Goal: Task Accomplishment & Management: Manage account settings

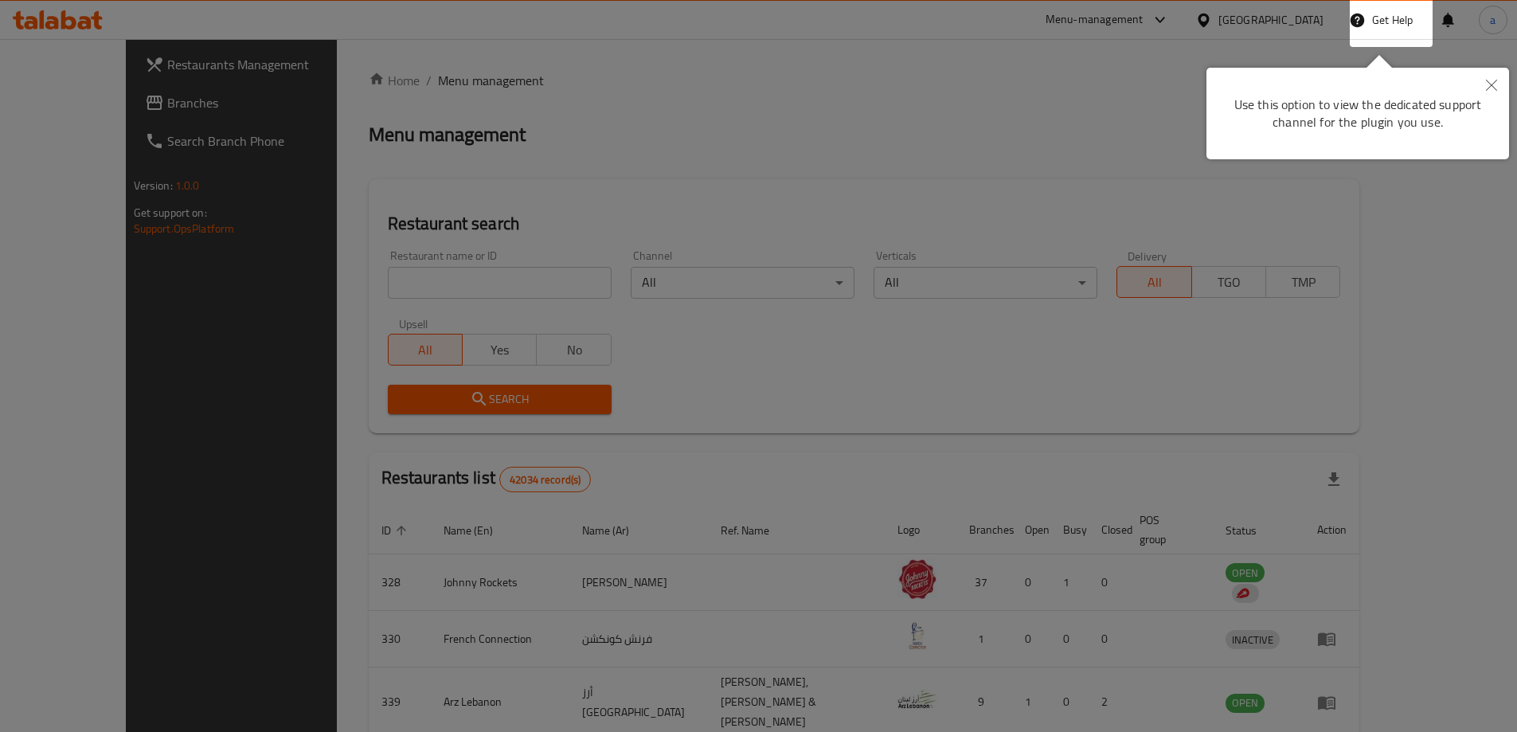
click at [1490, 84] on icon "Close" at bounding box center [1491, 85] width 11 height 11
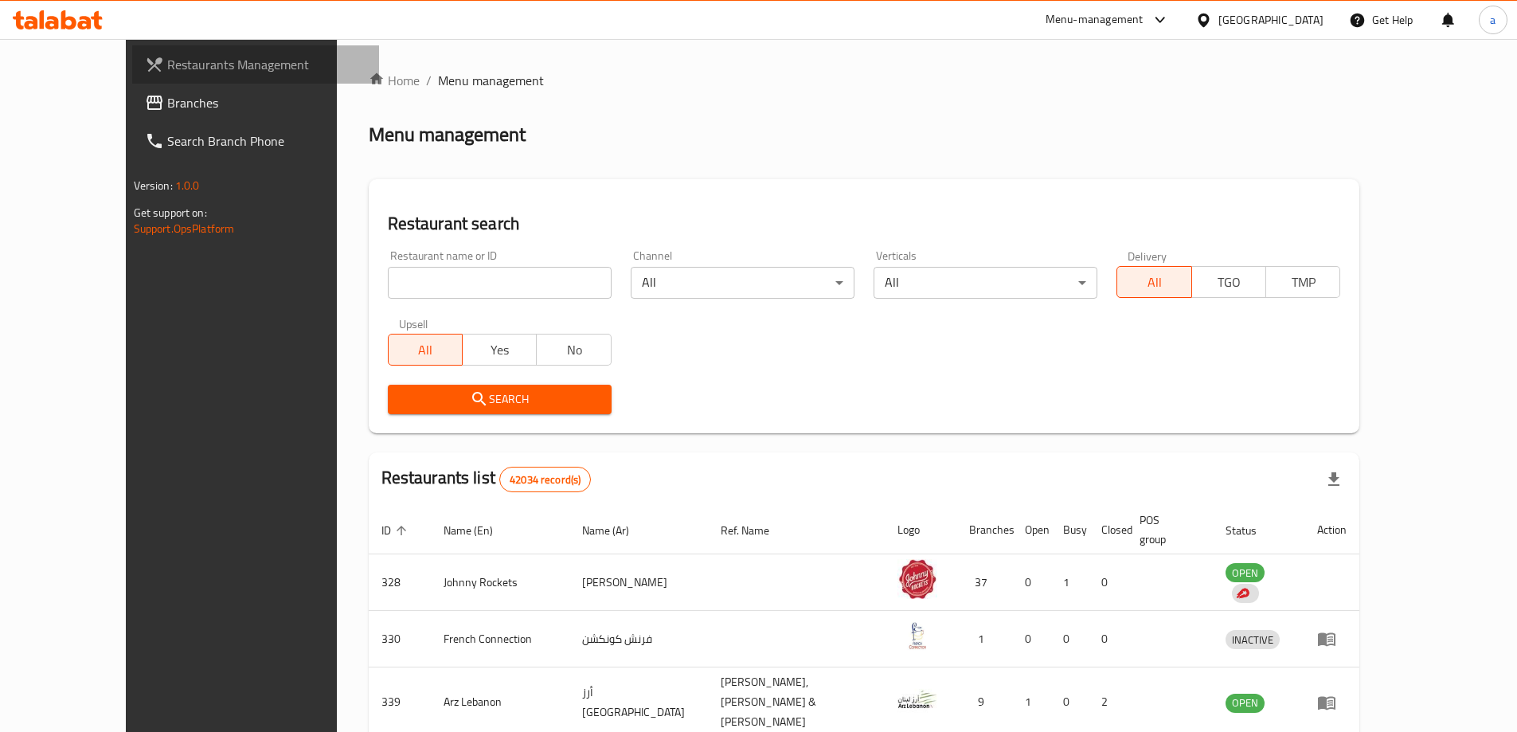
click at [150, 82] on link "Restaurants Management" at bounding box center [255, 64] width 247 height 38
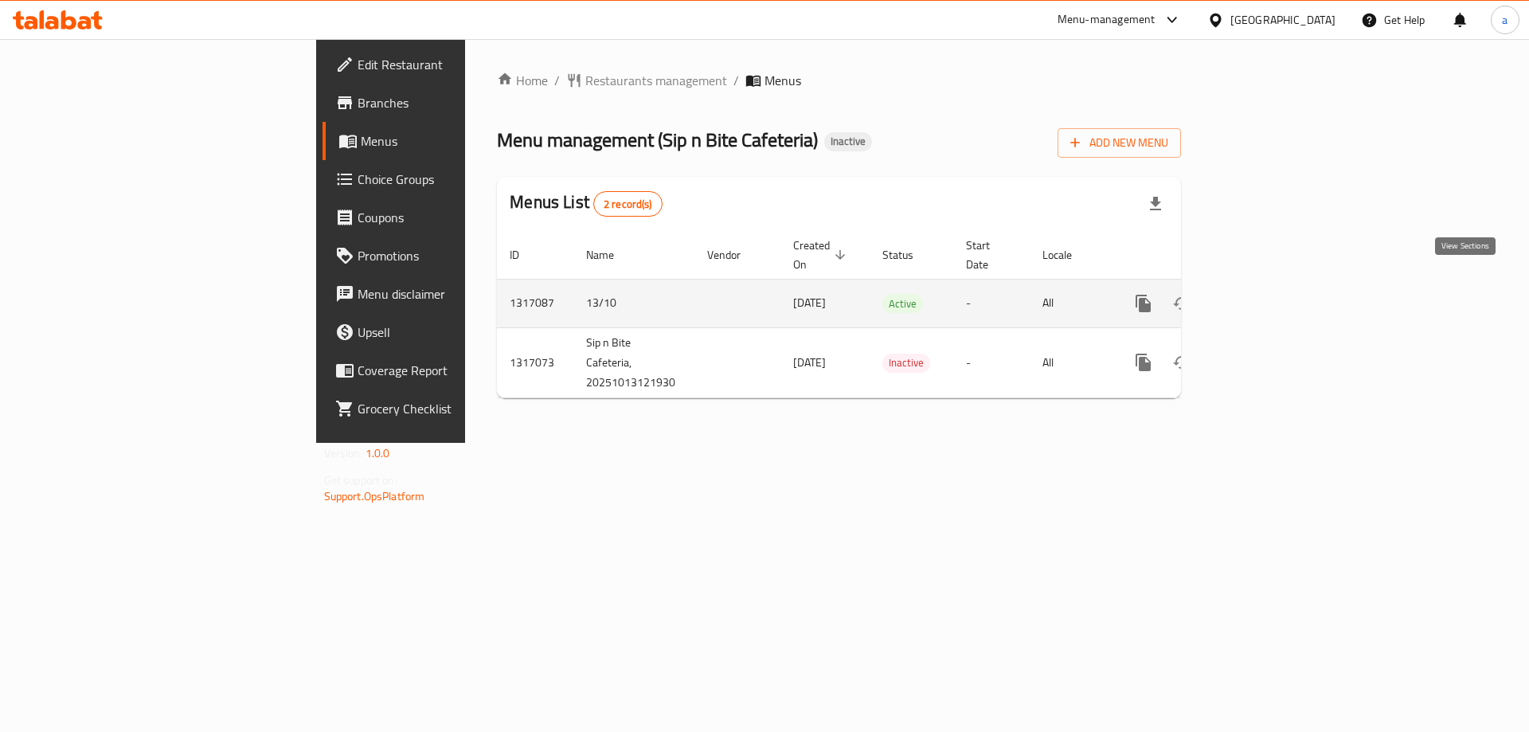
click at [1266, 296] on icon "enhanced table" at bounding box center [1258, 303] width 14 height 14
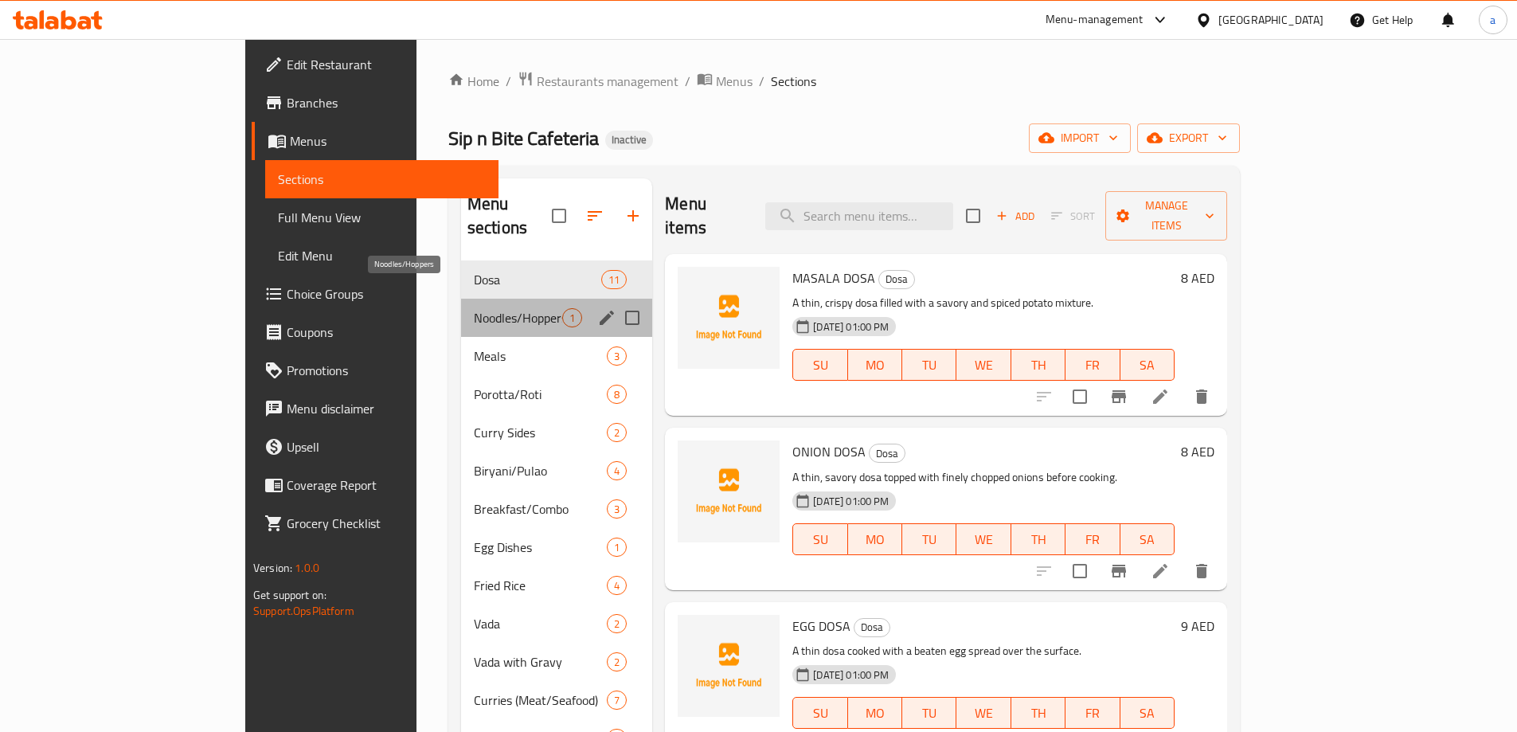
click at [474, 308] on span "Noodles/Hoppers" at bounding box center [518, 317] width 88 height 19
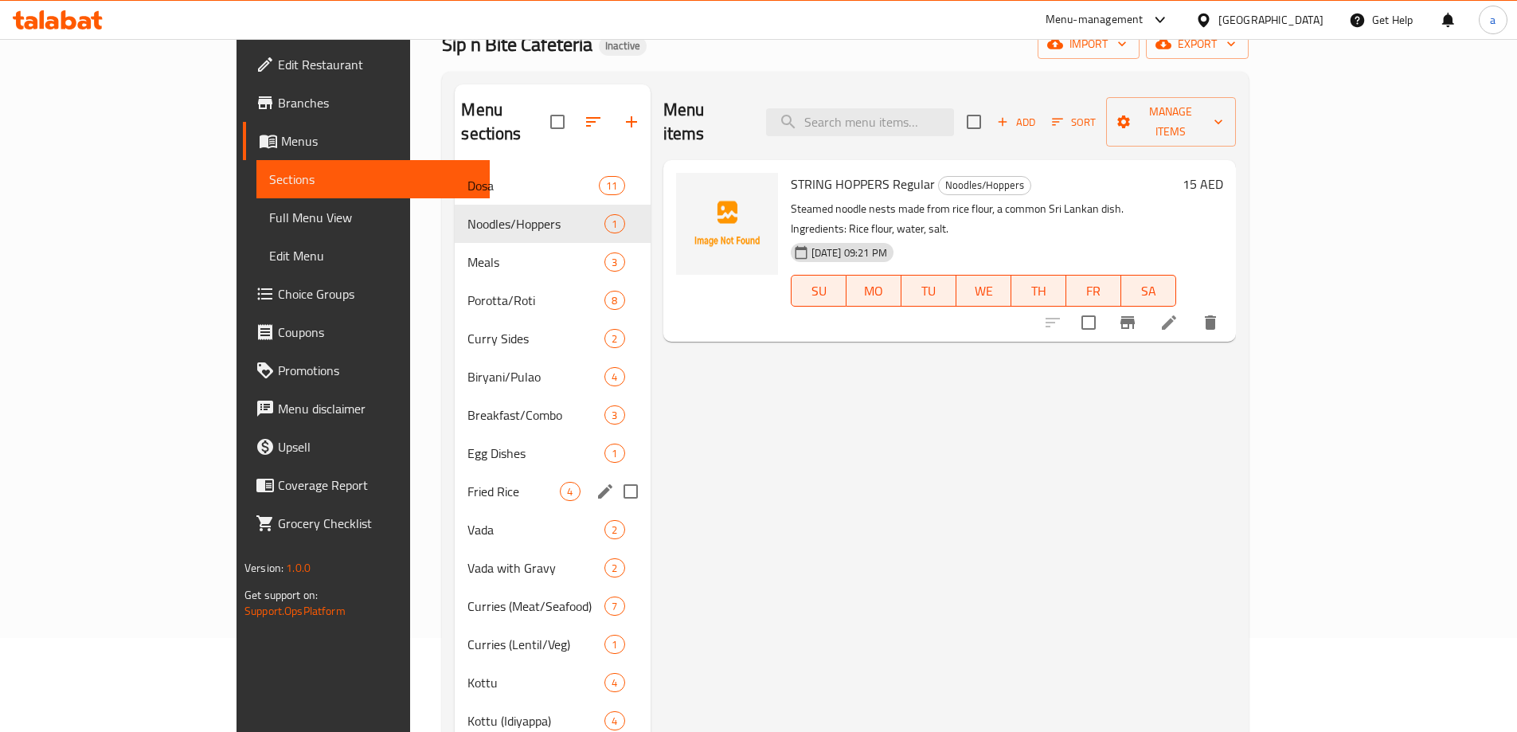
scroll to position [40, 0]
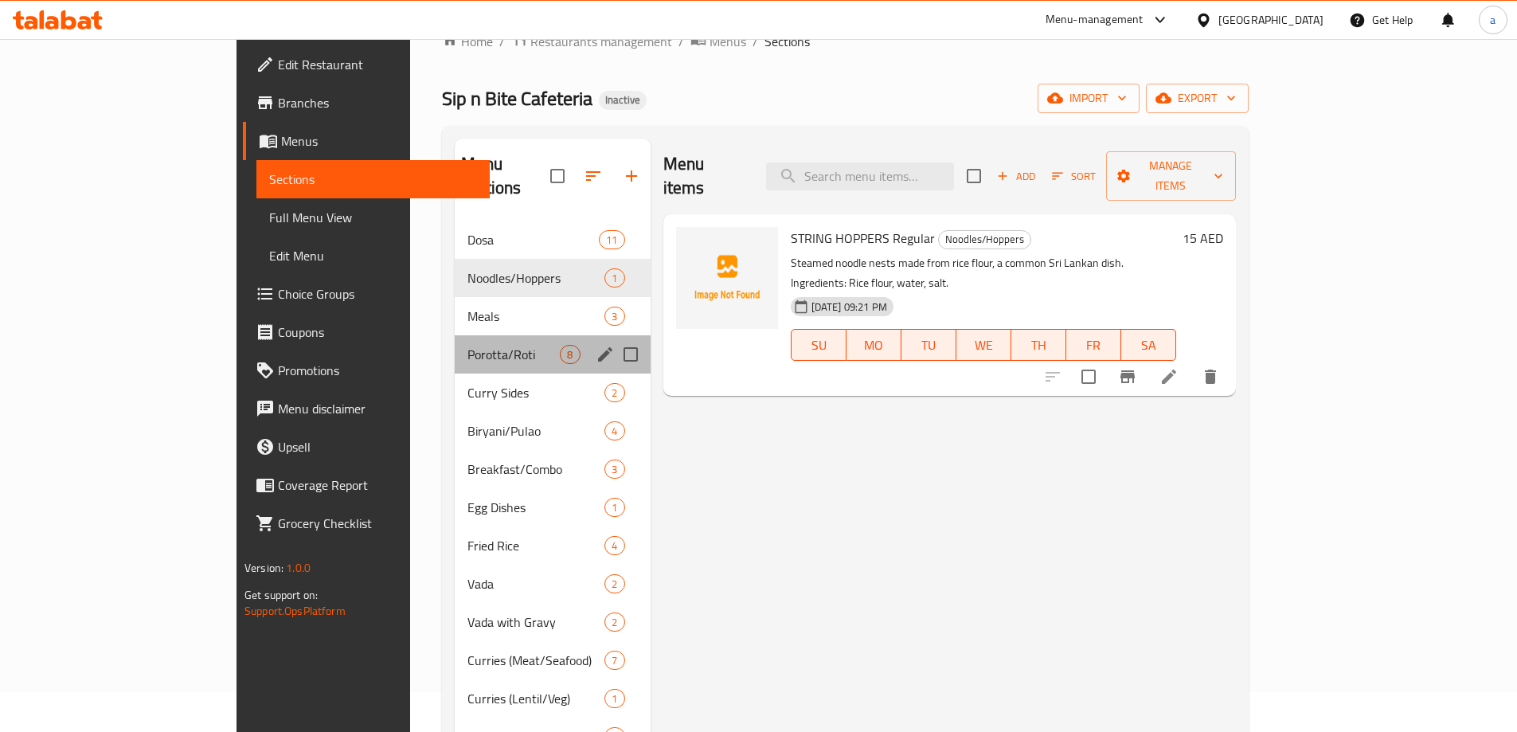
click at [455, 345] on div "Porotta/Roti 8" at bounding box center [552, 354] width 195 height 38
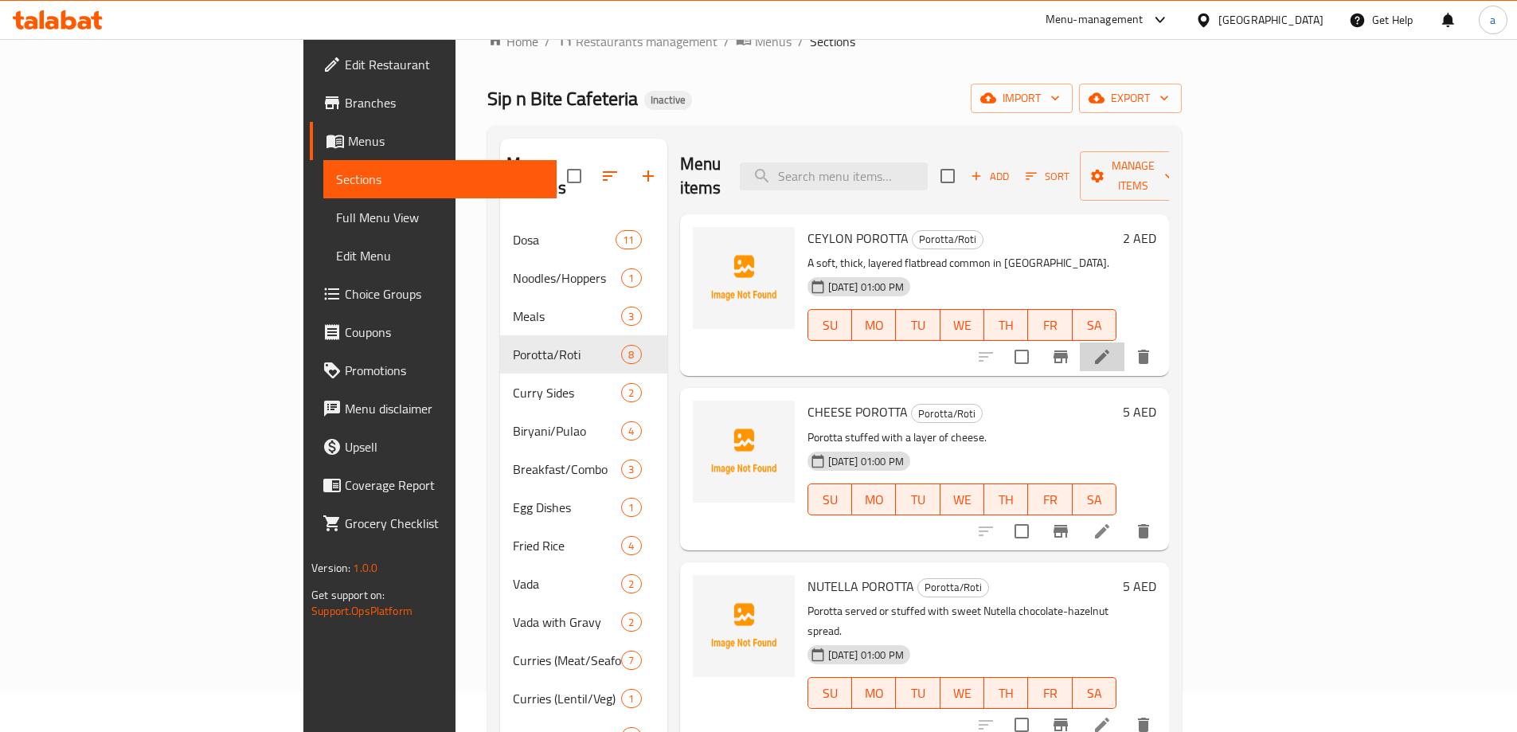
click at [1125, 344] on li at bounding box center [1102, 357] width 45 height 29
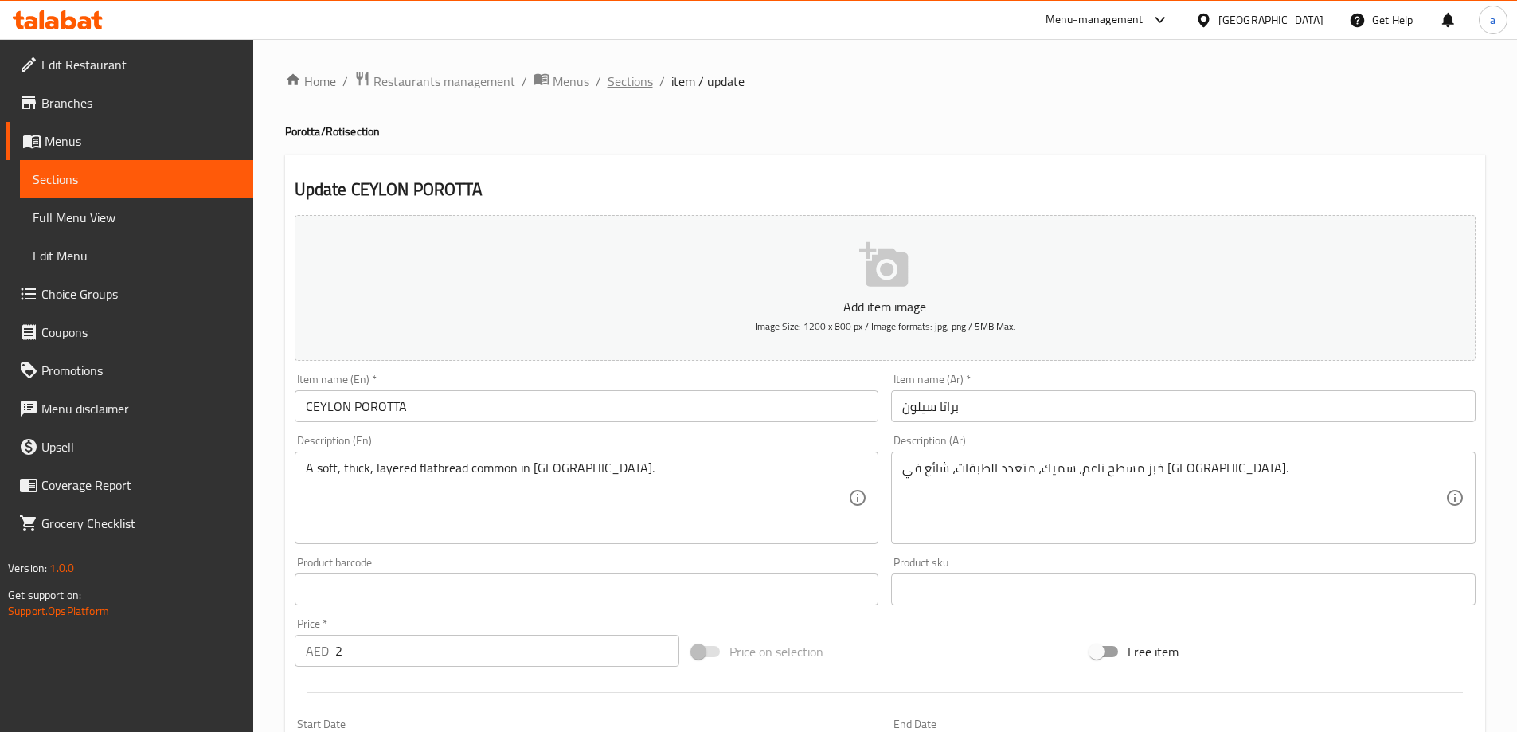
click at [631, 83] on span "Sections" at bounding box center [630, 81] width 45 height 19
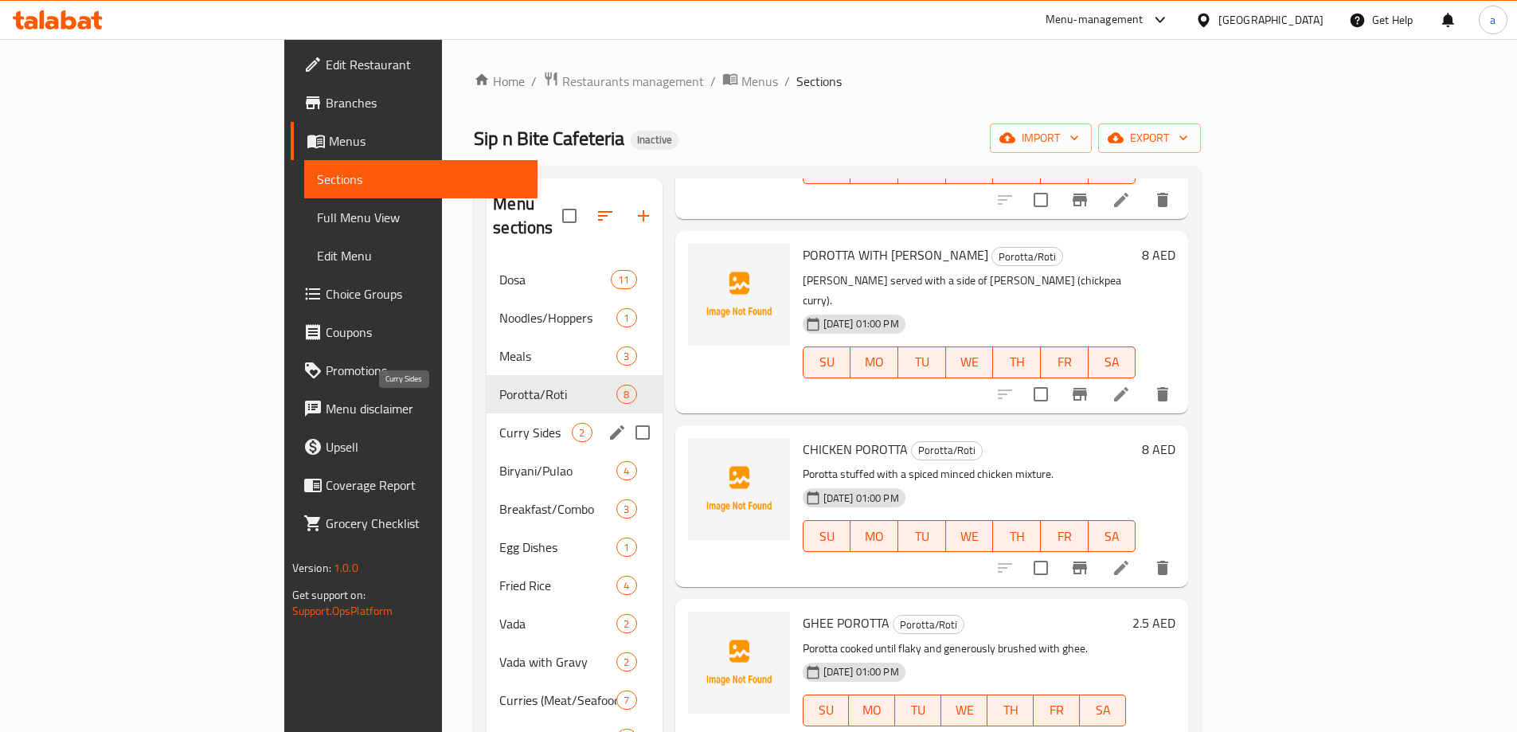
click at [499, 423] on span "Curry Sides" at bounding box center [535, 432] width 72 height 19
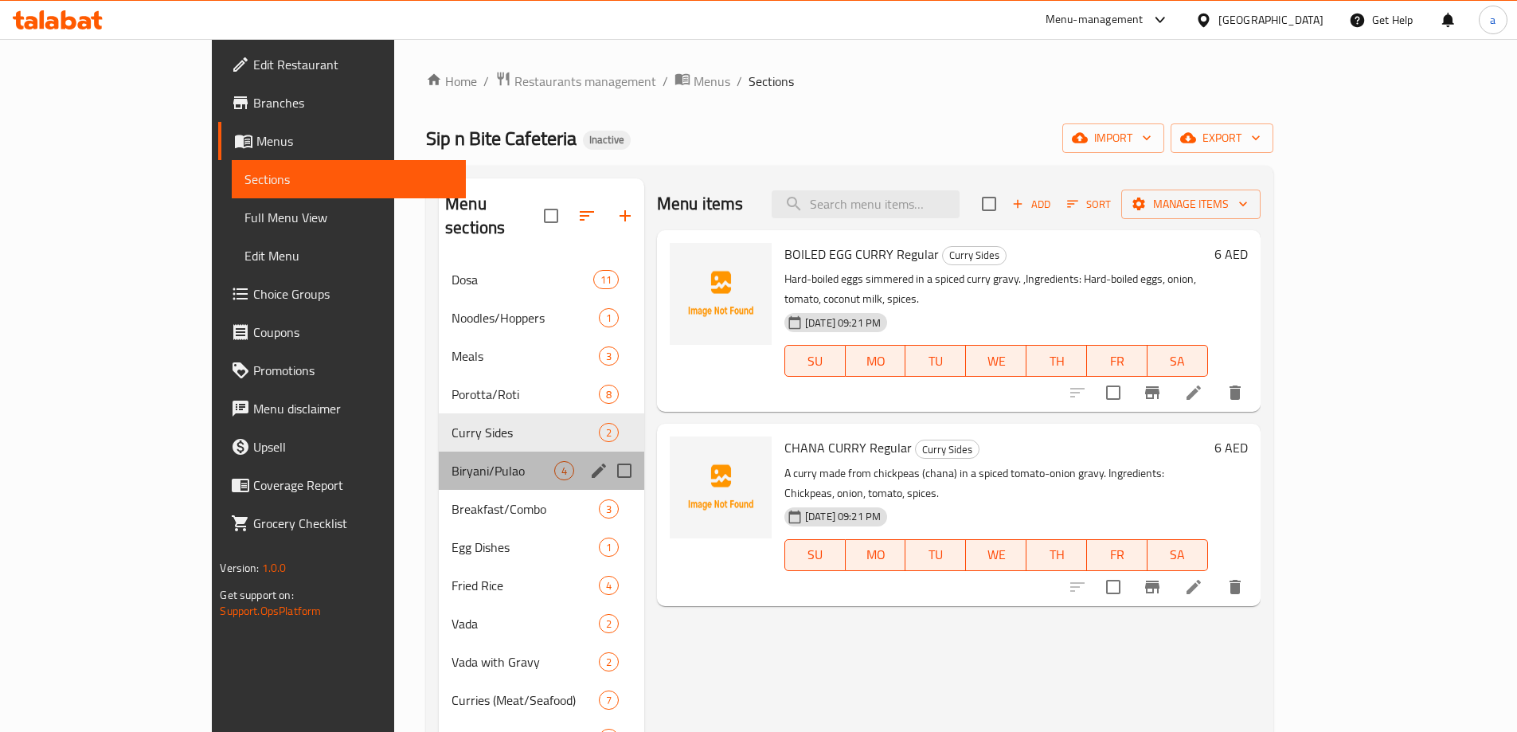
click at [439, 458] on div "Biryani/Pulao 4" at bounding box center [542, 471] width 206 height 38
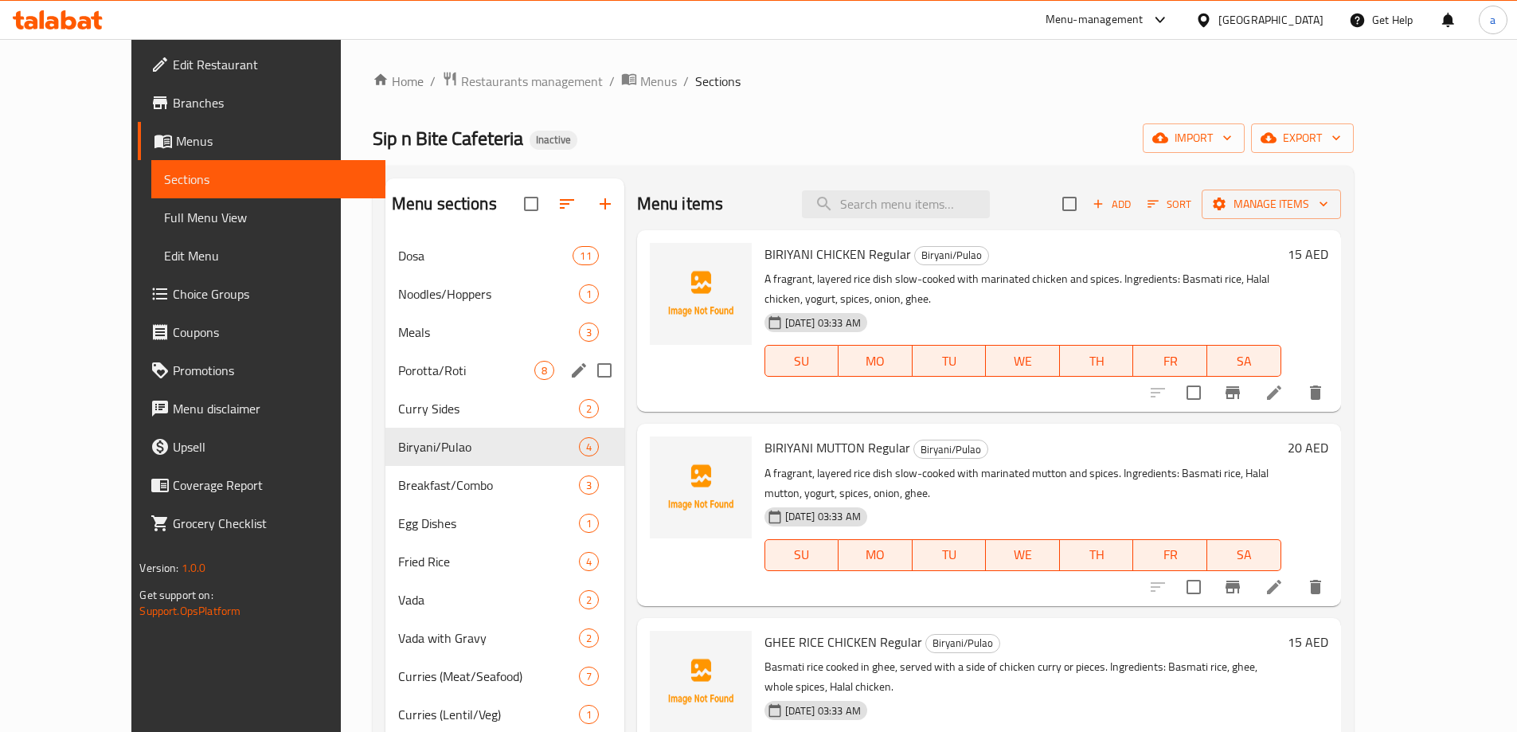
click at [396, 352] on div "Porotta/Roti 8" at bounding box center [505, 370] width 239 height 38
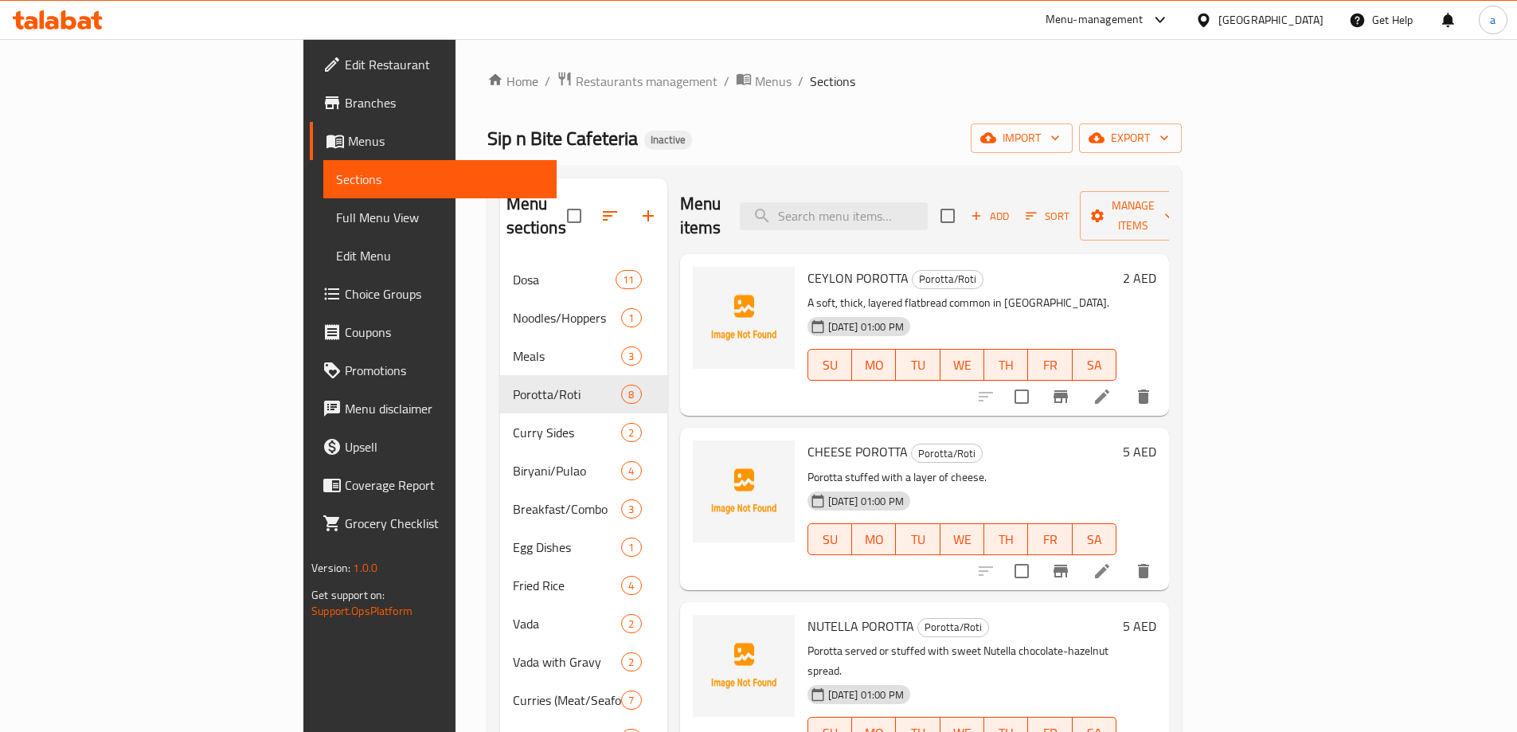
click at [310, 122] on link "Menus" at bounding box center [433, 141] width 247 height 38
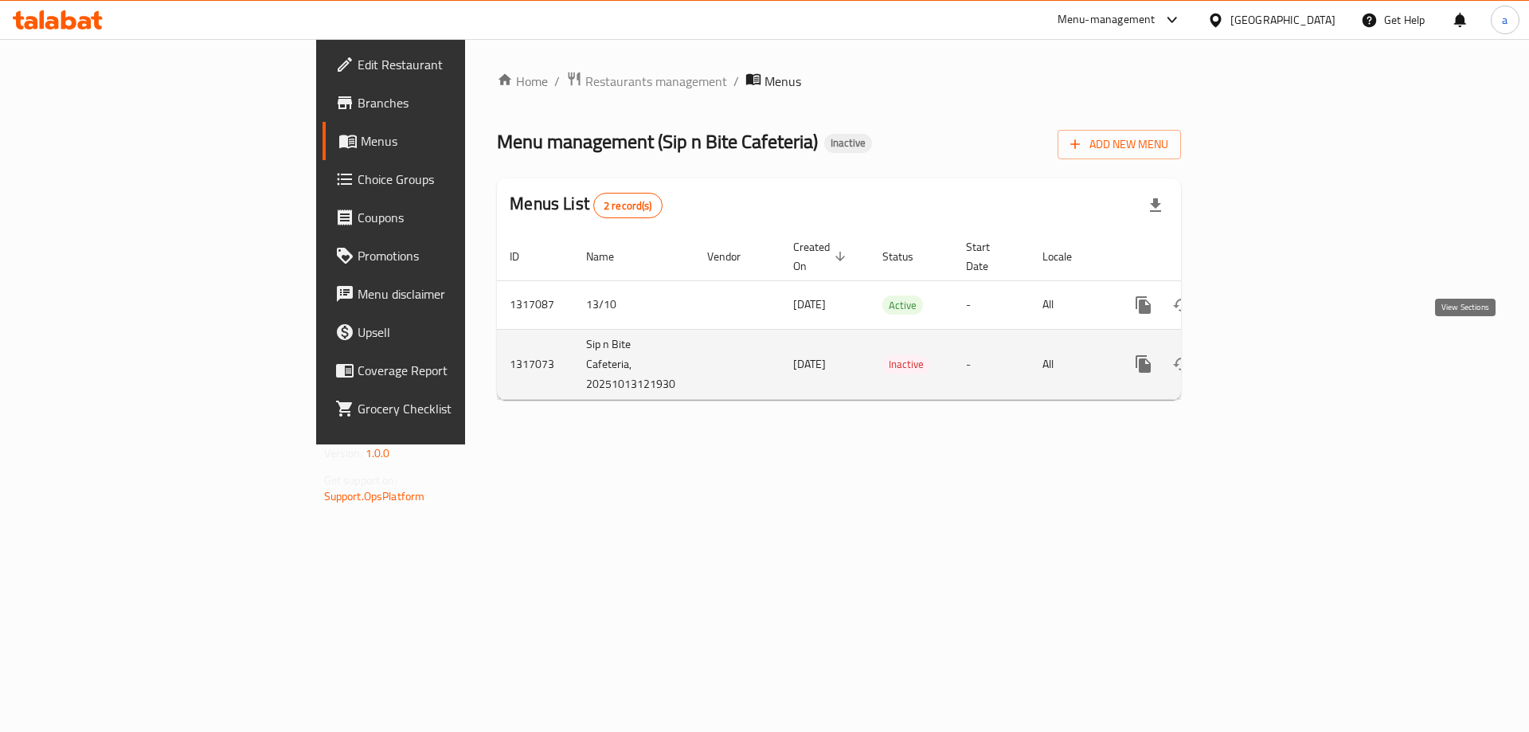
click at [1268, 354] on icon "enhanced table" at bounding box center [1258, 363] width 19 height 19
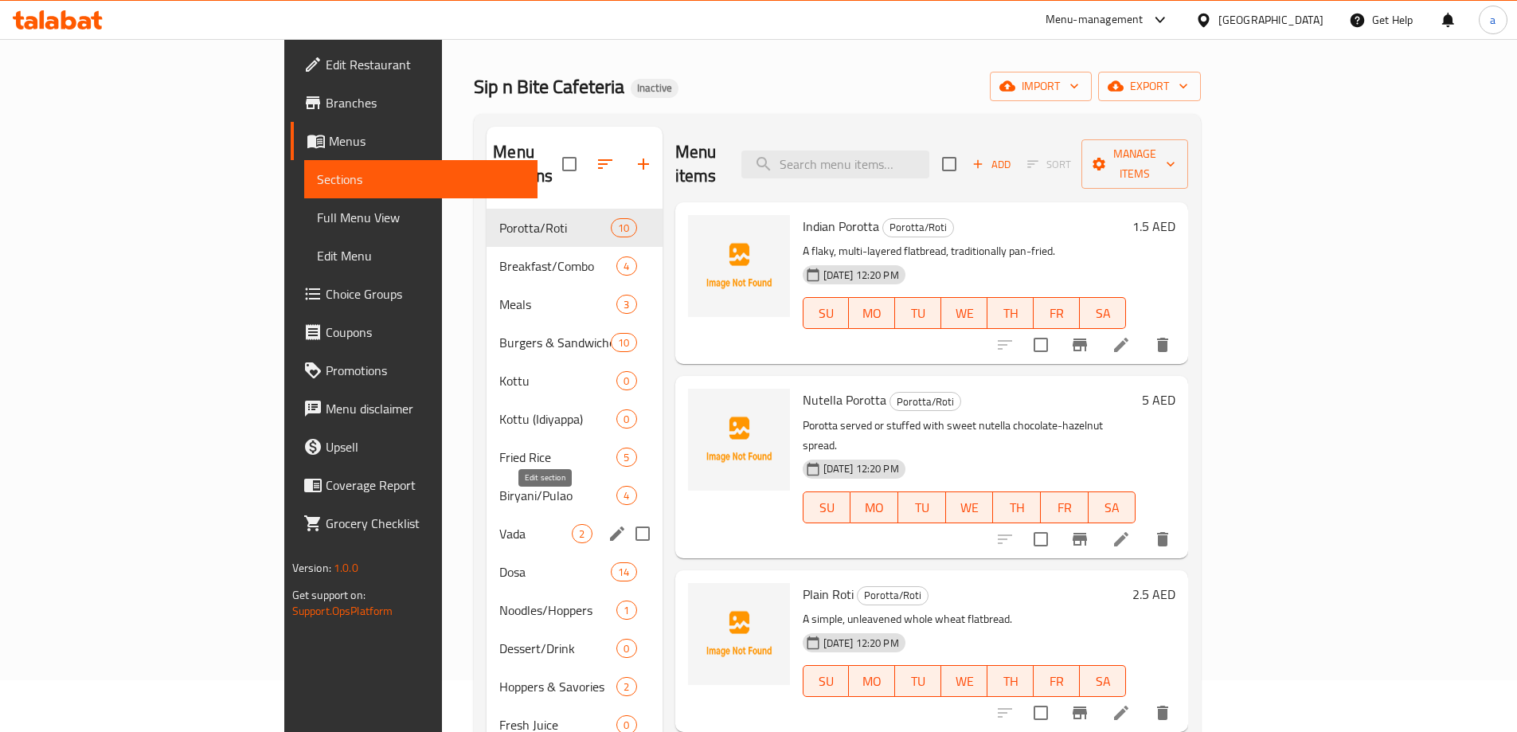
scroll to position [80, 0]
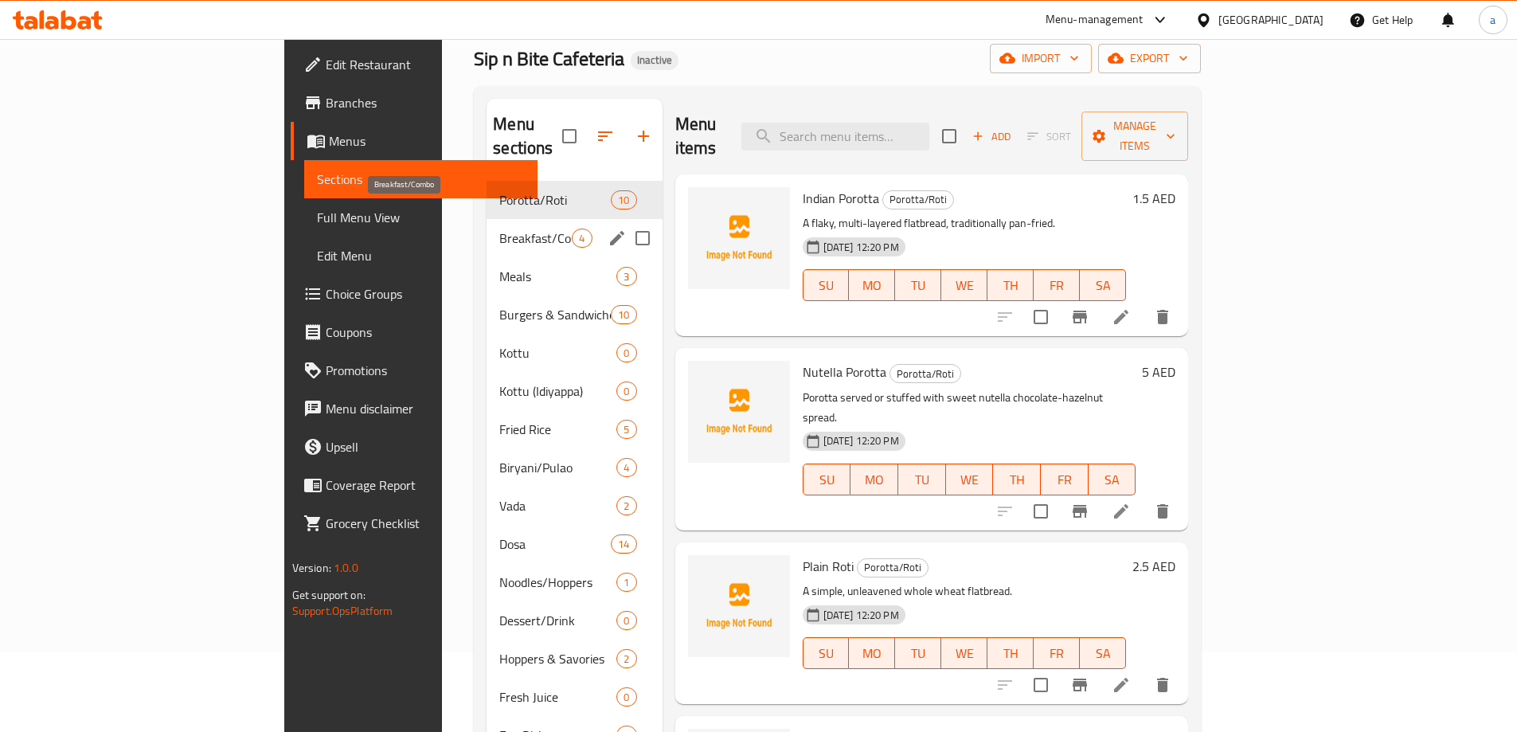
click at [499, 229] on span "Breakfast/Combo" at bounding box center [535, 238] width 72 height 19
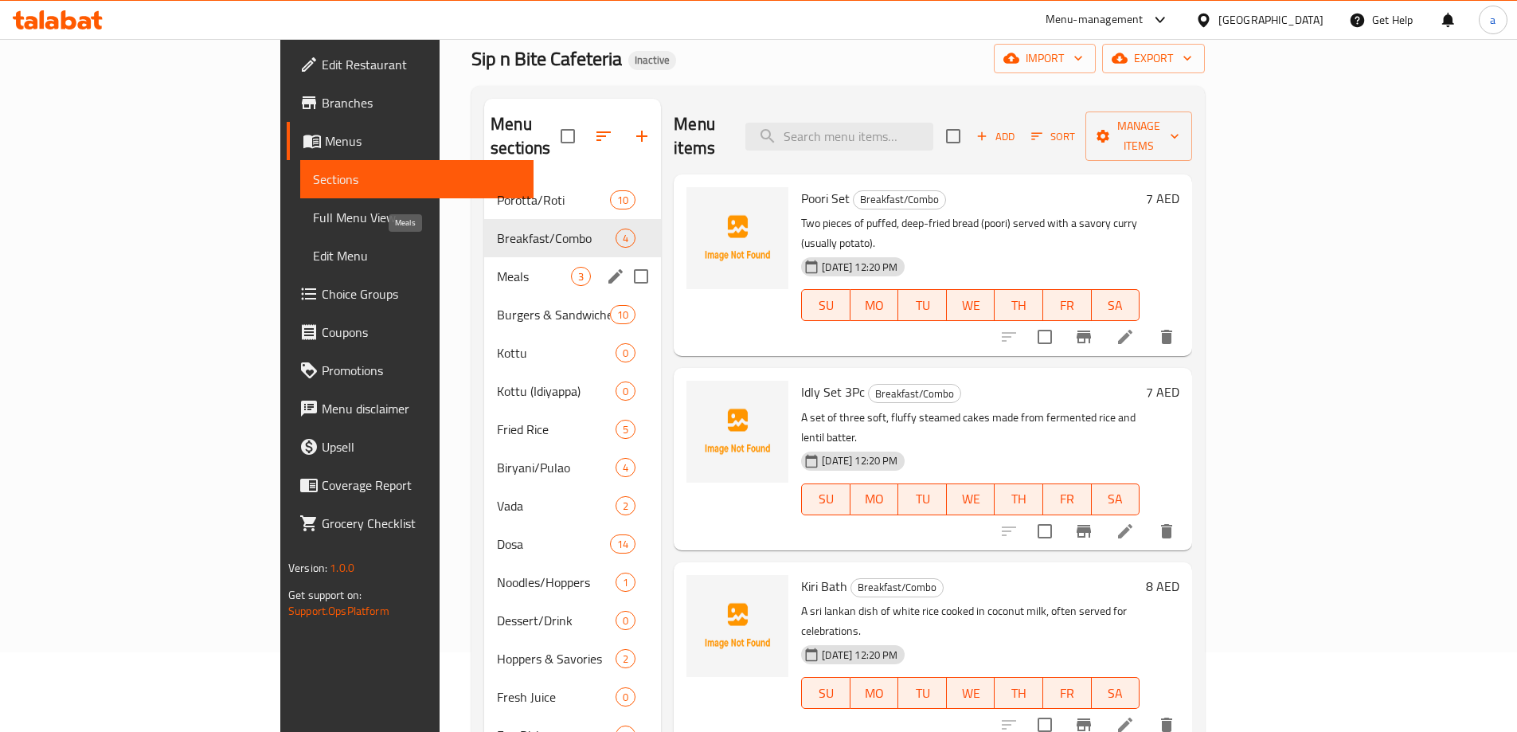
click at [497, 267] on span "Meals" at bounding box center [534, 276] width 74 height 19
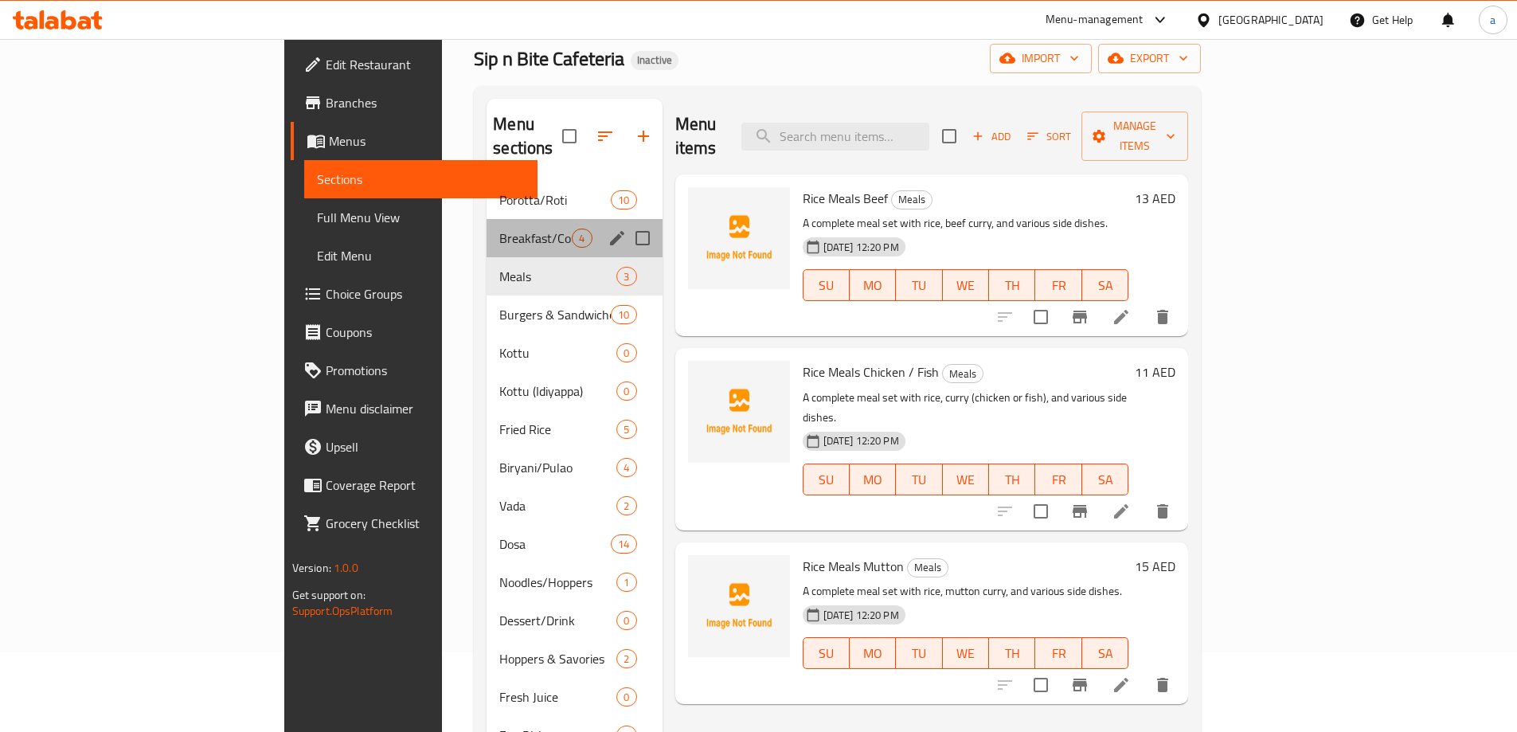
click at [487, 219] on div "Breakfast/Combo 4" at bounding box center [574, 238] width 175 height 38
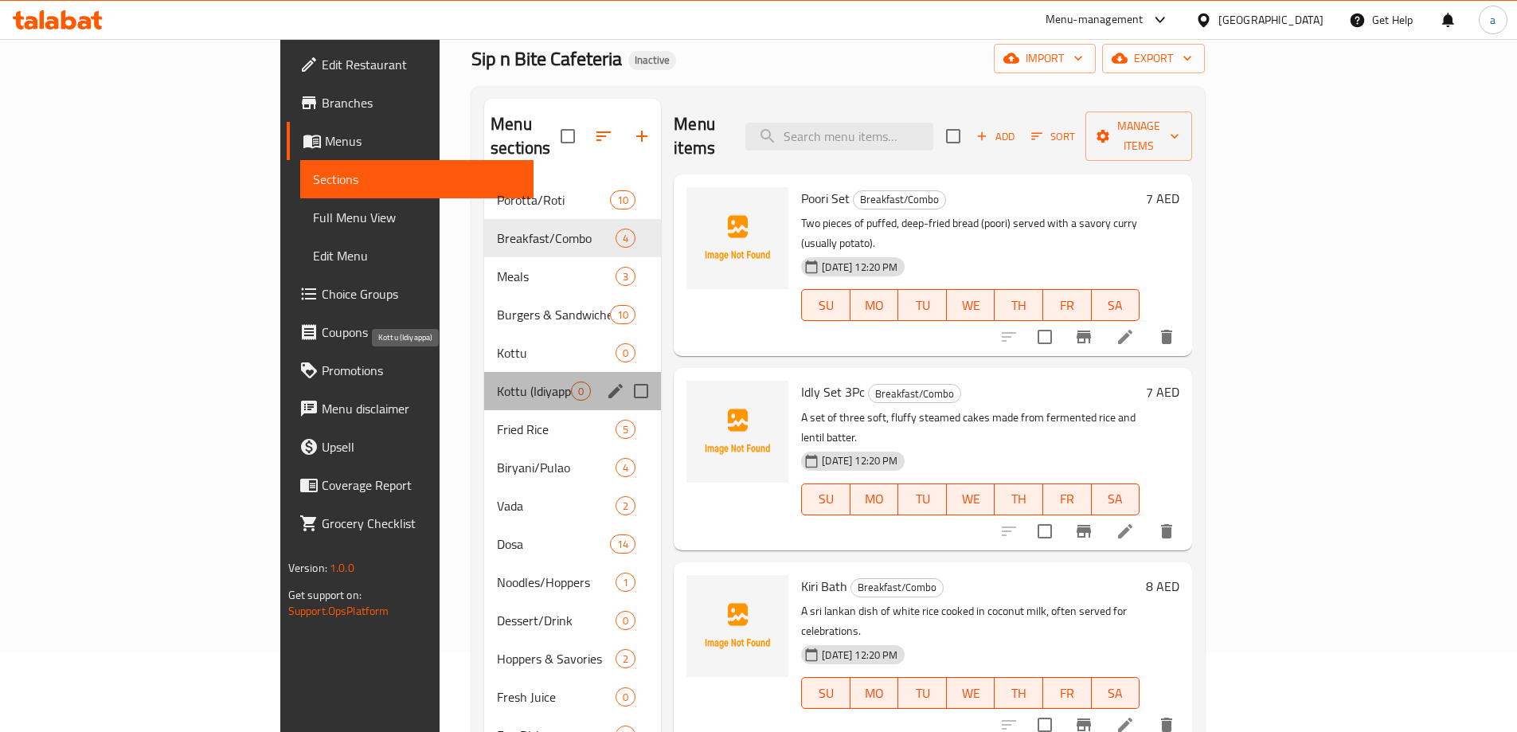
click at [497, 382] on span "Kottu (Idiyappa)" at bounding box center [534, 391] width 74 height 19
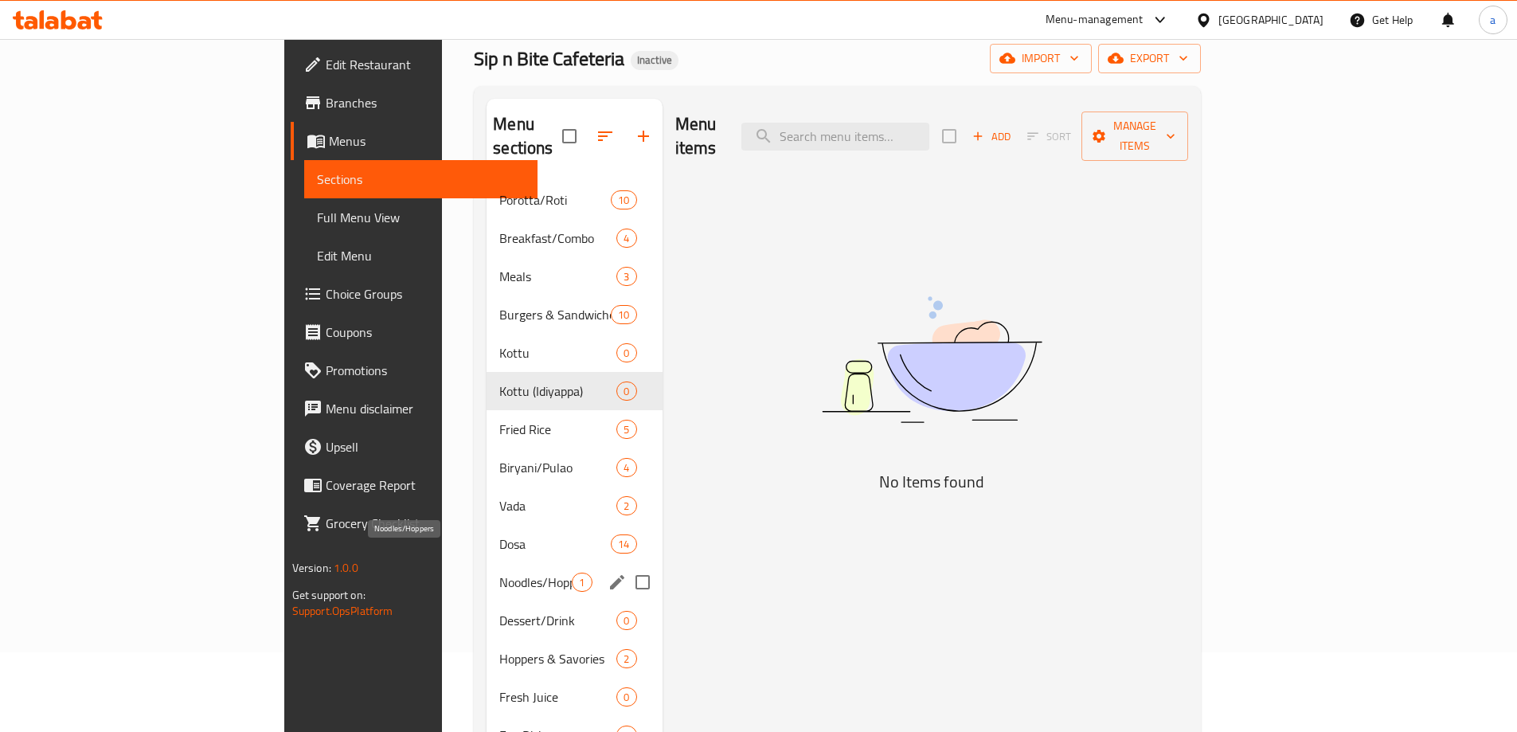
click at [499, 573] on span "Noodles/Hoppers" at bounding box center [535, 582] width 72 height 19
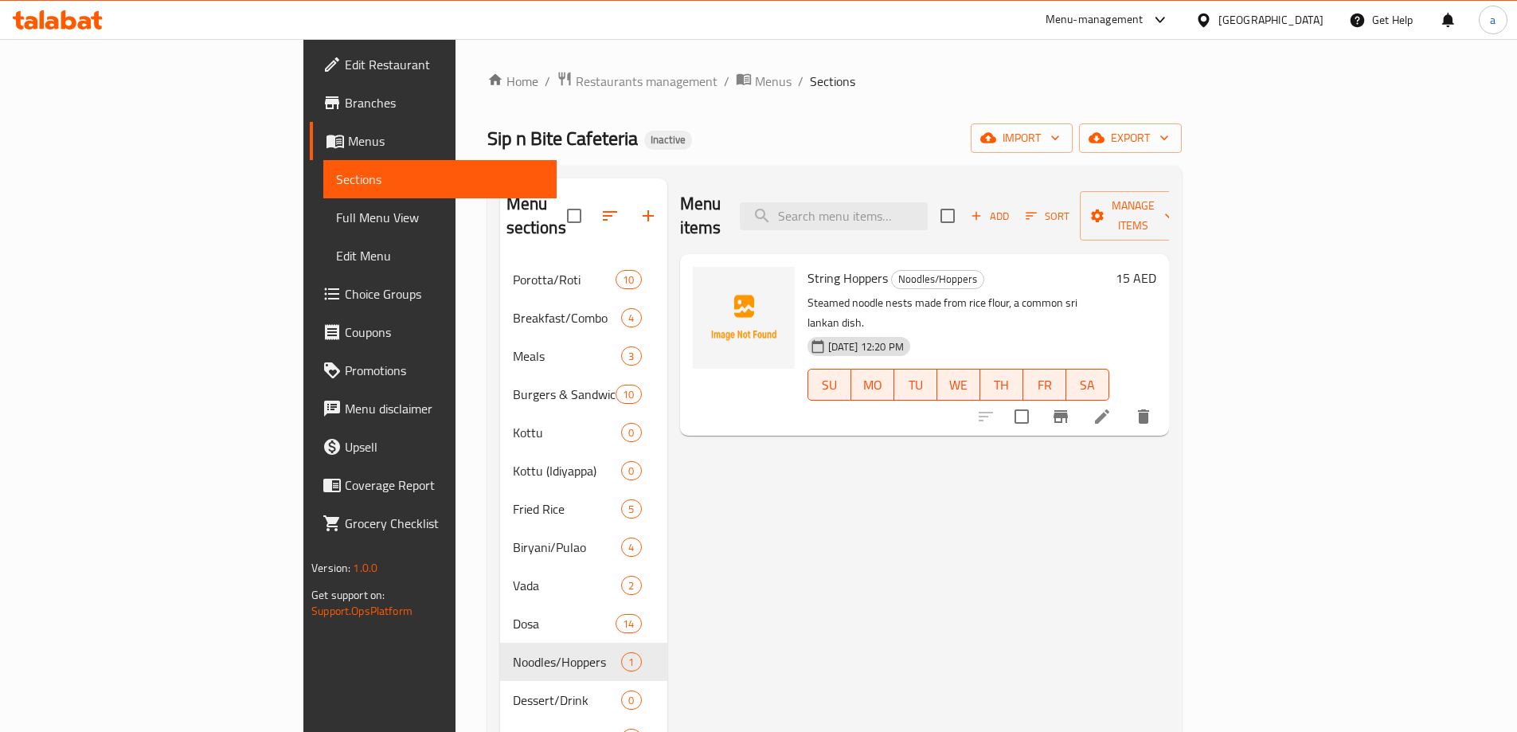
click at [310, 153] on link "Menus" at bounding box center [433, 141] width 247 height 38
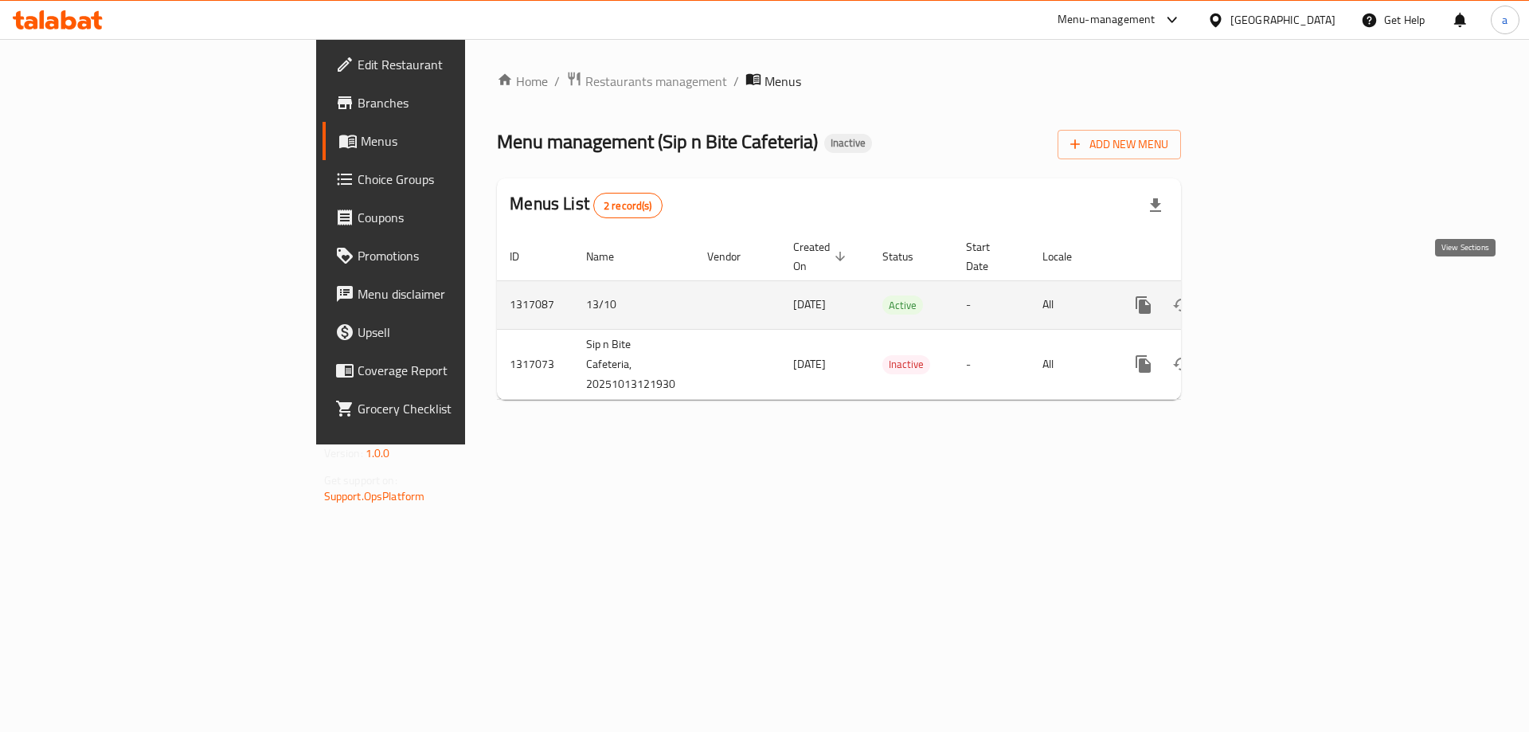
click at [1268, 296] on icon "enhanced table" at bounding box center [1258, 305] width 19 height 19
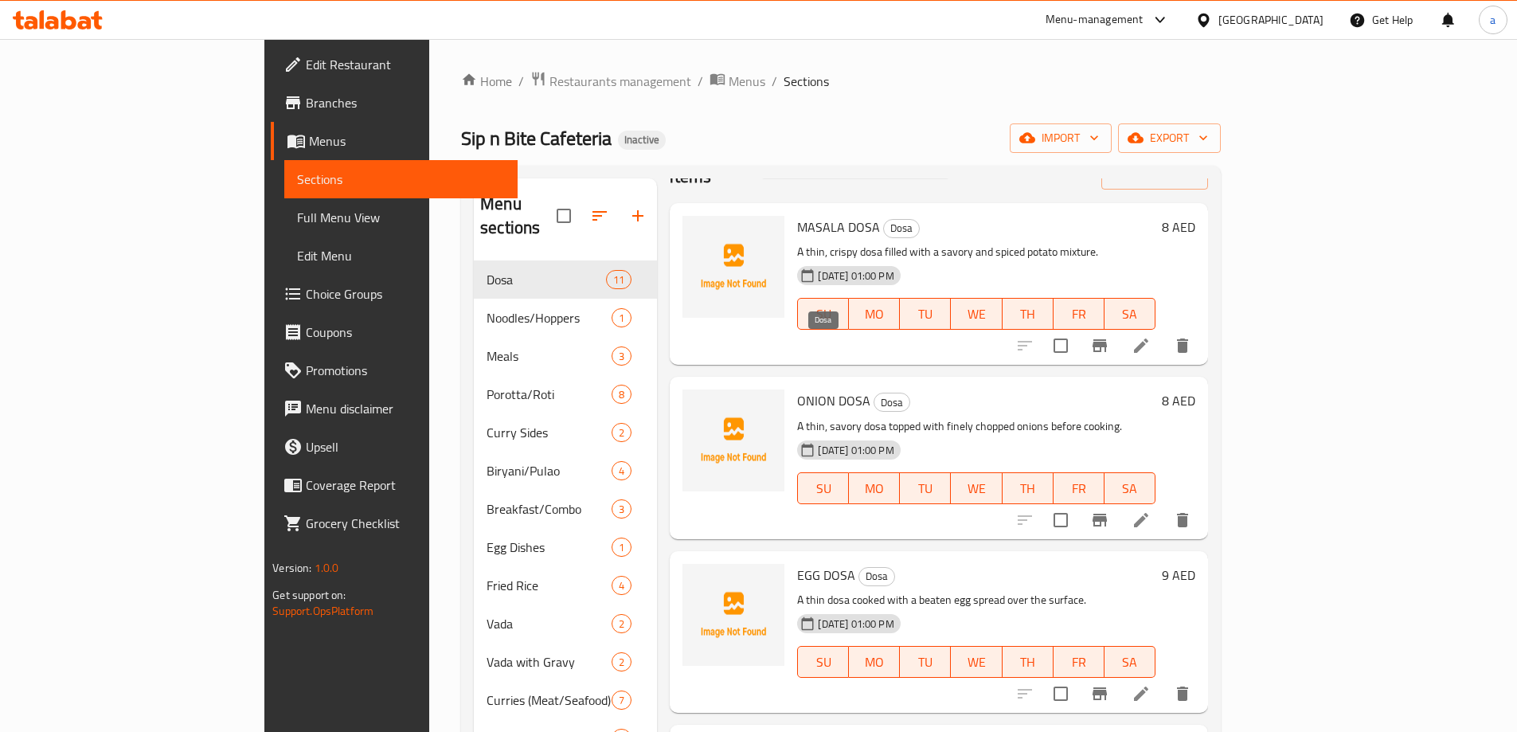
scroll to position [80, 0]
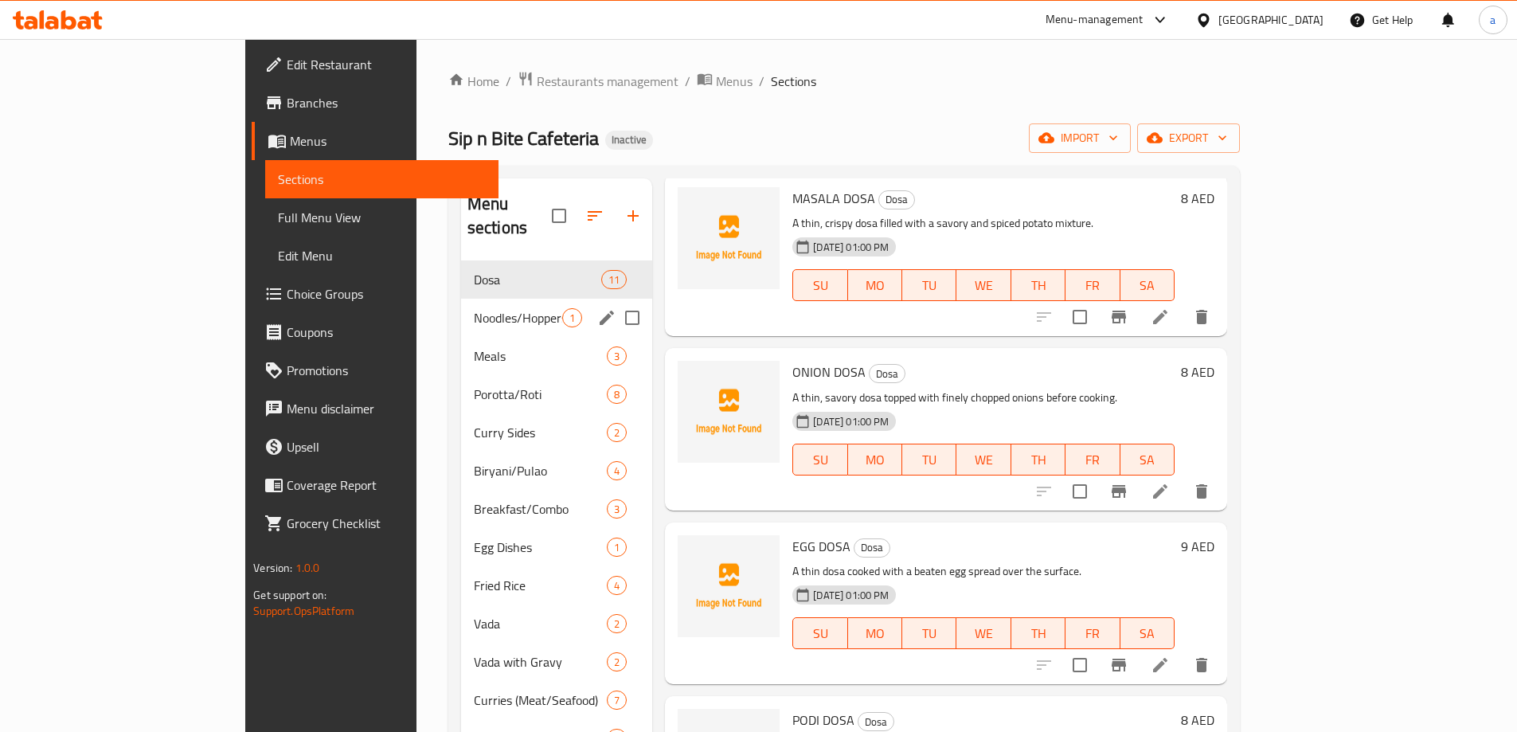
click at [461, 299] on div "Noodles/Hoppers 1" at bounding box center [557, 318] width 192 height 38
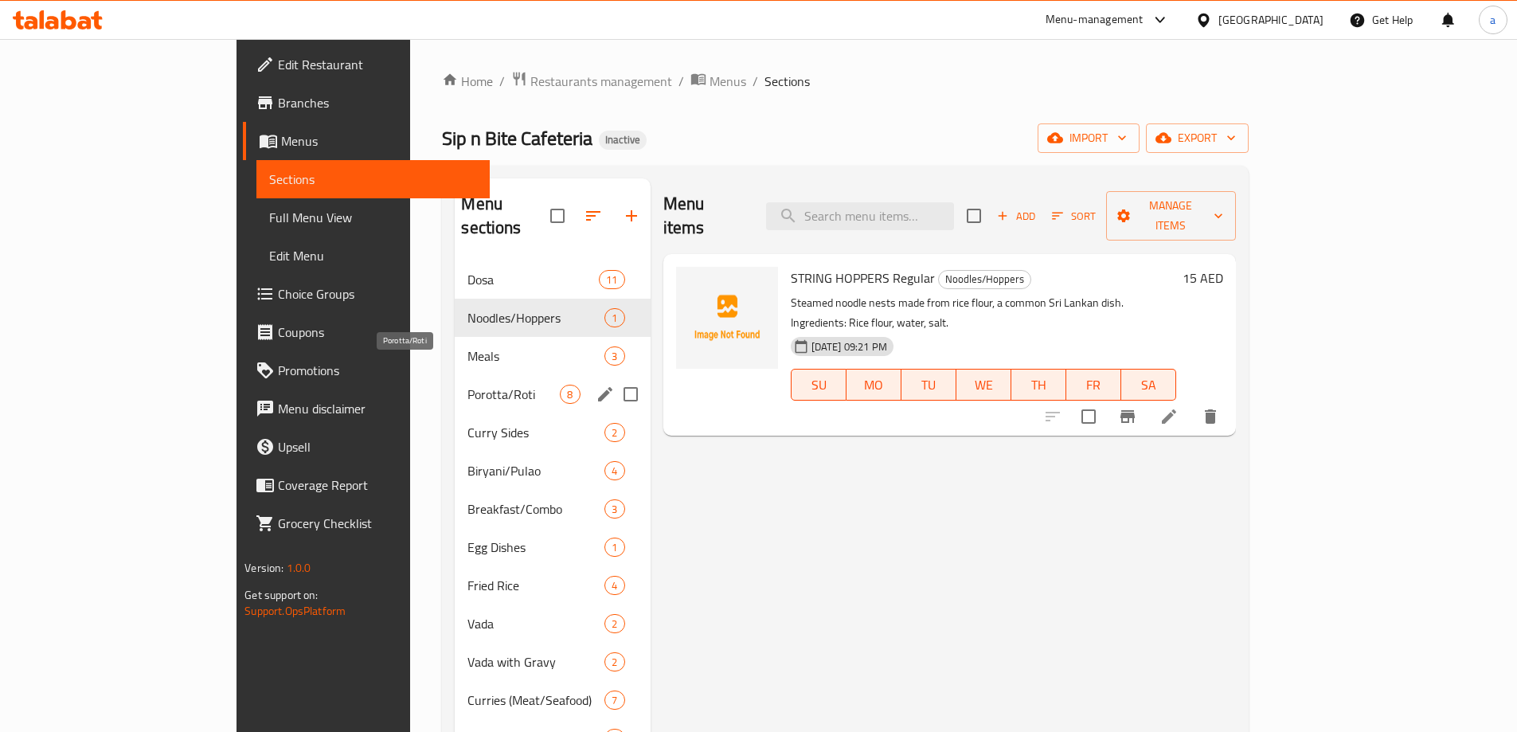
click at [468, 385] on span "Porotta/Roti" at bounding box center [514, 394] width 92 height 19
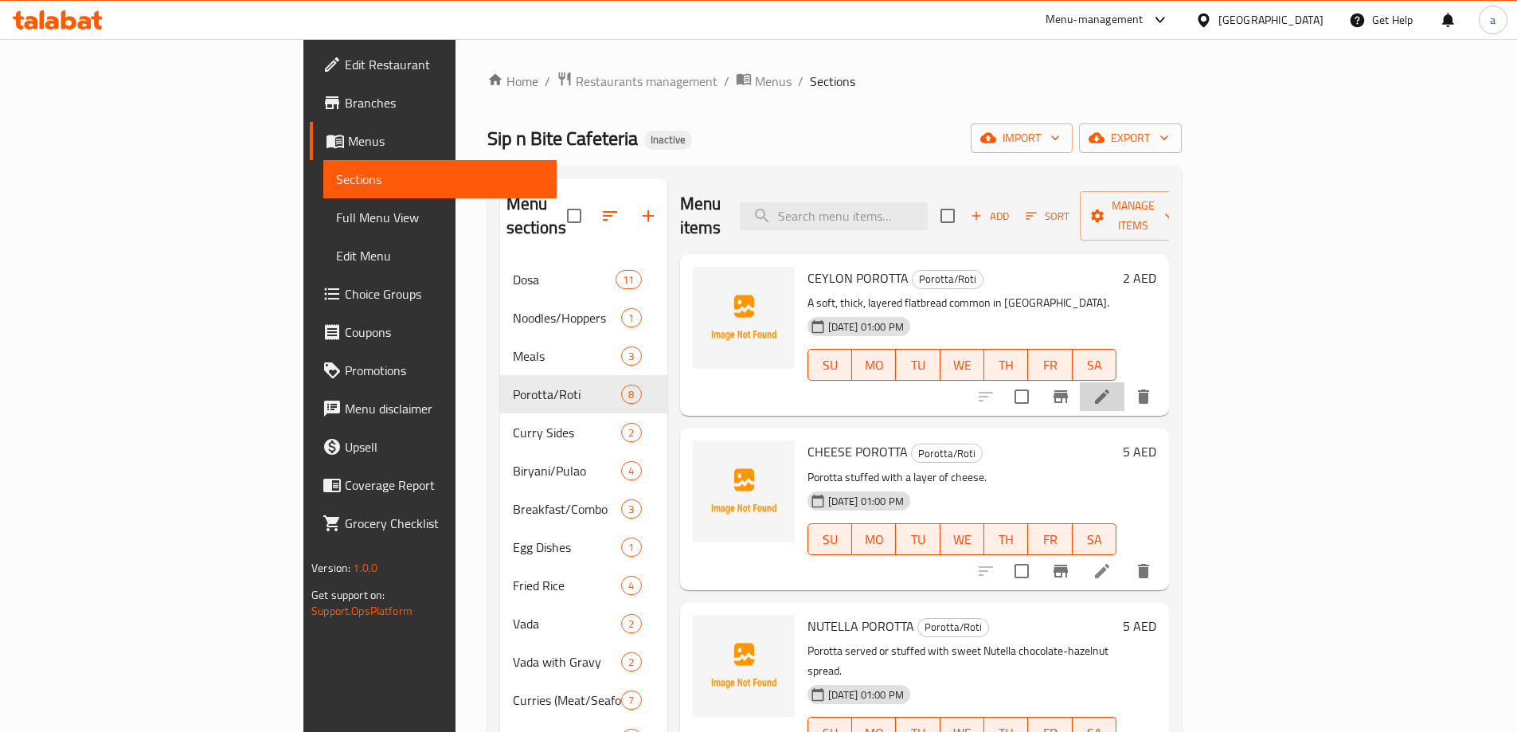
click at [1125, 382] on li at bounding box center [1102, 396] width 45 height 29
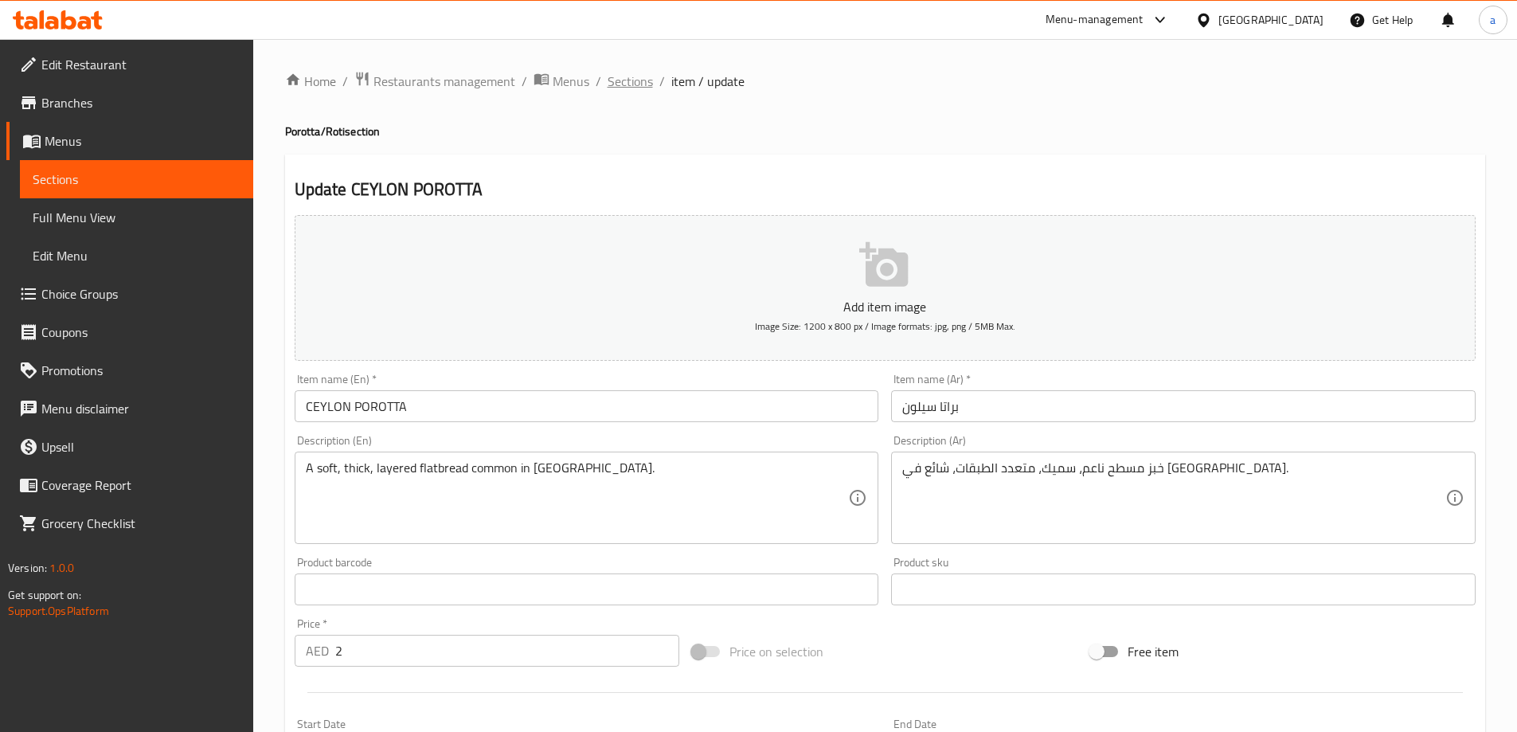
click at [635, 79] on span "Sections" at bounding box center [630, 81] width 45 height 19
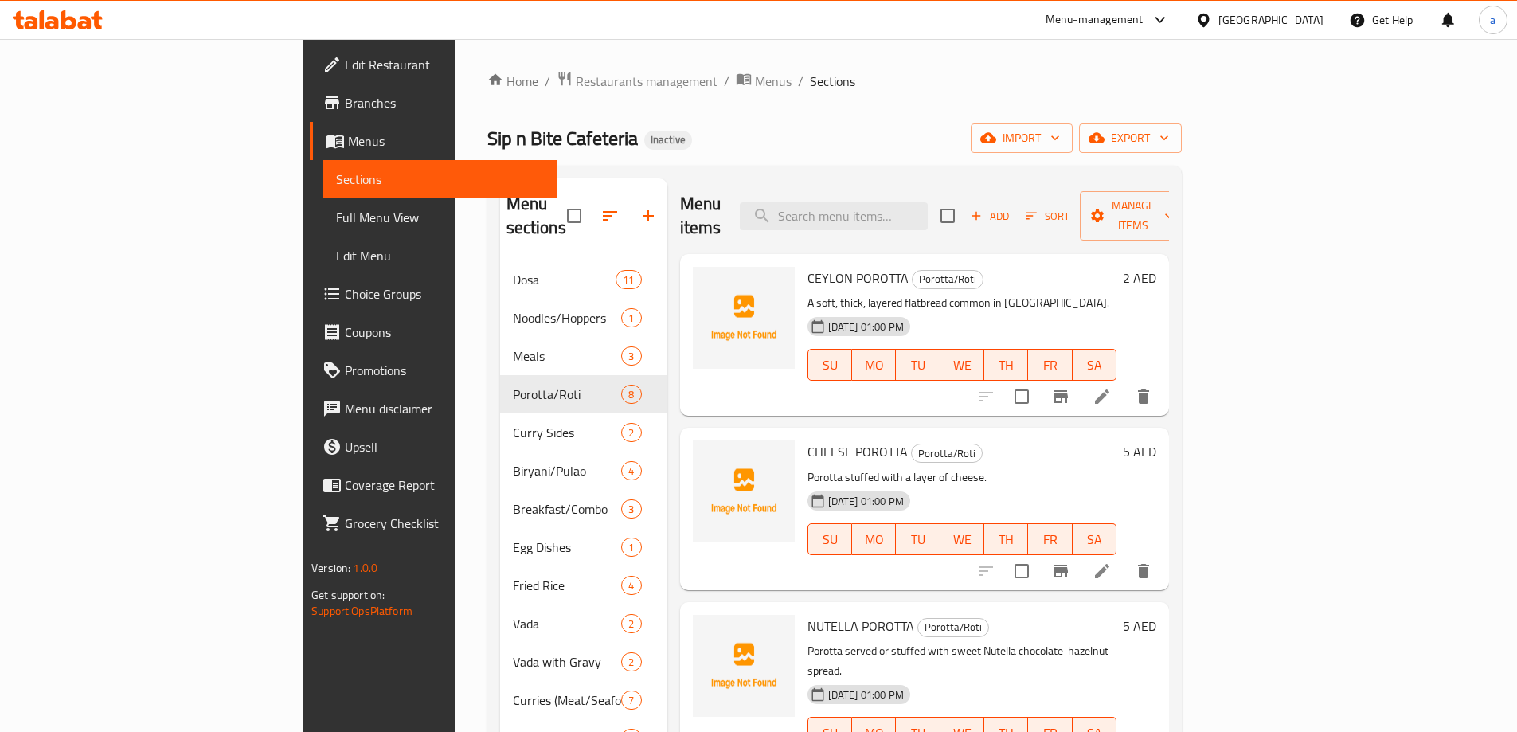
scroll to position [159, 0]
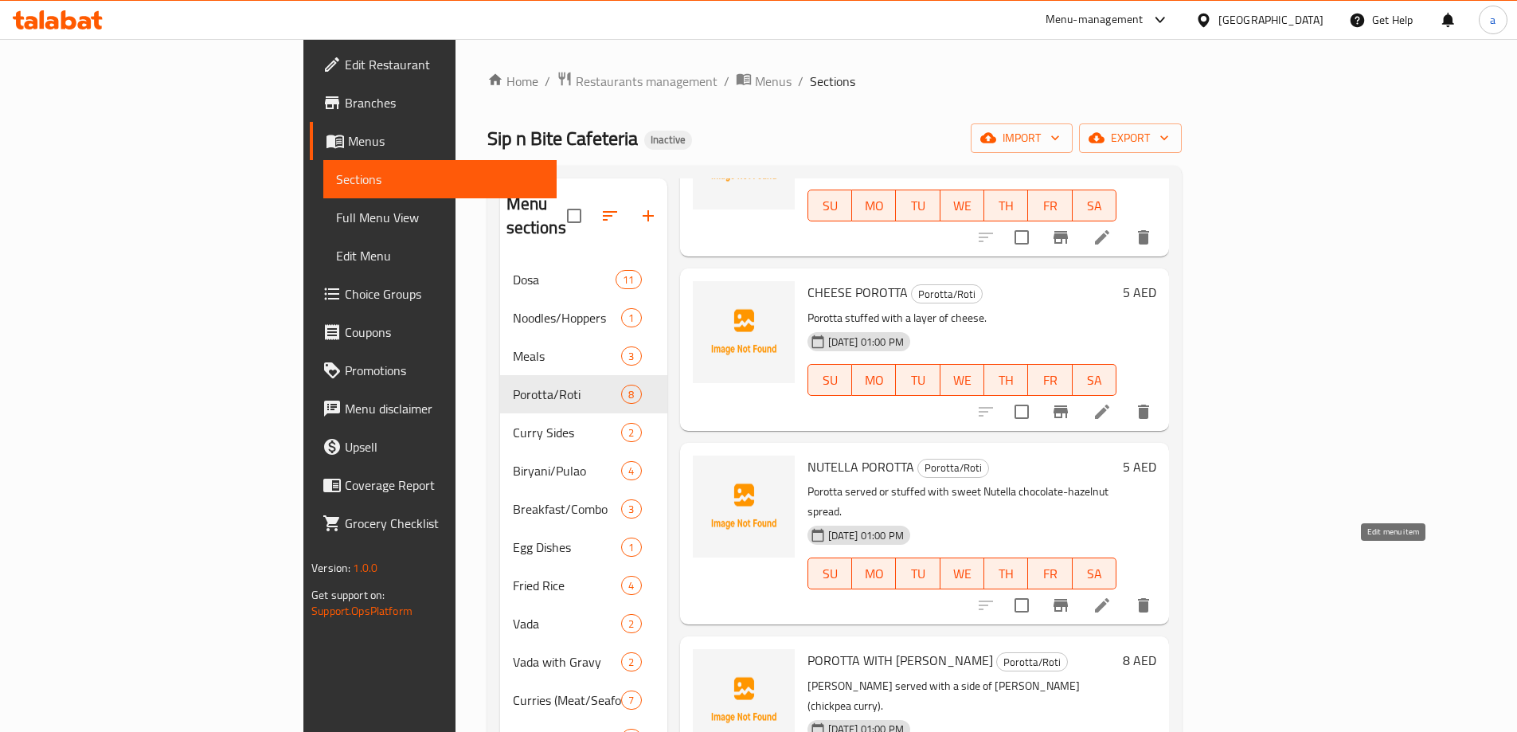
click at [1112, 596] on icon at bounding box center [1102, 605] width 19 height 19
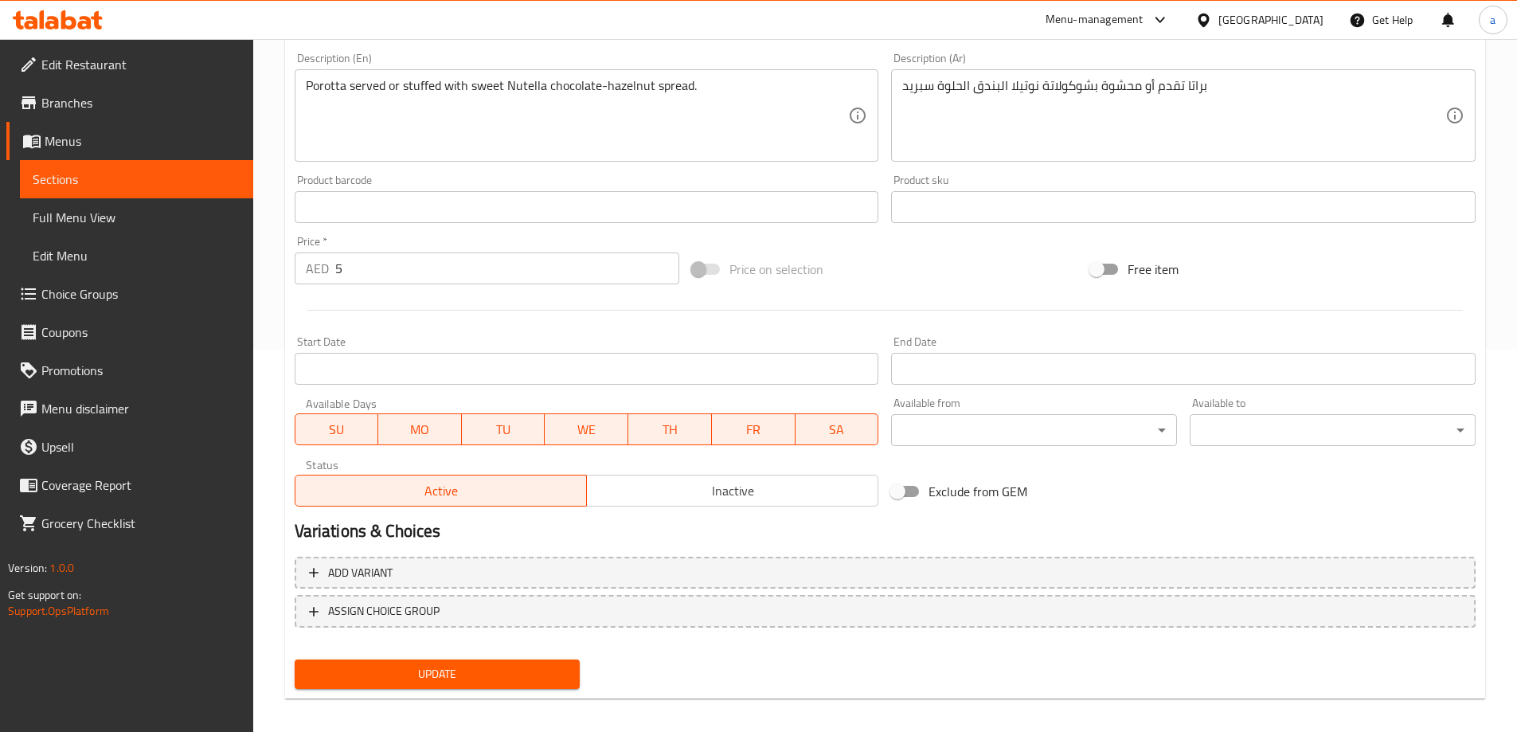
scroll to position [394, 0]
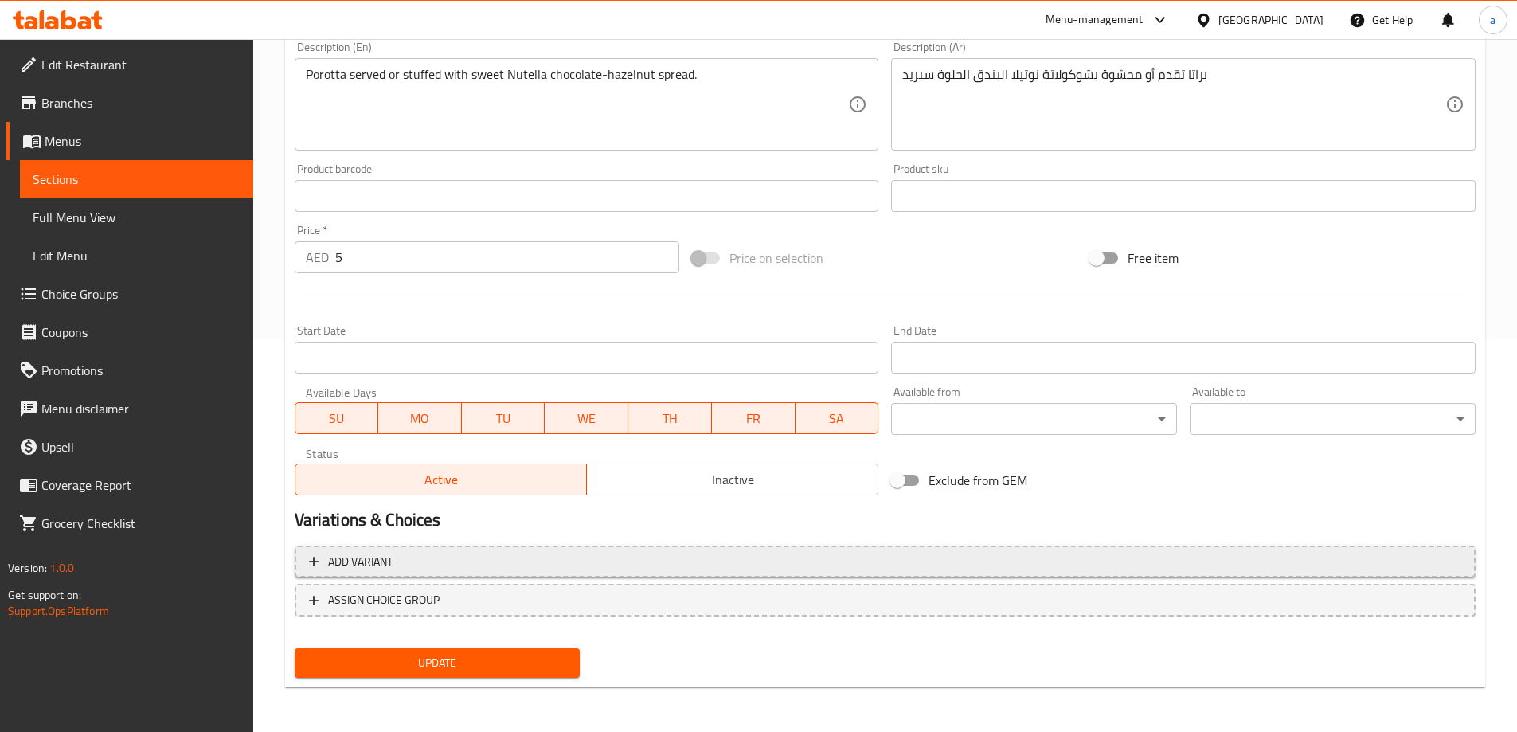
click at [597, 567] on span "Add variant" at bounding box center [885, 562] width 1153 height 20
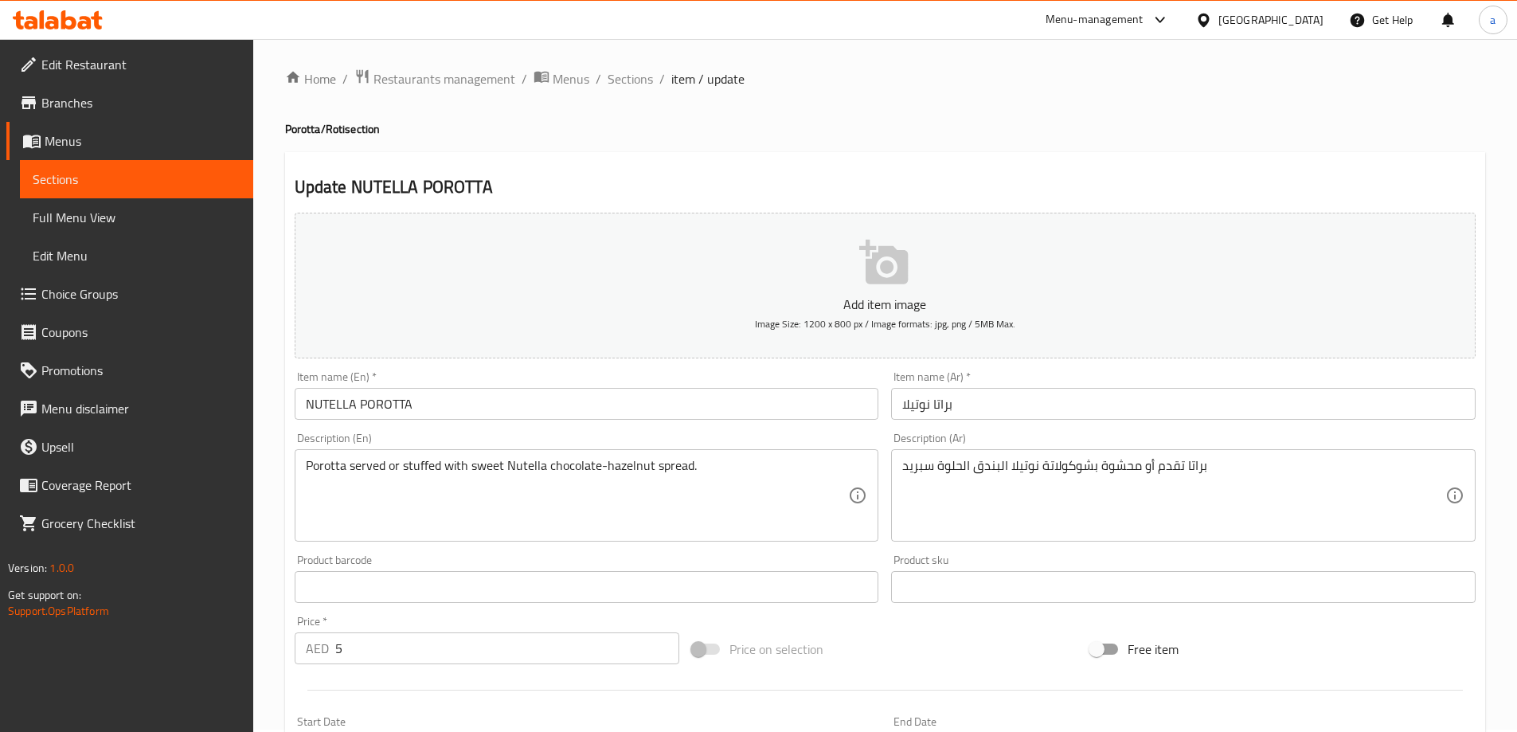
scroll to position [0, 0]
click at [610, 75] on span "Sections" at bounding box center [630, 81] width 45 height 19
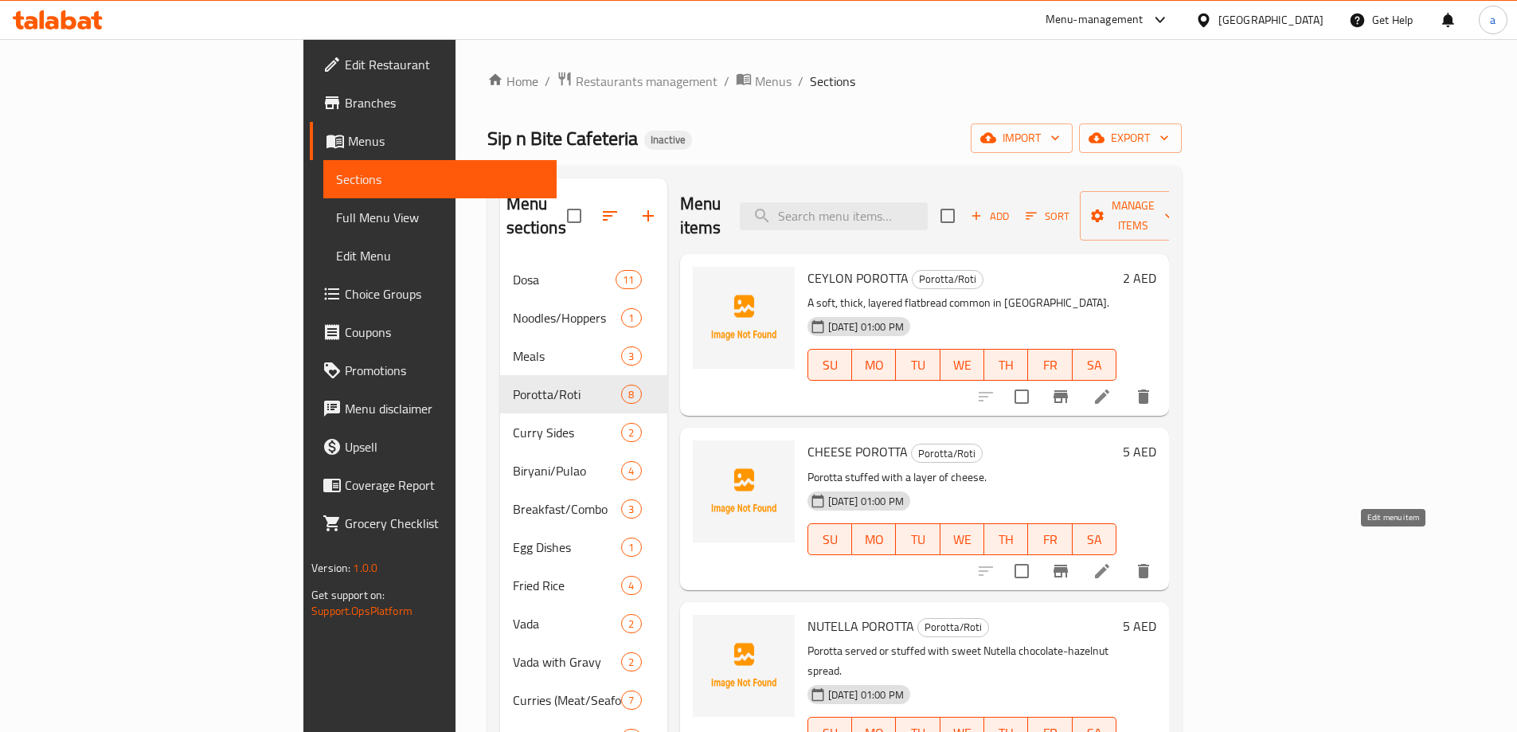
click at [1112, 562] on icon at bounding box center [1102, 571] width 19 height 19
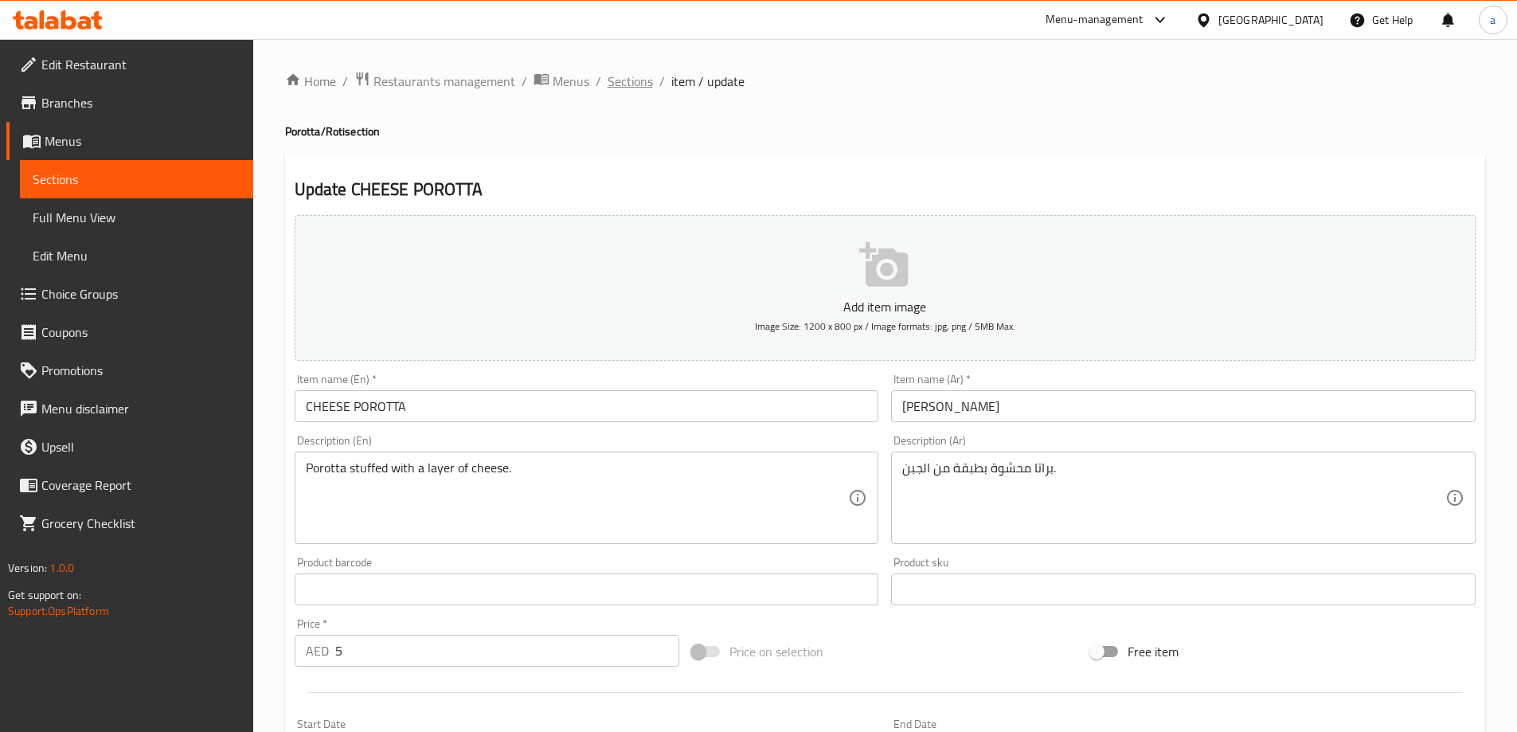
click at [615, 77] on span "Sections" at bounding box center [630, 81] width 45 height 19
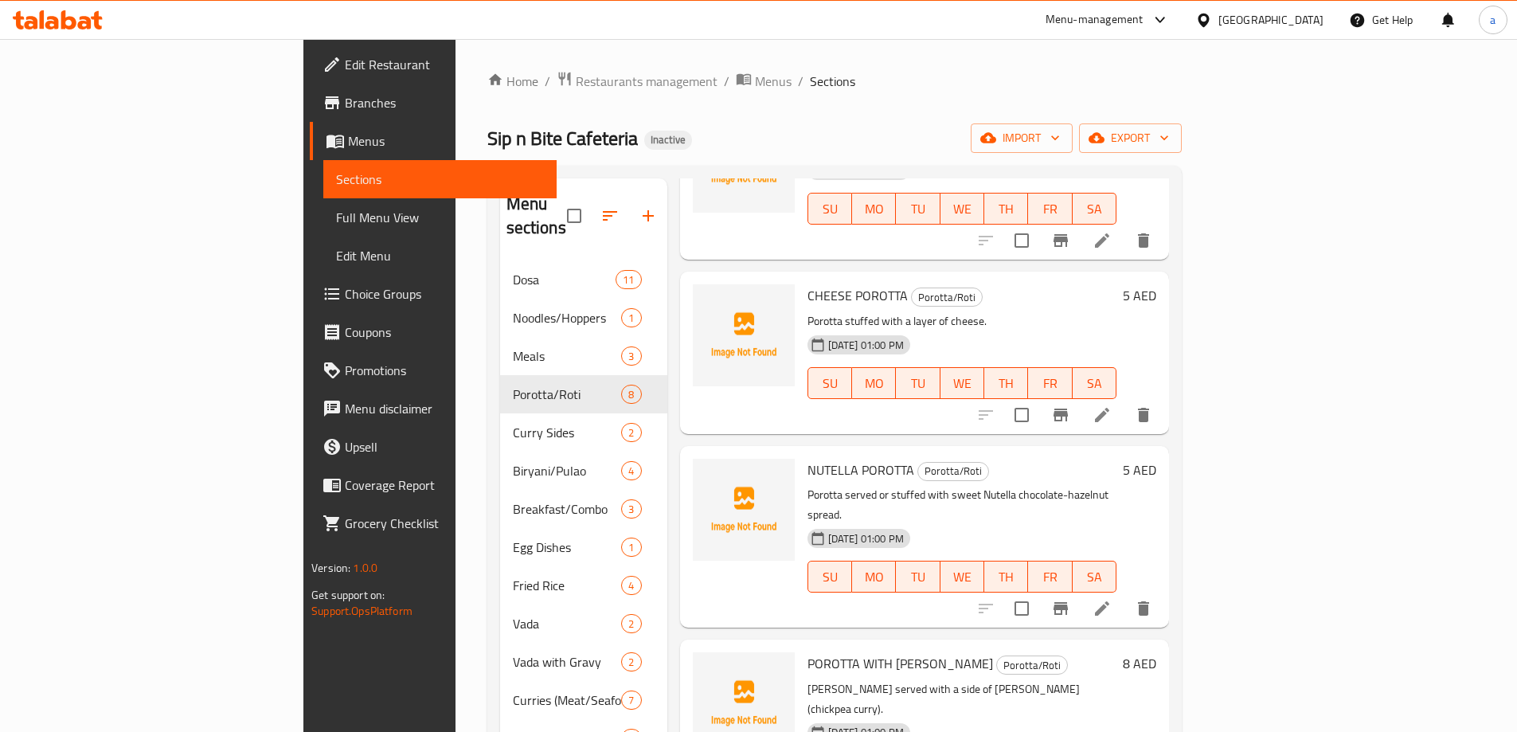
scroll to position [159, 0]
click at [1112, 596] on icon at bounding box center [1102, 605] width 19 height 19
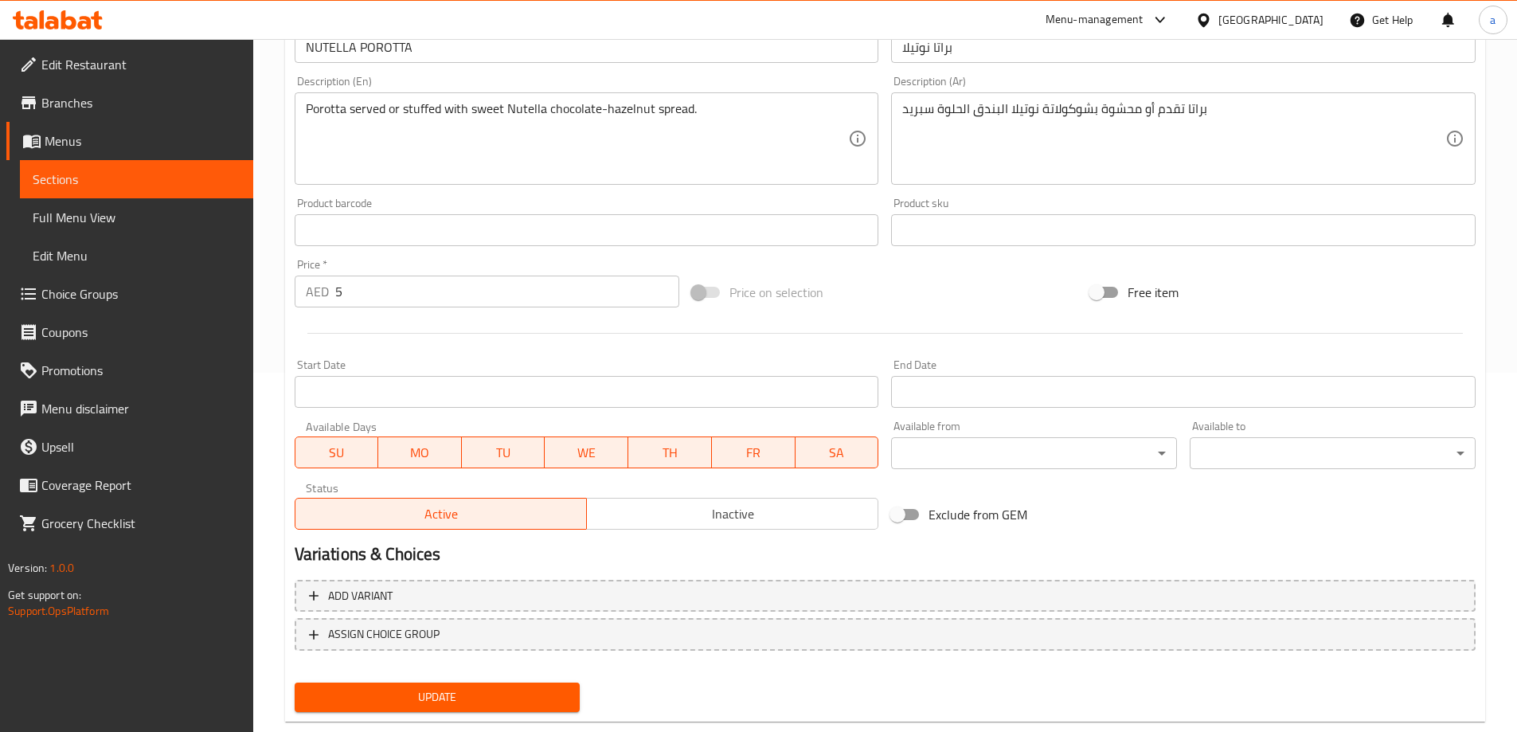
scroll to position [394, 0]
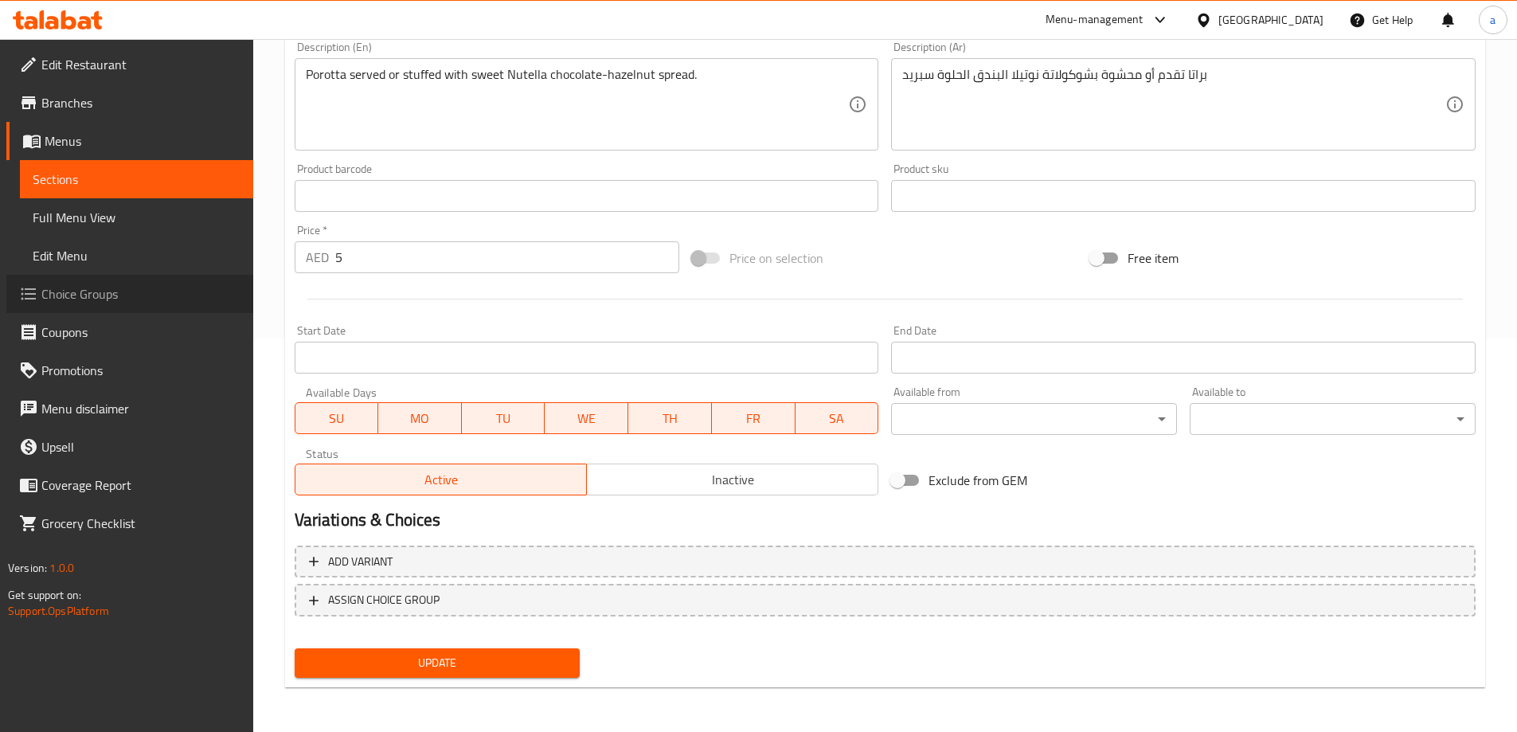
click at [97, 295] on span "Choice Groups" at bounding box center [140, 293] width 199 height 19
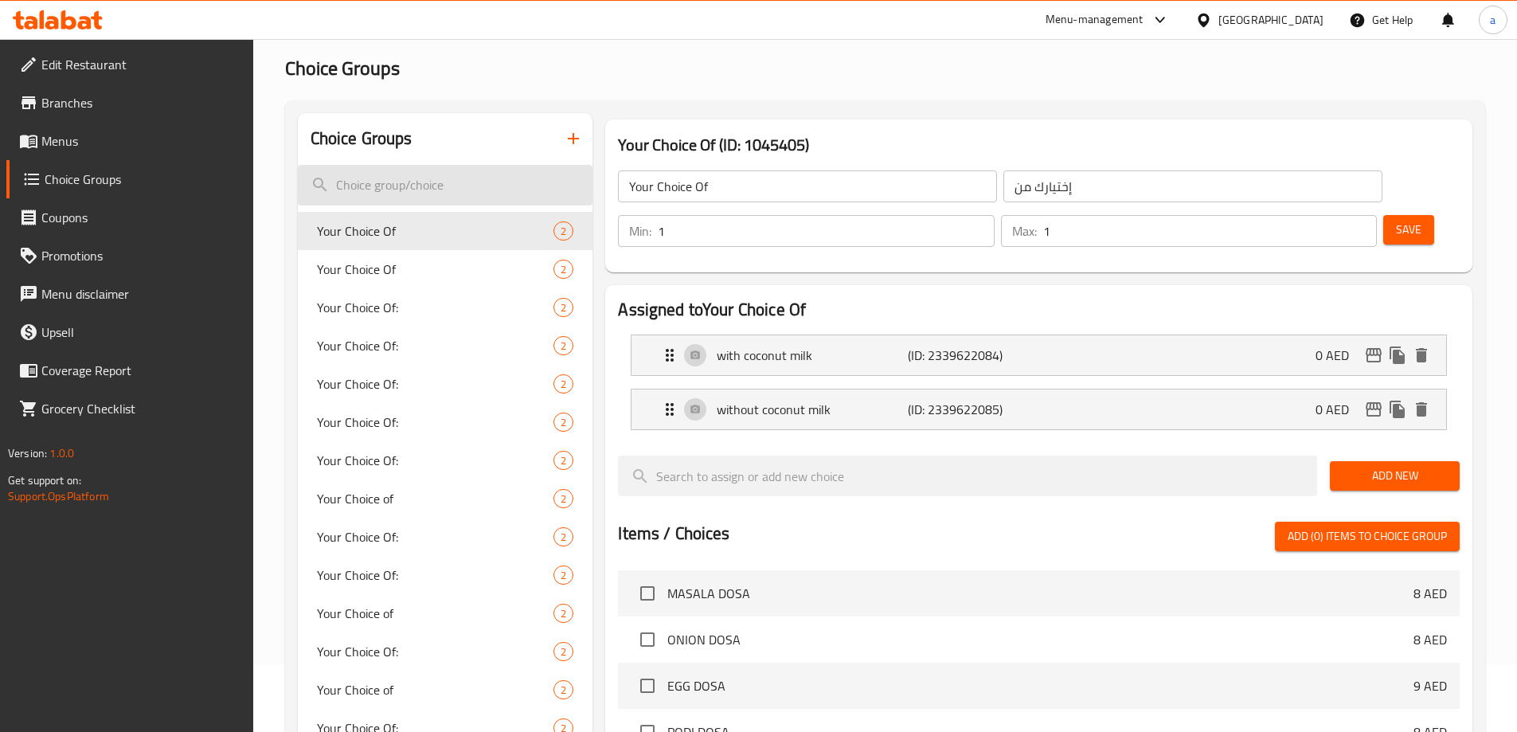
scroll to position [66, 0]
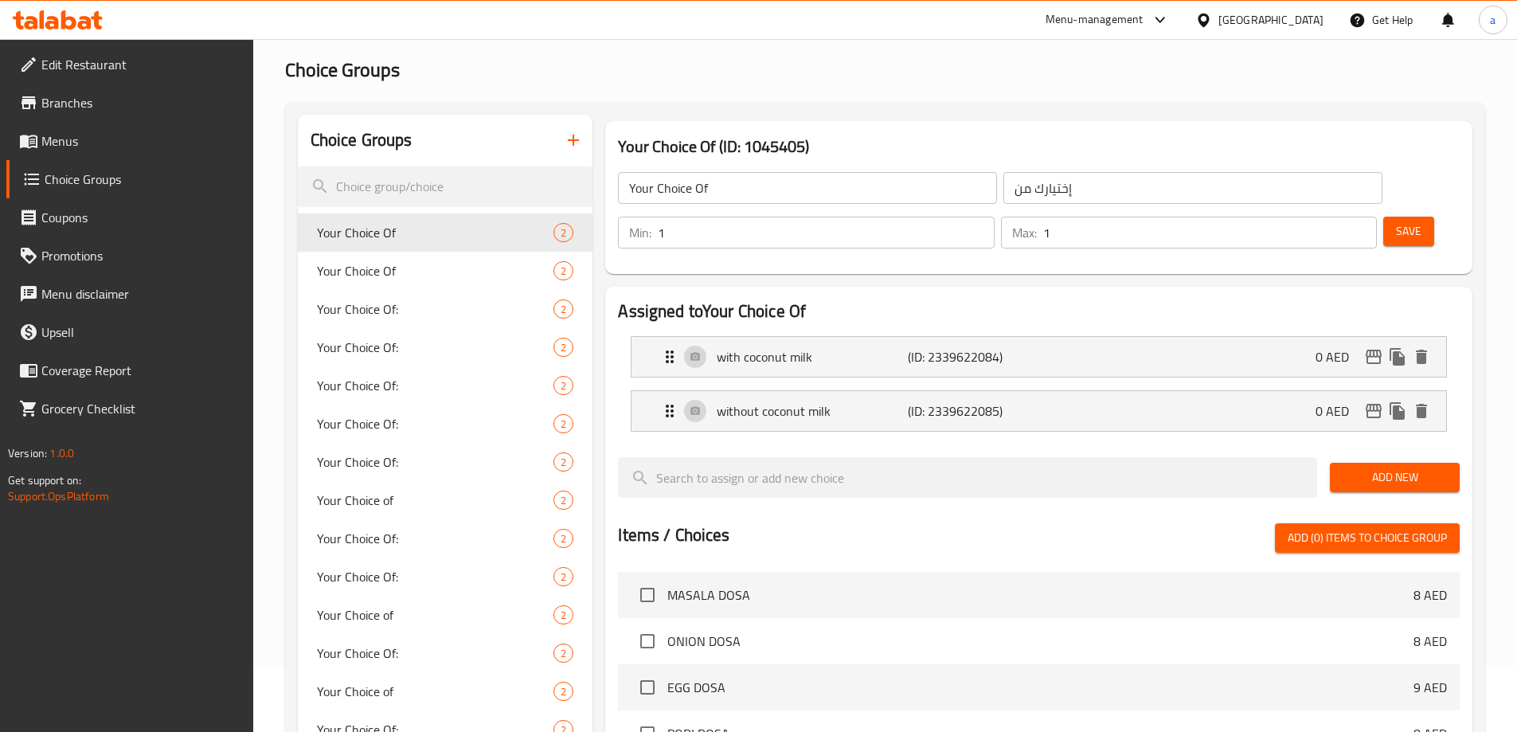
click at [566, 129] on button "button" at bounding box center [573, 140] width 38 height 38
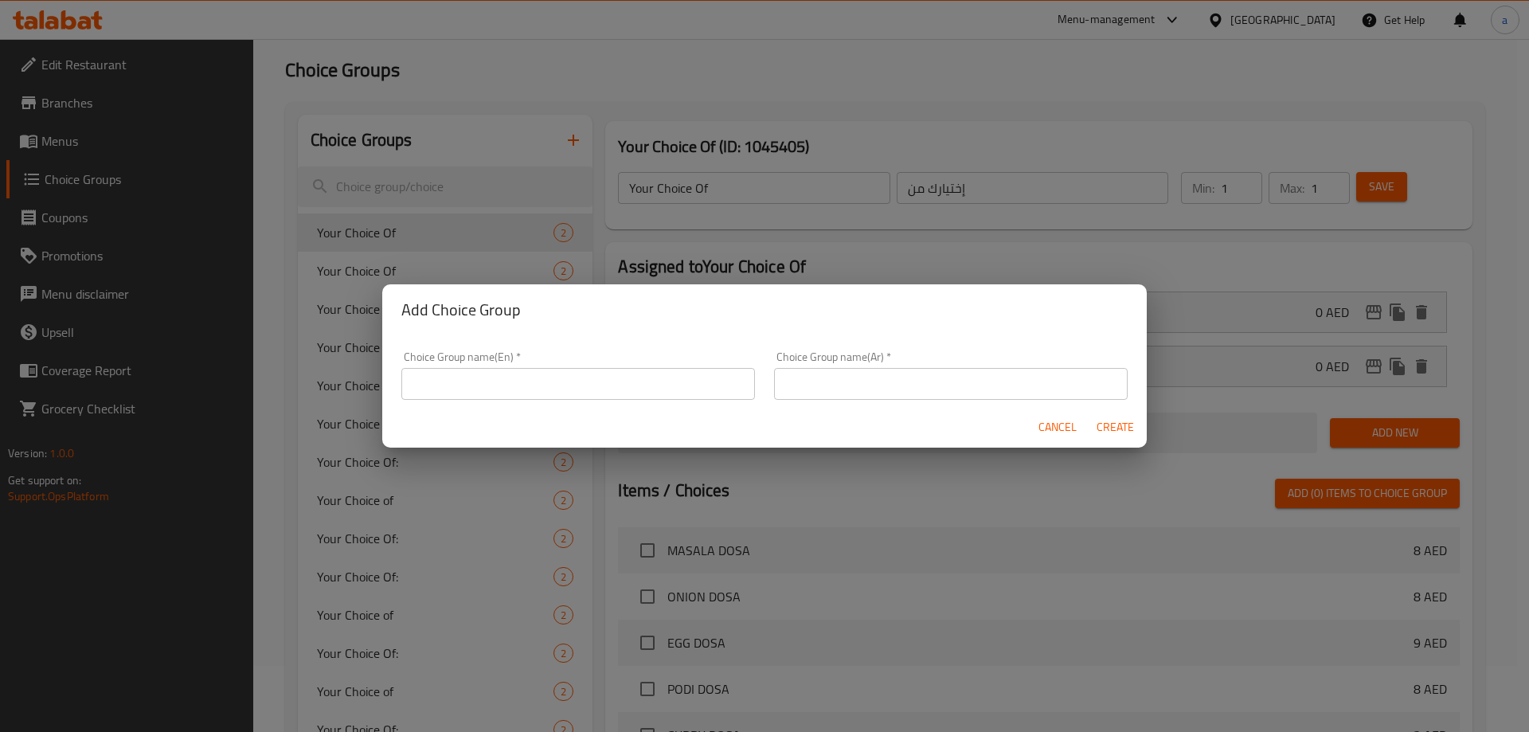
click at [609, 385] on input "text" at bounding box center [578, 384] width 354 height 32
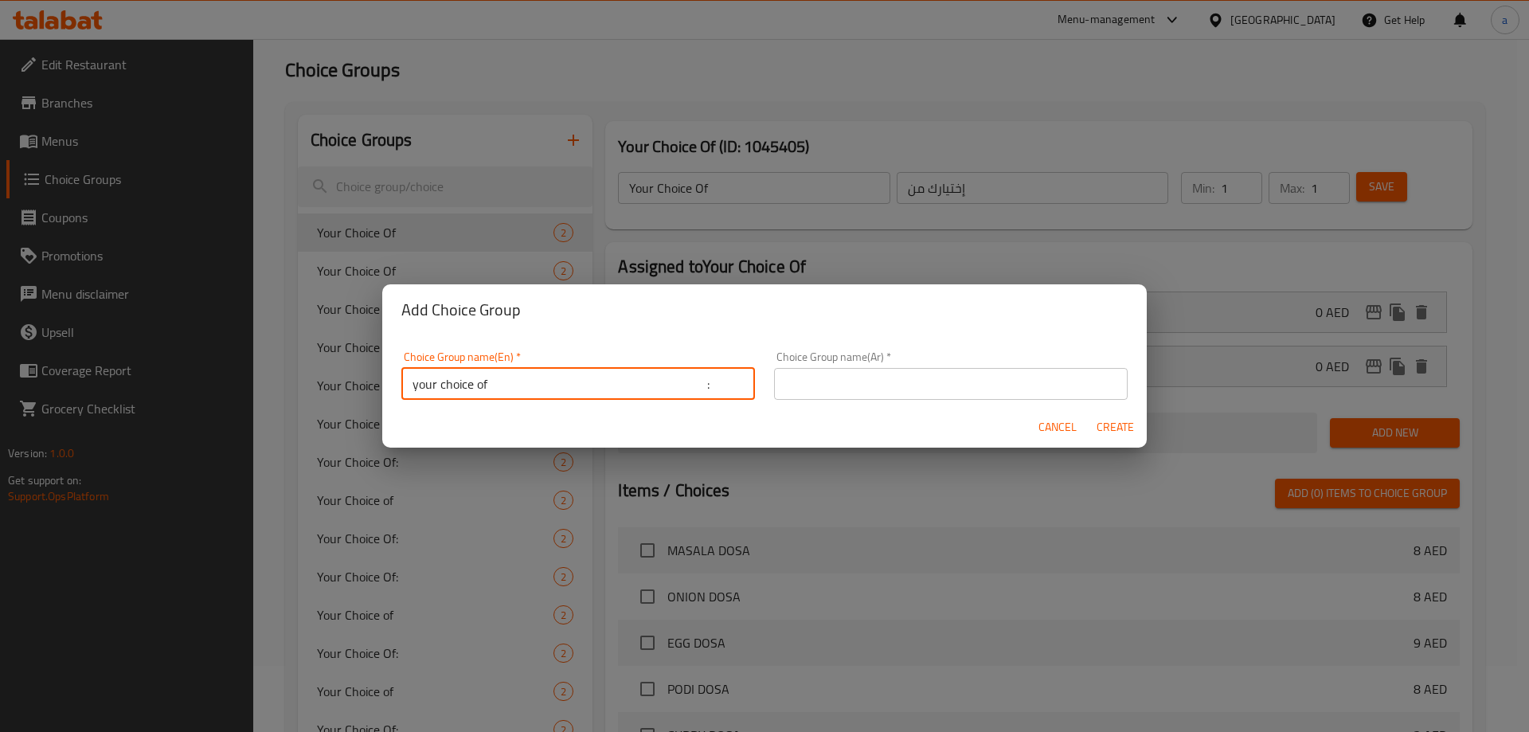
type input "your choice of :"
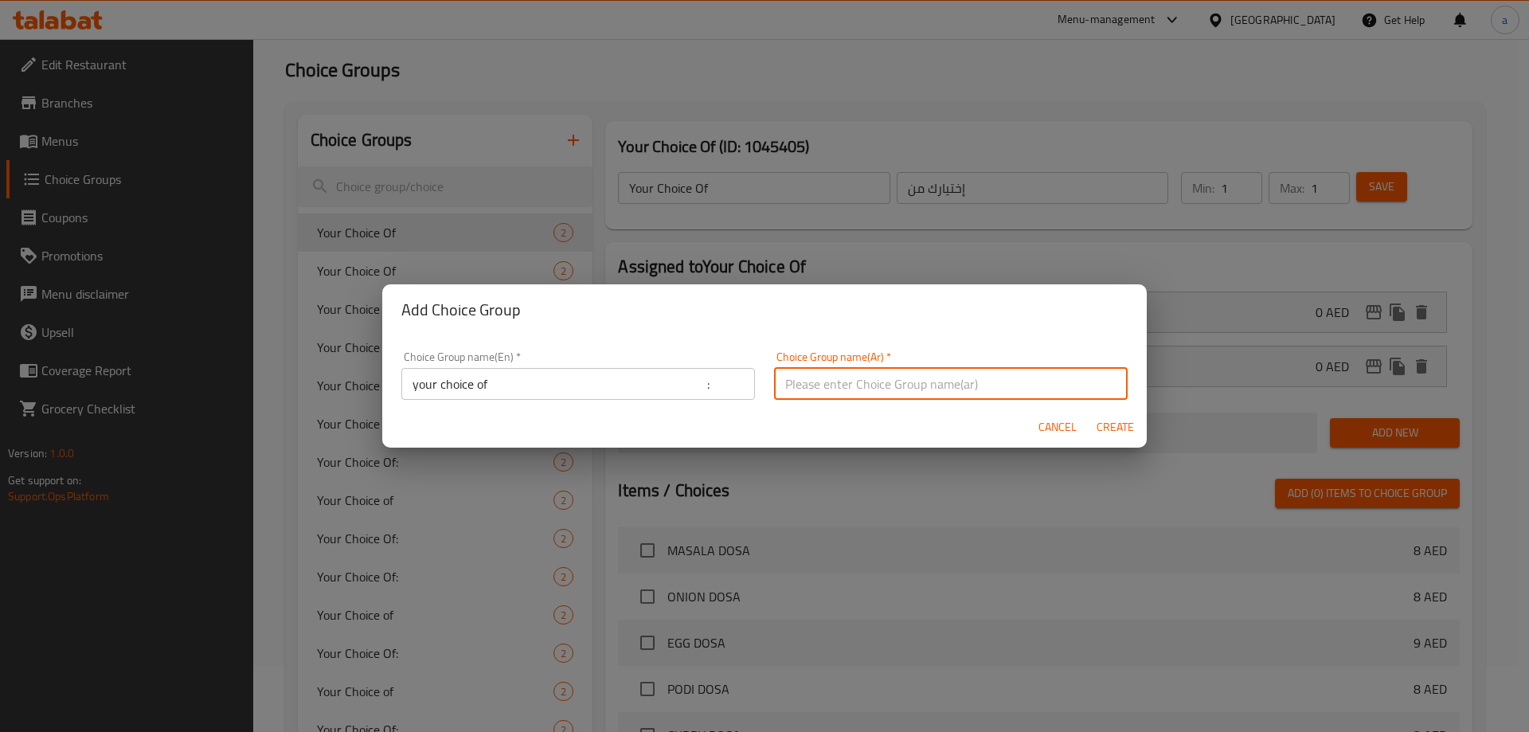
click at [797, 386] on input "text" at bounding box center [951, 384] width 354 height 32
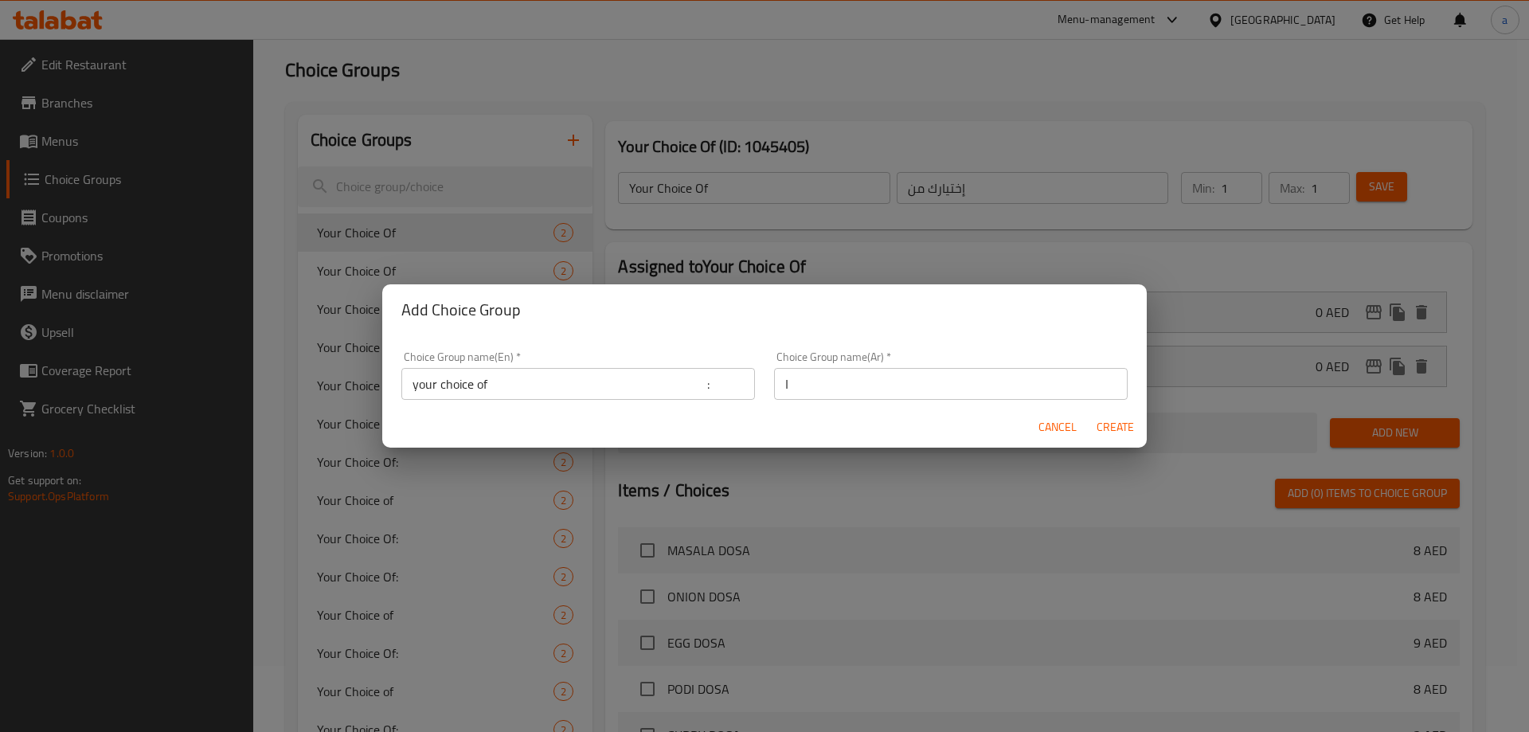
click at [953, 391] on input "ا" at bounding box center [951, 384] width 354 height 32
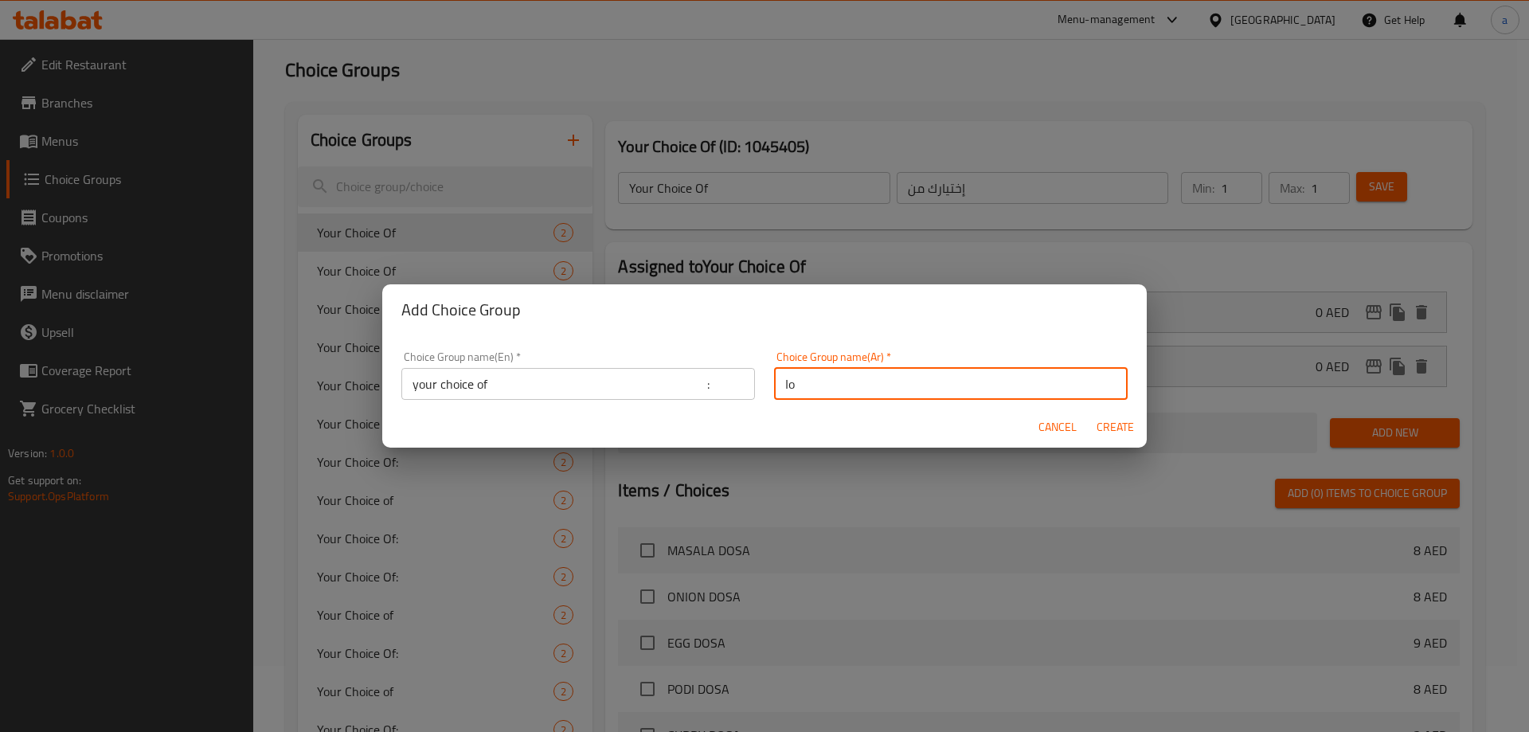
type input "ا"
type input "اختيارك من :"
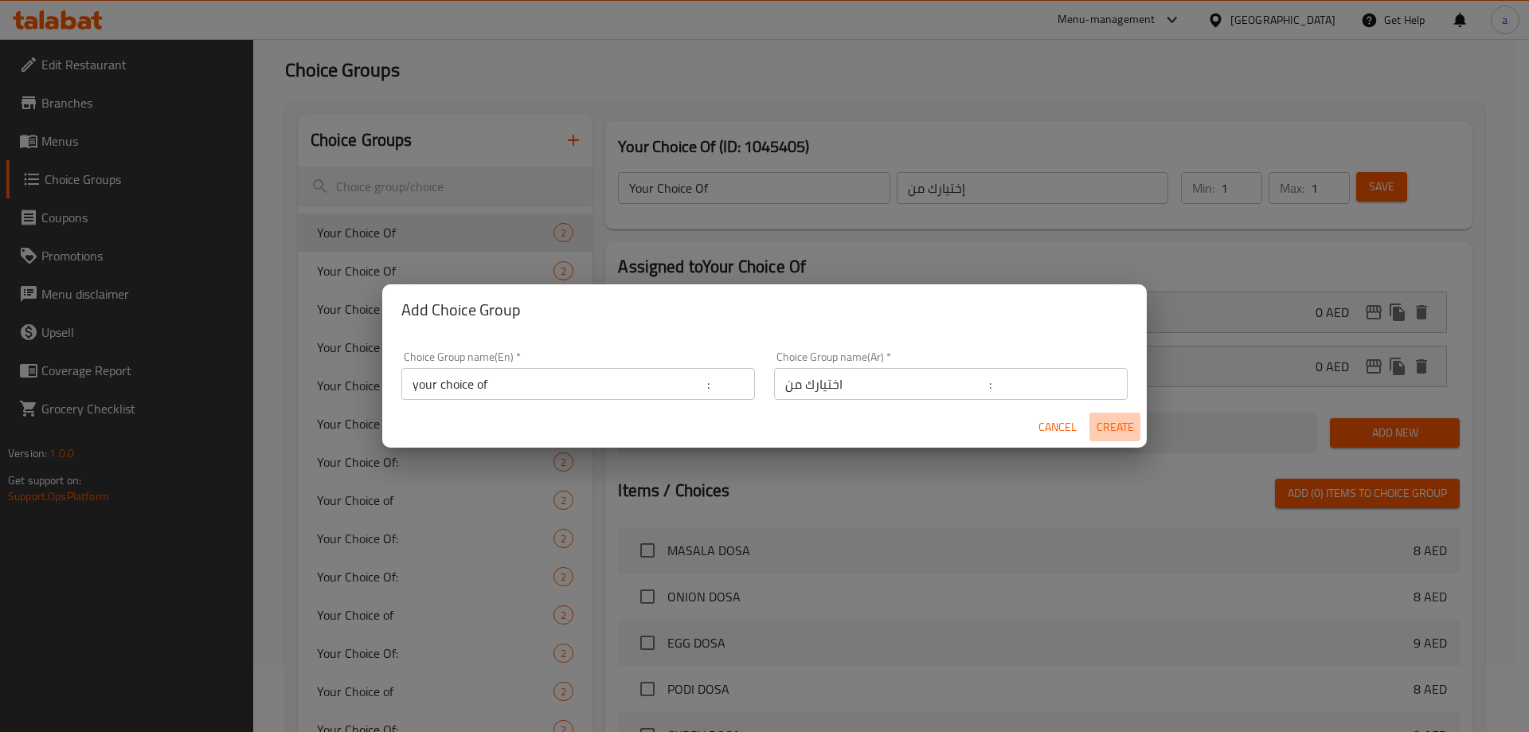
click at [1112, 440] on button "Create" at bounding box center [1115, 427] width 51 height 29
type input "your choice of :"
type input "اختيارك من :"
type input "0"
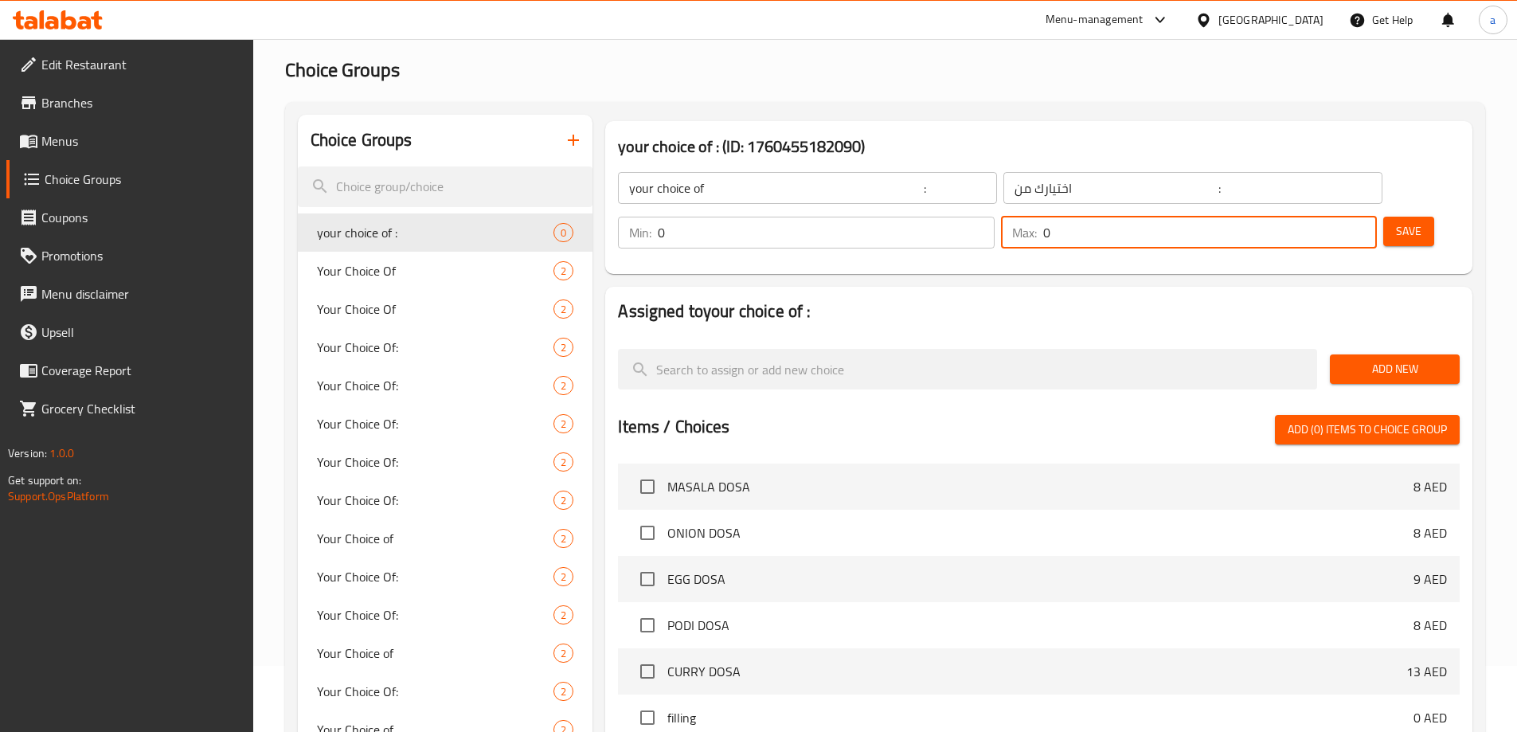
click at [1315, 217] on input "0" at bounding box center [1211, 233] width 334 height 32
click at [1324, 217] on input "0" at bounding box center [1211, 233] width 334 height 32
type input "1"
click at [994, 217] on input "0" at bounding box center [826, 233] width 336 height 32
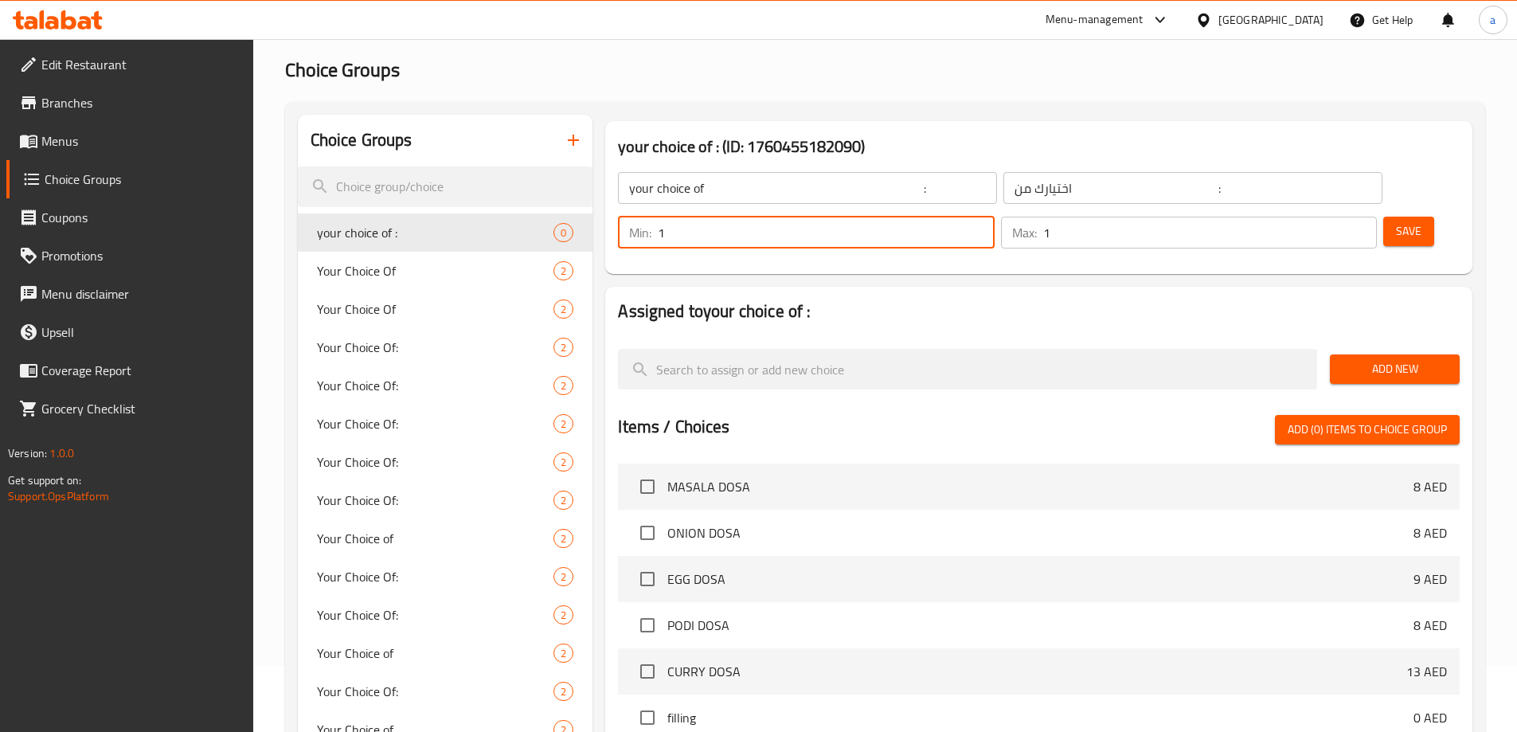
type input "1"
click at [1382, 343] on div "Add New" at bounding box center [1395, 369] width 143 height 53
click at [1383, 343] on div "Add New" at bounding box center [1395, 369] width 143 height 53
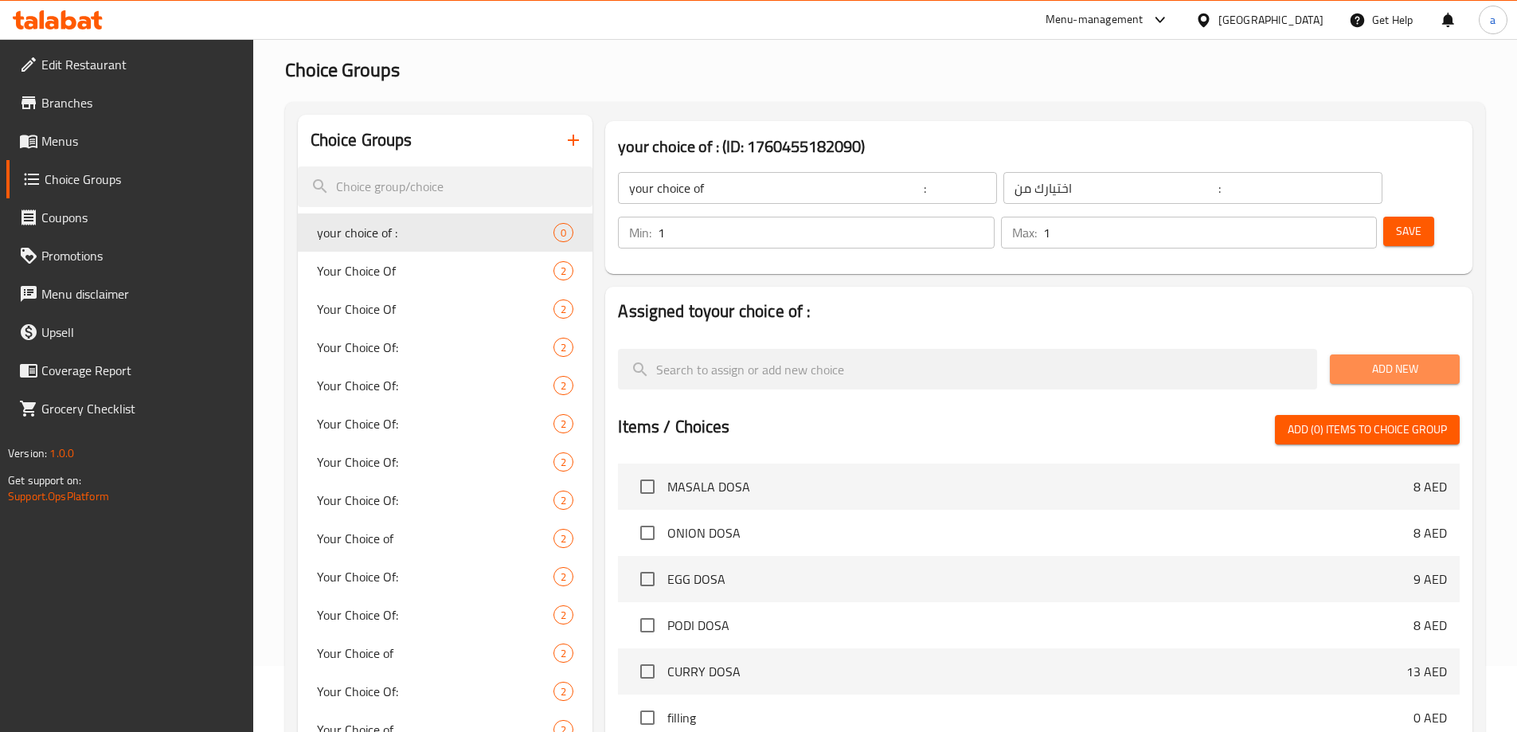
click at [1384, 359] on span "Add New" at bounding box center [1395, 369] width 104 height 20
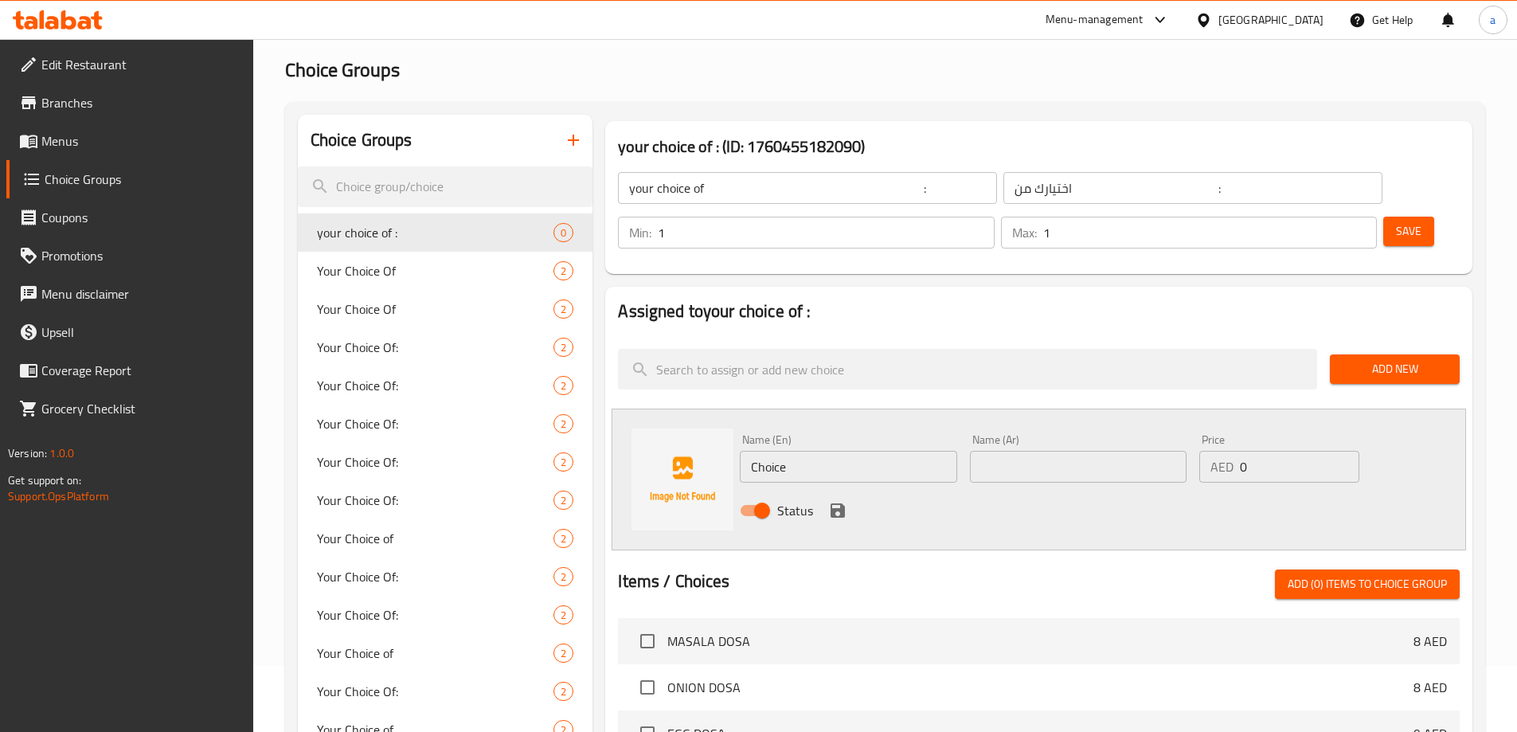
click at [816, 451] on input "Choice" at bounding box center [848, 467] width 217 height 32
type input "C"
type input "س"
type input "served"
click at [959, 428] on div "Name (En) served Name (En)" at bounding box center [848, 458] width 229 height 61
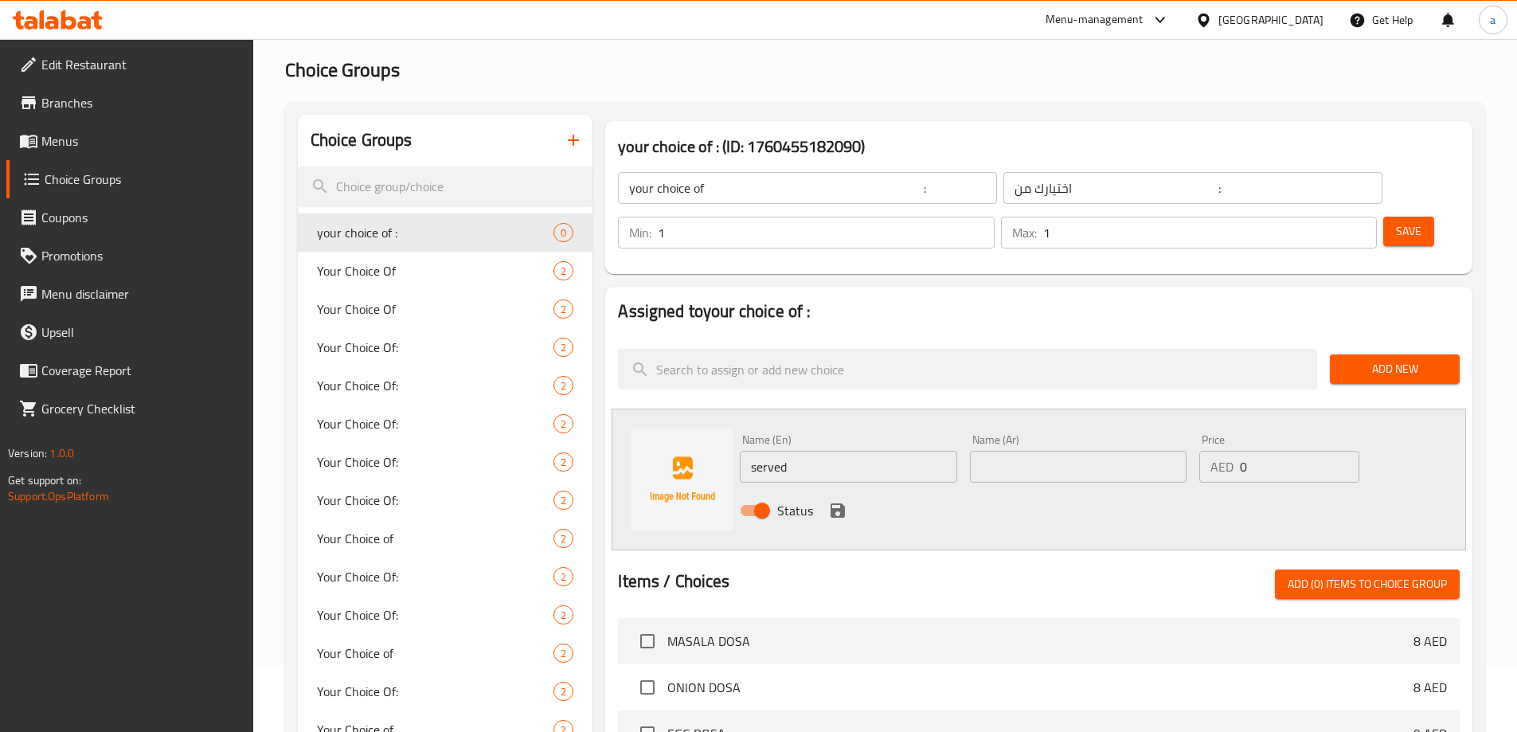
click at [990, 451] on input "text" at bounding box center [1078, 467] width 217 height 32
click at [1092, 451] on input "text" at bounding box center [1078, 467] width 217 height 32
type input "d"
type input "يقدم"
click at [1269, 451] on input "0" at bounding box center [1299, 467] width 119 height 32
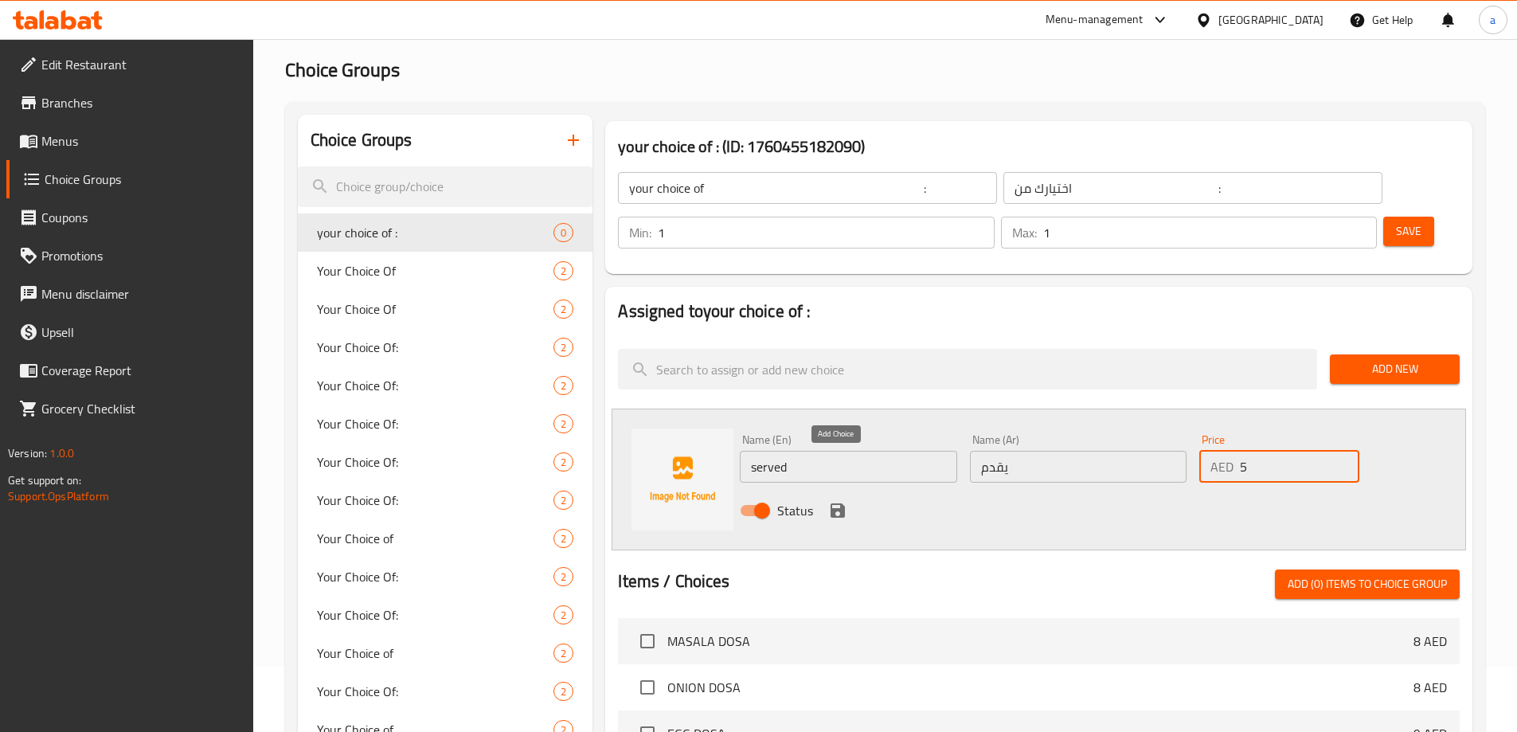
type input "5"
click at [836, 501] on icon "save" at bounding box center [837, 510] width 19 height 19
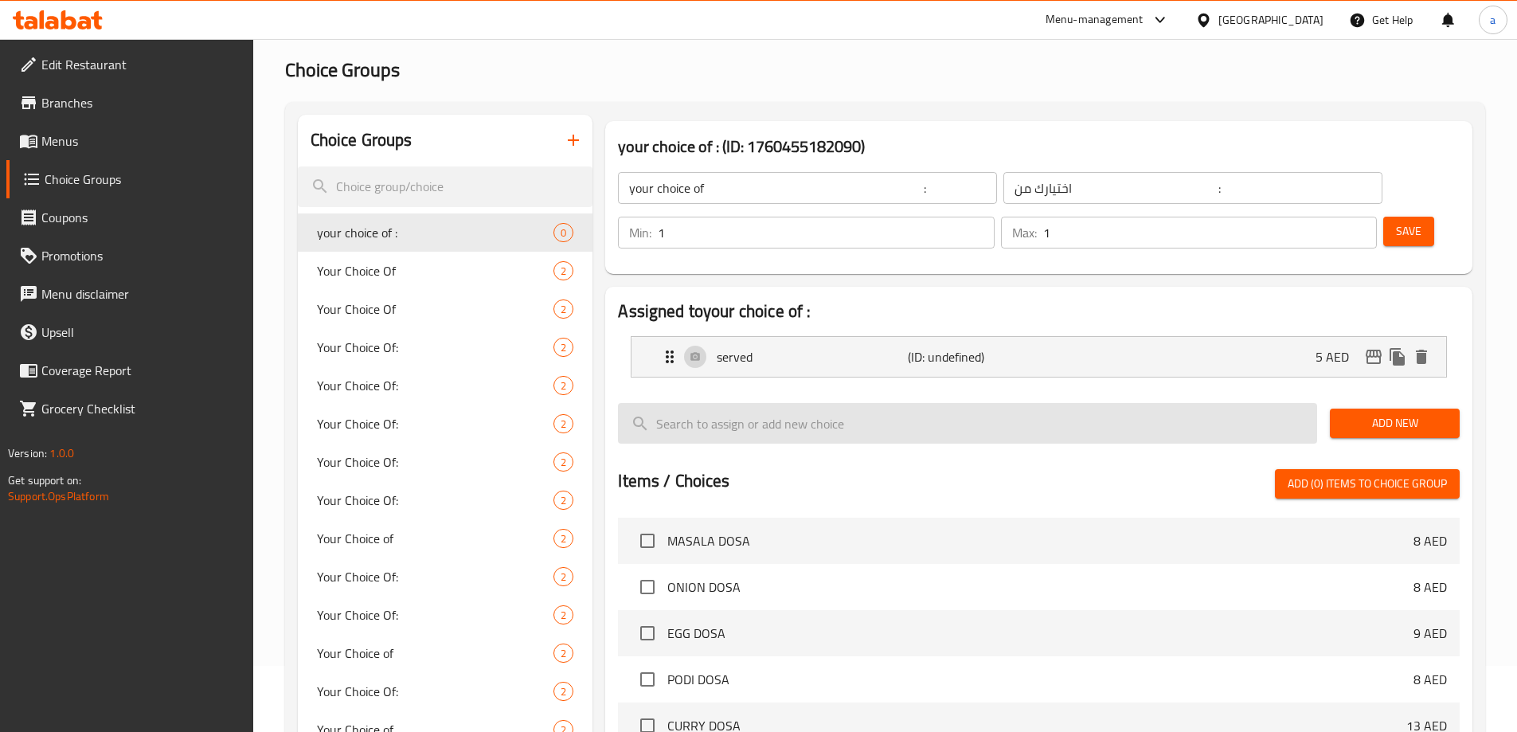
click at [1200, 403] on input "search" at bounding box center [967, 423] width 699 height 41
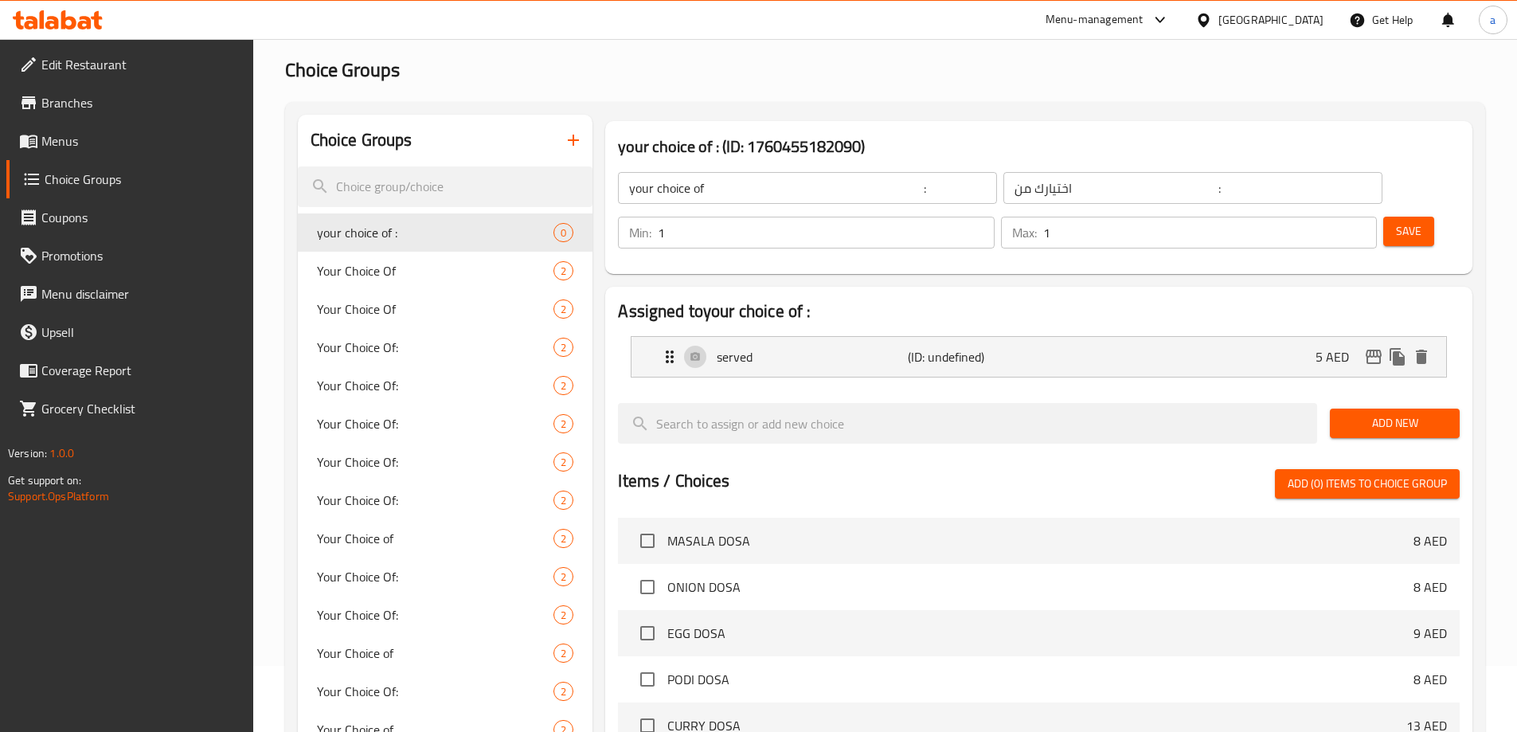
click at [1450, 409] on button "Add New" at bounding box center [1395, 423] width 130 height 29
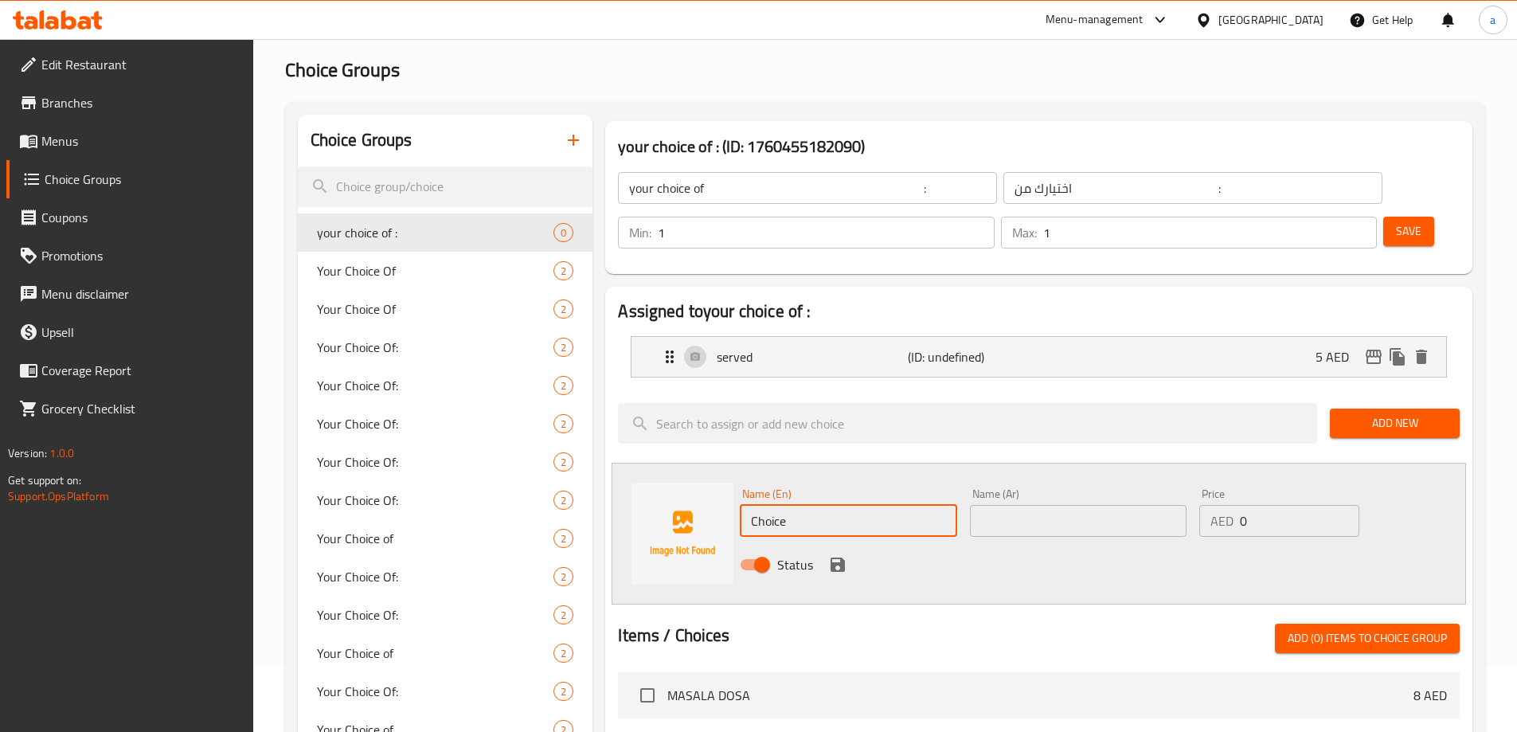
click at [844, 505] on input "Choice" at bounding box center [848, 521] width 217 height 32
click at [747, 505] on input "س" at bounding box center [848, 521] width 217 height 32
paste input "stuffed"
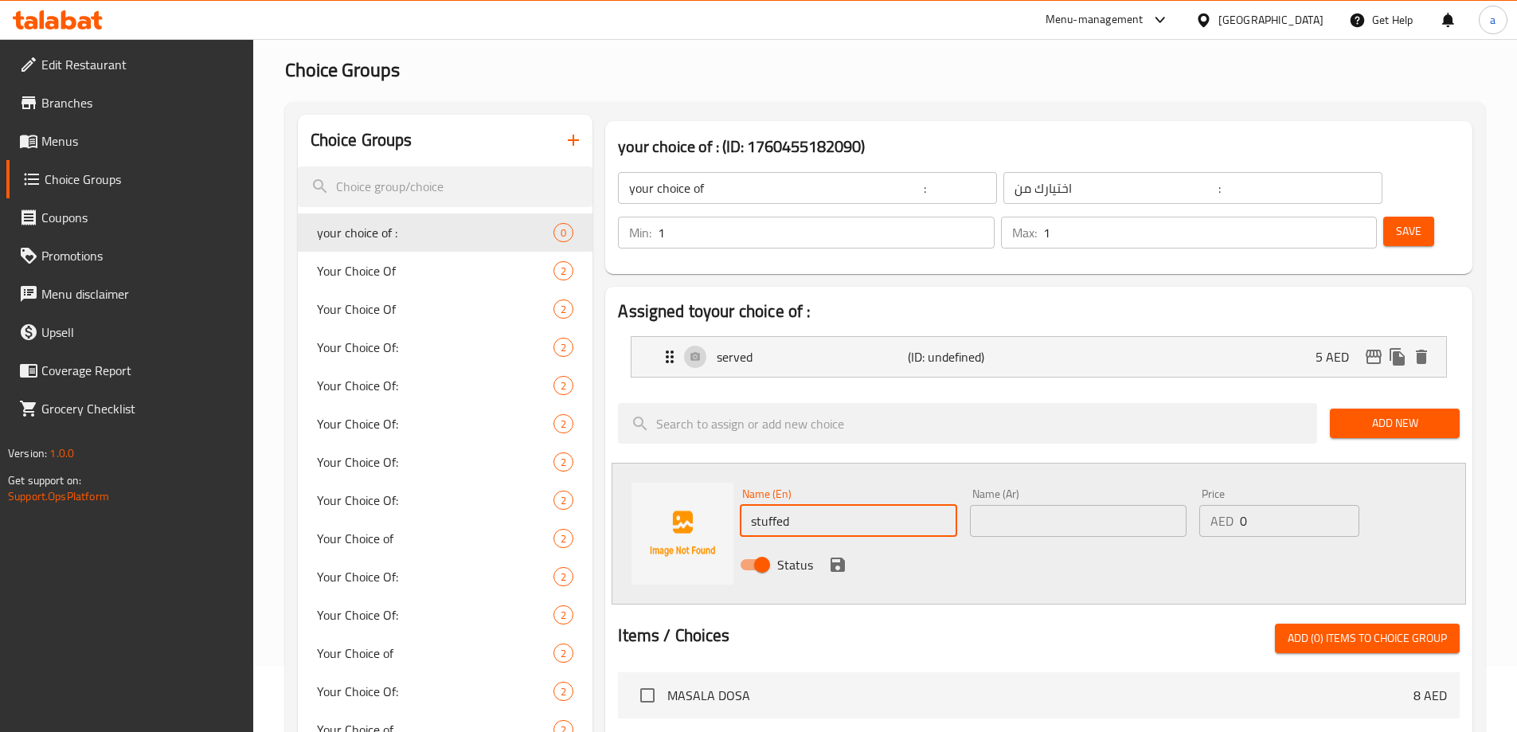
type input "stuffed"
click at [1067, 505] on input "text" at bounding box center [1078, 521] width 217 height 32
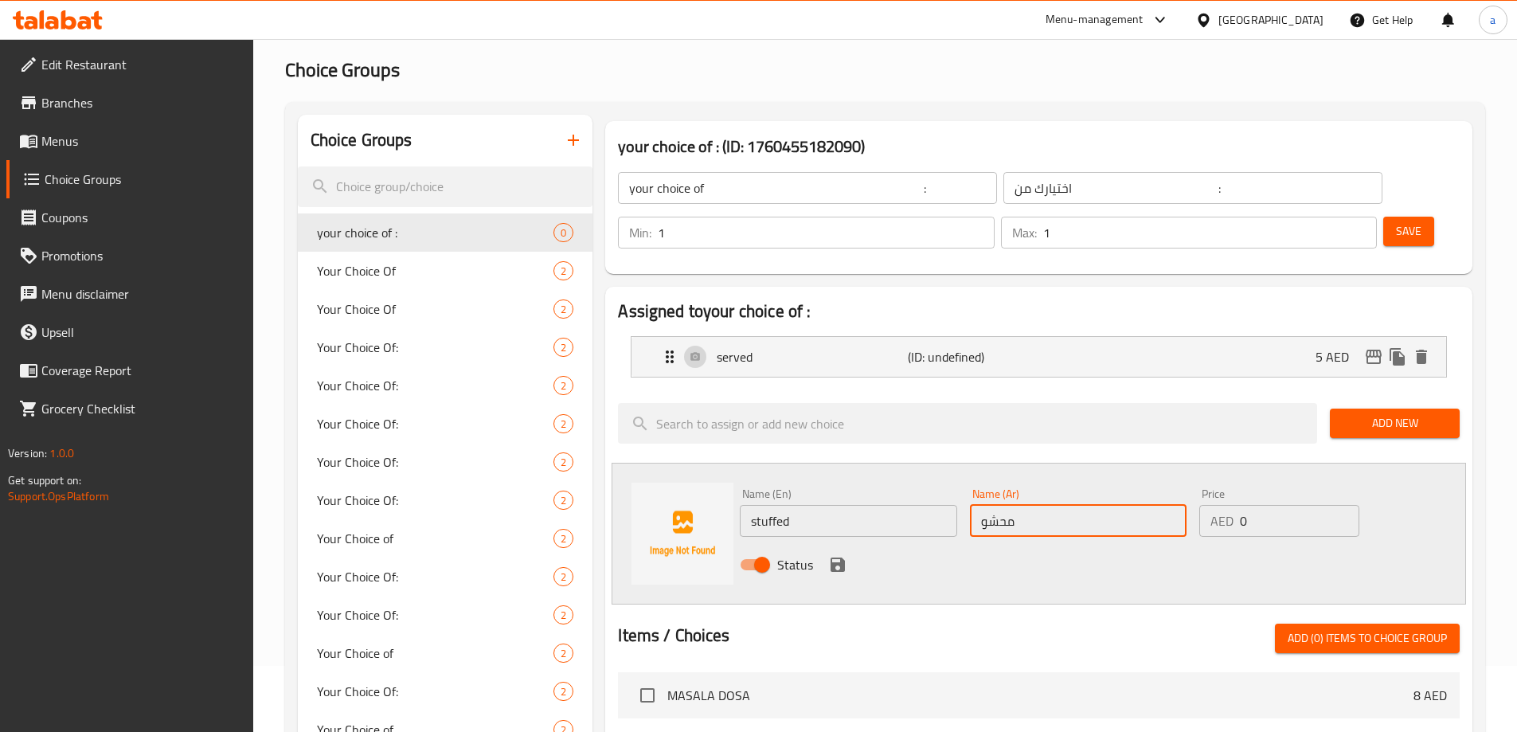
type input "محشو"
click at [1255, 505] on input "0" at bounding box center [1299, 521] width 119 height 32
type input "5"
click at [835, 543] on div "Status" at bounding box center [1079, 564] width 690 height 43
click at [835, 555] on icon "save" at bounding box center [837, 564] width 19 height 19
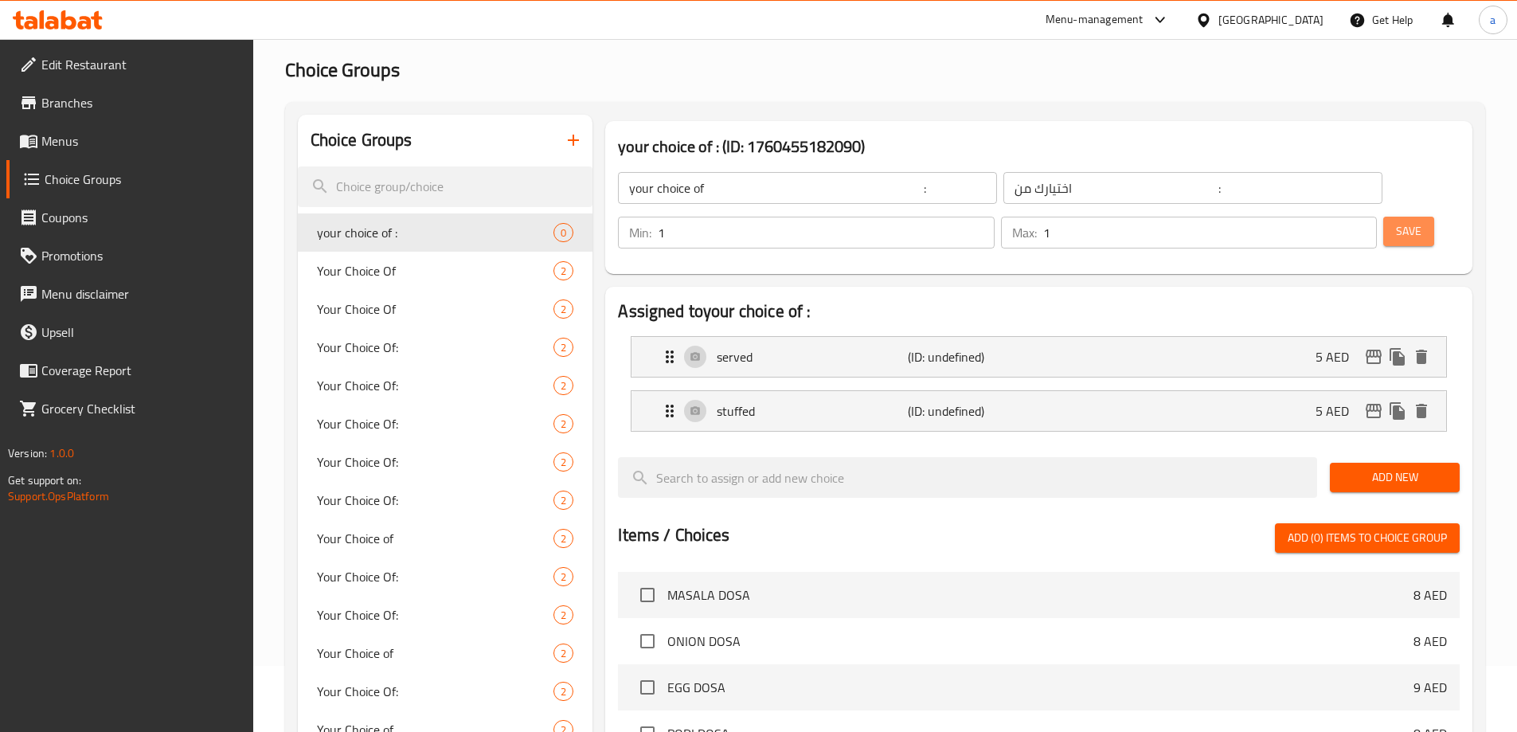
click at [1396, 221] on span "Save" at bounding box center [1408, 231] width 25 height 20
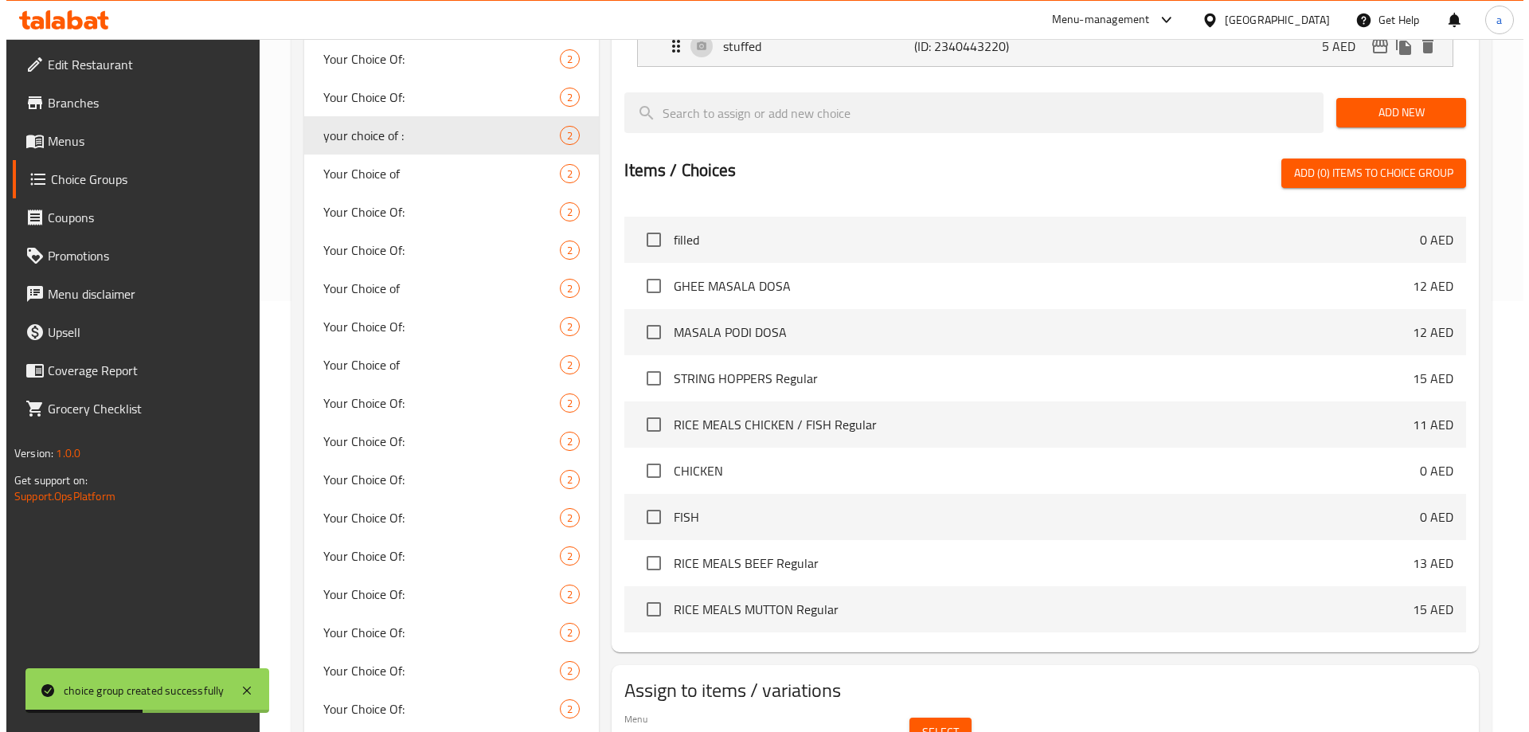
scroll to position [478, 0]
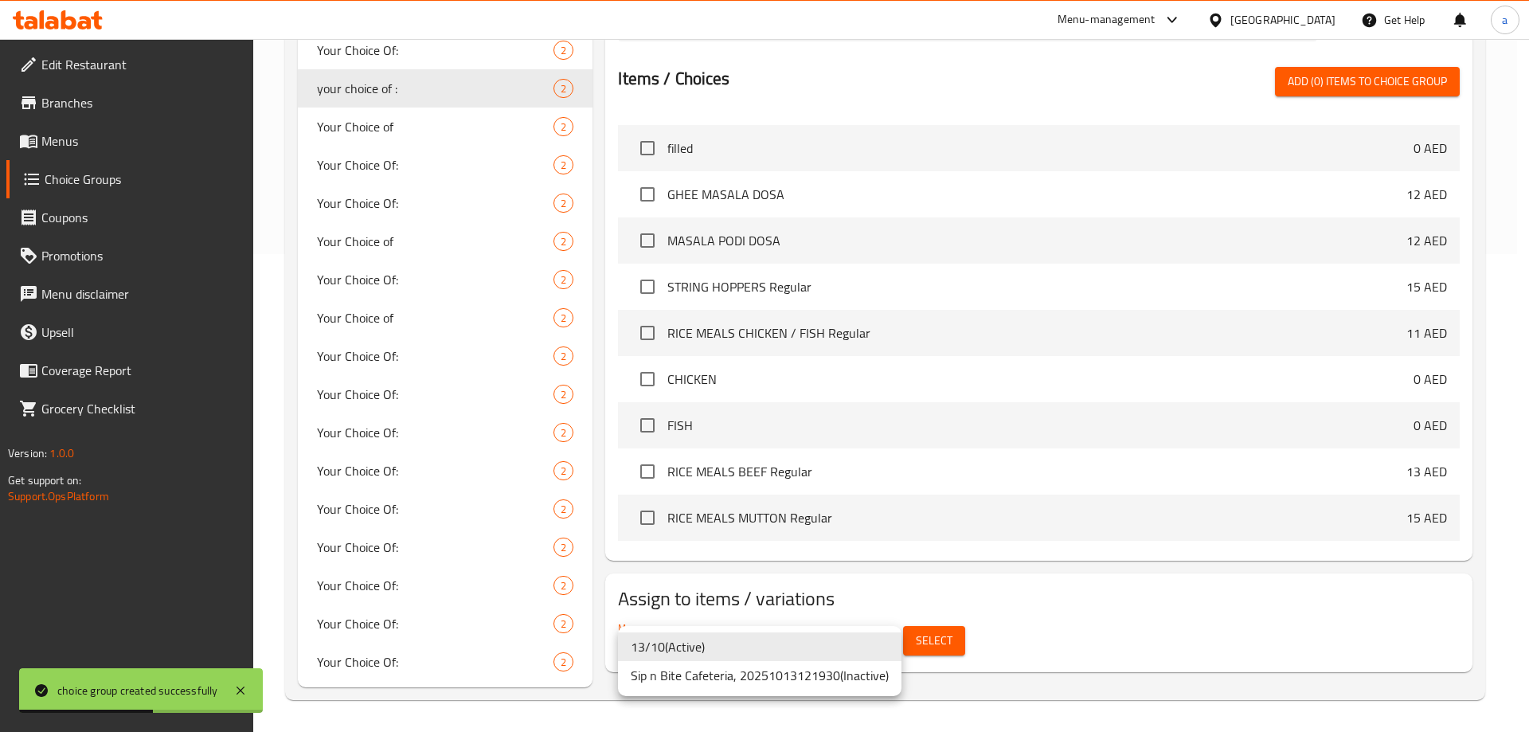
click at [953, 632] on div at bounding box center [764, 366] width 1529 height 732
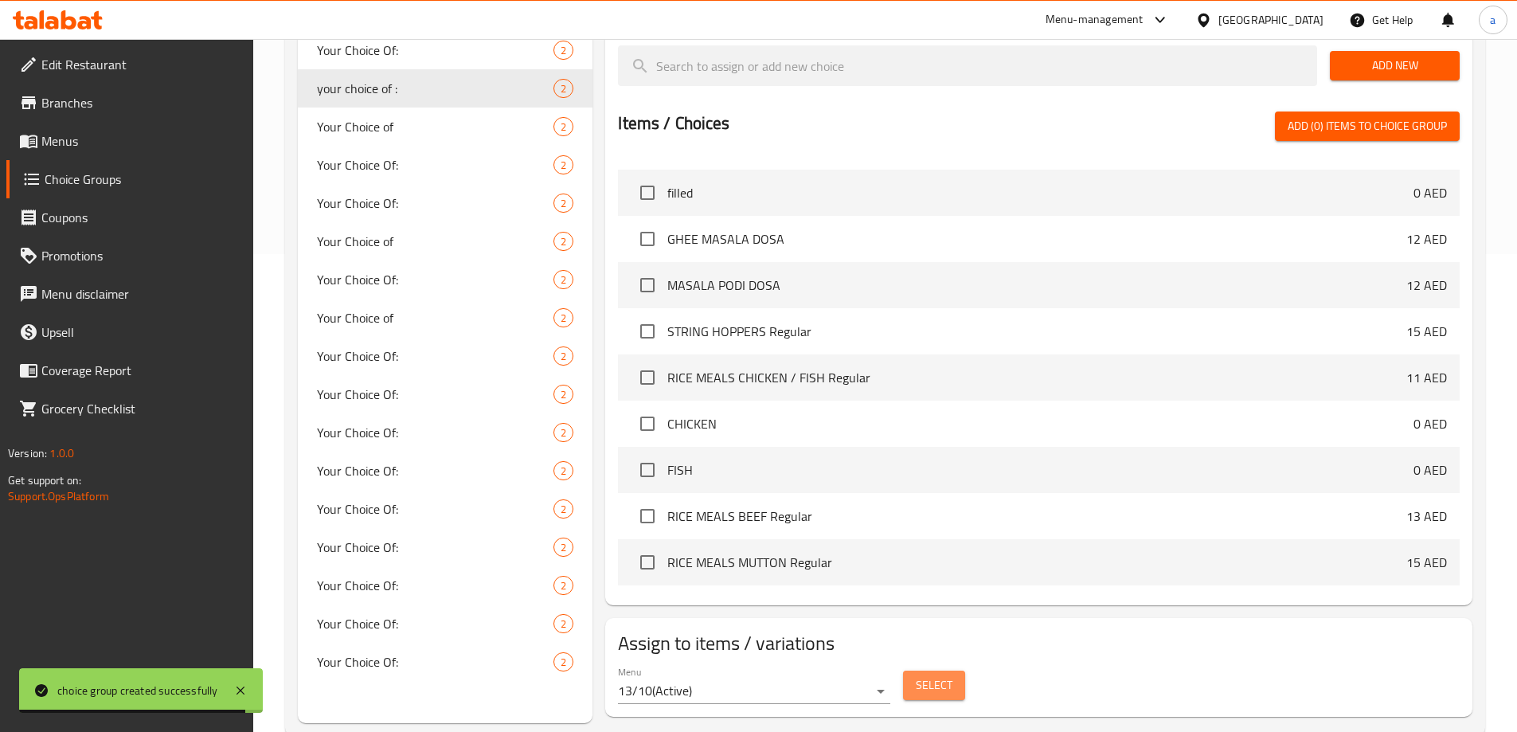
click at [949, 675] on span "Select" at bounding box center [934, 685] width 37 height 20
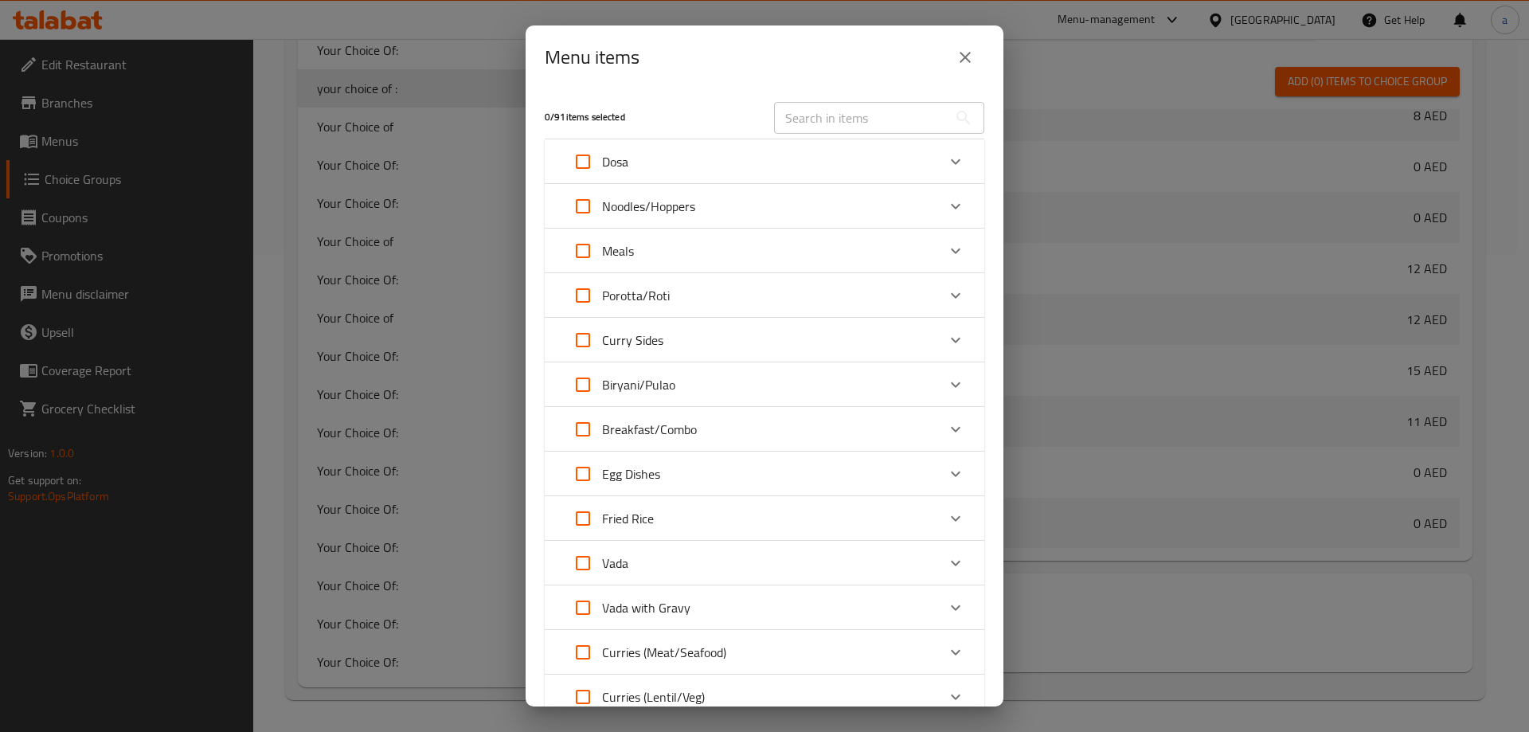
click at [674, 291] on div "Porotta/Roti" at bounding box center [750, 295] width 373 height 38
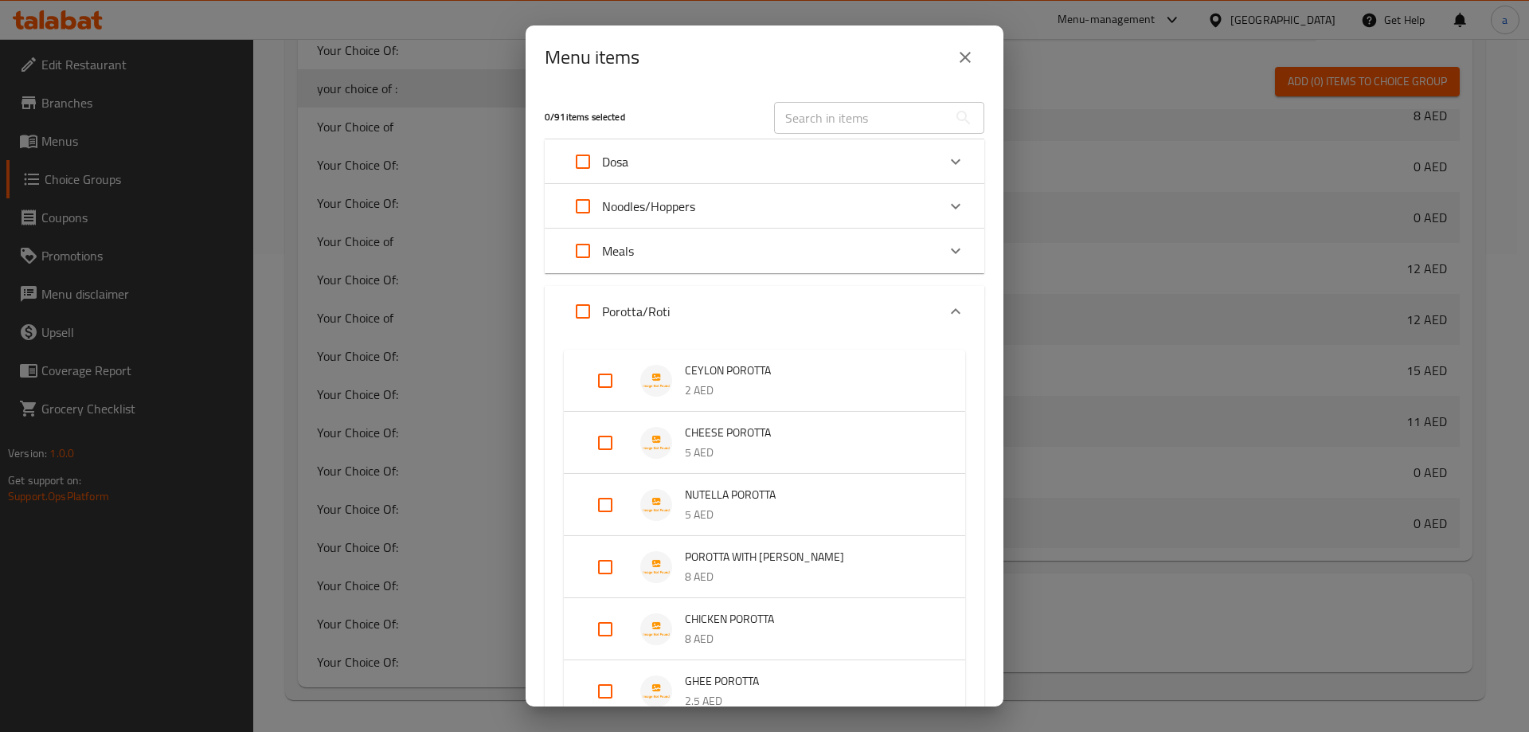
click at [592, 503] on input "Expand" at bounding box center [605, 505] width 38 height 38
checkbox input "true"
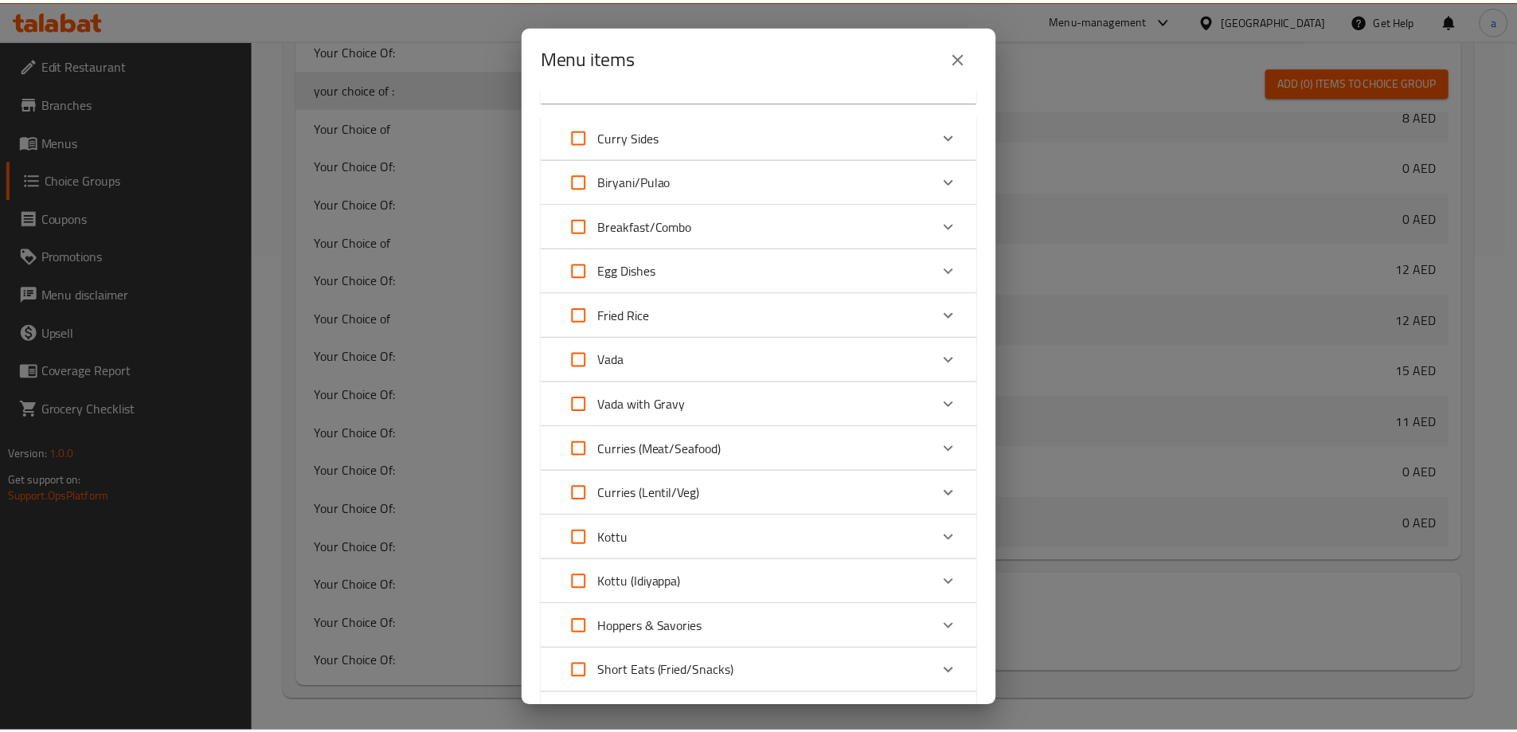
scroll to position [1073, 0]
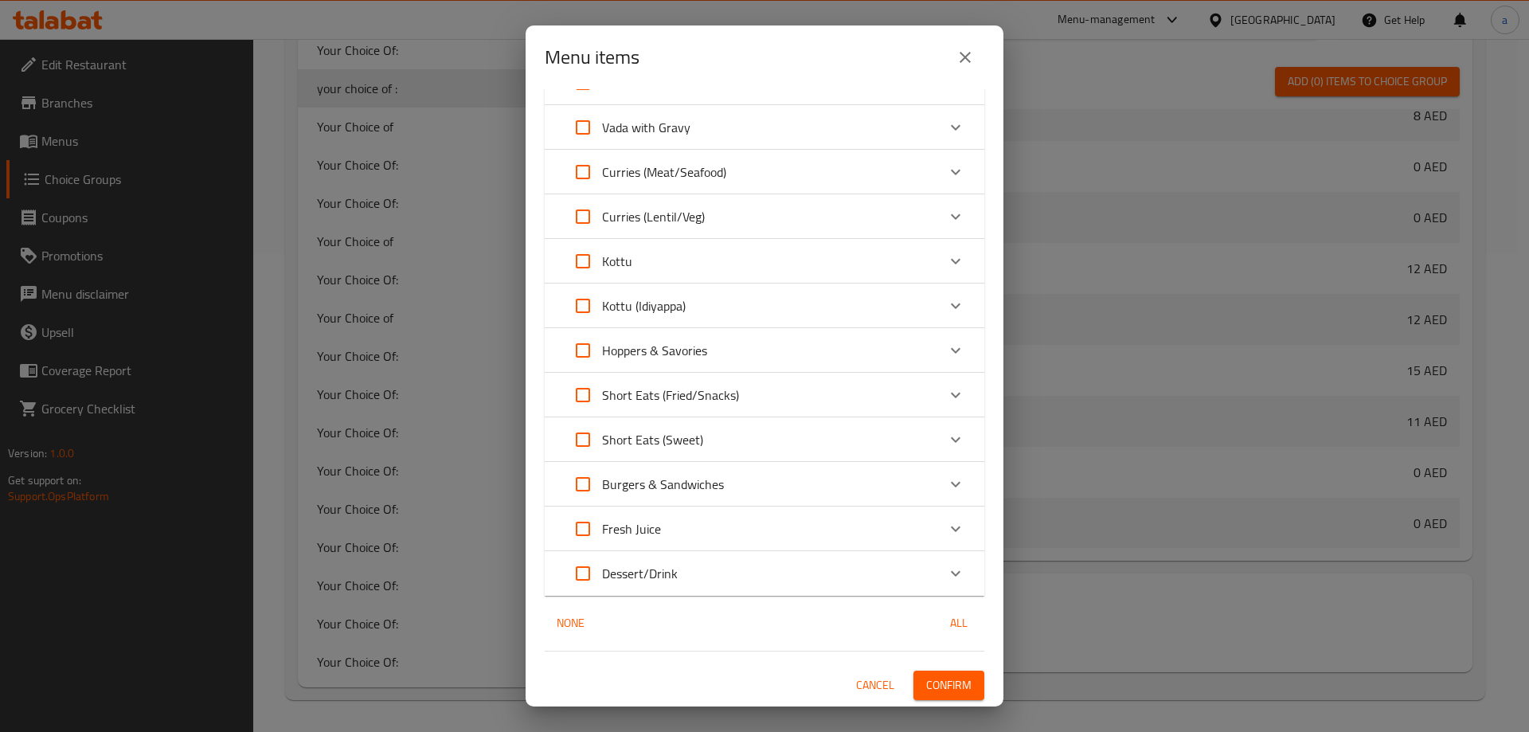
click at [942, 692] on span "Confirm" at bounding box center [948, 685] width 45 height 20
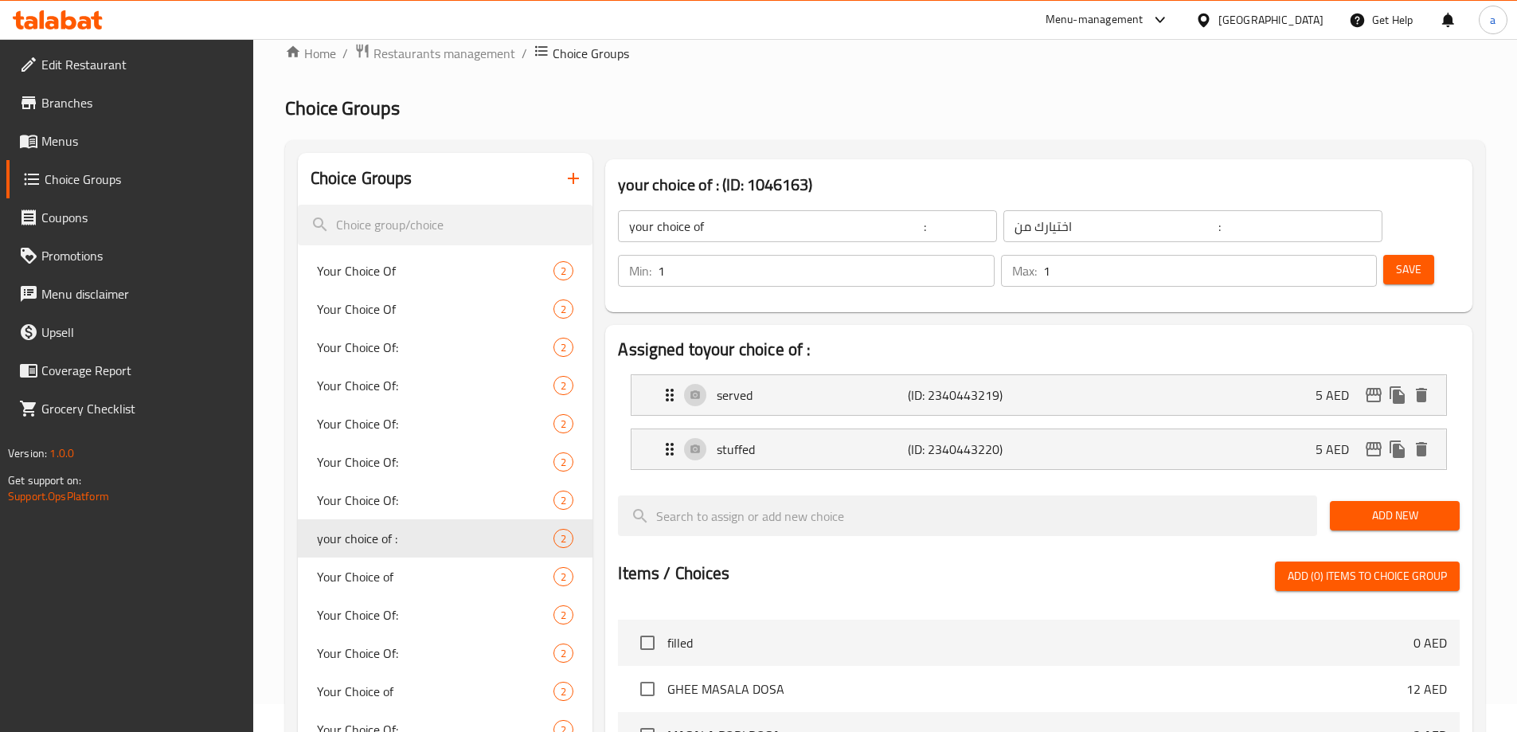
scroll to position [0, 0]
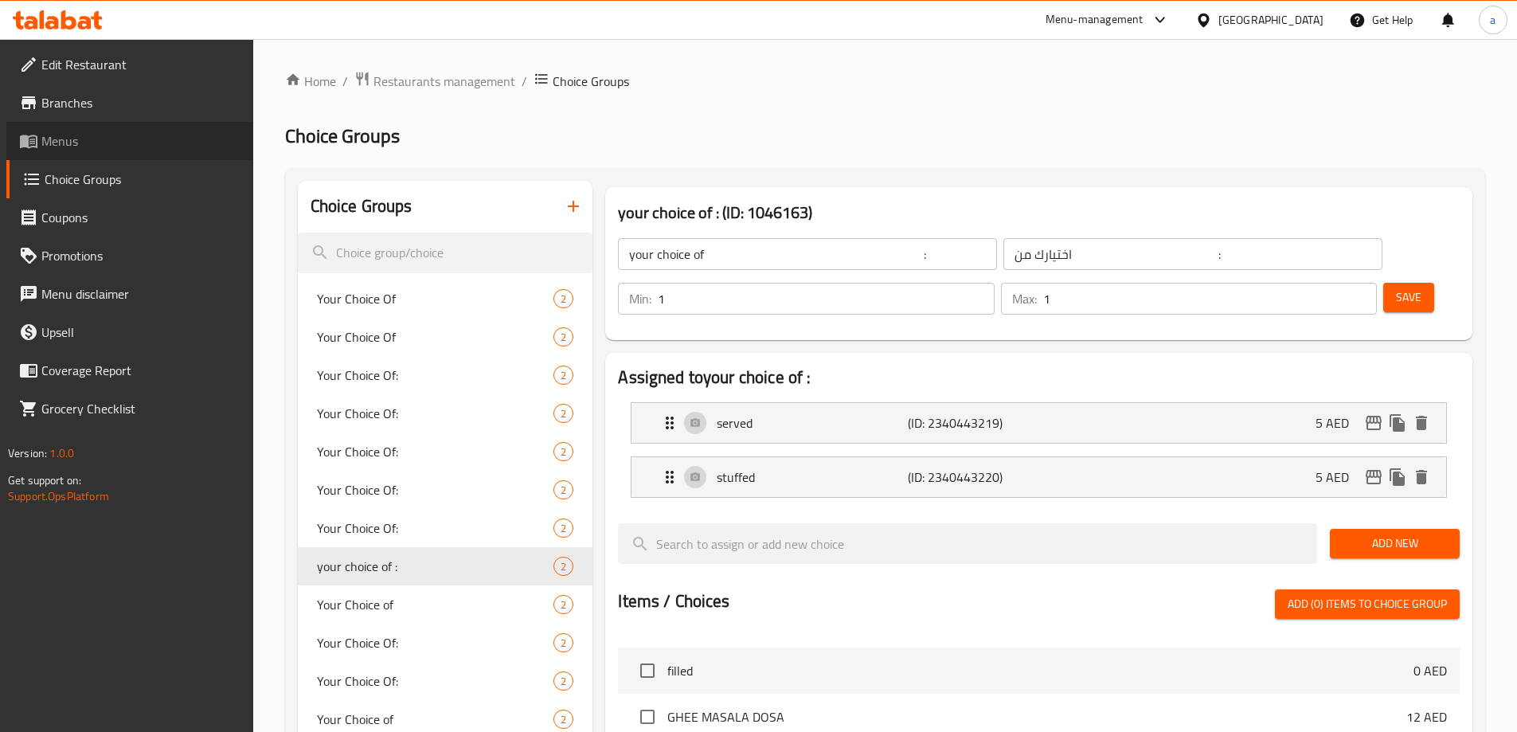
click at [56, 150] on span "Menus" at bounding box center [140, 140] width 199 height 19
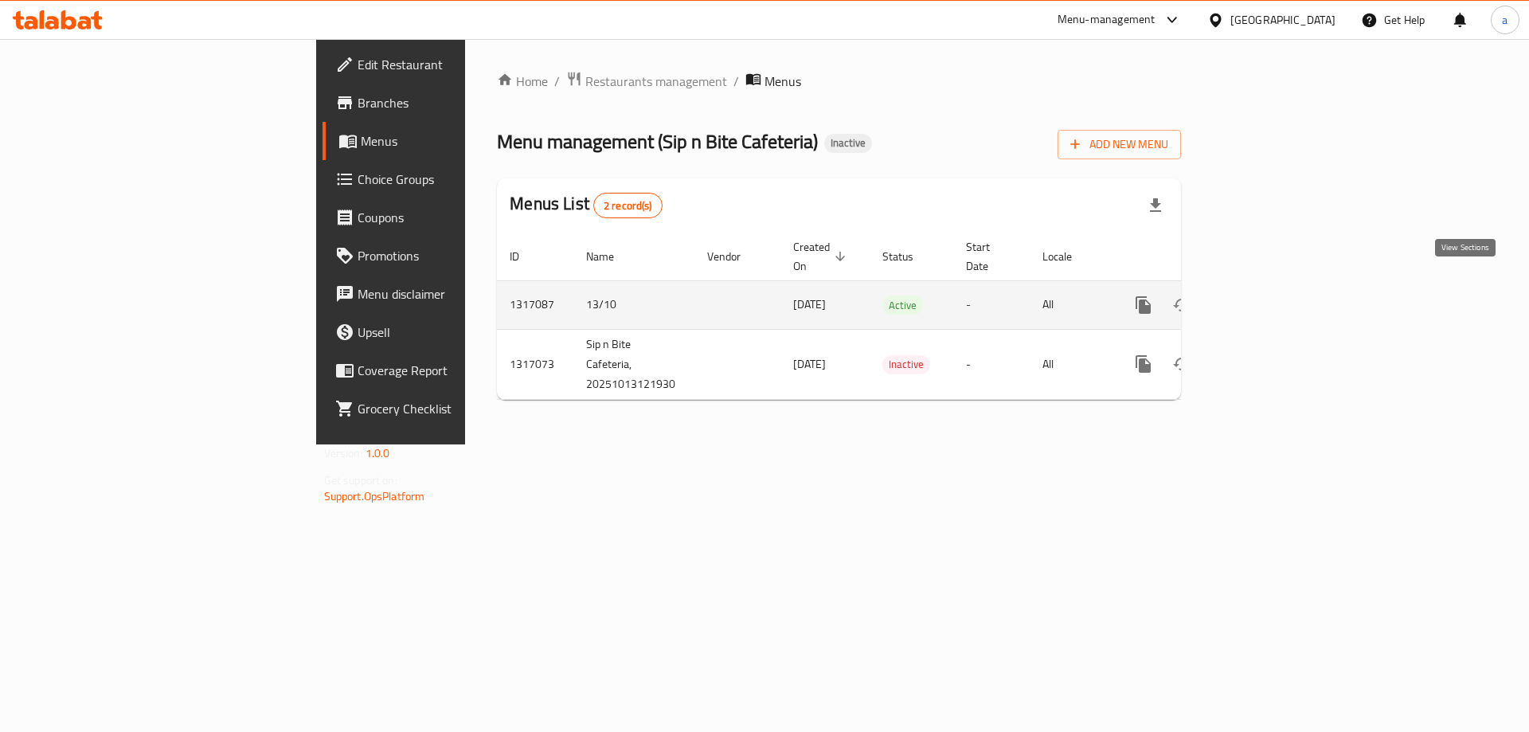
click at [1278, 300] on link "enhanced table" at bounding box center [1258, 305] width 38 height 38
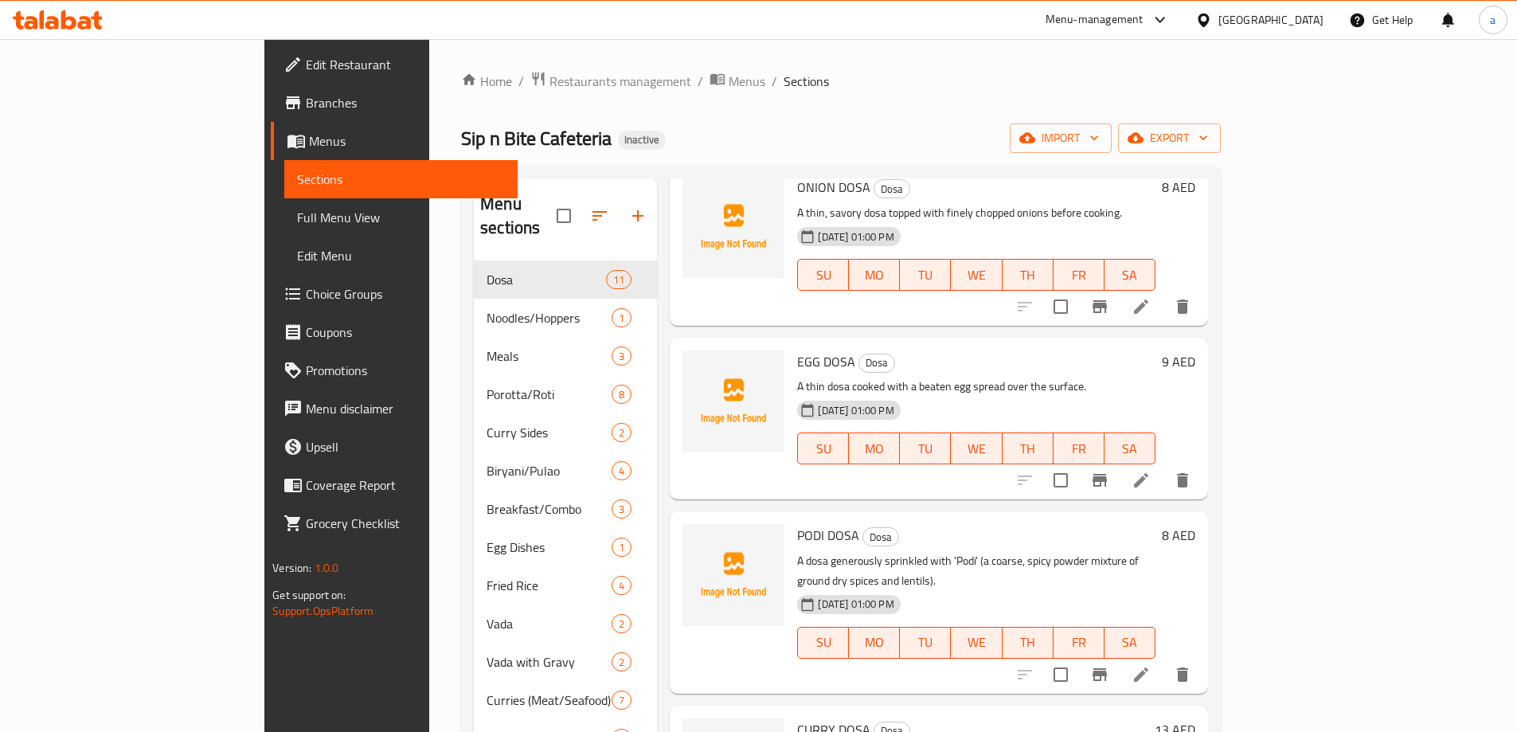
scroll to position [319, 0]
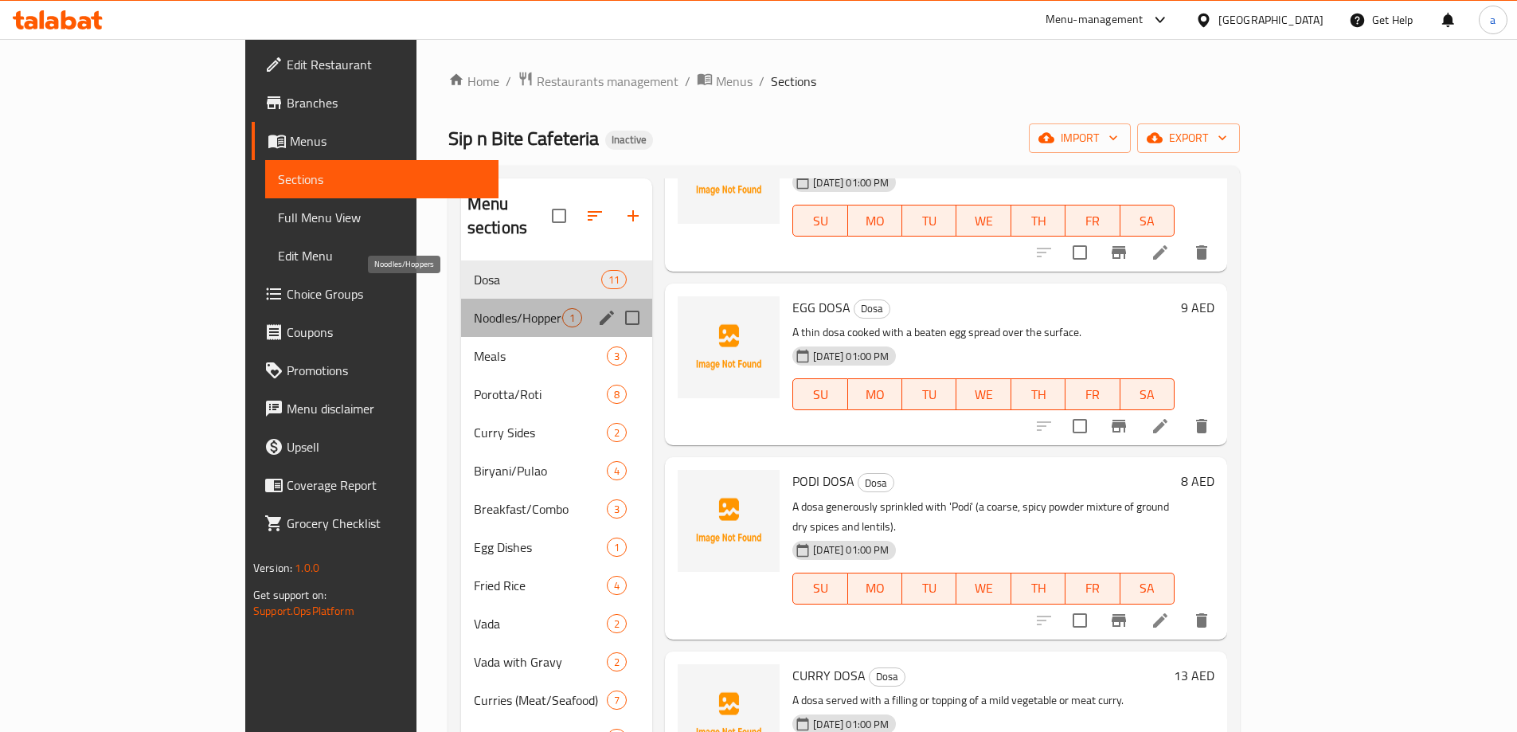
click at [474, 308] on span "Noodles/Hoppers" at bounding box center [518, 317] width 88 height 19
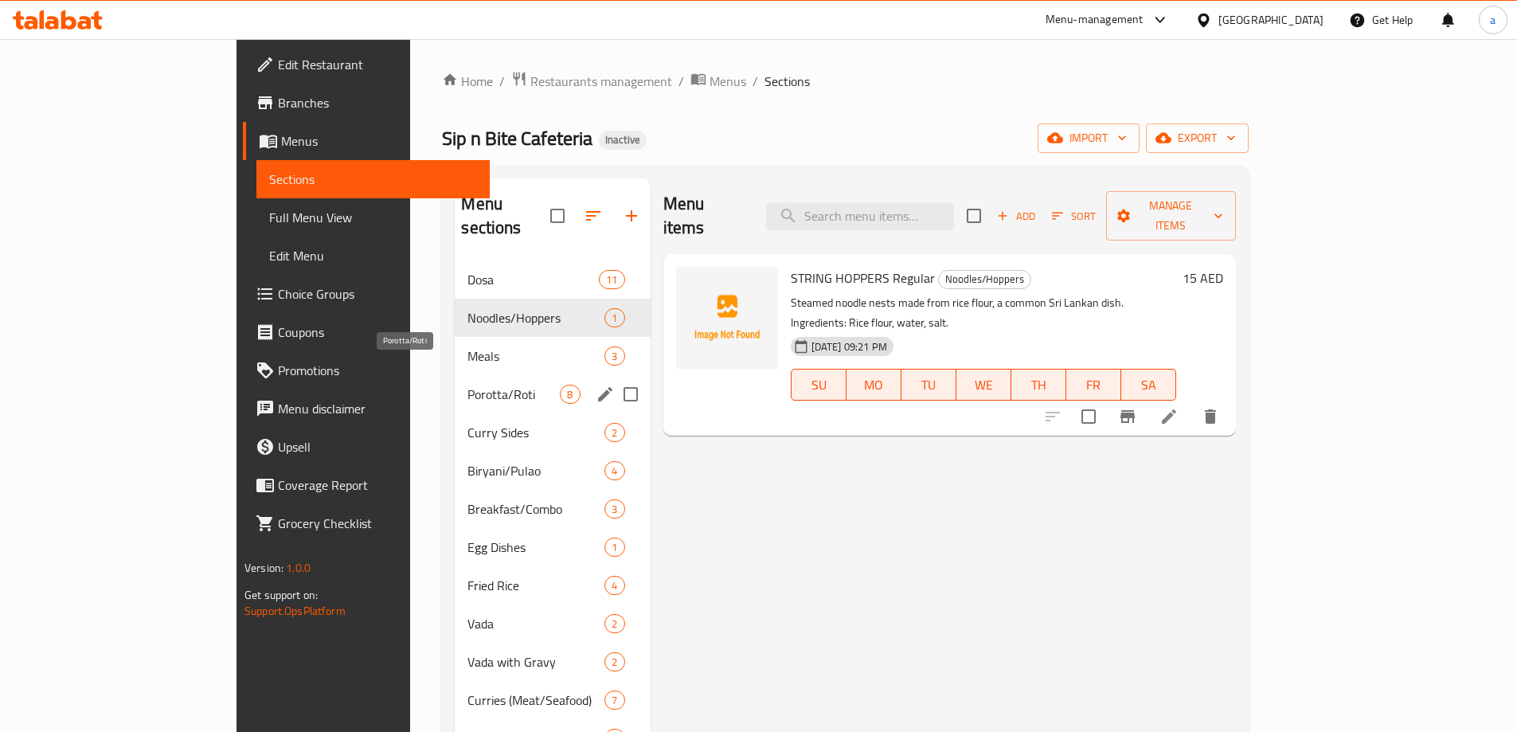
click at [468, 385] on span "Porotta/Roti" at bounding box center [514, 394] width 92 height 19
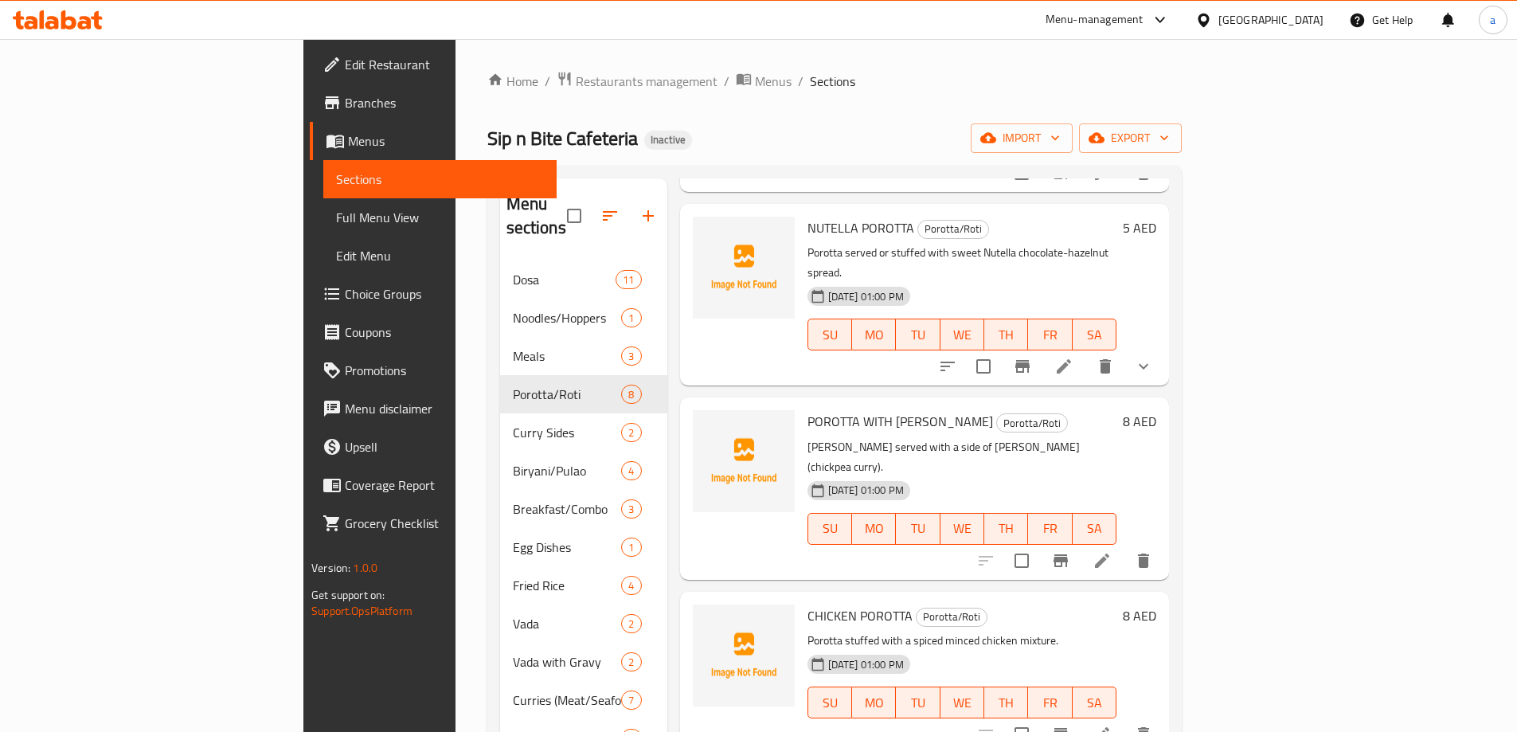
scroll to position [319, 0]
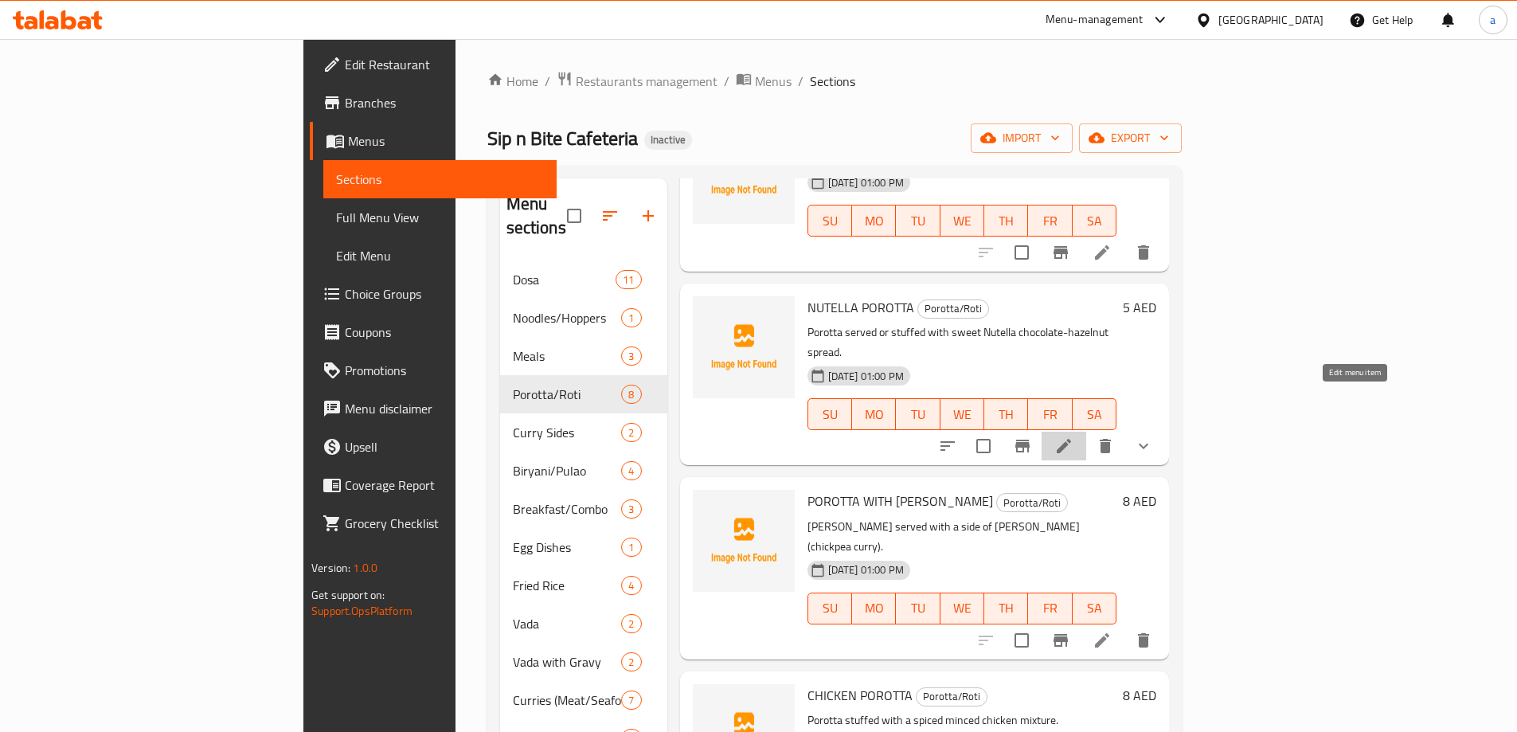
click at [1071, 439] on icon at bounding box center [1064, 446] width 14 height 14
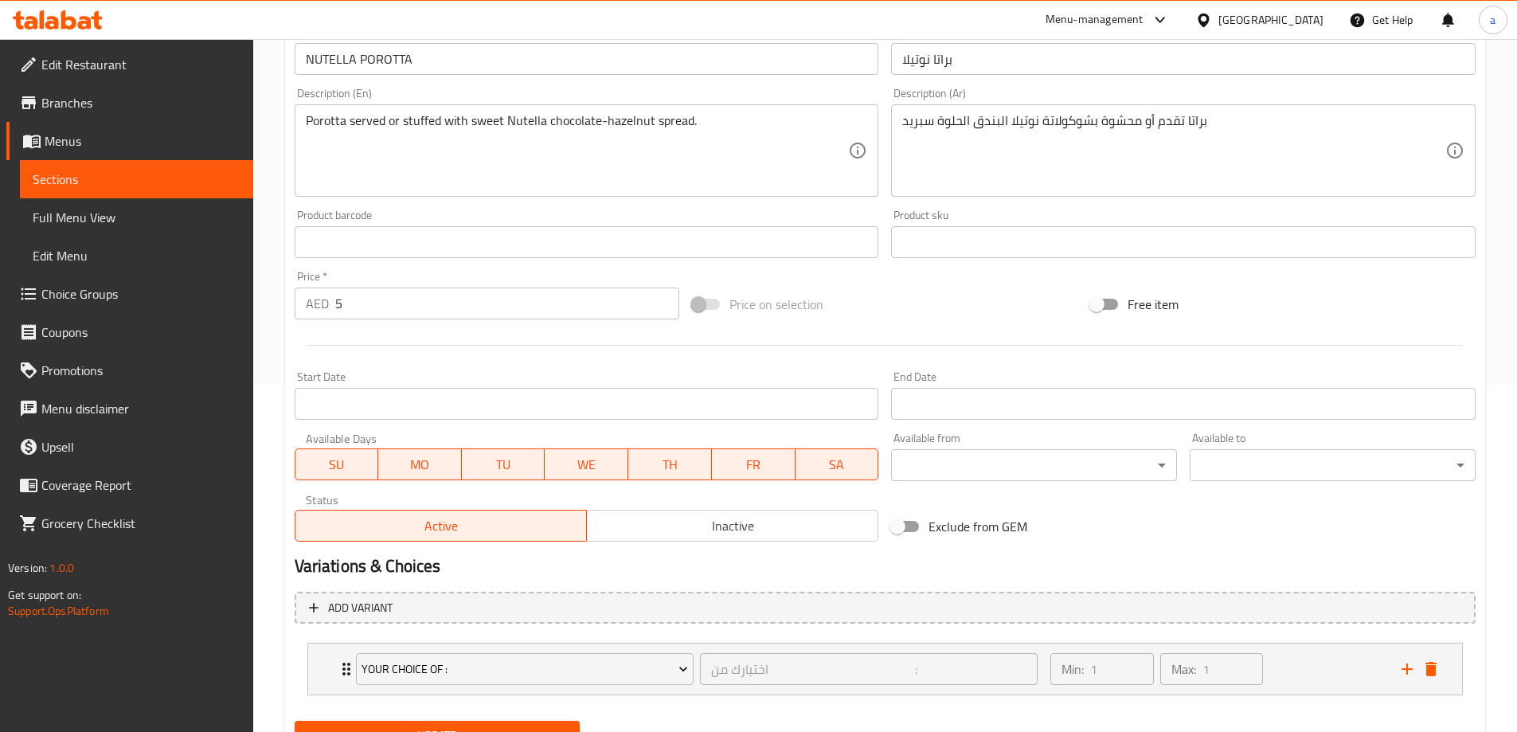
scroll to position [319, 0]
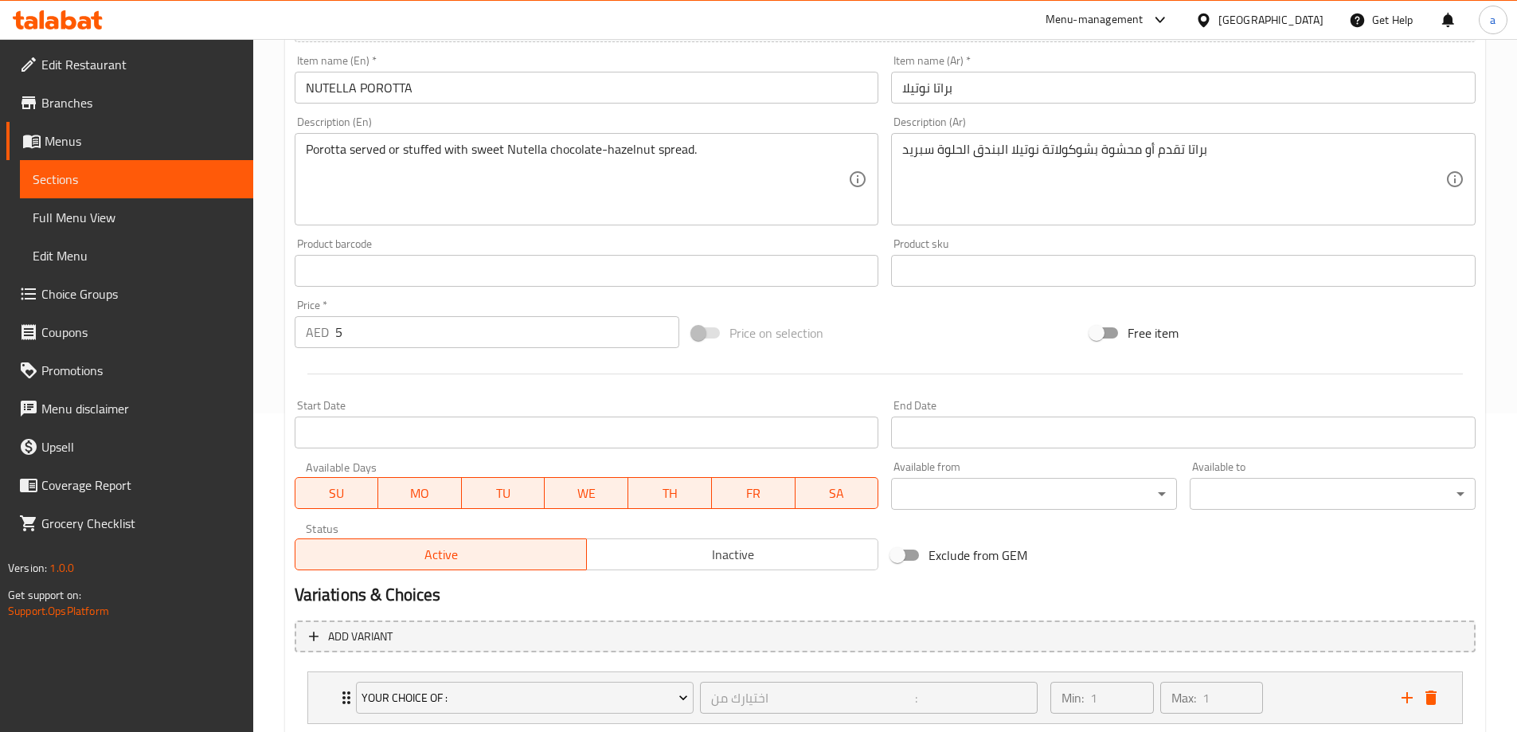
click at [455, 353] on div "Price   * AED 5 Price *" at bounding box center [487, 323] width 398 height 61
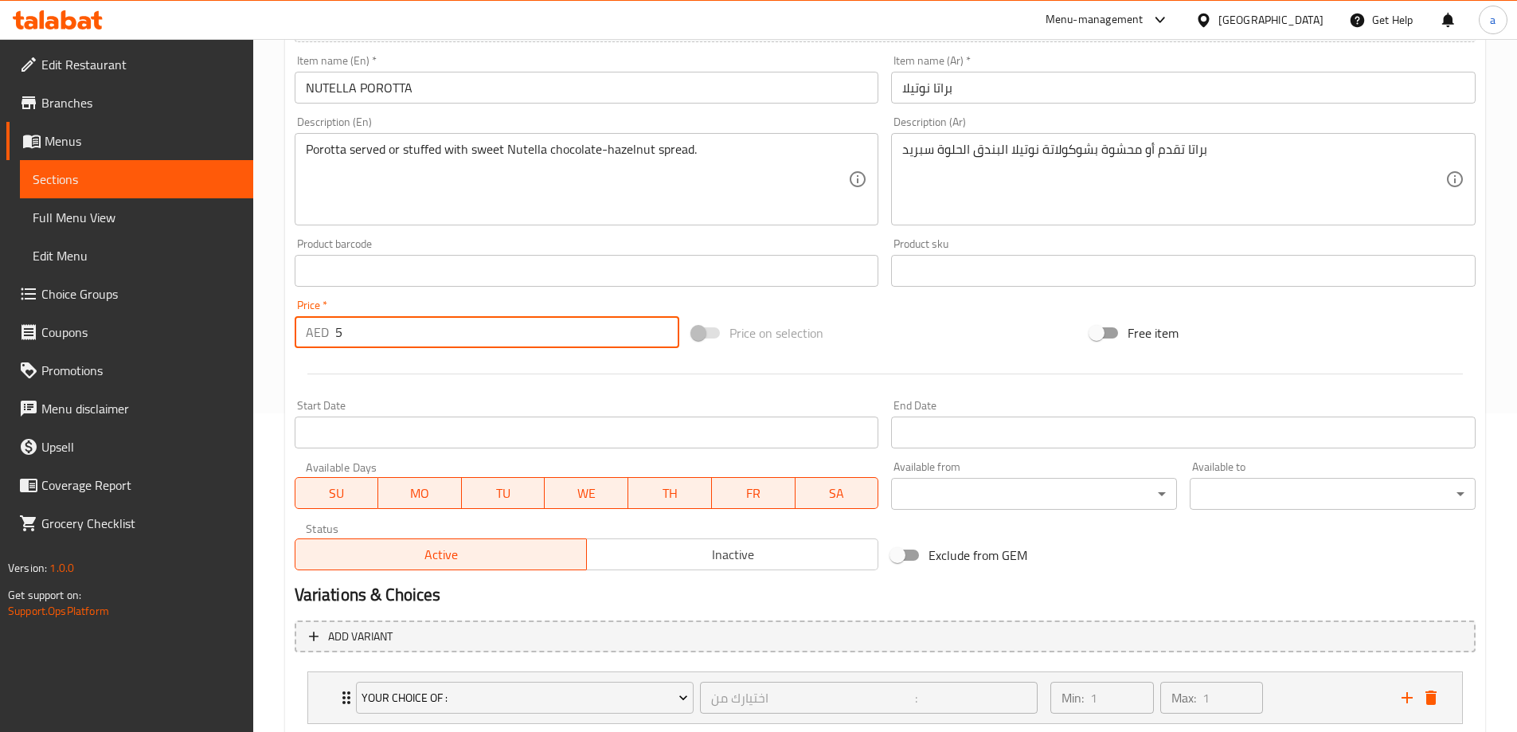
click at [464, 341] on input "5" at bounding box center [507, 332] width 345 height 32
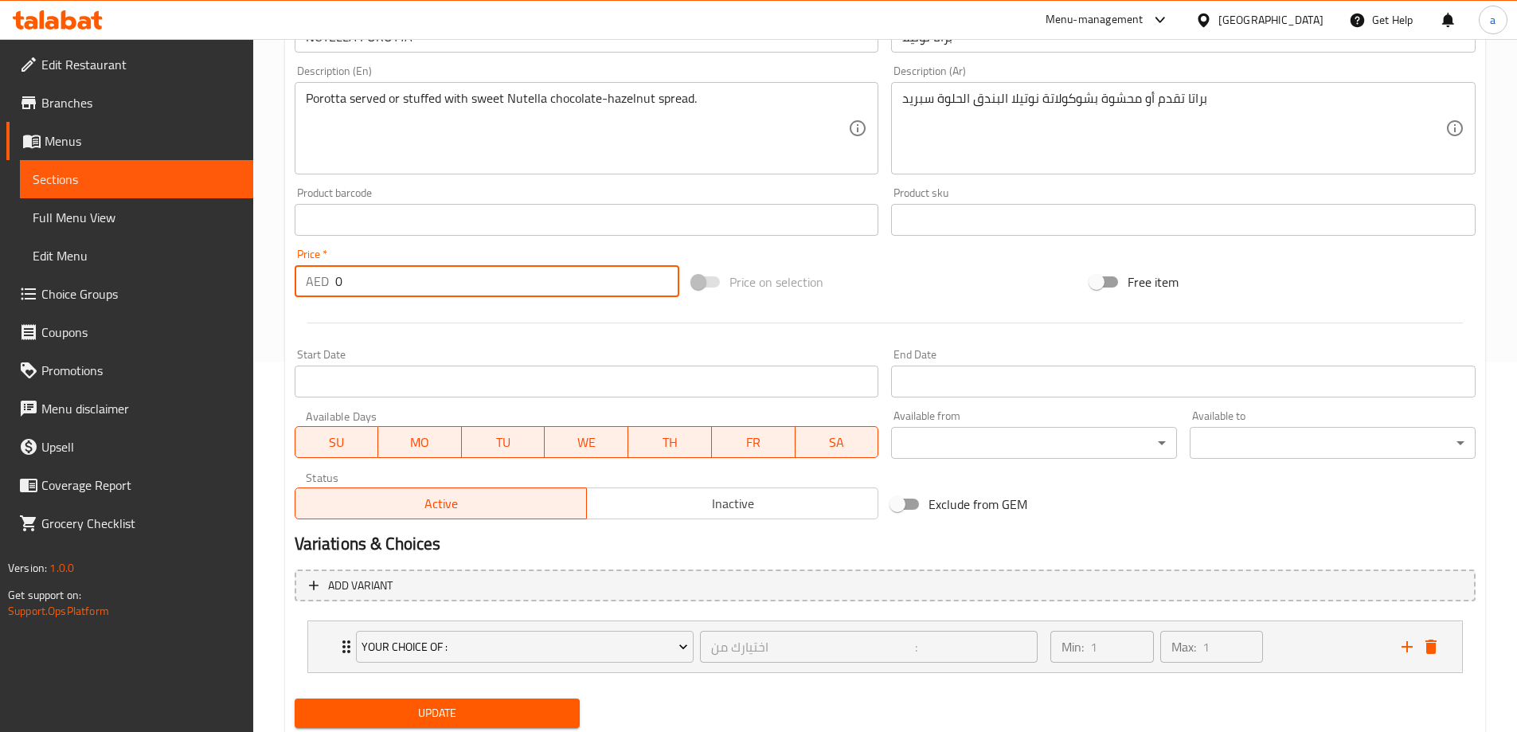
scroll to position [420, 0]
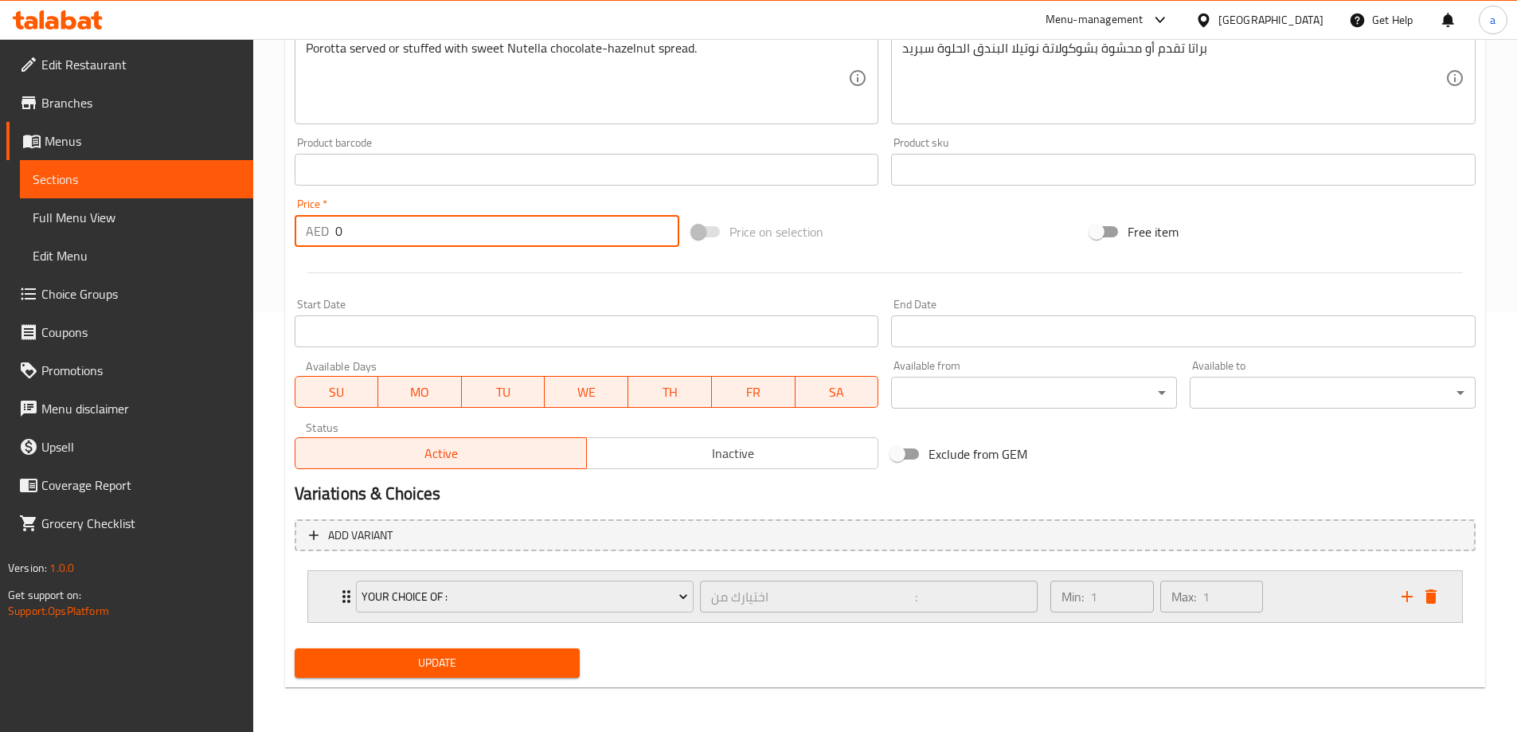
click at [1322, 593] on div "Min: 1 ​ Max: 1 ​" at bounding box center [1216, 596] width 350 height 51
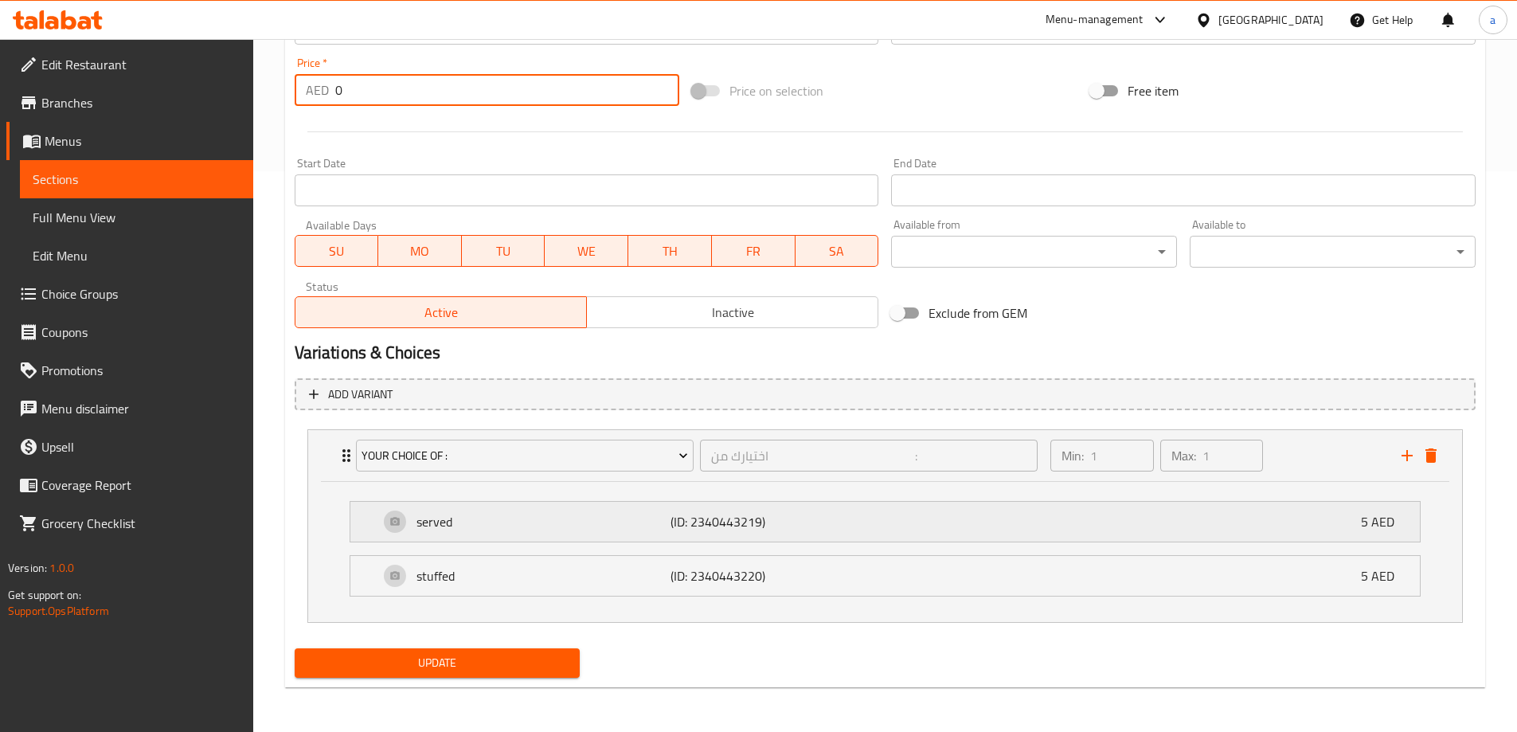
click at [828, 533] on div "served (ID: 2340443219) 5 AED" at bounding box center [890, 522] width 1022 height 40
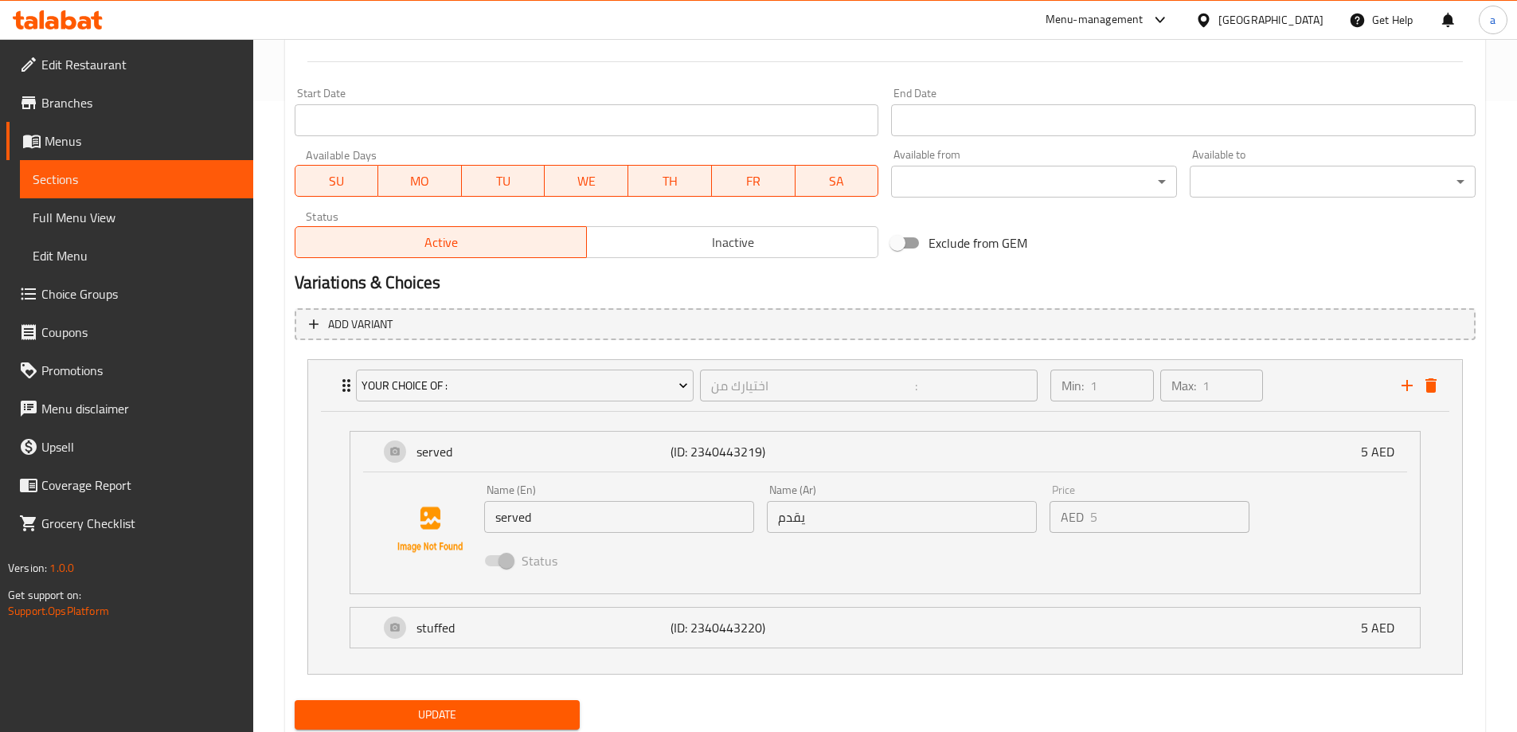
scroll to position [683, 0]
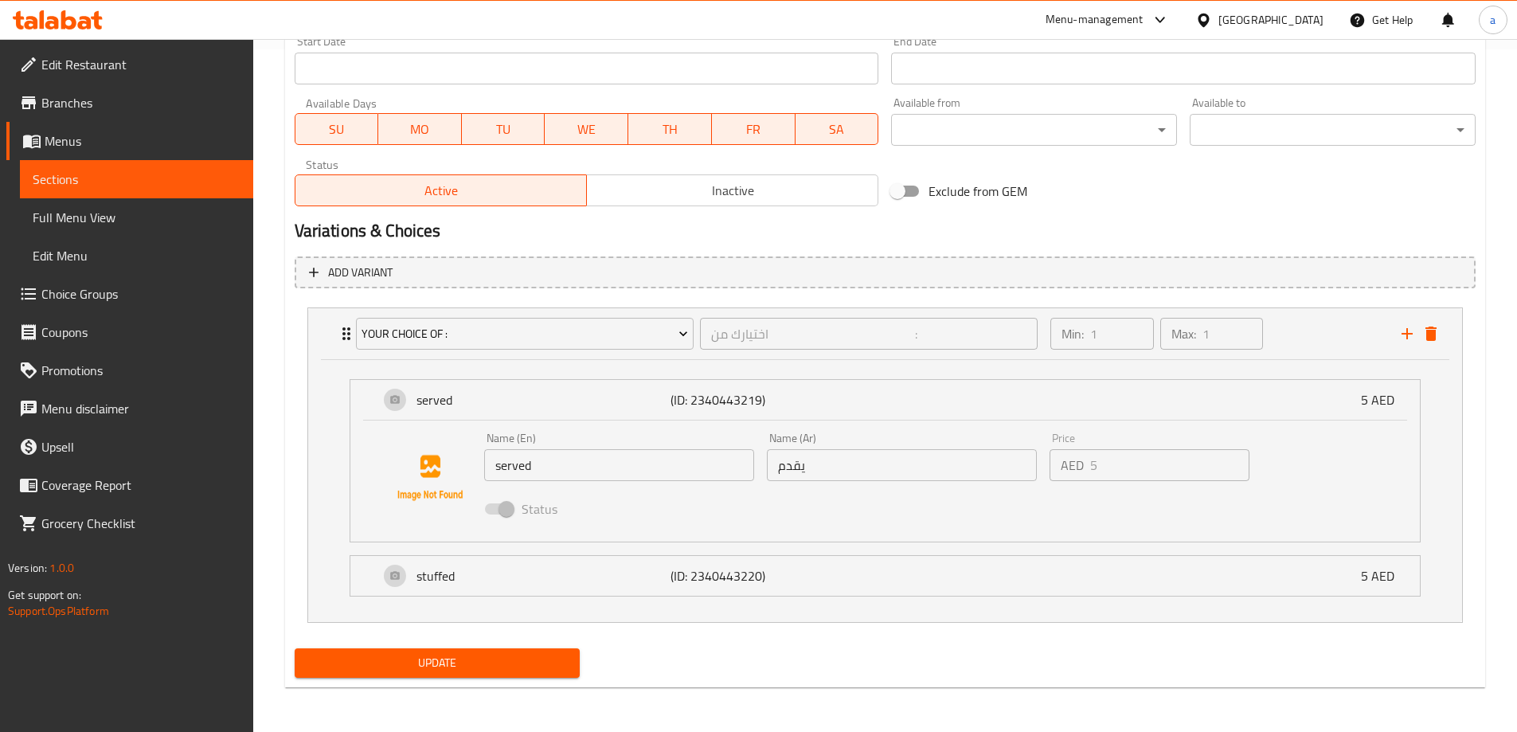
type input "0"
click at [669, 480] on input "served" at bounding box center [619, 465] width 270 height 32
click at [664, 472] on input "served" at bounding box center [619, 465] width 270 height 32
click at [816, 471] on input "يقدم" at bounding box center [902, 465] width 270 height 32
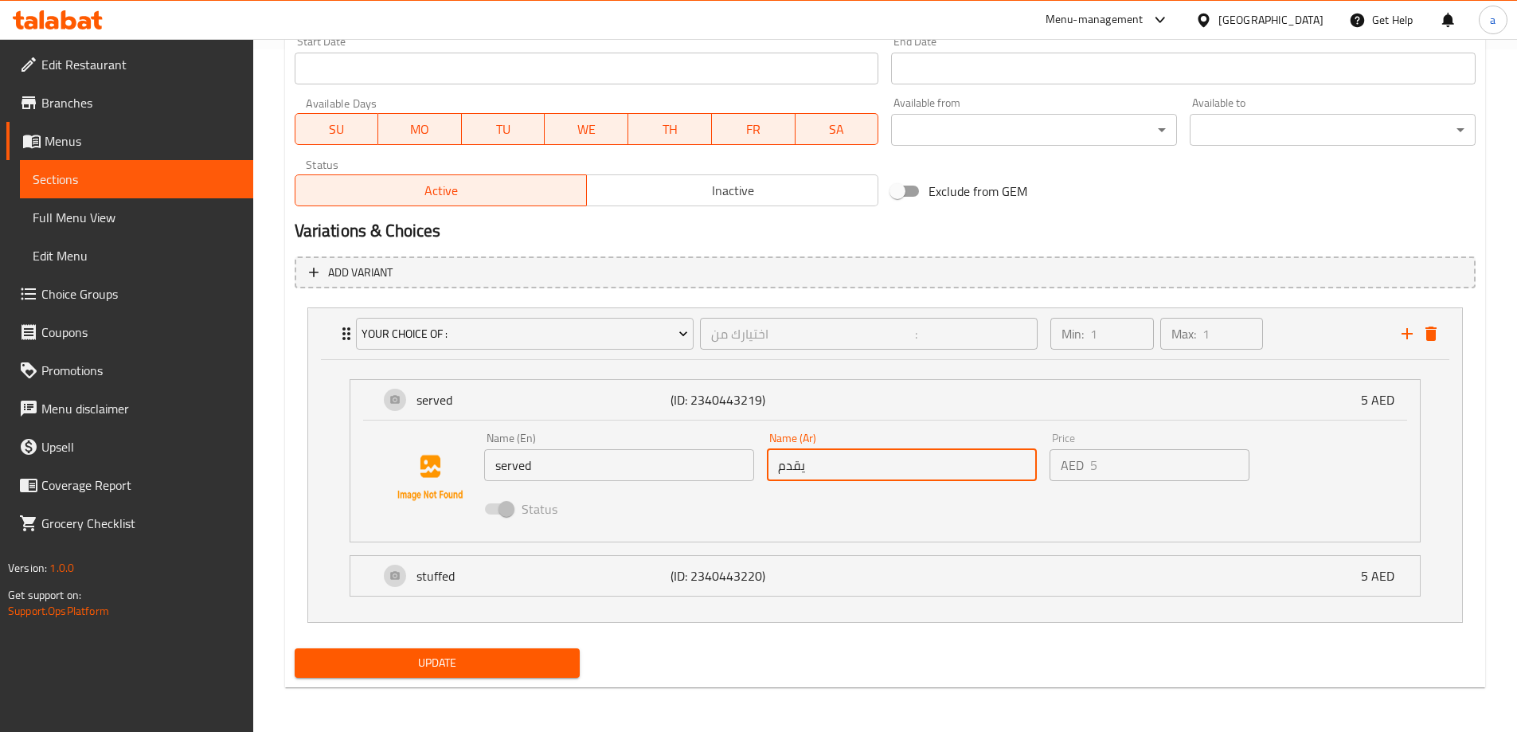
click at [816, 471] on input "يقدم" at bounding box center [902, 465] width 270 height 32
click at [711, 589] on div "stuffed (ID: 2340443220) 5 AED" at bounding box center [890, 576] width 1022 height 40
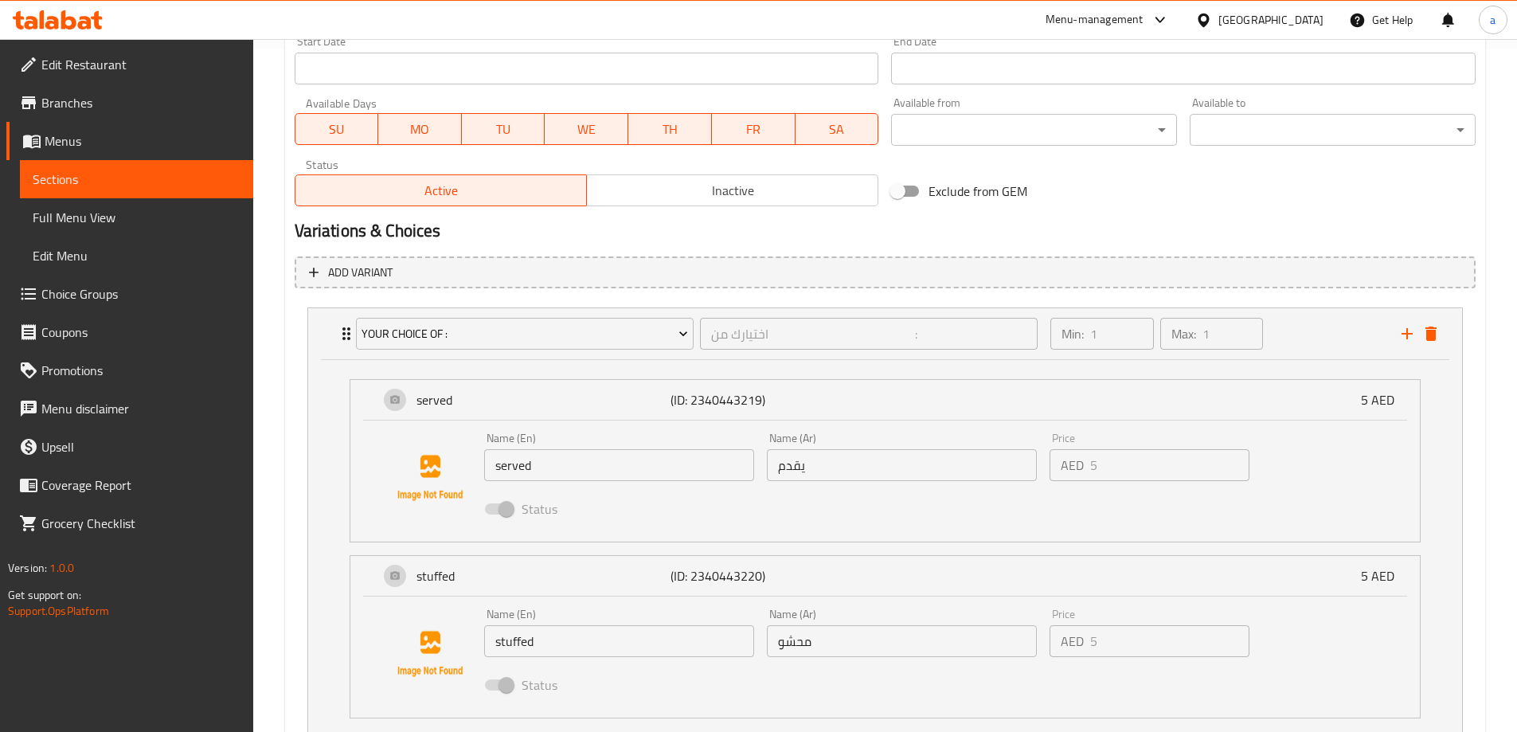
click at [72, 303] on span "Choice Groups" at bounding box center [140, 293] width 199 height 19
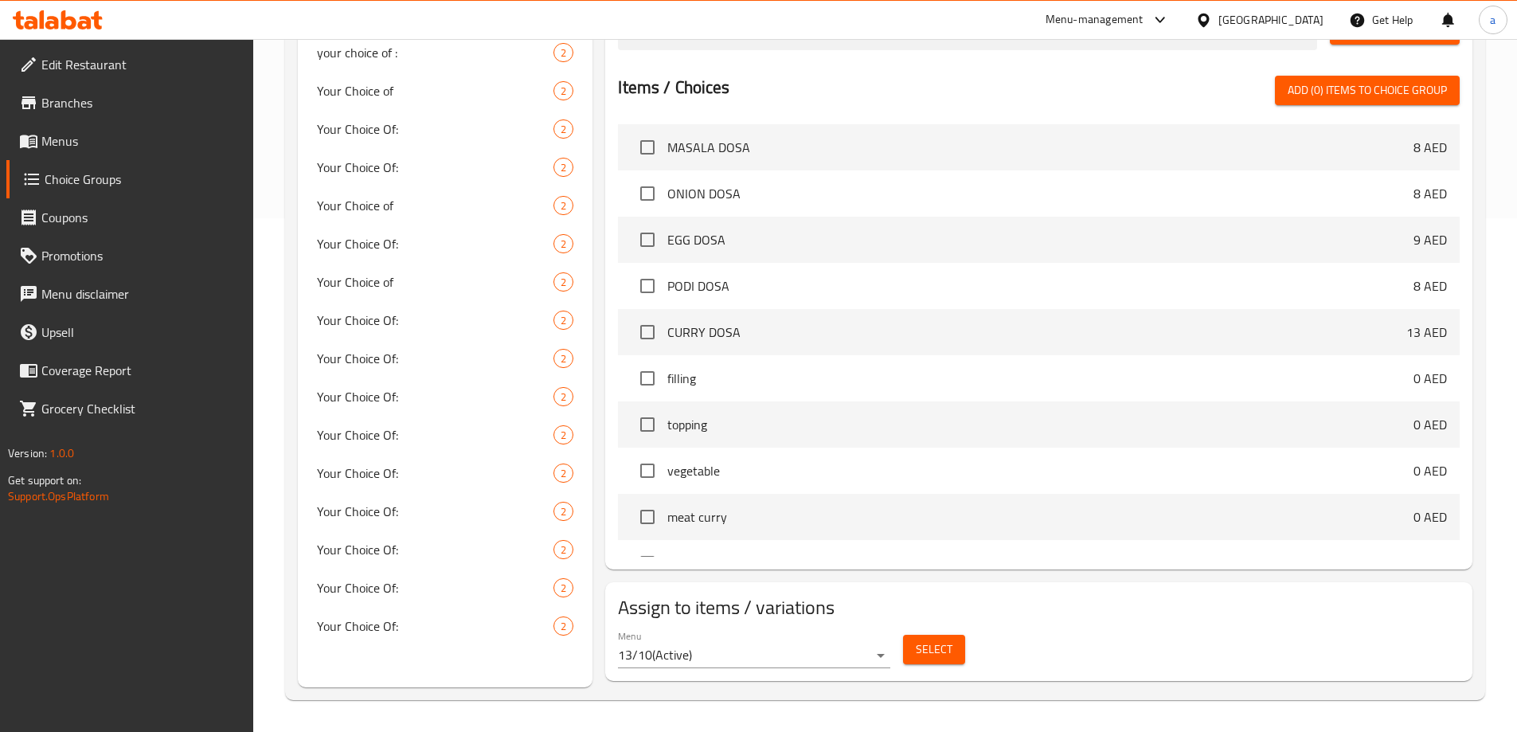
scroll to position [225, 0]
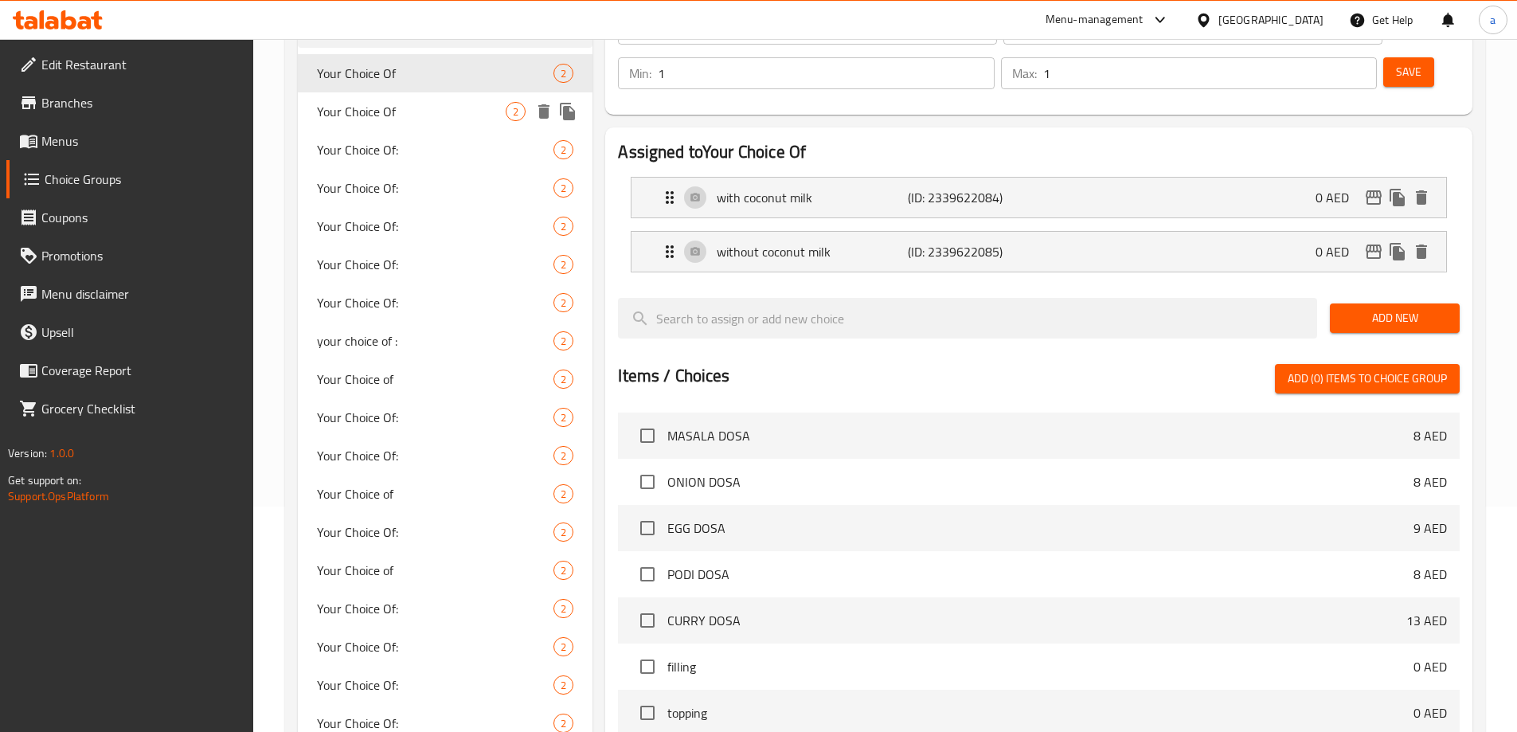
click at [390, 123] on div "Your Choice Of 2" at bounding box center [446, 111] width 296 height 38
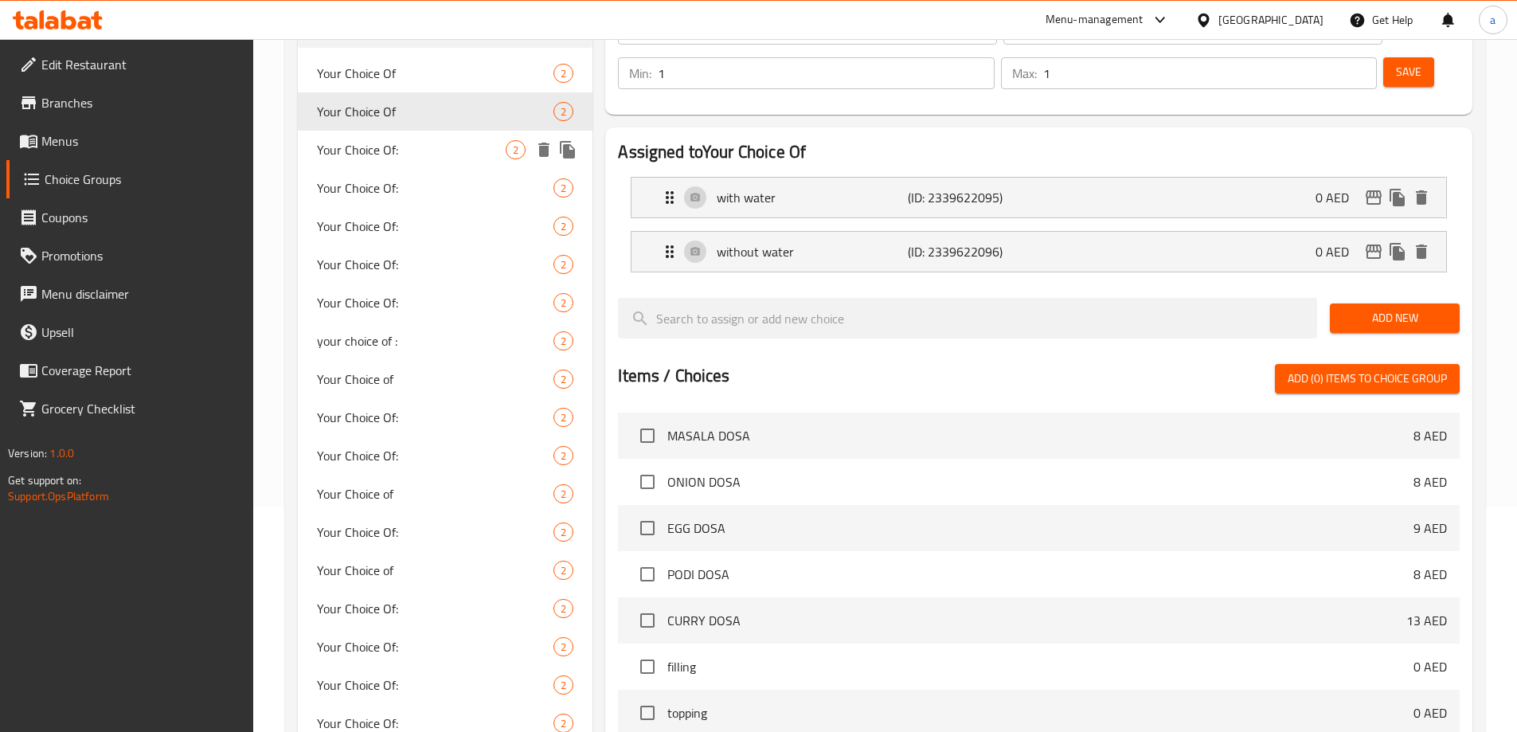
click at [392, 149] on span "Your Choice Of:" at bounding box center [412, 149] width 190 height 19
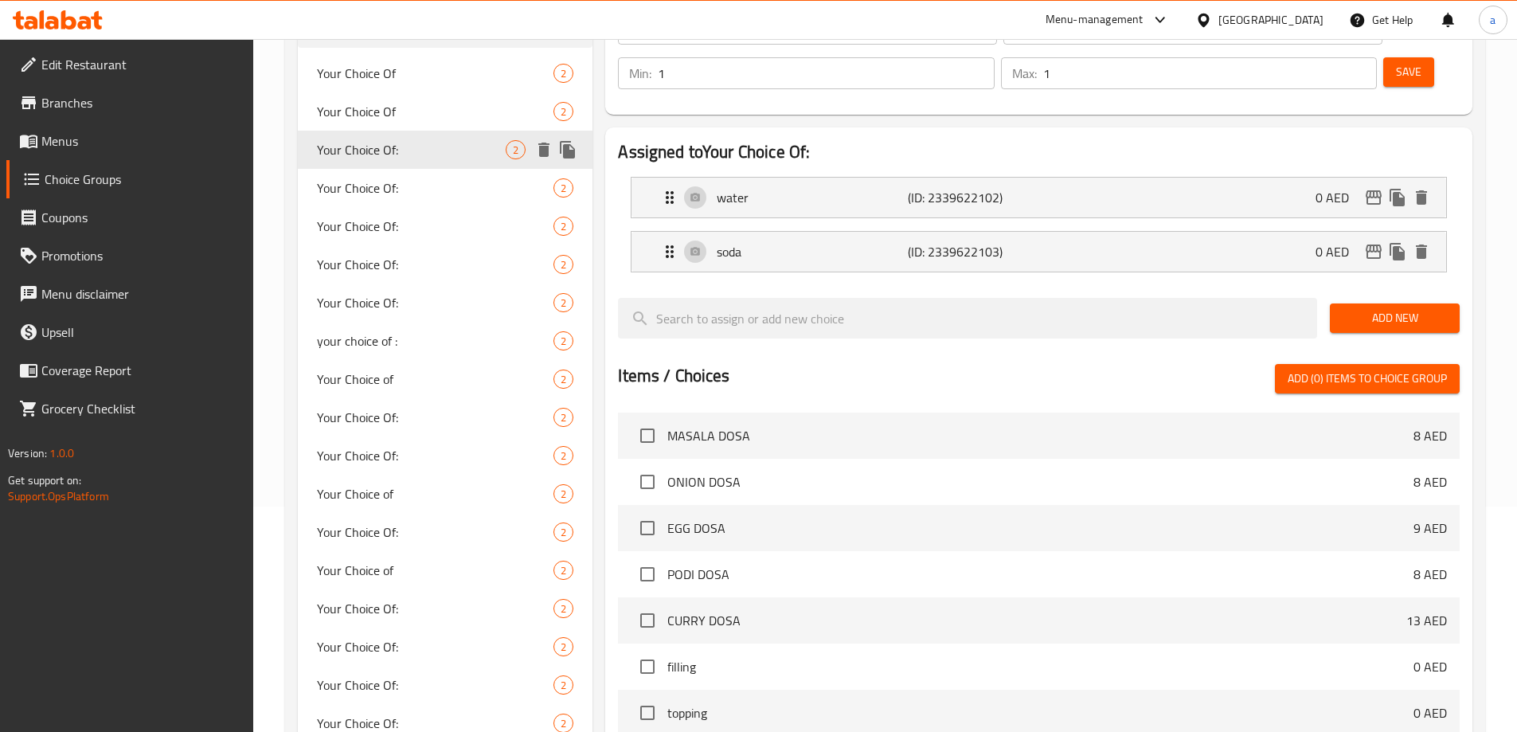
type input "Your Choice Of:"
type input "إختيارك من:"
click at [392, 178] on span "Your Choice Of:" at bounding box center [412, 187] width 190 height 19
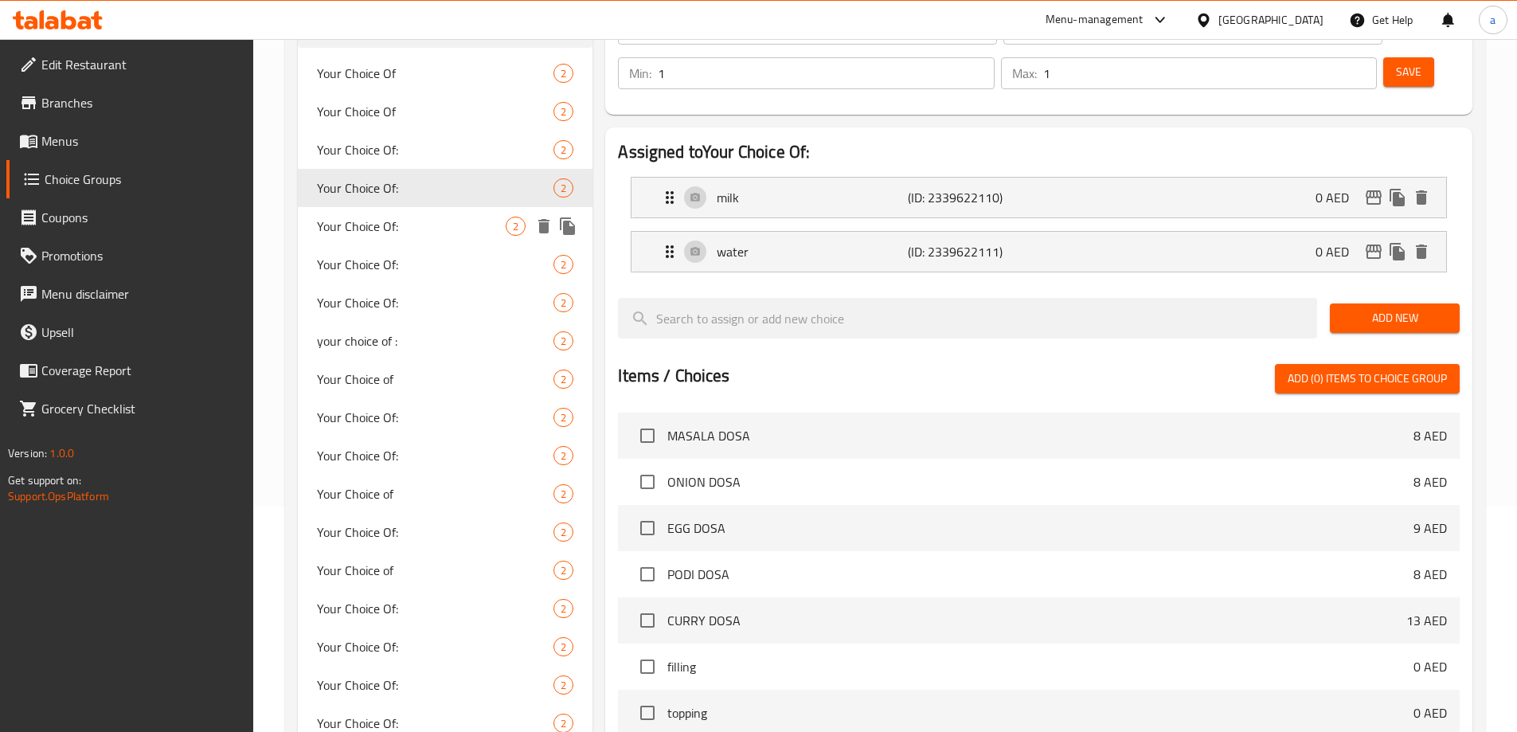
click at [395, 223] on span "Your Choice Of:" at bounding box center [412, 226] width 190 height 19
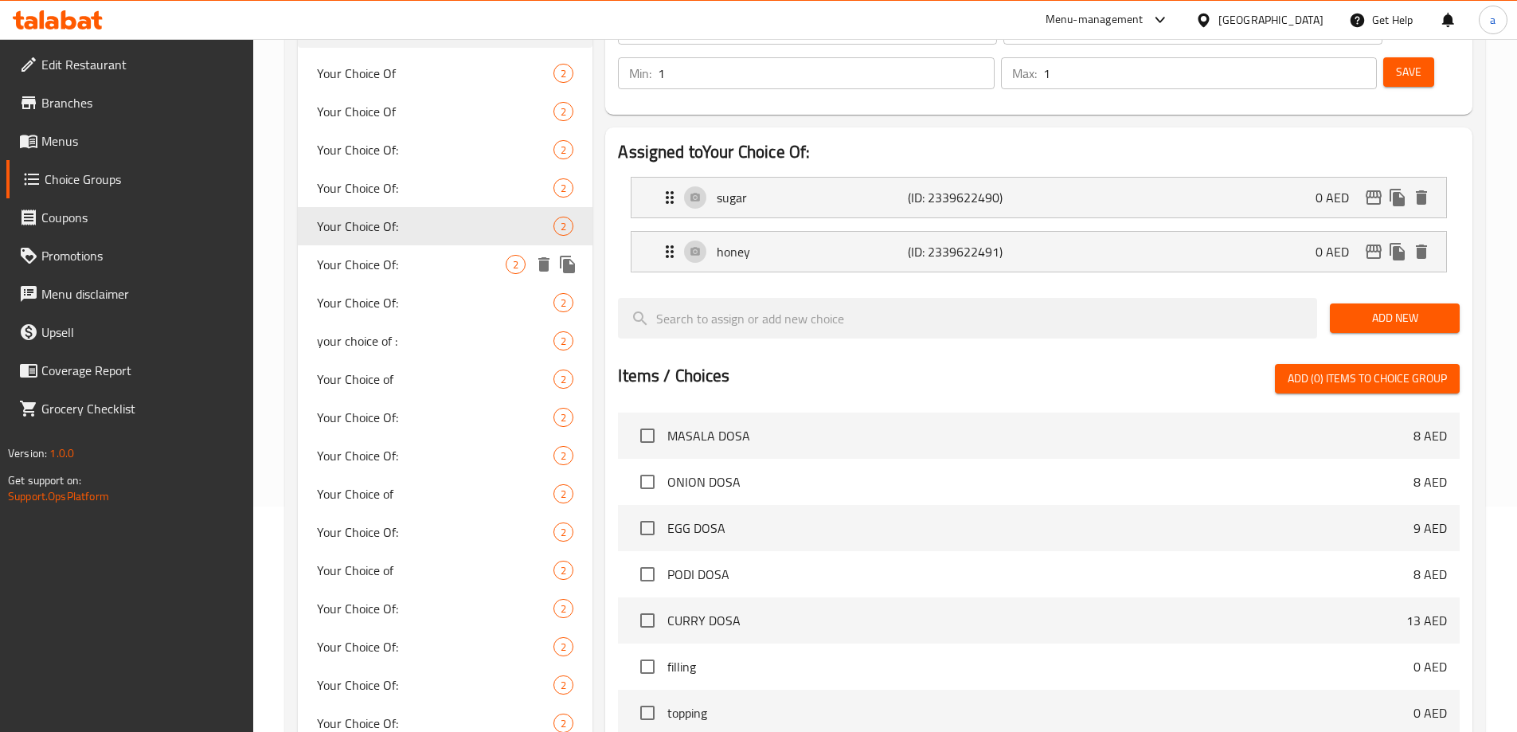
click at [396, 246] on div "Your Choice Of: 2" at bounding box center [446, 264] width 296 height 38
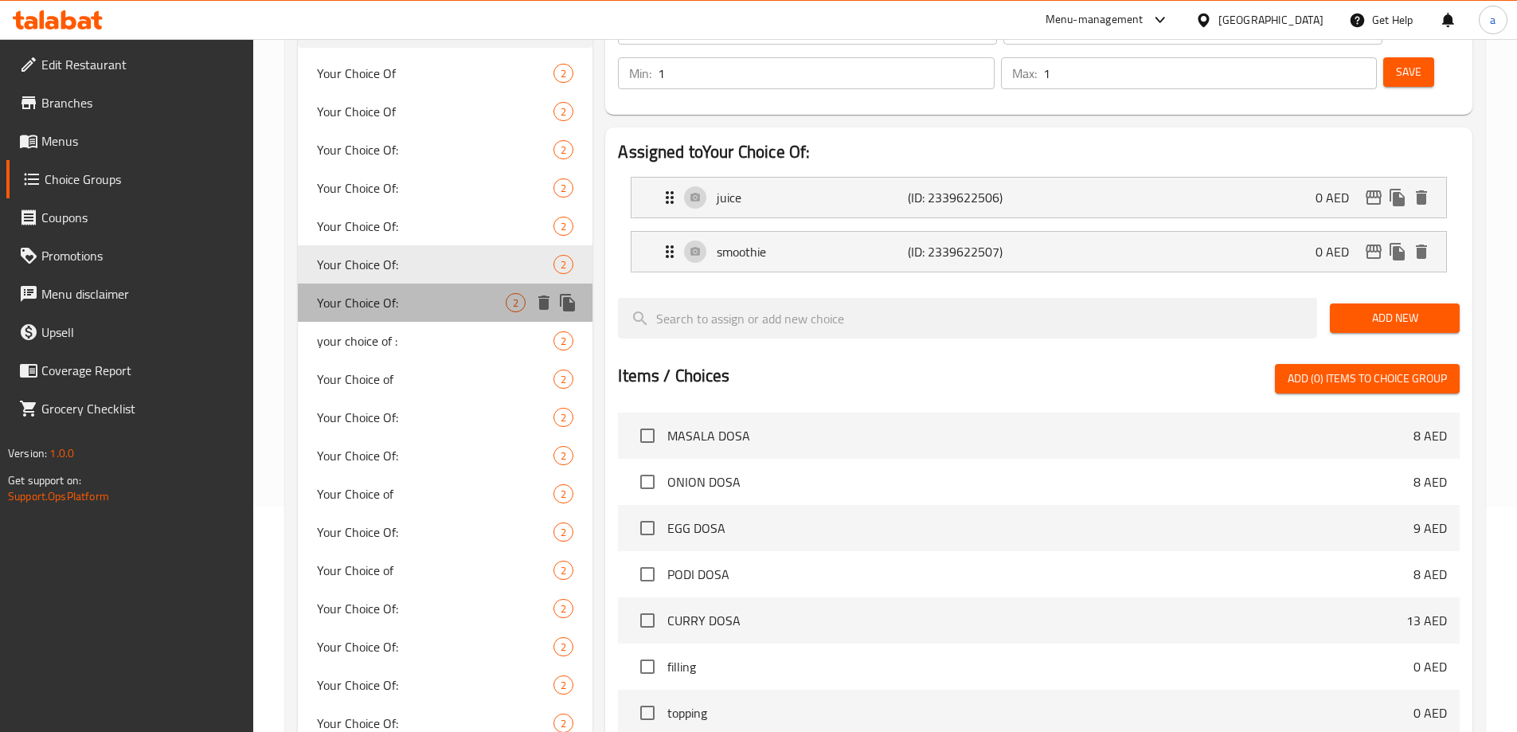
click at [398, 286] on div "Your Choice Of: 2" at bounding box center [446, 303] width 296 height 38
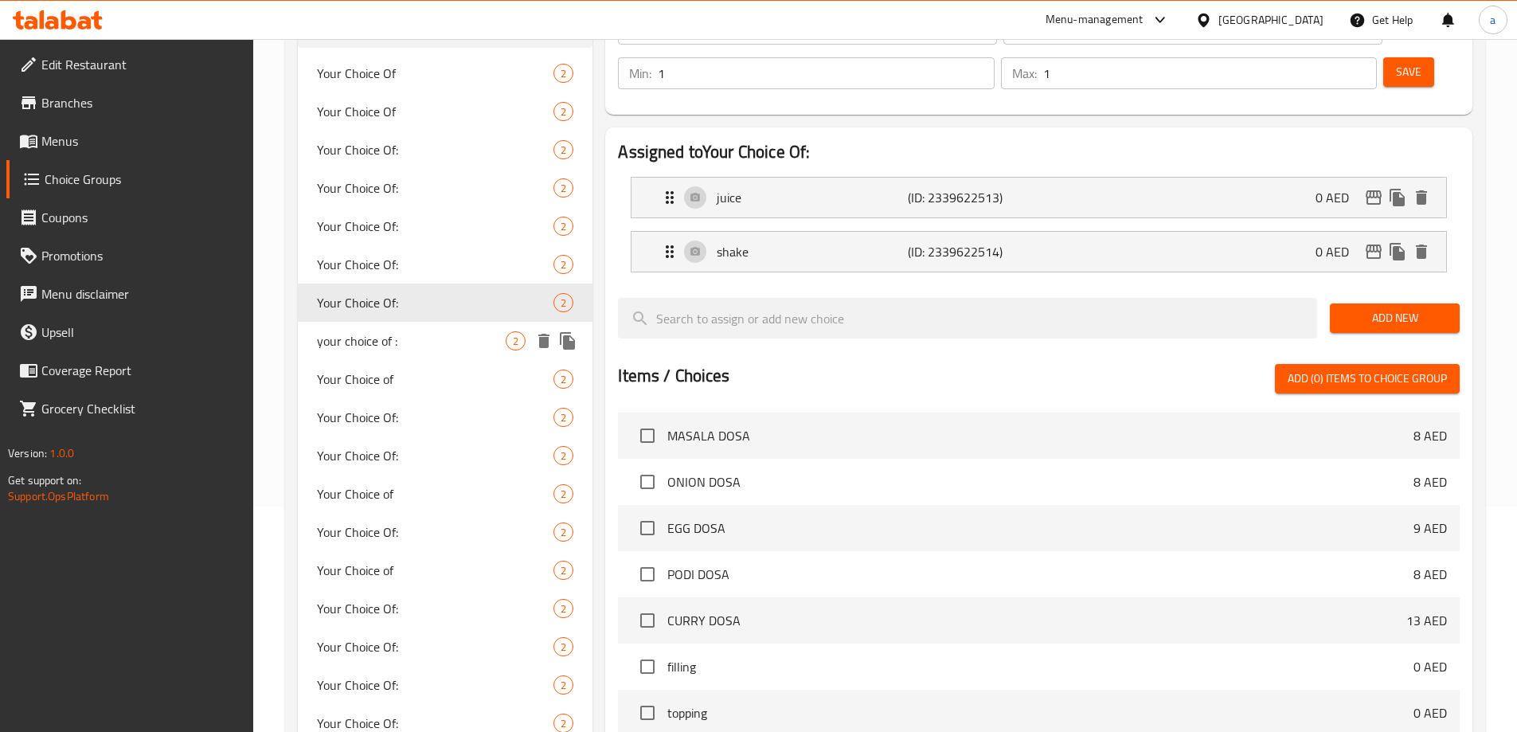
click at [444, 341] on span "your choice of :" at bounding box center [412, 340] width 190 height 19
type input "your choice of :"
type input "اختيارك من :"
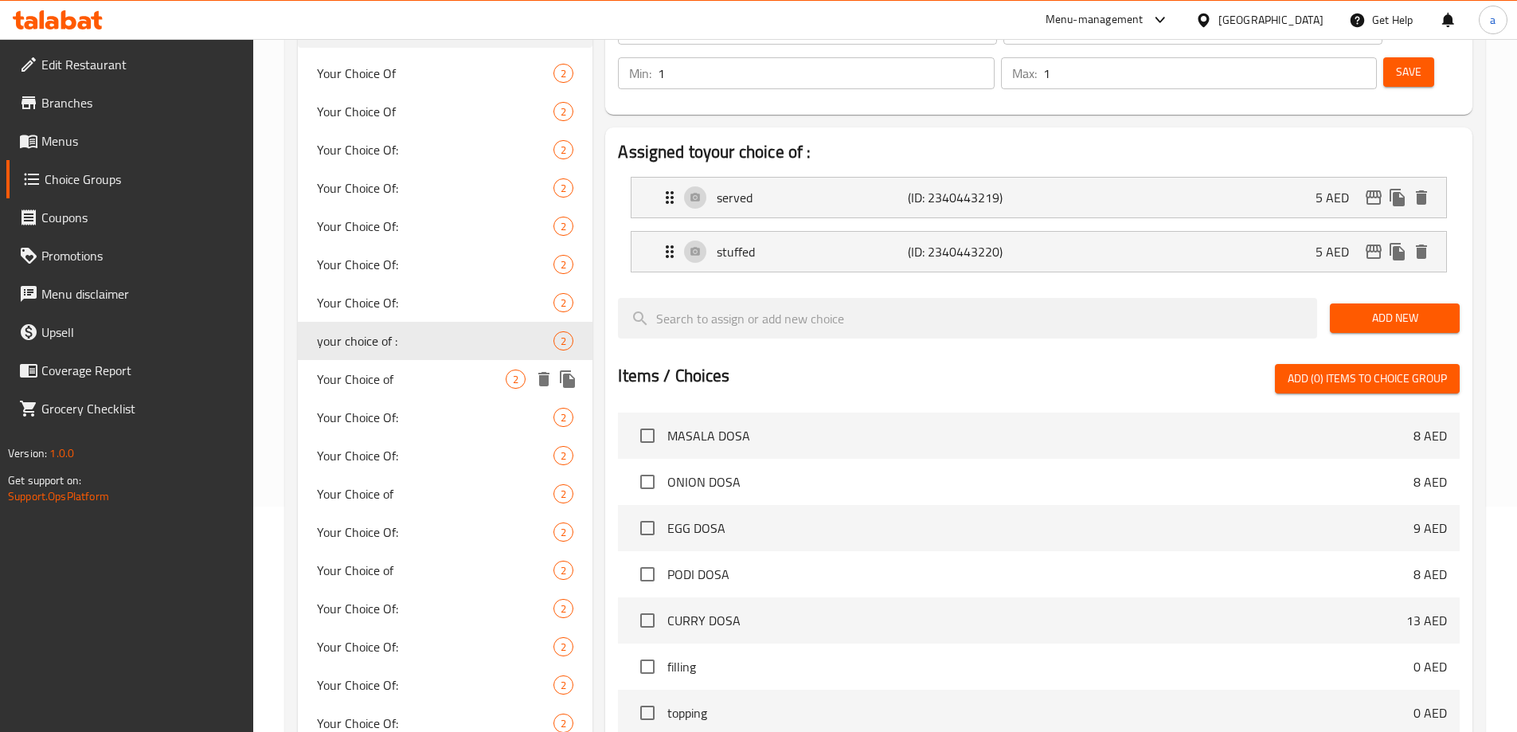
click at [429, 370] on span "Your Choice of" at bounding box center [412, 379] width 190 height 19
type input "Your Choice of"
type input "أختيارك من"
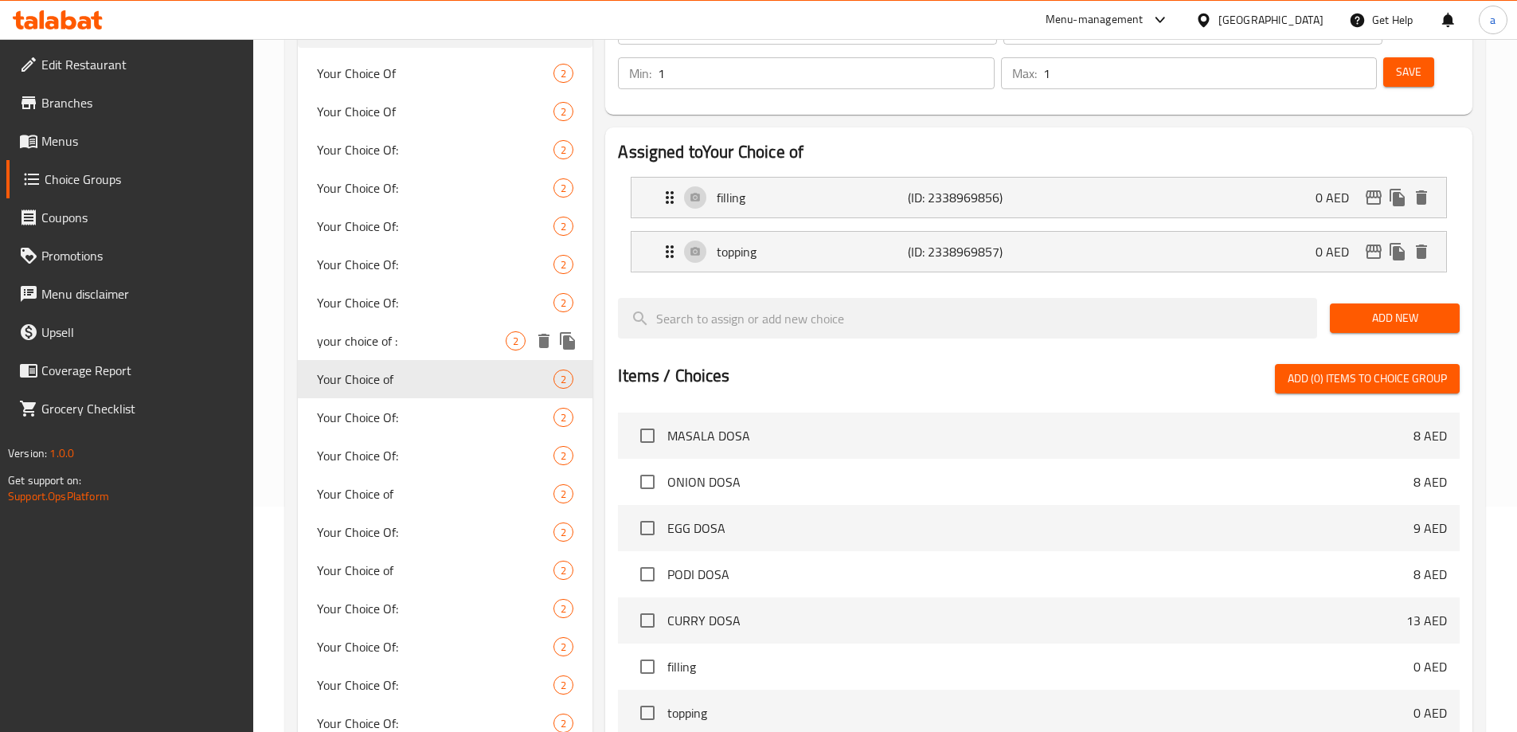
click at [430, 351] on div "your choice of : 2" at bounding box center [446, 341] width 296 height 38
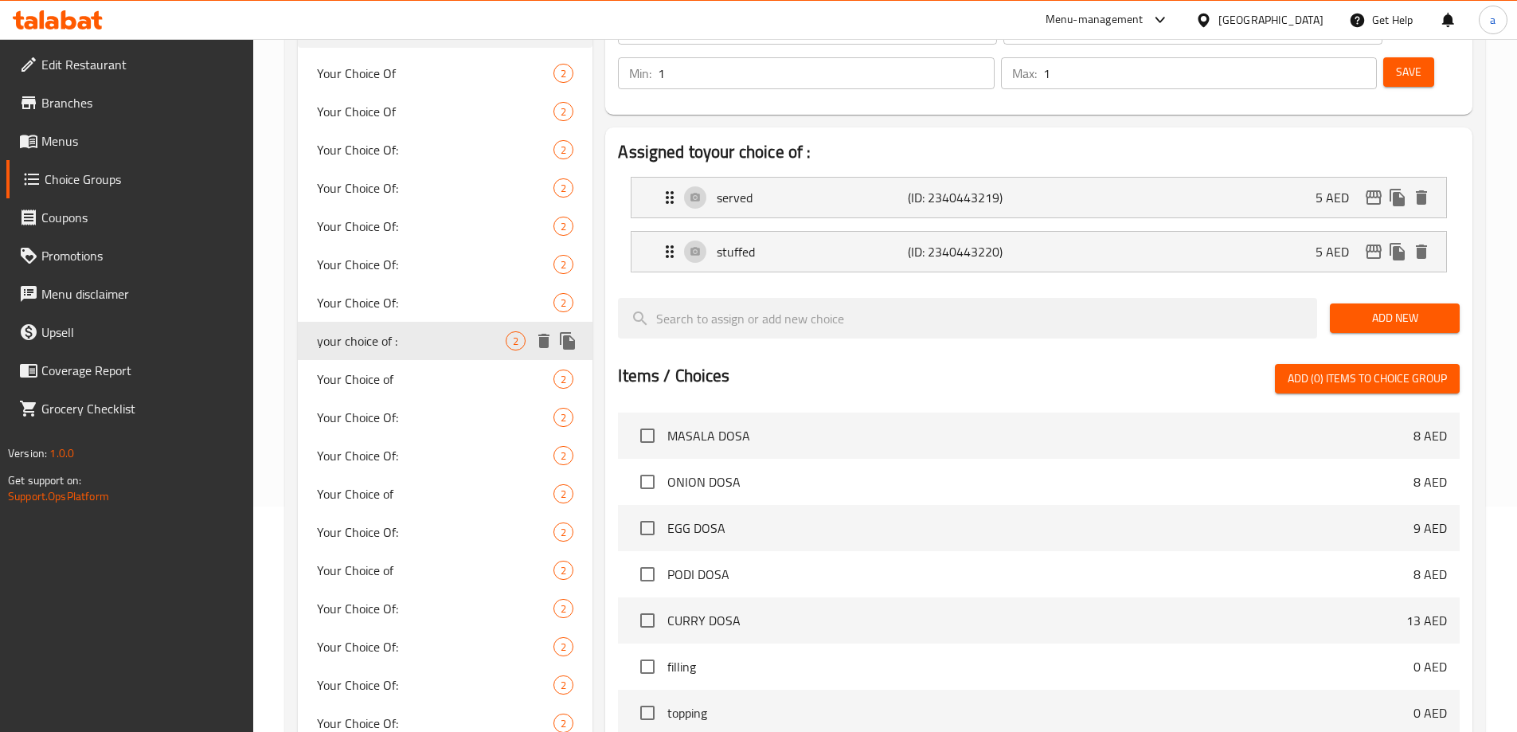
type input "your choice of :"
type input "اختيارك من :"
click at [1235, 174] on li "served (ID: 2340443219) 5 AED Name (En) served Name (En) Name (Ar) يقدم Name (A…" at bounding box center [1039, 197] width 842 height 54
click at [1084, 178] on div "served (ID: 2340443219) 5 AED" at bounding box center [1043, 198] width 767 height 40
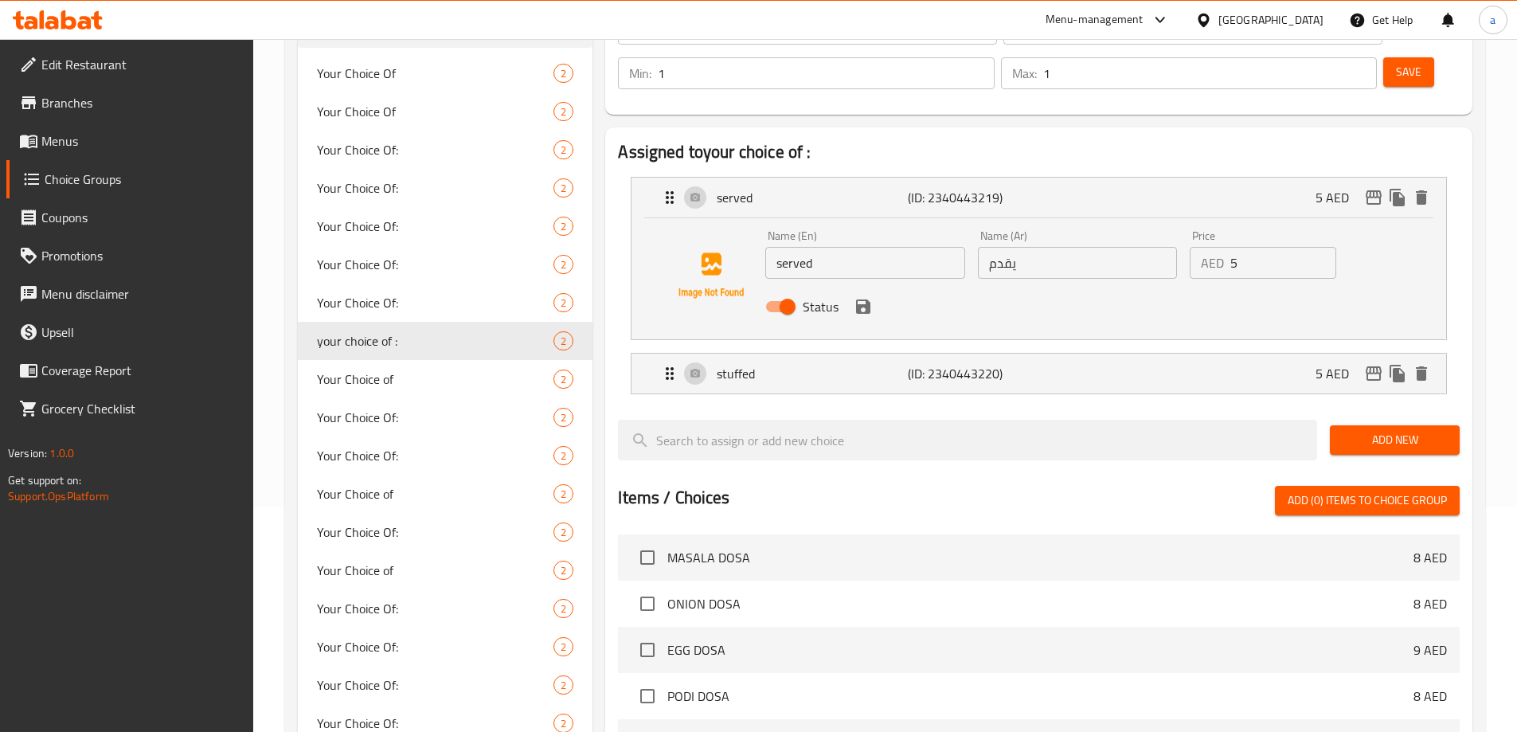
click at [1024, 247] on input "يقدم" at bounding box center [1077, 263] width 199 height 32
click at [891, 230] on div "Name (En) served Name (En)" at bounding box center [864, 254] width 199 height 49
click at [891, 234] on div "Name (En) served Name (En)" at bounding box center [865, 254] width 212 height 61
click at [863, 247] on input "served" at bounding box center [864, 263] width 199 height 32
type input "served with"
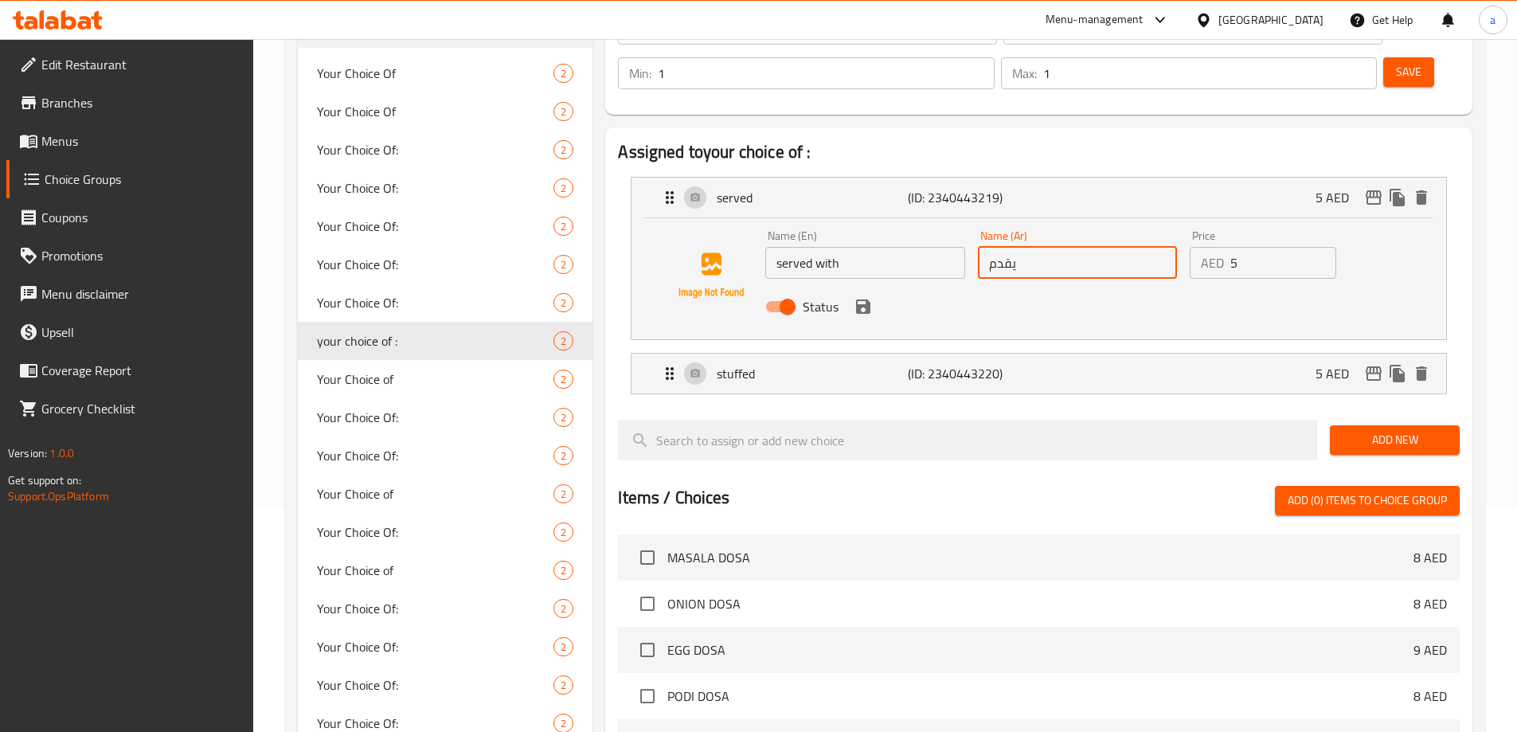
click at [1023, 247] on input "يقدم" at bounding box center [1077, 263] width 199 height 32
click at [871, 285] on div "Status" at bounding box center [1077, 306] width 636 height 43
click at [855, 297] on icon "save" at bounding box center [863, 306] width 19 height 19
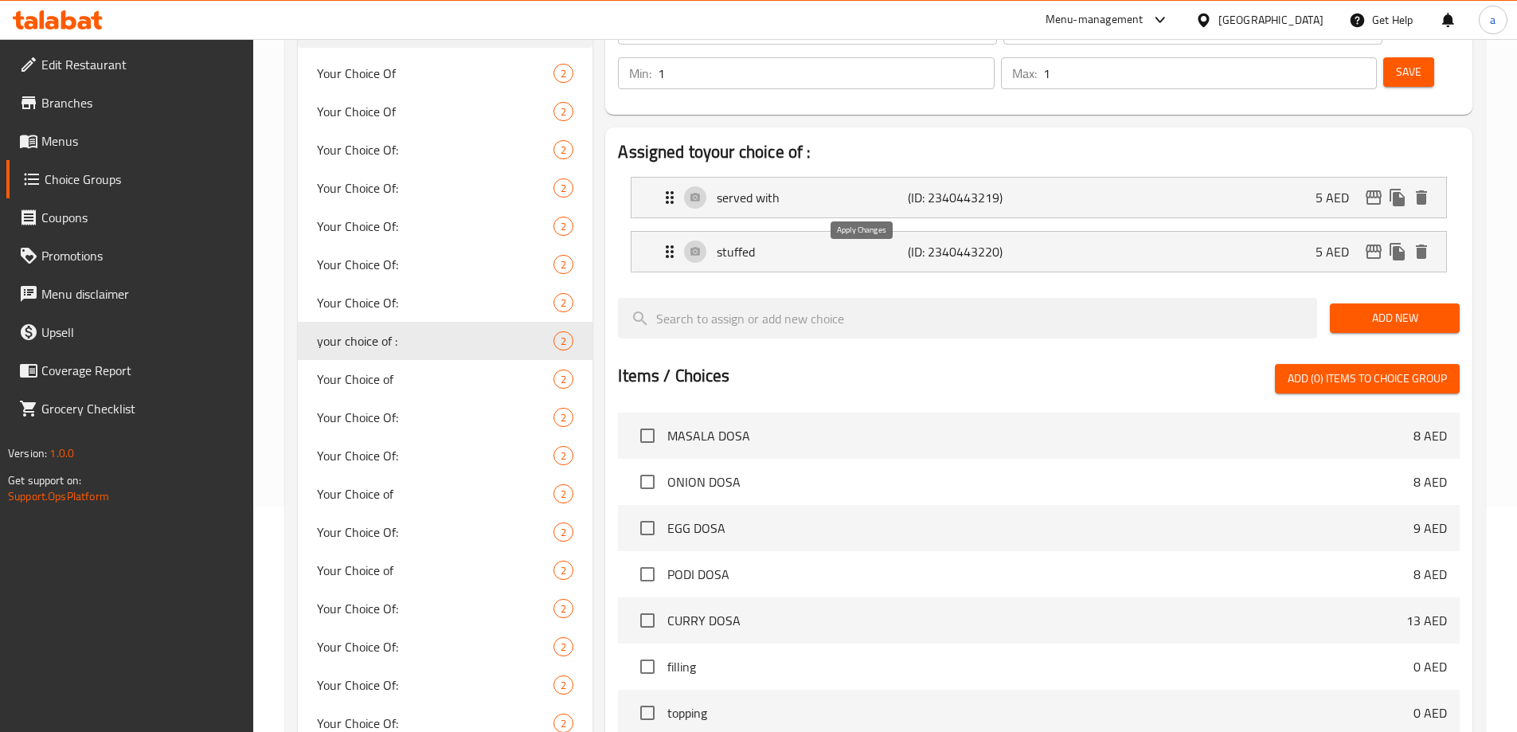
type input "يقدم مع"
click at [870, 228] on li "stuffed (ID: 2340443220) 5 AED Name (En) stuffed Name (En) Name (Ar) محشو Name …" at bounding box center [1039, 252] width 842 height 54
click at [844, 242] on p "stuffed" at bounding box center [812, 251] width 190 height 19
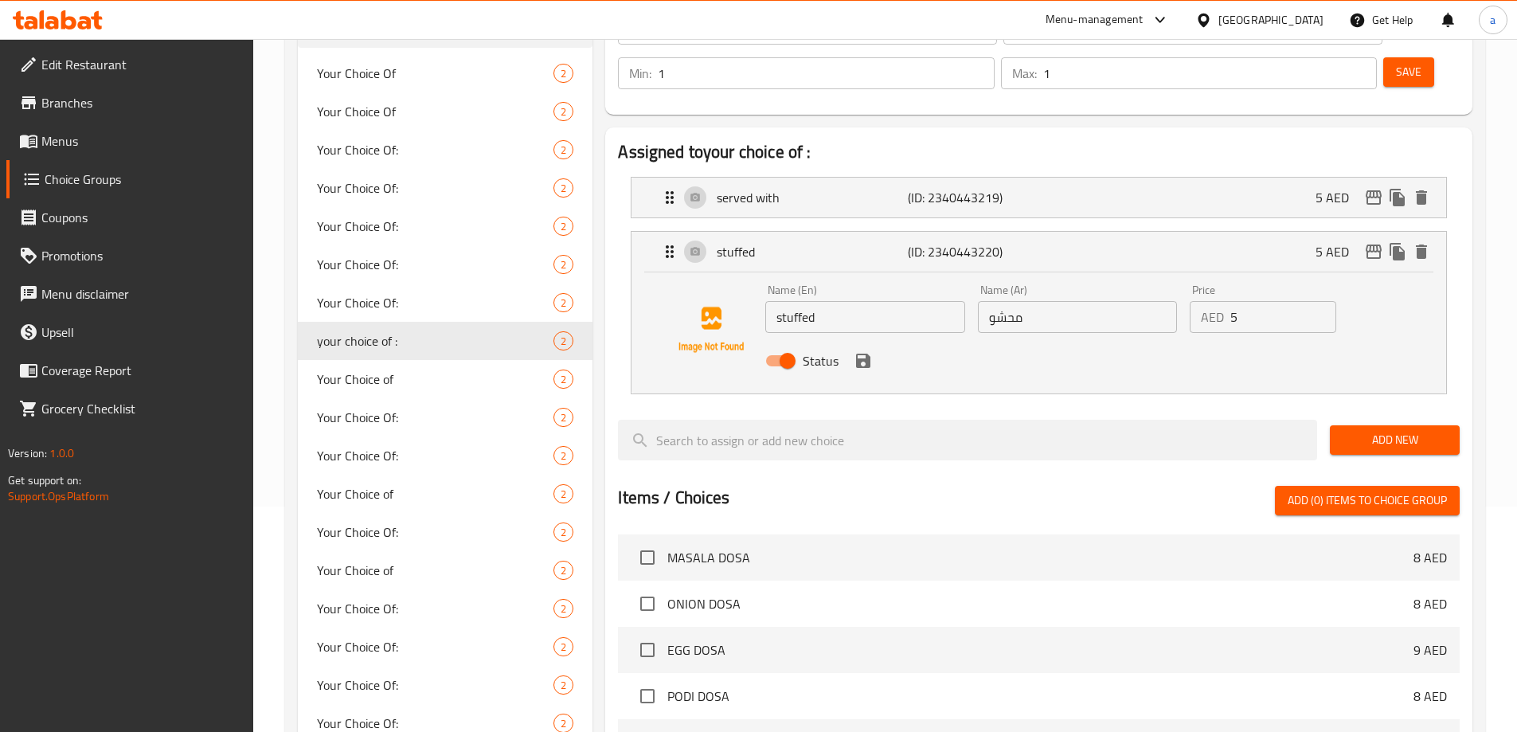
click at [849, 301] on input "stuffed" at bounding box center [864, 317] width 199 height 32
type input "stuffed"
click at [1093, 301] on input "محشو" at bounding box center [1077, 317] width 199 height 32
type input "محشو مع"
click at [911, 301] on input "stuffed" at bounding box center [864, 317] width 199 height 32
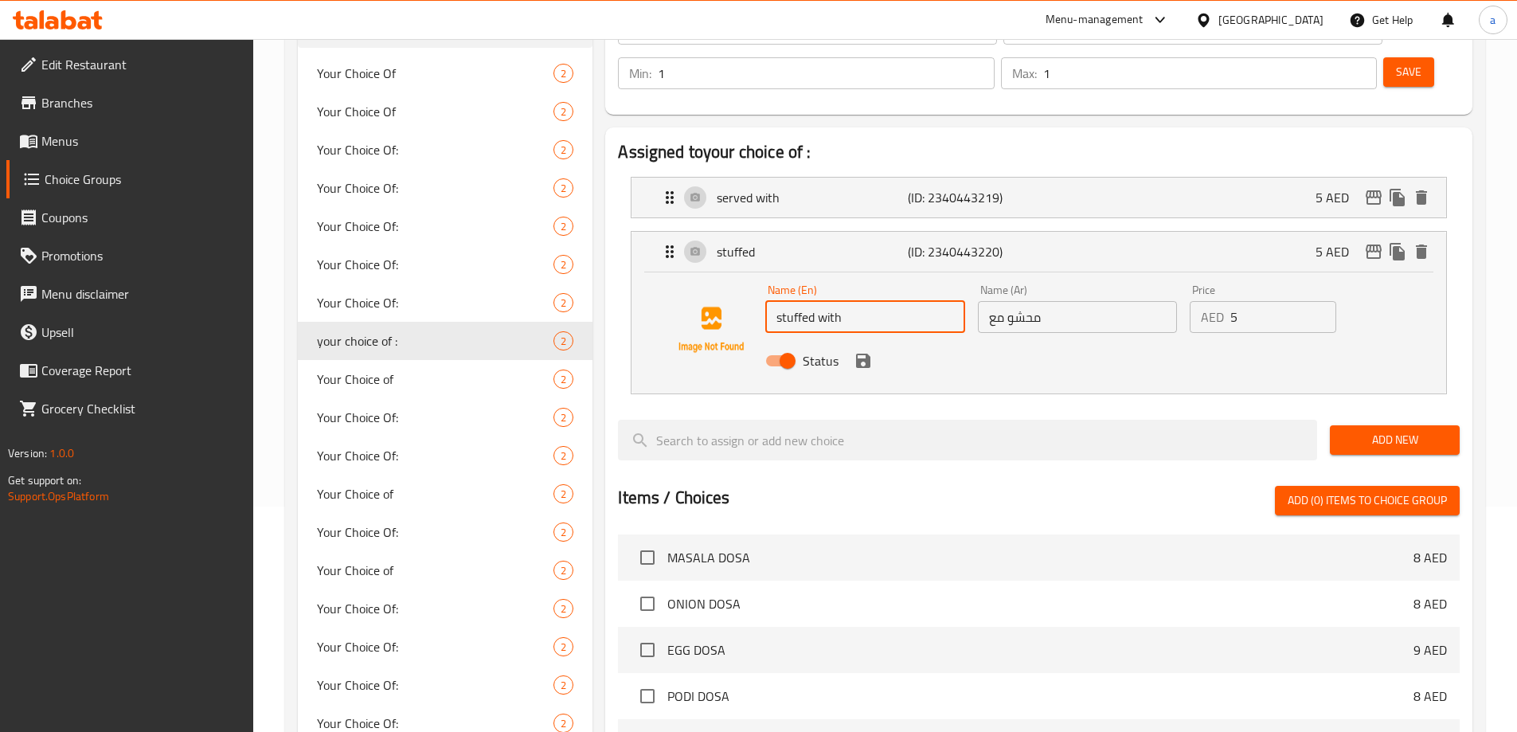
type input "stuffed with"
click at [862, 349] on button "save" at bounding box center [864, 361] width 24 height 24
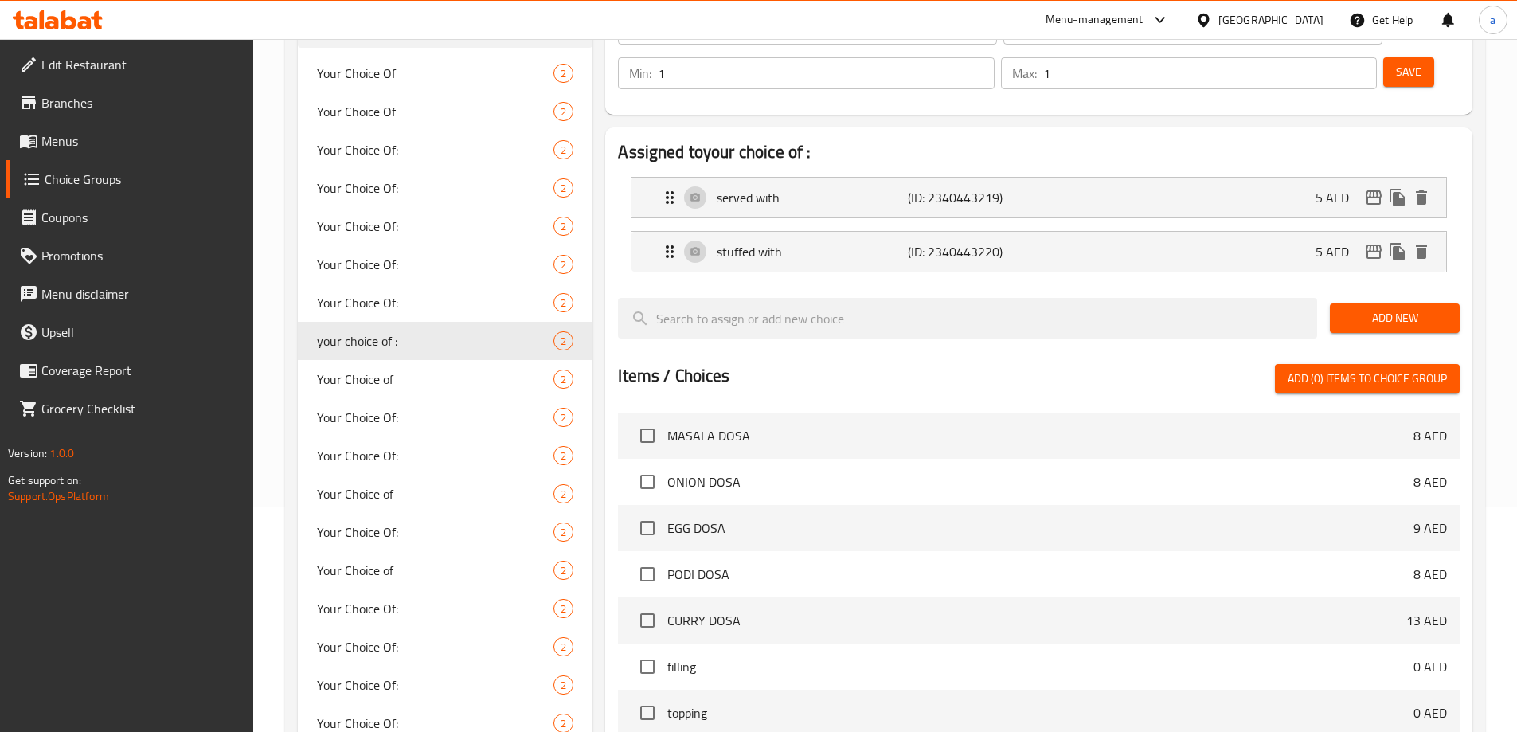
click at [809, 178] on li "served with (ID: 2340443219) 5 AED Name (En) served with Name (En) Name (Ar) يق…" at bounding box center [1039, 197] width 842 height 54
click at [900, 188] on p "served with" at bounding box center [812, 197] width 190 height 19
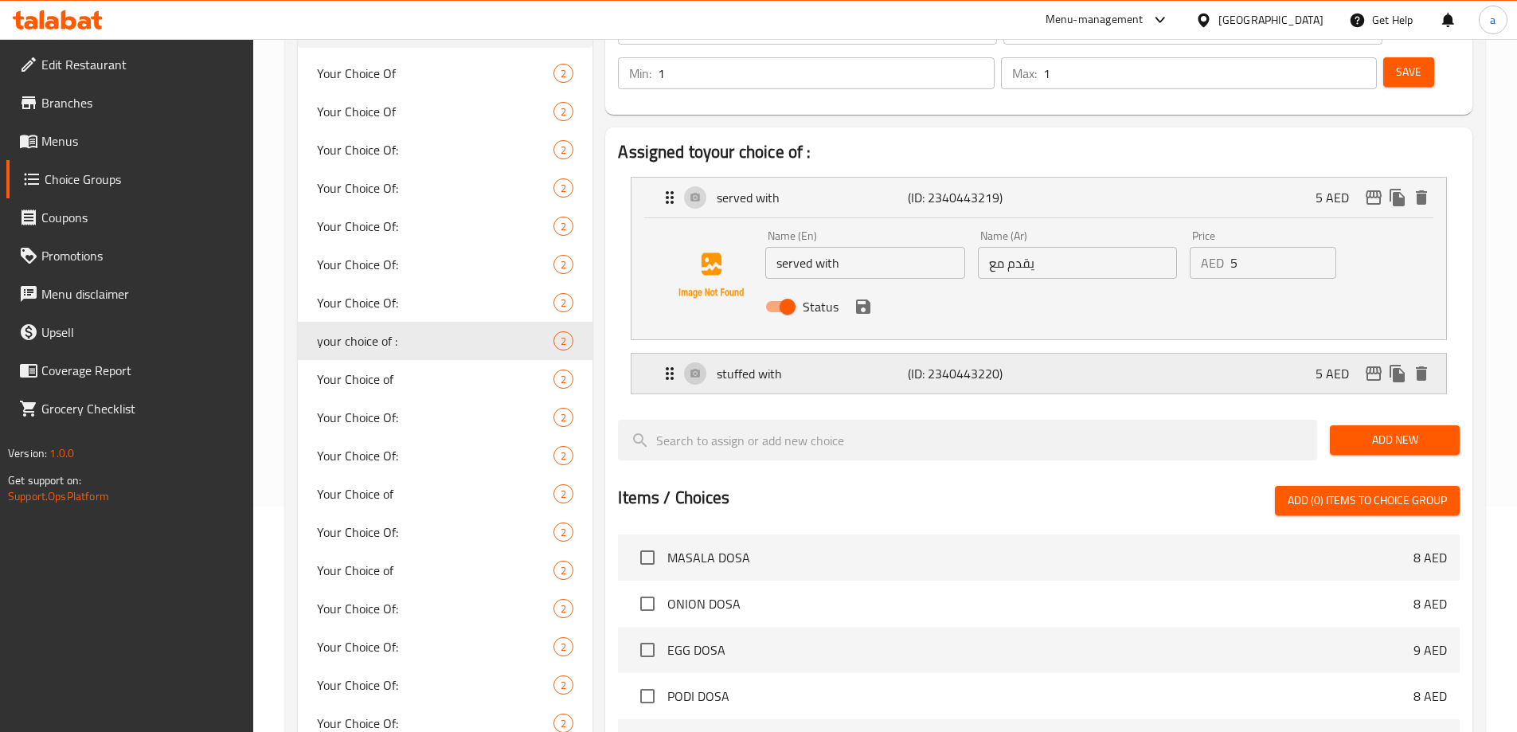
click at [912, 354] on div "stuffed with (ID: 2340443220) 5 AED" at bounding box center [1043, 374] width 767 height 40
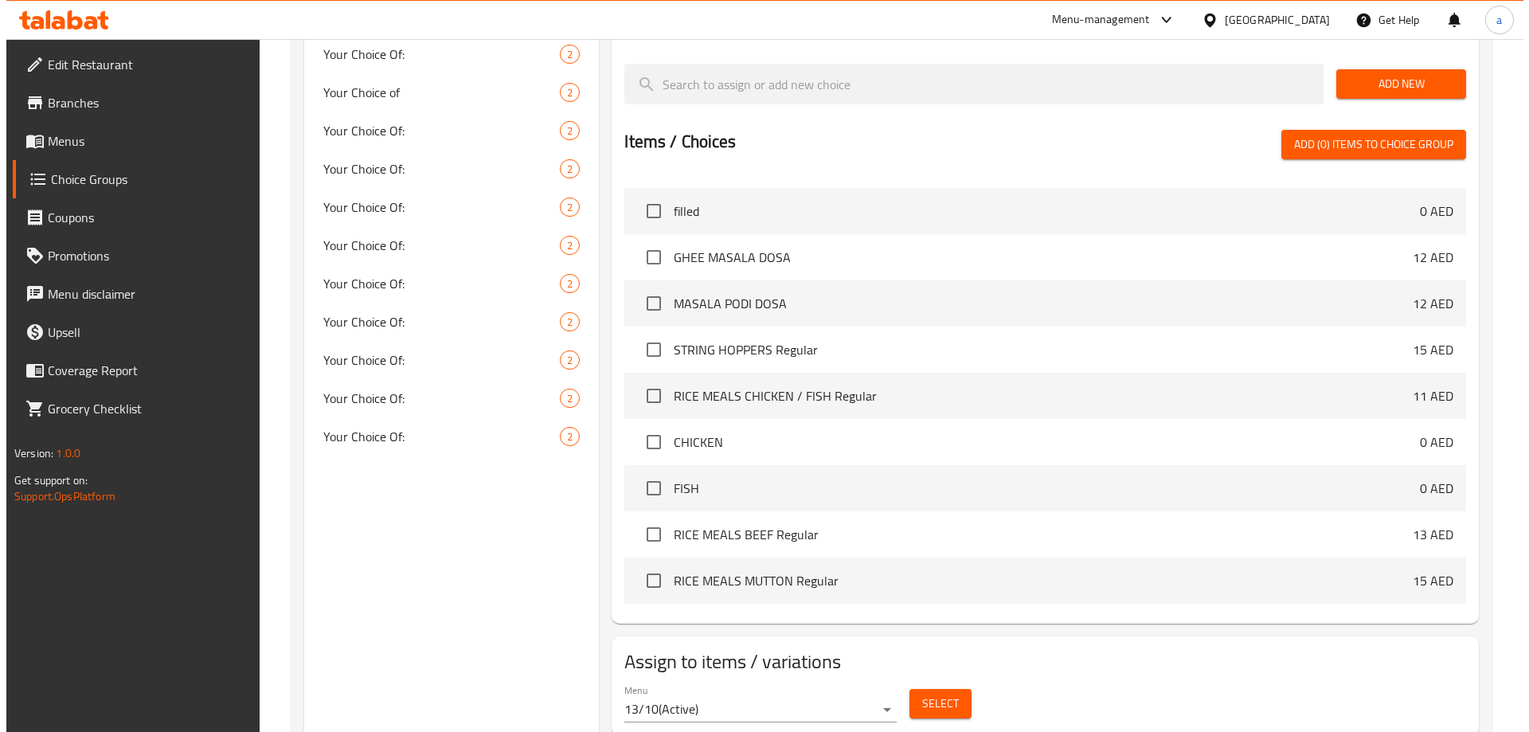
scroll to position [713, 0]
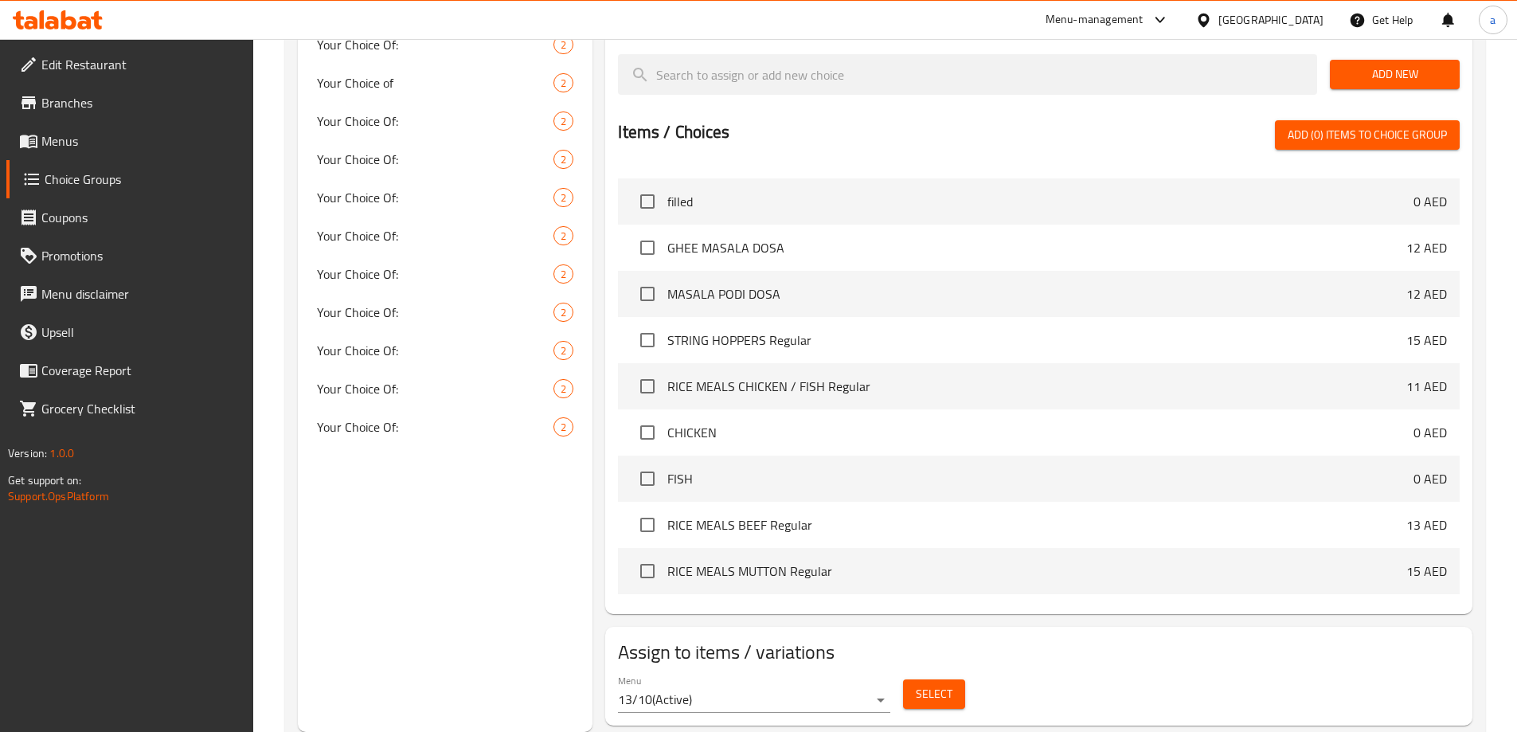
click at [943, 684] on span "Select" at bounding box center [934, 694] width 37 height 20
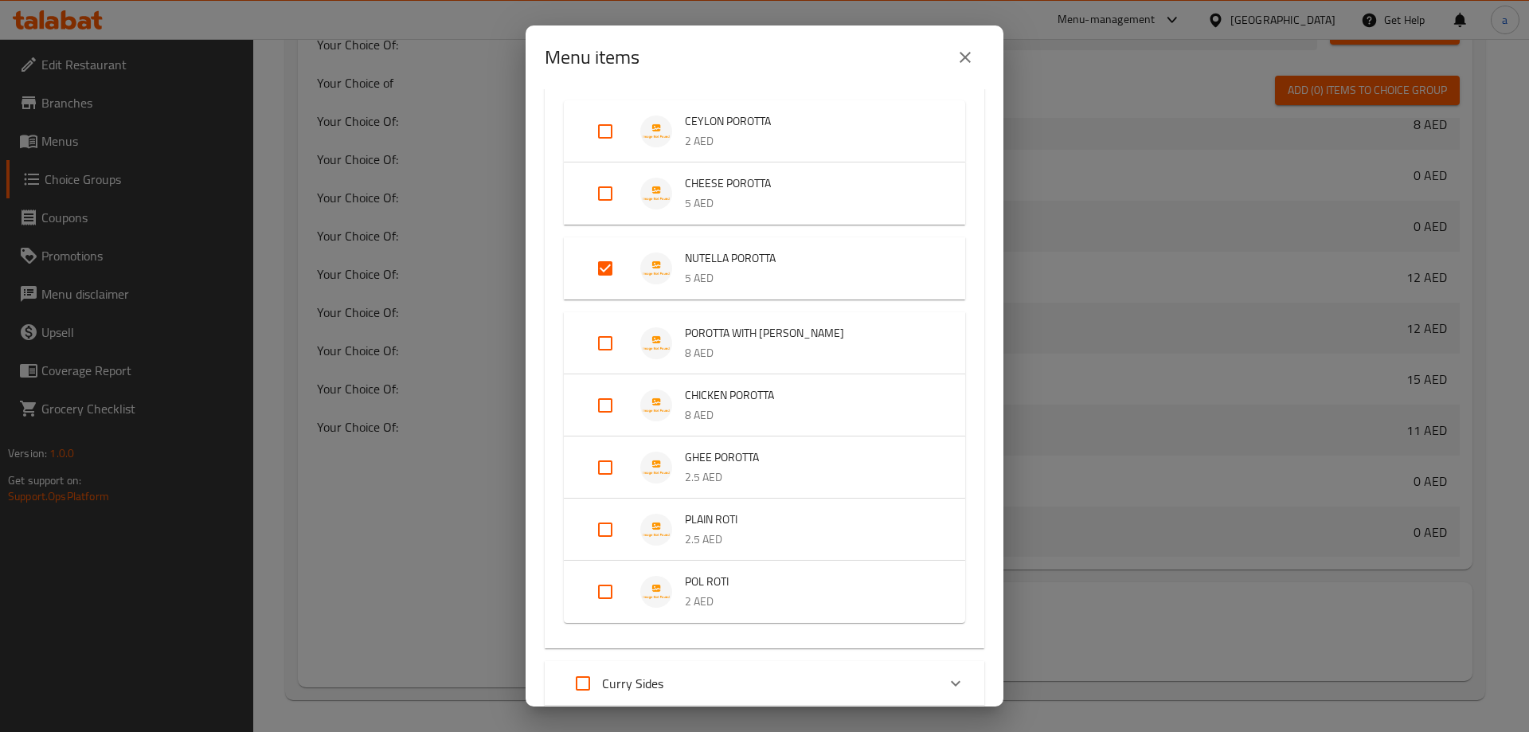
scroll to position [239, 0]
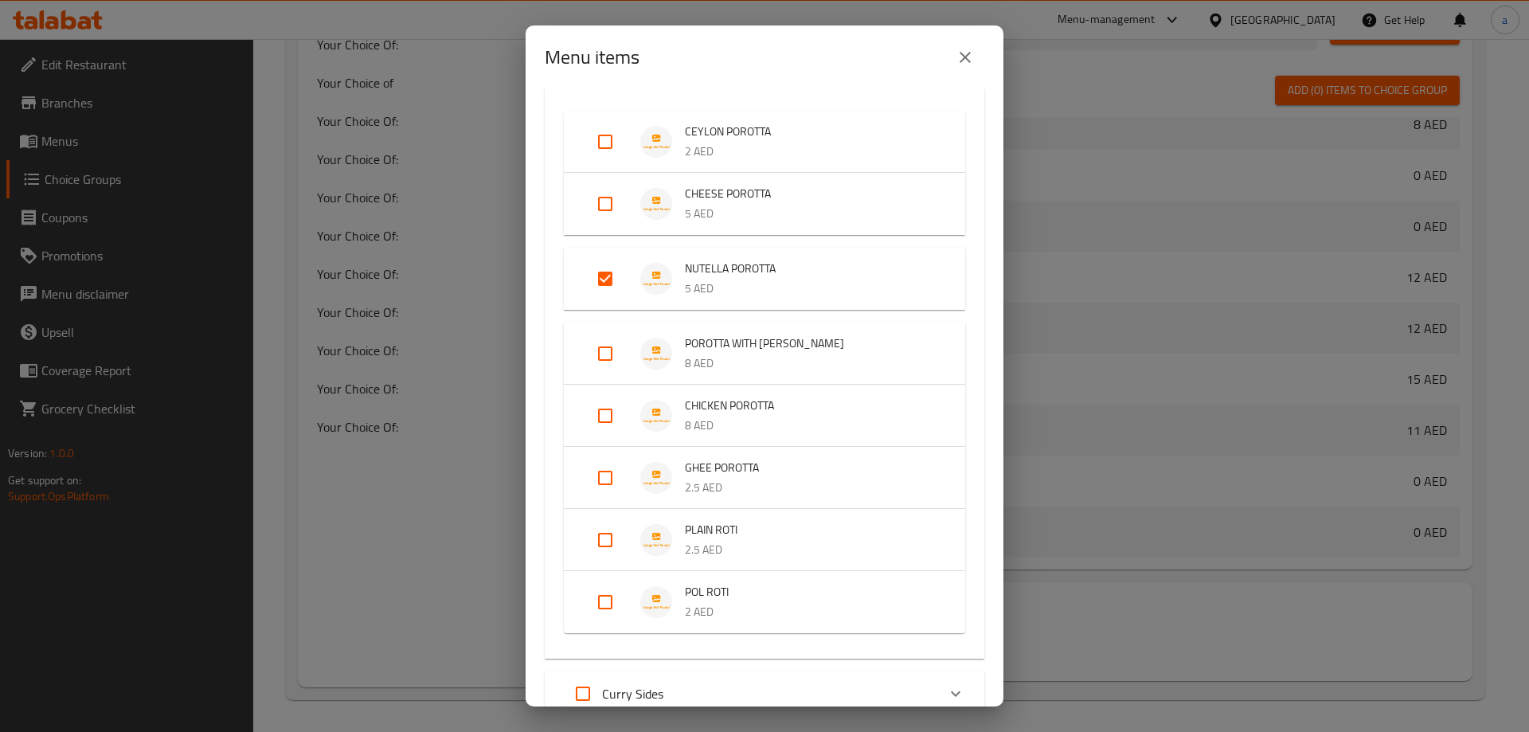
click at [600, 267] on input "Expand" at bounding box center [605, 279] width 38 height 38
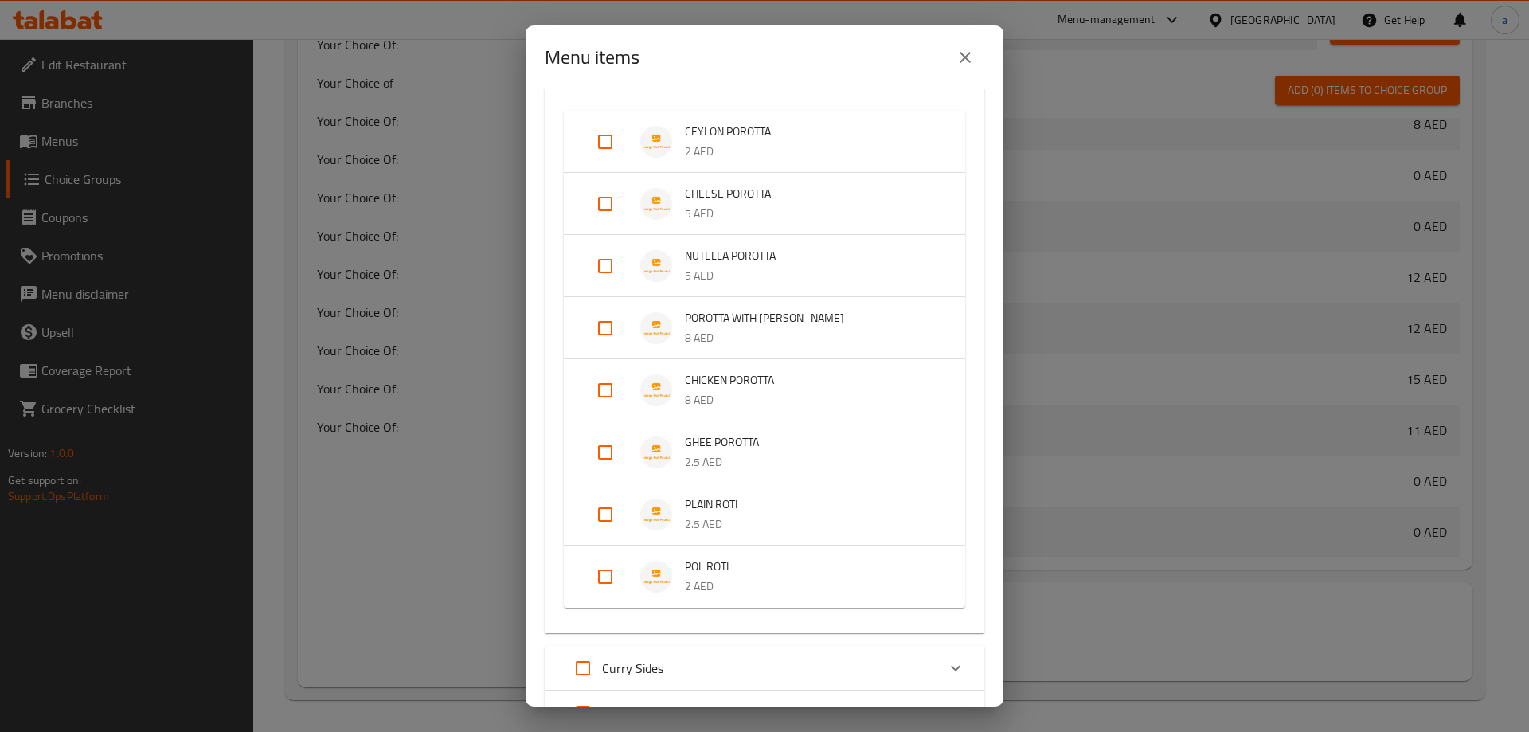
click at [614, 271] on input "Expand" at bounding box center [605, 266] width 38 height 38
checkbox input "true"
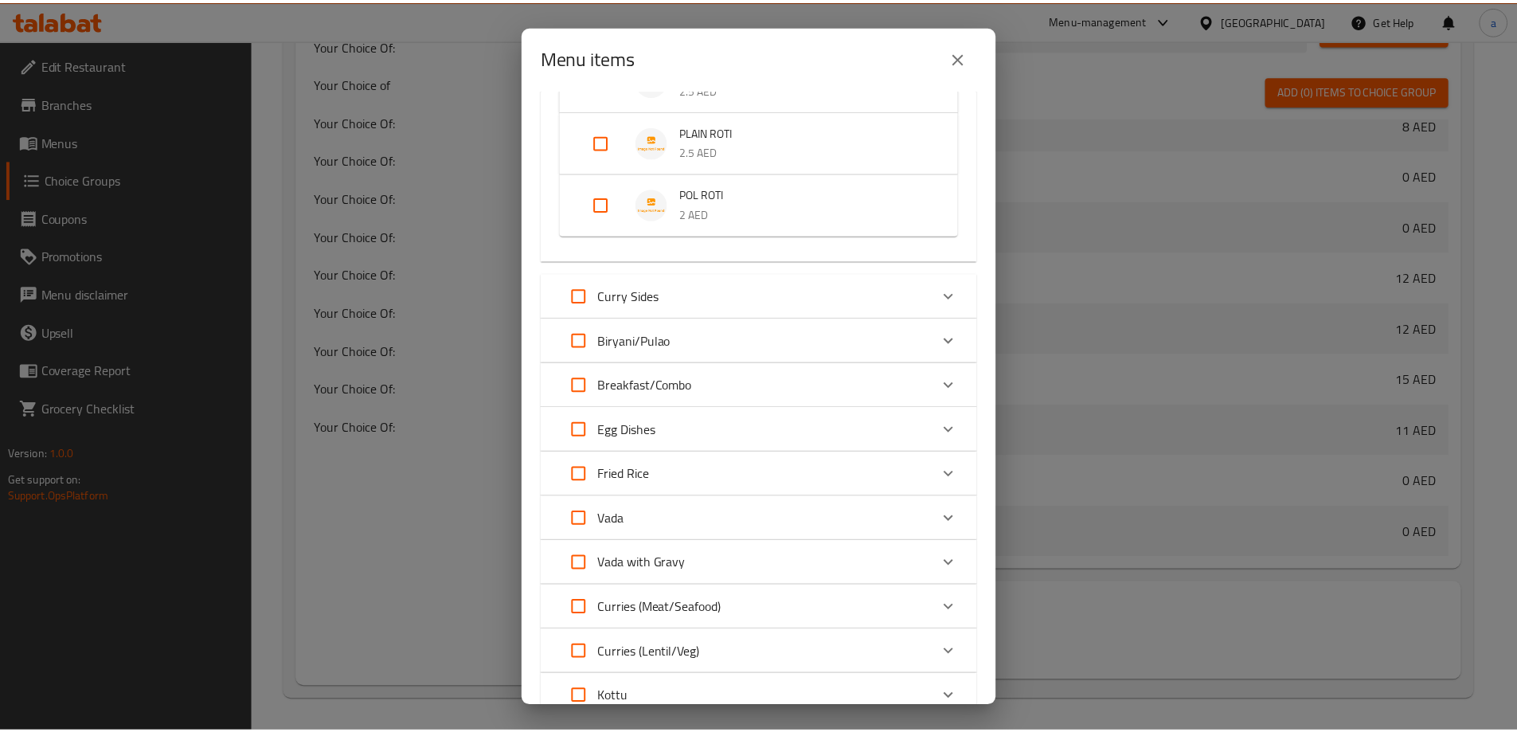
scroll to position [1073, 0]
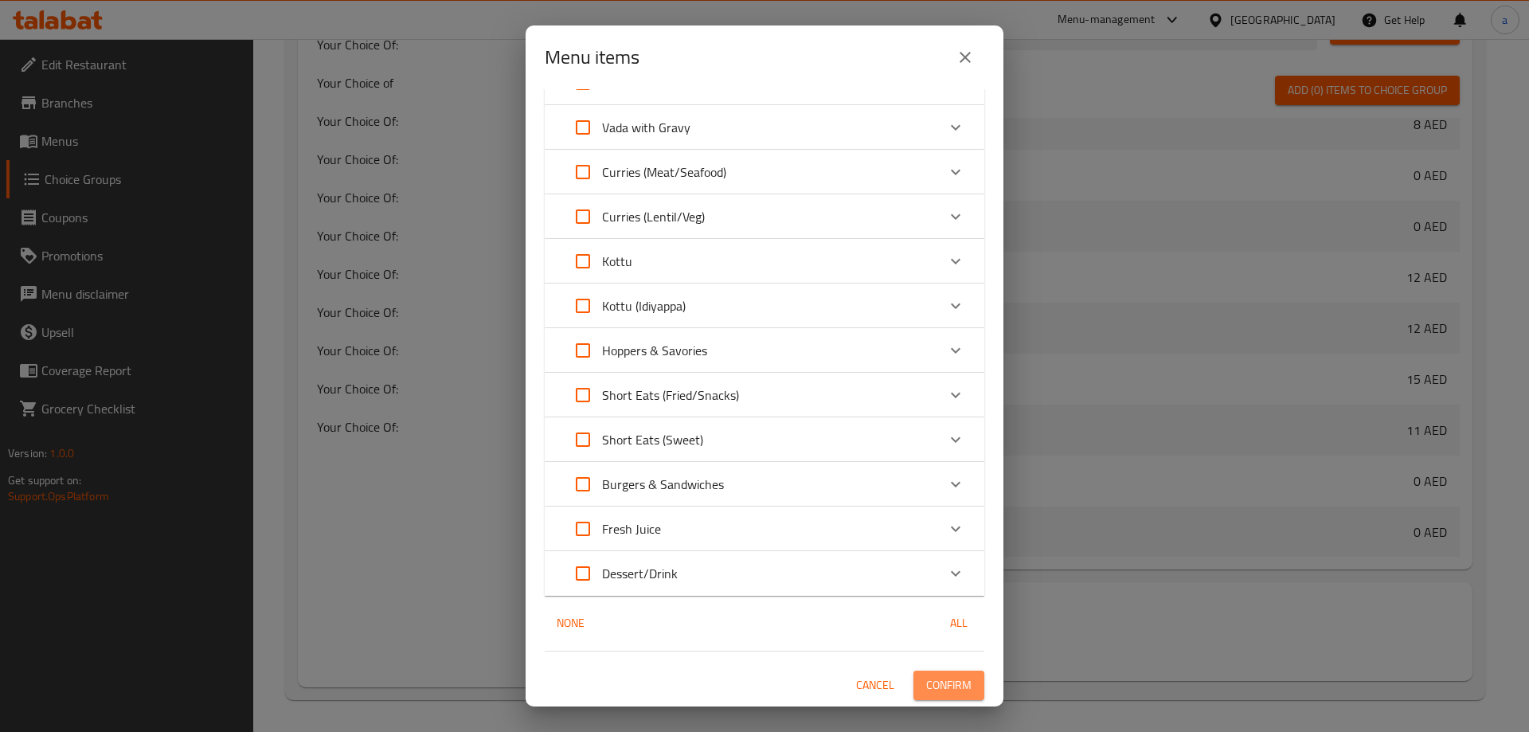
click at [936, 675] on span "Confirm" at bounding box center [948, 685] width 45 height 20
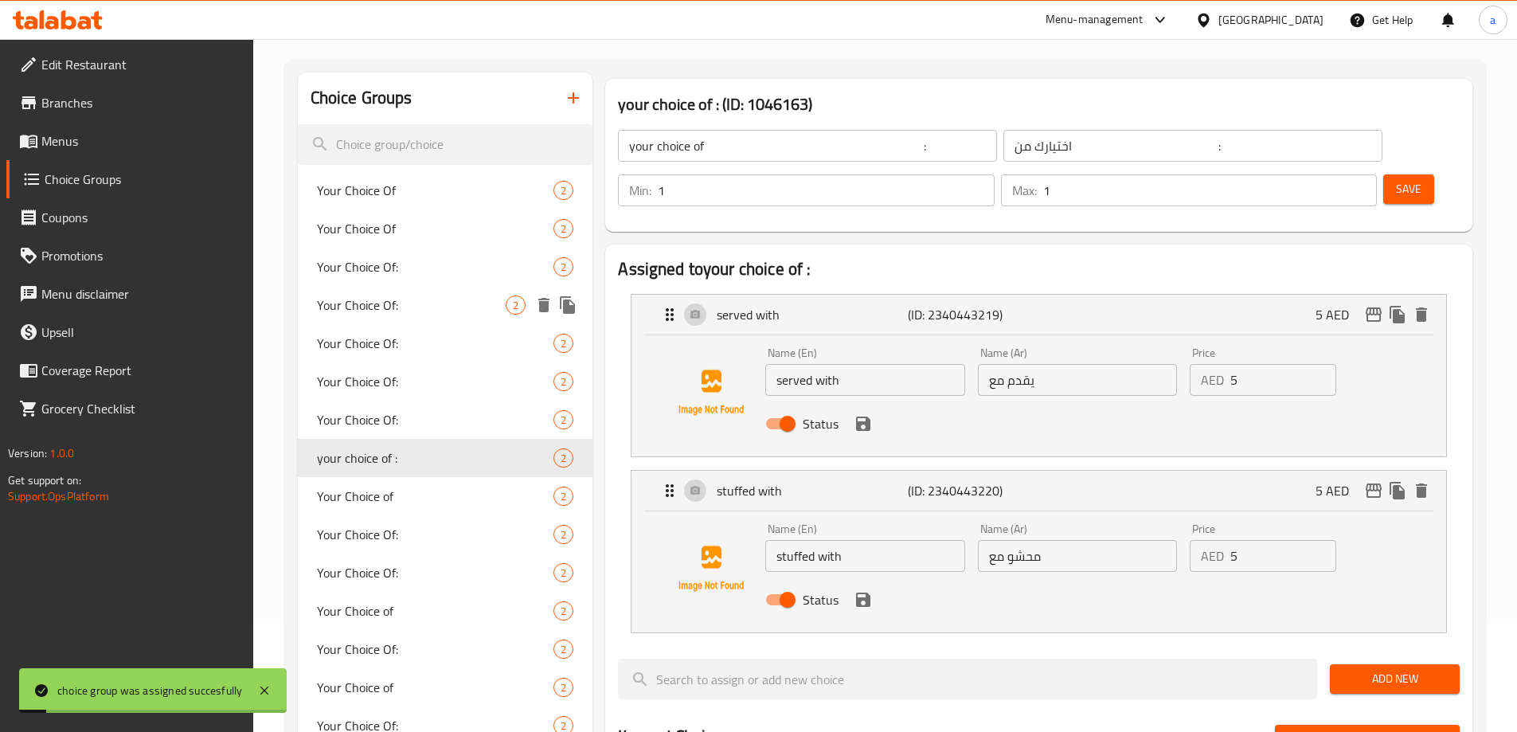
scroll to position [0, 0]
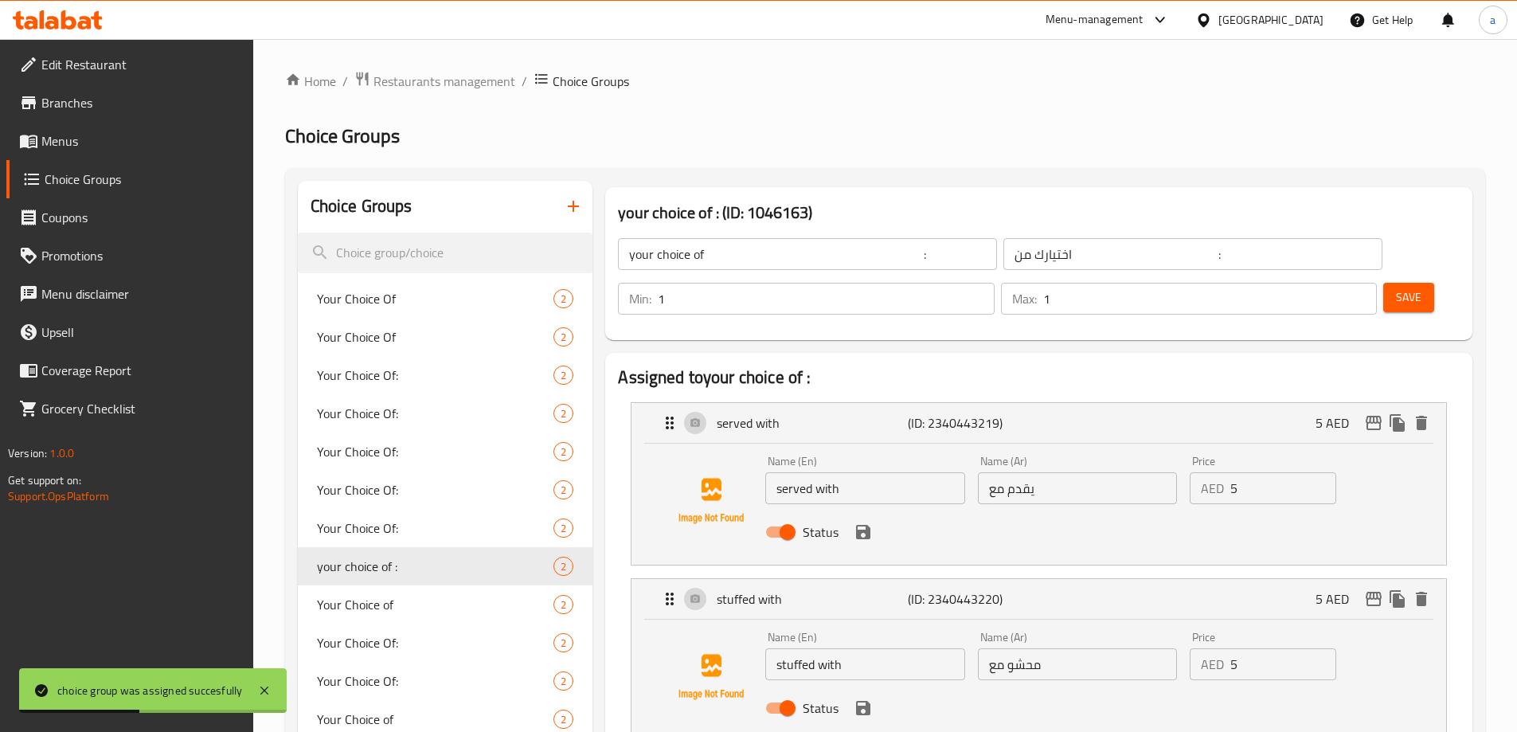
click at [53, 133] on span "Menus" at bounding box center [140, 140] width 199 height 19
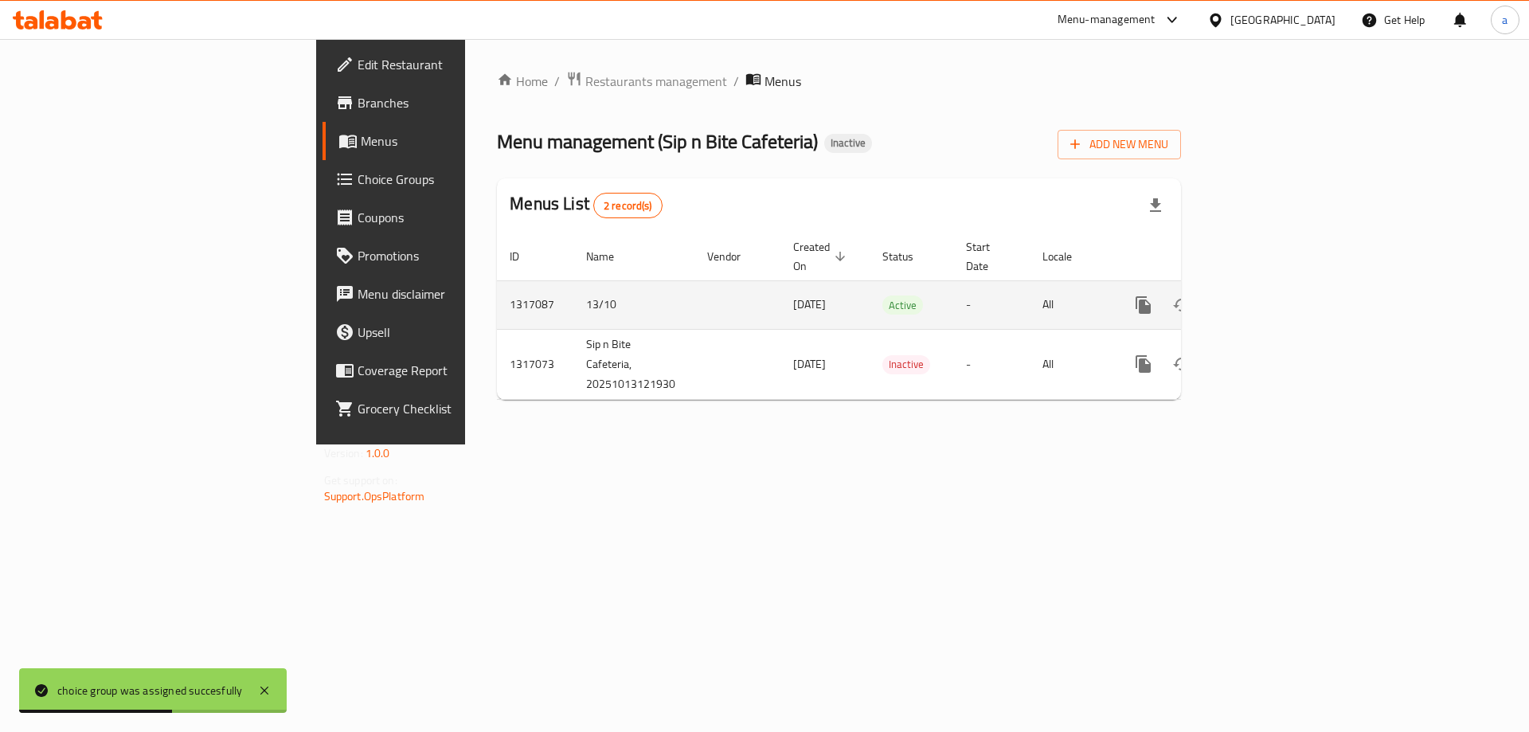
click at [985, 280] on td "-" at bounding box center [991, 304] width 76 height 49
click at [1268, 296] on icon "enhanced table" at bounding box center [1258, 305] width 19 height 19
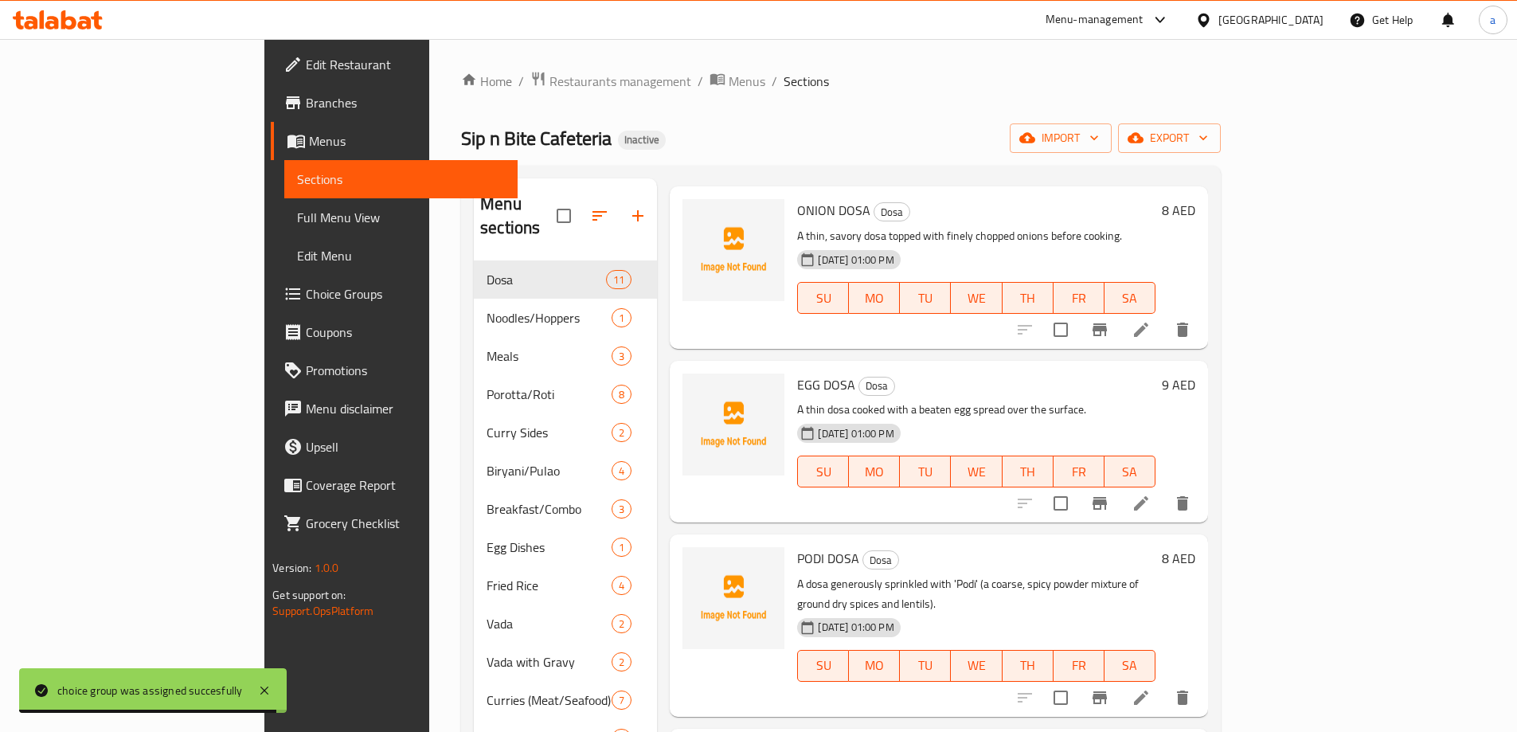
scroll to position [239, 0]
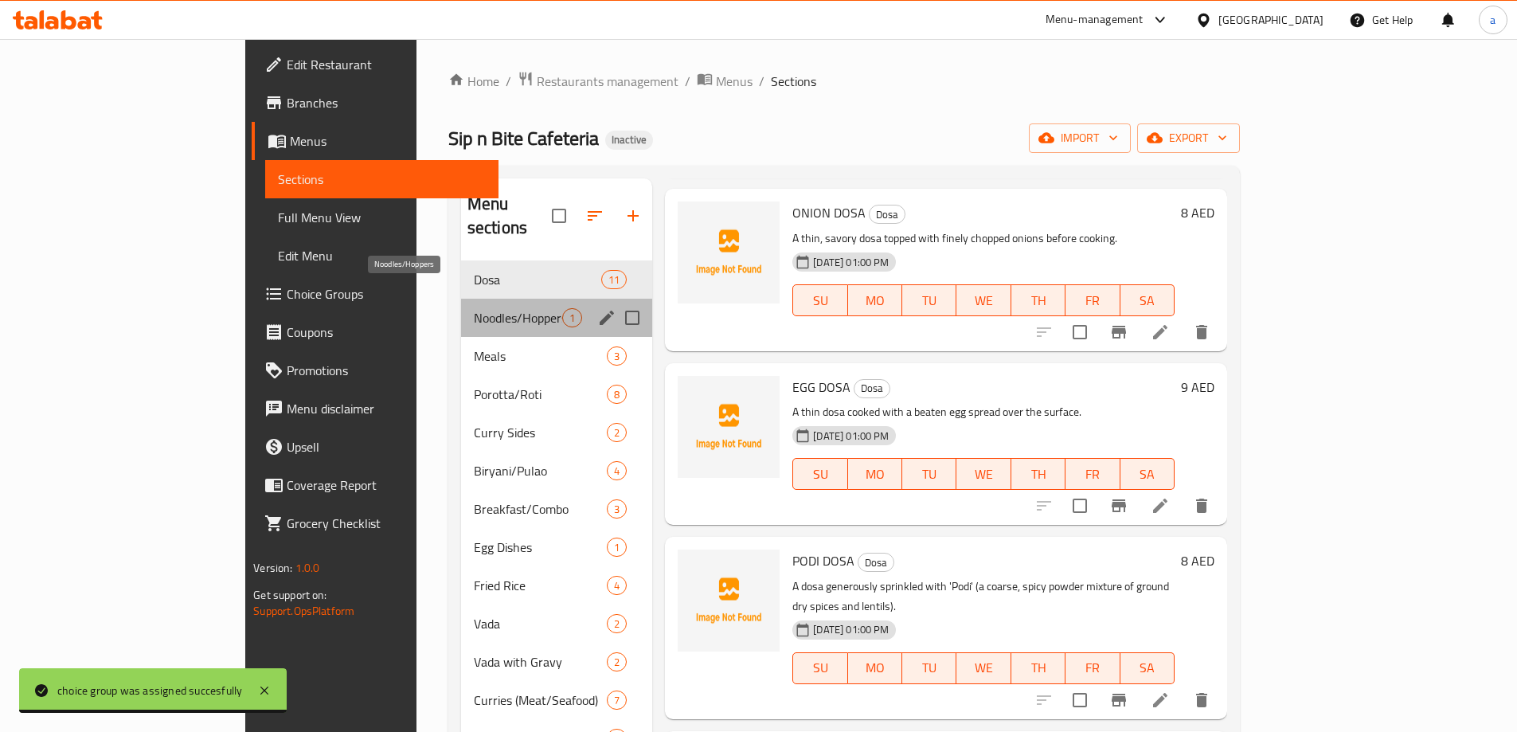
click at [474, 308] on span "Noodles/Hoppers" at bounding box center [518, 317] width 88 height 19
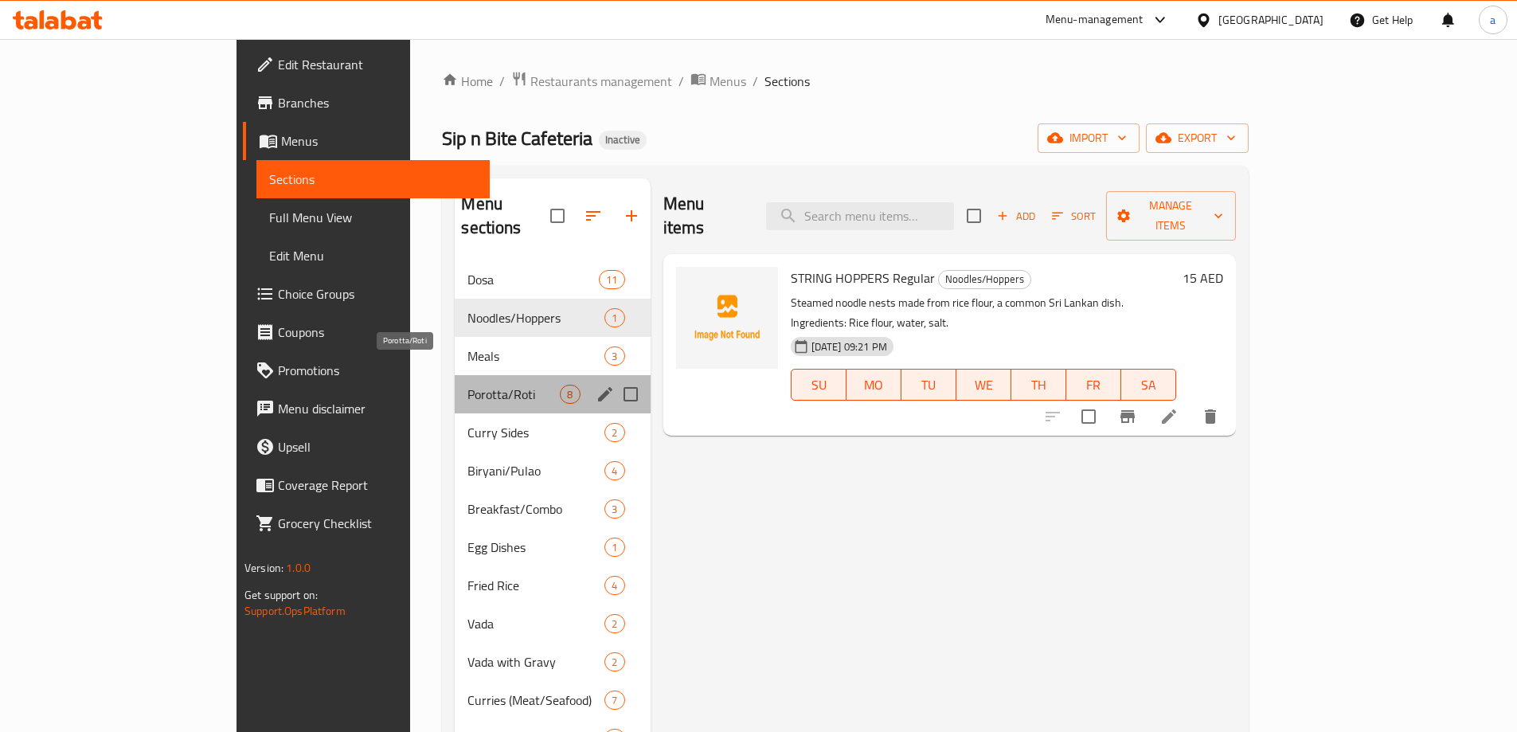
click at [468, 385] on span "Porotta/Roti" at bounding box center [514, 394] width 92 height 19
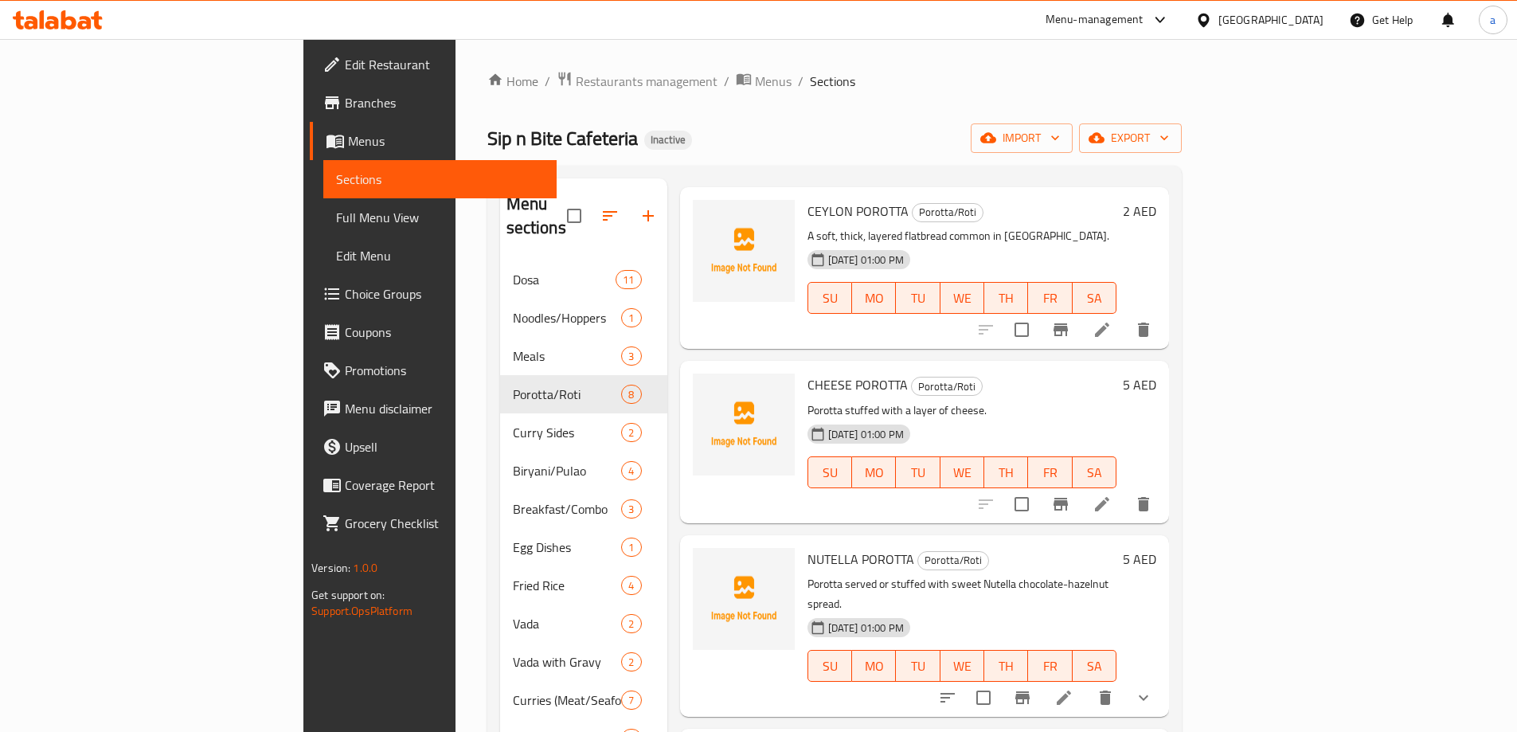
scroll to position [159, 0]
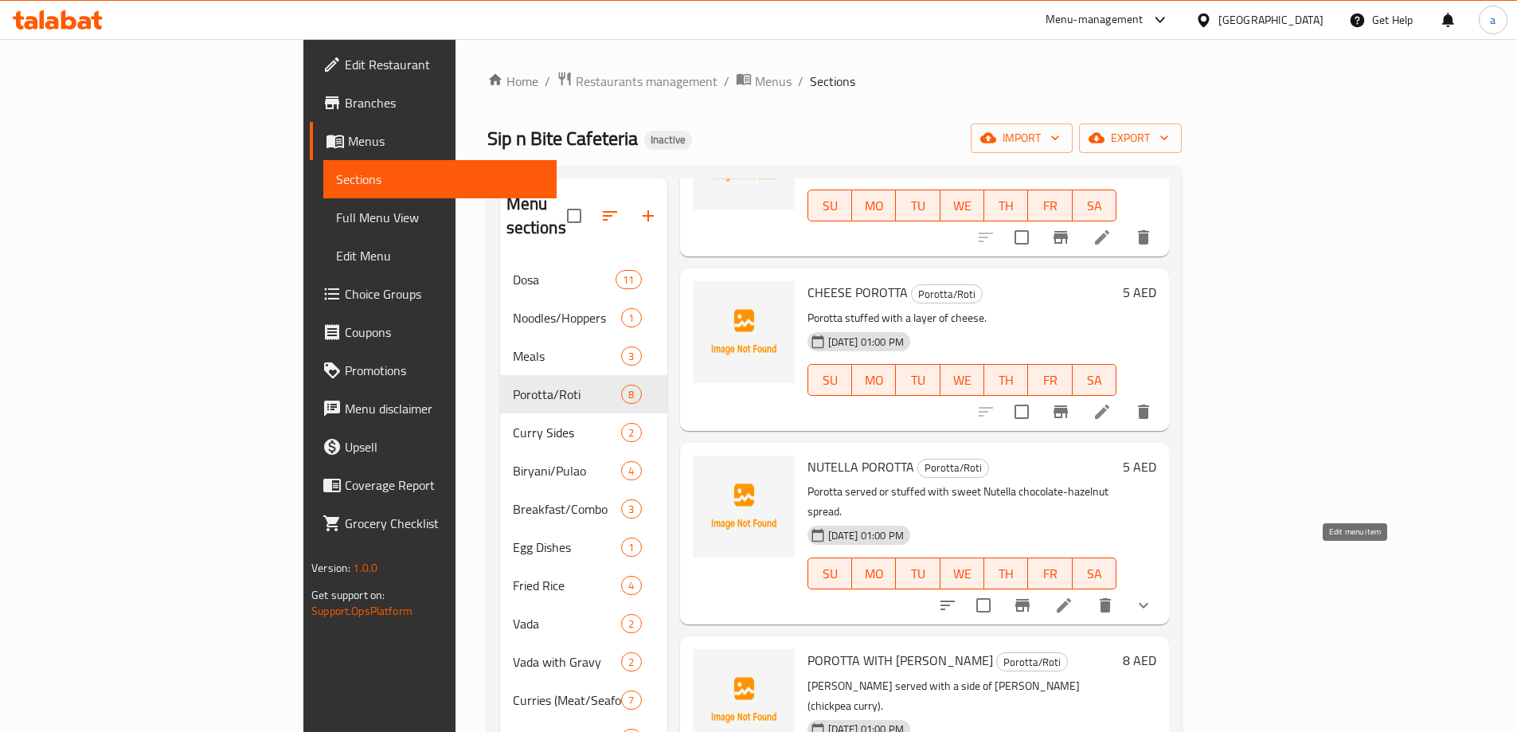
click at [1071, 598] on icon at bounding box center [1064, 605] width 14 height 14
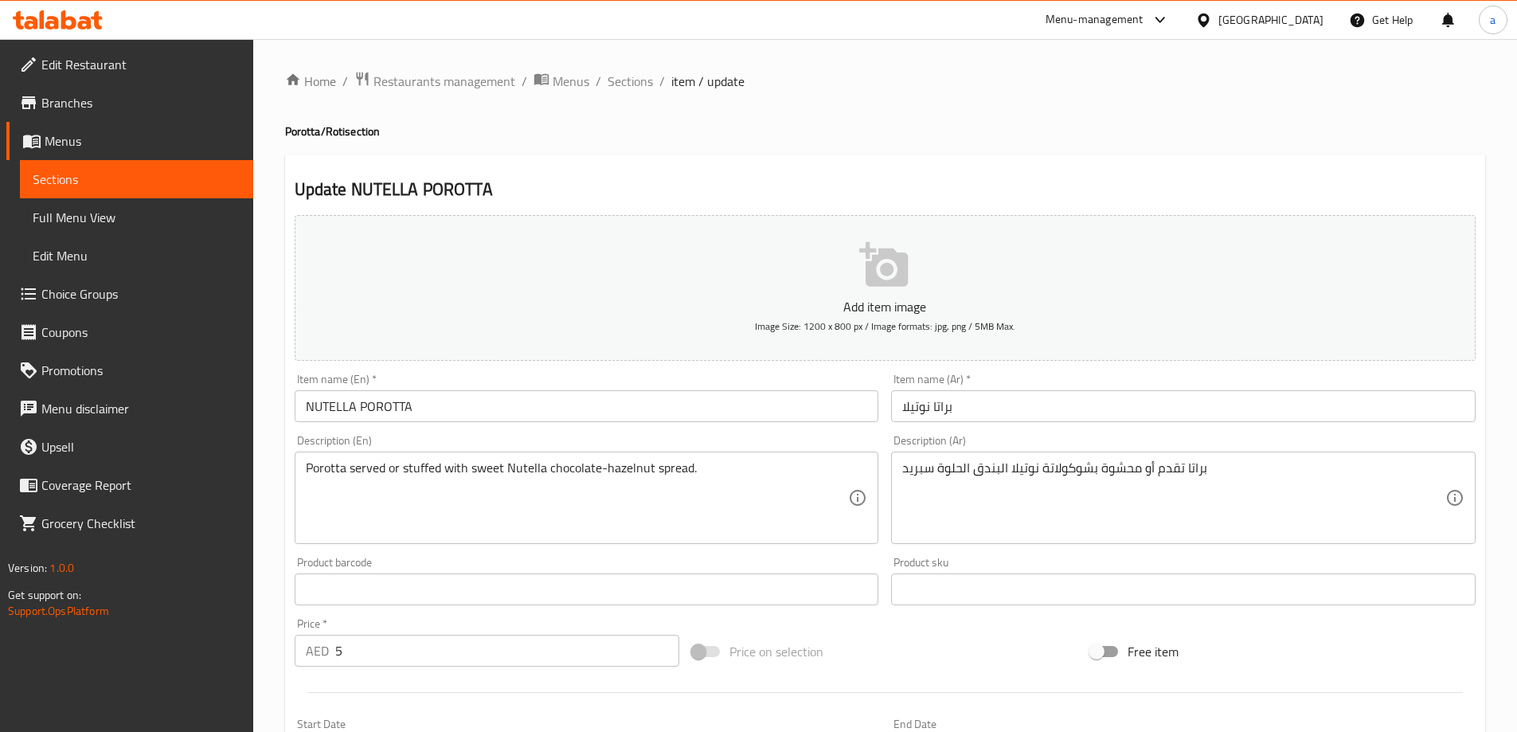
click at [480, 638] on input "5" at bounding box center [507, 651] width 345 height 32
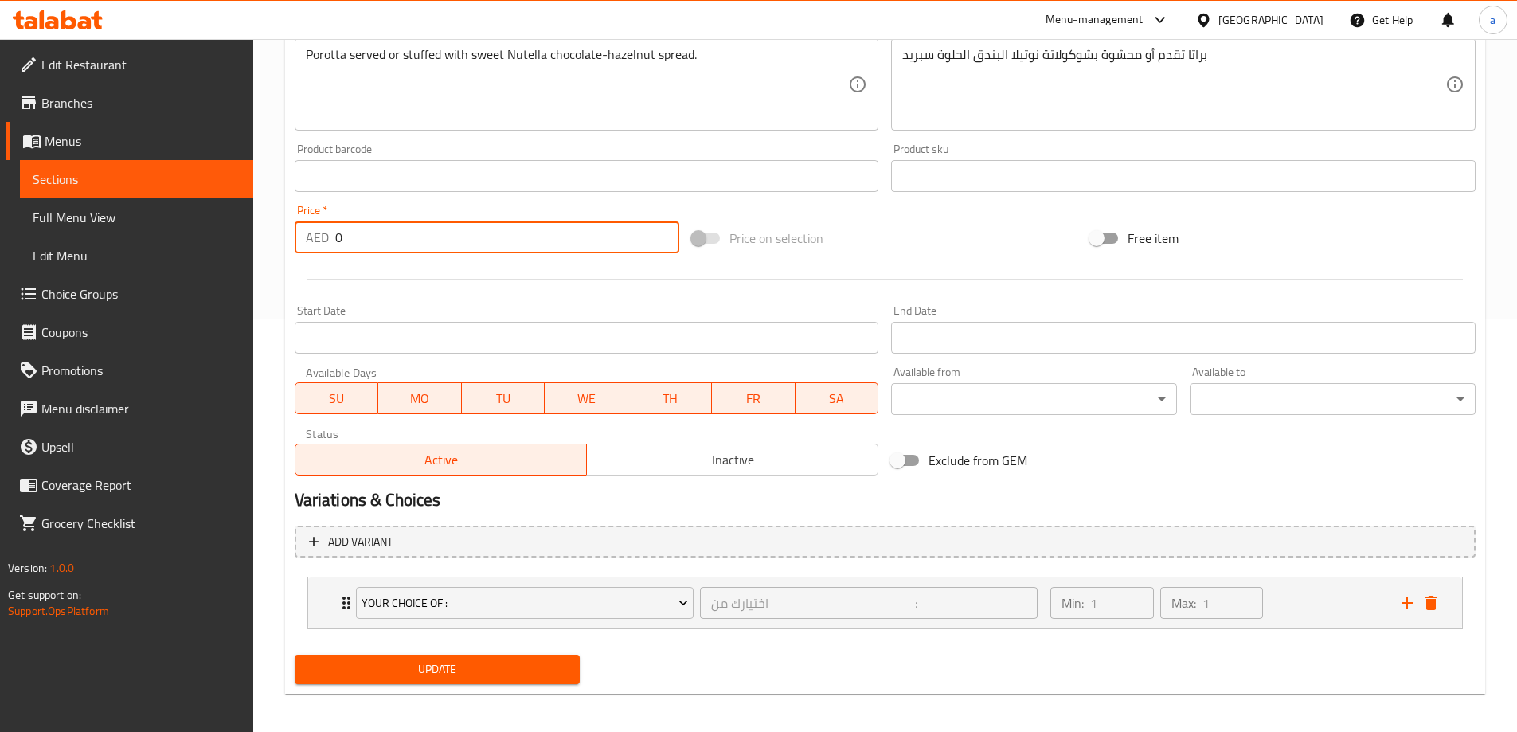
scroll to position [420, 0]
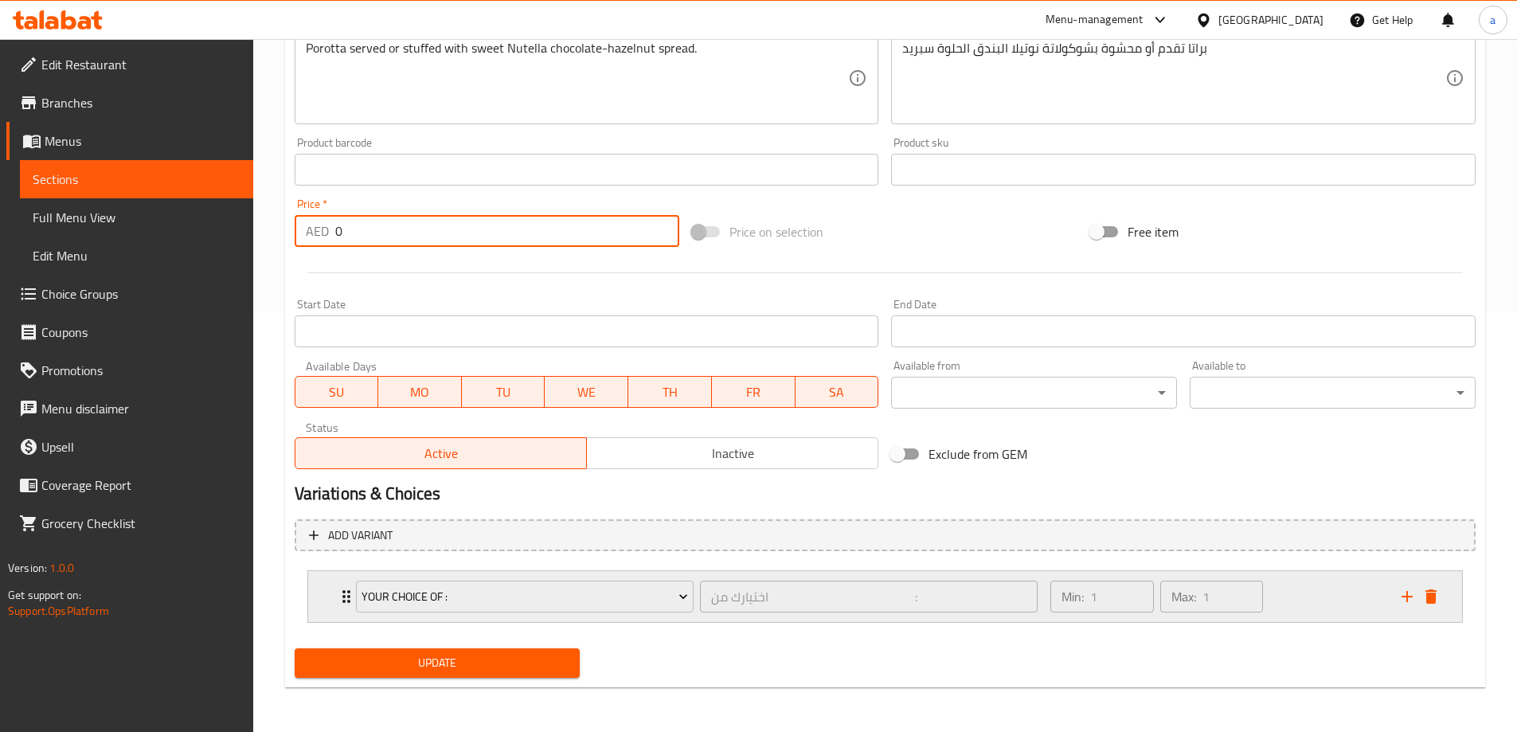
click at [1366, 589] on div "Min: 1 ​ Max: 1 ​" at bounding box center [1216, 596] width 350 height 51
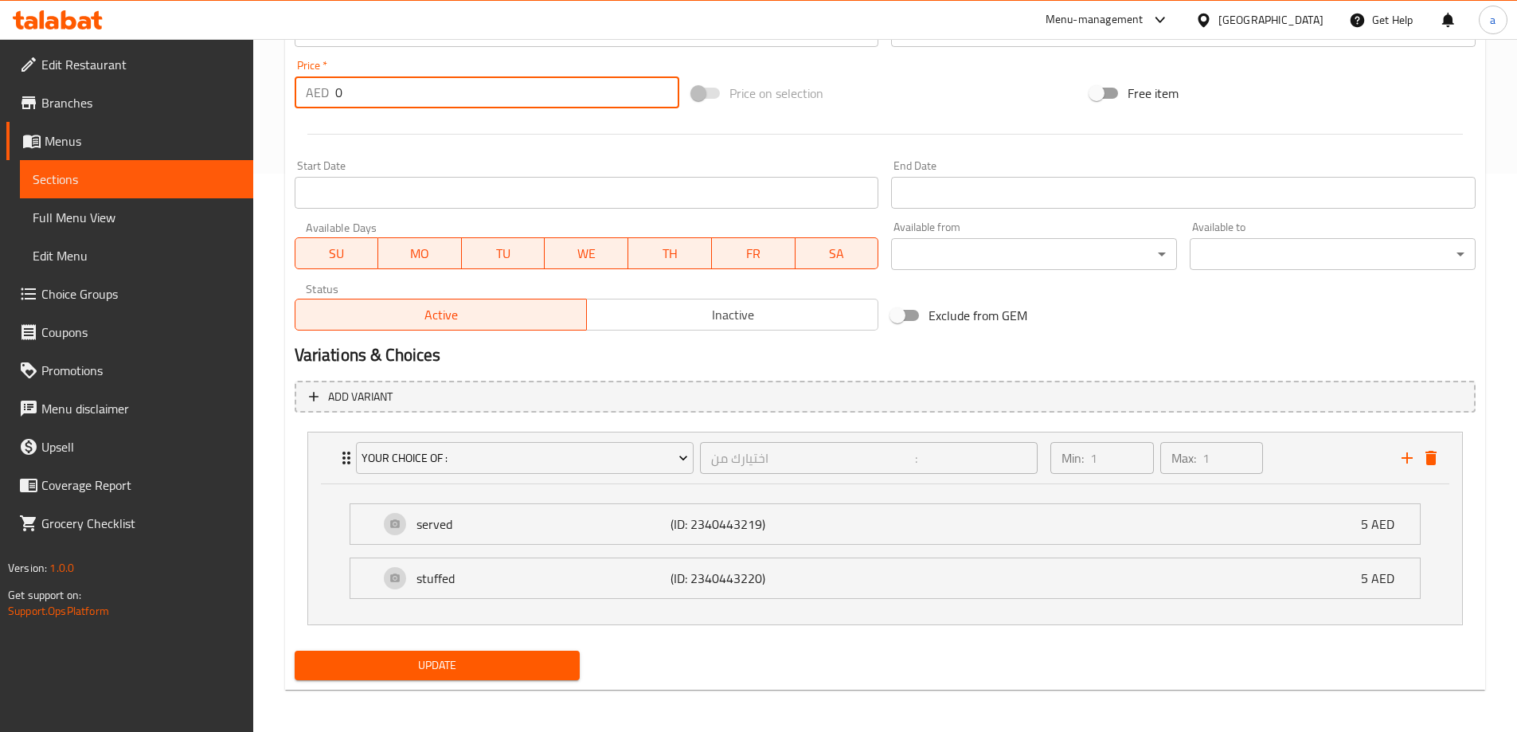
scroll to position [561, 0]
type input "0"
click at [433, 672] on span "Update" at bounding box center [437, 663] width 260 height 20
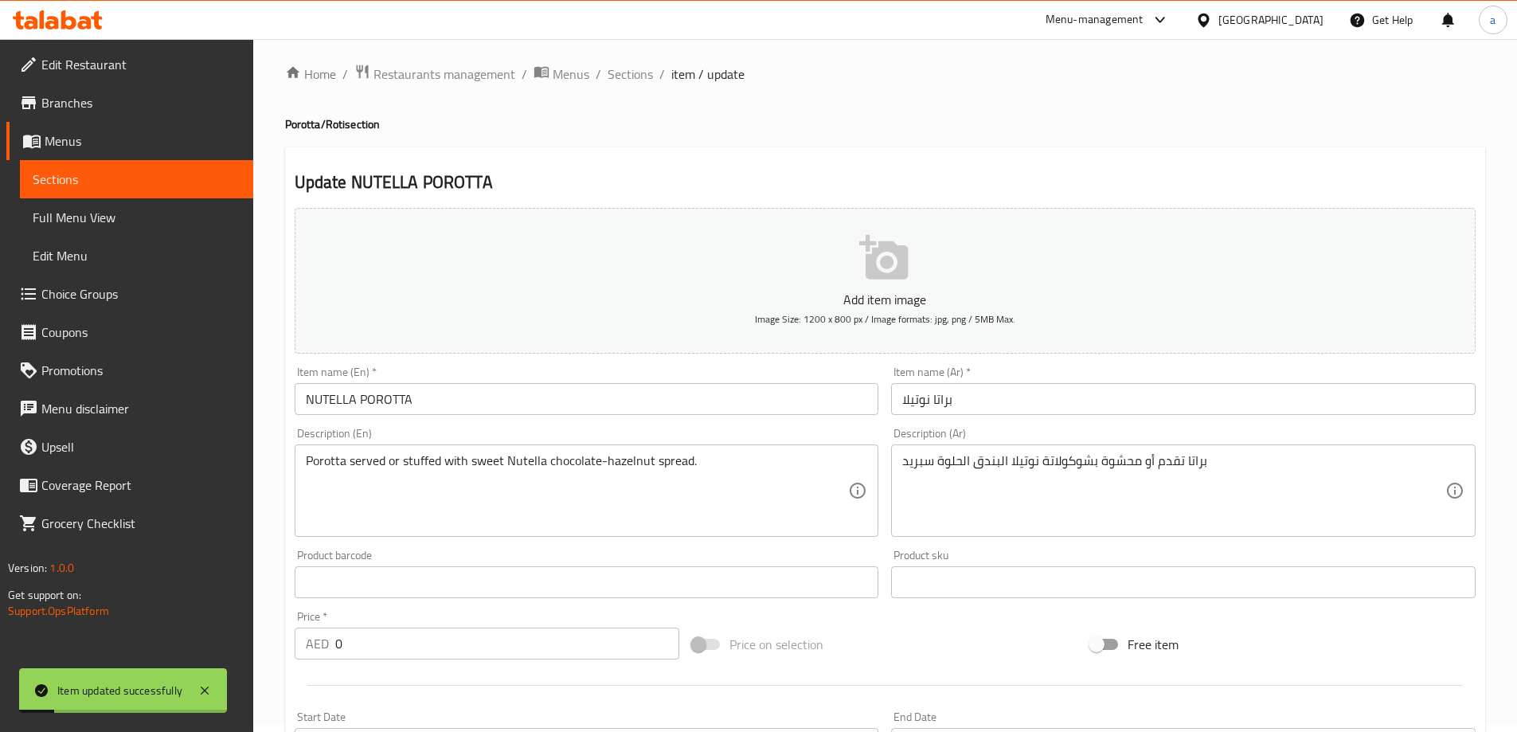
scroll to position [0, 0]
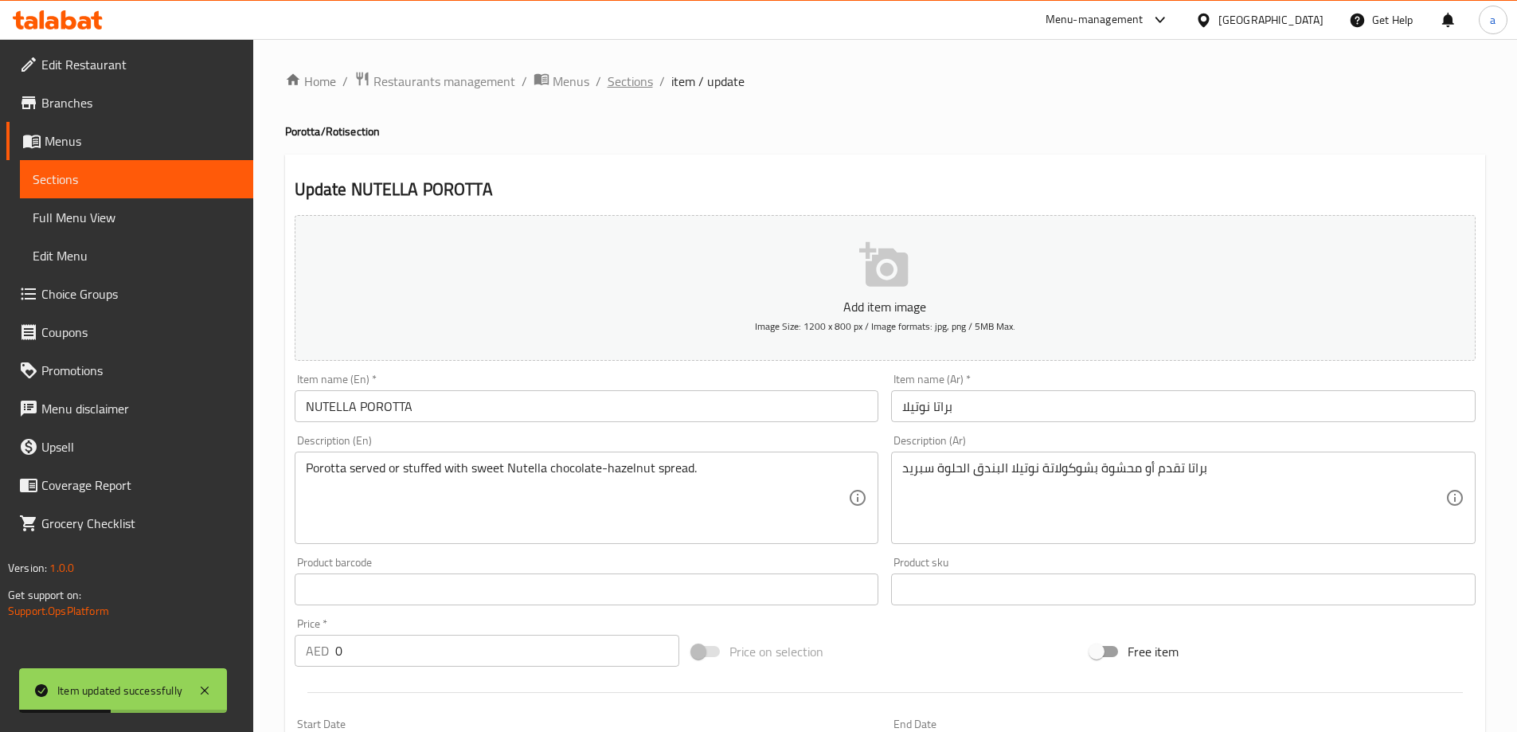
click at [621, 75] on span "Sections" at bounding box center [630, 81] width 45 height 19
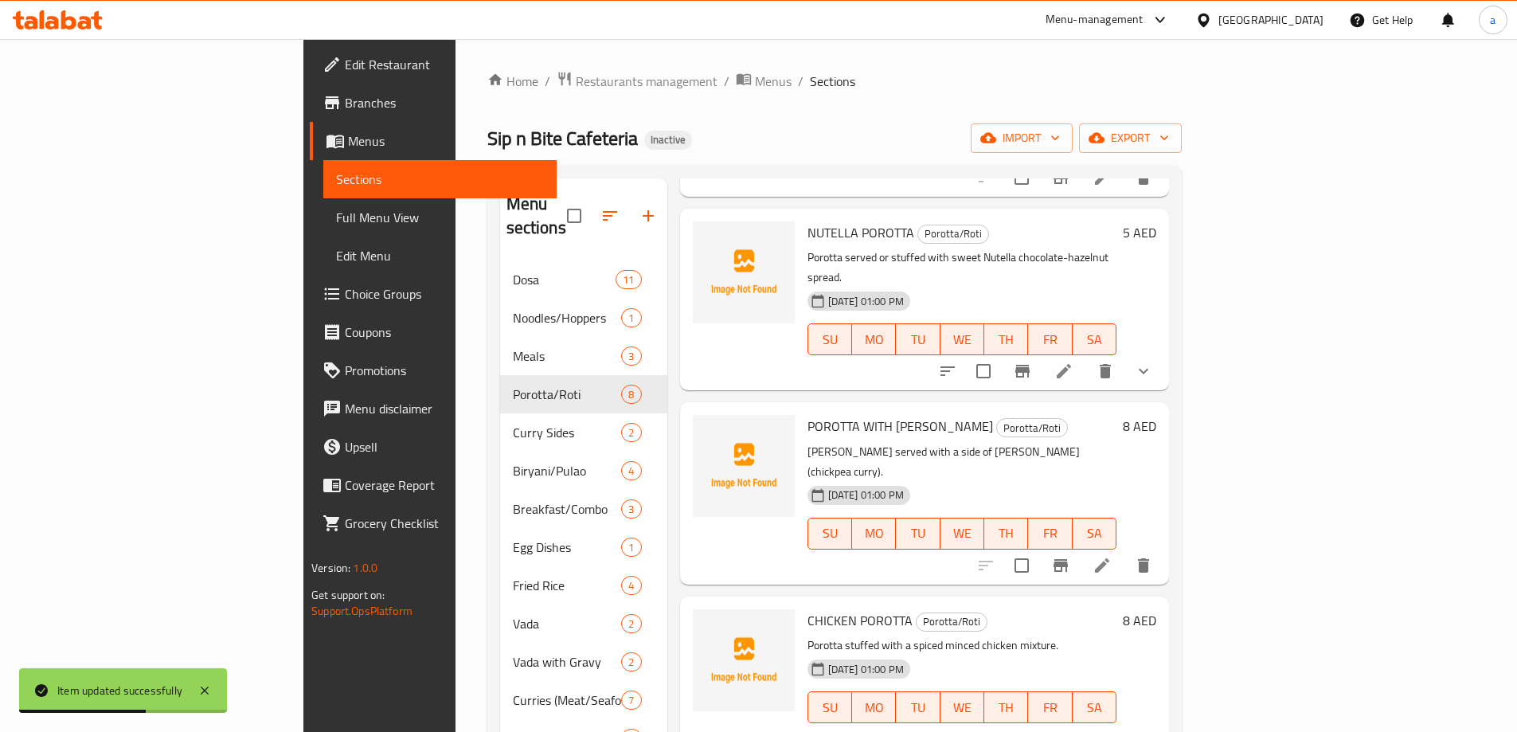
scroll to position [398, 0]
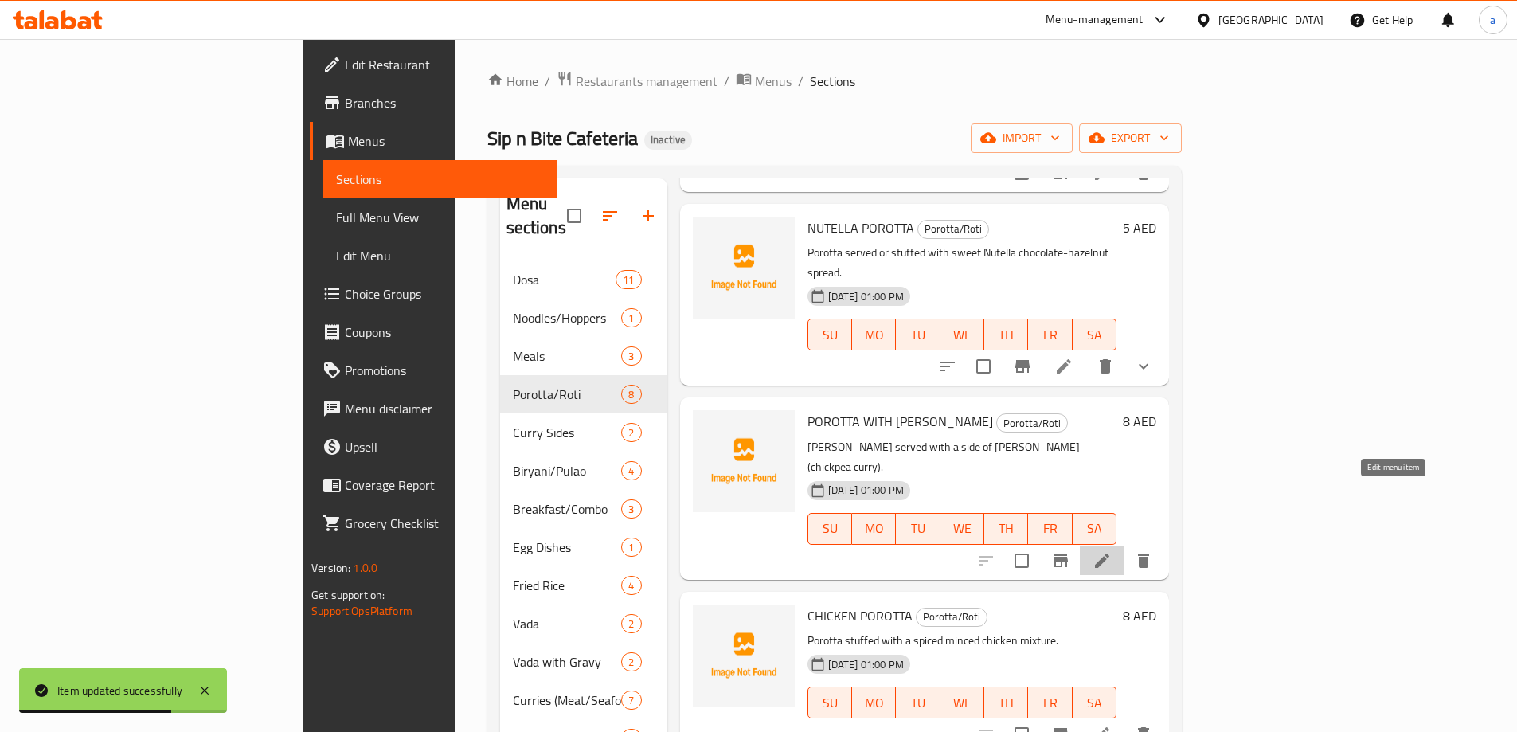
click at [1112, 551] on icon at bounding box center [1102, 560] width 19 height 19
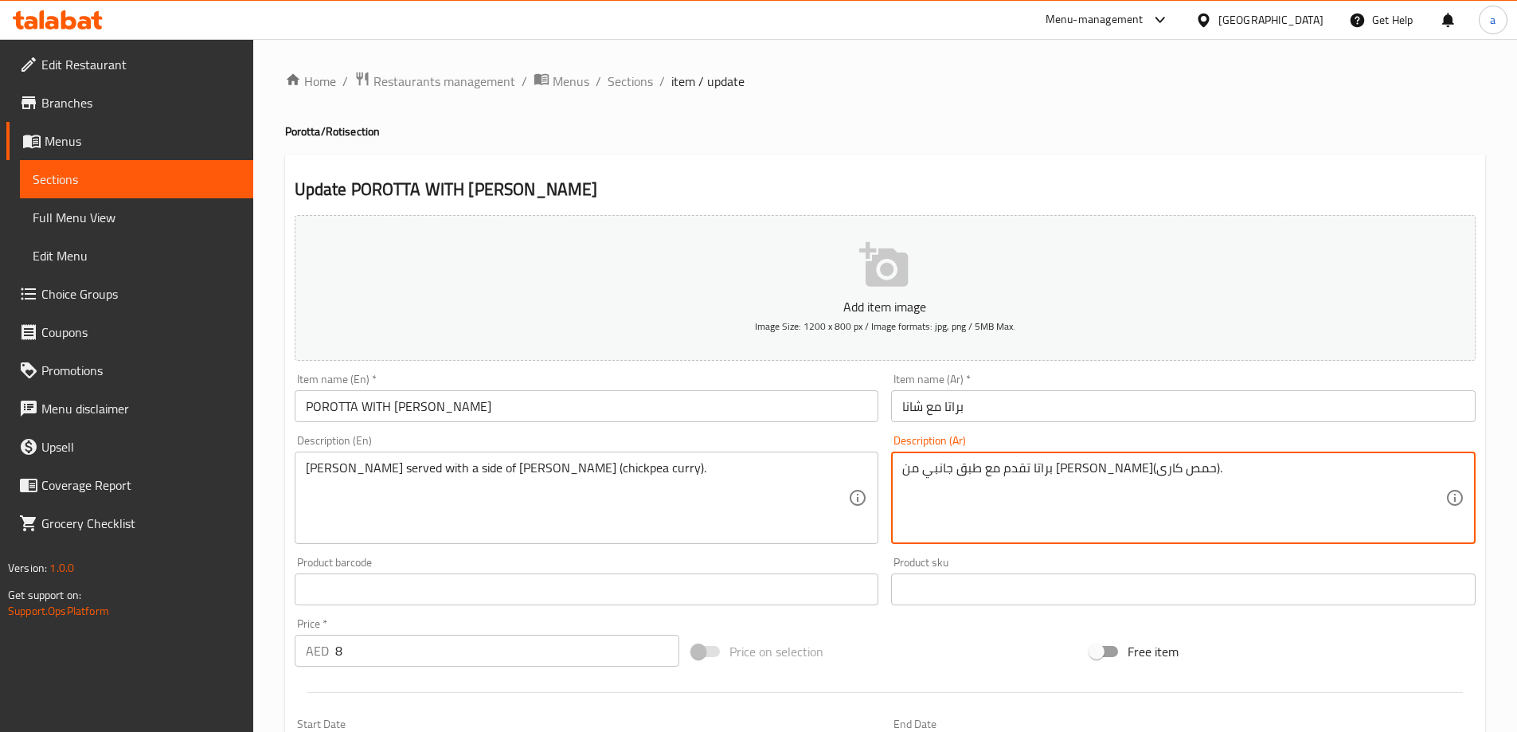
click at [1028, 534] on textarea "براتا تقدم مع طبق جانبي من [PERSON_NAME](حمص كارى)." at bounding box center [1174, 498] width 543 height 76
type textarea "براتا تقدم مع طبق جانبي من [PERSON_NAME](حمص كارى)."
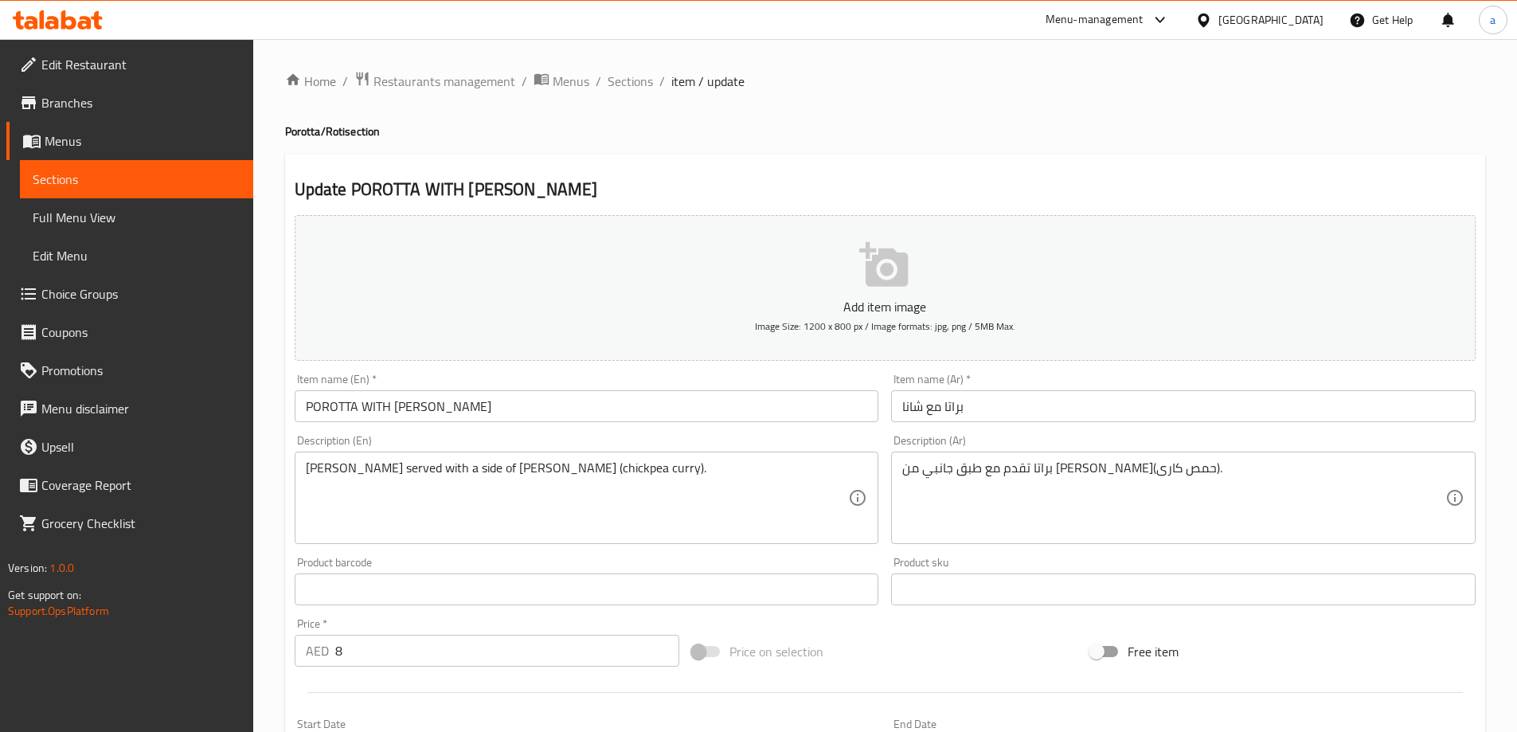
click at [555, 459] on div "[PERSON_NAME] served with a side of [PERSON_NAME] (chickpea curry). Description…" at bounding box center [587, 498] width 585 height 92
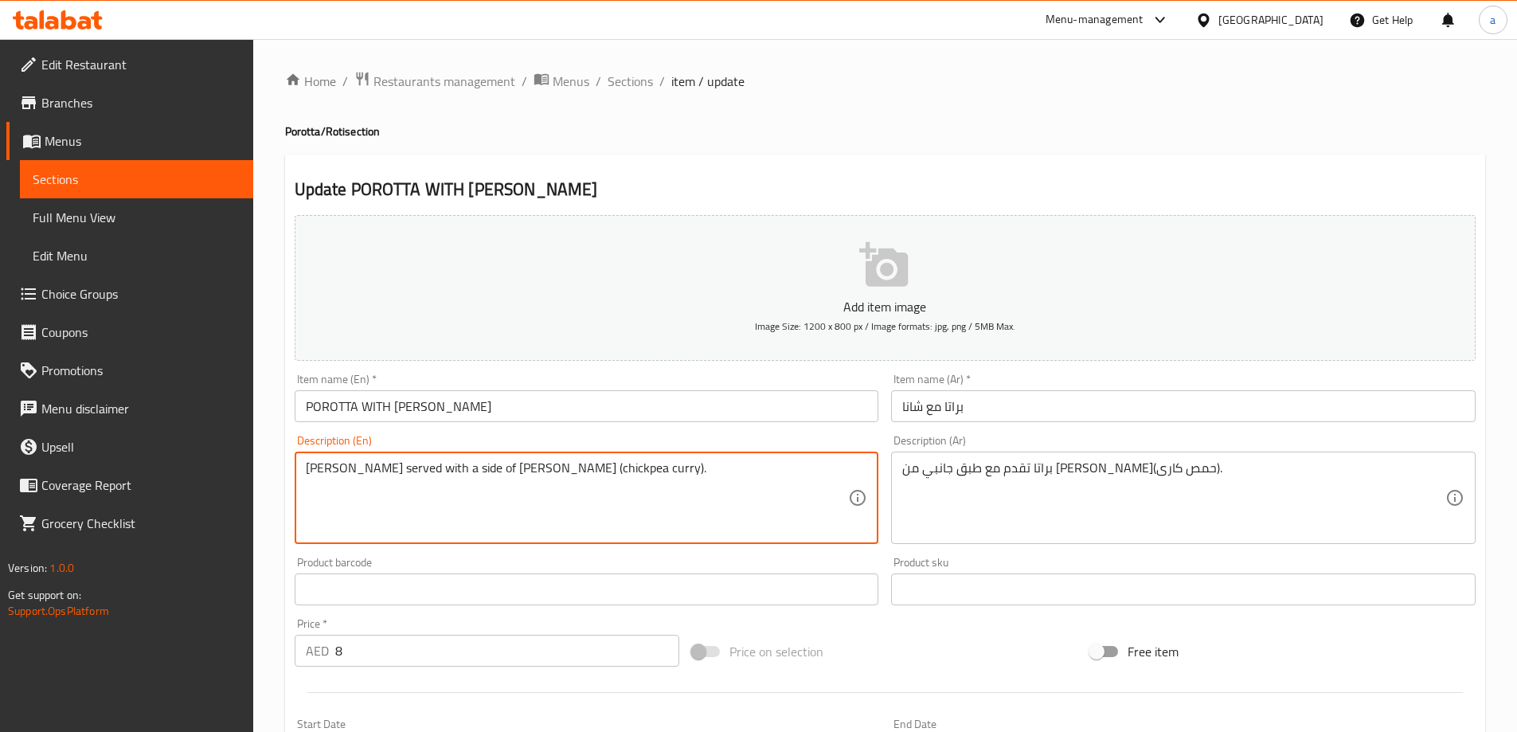
click at [562, 466] on textarea "[PERSON_NAME] served with a side of [PERSON_NAME] (chickpea curry)." at bounding box center [577, 498] width 543 height 76
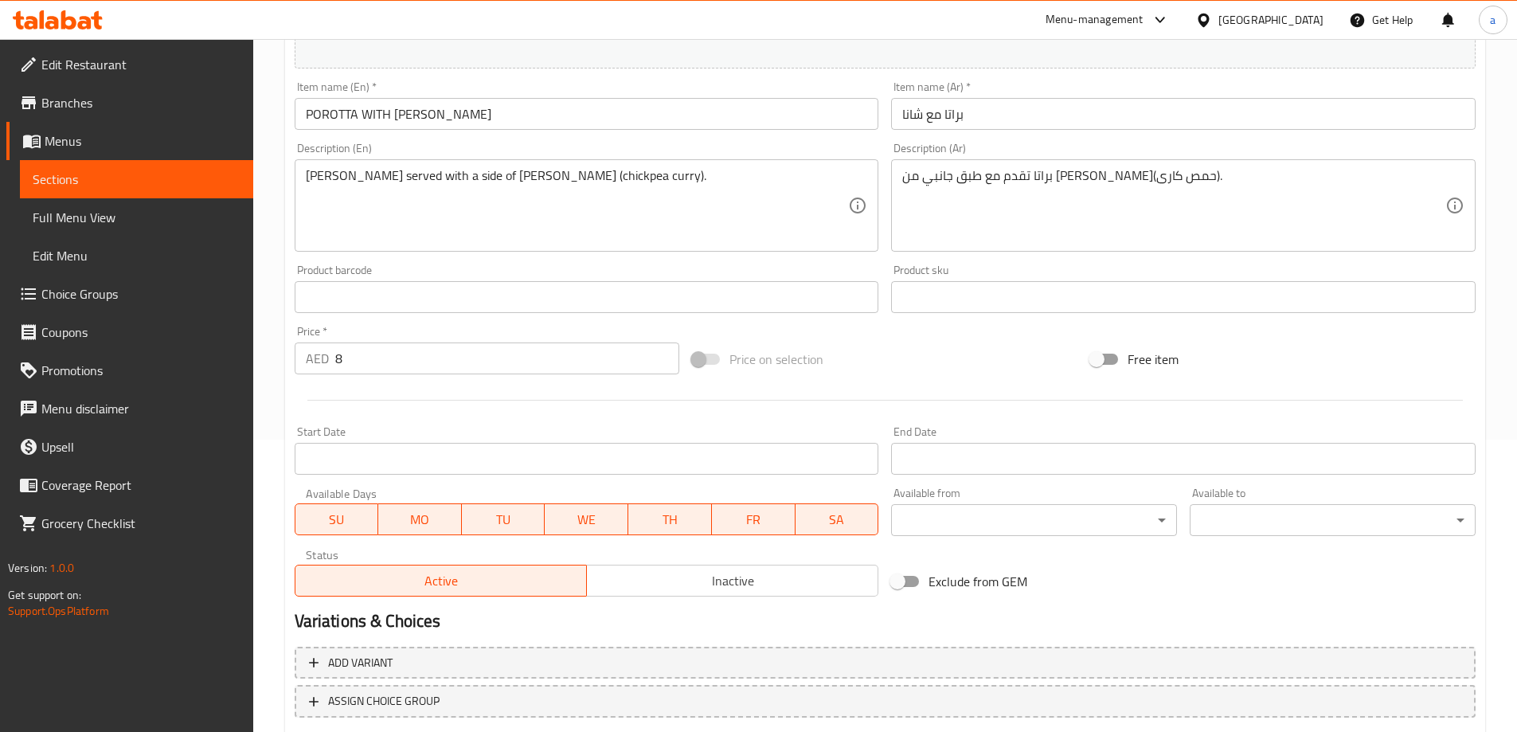
scroll to position [394, 0]
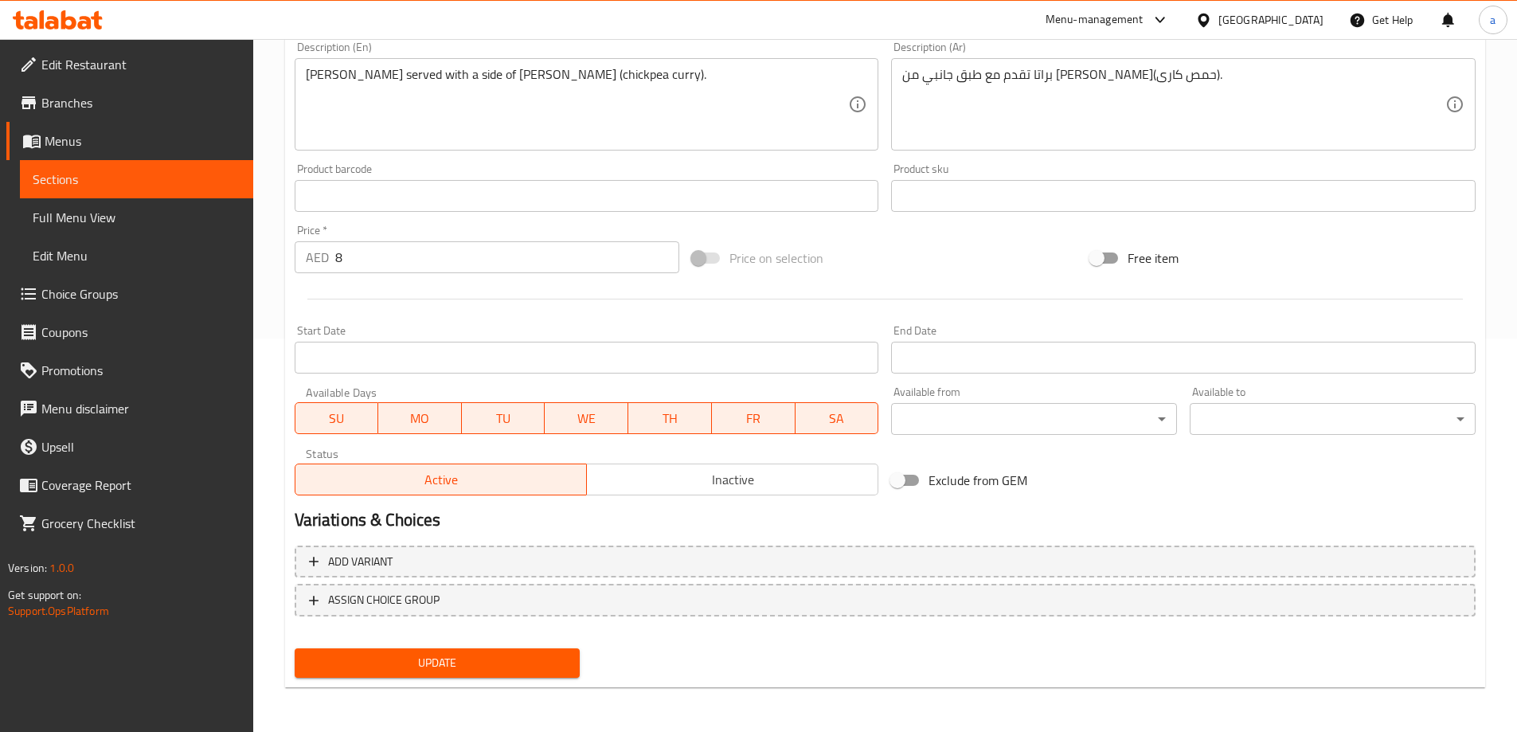
click at [506, 650] on button "Update" at bounding box center [438, 662] width 286 height 29
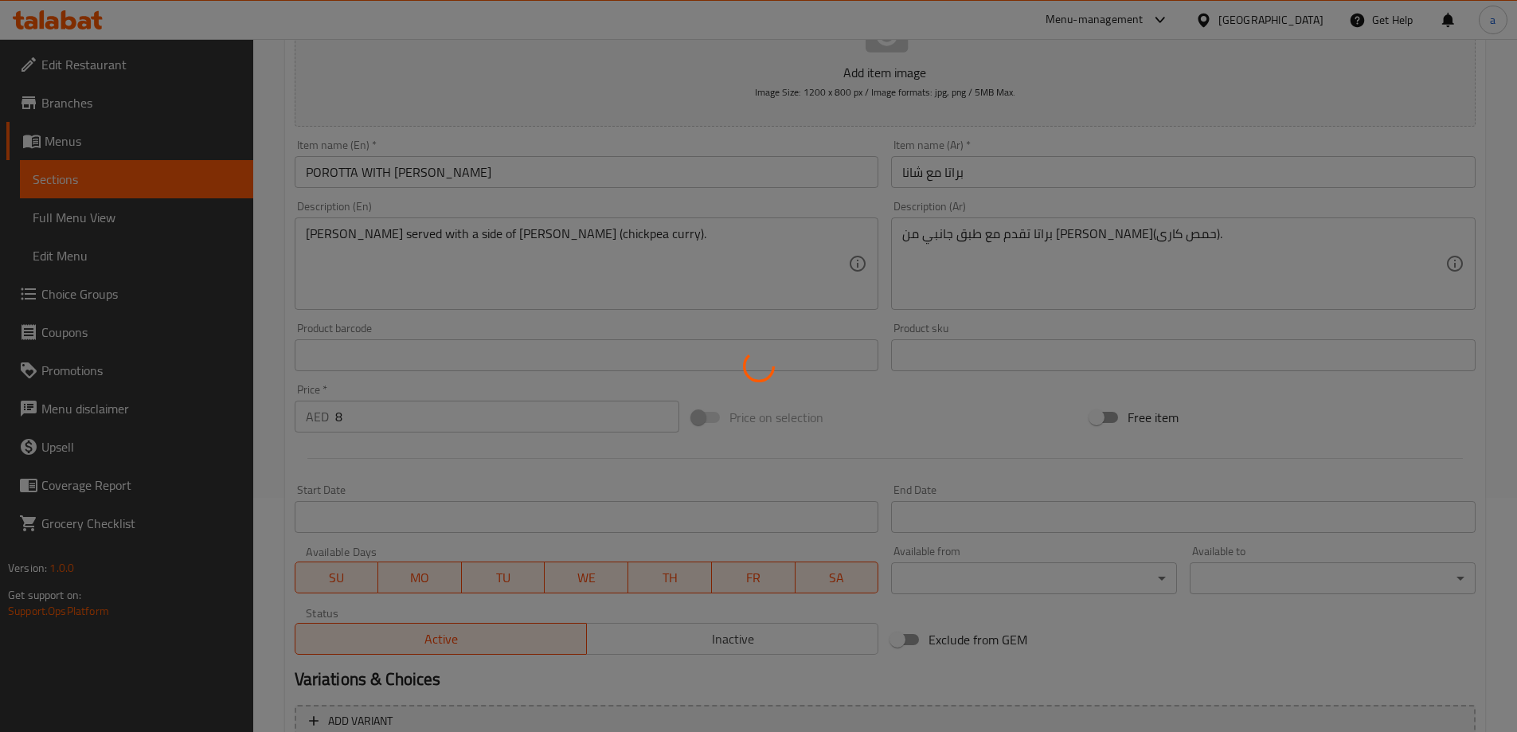
scroll to position [0, 0]
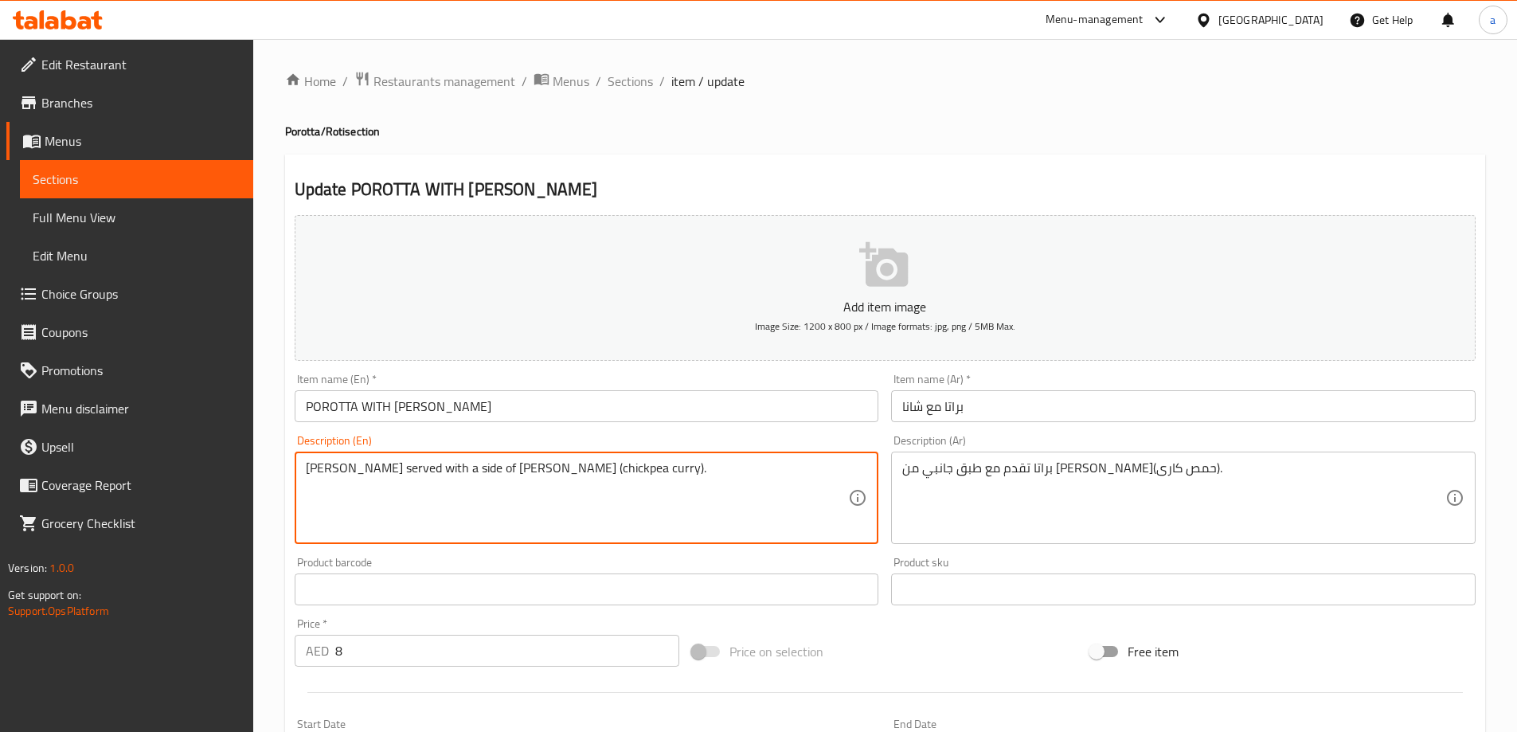
click at [326, 486] on textarea "[PERSON_NAME] served with a side of [PERSON_NAME] (chickpea curry)." at bounding box center [577, 498] width 543 height 76
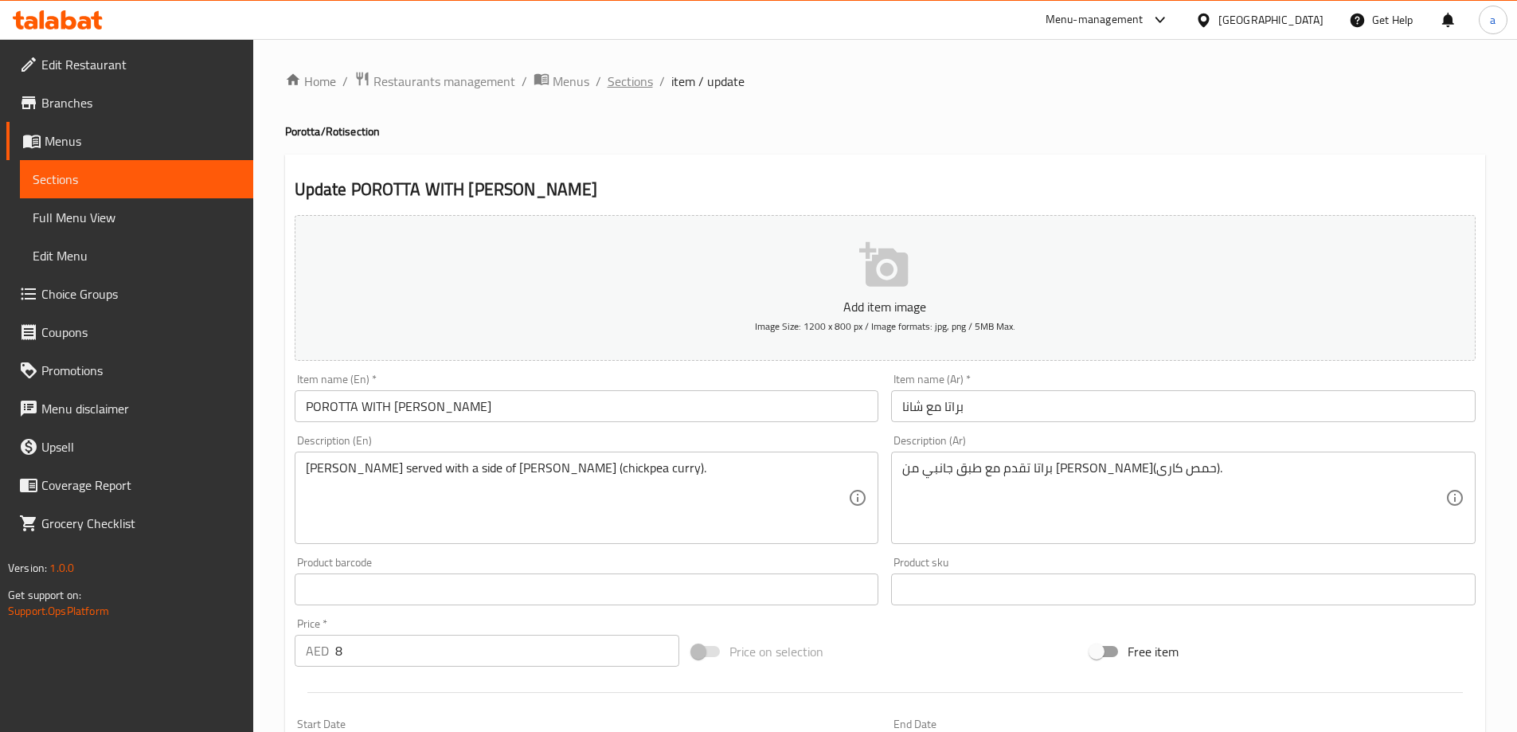
click at [627, 81] on span "Sections" at bounding box center [630, 81] width 45 height 19
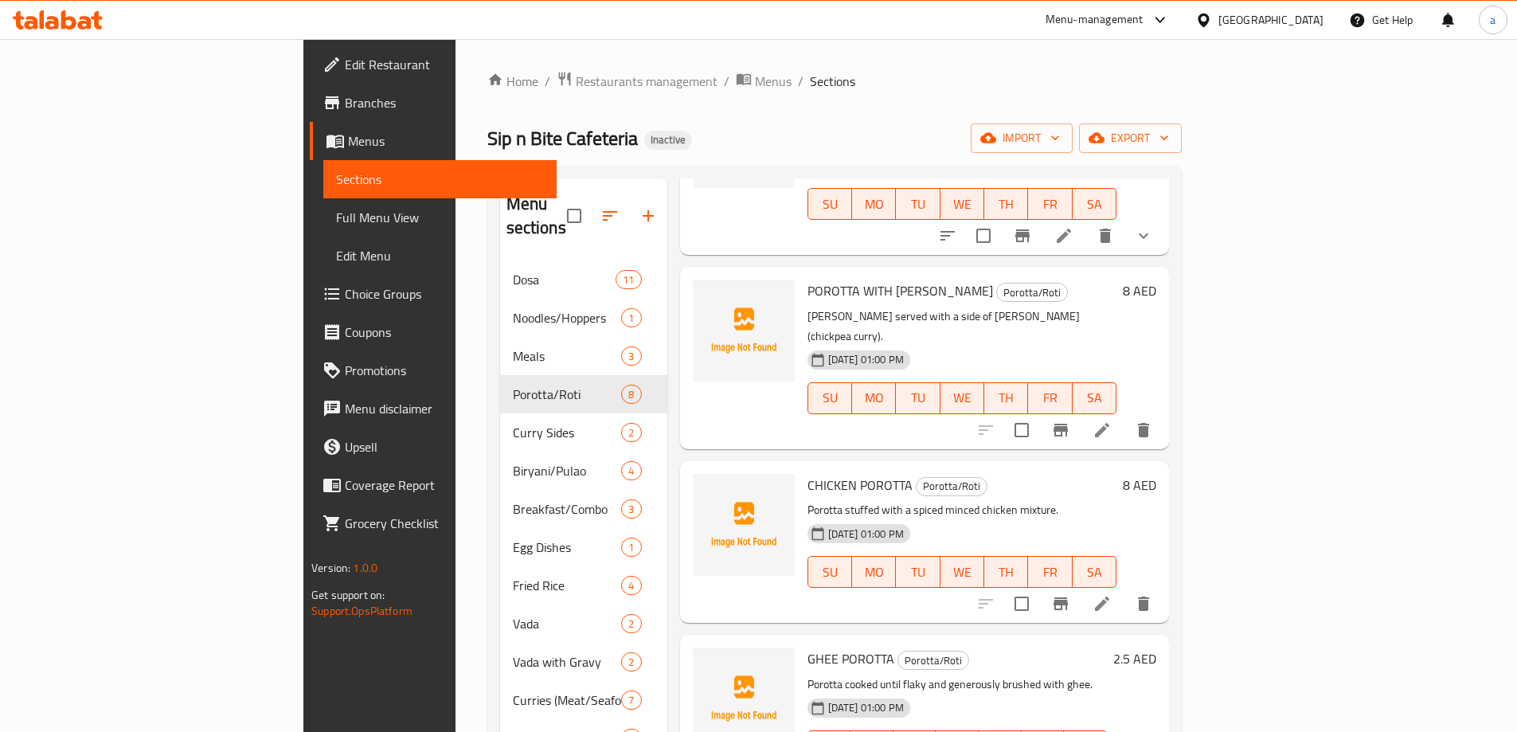
scroll to position [558, 0]
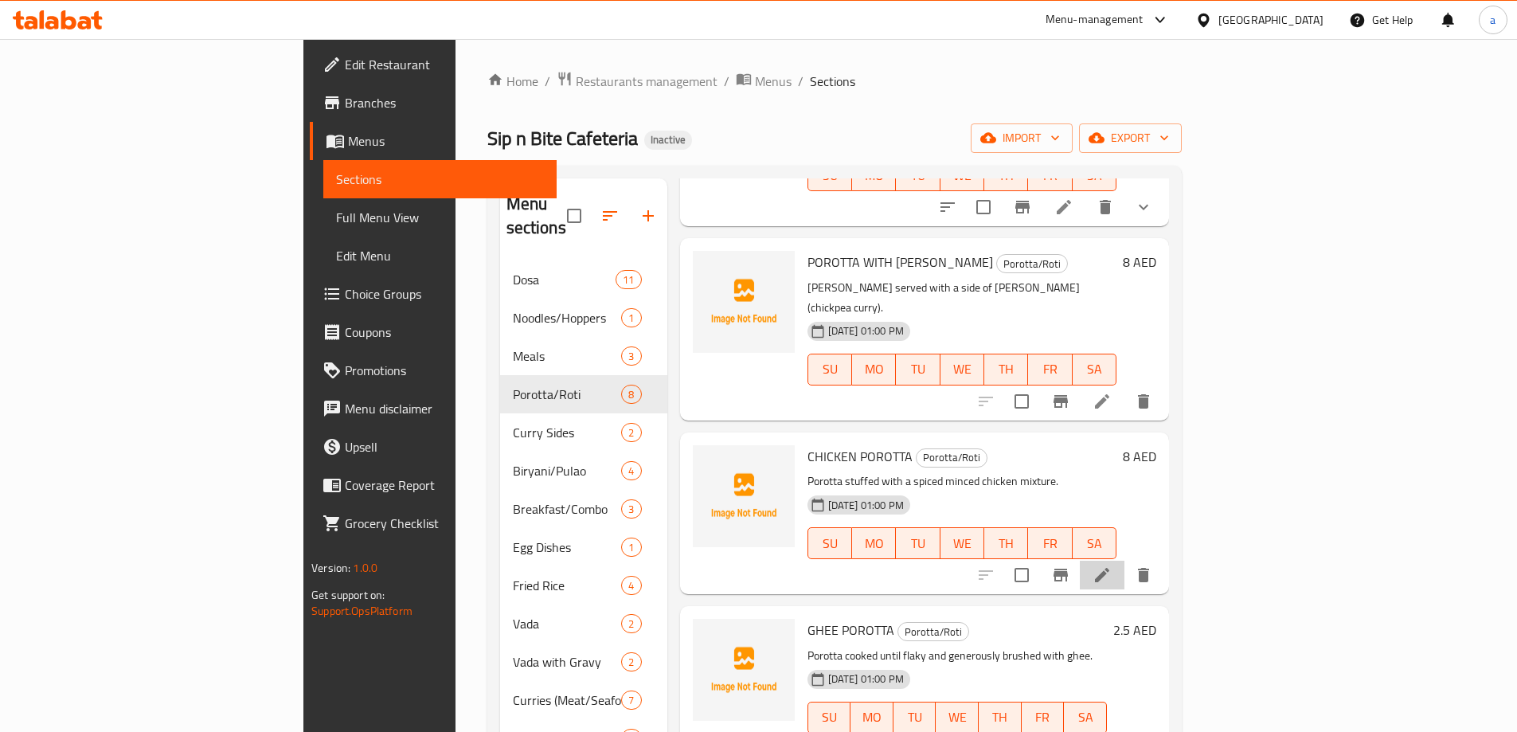
click at [1125, 561] on li at bounding box center [1102, 575] width 45 height 29
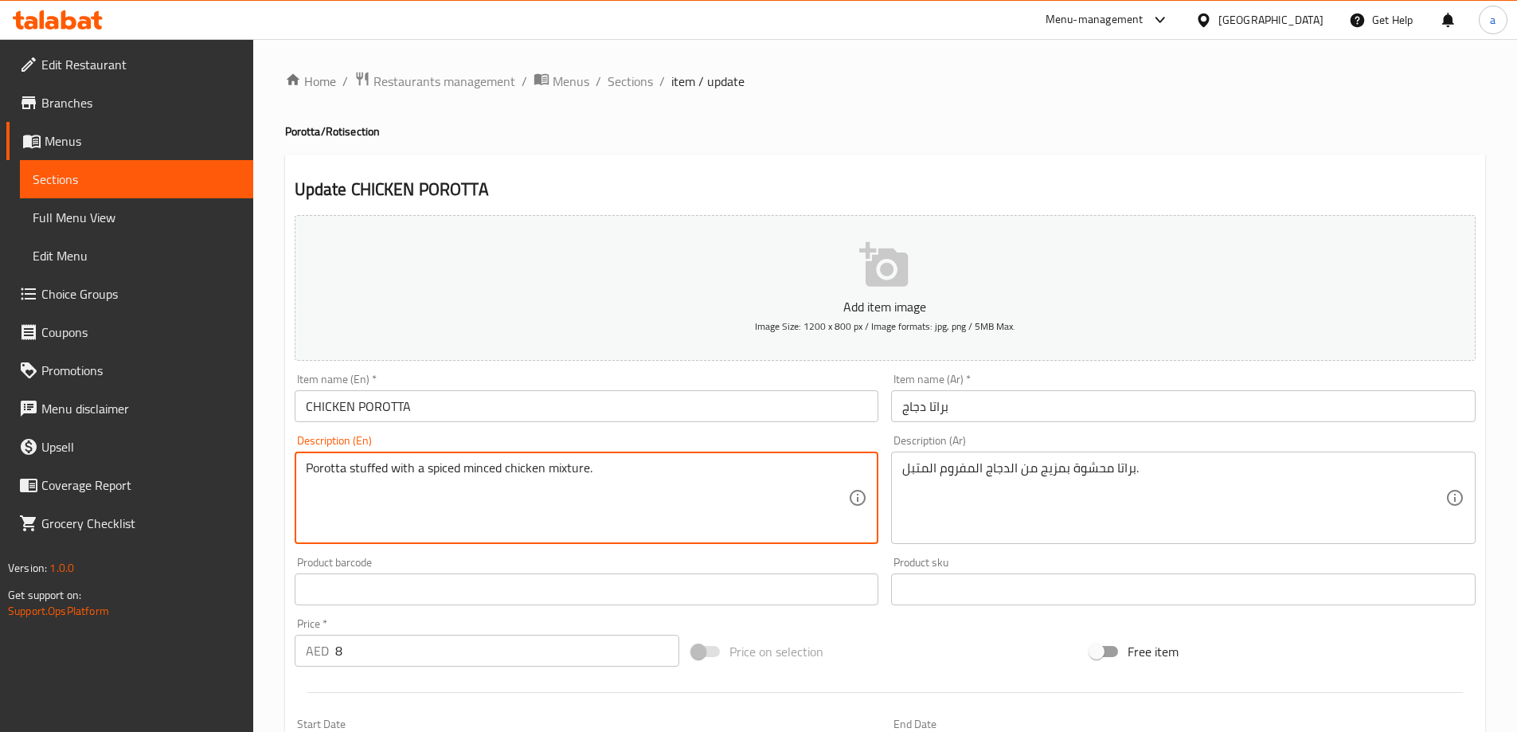
click at [563, 467] on textarea "Porotta stuffed with a spiced minced chicken mixture." at bounding box center [577, 498] width 543 height 76
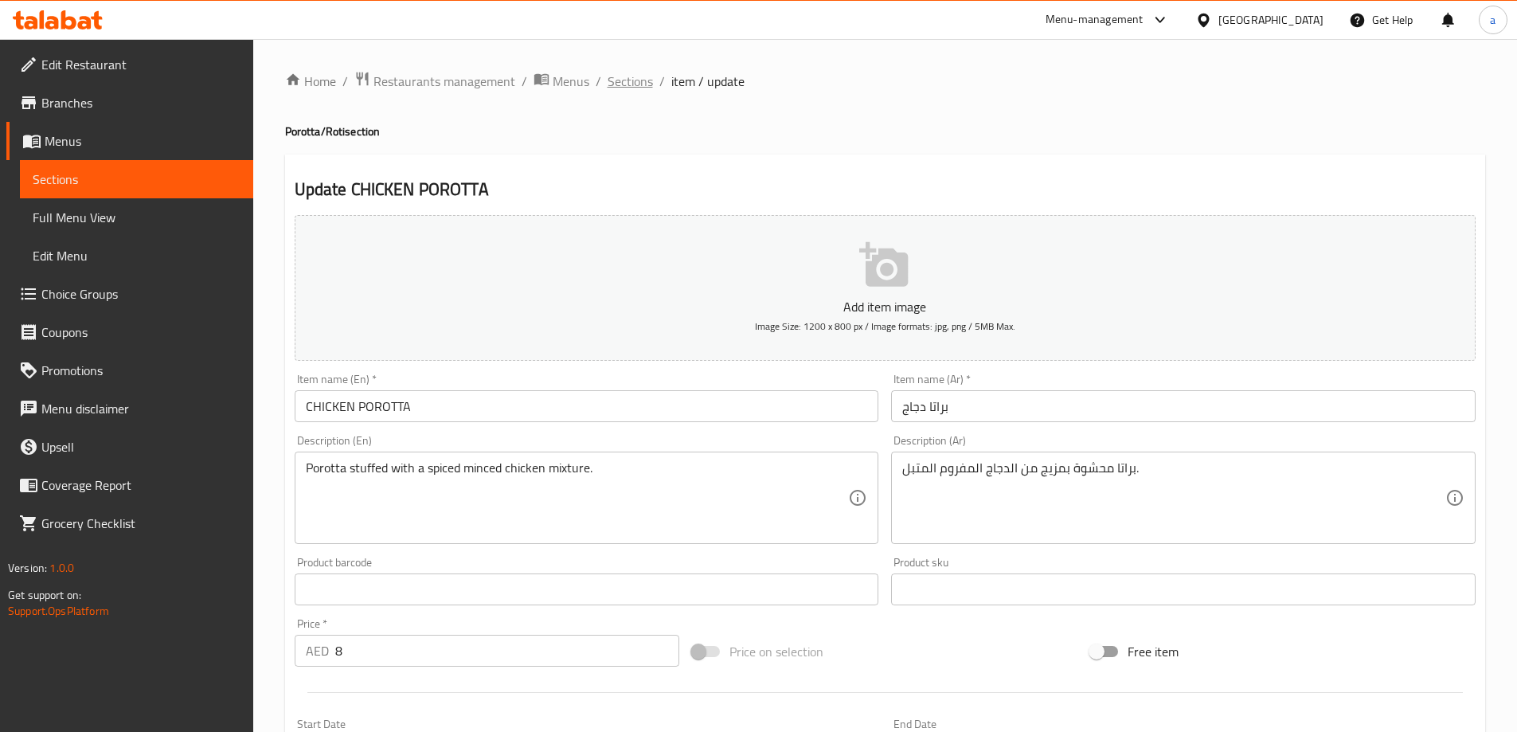
click at [644, 78] on span "Sections" at bounding box center [630, 81] width 45 height 19
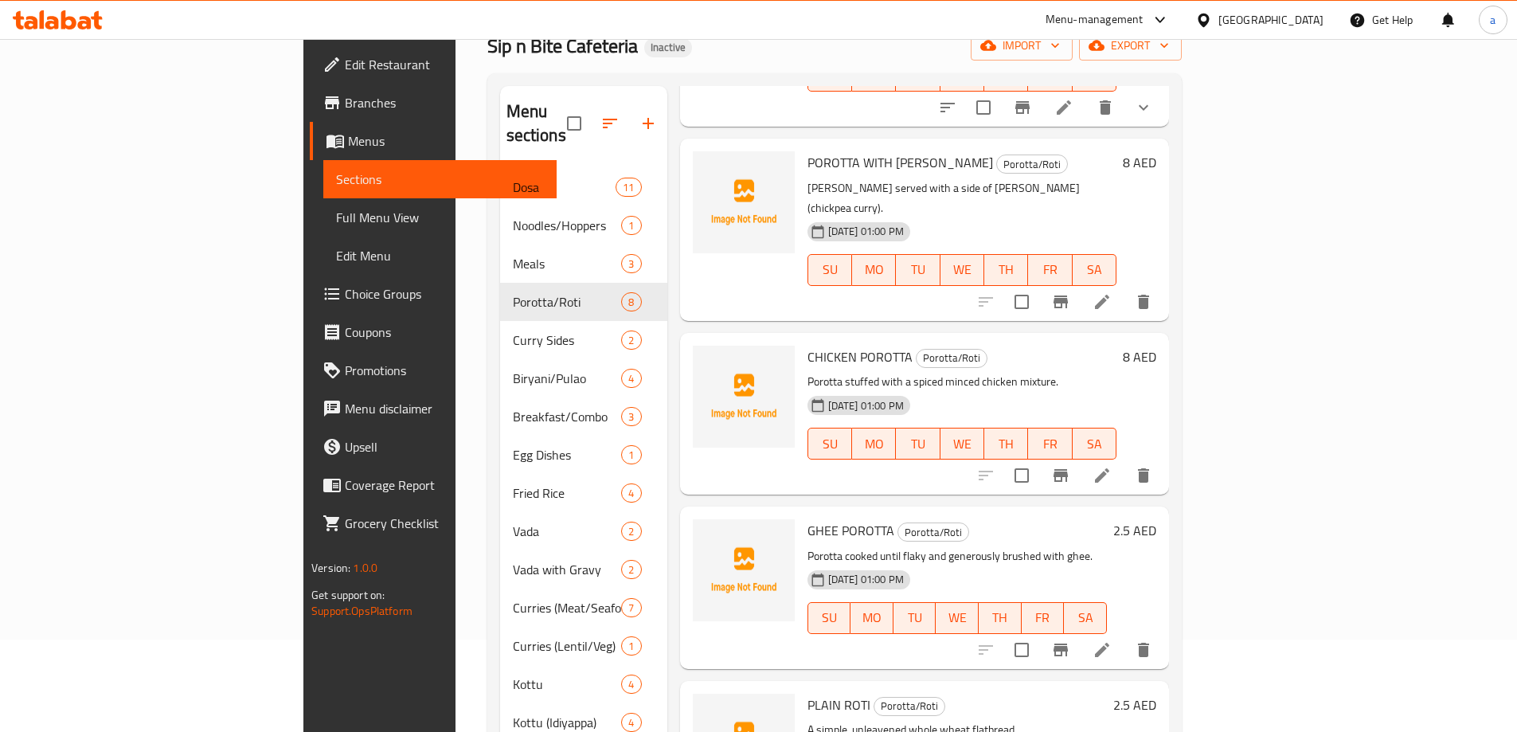
scroll to position [239, 0]
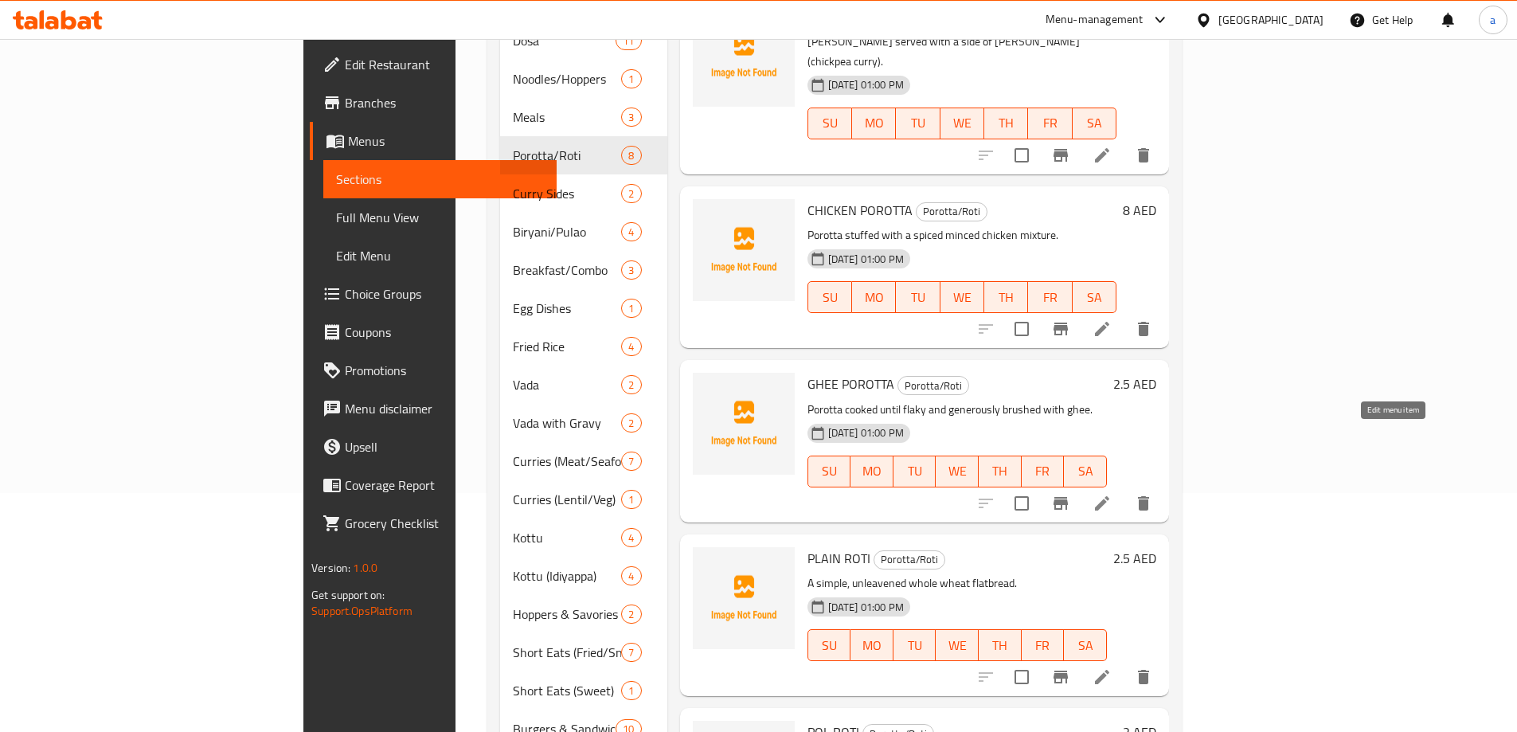
click at [1112, 494] on icon at bounding box center [1102, 503] width 19 height 19
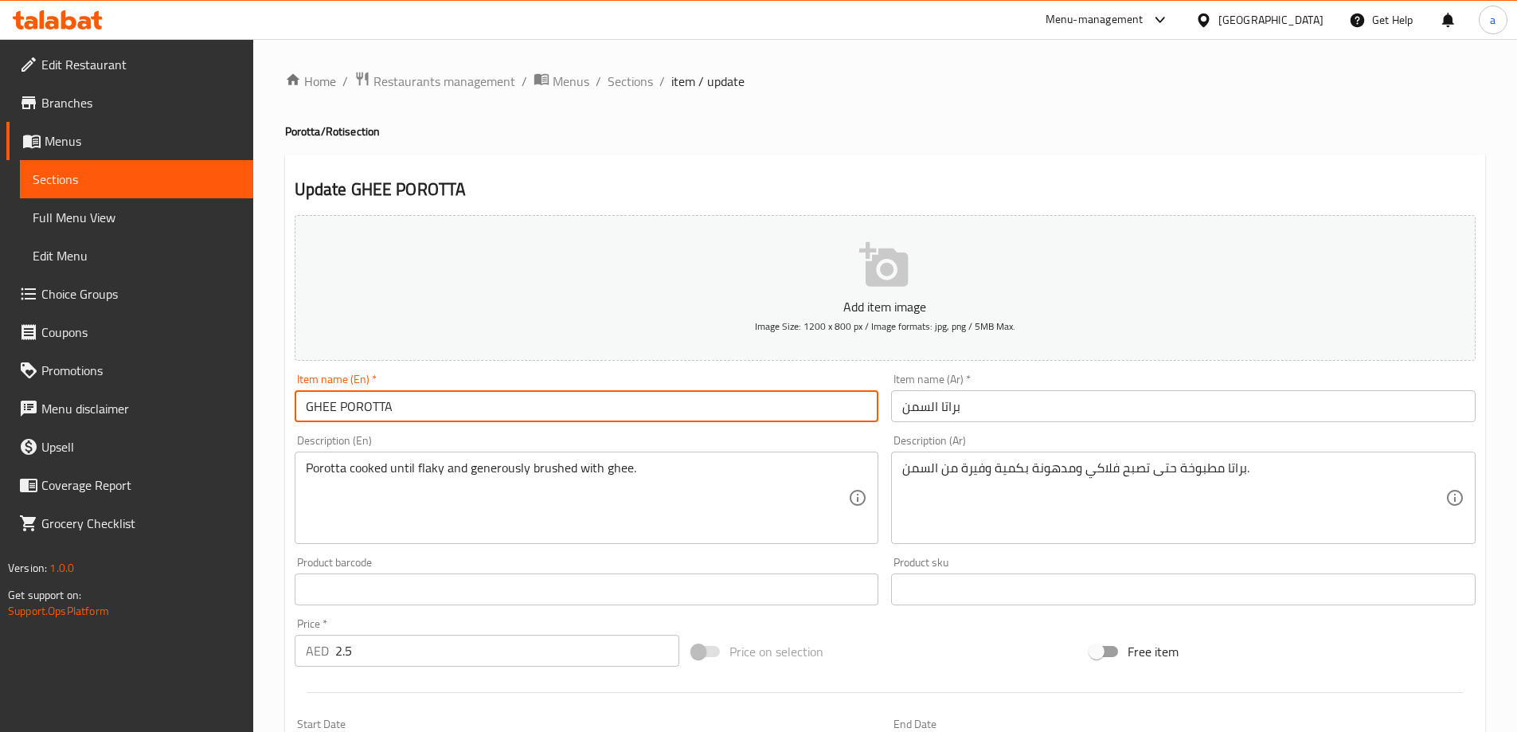
click at [313, 411] on input "GHEE POROTTA" at bounding box center [587, 406] width 585 height 32
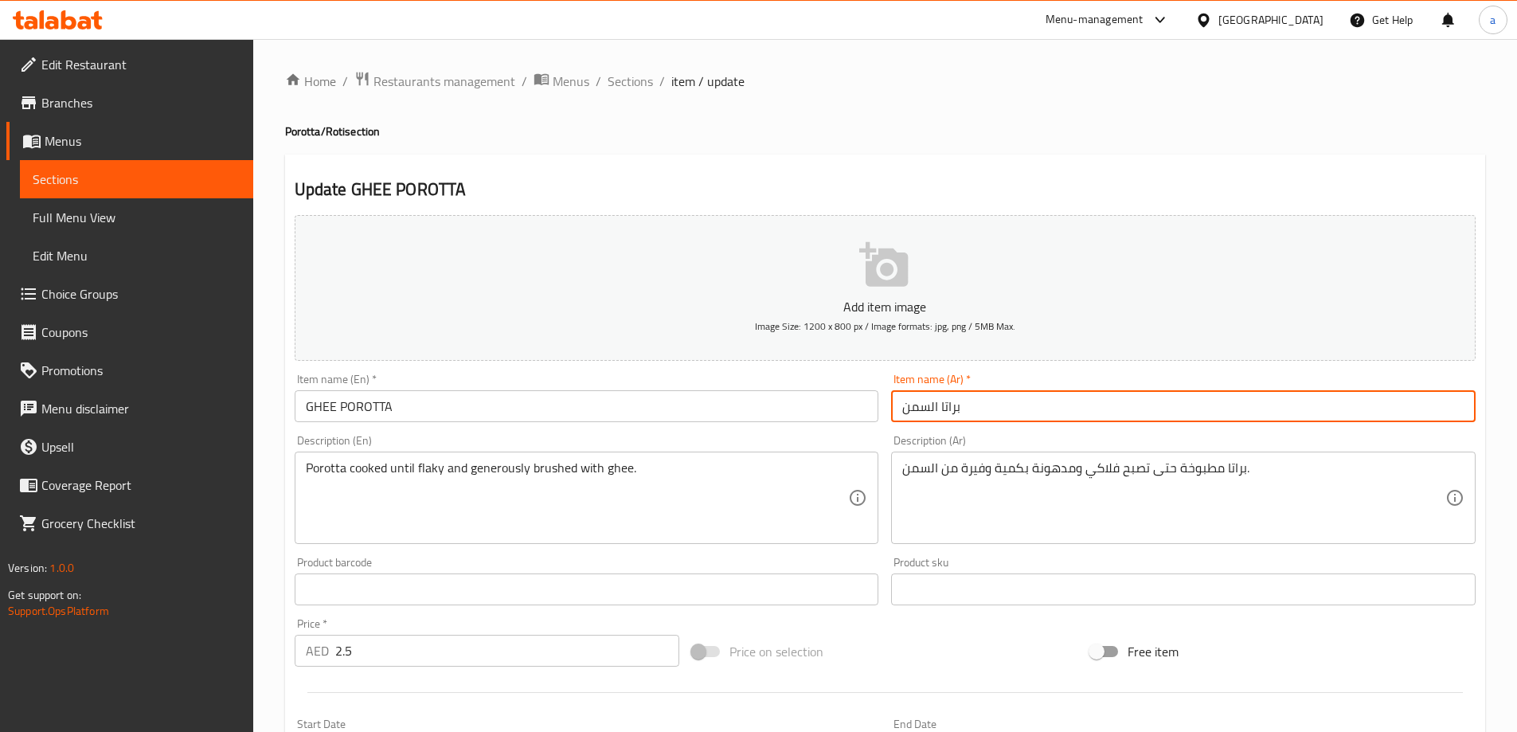
click at [910, 405] on input "براتا السمن" at bounding box center [1183, 406] width 585 height 32
paste input "منة"
type input "براتا سمنة"
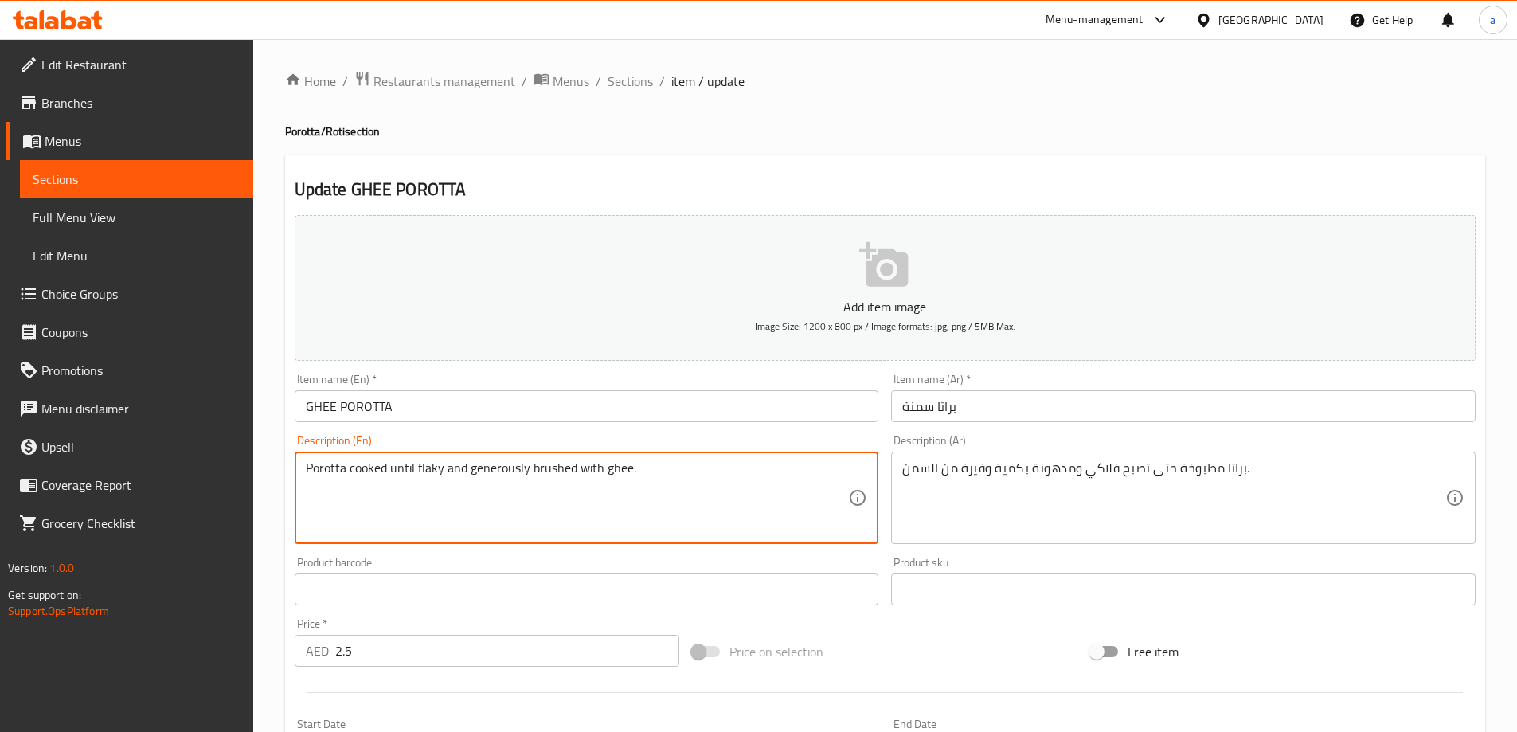
click at [429, 472] on textarea "Porotta cooked until flaky and generously brushed with ghee." at bounding box center [577, 498] width 543 height 76
click at [429, 478] on textarea "Porotta cooked until flaky and generously brushed with ghee." at bounding box center [577, 498] width 543 height 76
click at [430, 473] on textarea "Porotta cooked until flaky and generously brushed with ghee." at bounding box center [577, 498] width 543 height 76
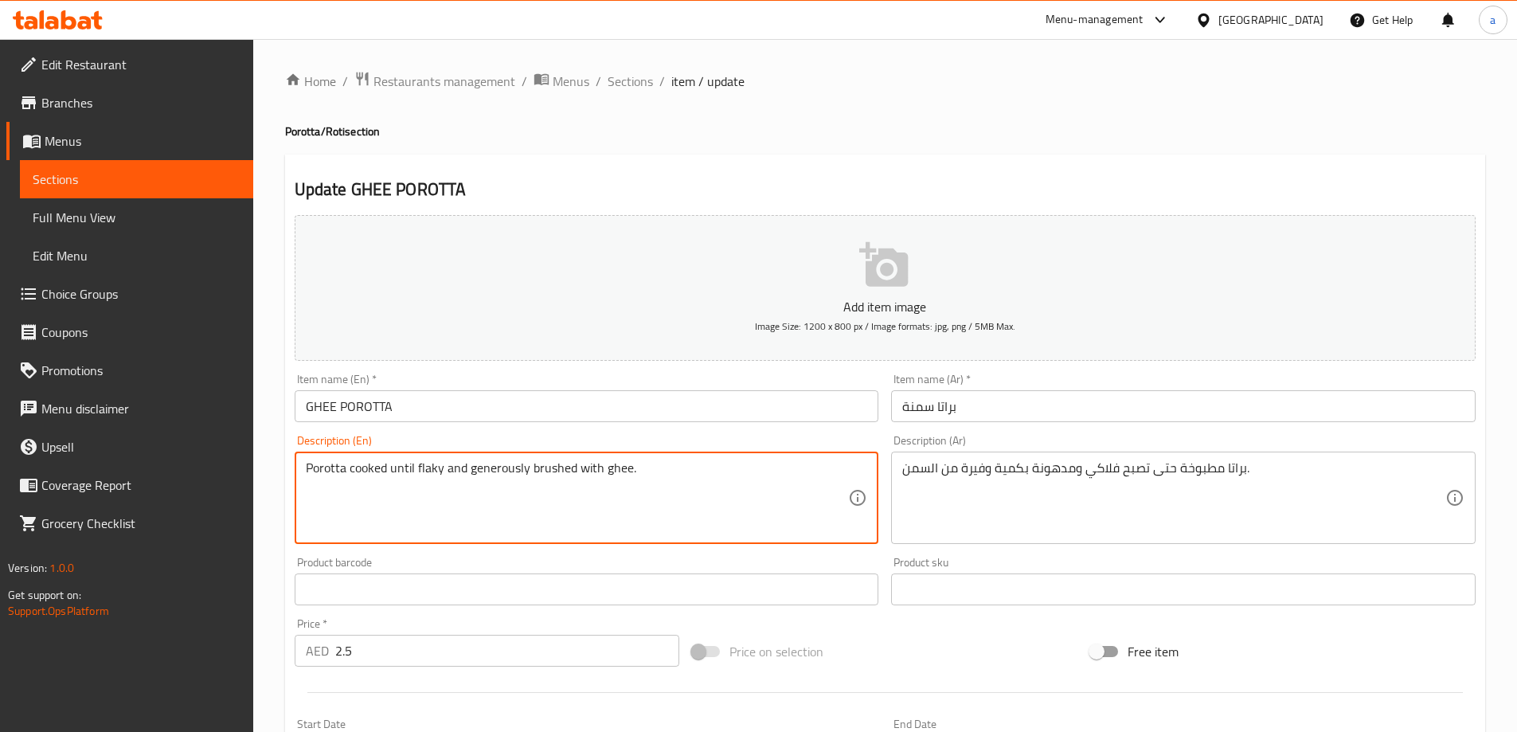
click at [546, 468] on textarea "Porotta cooked until flaky and generously brushed with ghee." at bounding box center [577, 498] width 543 height 76
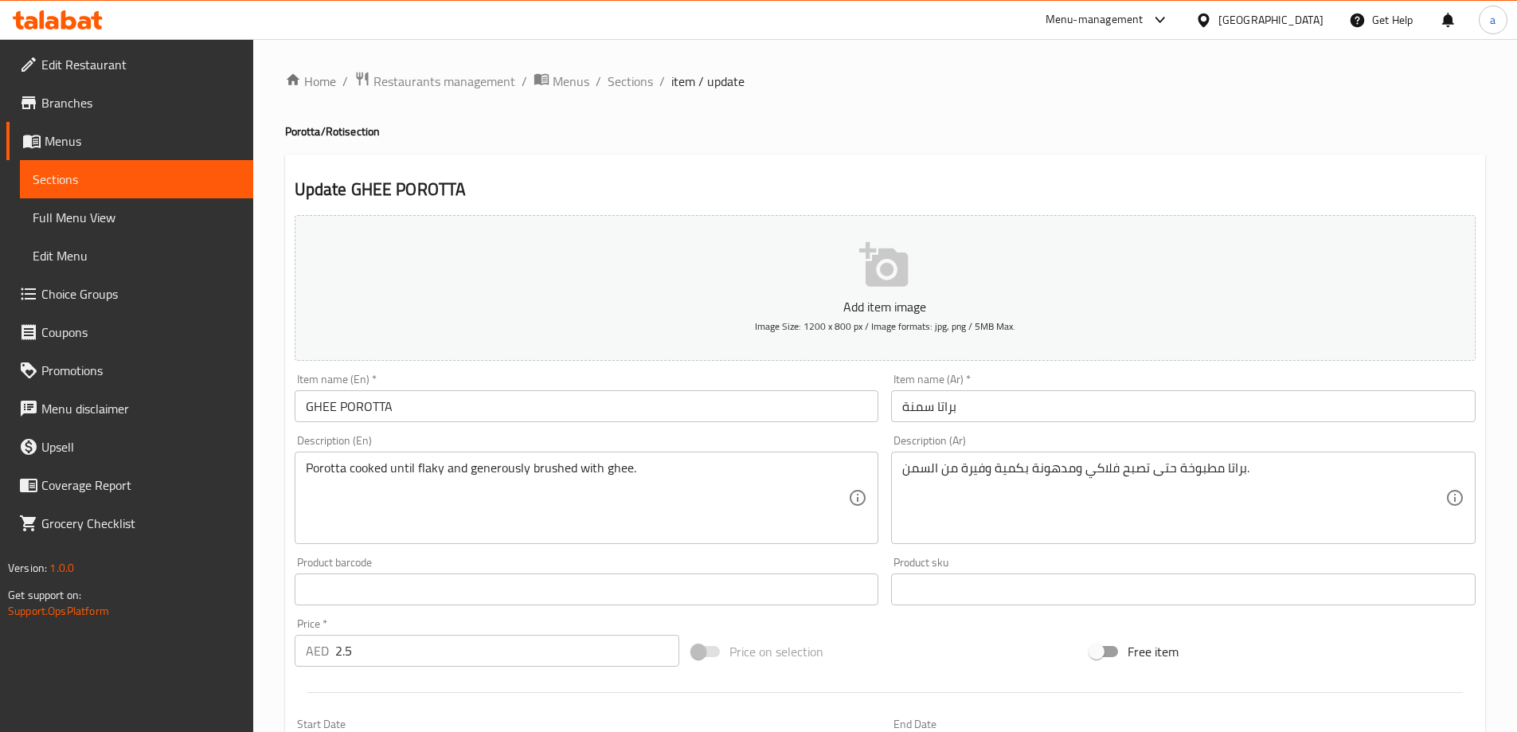
click at [510, 465] on textarea "Porotta cooked until flaky and generously brushed with ghee." at bounding box center [577, 498] width 543 height 76
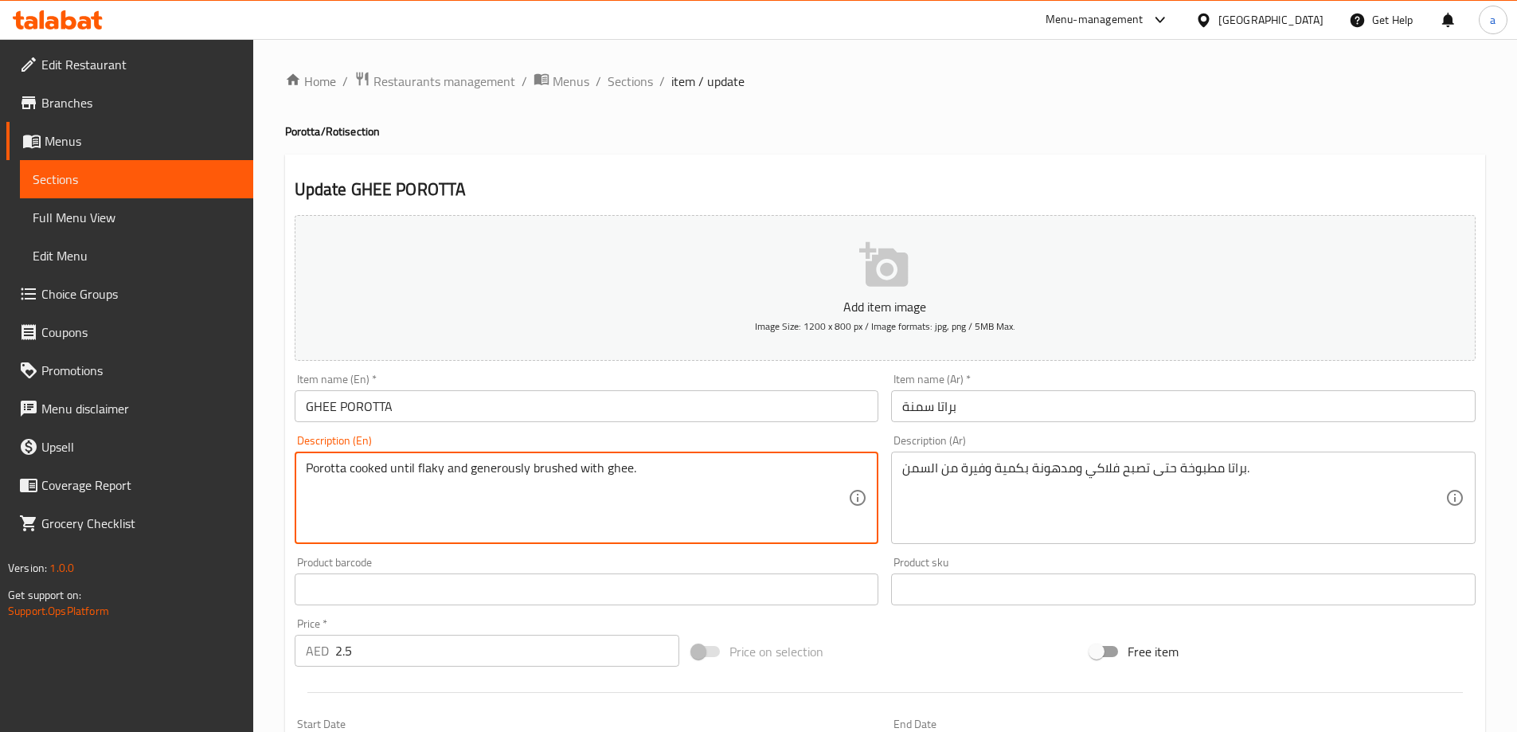
click at [510, 465] on textarea "Porotta cooked until flaky and generously brushed with ghee." at bounding box center [577, 498] width 543 height 76
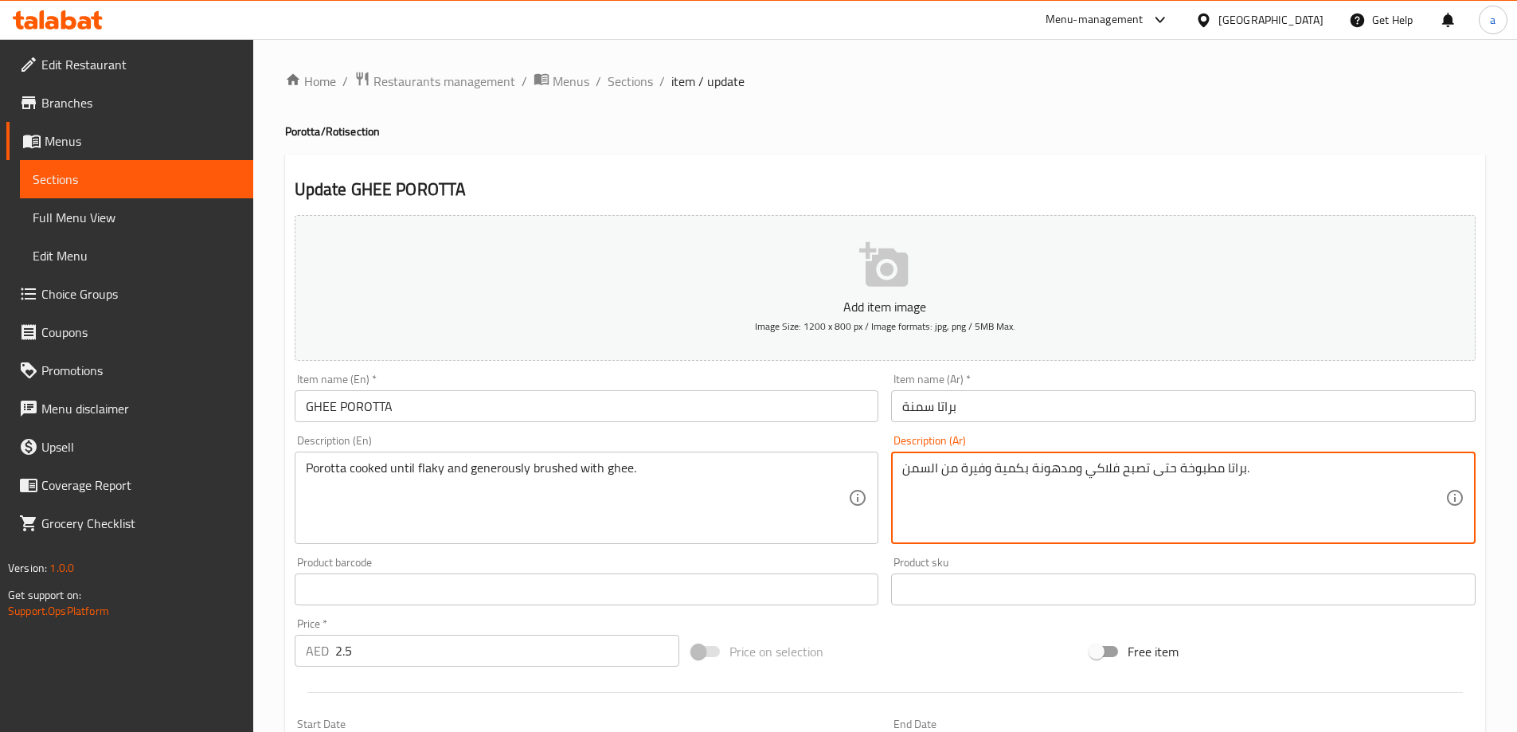
drag, startPoint x: 959, startPoint y: 464, endPoint x: 1029, endPoint y: 499, distance: 78.7
type textarea "براتا مطبوخة حتى تصبح فلاكي وبراشد بسخاء من السمن."
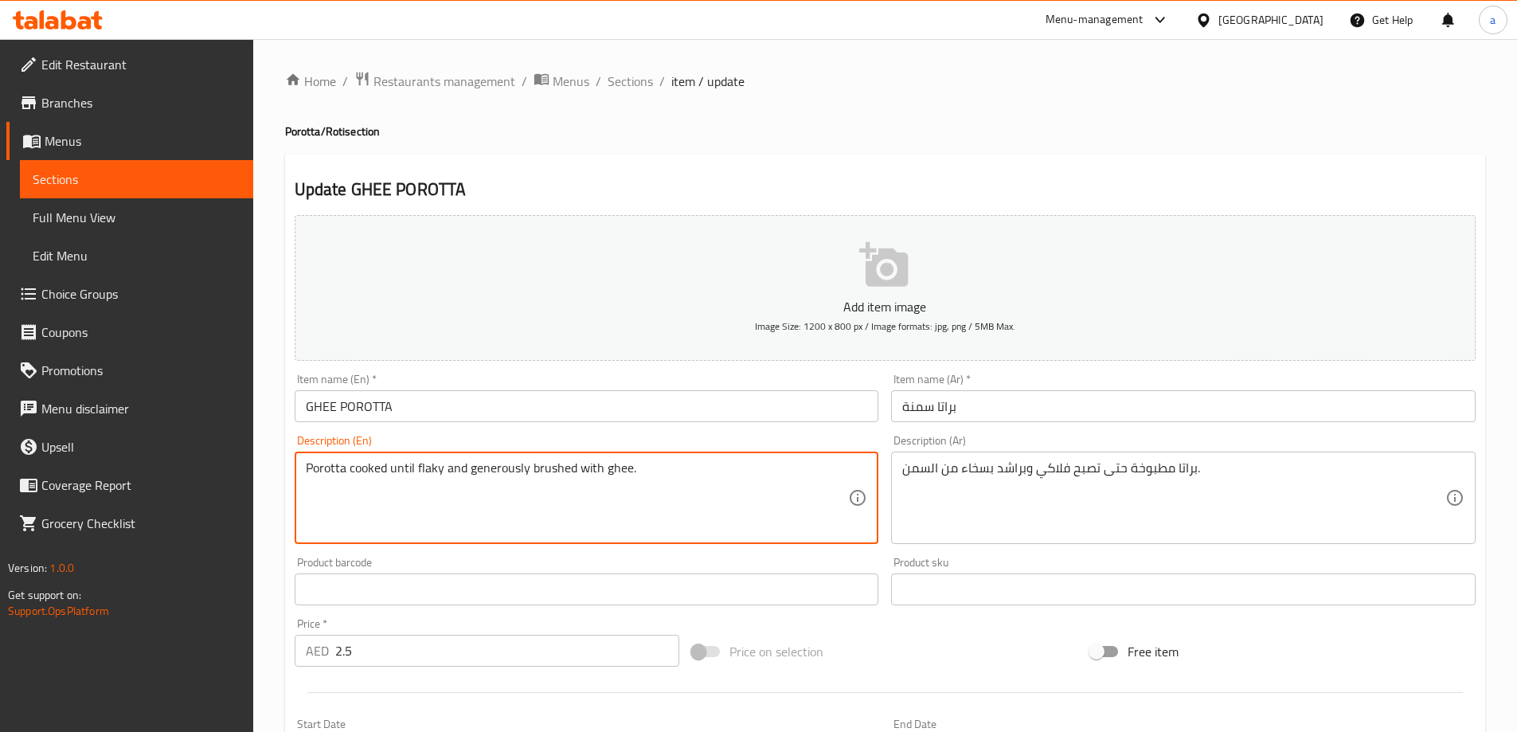
click at [506, 465] on textarea "Porotta cooked until flaky and generously brushed with ghee." at bounding box center [577, 498] width 543 height 76
click at [549, 470] on textarea "Porotta cooked until flaky and generously brushed with ghee." at bounding box center [577, 498] width 543 height 76
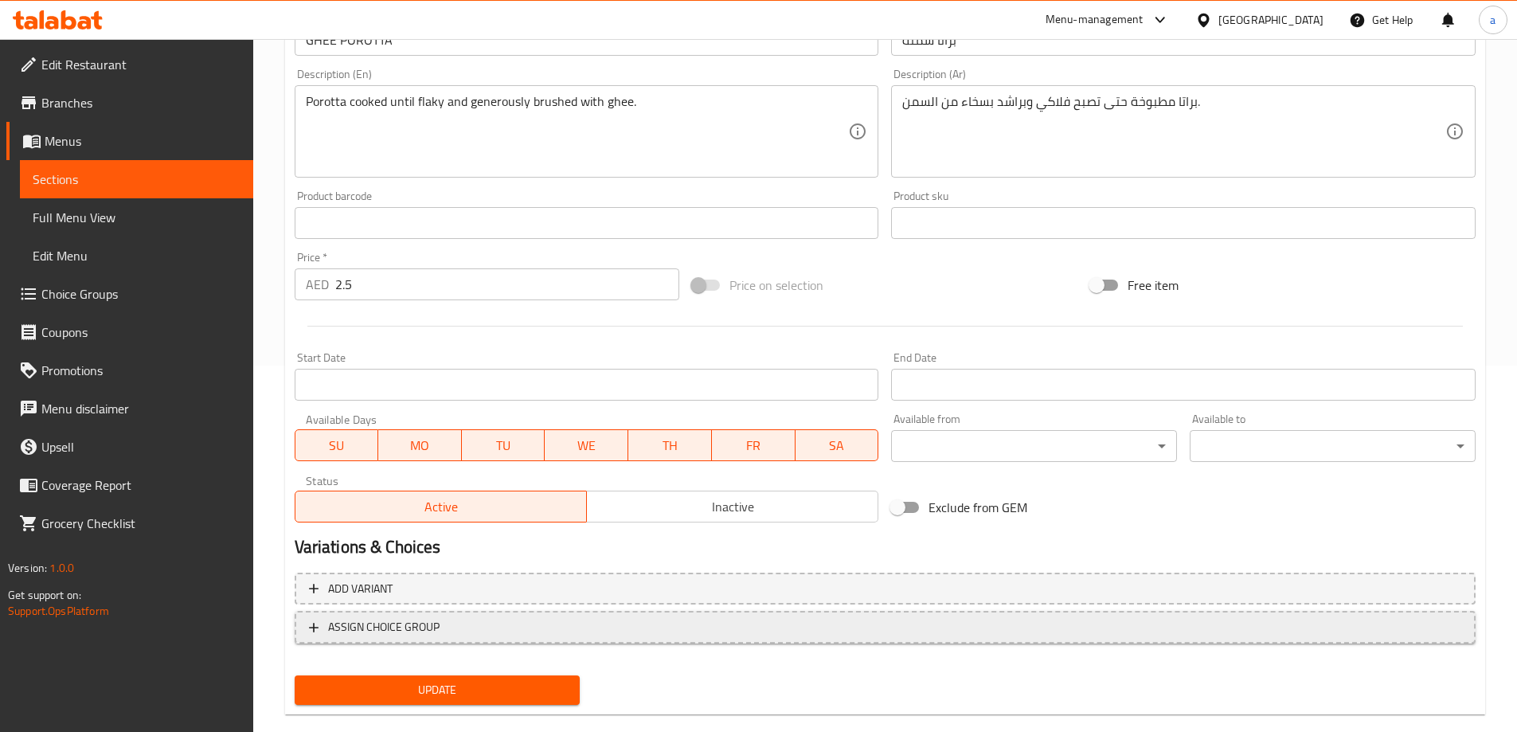
scroll to position [394, 0]
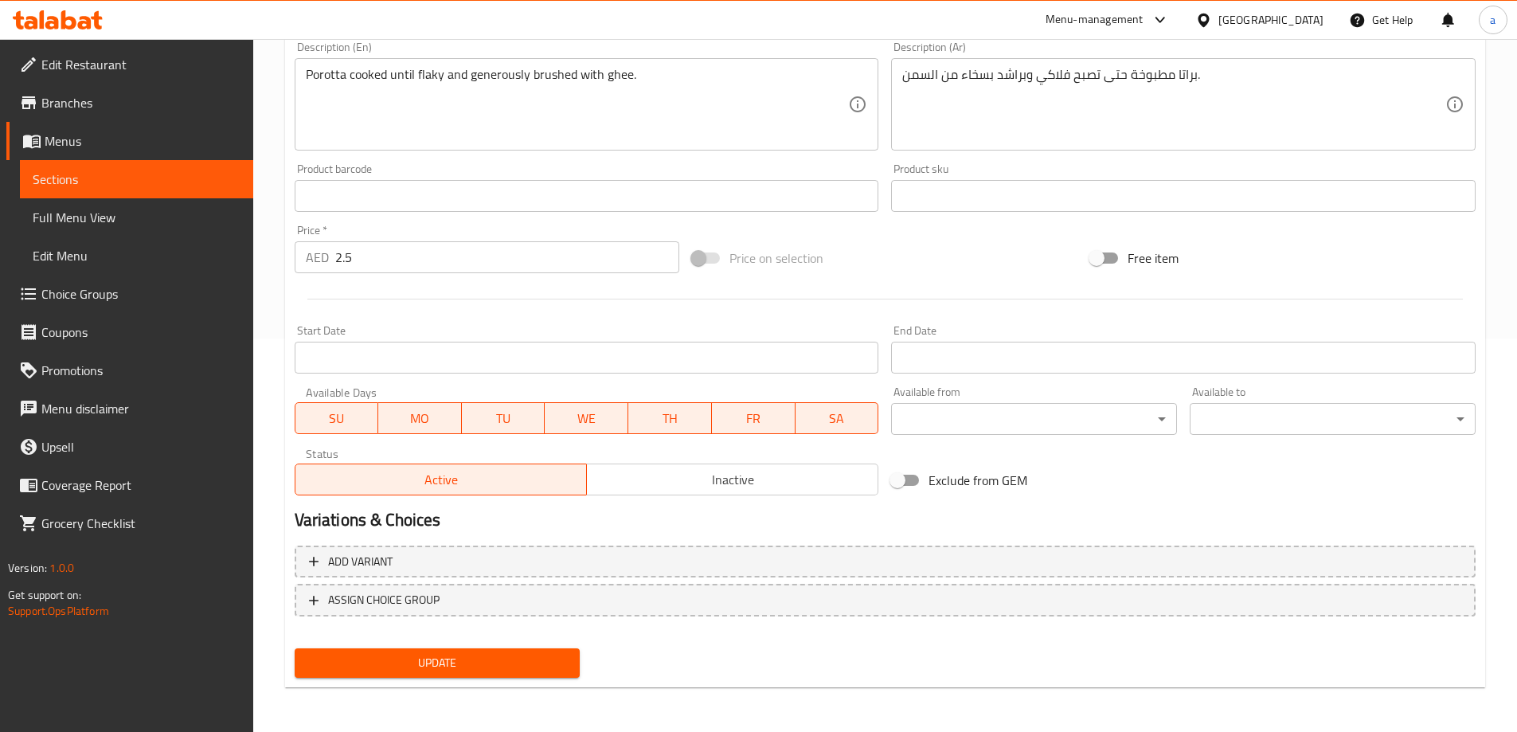
drag, startPoint x: 461, startPoint y: 664, endPoint x: 468, endPoint y: 644, distance: 21.2
click at [461, 664] on span "Update" at bounding box center [437, 663] width 260 height 20
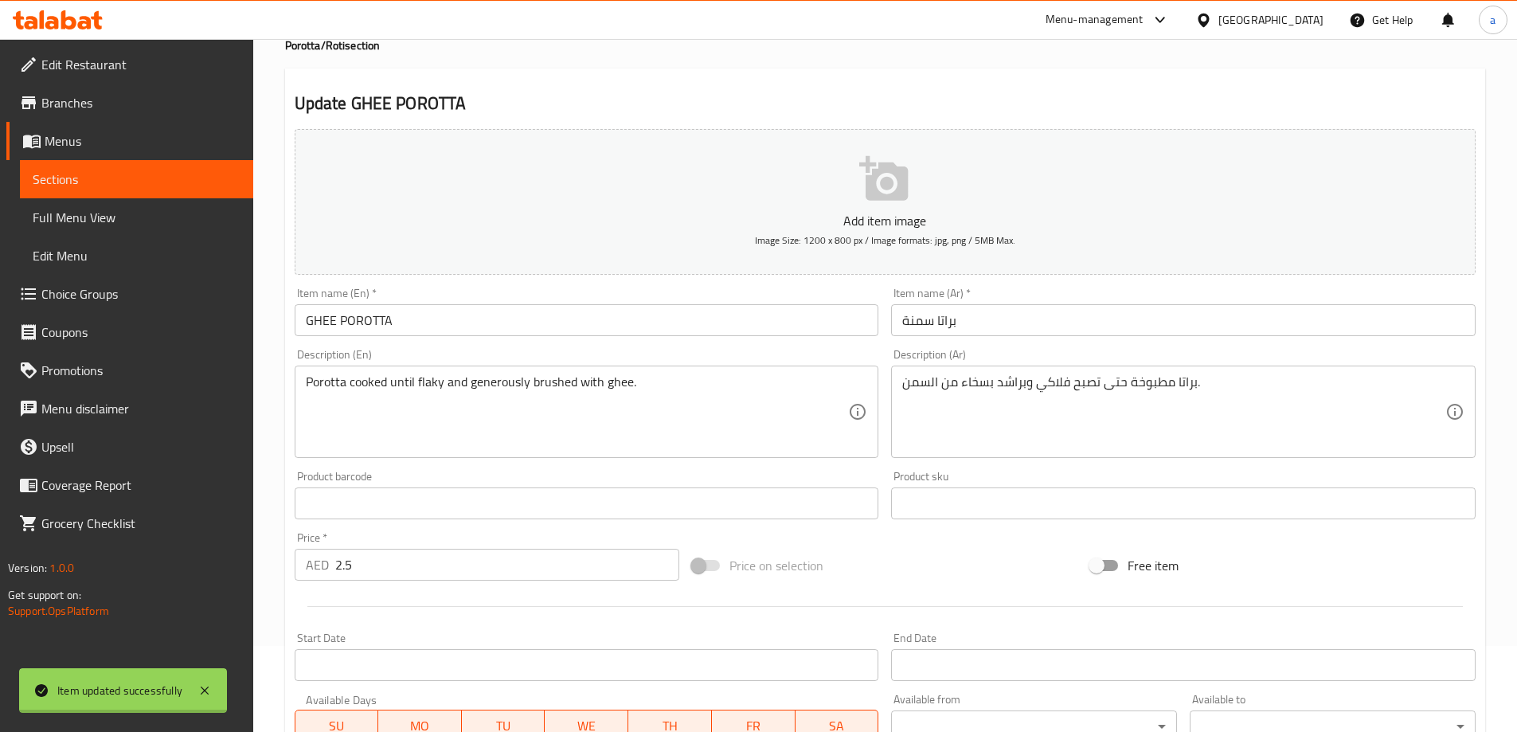
scroll to position [0, 0]
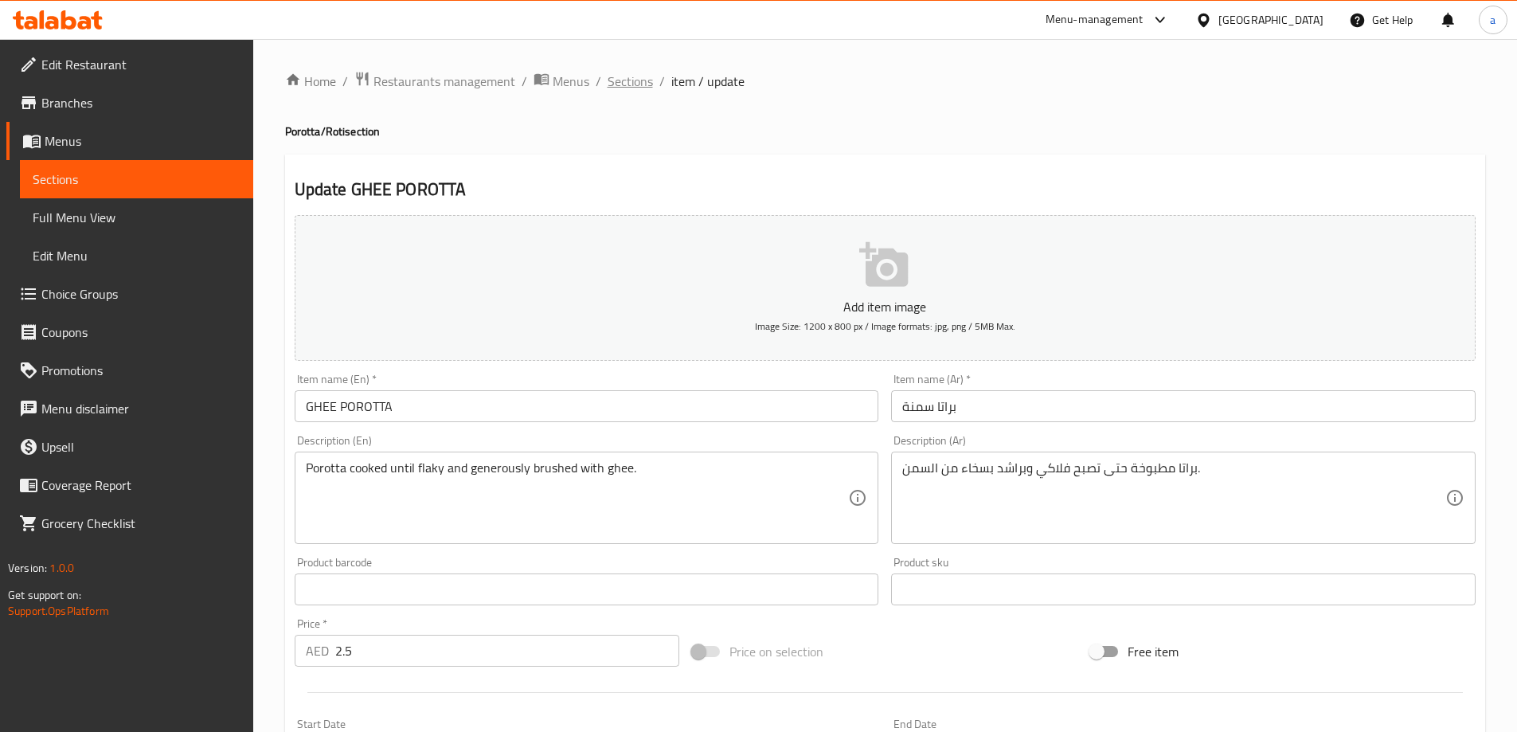
click at [623, 91] on span "Sections" at bounding box center [630, 81] width 45 height 19
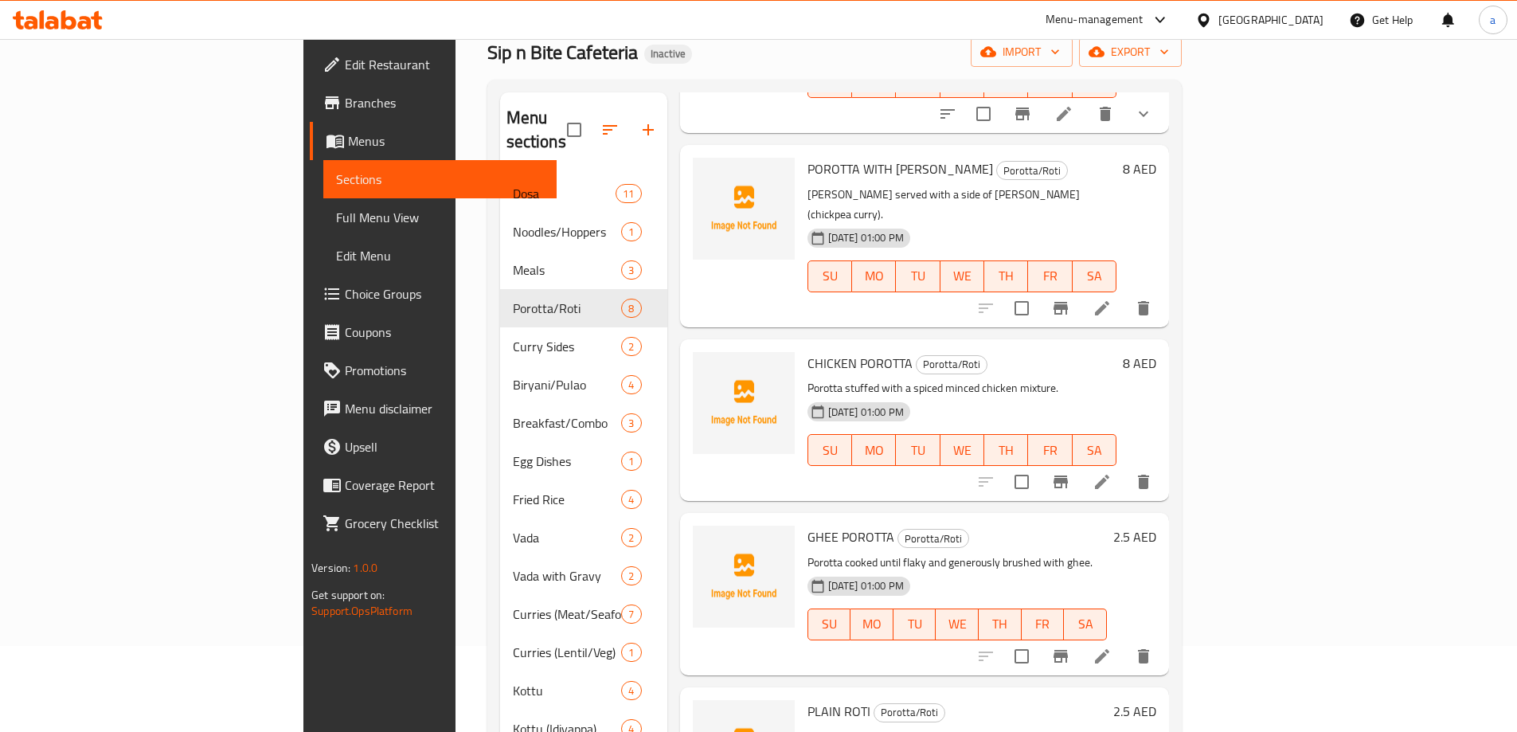
scroll to position [239, 0]
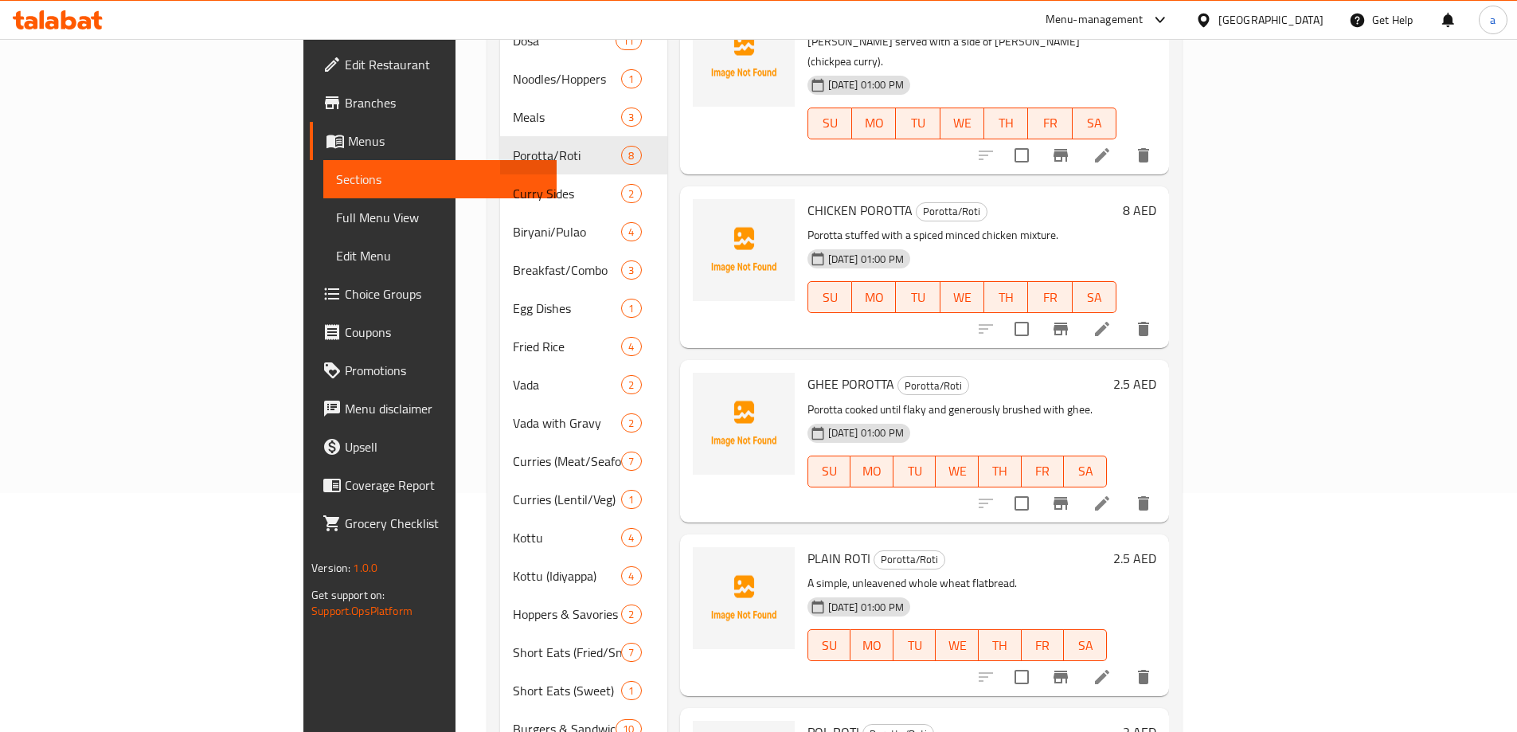
click at [1125, 663] on li at bounding box center [1102, 677] width 45 height 29
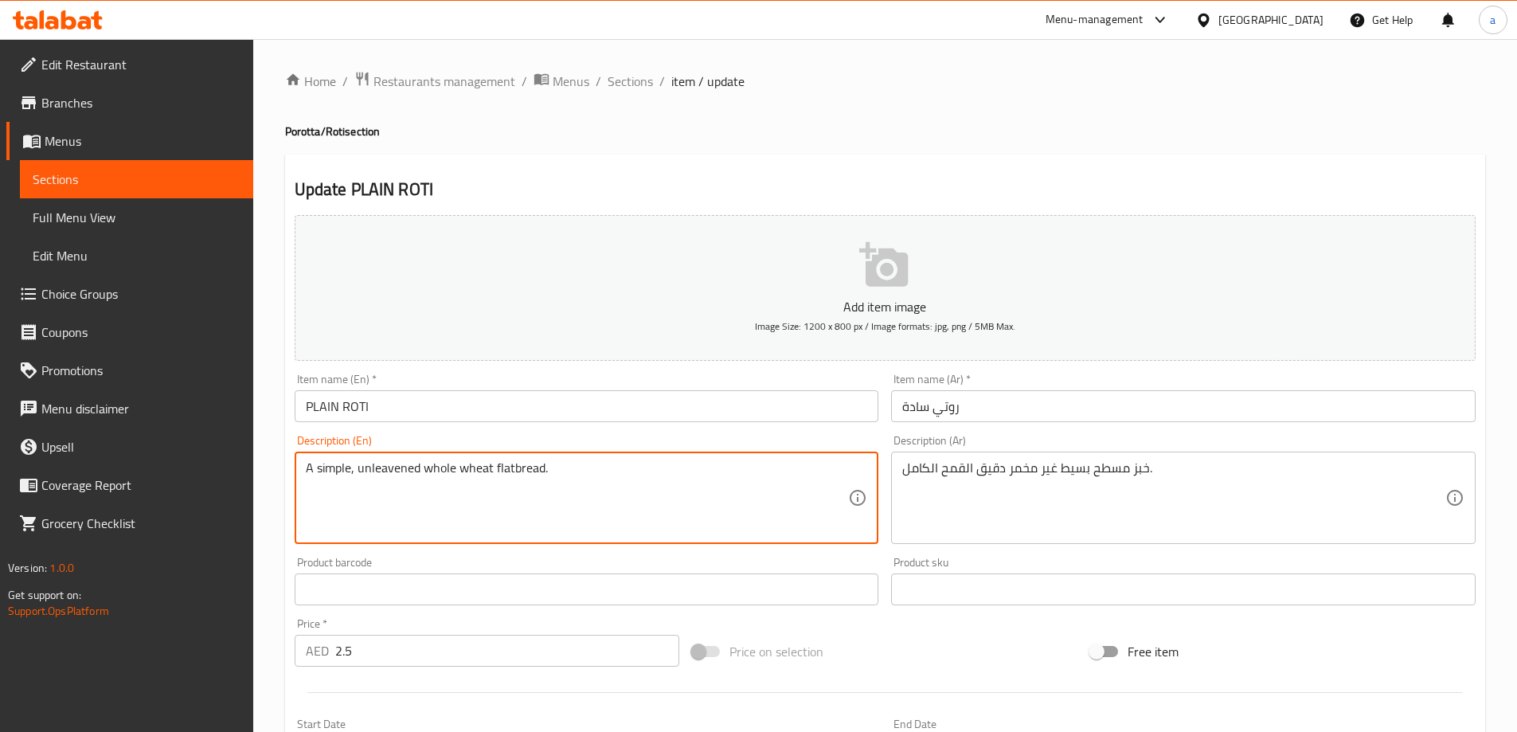
click at [499, 480] on textarea "A simple, unleavened whole wheat flatbread." at bounding box center [577, 498] width 543 height 76
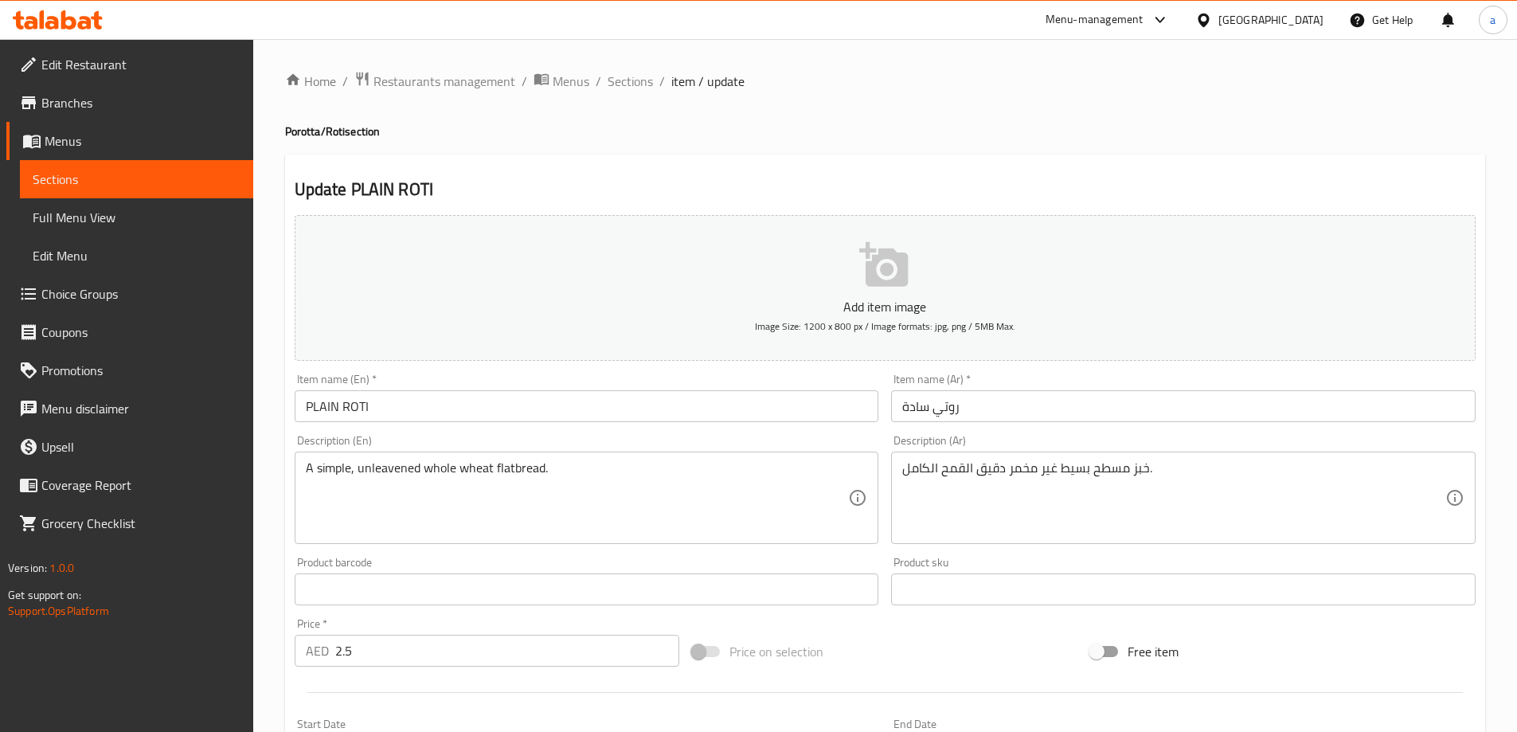
click at [371, 510] on textarea "A simple, unleavened whole wheat flatbread." at bounding box center [577, 498] width 543 height 76
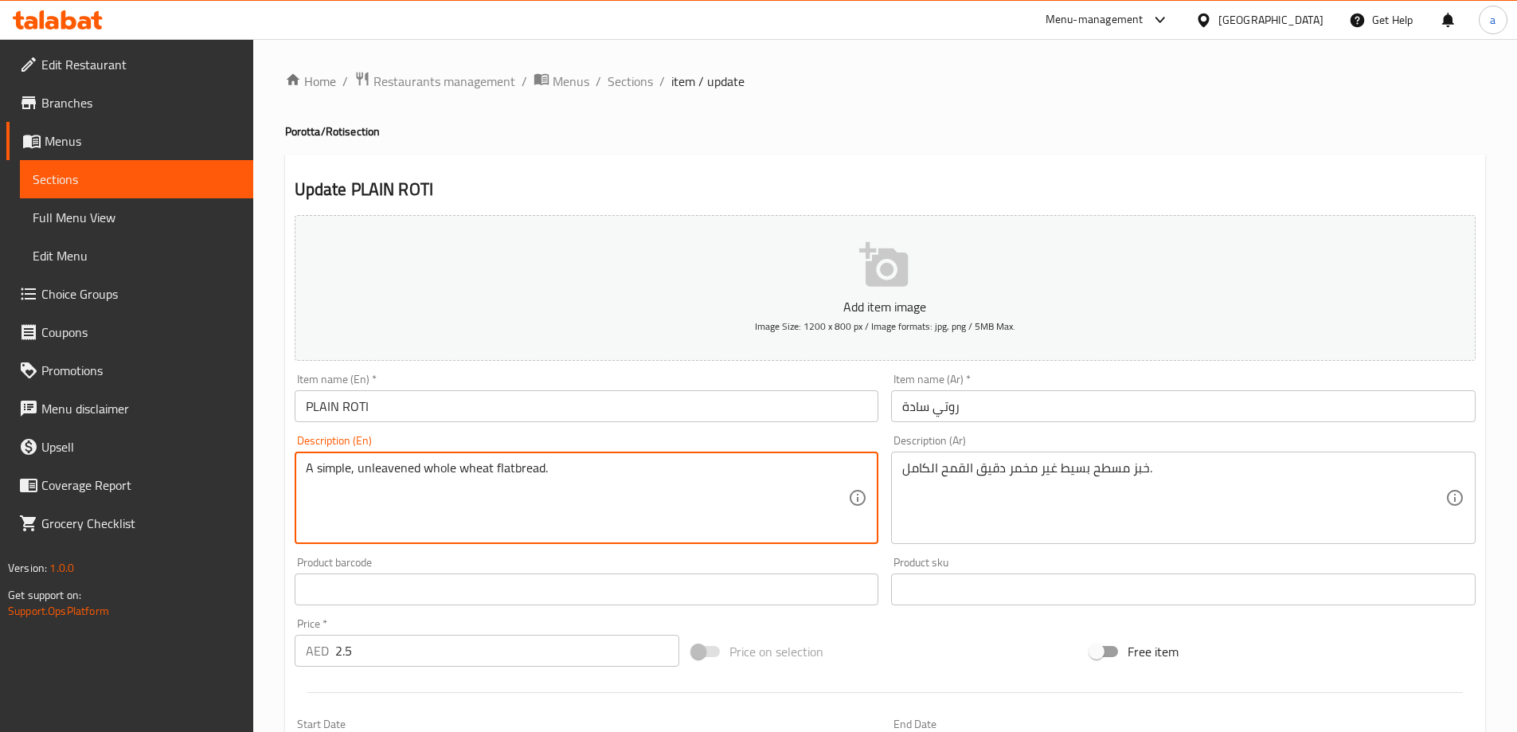
drag, startPoint x: 421, startPoint y: 467, endPoint x: 357, endPoint y: 500, distance: 72.7
click at [357, 500] on textarea "A simple, unleavened whole wheat flatbread." at bounding box center [577, 498] width 543 height 76
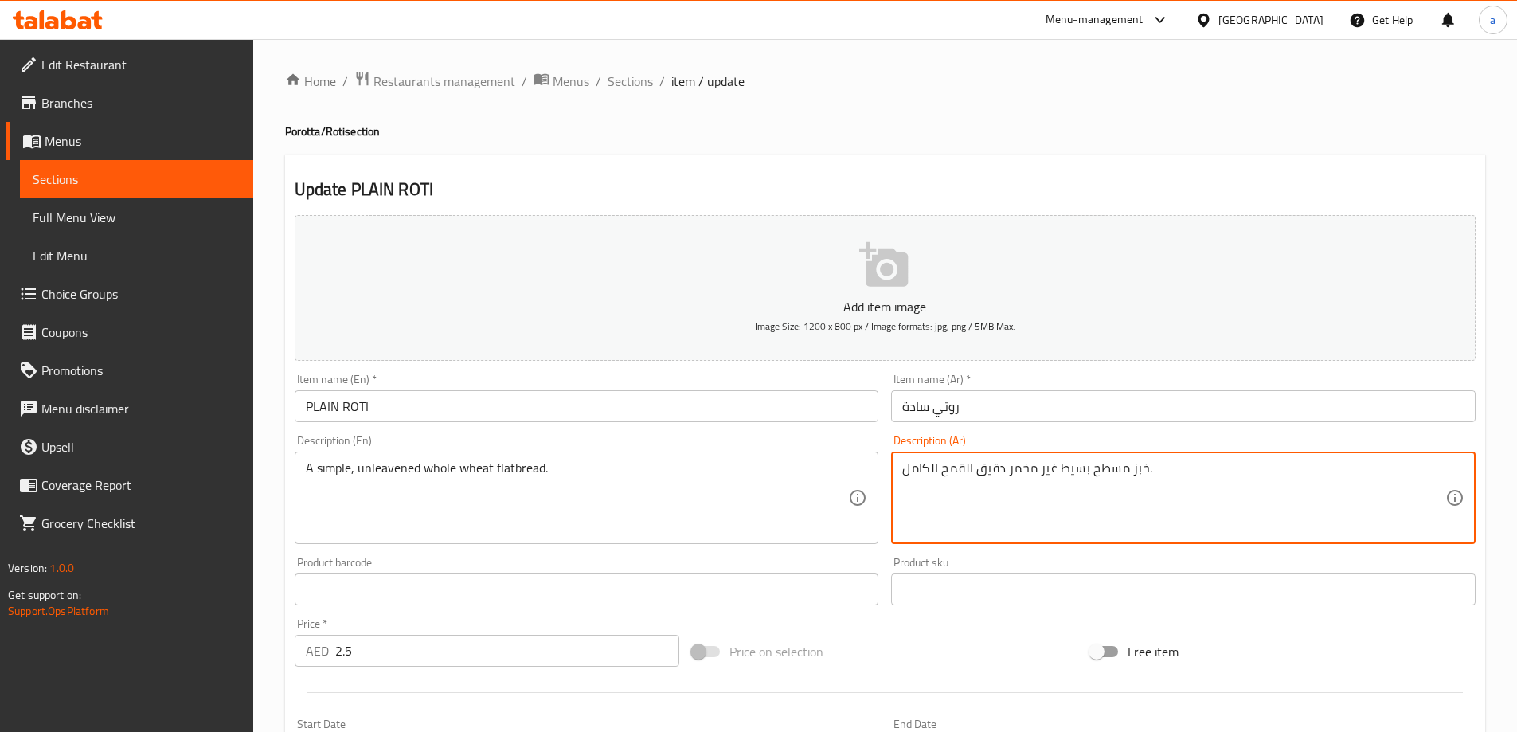
click at [988, 491] on textarea "خبز مسطح بسيط غير مخمر دقيق القمح الكامل." at bounding box center [1174, 498] width 543 height 76
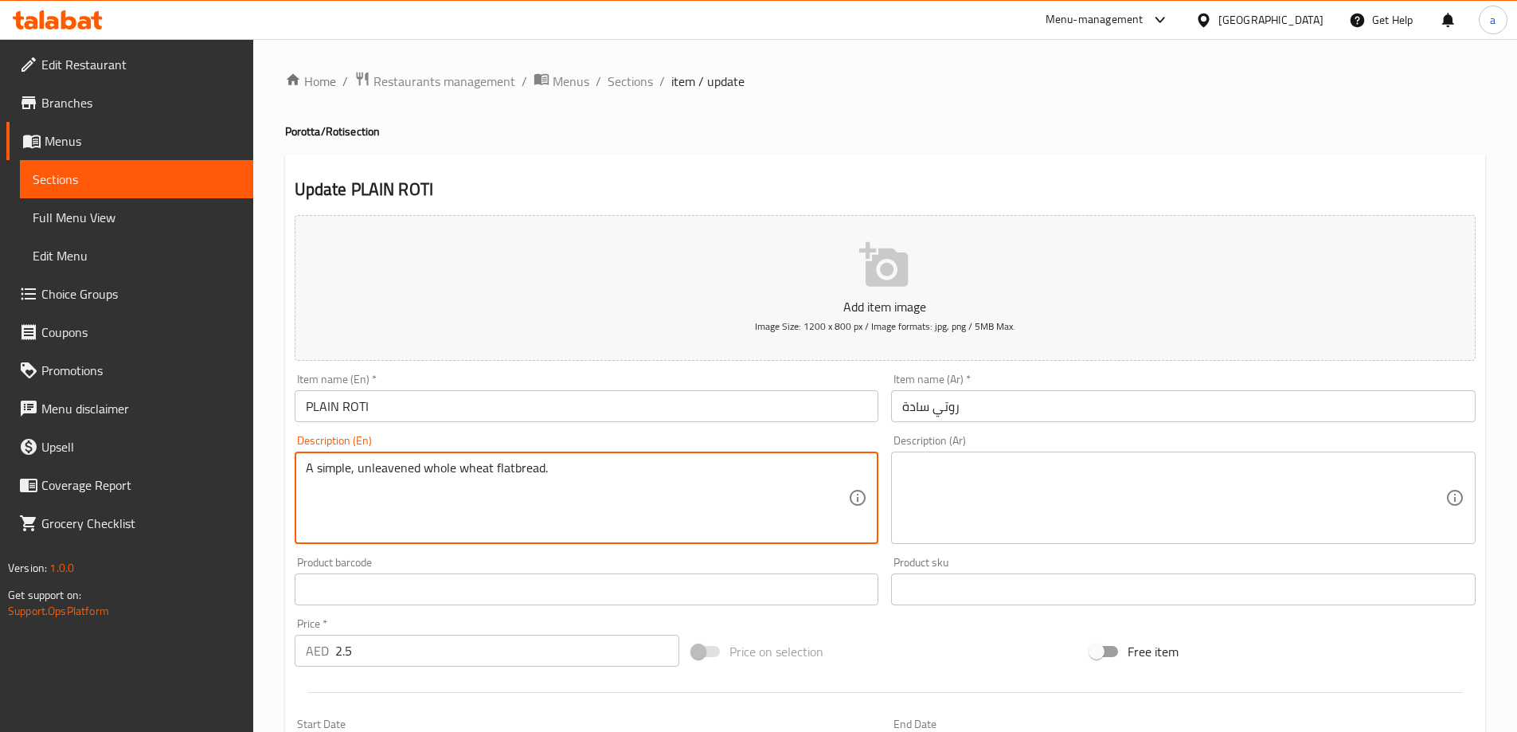
click at [512, 468] on textarea "A simple, unleavened whole wheat flatbread." at bounding box center [577, 498] width 543 height 76
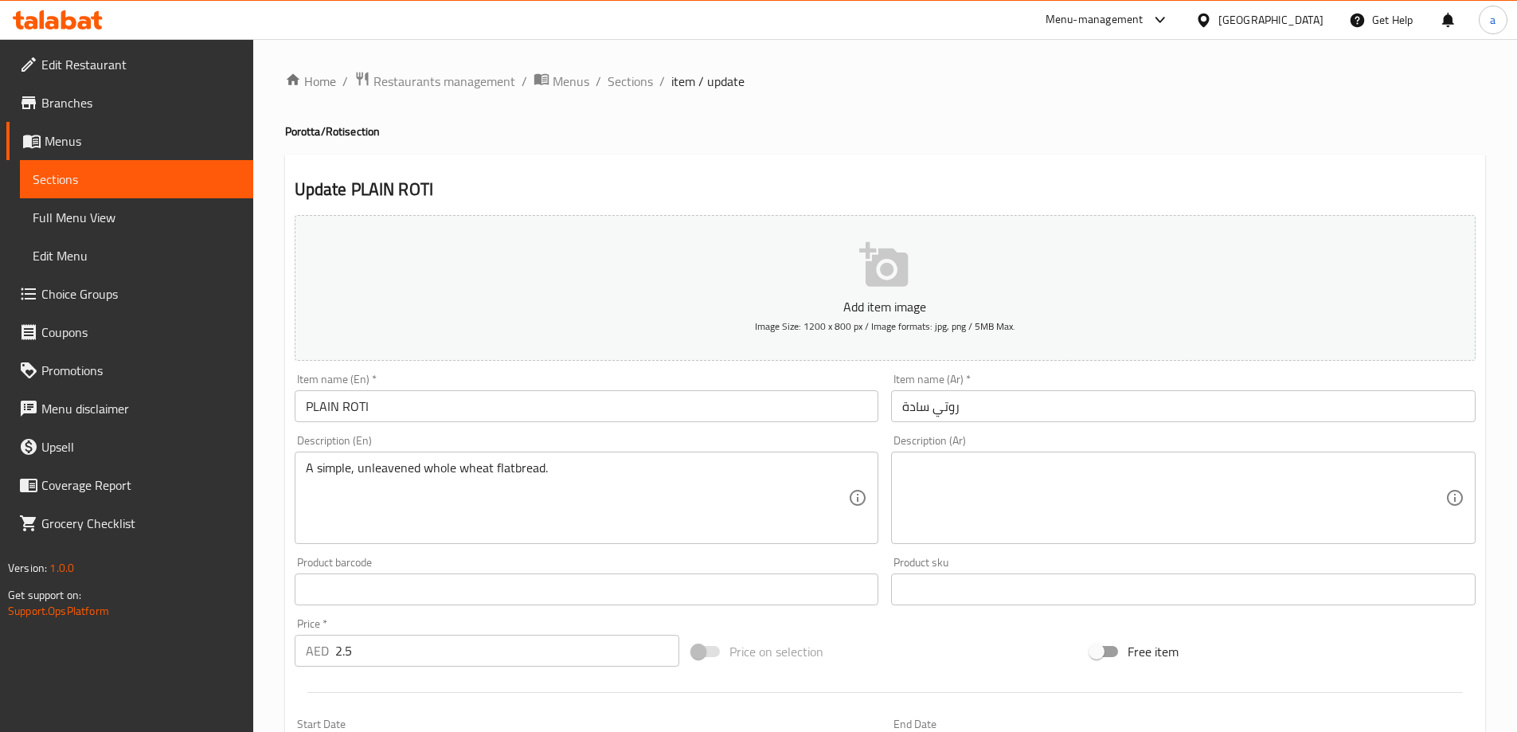
click at [956, 499] on textarea at bounding box center [1174, 498] width 543 height 76
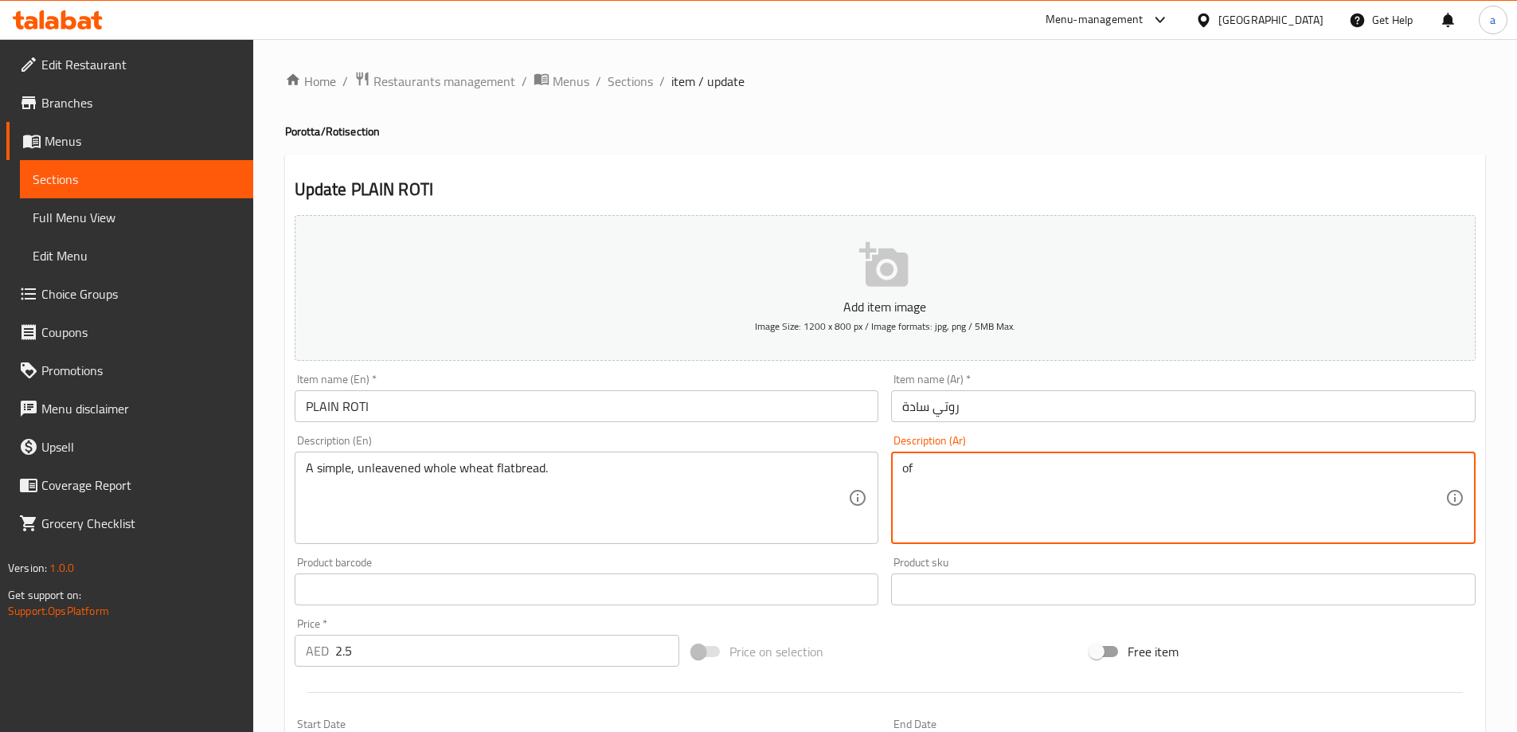
type textarea "o"
click at [988, 511] on textarea at bounding box center [1174, 498] width 543 height 76
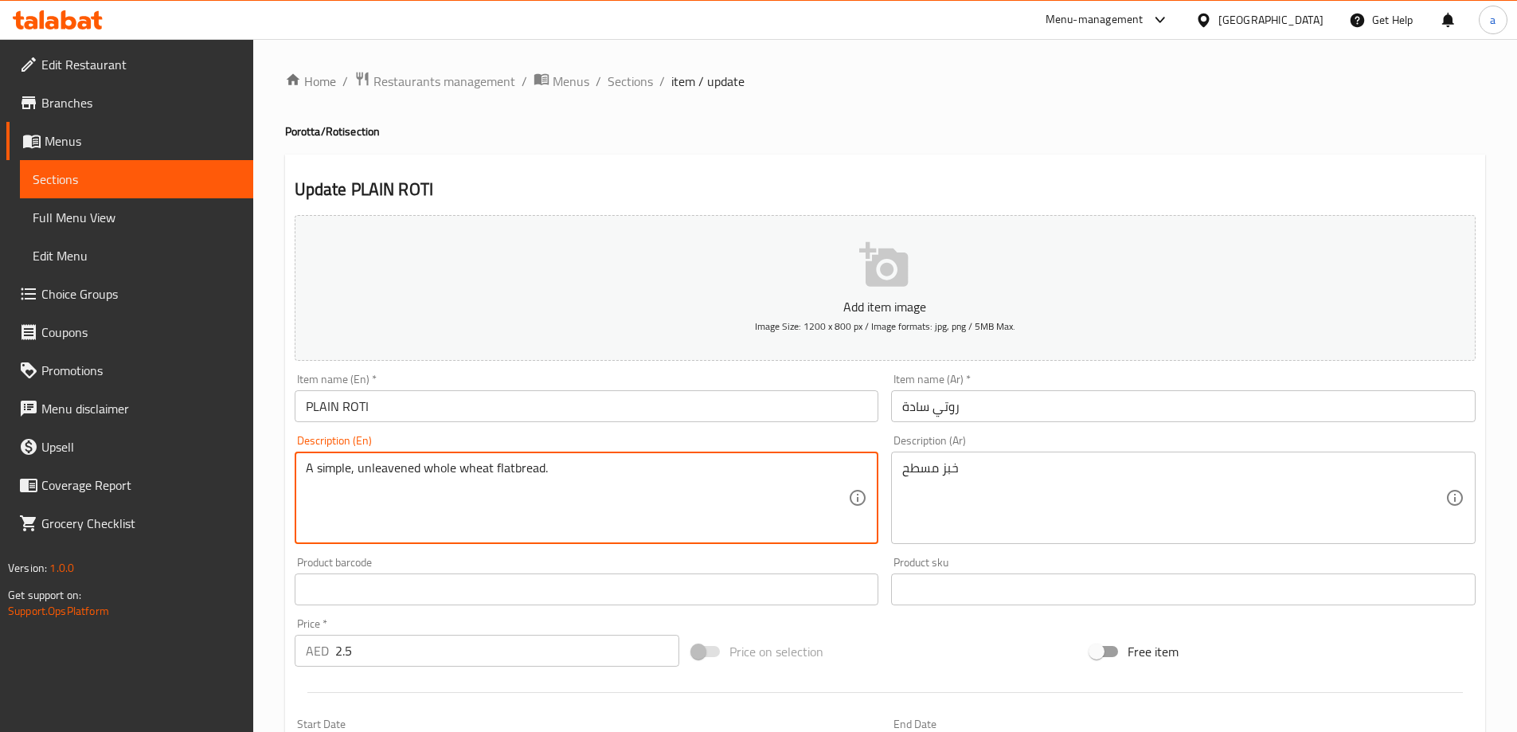
click at [335, 472] on textarea "A simple, unleavened whole wheat flatbread." at bounding box center [577, 498] width 543 height 76
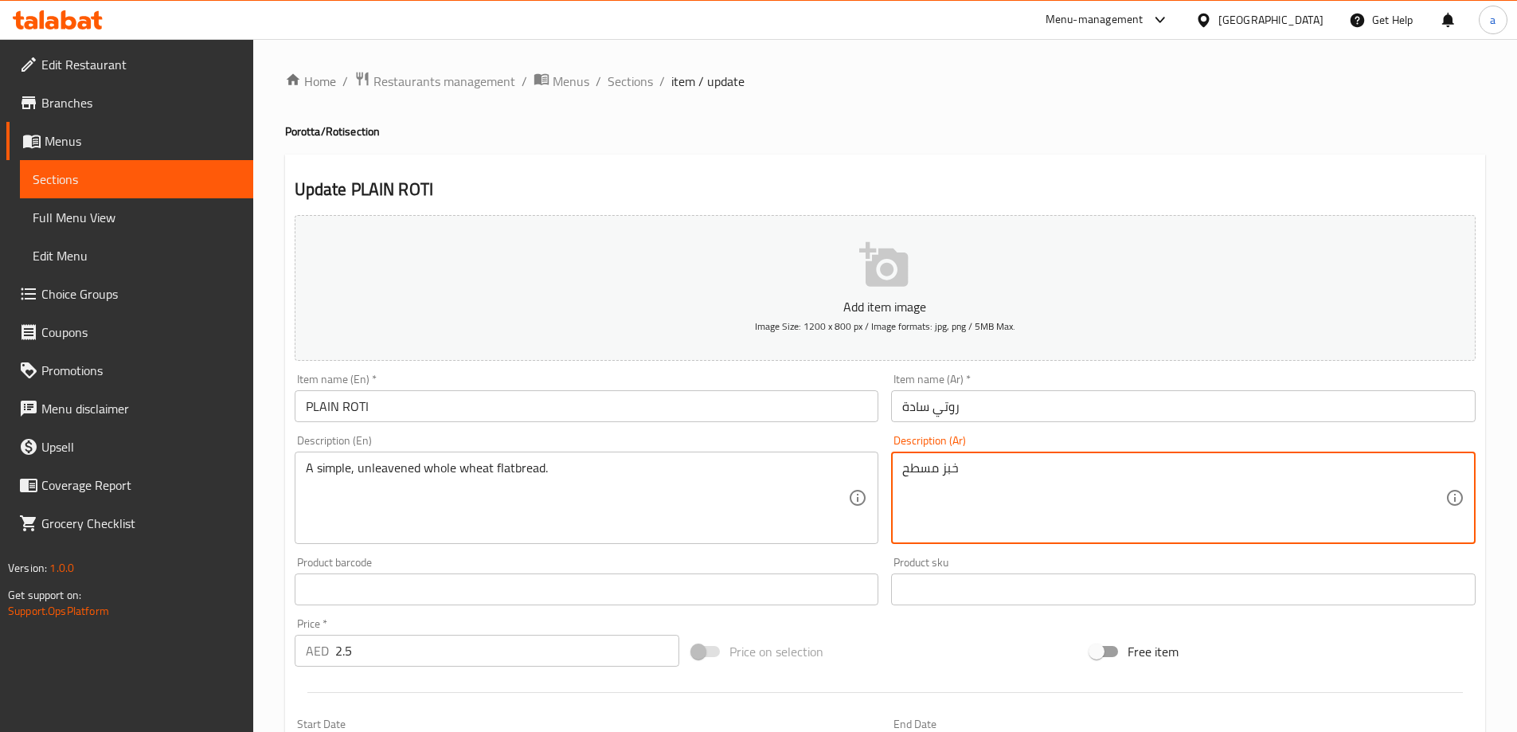
click at [1009, 480] on textarea "خبز مسطح" at bounding box center [1174, 498] width 543 height 76
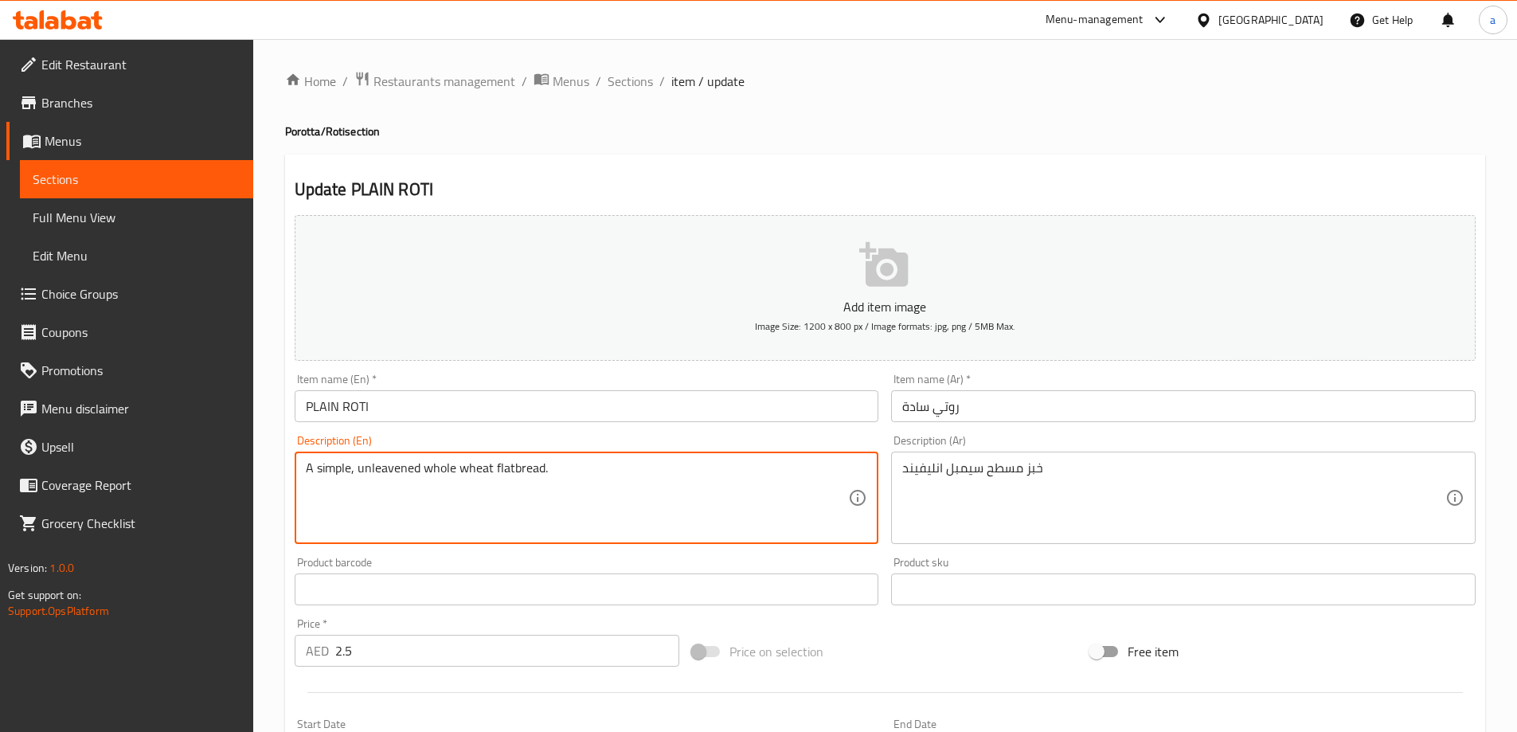
drag, startPoint x: 491, startPoint y: 467, endPoint x: 421, endPoint y: 483, distance: 71.9
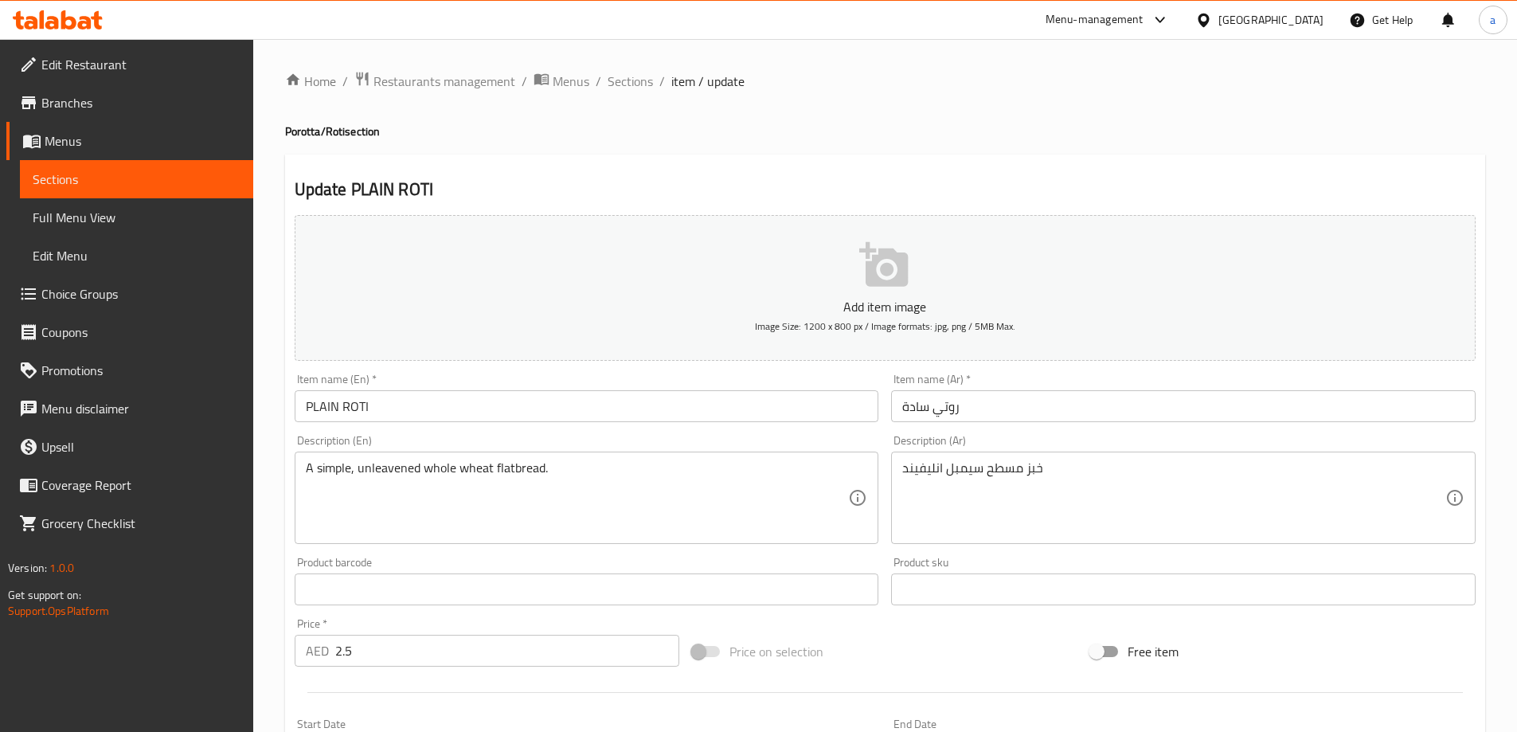
click at [1094, 453] on div "خبز مسطح سيمبل انليفيند Description (Ar)" at bounding box center [1183, 498] width 585 height 92
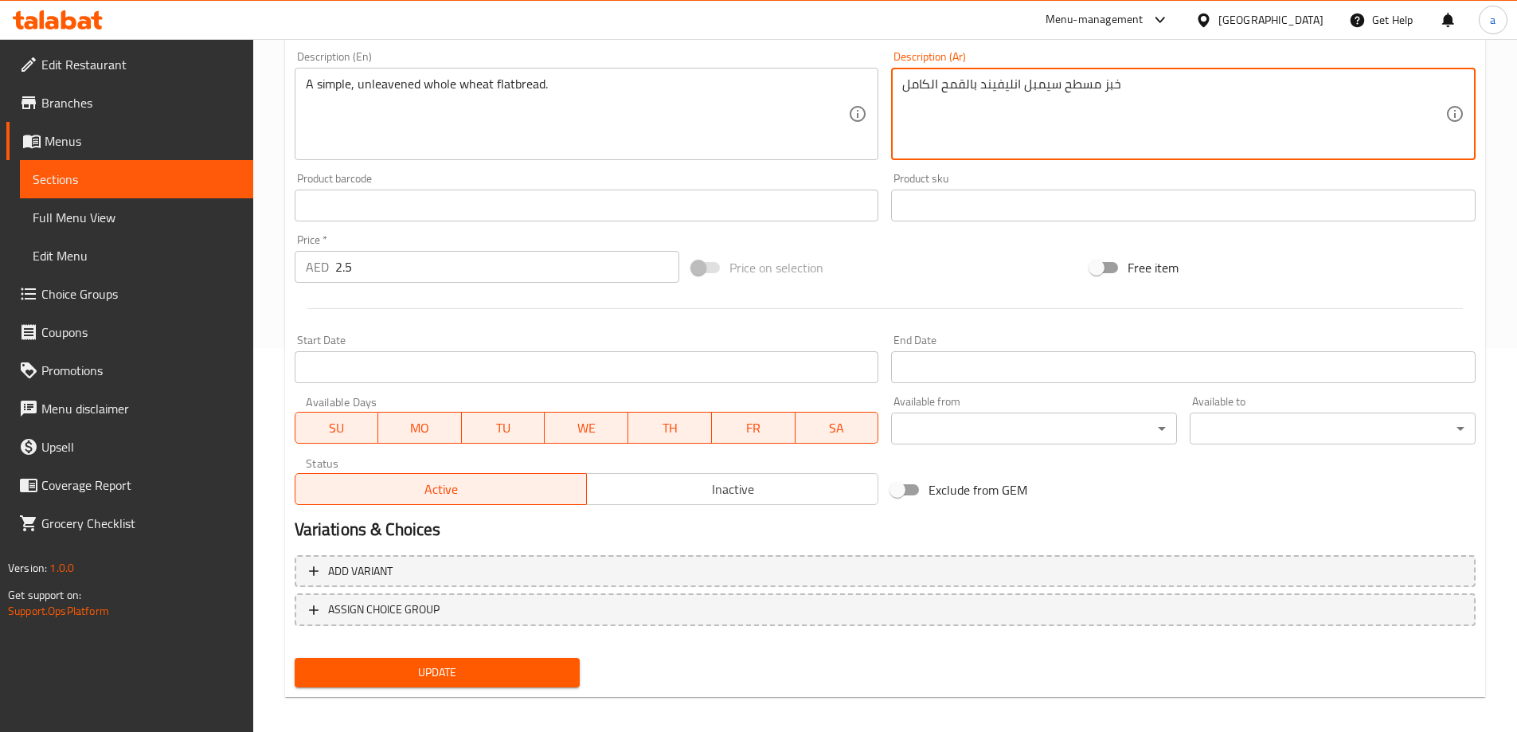
scroll to position [394, 0]
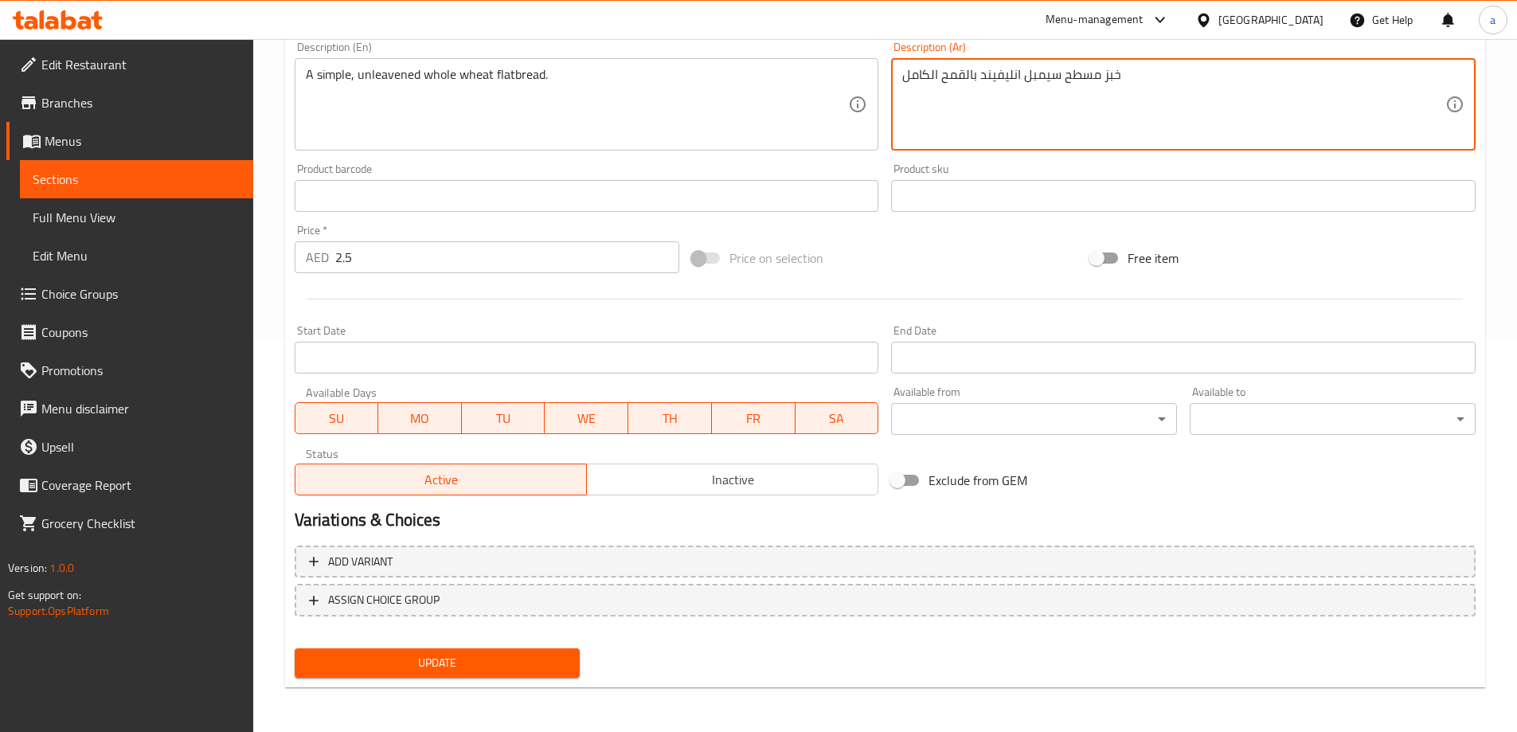
type textarea "خبز مسطح سيمبل انليفيند بالقمح الكامل"
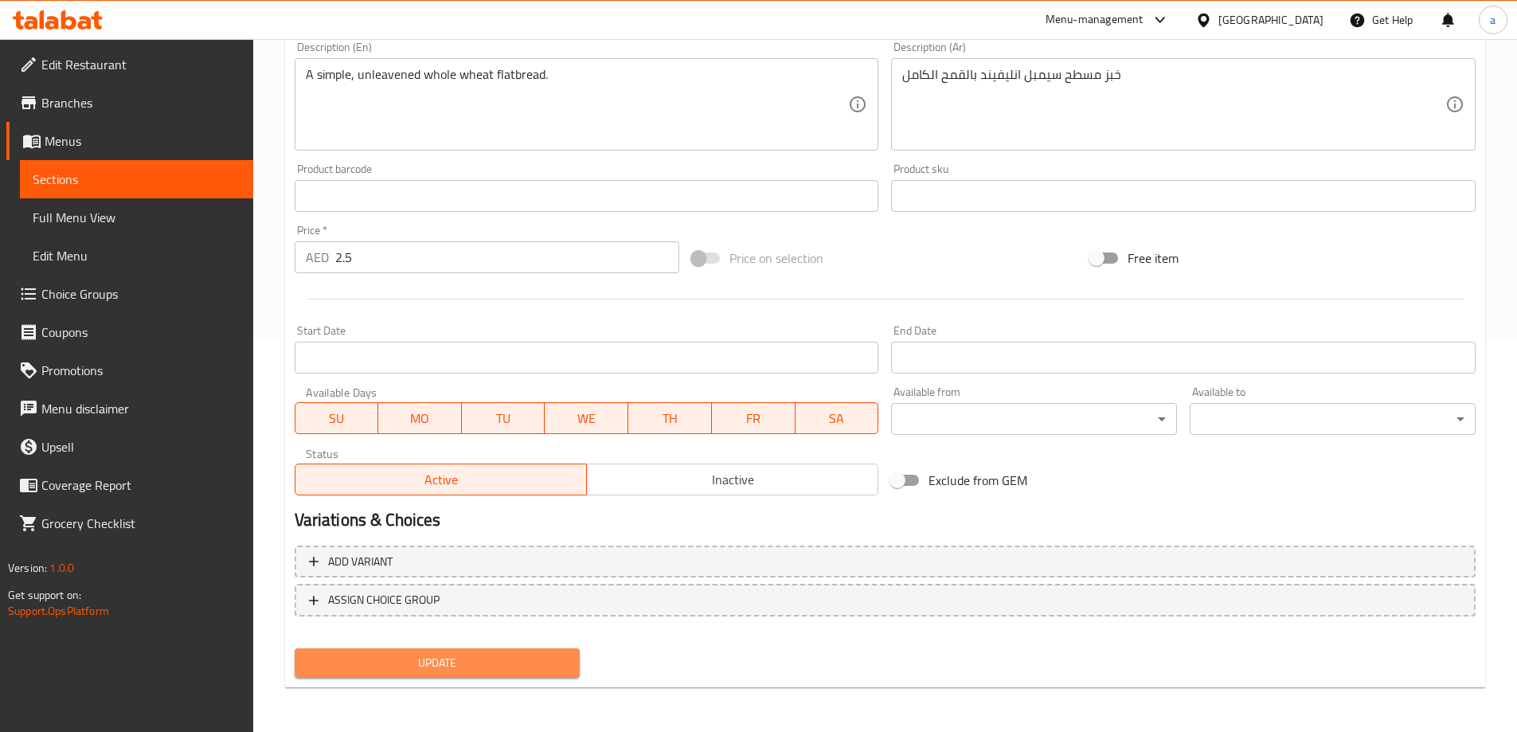
click at [460, 662] on span "Update" at bounding box center [437, 663] width 260 height 20
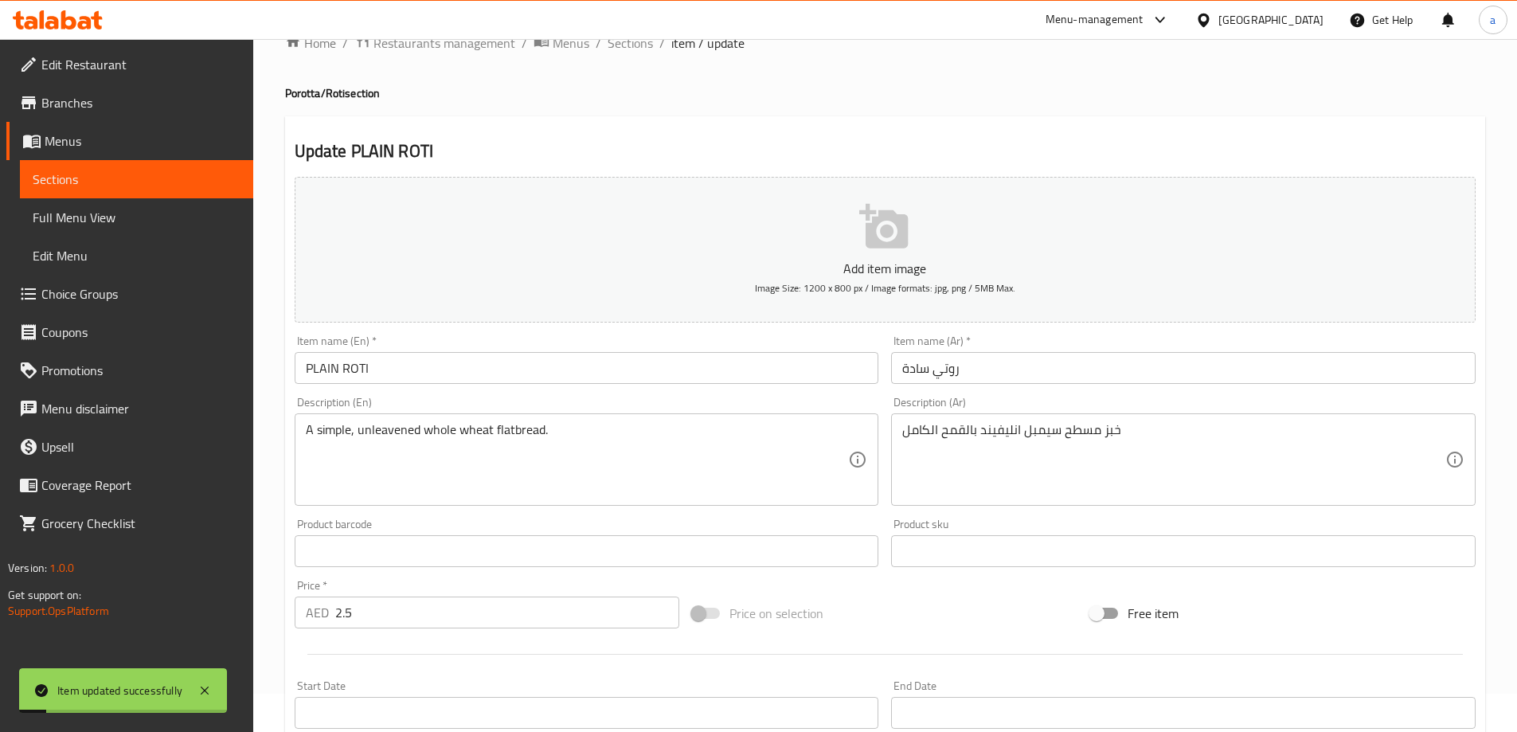
scroll to position [0, 0]
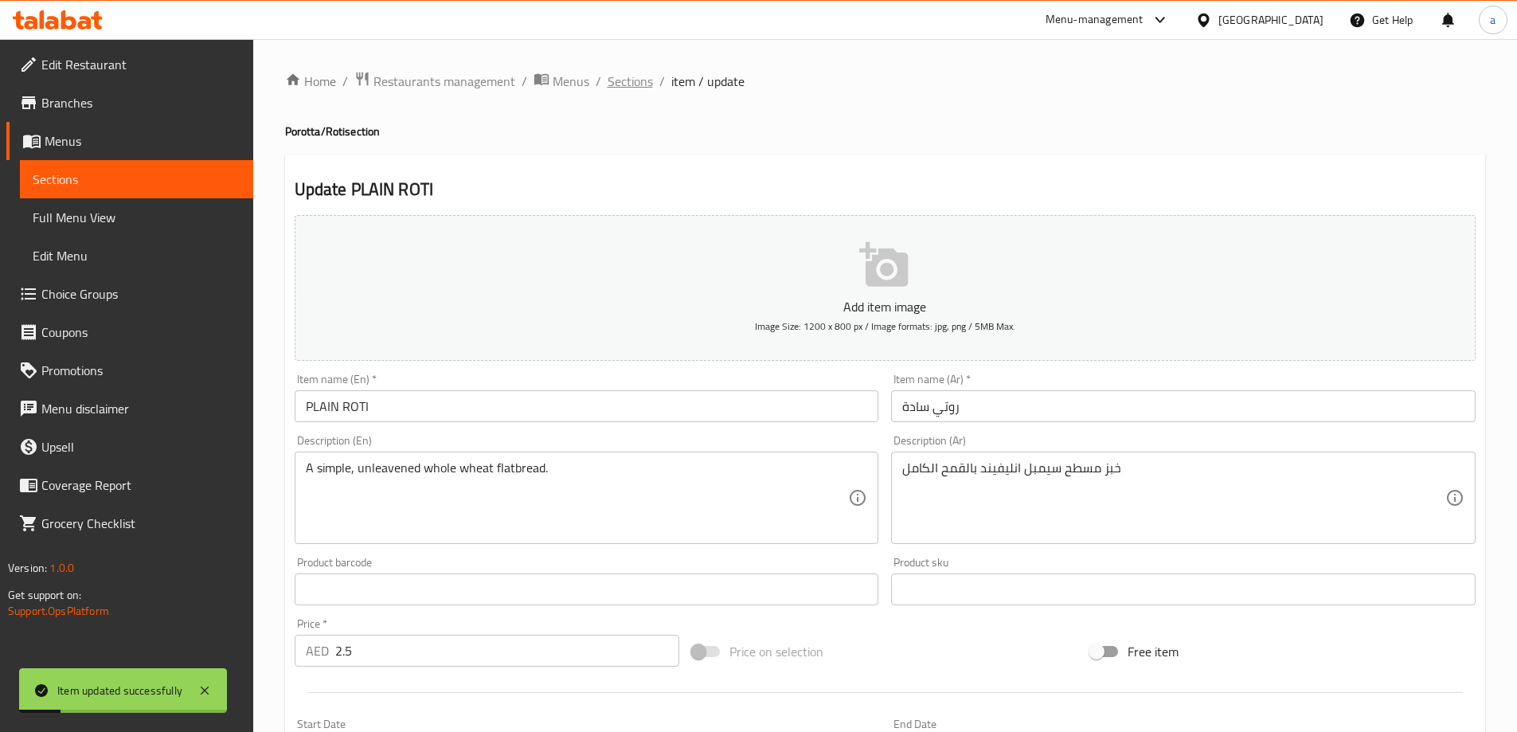
click at [639, 80] on span "Sections" at bounding box center [630, 81] width 45 height 19
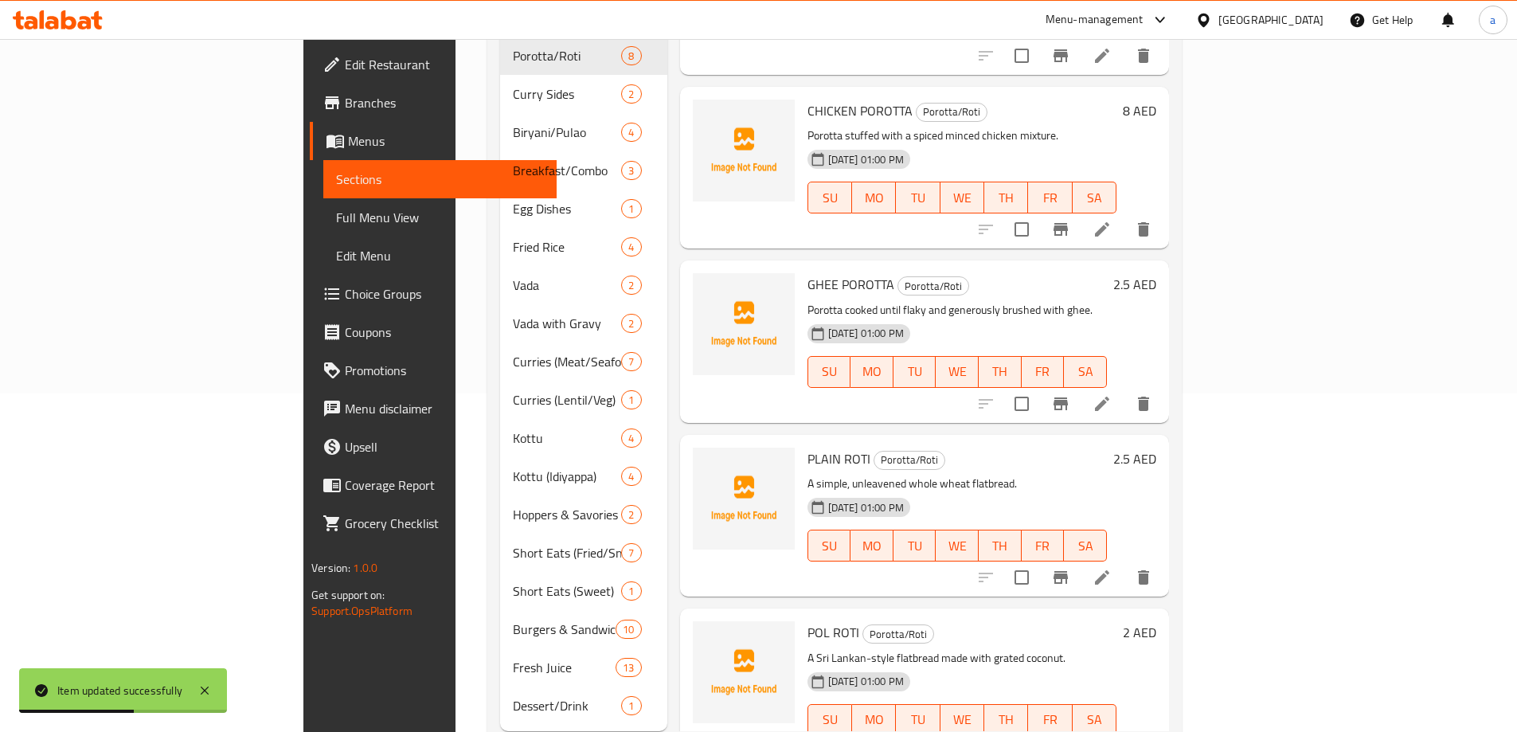
scroll to position [358, 0]
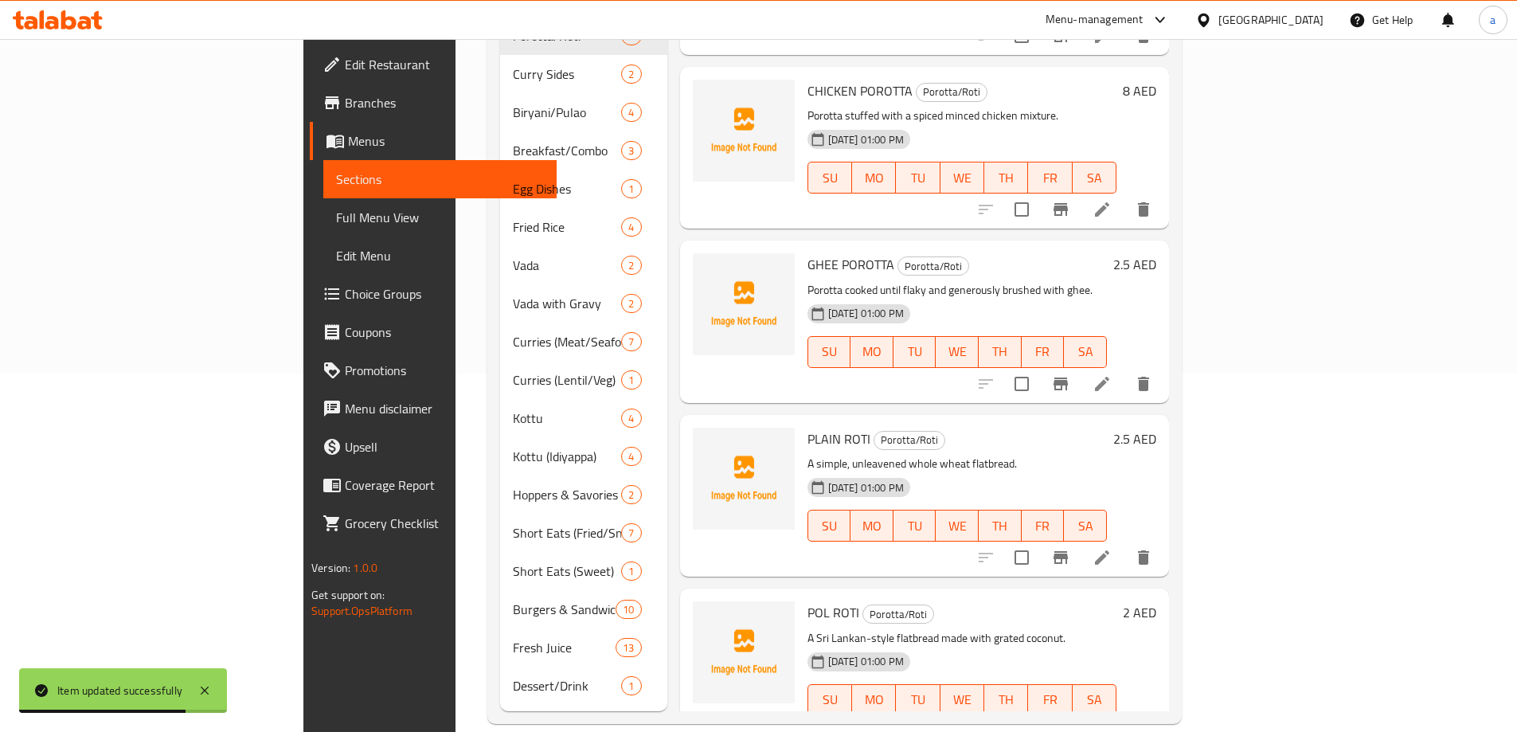
click at [1125, 718] on li at bounding box center [1102, 732] width 45 height 29
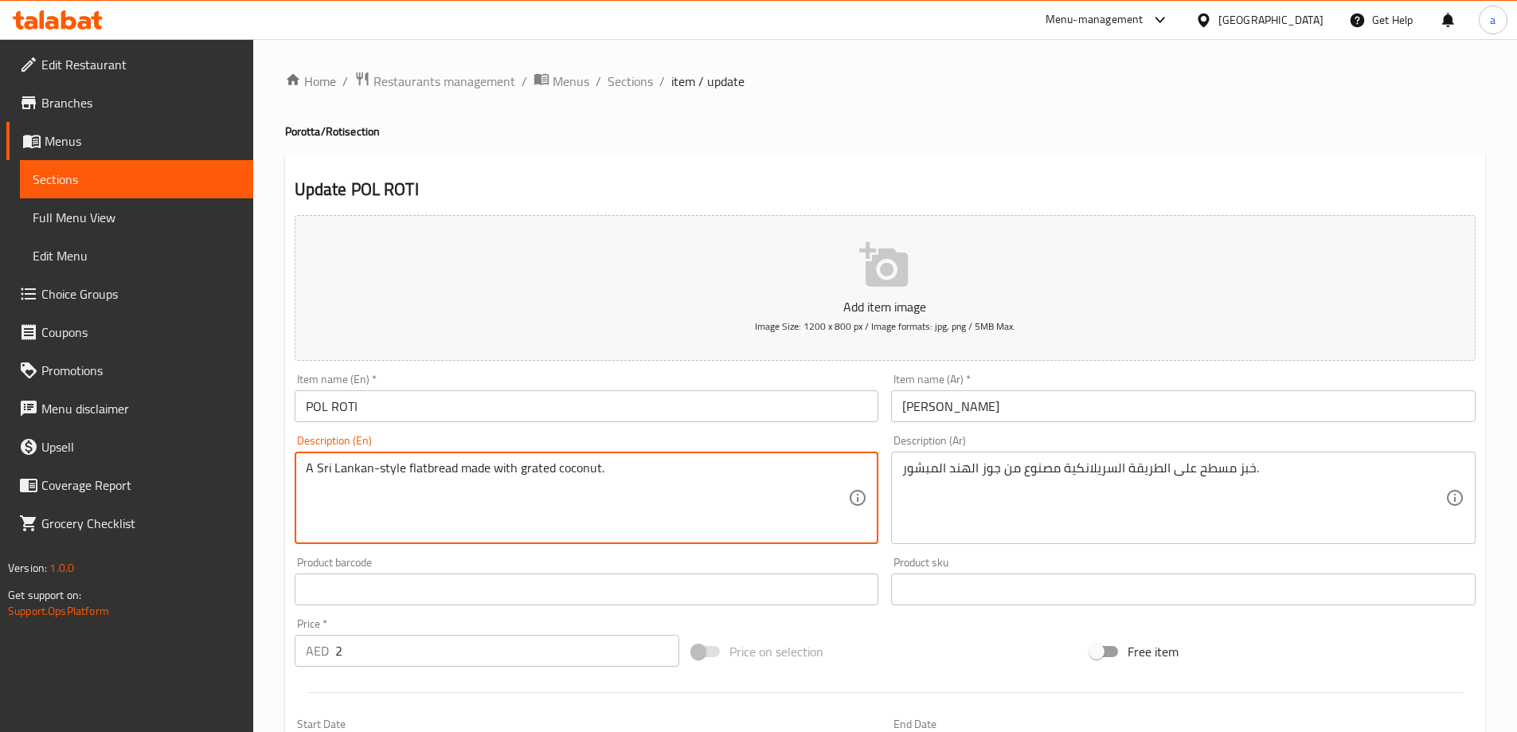
click at [530, 470] on textarea "A Sri Lankan-style flatbread made with grated coconut." at bounding box center [577, 498] width 543 height 76
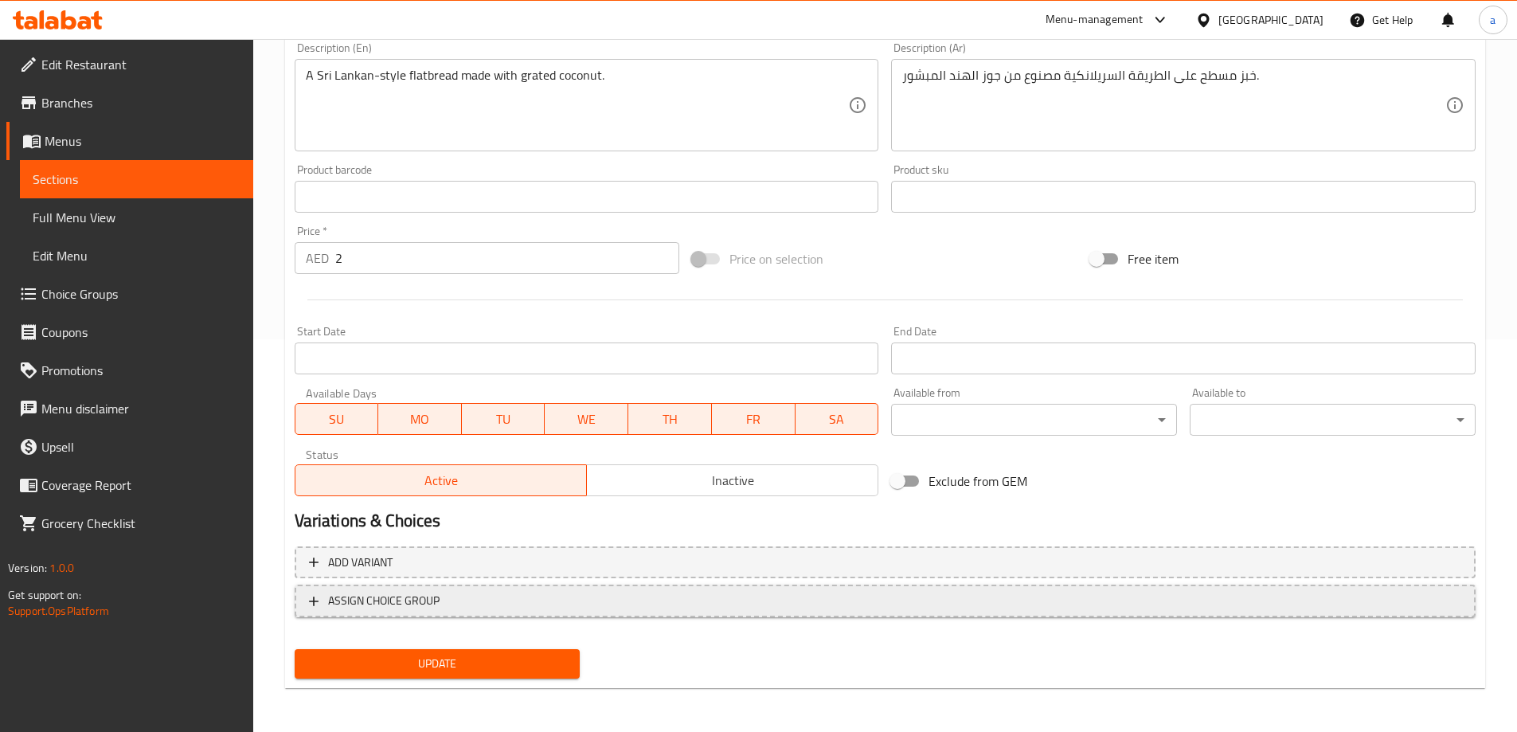
scroll to position [394, 0]
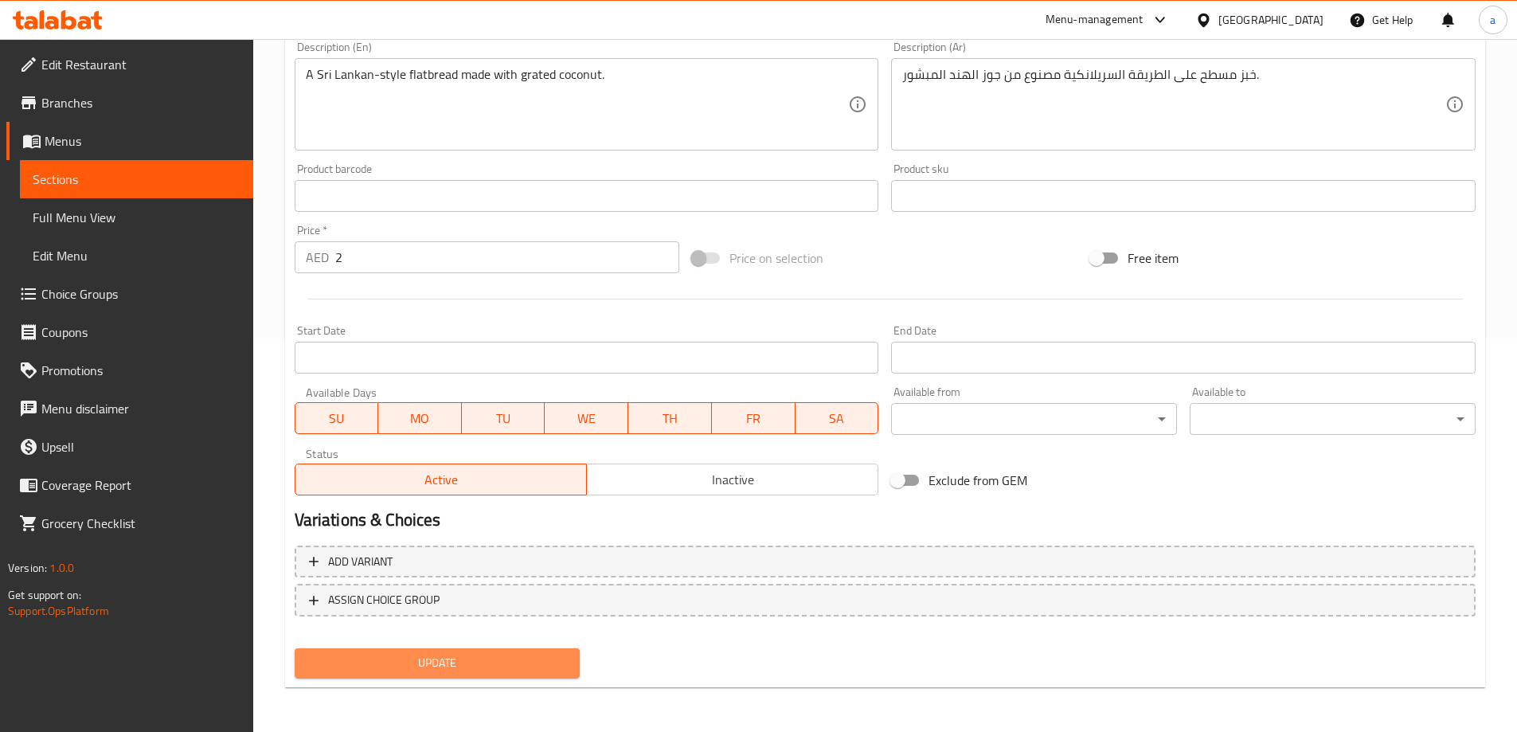
click at [456, 668] on span "Update" at bounding box center [437, 663] width 260 height 20
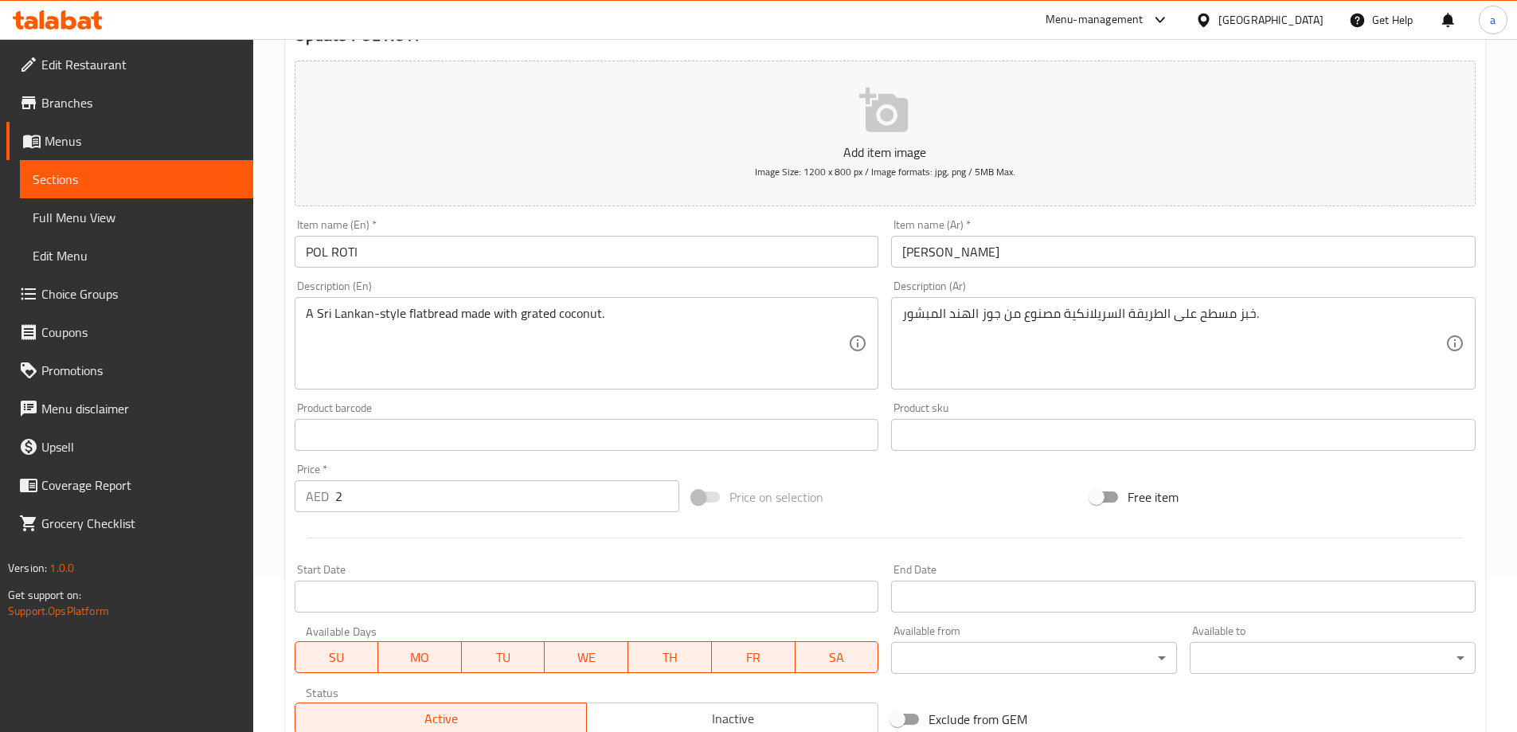
scroll to position [0, 0]
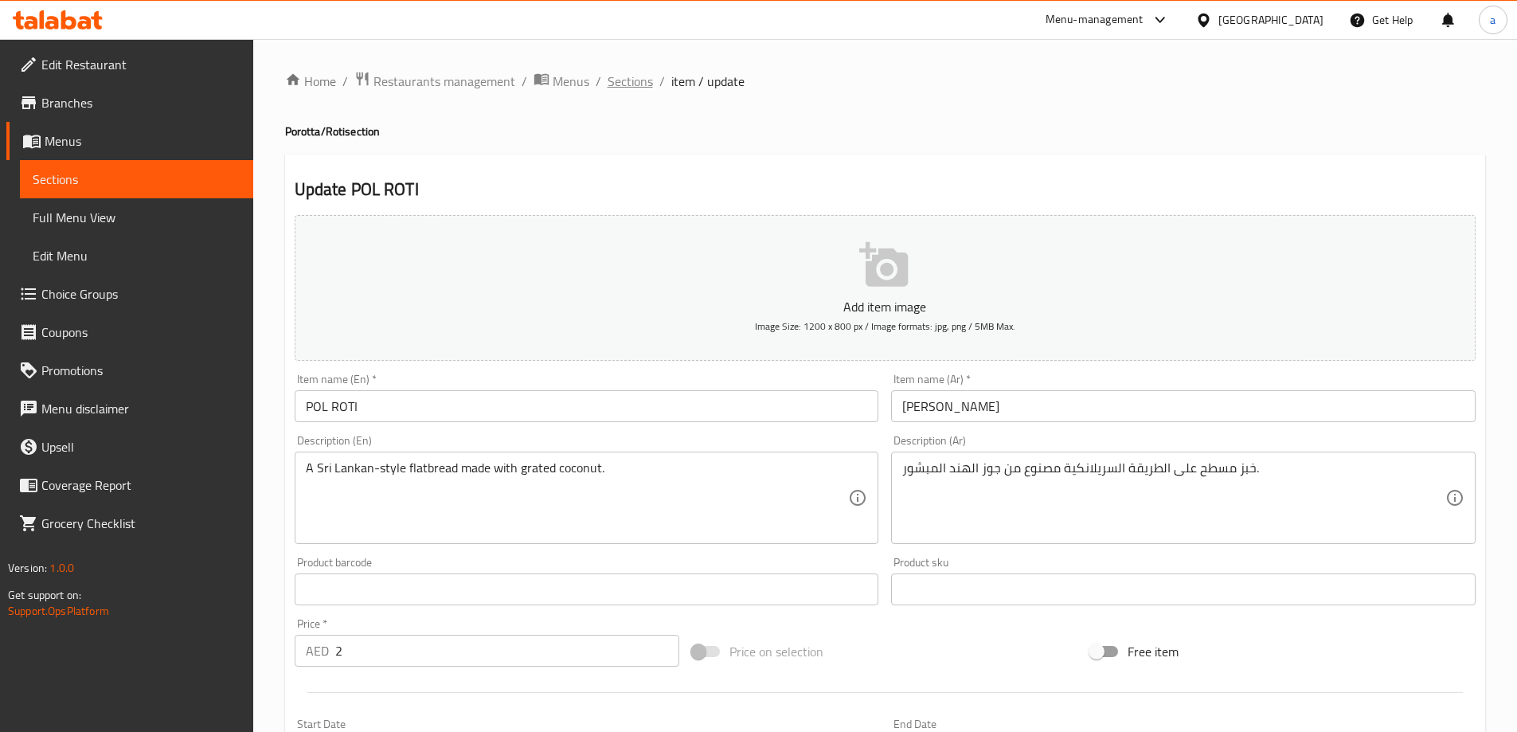
click at [623, 76] on span "Sections" at bounding box center [630, 81] width 45 height 19
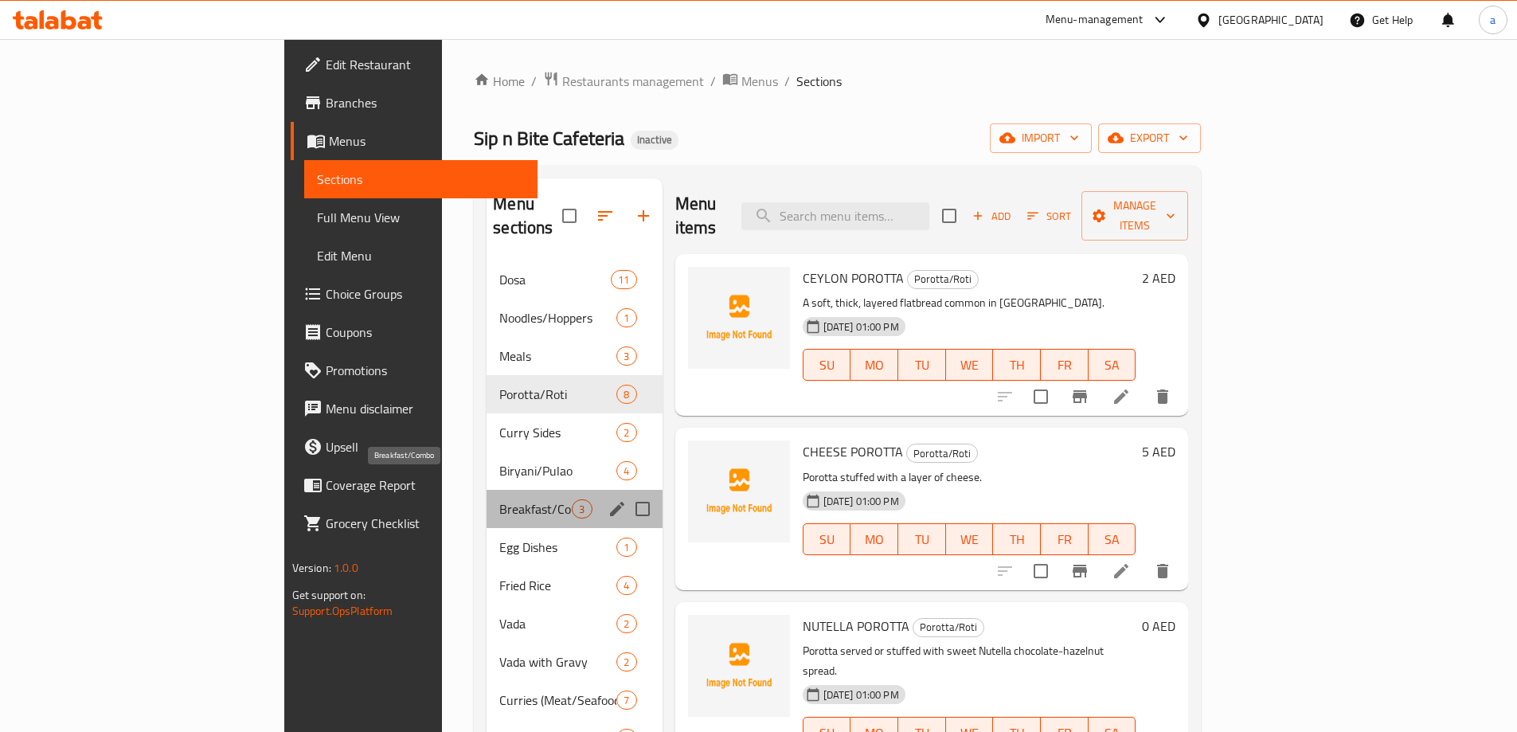
click at [499, 499] on span "Breakfast/Combo" at bounding box center [535, 508] width 72 height 19
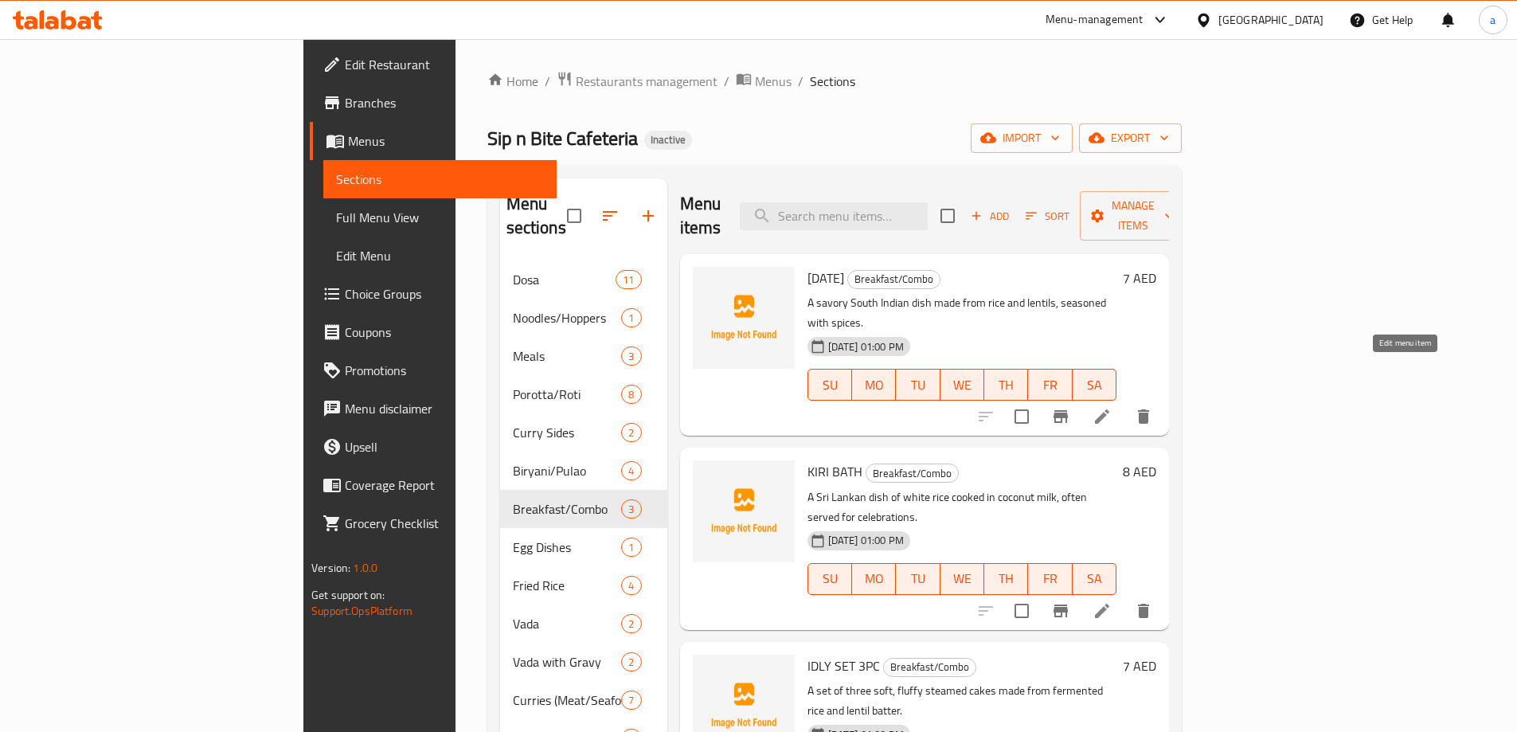
click at [1112, 407] on icon at bounding box center [1102, 416] width 19 height 19
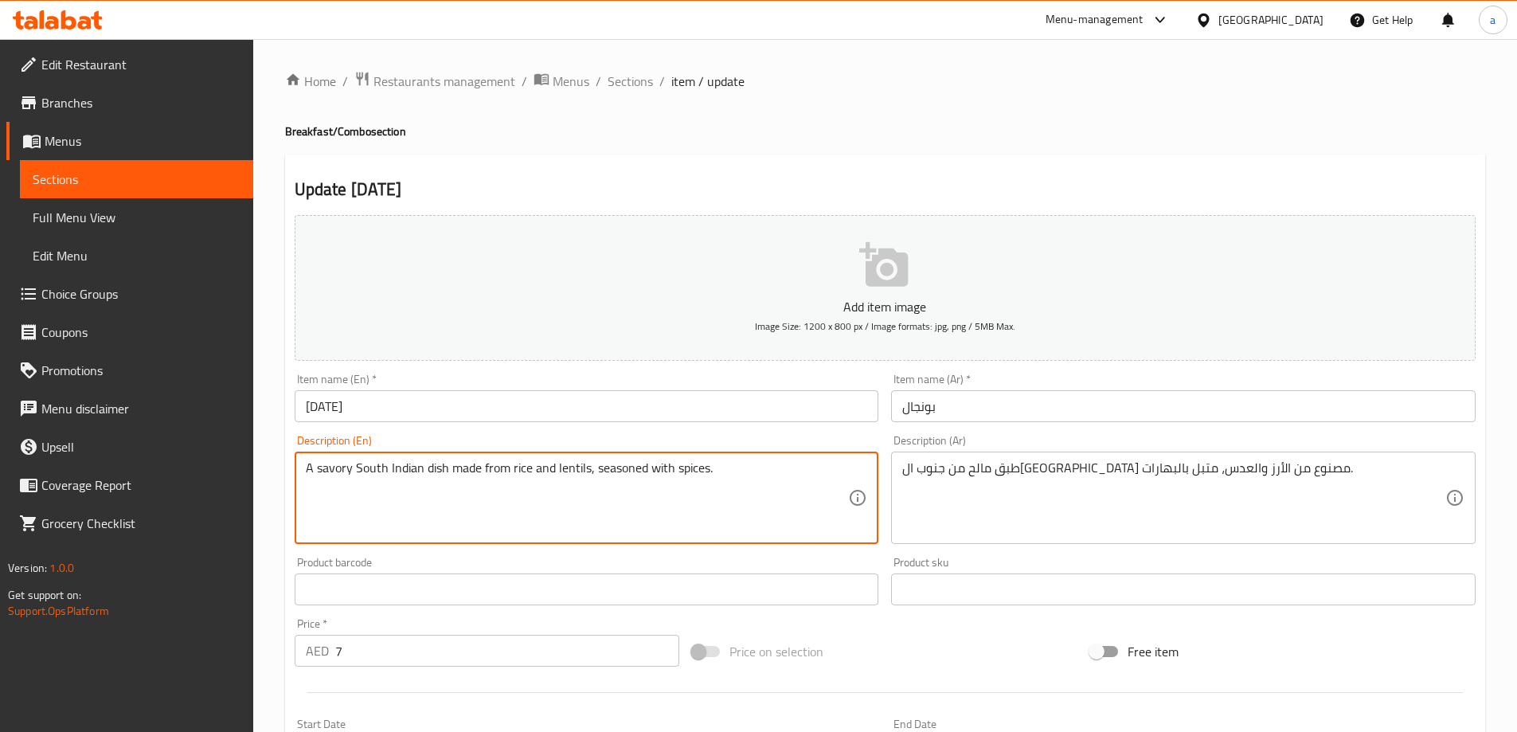
click at [574, 480] on textarea "A savory South Indian dish made from rice and lentils, seasoned with spices." at bounding box center [577, 498] width 543 height 76
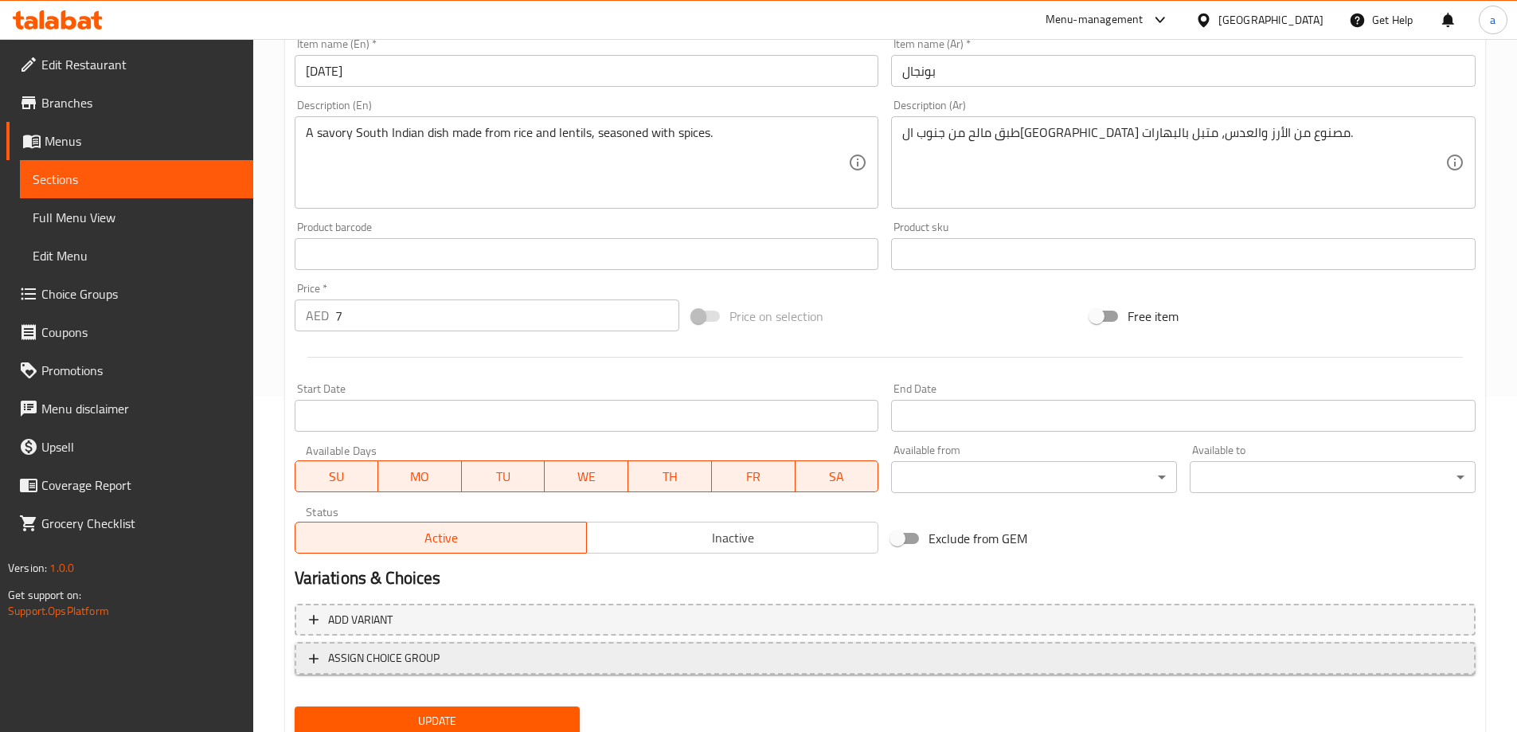
scroll to position [394, 0]
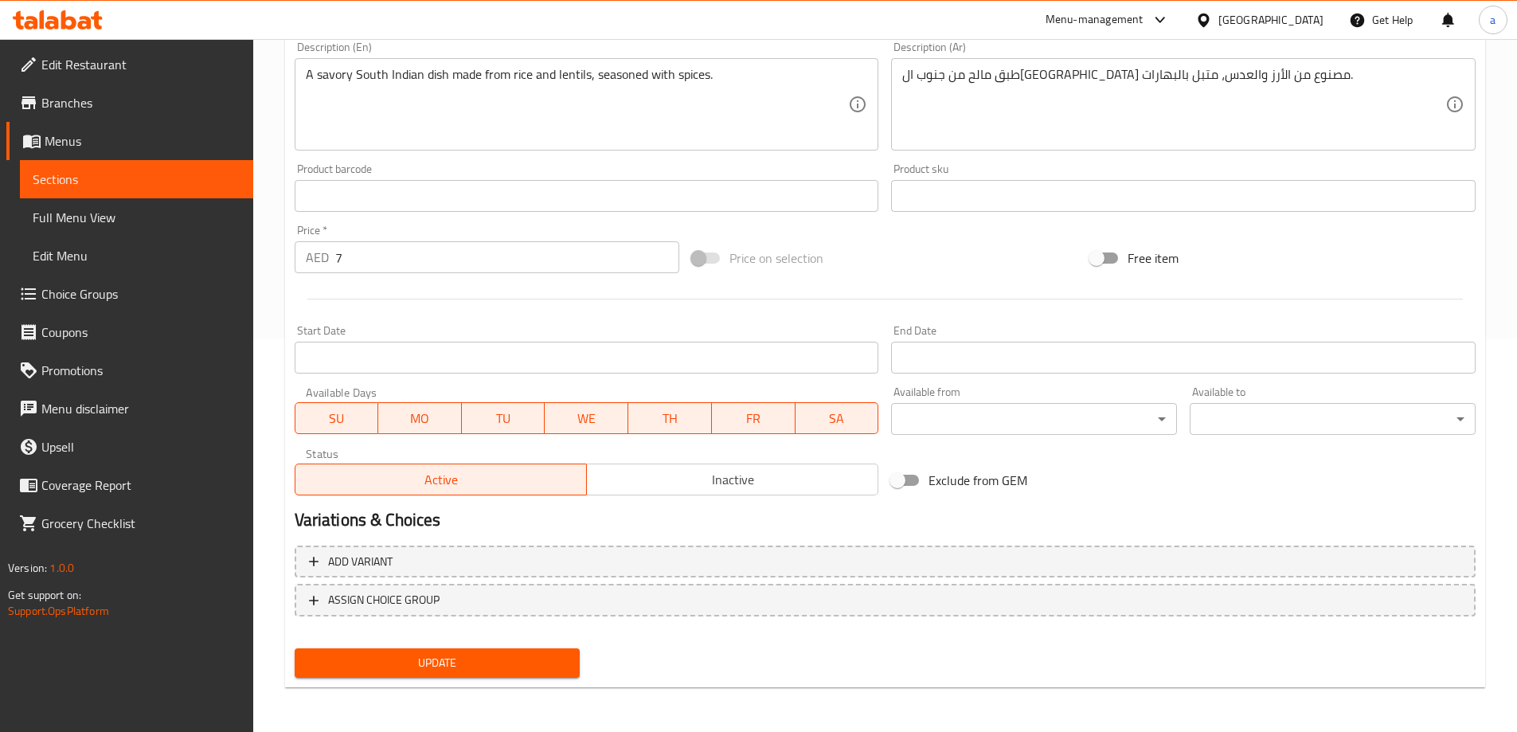
click at [528, 675] on button "Update" at bounding box center [438, 662] width 286 height 29
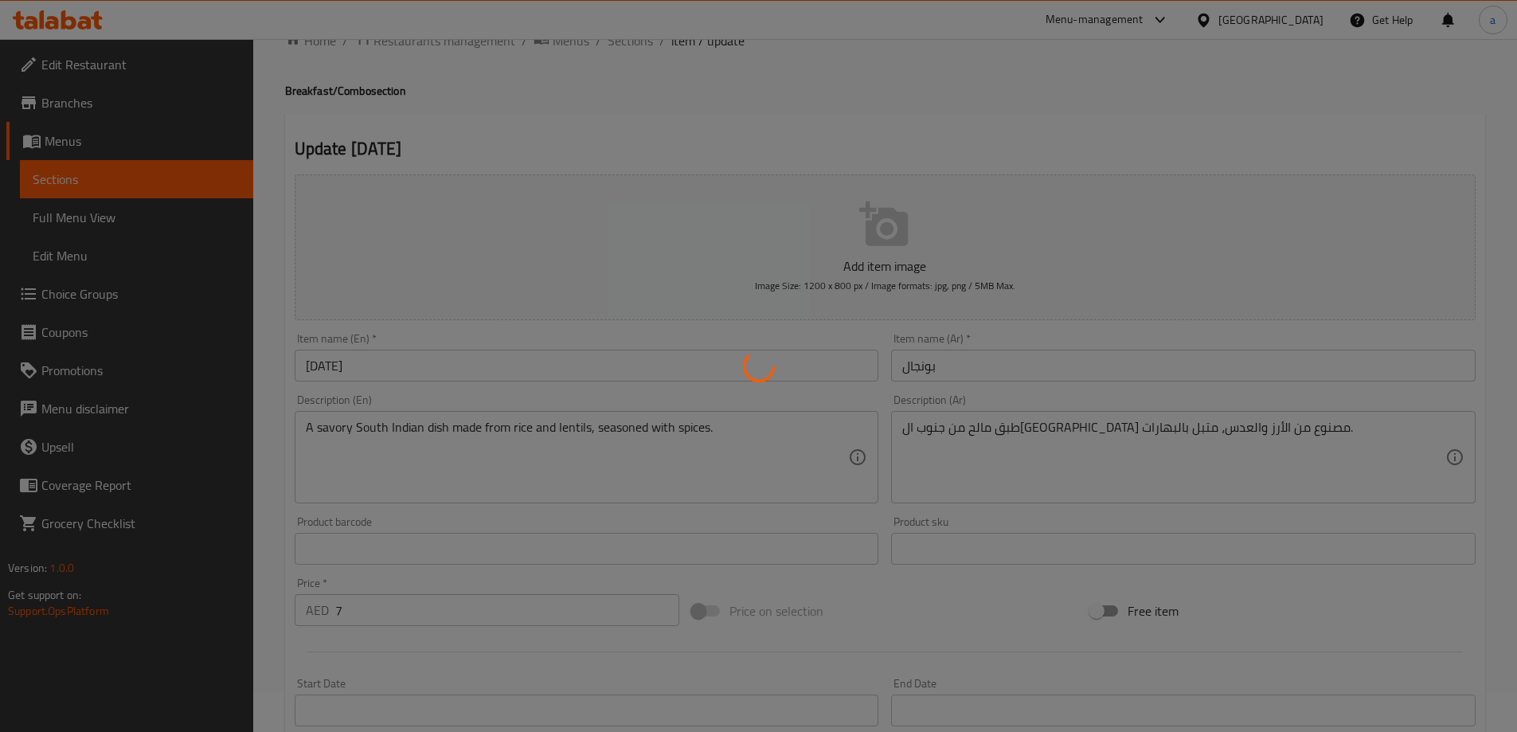
scroll to position [0, 0]
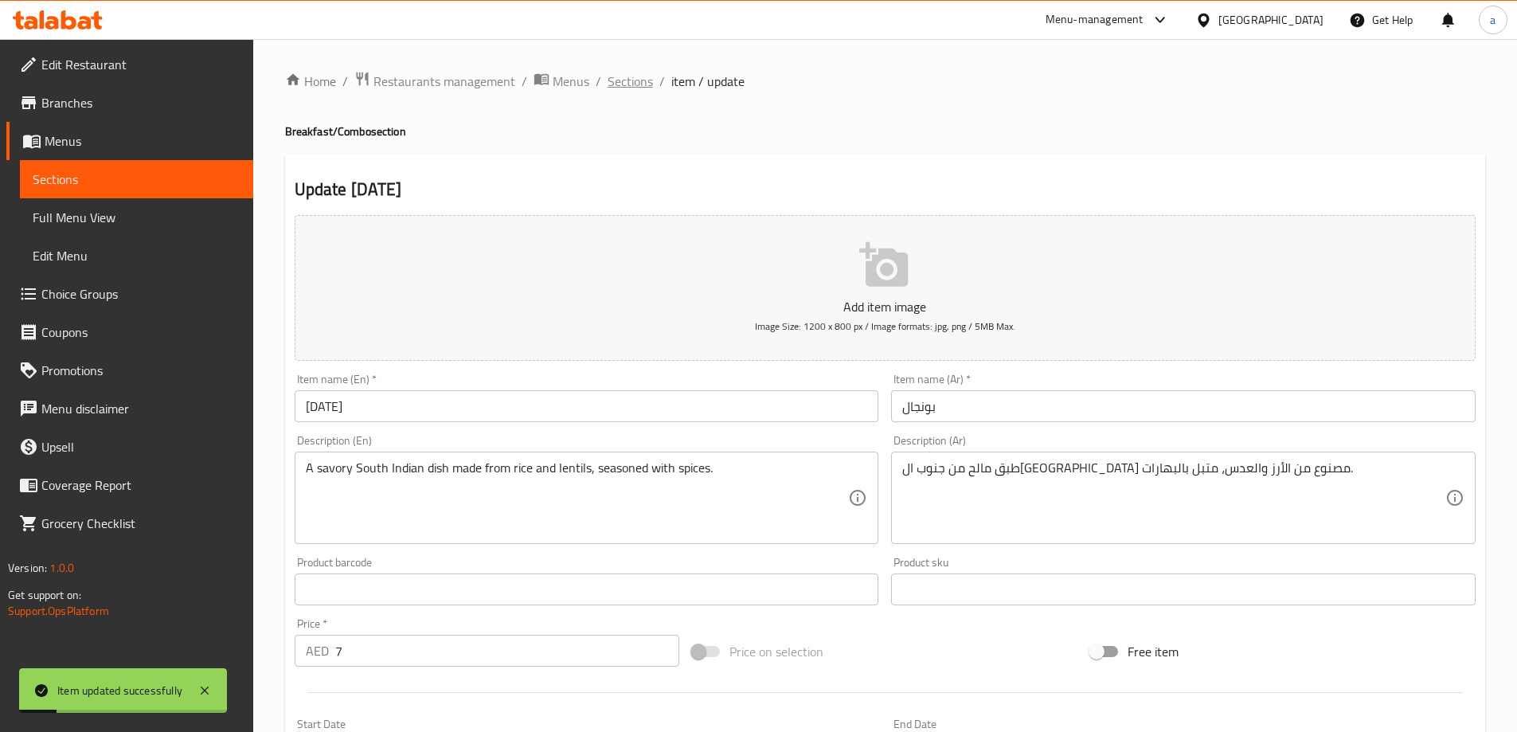
click at [615, 86] on span "Sections" at bounding box center [630, 81] width 45 height 19
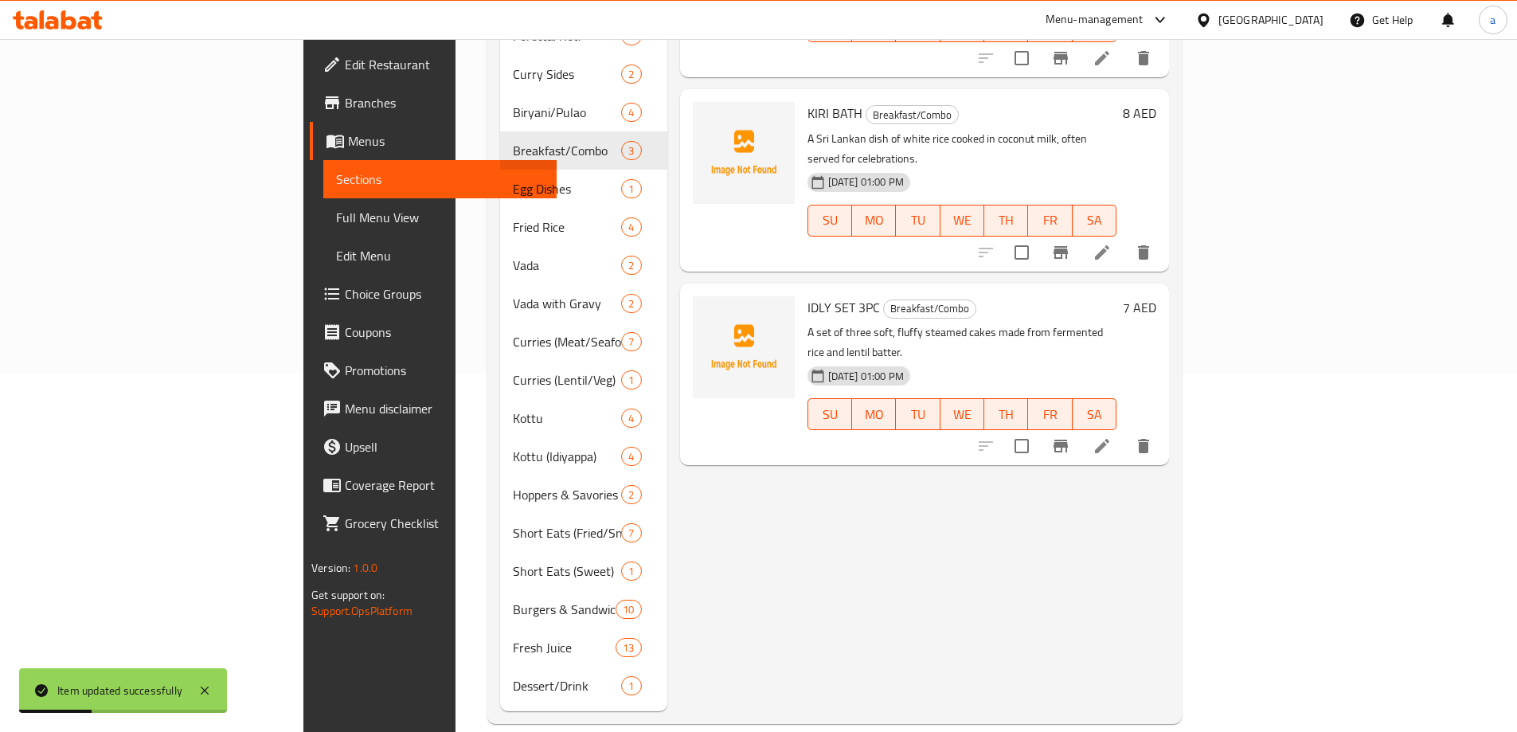
scroll to position [119, 0]
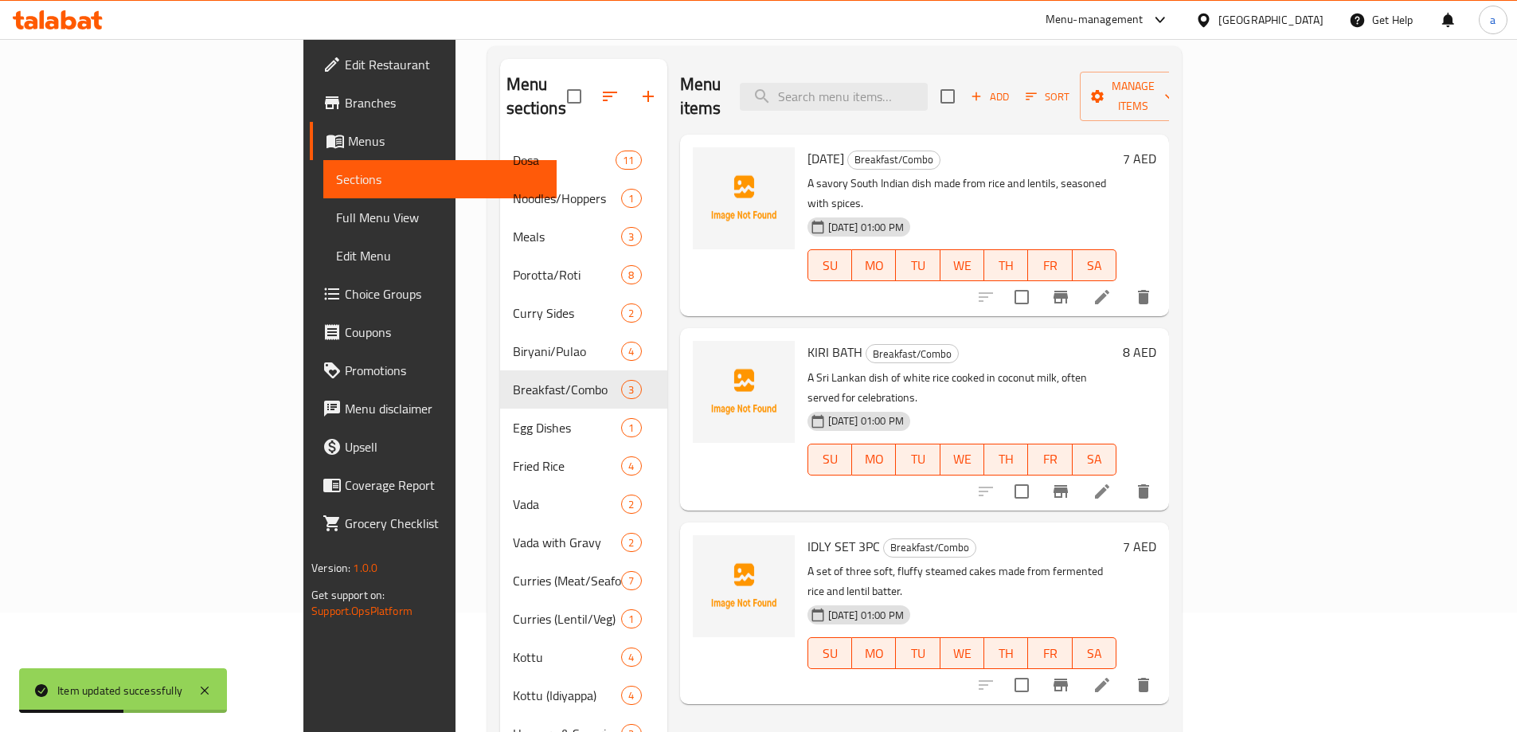
click at [1125, 477] on li at bounding box center [1102, 491] width 45 height 29
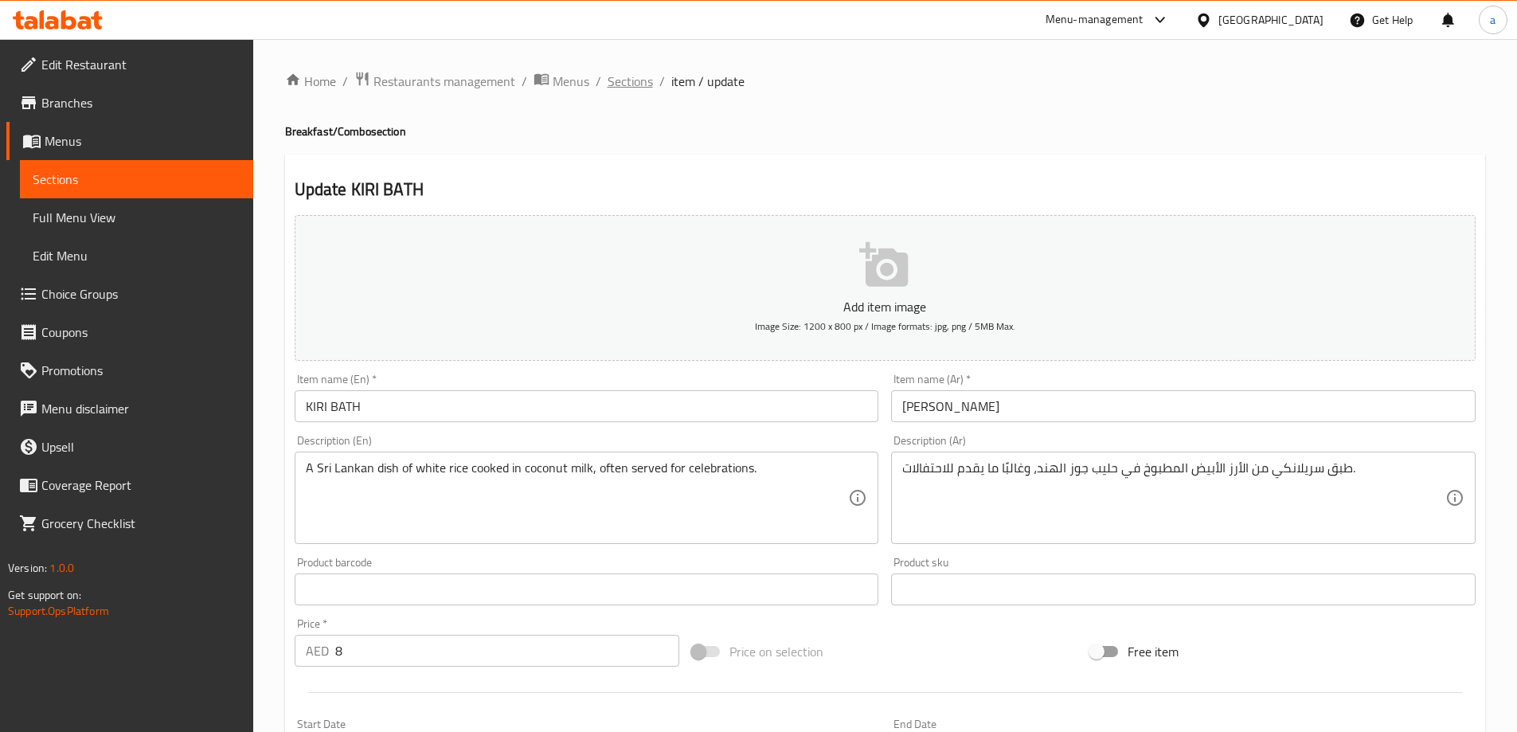
click at [609, 87] on span "Sections" at bounding box center [630, 81] width 45 height 19
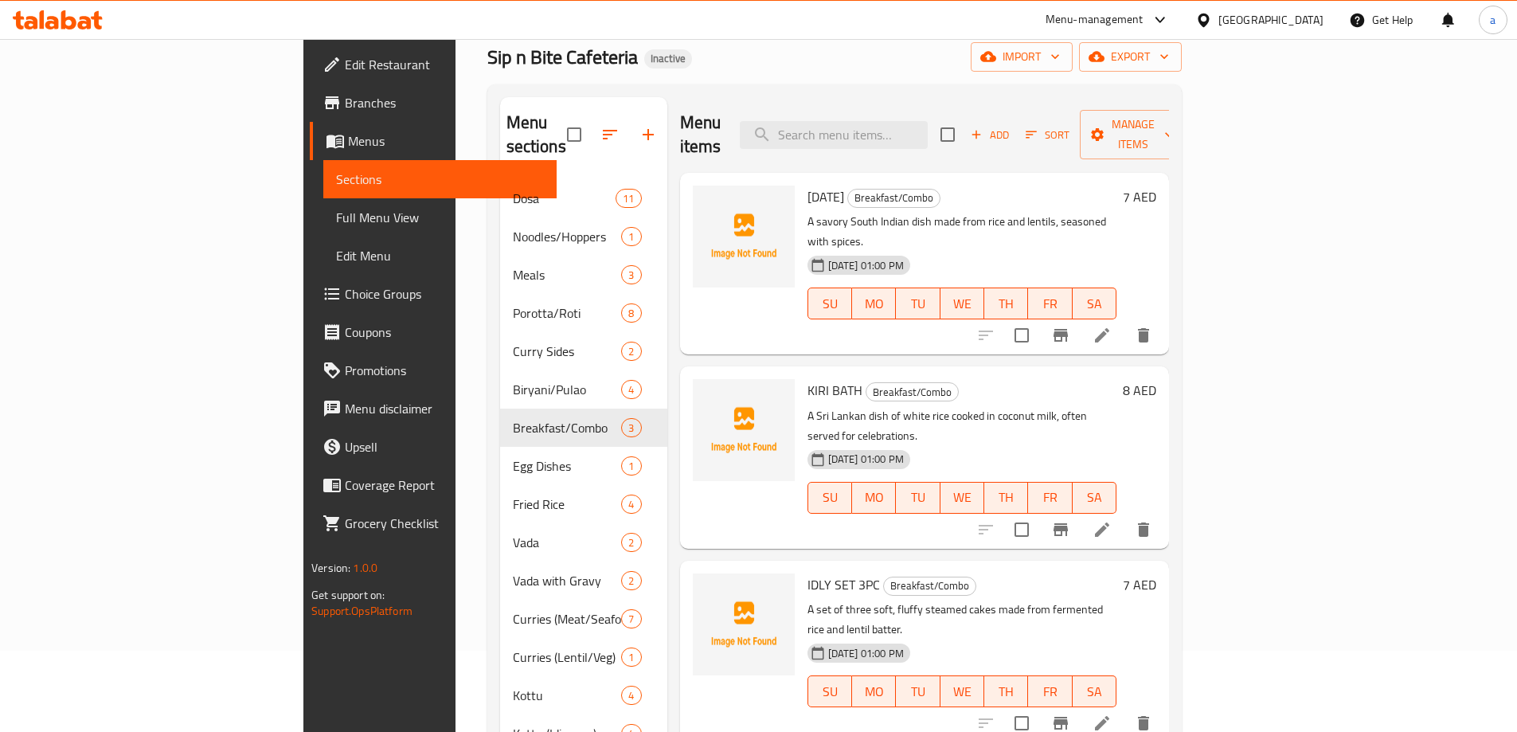
scroll to position [80, 0]
click at [1163, 512] on button "delete" at bounding box center [1144, 531] width 38 height 38
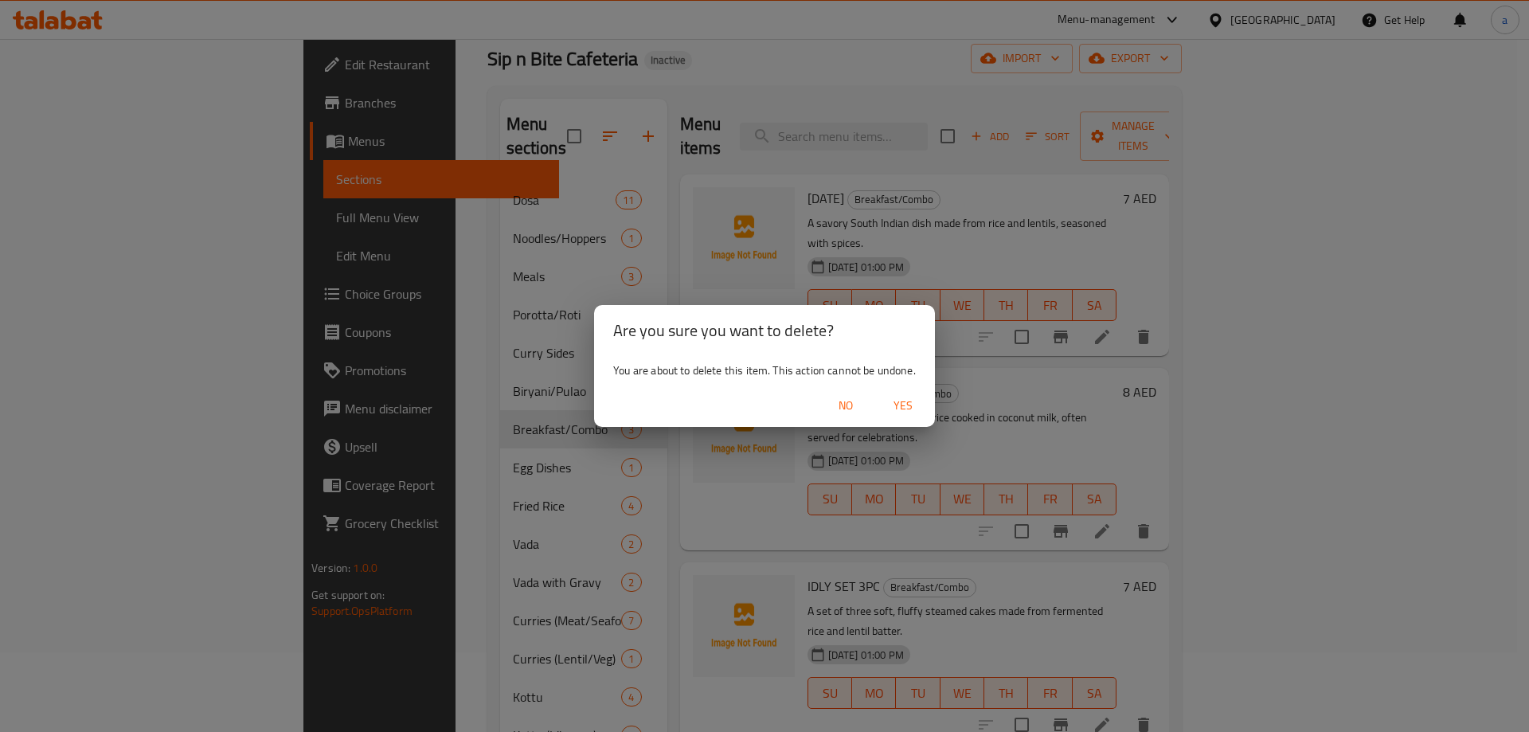
click at [899, 411] on span "Yes" at bounding box center [903, 406] width 38 height 20
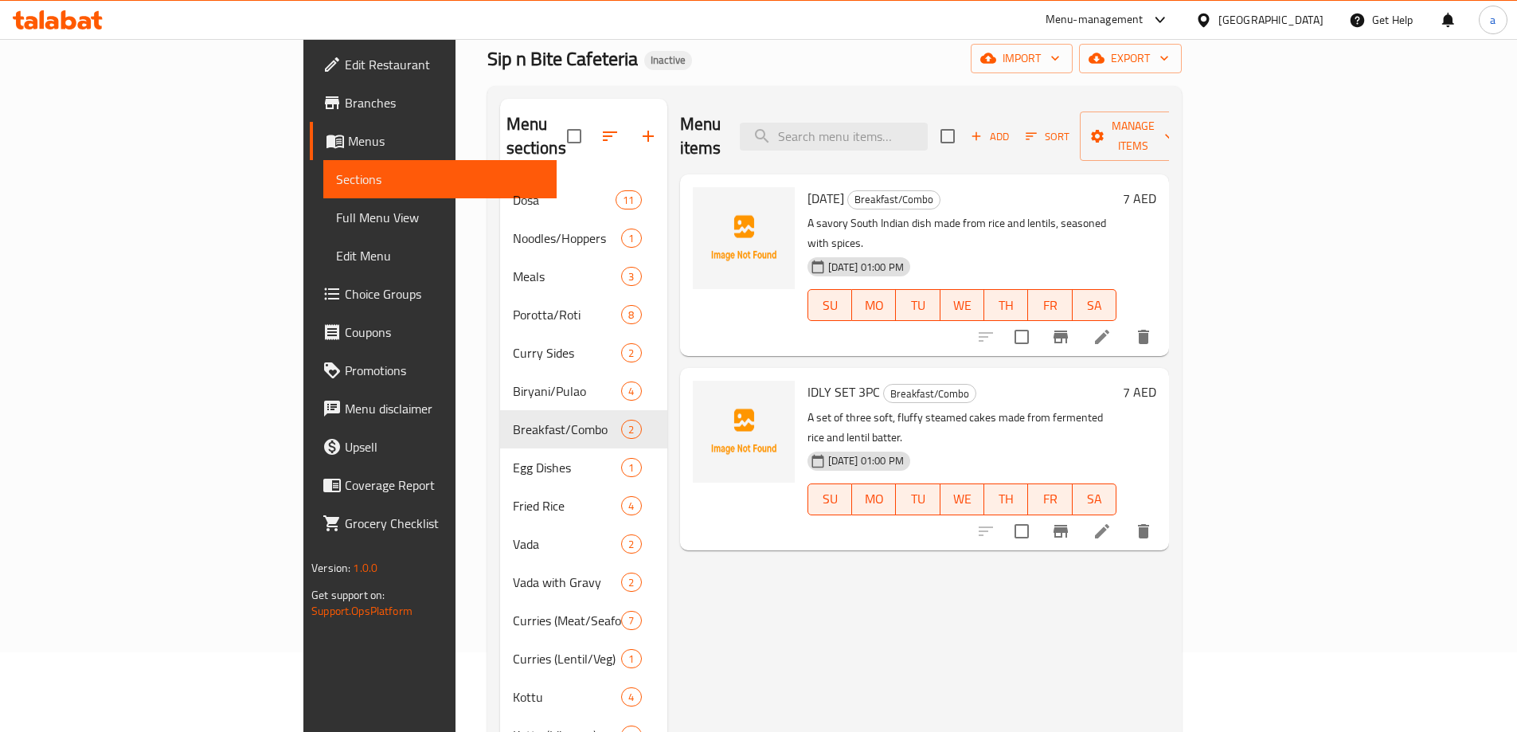
scroll to position [0, 0]
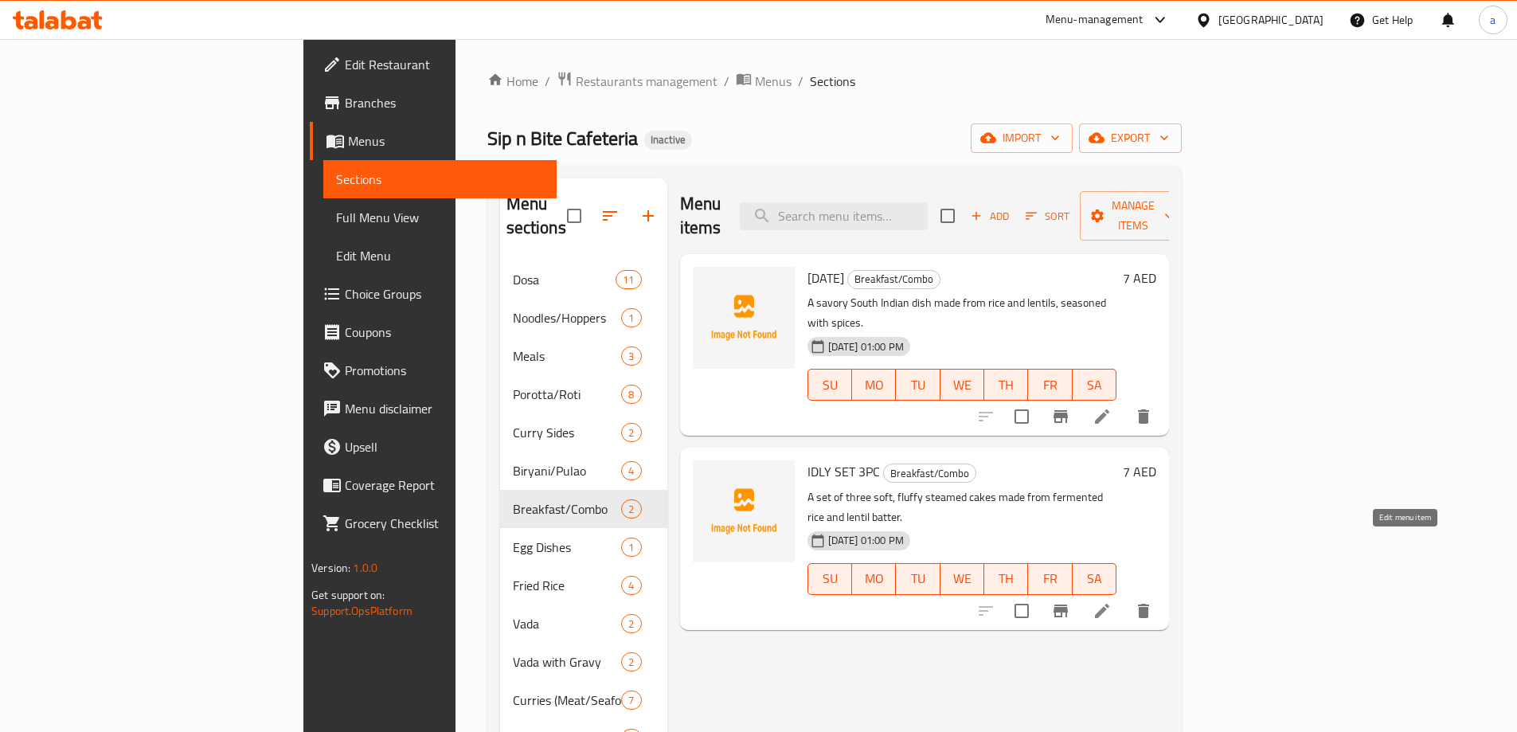
click at [1112, 601] on icon at bounding box center [1102, 610] width 19 height 19
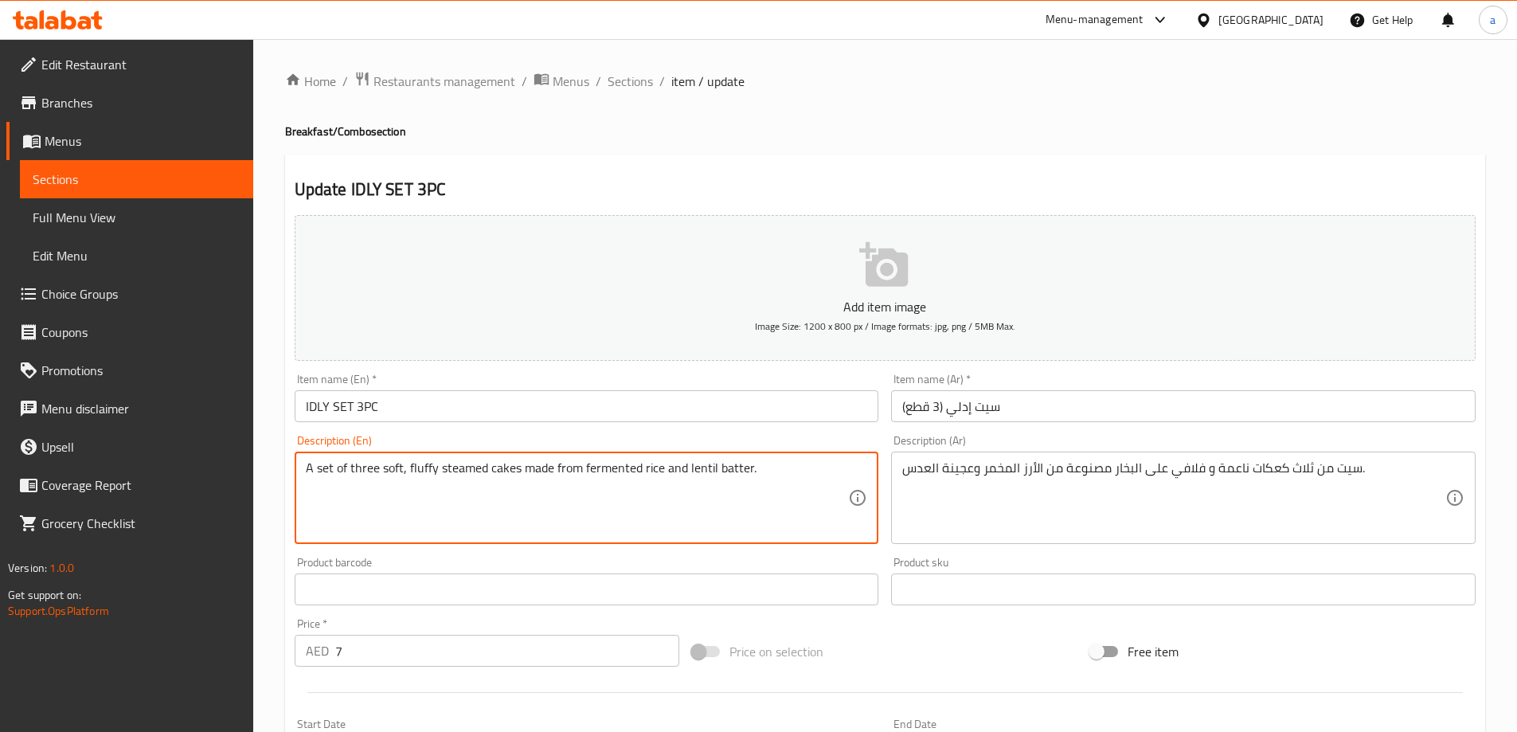
click at [726, 469] on textarea "A set of three soft, fluffy steamed cakes made from fermented rice and lentil b…" at bounding box center [577, 498] width 543 height 76
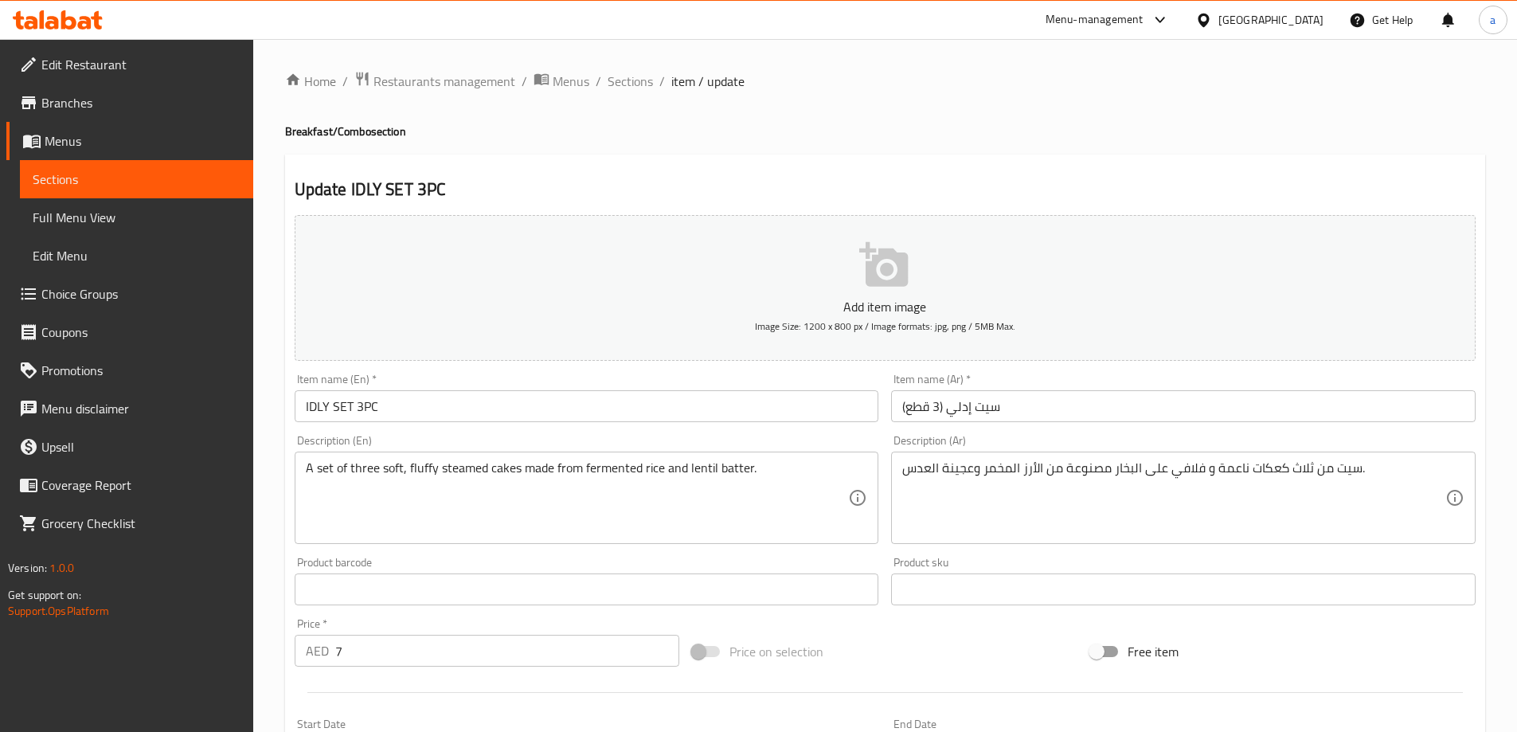
click at [760, 475] on textarea "A set of three soft, fluffy steamed cakes made from fermented rice and lentil b…" at bounding box center [577, 498] width 543 height 76
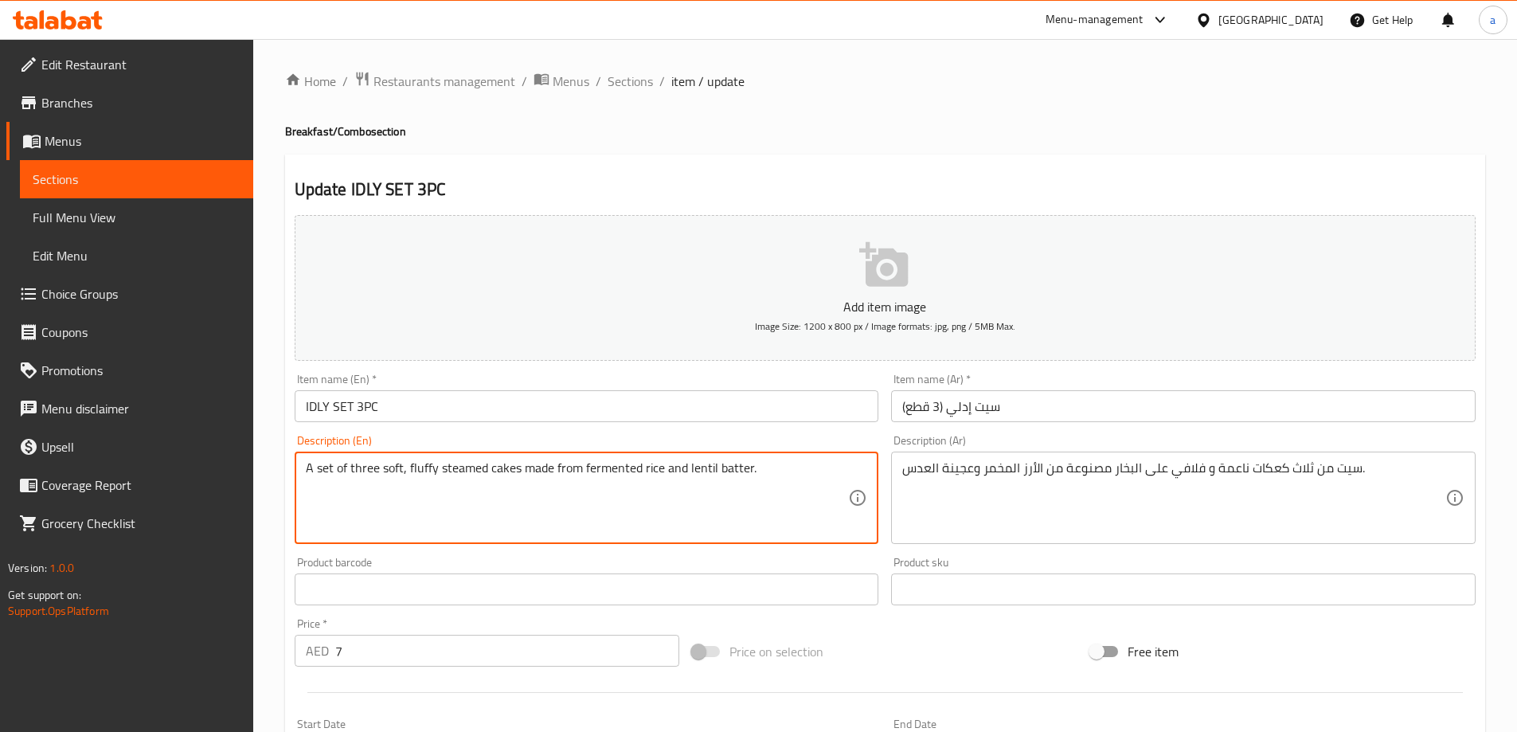
drag, startPoint x: 750, startPoint y: 469, endPoint x: 686, endPoint y: 490, distance: 67.0
click at [686, 490] on textarea "A set of three soft, fluffy steamed cakes made from fermented rice and lentil b…" at bounding box center [577, 498] width 543 height 76
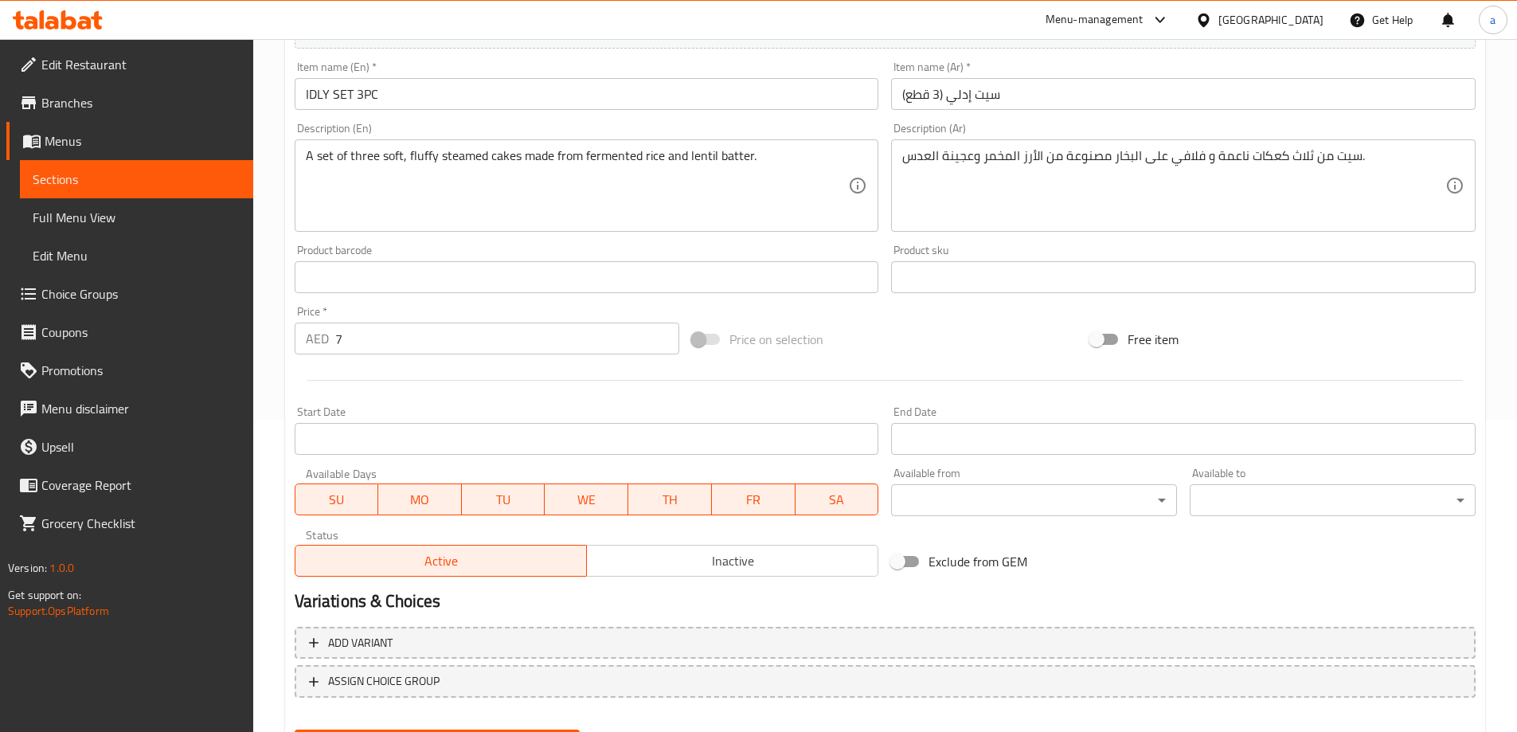
scroll to position [234, 0]
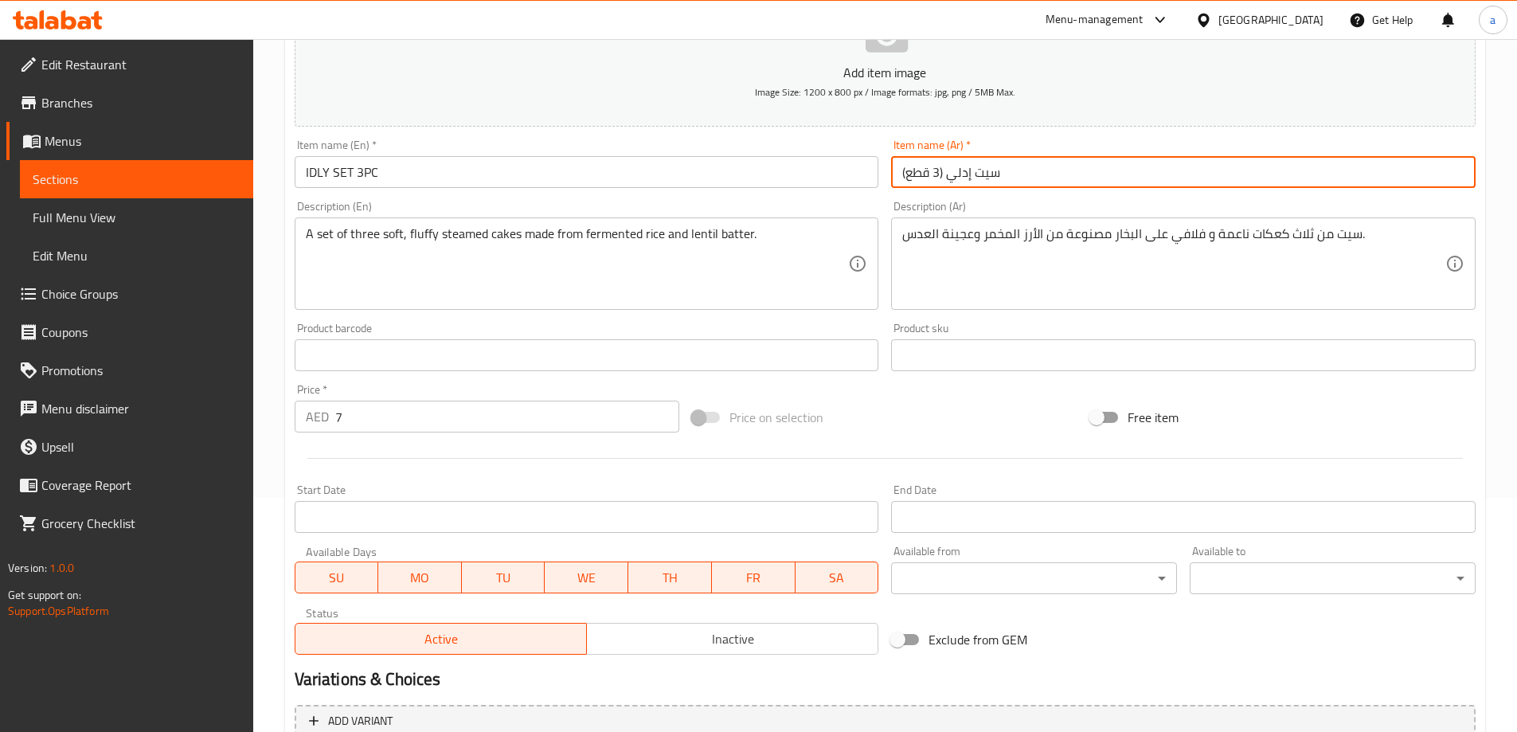
click at [938, 178] on input "سيت إدلي (3 قطع)" at bounding box center [1183, 172] width 585 height 32
click at [907, 169] on input "سيت إدلي (3 قطع)" at bounding box center [1183, 172] width 585 height 32
click at [900, 167] on input "سيت إدلي (3 قطع)" at bounding box center [1183, 172] width 585 height 32
click at [947, 172] on input "سيت إدلي (3 قطع)" at bounding box center [1183, 172] width 585 height 32
drag, startPoint x: 946, startPoint y: 167, endPoint x: 967, endPoint y: 221, distance: 58.0
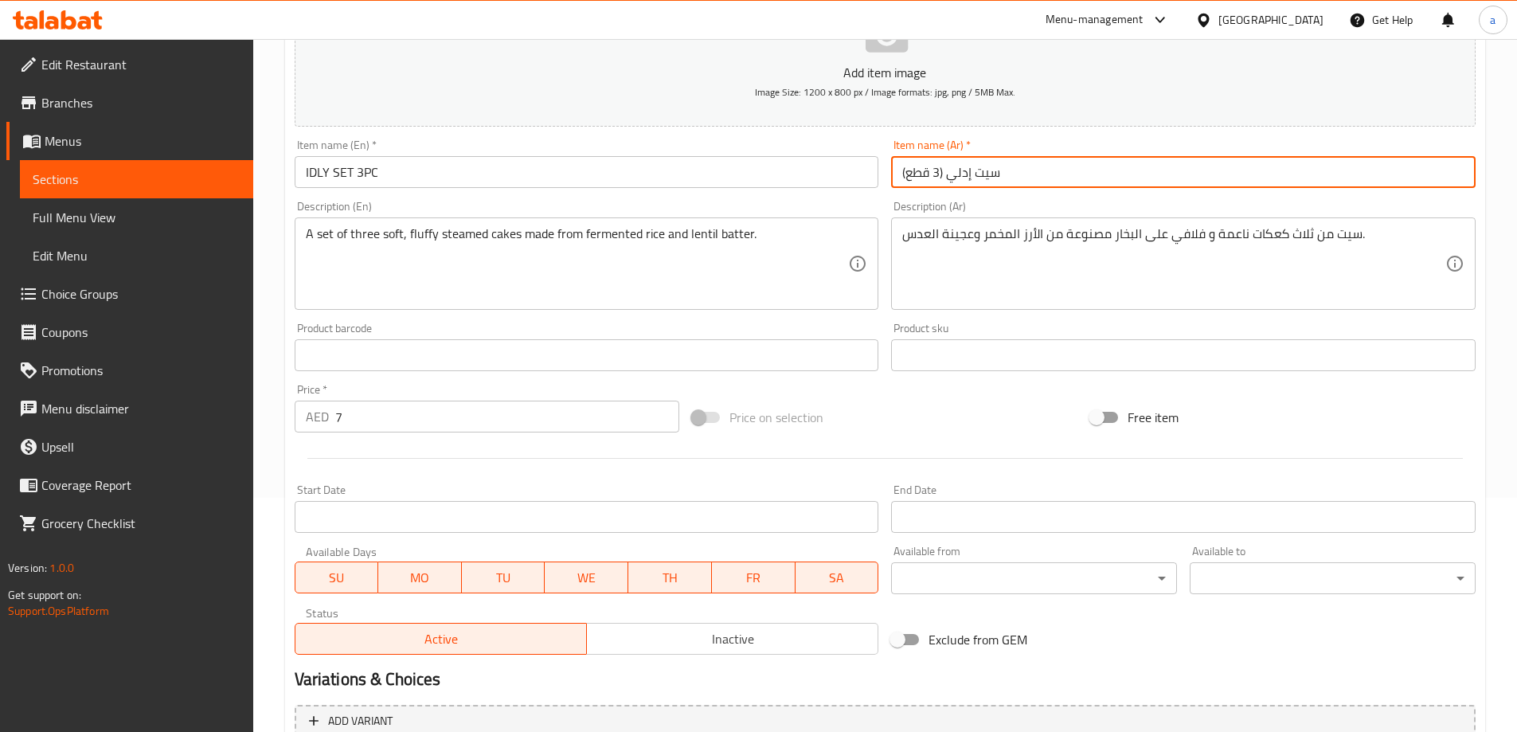
click at [957, 196] on div "Add item image Image Size: 1200 x 800 px / Image formats: jpg, png / 5MB Max. I…" at bounding box center [885, 318] width 1194 height 687
click at [946, 178] on input "سيت إدلي (3 قطع)" at bounding box center [1183, 172] width 585 height 32
click at [1056, 162] on input "سيت إدلي (3 قطع)" at bounding box center [1183, 172] width 585 height 32
click at [935, 172] on input "سيت إدلي (3 قطع" at bounding box center [1183, 172] width 585 height 32
click at [943, 177] on input "سيت إدلي (3 قطع" at bounding box center [1183, 172] width 585 height 32
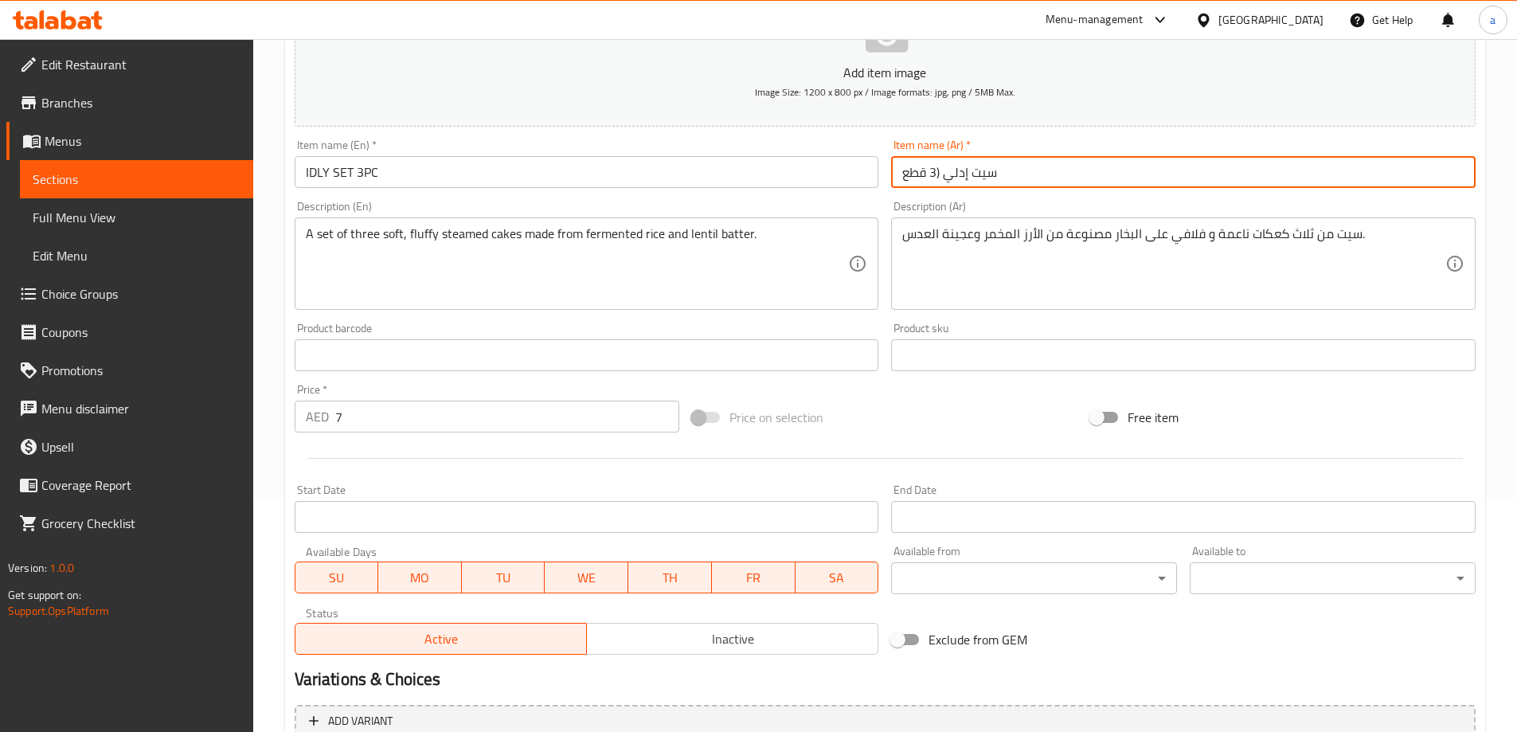
click at [943, 177] on input "سيت إدلي (3 قطع" at bounding box center [1183, 172] width 585 height 32
click at [938, 174] on input "سيت إدلي (3 قطع" at bounding box center [1183, 172] width 585 height 32
click at [941, 174] on input "سيت إدلي (3 قطع" at bounding box center [1183, 172] width 585 height 32
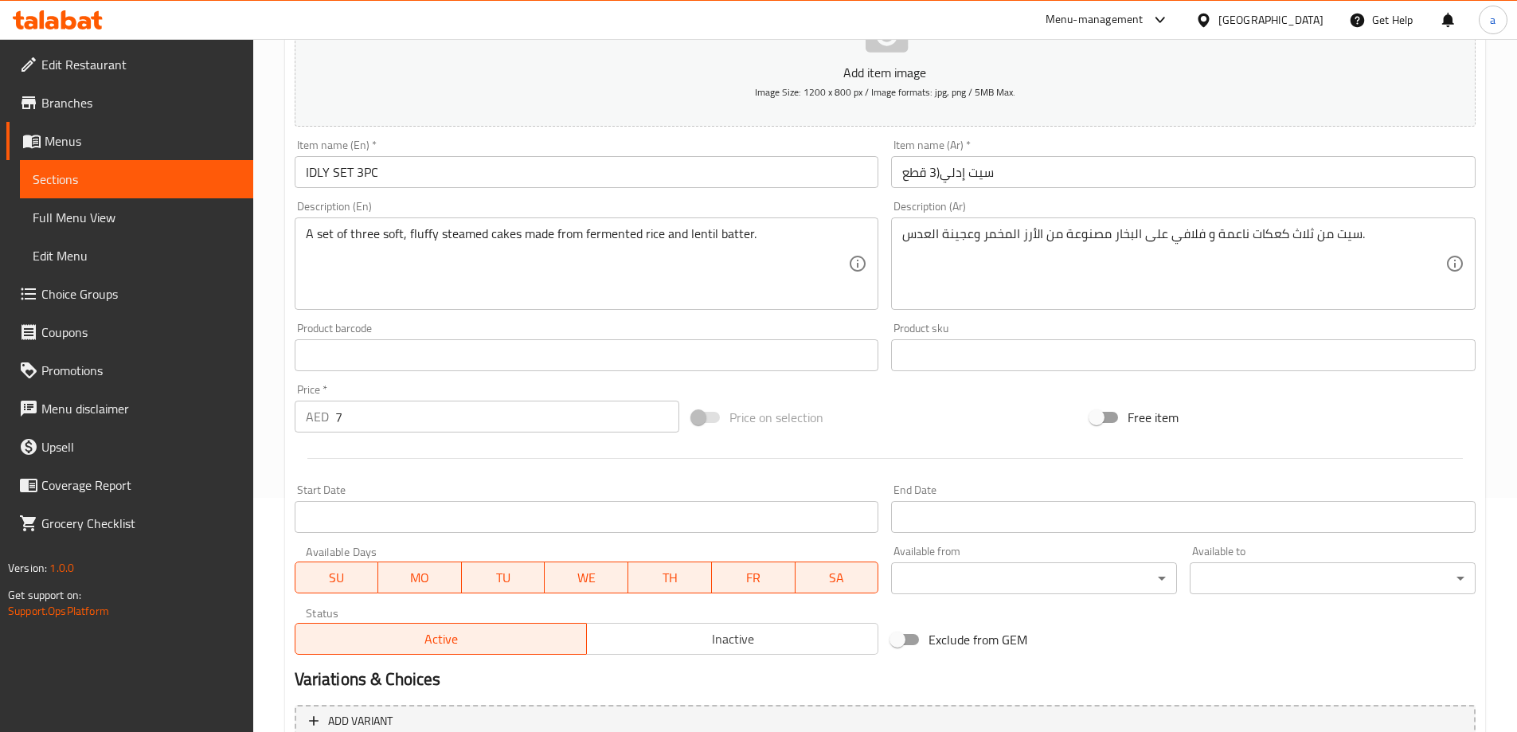
click at [1072, 179] on input "سيت إدلي(3 قطع" at bounding box center [1183, 172] width 585 height 32
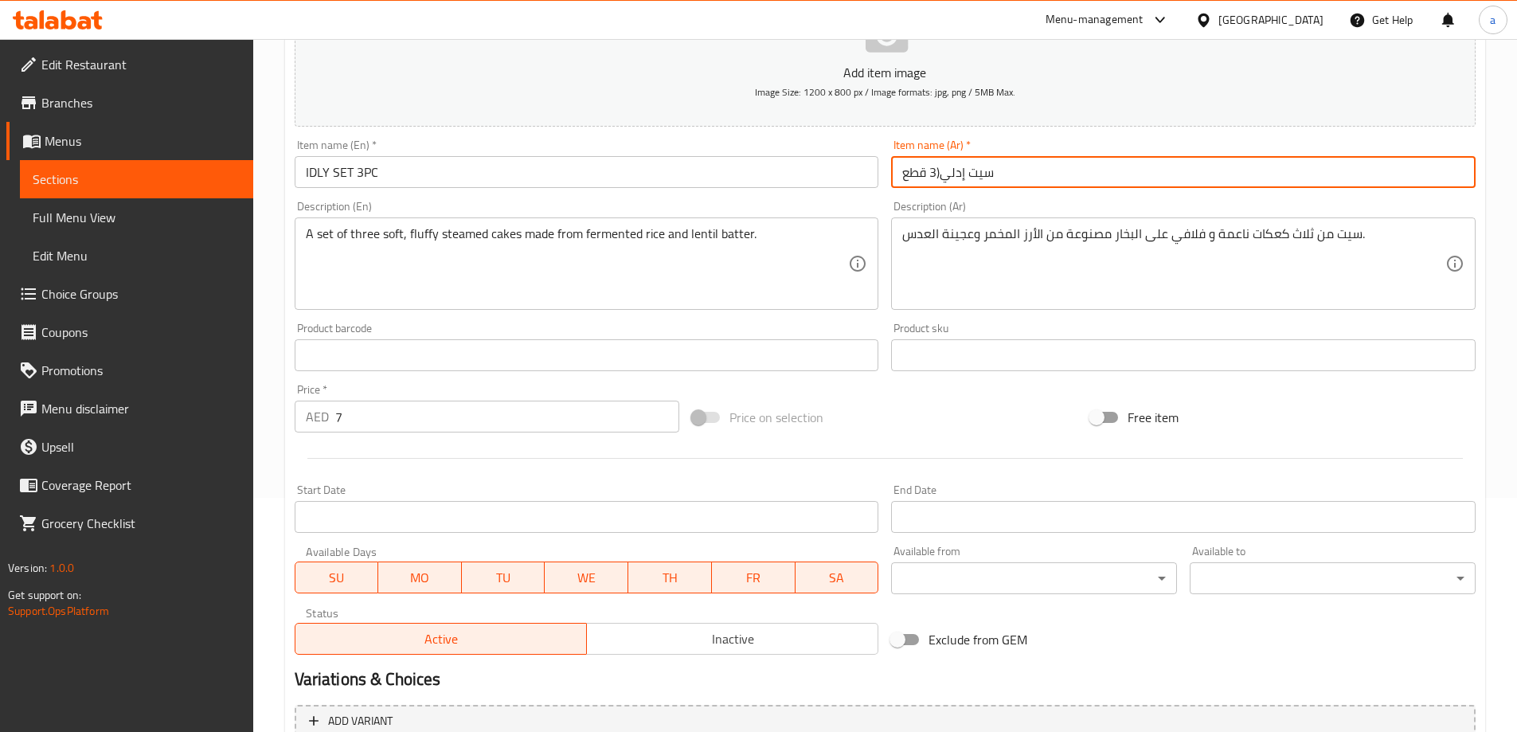
click at [935, 172] on input "سيت إدلي(3 قطع" at bounding box center [1183, 172] width 585 height 32
click at [940, 173] on input "سيت إدلي(3 قطع" at bounding box center [1183, 172] width 585 height 32
click at [903, 170] on input "سيت إدلي (3 قطع" at bounding box center [1183, 172] width 585 height 32
click at [932, 171] on input "سيت إدلي (3 قطع" at bounding box center [1183, 172] width 585 height 32
click at [1090, 168] on input "سيت إدلي 3 قطع" at bounding box center [1183, 172] width 585 height 32
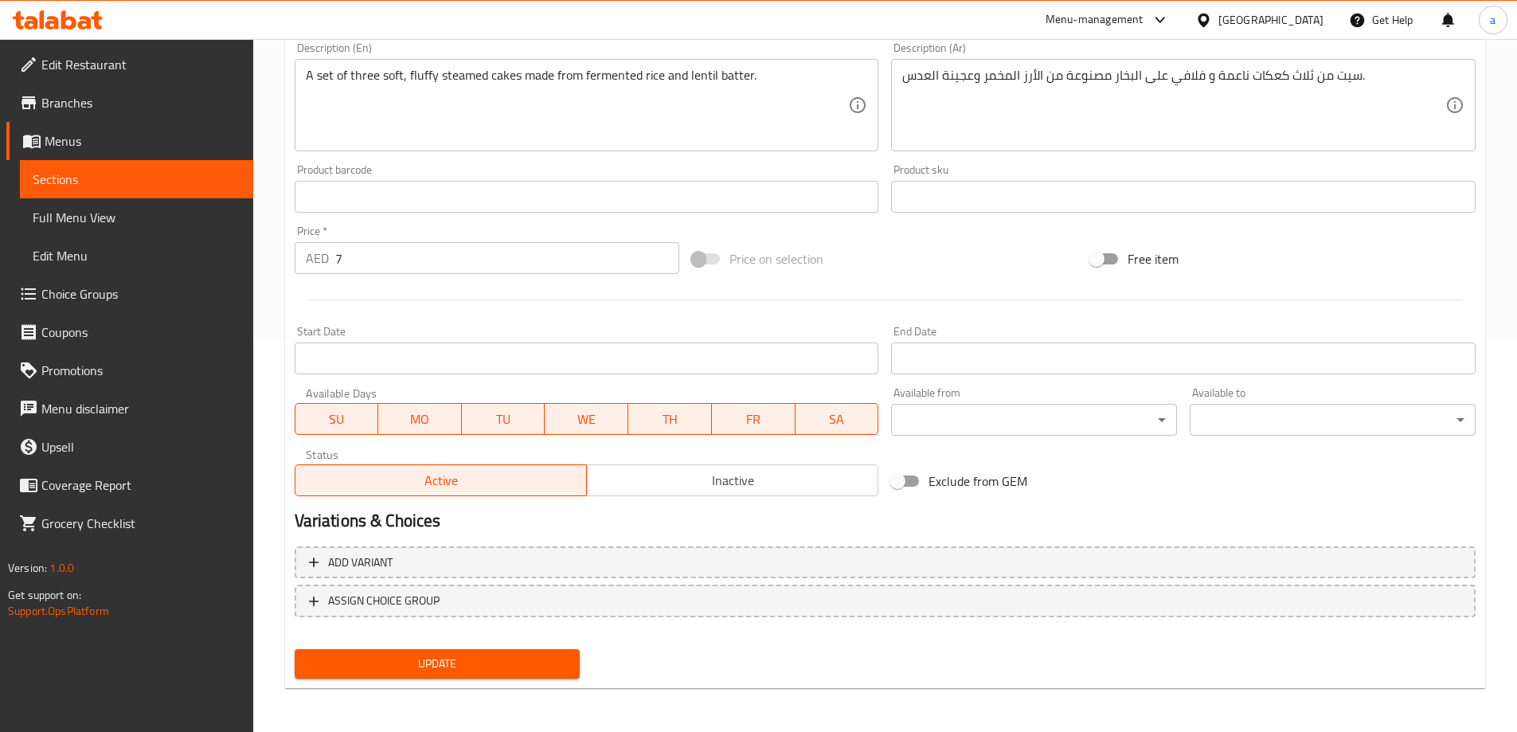
scroll to position [394, 0]
type input "سيت إدلي 3 قطع"
click at [489, 656] on span "Update" at bounding box center [437, 663] width 260 height 20
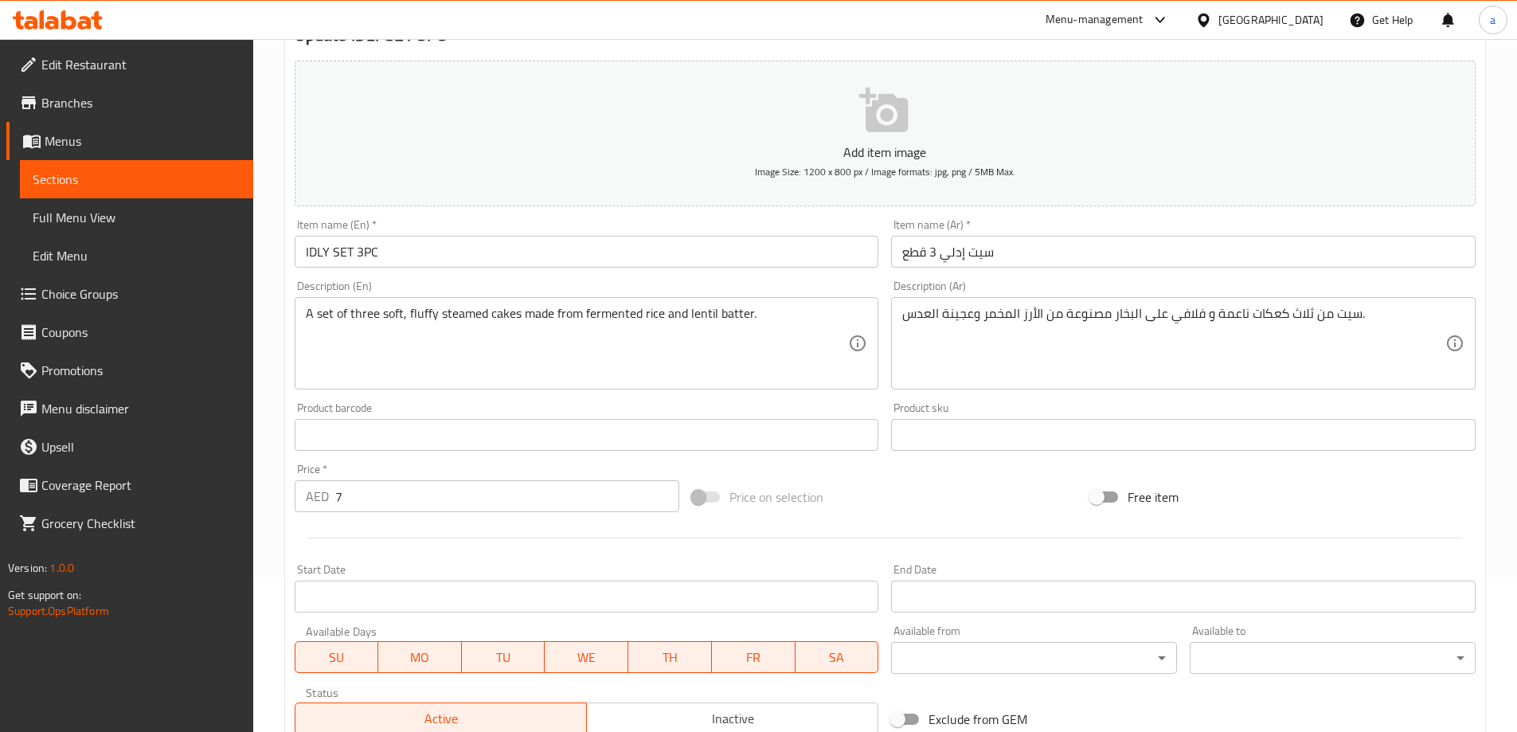
scroll to position [0, 0]
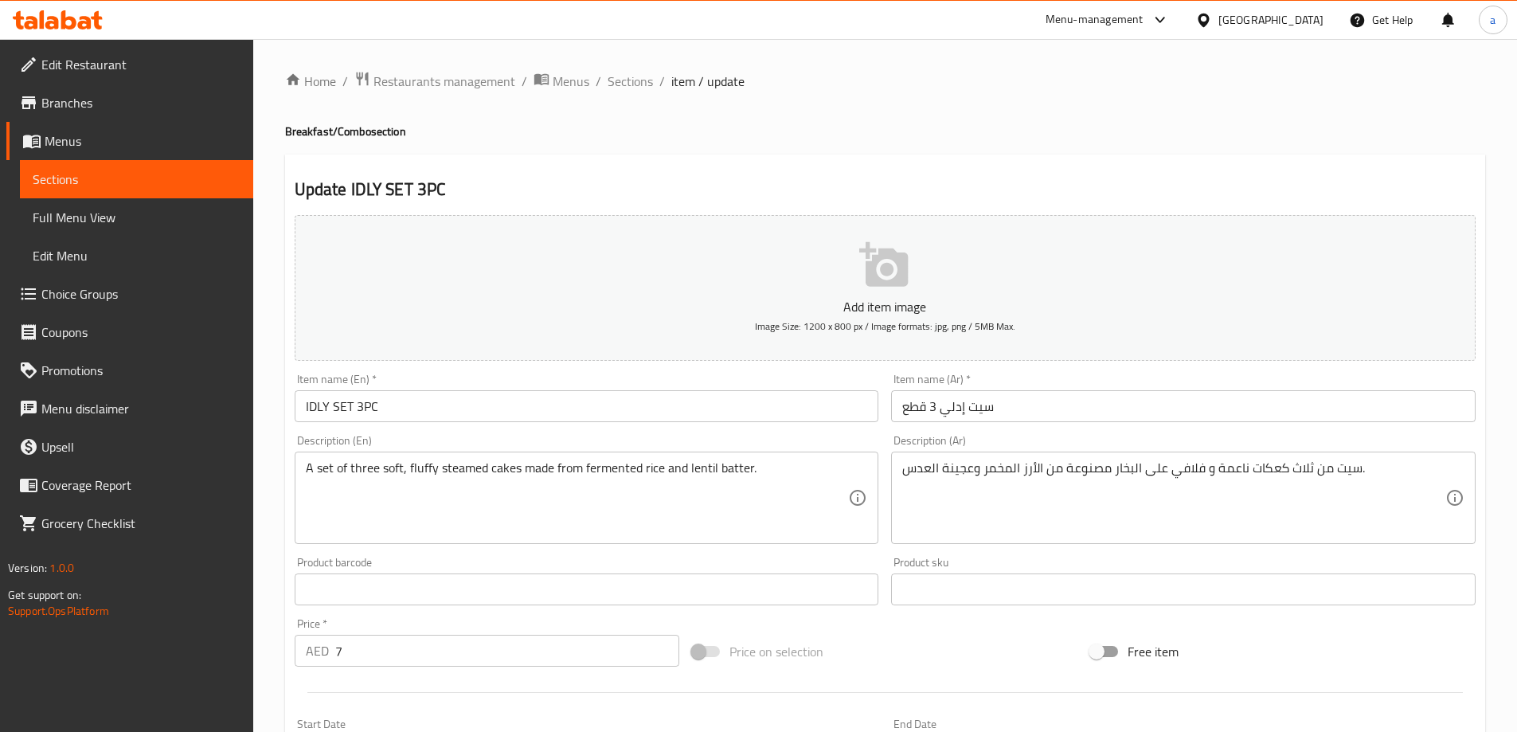
click at [634, 93] on div "Home / Restaurants management / Menus / Sections / item / update Breakfast/Comb…" at bounding box center [885, 582] width 1200 height 1023
click at [632, 80] on span "Sections" at bounding box center [630, 81] width 45 height 19
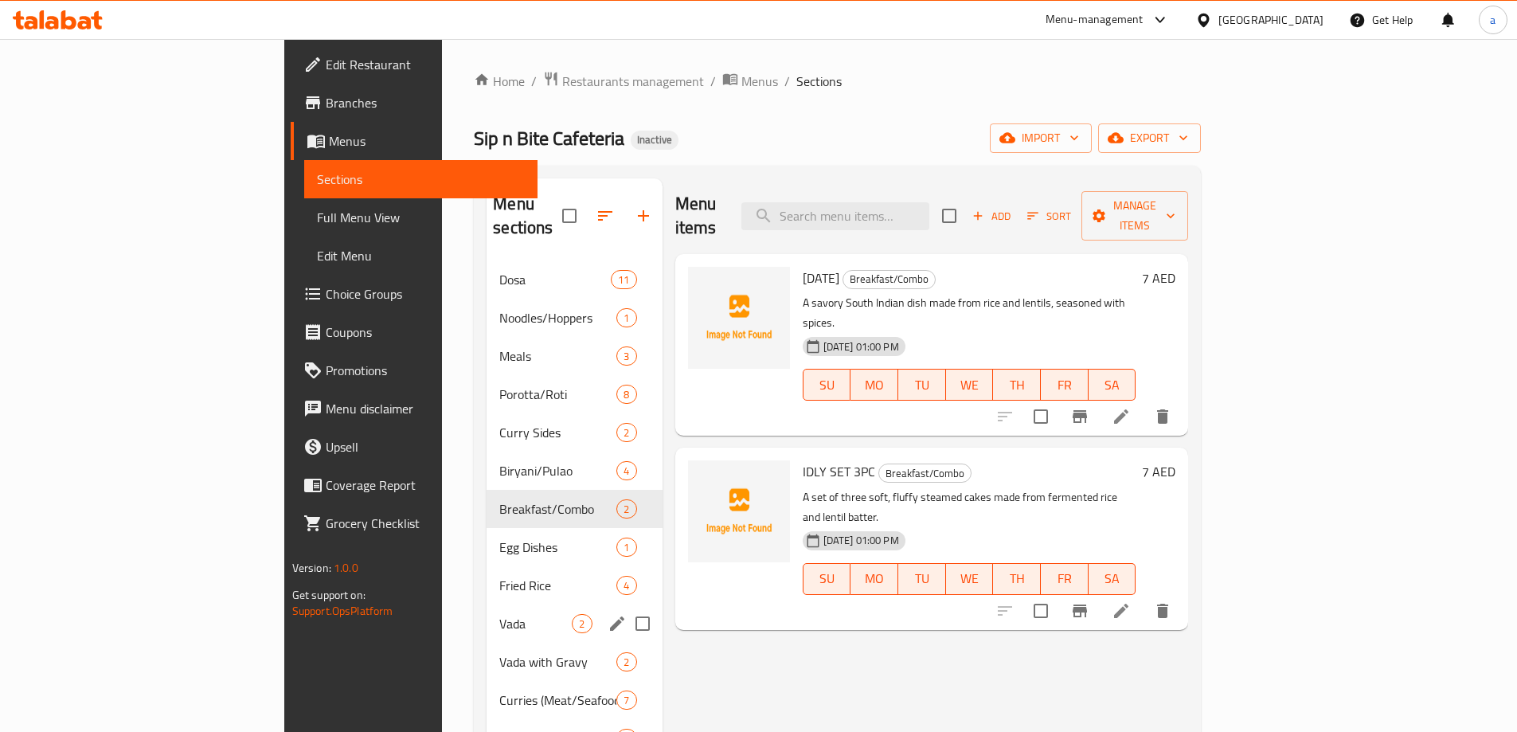
click at [487, 605] on div "Vada 2" at bounding box center [574, 624] width 175 height 38
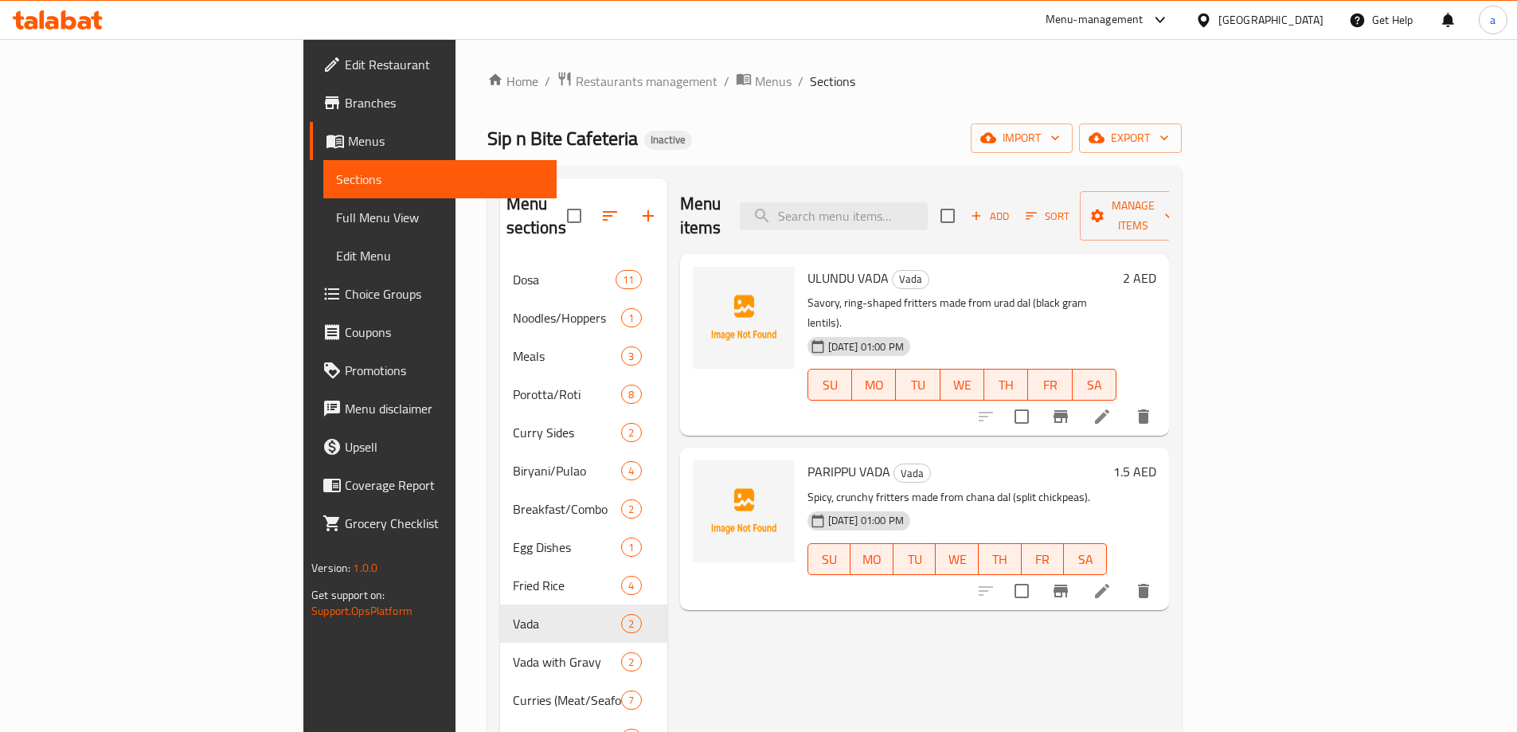
click at [1112, 407] on icon at bounding box center [1102, 416] width 19 height 19
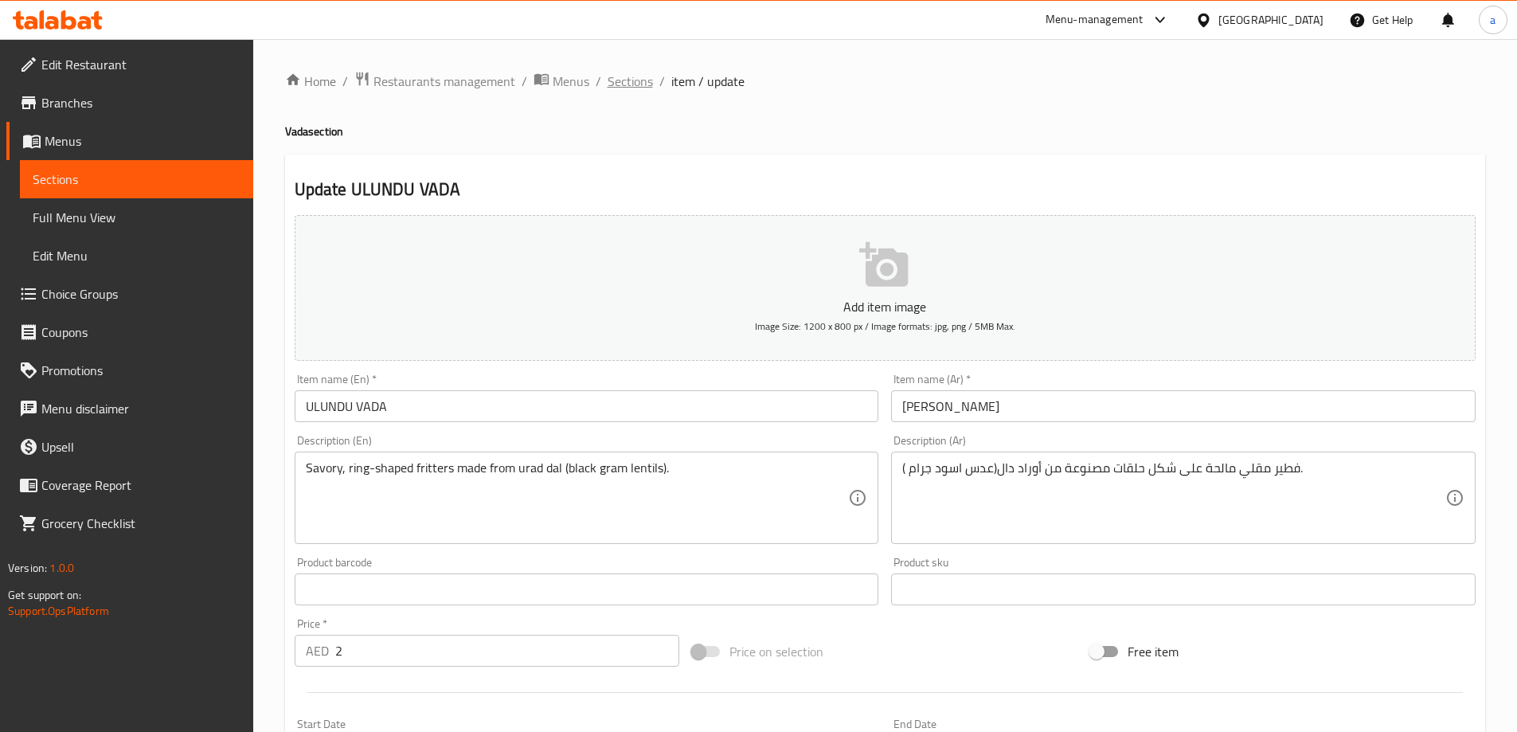
click at [621, 81] on span "Sections" at bounding box center [630, 81] width 45 height 19
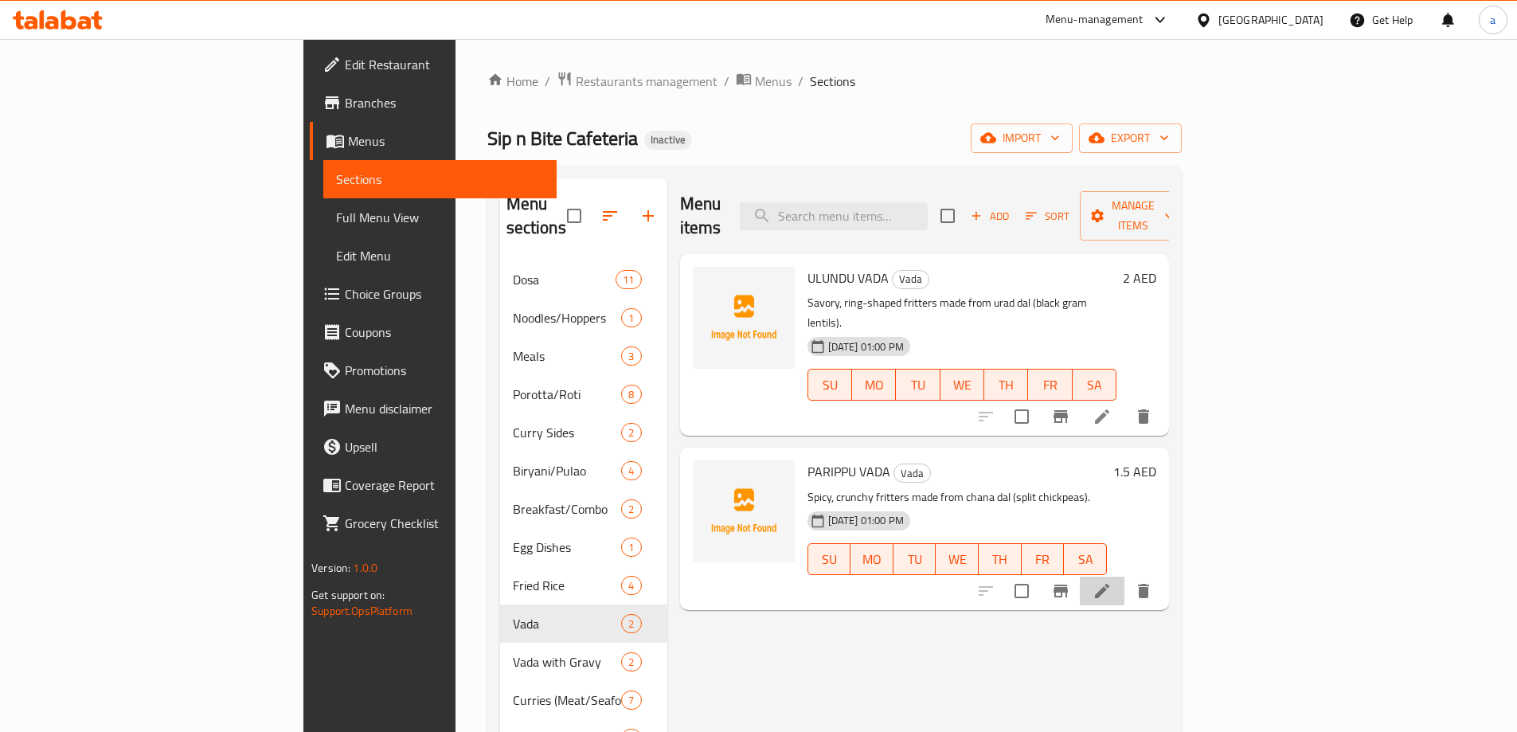
click at [1125, 577] on li at bounding box center [1102, 591] width 45 height 29
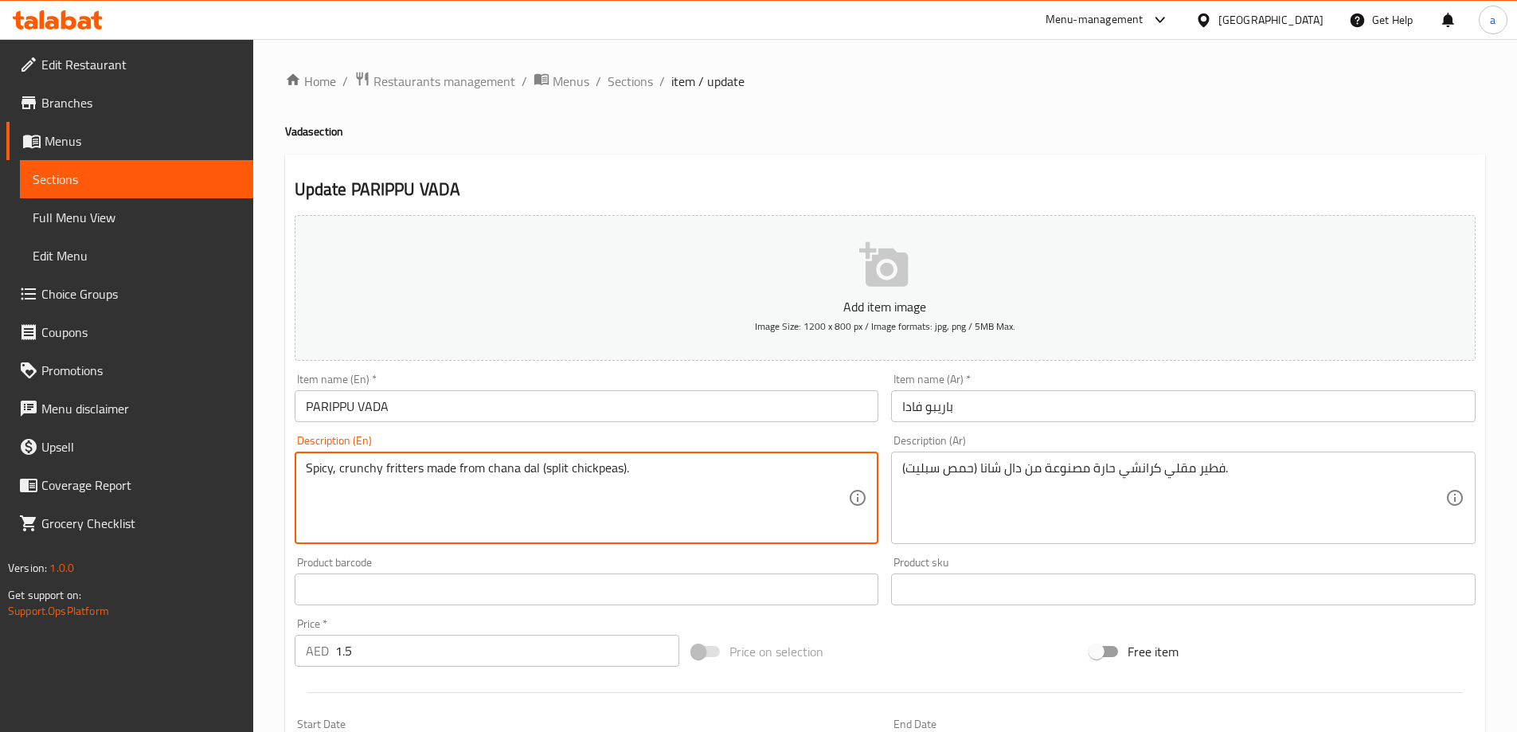
click at [397, 480] on textarea "Spicy, crunchy fritters made from chana dal (split chickpeas)." at bounding box center [577, 498] width 543 height 76
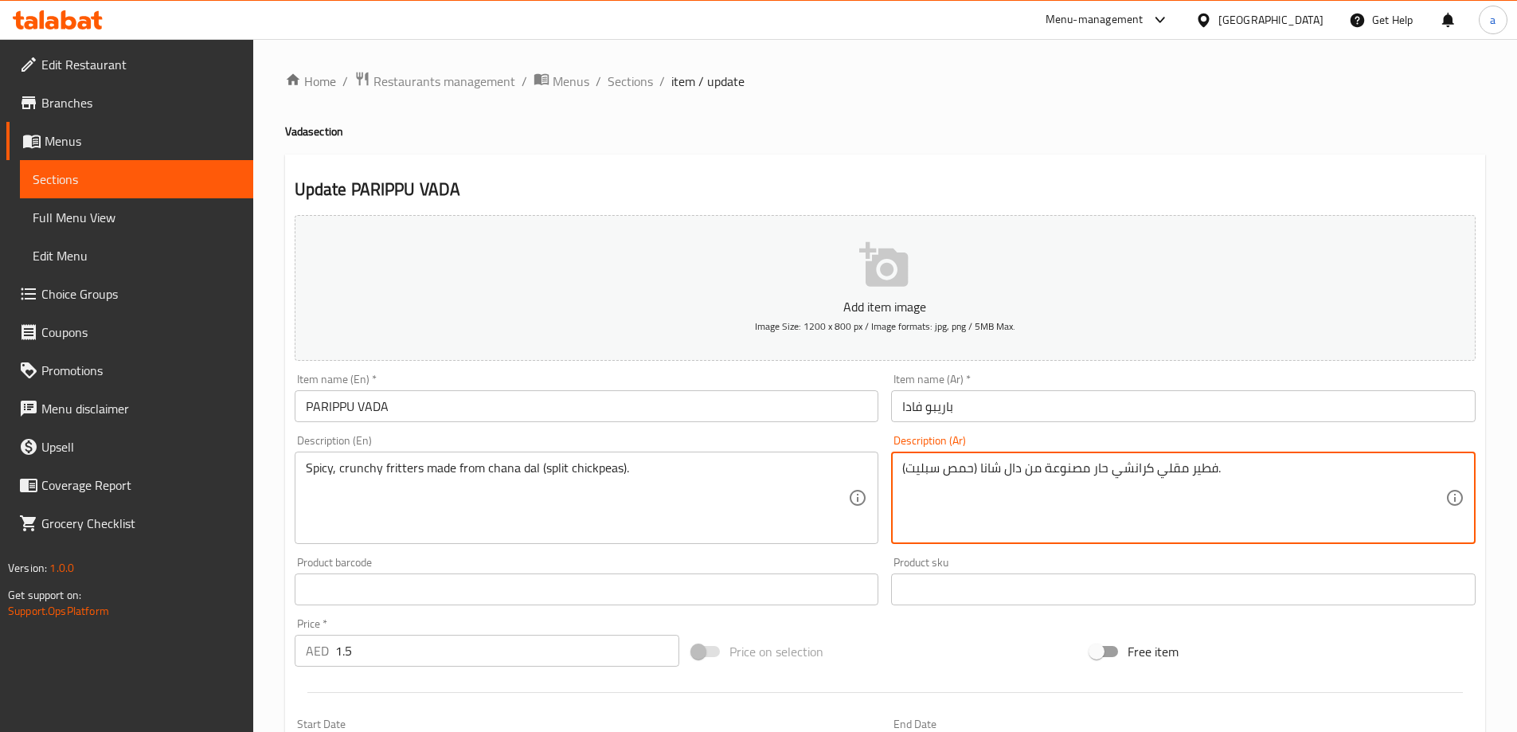
click at [1040, 466] on textarea "فطير مقلي كرانشي حار مصنوعة من دال شانا (حمص سبليت)." at bounding box center [1174, 498] width 543 height 76
click at [1049, 493] on textarea "فطير مقلي كرانشي حار مصنوع من دال شانا (حمص سبليت)." at bounding box center [1174, 498] width 543 height 76
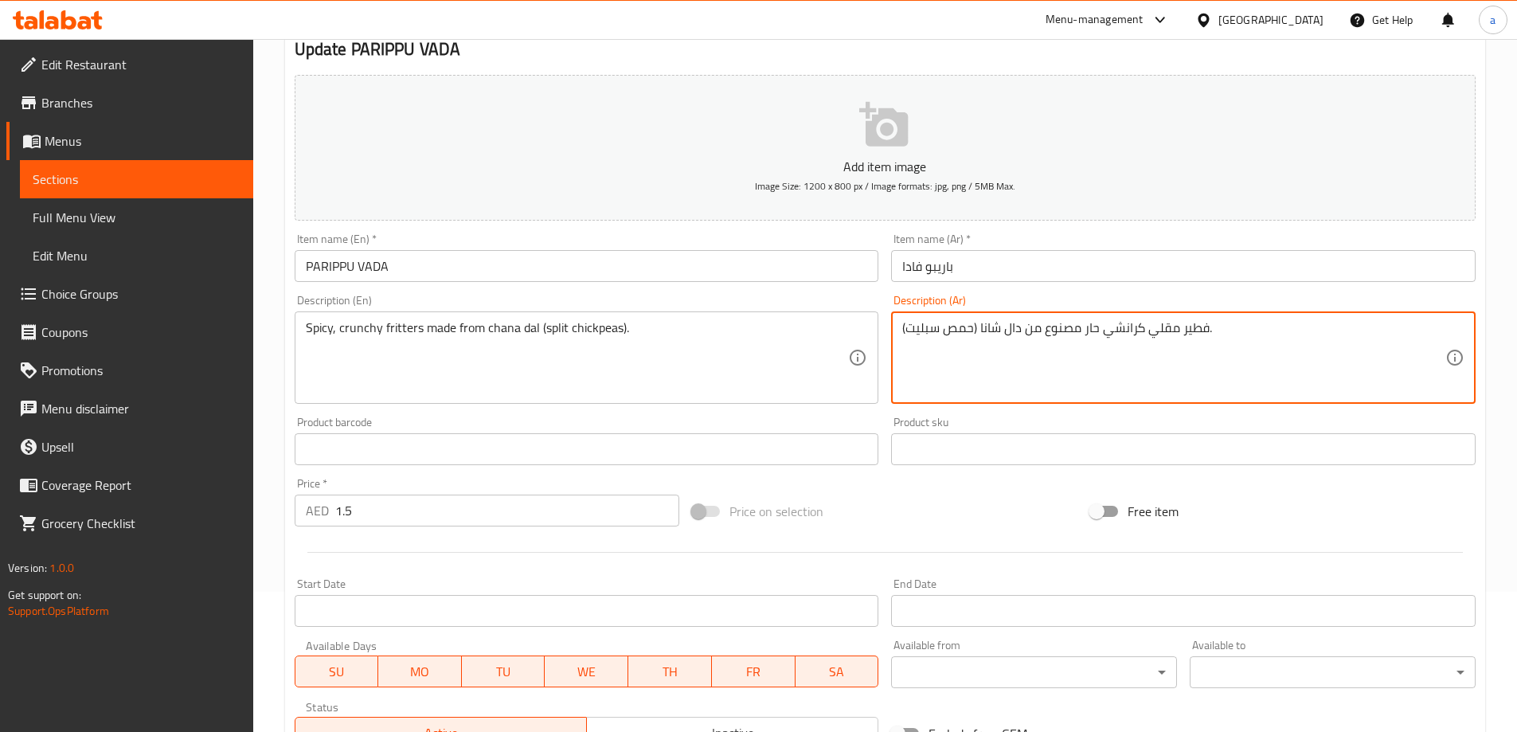
scroll to position [394, 0]
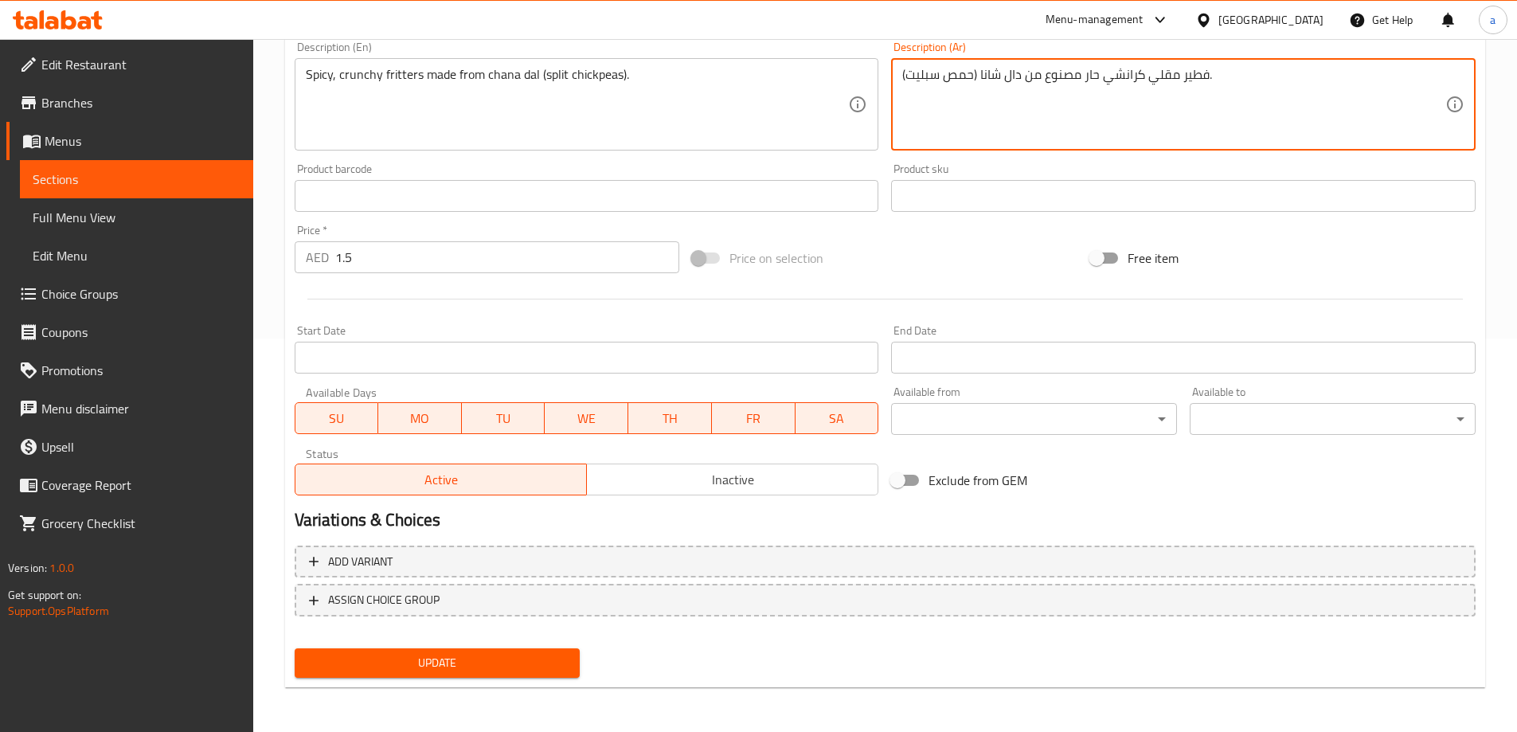
type textarea "فطير مقلي كرانشي حار مصنوع من دال شانا (حمص سبليت)."
click at [464, 648] on div "Update" at bounding box center [437, 663] width 299 height 42
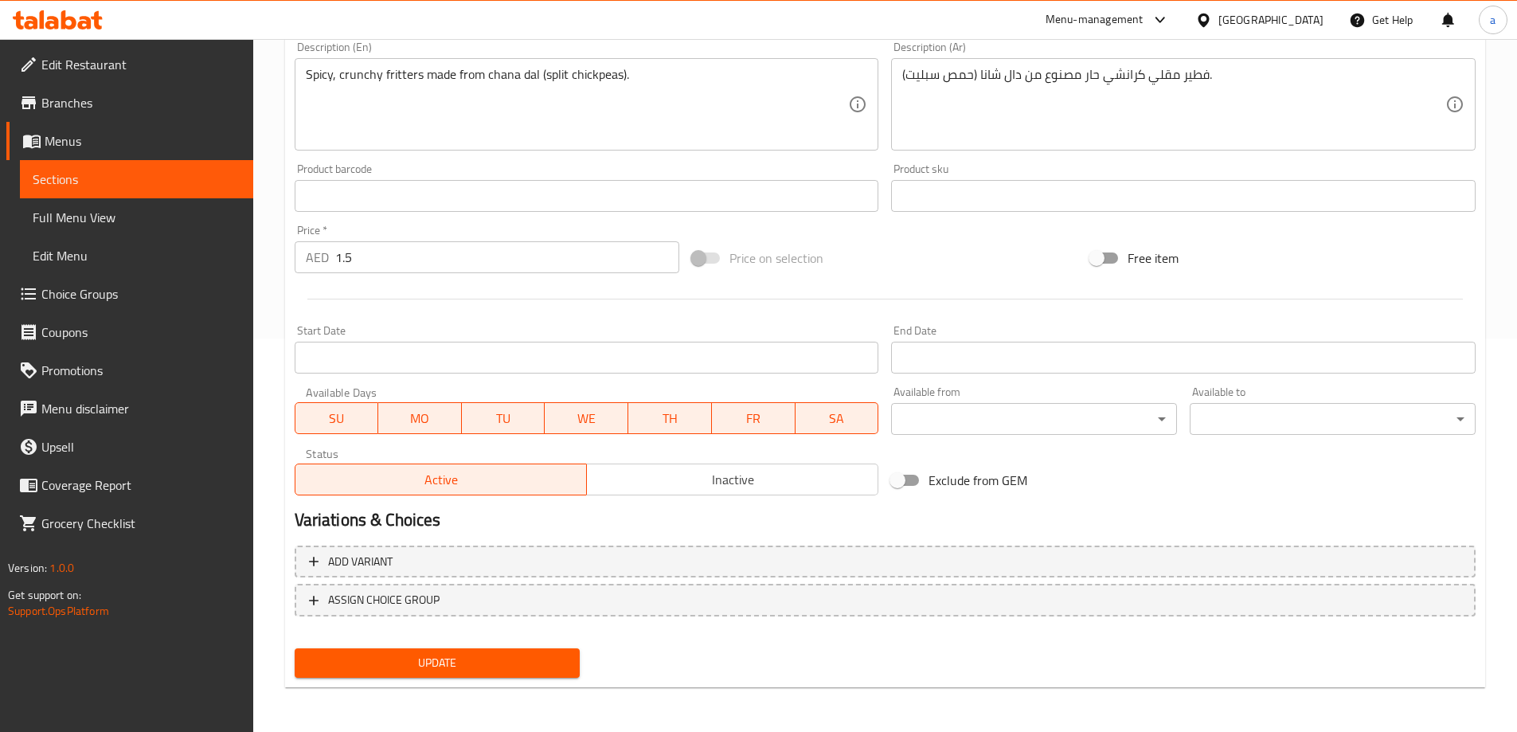
click at [461, 657] on span "Update" at bounding box center [437, 663] width 260 height 20
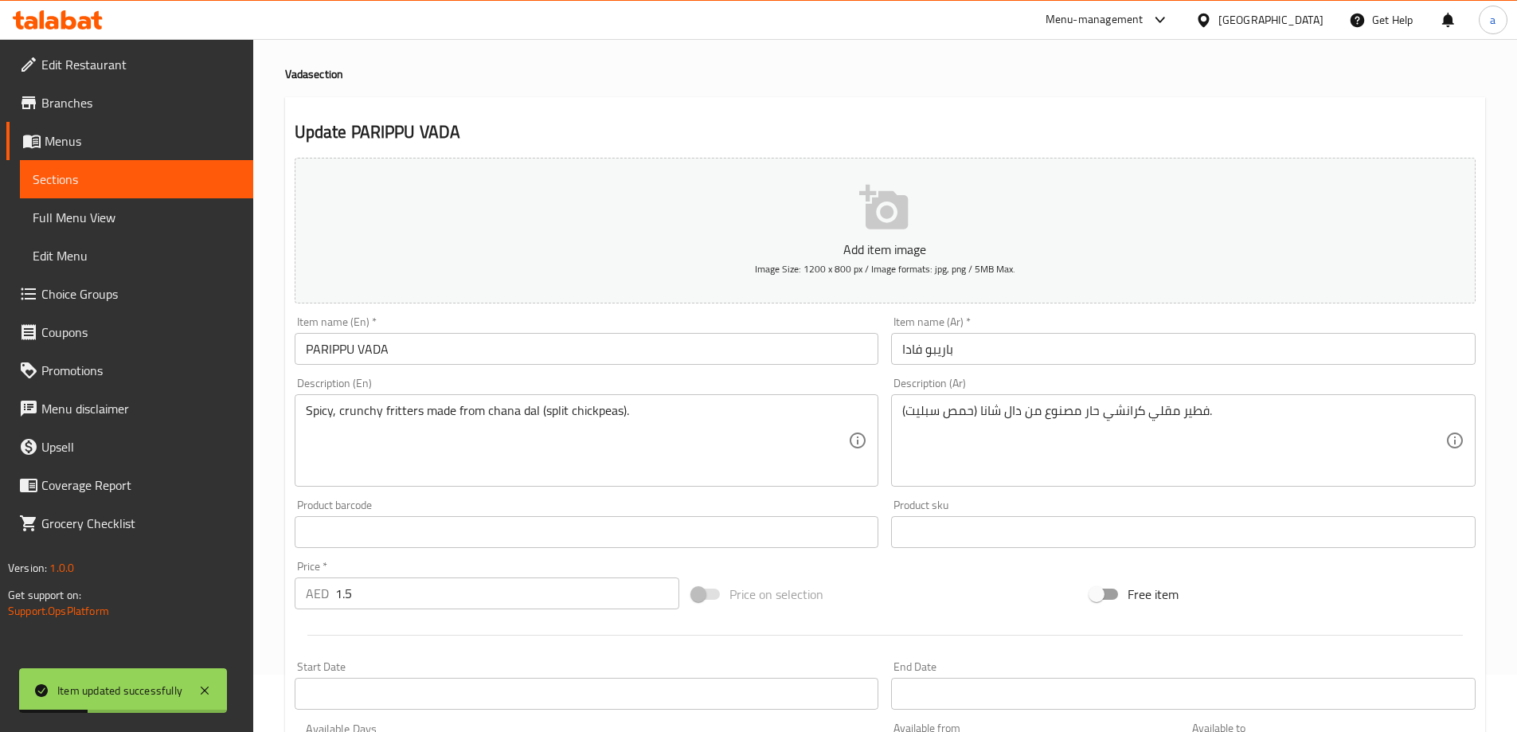
scroll to position [0, 0]
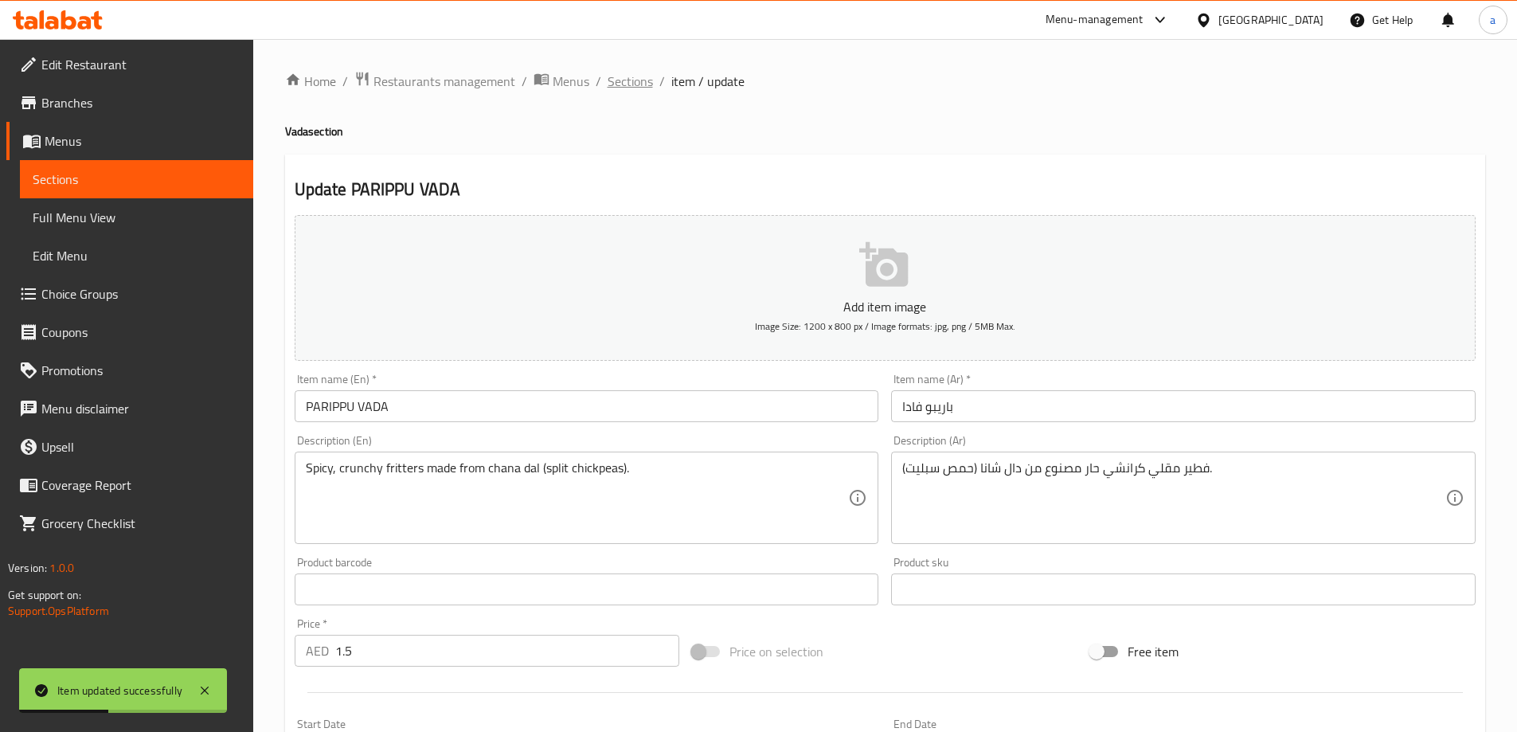
click at [621, 89] on span "Sections" at bounding box center [630, 81] width 45 height 19
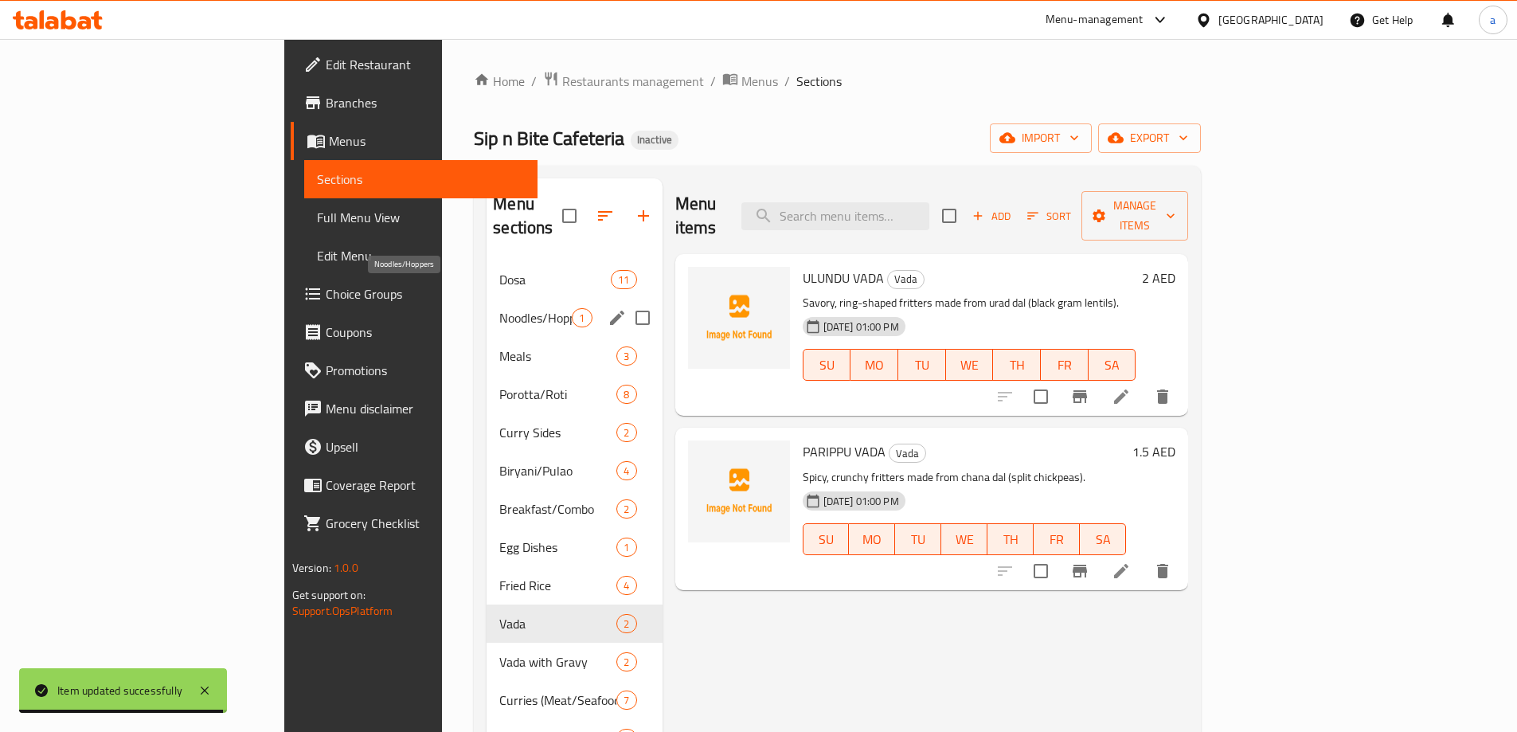
click at [499, 308] on span "Noodles/Hoppers" at bounding box center [535, 317] width 72 height 19
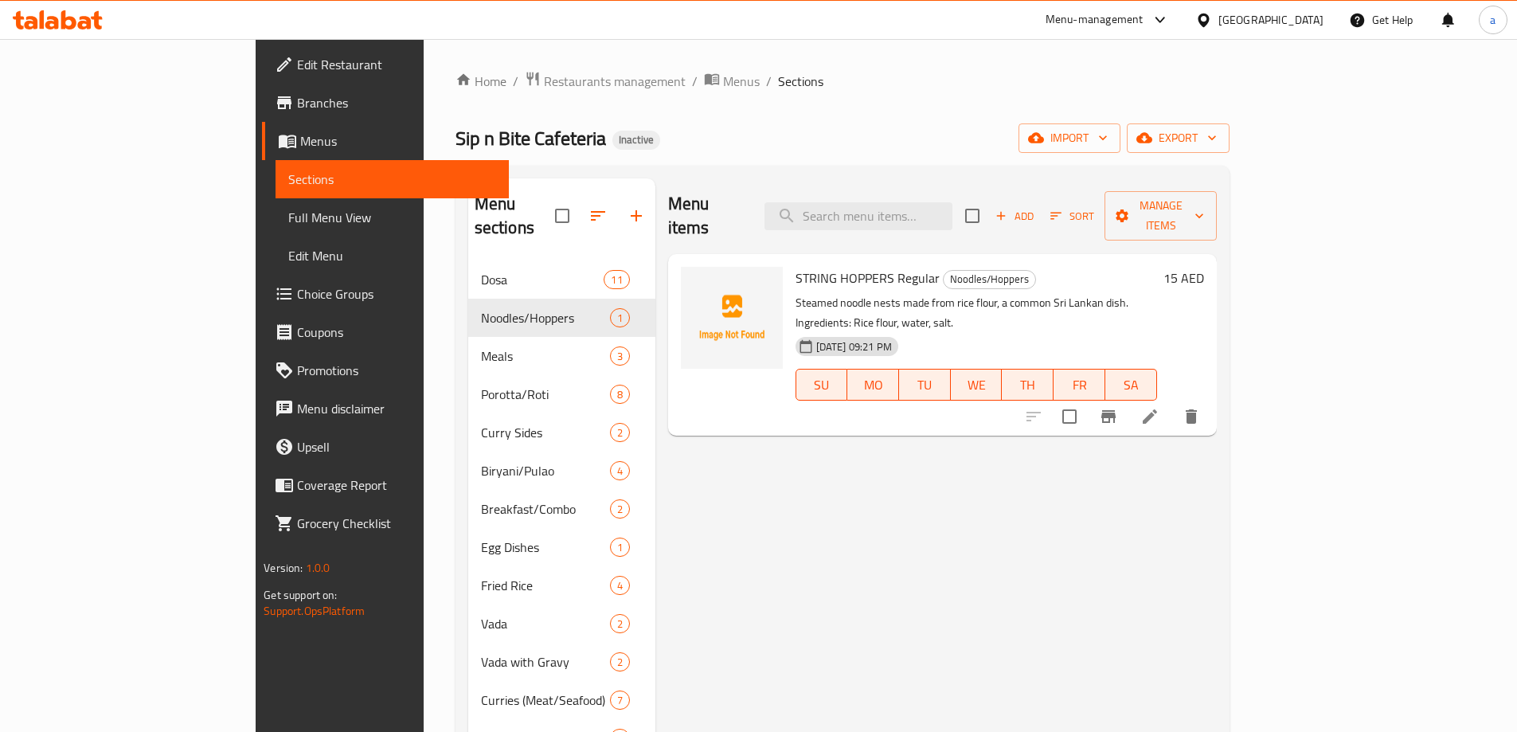
click at [1160, 407] on icon at bounding box center [1150, 416] width 19 height 19
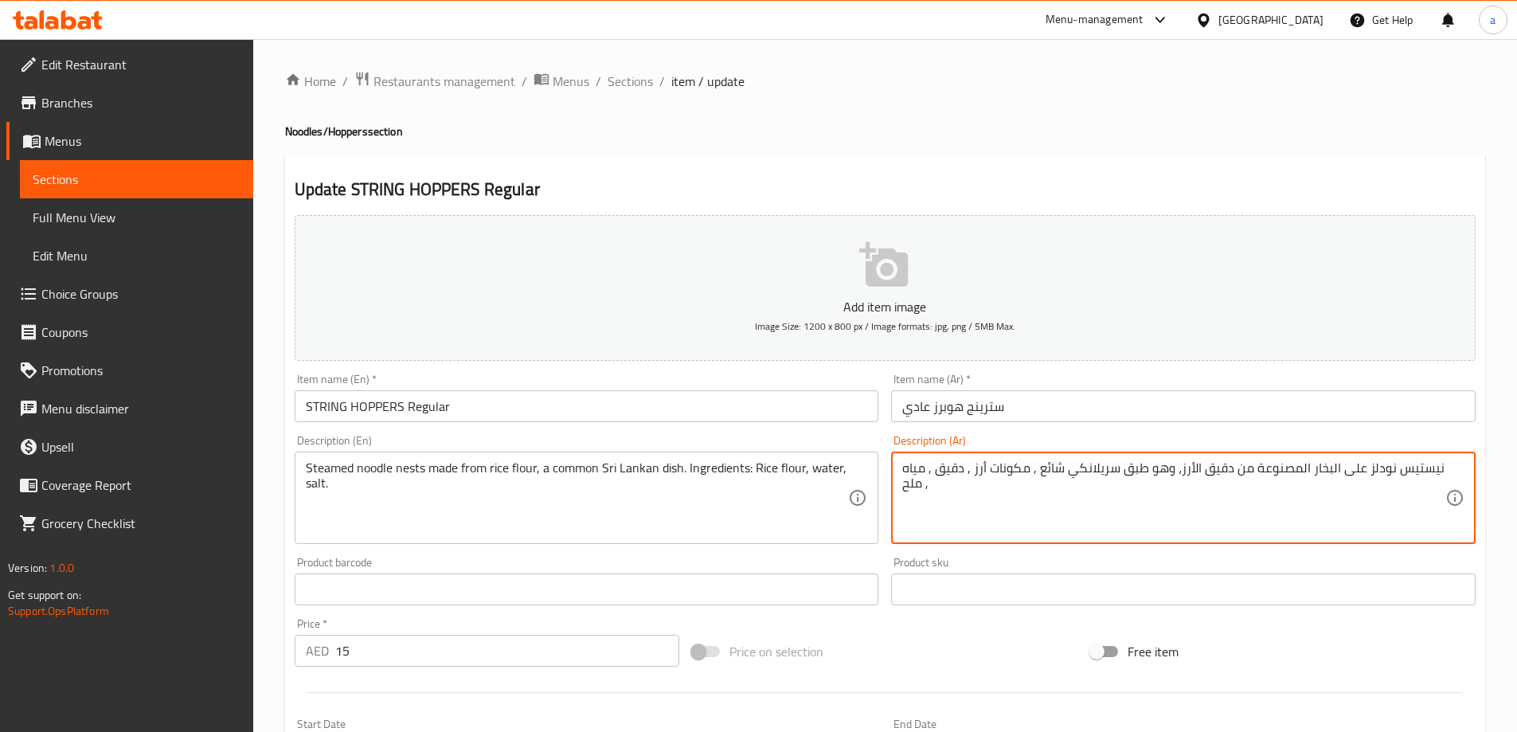
type textarea "نيستيس نودلز على البخار المصنوعة من دقيق الأرز، وهو طبق سريلانكي شائع , مكونات …"
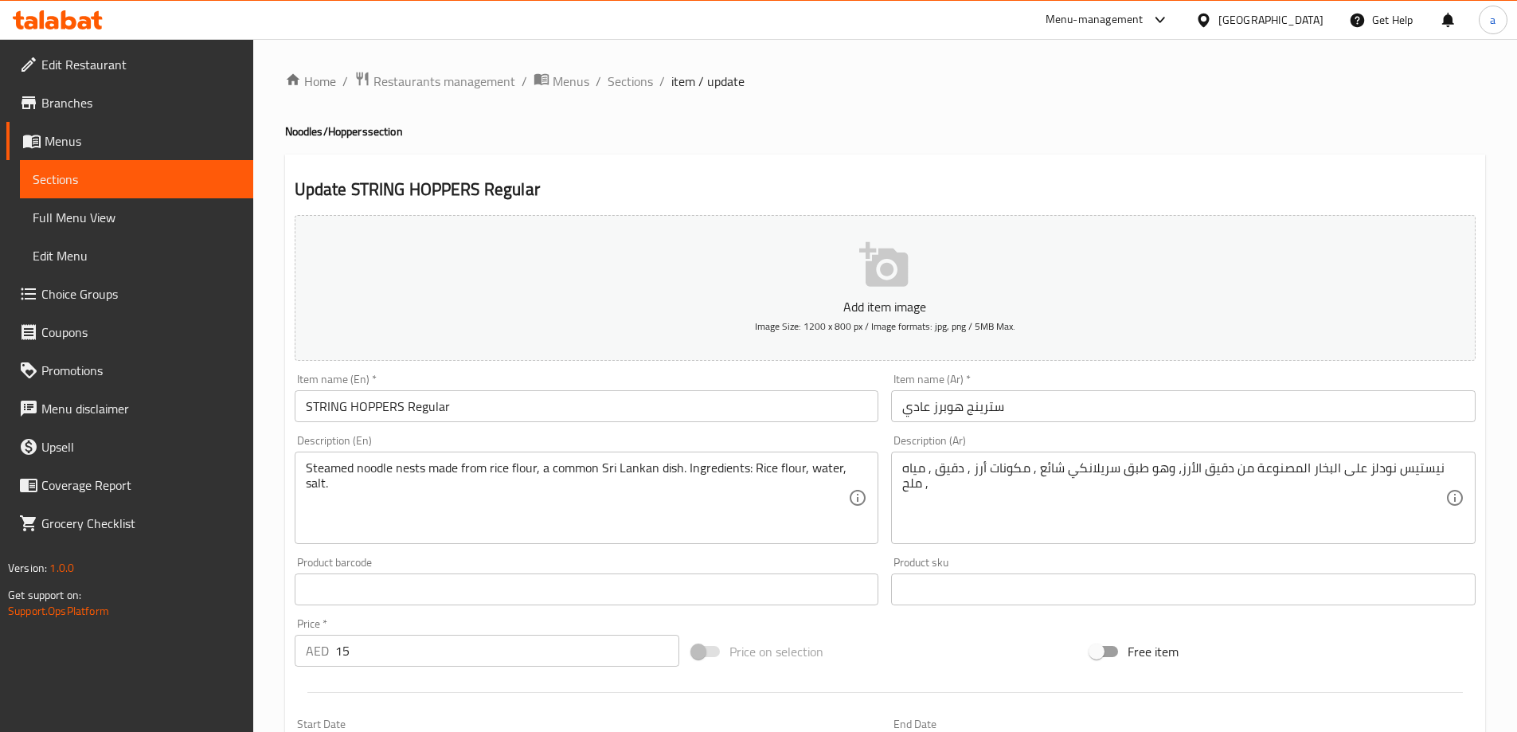
click at [1220, 474] on textarea "نيستيس نودلز على البخار المصنوعة من دقيق الأرز، وهو طبق سريلانكي شائع , مكونات …" at bounding box center [1174, 498] width 543 height 76
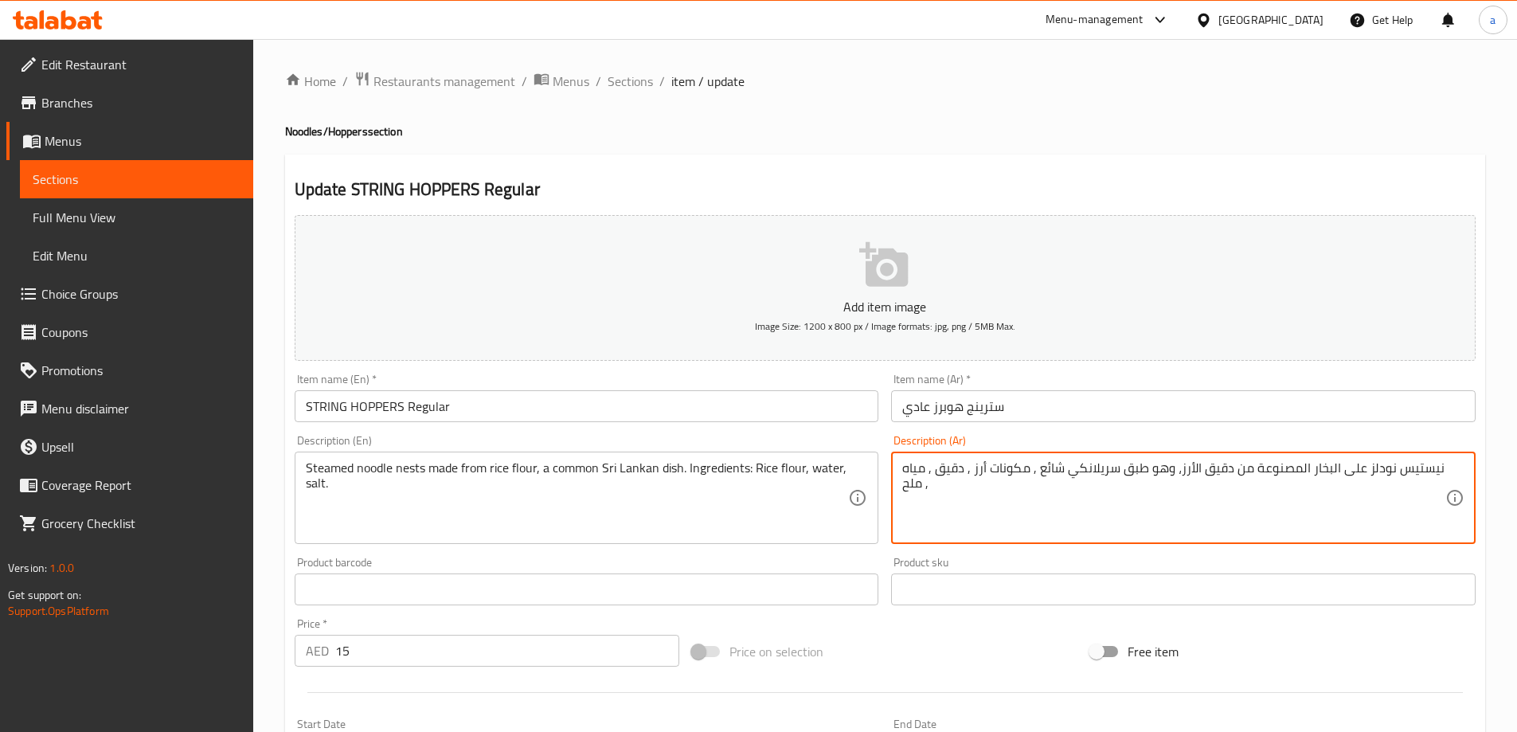
click at [1220, 474] on textarea "نيستيس نودلز على البخار المصنوعة من دقيق الأرز، وهو طبق سريلانكي شائع , مكونات …" at bounding box center [1174, 498] width 543 height 76
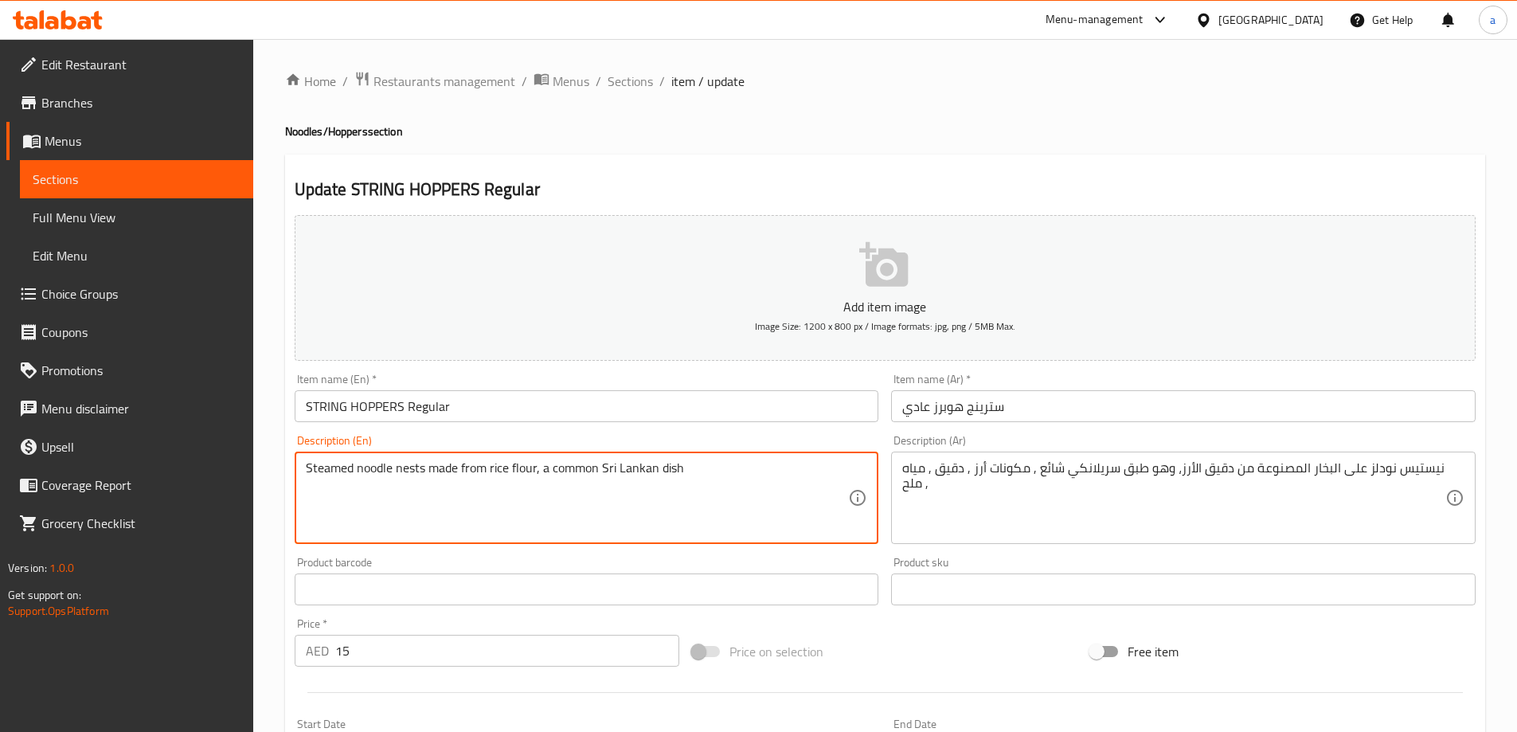
type textarea "Steamed noodle nests made from rice flour, a common Sri Lankan dish"
click at [574, 476] on textarea "Steamed noodle nests made from rice flour, a common Sri Lankan dish" at bounding box center [577, 498] width 543 height 76
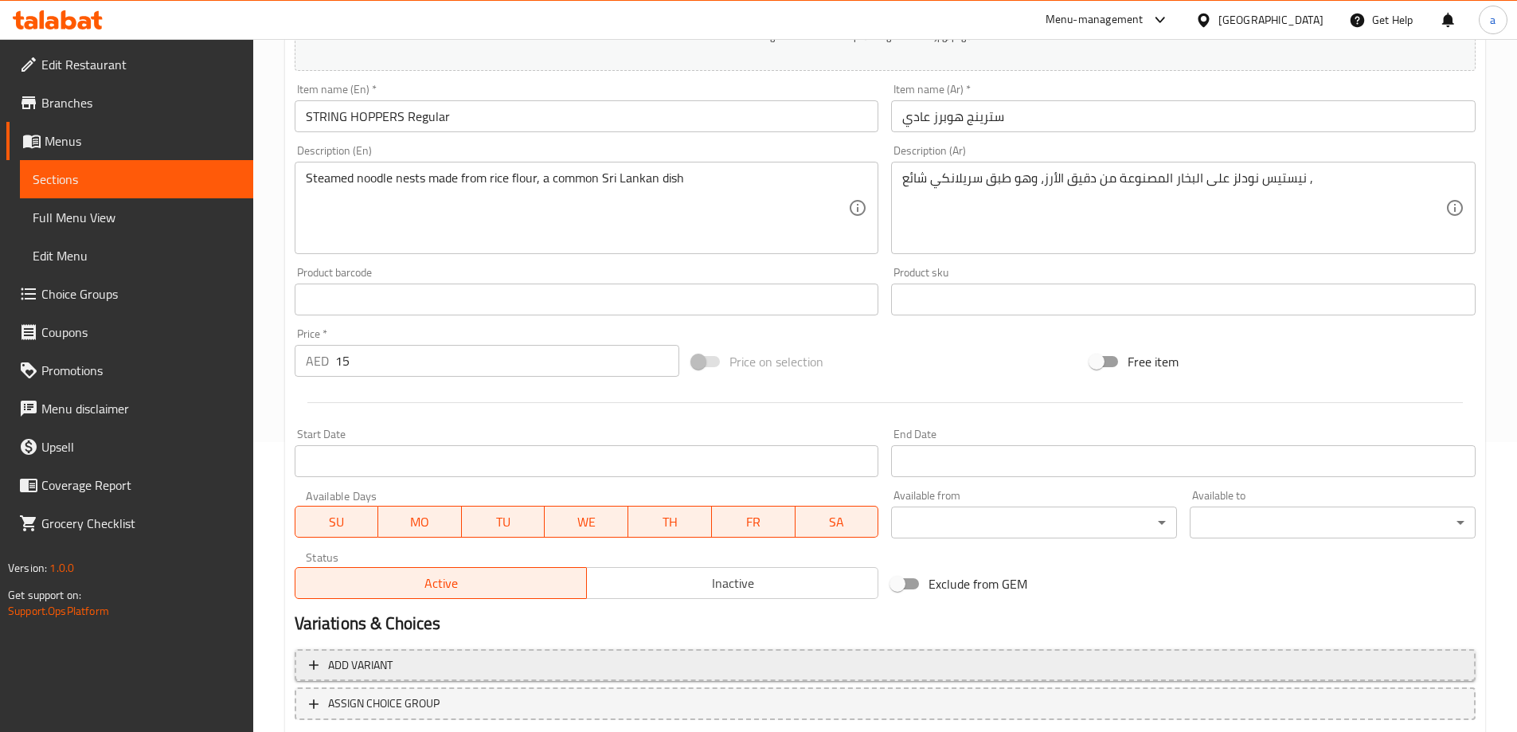
scroll to position [394, 0]
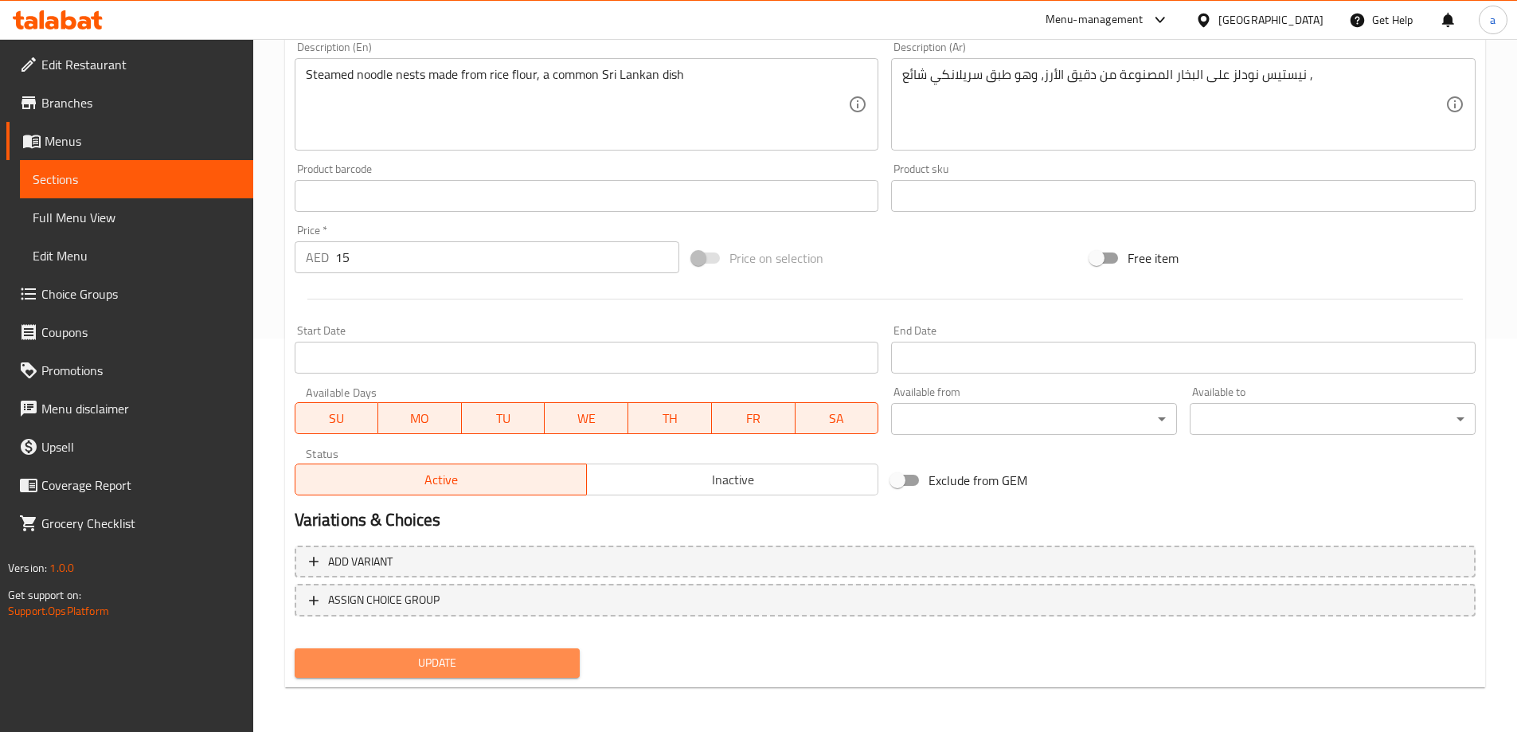
click at [528, 654] on span "Update" at bounding box center [437, 663] width 260 height 20
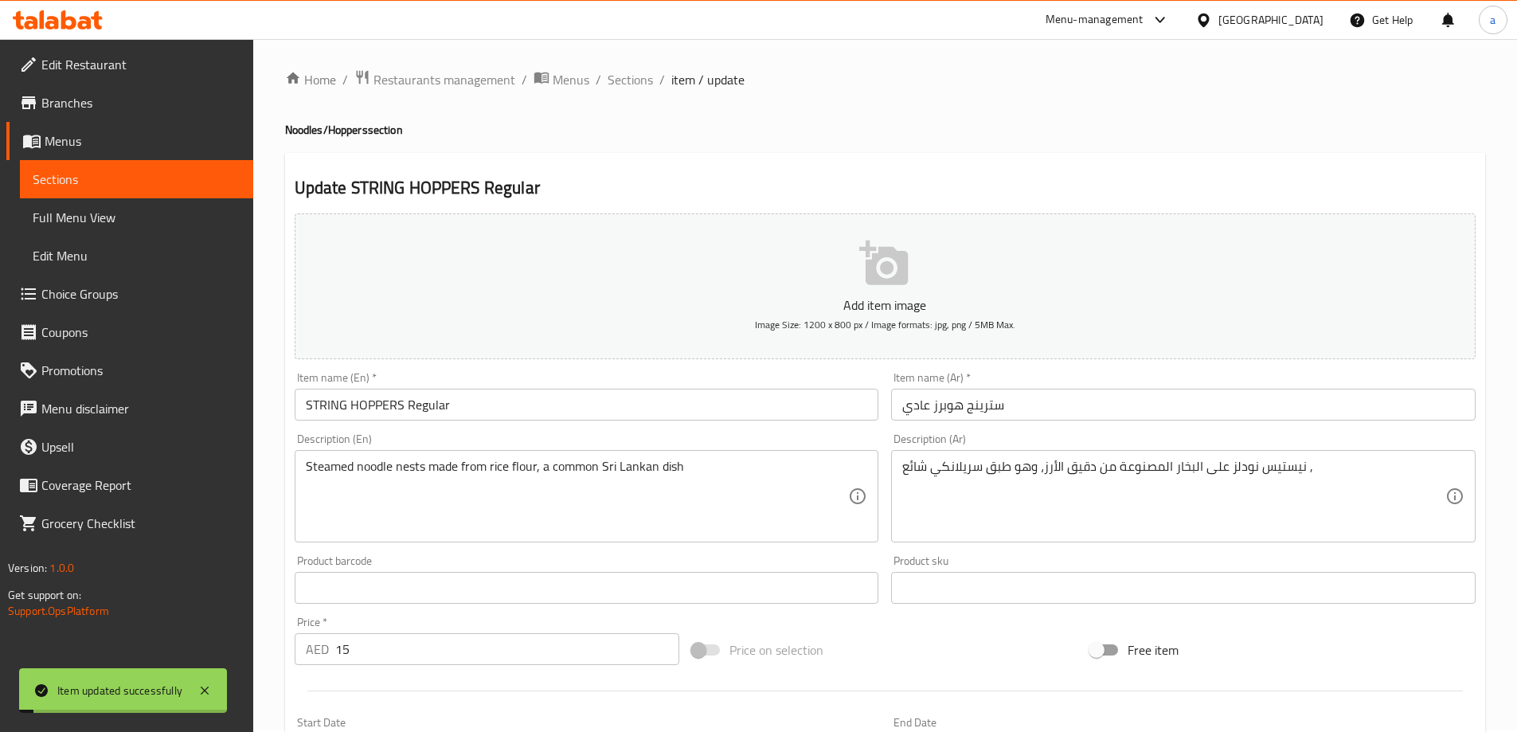
scroll to position [0, 0]
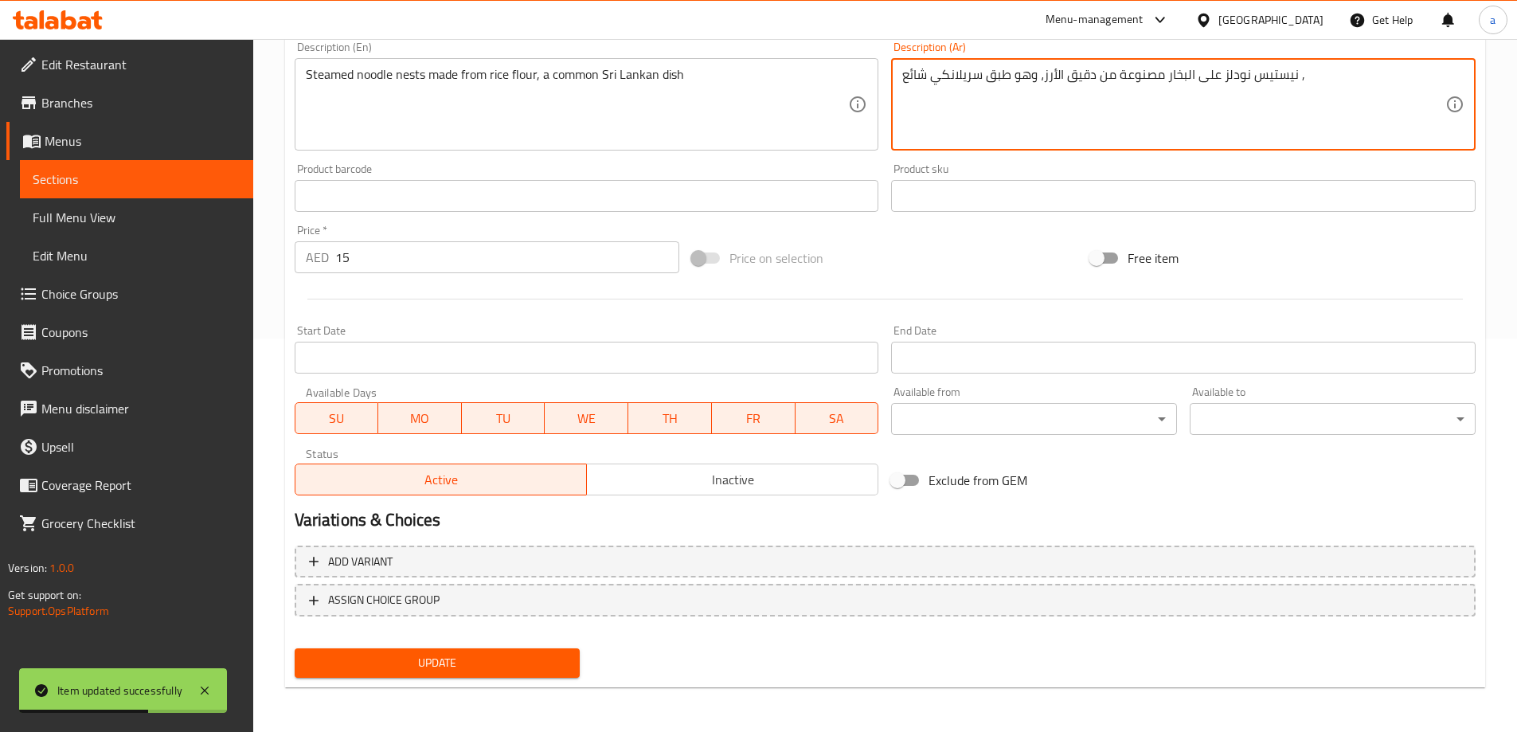
type textarea "نيستيس نودلز على البخار مصنوعة من دقيق الأرز، وهو طبق سريلانكي شائع ,"
click at [451, 659] on span "Update" at bounding box center [437, 663] width 260 height 20
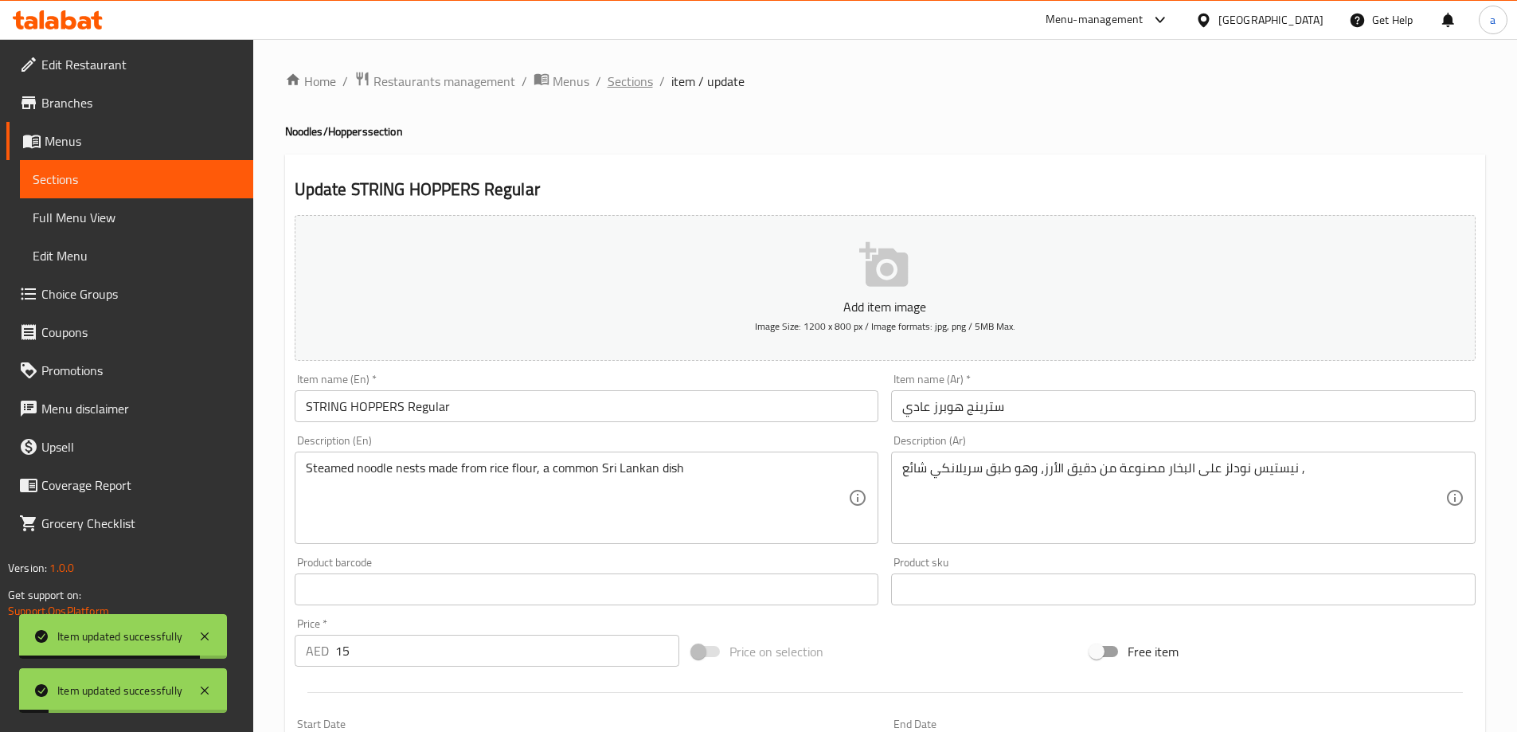
click at [640, 78] on span "Sections" at bounding box center [630, 81] width 45 height 19
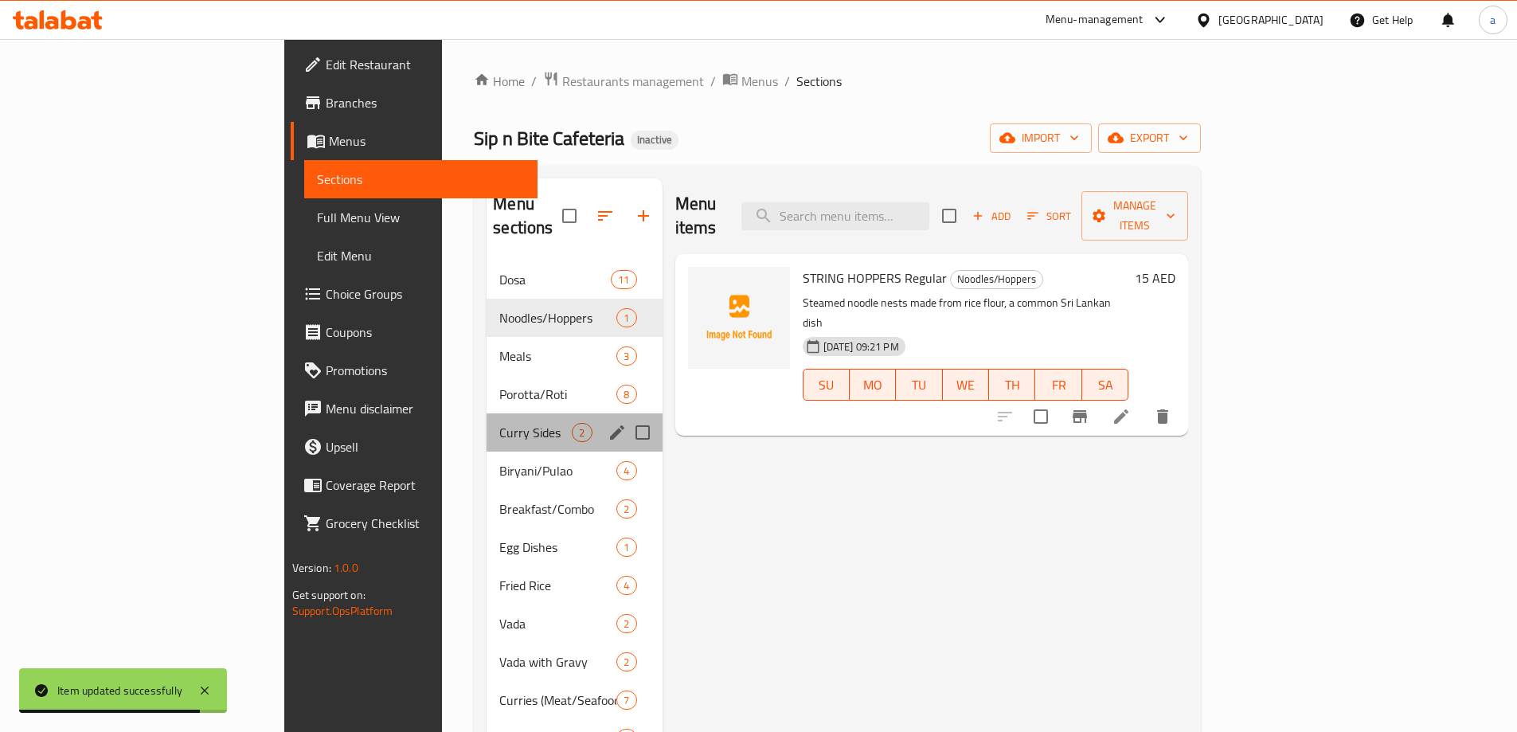
click at [487, 413] on div "Curry Sides 2" at bounding box center [574, 432] width 175 height 38
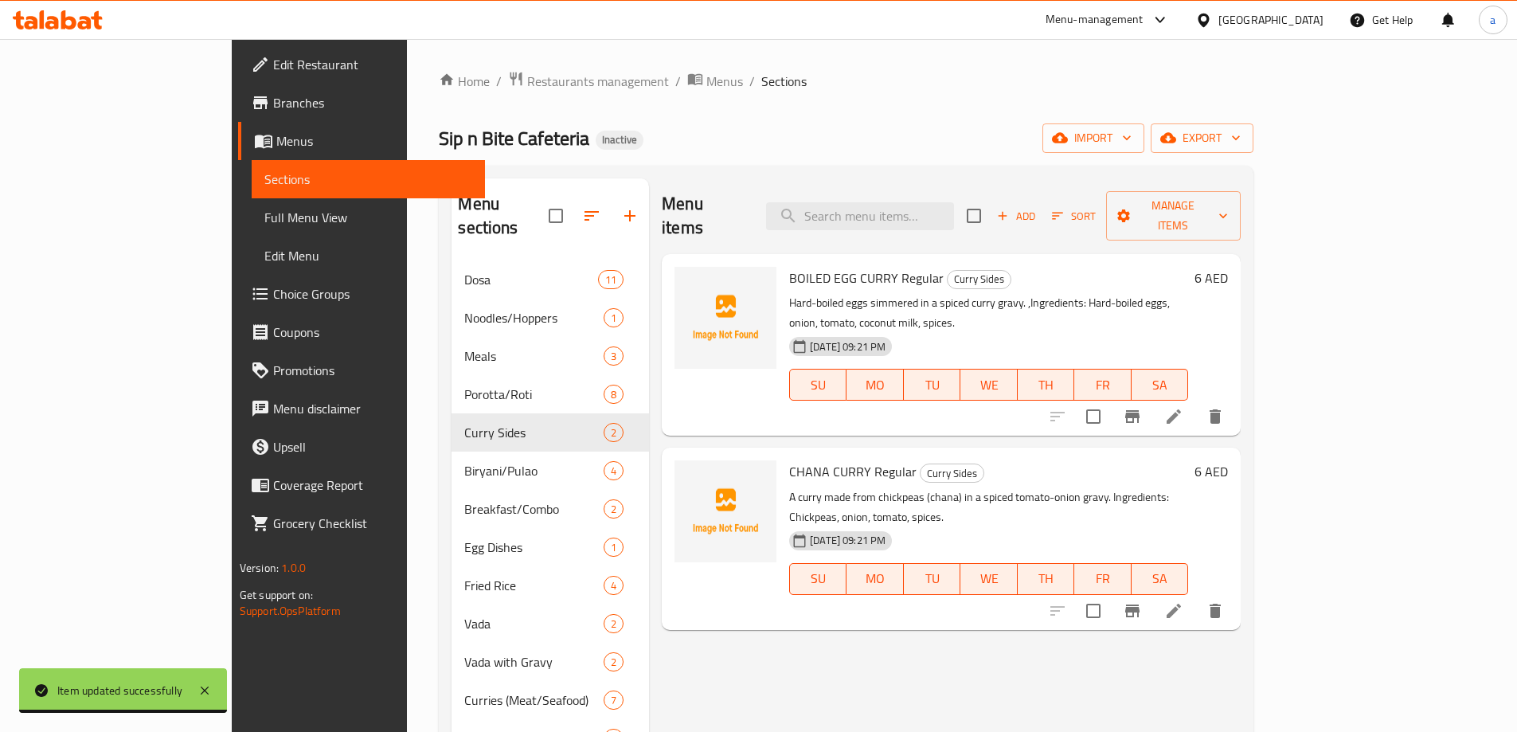
click at [1196, 402] on li at bounding box center [1174, 416] width 45 height 29
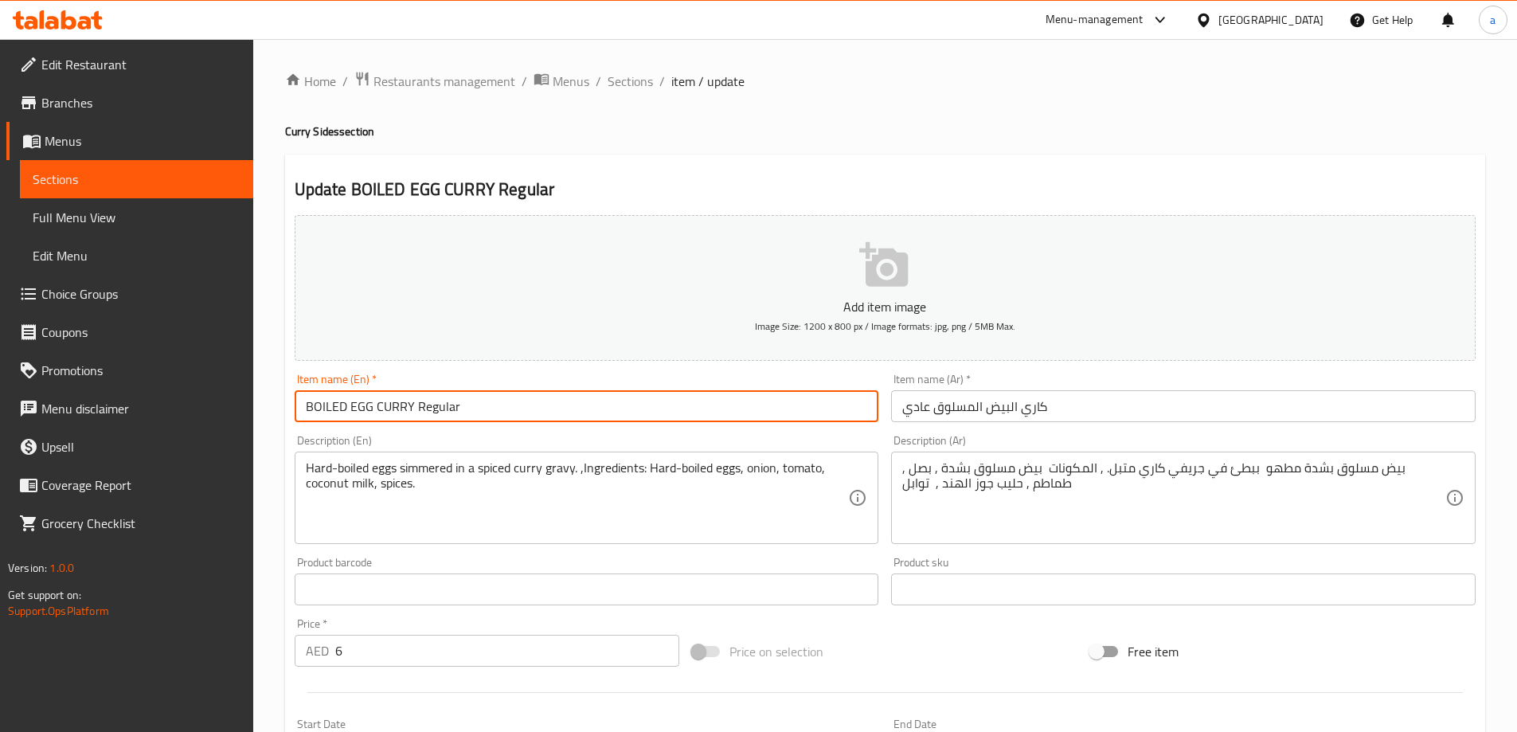
click at [429, 409] on input "BOILED EGG CURRY Regular" at bounding box center [587, 406] width 585 height 32
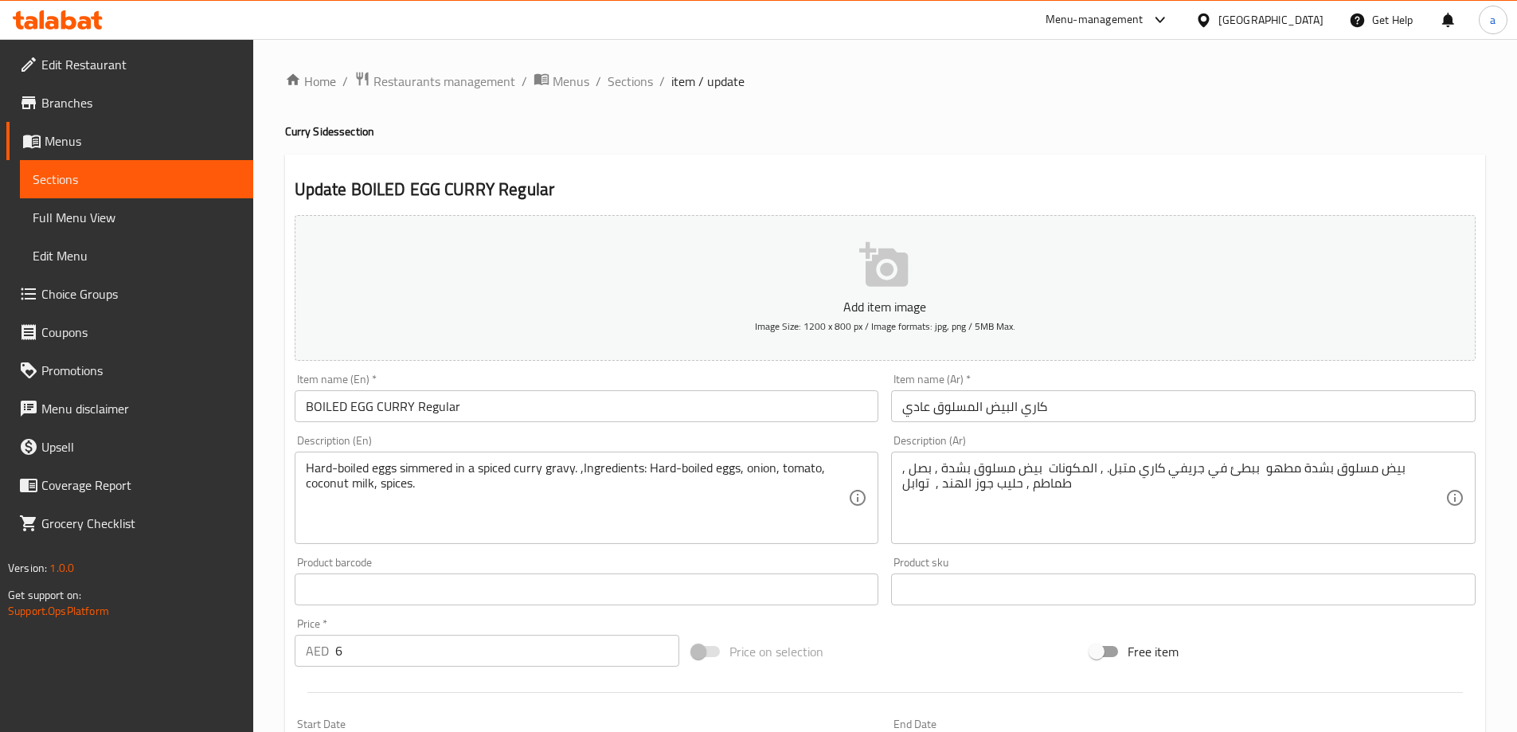
click at [453, 404] on input "BOILED EGG CURRY Regular" at bounding box center [587, 406] width 585 height 32
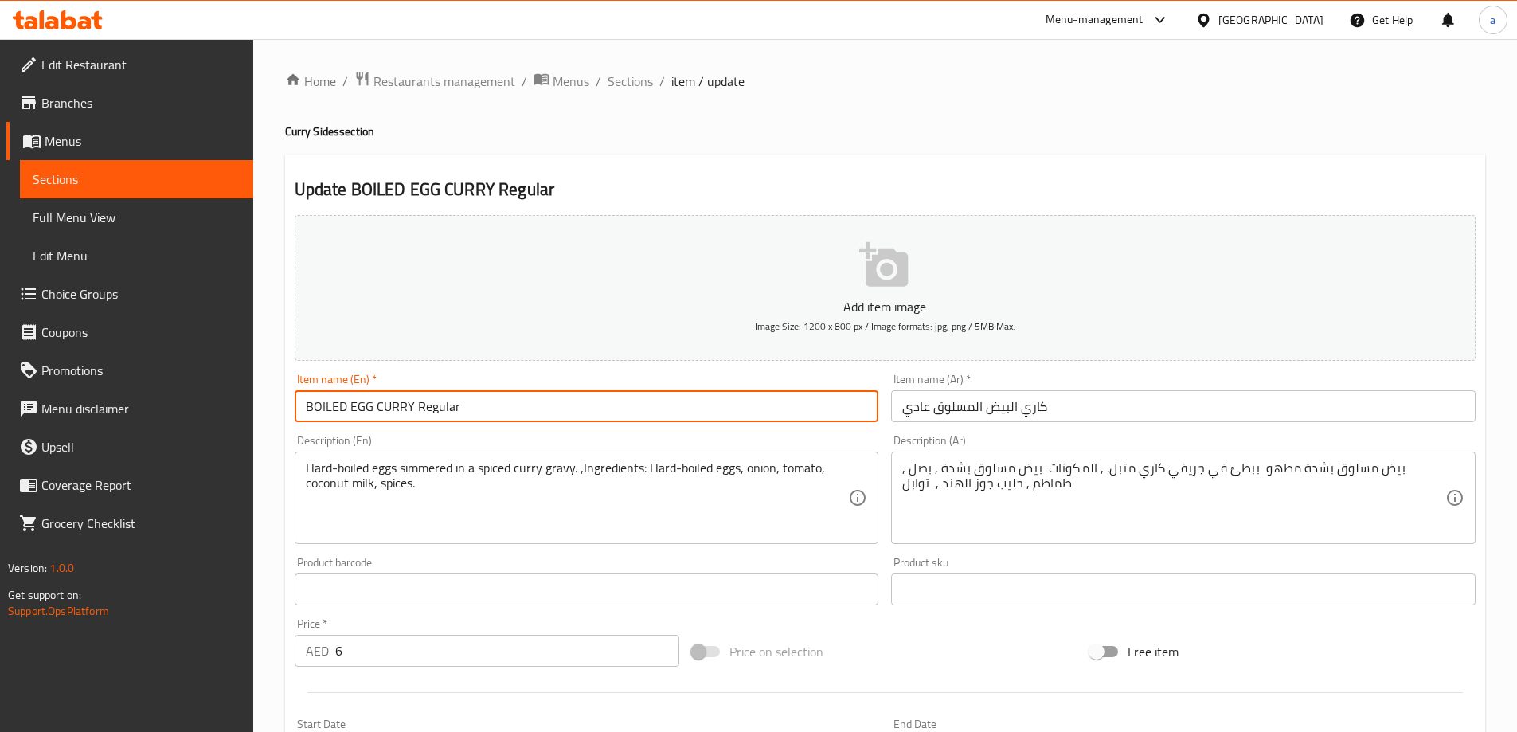
click at [453, 404] on input "BOILED EGG CURRY Regular" at bounding box center [587, 406] width 585 height 32
type input "BOILED EGG CURRY"
click at [914, 409] on input "كاري البيض المسلوق عادي" at bounding box center [1183, 406] width 585 height 32
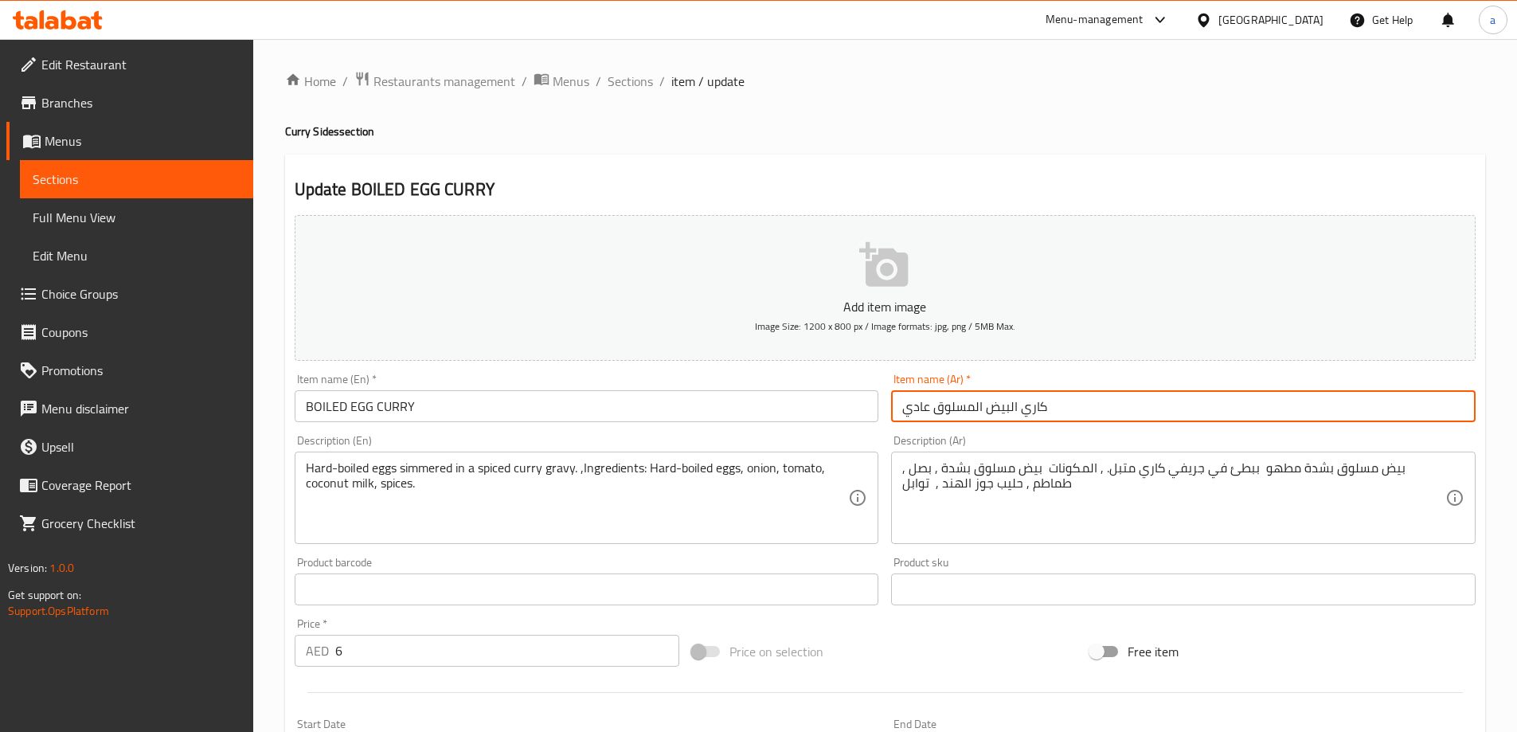
click at [914, 409] on input "كاري البيض المسلوق عادي" at bounding box center [1183, 406] width 585 height 32
type input "كاري البيض المسلوق"
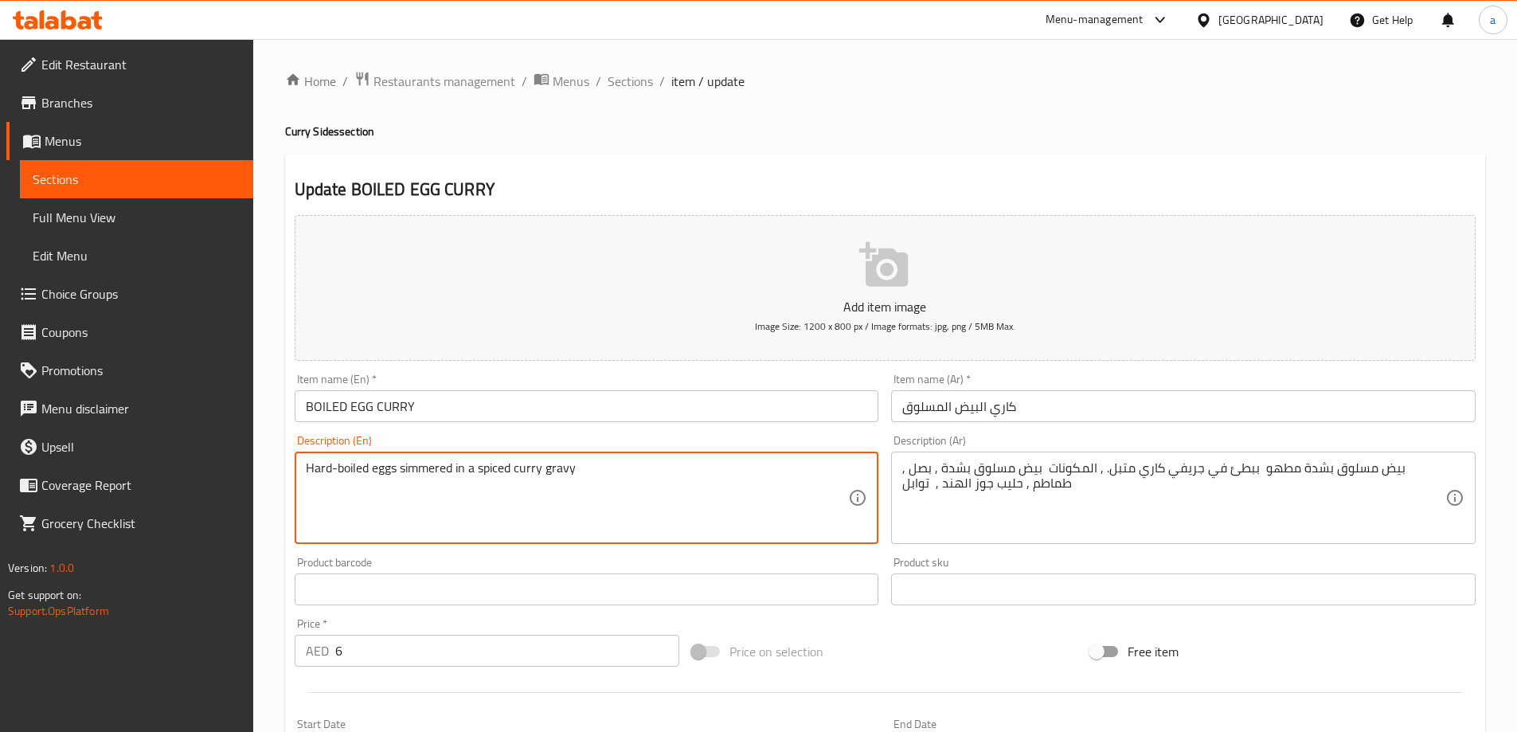
type textarea "Hard-boiled eggs simmered in a spiced curry gravy"
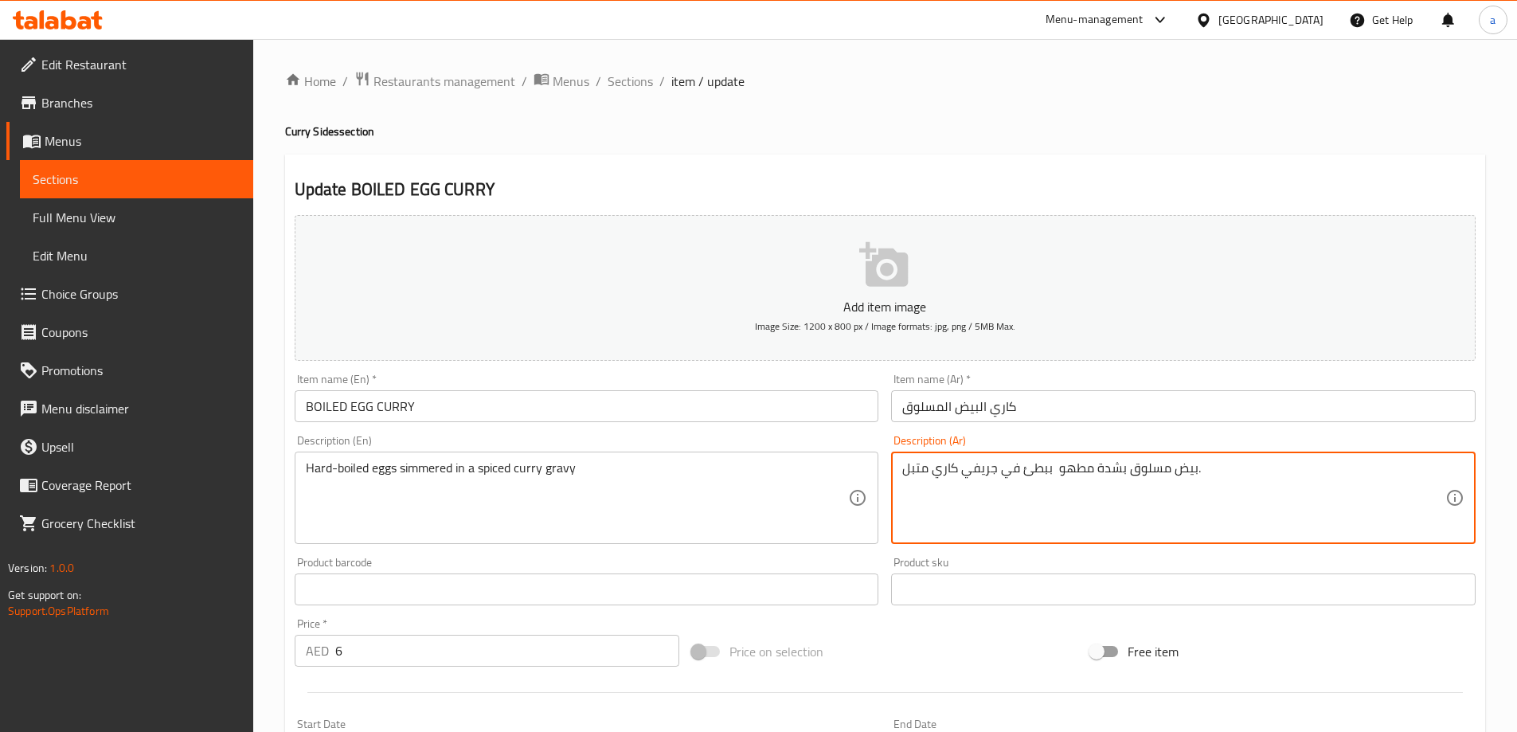
type textarea "بيض مسلوق بشدة مطهو ببطئ في جريفي كاري متبل."
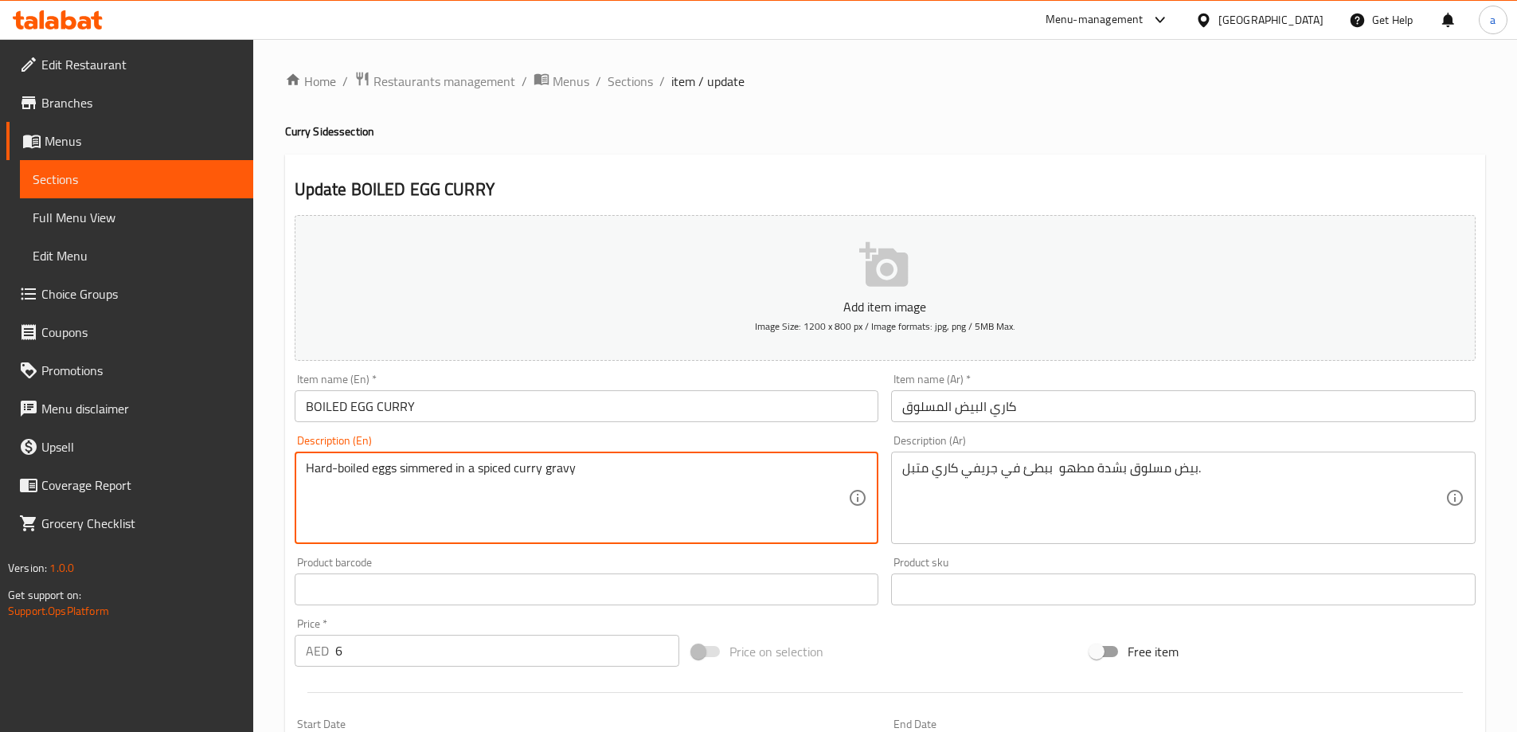
click at [553, 468] on textarea "Hard-boiled eggs simmered in a spiced curry gravy" at bounding box center [577, 498] width 543 height 76
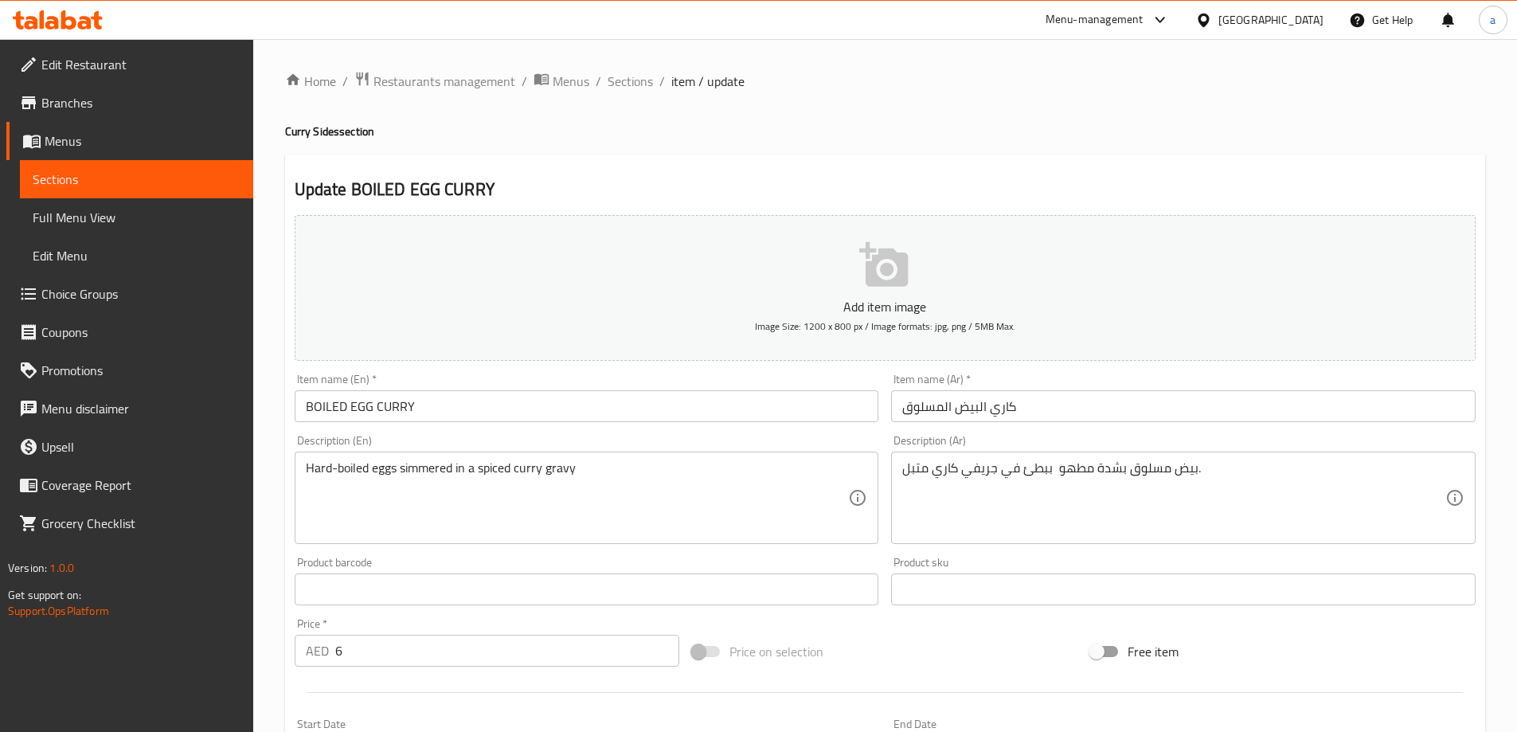
click at [325, 469] on textarea "Hard-boiled eggs simmered in a spiced curry gravy" at bounding box center [577, 498] width 543 height 76
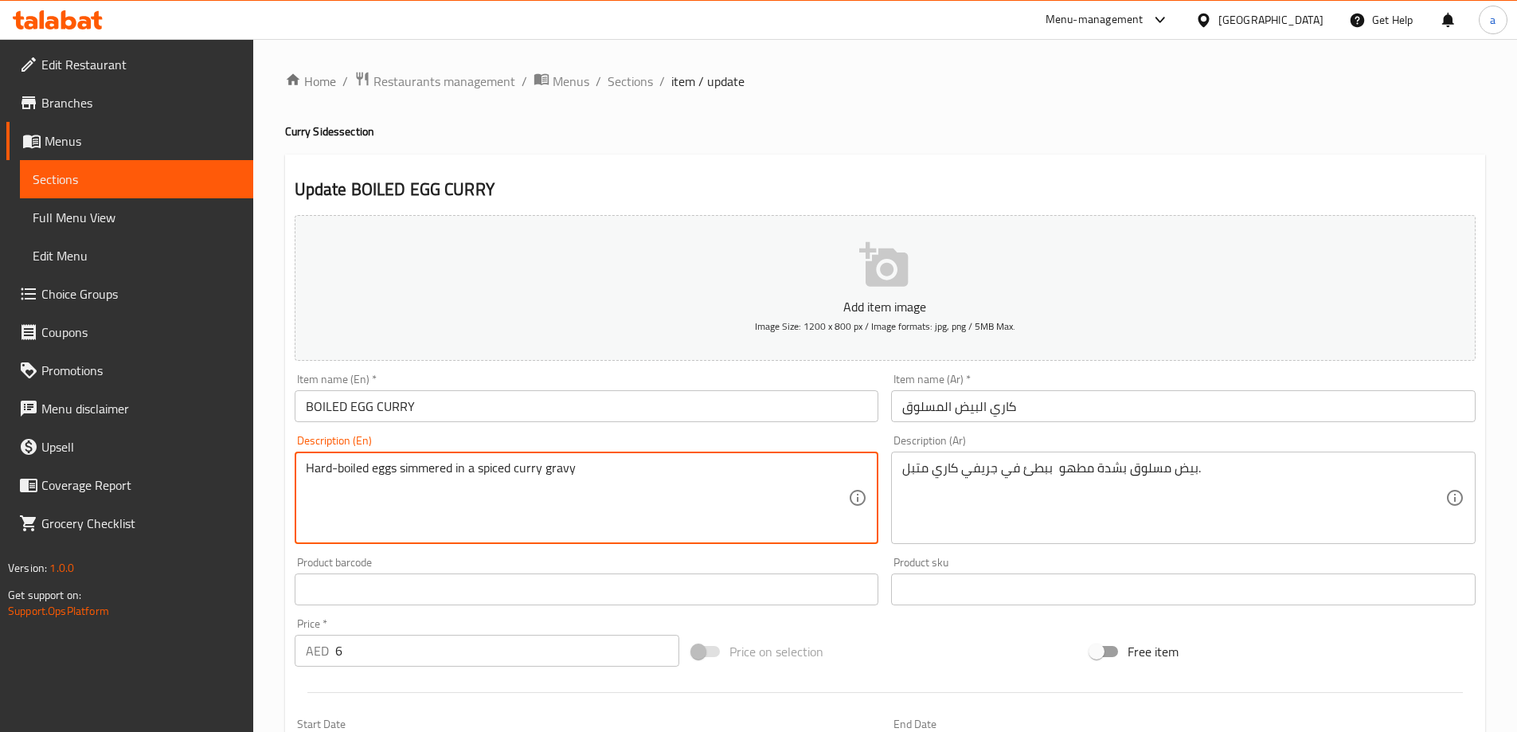
click at [325, 469] on textarea "Hard-boiled eggs simmered in a spiced curry gravy" at bounding box center [577, 498] width 543 height 76
drag, startPoint x: 370, startPoint y: 468, endPoint x: 284, endPoint y: 484, distance: 87.4
click at [284, 484] on div "Home / Restaurants management / Menus / Sections / item / update Curry Sides se…" at bounding box center [885, 582] width 1264 height 1087
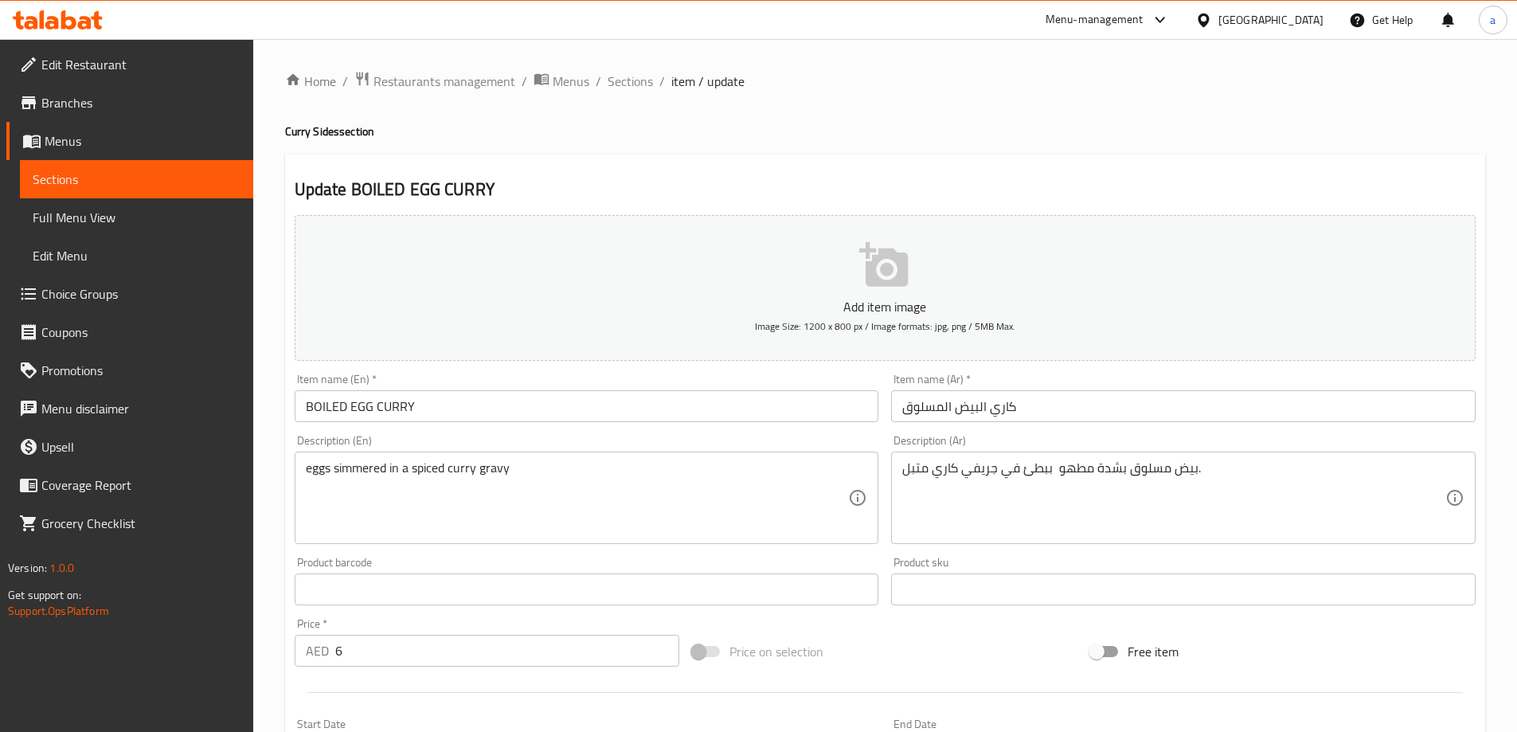
click at [366, 466] on textarea "eggs simmered in a spiced curry gravy" at bounding box center [577, 498] width 543 height 76
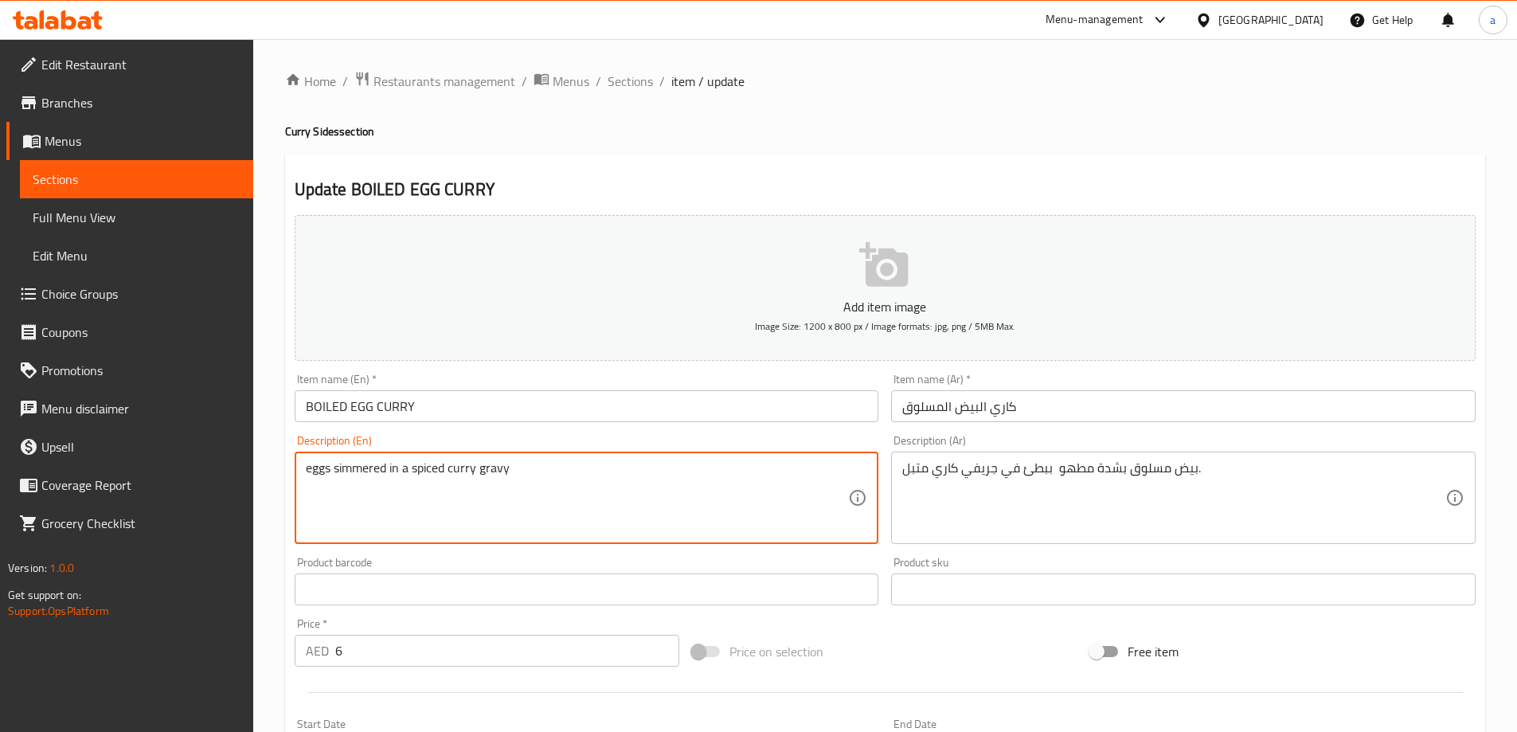
click at [366, 466] on textarea "eggs simmered in a spiced curry gravy" at bounding box center [577, 498] width 543 height 76
click at [390, 473] on textarea "eggs simmered in a spiced curry gravy" at bounding box center [577, 498] width 543 height 76
click at [388, 495] on textarea "Hard-boiled eggs simmered in a spiced curry gravy" at bounding box center [577, 498] width 543 height 76
click at [418, 472] on textarea "Hard-boiled eggs simmered in a spiced curry gravy" at bounding box center [577, 498] width 543 height 76
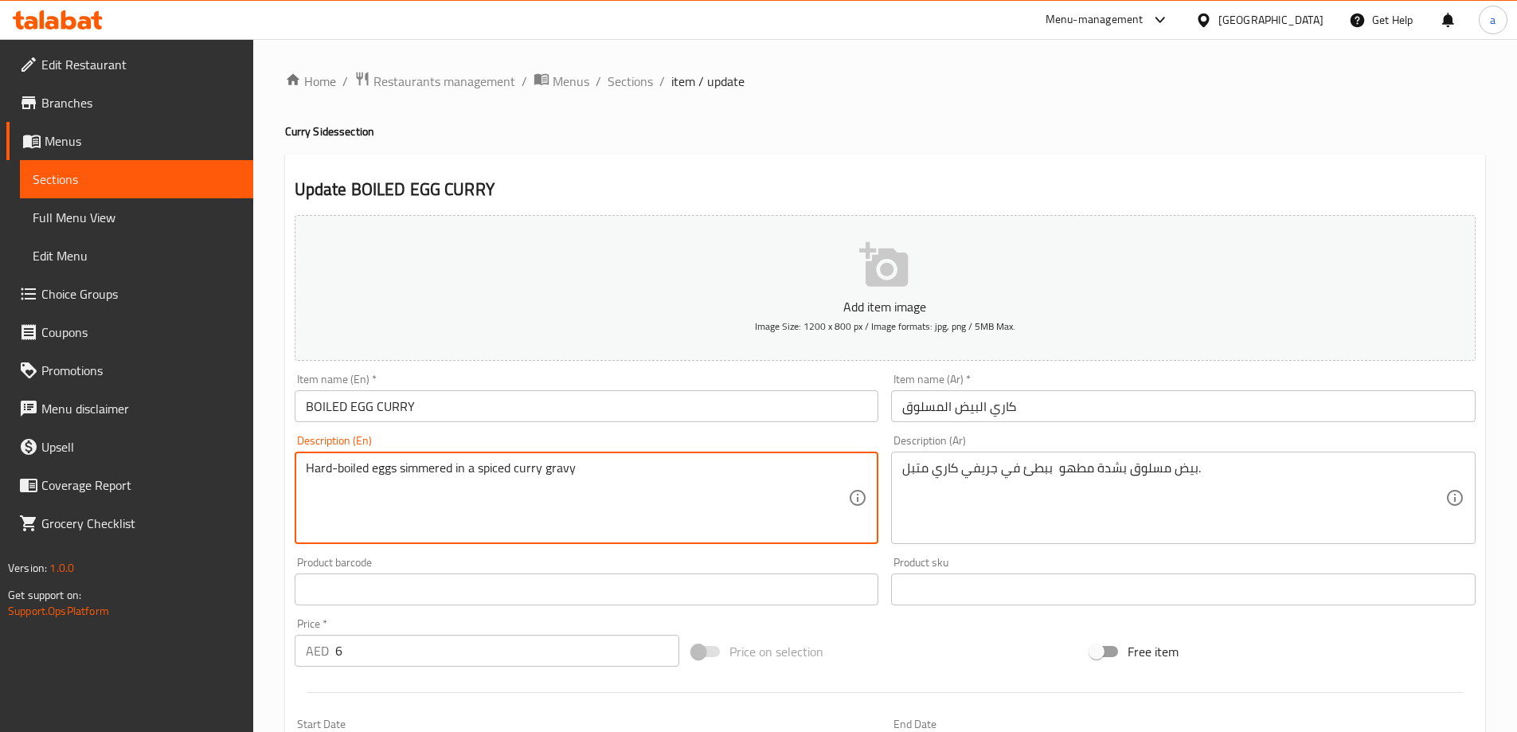
type textarea "Hard-boiled eggs simmered in a spiced curry gravy"
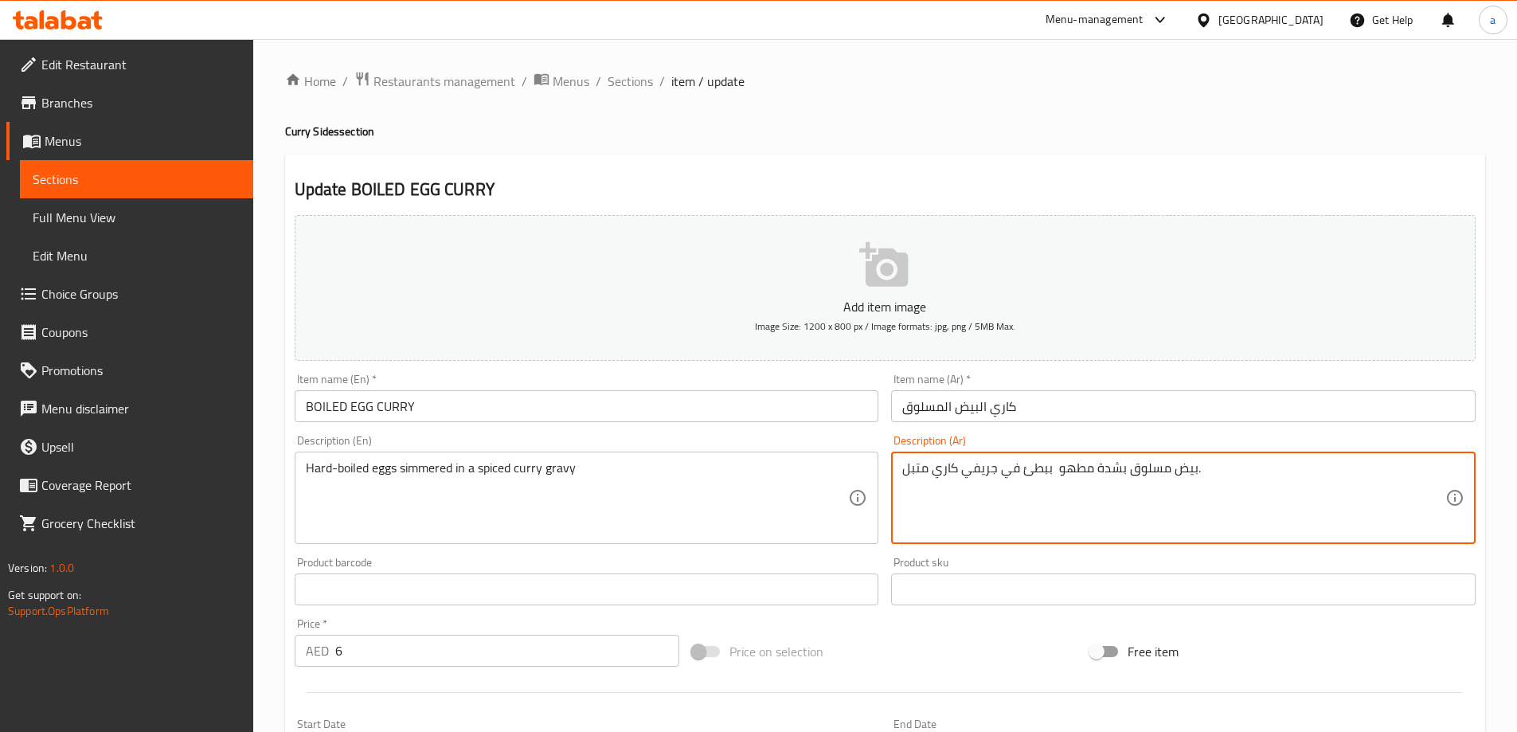
drag, startPoint x: 1017, startPoint y: 471, endPoint x: 1093, endPoint y: 502, distance: 81.8
click at [1019, 470] on textarea "بيض مسلوق بشدة في جريفي كاري متبل." at bounding box center [1174, 498] width 543 height 76
click at [1024, 468] on textarea "بيض مسلوق بشدة في جريفي كاري متبل." at bounding box center [1174, 498] width 543 height 76
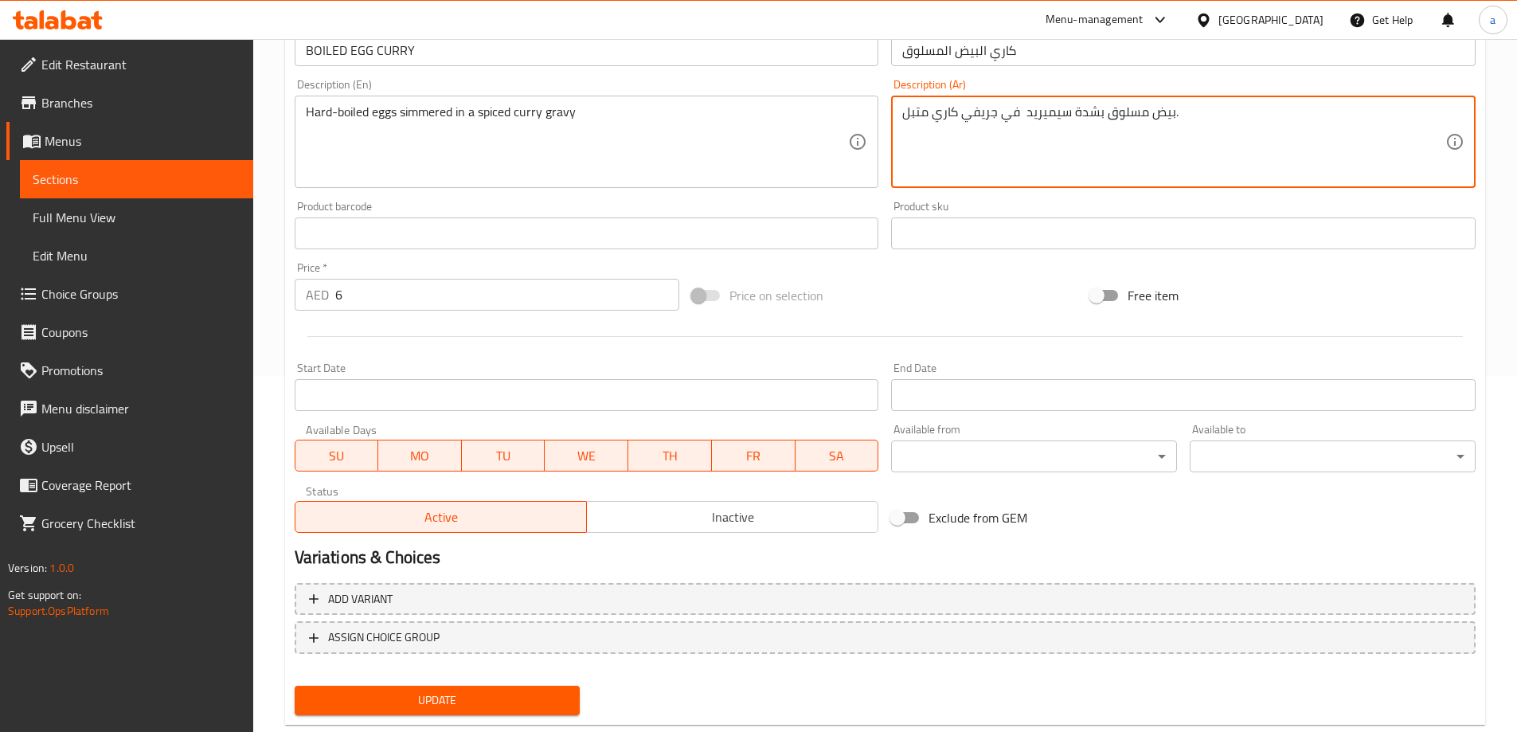
scroll to position [394, 0]
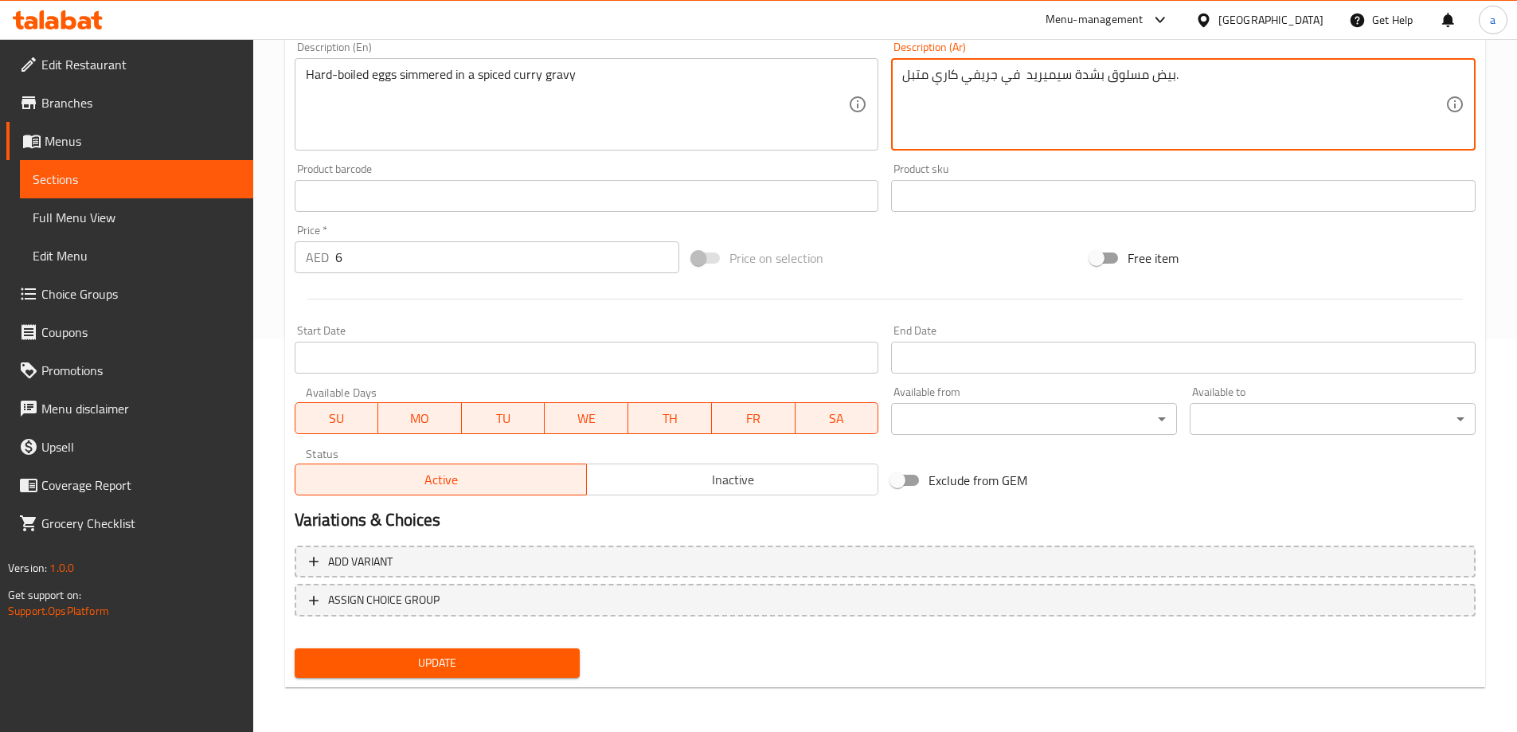
type textarea "بيض مسلوق بشدة سيميريد في جريفي كاري متبل."
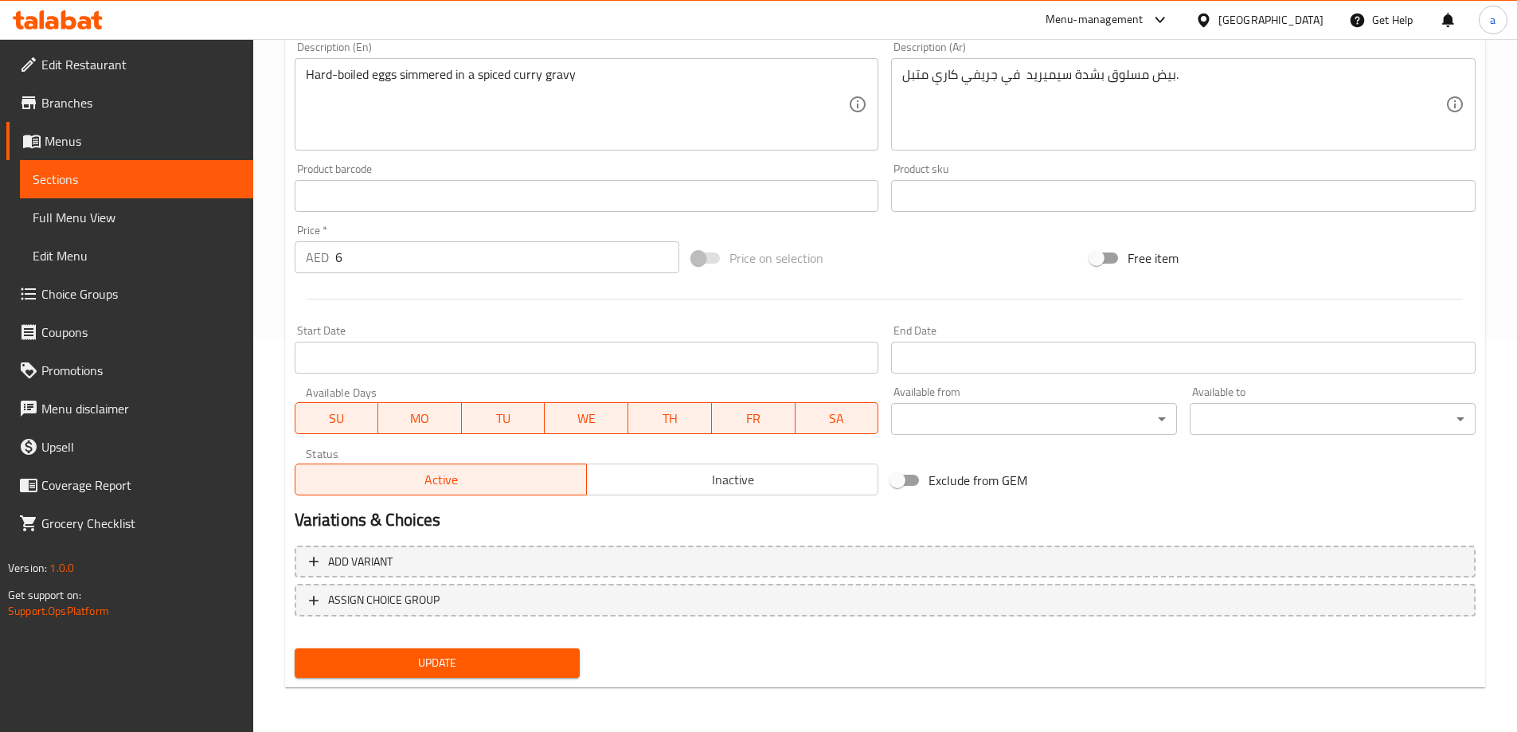
click at [447, 653] on span "Update" at bounding box center [437, 663] width 260 height 20
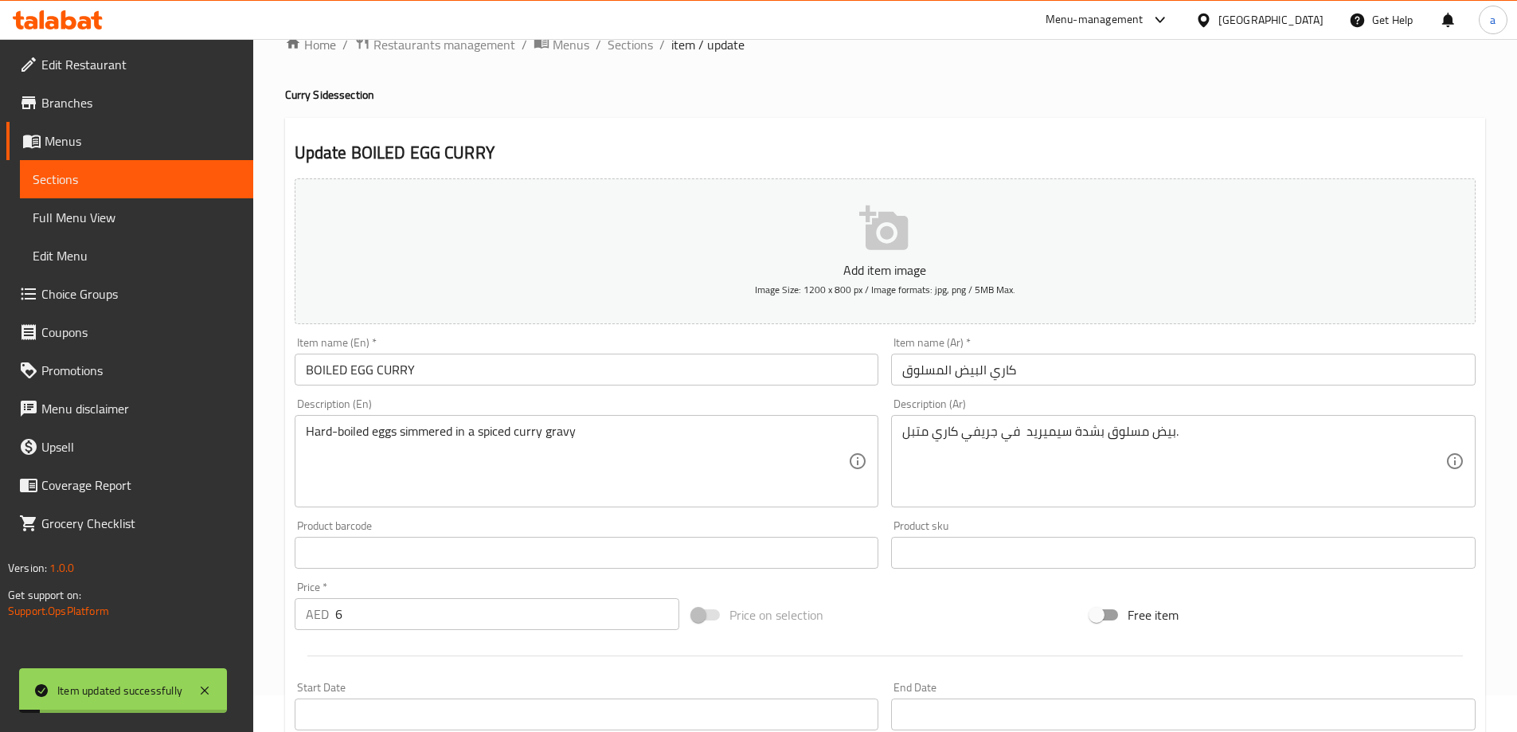
scroll to position [0, 0]
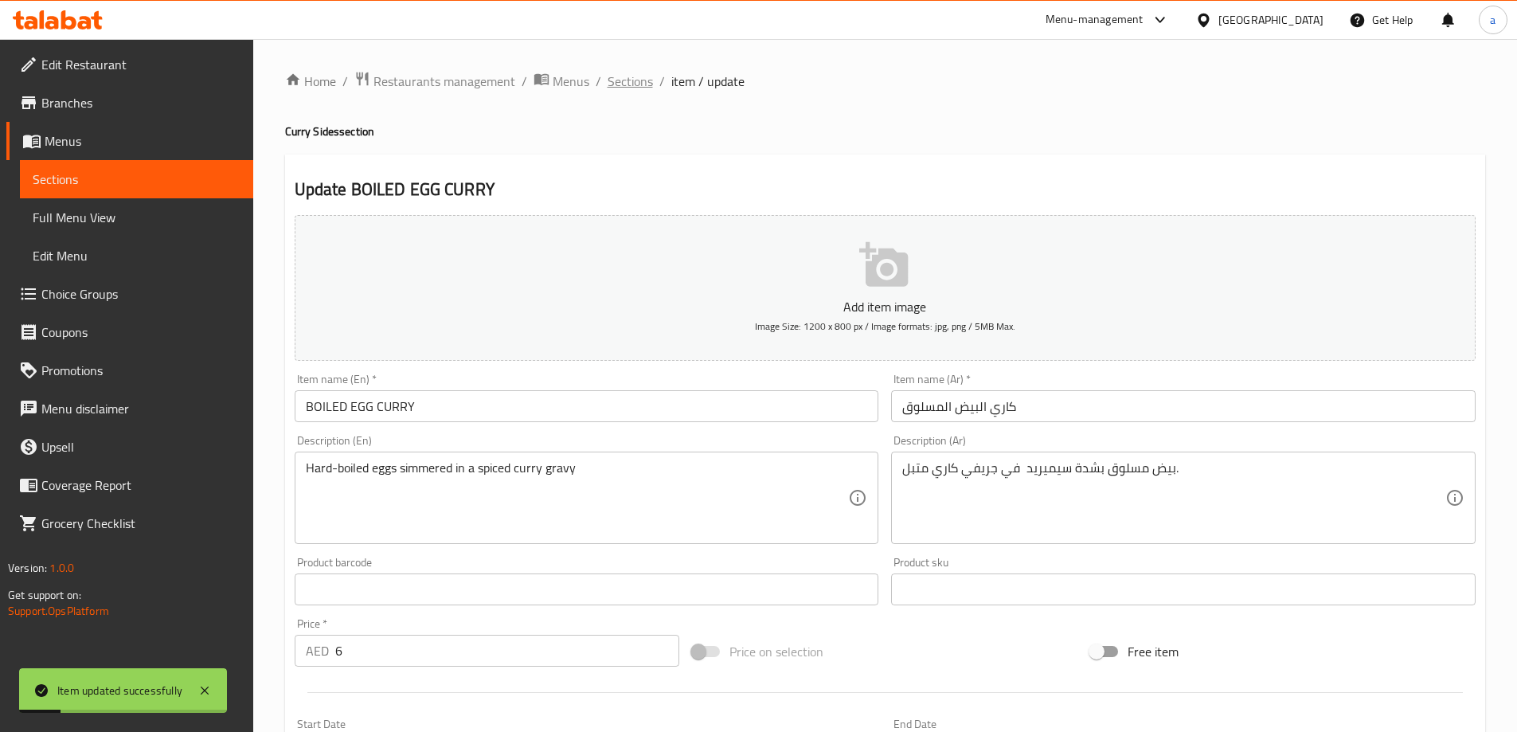
click at [636, 84] on span "Sections" at bounding box center [630, 81] width 45 height 19
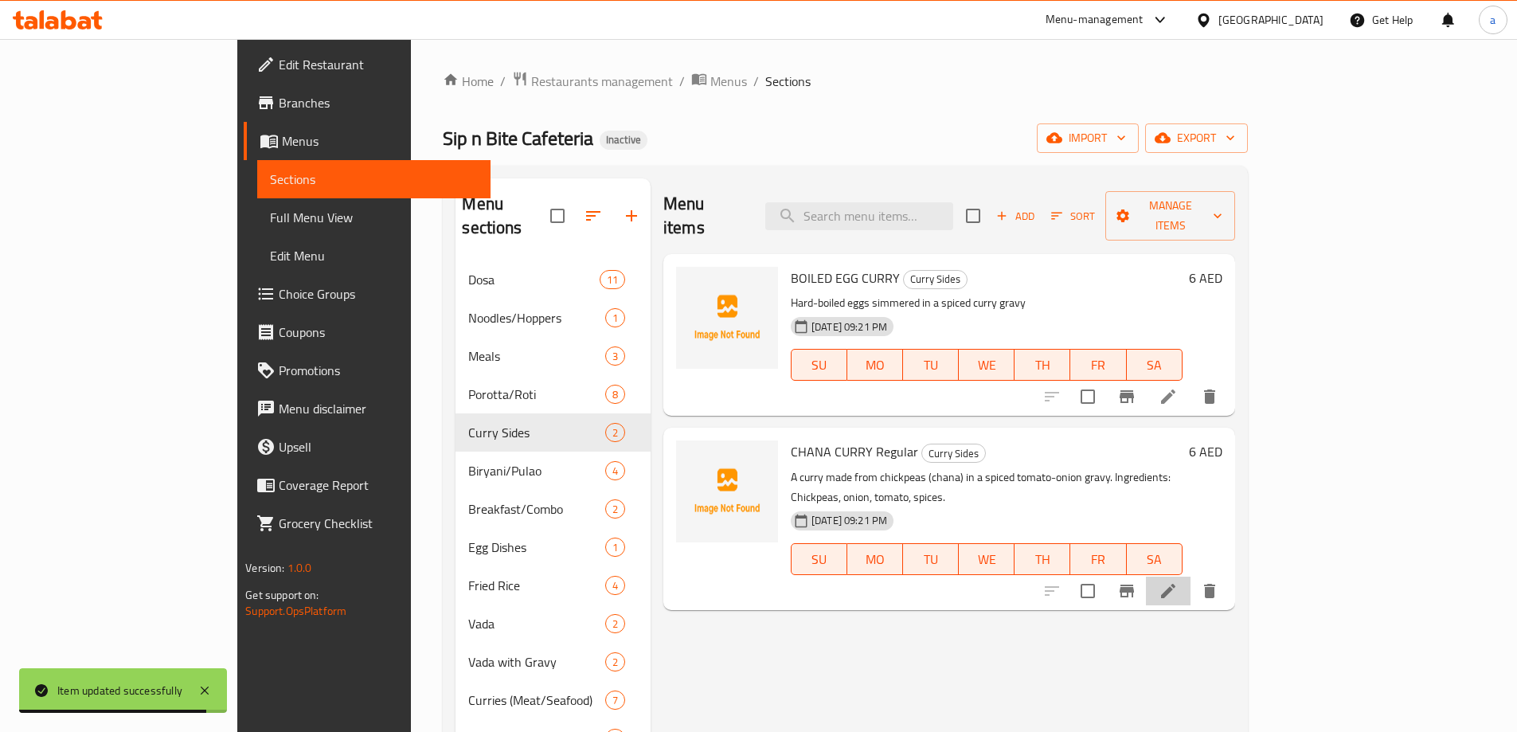
click at [1191, 577] on li at bounding box center [1168, 591] width 45 height 29
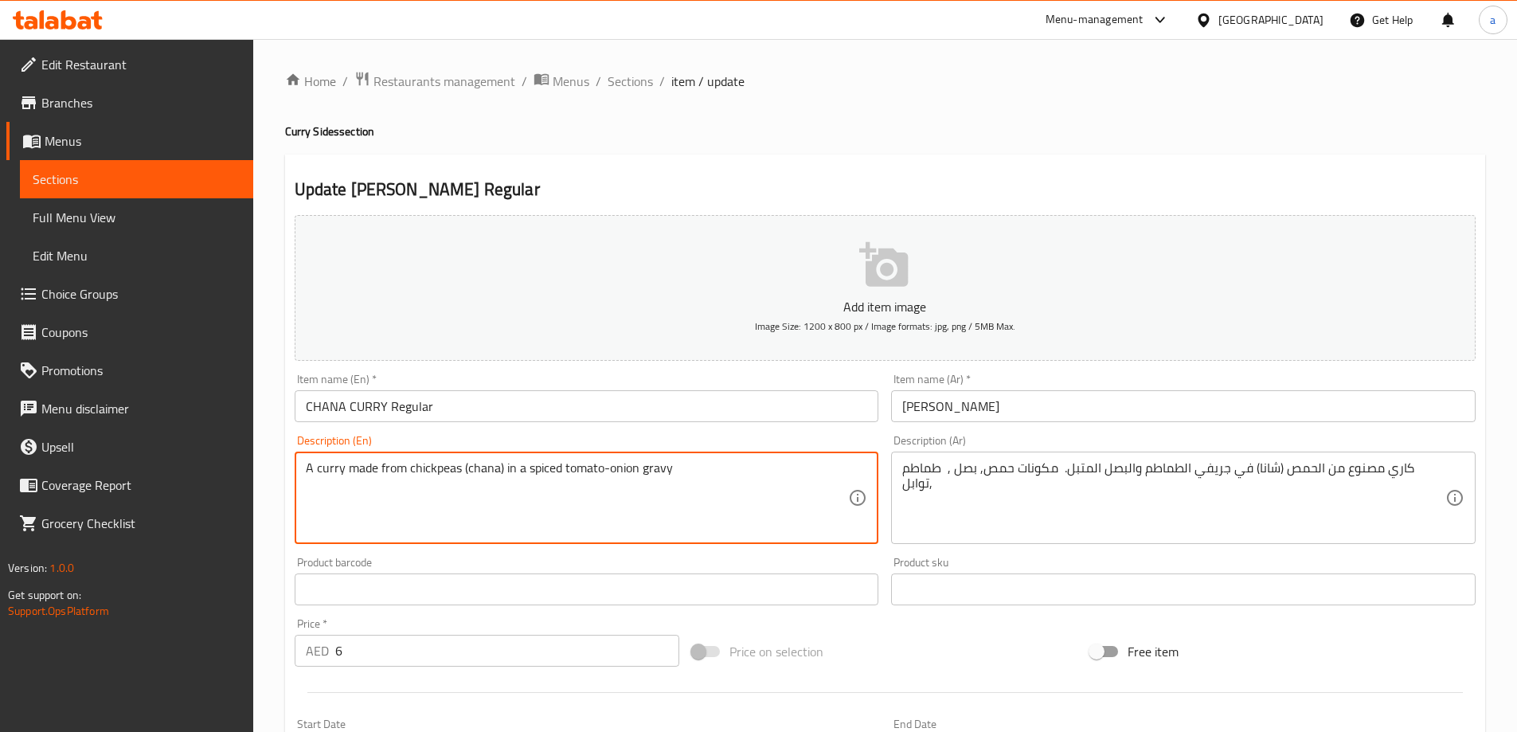
type textarea "A curry made from chickpeas (chana) in a spiced tomato-onion gravy"
click at [903, 457] on div "كاري مصنوع من الحمص (شانا) في جريفي الطماطم والبصل المتبل. مكونات حمص, بصل , طم…" at bounding box center [1183, 498] width 585 height 92
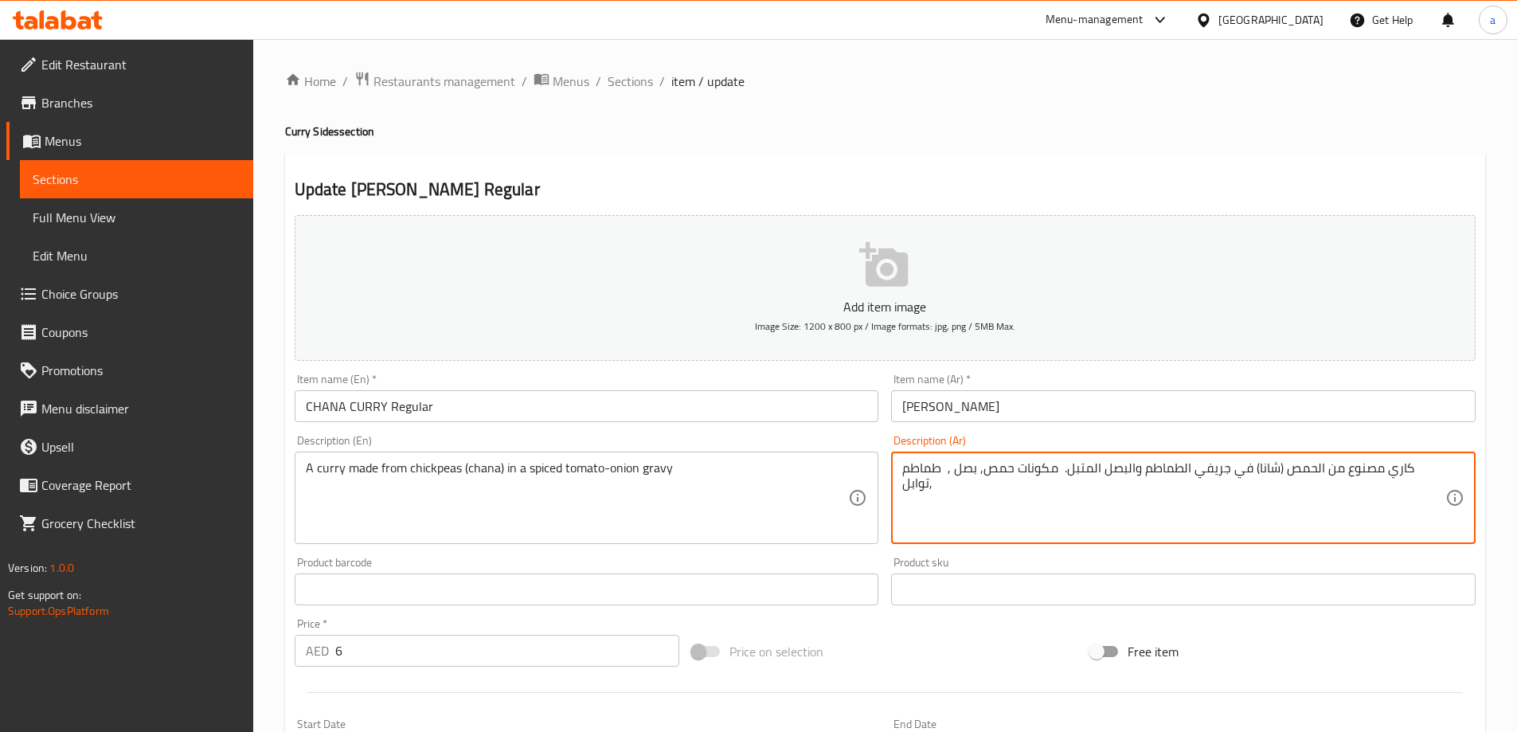
click at [907, 461] on textarea "كاري مصنوع من الحمص (شانا) في جريفي الطماطم والبصل المتبل. مكونات حمص, بصل , طم…" at bounding box center [1174, 498] width 543 height 76
click at [1455, 480] on div "كاري مصنوع من الحمص (شانا) في جريفي الطماطم والبصل المتبل. مكونات حمص, بصل , طم…" at bounding box center [1183, 498] width 585 height 92
click at [1450, 462] on div "كاري مصنوع من الحمص (شانا) في جريفي الطماطم والبصل المتبل. مكونات حمص, بصل , طم…" at bounding box center [1183, 498] width 585 height 92
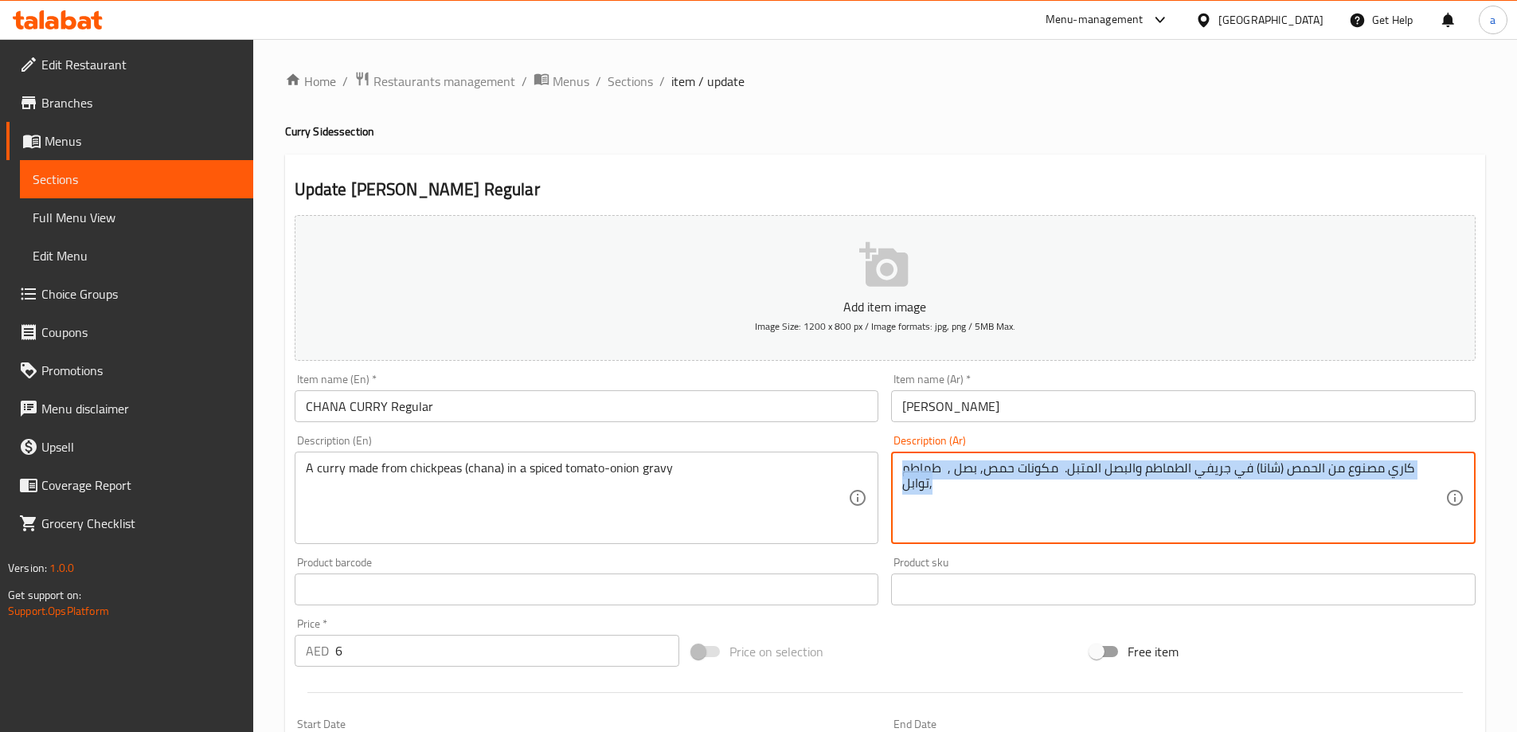
click at [1450, 462] on div "كاري مصنوع من الحمص (شانا) في جريفي الطماطم والبصل المتبل. مكونات حمص, بصل , طم…" at bounding box center [1183, 498] width 585 height 92
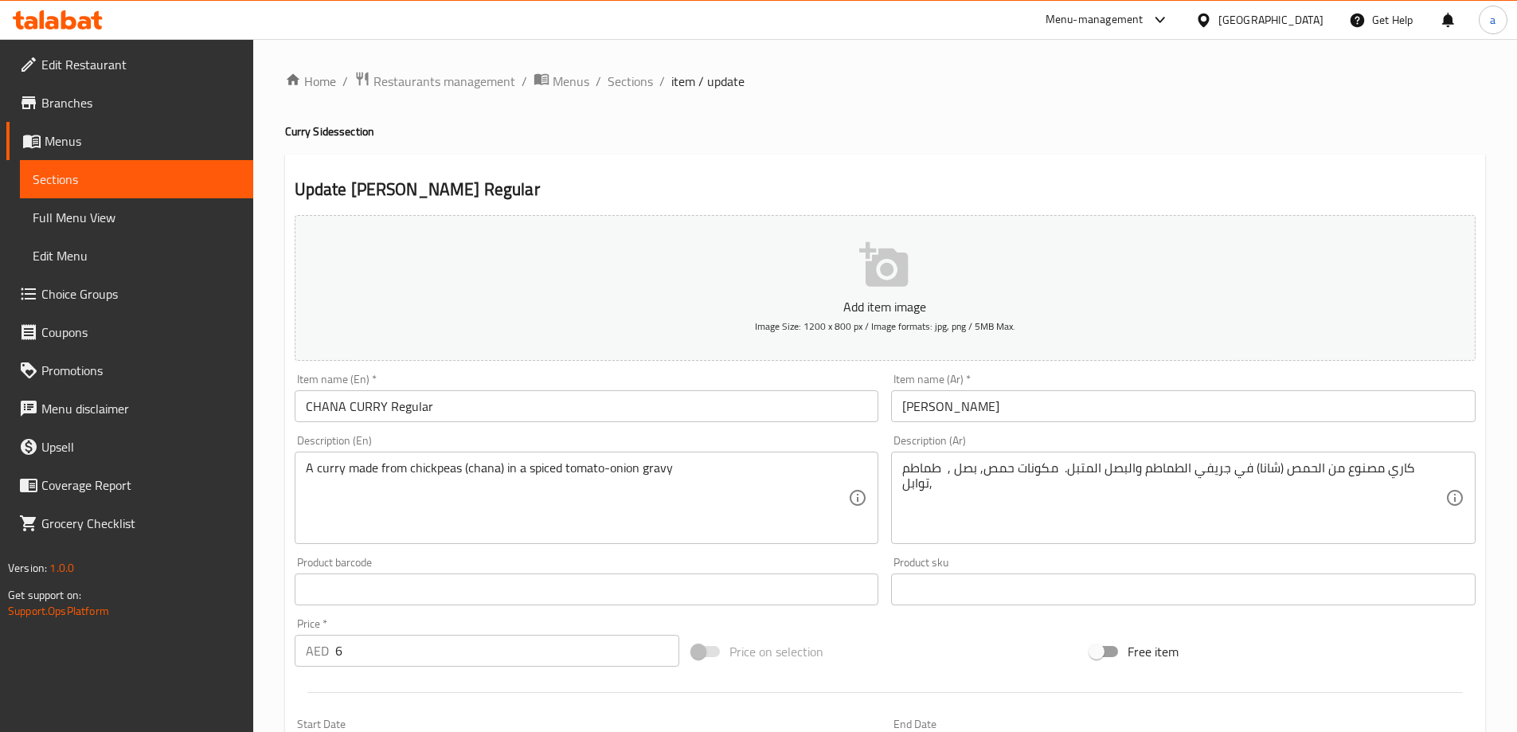
click at [1458, 467] on div "كاري مصنوع من الحمص (شانا) في جريفي الطماطم والبصل المتبل. مكونات حمص, بصل , طم…" at bounding box center [1183, 498] width 585 height 92
click at [1454, 466] on div "كاري مصنوع من الحمص (شانا) في جريفي الطماطم والبصل المتبل. مكونات حمص, بصل , طم…" at bounding box center [1183, 498] width 585 height 92
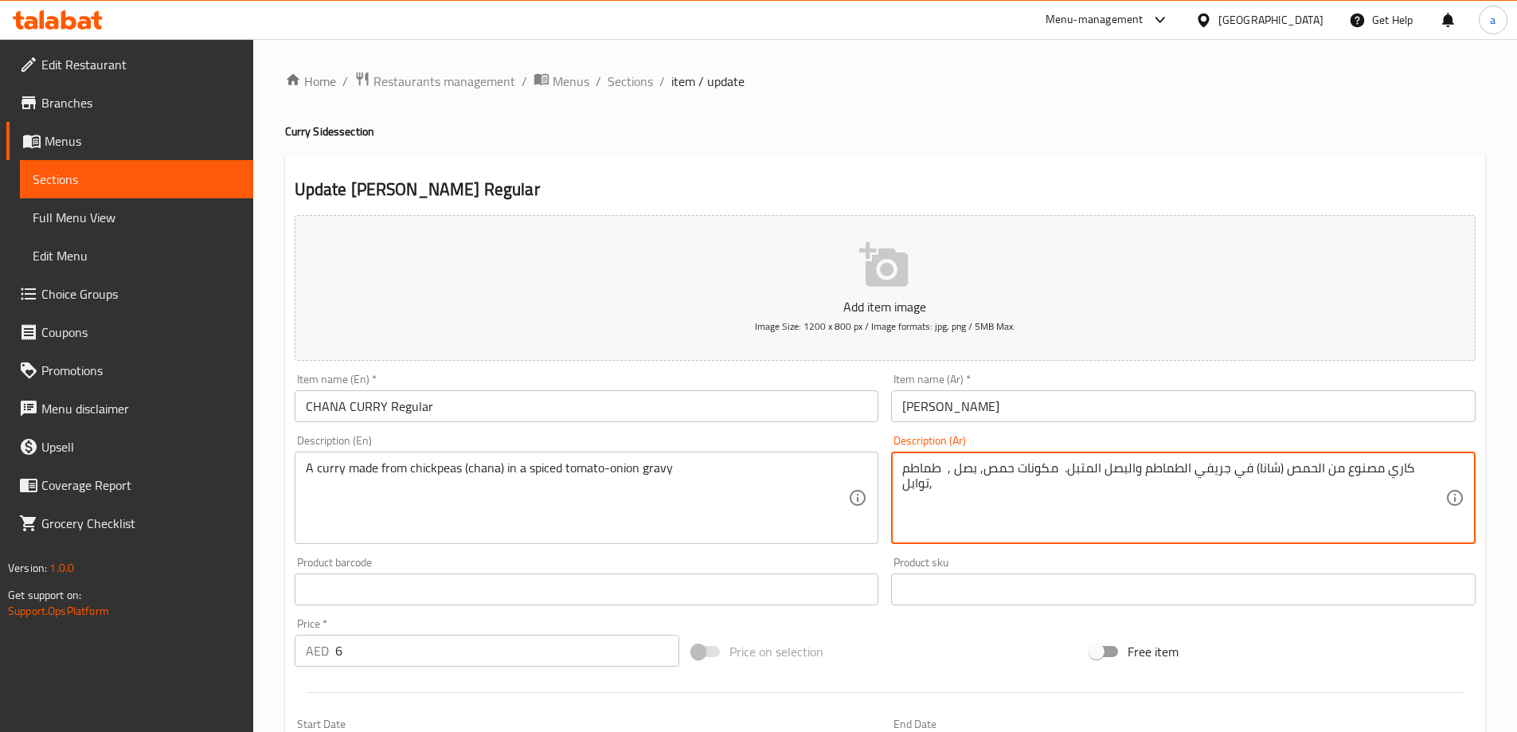
click at [1437, 461] on textarea "كاري مصنوع من الحمص (شانا) في جريفي الطماطم والبصل المتبل. مكونات حمص, بصل , طم…" at bounding box center [1174, 498] width 543 height 76
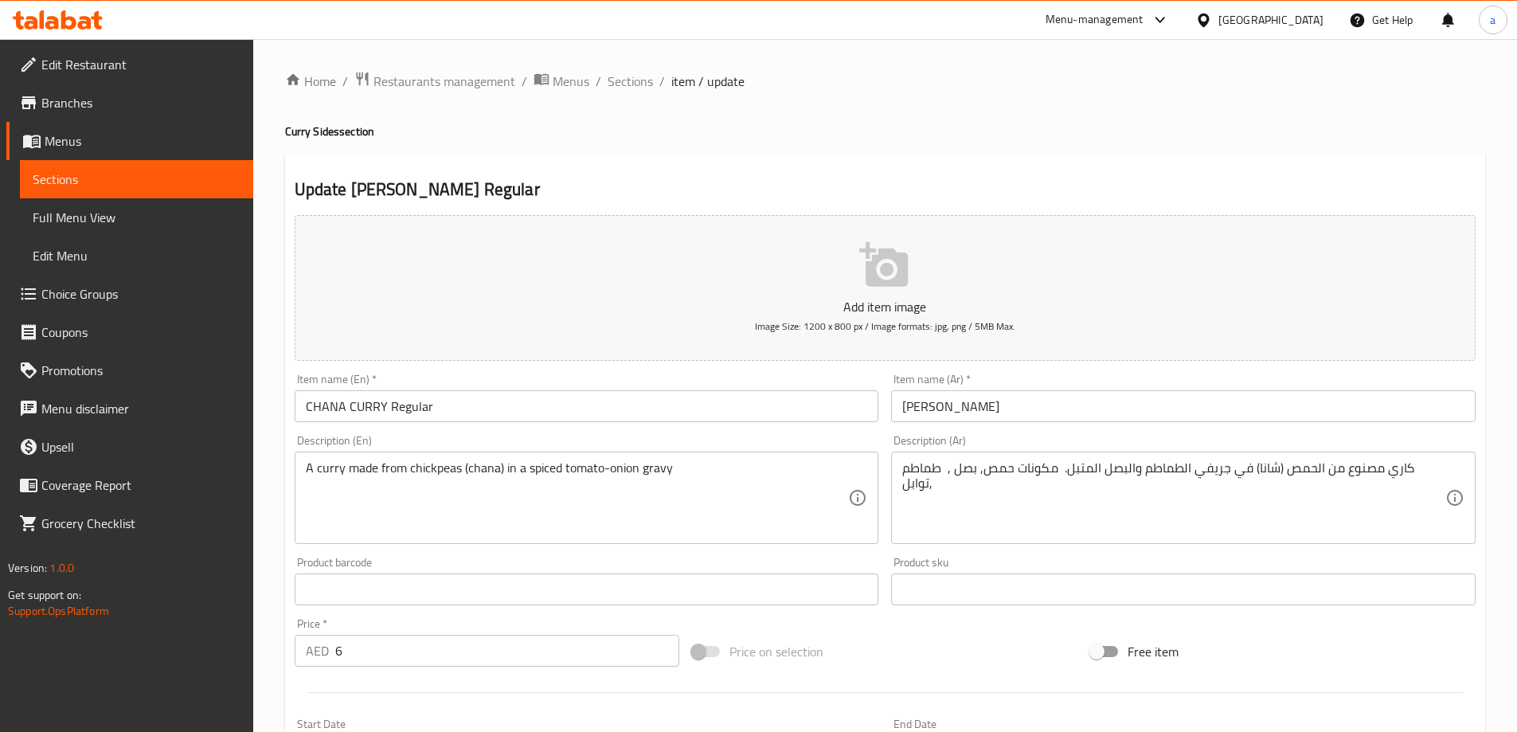
click at [1454, 472] on div "كاري مصنوع من الحمص (شانا) في جريفي الطماطم والبصل المتبل. مكونات حمص, بصل , طم…" at bounding box center [1183, 498] width 585 height 92
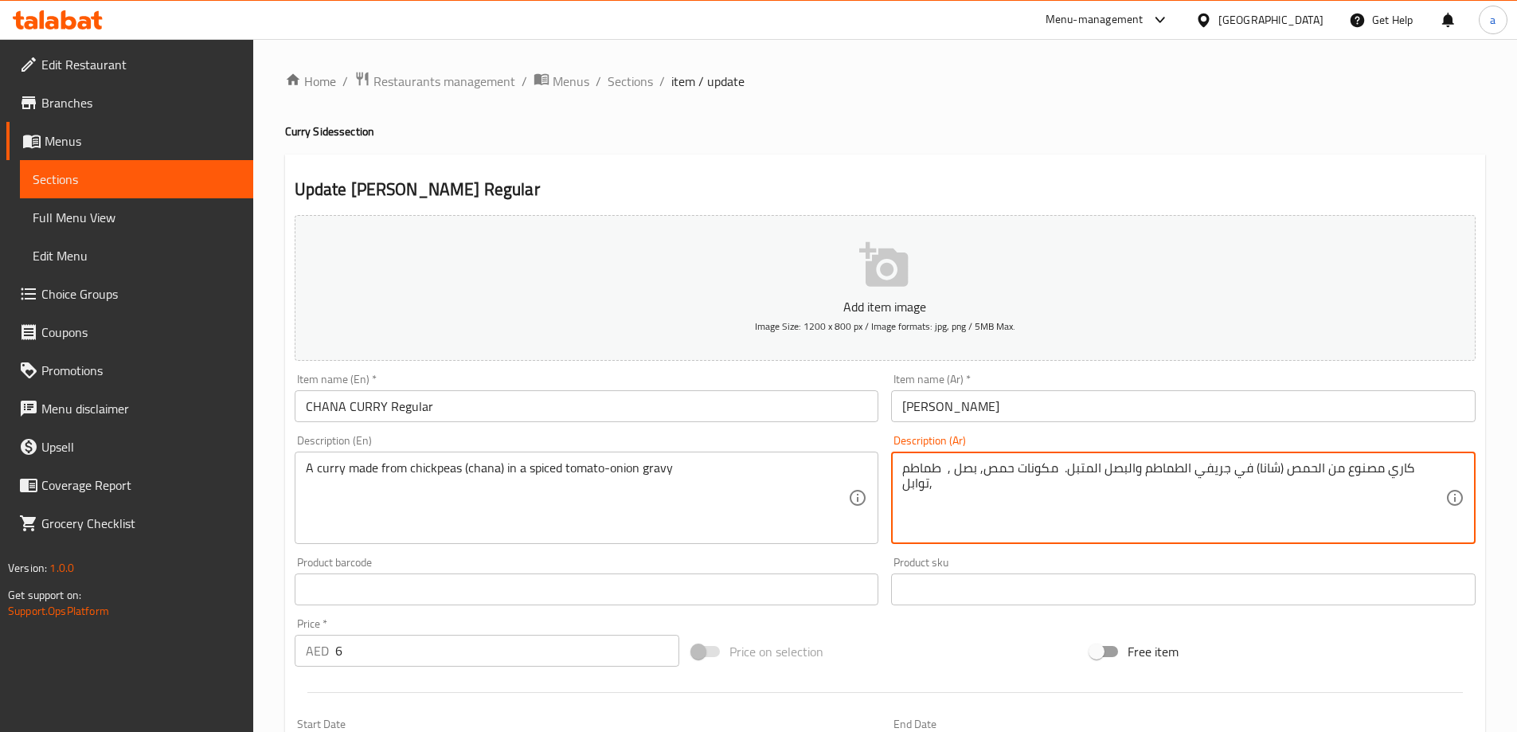
click at [1444, 469] on textarea "كاري مصنوع من الحمص (شانا) في جريفي الطماطم والبصل المتبل. مكونات حمص, بصل , طم…" at bounding box center [1174, 498] width 543 height 76
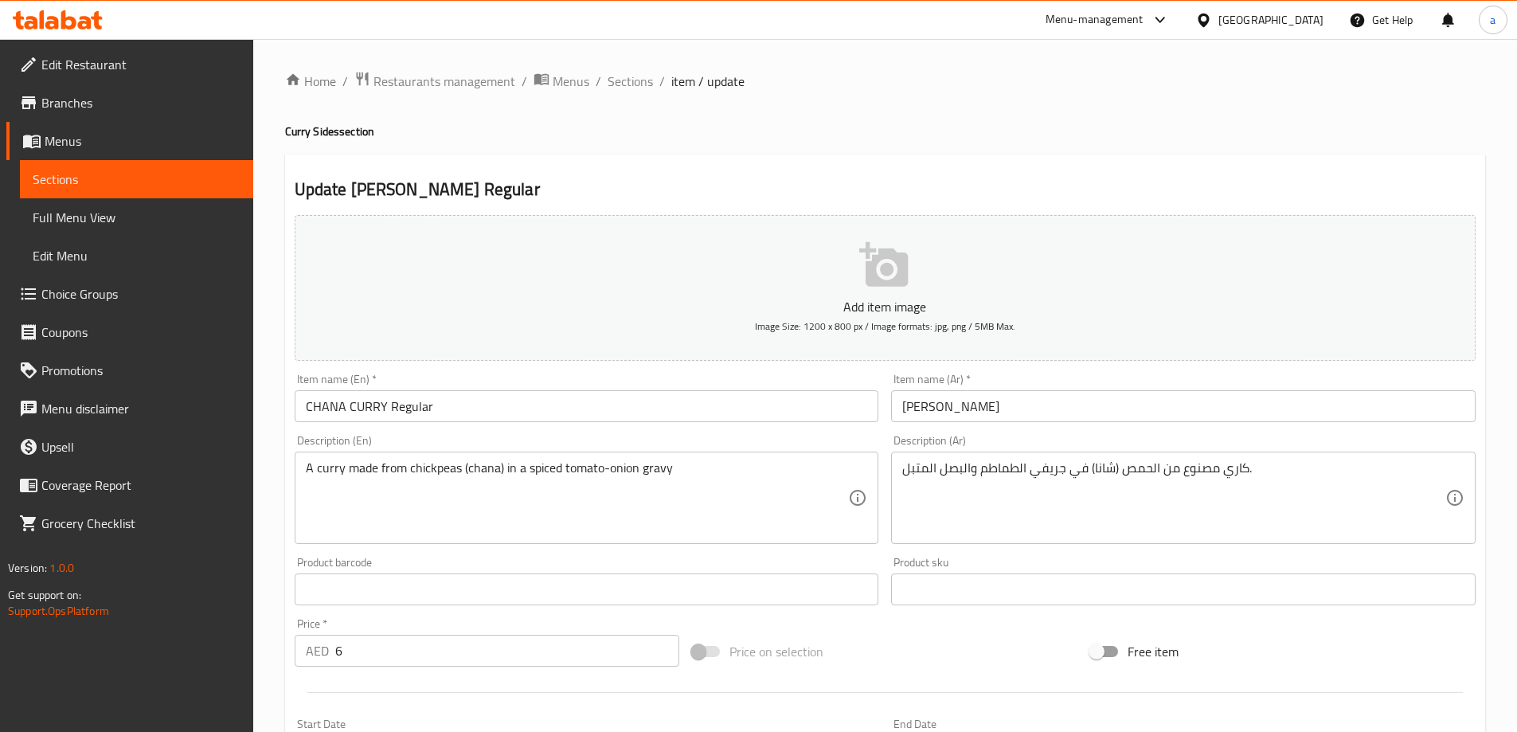
drag, startPoint x: 898, startPoint y: 469, endPoint x: 926, endPoint y: 482, distance: 31.4
click at [926, 482] on div "كاري مصنوع من الحمص (شانا) في جريفي الطماطم والبصل المتبل. Description (Ar)" at bounding box center [1183, 498] width 585 height 92
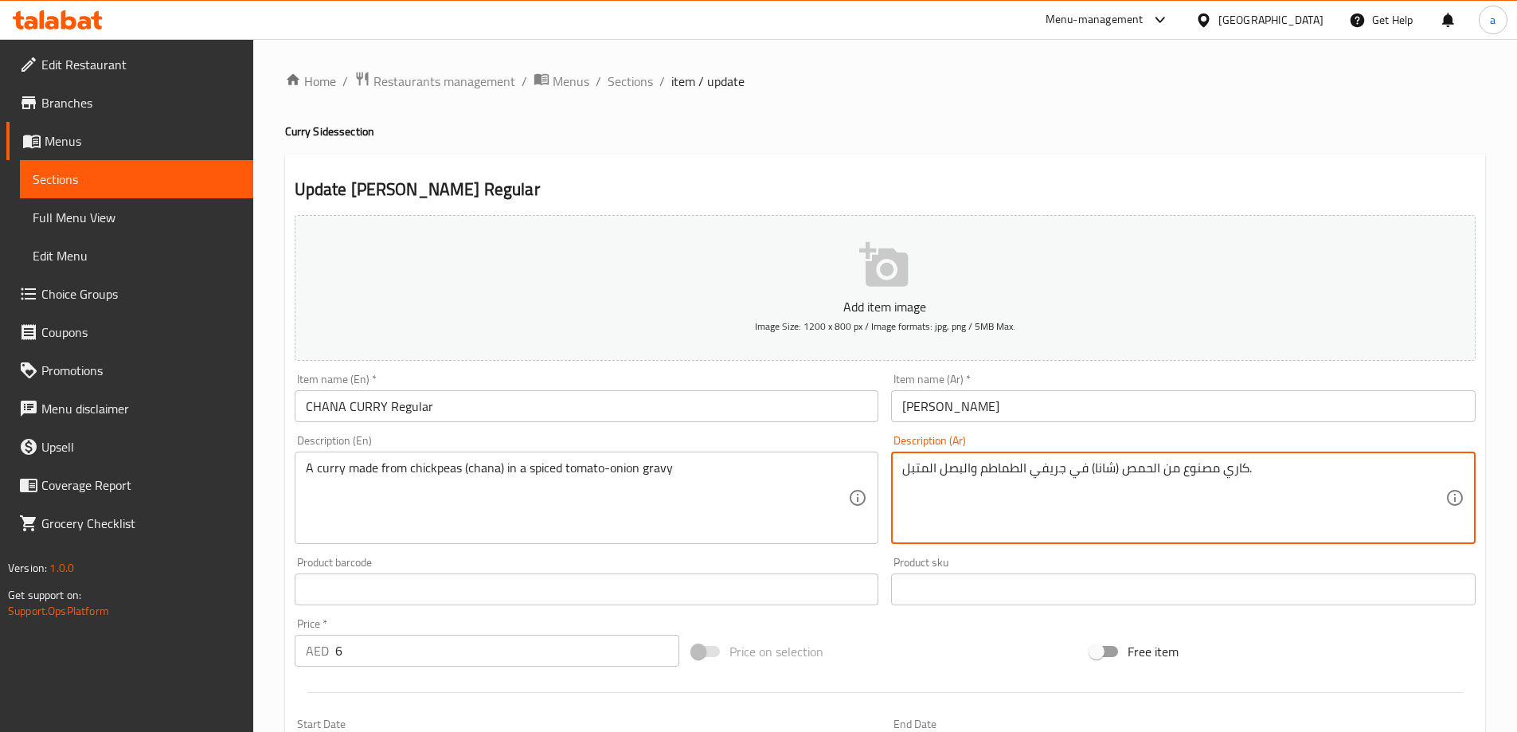
drag, startPoint x: 1028, startPoint y: 468, endPoint x: 1063, endPoint y: 503, distance: 50.1
click at [1063, 503] on textarea "كاري مصنوع من الحمص (شانا) في جريفي الطماطم والبصل المتبل." at bounding box center [1174, 498] width 543 height 76
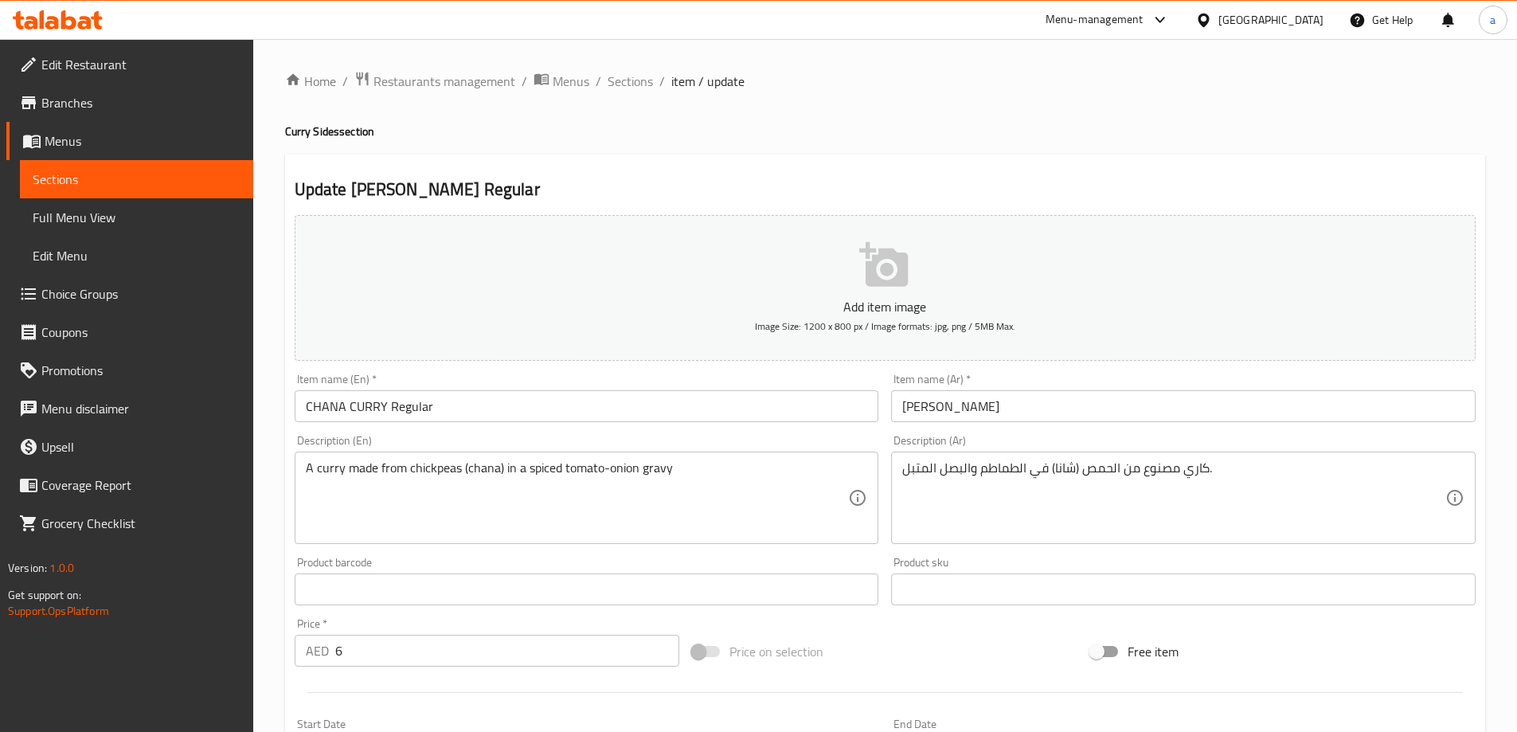
click at [897, 472] on div "كاري مصنوع من الحمص (شانا) في الطماطم والبصل المتبل. Description (Ar)" at bounding box center [1183, 498] width 585 height 92
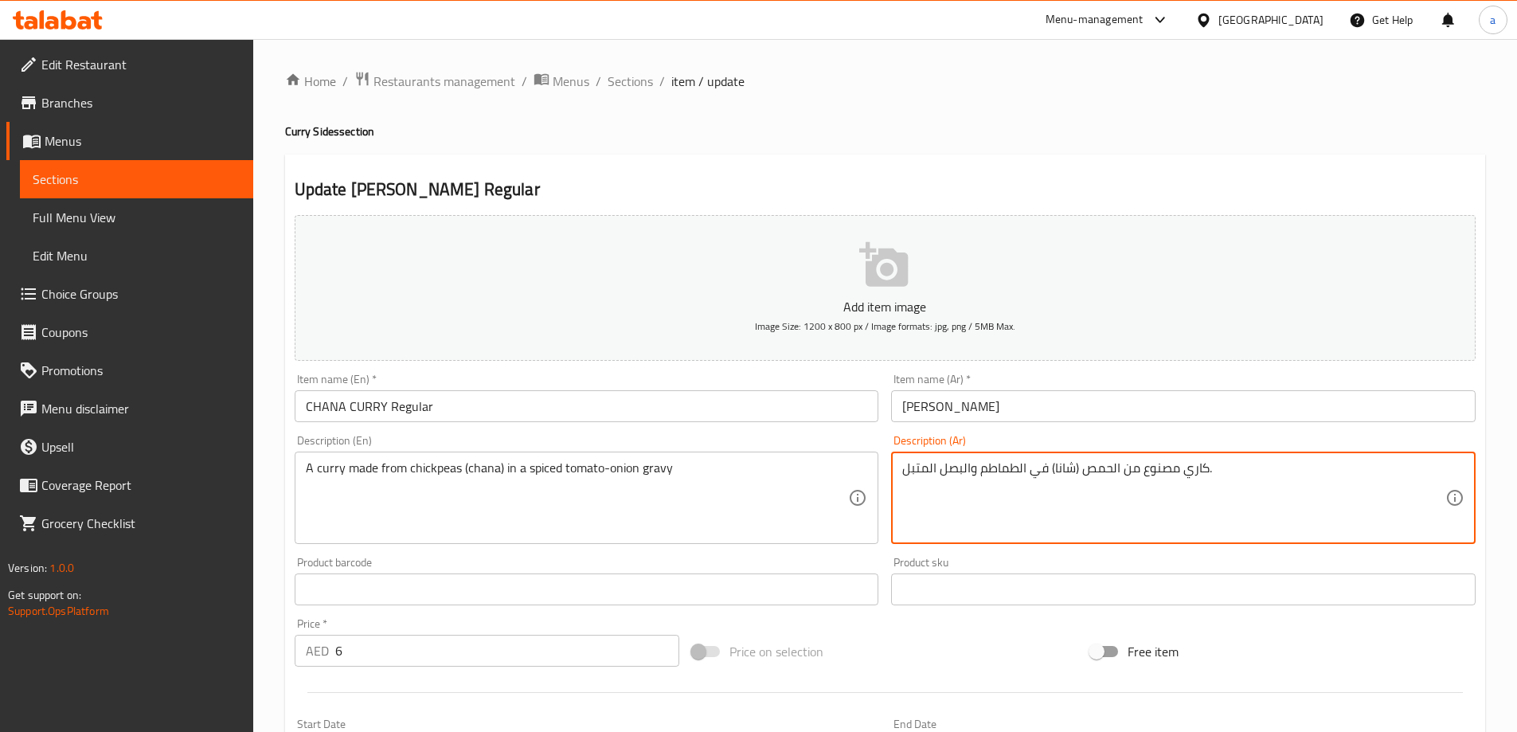
click at [900, 472] on div "كاري مصنوع من الحمص (شانا) في الطماطم والبصل المتبل. Description (Ar)" at bounding box center [1183, 498] width 585 height 92
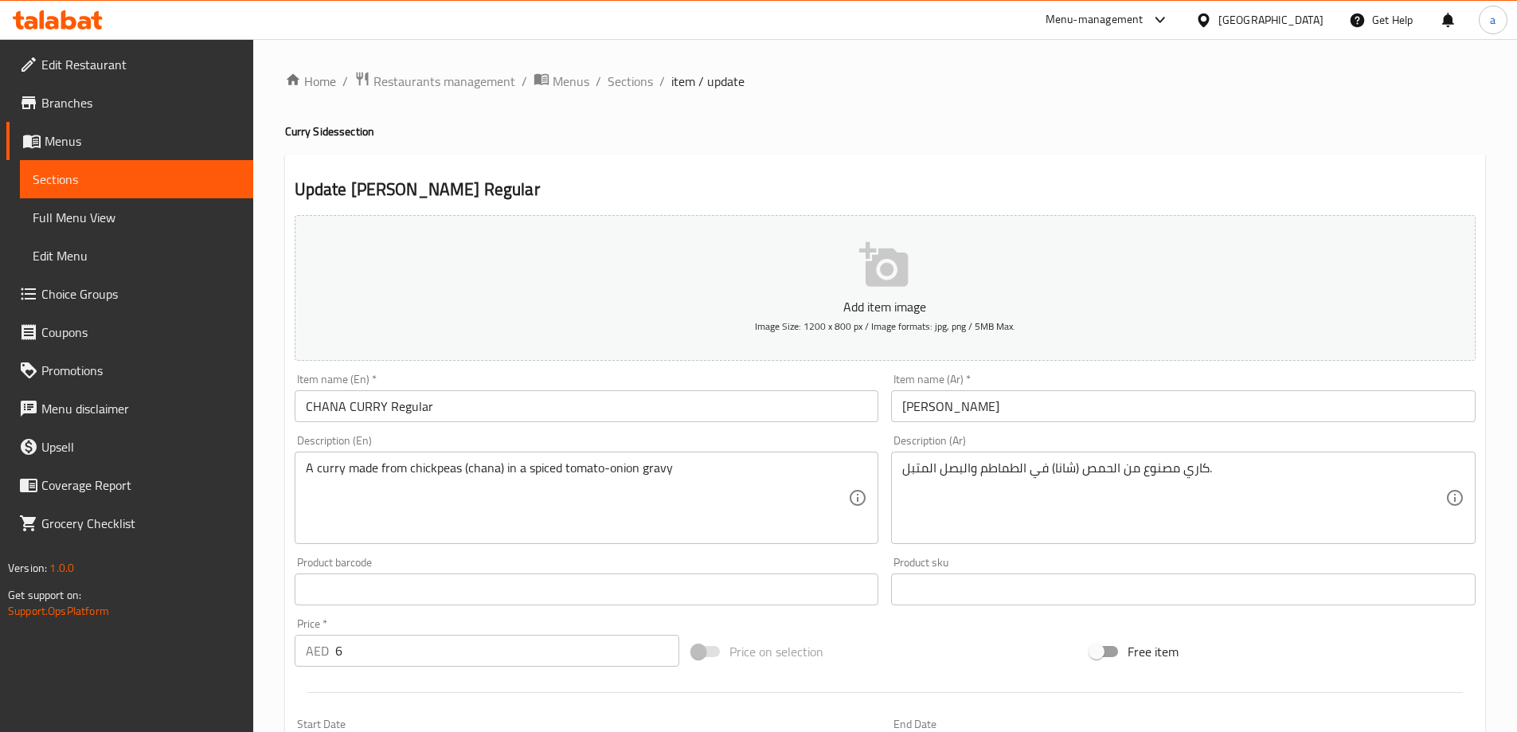
click at [899, 469] on div "كاري مصنوع من الحمص (شانا) في الطماطم والبصل المتبل. Description (Ar)" at bounding box center [1183, 498] width 585 height 92
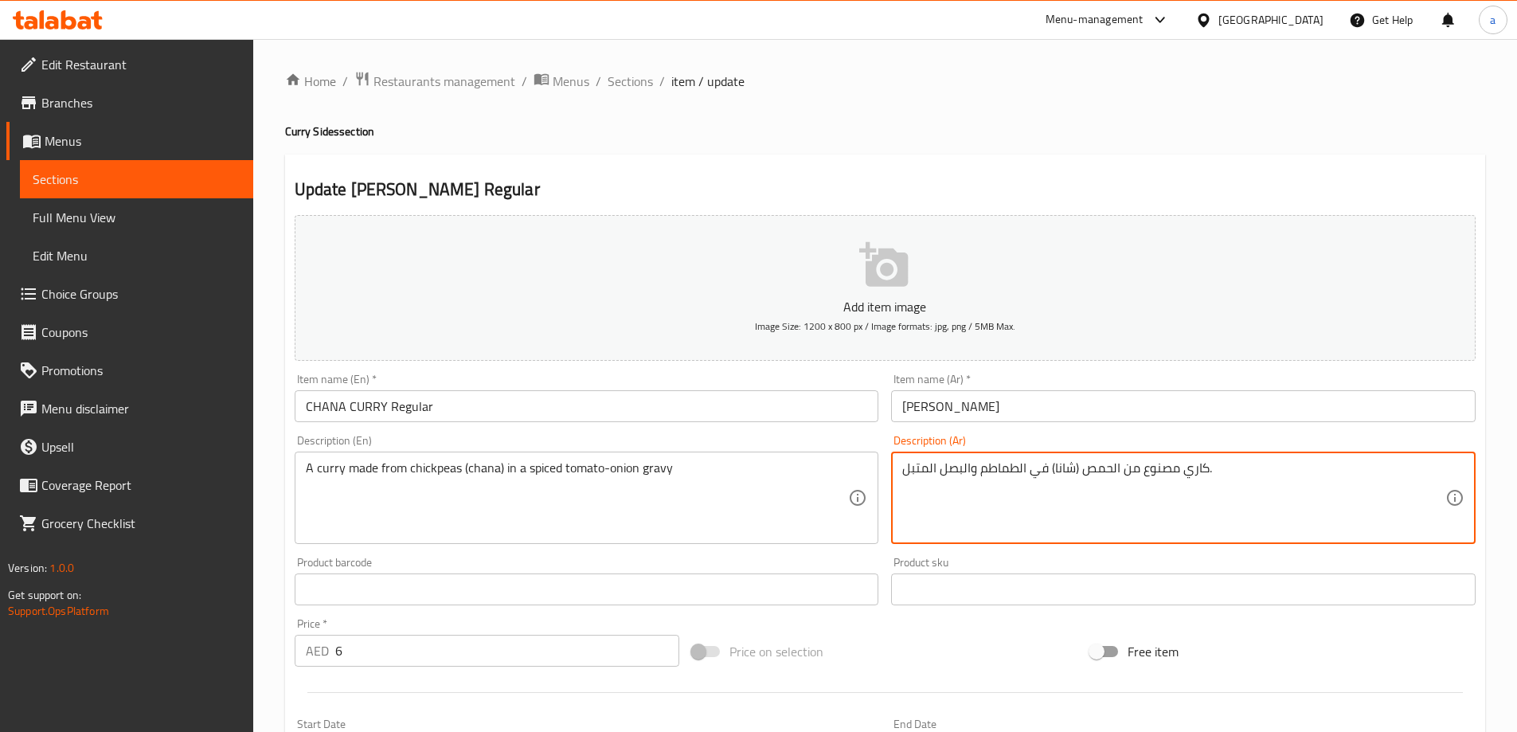
click at [897, 464] on div "كاري مصنوع من الحمص (شانا) في الطماطم والبصل المتبل. Description (Ar)" at bounding box center [1183, 498] width 585 height 92
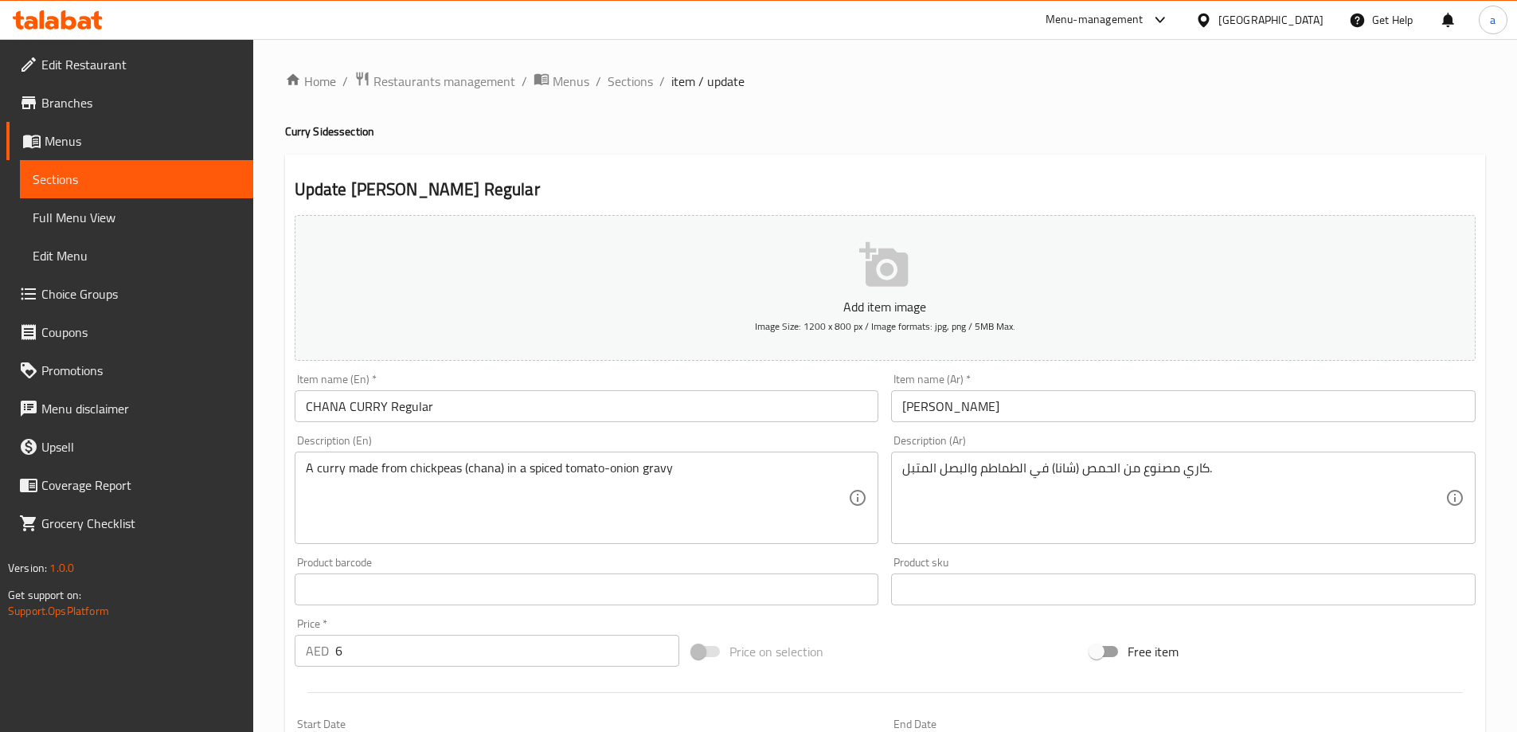
click at [902, 467] on div "كاري مصنوع من الحمص (شانا) في الطماطم والبصل المتبل. Description (Ar)" at bounding box center [1183, 498] width 585 height 92
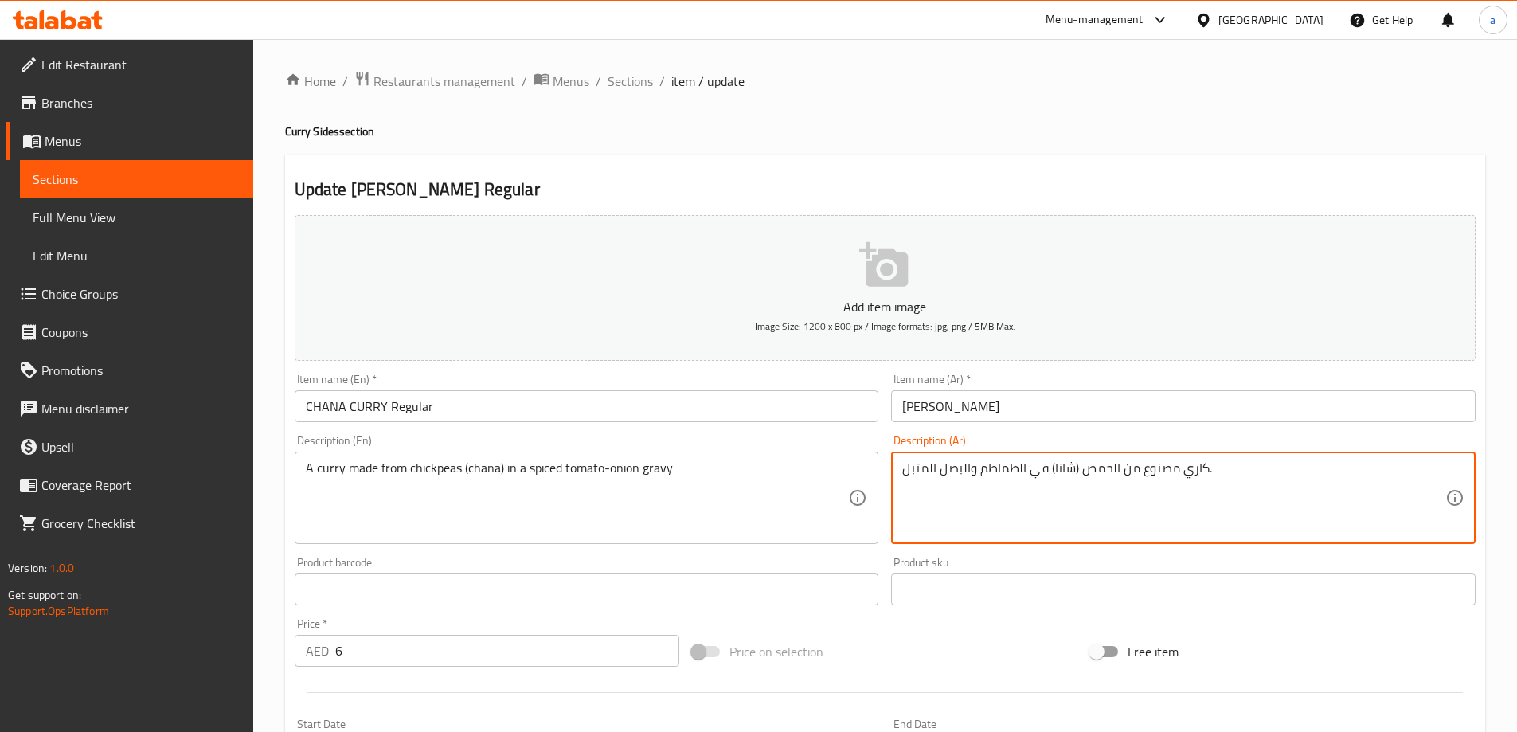
click at [935, 463] on textarea "كاري مصنوع من الحمص (شانا) في الطماطم والبصل المتبل." at bounding box center [1174, 498] width 543 height 76
click at [910, 466] on textarea "كاري مصنوع من الحمص (شانا) في الطماطم والبصل المتبل." at bounding box center [1174, 498] width 543 height 76
click at [902, 469] on div "كاري مصنوع من الحمص (شانا) في الطماطم والبصل المتبل. Description (Ar)" at bounding box center [1183, 498] width 585 height 92
click at [904, 474] on textarea "كاري مصنوع من الحمص (شانا) في الطماطم والبصل المتبل." at bounding box center [1174, 498] width 543 height 76
paste textarea "A curry made from chickpeas (chana) in a spiced tomato-onion gravy."
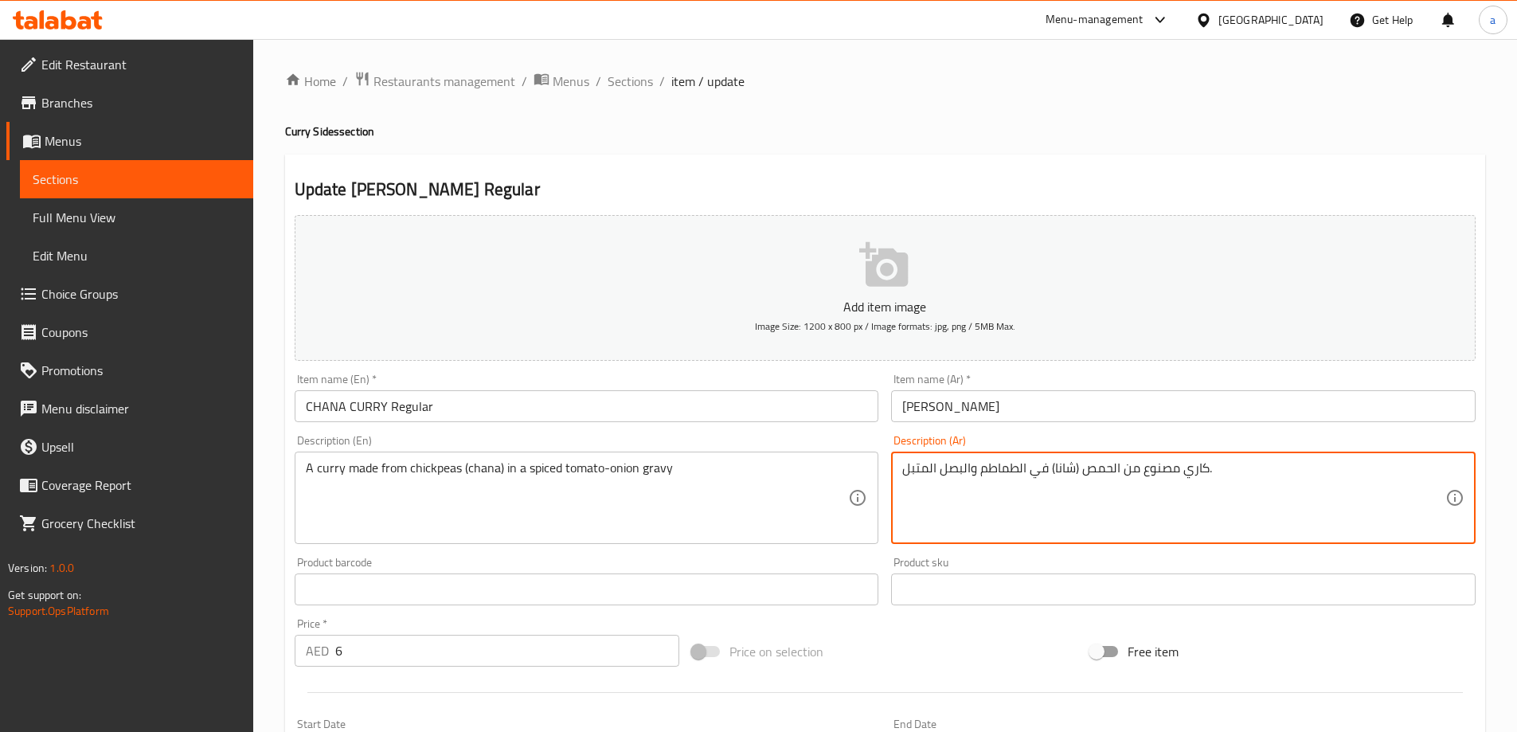
click at [1279, 462] on textarea "كاري مصنوع من الحمص (شانا) في الطماطم والبصل المتبل." at bounding box center [1174, 498] width 543 height 76
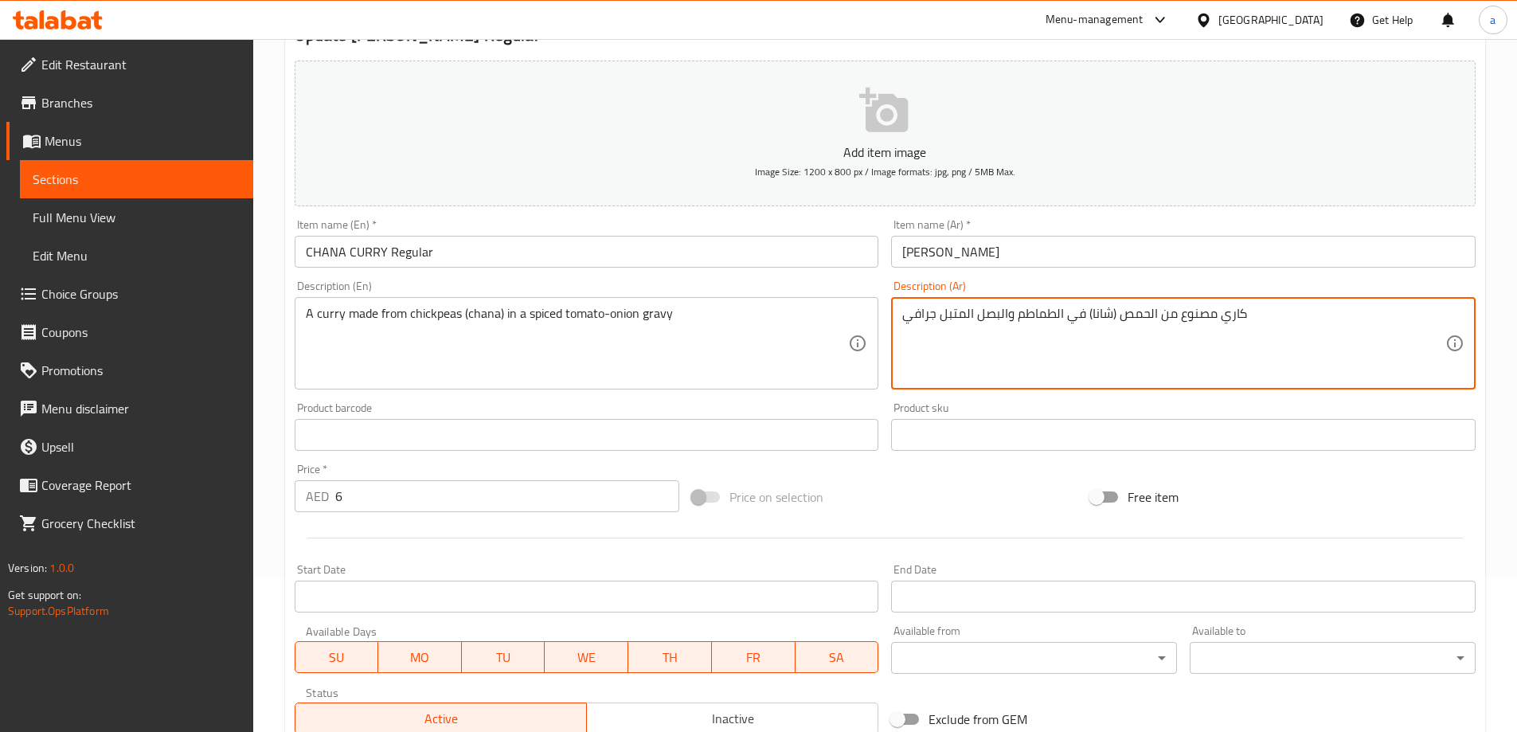
scroll to position [394, 0]
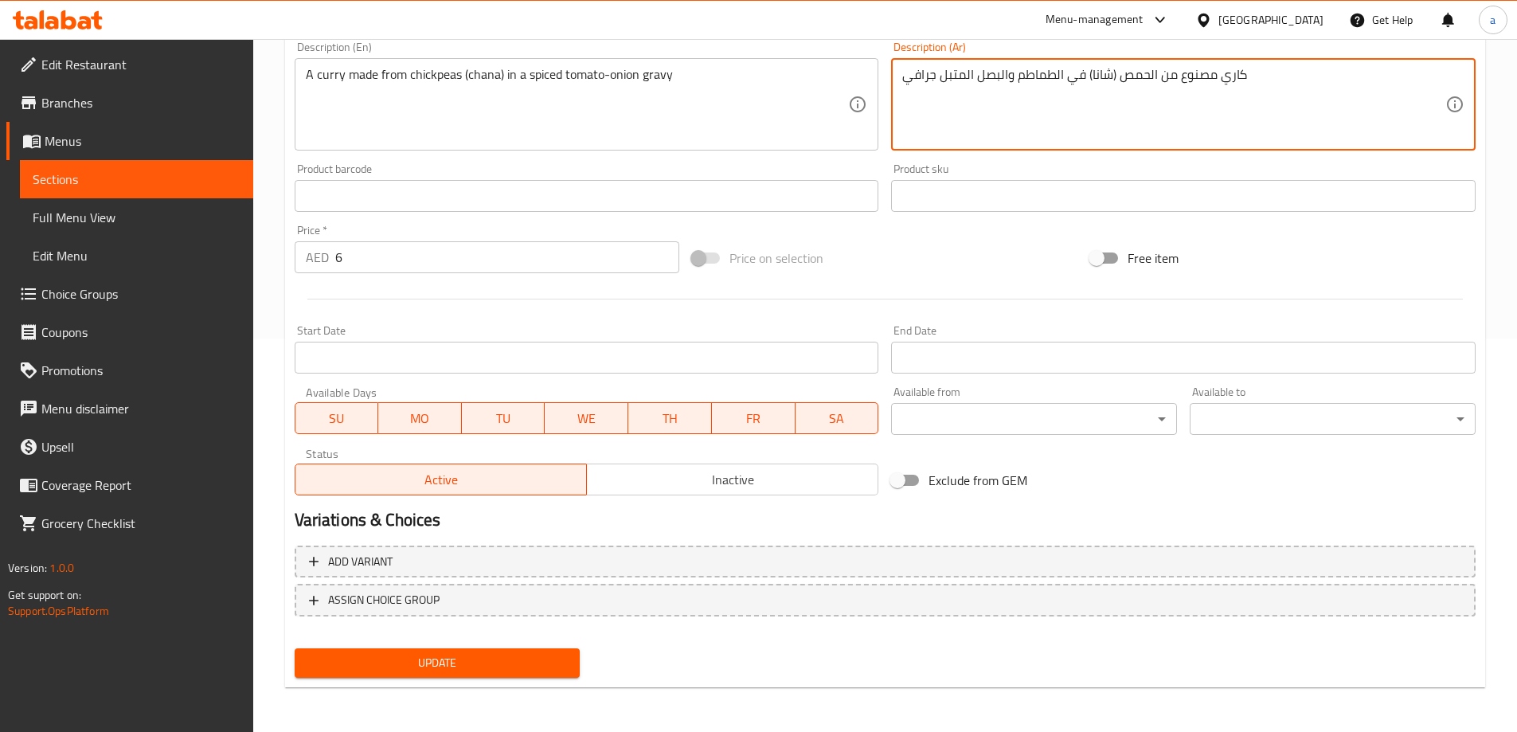
type textarea "كاري مصنوع من الحمص (شانا) في الطماطم والبصل المتبل جرافي"
click at [417, 664] on span "Update" at bounding box center [437, 663] width 260 height 20
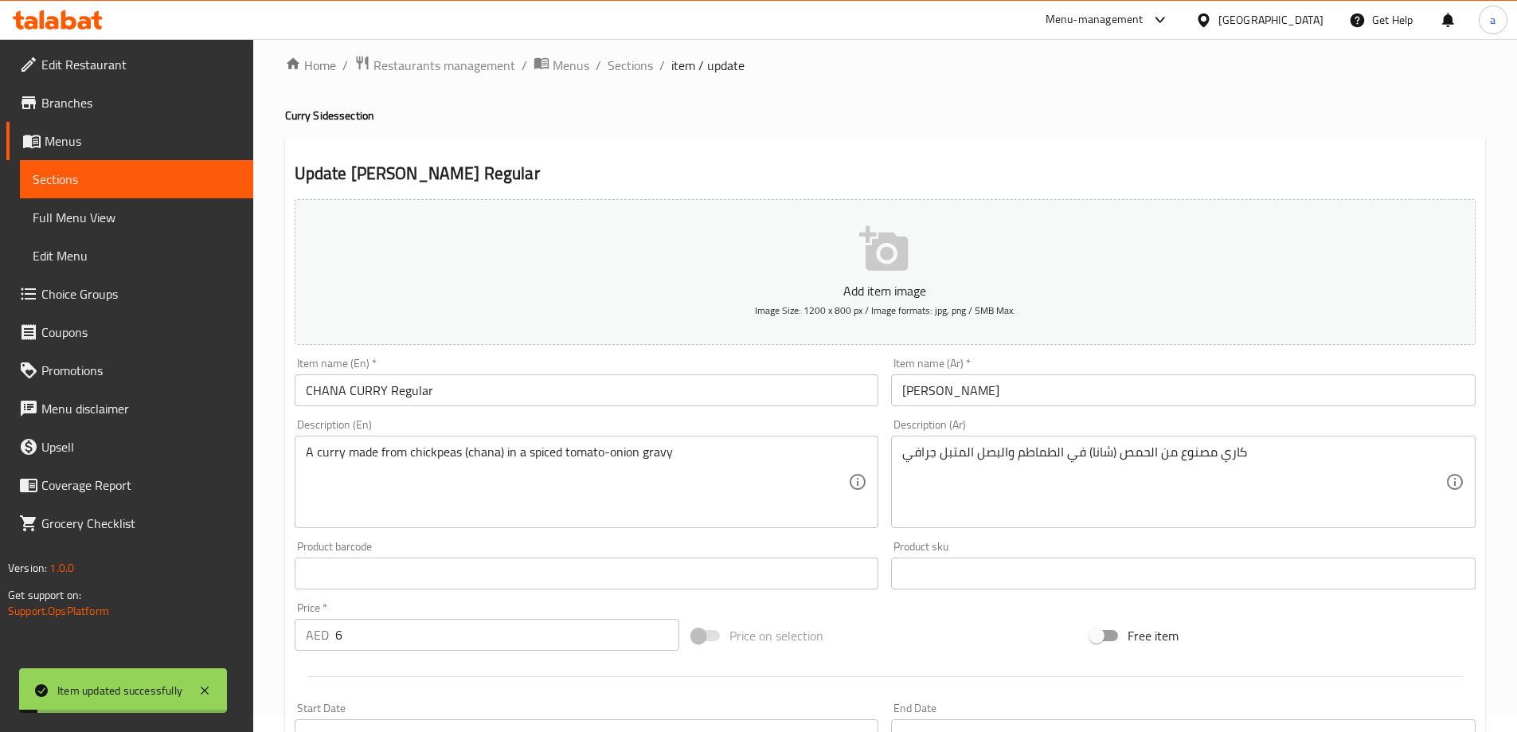
scroll to position [0, 0]
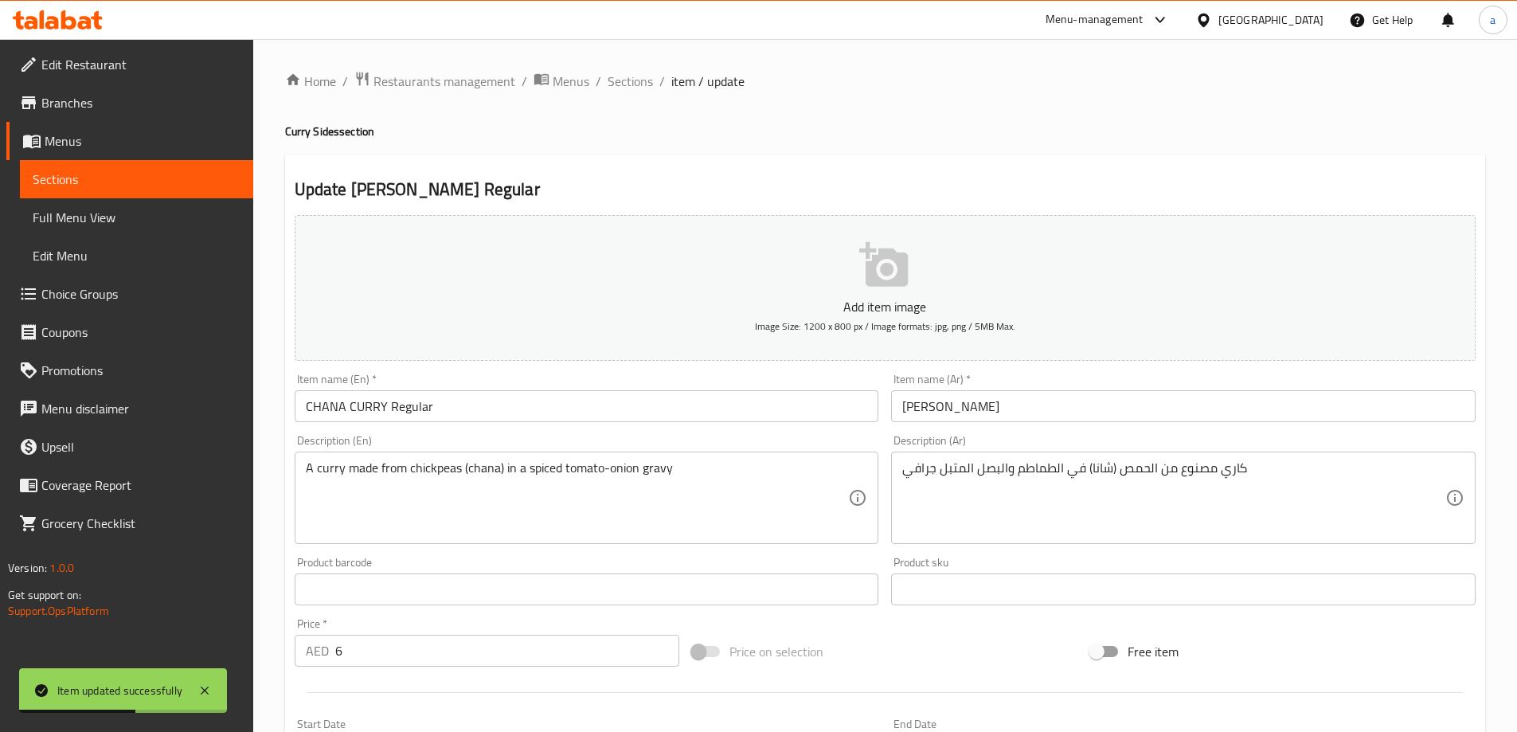
click at [411, 407] on input "CHANA CURRY Regular" at bounding box center [587, 406] width 585 height 32
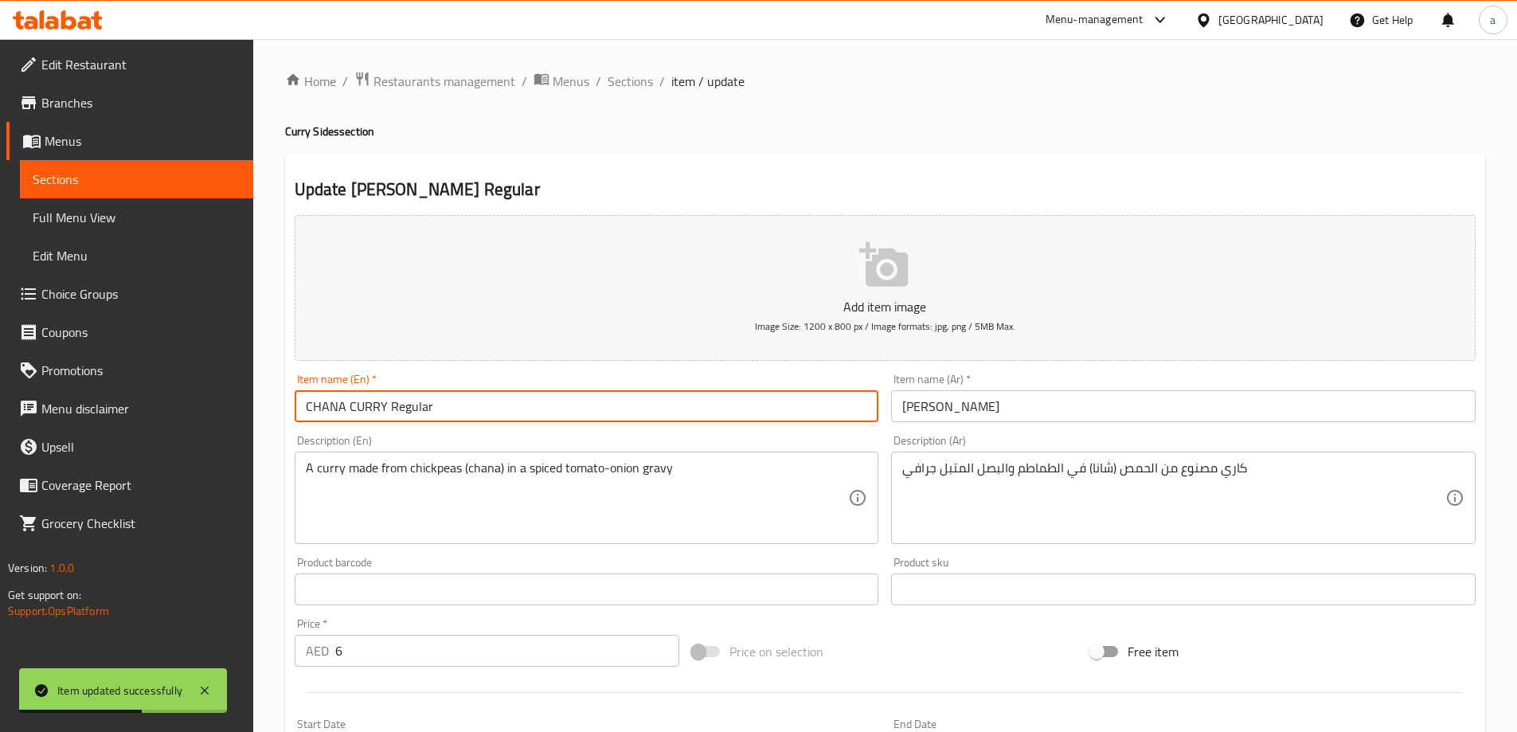
click at [411, 407] on input "CHANA CURRY Regular" at bounding box center [587, 406] width 585 height 32
type input "[PERSON_NAME]"
click at [903, 414] on input "[PERSON_NAME]" at bounding box center [1183, 406] width 585 height 32
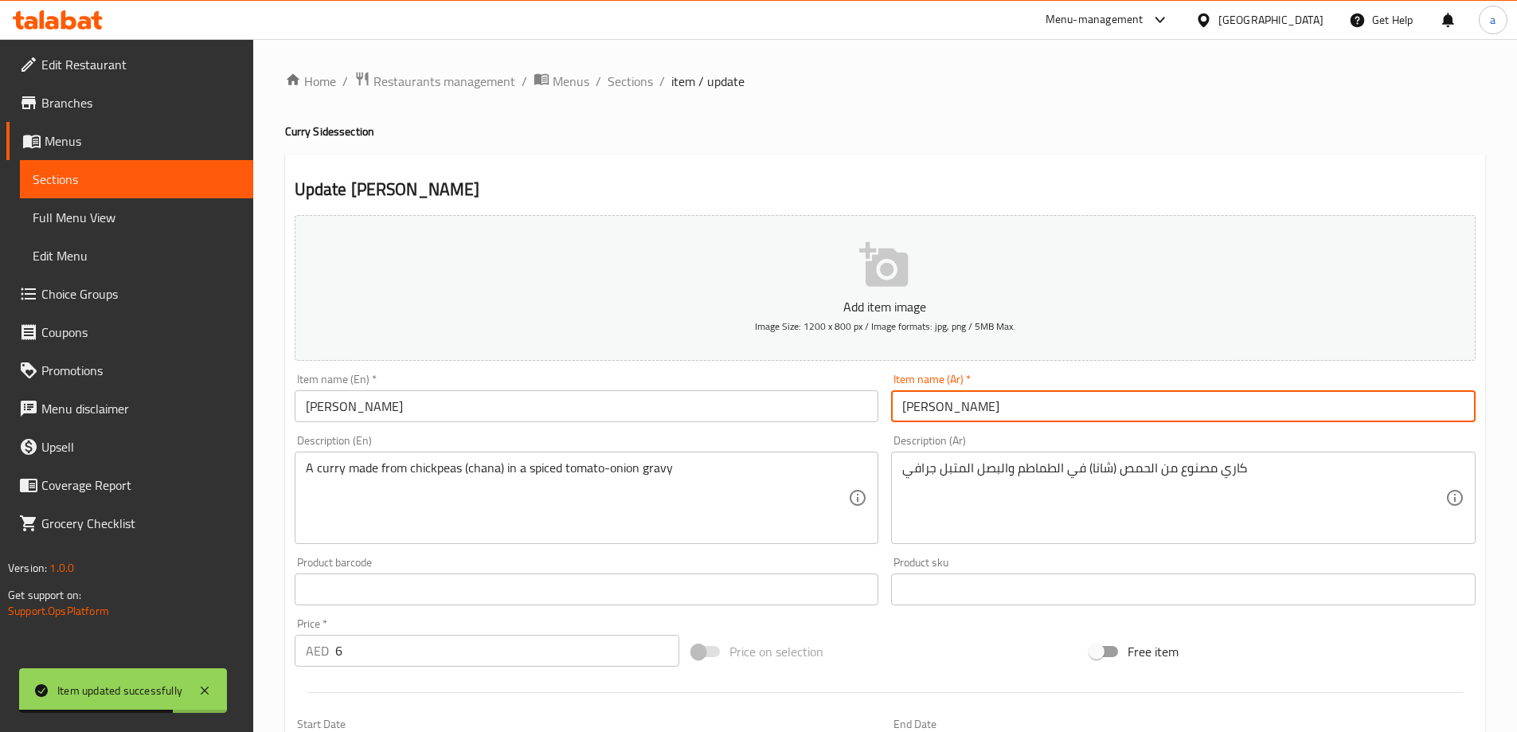
click at [903, 414] on input "[PERSON_NAME]" at bounding box center [1183, 406] width 585 height 32
click at [914, 408] on input "[PERSON_NAME]" at bounding box center [1183, 406] width 585 height 32
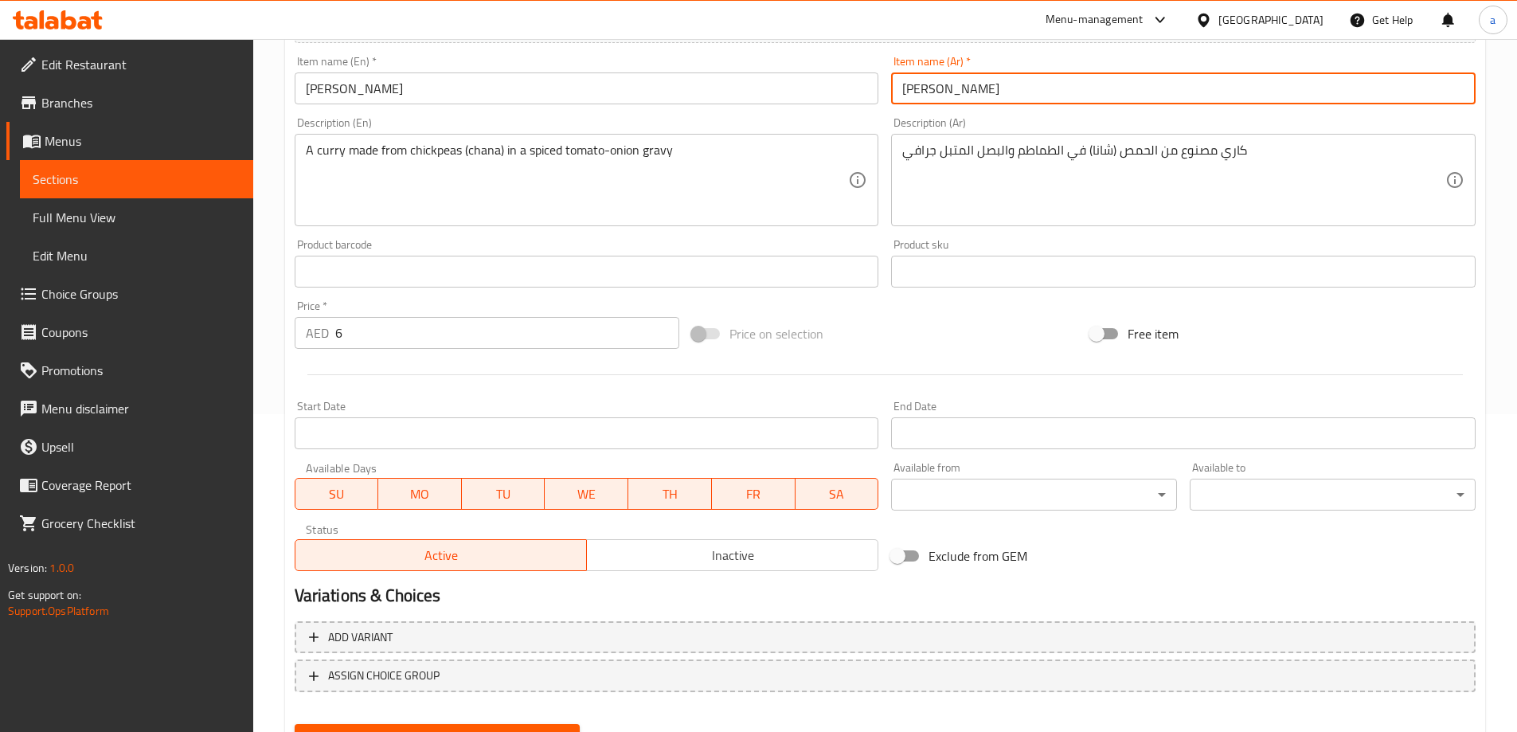
scroll to position [394, 0]
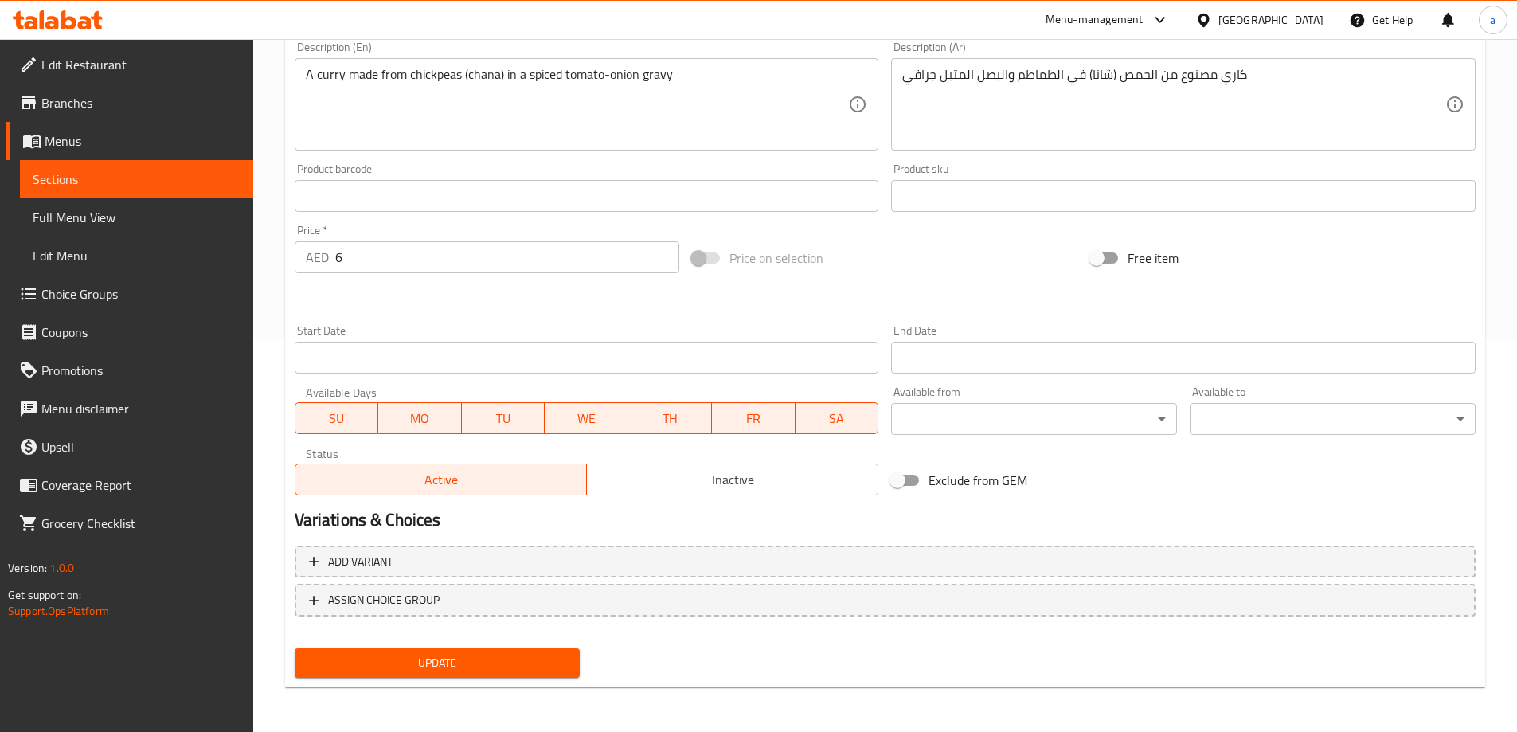
type input "[PERSON_NAME]"
click at [433, 678] on button "Update" at bounding box center [438, 662] width 286 height 29
click at [474, 668] on span "Update" at bounding box center [437, 663] width 260 height 20
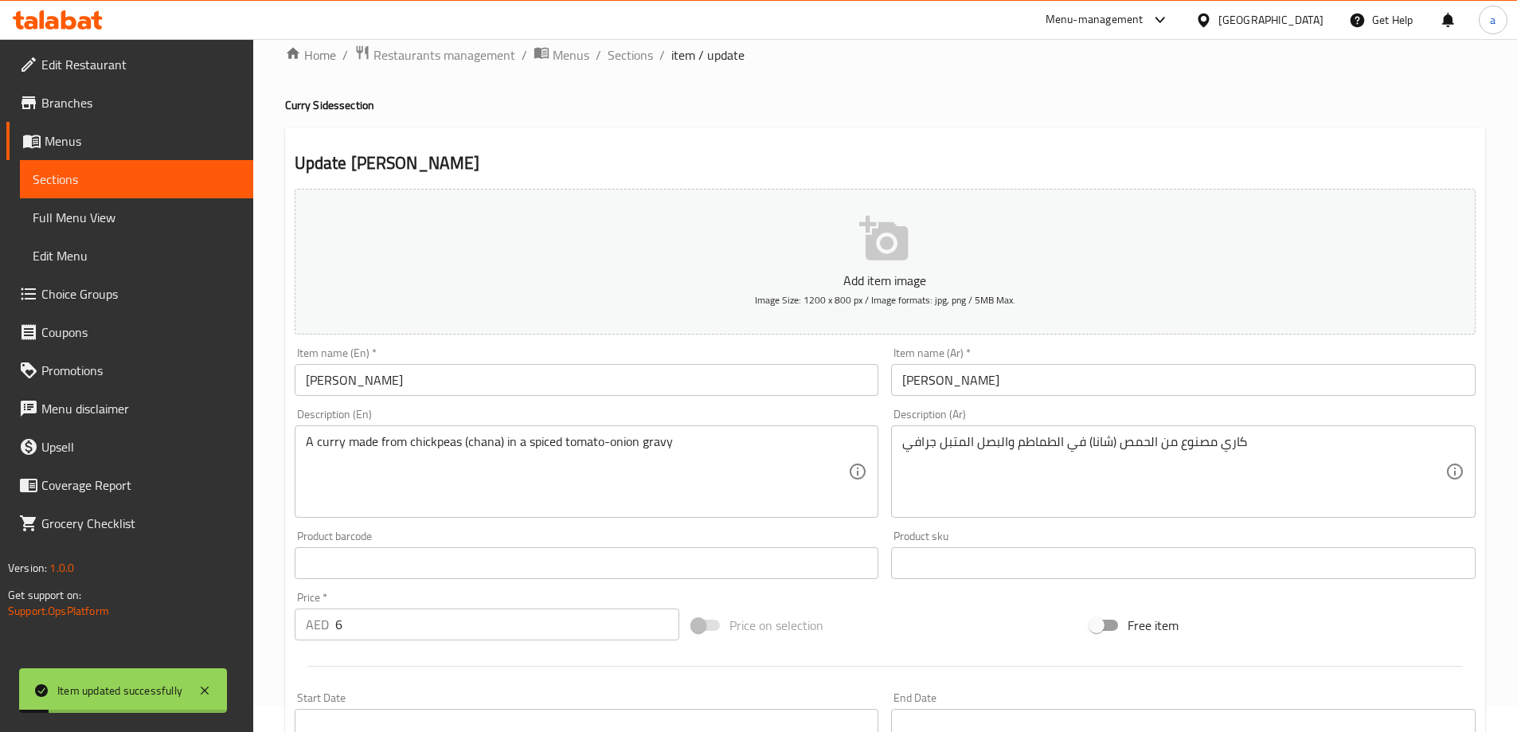
scroll to position [0, 0]
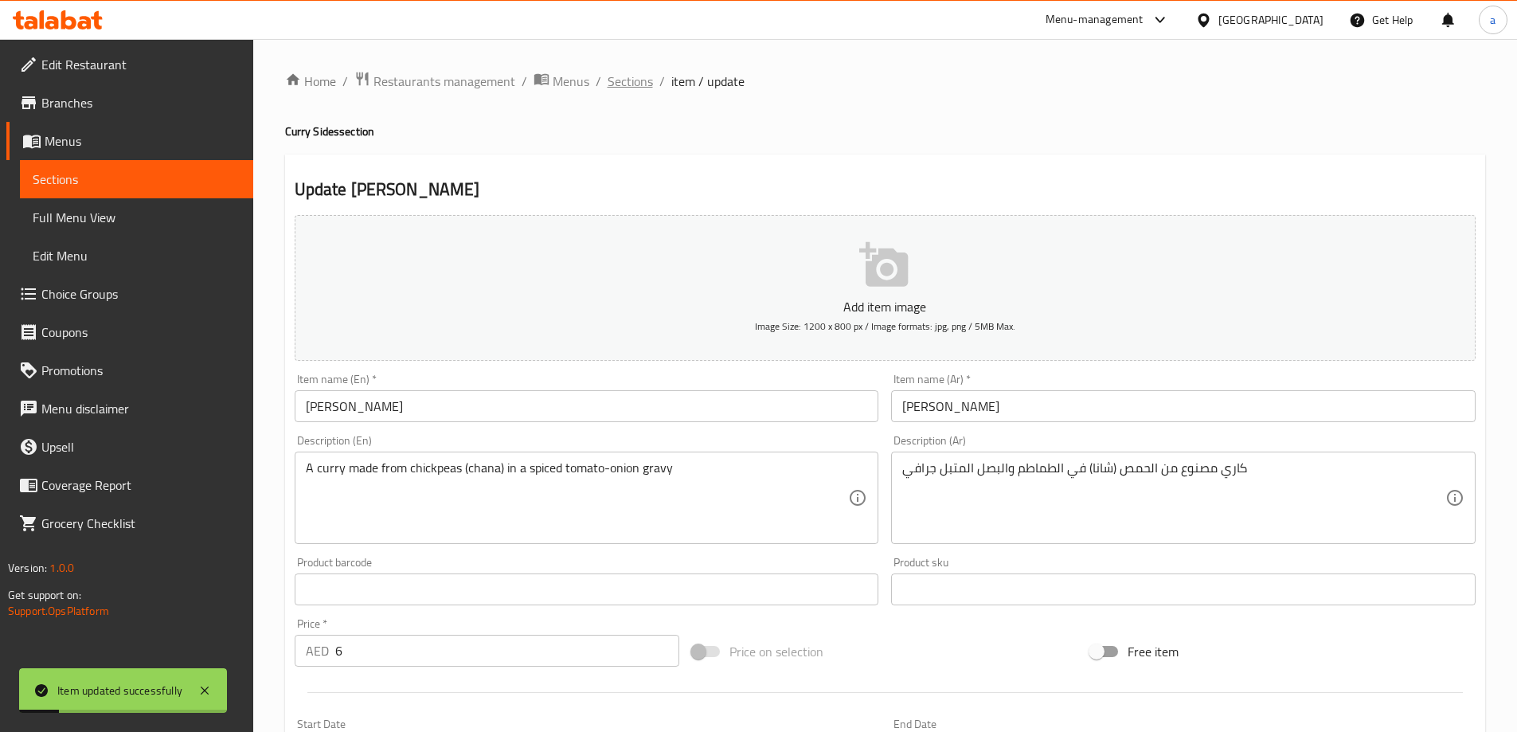
click at [628, 86] on span "Sections" at bounding box center [630, 81] width 45 height 19
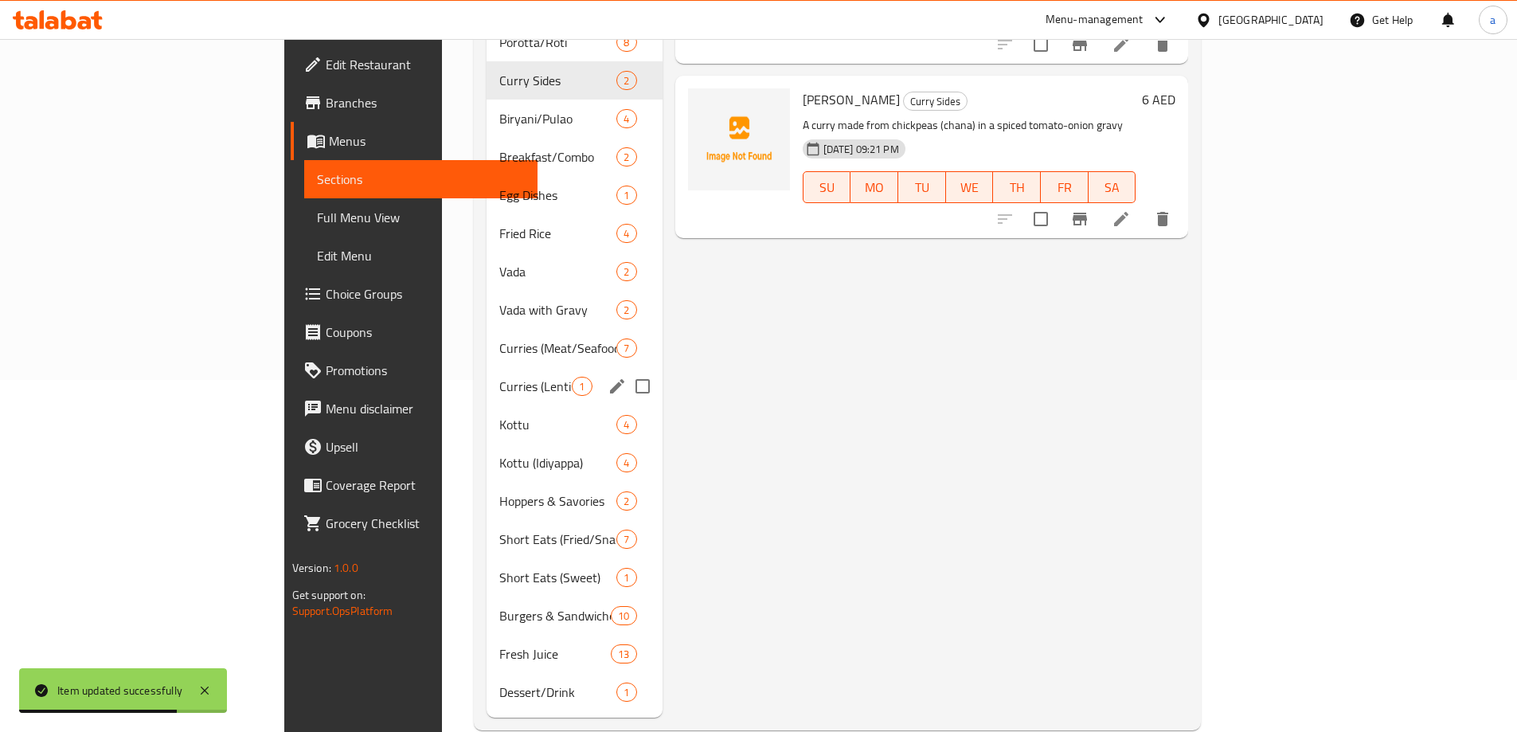
scroll to position [358, 0]
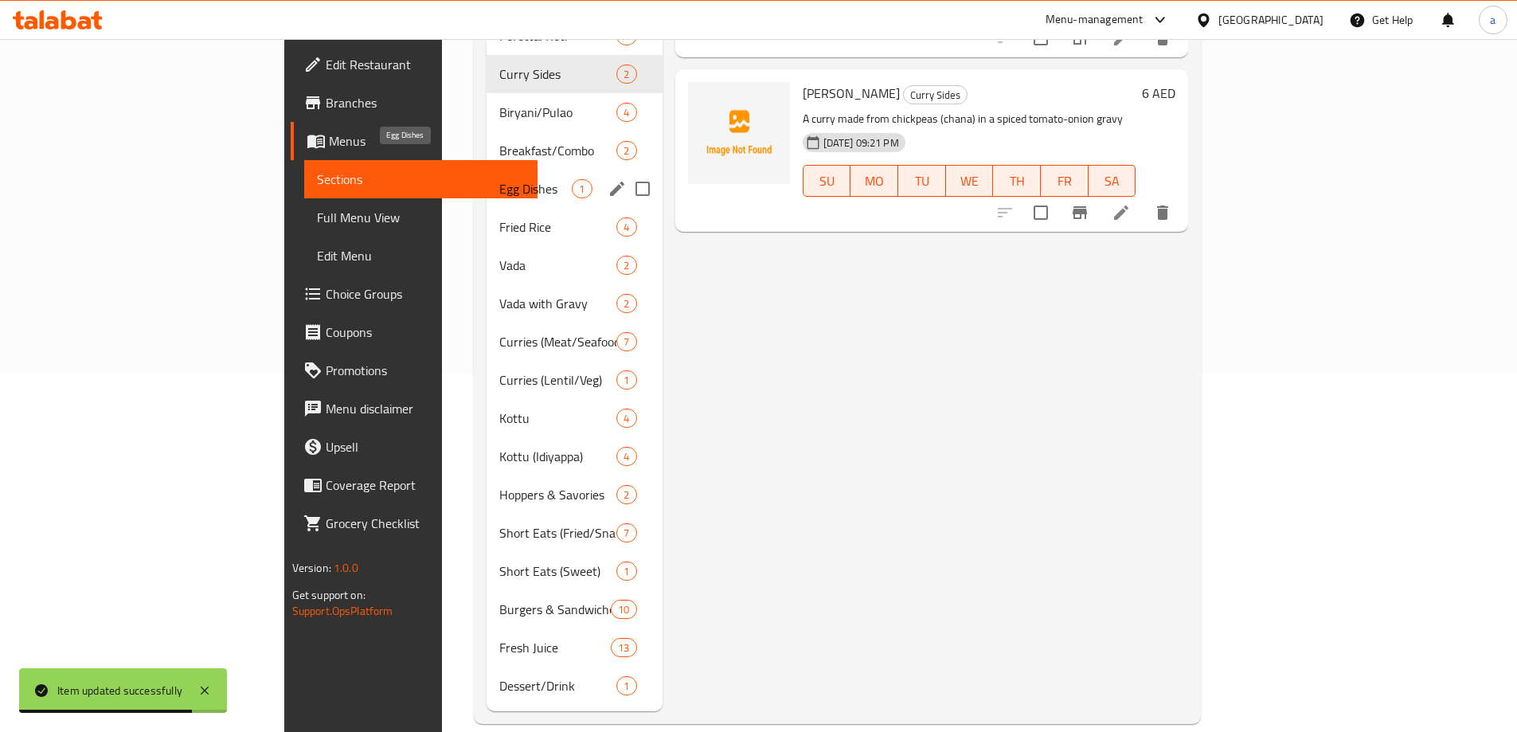
click at [499, 179] on span "Egg Dishes" at bounding box center [535, 188] width 72 height 19
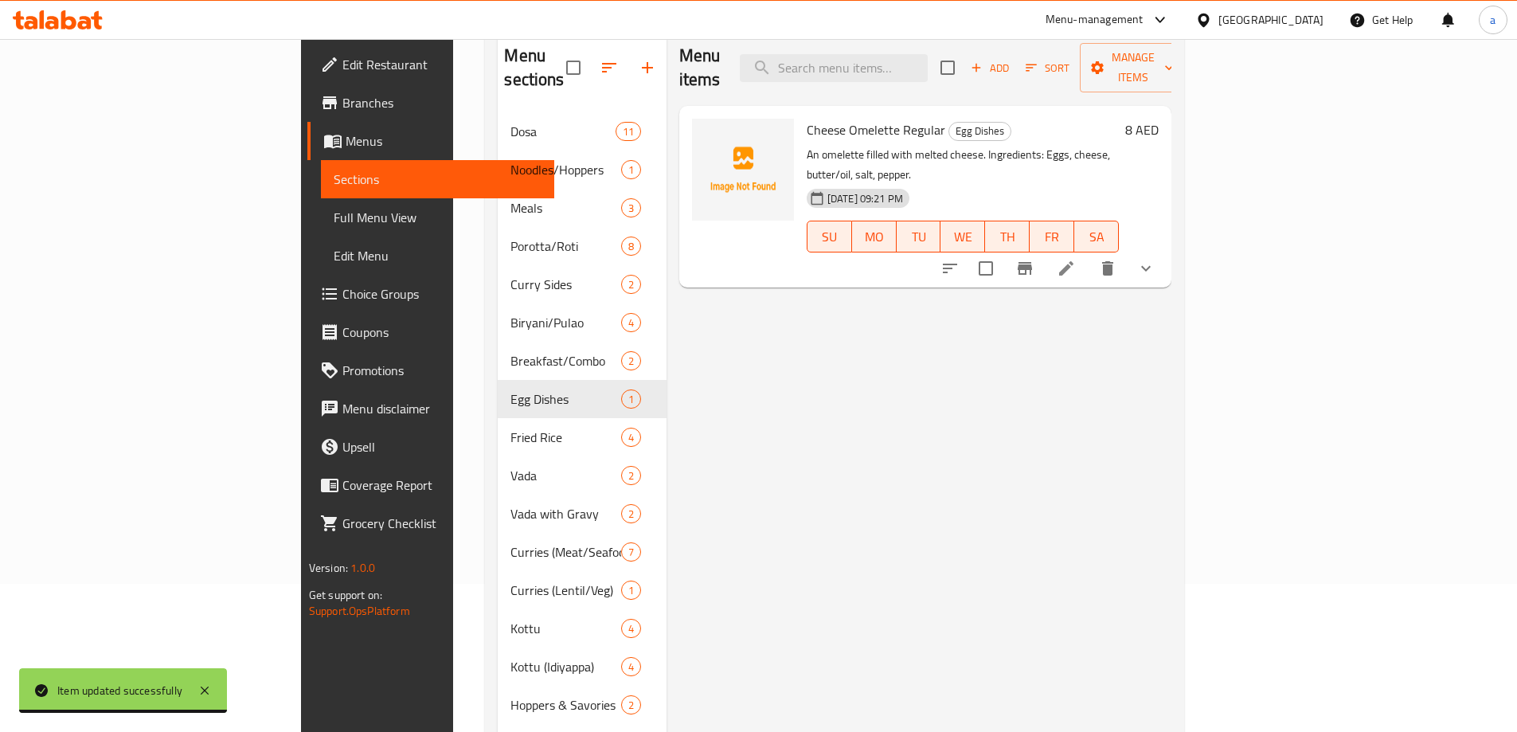
scroll to position [119, 0]
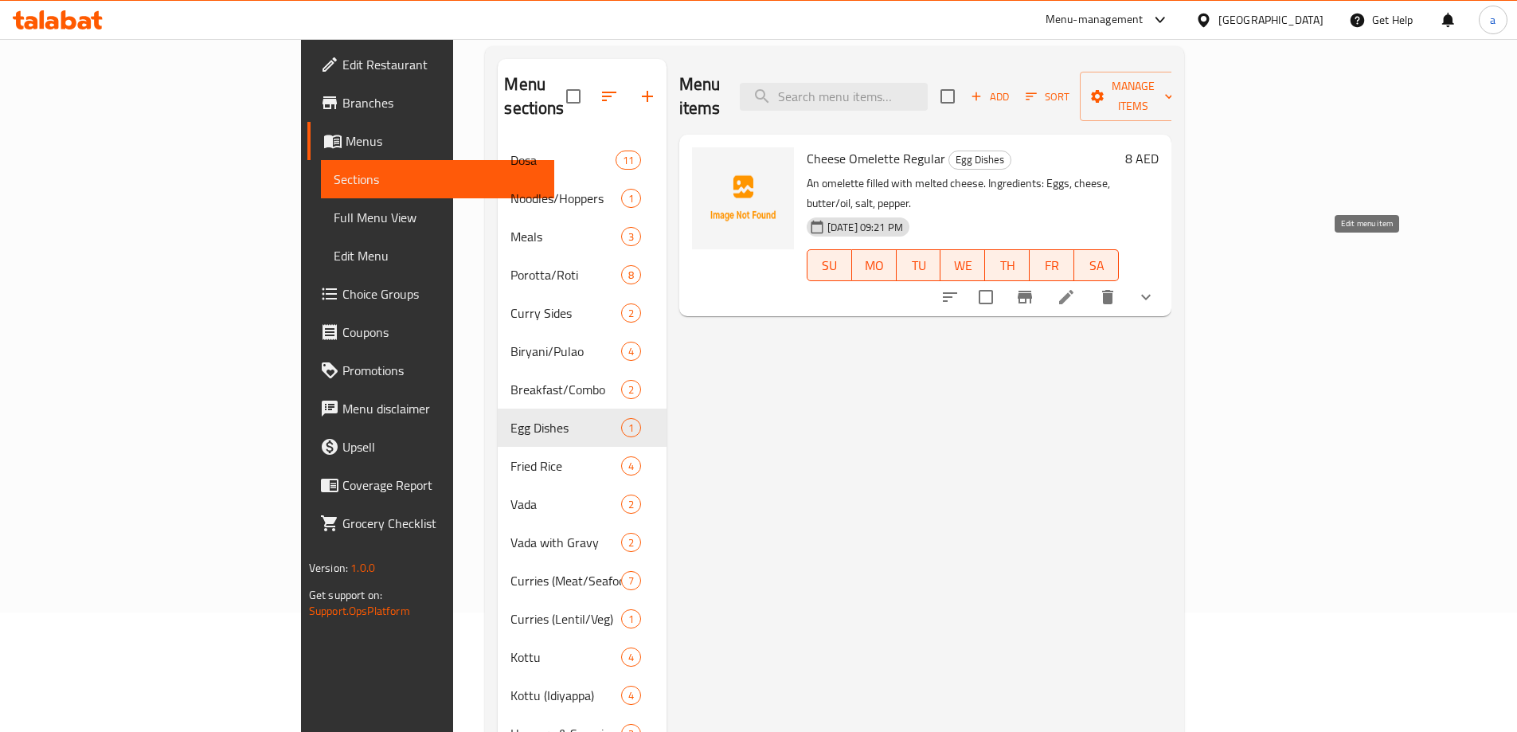
click at [1076, 288] on icon at bounding box center [1066, 297] width 19 height 19
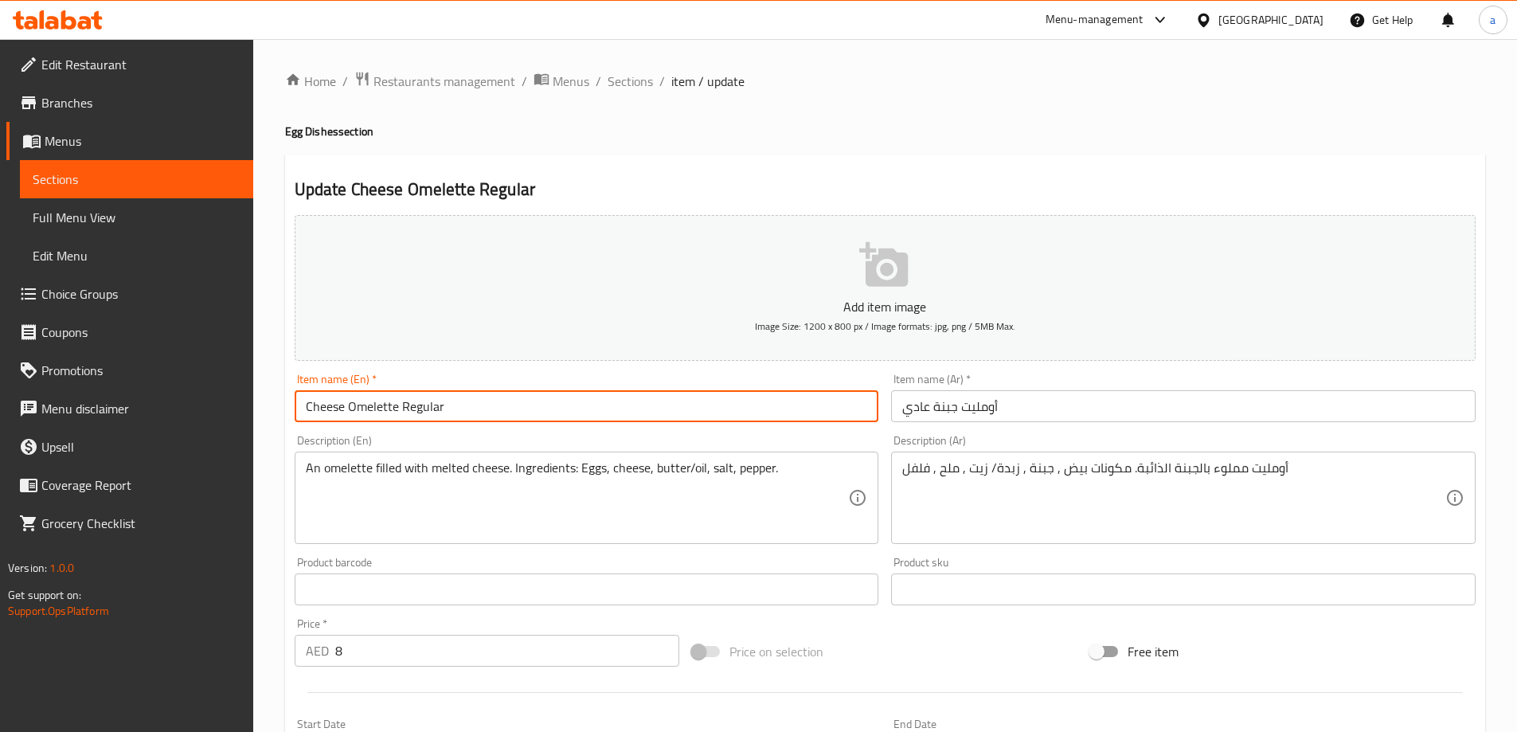
click at [431, 399] on input "Cheese Omelette Regular" at bounding box center [587, 406] width 585 height 32
type input "Cheese Omelette"
click at [922, 404] on input "أومليت جبنة عادي" at bounding box center [1183, 406] width 585 height 32
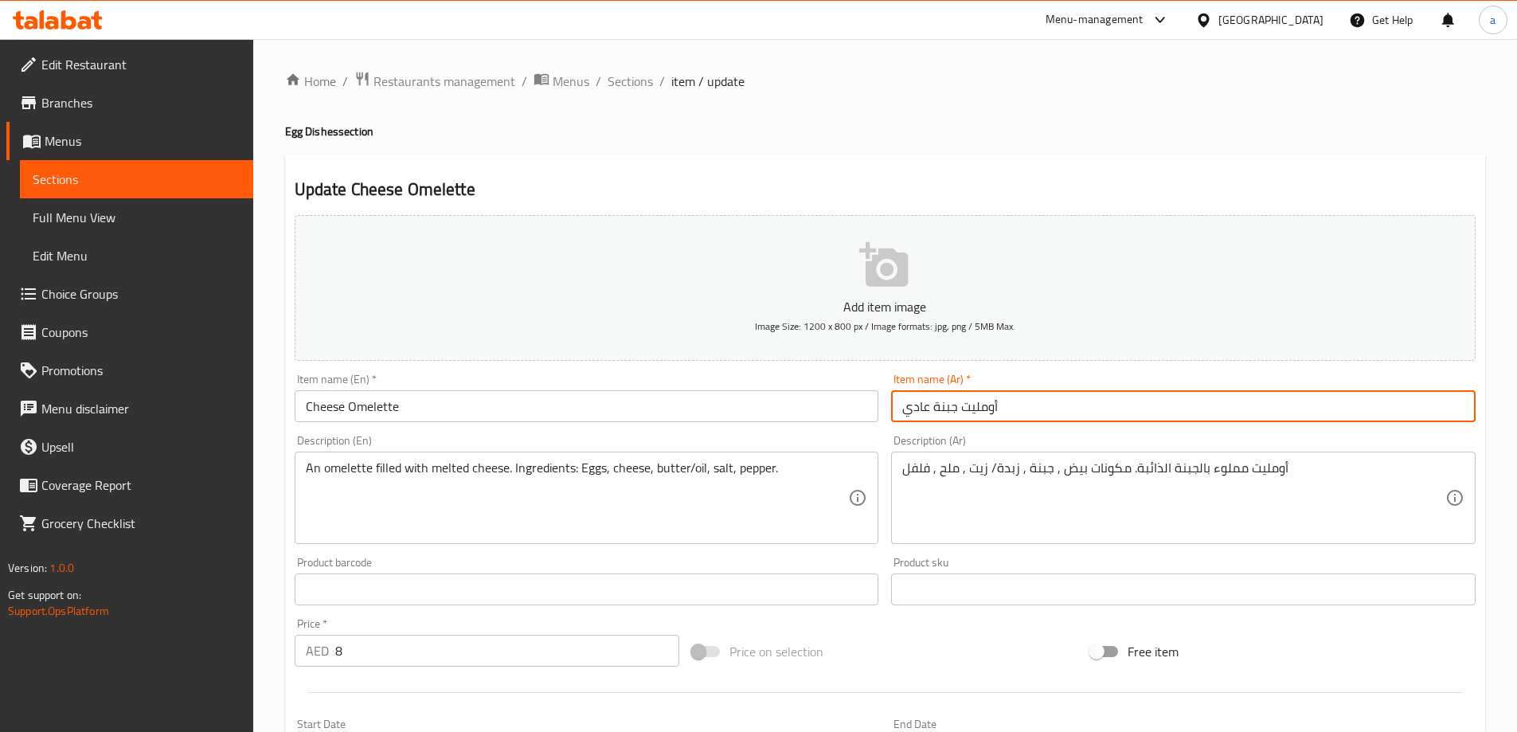
click at [922, 404] on input "أومليت جبنة عادي" at bounding box center [1183, 406] width 585 height 32
type input "أومليت جبنة"
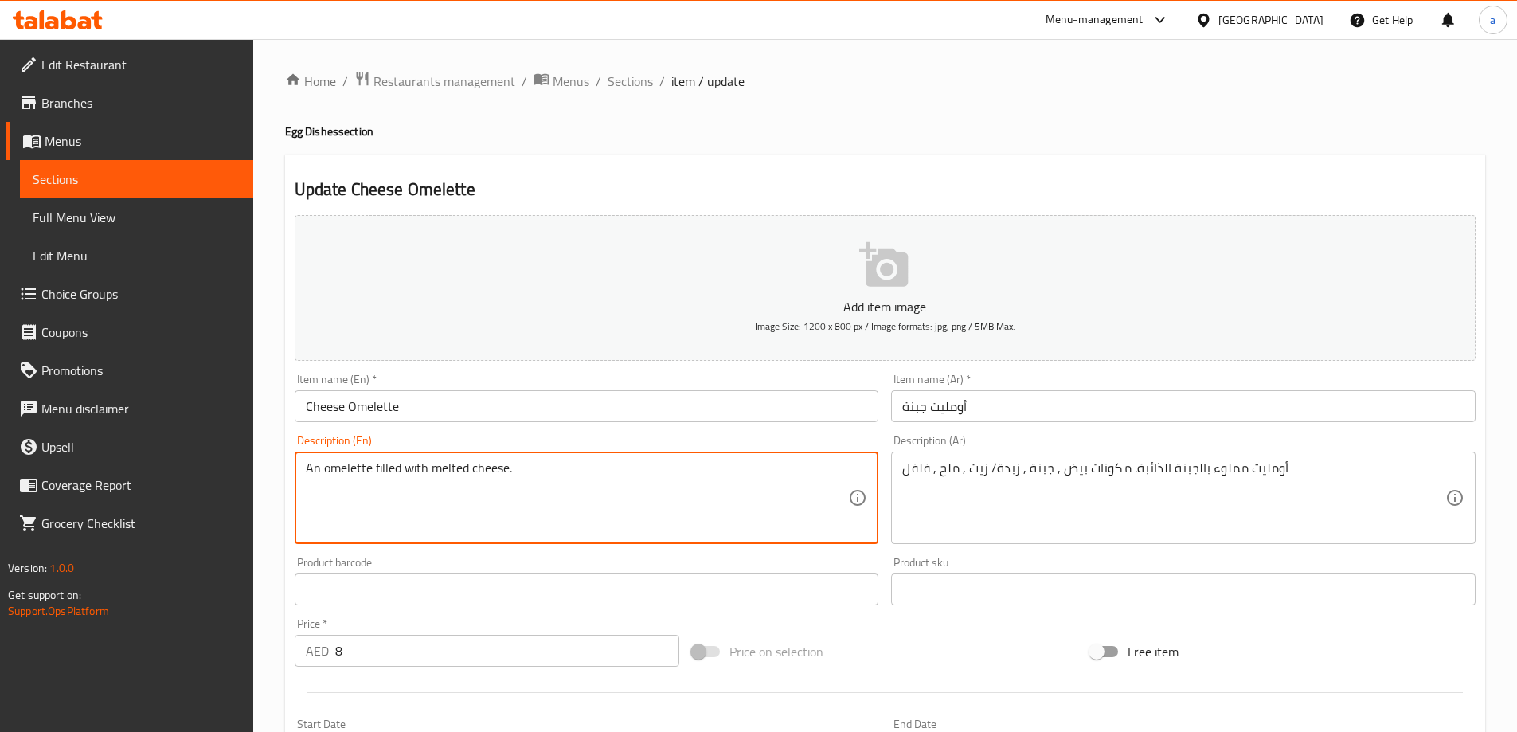
type textarea "An omelette filled with melted cheese."
click at [899, 473] on div "أومليت مملوء بالجبنة الذائبة. مكونات بيض , جبنة , زبدة/ زيت , ملح , فلفل Descri…" at bounding box center [1183, 498] width 585 height 92
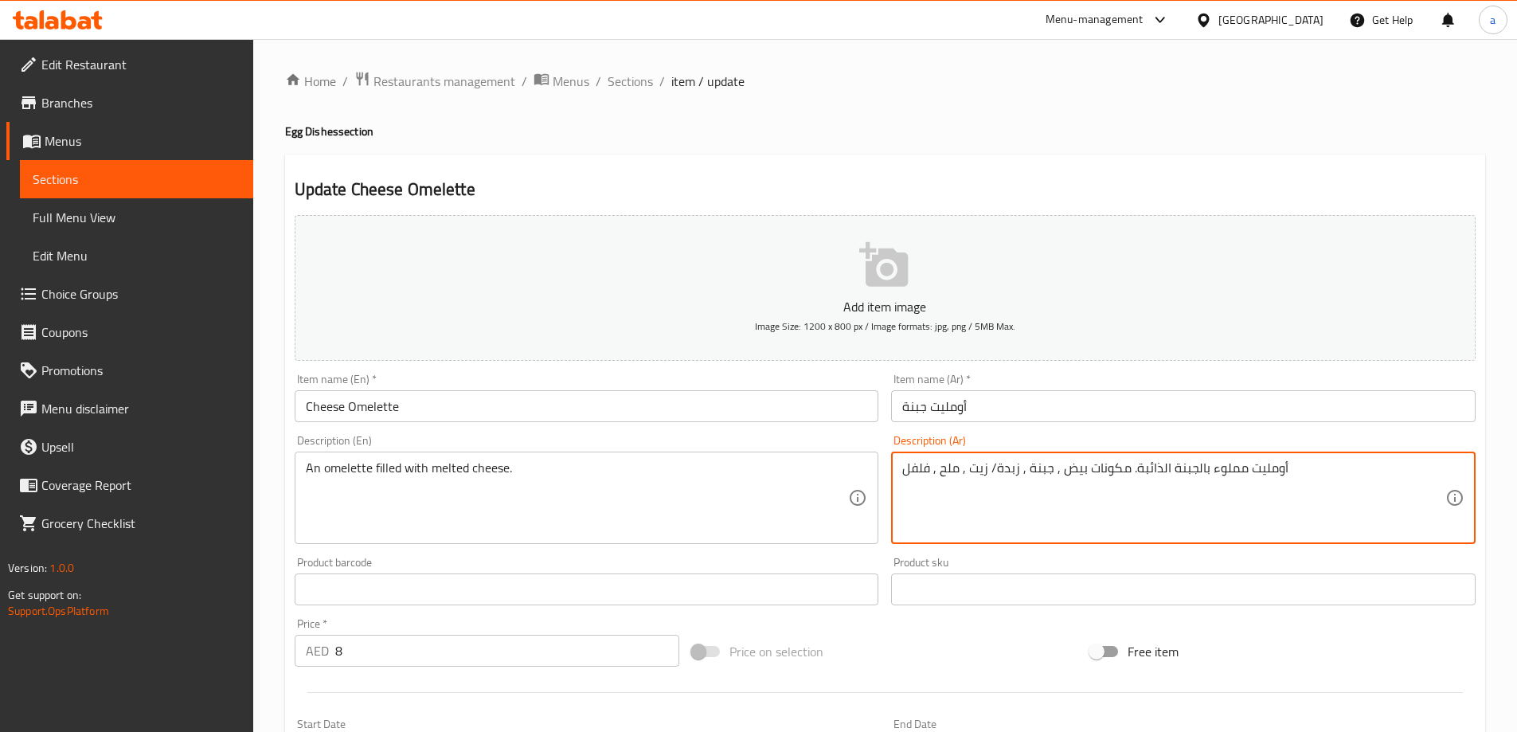
click at [1310, 460] on textarea "أومليت مملوء بالجبنة الذائبة. مكونات بيض , جبنة , زبدة/ زيت , ملح , فلفل" at bounding box center [1174, 498] width 543 height 76
type textarea "أومليت مملوء بالجبنة الذائبة."
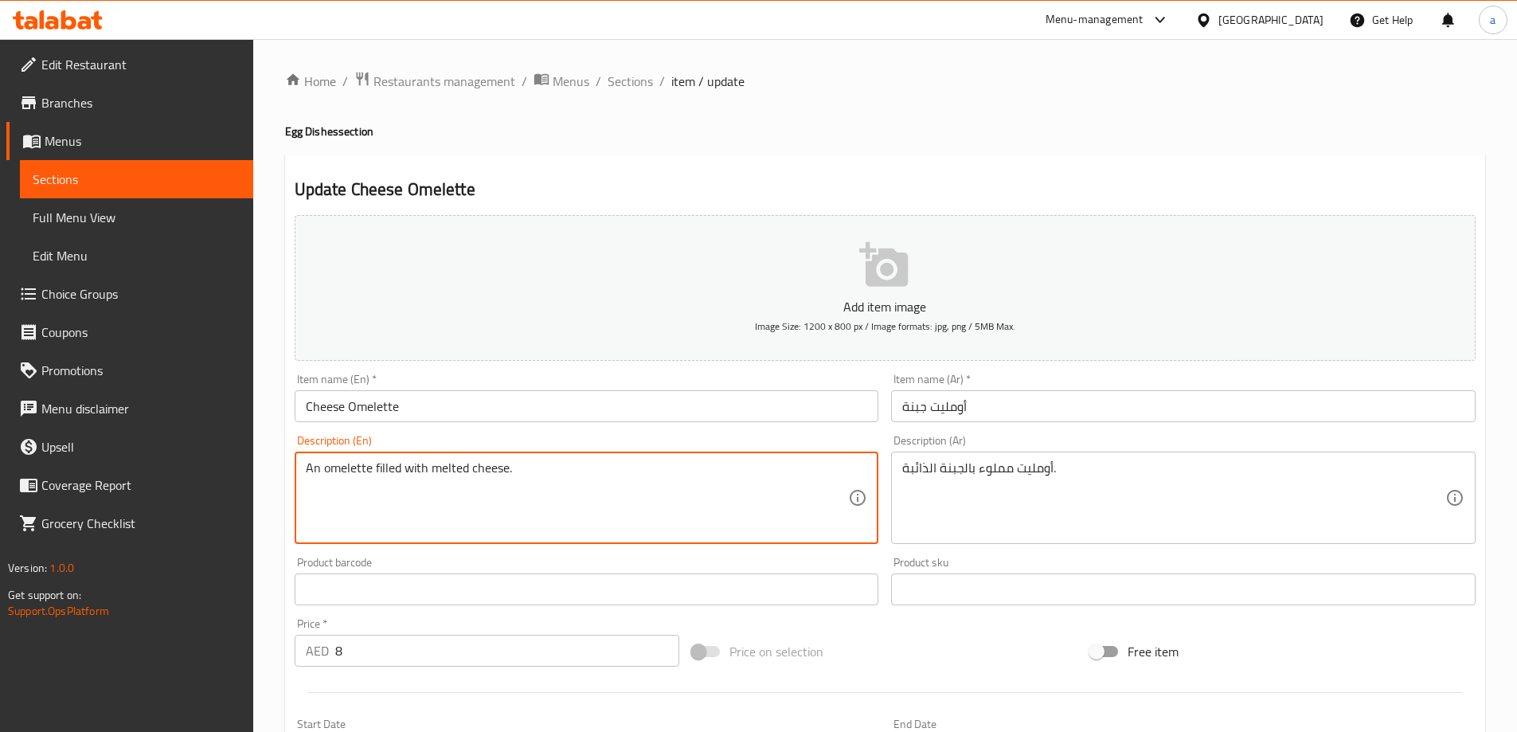
click at [392, 476] on textarea "An omelette filled with melted cheese." at bounding box center [577, 498] width 543 height 76
click at [394, 470] on textarea "An omelette filled with melted cheese." at bounding box center [577, 498] width 543 height 76
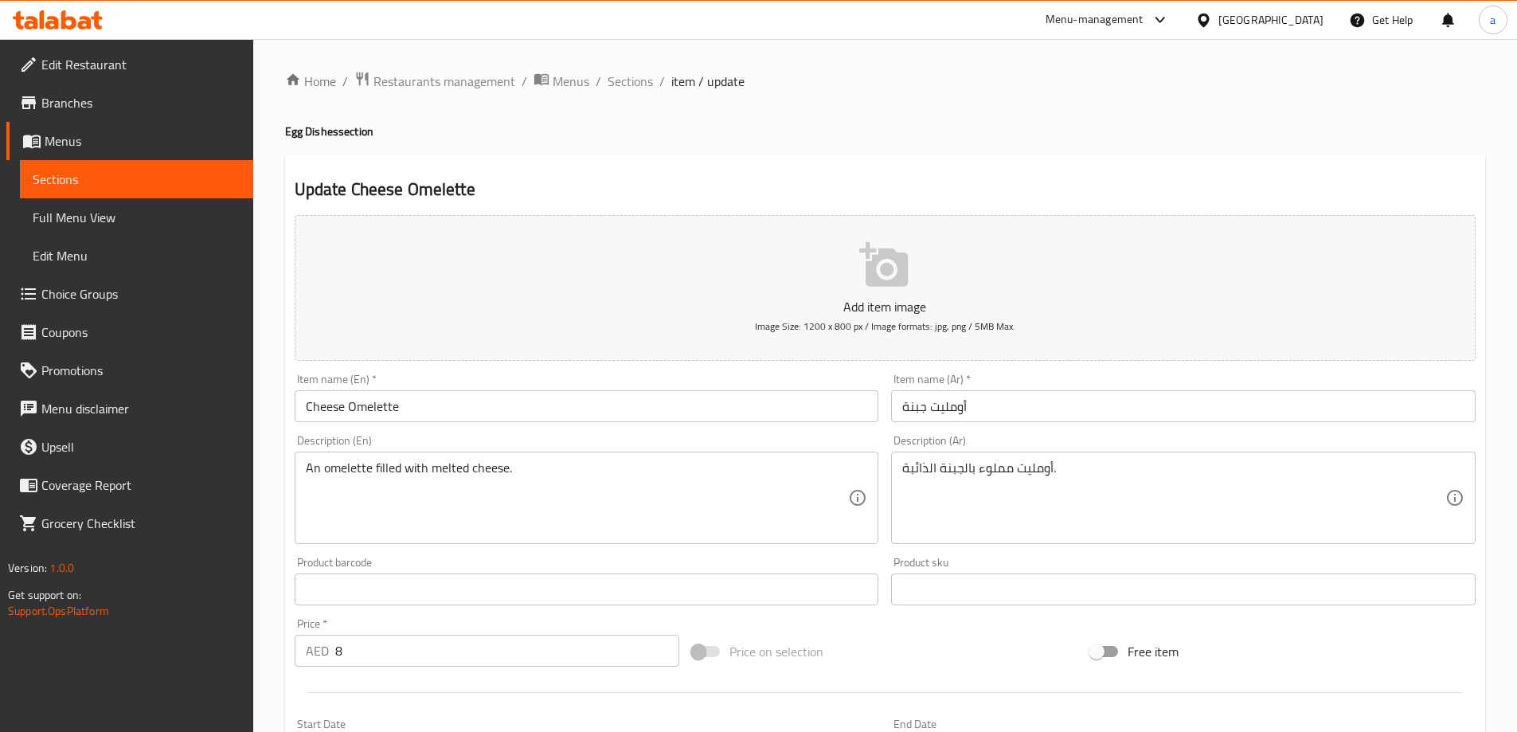
drag, startPoint x: 372, startPoint y: 464, endPoint x: 380, endPoint y: 468, distance: 8.9
click at [373, 466] on textarea "An omelette filled with melted cheese." at bounding box center [577, 498] width 543 height 76
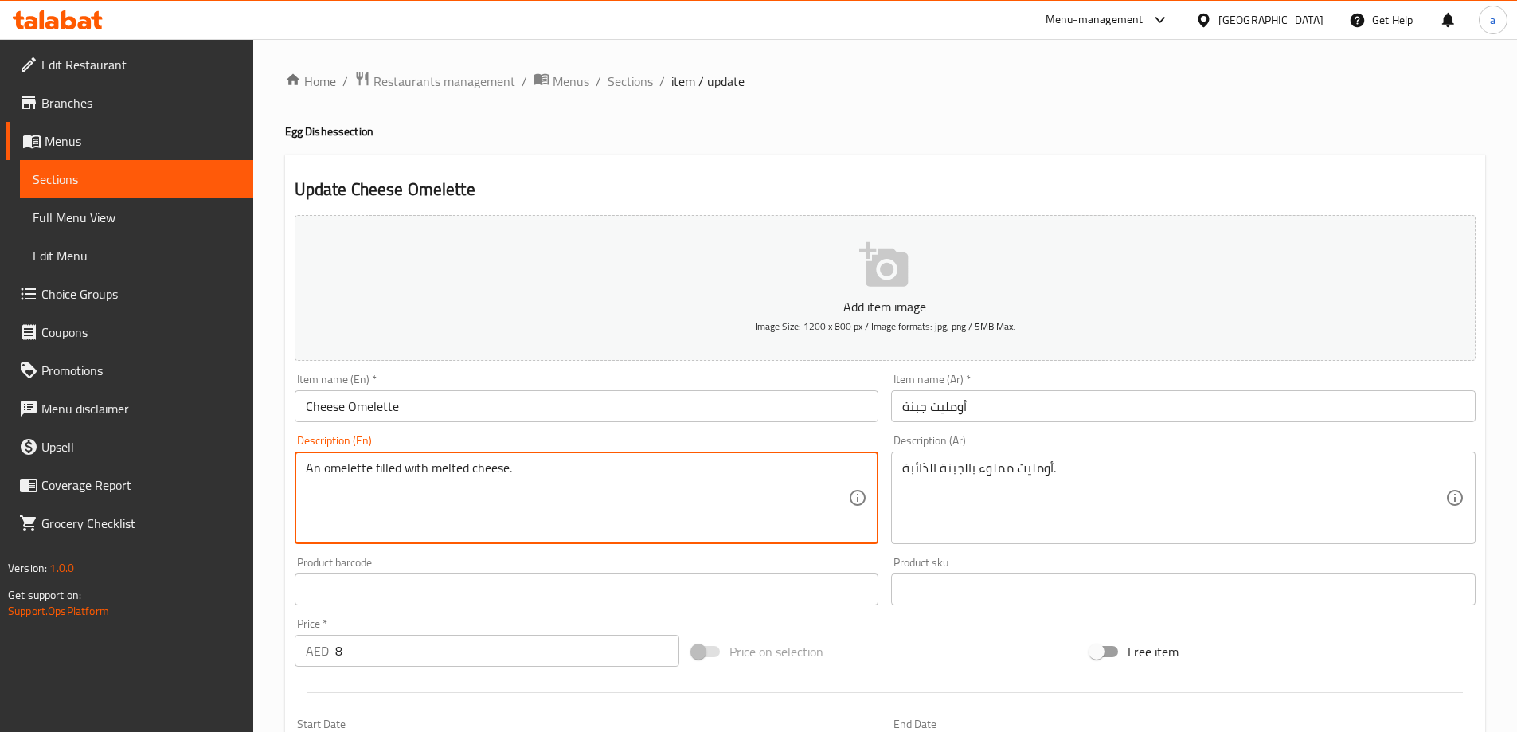
click at [382, 468] on textarea "An omelette filled with melted cheese." at bounding box center [577, 498] width 543 height 76
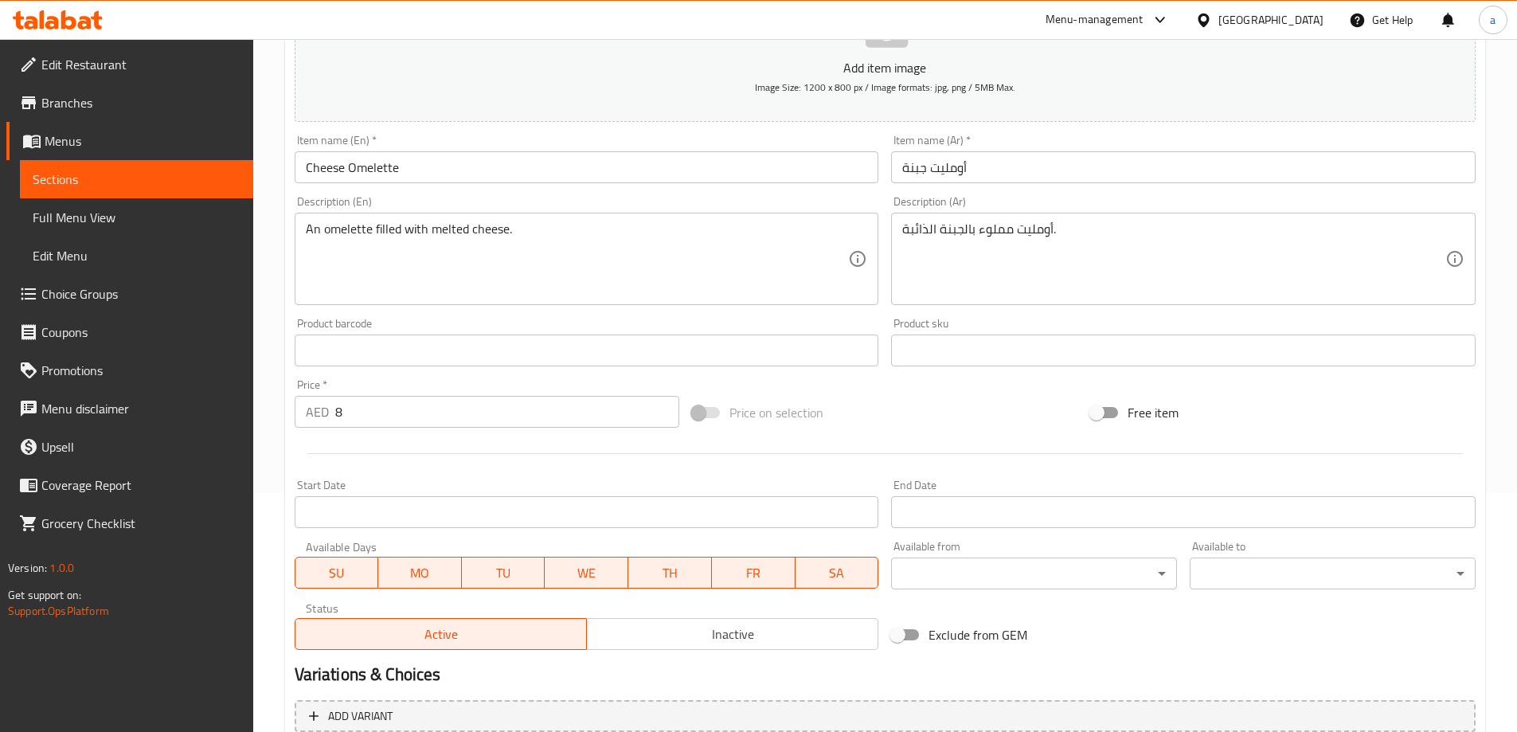
scroll to position [420, 0]
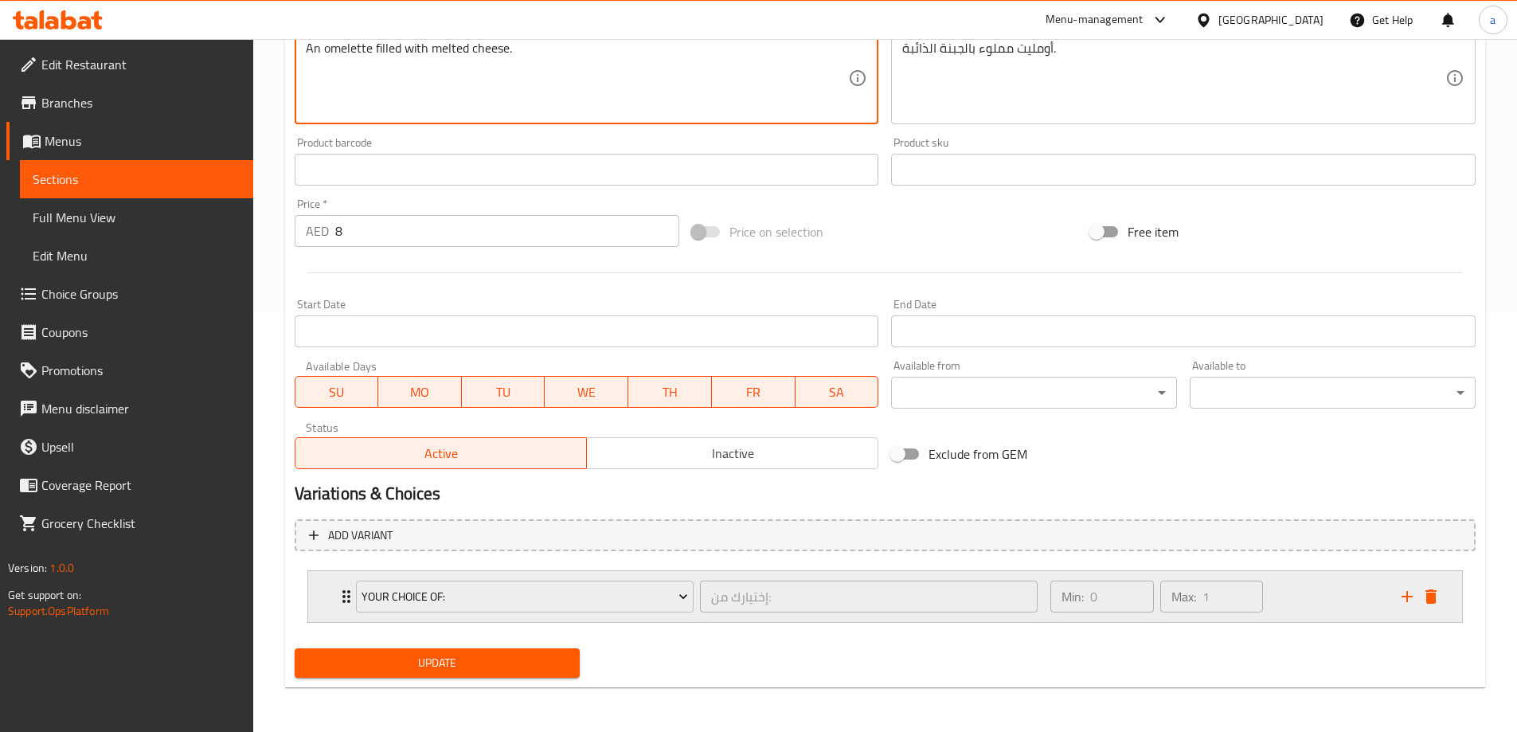
click at [1309, 597] on div "Min: 0 ​ Max: 1 ​" at bounding box center [1216, 596] width 350 height 51
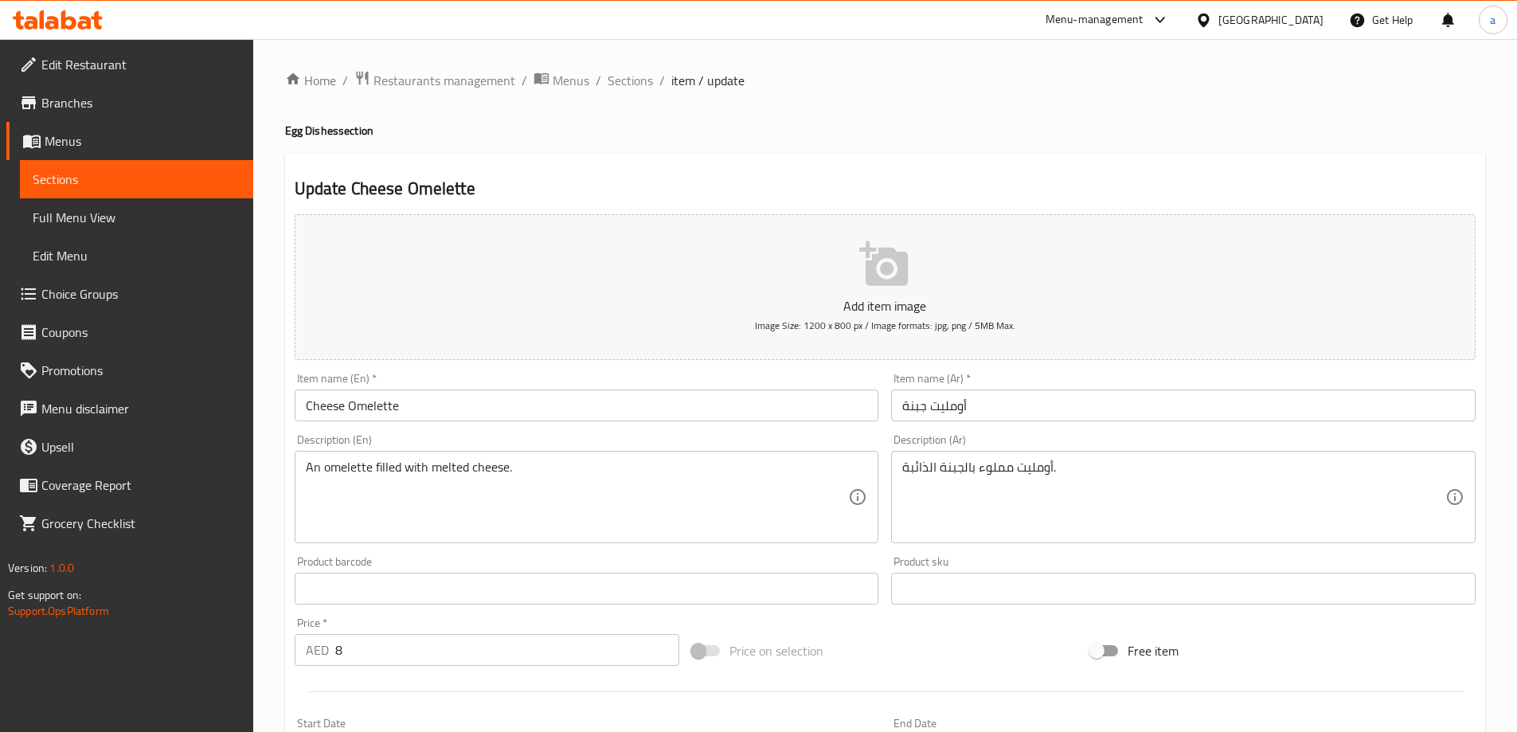
scroll to position [0, 0]
click at [617, 84] on span "Sections" at bounding box center [630, 81] width 45 height 19
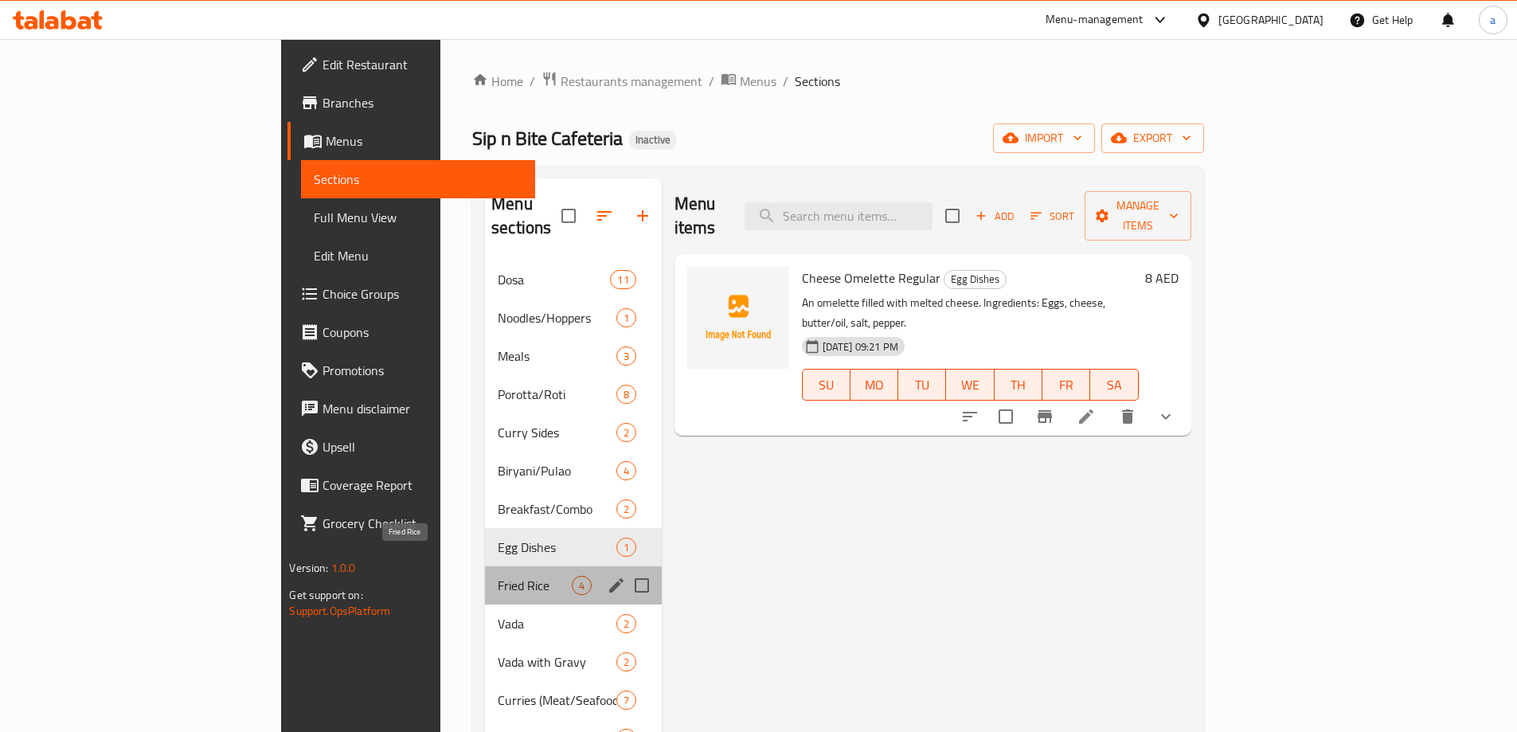
click at [498, 576] on span "Fried Rice" at bounding box center [534, 585] width 73 height 19
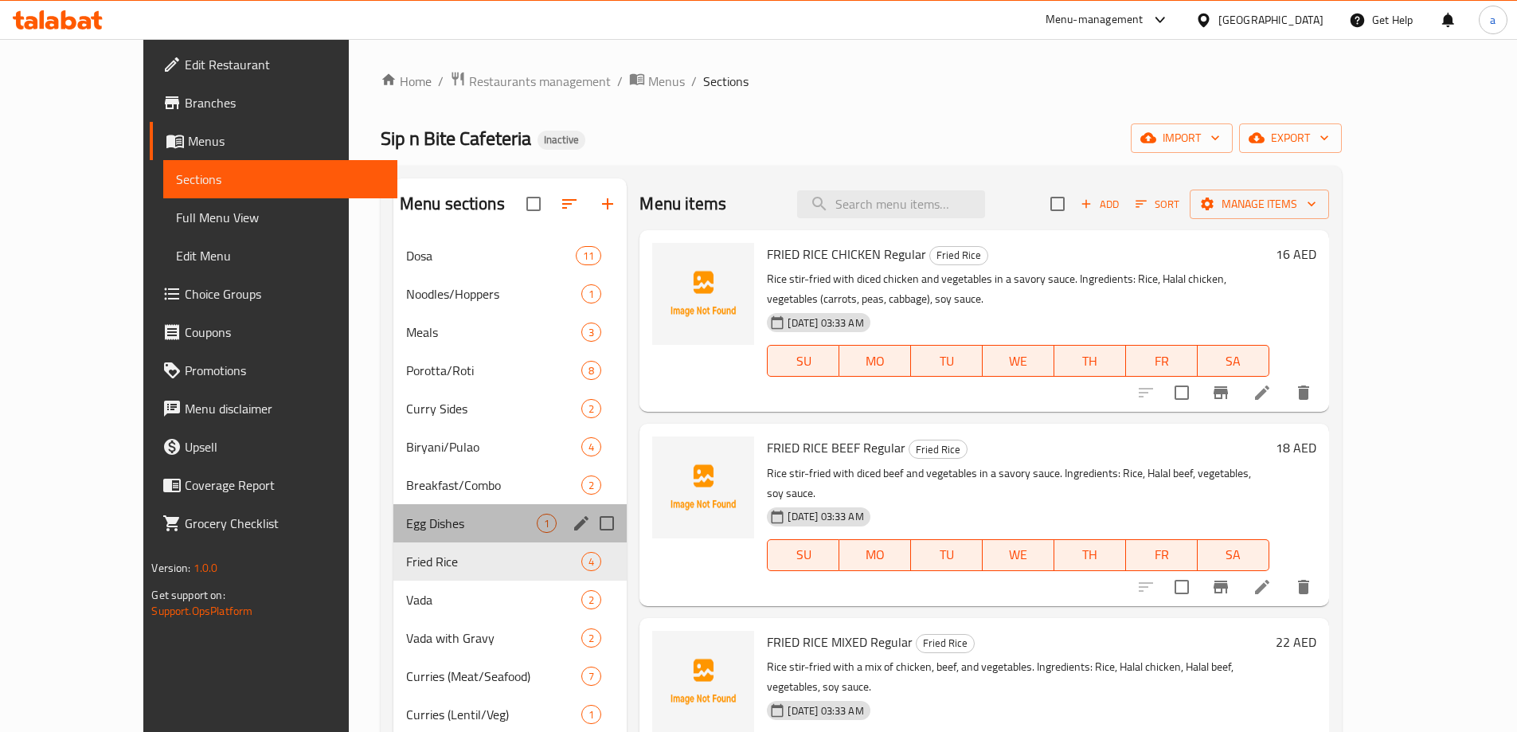
click at [394, 507] on div "Egg Dishes 1" at bounding box center [511, 523] width 234 height 38
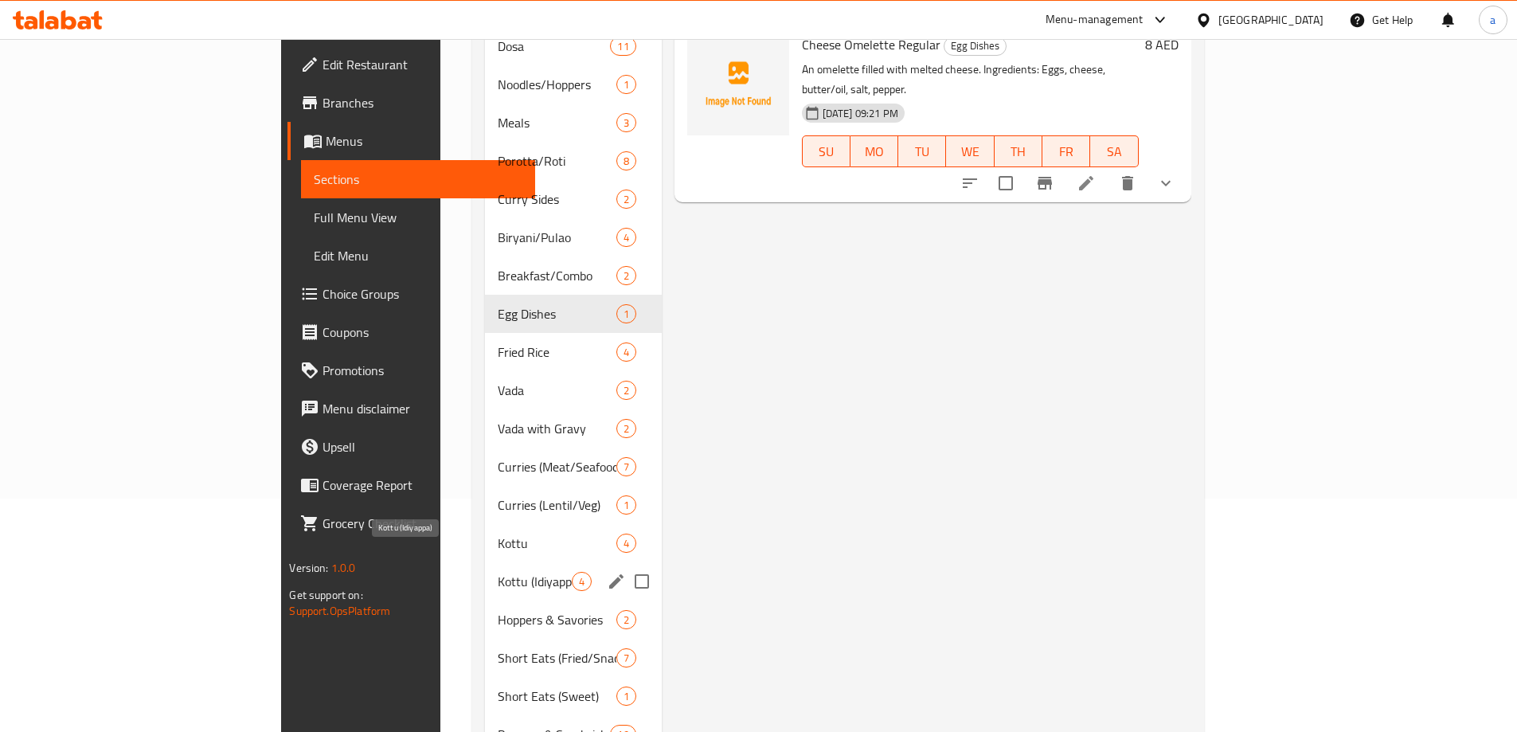
scroll to position [239, 0]
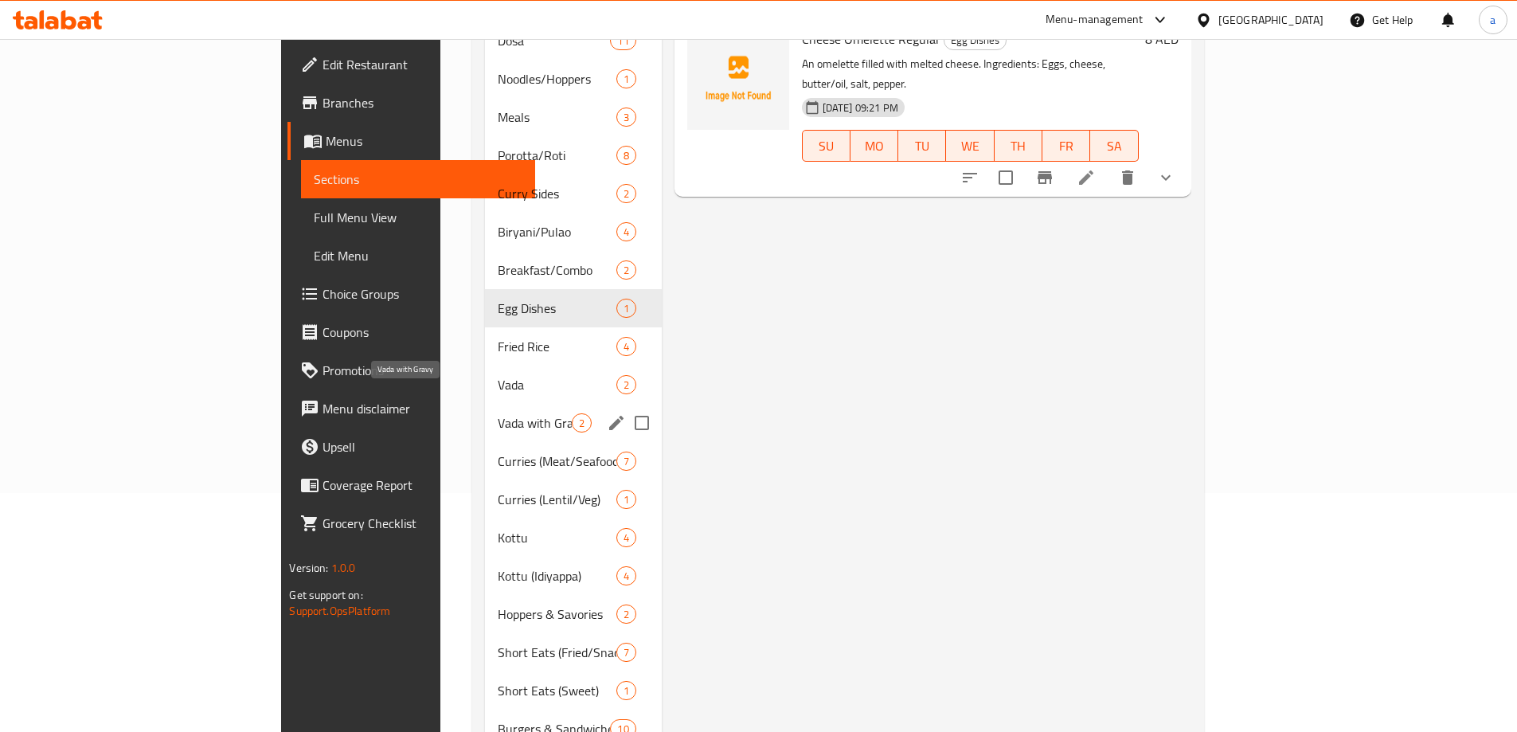
click at [498, 413] on span "Vada with Gravy" at bounding box center [534, 422] width 73 height 19
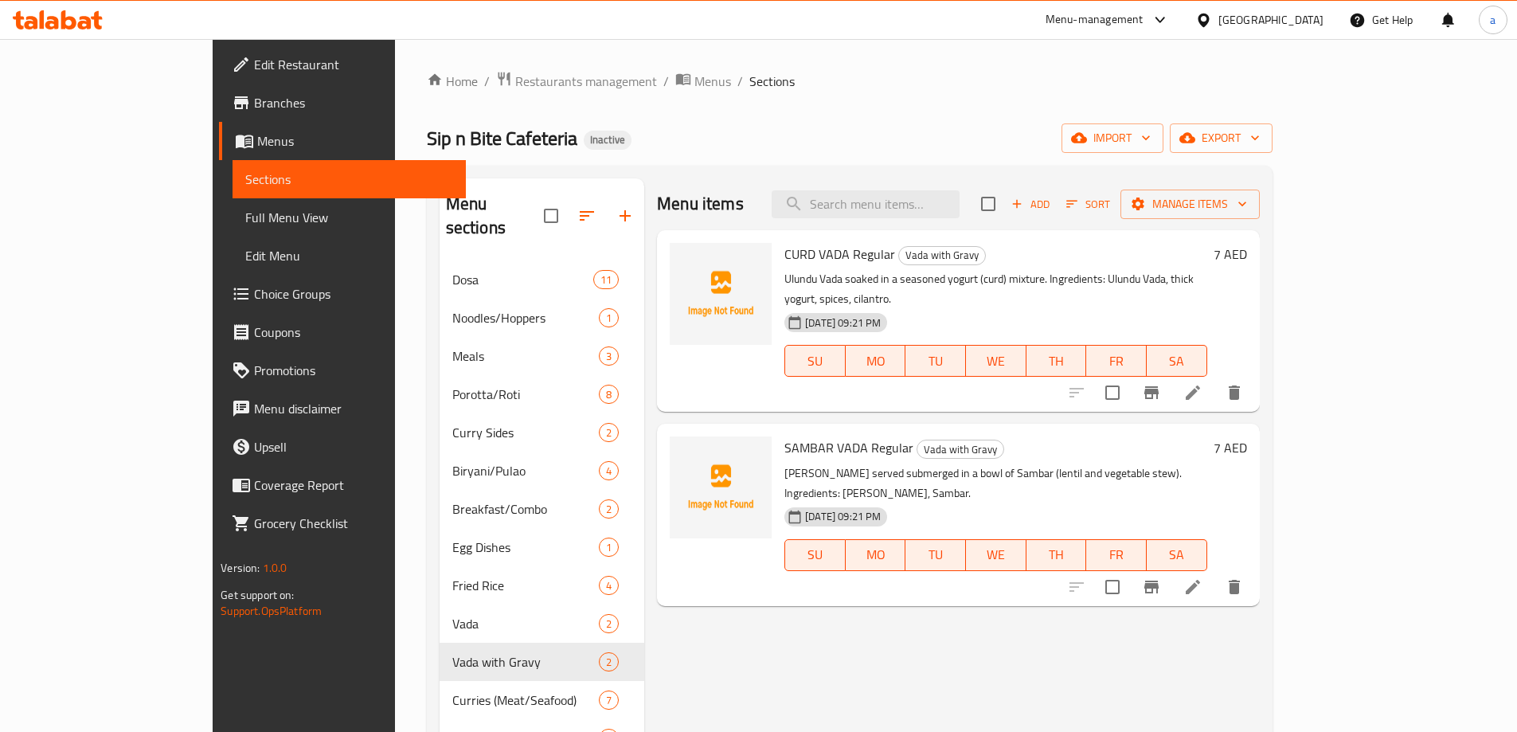
click at [1216, 387] on li at bounding box center [1193, 392] width 45 height 29
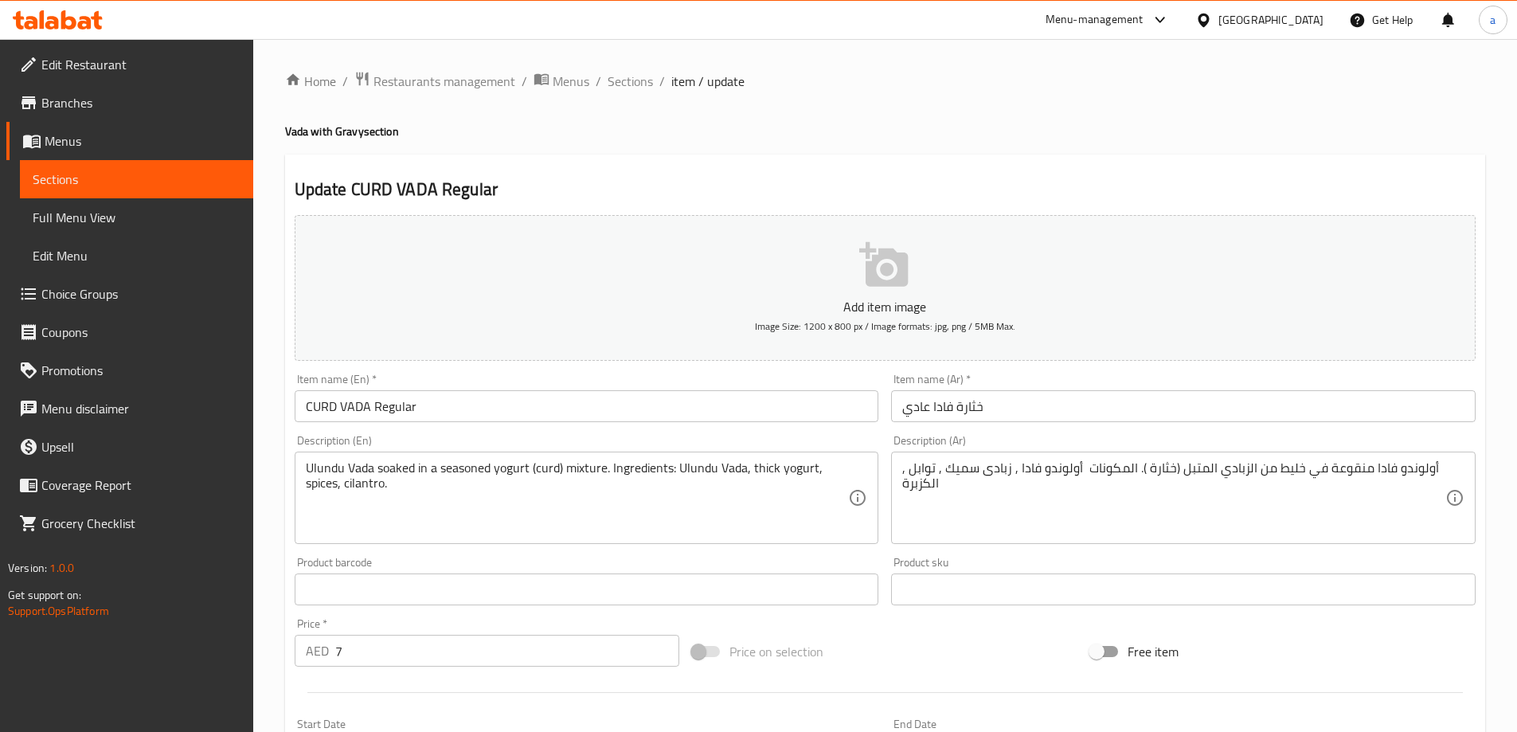
click at [384, 412] on input "CURD VADA Regular" at bounding box center [587, 406] width 585 height 32
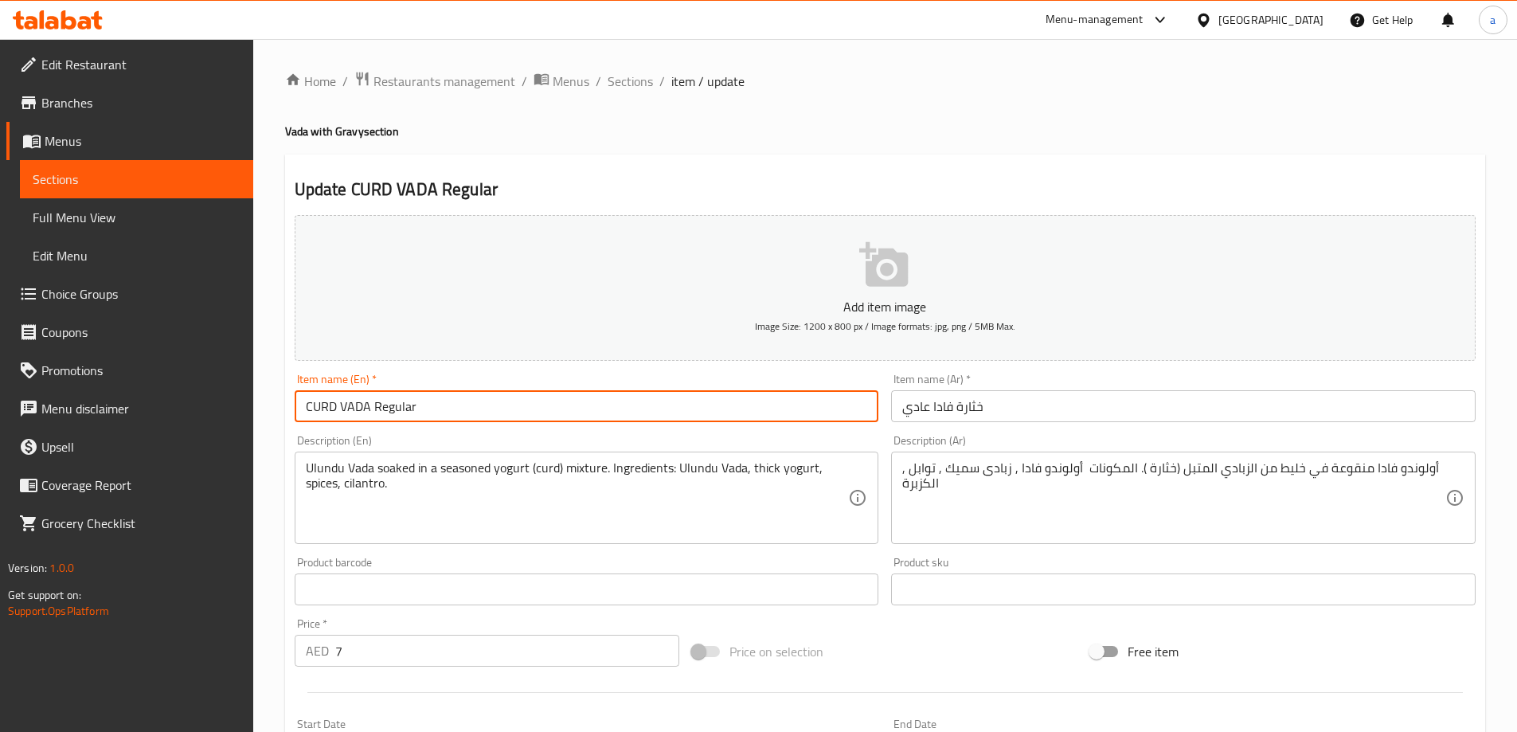
click at [384, 412] on input "CURD VADA Regular" at bounding box center [587, 406] width 585 height 32
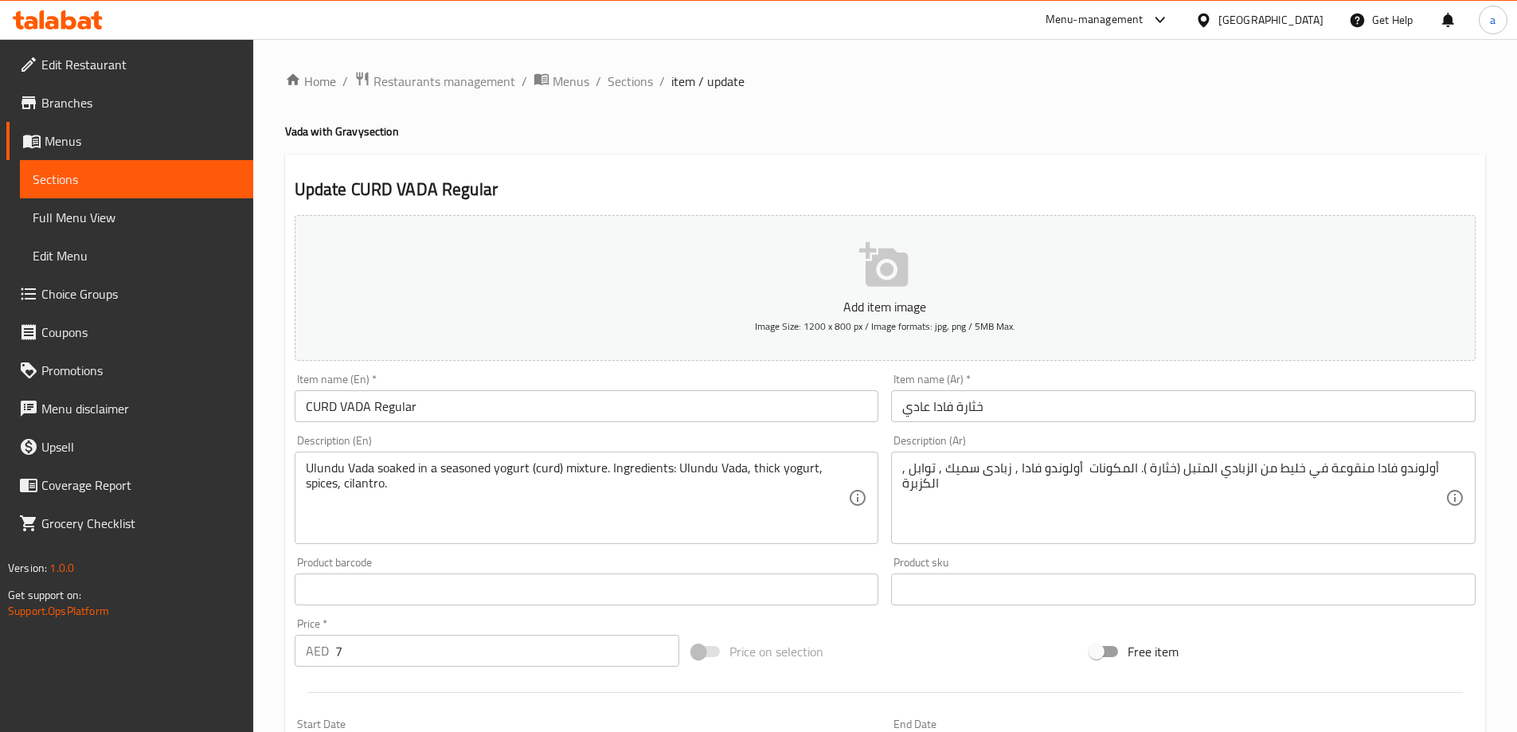
click at [331, 409] on input "CURD VADA Regular" at bounding box center [587, 406] width 585 height 32
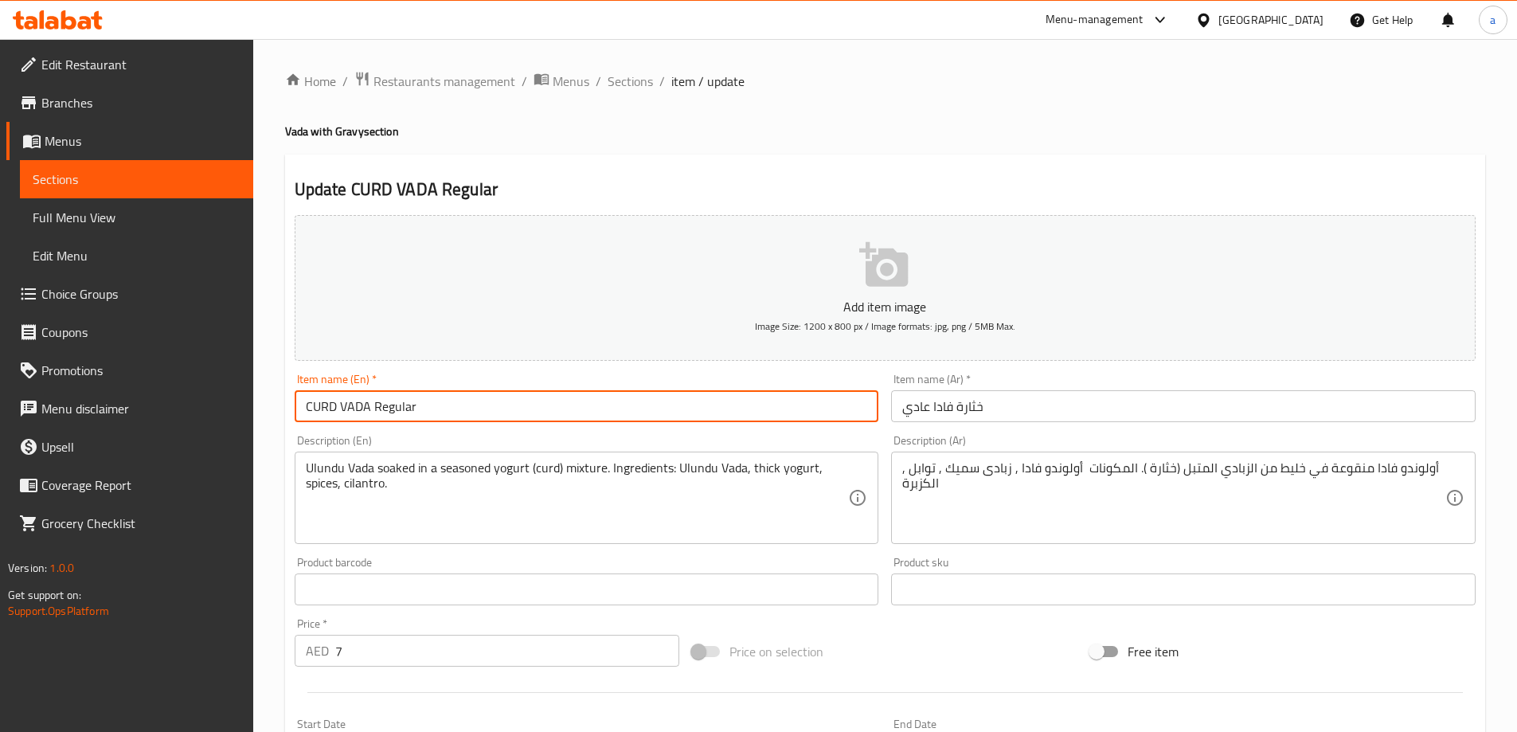
click at [331, 409] on input "CURD VADA Regular" at bounding box center [587, 406] width 585 height 32
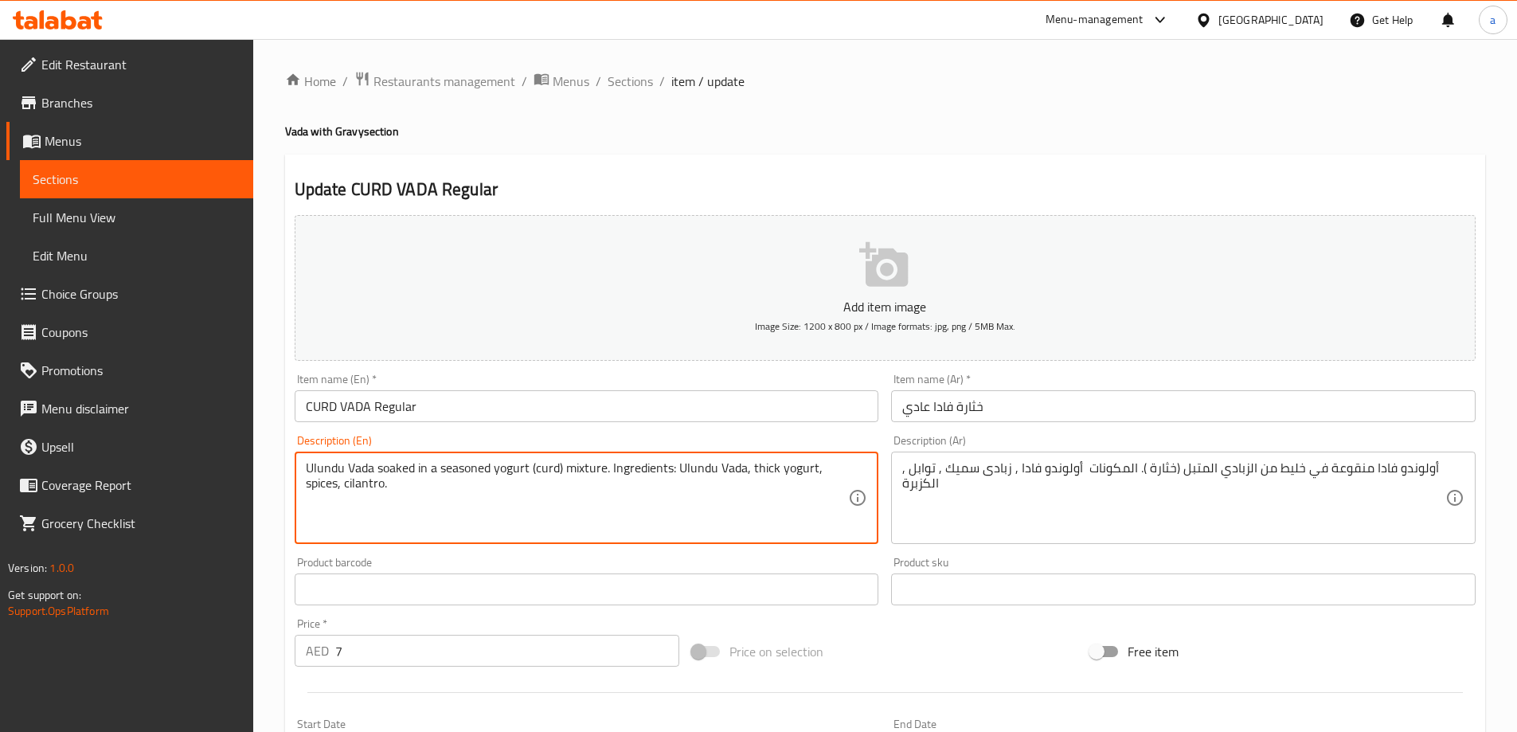
drag, startPoint x: 370, startPoint y: 499, endPoint x: 354, endPoint y: 503, distance: 16.4
click at [403, 503] on textarea "Ulundu Vada soaked in a seasoned yogurt (curd) mixture. Ingredients: Ulundu Vad…" at bounding box center [577, 498] width 543 height 76
drag, startPoint x: 406, startPoint y: 495, endPoint x: 605, endPoint y: 472, distance: 199.7
click at [605, 472] on textarea "Ulundu Vada soaked in a seasoned yogurt (curd) mixture. Ingredients: Ulundu Vad…" at bounding box center [577, 498] width 543 height 76
drag, startPoint x: 600, startPoint y: 466, endPoint x: 612, endPoint y: 469, distance: 12.4
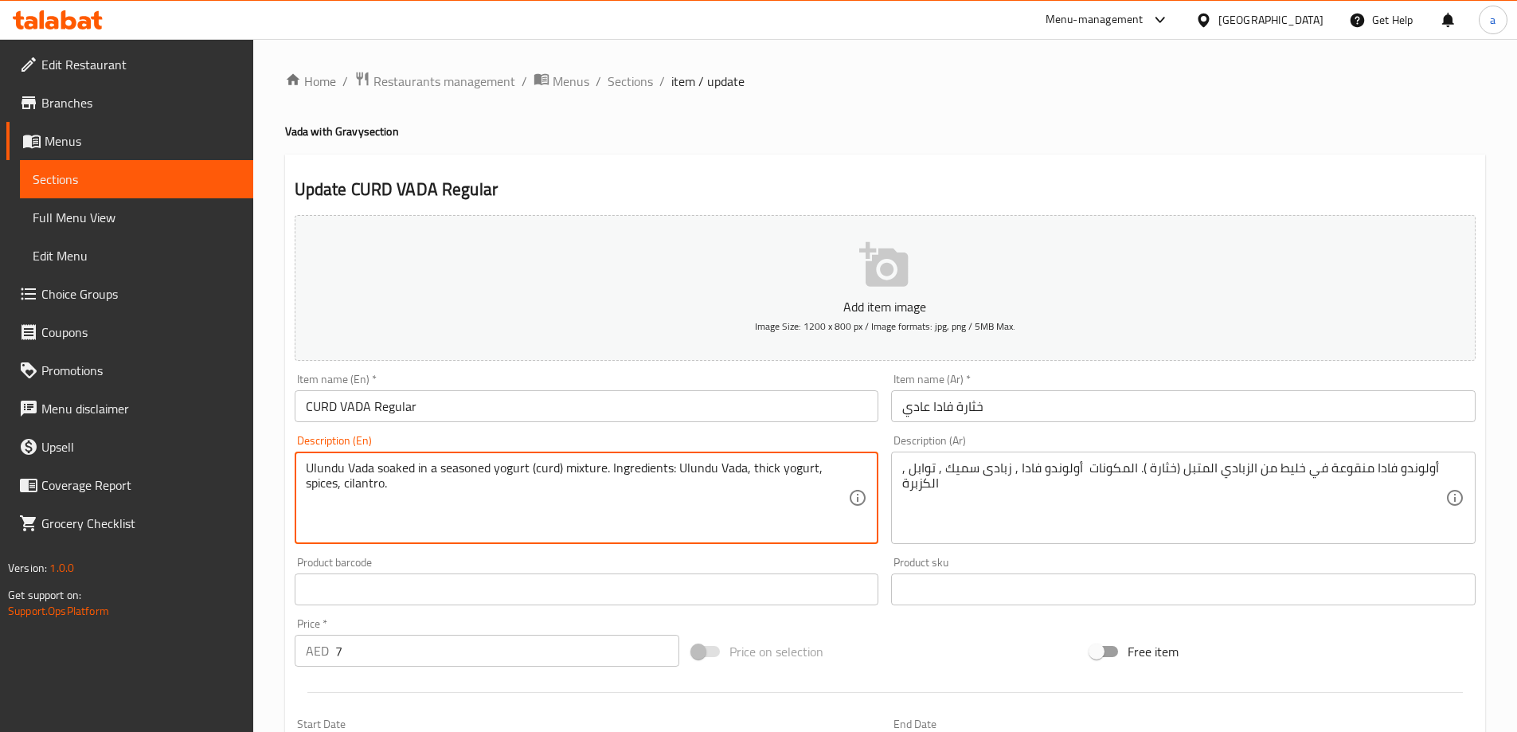
click at [612, 469] on textarea "Ulundu Vada soaked in a seasoned yogurt (curd) mixture. Ingredients: Ulundu Vad…" at bounding box center [577, 498] width 543 height 76
click at [604, 514] on textarea "Ulundu Vada soaked in a seasoned yogurt (curd) mixture. Ingredients: Ulundu Vad…" at bounding box center [577, 498] width 543 height 76
drag, startPoint x: 546, startPoint y: 498, endPoint x: 606, endPoint y: 465, distance: 68.1
click at [606, 465] on textarea "Ulundu Vada soaked in a seasoned yogurt (curd) mixture. Ingredients: Ulundu Vad…" at bounding box center [577, 498] width 543 height 76
type textarea "Ulundu Vada soaked in a seasoned yogurt (curd) mixture."
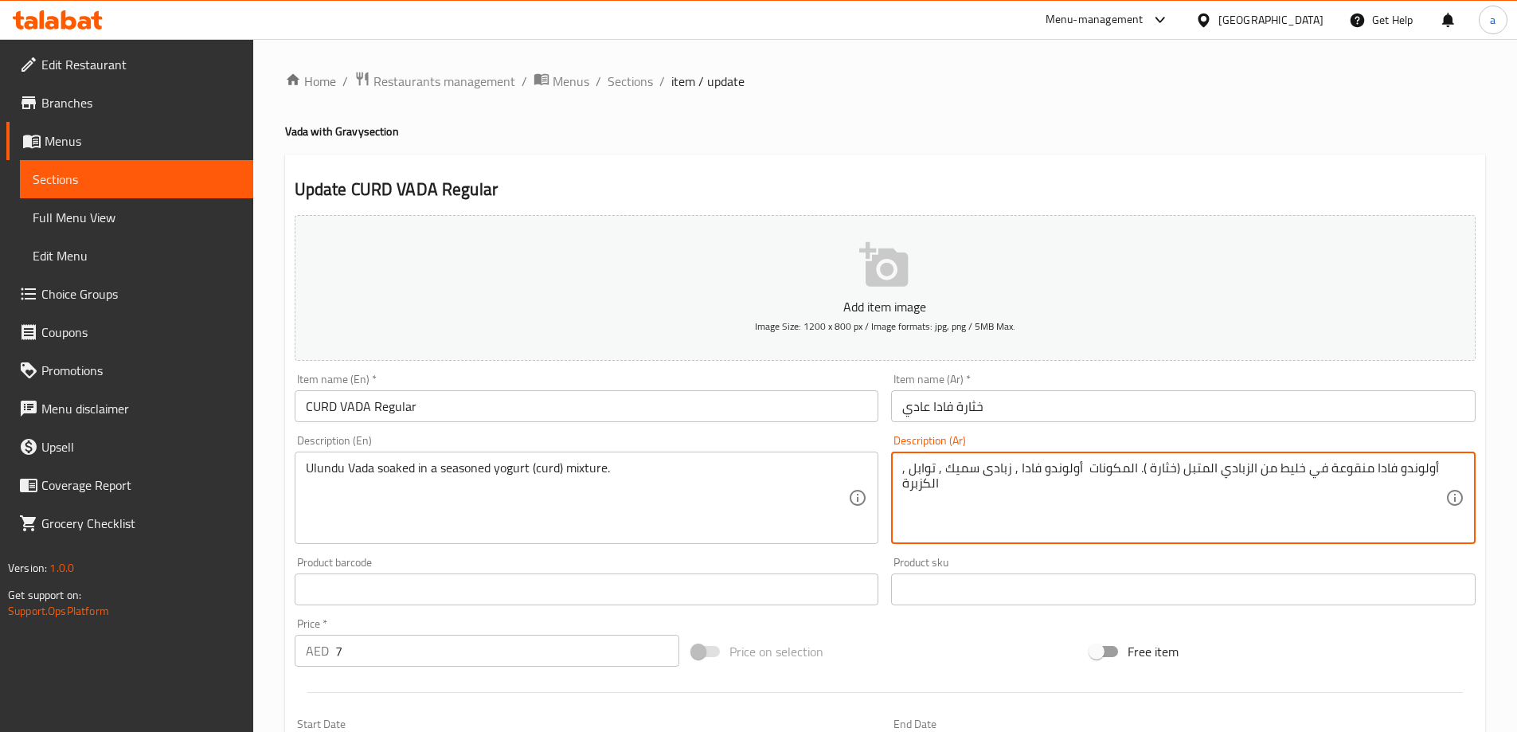
drag, startPoint x: 1141, startPoint y: 494, endPoint x: 1135, endPoint y: 467, distance: 27.7
type textarea "أولوندو فادا منقوعة في خليط من الزبادي المتبل (خثارة )."
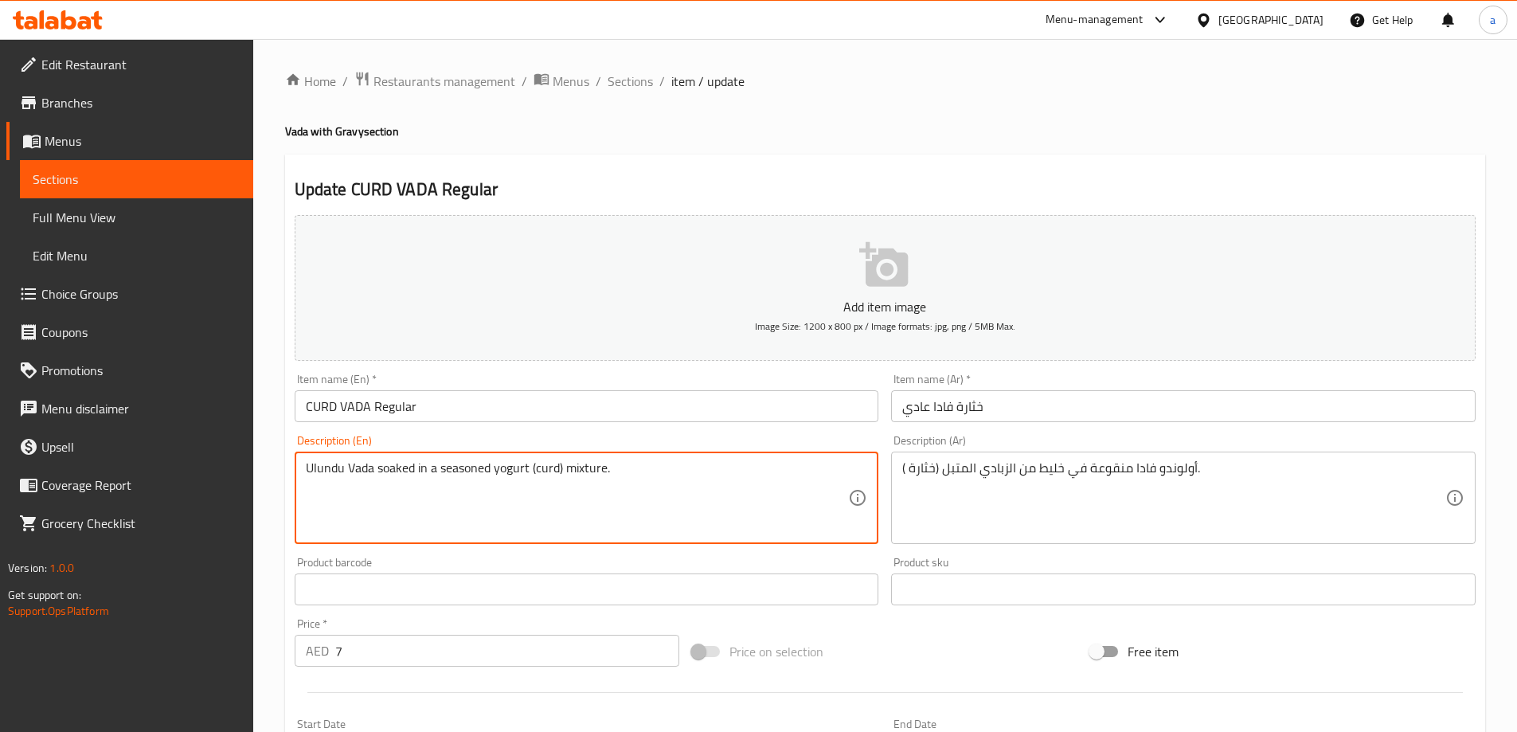
click at [384, 467] on textarea "Ulundu Vada soaked in a seasoned yogurt (curd) mixture." at bounding box center [577, 498] width 543 height 76
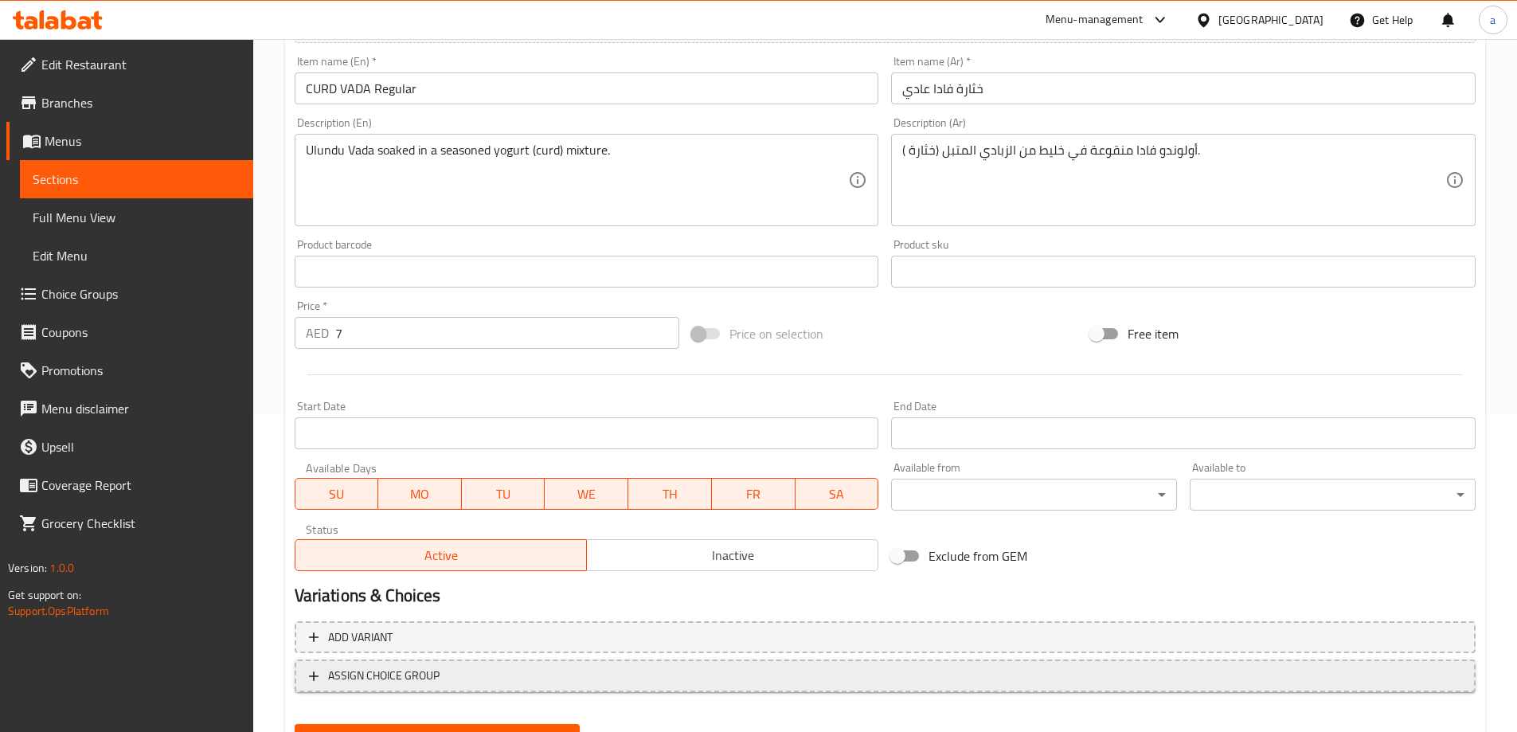
scroll to position [394, 0]
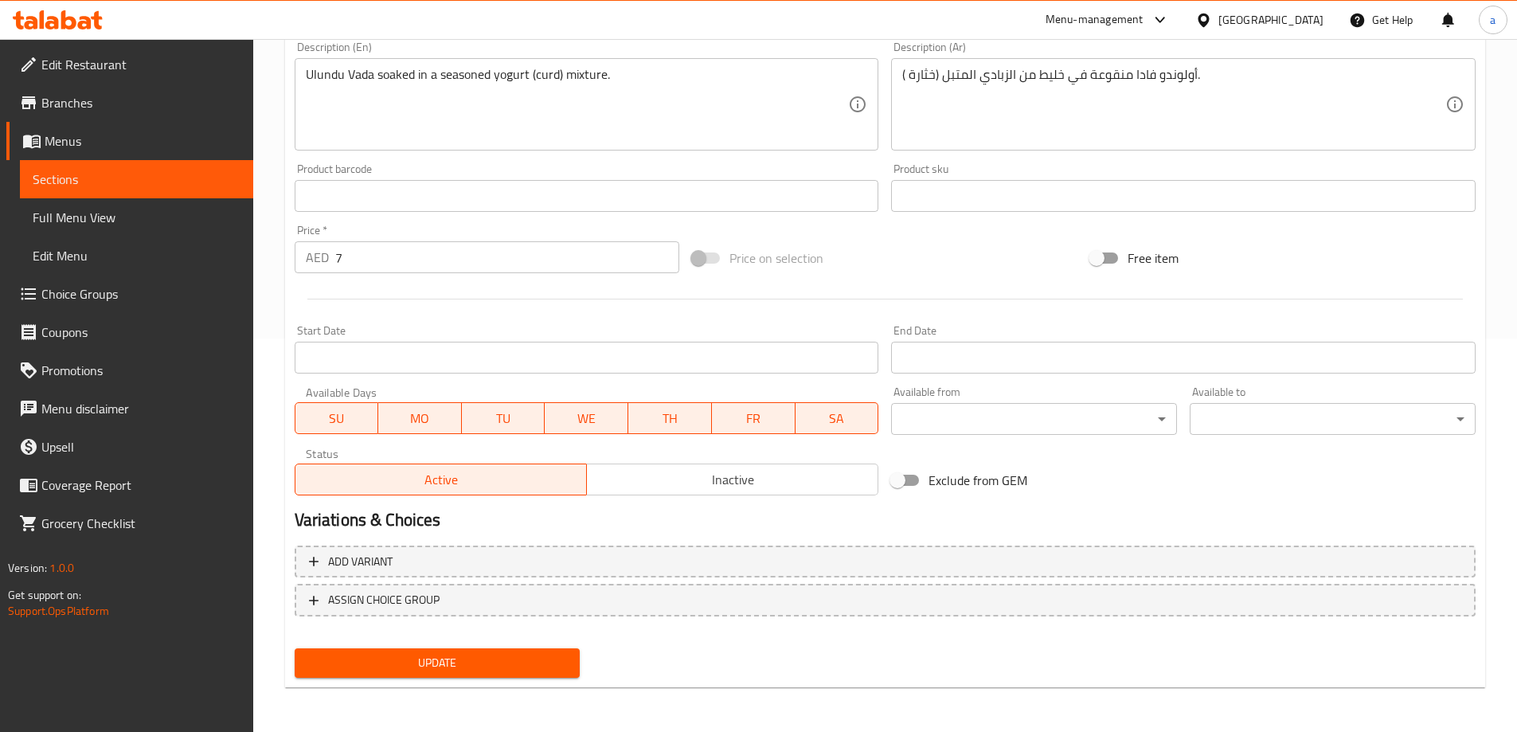
click at [381, 645] on div "Update" at bounding box center [437, 663] width 299 height 42
click at [394, 653] on span "Update" at bounding box center [437, 663] width 260 height 20
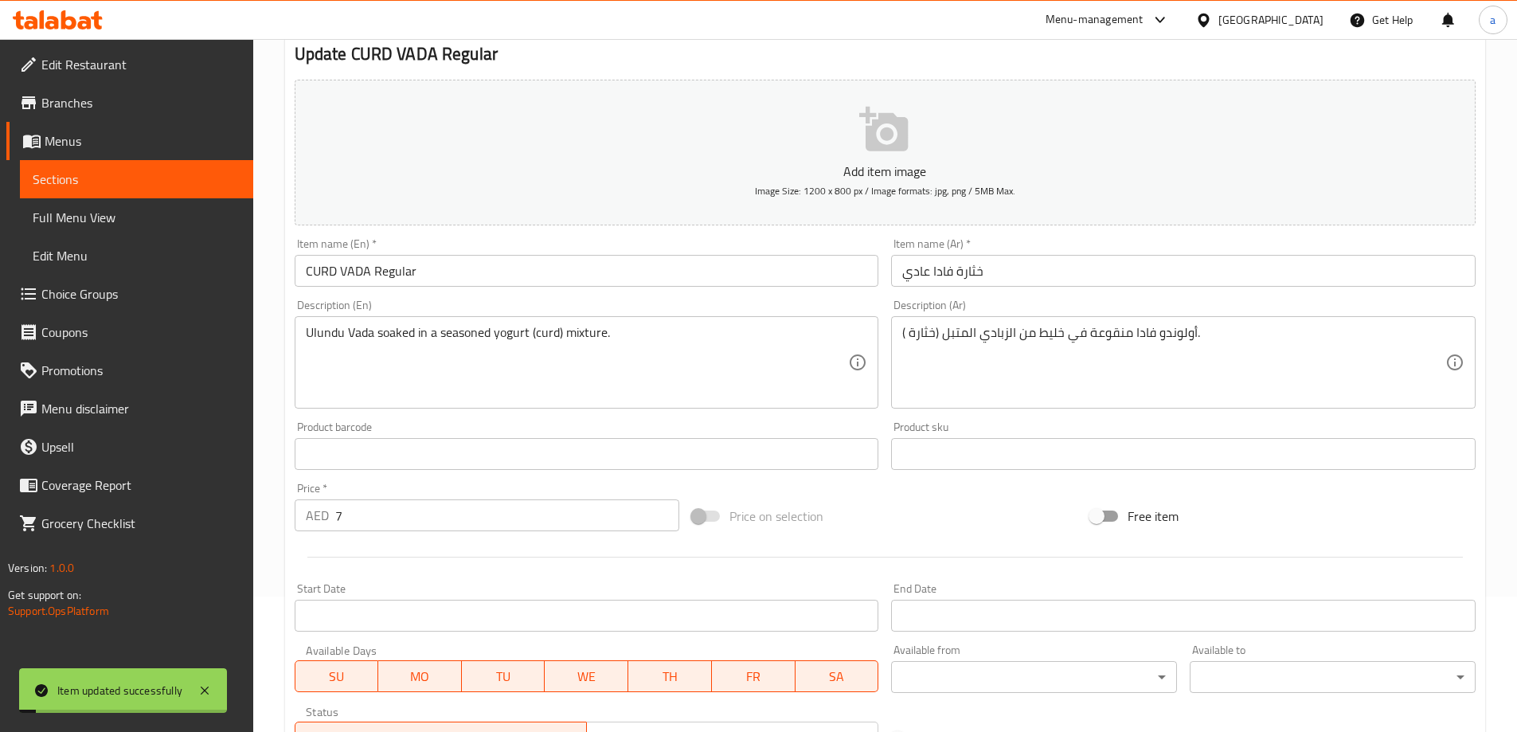
scroll to position [0, 0]
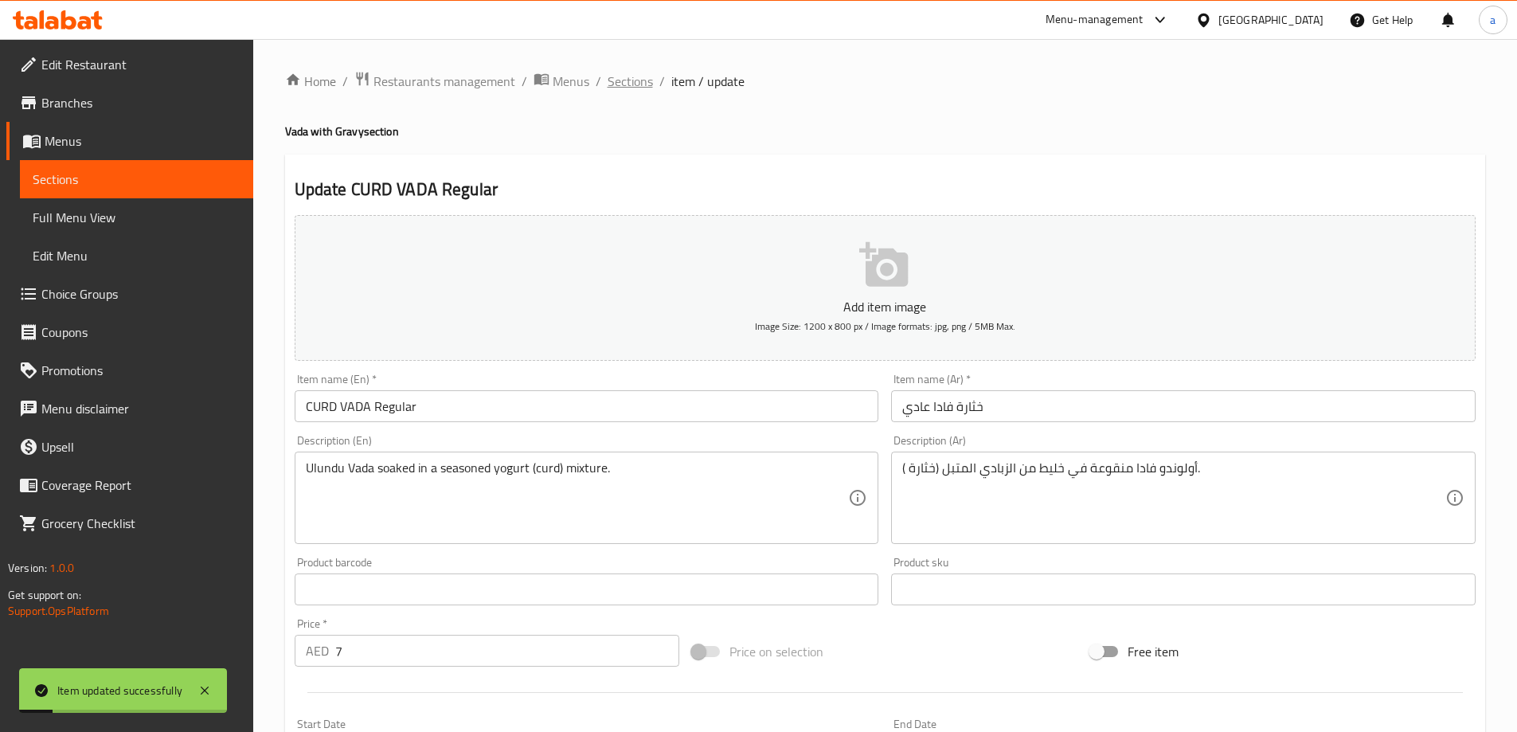
click at [632, 86] on span "Sections" at bounding box center [630, 81] width 45 height 19
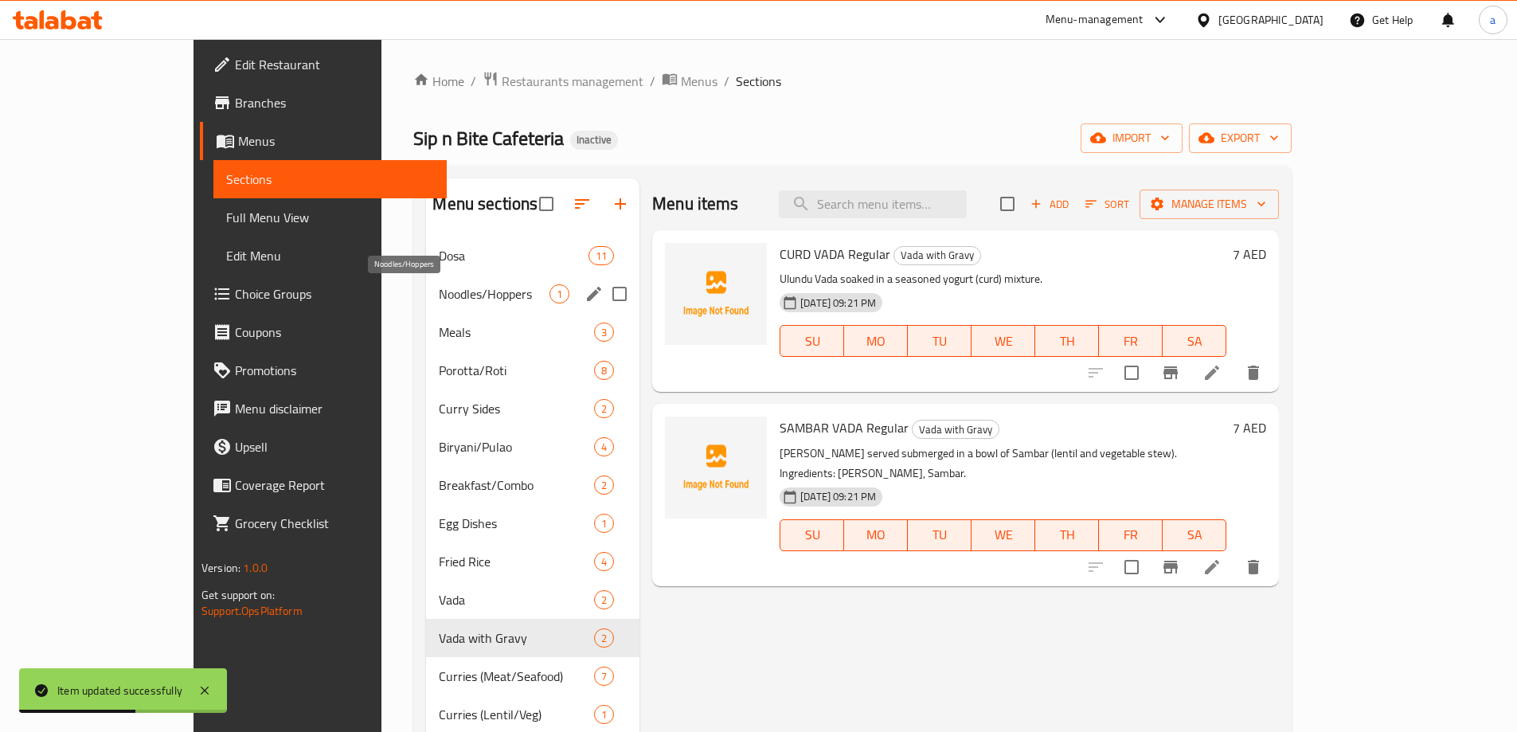
click at [439, 292] on span "Noodles/Hoppers" at bounding box center [494, 293] width 111 height 19
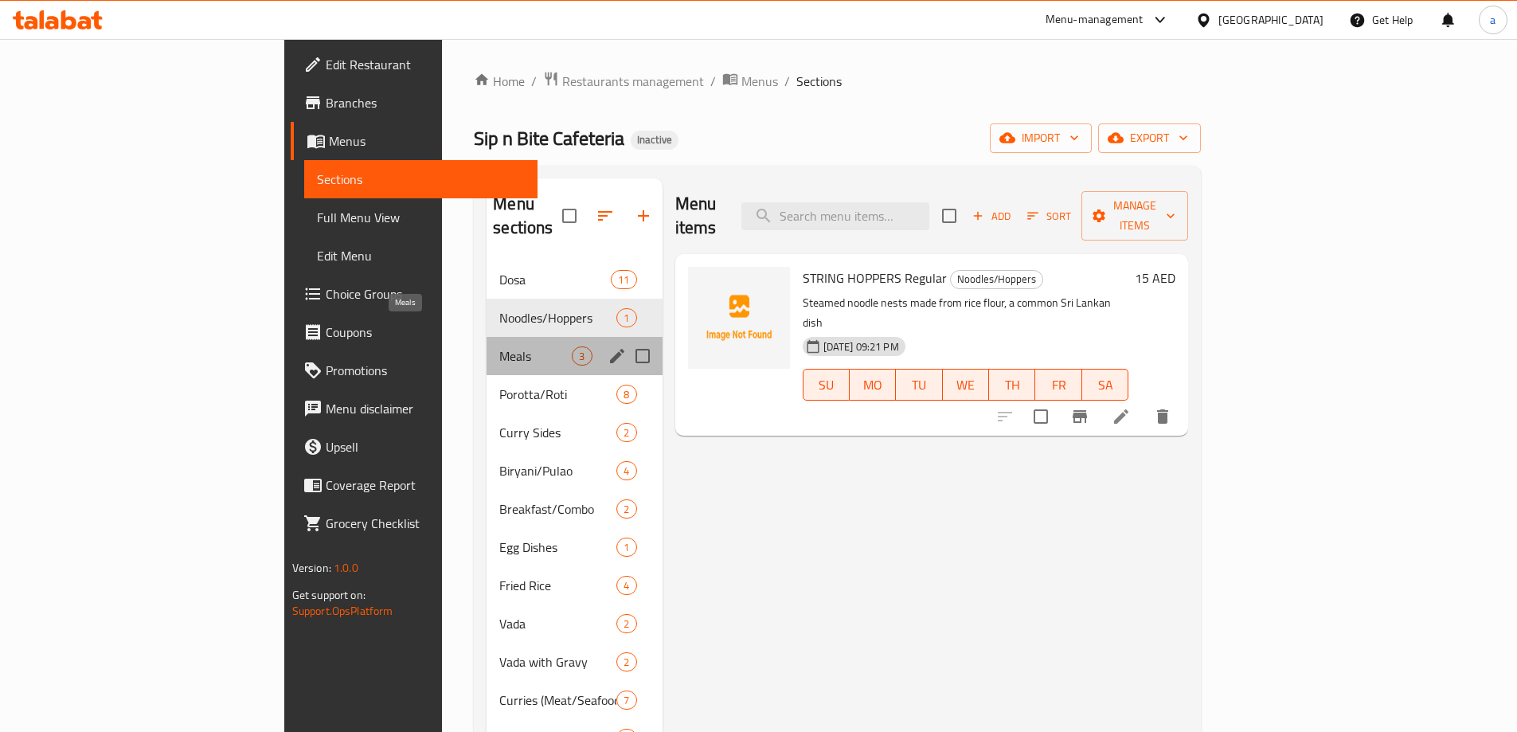
click at [499, 347] on span "Meals" at bounding box center [535, 356] width 72 height 19
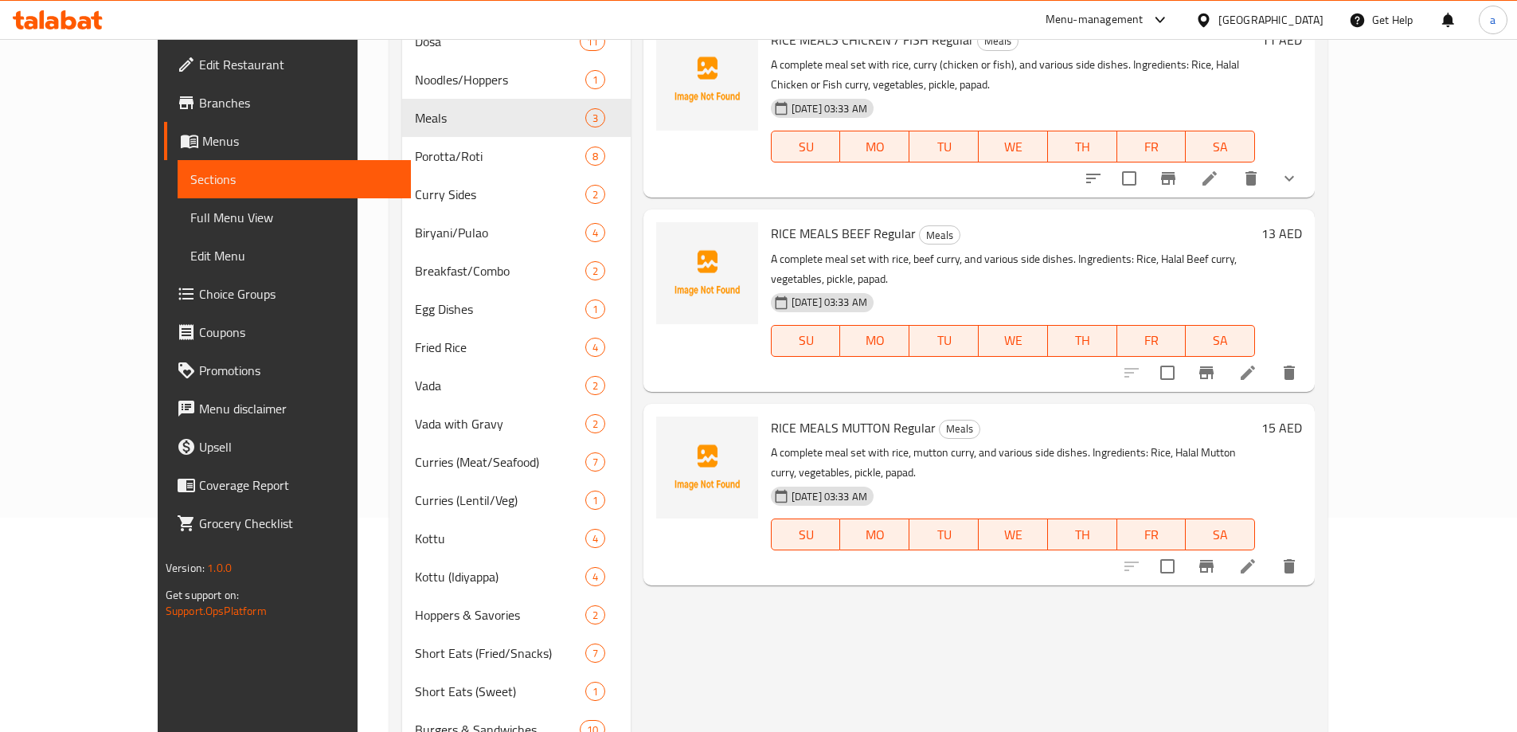
scroll to position [239, 0]
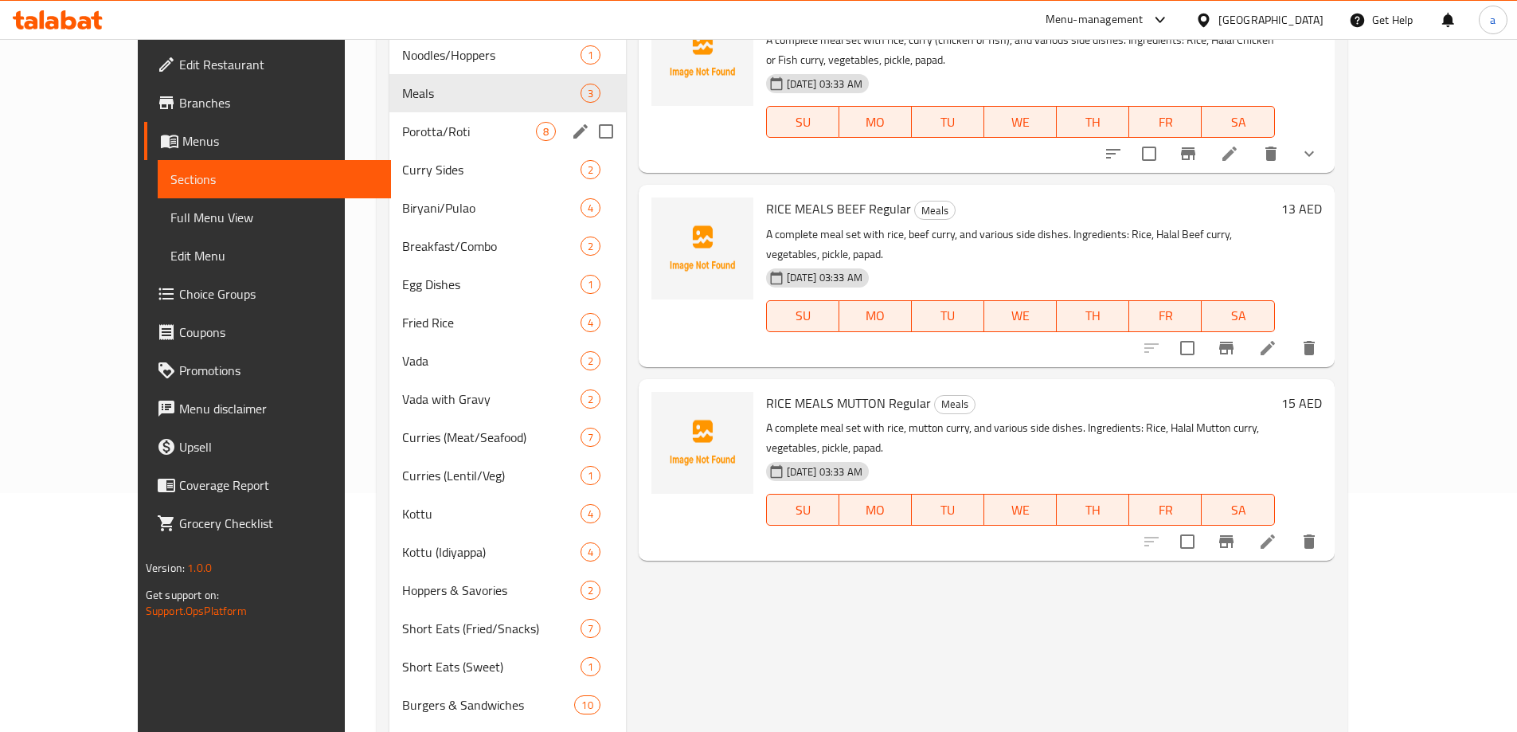
click at [401, 143] on div "Porotta/Roti 8" at bounding box center [508, 131] width 237 height 38
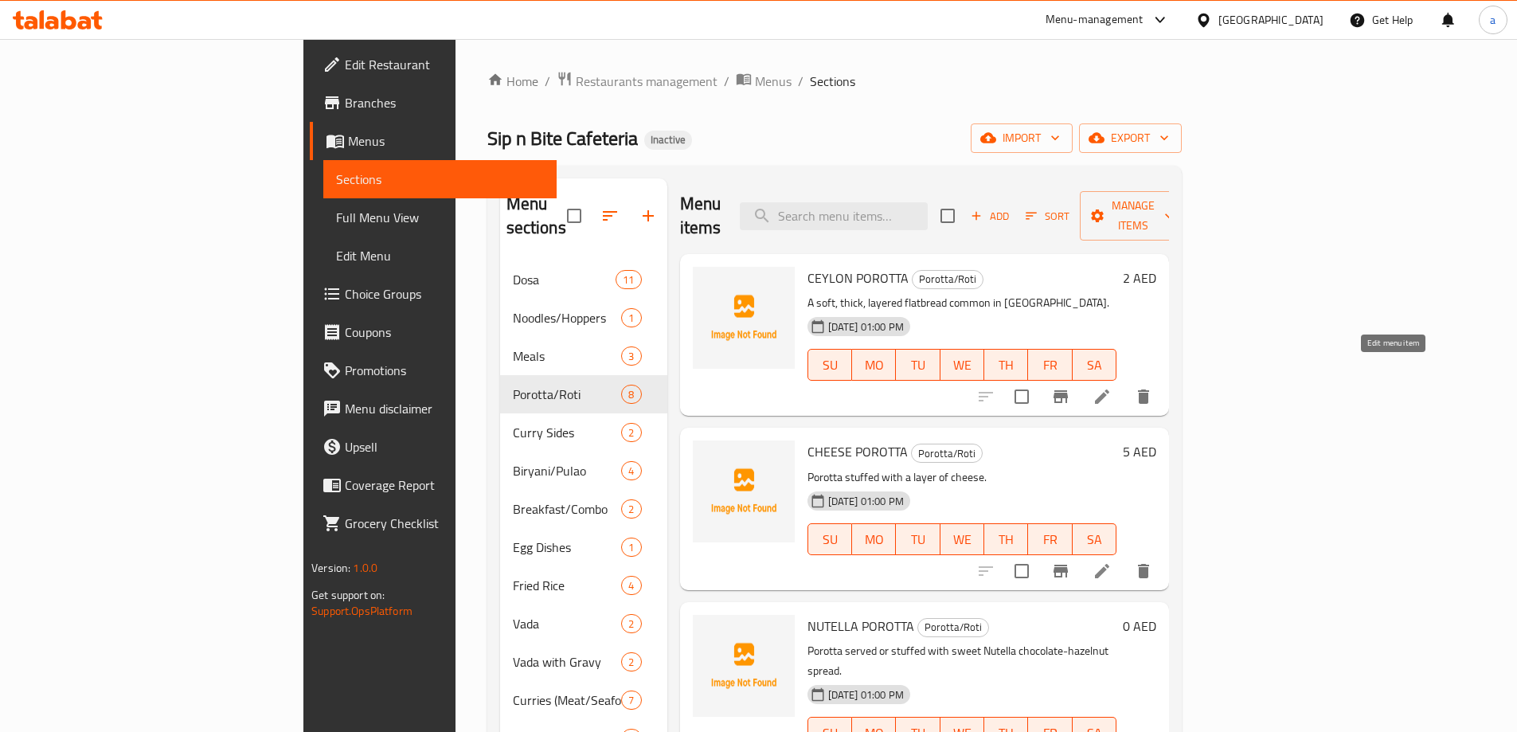
click at [1112, 387] on icon at bounding box center [1102, 396] width 19 height 19
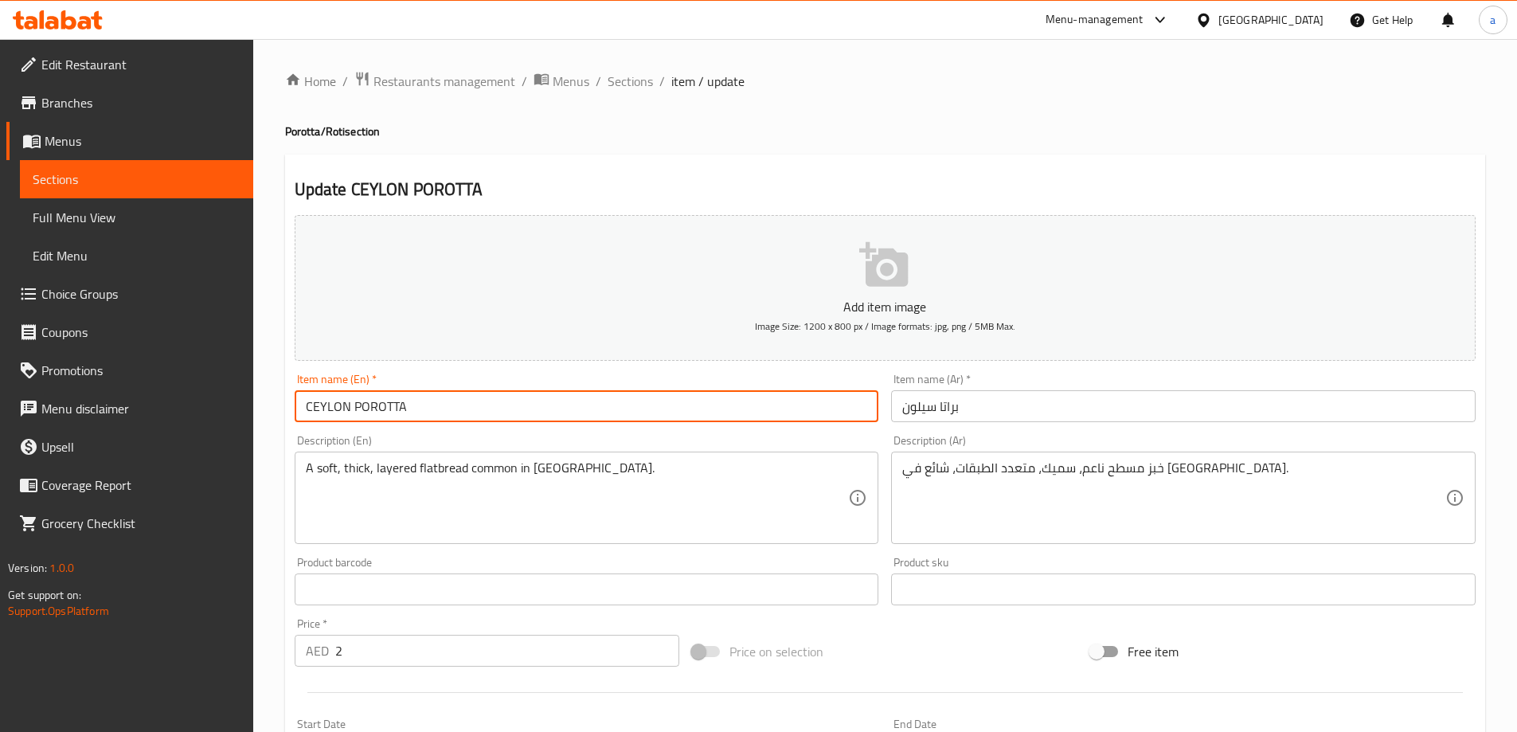
click at [490, 413] on input "CEYLON POROTTA" at bounding box center [587, 406] width 585 height 32
paste input "Regular"
type input "CEYLON POROTTA Regular"
click at [1059, 402] on input "براتا سيلون" at bounding box center [1183, 406] width 585 height 32
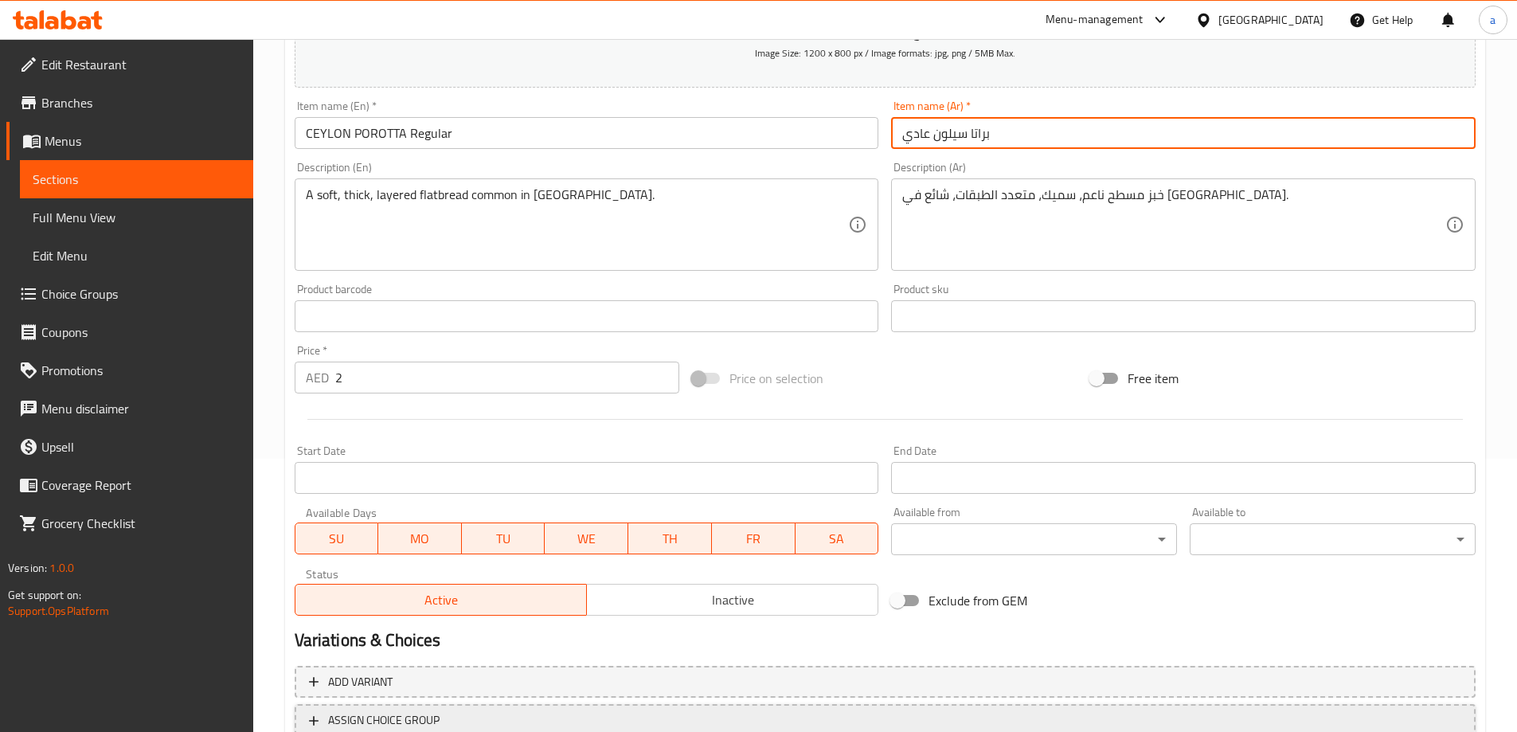
scroll to position [394, 0]
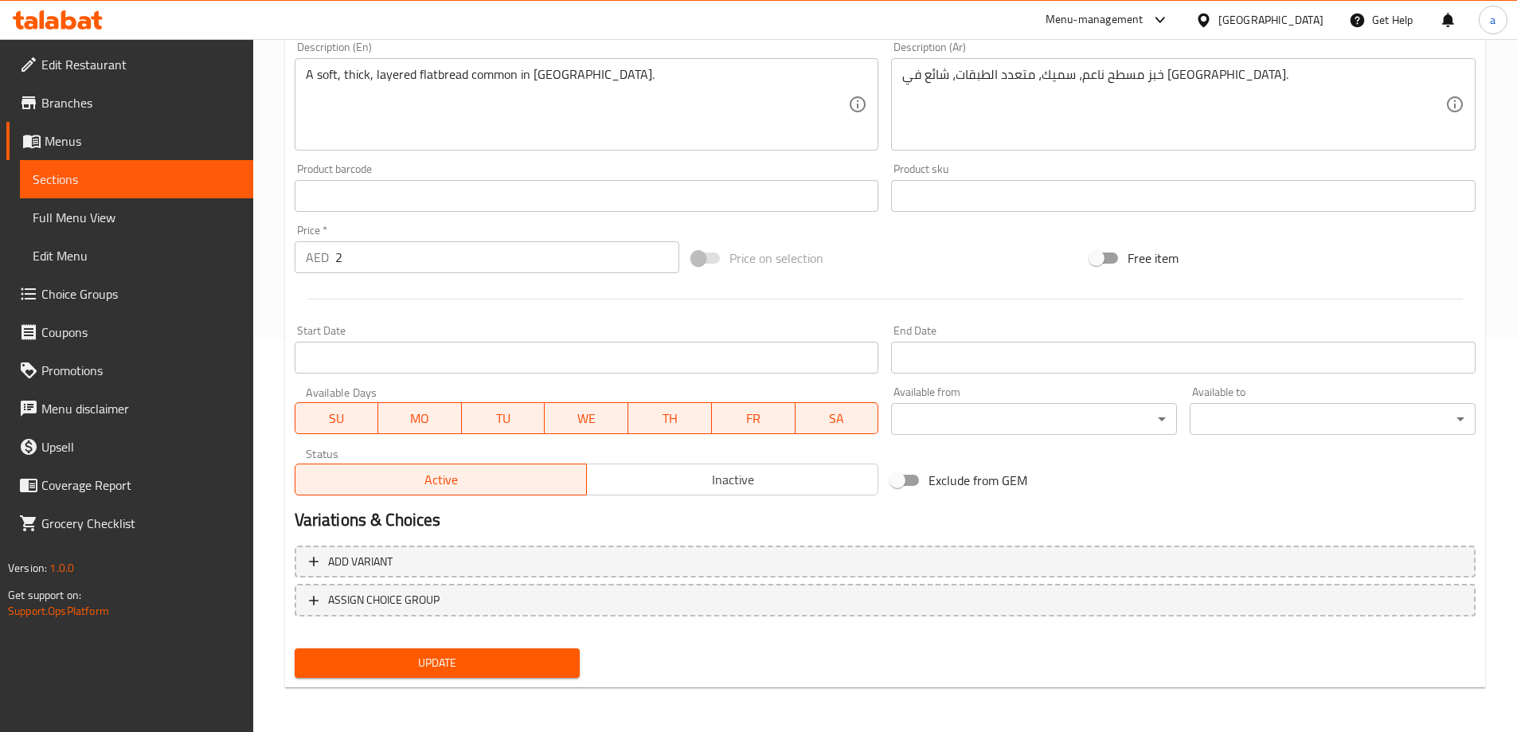
type input "براتا سيلون عادي"
click at [569, 648] on button "Update" at bounding box center [438, 662] width 286 height 29
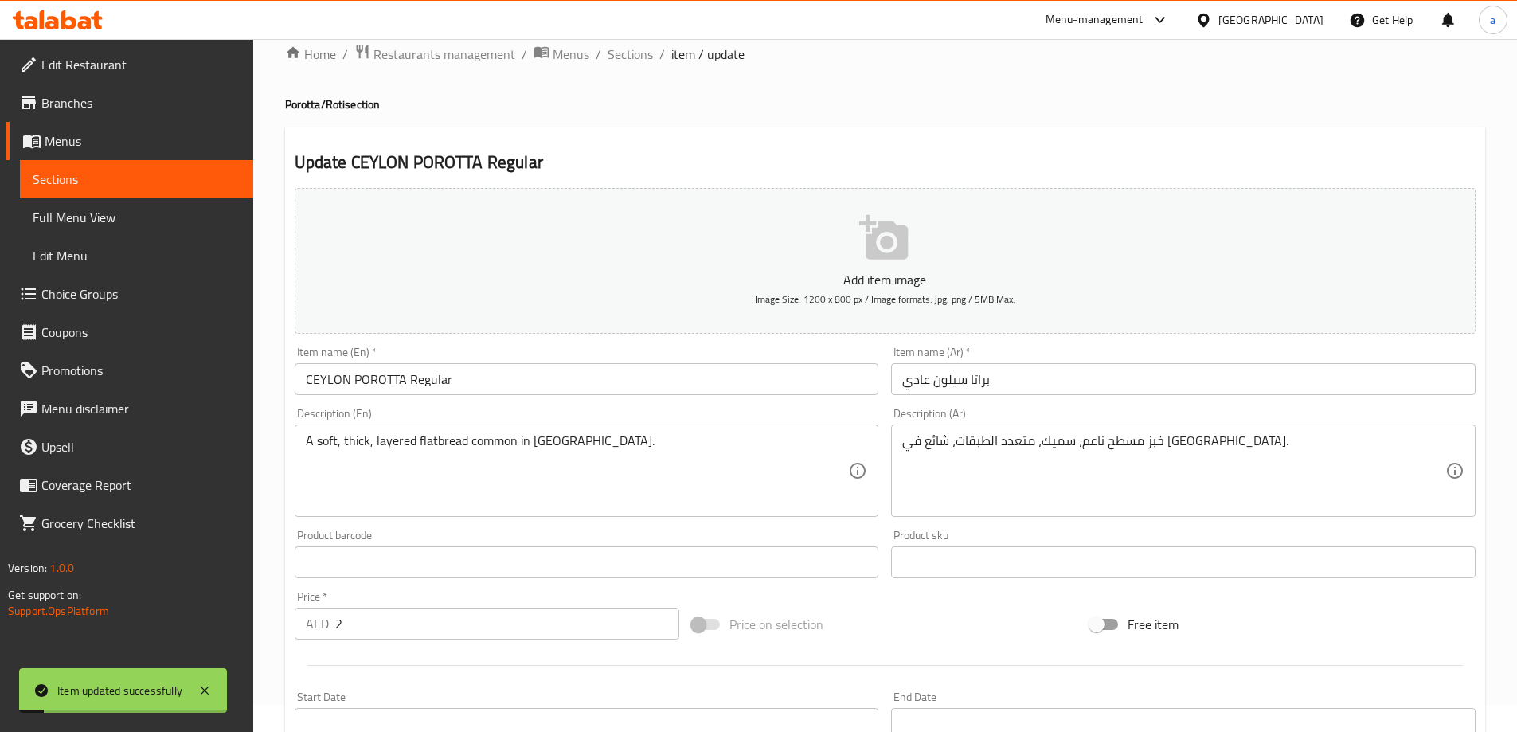
scroll to position [0, 0]
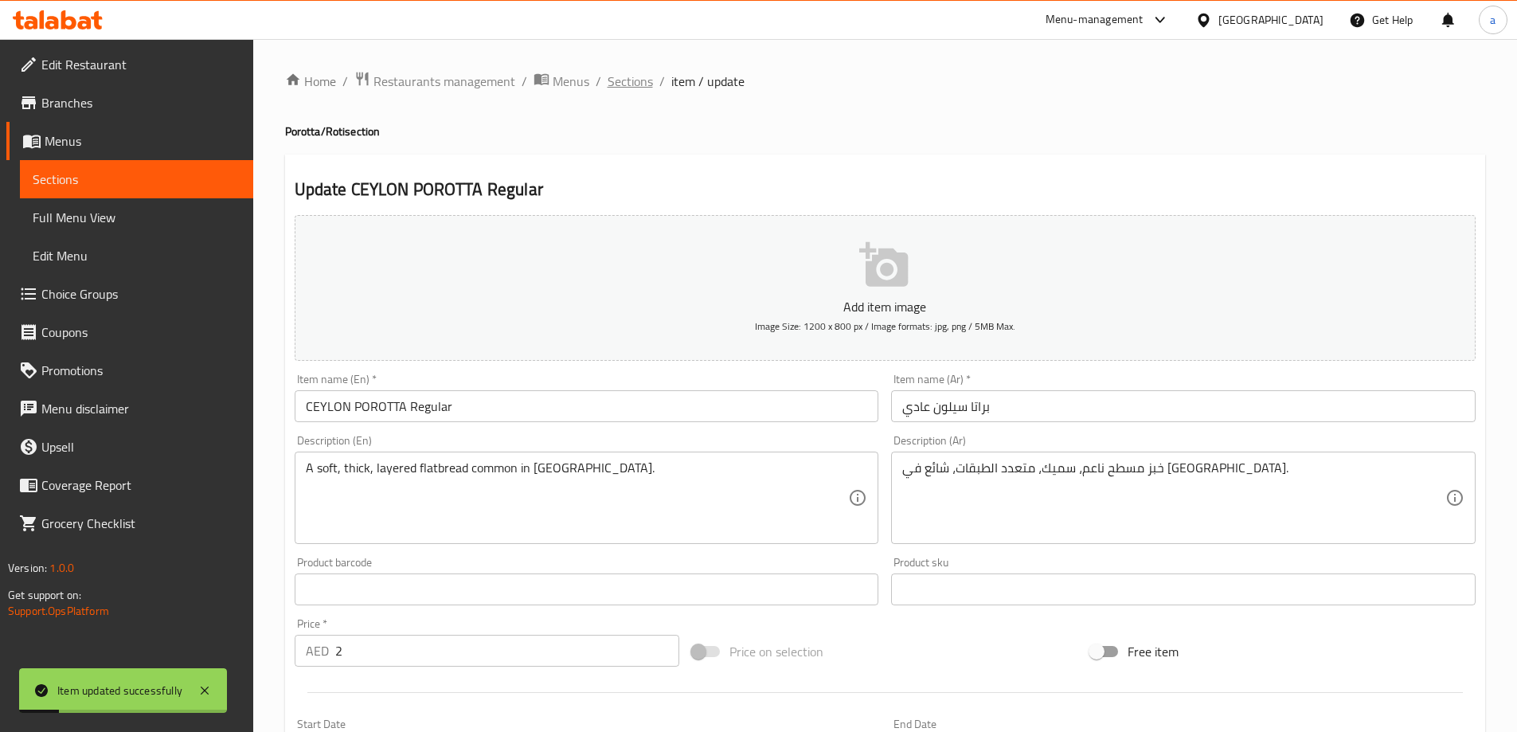
click at [648, 87] on span "Sections" at bounding box center [630, 81] width 45 height 19
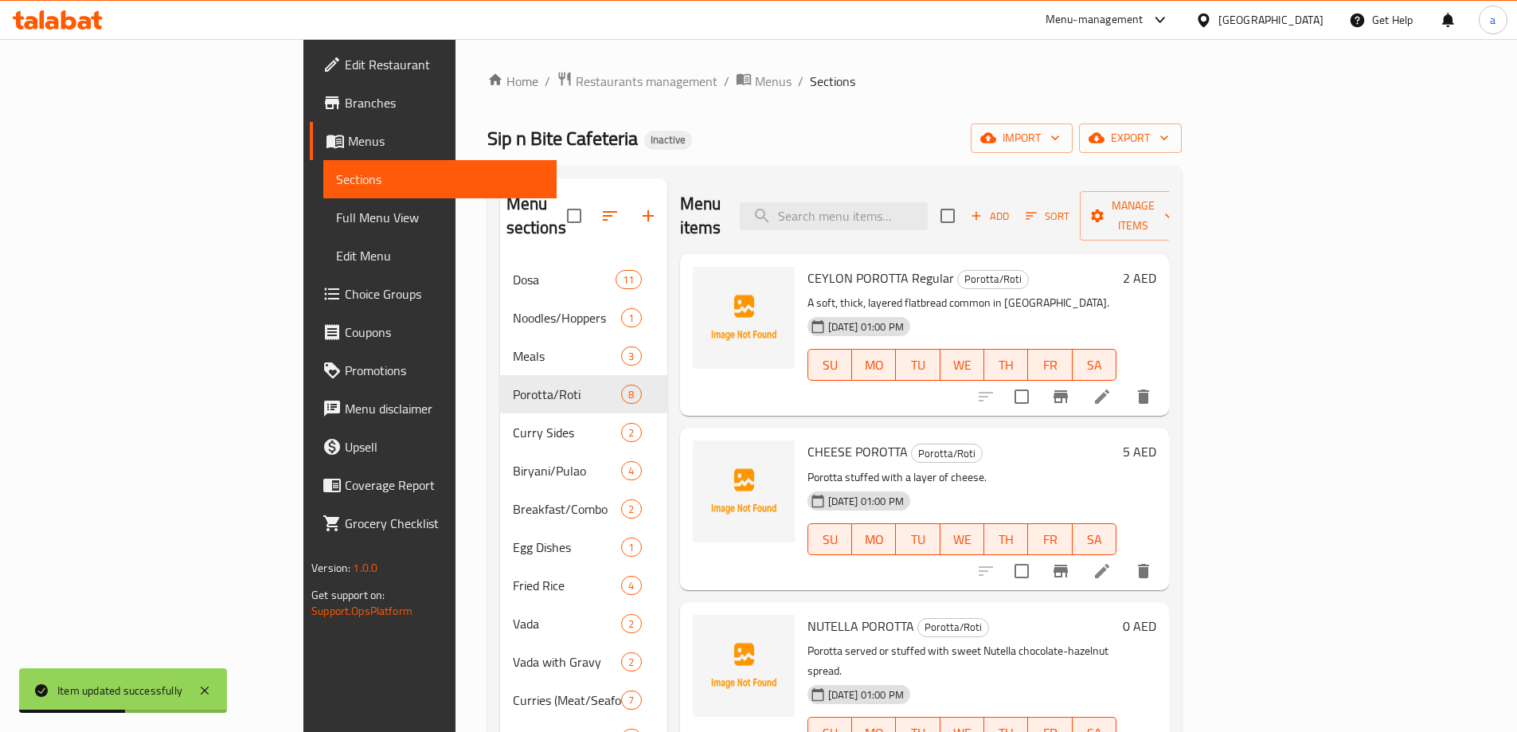
click at [1125, 557] on li at bounding box center [1102, 571] width 45 height 29
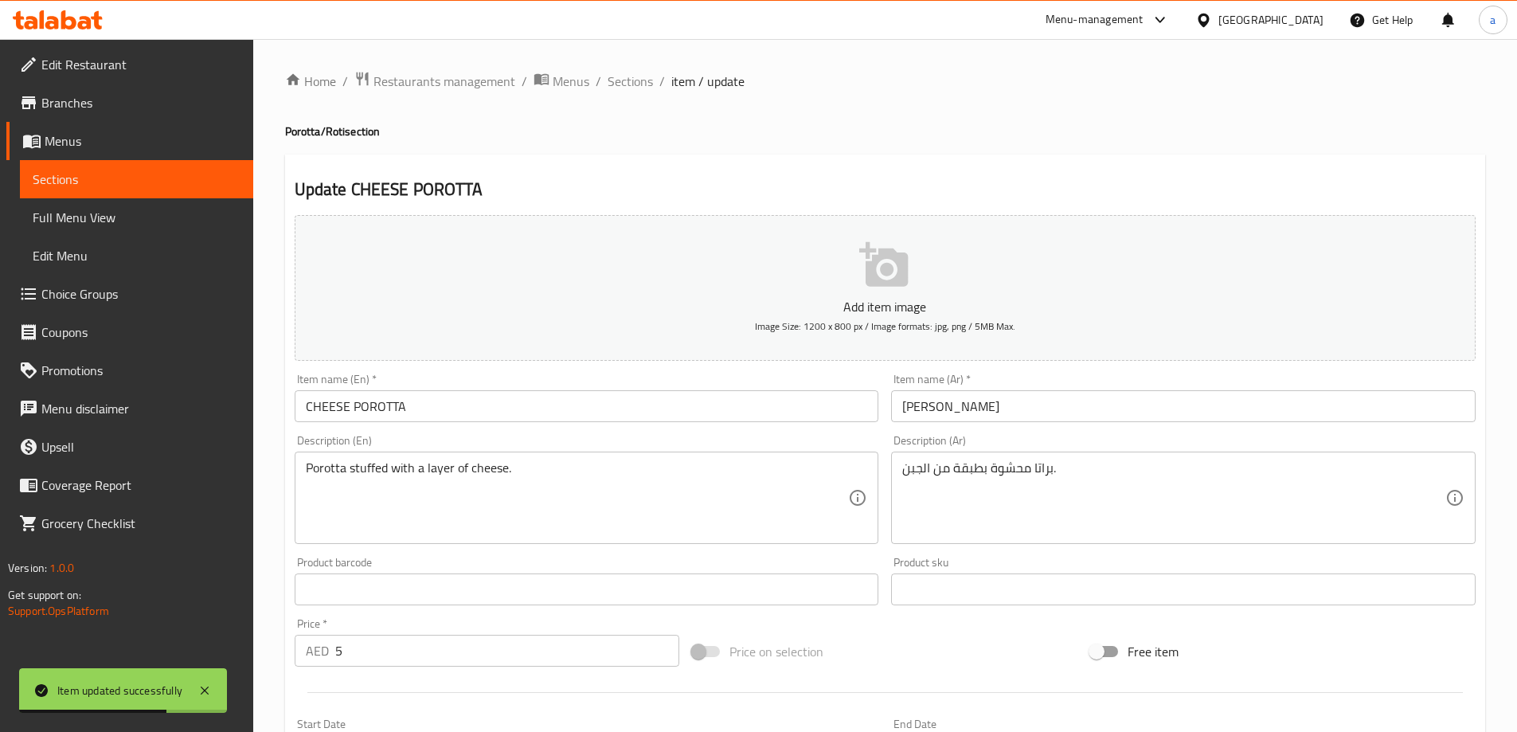
click at [558, 386] on div "Item name (En)   * CHEESE POROTTA Item name (En) *" at bounding box center [587, 398] width 585 height 49
click at [542, 401] on input "CHEESE POROTTA" at bounding box center [587, 406] width 585 height 32
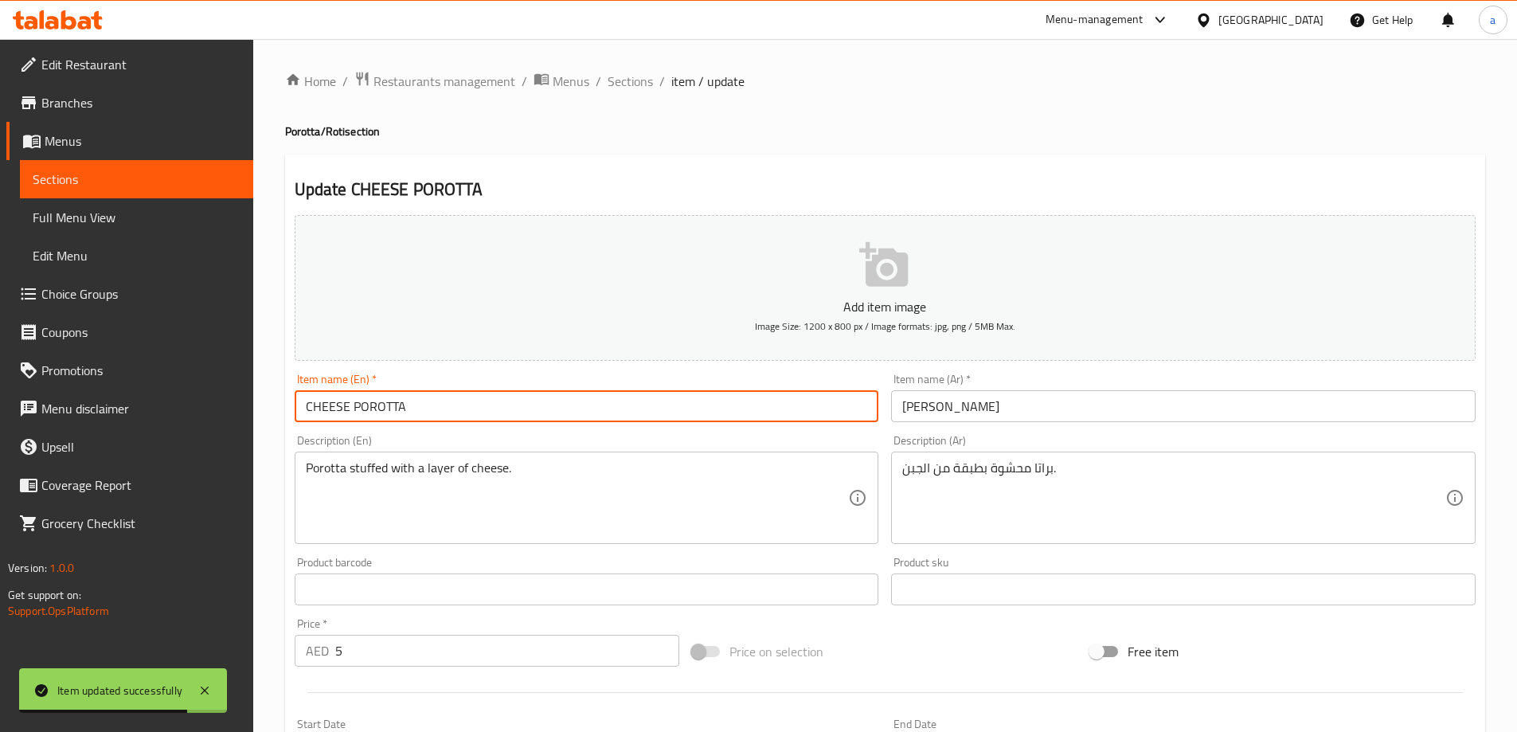
paste input "Regular"
type input "CHEESE POROTTA Regular"
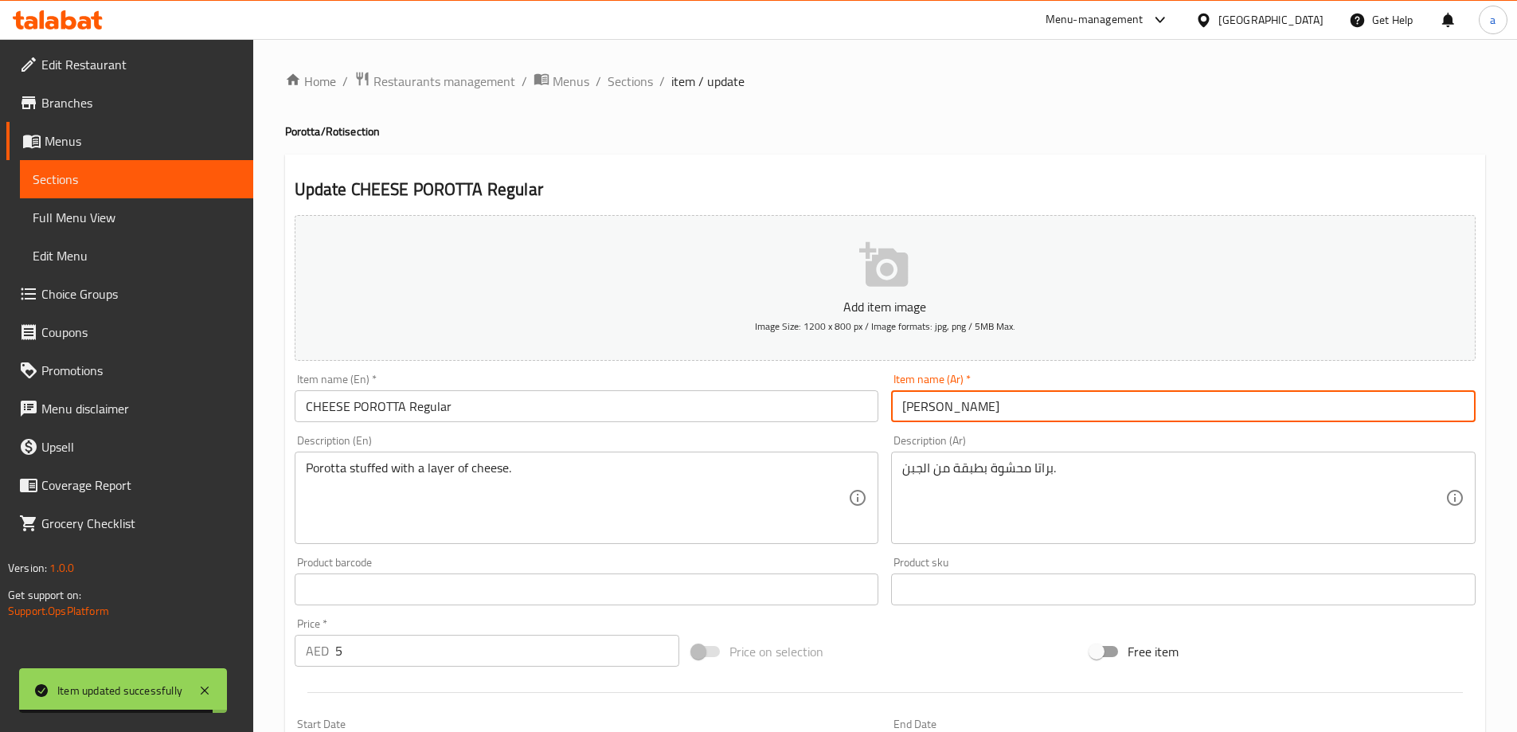
click at [960, 401] on input "[PERSON_NAME]" at bounding box center [1183, 406] width 585 height 32
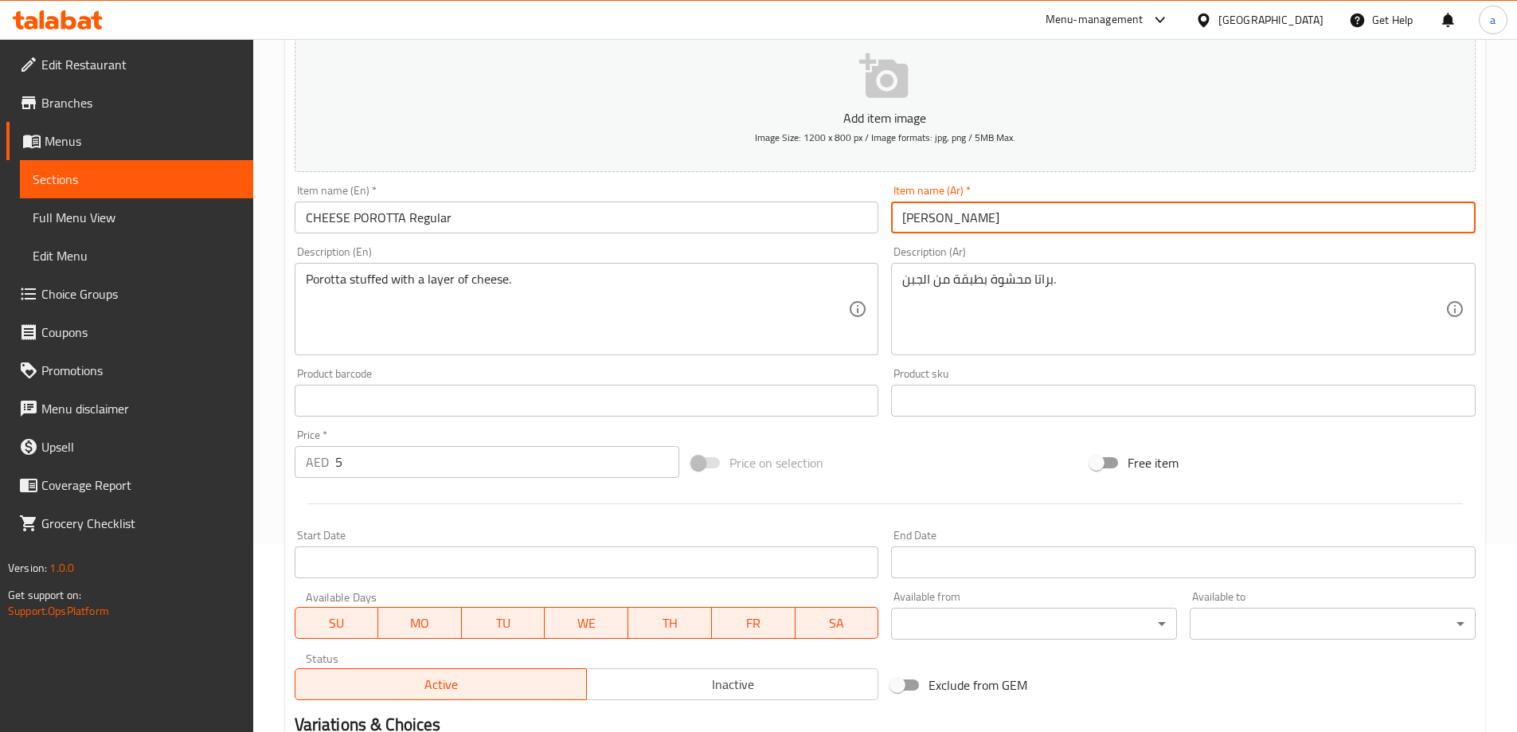
scroll to position [394, 0]
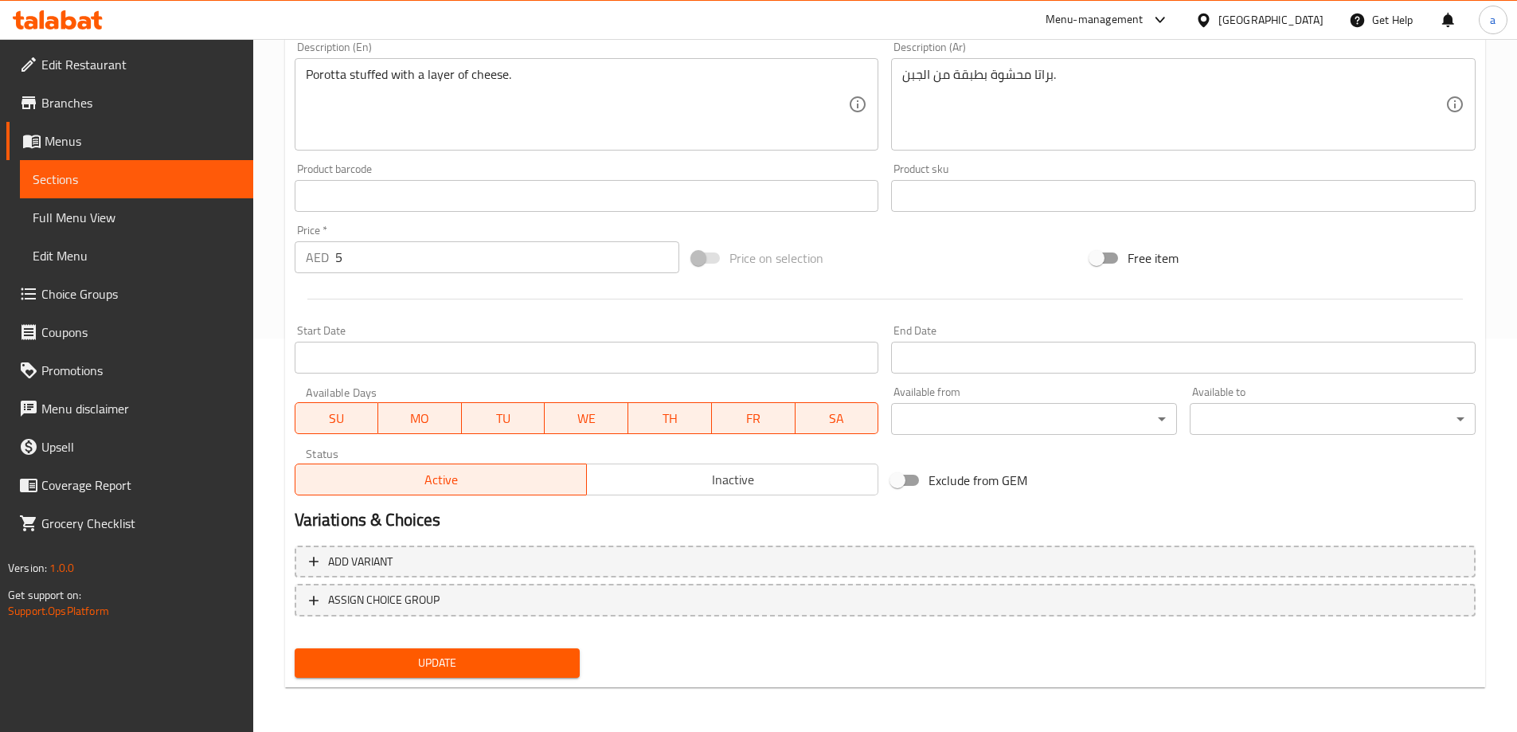
type input "[PERSON_NAME]"
click at [532, 660] on span "Update" at bounding box center [437, 663] width 260 height 20
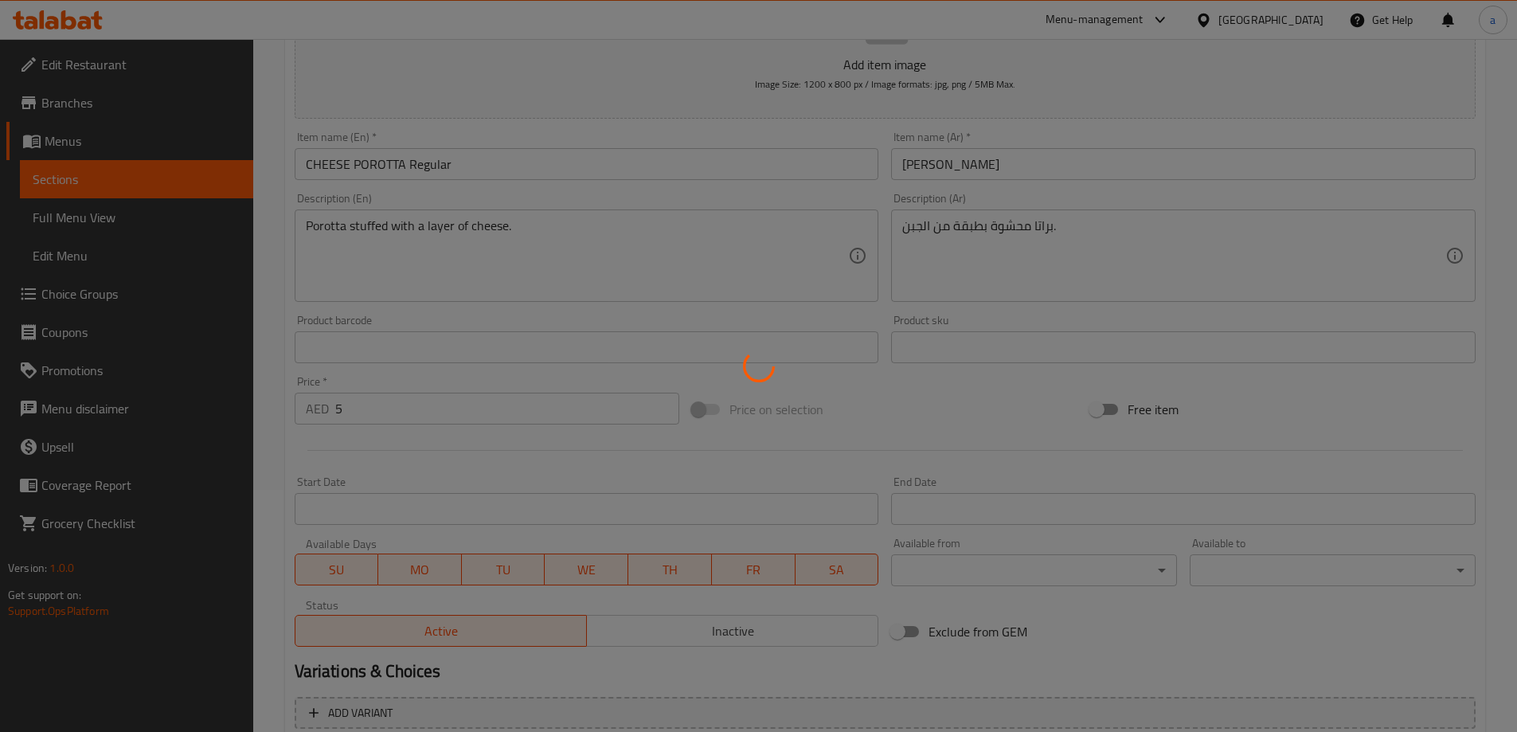
scroll to position [0, 0]
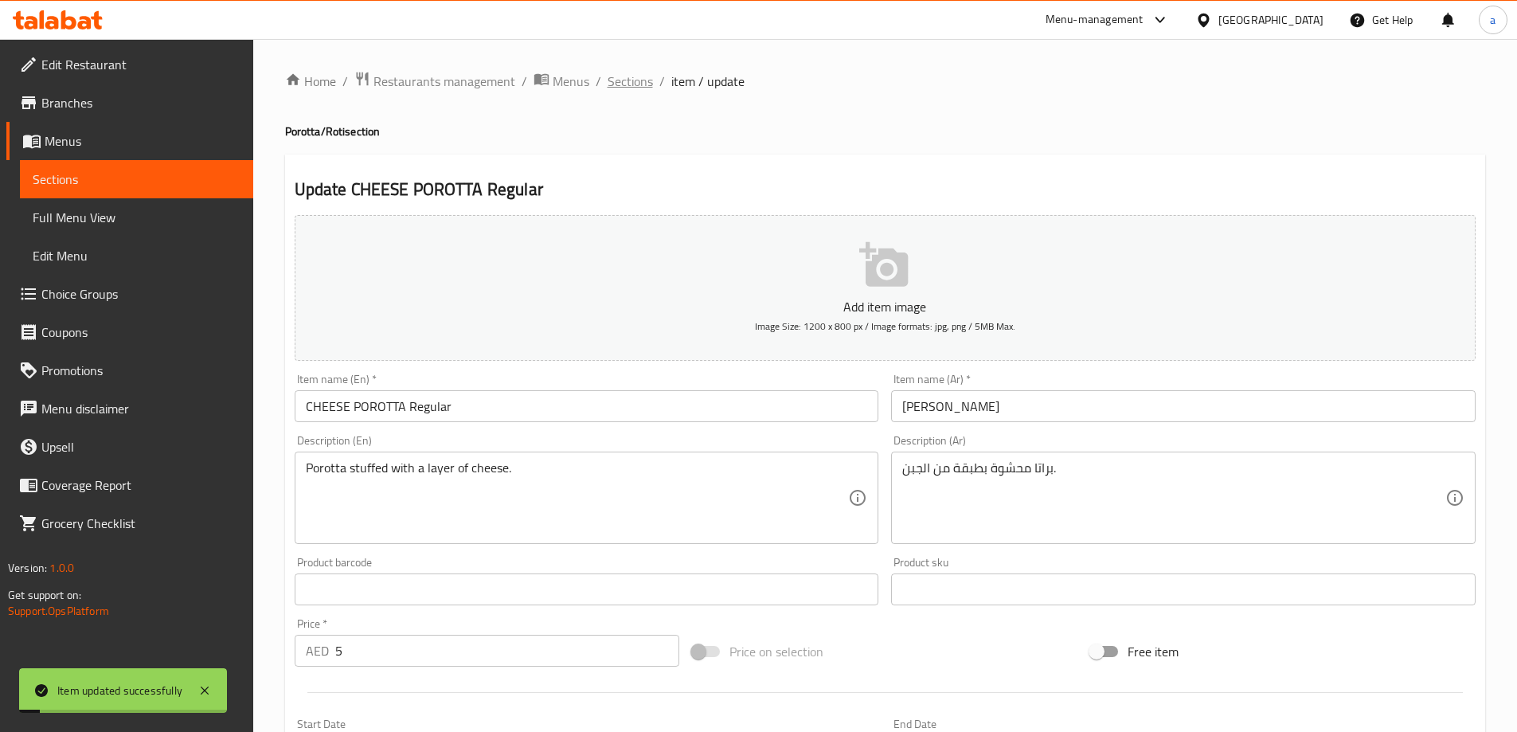
click at [626, 72] on span "Sections" at bounding box center [630, 81] width 45 height 19
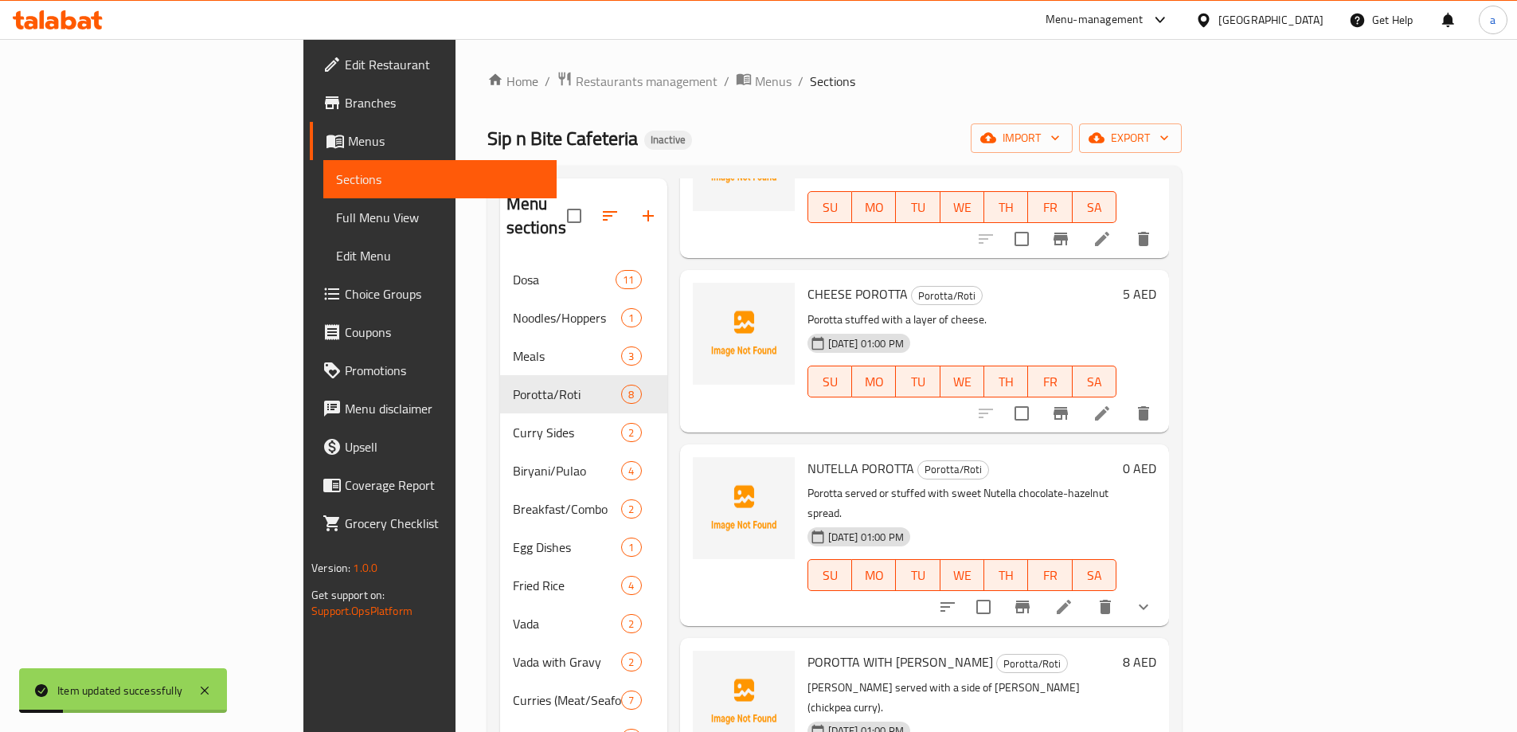
scroll to position [159, 0]
click at [1087, 591] on li at bounding box center [1064, 605] width 45 height 29
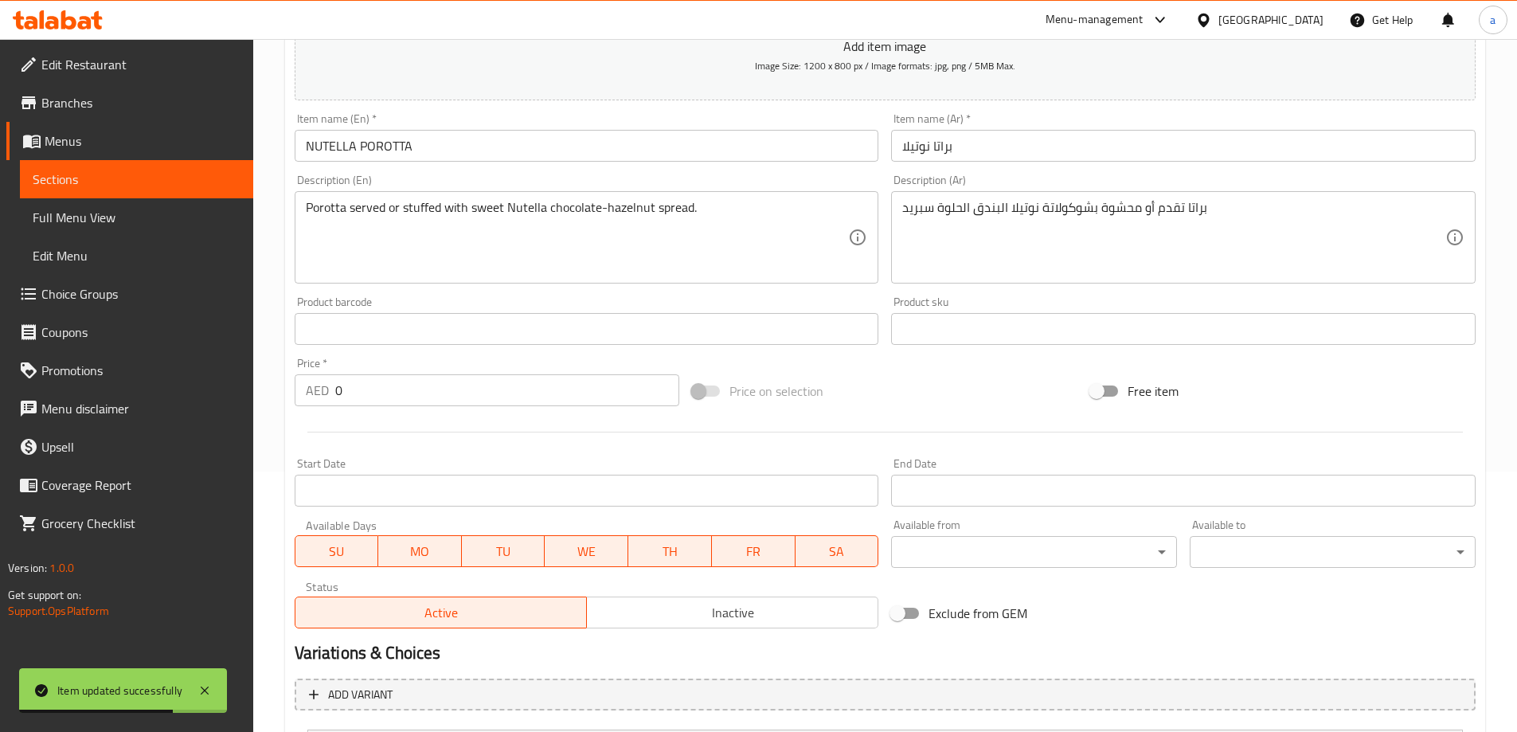
scroll to position [101, 0]
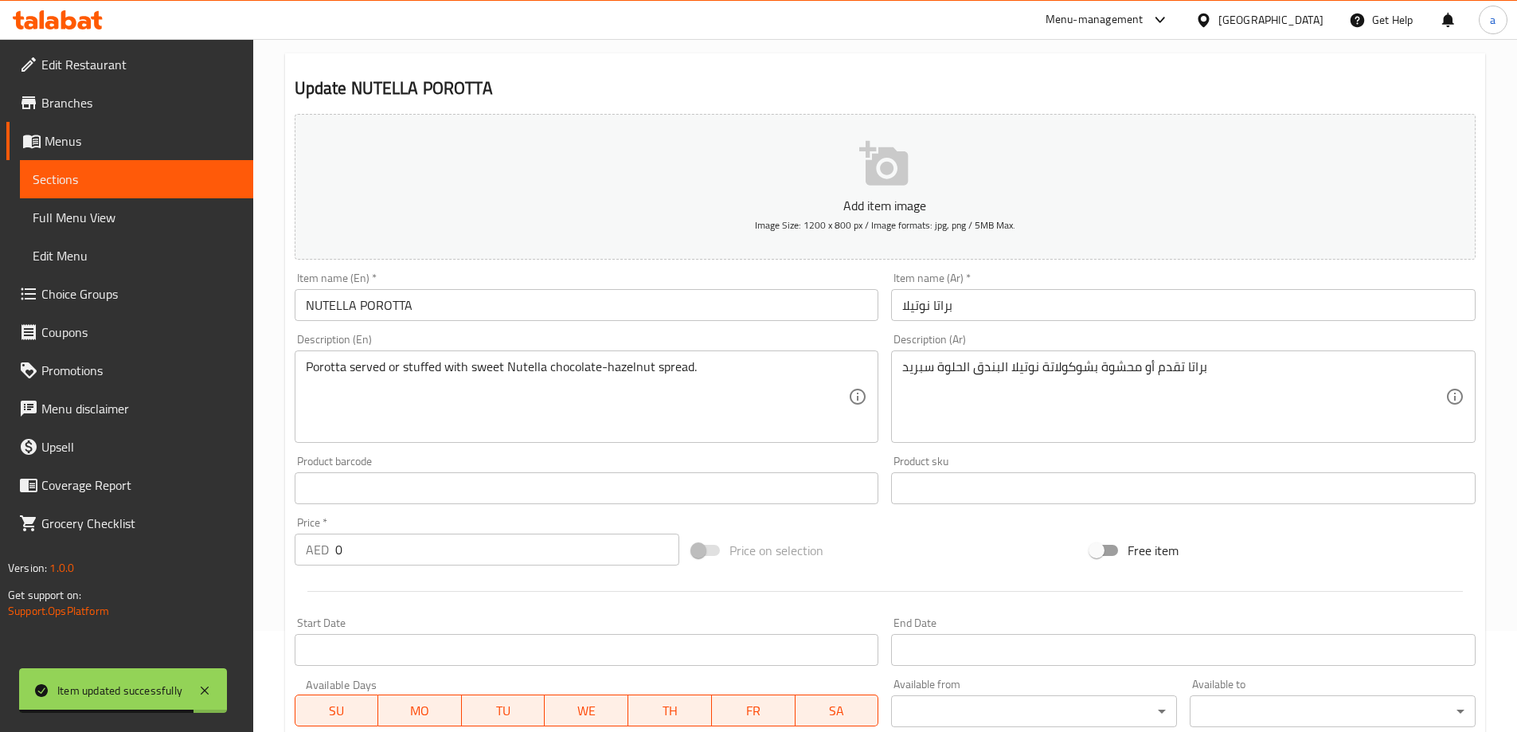
click at [628, 305] on input "NUTELLA POROTTA" at bounding box center [587, 305] width 585 height 32
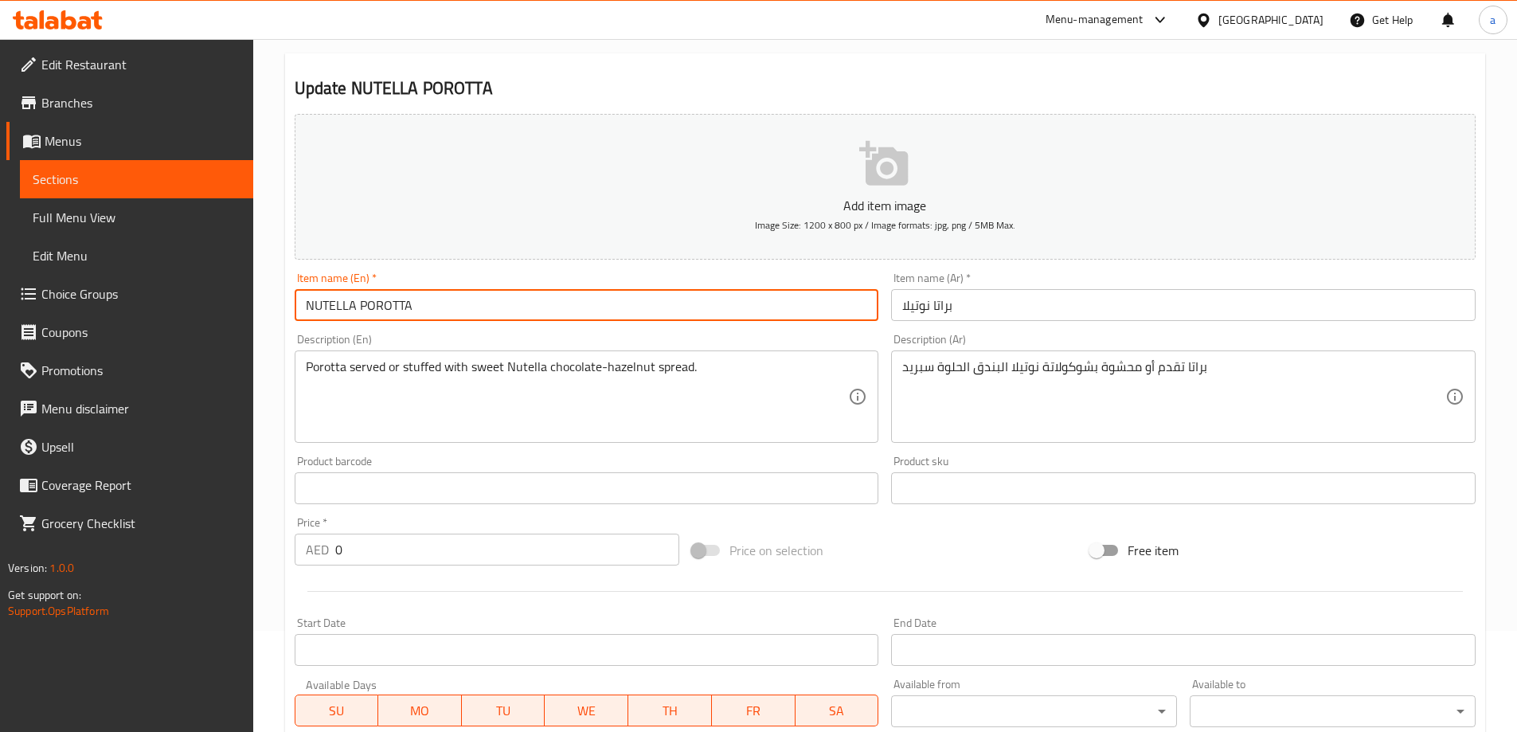
paste input "Regular"
type input "NUTELLA POROTTA Regular"
click at [989, 316] on input "براتا نوتيلا" at bounding box center [1183, 305] width 585 height 32
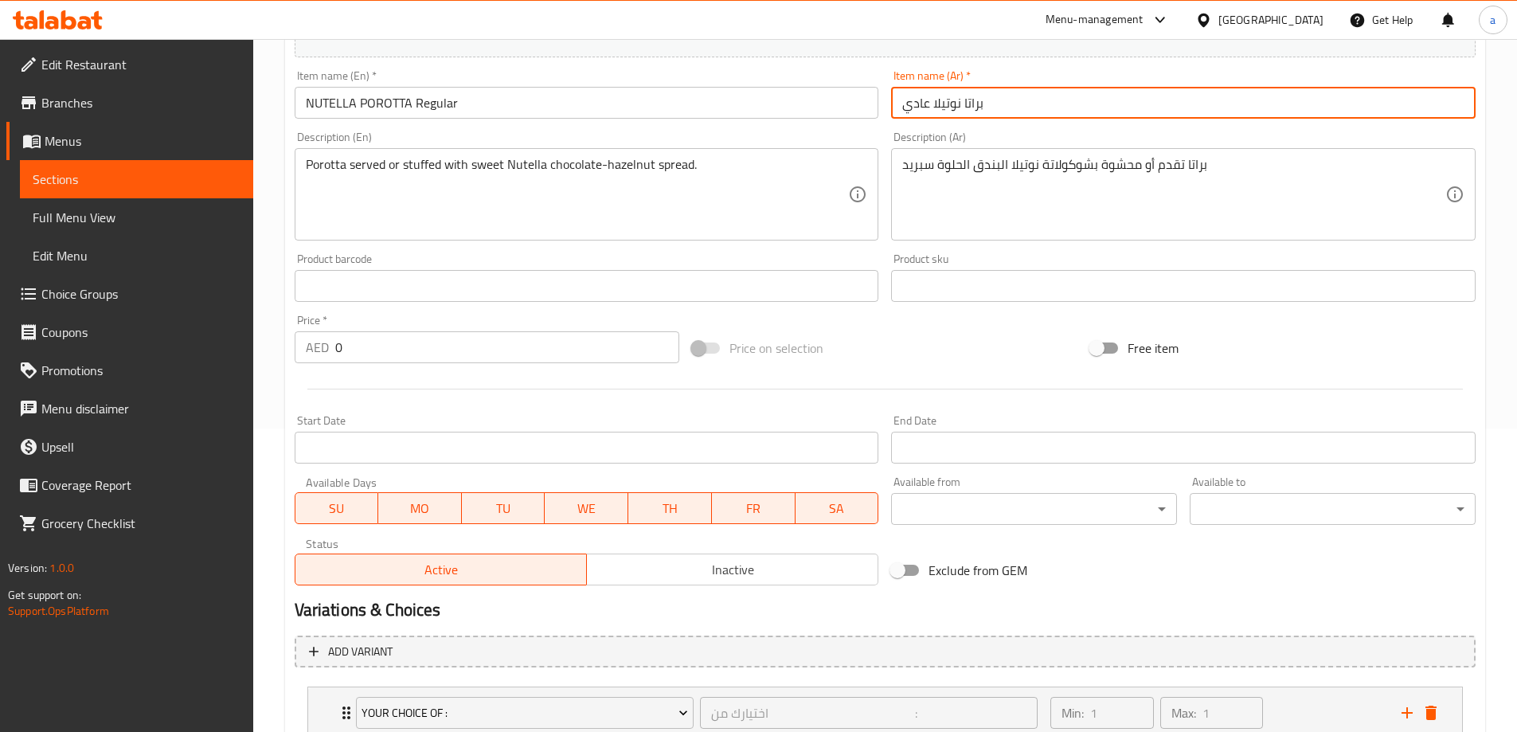
scroll to position [420, 0]
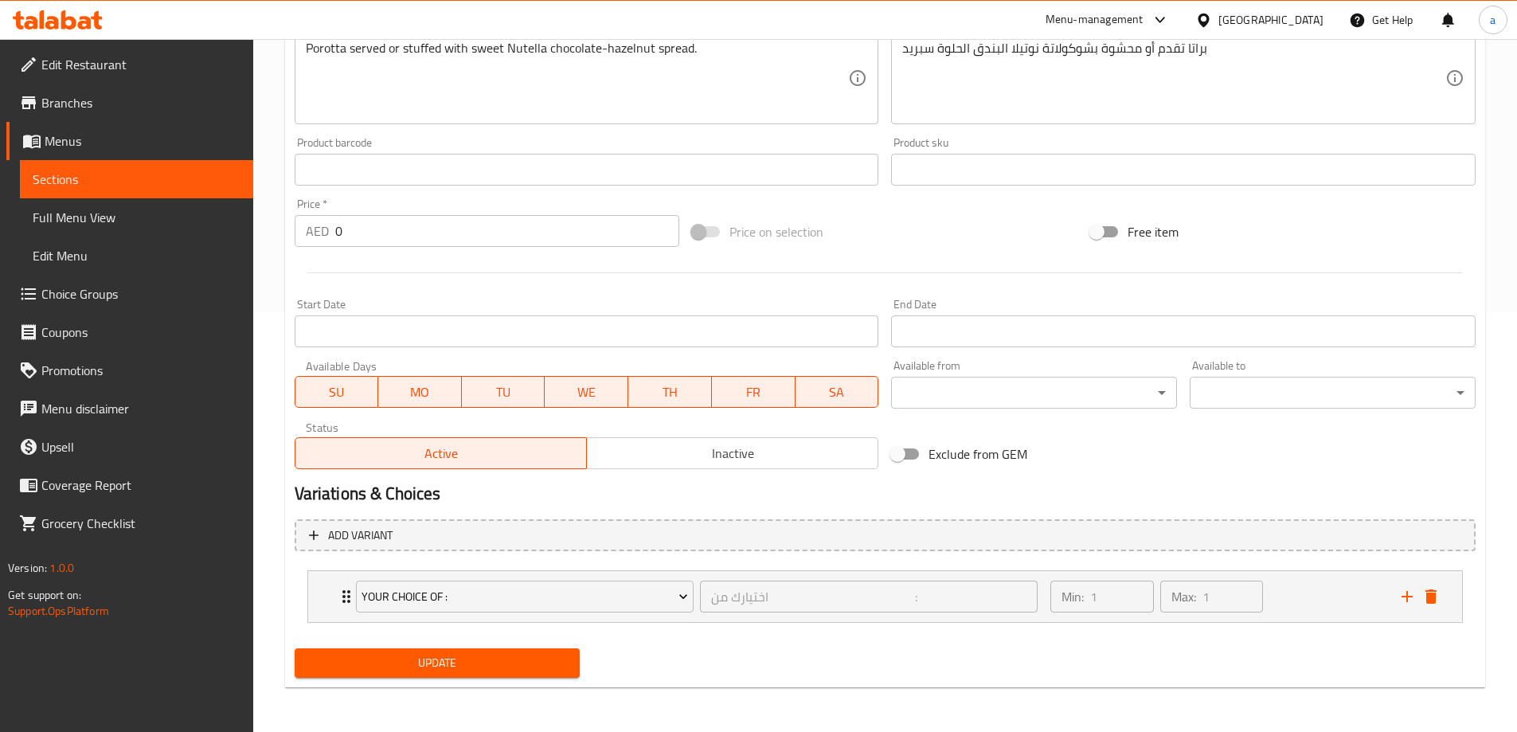
type input "براتا نوتيلا عادي"
click at [508, 668] on span "Update" at bounding box center [437, 663] width 260 height 20
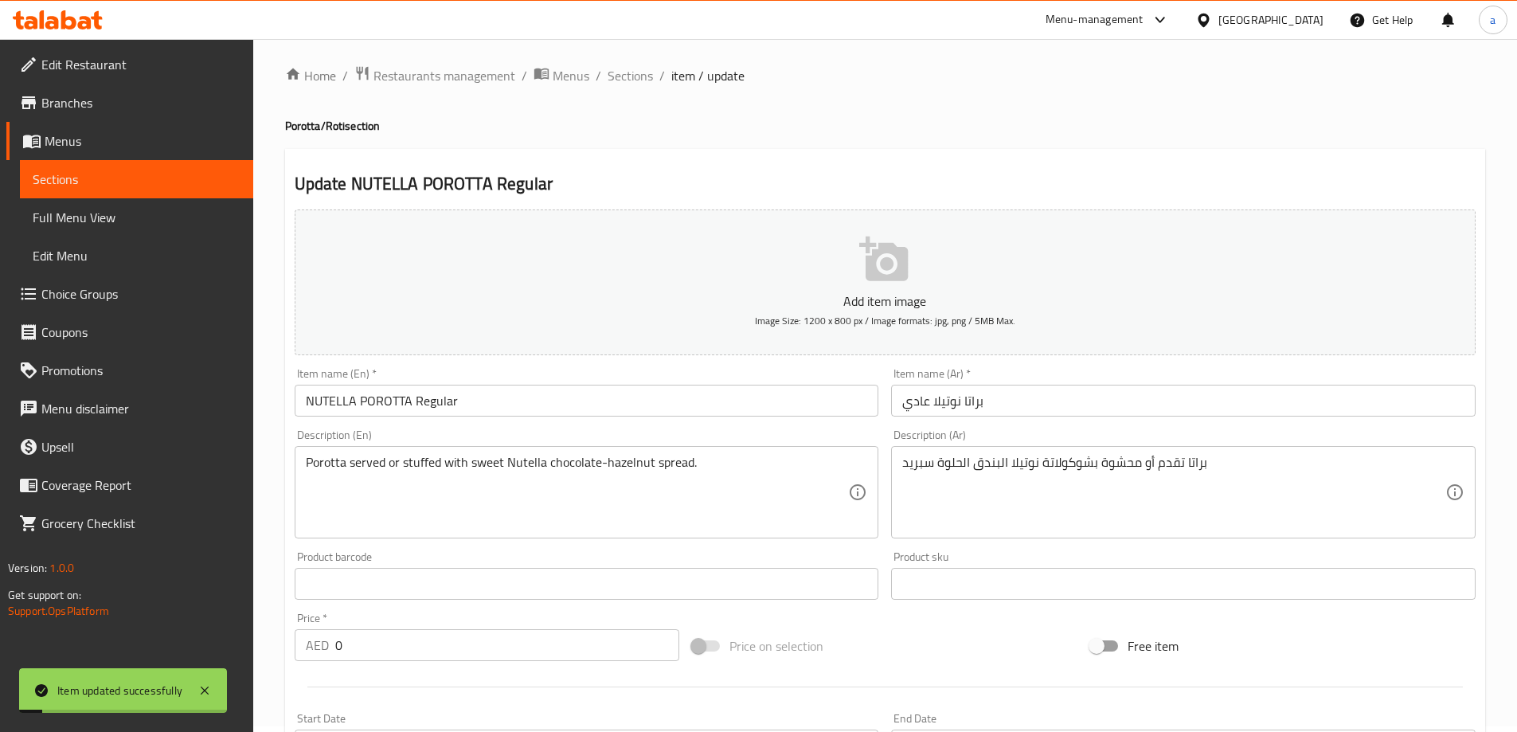
scroll to position [0, 0]
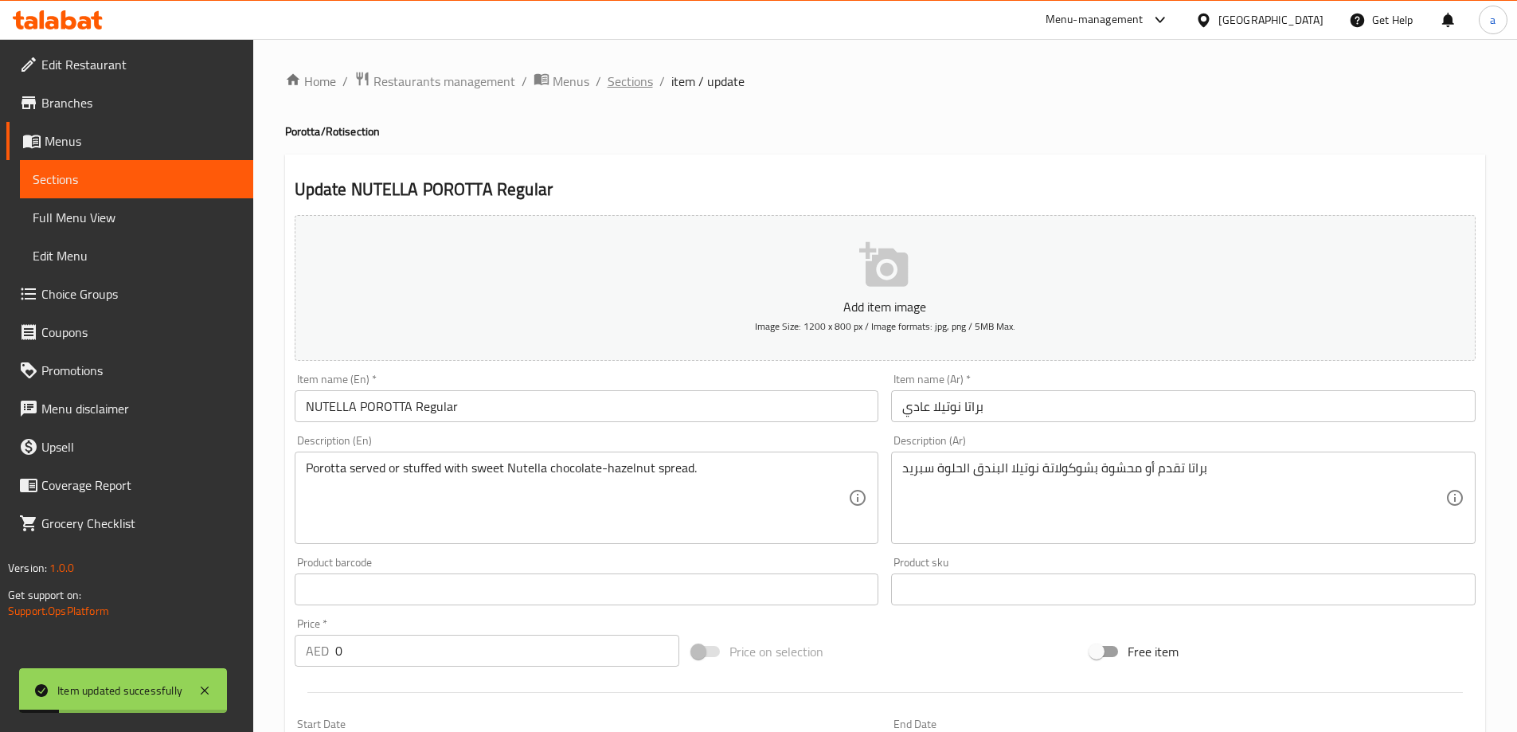
click at [617, 90] on span "Sections" at bounding box center [630, 81] width 45 height 19
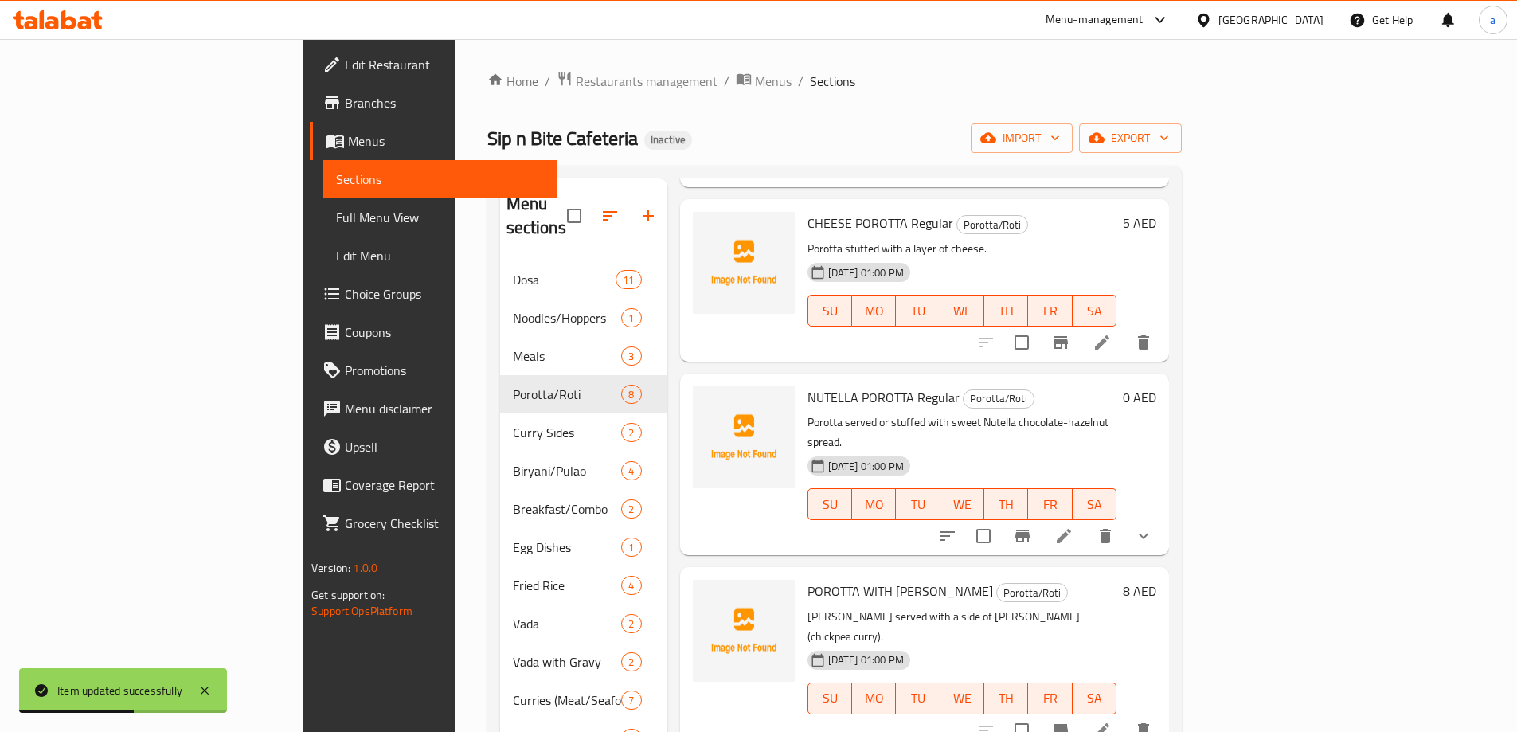
scroll to position [239, 0]
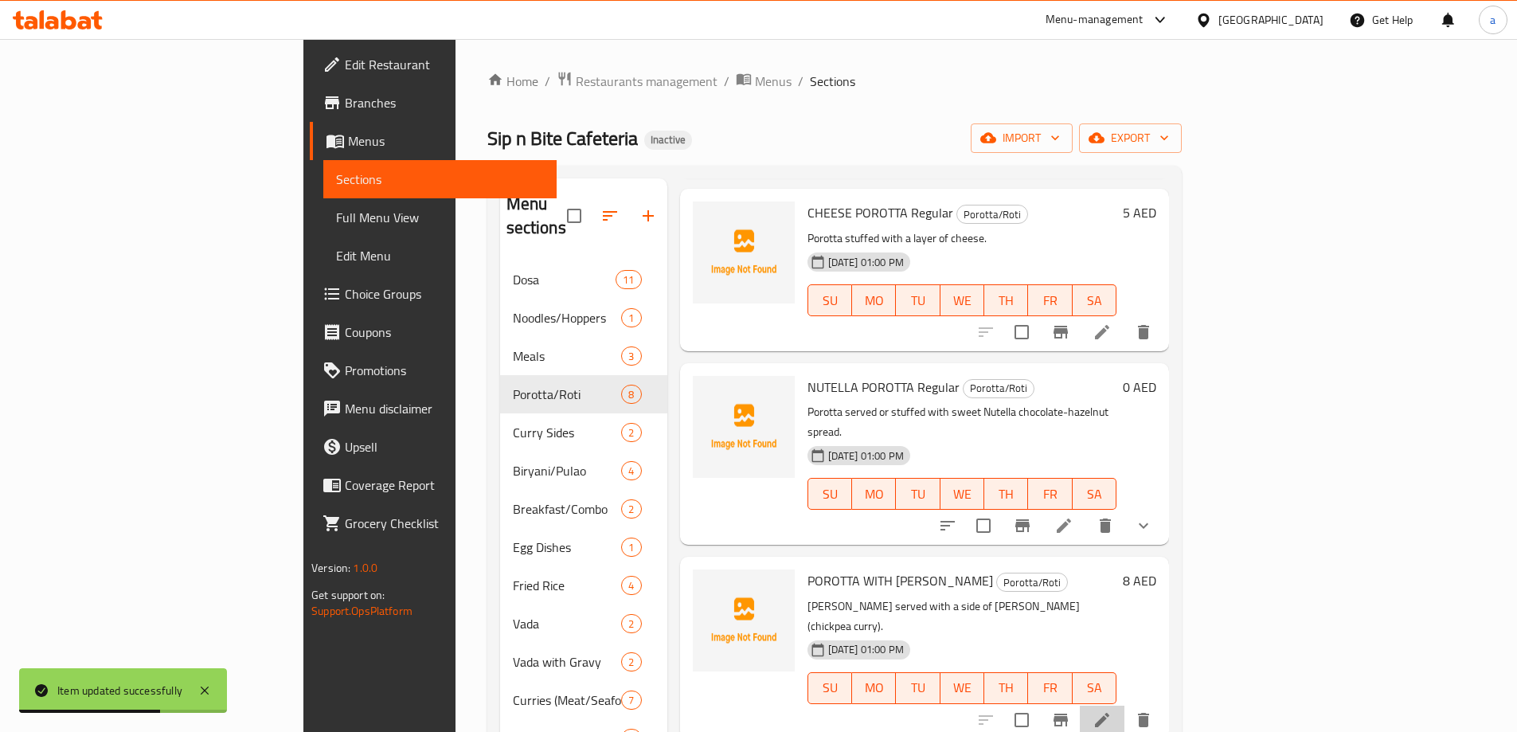
click at [1125, 706] on li at bounding box center [1102, 720] width 45 height 29
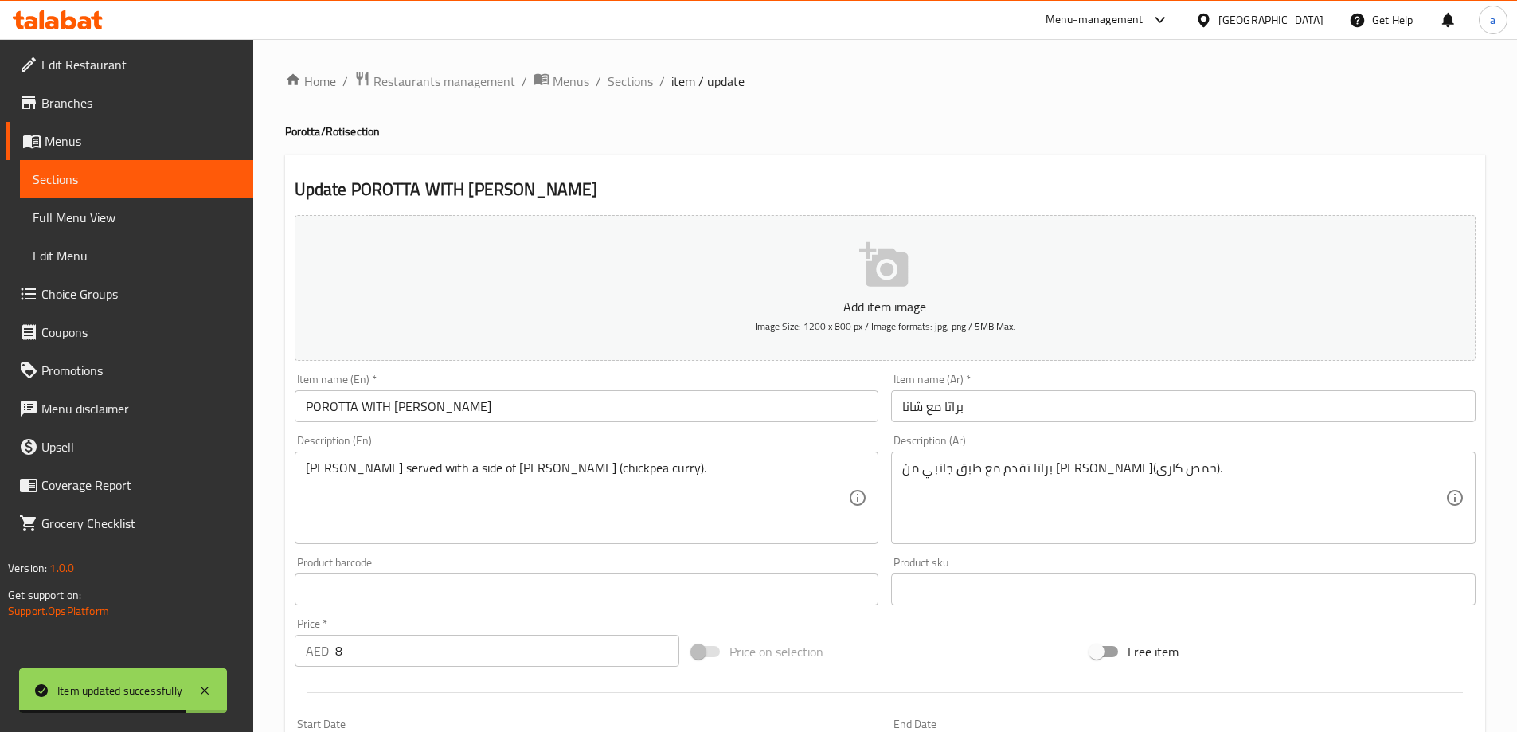
click at [728, 409] on input "POROTTA WITH [PERSON_NAME]" at bounding box center [587, 406] width 585 height 32
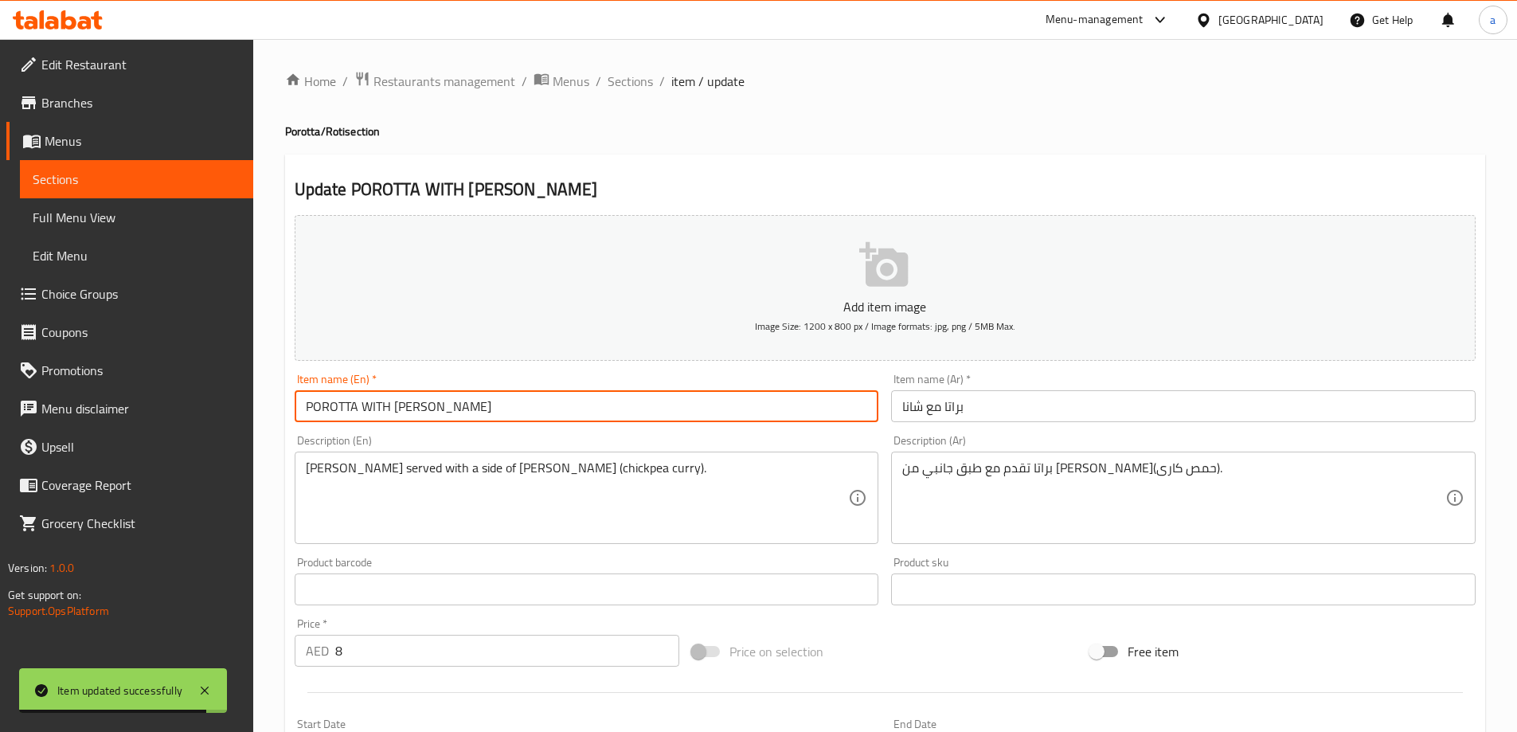
paste input "Regular"
type input "POROTTA WITH CHANA Regular"
click at [1008, 398] on input "براتا مع شانا" at bounding box center [1183, 406] width 585 height 32
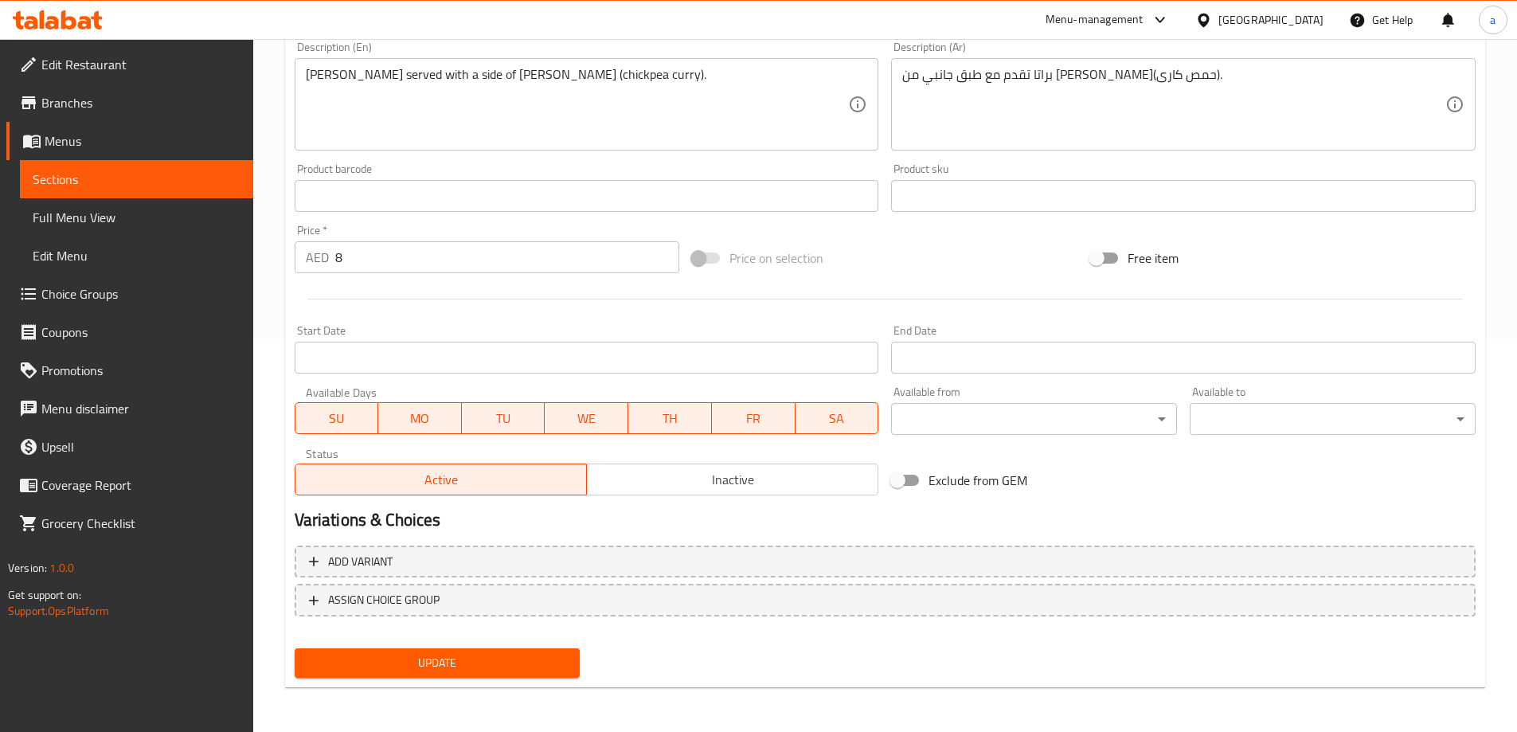
type input "براتا مع [PERSON_NAME]"
click at [442, 665] on span "Update" at bounding box center [437, 663] width 260 height 20
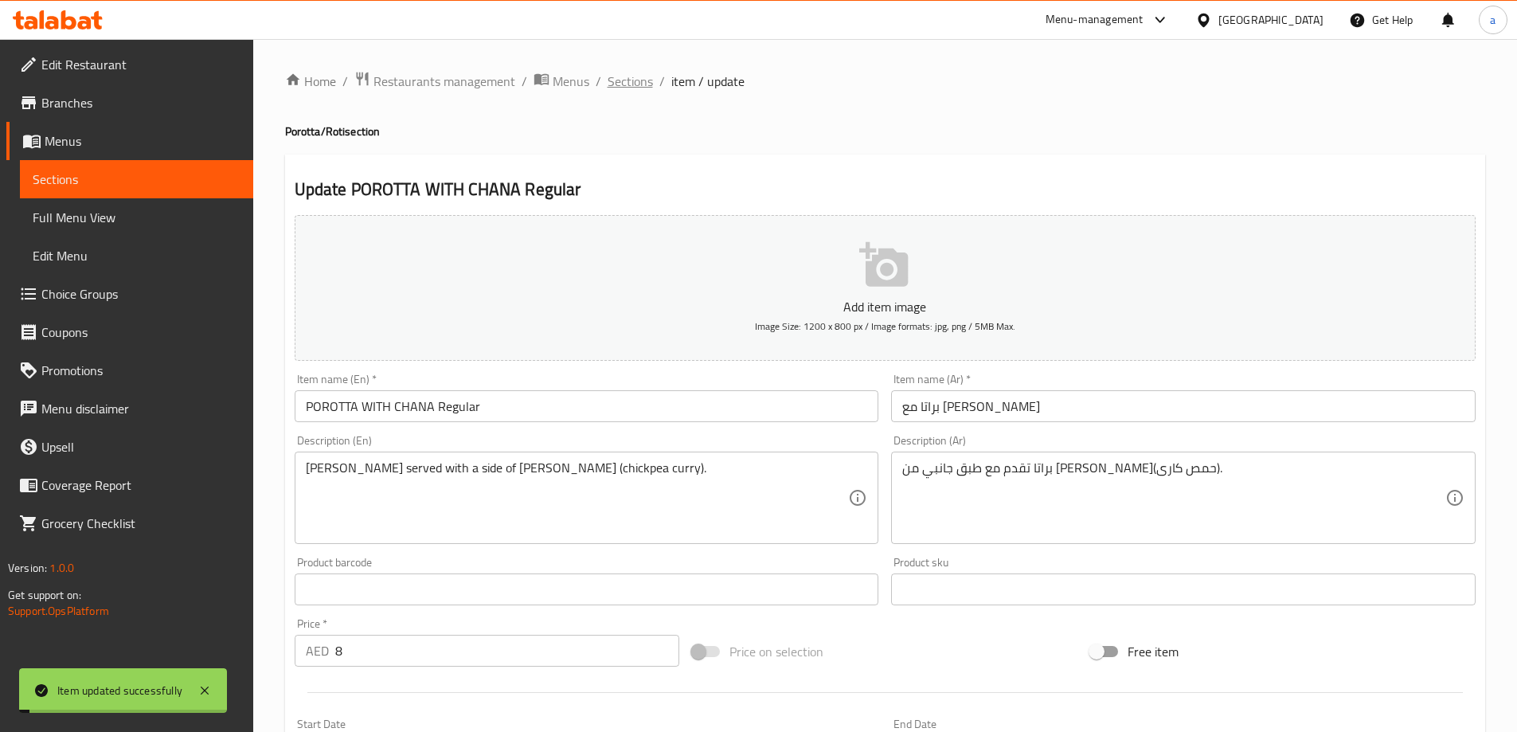
click at [629, 80] on span "Sections" at bounding box center [630, 81] width 45 height 19
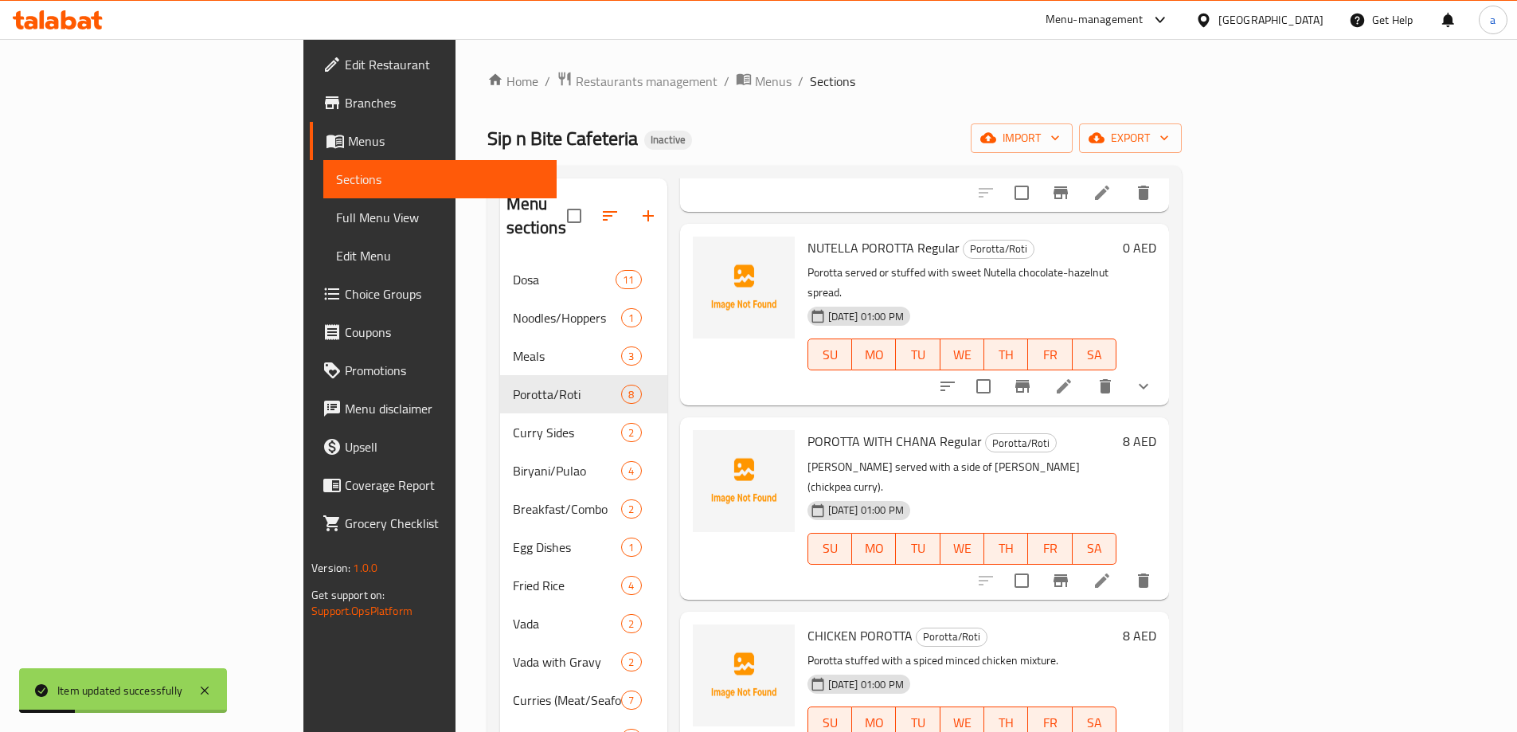
scroll to position [398, 0]
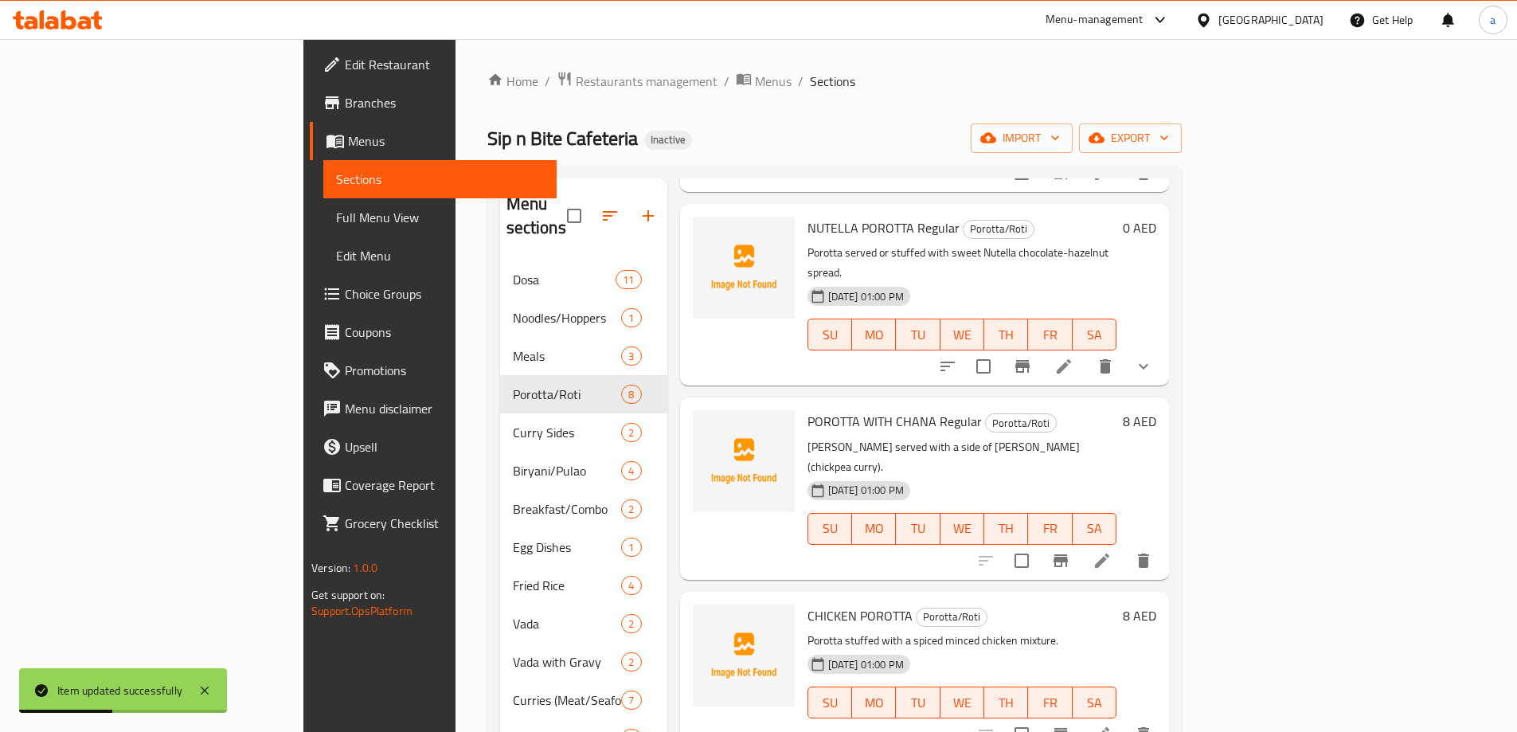
click at [1125, 720] on li at bounding box center [1102, 734] width 45 height 29
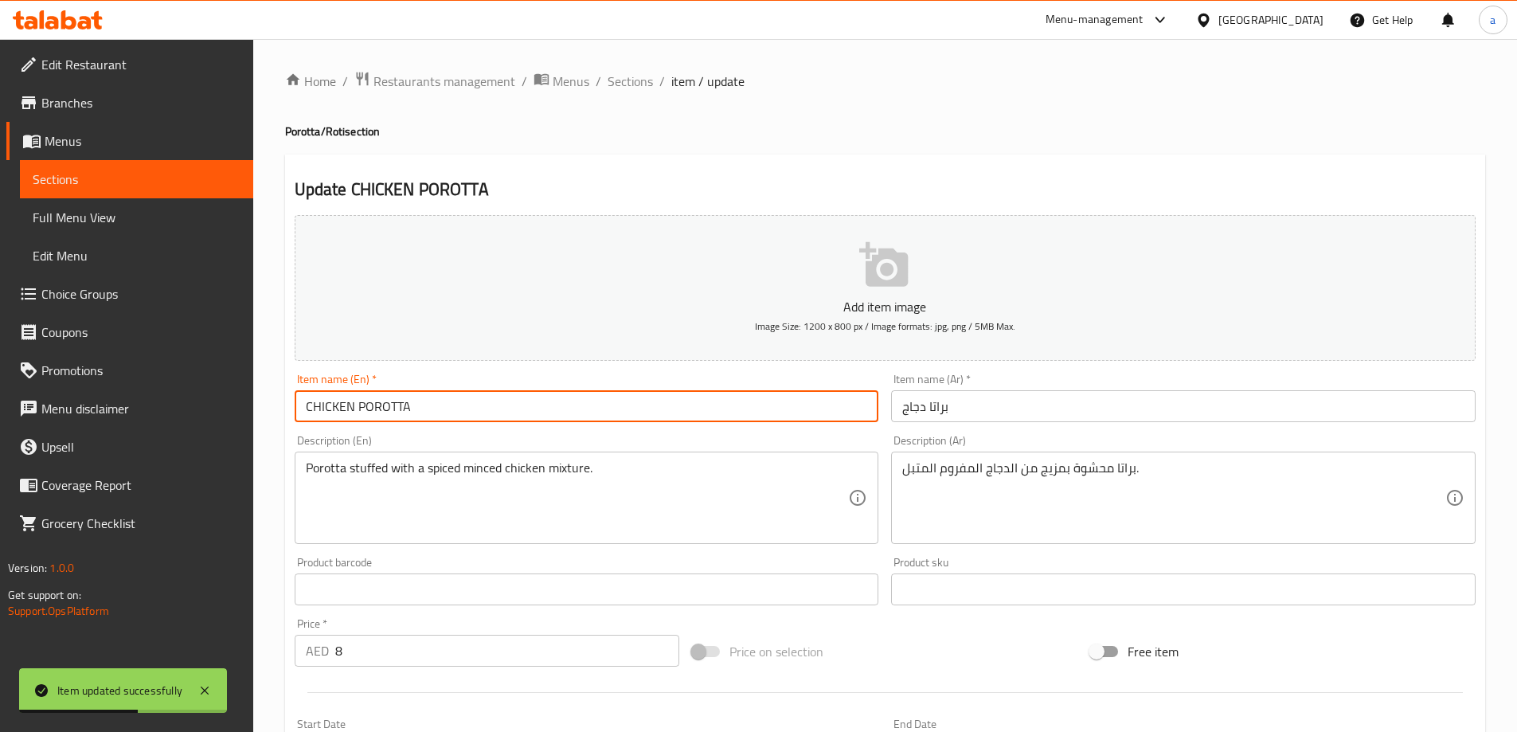
click at [603, 417] on input "CHICKEN POROTTA" at bounding box center [587, 406] width 585 height 32
paste input "Regular"
type input "CHICKEN POROTTA Regular"
click at [1012, 417] on input "براتا دجاج" at bounding box center [1183, 406] width 585 height 32
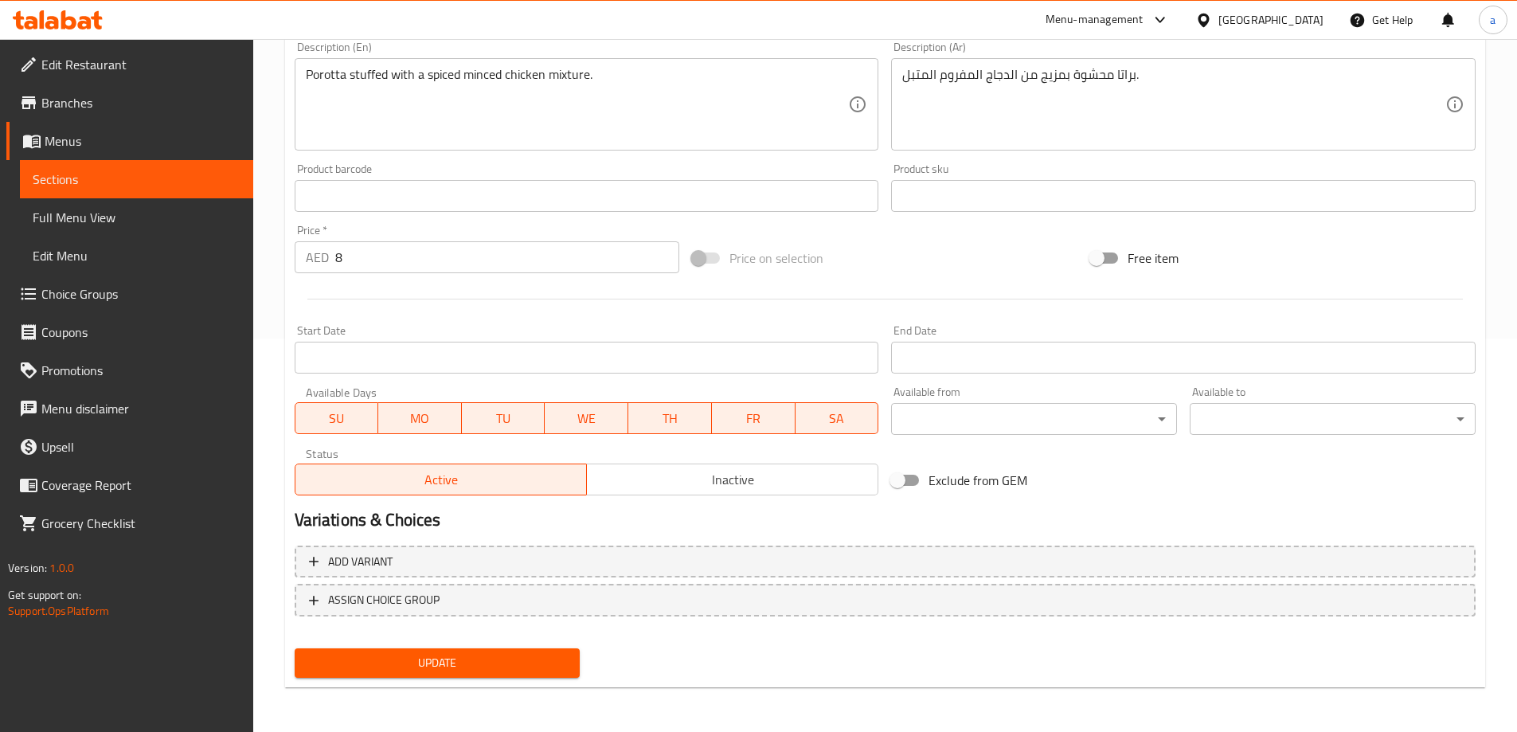
type input "براتا دجاج عادي"
click at [480, 653] on span "Update" at bounding box center [437, 663] width 260 height 20
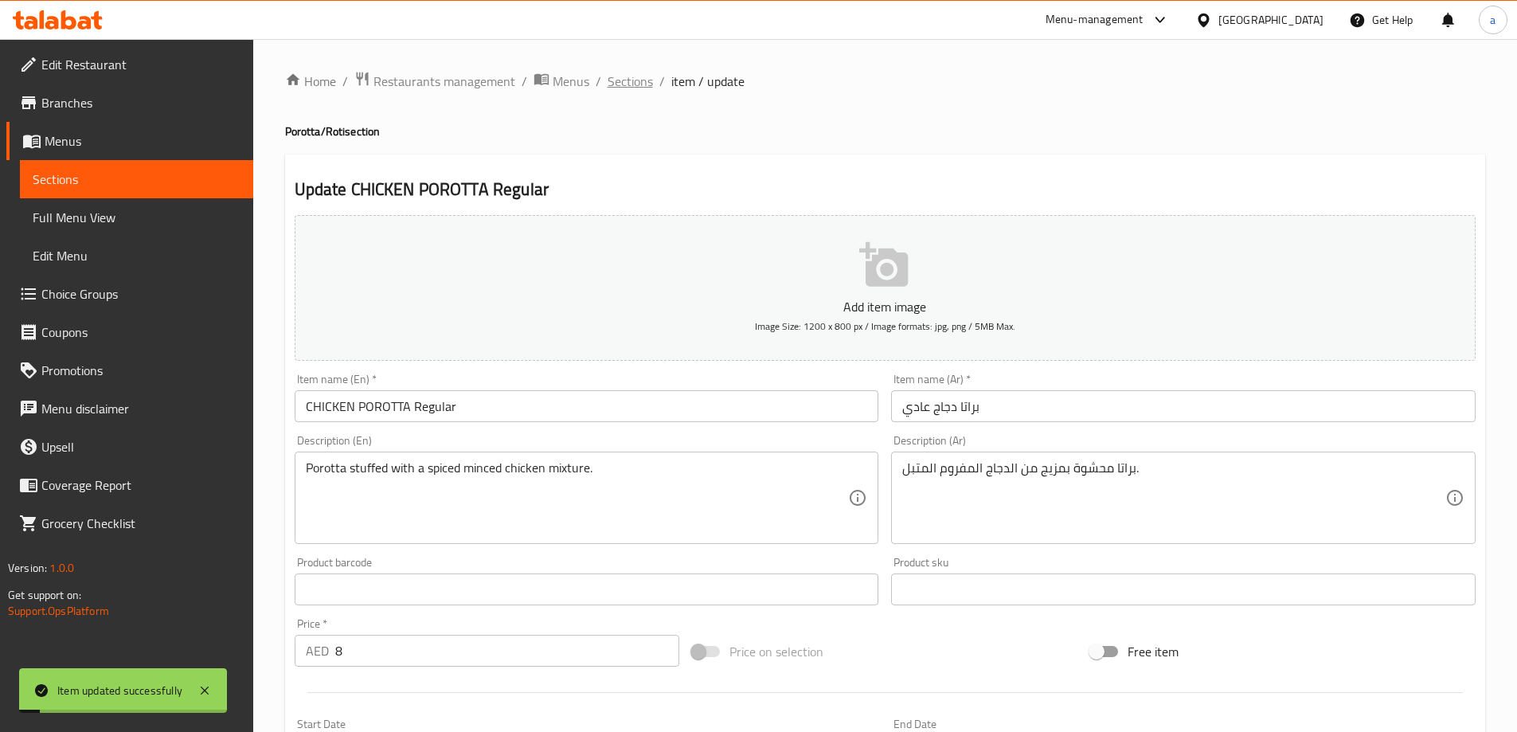
click at [644, 77] on span "Sections" at bounding box center [630, 81] width 45 height 19
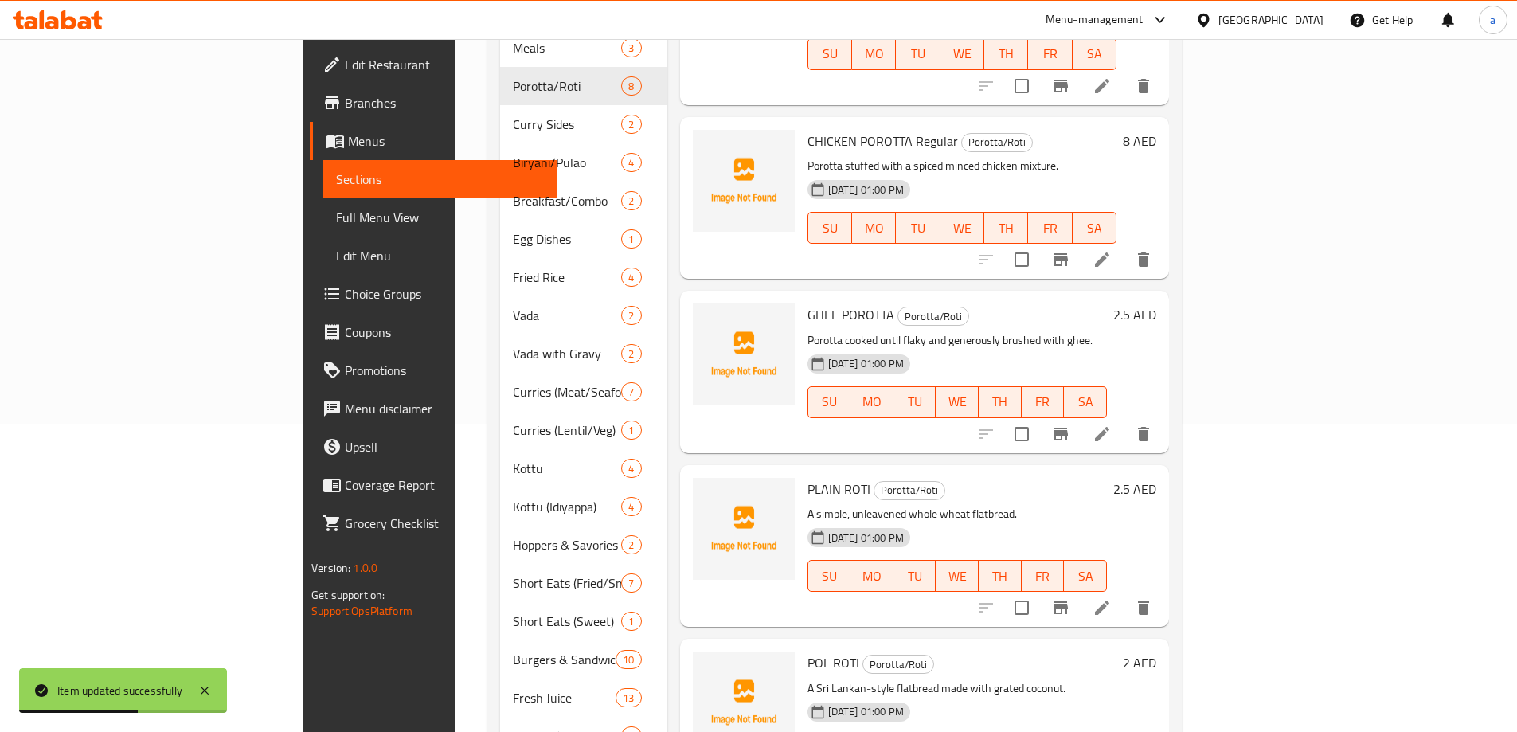
scroll to position [319, 0]
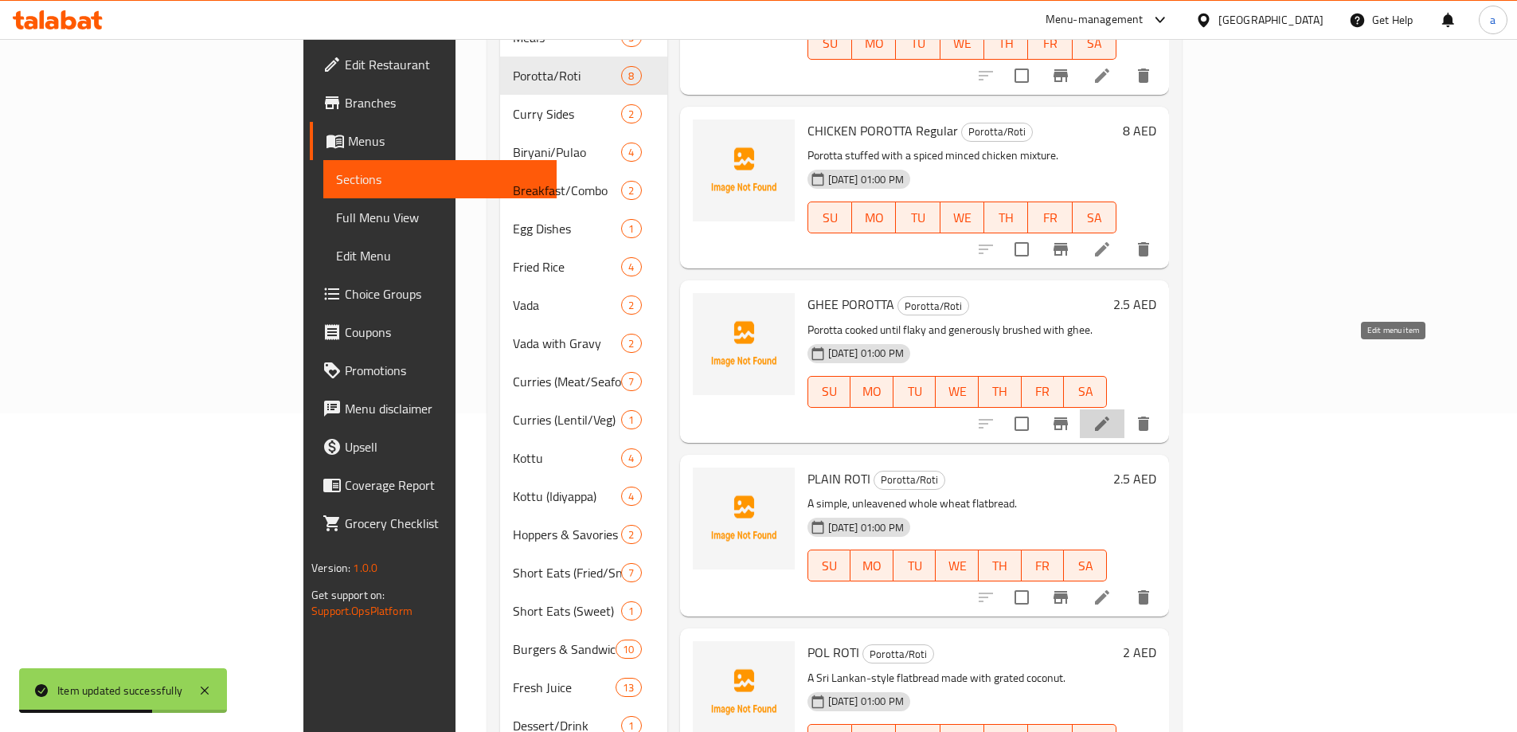
click at [1112, 414] on icon at bounding box center [1102, 423] width 19 height 19
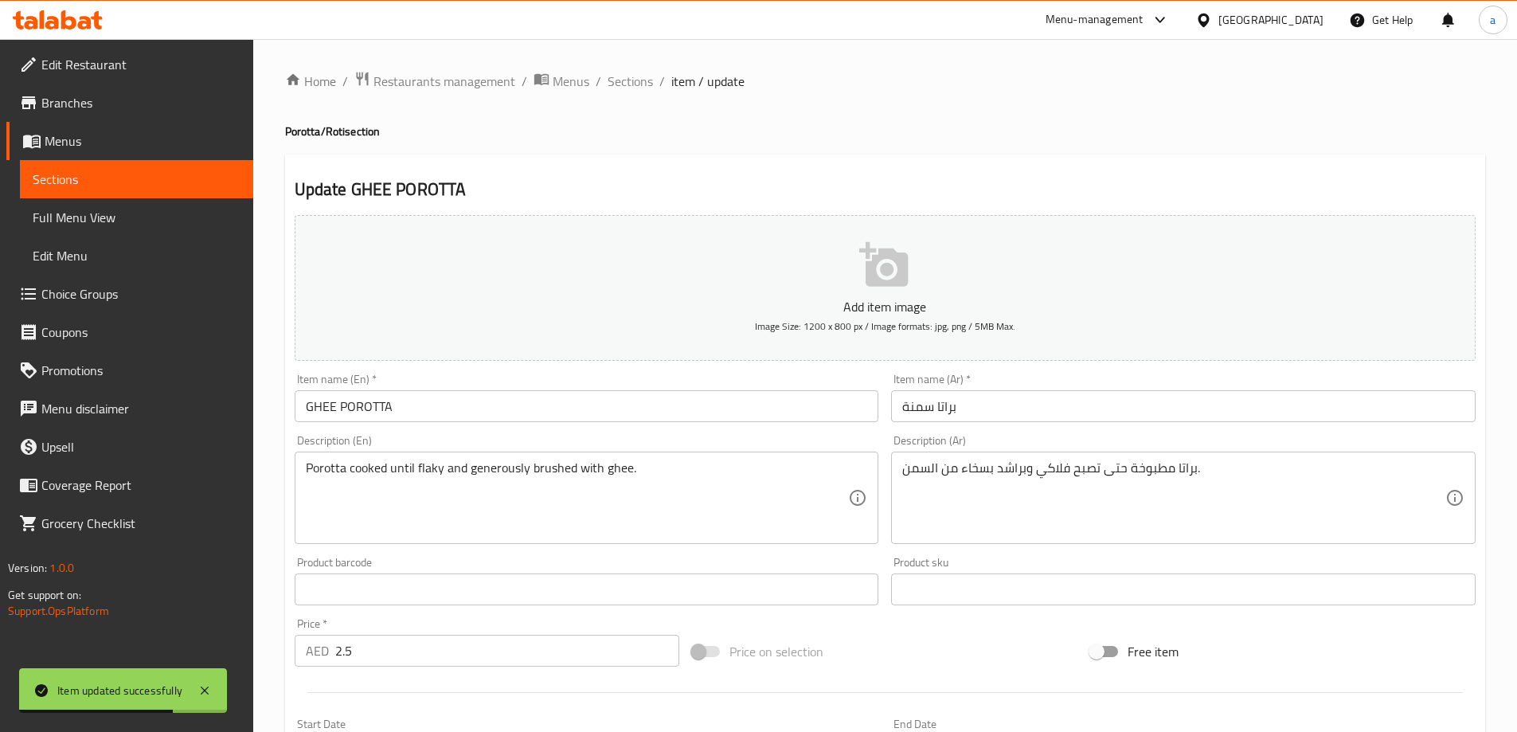
click at [554, 428] on div "Item name (En)   * GHEE POROTTA Item name (En) *" at bounding box center [586, 397] width 597 height 61
click at [554, 426] on div "Item name (En)   * GHEE POROTTA Item name (En) *" at bounding box center [586, 397] width 597 height 61
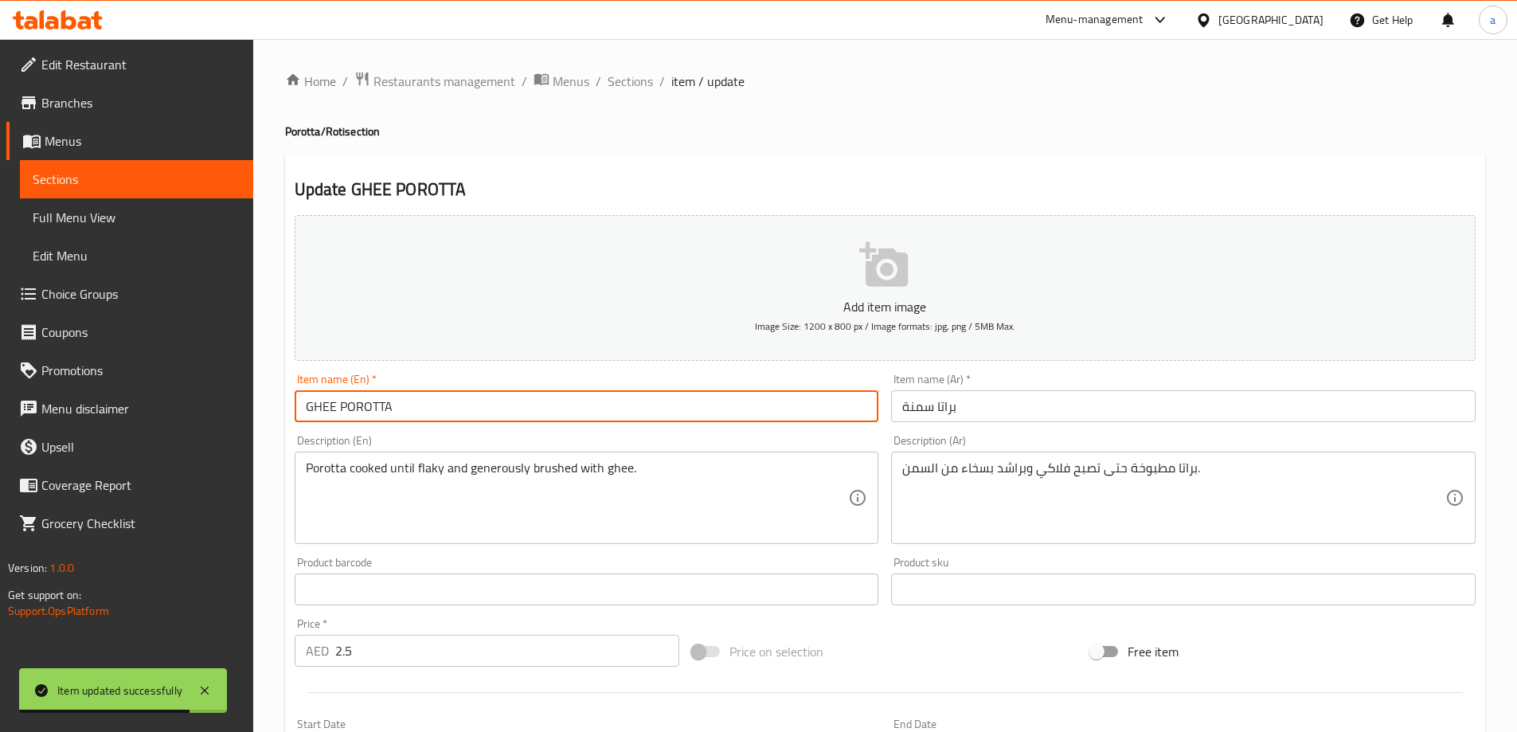
click at [554, 414] on input "GHEE POROTTA" at bounding box center [587, 406] width 585 height 32
paste input "Regular"
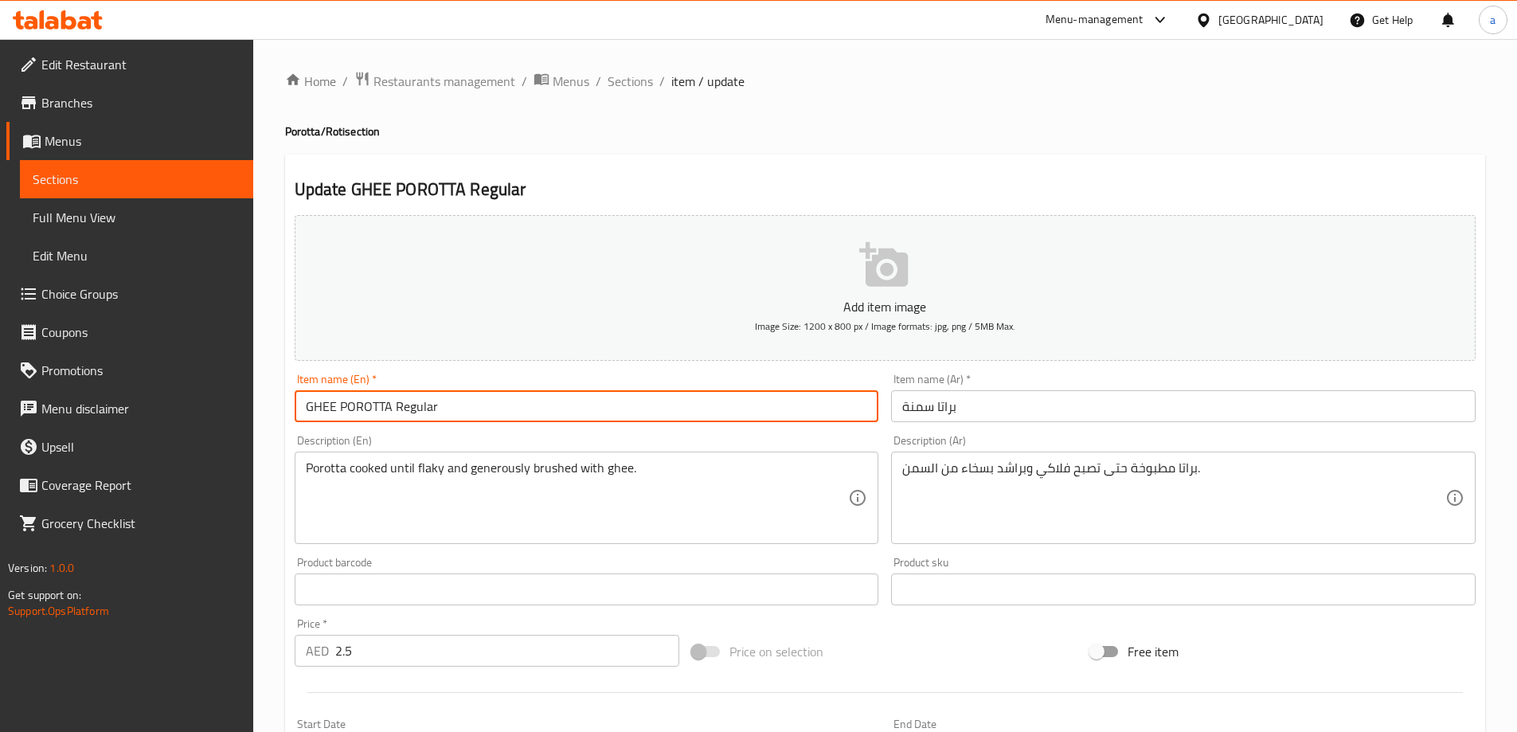
type input "GHEE POROTTA Regular"
click at [1120, 409] on input "براتا سمنة" at bounding box center [1183, 406] width 585 height 32
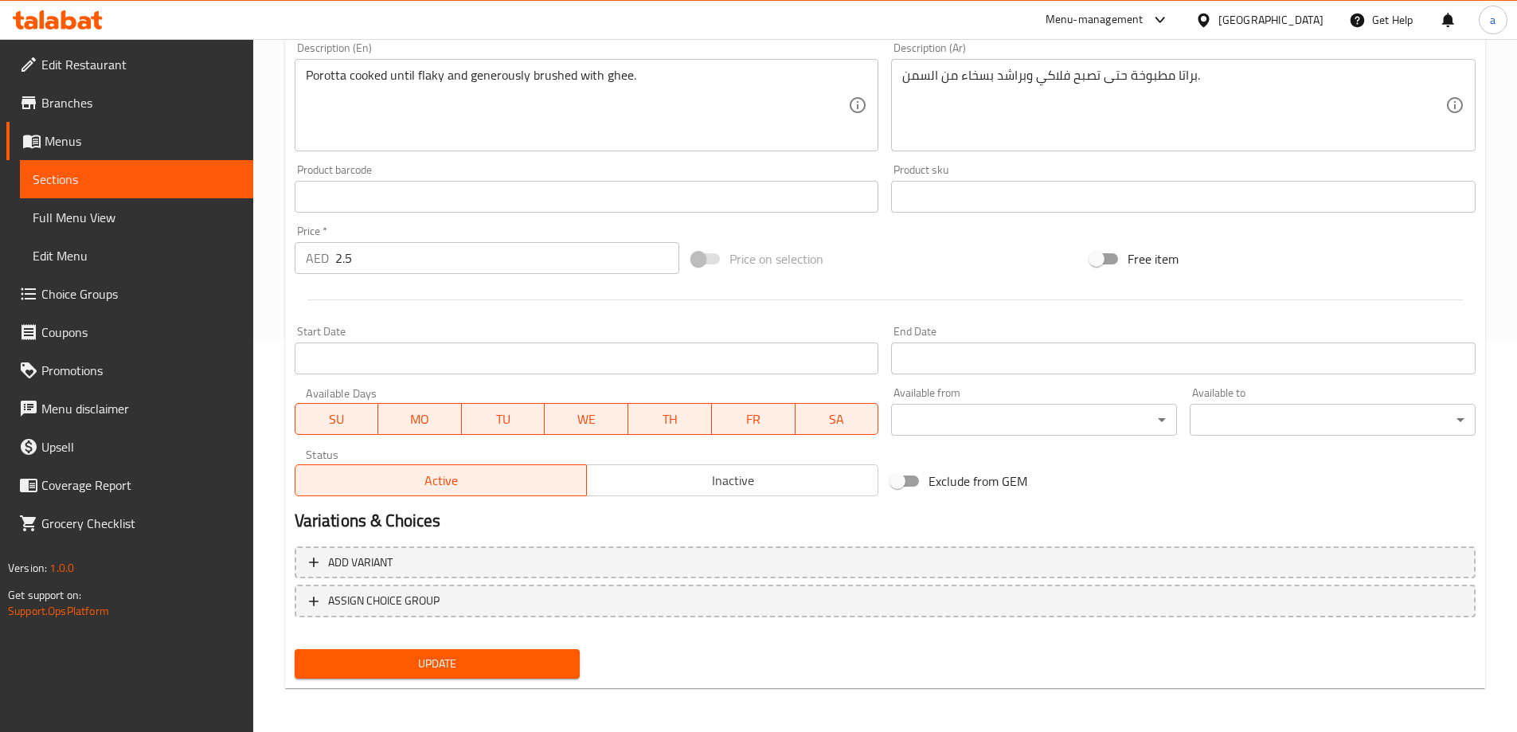
scroll to position [394, 0]
type input "براتا سمنة عادي"
click at [494, 672] on span "Update" at bounding box center [437, 663] width 260 height 20
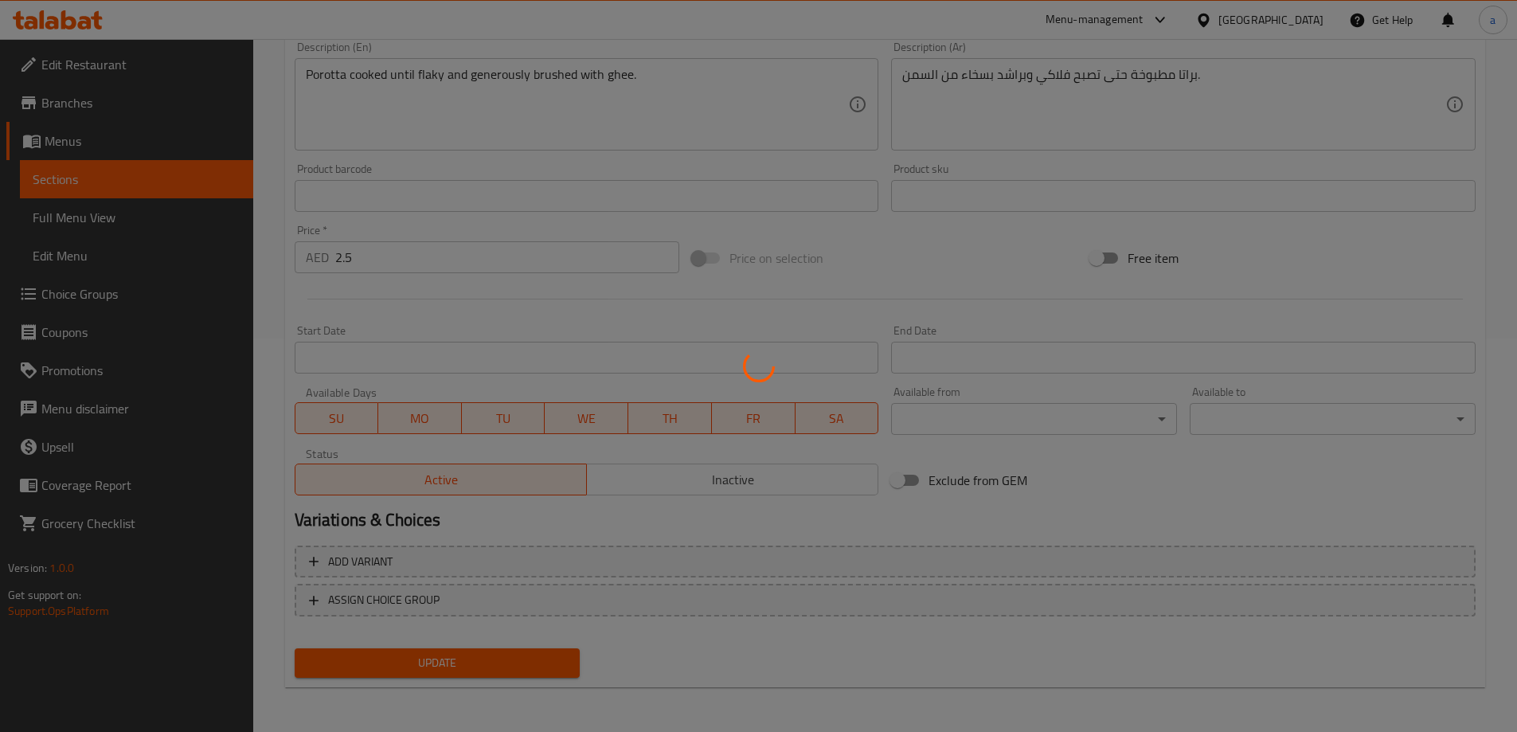
scroll to position [0, 0]
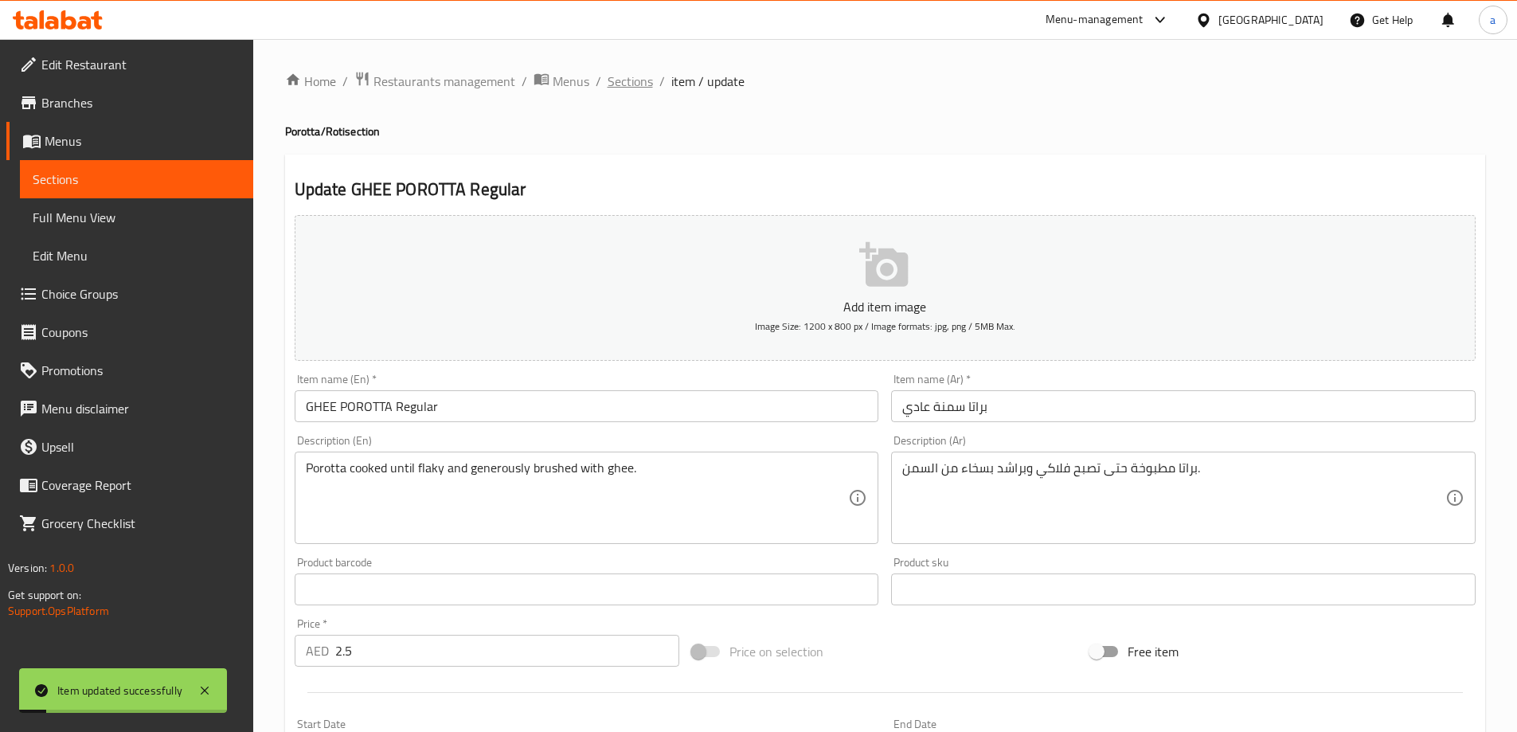
click at [640, 79] on span "Sections" at bounding box center [630, 81] width 45 height 19
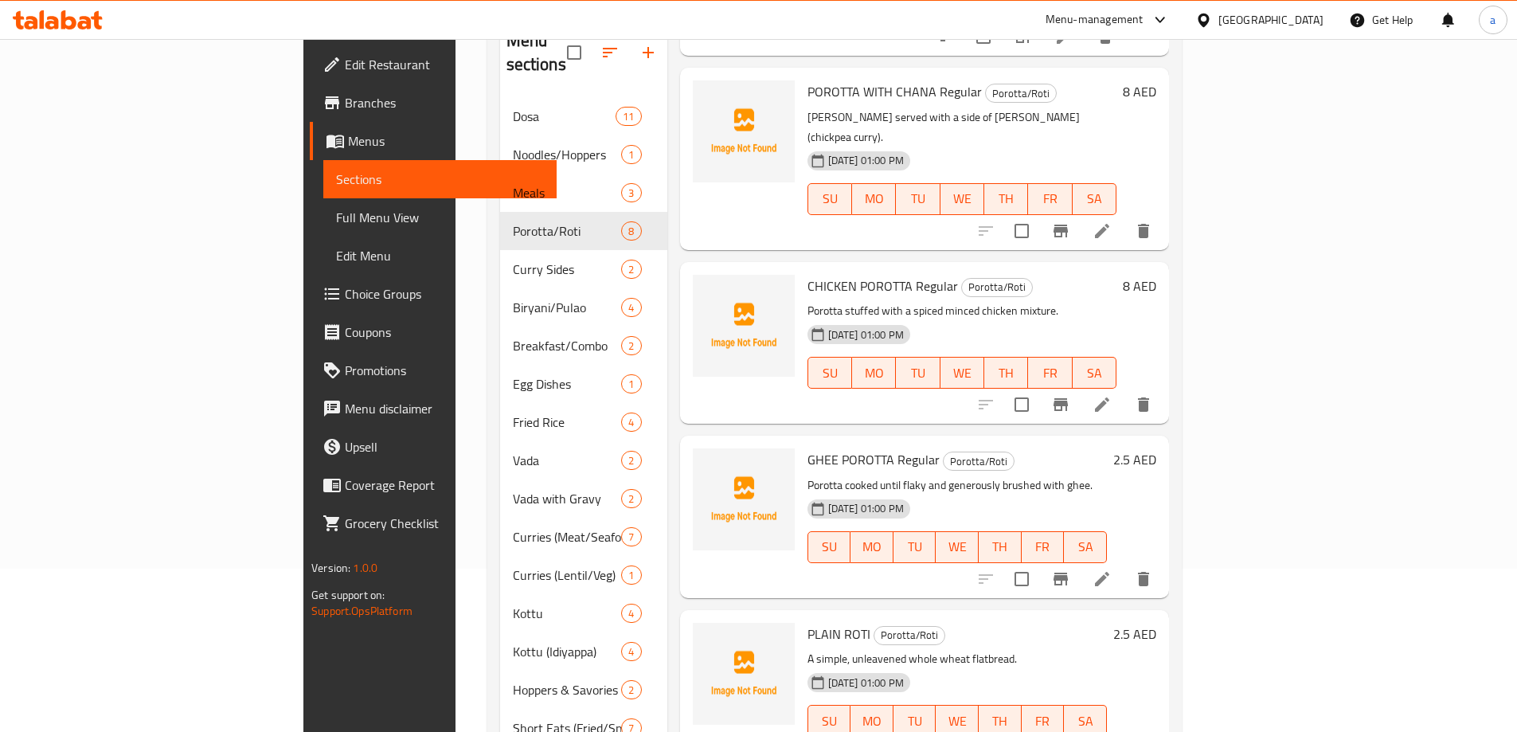
scroll to position [239, 0]
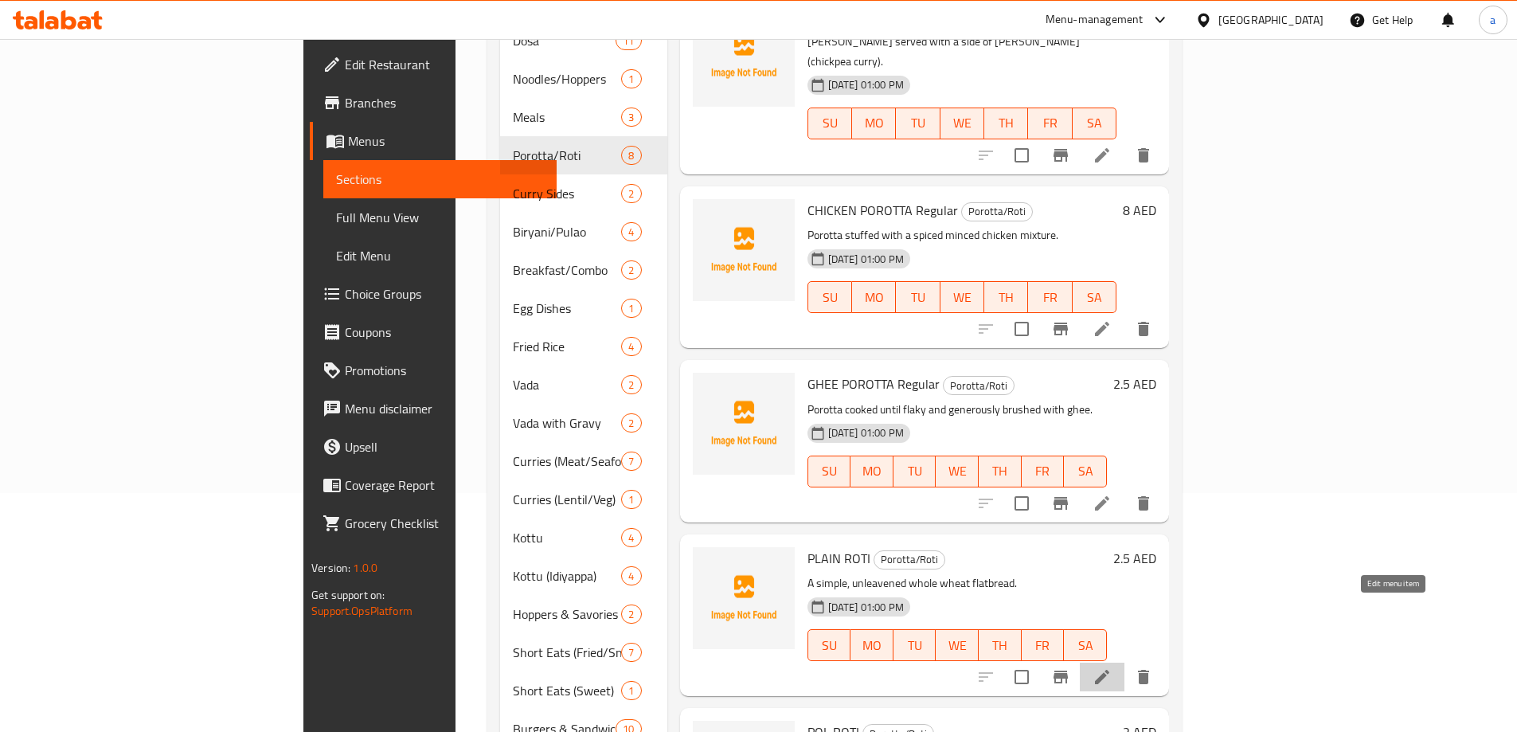
click at [1112, 668] on icon at bounding box center [1102, 677] width 19 height 19
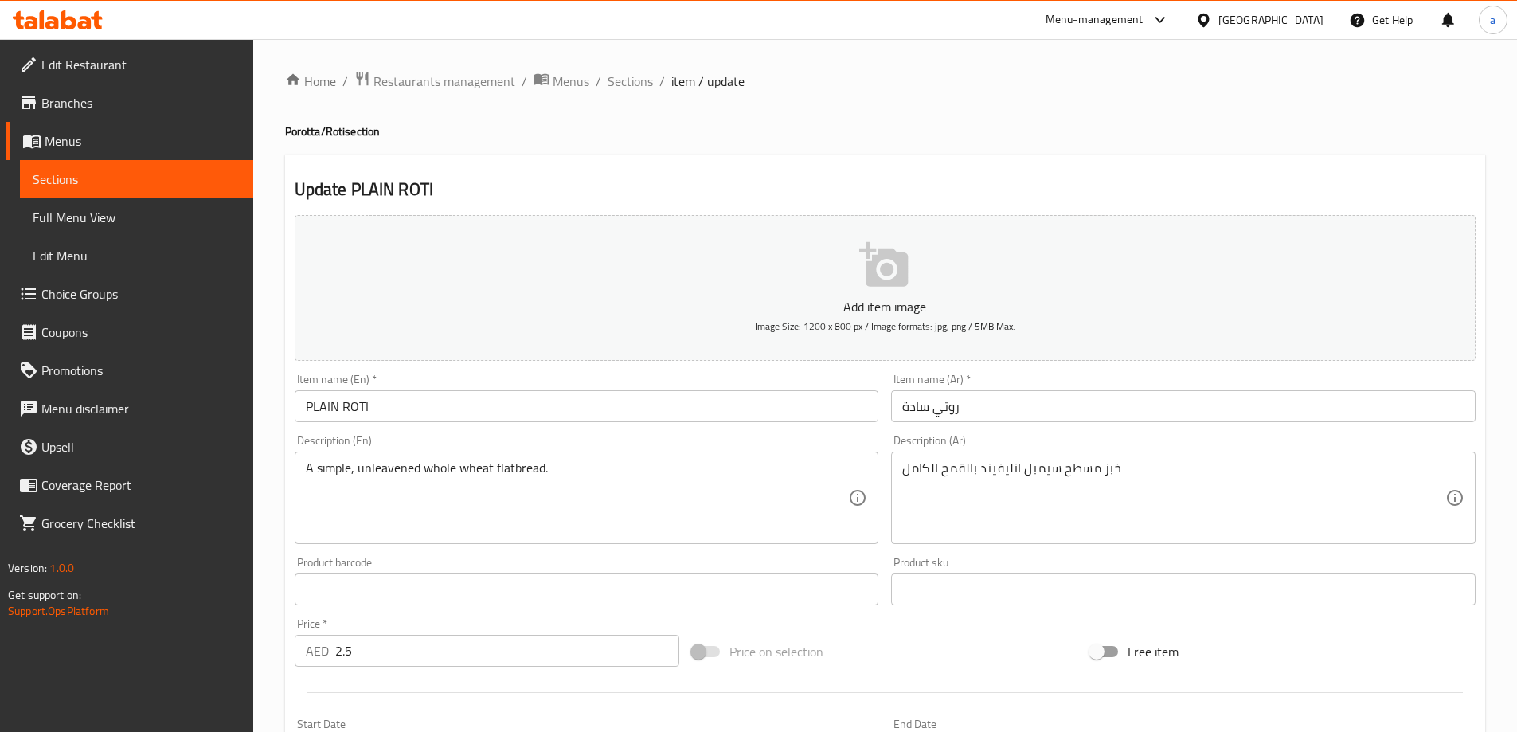
click at [652, 415] on input "PLAIN ROTI" at bounding box center [587, 406] width 585 height 32
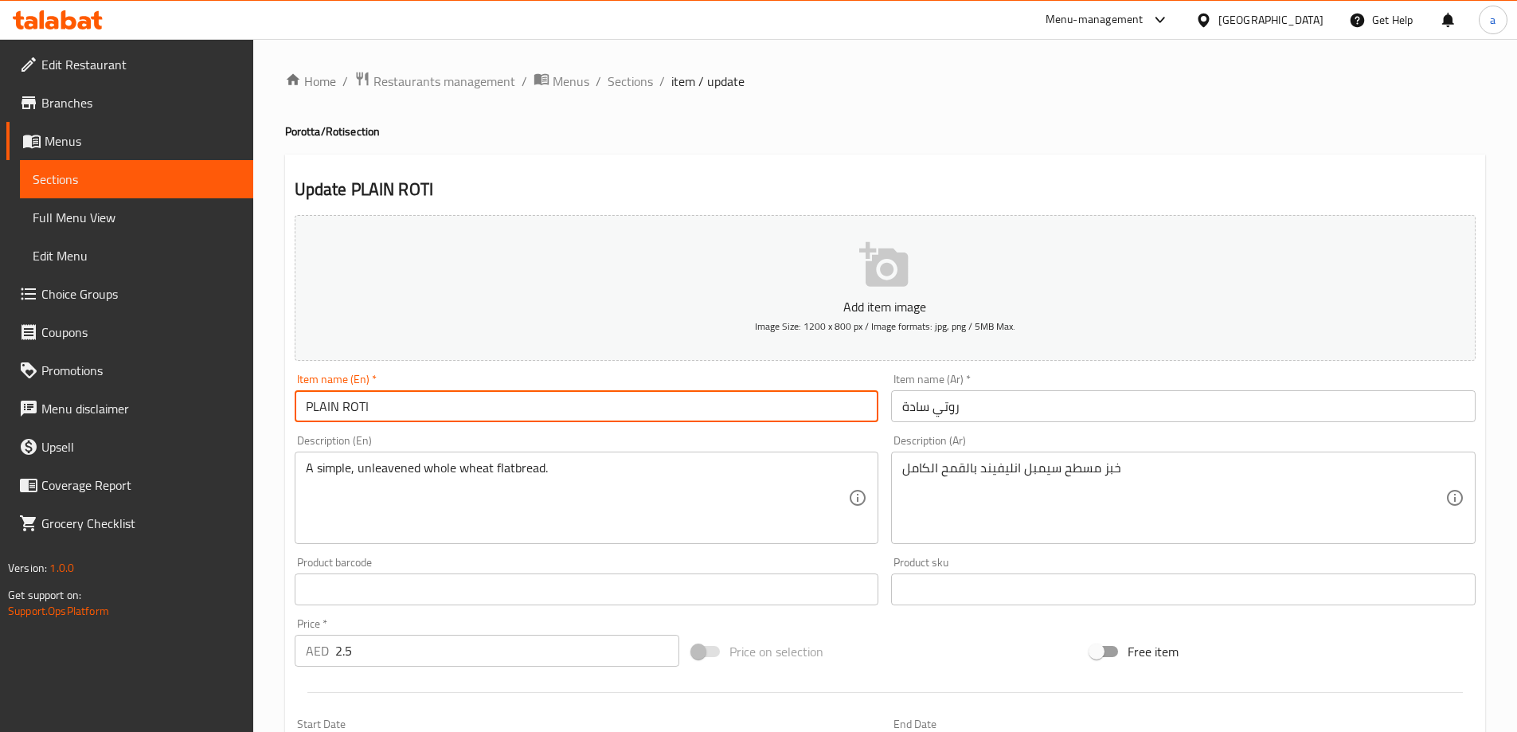
paste input "Regular"
type input "PLAIN ROTI Regular"
click at [979, 421] on input "روتي سادة" at bounding box center [1183, 406] width 585 height 32
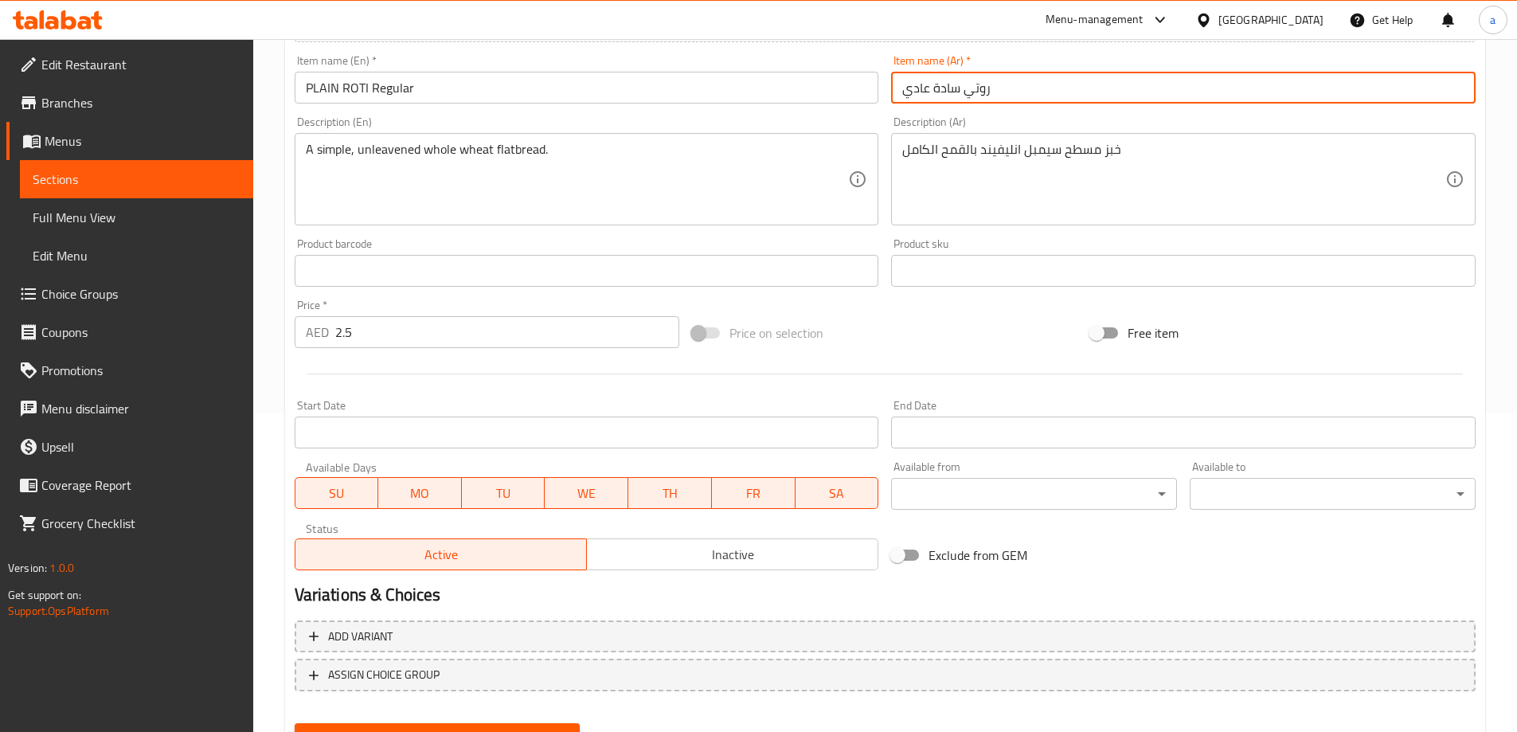
scroll to position [394, 0]
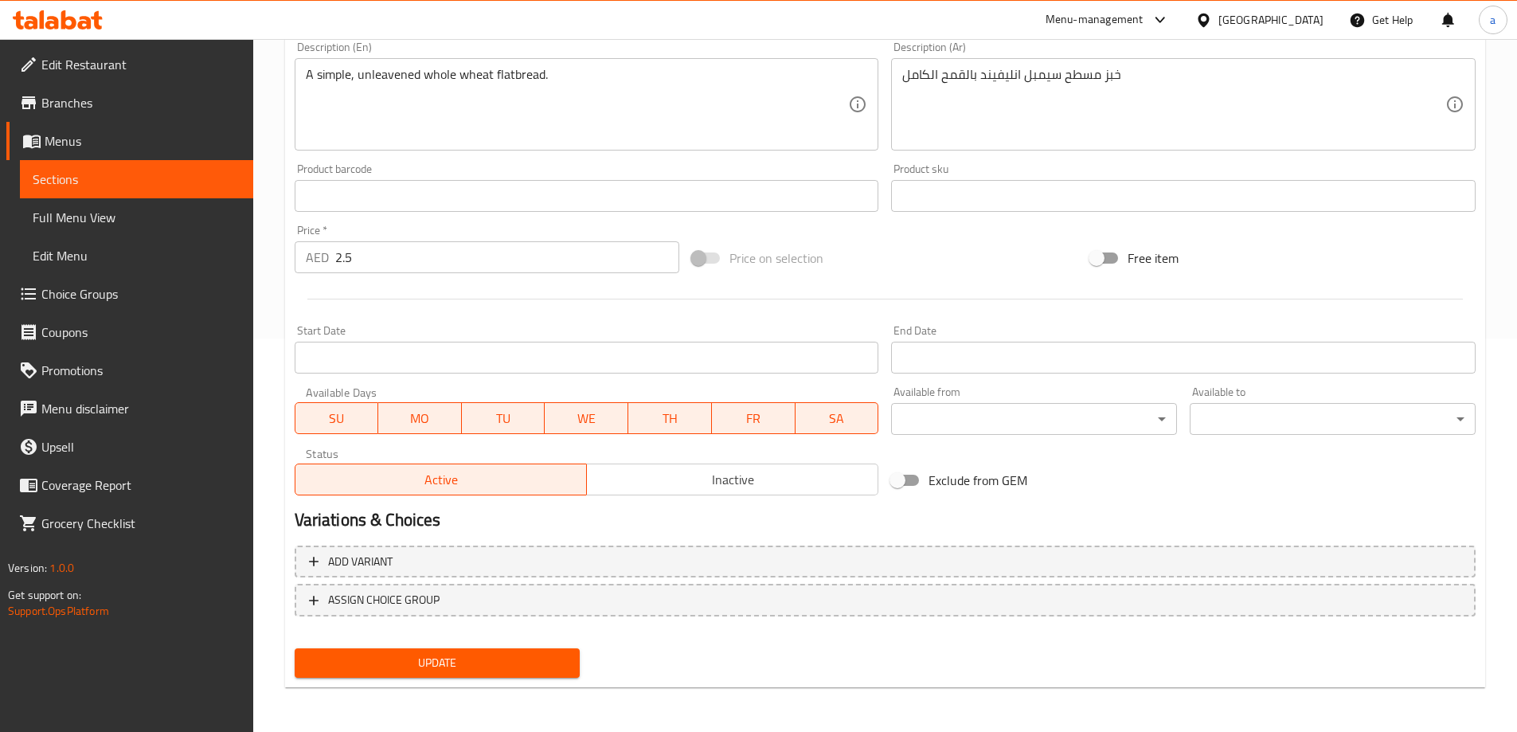
type input "روتي سادة عادي"
click at [545, 652] on button "Update" at bounding box center [438, 662] width 286 height 29
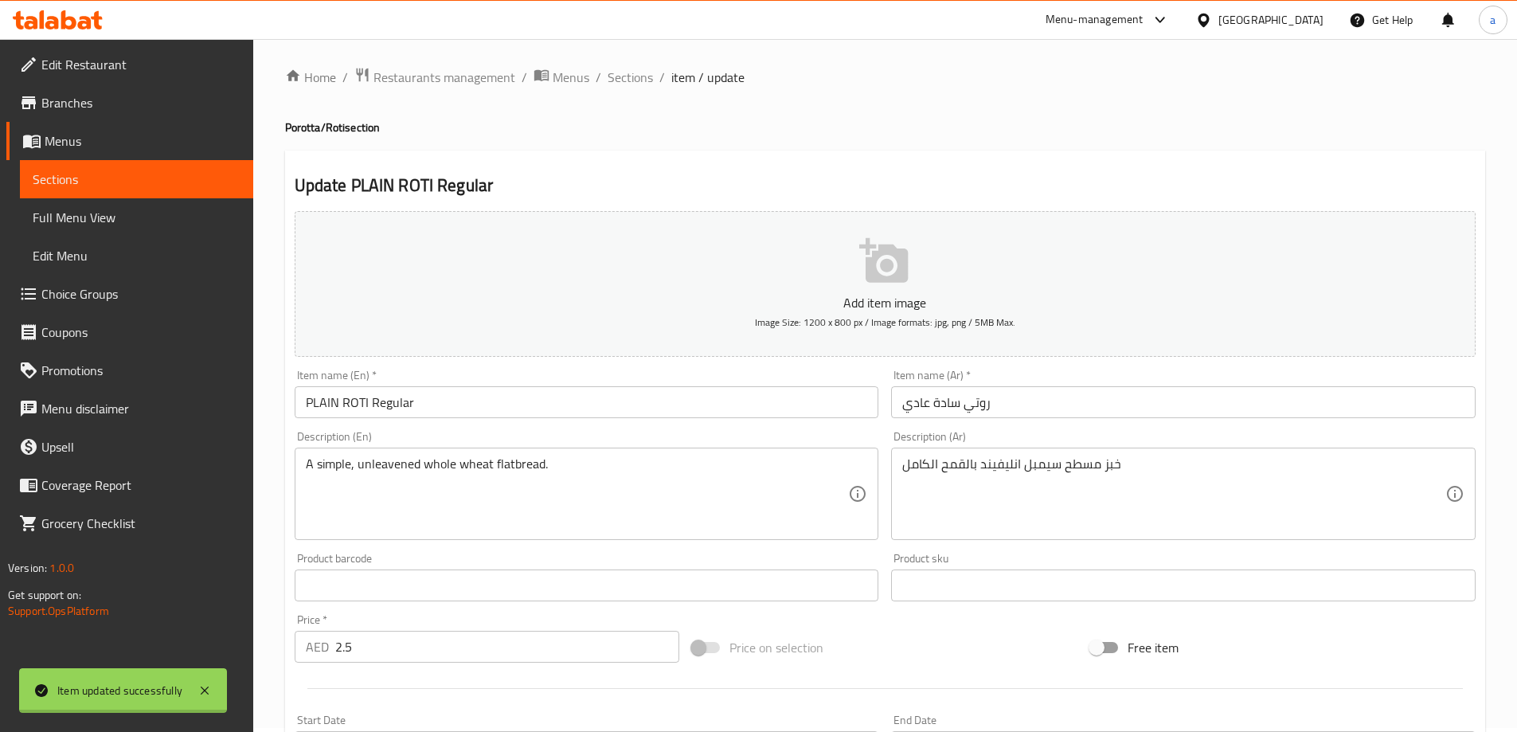
scroll to position [0, 0]
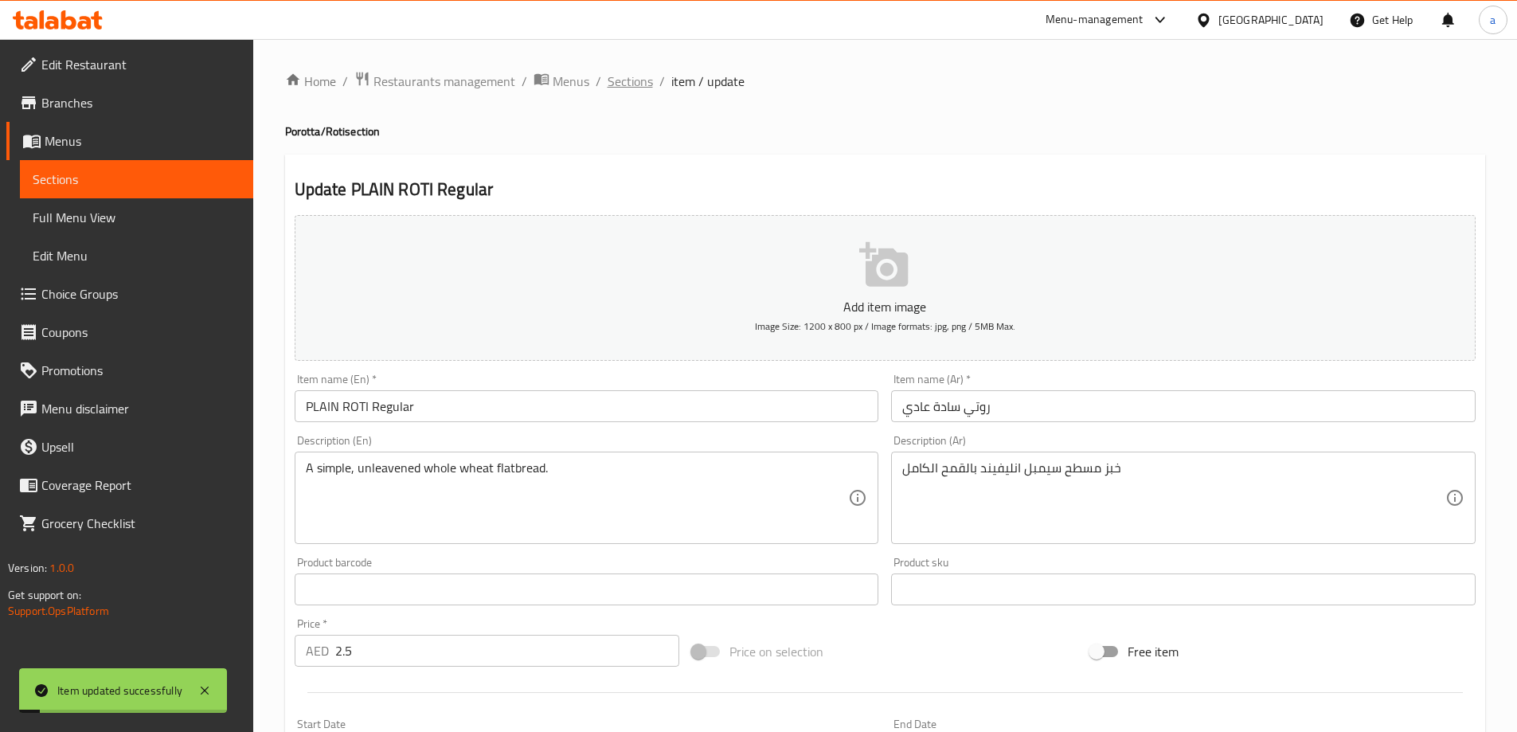
click at [628, 91] on span "Sections" at bounding box center [630, 81] width 45 height 19
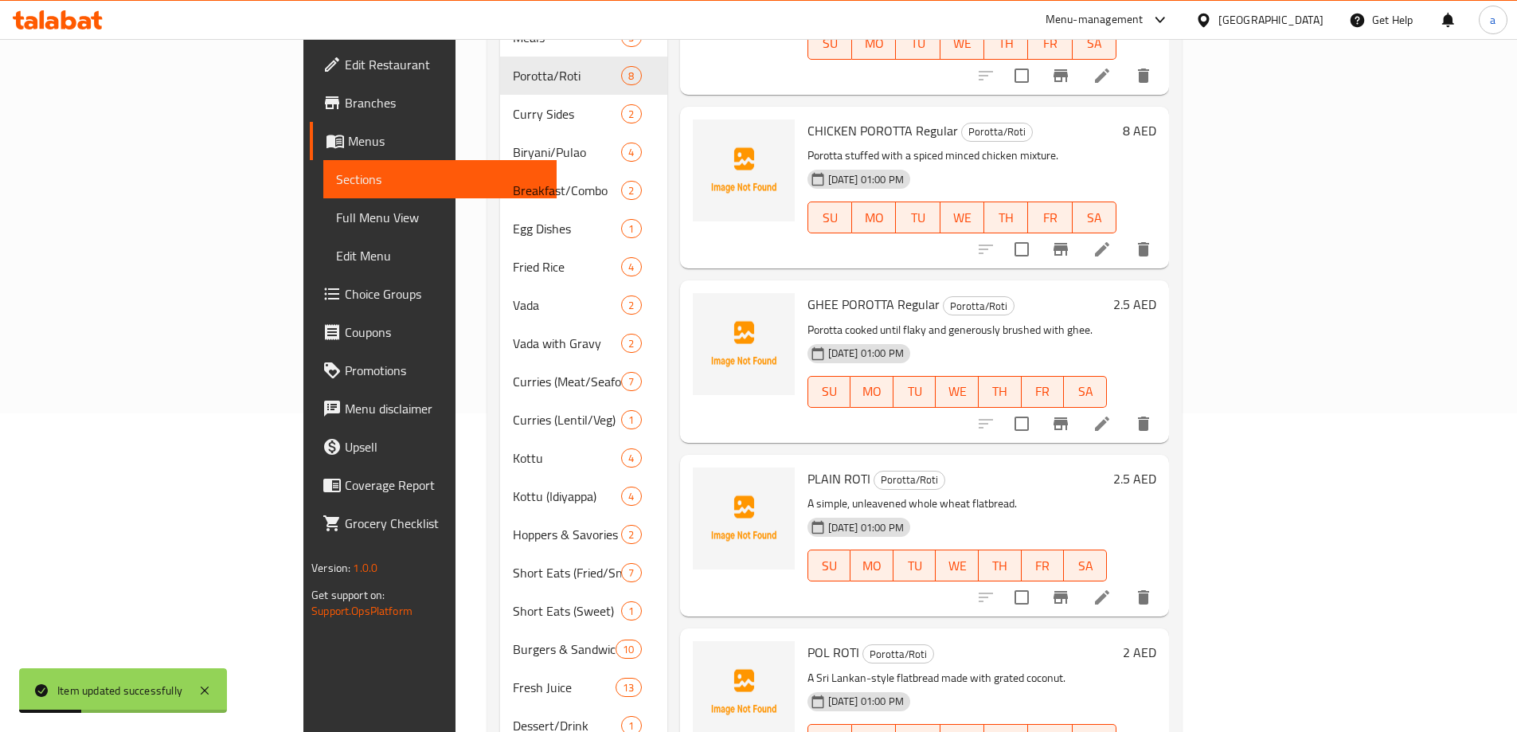
scroll to position [358, 0]
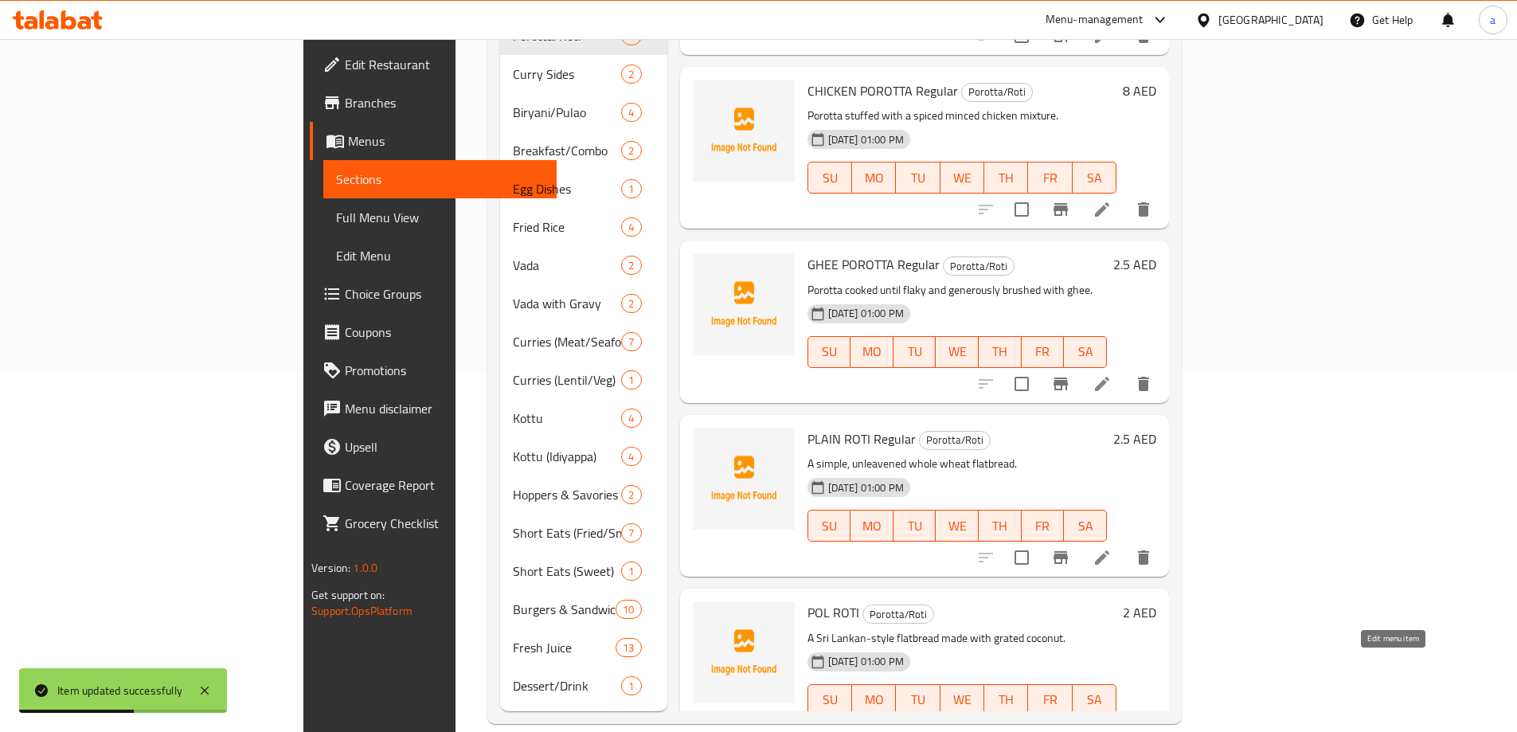
click at [1112, 722] on icon at bounding box center [1102, 731] width 19 height 19
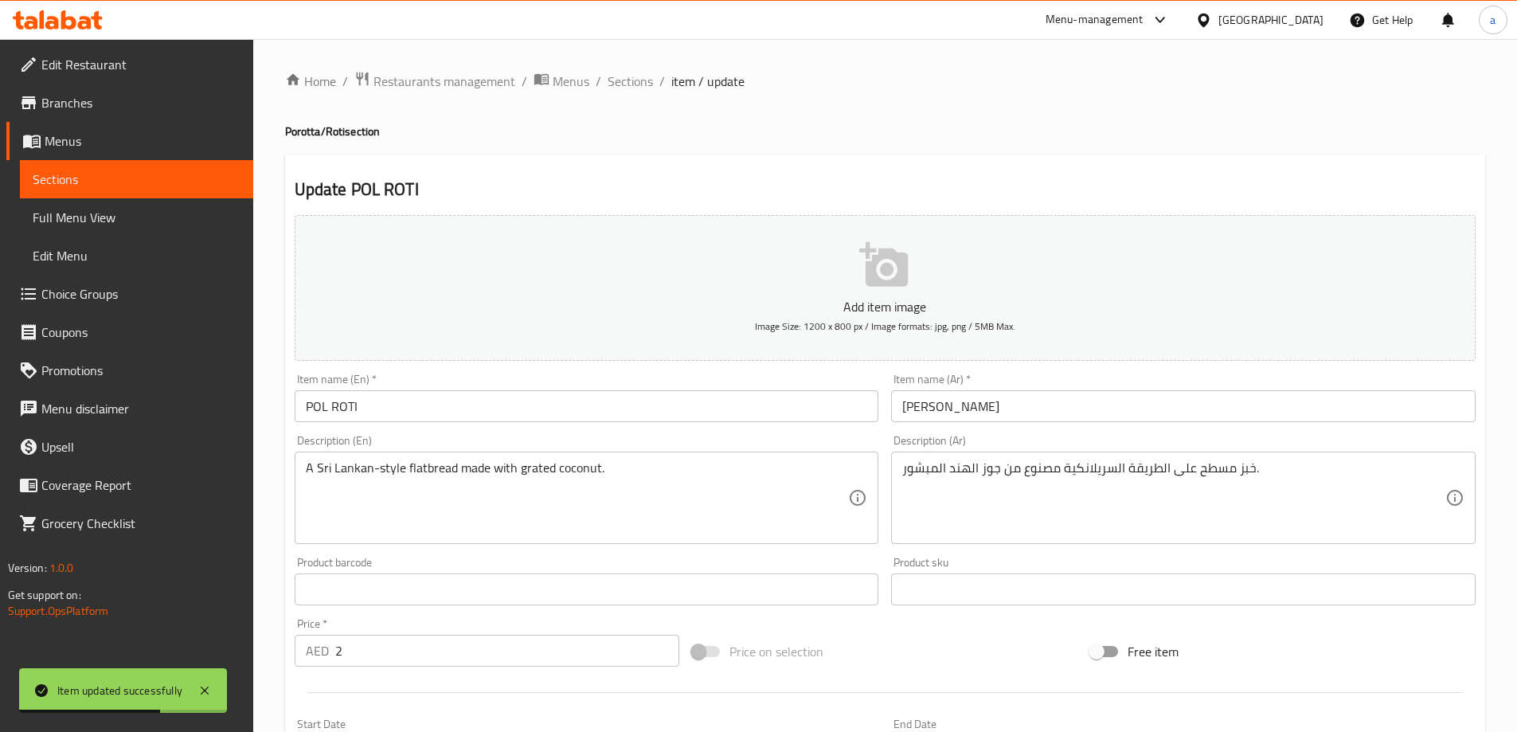
click at [484, 412] on input "POL ROTI" at bounding box center [587, 406] width 585 height 32
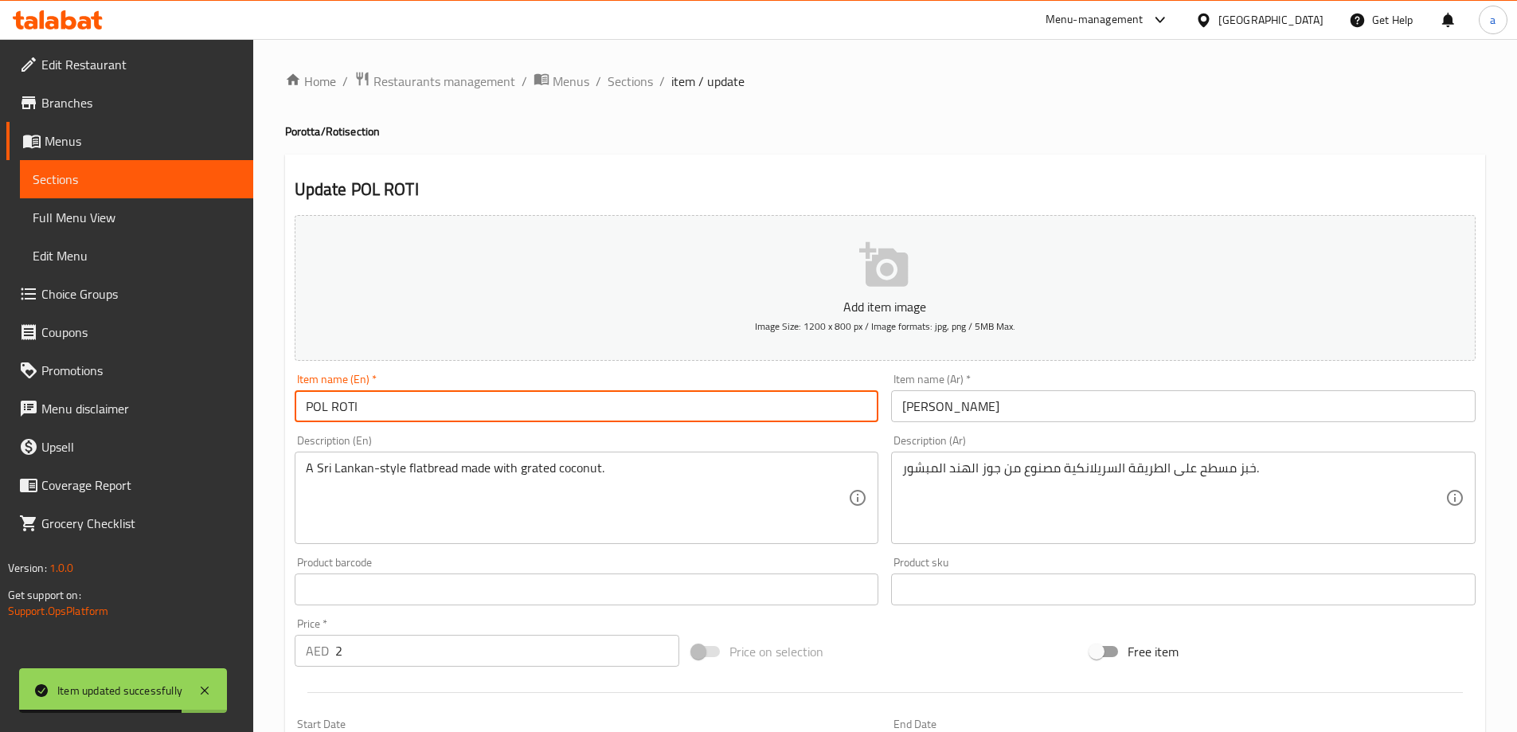
paste input "Regular"
type input "POL ROTI Regular"
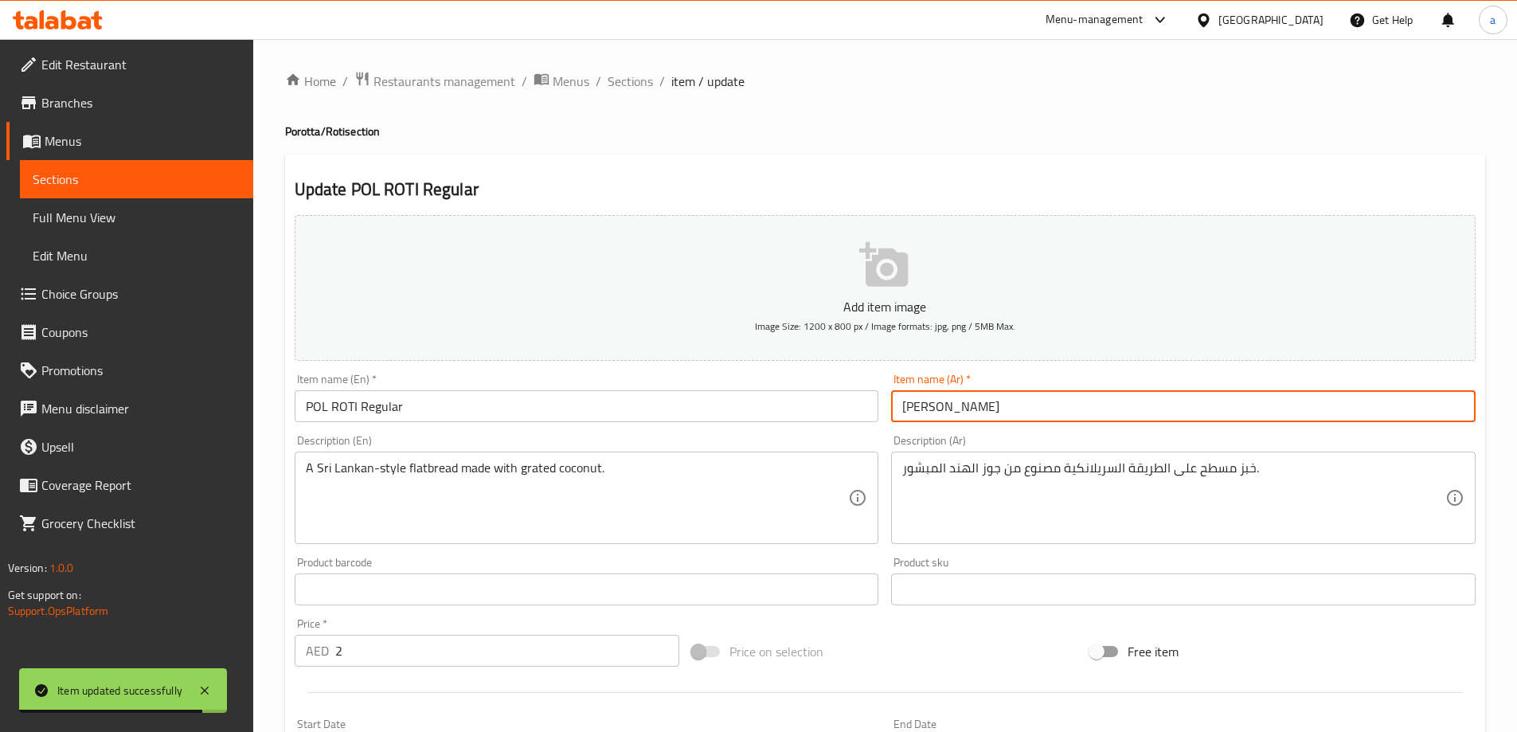
click at [976, 412] on input "[PERSON_NAME]" at bounding box center [1183, 406] width 585 height 32
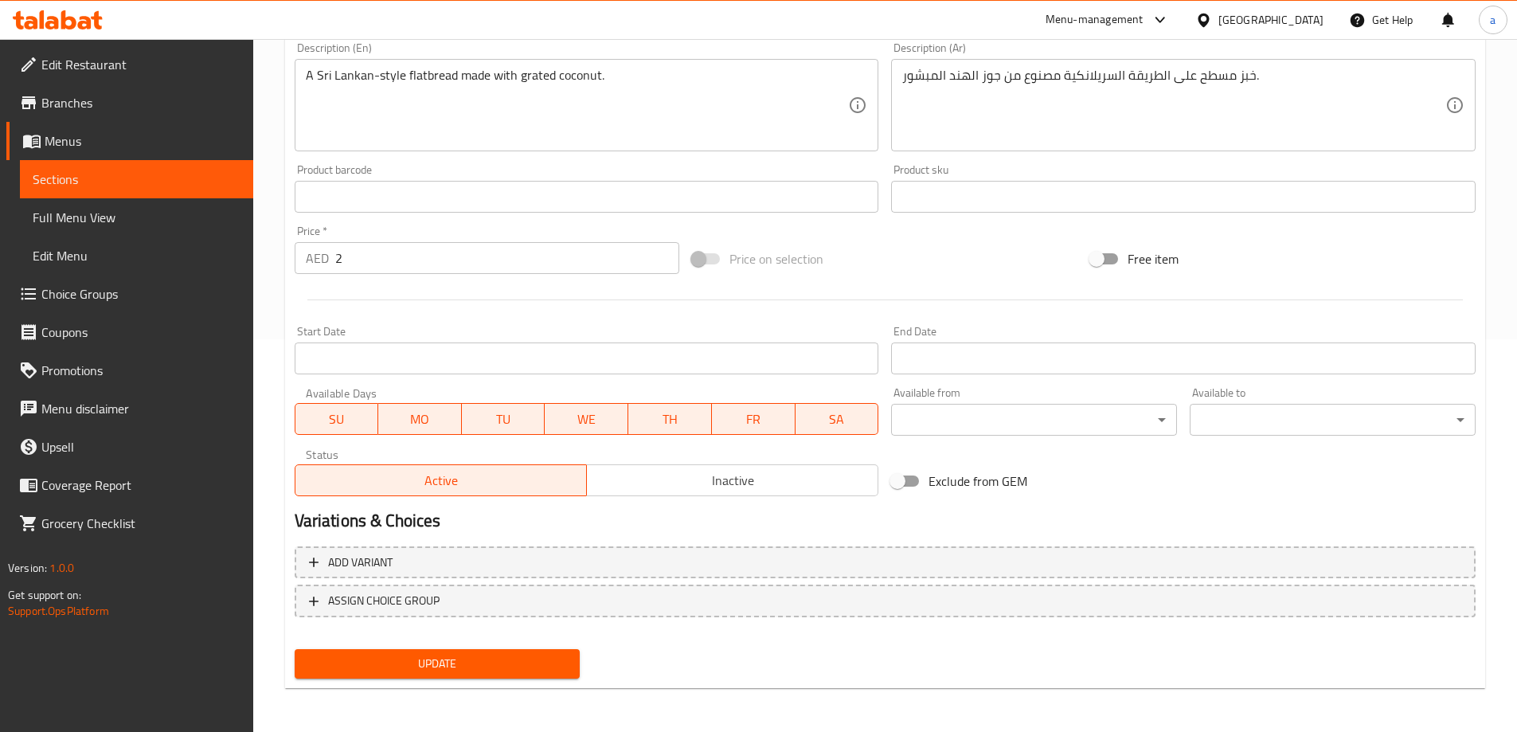
scroll to position [394, 0]
type input "[PERSON_NAME] عادي"
click at [527, 652] on button "Update" at bounding box center [438, 662] width 286 height 29
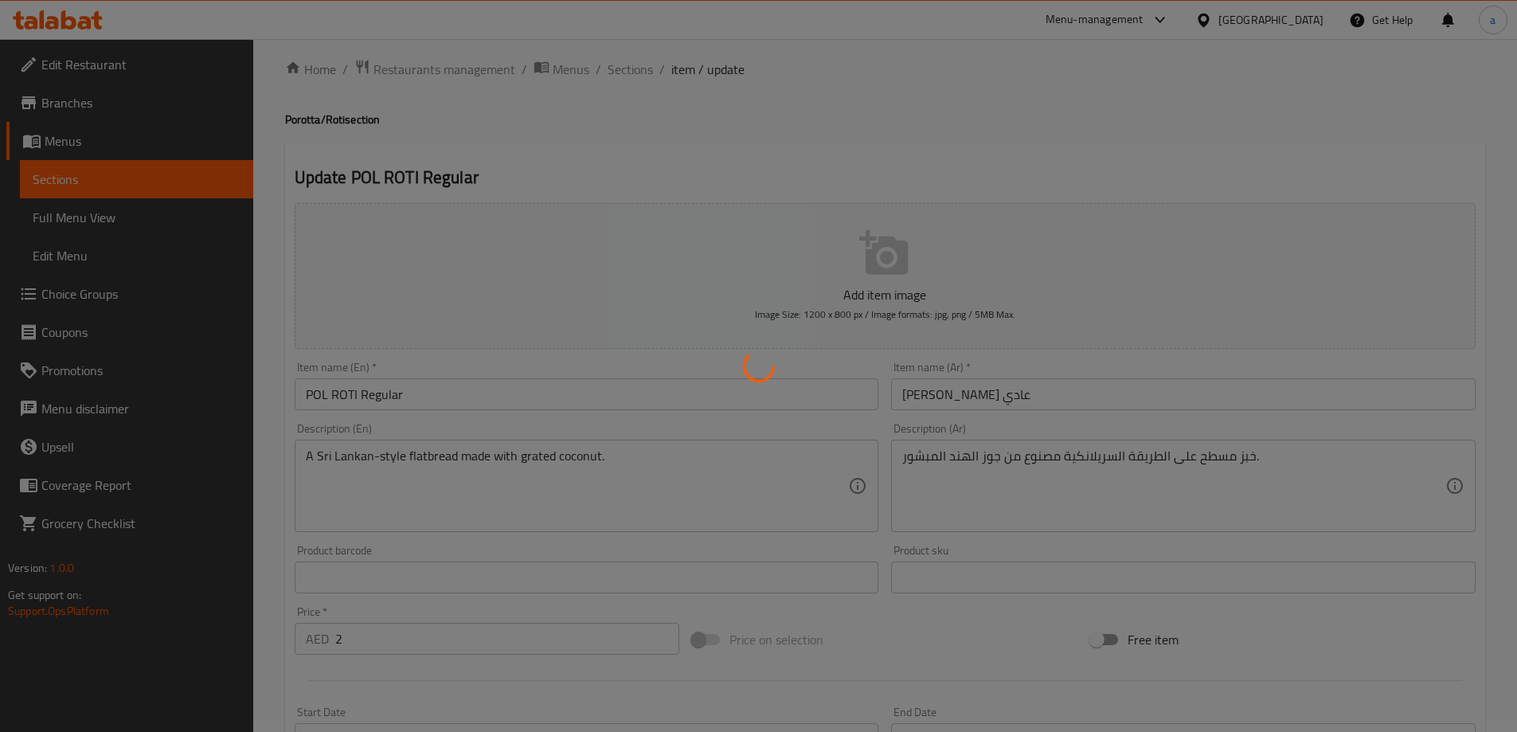
scroll to position [0, 0]
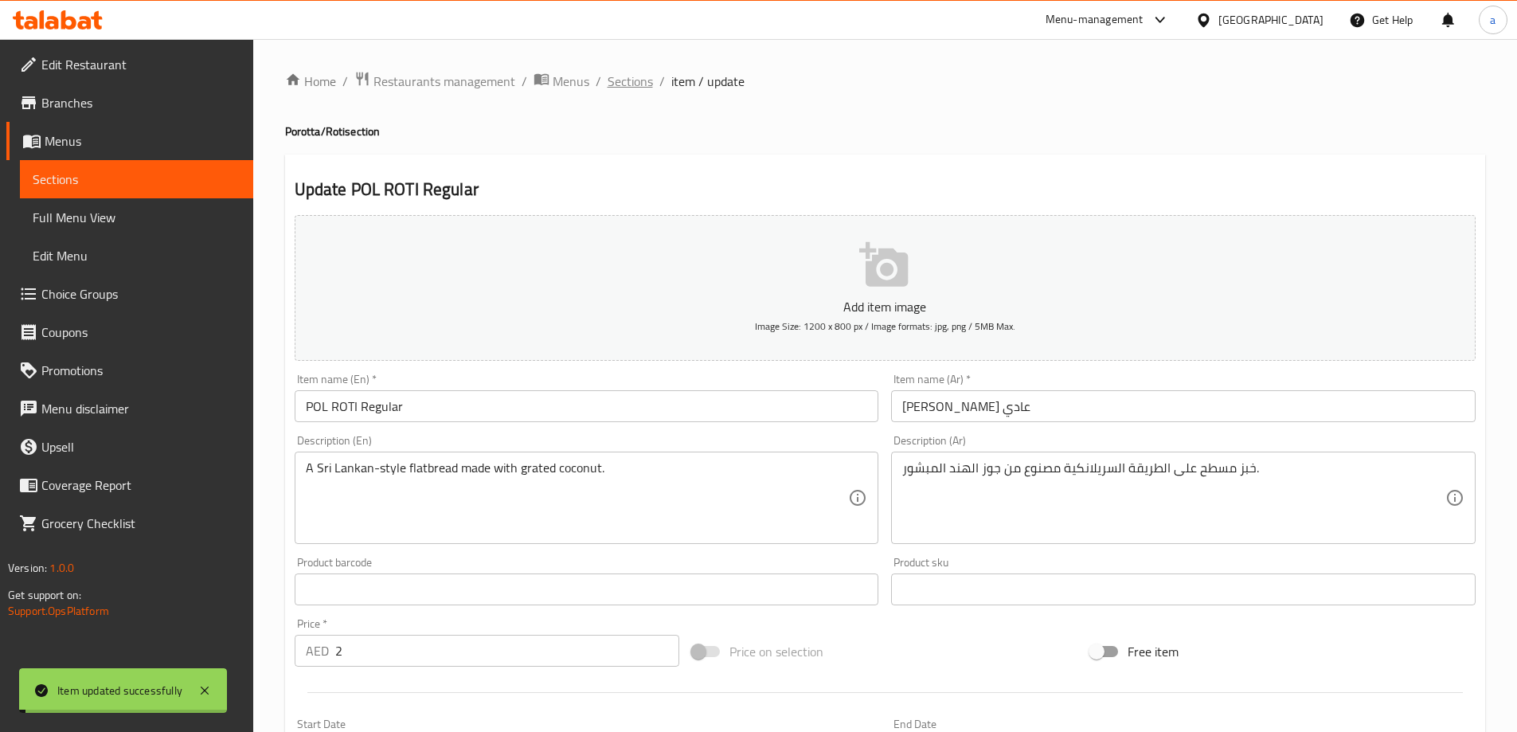
click at [631, 77] on span "Sections" at bounding box center [630, 81] width 45 height 19
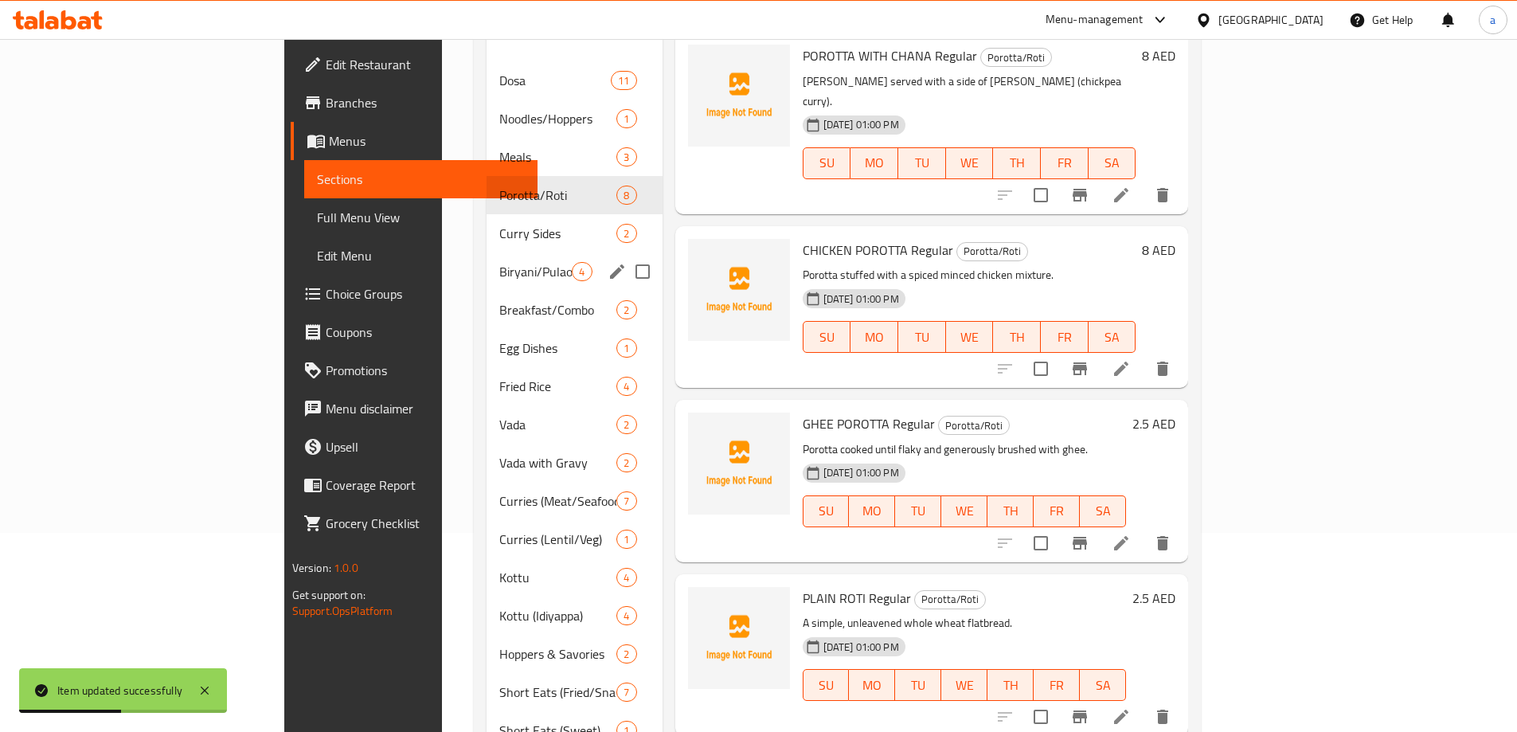
scroll to position [119, 0]
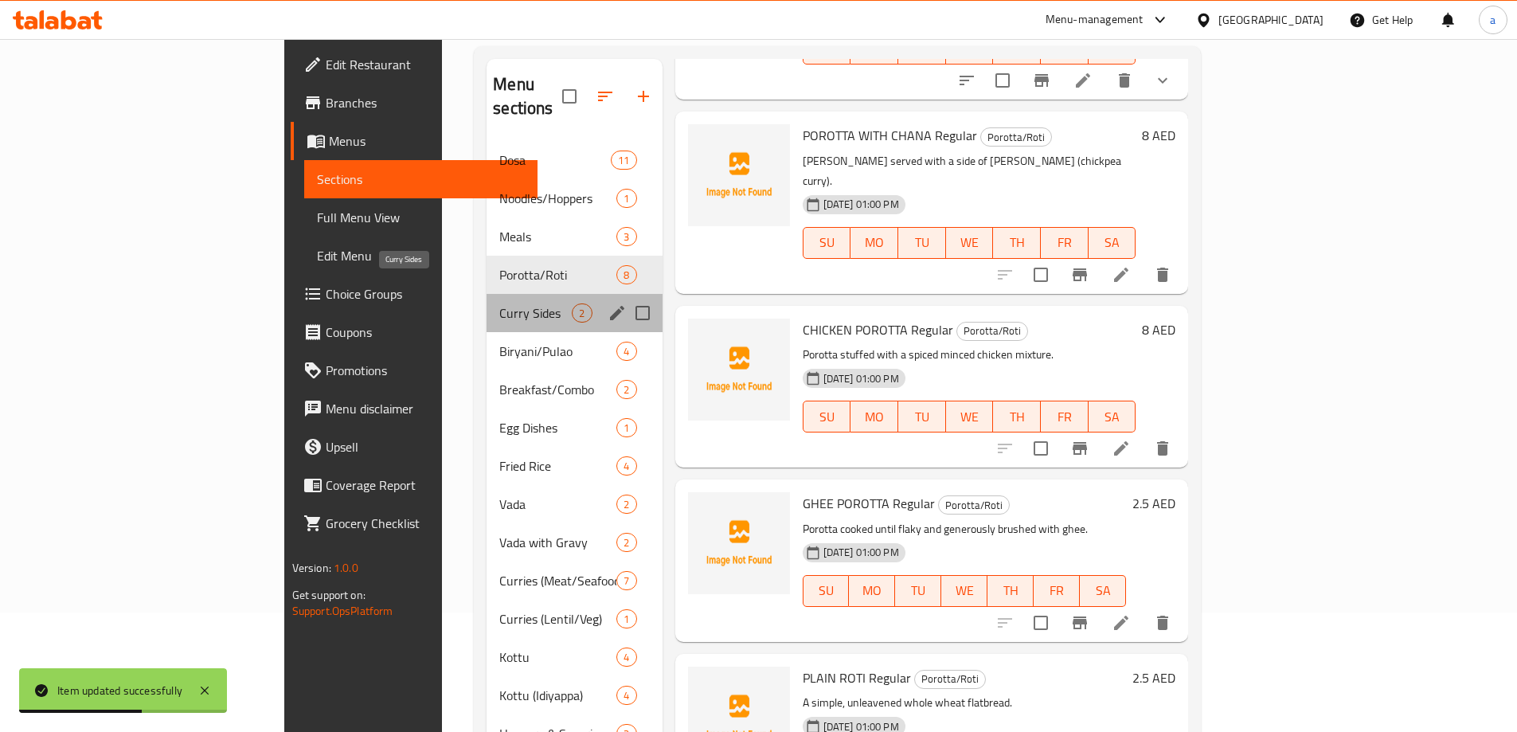
click at [499, 303] on span "Curry Sides" at bounding box center [535, 312] width 72 height 19
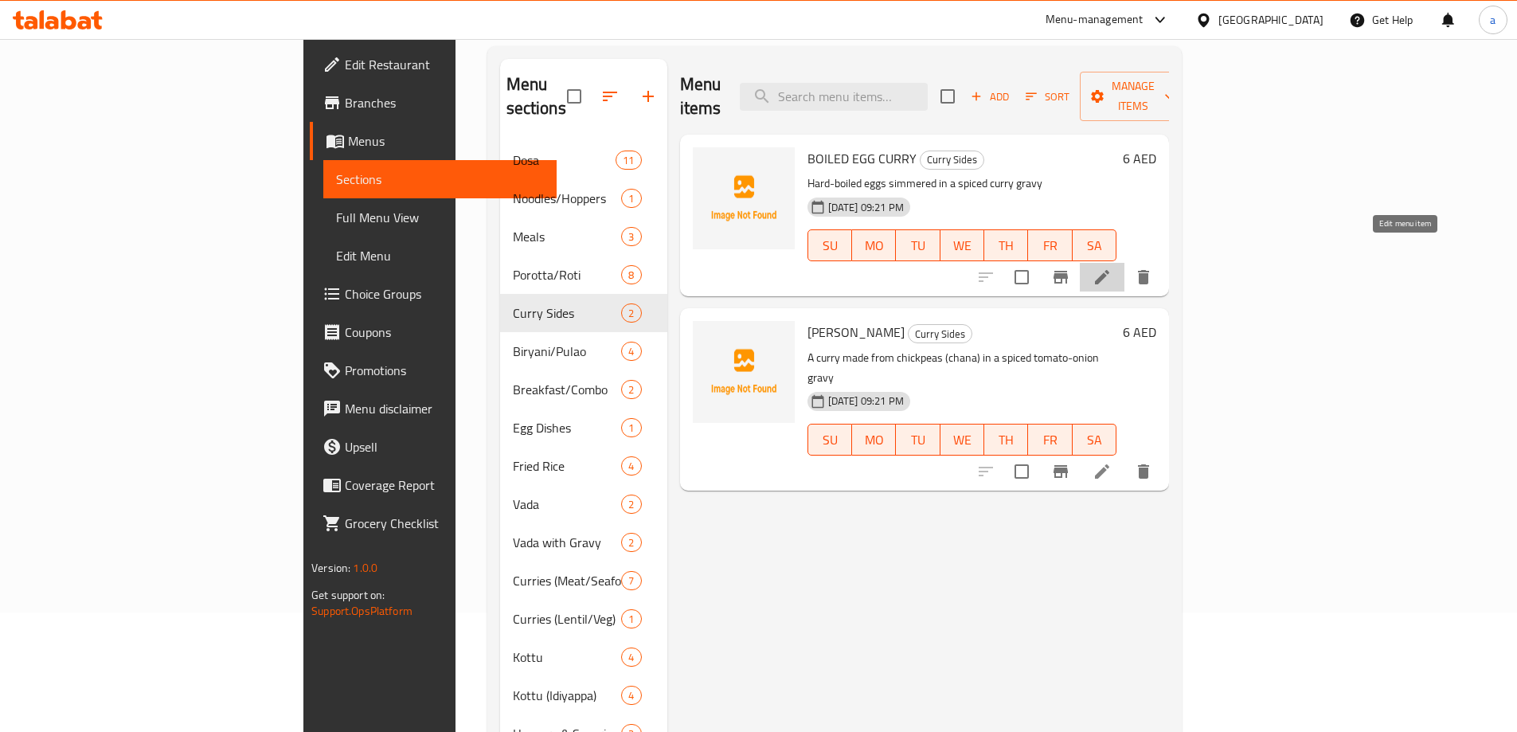
click at [1110, 270] on icon at bounding box center [1102, 277] width 14 height 14
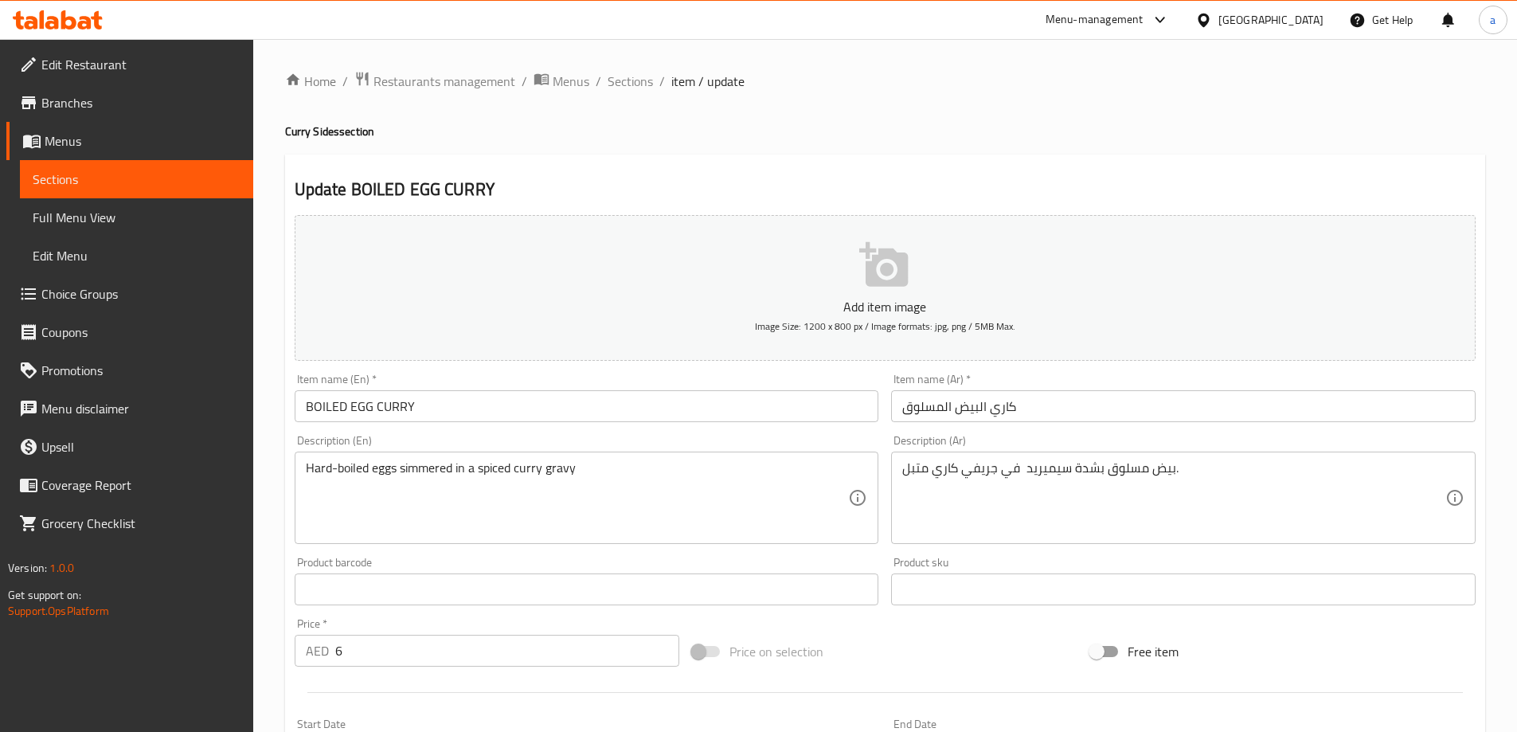
click at [557, 429] on div "Description (En) Hard-boiled eggs simmered in a spiced curry gravy Description …" at bounding box center [586, 490] width 597 height 122
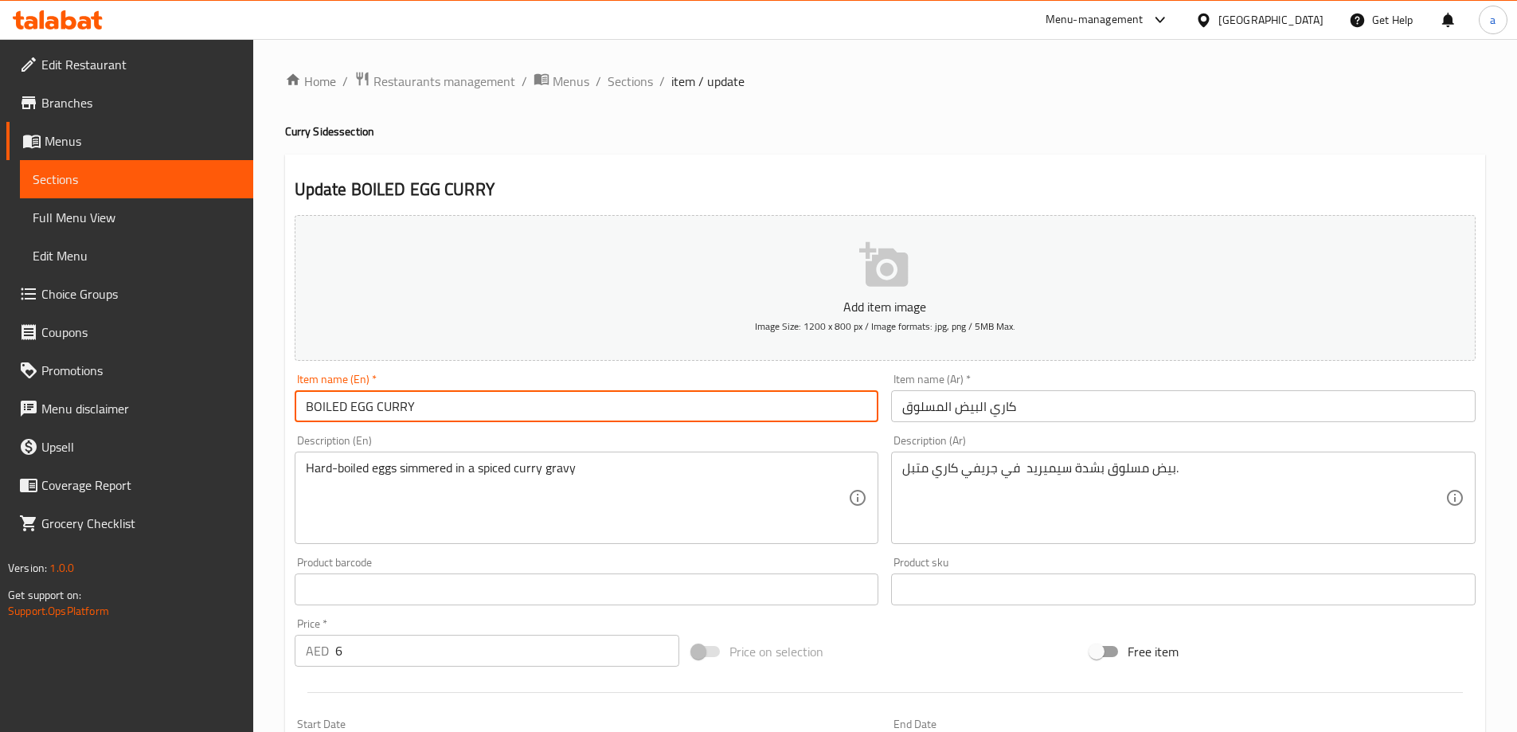
click at [545, 413] on input "BOILED EGG CURRY" at bounding box center [587, 406] width 585 height 32
paste input "Regular"
type input "BOILED EGG CURRY Regular"
click at [1052, 408] on input "كاري البيض المسلوق" at bounding box center [1183, 406] width 585 height 32
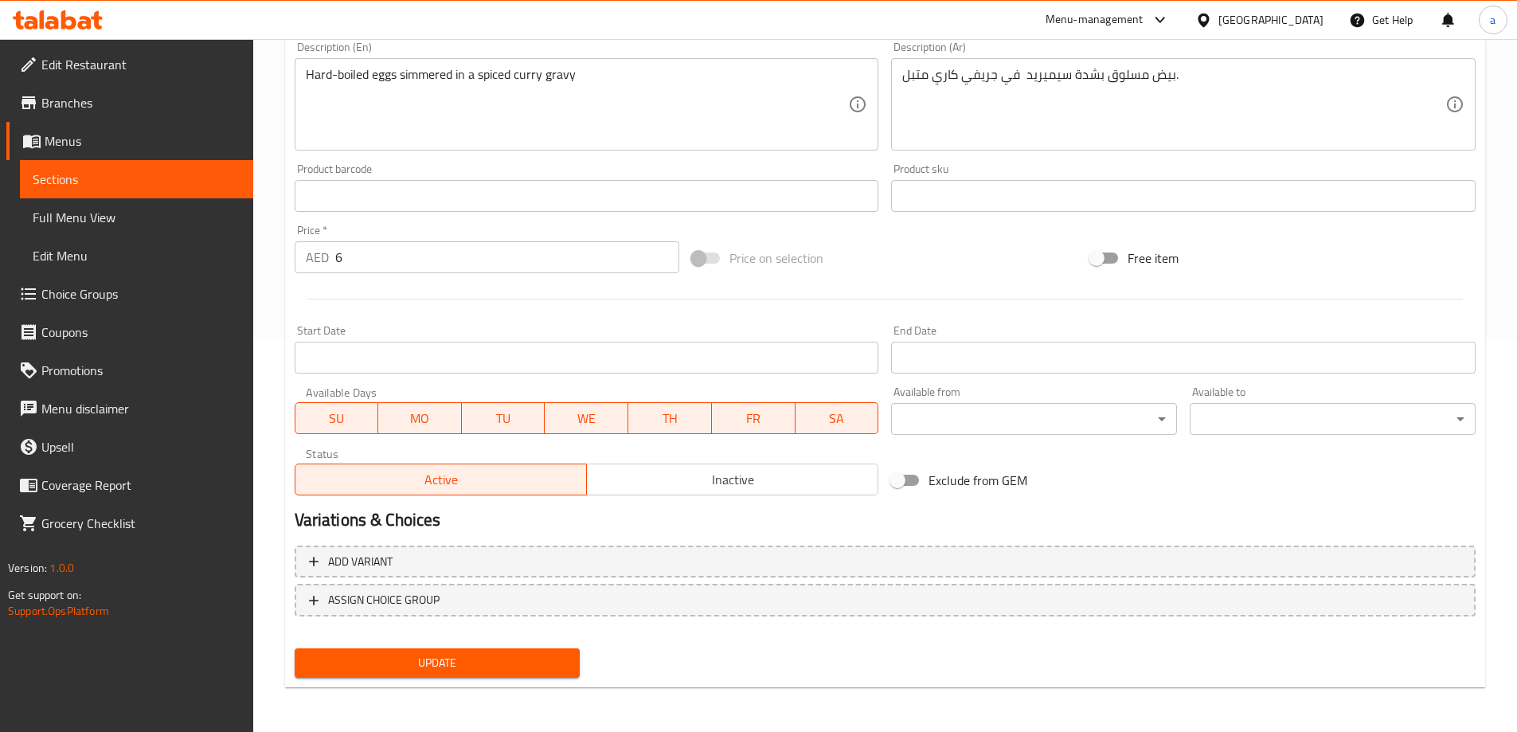
type input "كاري البيض المسلوق عادي"
click at [509, 668] on span "Update" at bounding box center [437, 663] width 260 height 20
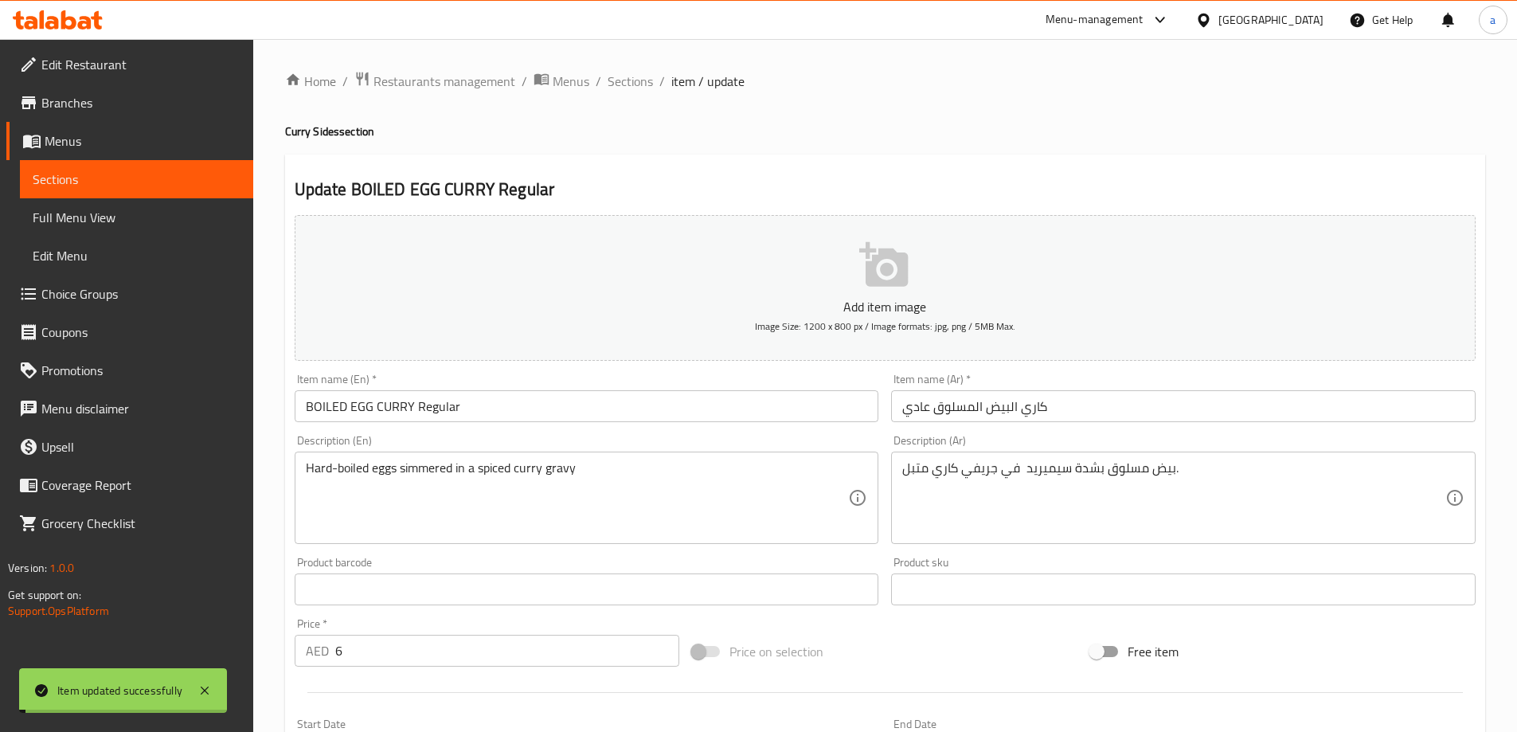
click at [642, 79] on span "Sections" at bounding box center [630, 81] width 45 height 19
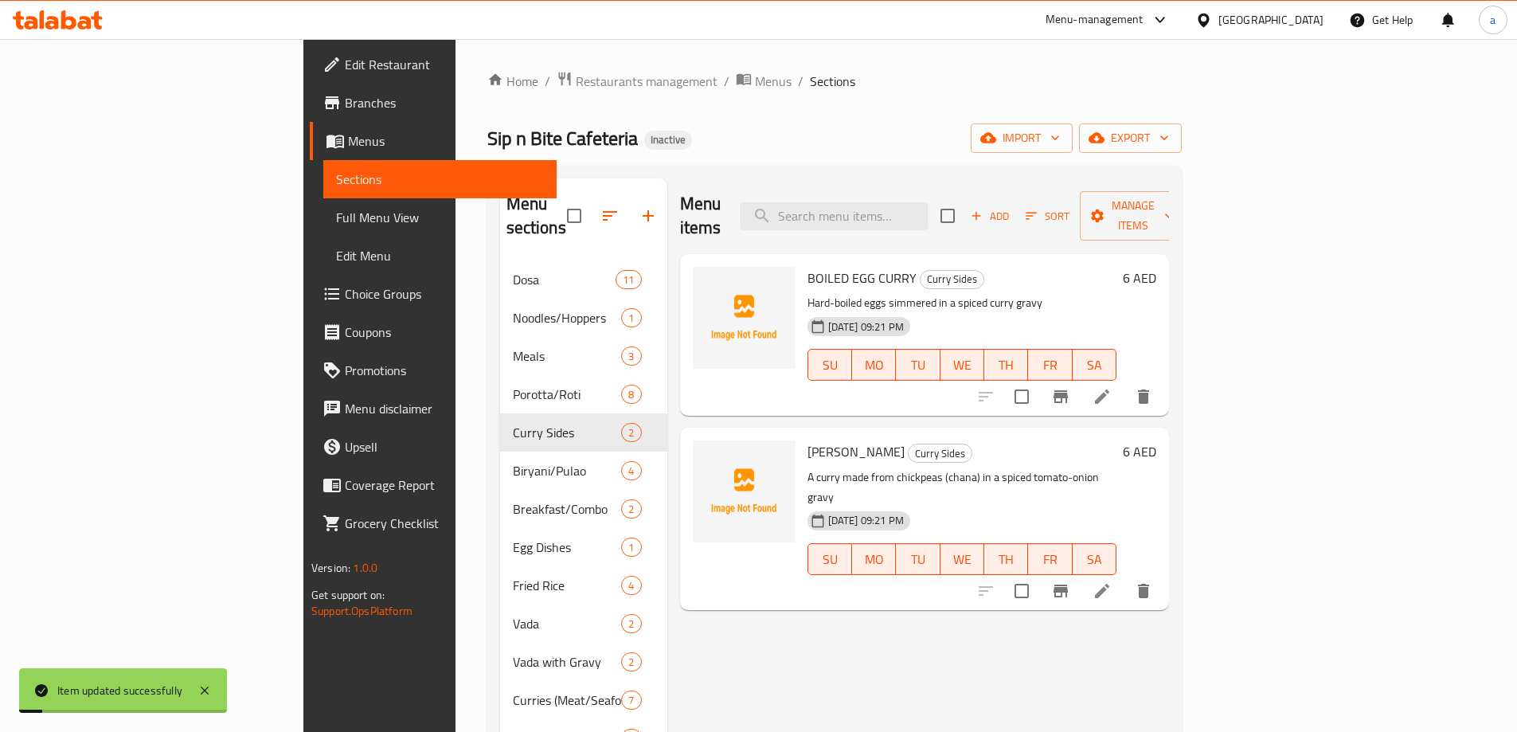
scroll to position [80, 0]
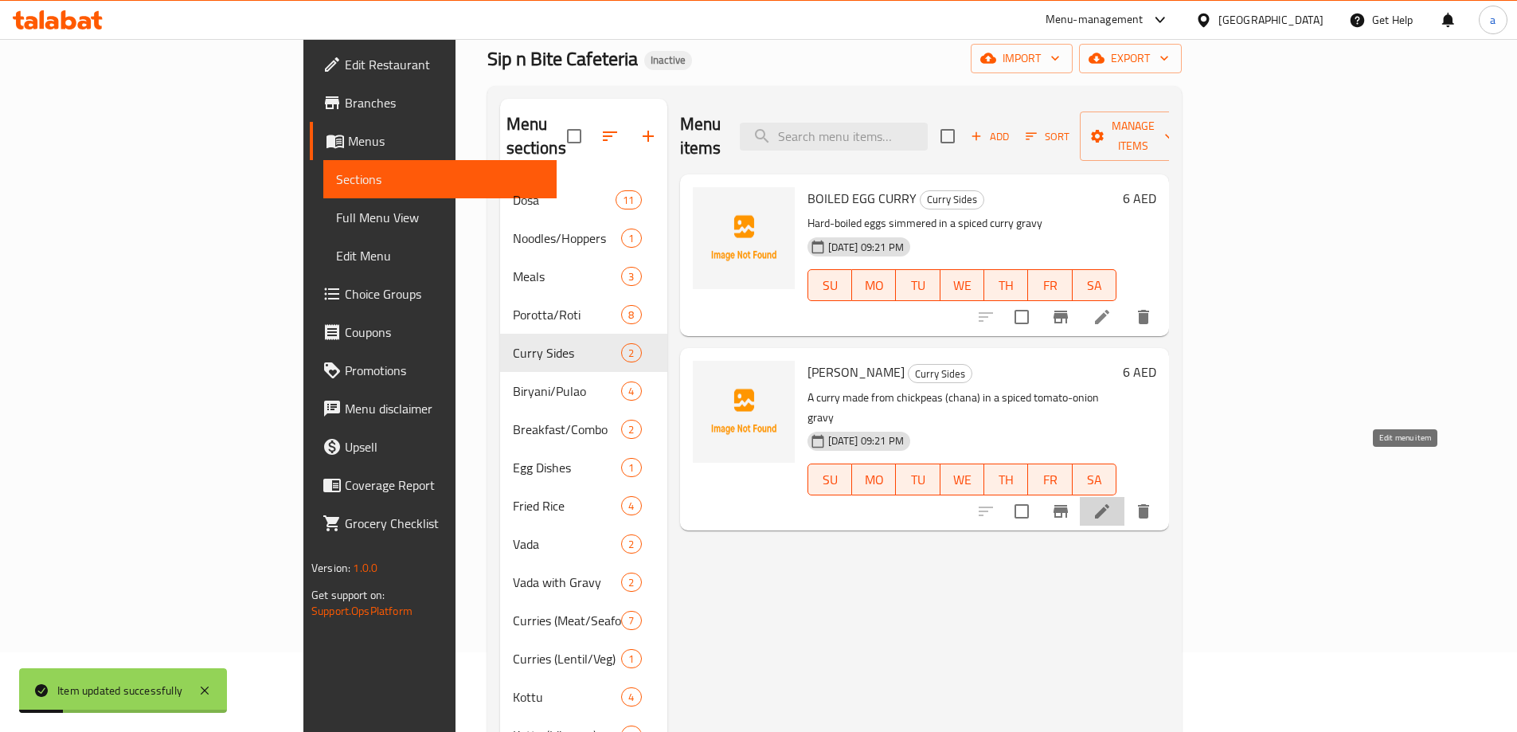
click at [1112, 502] on icon at bounding box center [1102, 511] width 19 height 19
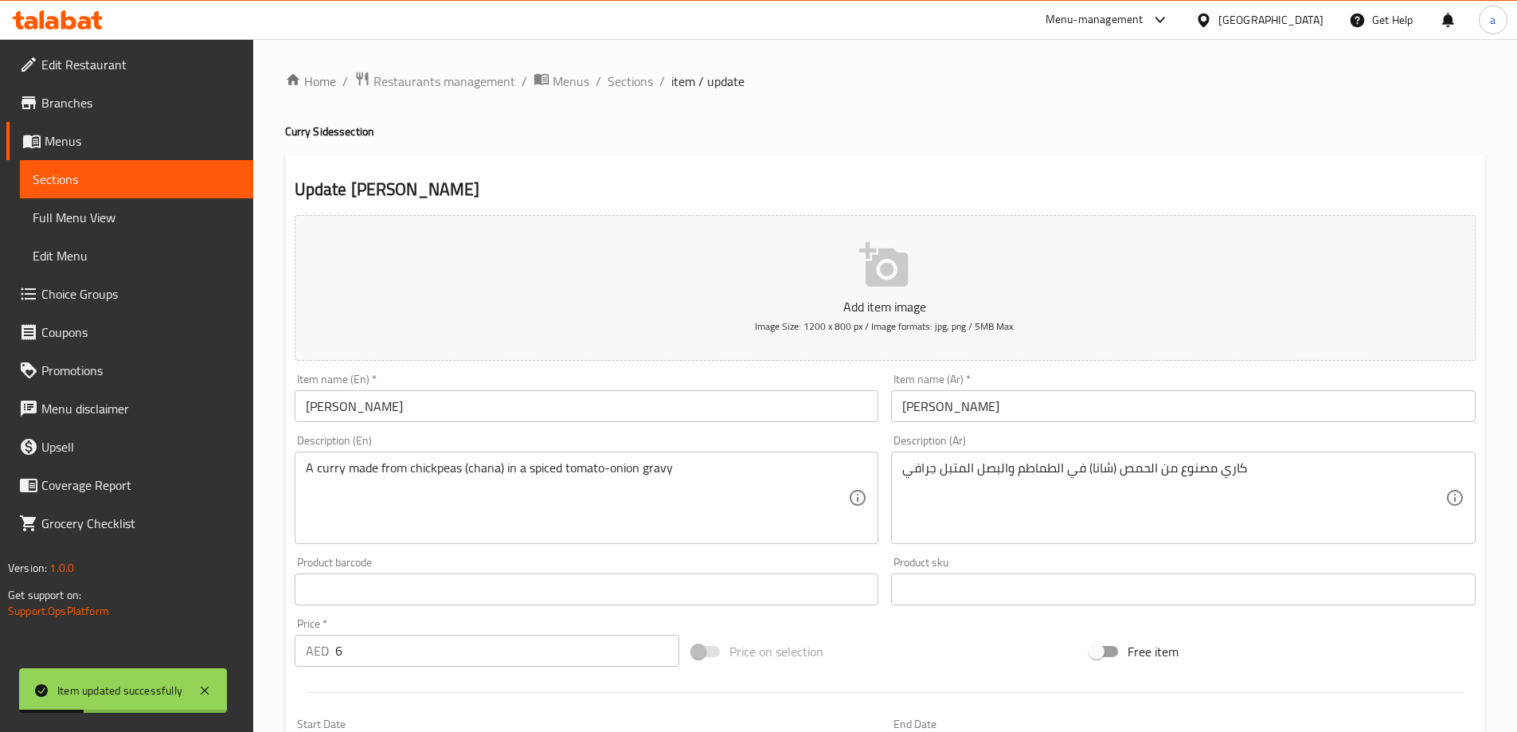
click at [564, 401] on input "[PERSON_NAME]" at bounding box center [587, 406] width 585 height 32
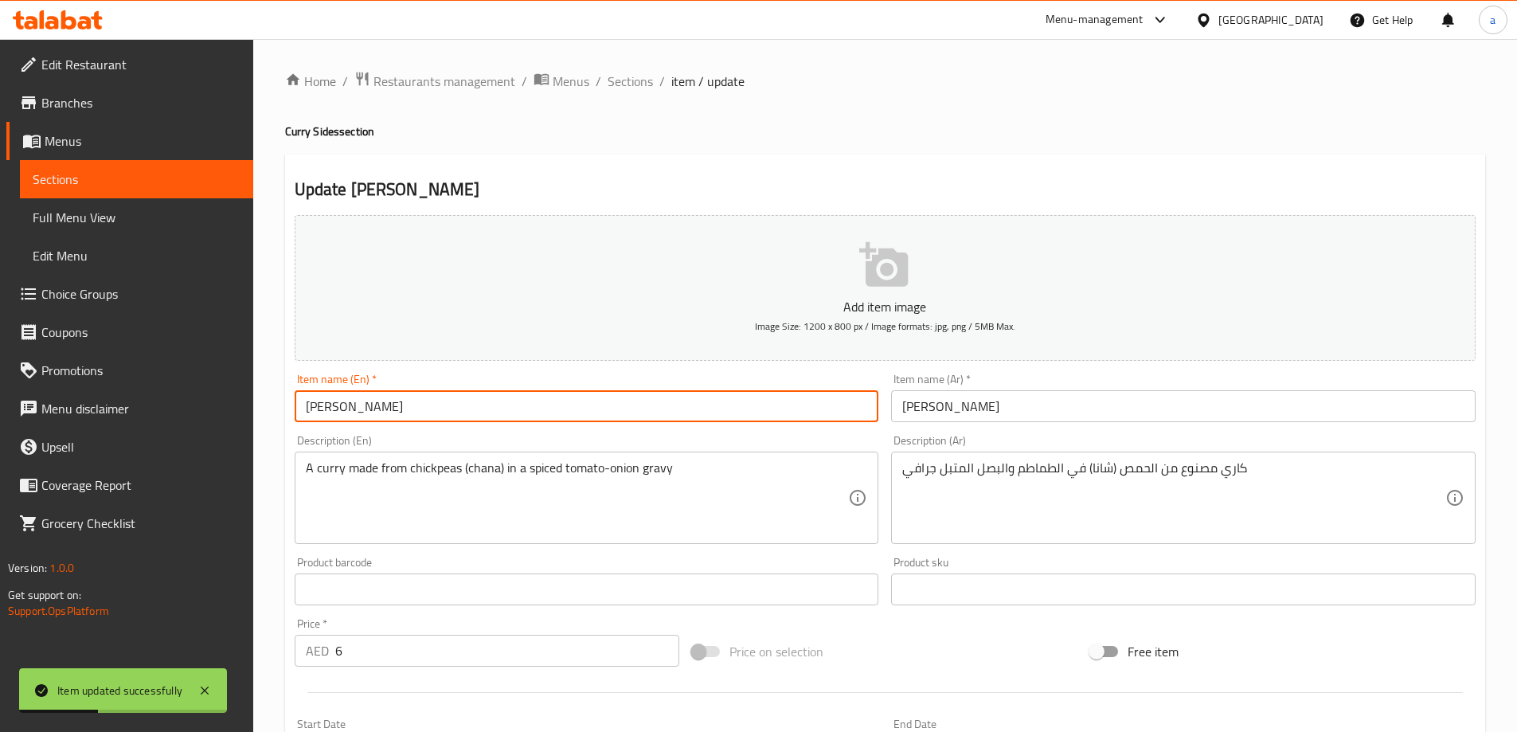
paste input "Regular"
type input "CHANA CURRY Regular"
click at [1071, 413] on input "[PERSON_NAME]" at bounding box center [1183, 406] width 585 height 32
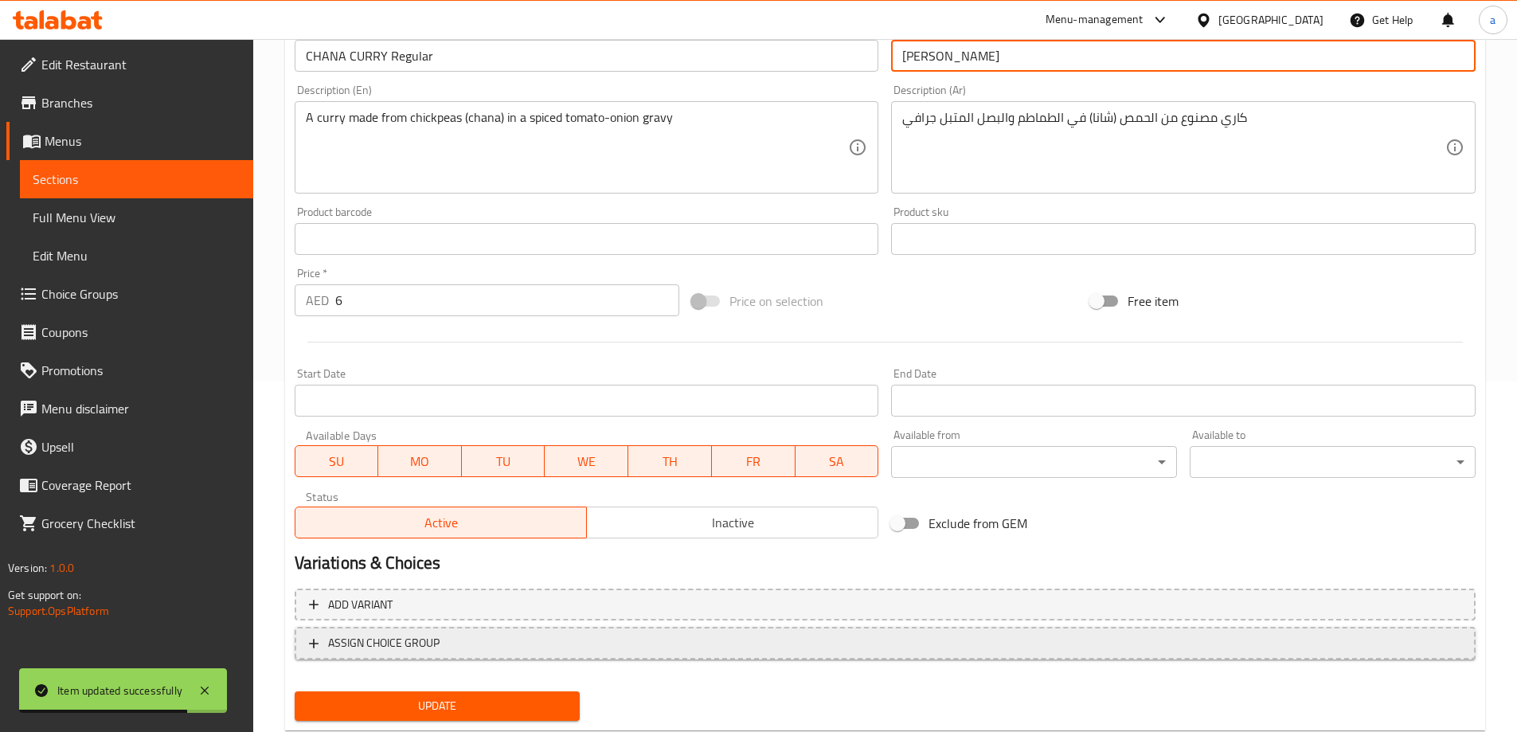
scroll to position [394, 0]
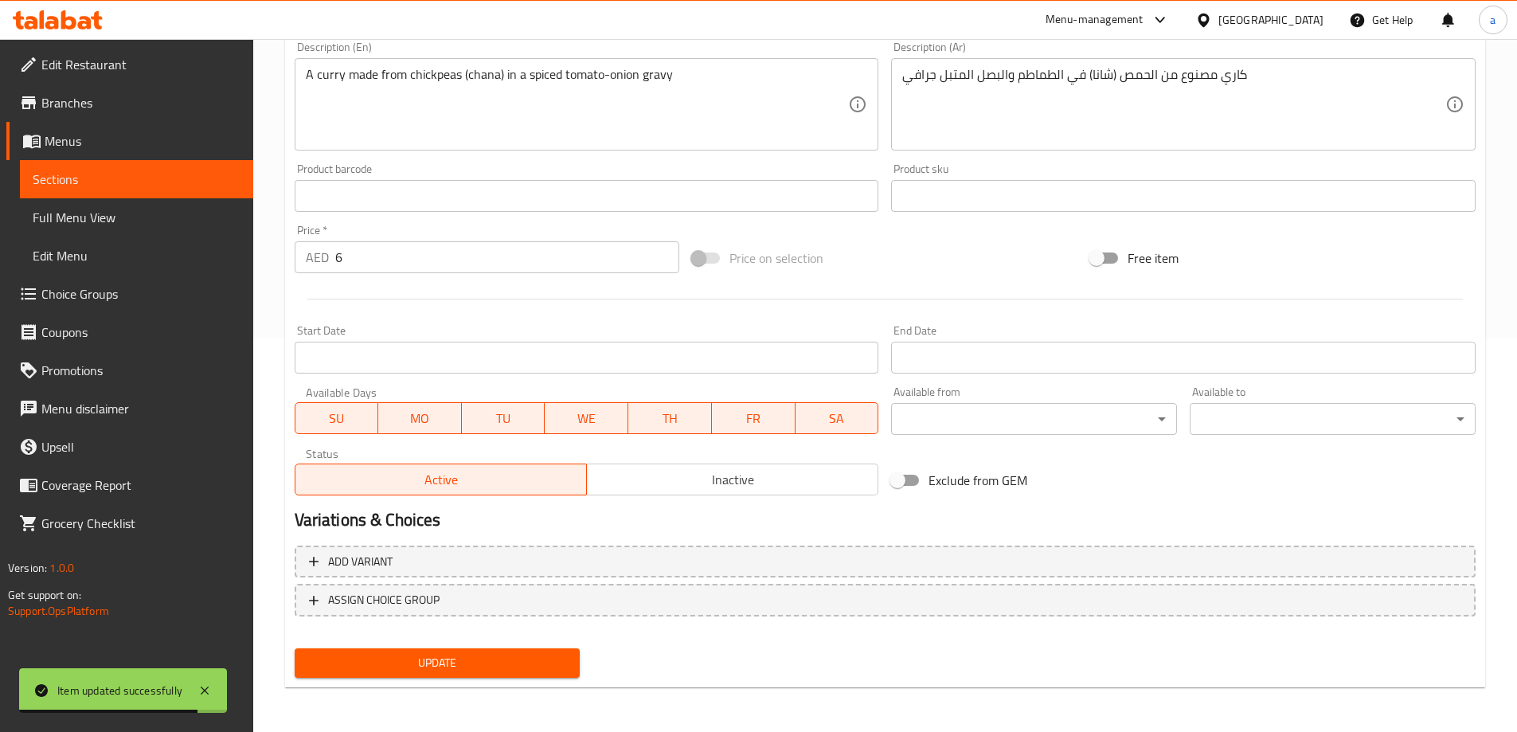
type input "[PERSON_NAME]"
click at [560, 667] on span "Update" at bounding box center [437, 663] width 260 height 20
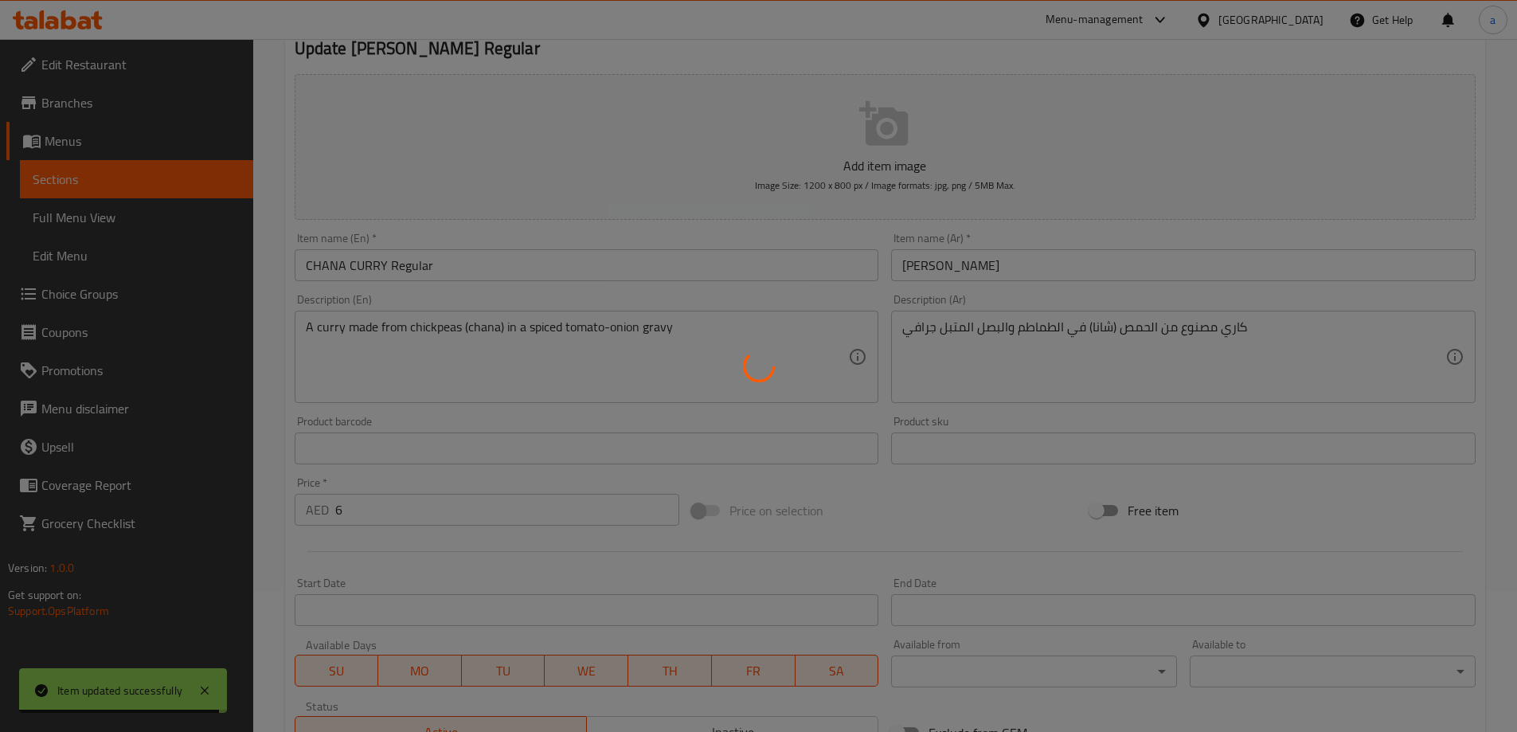
scroll to position [0, 0]
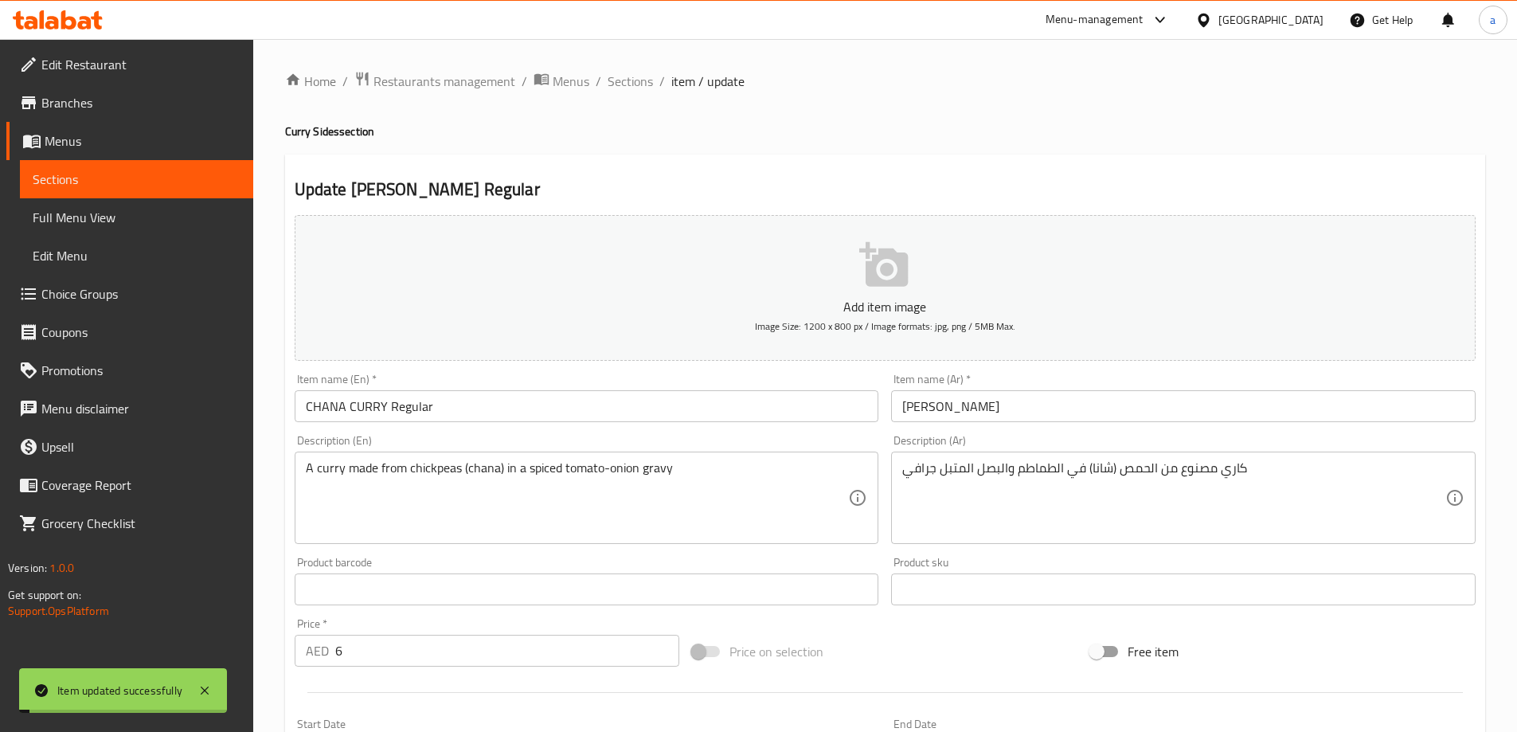
click at [625, 74] on span "Sections" at bounding box center [630, 81] width 45 height 19
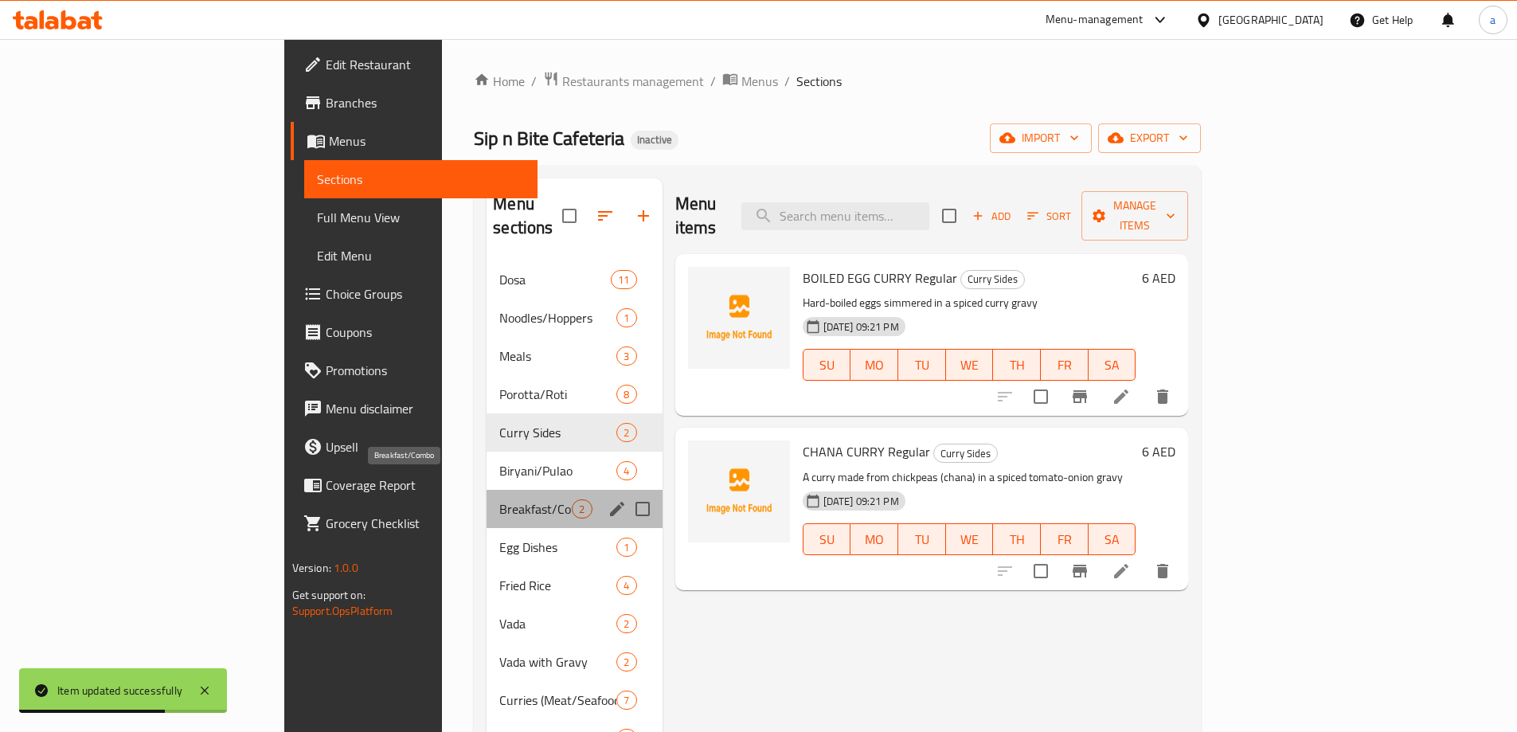
click at [499, 499] on span "Breakfast/Combo" at bounding box center [535, 508] width 72 height 19
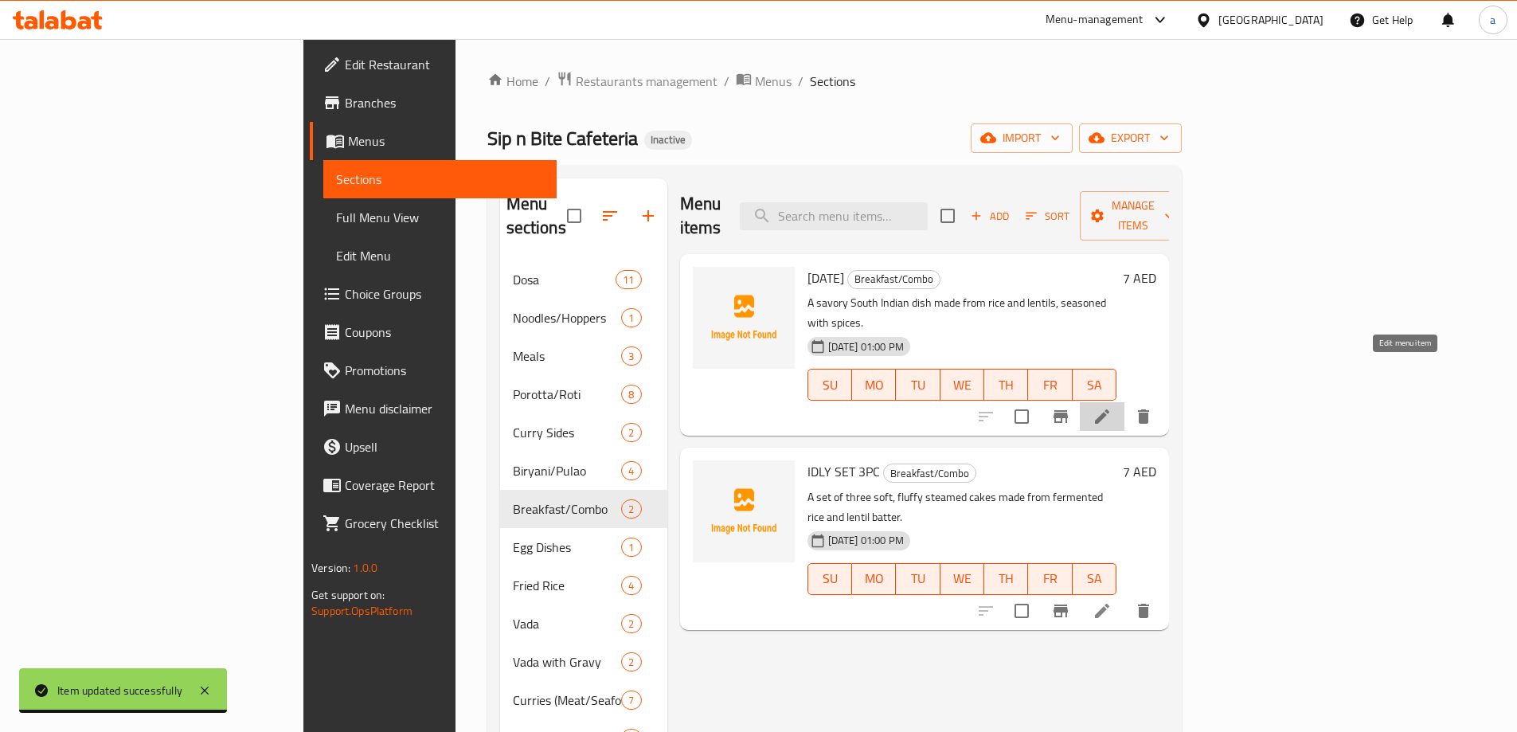
click at [1112, 407] on icon at bounding box center [1102, 416] width 19 height 19
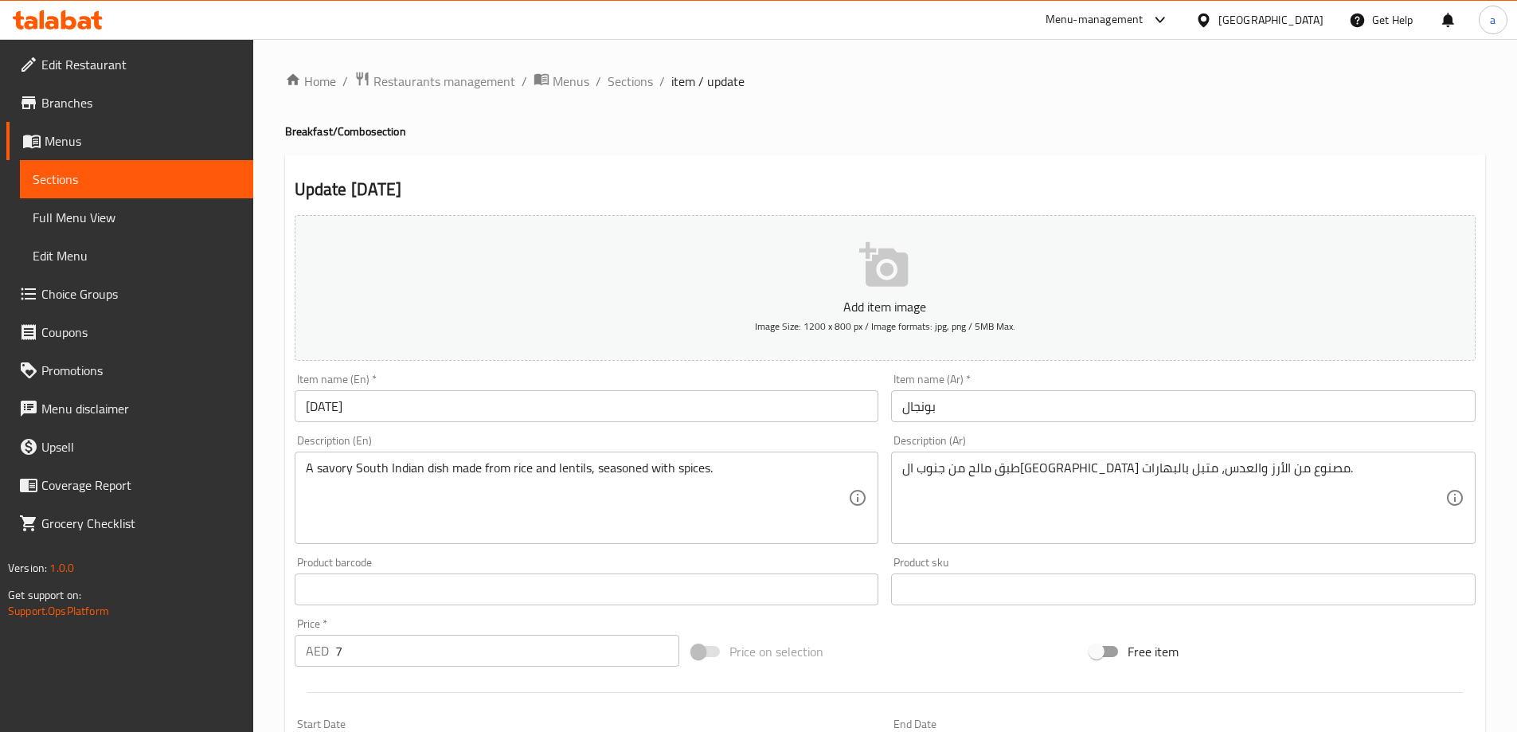
click at [657, 403] on input "[DATE]" at bounding box center [587, 406] width 585 height 32
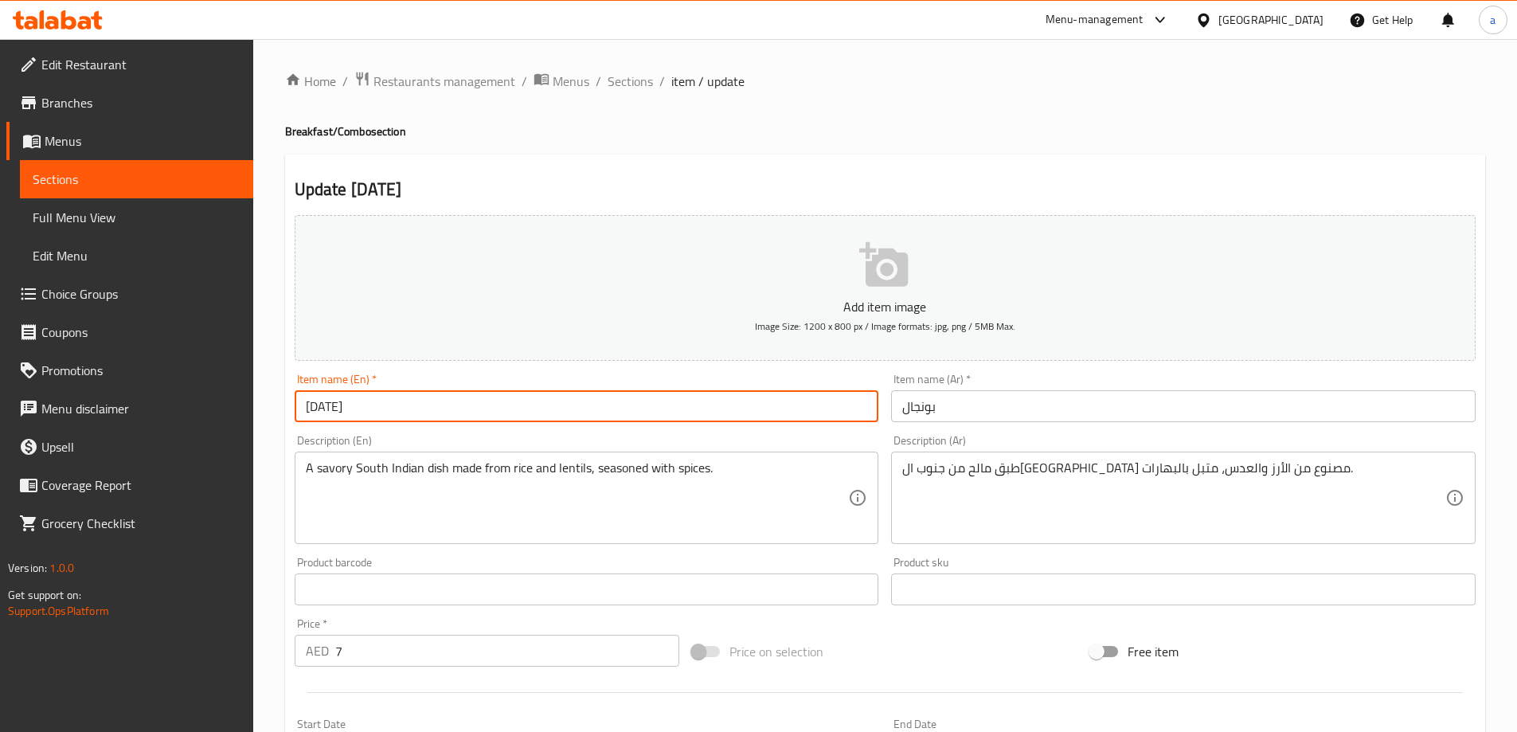
paste input "Regular"
type input "[DATE] Regular"
click at [996, 425] on div "Item name (Ar)   * بونجال Item name (Ar) *" at bounding box center [1183, 397] width 597 height 61
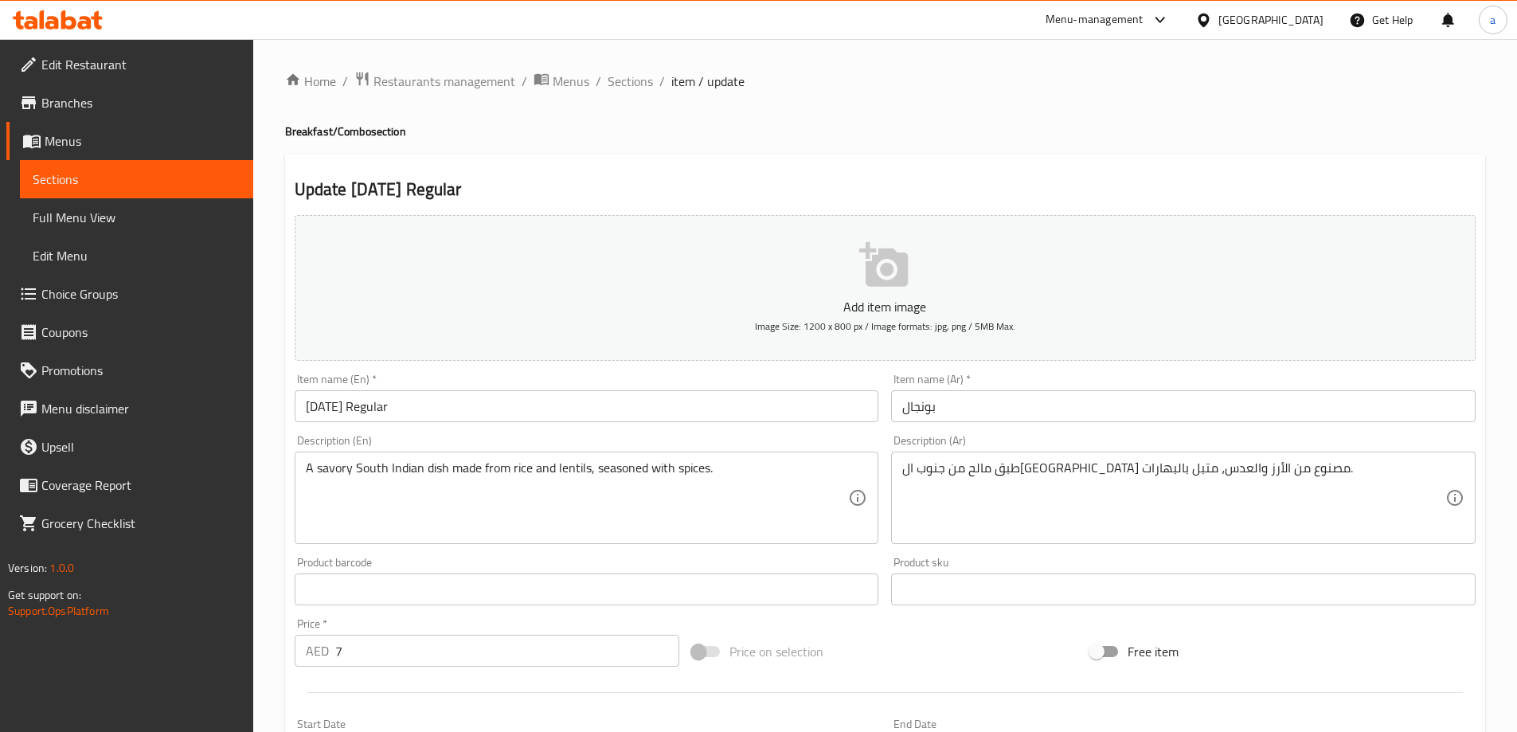
click at [993, 402] on input "بونجال" at bounding box center [1183, 406] width 585 height 32
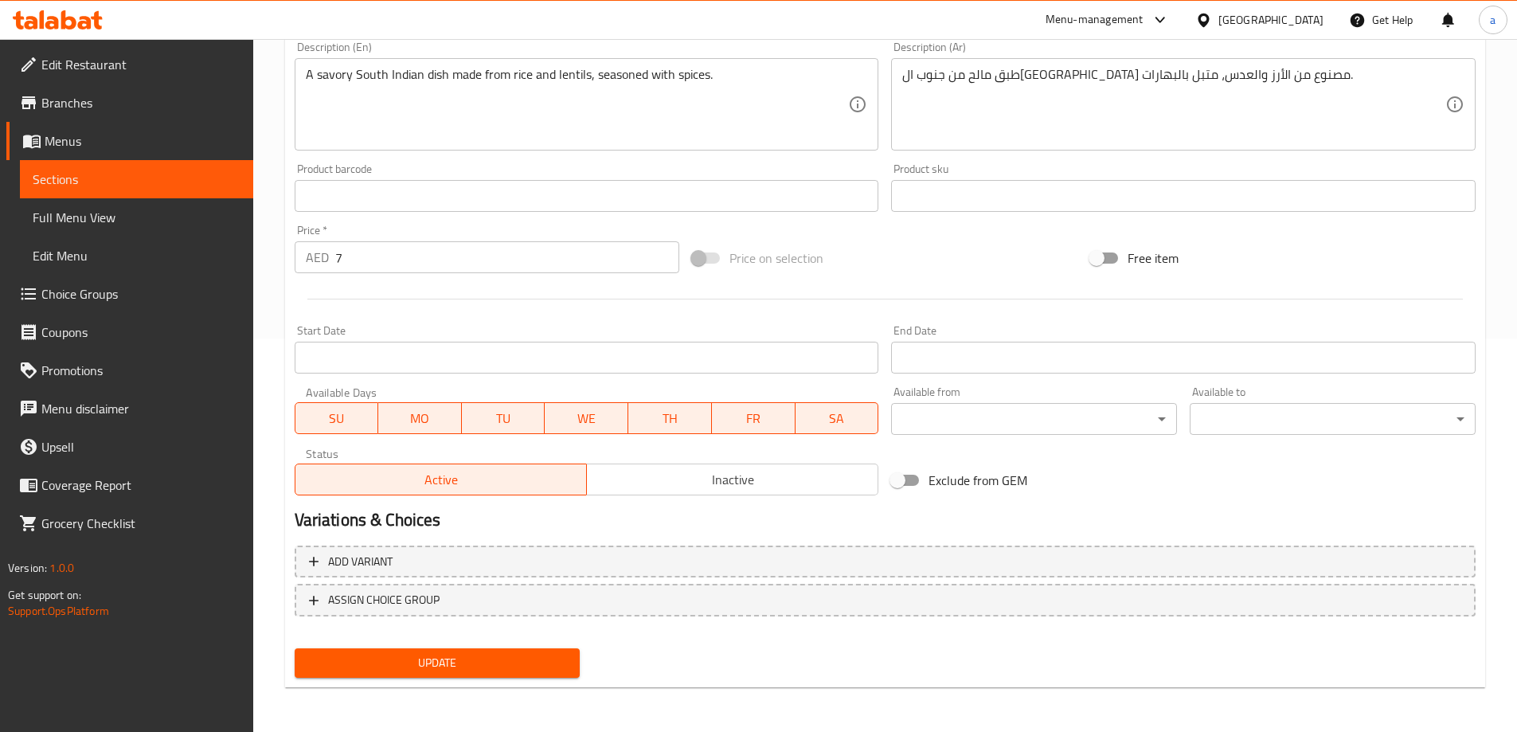
type input "بونجال عادي"
click at [510, 677] on button "Update" at bounding box center [438, 662] width 286 height 29
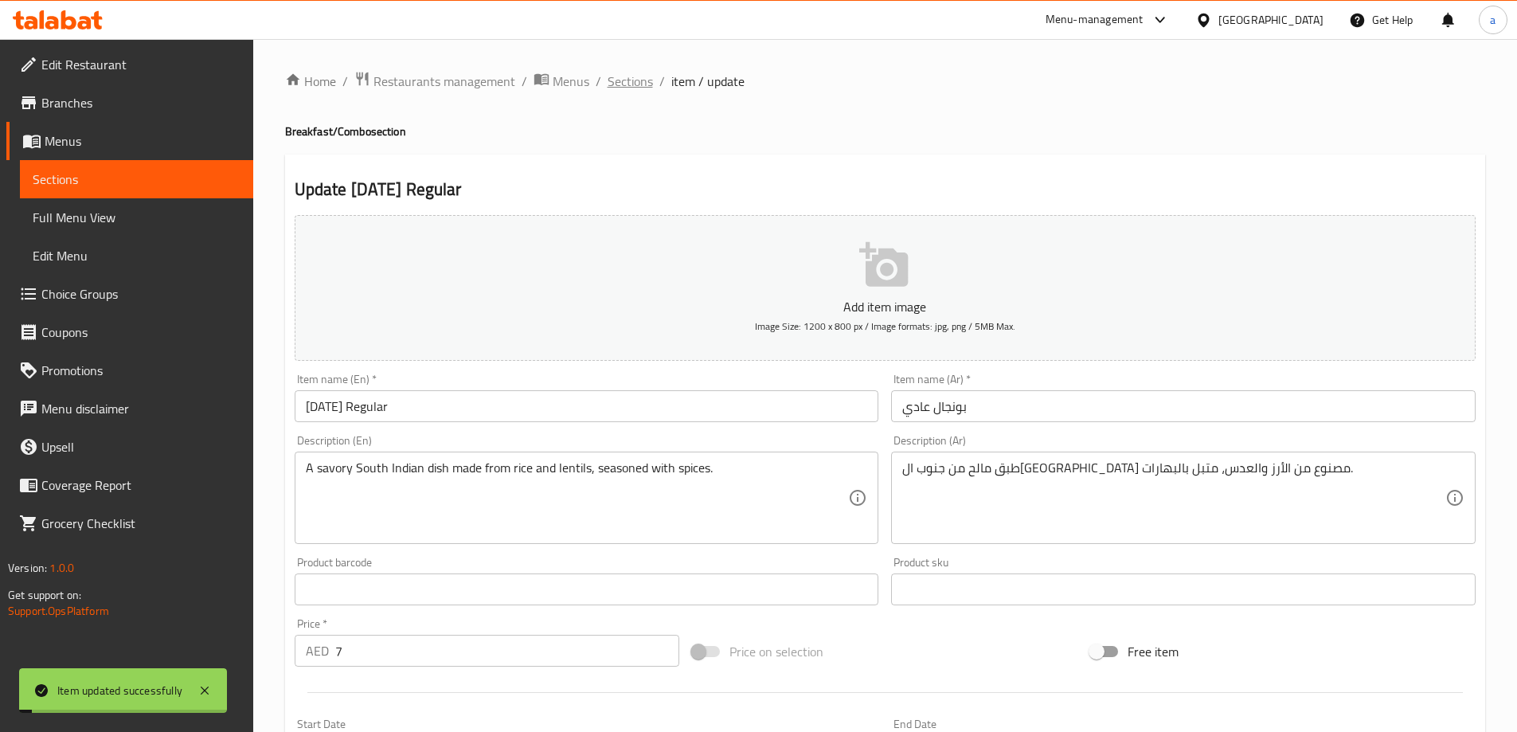
click at [636, 72] on span "Sections" at bounding box center [630, 81] width 45 height 19
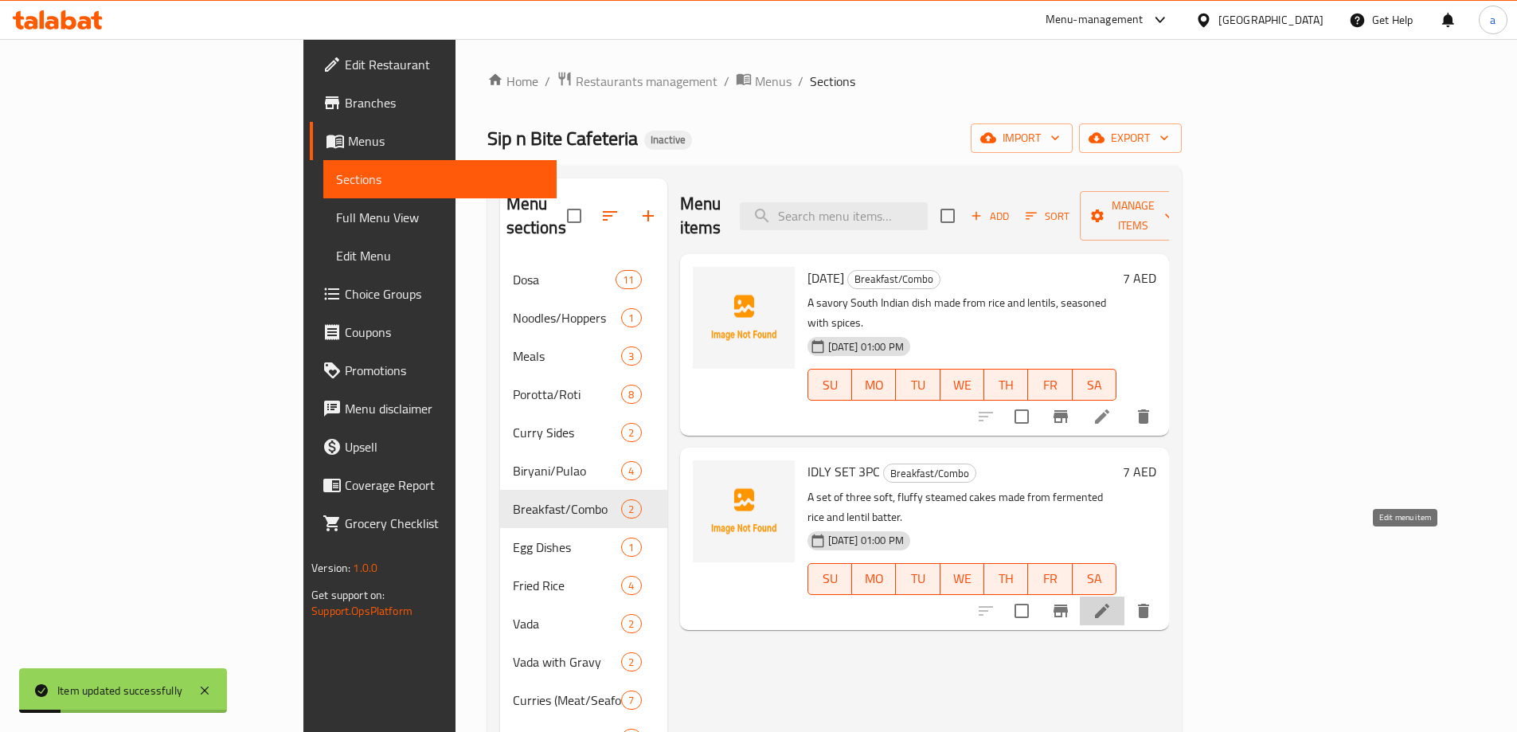
click at [1112, 601] on icon at bounding box center [1102, 610] width 19 height 19
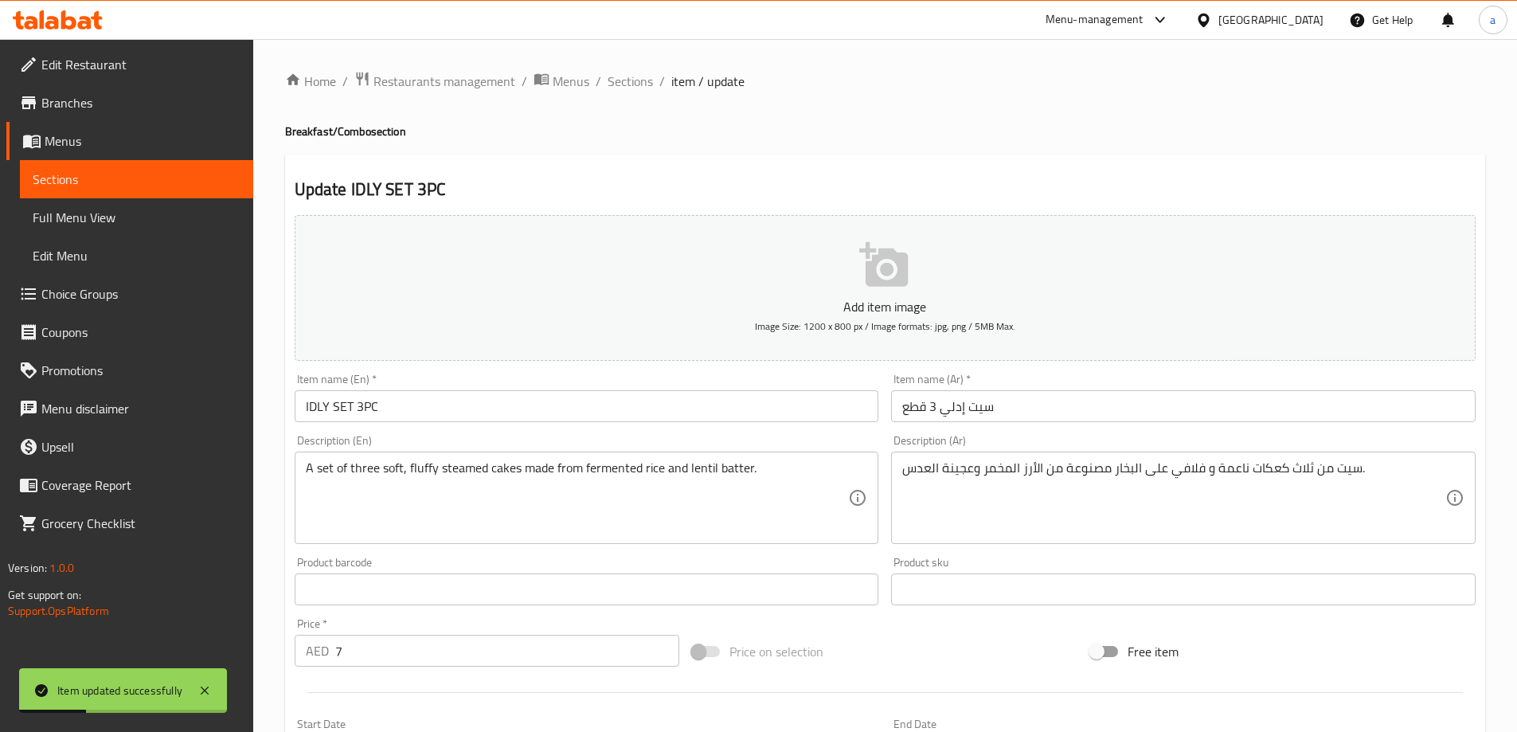
click at [540, 403] on input "IDLY SET 3PC" at bounding box center [587, 406] width 585 height 32
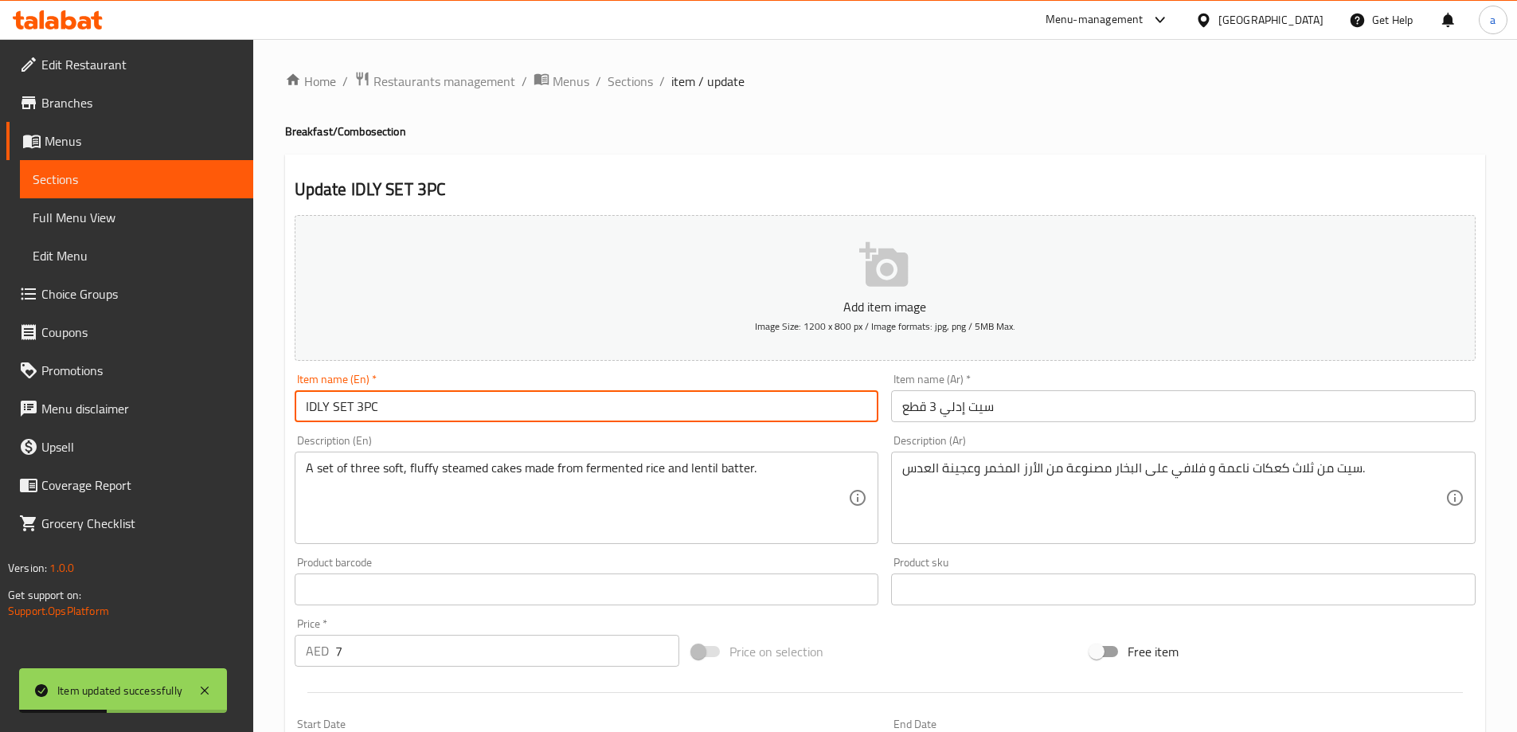
paste input "Regular"
type input "IDLY SET 3PC Regular"
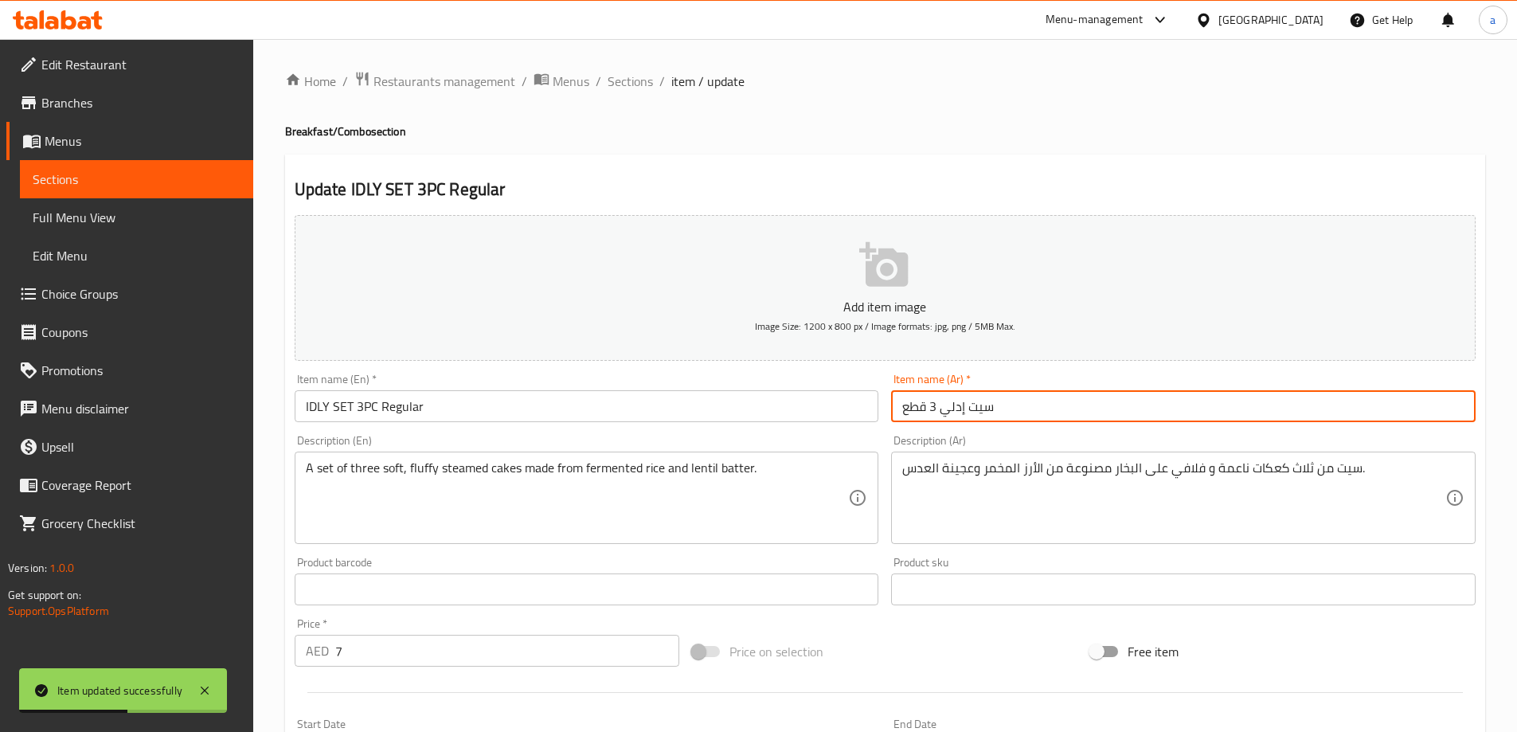
click at [1101, 410] on input "سيت إدلي 3 قطع" at bounding box center [1183, 406] width 585 height 32
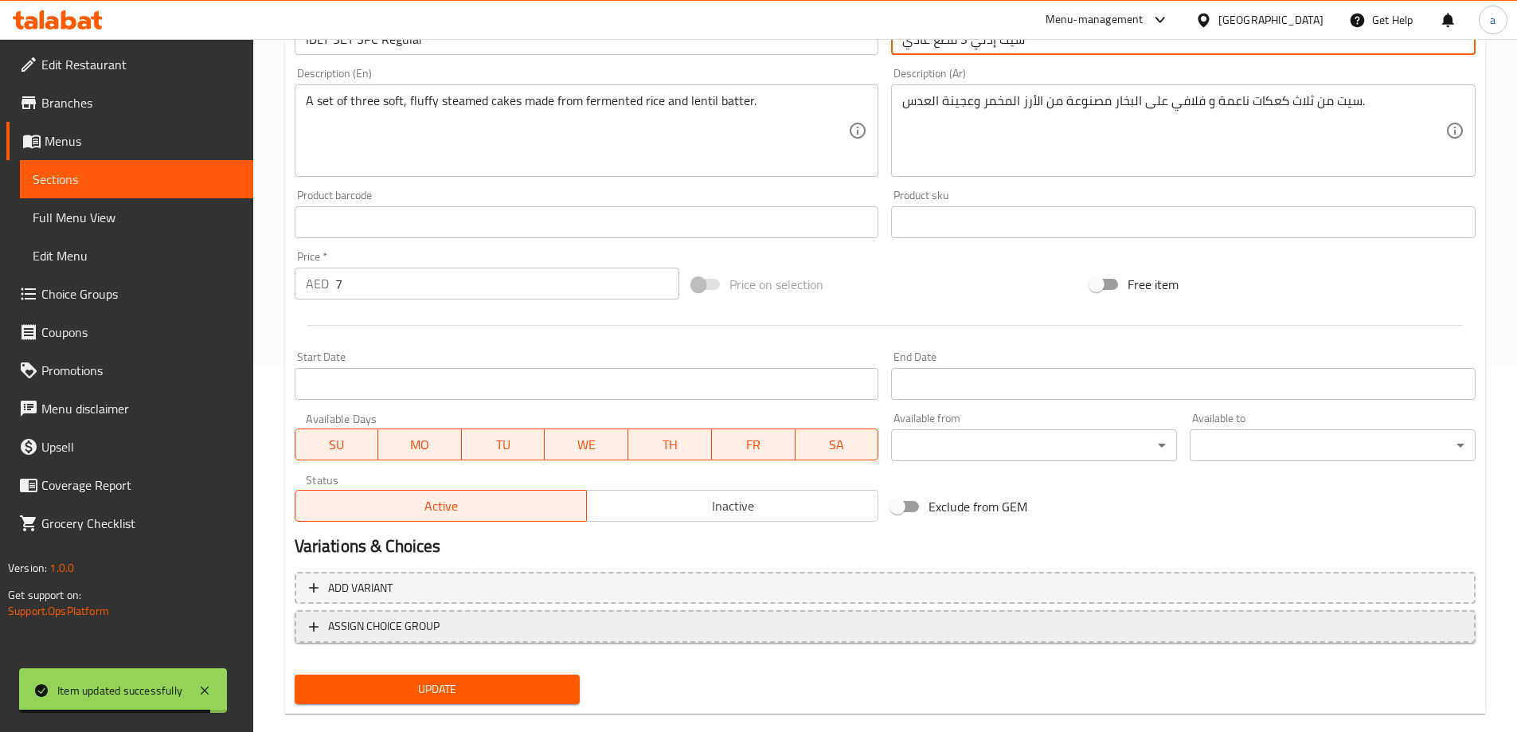
scroll to position [394, 0]
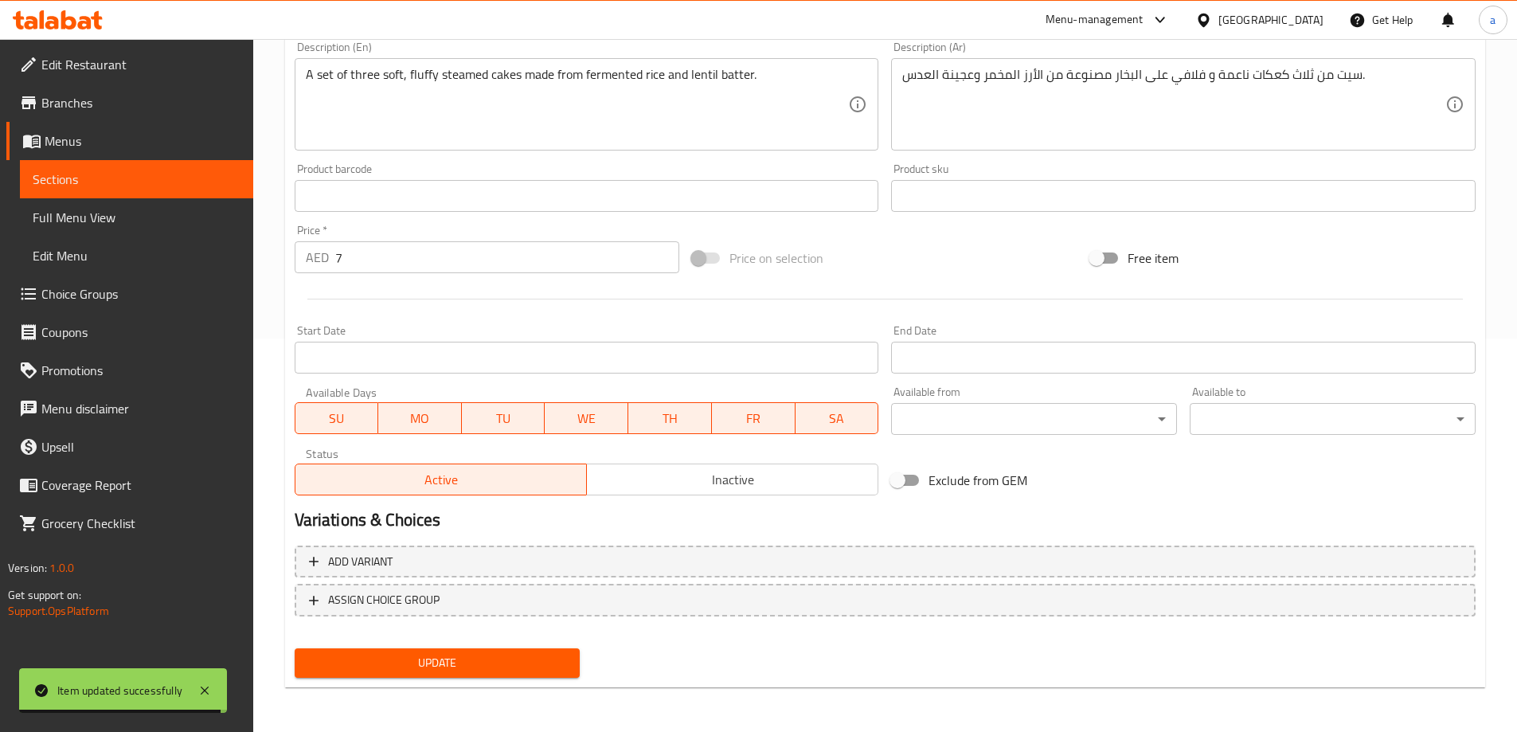
type input "سيت إدلي 3 قطع عادي"
click at [450, 655] on span "Update" at bounding box center [437, 663] width 260 height 20
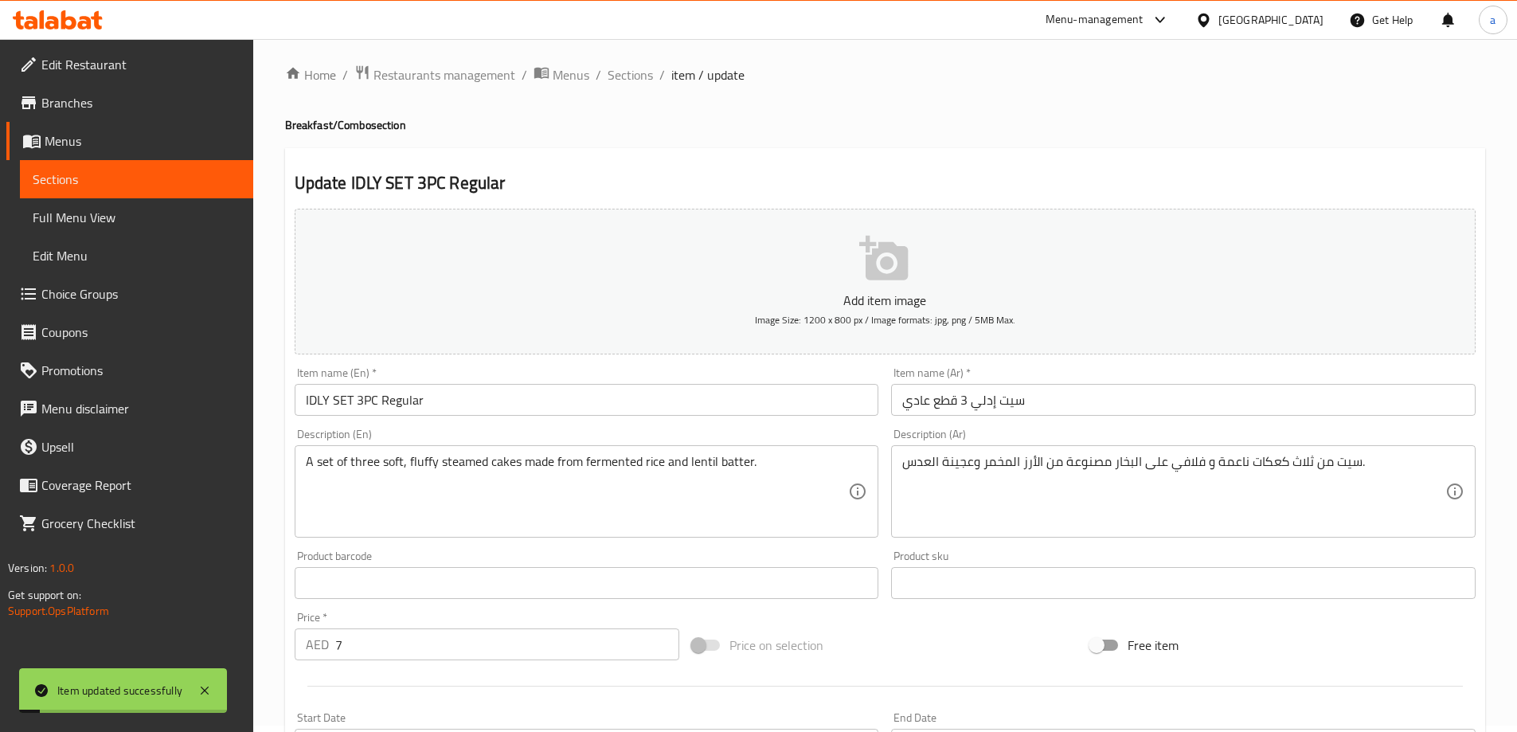
scroll to position [0, 0]
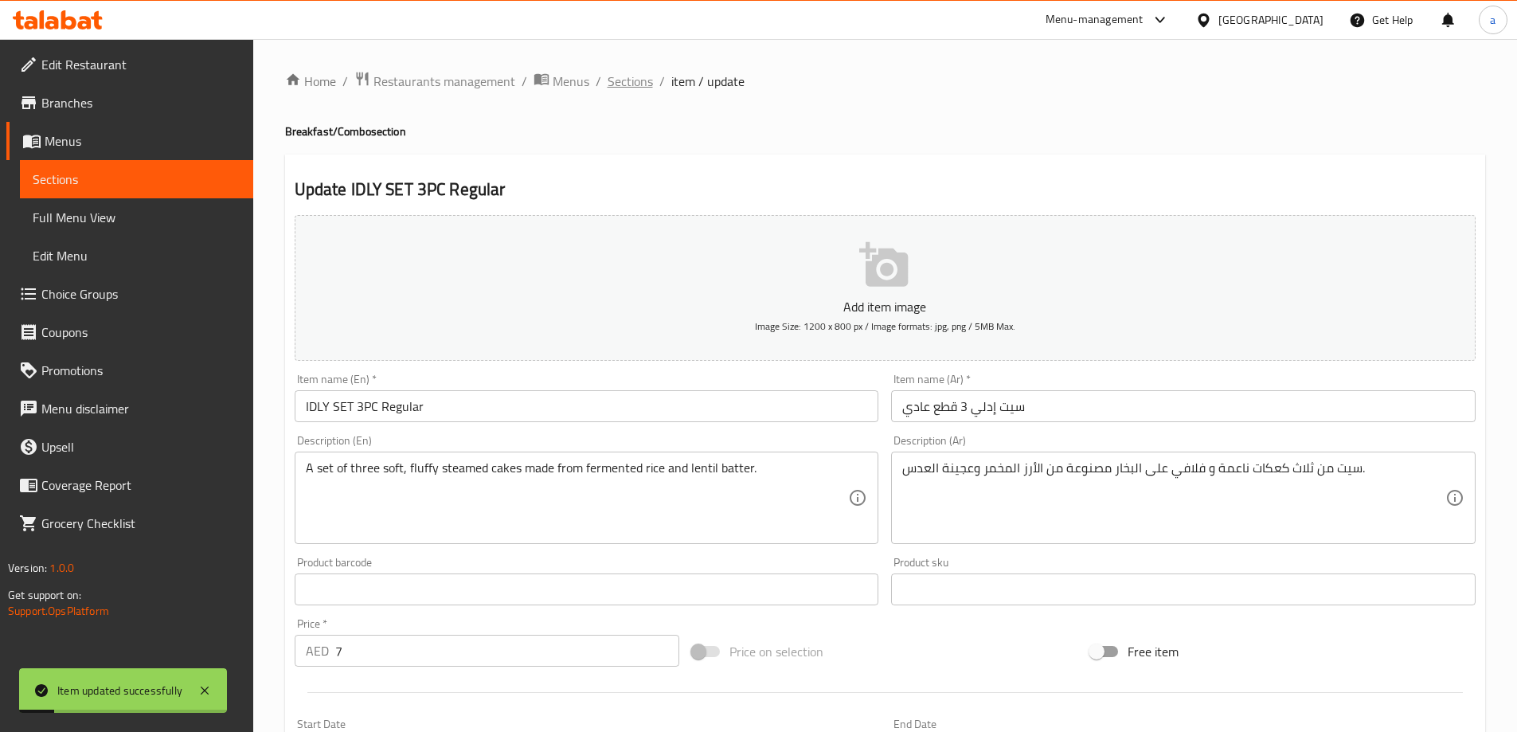
click at [608, 85] on span "Sections" at bounding box center [630, 81] width 45 height 19
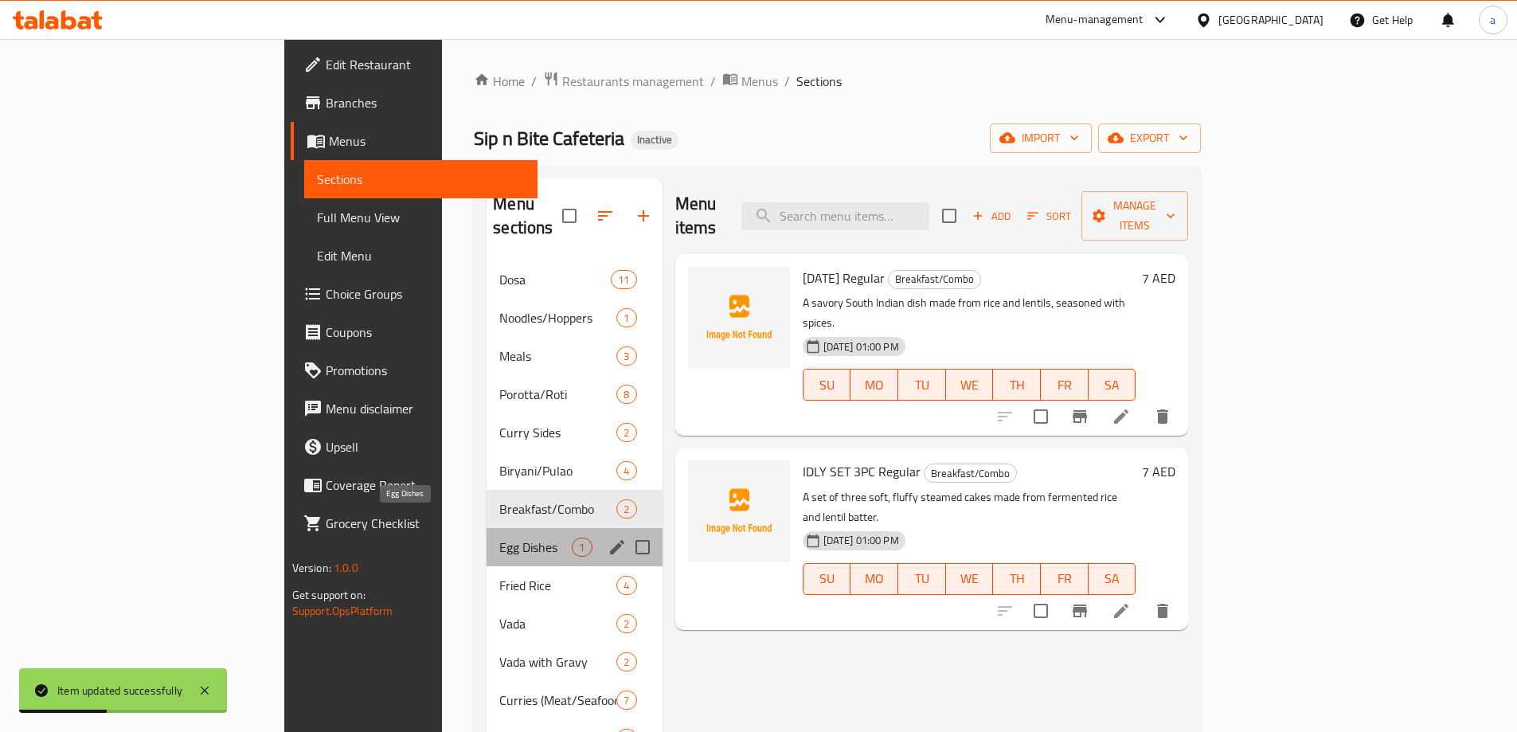
click at [499, 538] on span "Egg Dishes" at bounding box center [535, 547] width 72 height 19
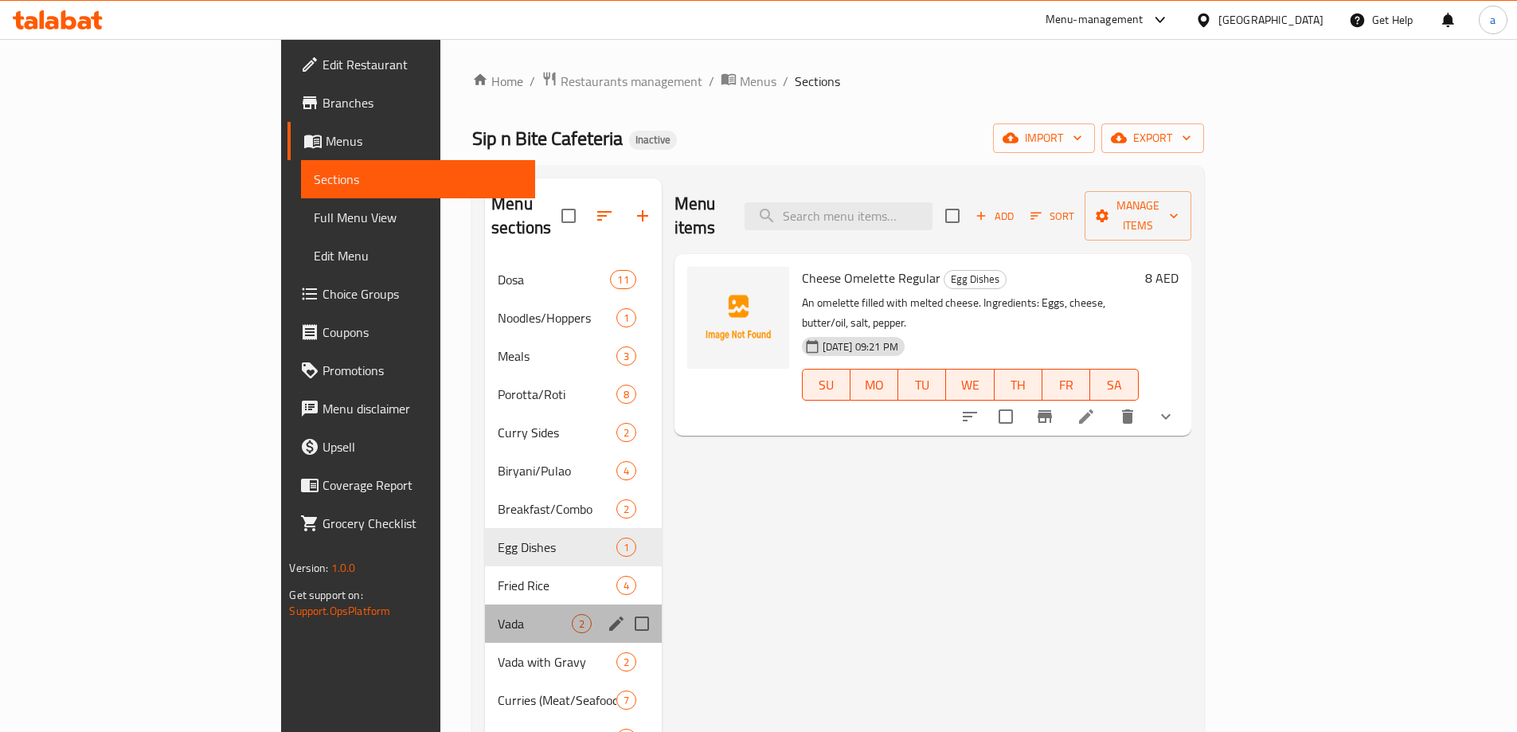
click at [485, 617] on div "Vada 2" at bounding box center [573, 624] width 177 height 38
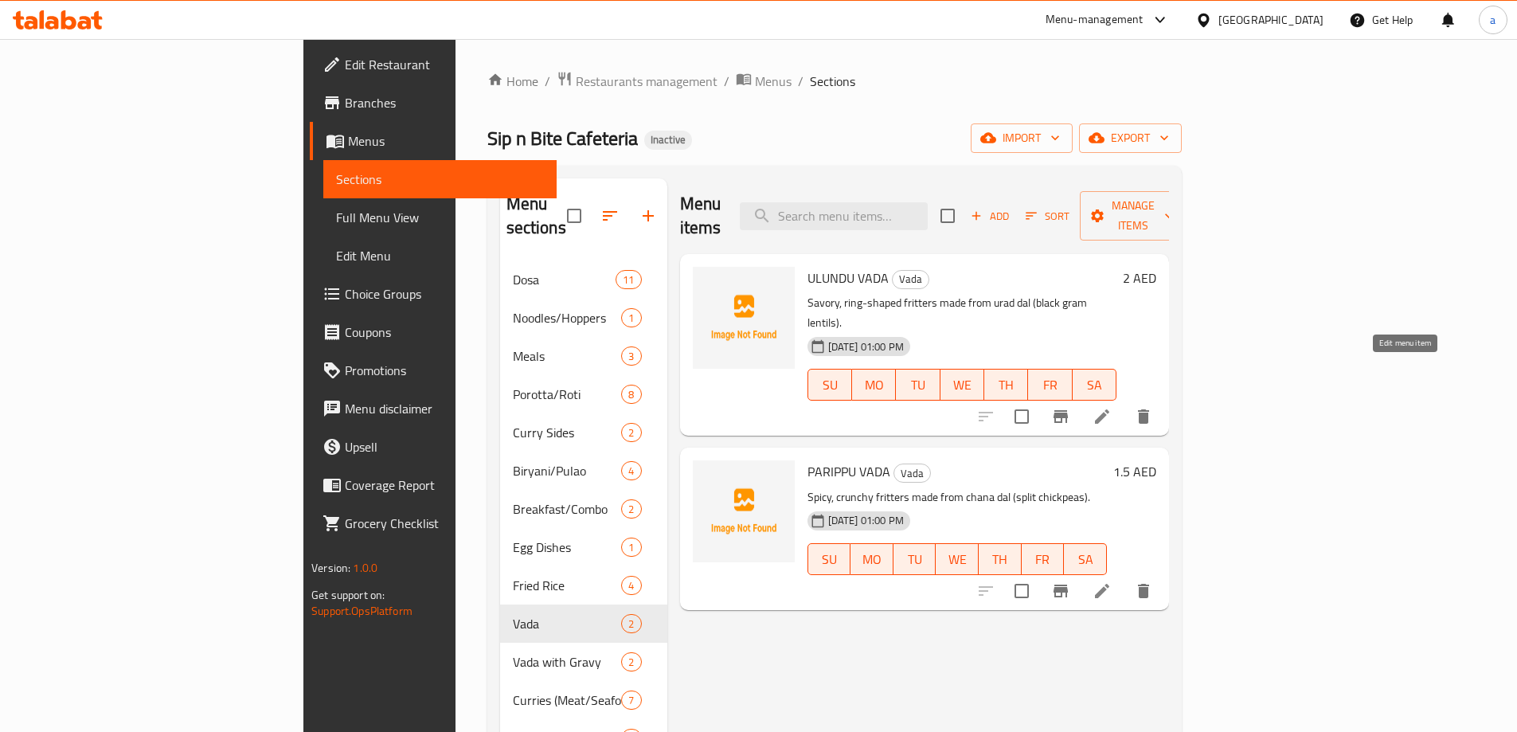
click at [1110, 409] on icon at bounding box center [1102, 416] width 14 height 14
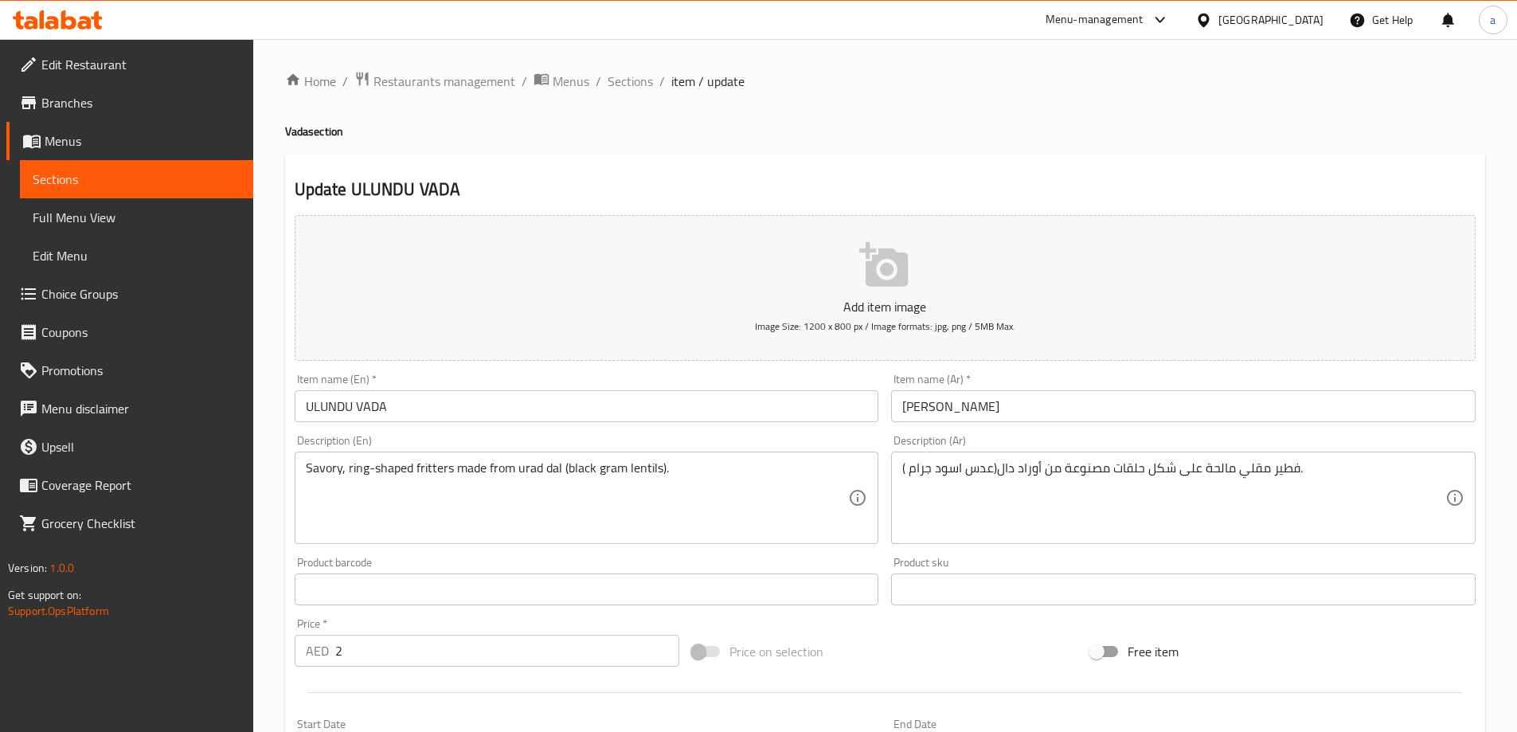
click at [753, 403] on input "ULUNDU VADA" at bounding box center [587, 406] width 585 height 32
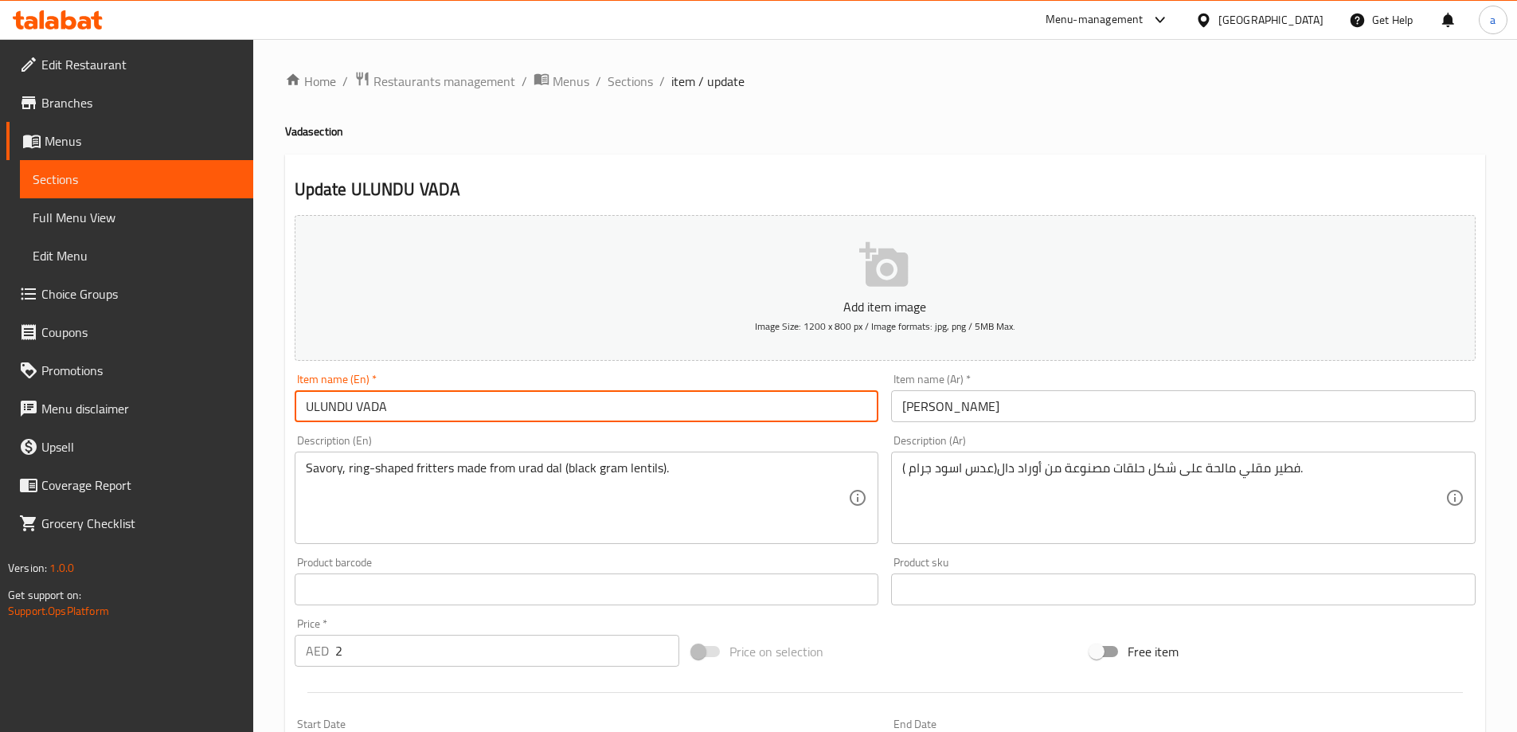
paste input "Regular"
type input "ULUNDU VADA Regular"
click at [979, 415] on input "[PERSON_NAME]" at bounding box center [1183, 406] width 585 height 32
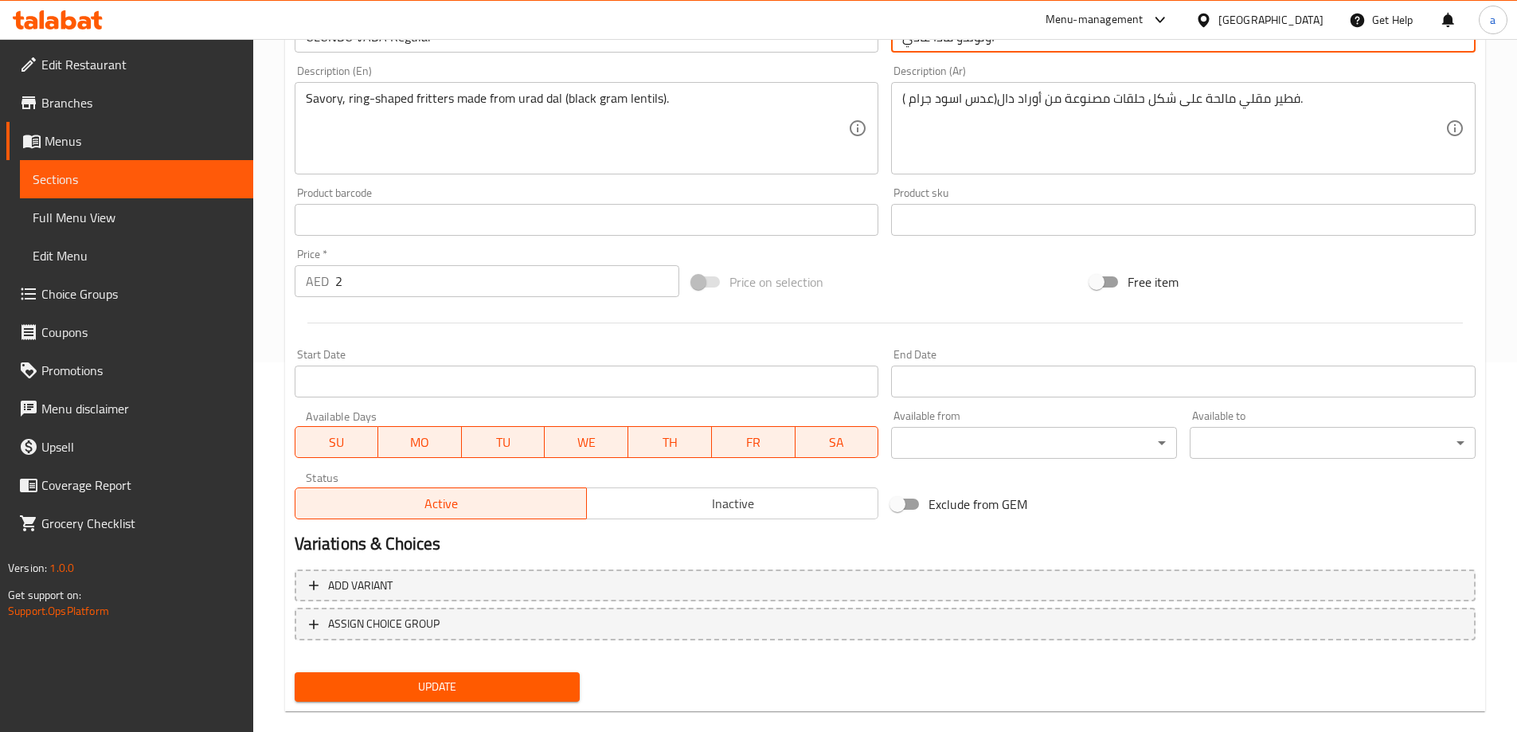
scroll to position [394, 0]
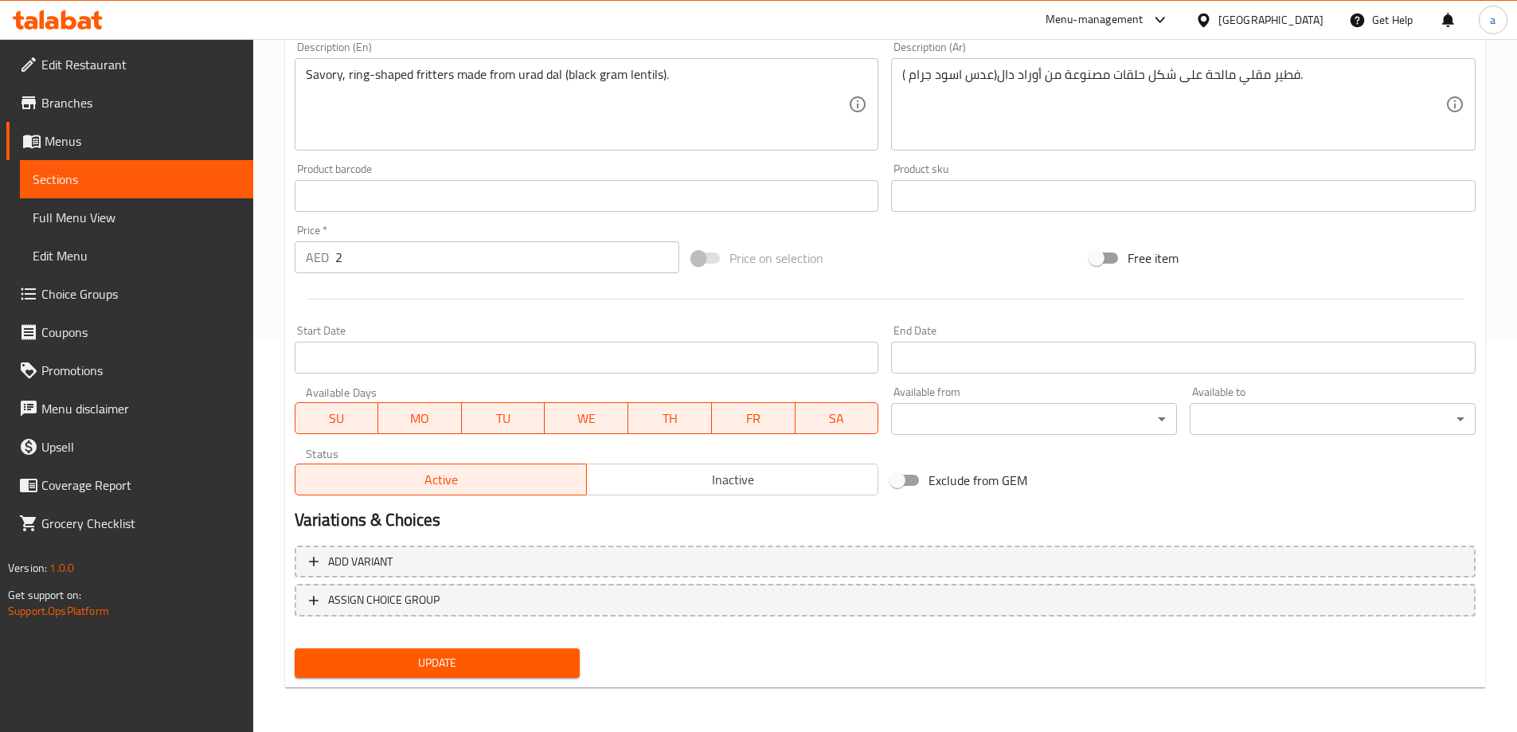
type input "أولوندو فادا عادي"
click at [441, 675] on button "Update" at bounding box center [438, 662] width 286 height 29
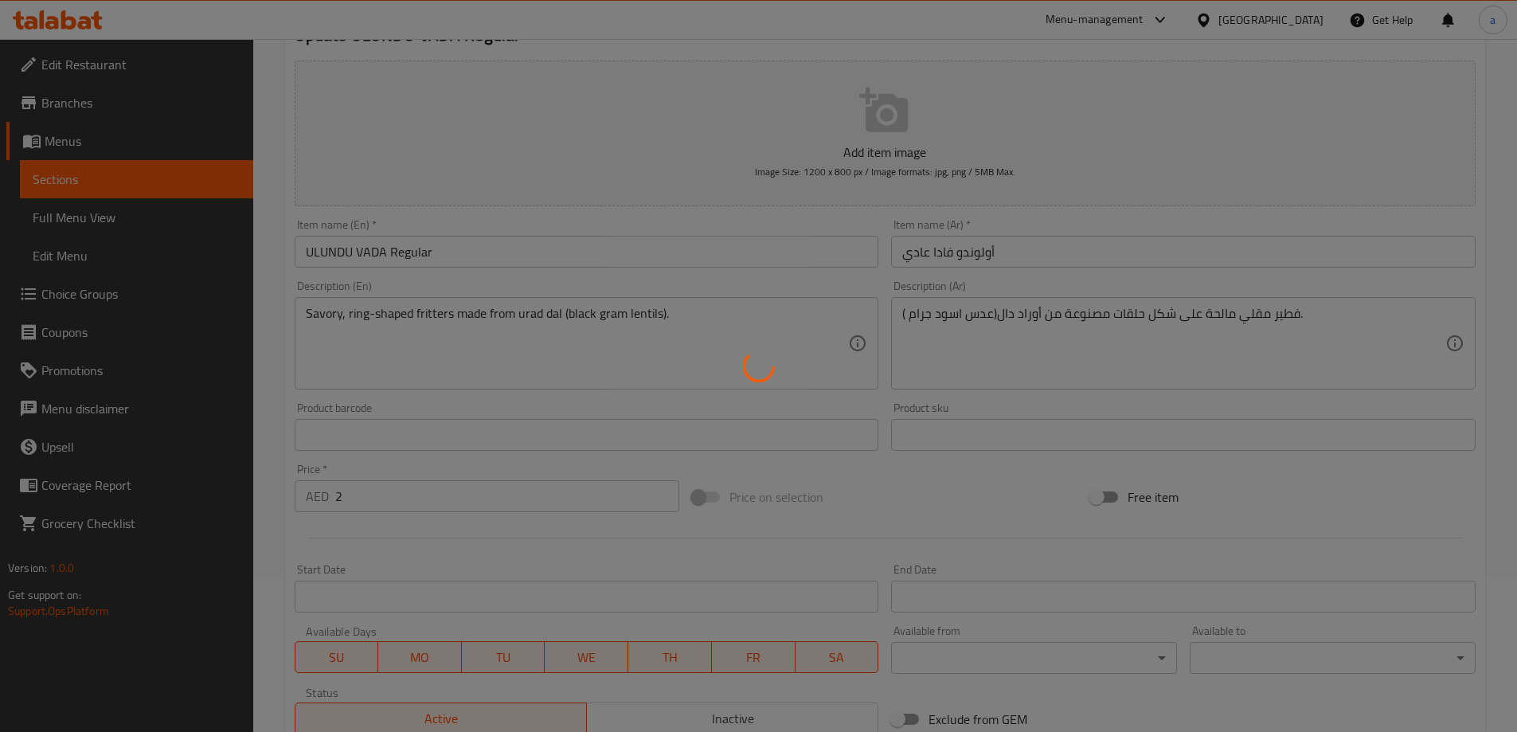
scroll to position [0, 0]
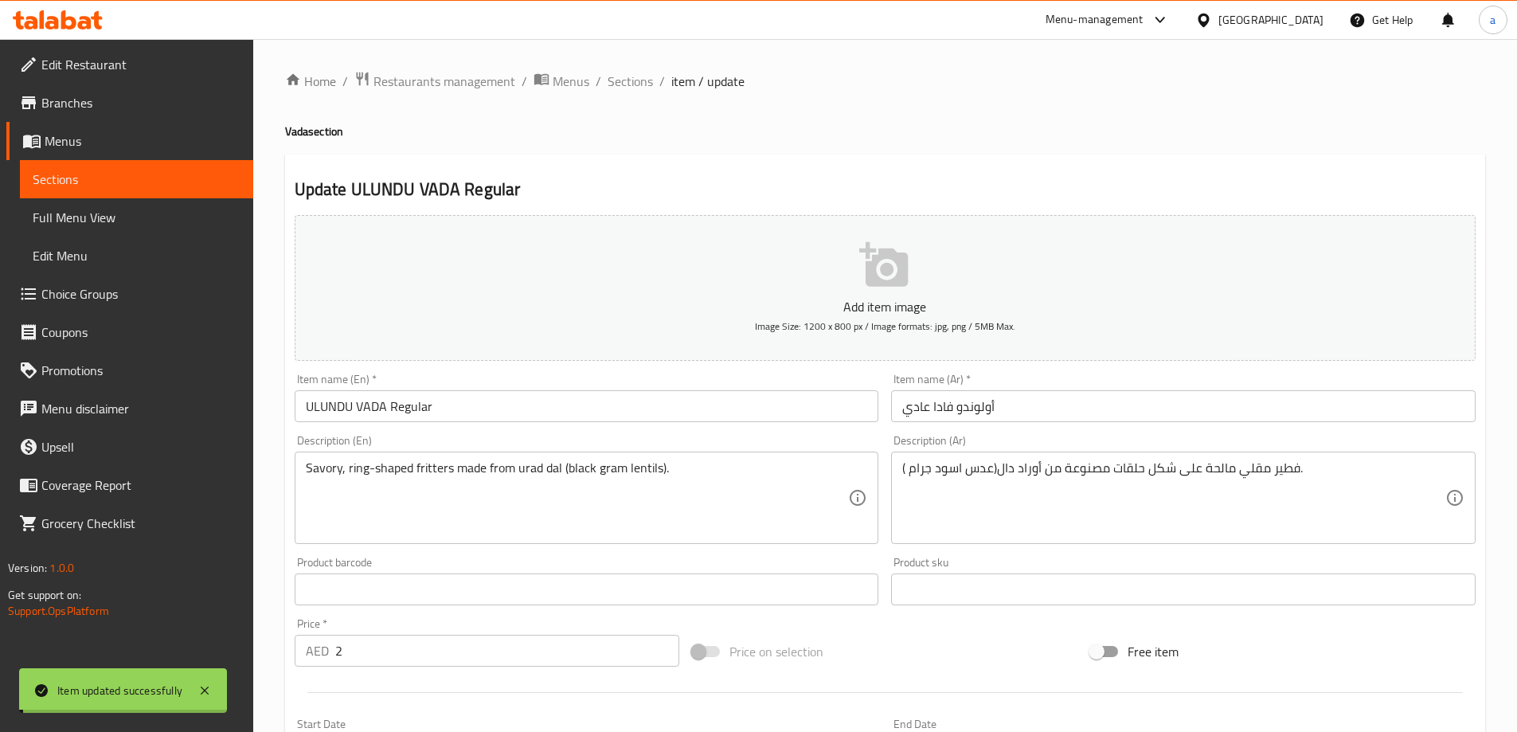
click at [633, 79] on span "Sections" at bounding box center [630, 81] width 45 height 19
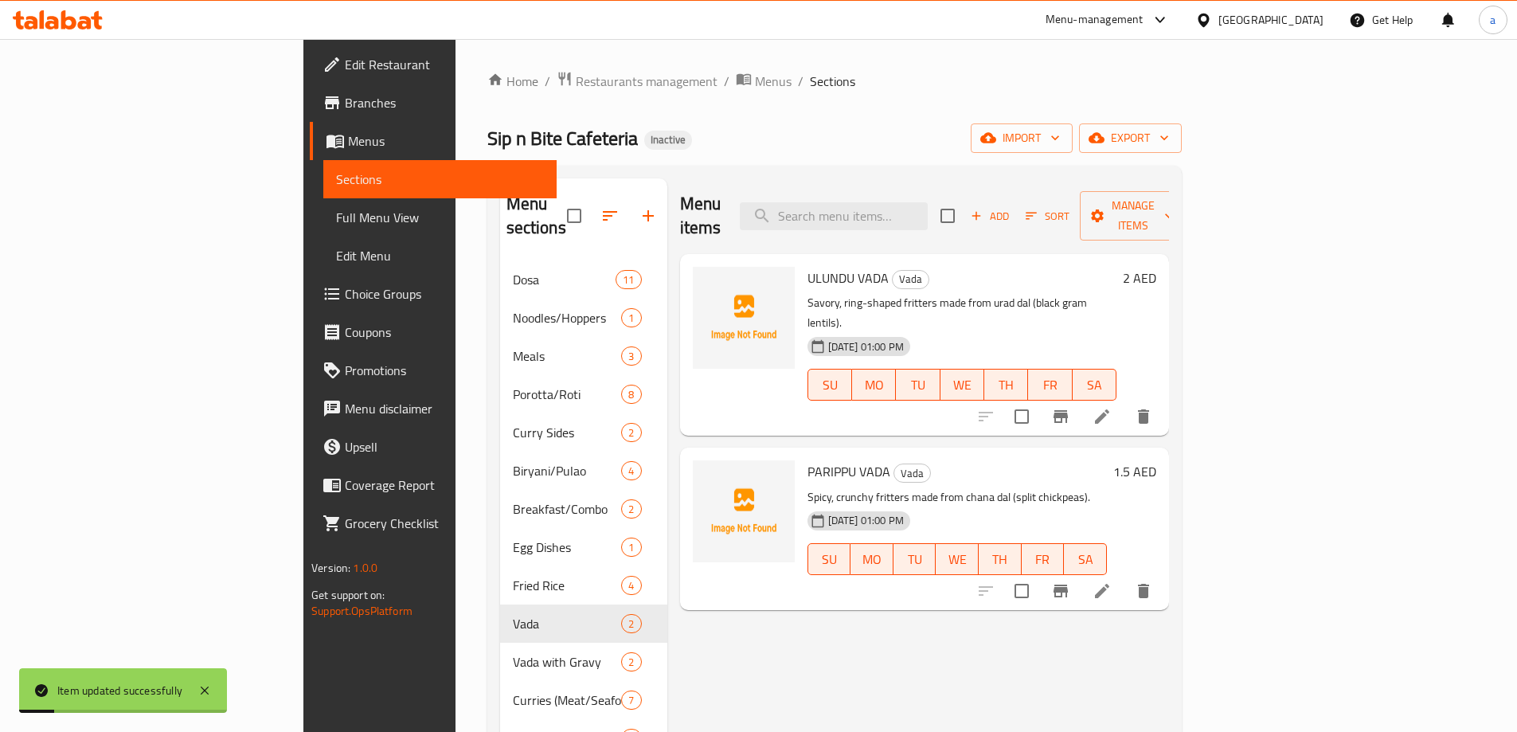
click at [1125, 577] on li at bounding box center [1102, 591] width 45 height 29
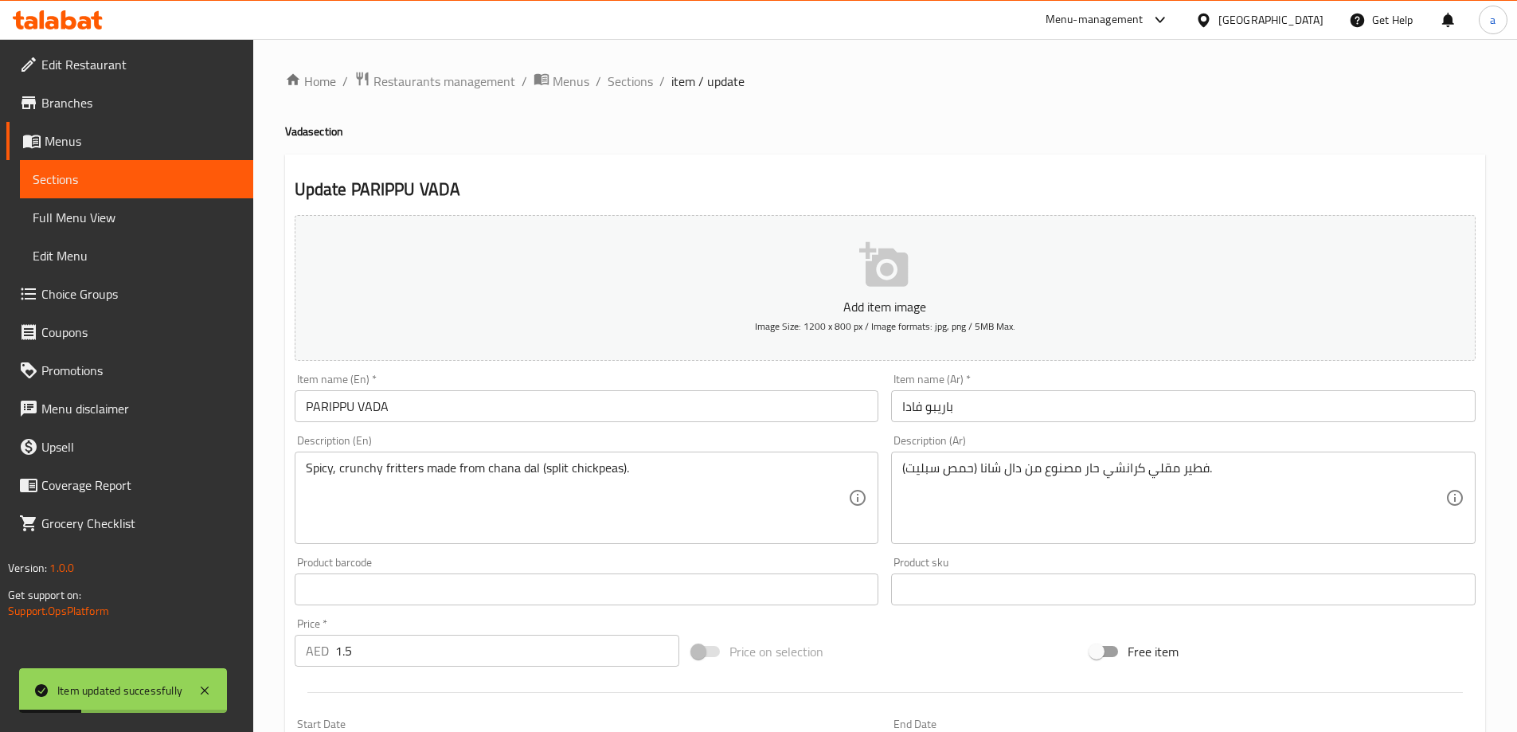
click at [574, 433] on div "Description (En) Spicy, crunchy fritters made from chana dal (split chickpeas).…" at bounding box center [586, 490] width 597 height 122
click at [574, 420] on input "PARIPPU VADA" at bounding box center [587, 406] width 585 height 32
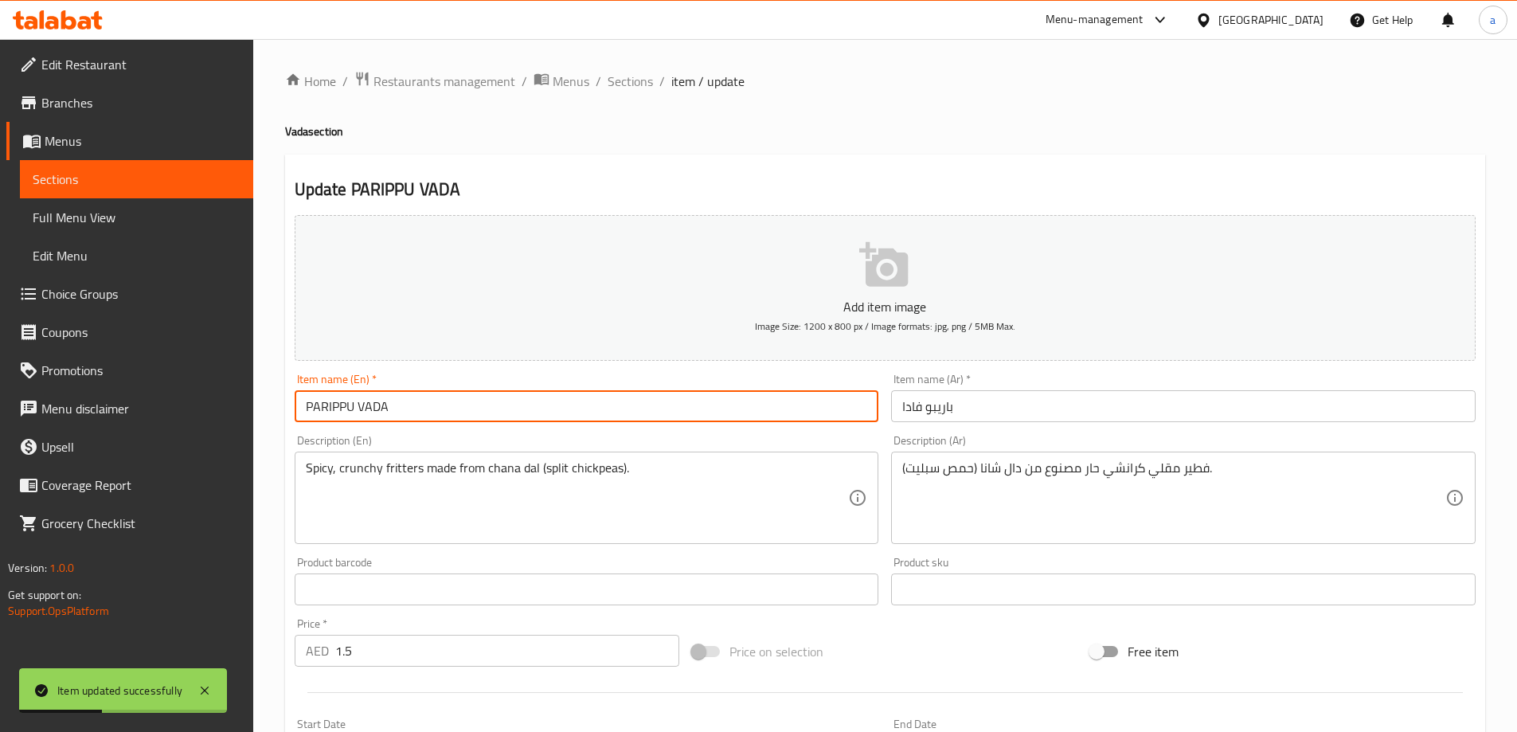
paste input "Regular"
type input "PARIPPU VADA Regular"
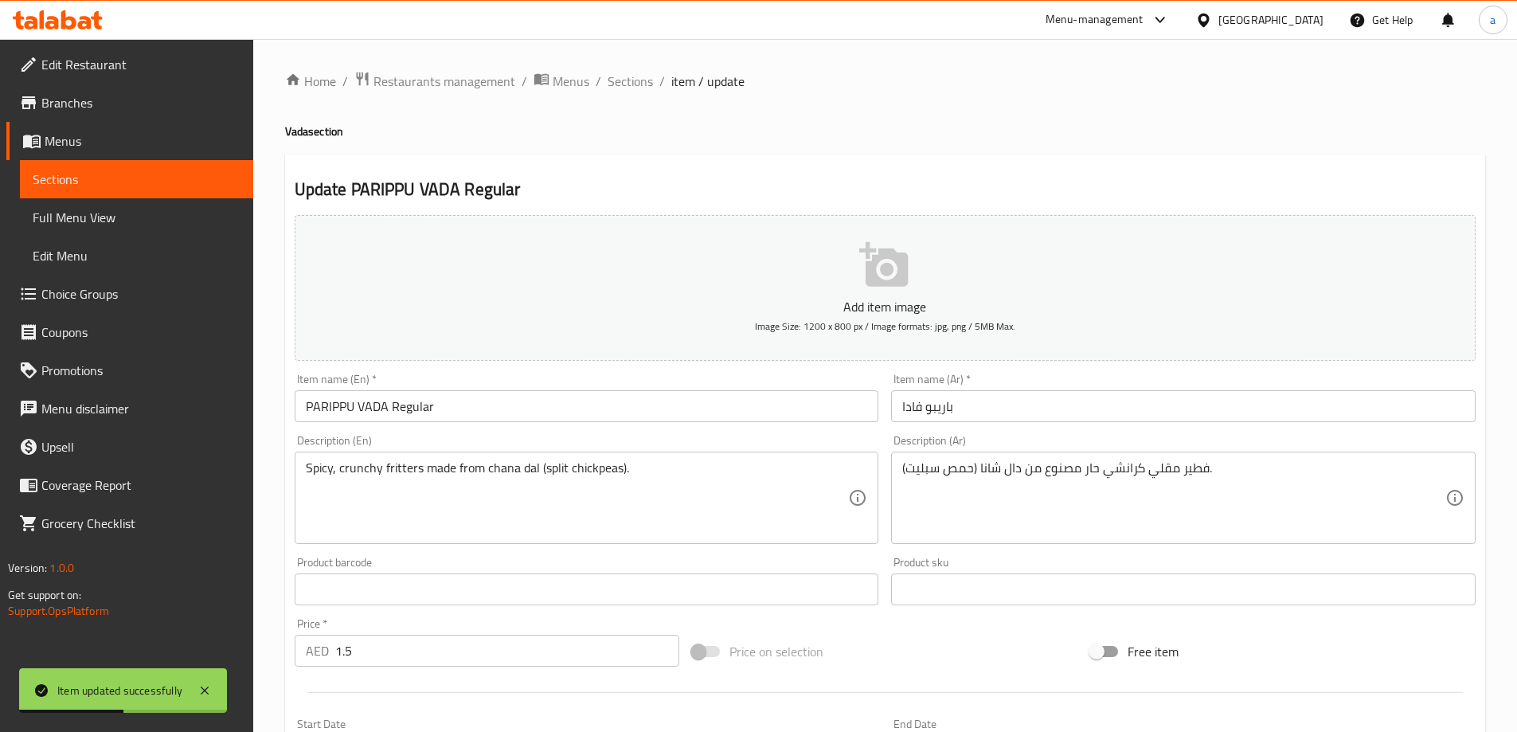
click at [1017, 423] on div "Item name (Ar)   * [PERSON_NAME] Item name (Ar) *" at bounding box center [1183, 397] width 597 height 61
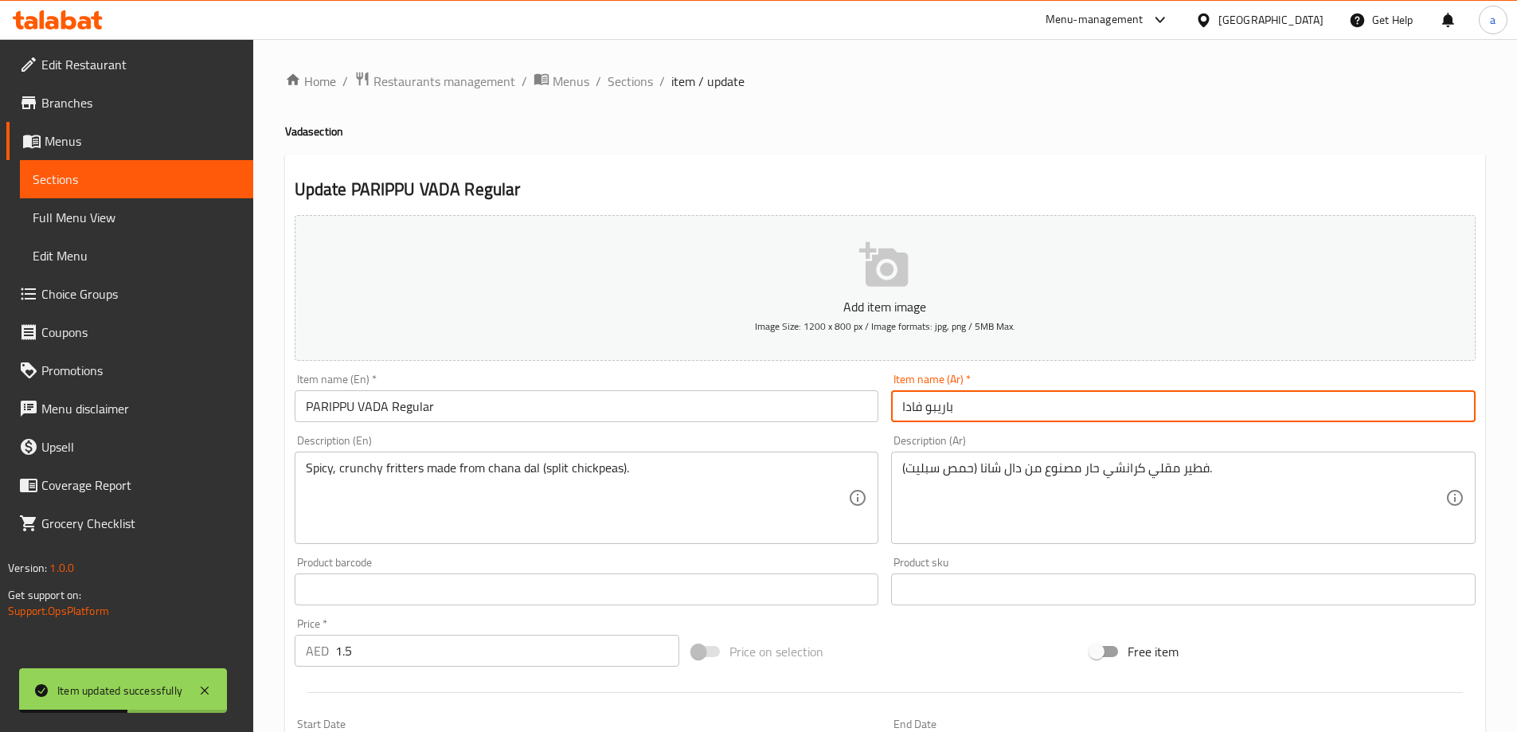
click at [1024, 402] on input "باريبو فادا" at bounding box center [1183, 406] width 585 height 32
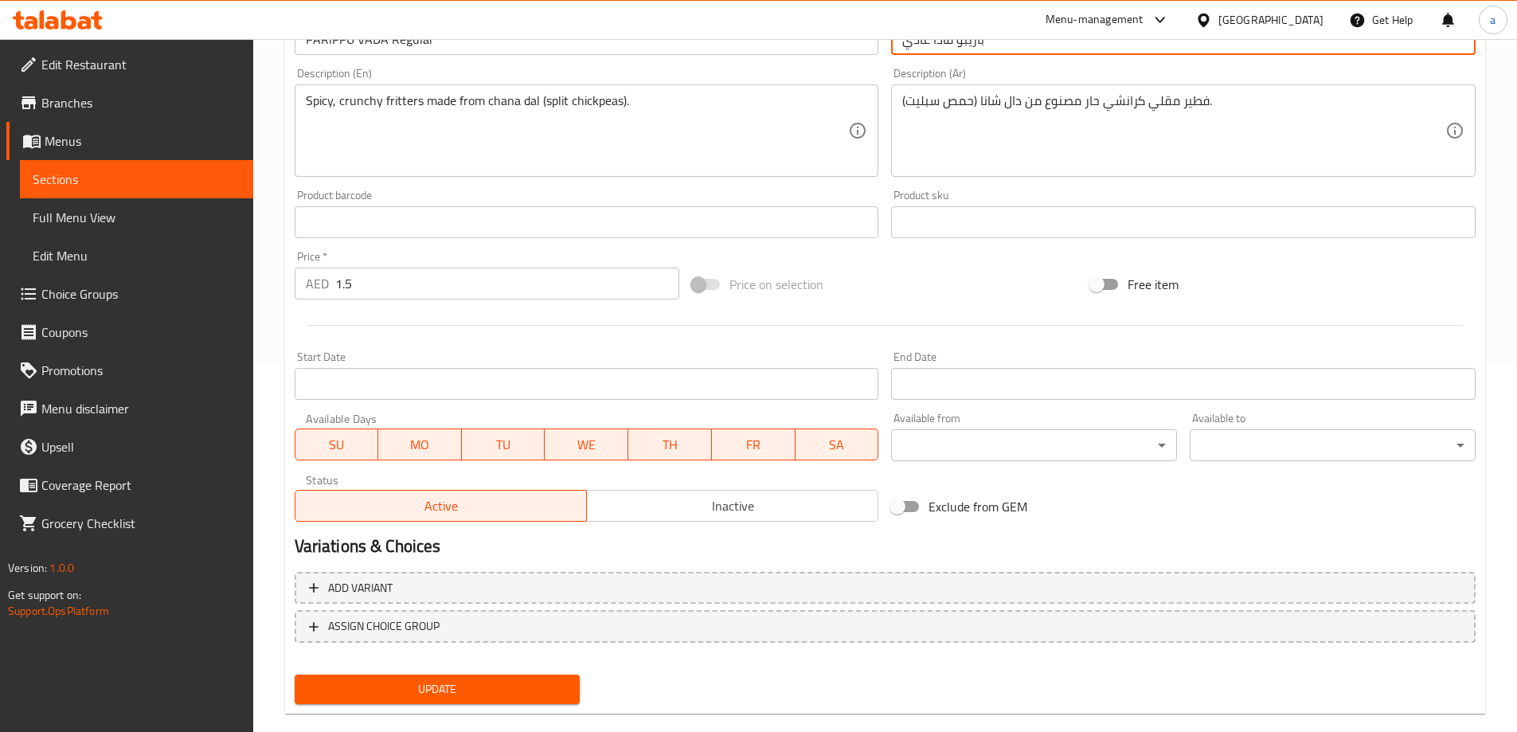
scroll to position [394, 0]
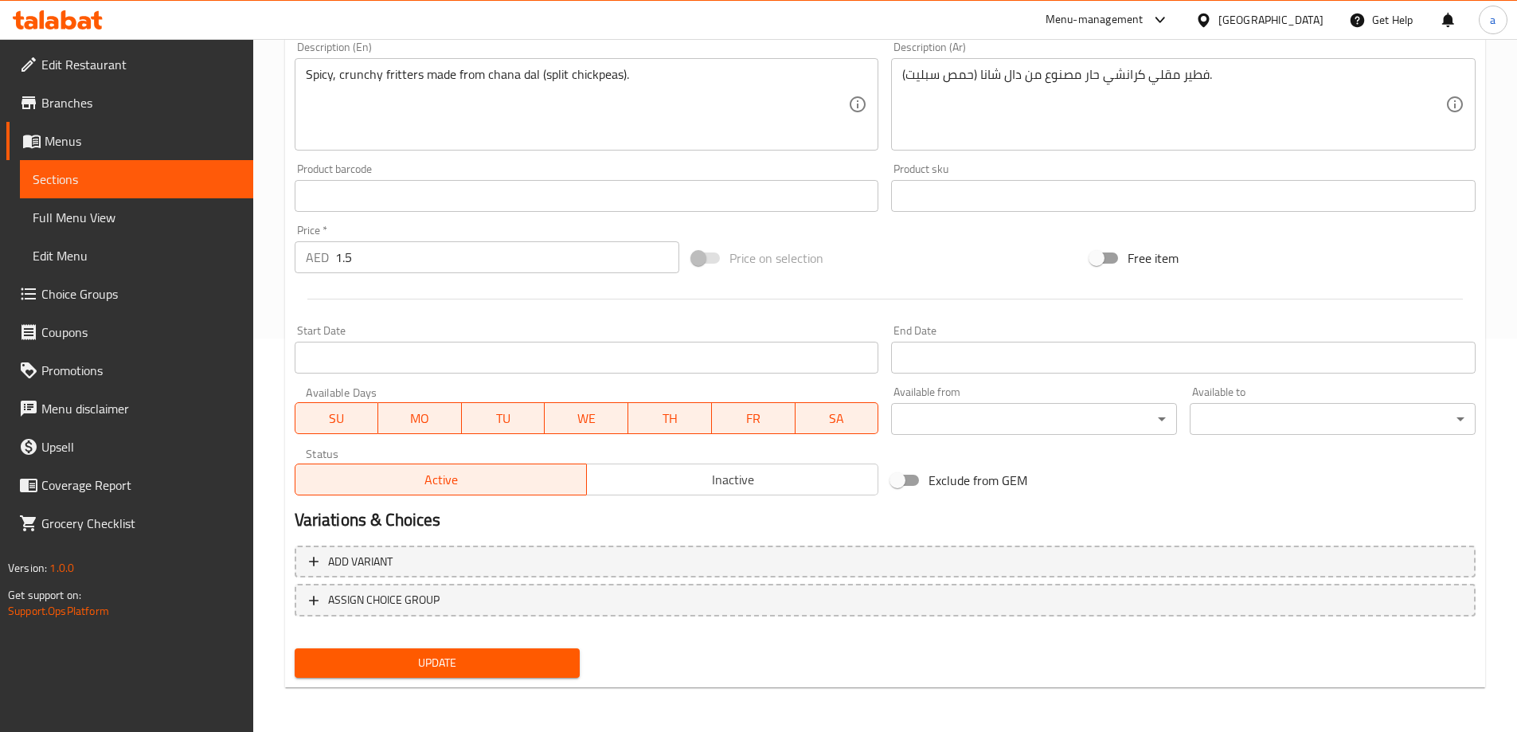
type input "باريبو فادا عادي"
click at [422, 667] on span "Update" at bounding box center [437, 663] width 260 height 20
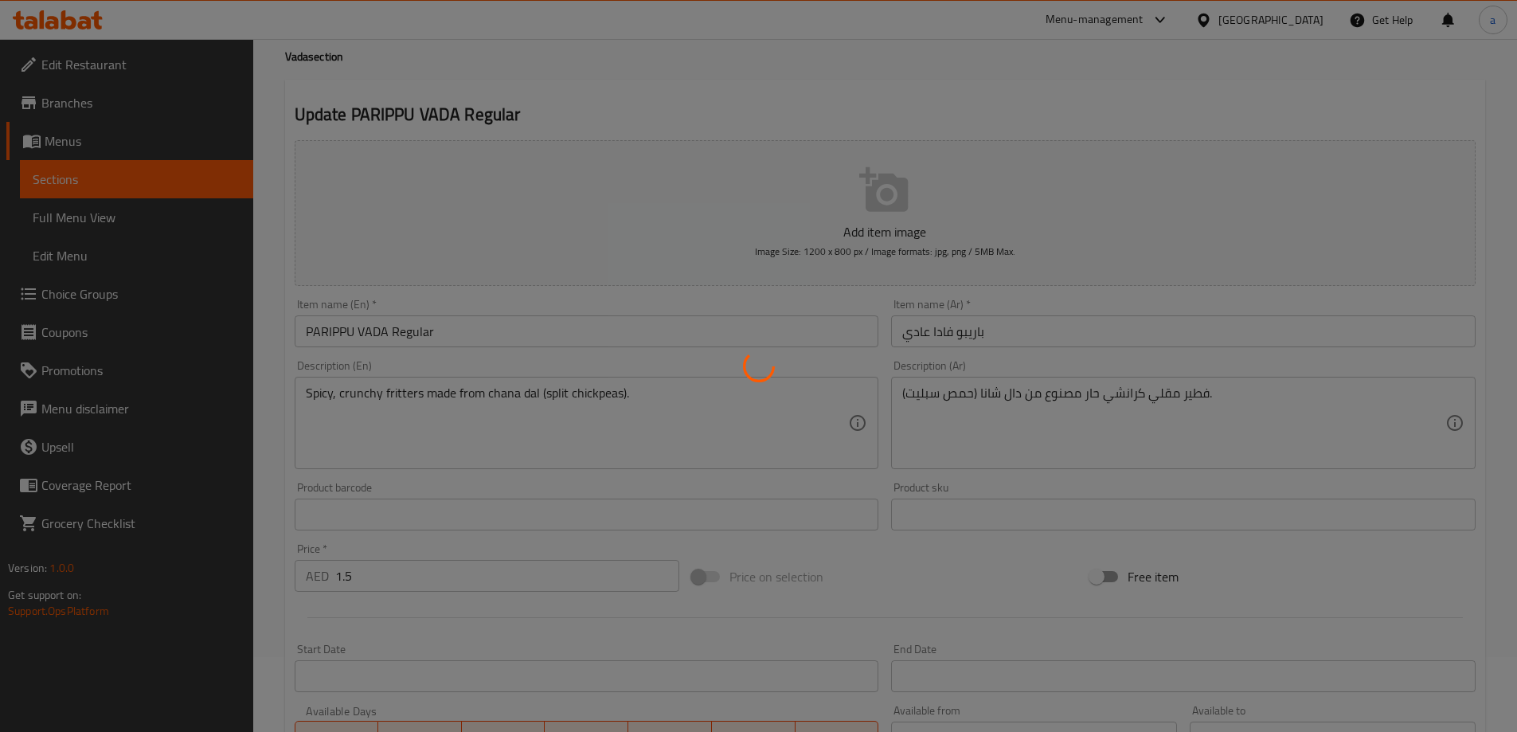
scroll to position [0, 0]
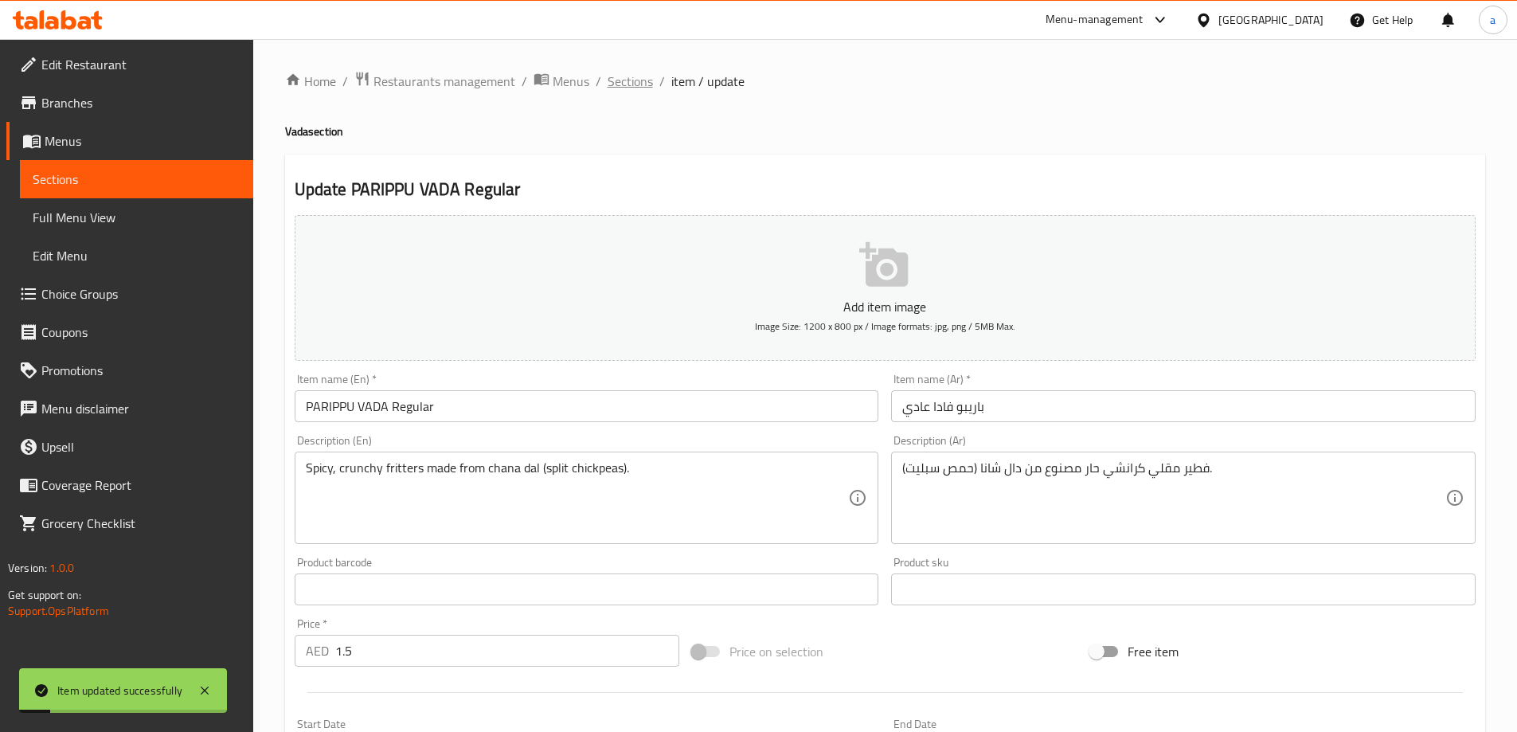
click at [637, 87] on span "Sections" at bounding box center [630, 81] width 45 height 19
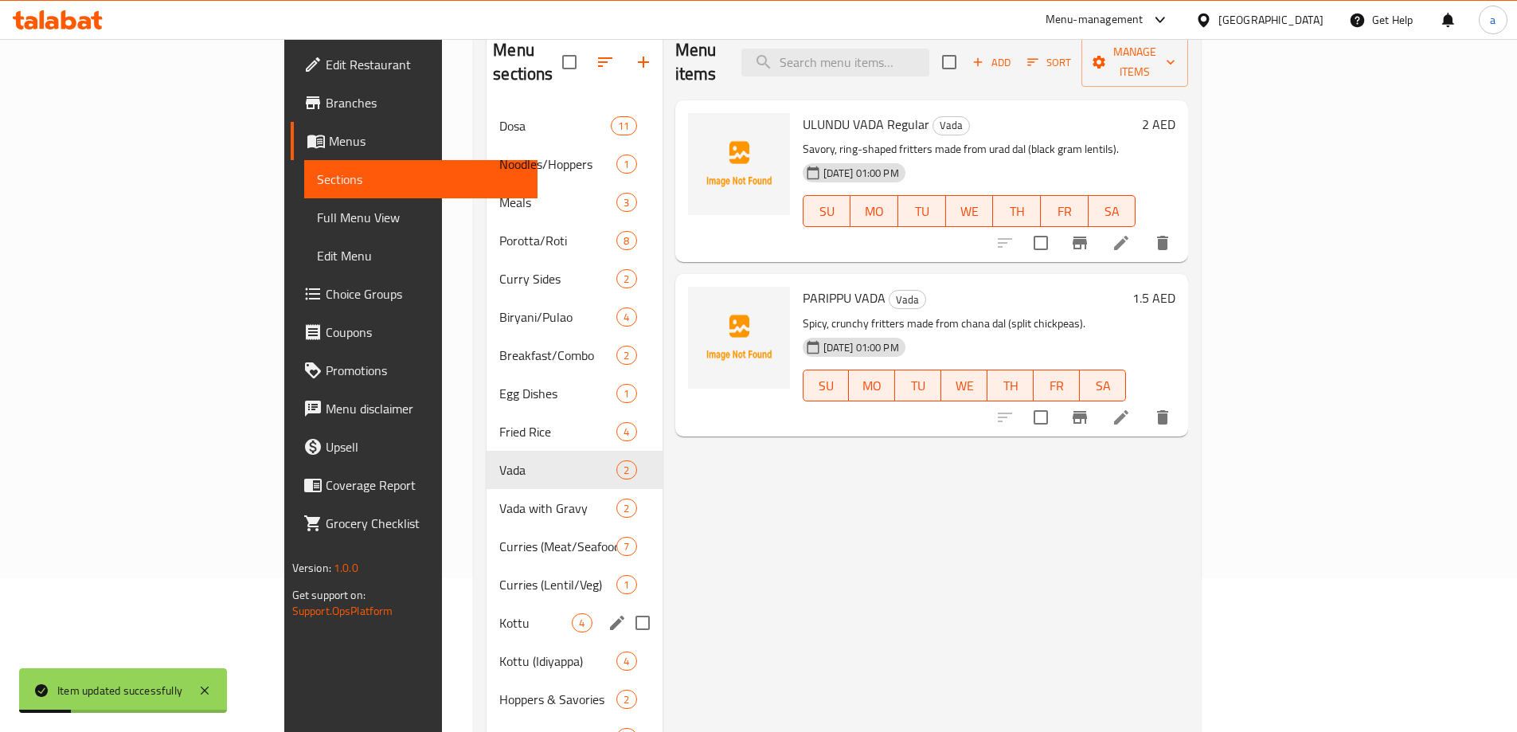
scroll to position [159, 0]
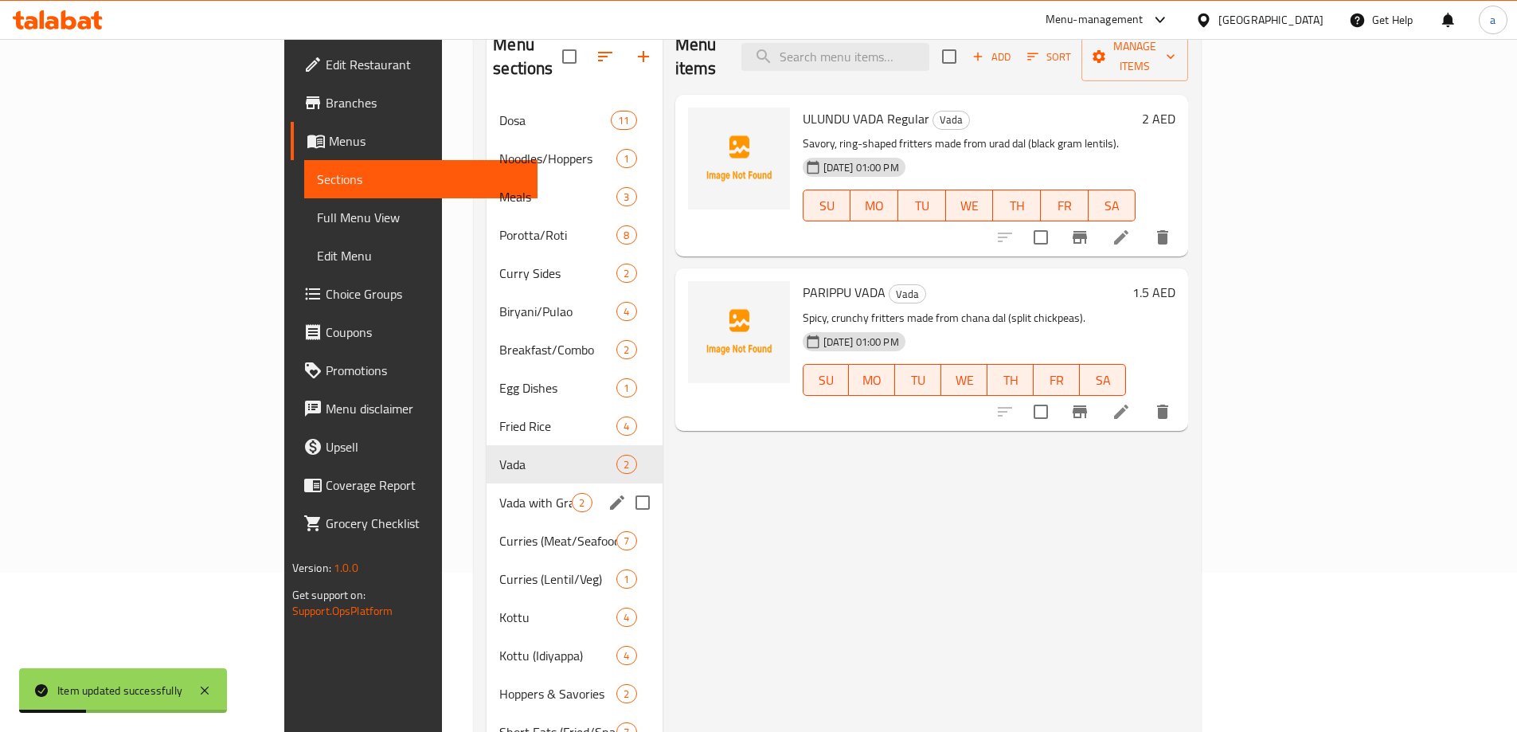
click at [487, 492] on div "Vada with Gravy 2" at bounding box center [574, 503] width 175 height 38
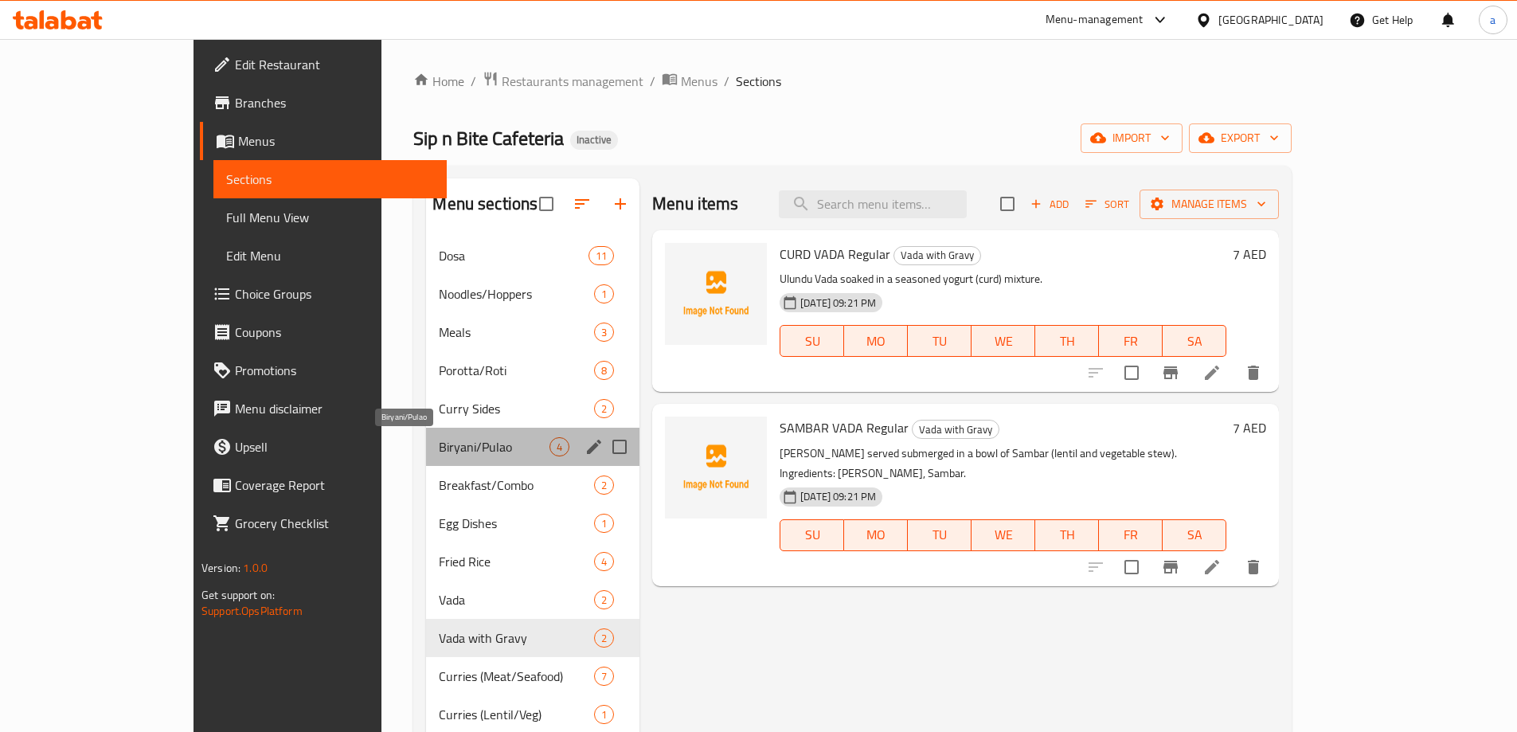
click at [439, 453] on span "Biryani/Pulao" at bounding box center [494, 446] width 111 height 19
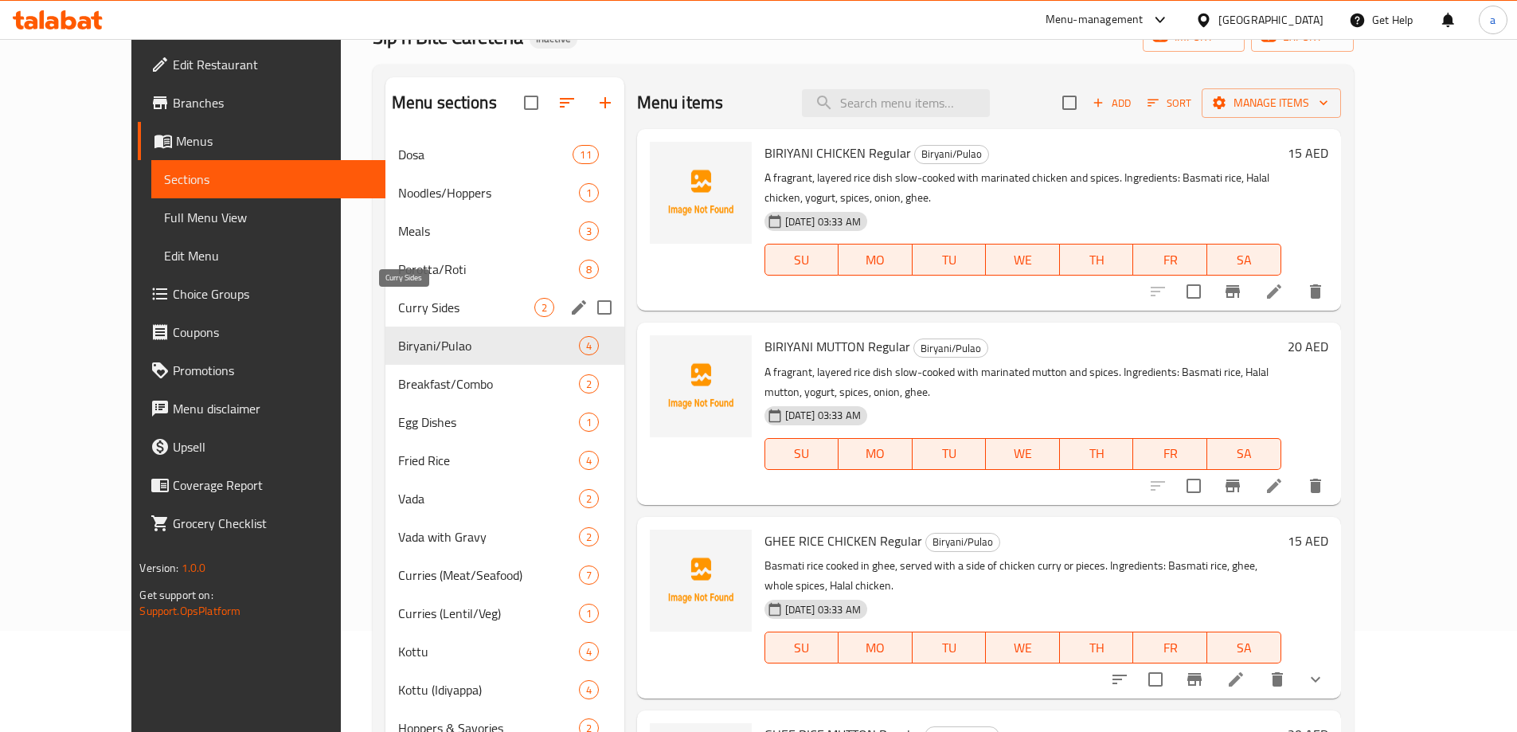
scroll to position [40, 0]
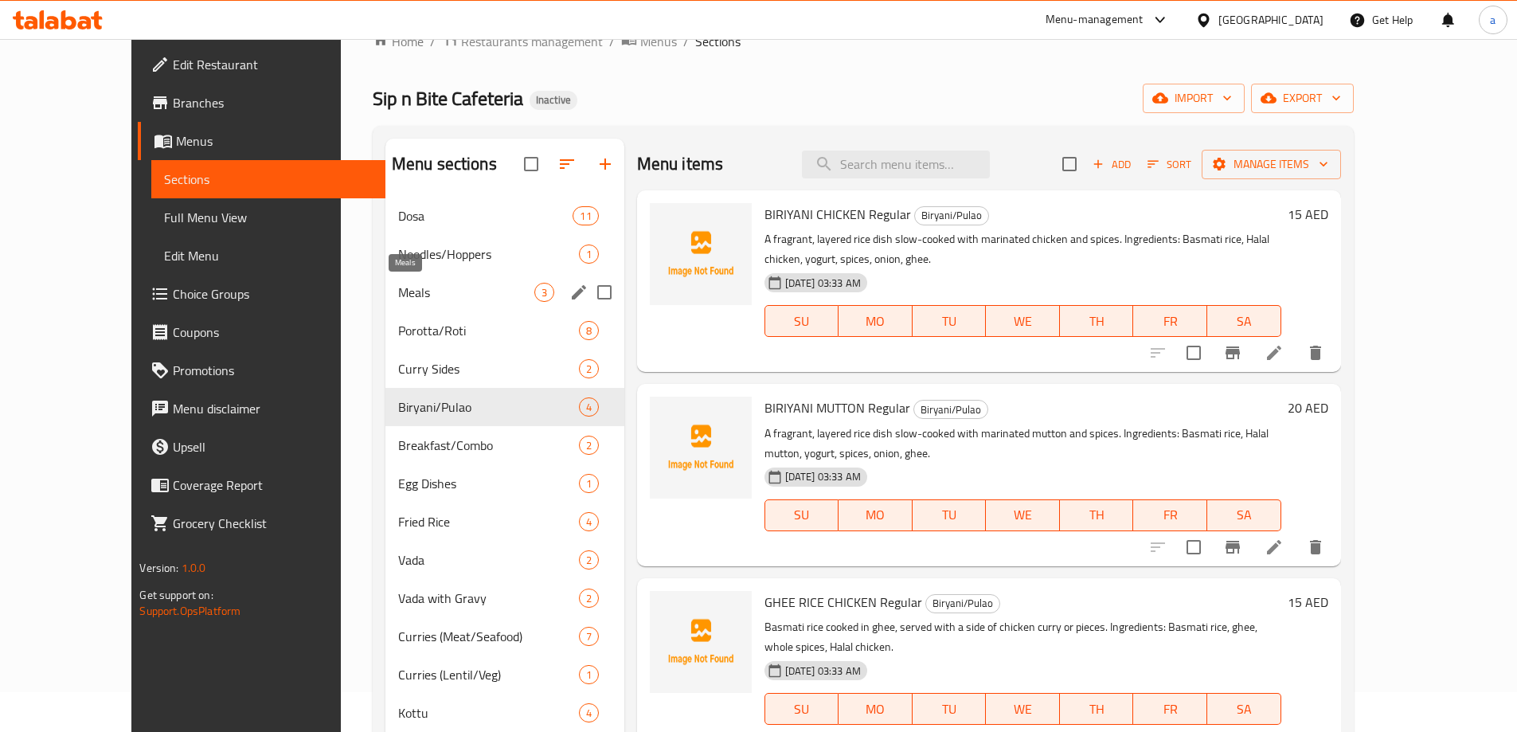
click at [398, 299] on span "Meals" at bounding box center [466, 292] width 136 height 19
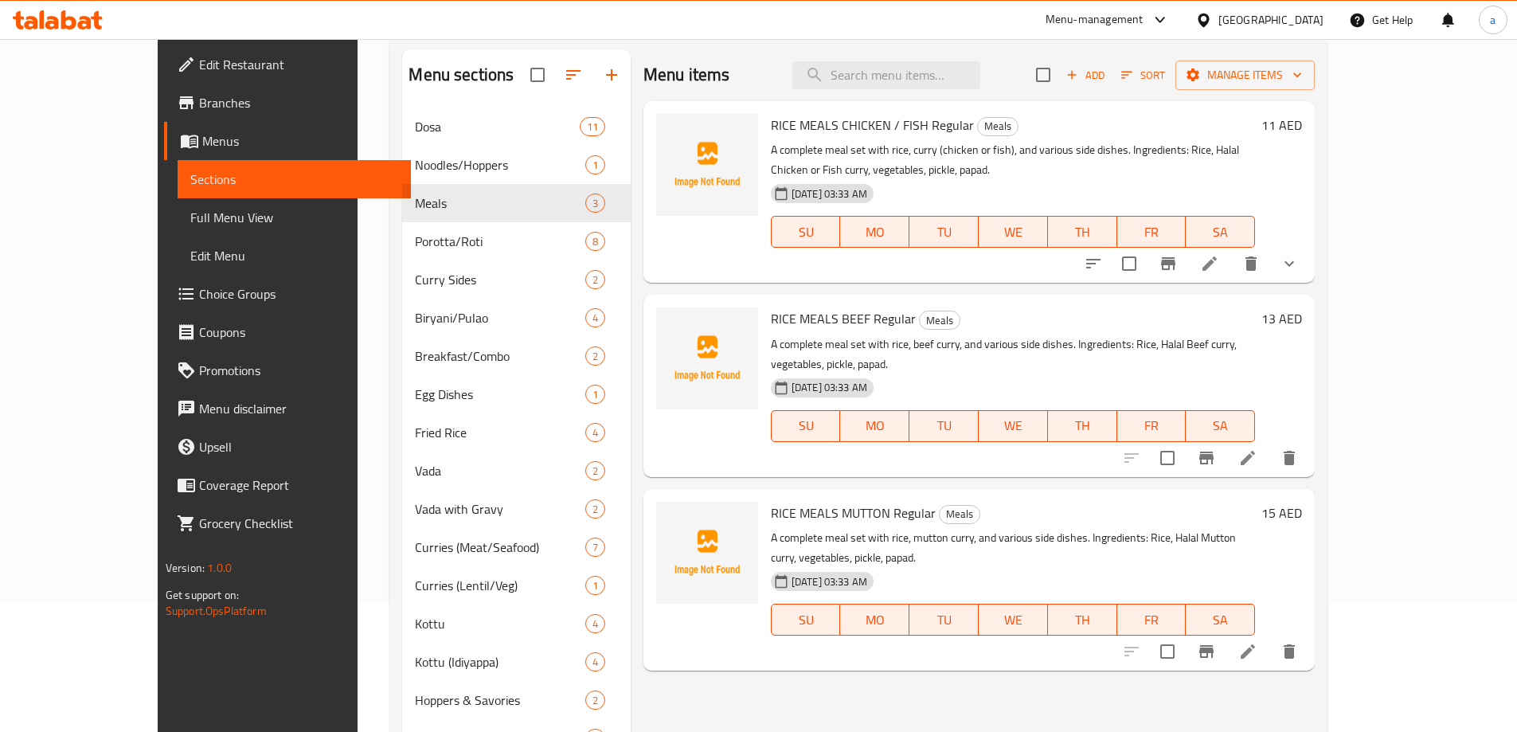
scroll to position [279, 0]
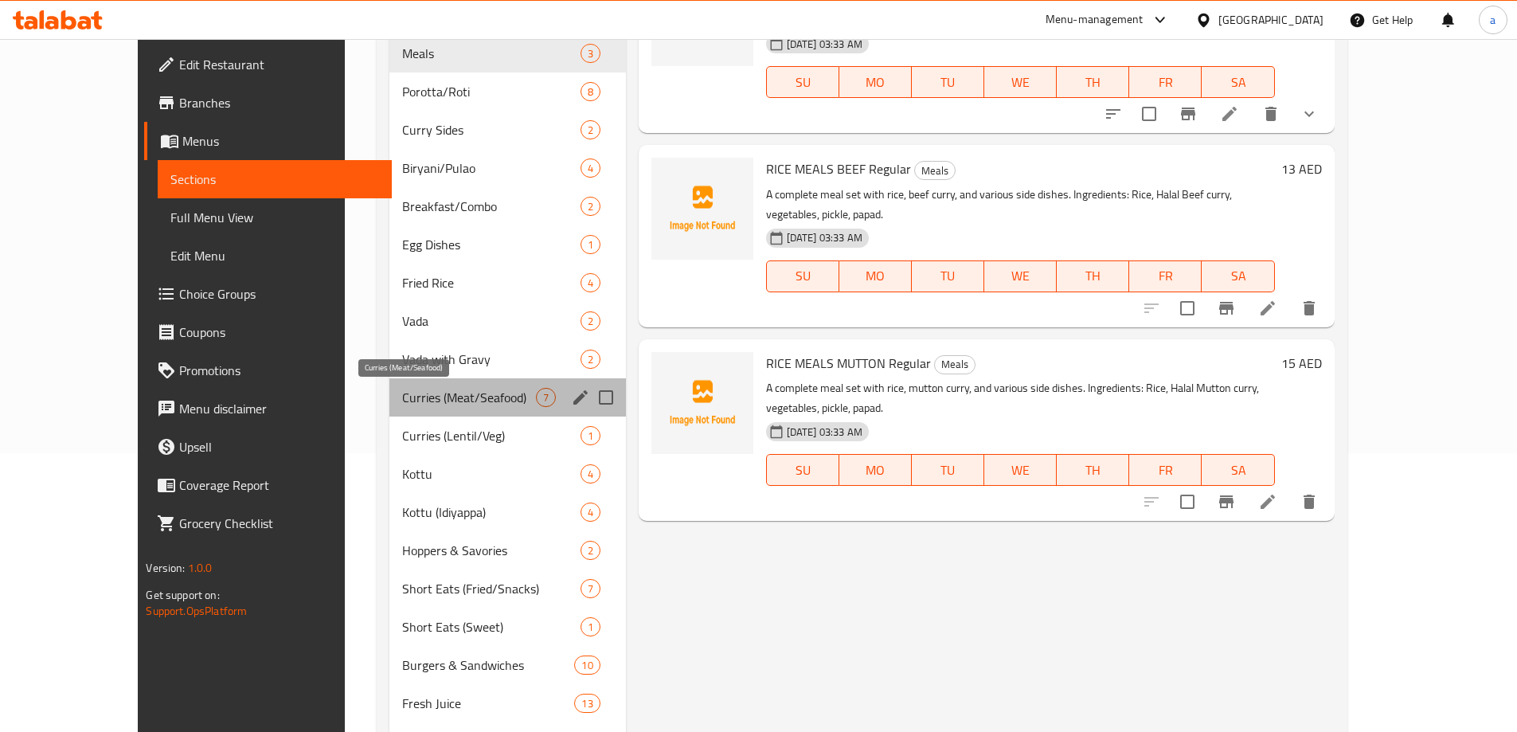
click at [402, 405] on span "Curries (Meat/Seafood)" at bounding box center [468, 397] width 133 height 19
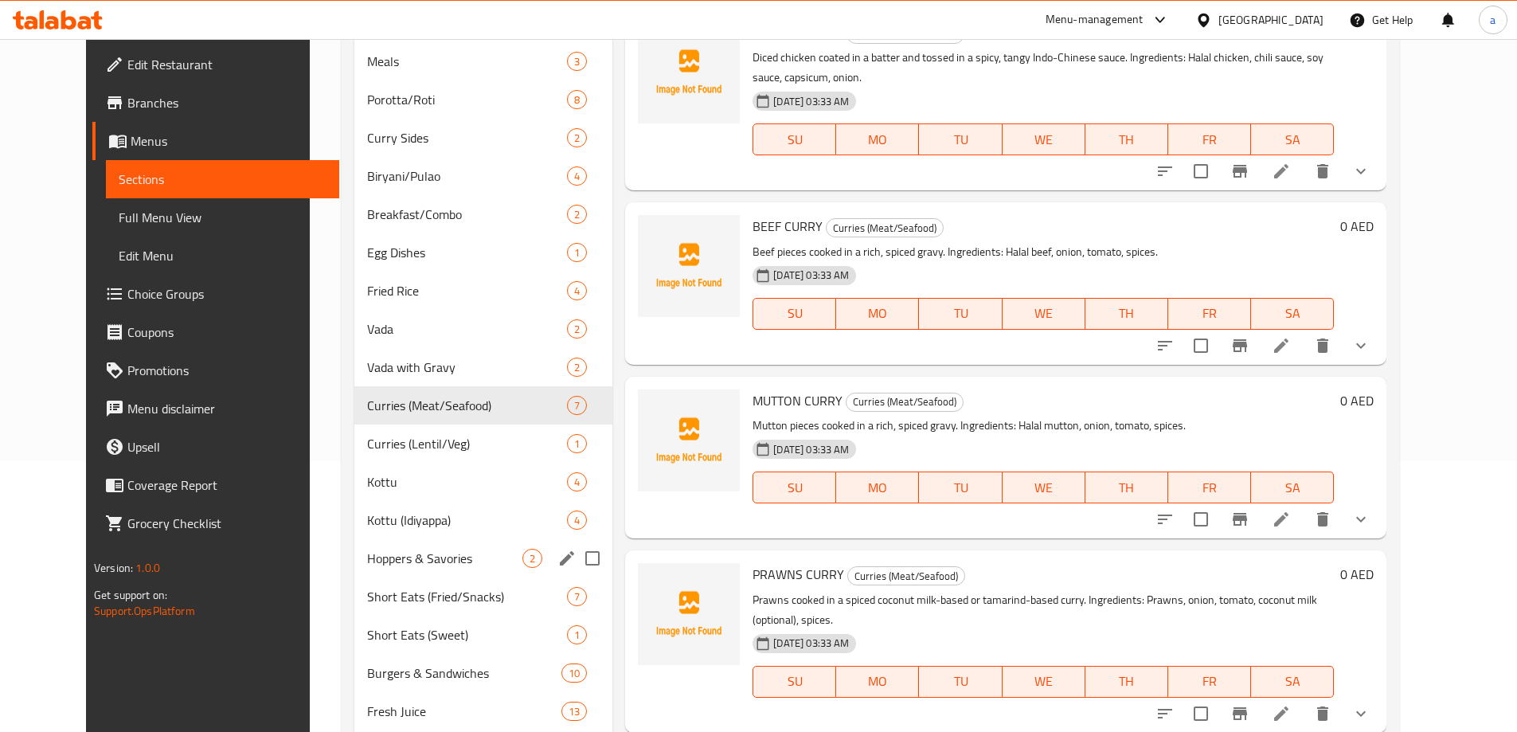
scroll to position [358, 0]
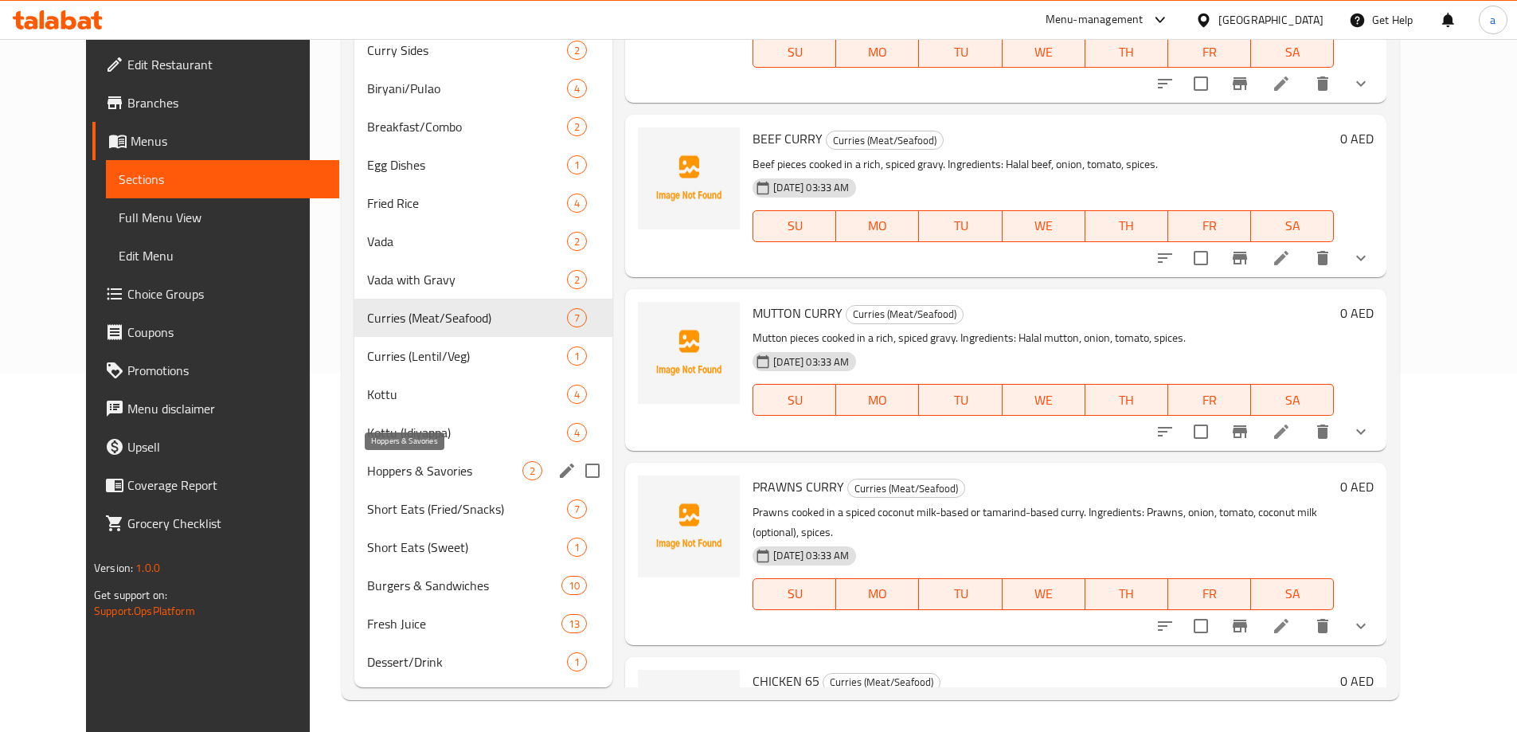
click at [367, 467] on span "Hoppers & Savories" at bounding box center [444, 470] width 155 height 19
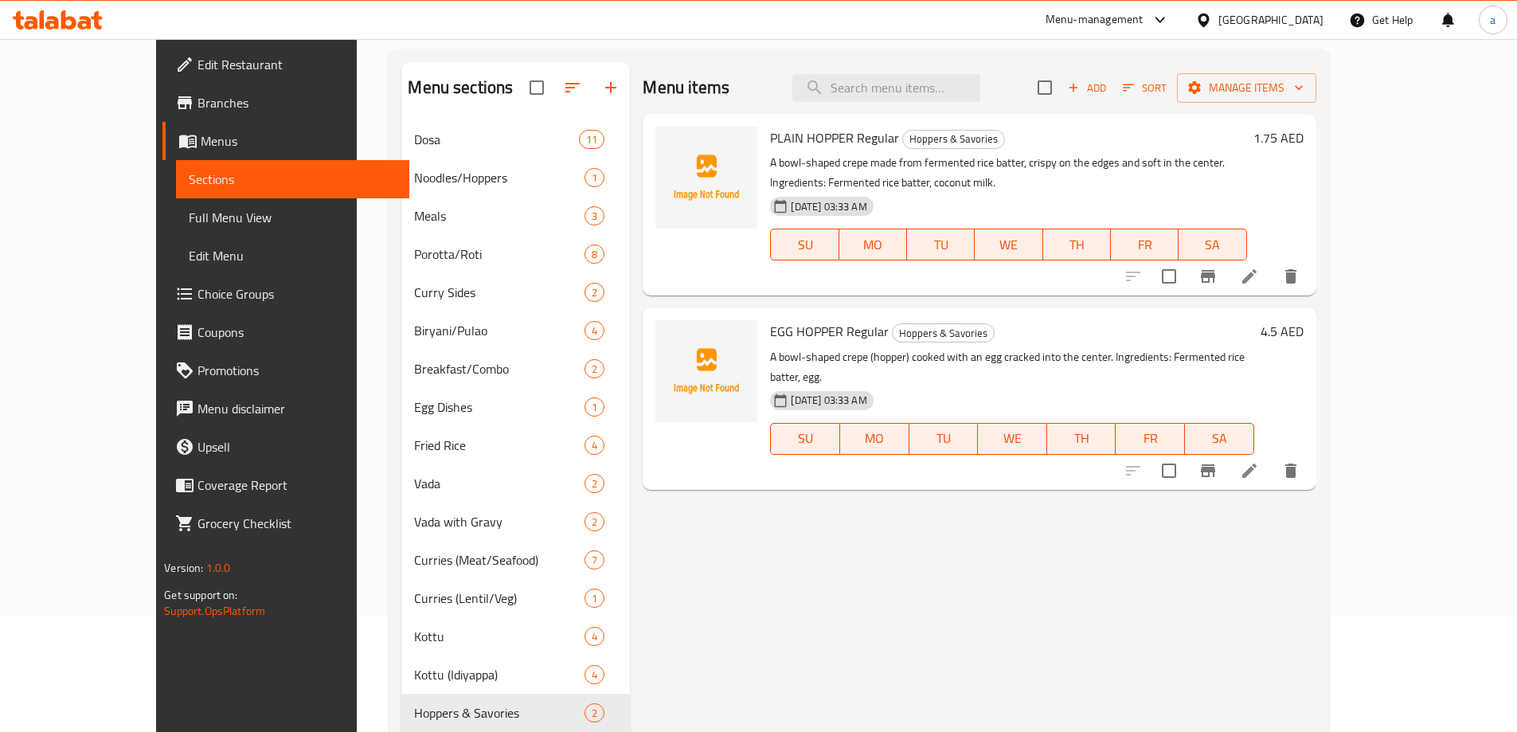
scroll to position [279, 0]
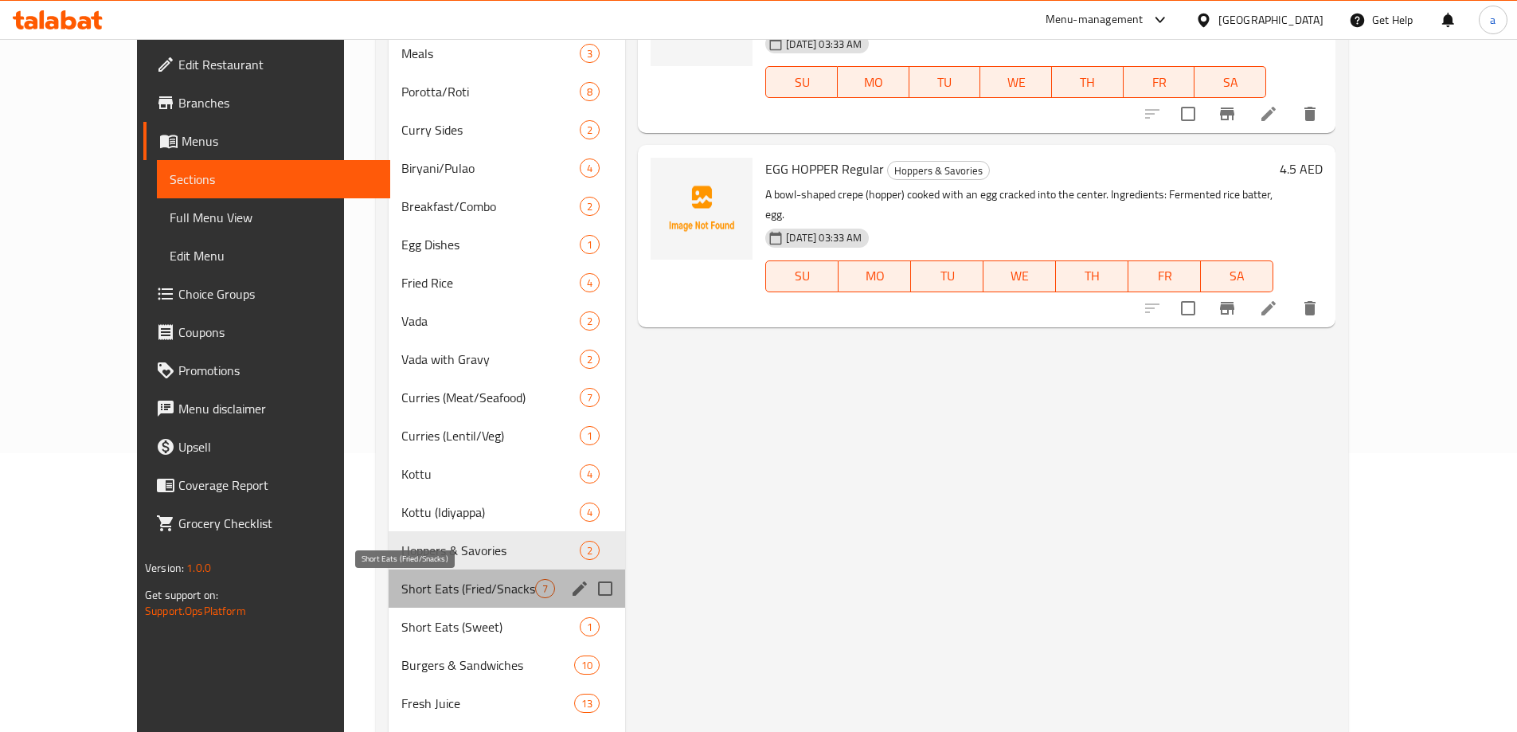
click at [401, 588] on span "Short Eats (Fried/Snacks)" at bounding box center [468, 588] width 134 height 19
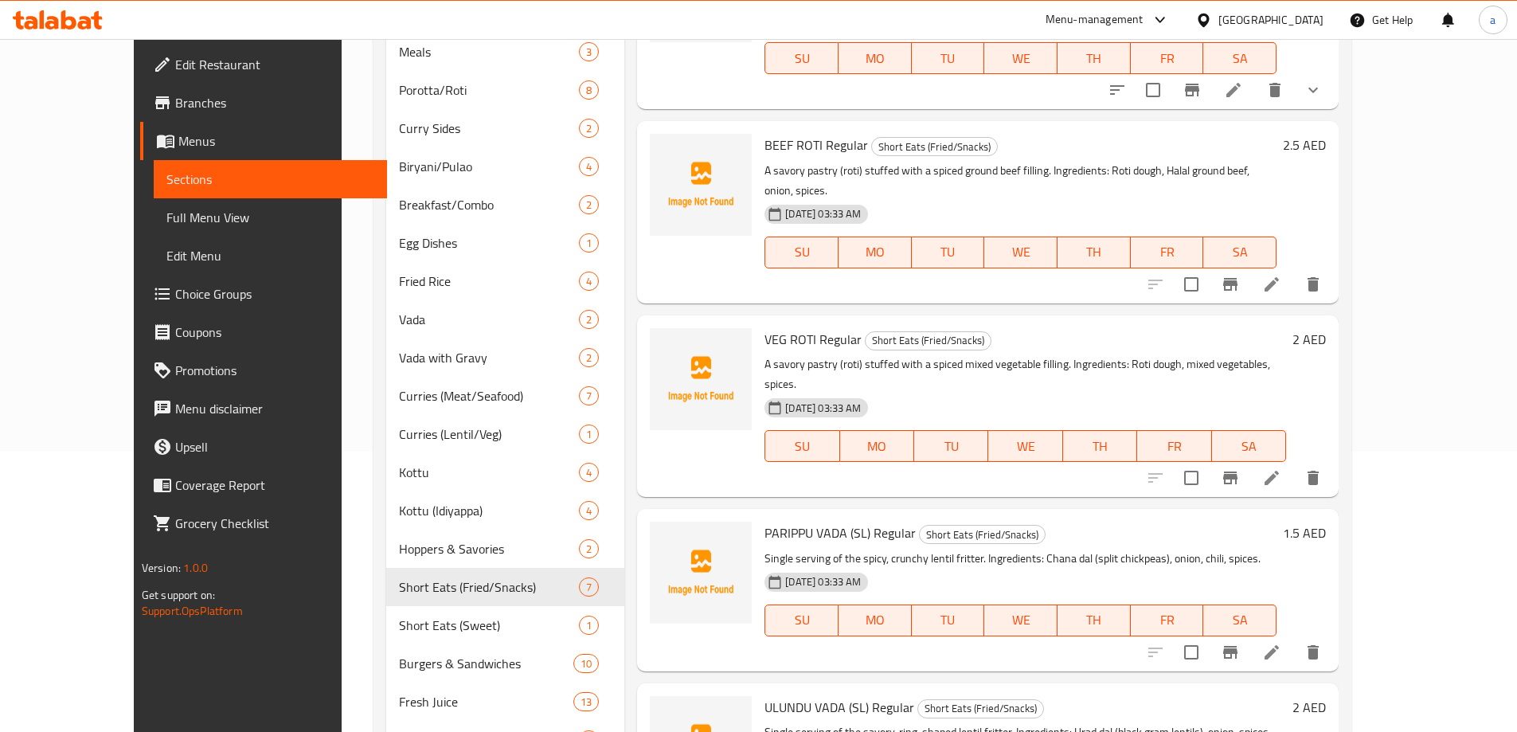
scroll to position [358, 0]
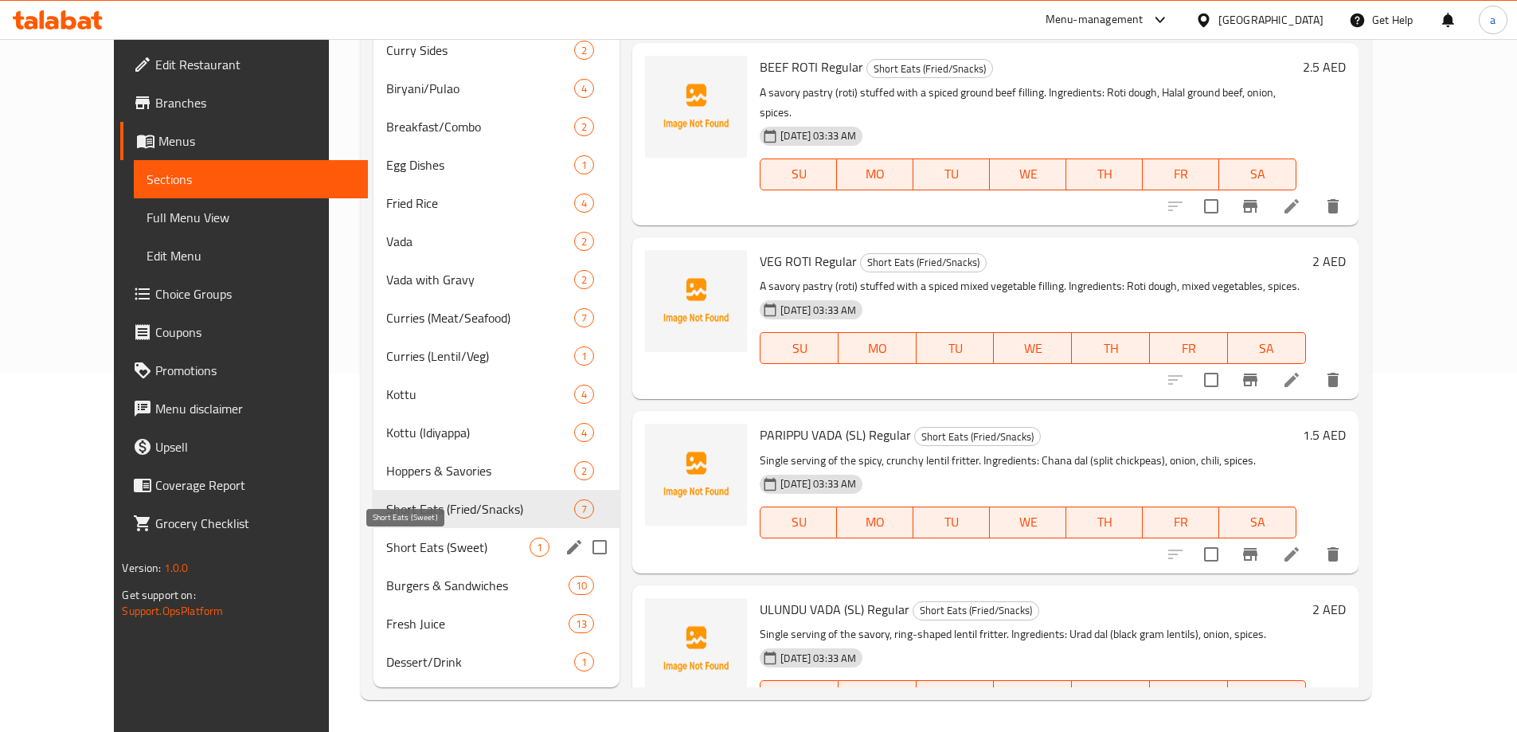
click at [446, 552] on span "Short Eats (Sweet)" at bounding box center [457, 547] width 143 height 19
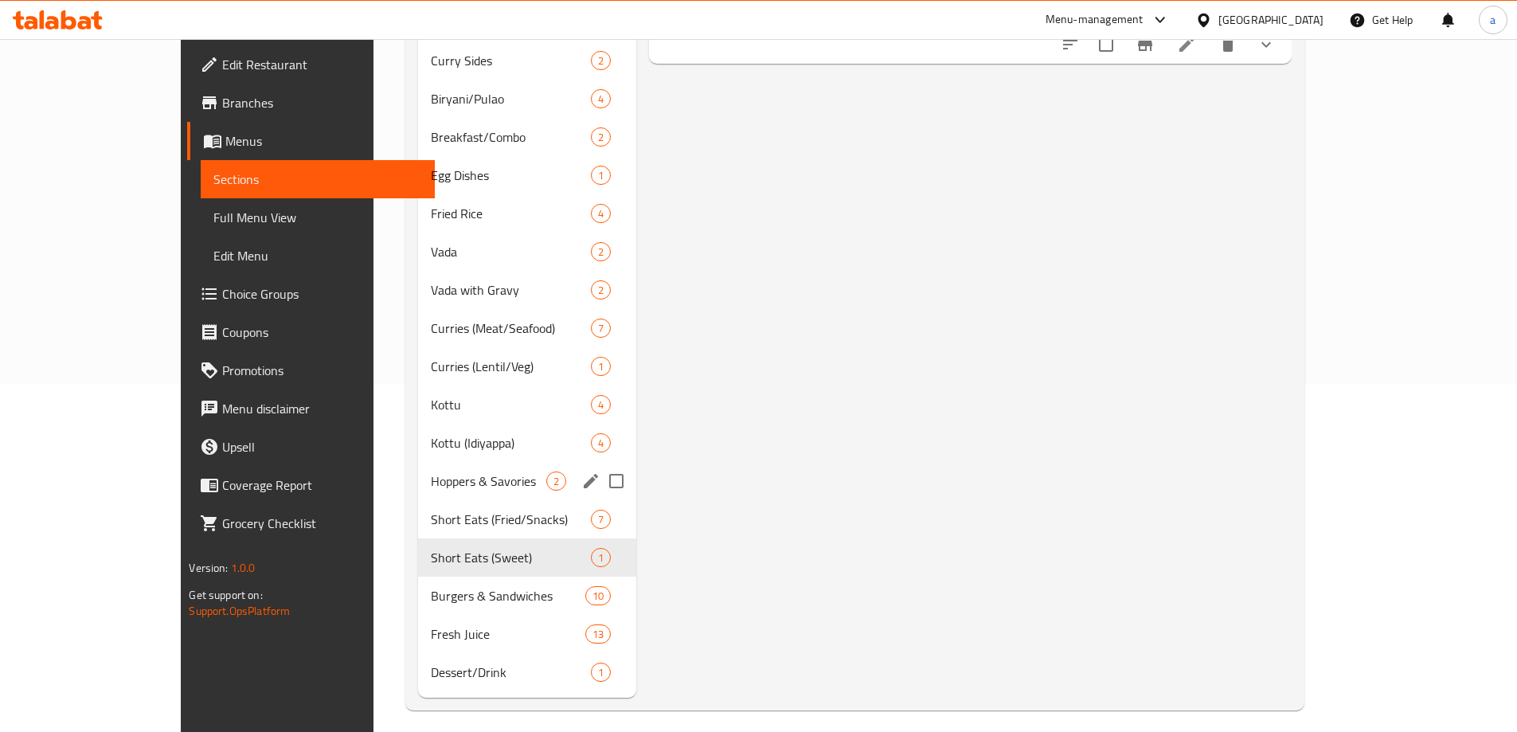
scroll to position [358, 0]
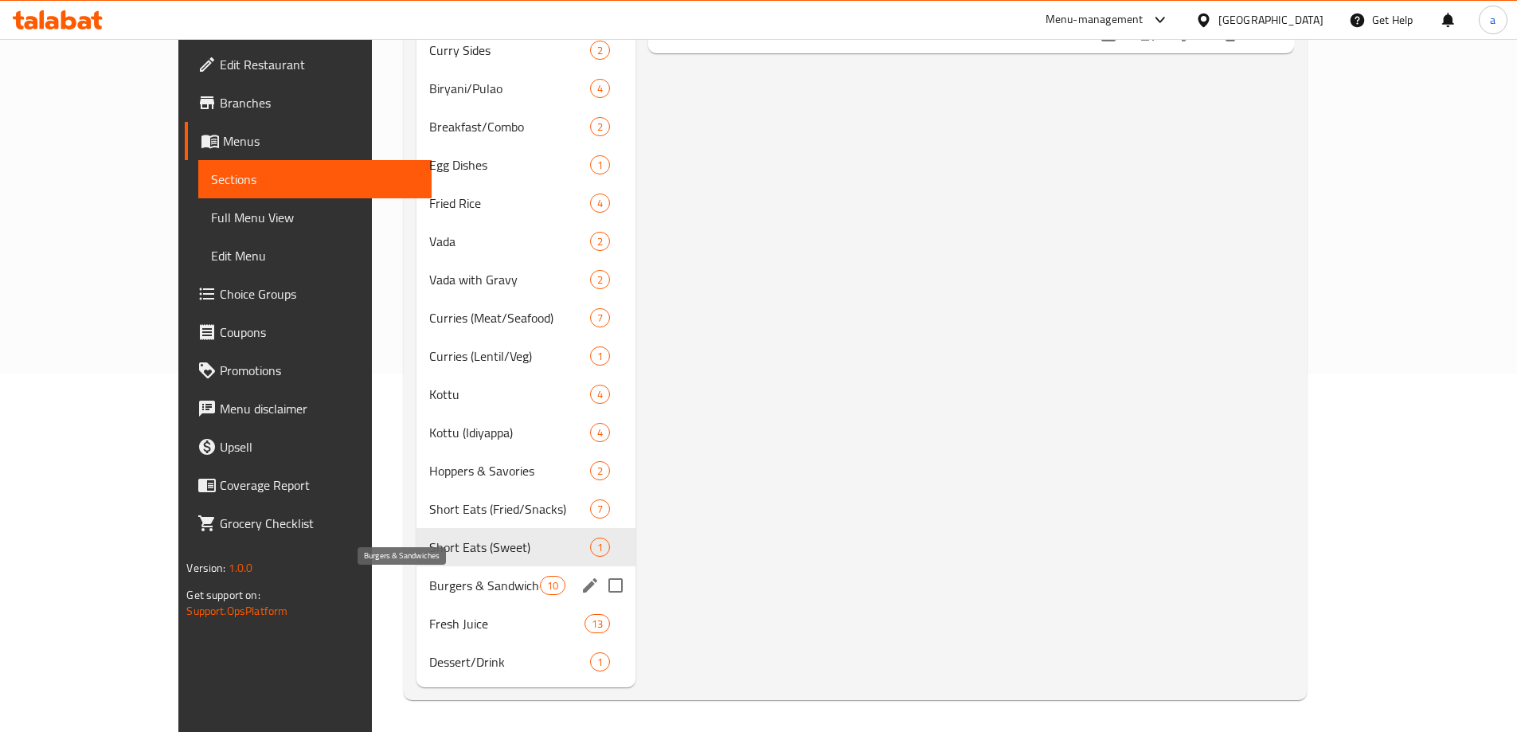
click at [429, 581] on span "Burgers & Sandwiches" at bounding box center [484, 585] width 111 height 19
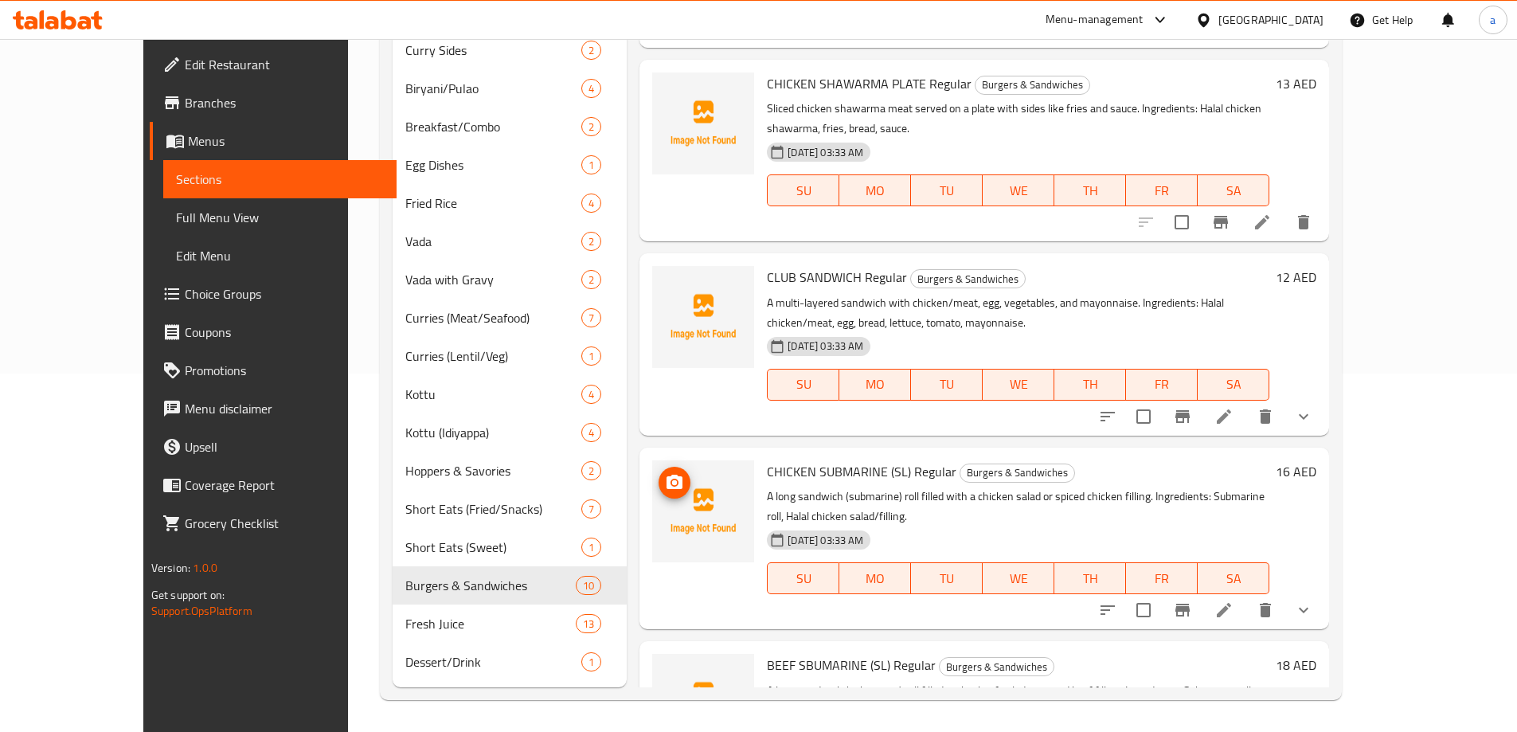
scroll to position [953, 0]
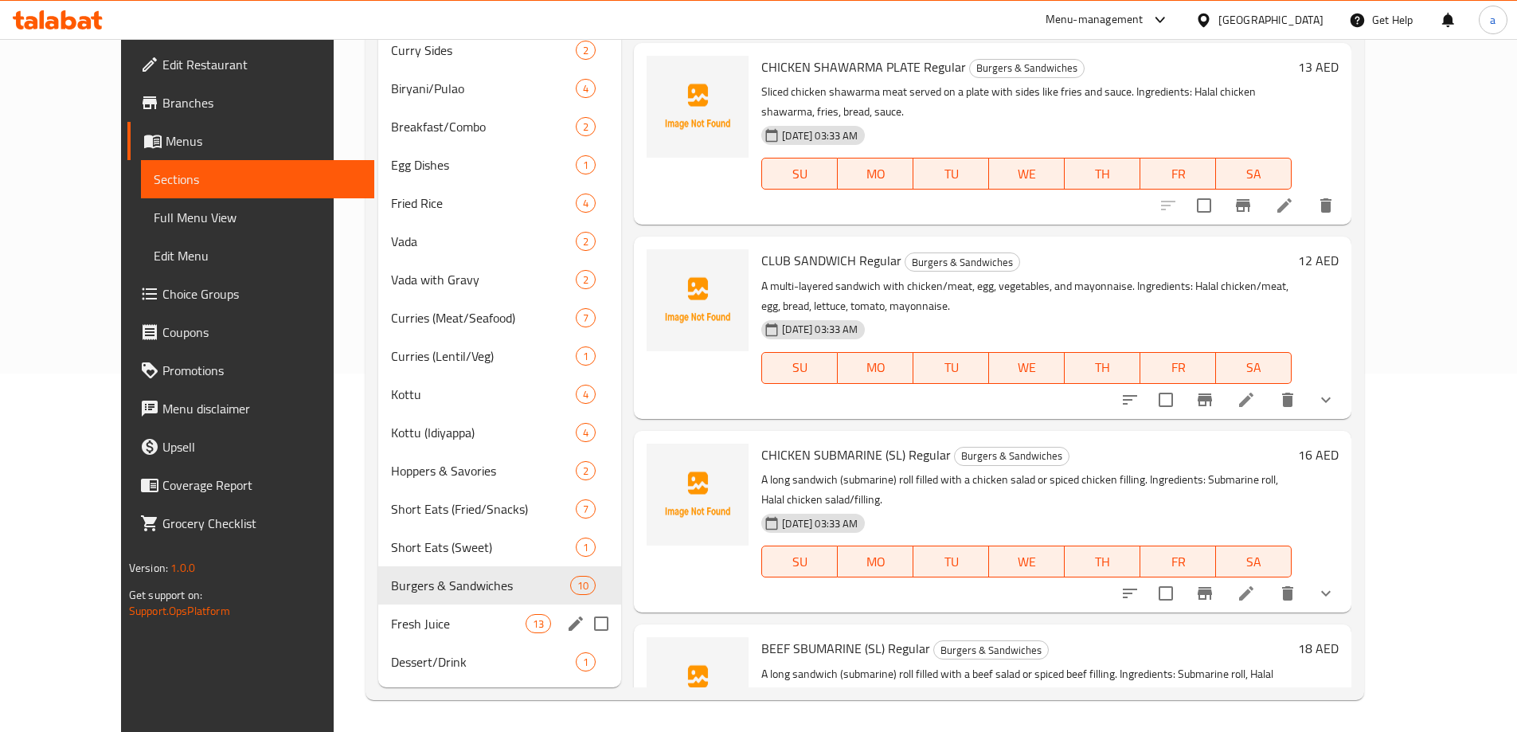
click at [378, 610] on div "Fresh Juice 13" at bounding box center [500, 624] width 244 height 38
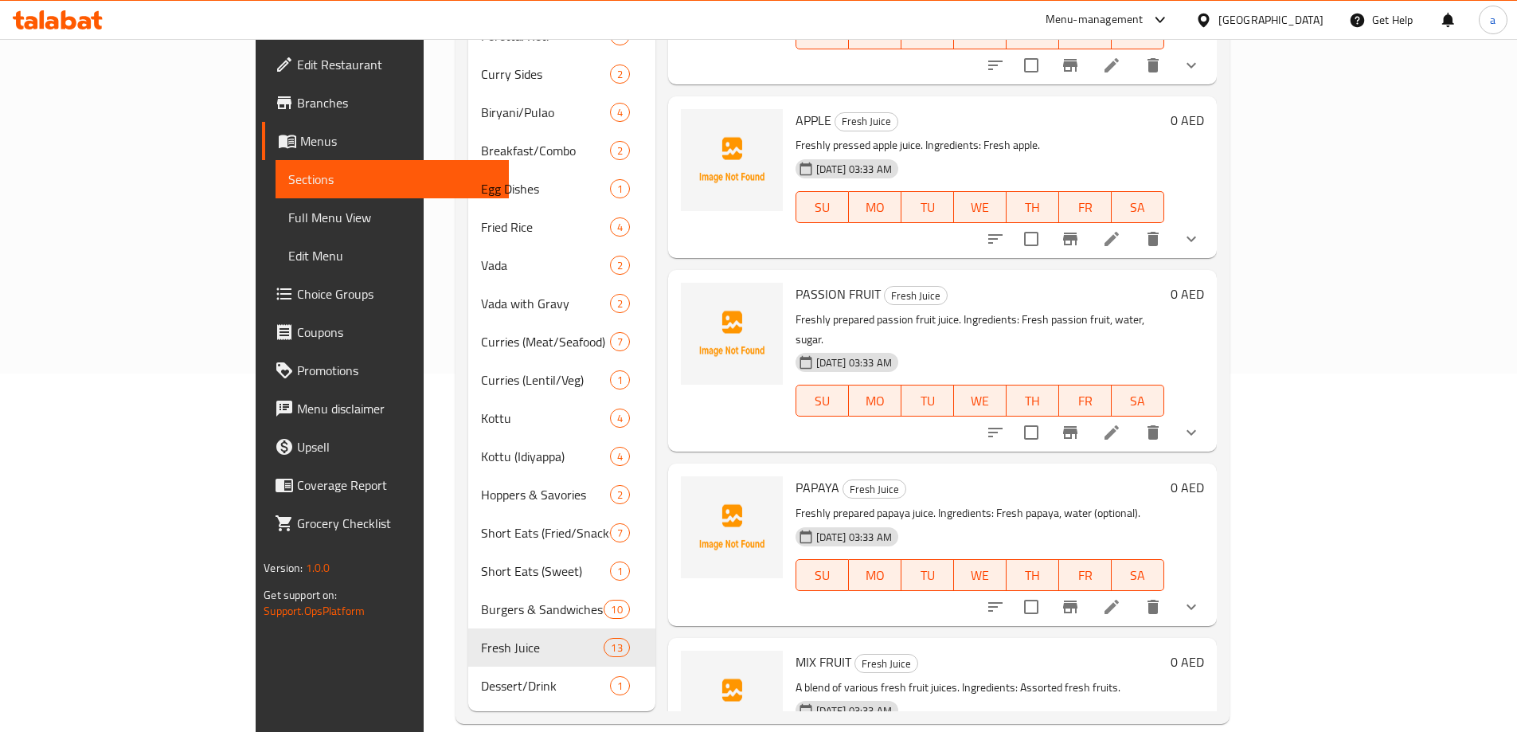
scroll to position [1435, 0]
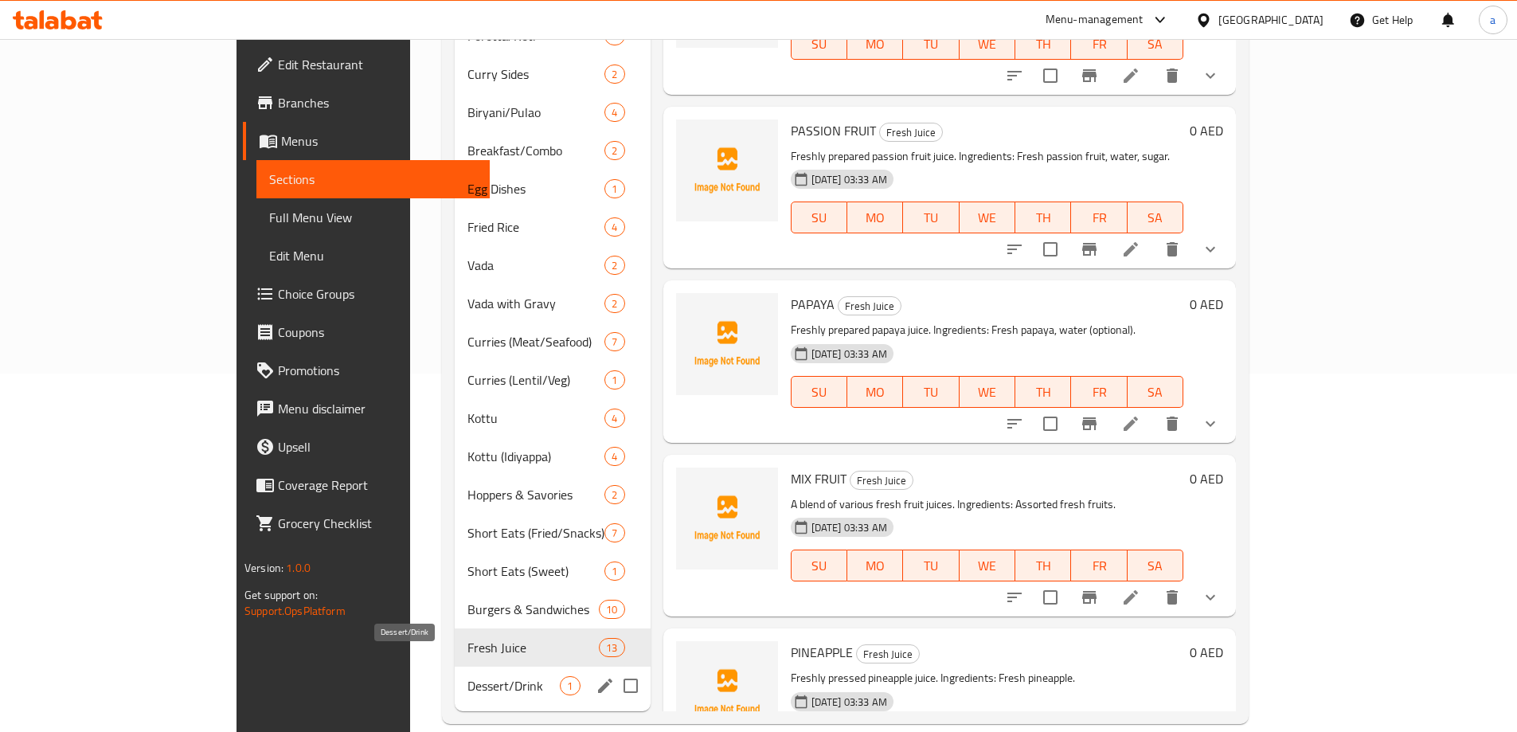
click at [468, 676] on span "Dessert/Drink" at bounding box center [514, 685] width 92 height 19
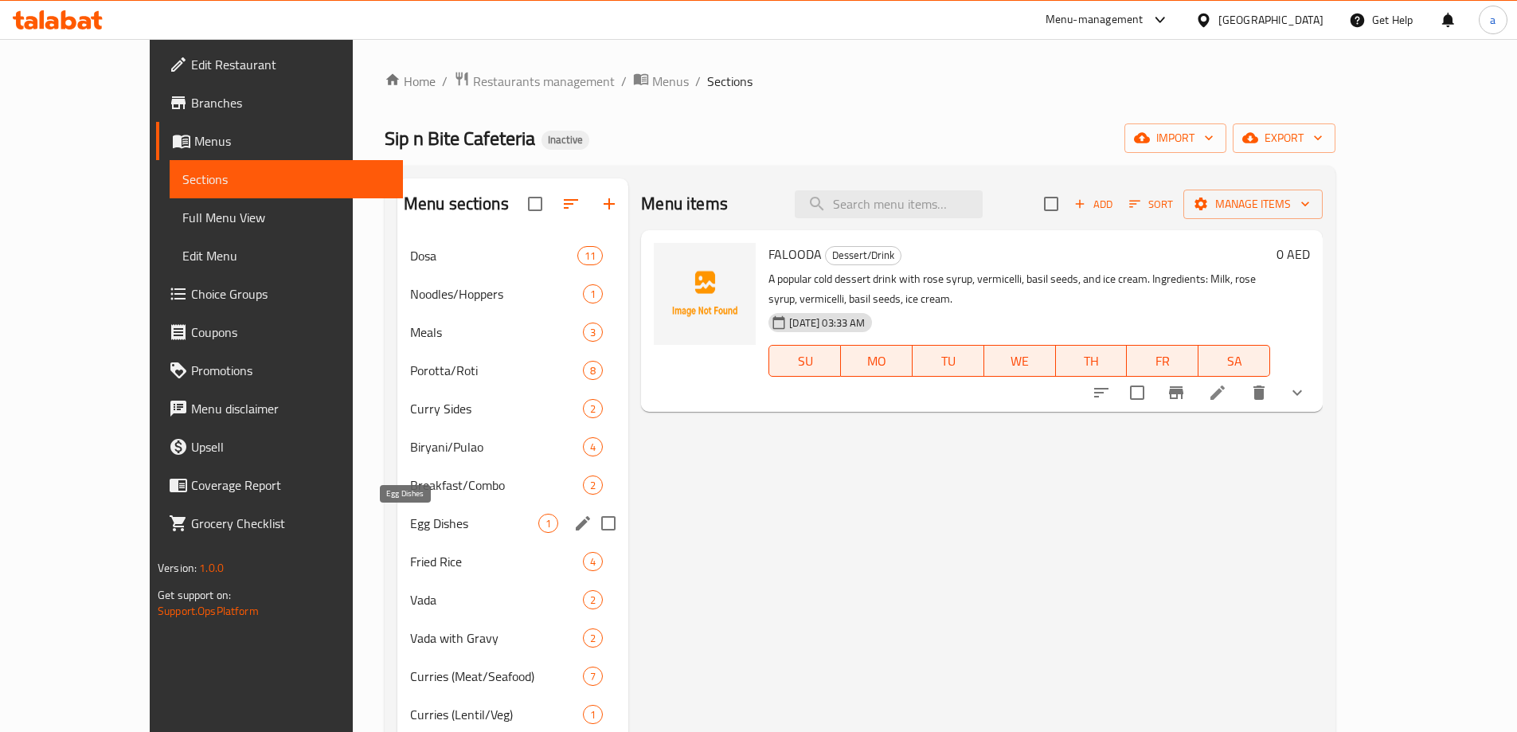
click at [410, 523] on span "Egg Dishes" at bounding box center [474, 523] width 128 height 19
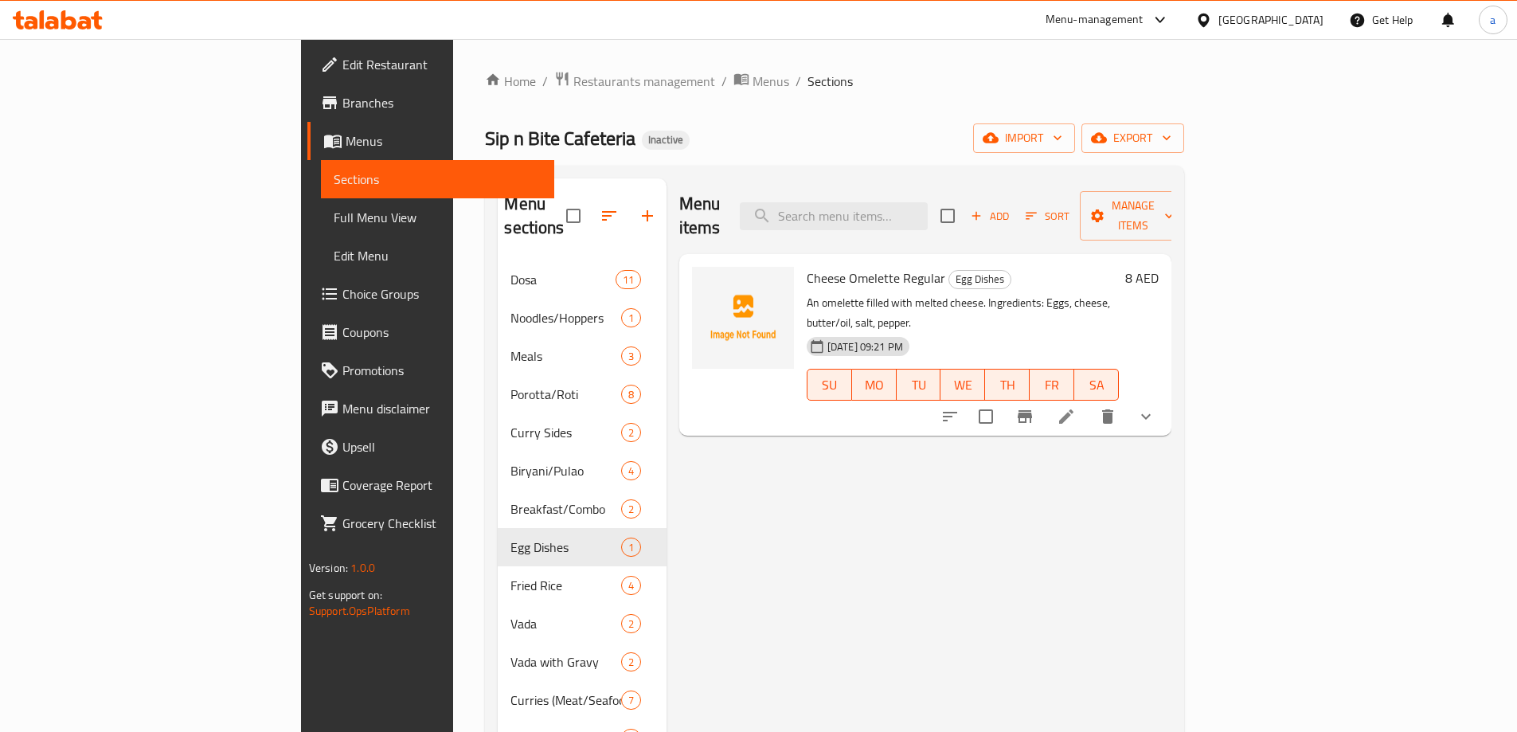
click at [1089, 402] on li at bounding box center [1066, 416] width 45 height 29
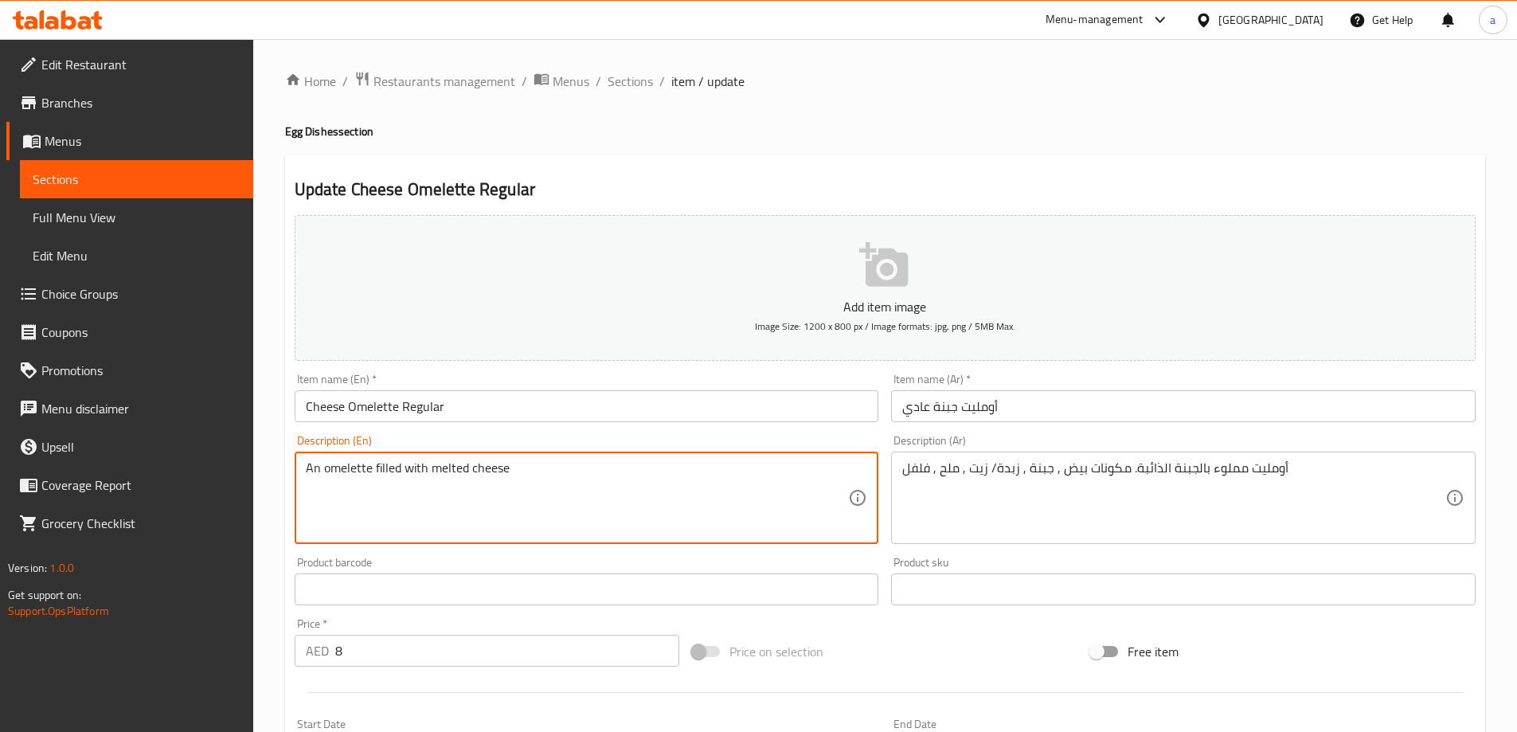
type textarea "An omelette filled with melted cheese"
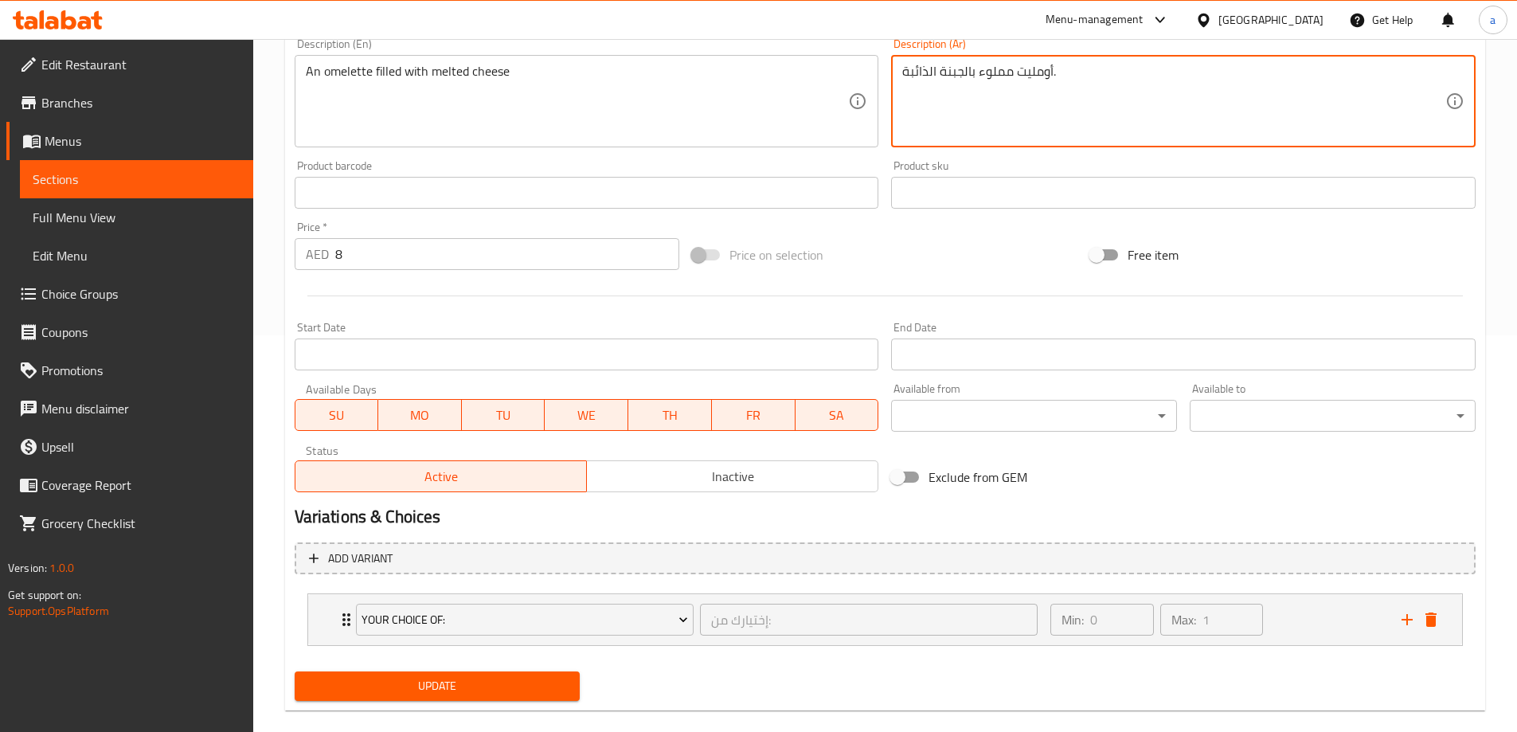
scroll to position [398, 0]
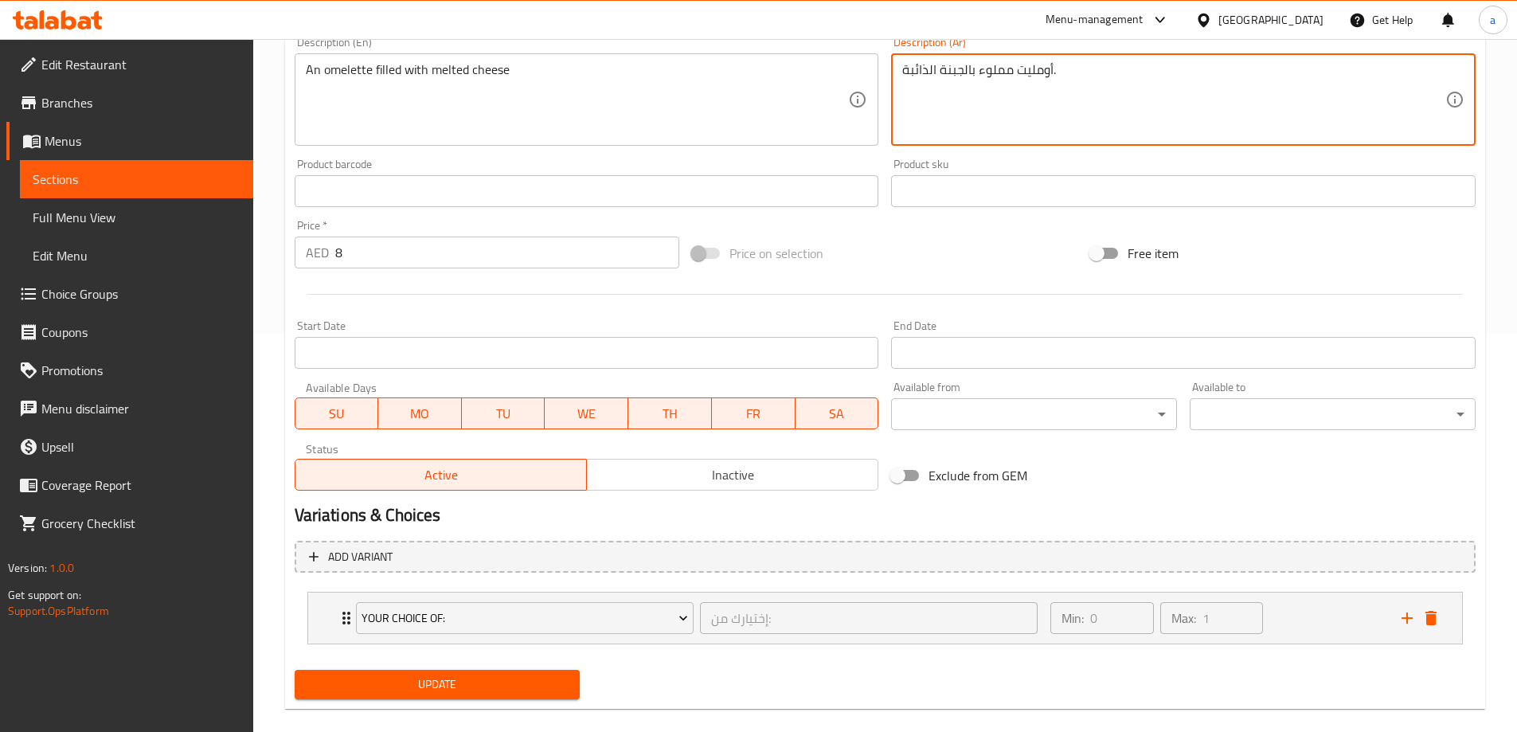
type textarea "أومليت مملوء بالجبنة الذائبة."
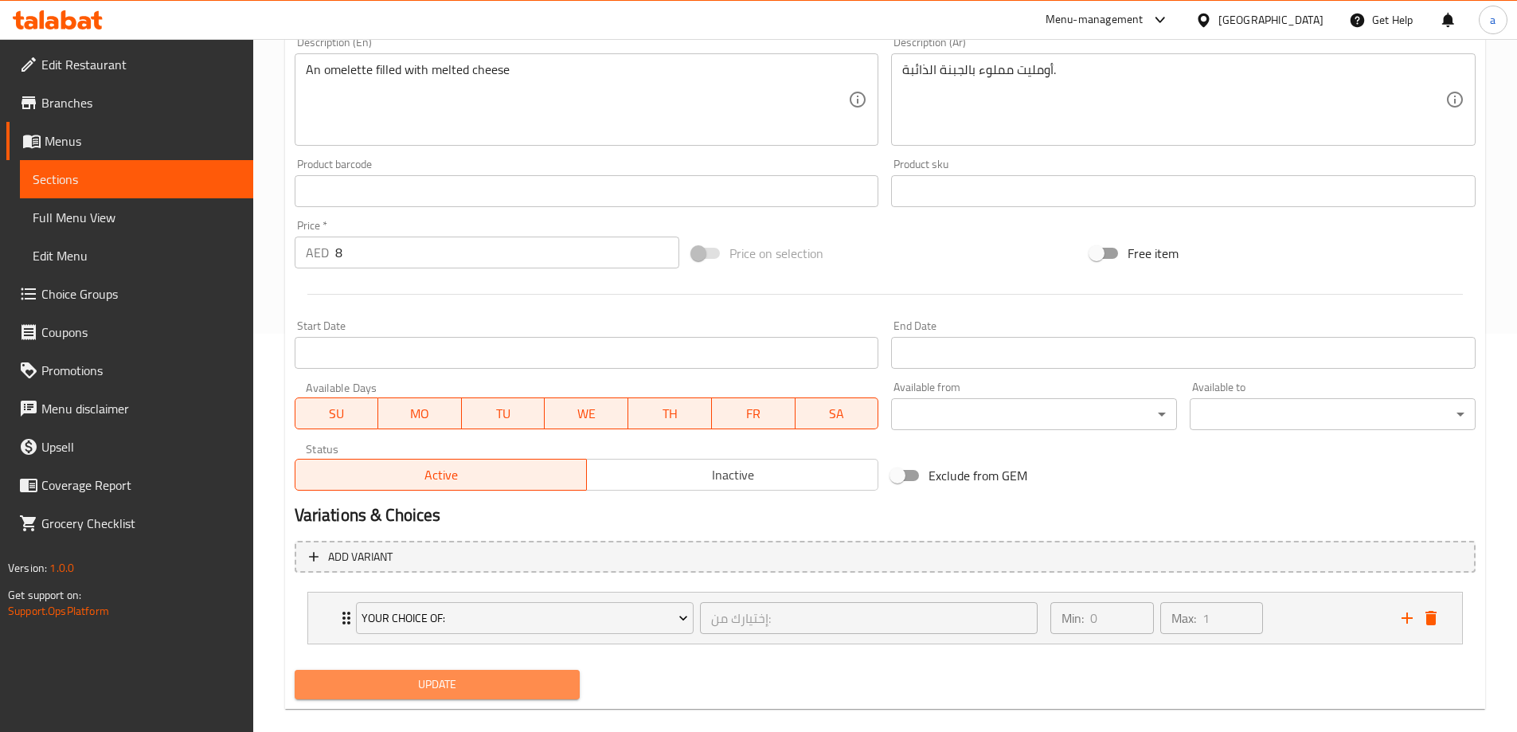
click at [481, 682] on span "Update" at bounding box center [437, 685] width 260 height 20
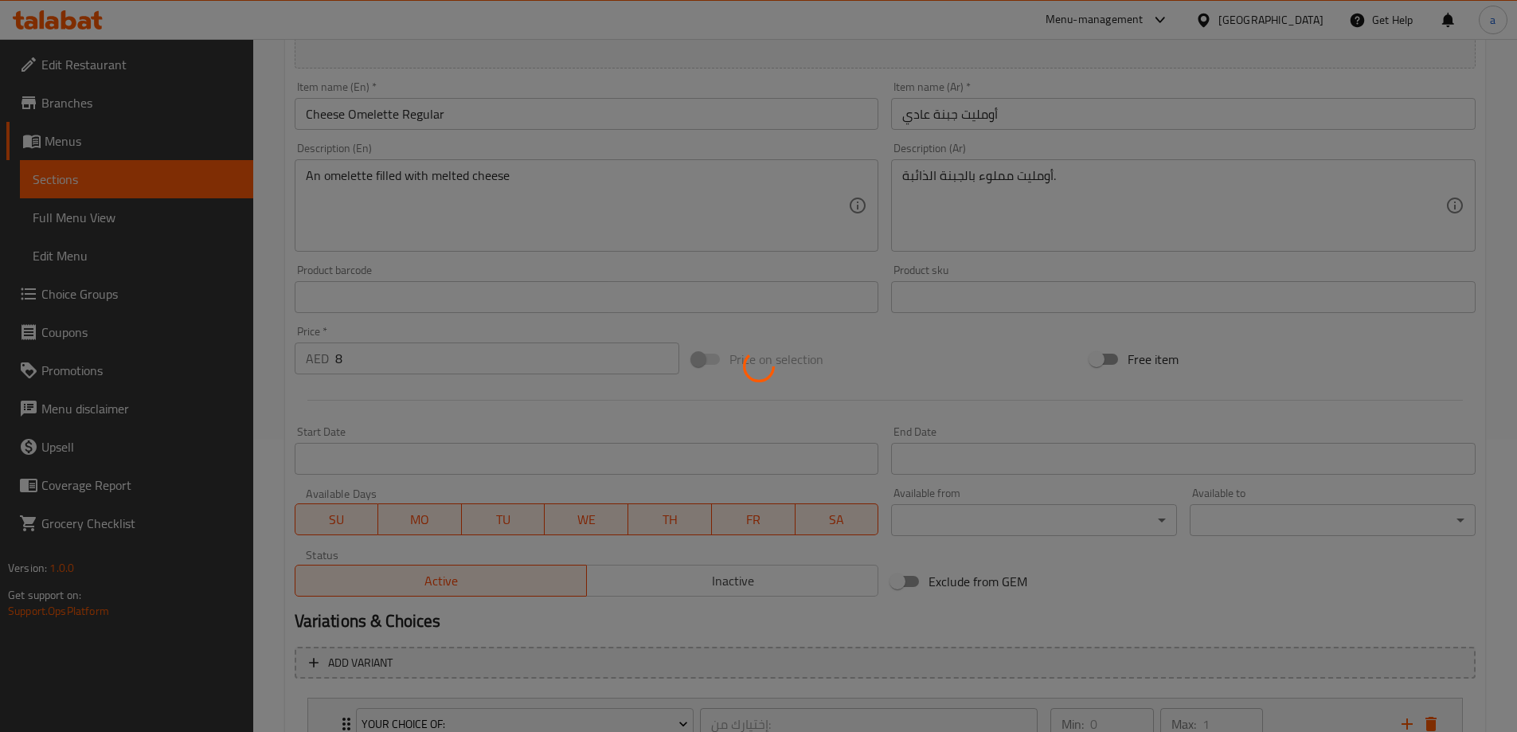
scroll to position [0, 0]
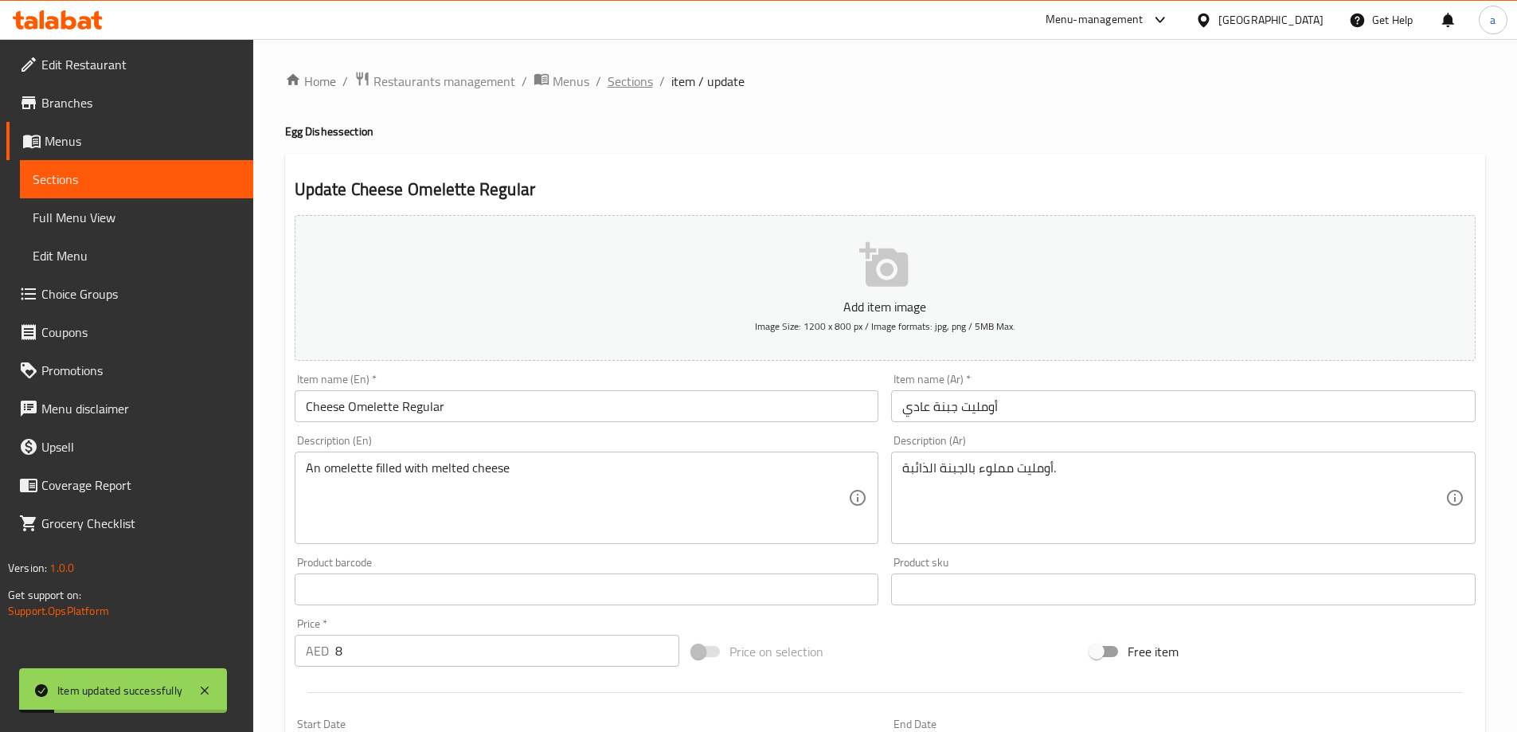
click at [621, 87] on span "Sections" at bounding box center [630, 81] width 45 height 19
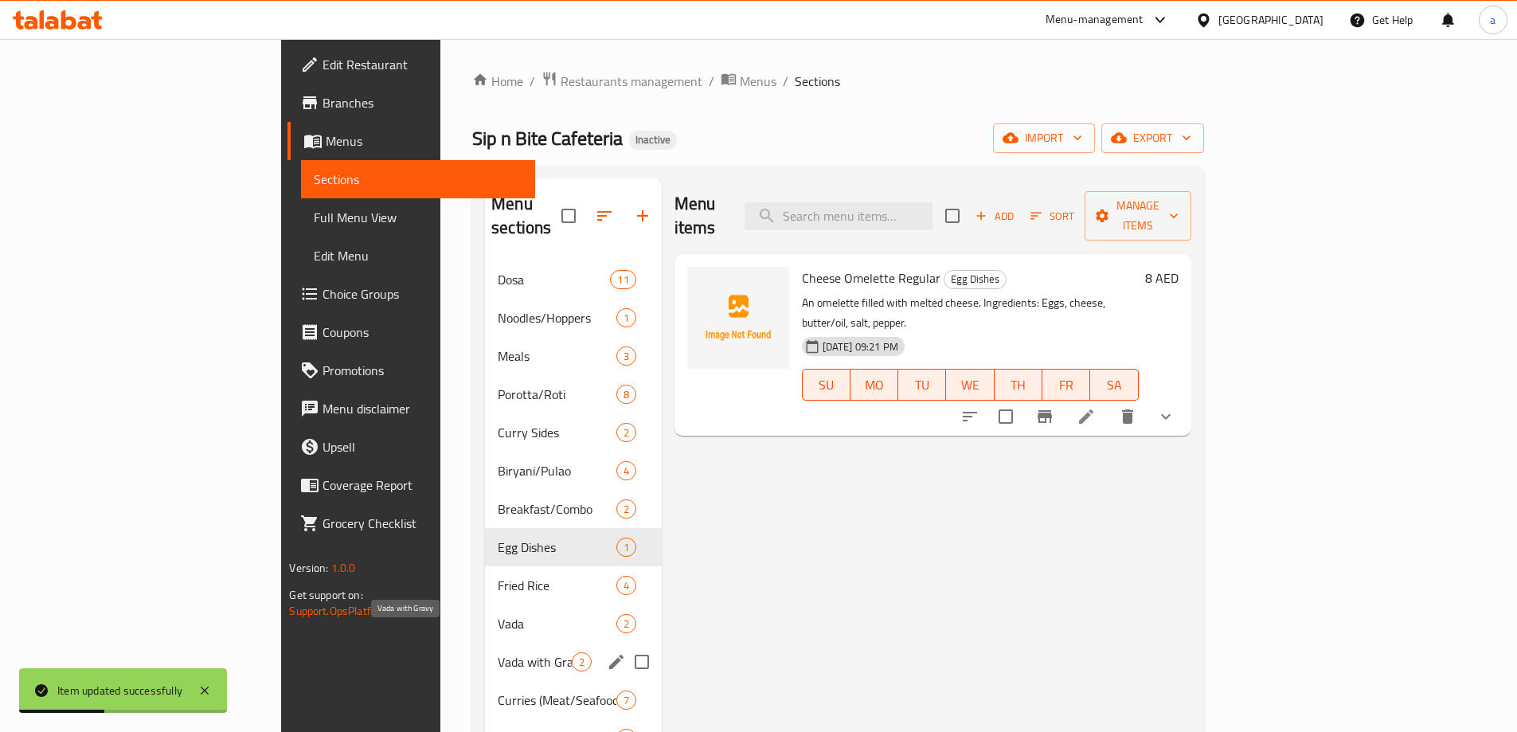
click at [498, 652] on span "Vada with Gravy" at bounding box center [534, 661] width 73 height 19
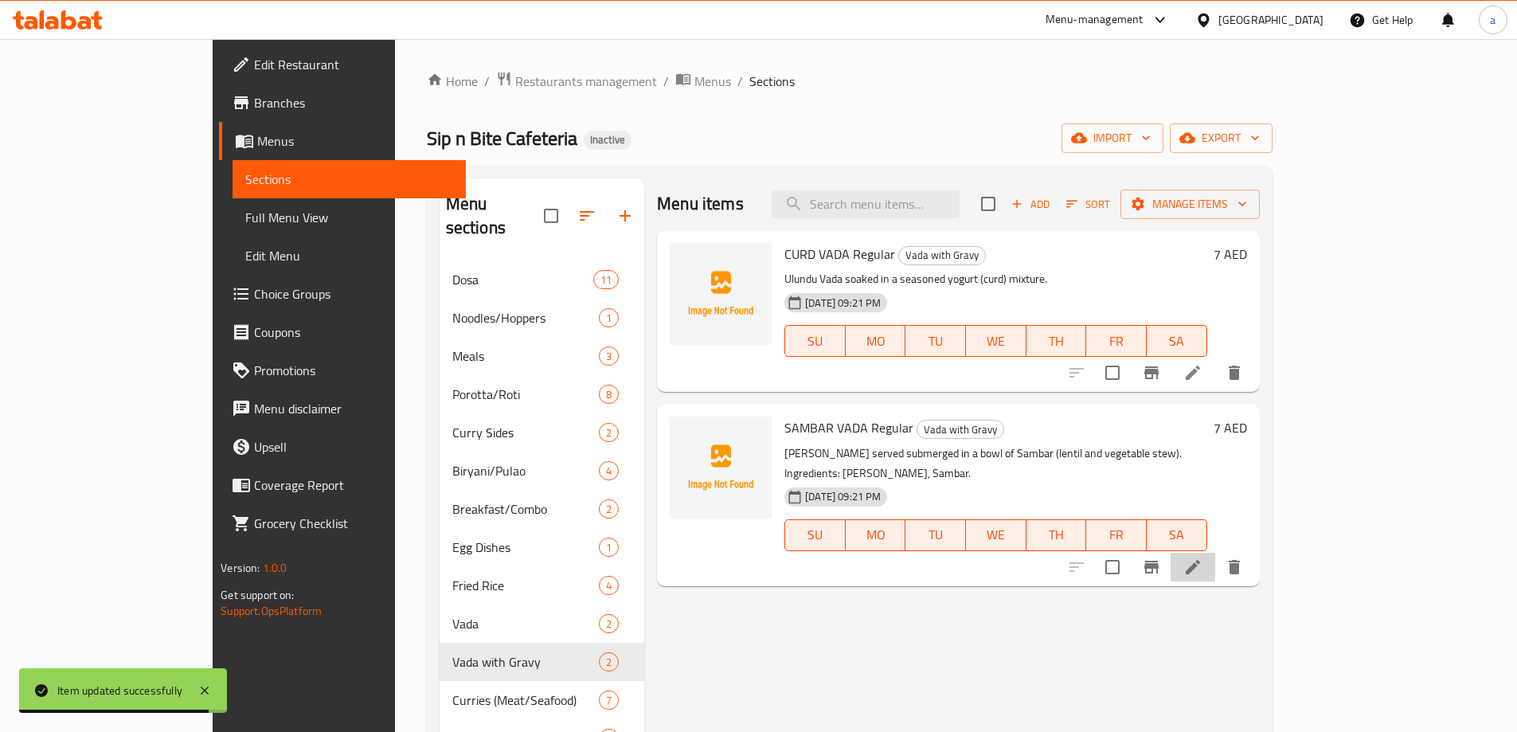
click at [1216, 553] on li at bounding box center [1193, 567] width 45 height 29
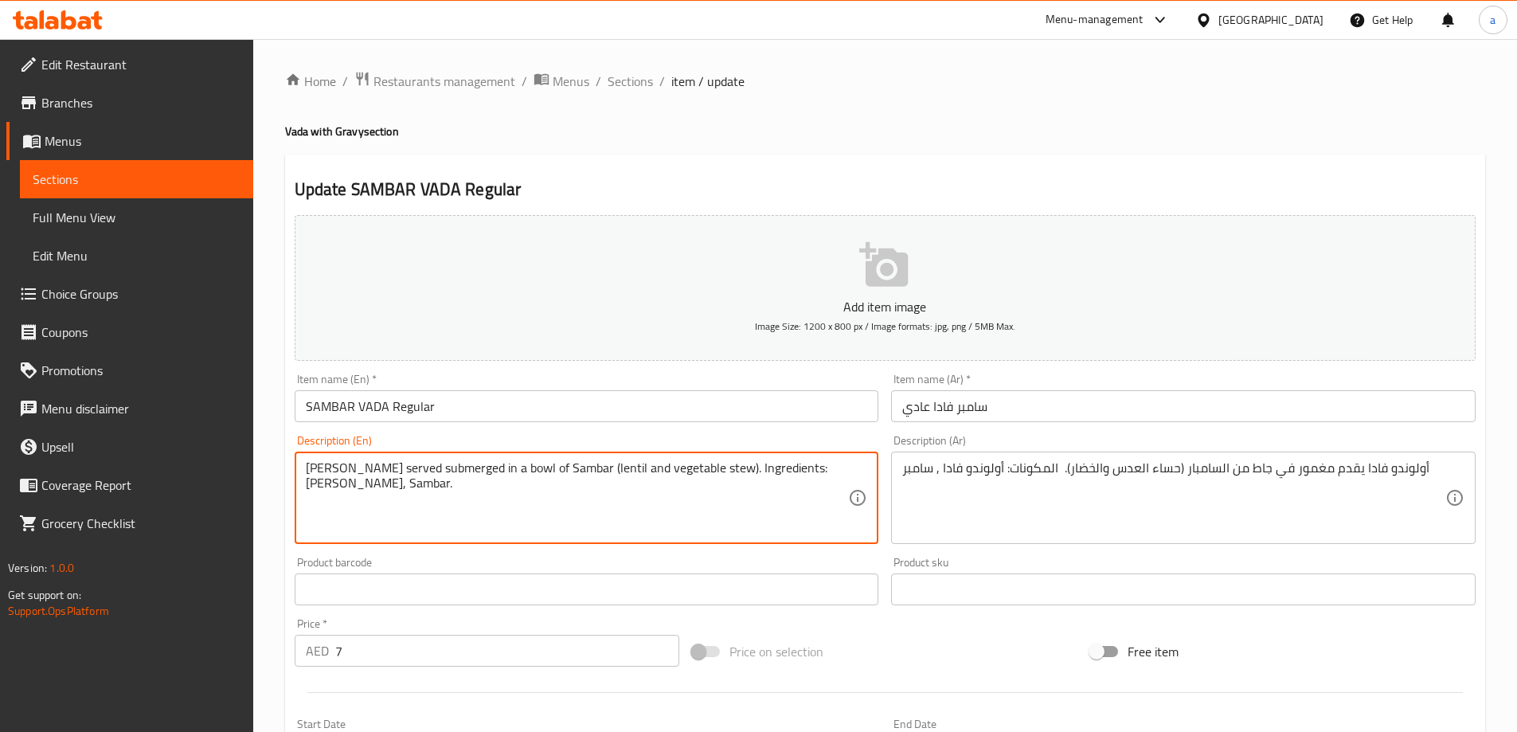
drag, startPoint x: 728, startPoint y: 500, endPoint x: 730, endPoint y: 470, distance: 30.4
type textarea "[PERSON_NAME] served submerged in a bowl of Sambar (lentil and vegetable stew)."
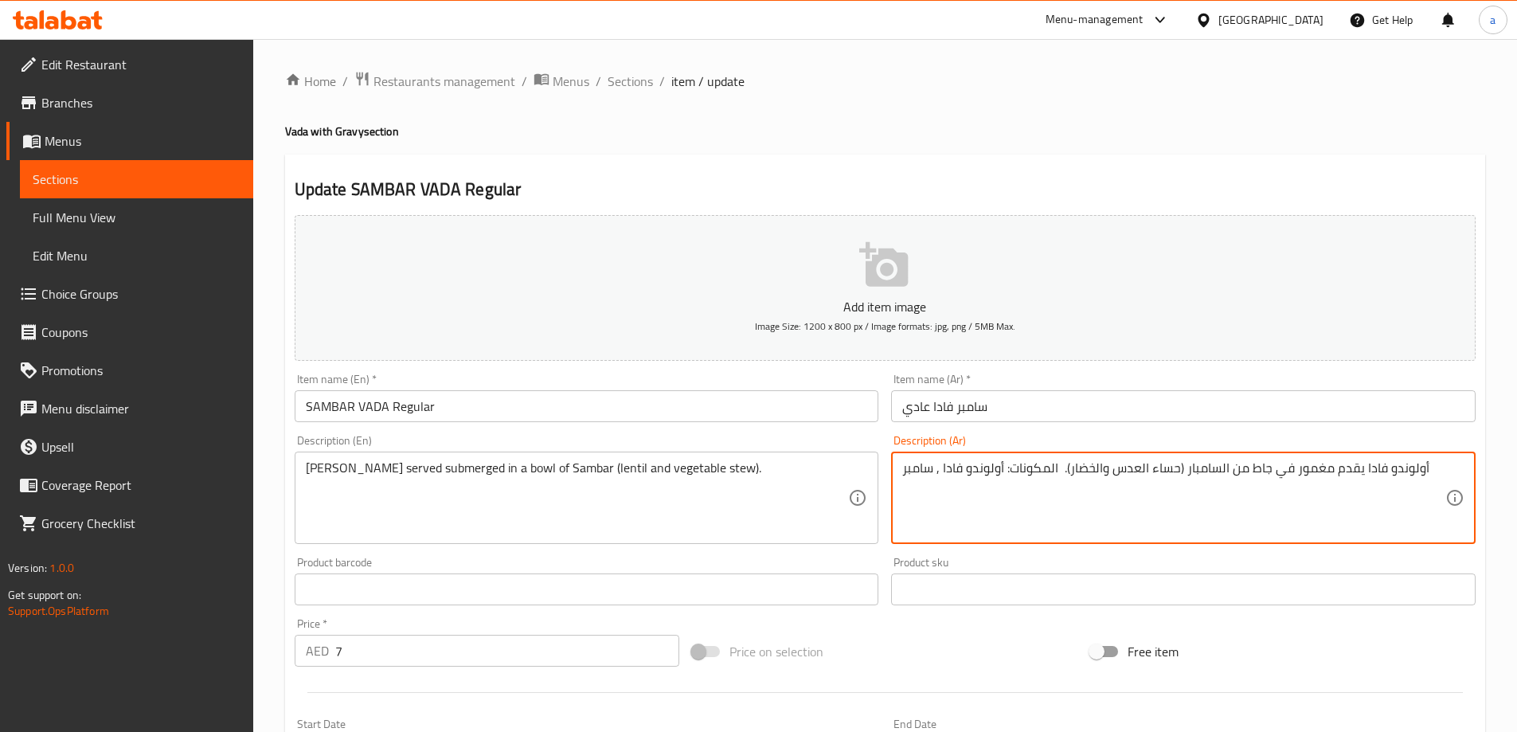
drag, startPoint x: 1055, startPoint y: 501, endPoint x: 870, endPoint y: 482, distance: 185.8
click at [938, 516] on textarea "أولوندو فادا يقدم مغمور في جاط من السامبار (حساء العدس والخضار). المكونات: أولو…" at bounding box center [1174, 498] width 543 height 76
drag, startPoint x: 907, startPoint y: 480, endPoint x: 1065, endPoint y: 537, distance: 167.8
click at [1065, 537] on div "أولوندو فادا يقدم مغمور في جاط من السامبار (حساء العدس والخضار). المكونات: أولو…" at bounding box center [1183, 498] width 585 height 92
type textarea "أولوندو فادا يقدم مغمور في جاط من السامبار (حساء العدس والخضار)."
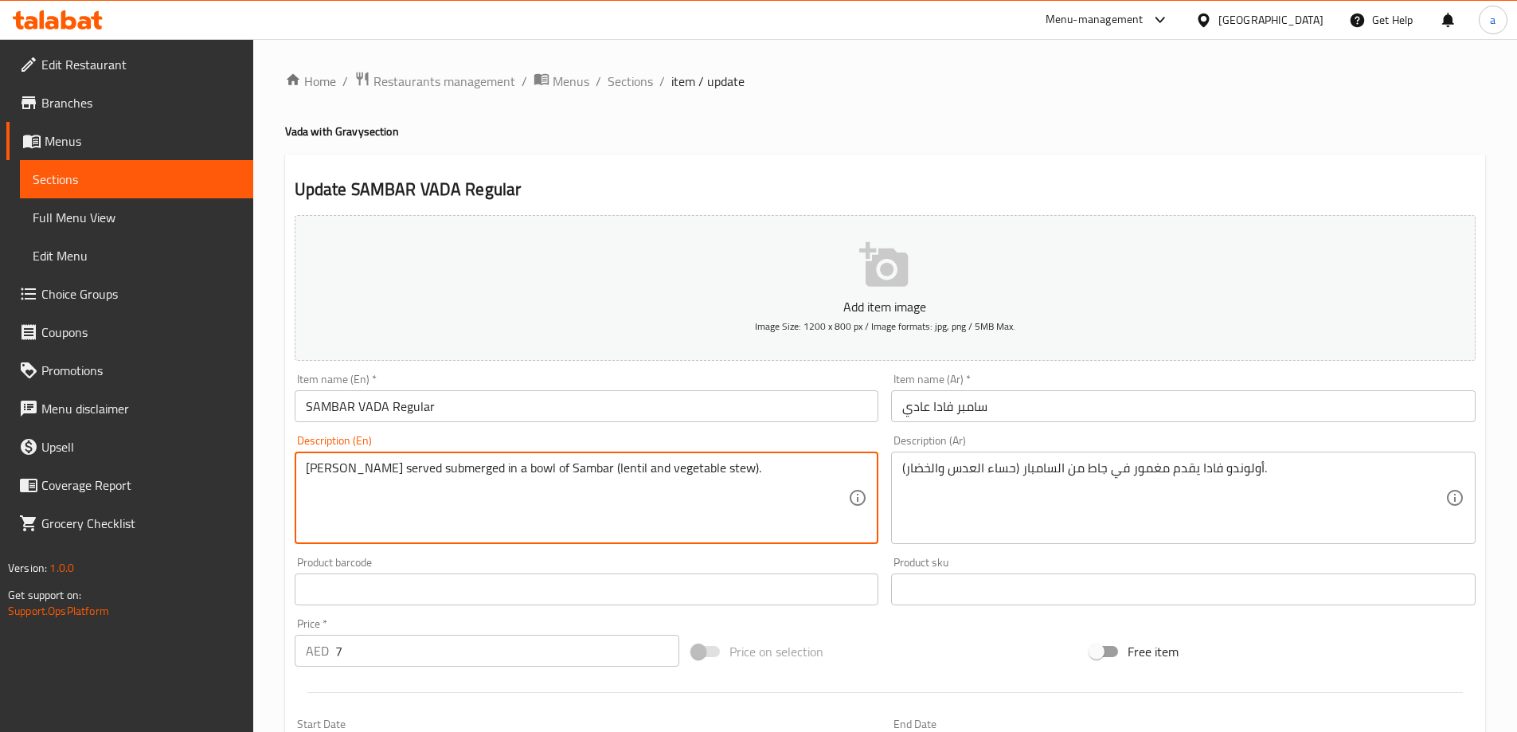
click at [706, 474] on textarea "[PERSON_NAME] served submerged in a bowl of Sambar (lentil and vegetable stew)." at bounding box center [577, 498] width 543 height 76
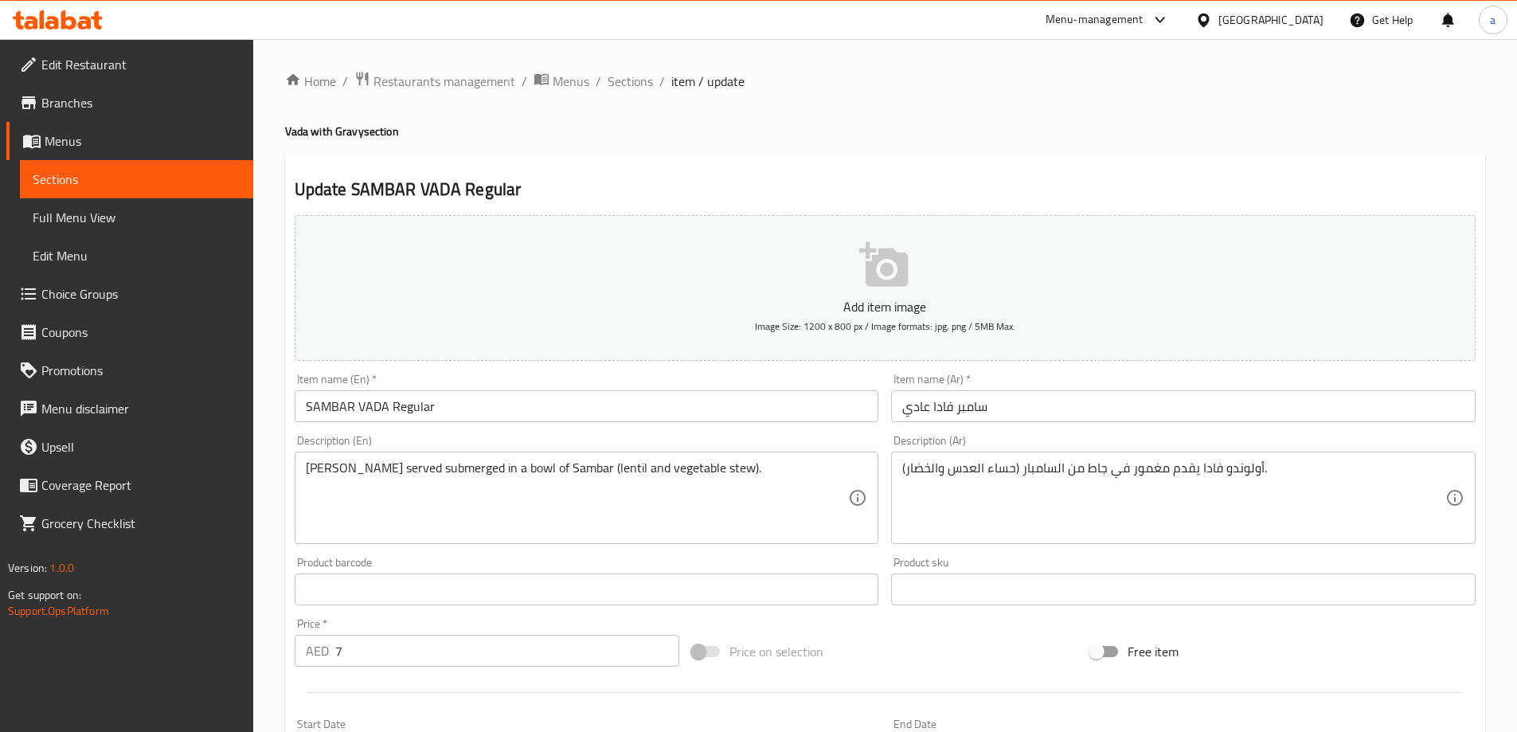
click at [462, 474] on textarea "[PERSON_NAME] served submerged in a bowl of Sambar (lentil and vegetable stew)." at bounding box center [577, 498] width 543 height 76
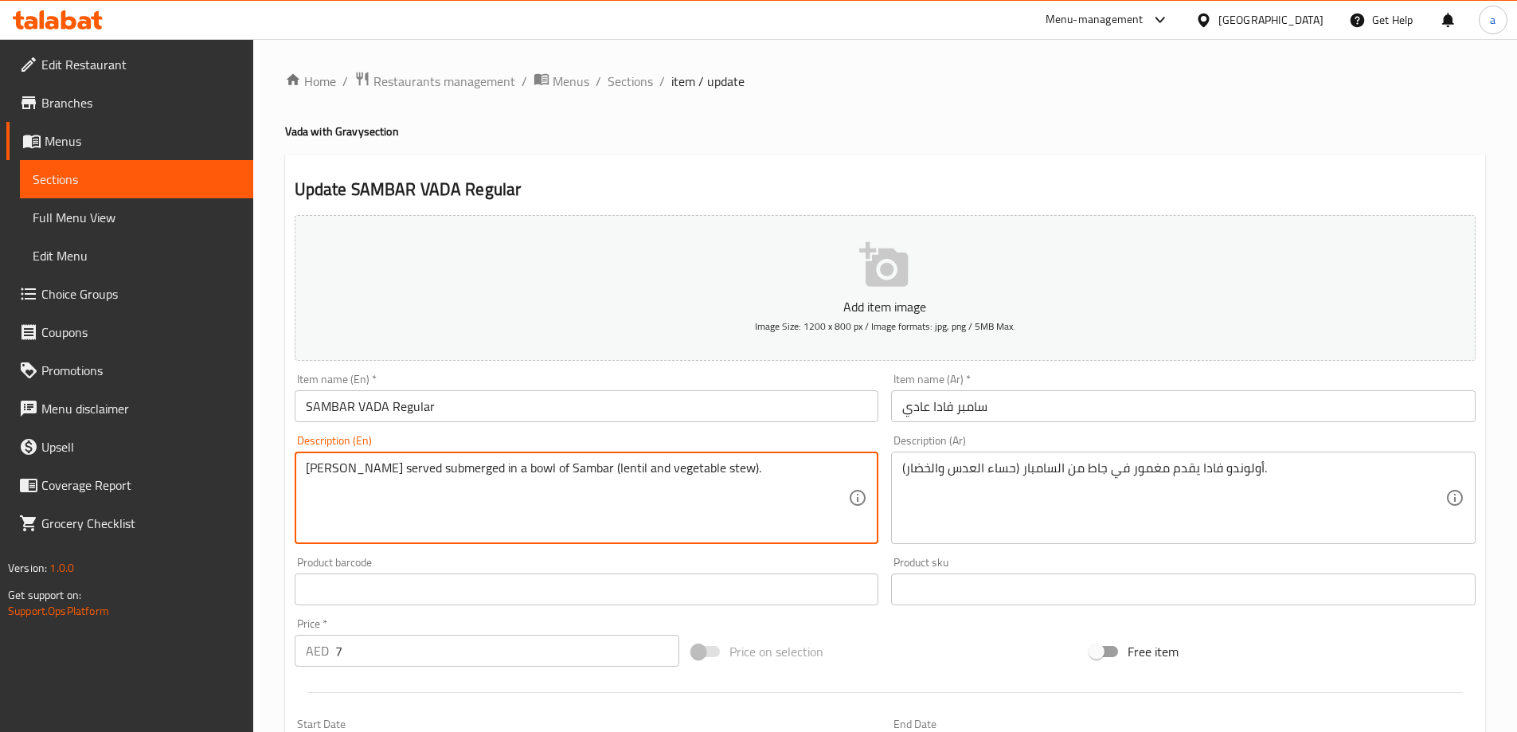
click at [462, 474] on textarea "[PERSON_NAME] served submerged in a bowl of Sambar (lentil and vegetable stew)." at bounding box center [577, 498] width 543 height 76
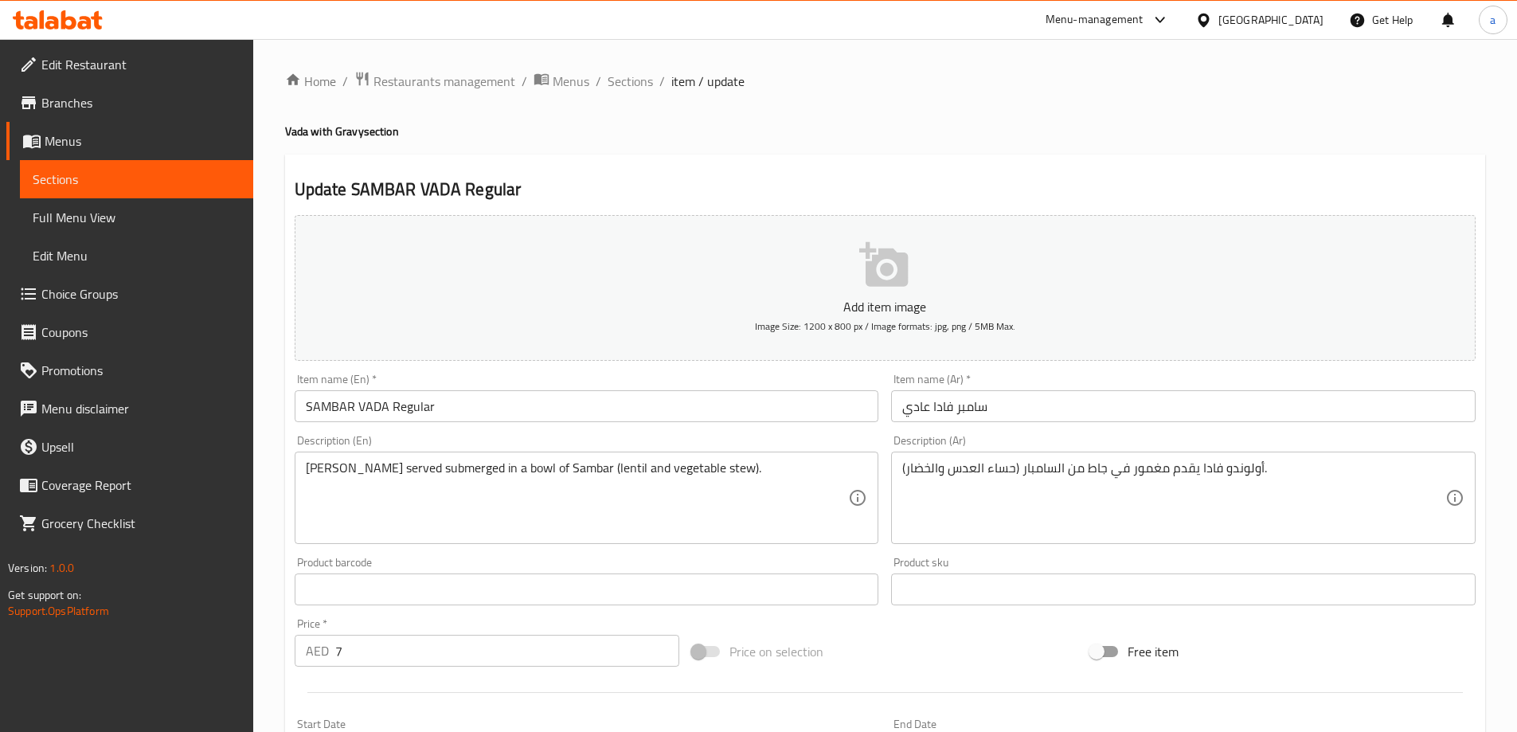
click at [753, 487] on textarea "[PERSON_NAME] served submerged in a bowl of Sambar (lentil and vegetable stew)." at bounding box center [577, 498] width 543 height 76
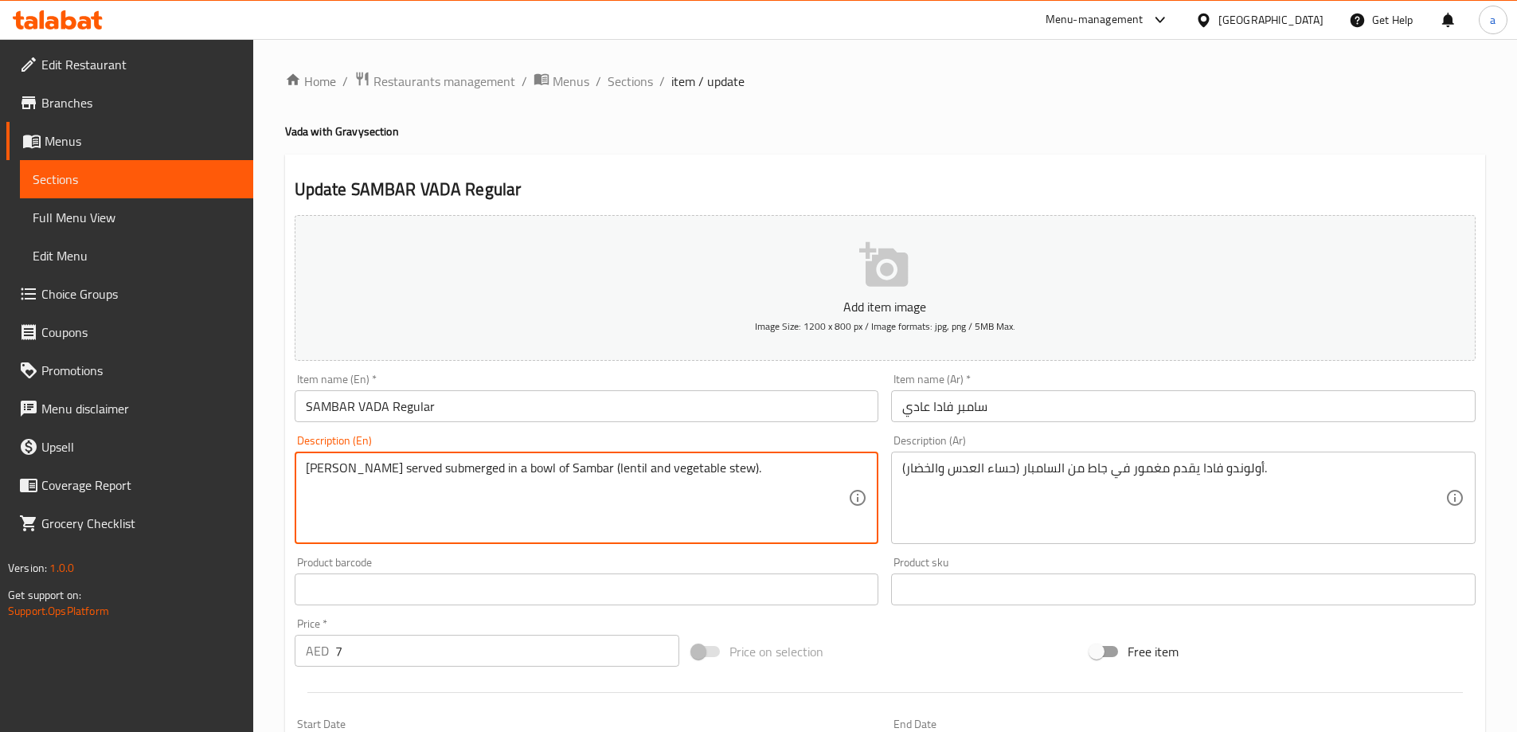
drag, startPoint x: 588, startPoint y: 468, endPoint x: 287, endPoint y: 487, distance: 301.8
click at [287, 487] on div "Update SAMBAR VADA Regular Add item image Image Size: 1200 x 800 px / Image for…" at bounding box center [885, 618] width 1200 height 927
click at [464, 499] on textarea "[PERSON_NAME] served submerged in a bowl of Sambar (lentil and vegetable stew)." at bounding box center [577, 498] width 543 height 76
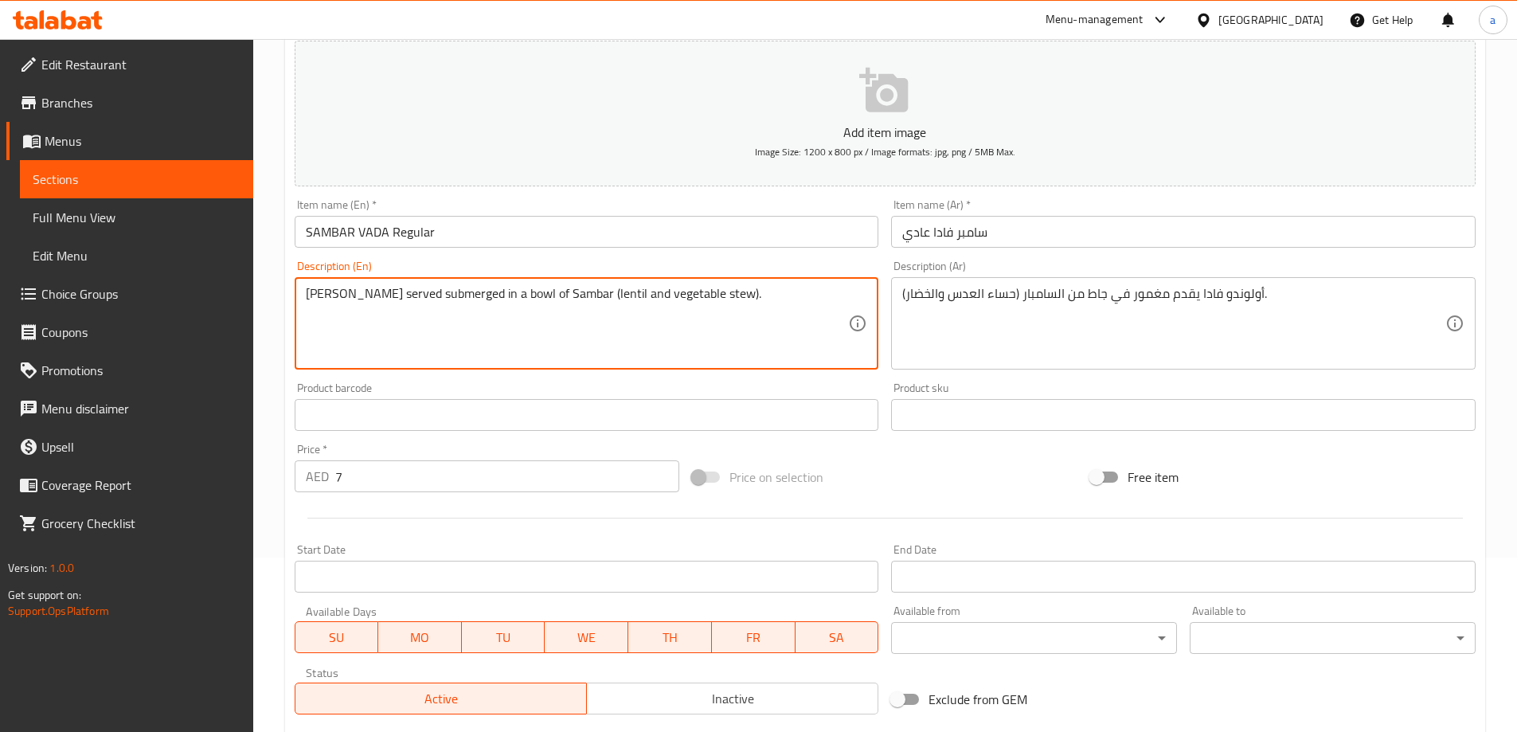
scroll to position [394, 0]
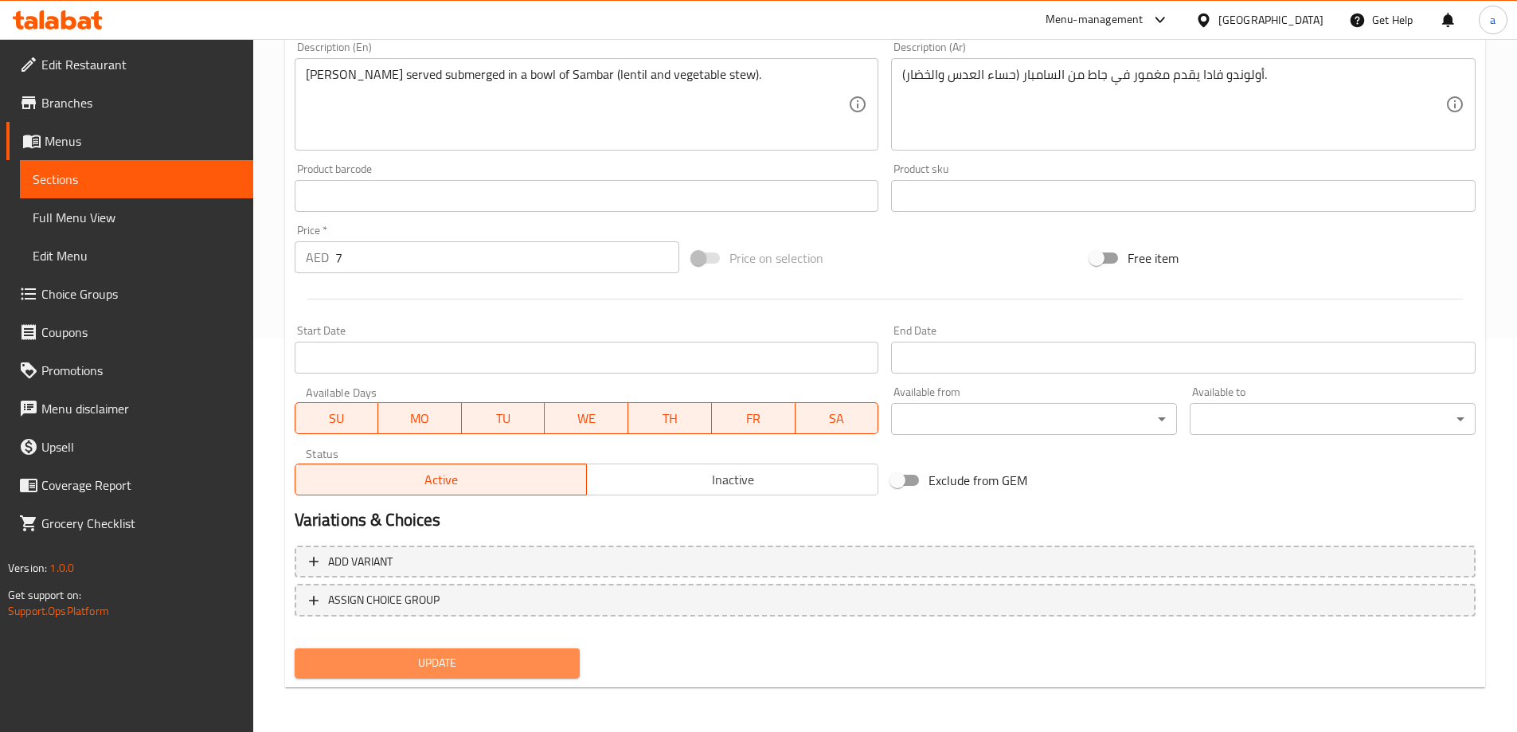
click at [453, 660] on span "Update" at bounding box center [437, 663] width 260 height 20
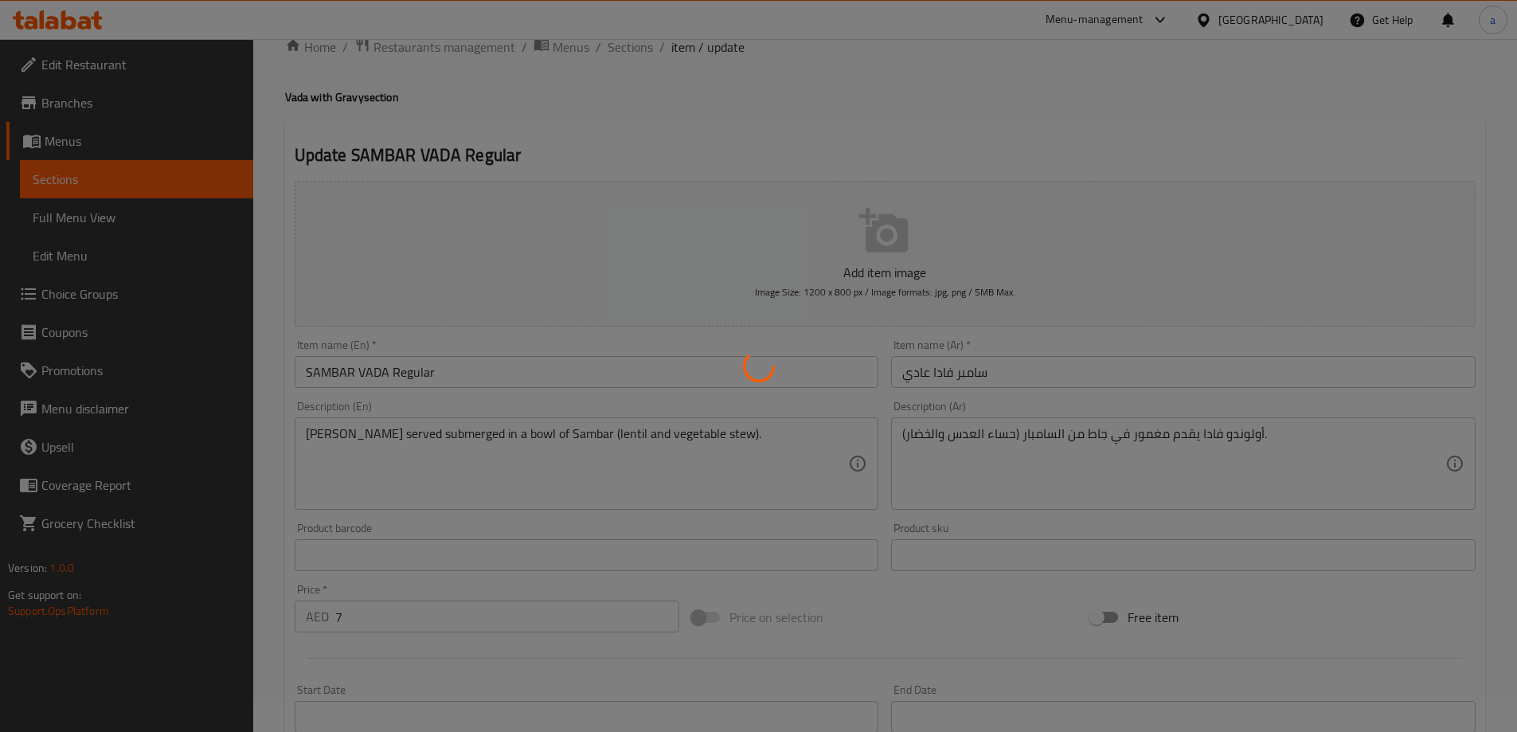
scroll to position [0, 0]
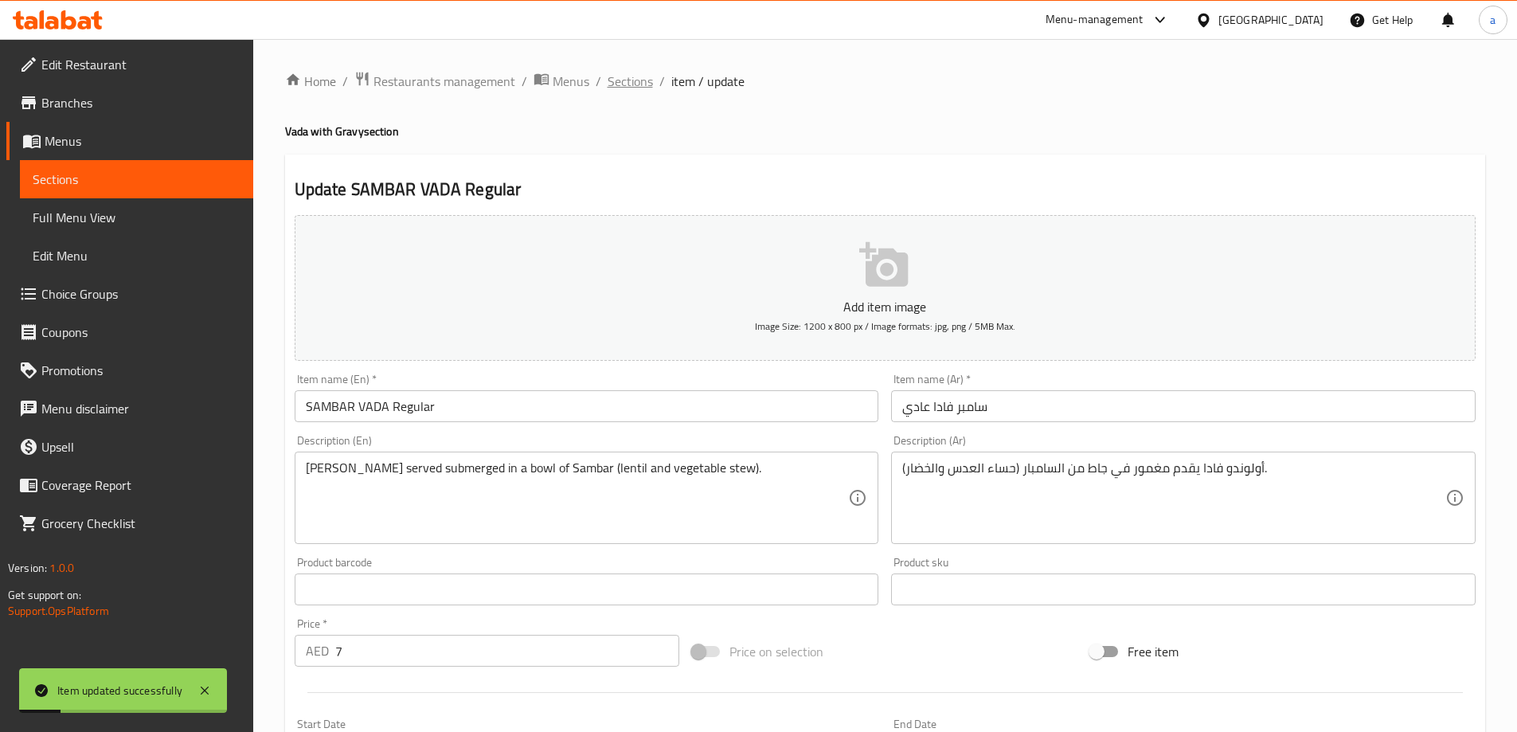
click at [616, 84] on span "Sections" at bounding box center [630, 81] width 45 height 19
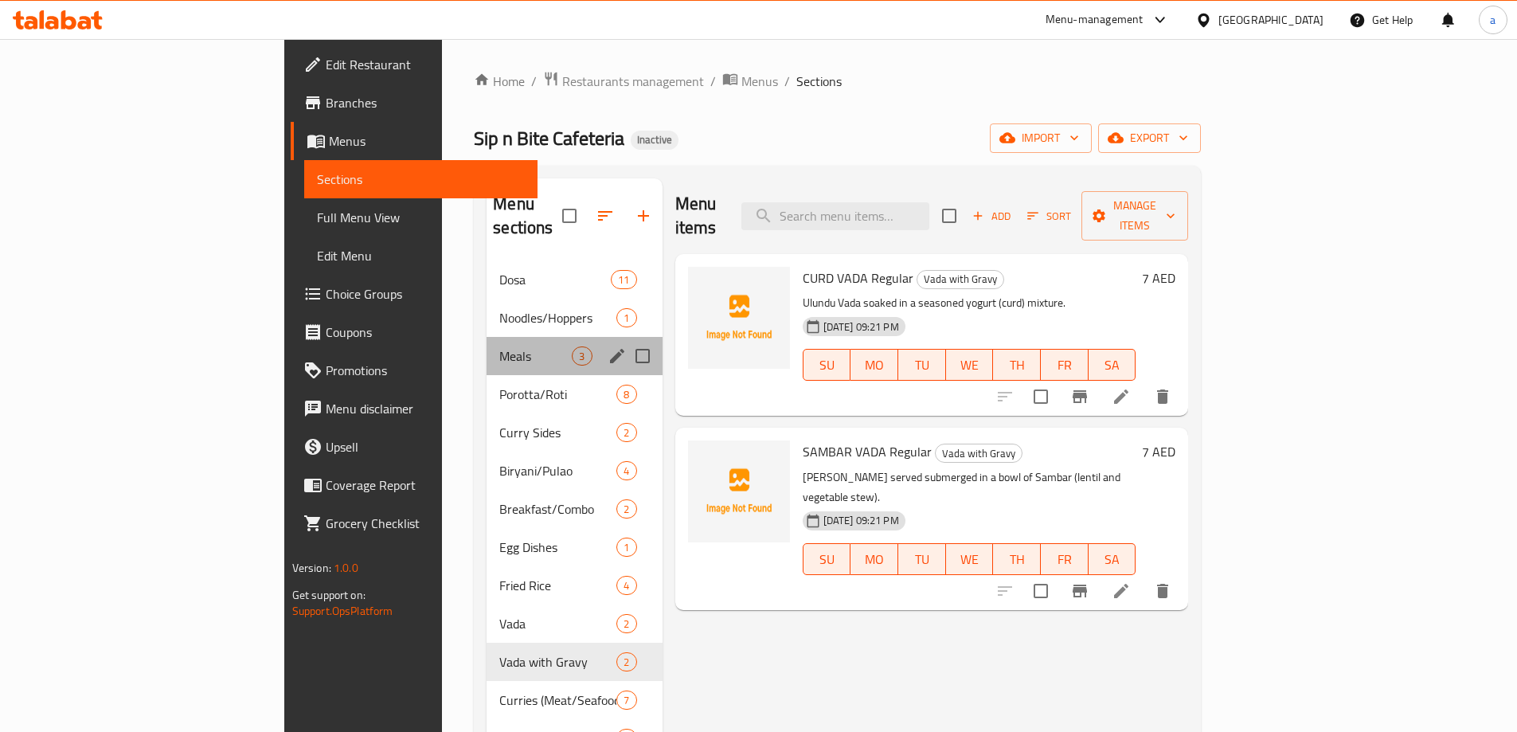
click at [487, 347] on div "Meals 3" at bounding box center [574, 356] width 175 height 38
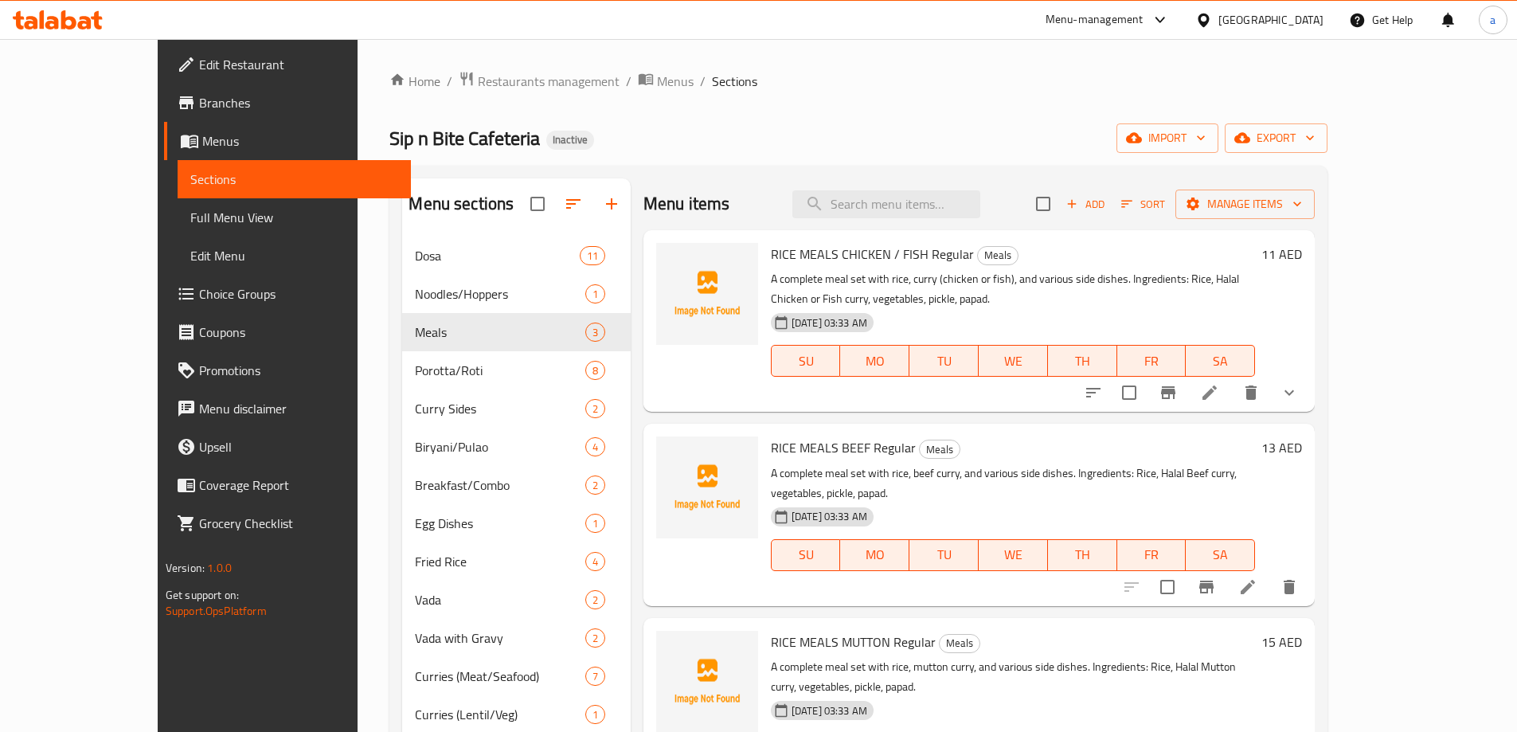
click at [1232, 405] on li at bounding box center [1210, 392] width 45 height 29
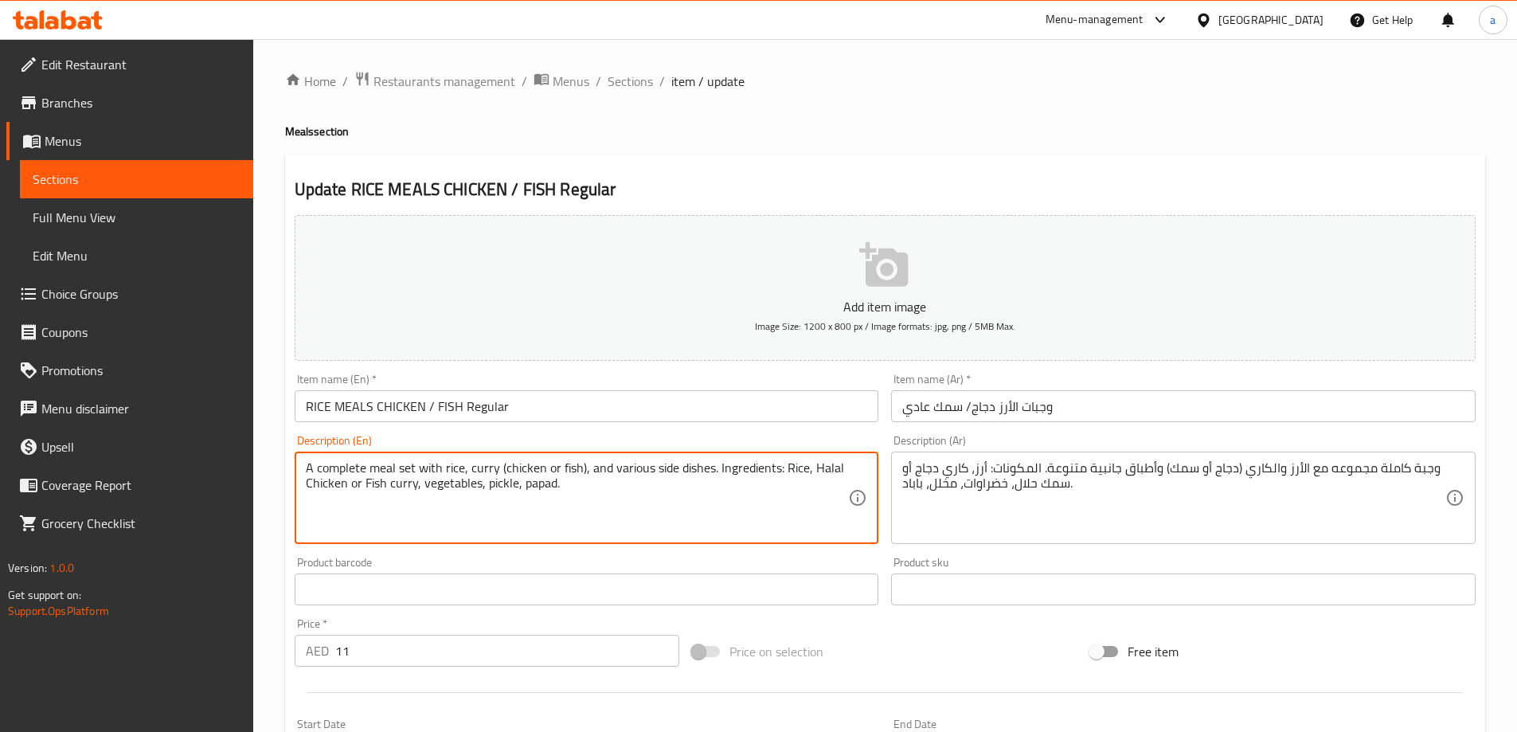
drag, startPoint x: 714, startPoint y: 487, endPoint x: 716, endPoint y: 460, distance: 27.2
type textarea "A complete meal set with rice, curry (chicken or fish), and various side dishes."
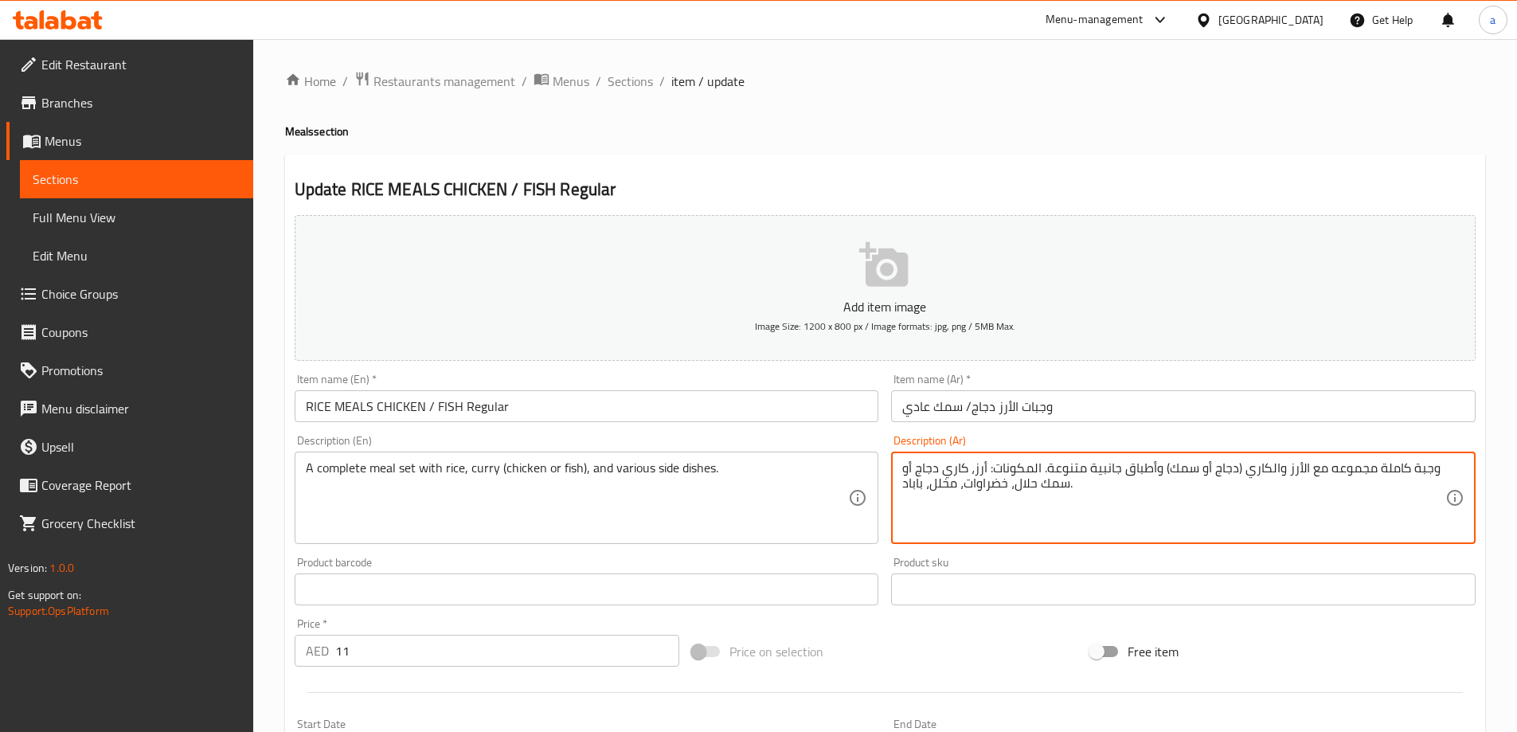
drag, startPoint x: 1084, startPoint y: 492, endPoint x: 1044, endPoint y: 469, distance: 46.7
click at [1199, 464] on textarea "وجبة كاملة مجموعه مع الأرز والكاري (دجاج أو سمك) وأطباق جانبية متنوعة." at bounding box center [1174, 498] width 543 height 76
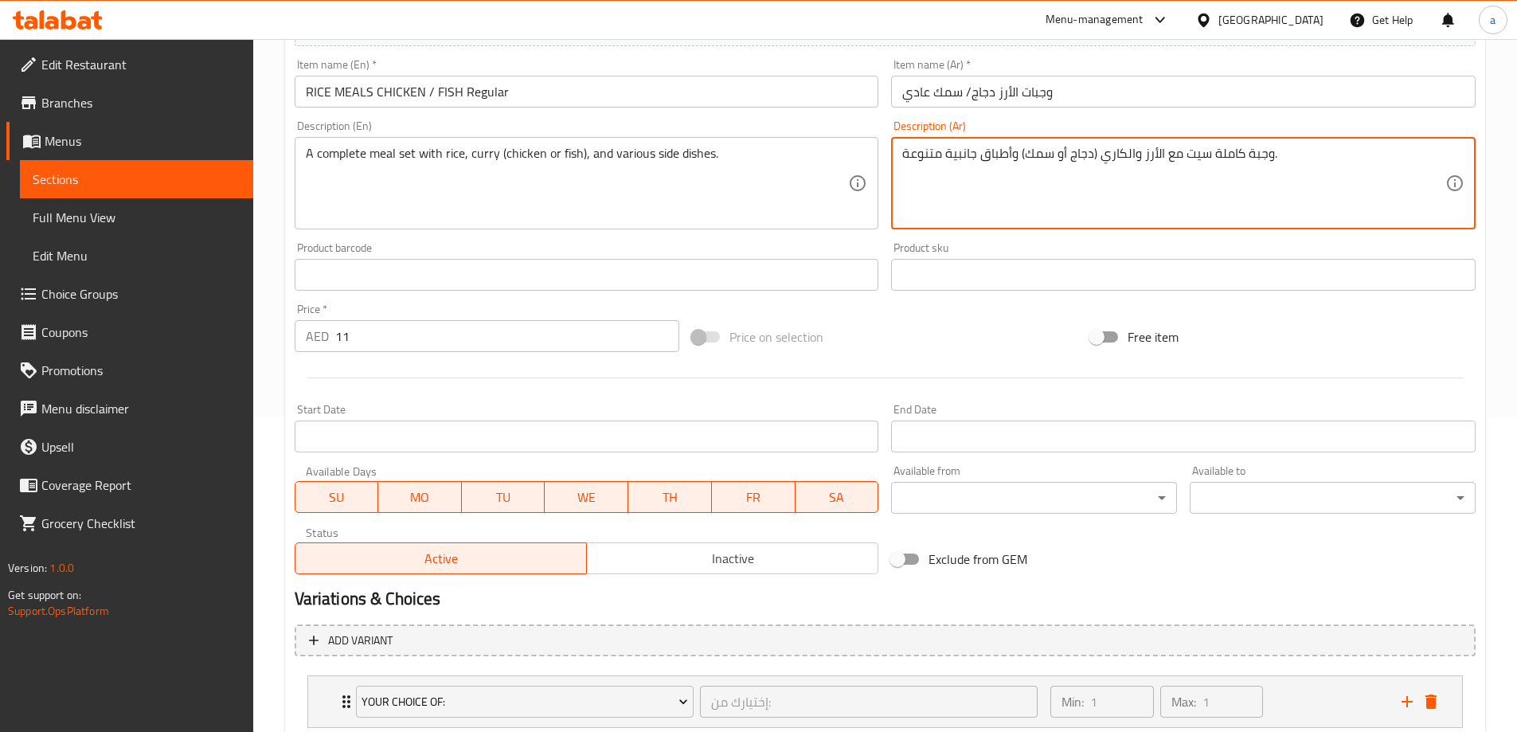
scroll to position [420, 0]
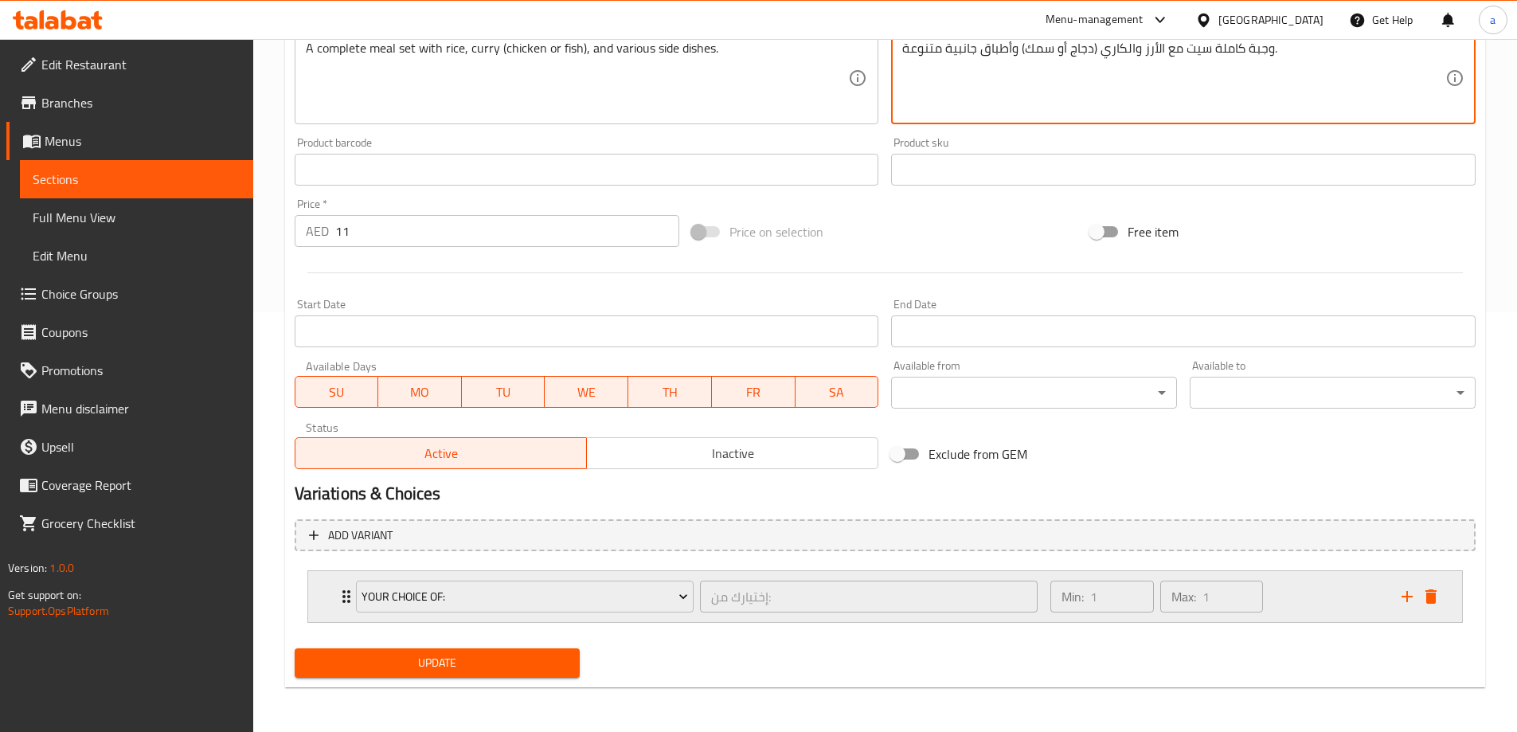
click at [1281, 593] on div "Min: 1 ​ Max: 1 ​" at bounding box center [1216, 596] width 350 height 51
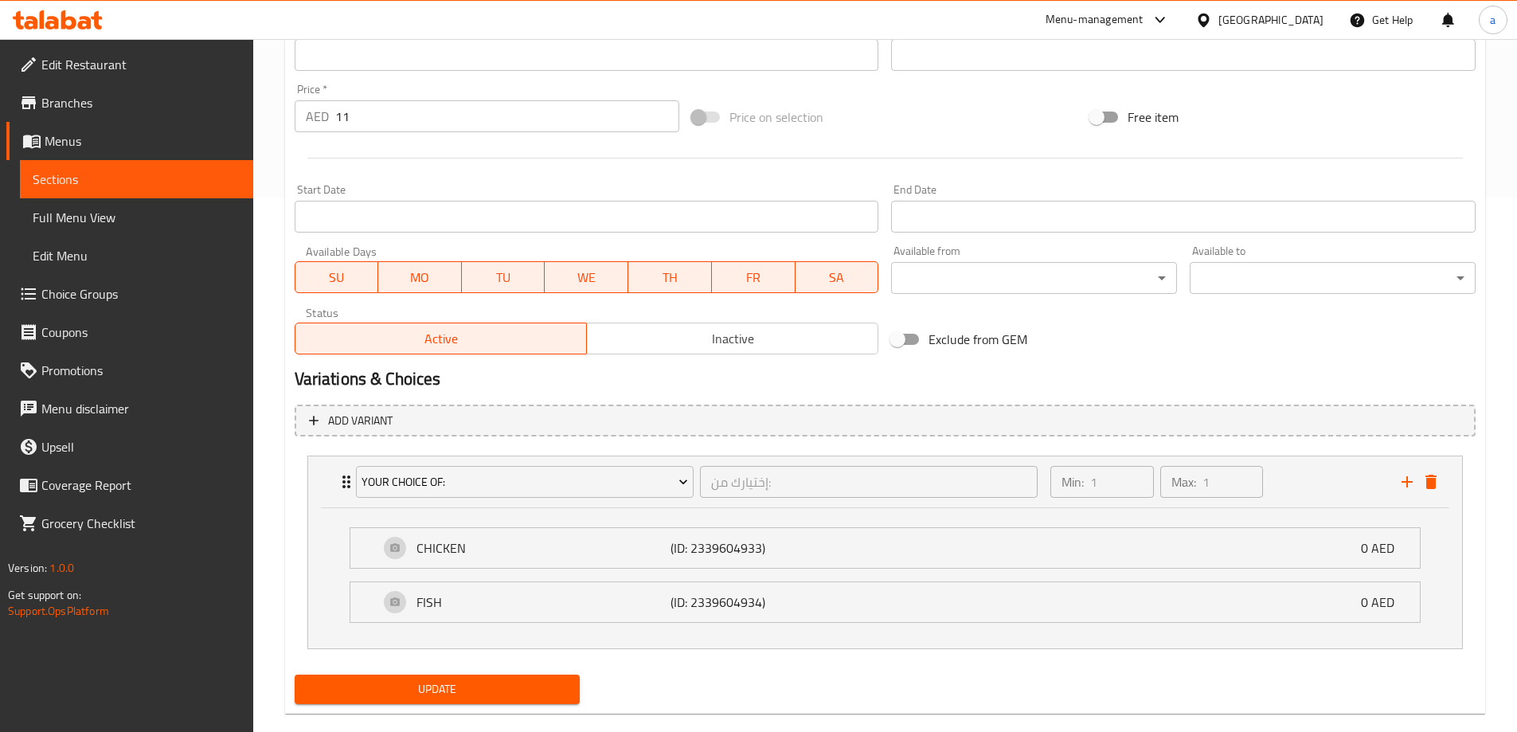
scroll to position [561, 0]
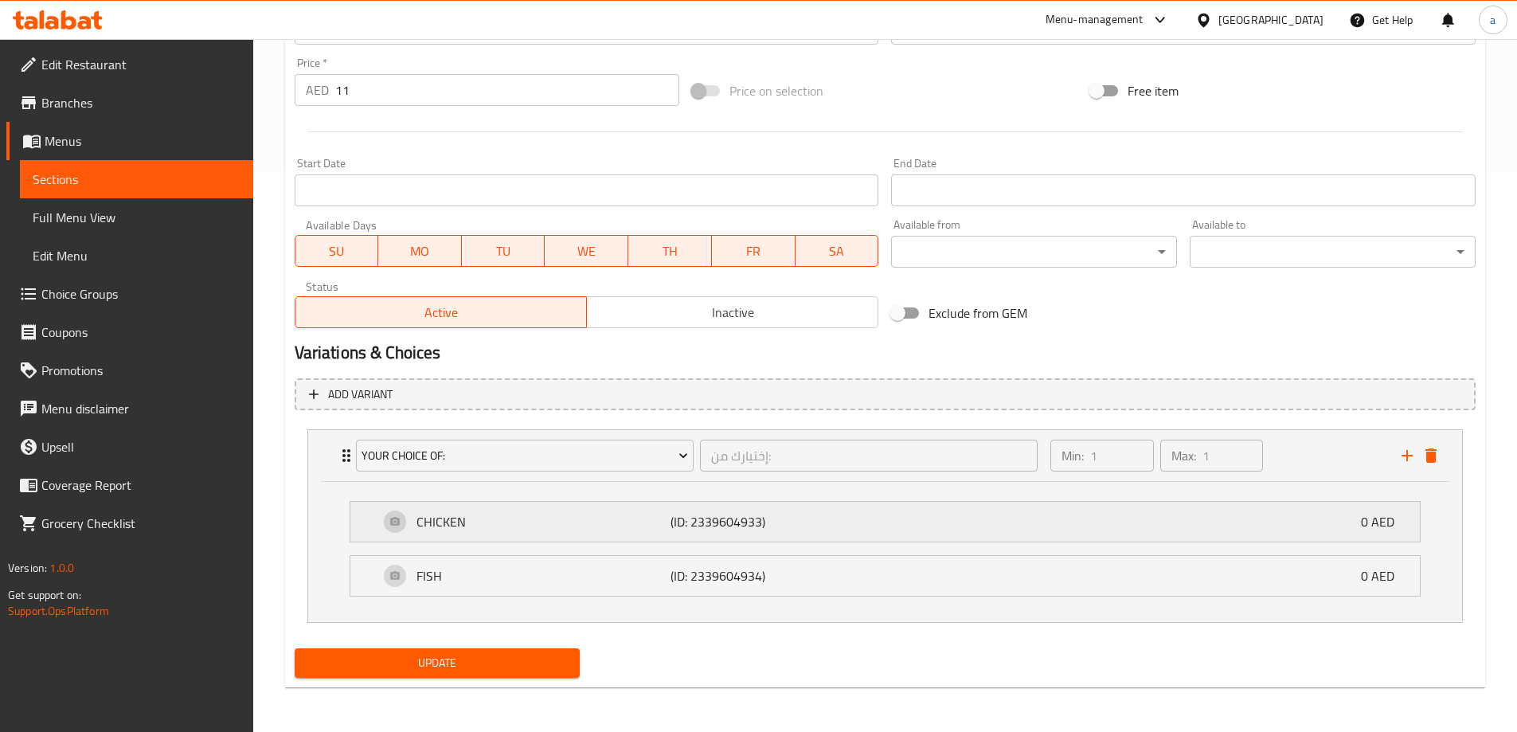
click at [867, 513] on div "CHICKEN (ID: 2339604933) 0 AED" at bounding box center [890, 522] width 1022 height 40
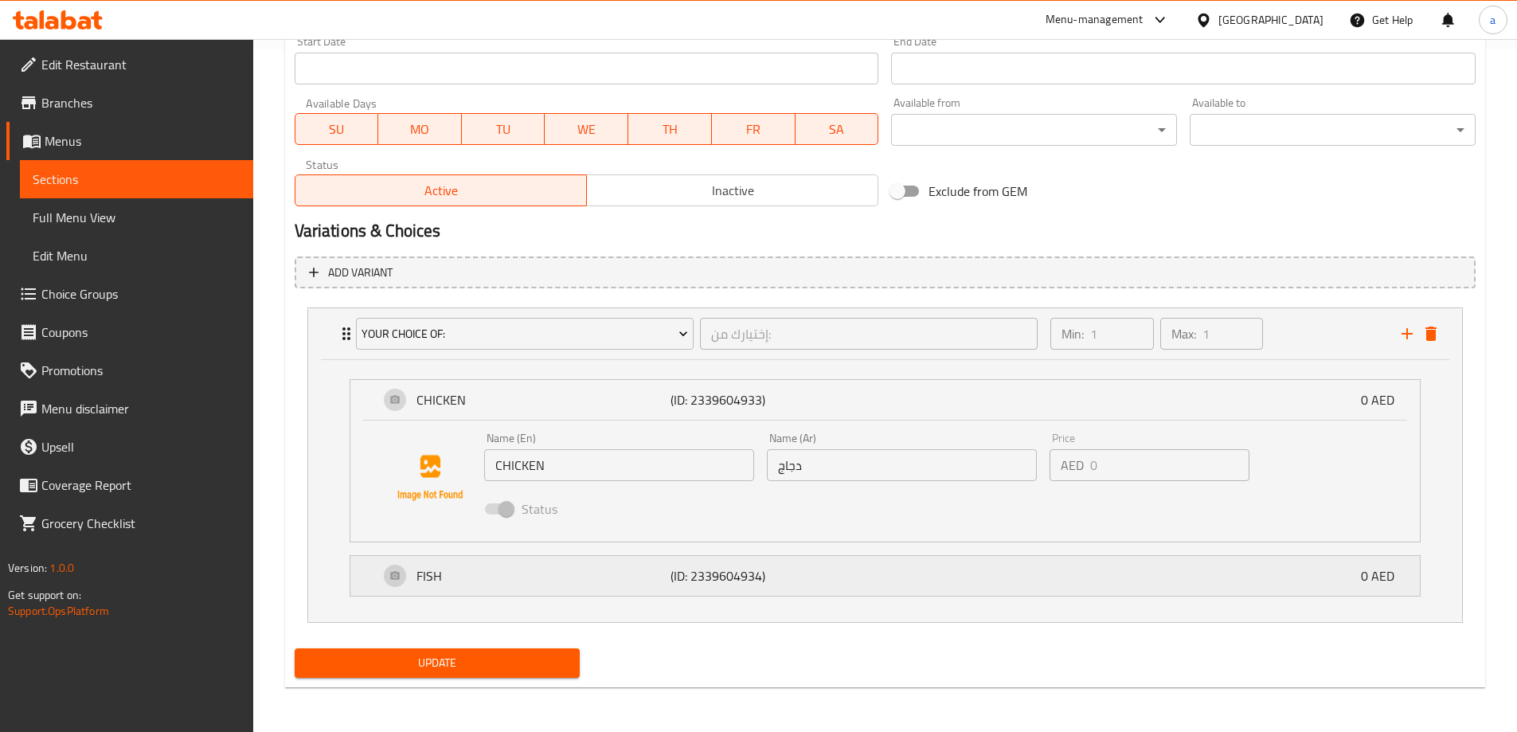
click at [879, 583] on div "FISH (ID: 2339604934) 0 AED" at bounding box center [890, 576] width 1022 height 40
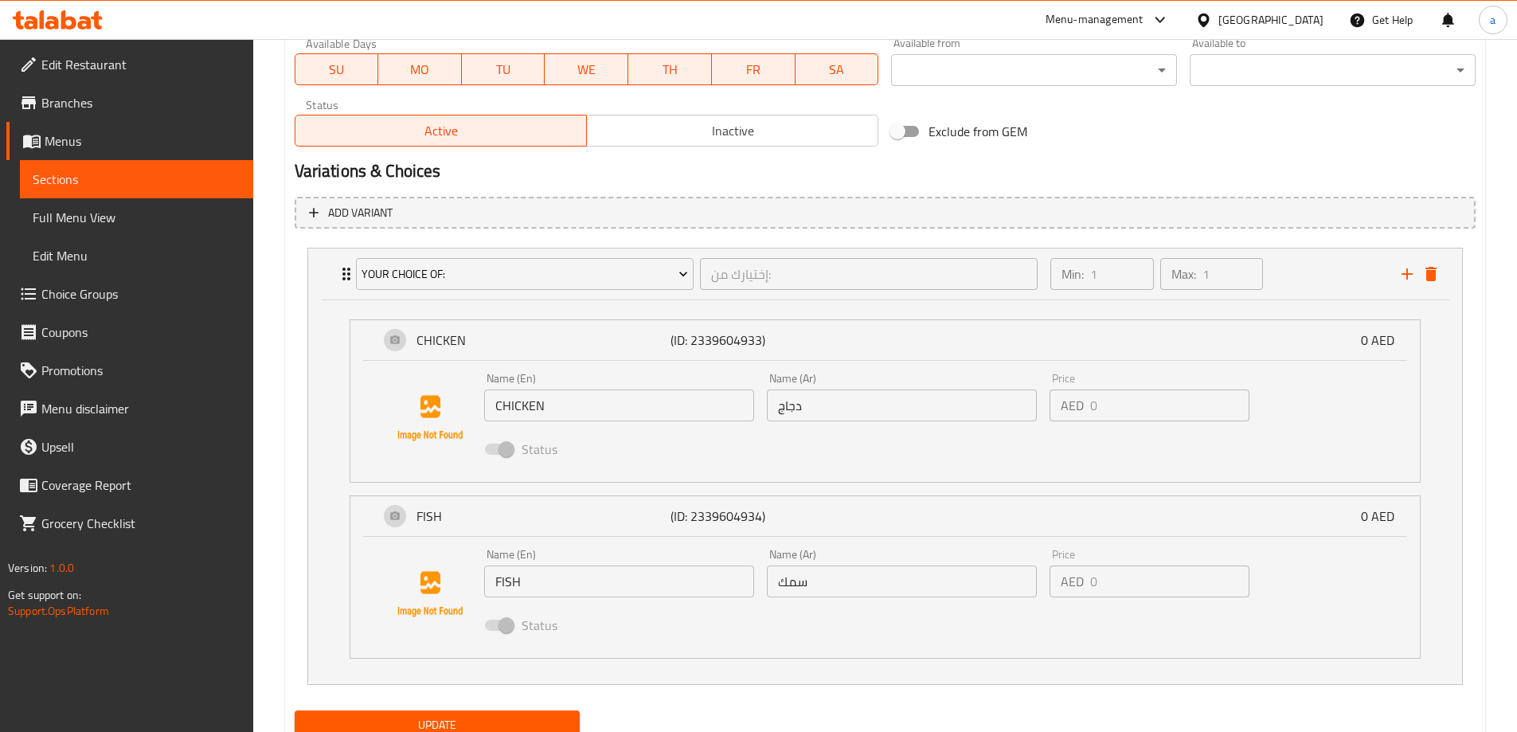
scroll to position [805, 0]
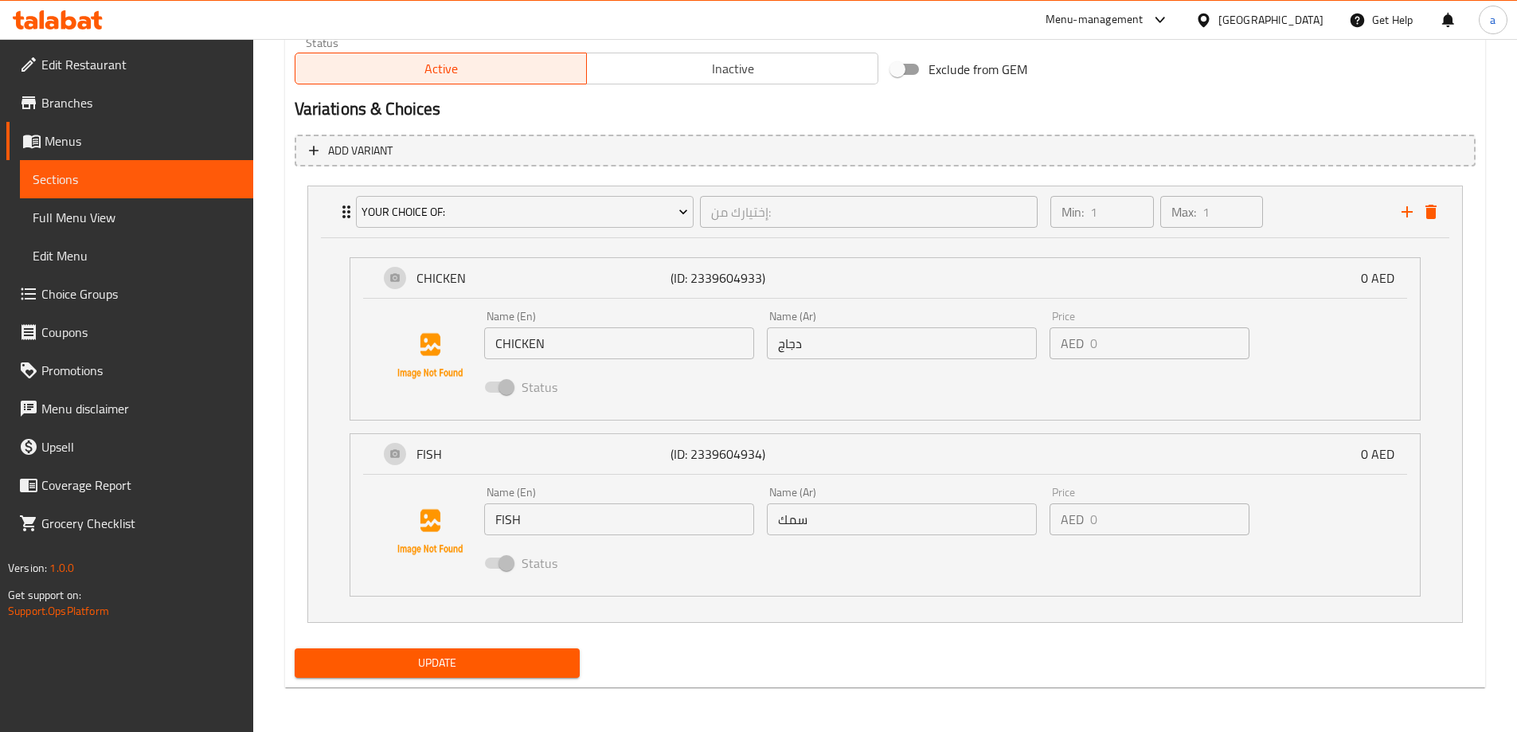
type textarea "وجبة كاملة سيت مع الأرز والكاري (دجاج أو سمك) وأطباق جانبية متنوعة."
click at [516, 652] on button "Update" at bounding box center [438, 662] width 286 height 29
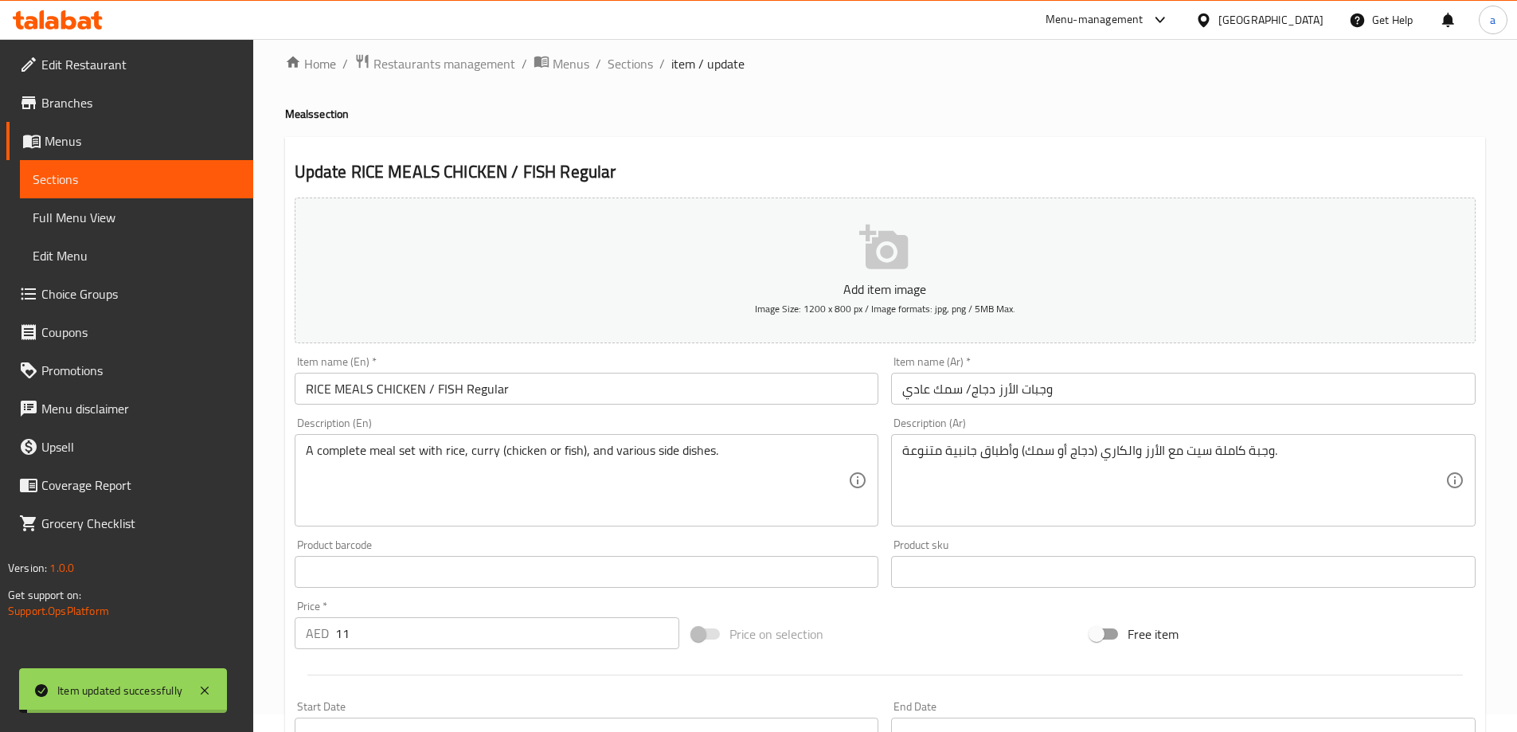
scroll to position [0, 0]
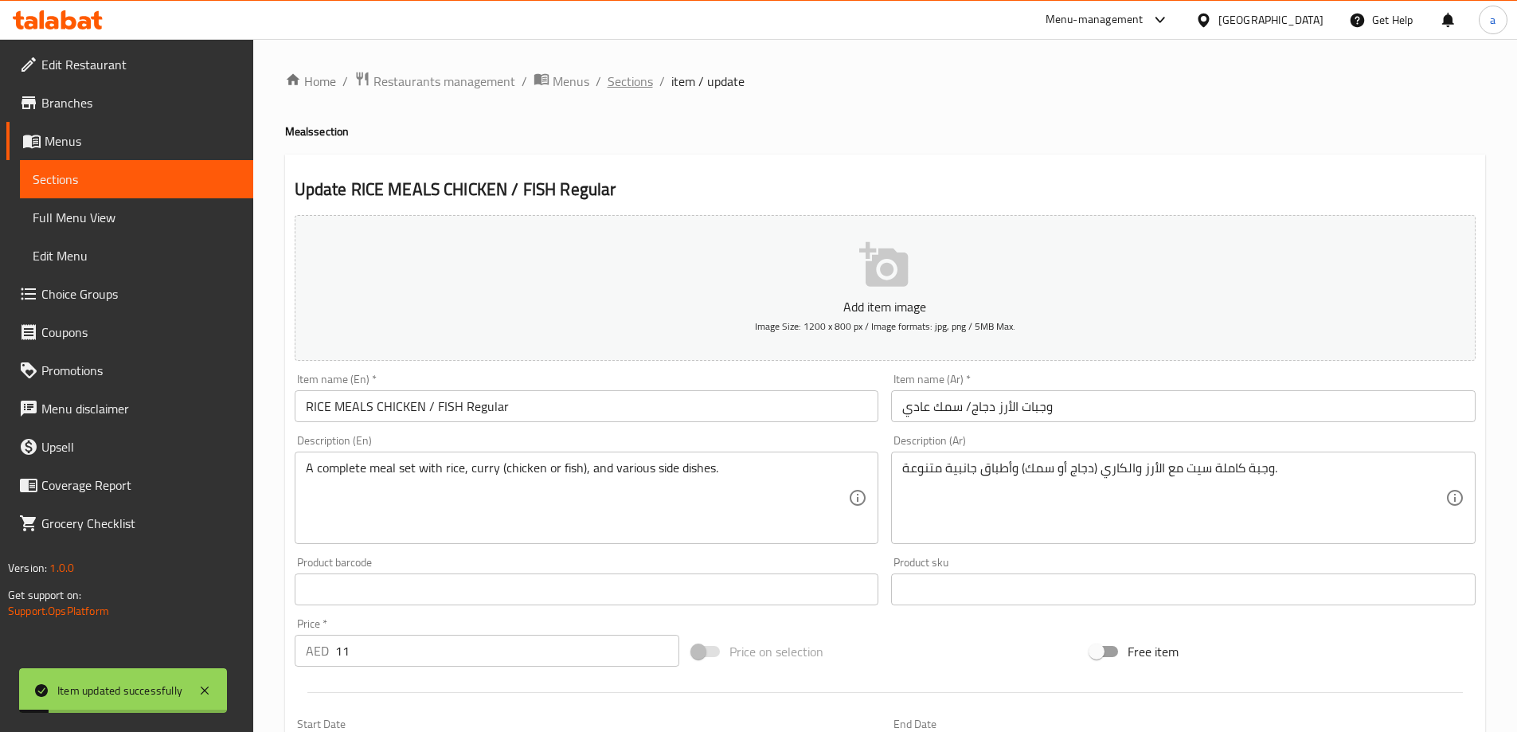
click at [626, 91] on span "Sections" at bounding box center [630, 81] width 45 height 19
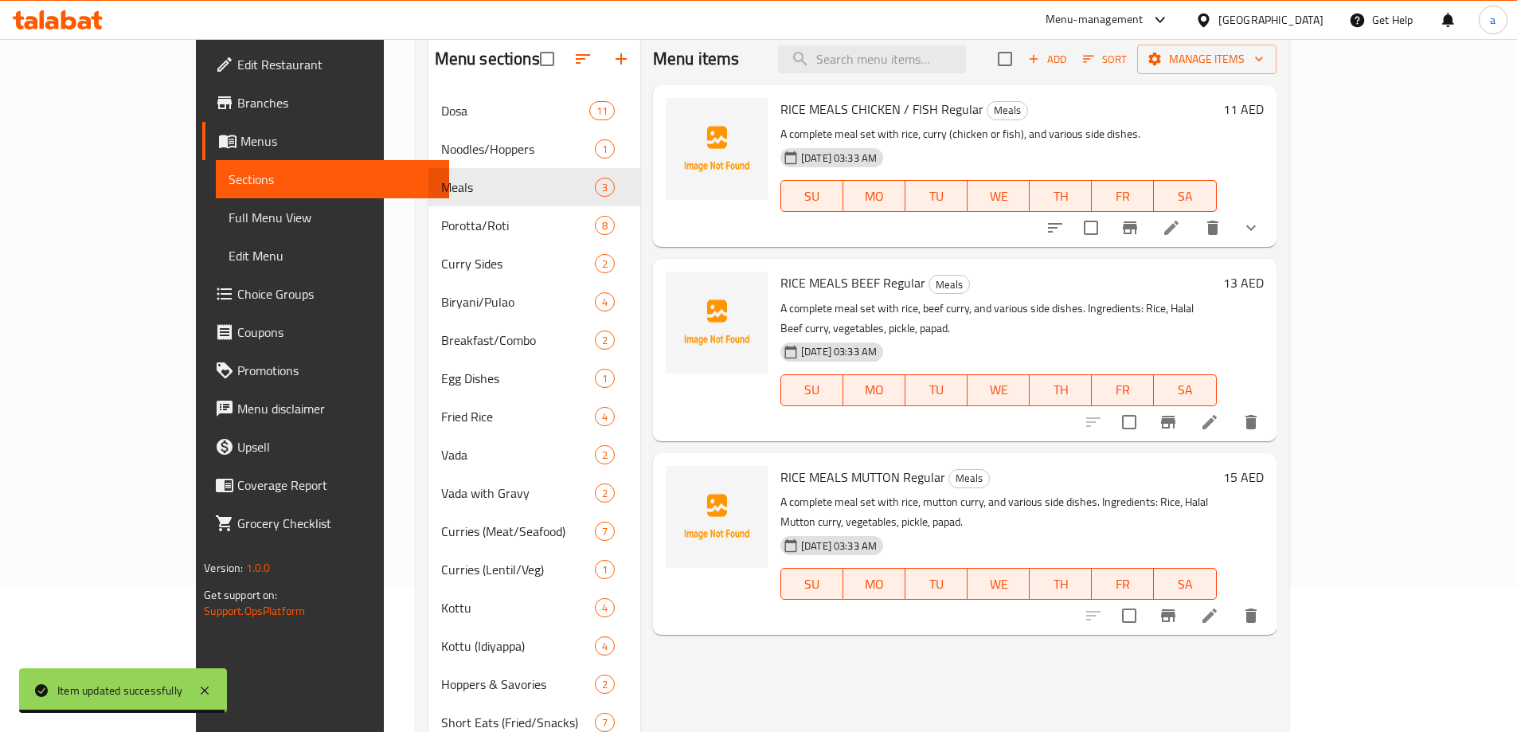
scroll to position [40, 0]
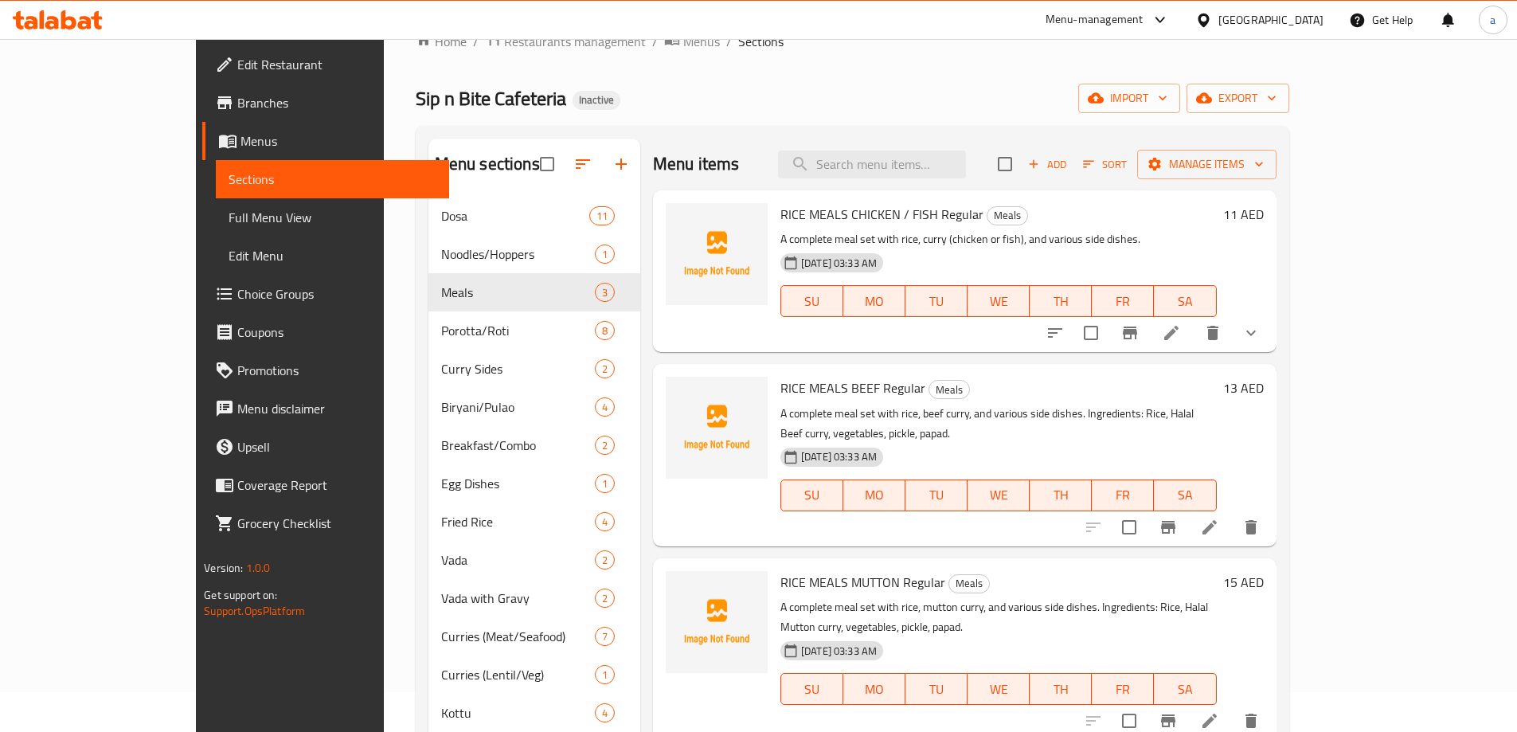
click at [1232, 513] on li at bounding box center [1210, 527] width 45 height 29
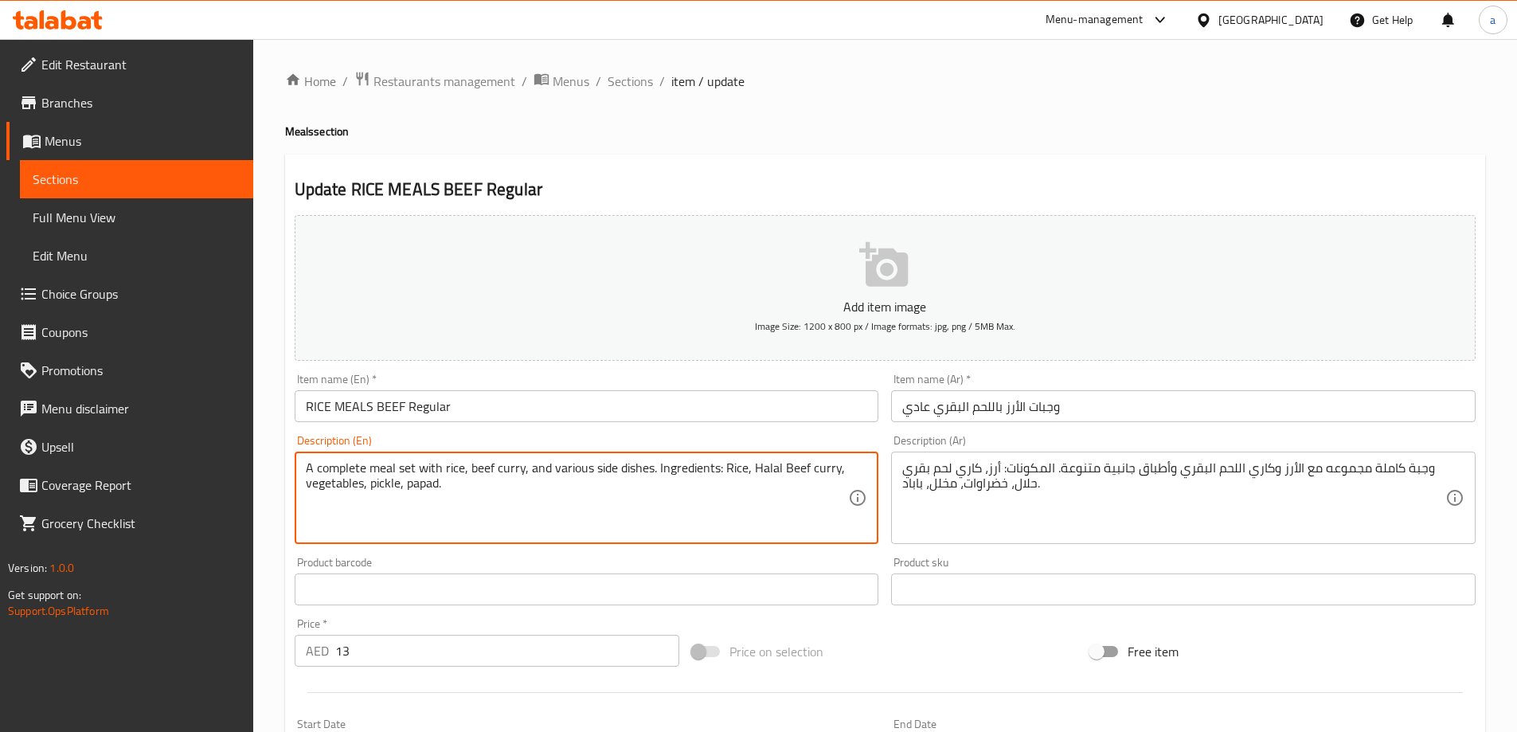
drag, startPoint x: 574, startPoint y: 507, endPoint x: 650, endPoint y: 462, distance: 87.8
type textarea "A complete meal set with rice, beef curry, and various side dishes"
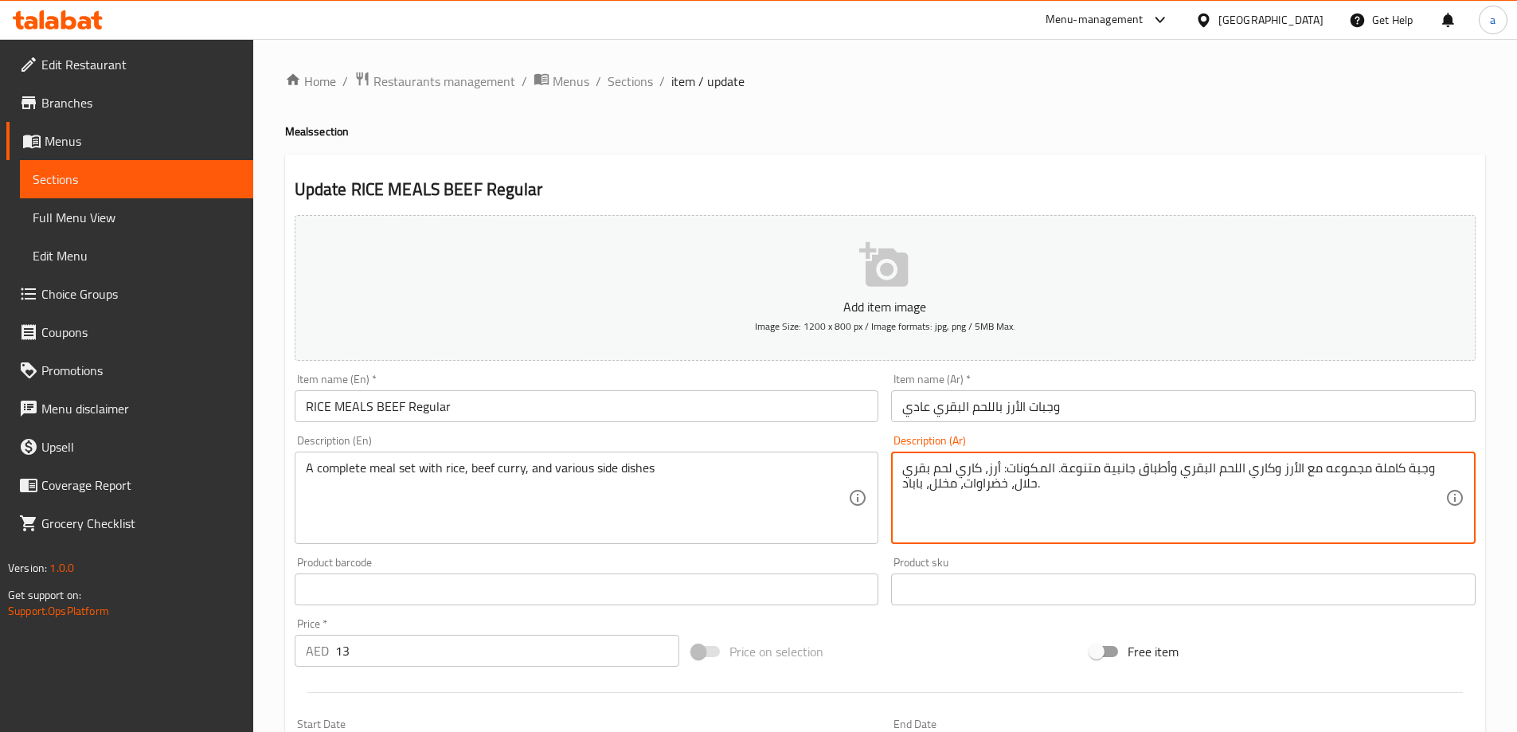
drag, startPoint x: 1063, startPoint y: 495, endPoint x: 1055, endPoint y: 467, distance: 29.6
click at [1192, 474] on textarea "وجبة كاملة مجموعه مع الأرز وكاري اللحم البقري وأطباق جانبية متنوعة." at bounding box center [1174, 498] width 543 height 76
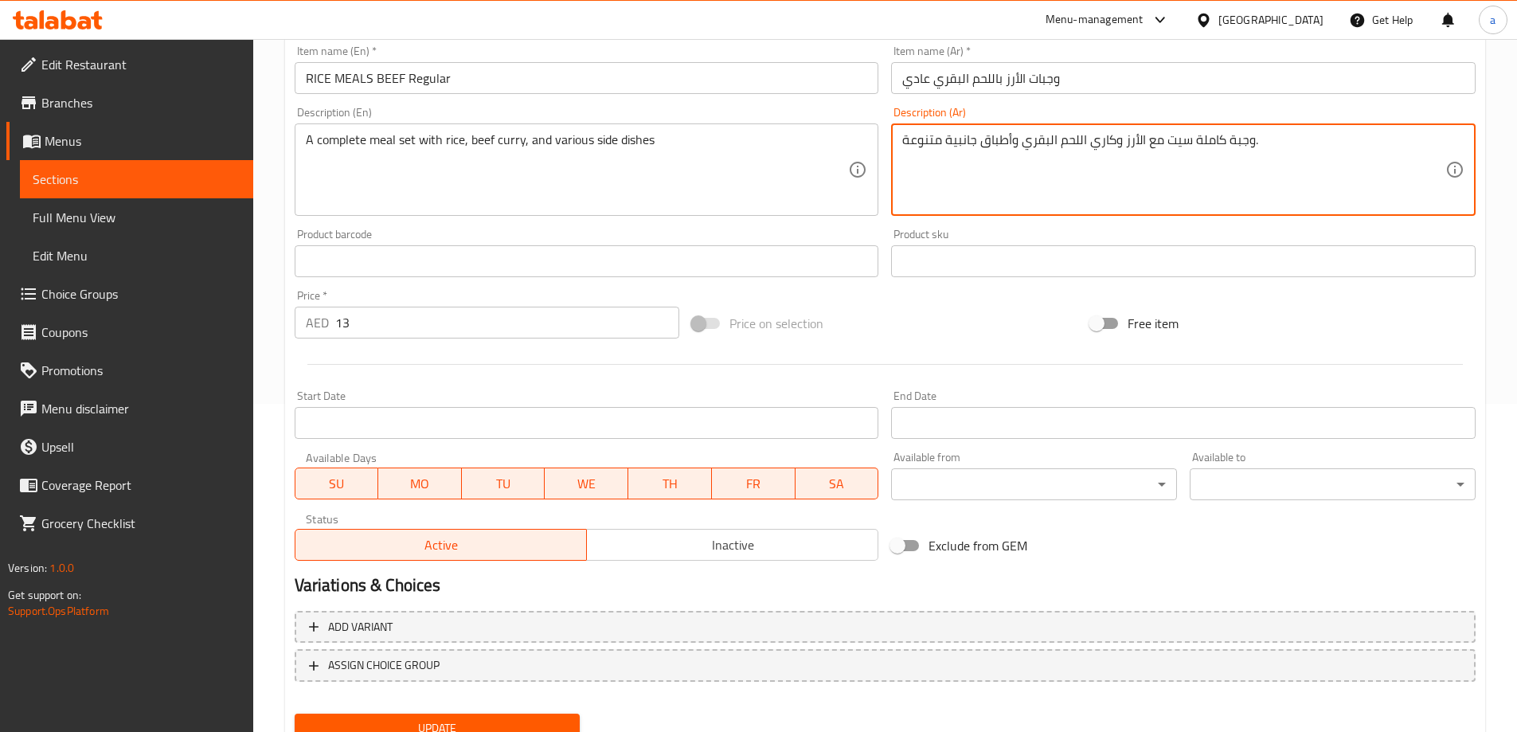
scroll to position [394, 0]
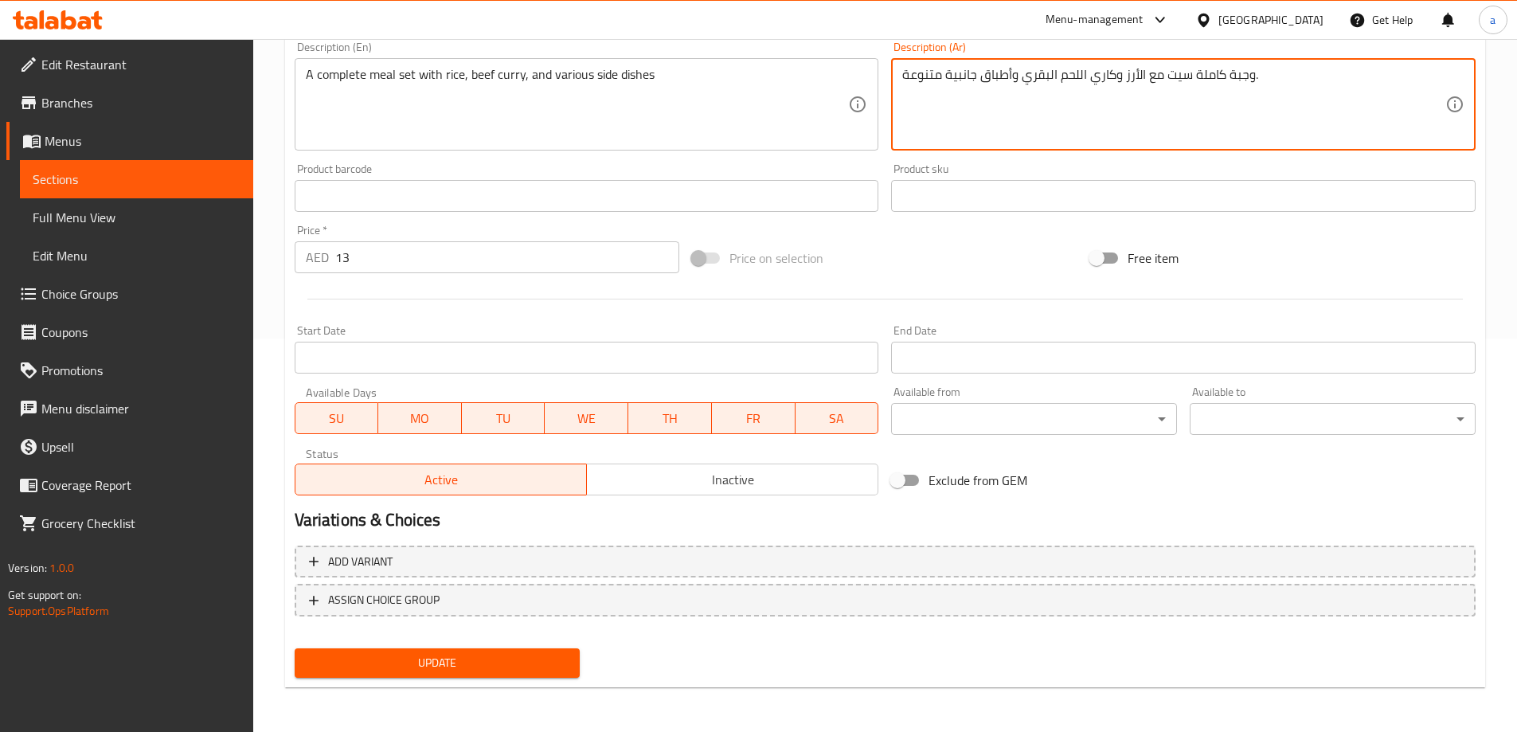
type textarea "وجبة كاملة سيت مع الأرز وكاري اللحم البقري وأطباق جانبية متنوعة."
click at [503, 672] on span "Update" at bounding box center [437, 663] width 260 height 20
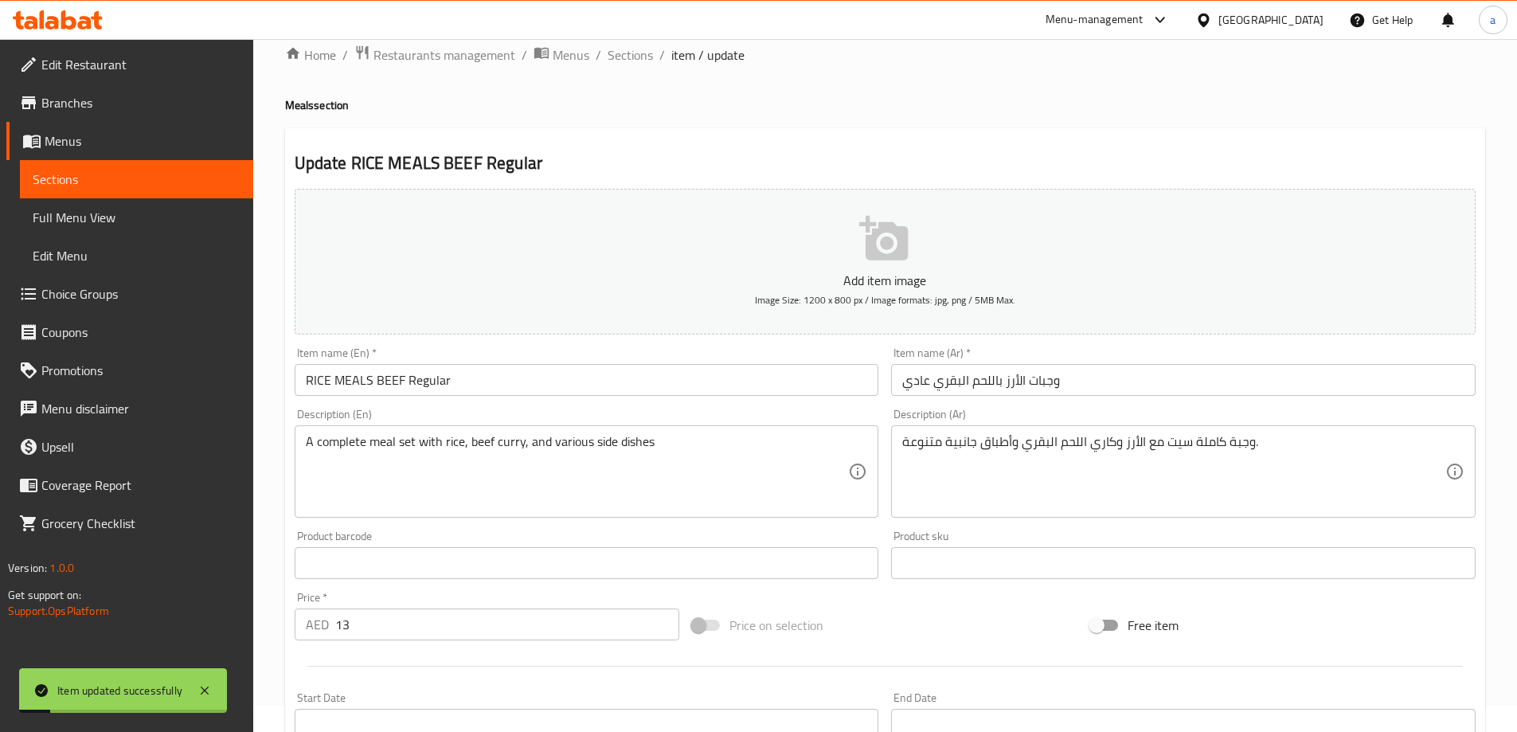
scroll to position [0, 0]
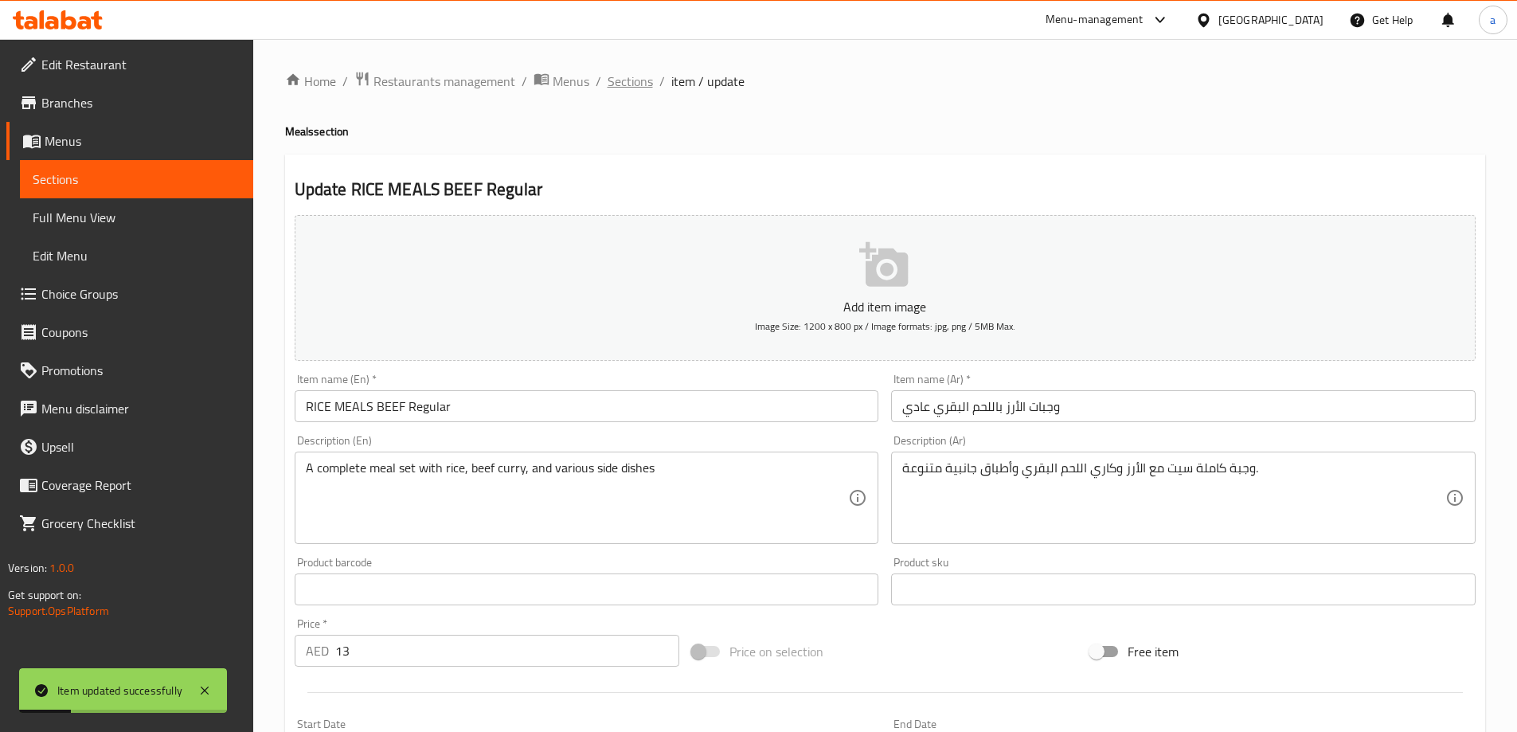
click at [623, 91] on span "Sections" at bounding box center [630, 81] width 45 height 19
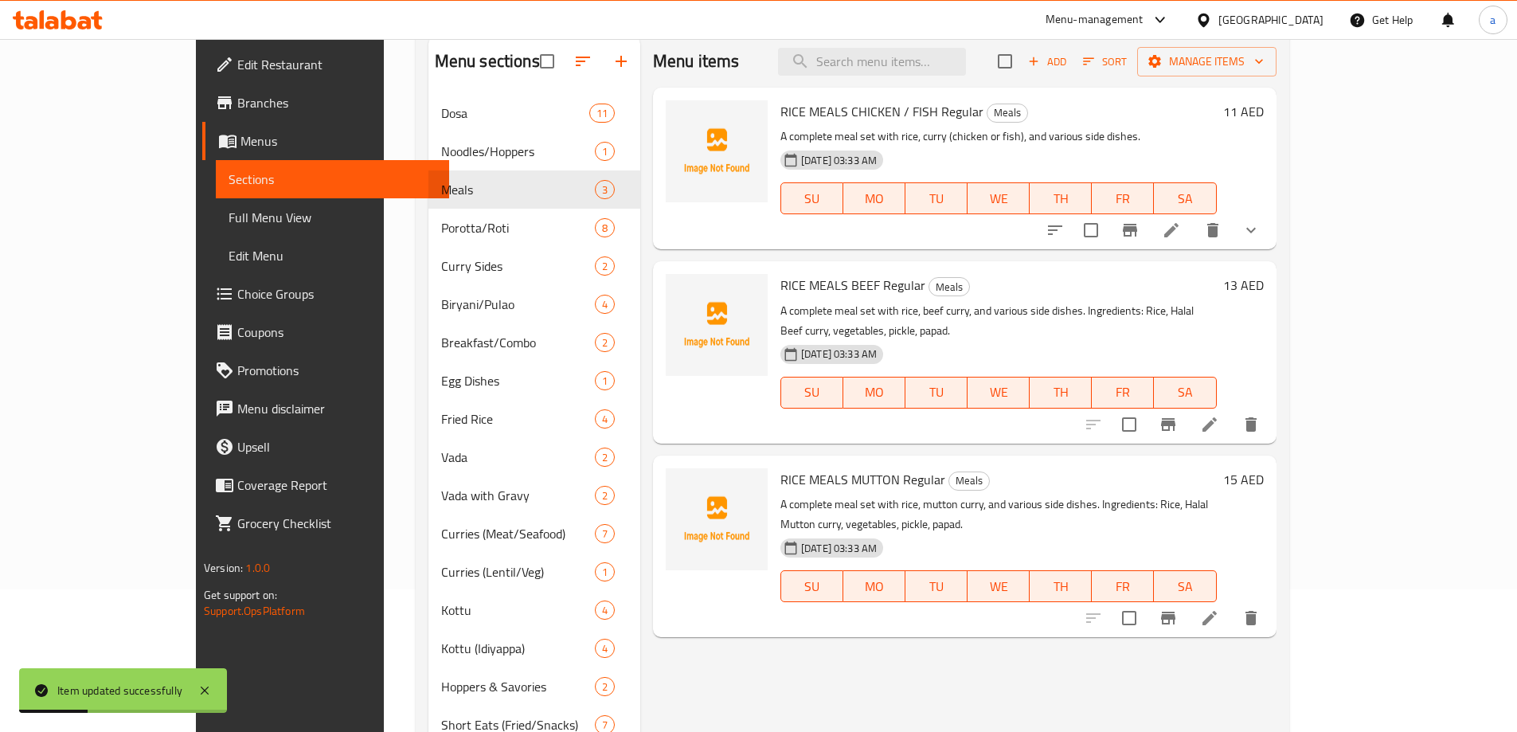
scroll to position [319, 0]
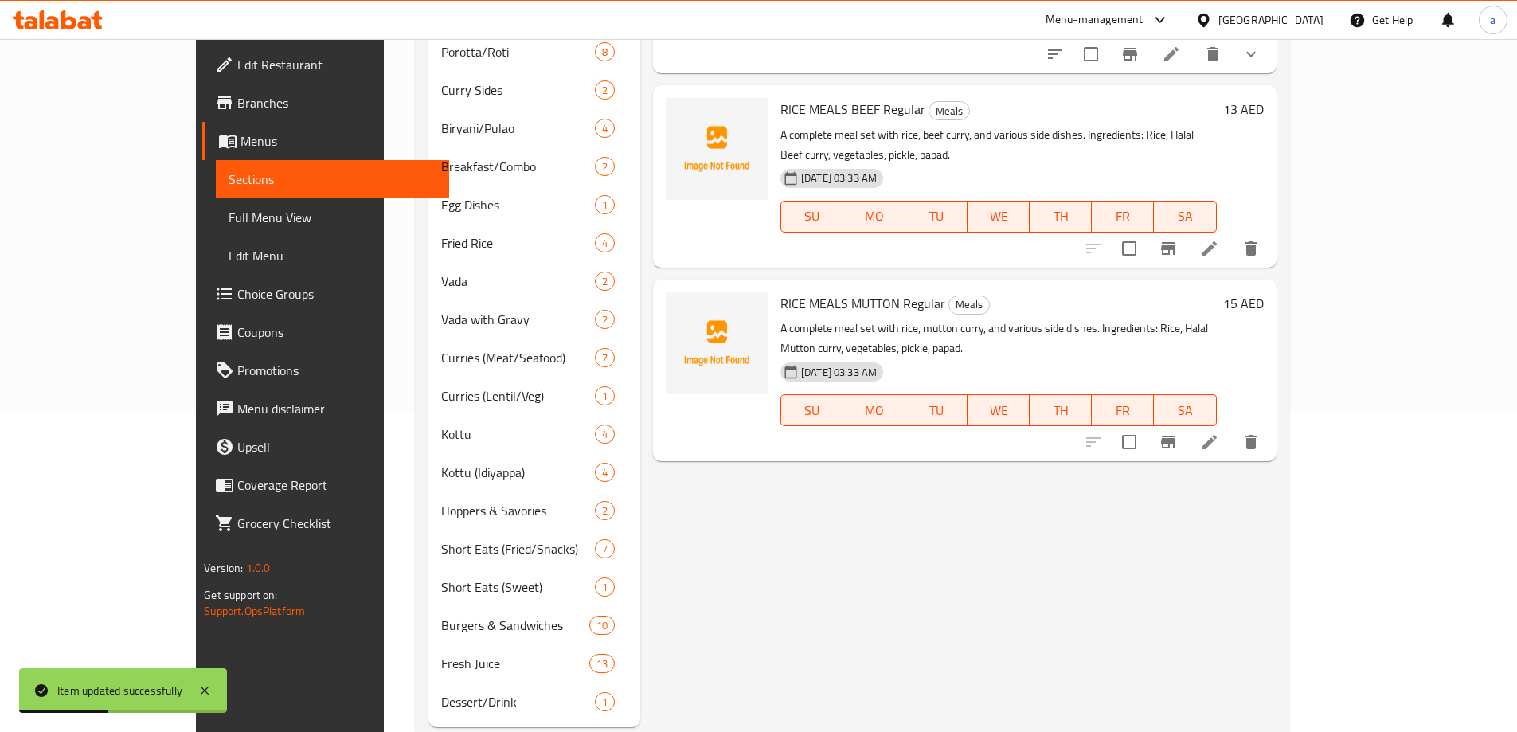
click at [1232, 428] on li at bounding box center [1210, 442] width 45 height 29
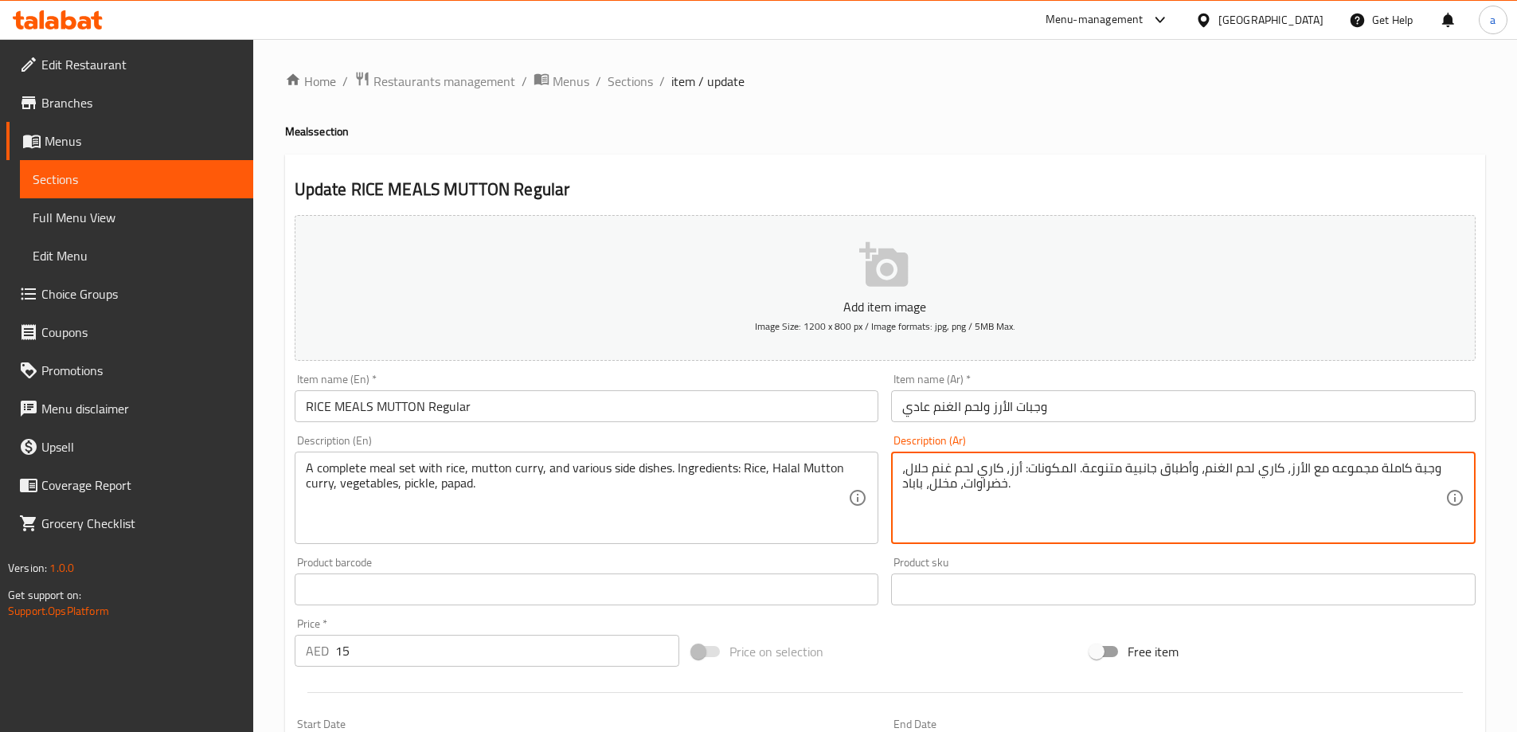
drag, startPoint x: 1024, startPoint y: 501, endPoint x: 1079, endPoint y: 472, distance: 63.1
type textarea "وجبة كاملة مجموعه مع الأرز، كاري لحم الغنم، وأطباق جانبية متنوعة"
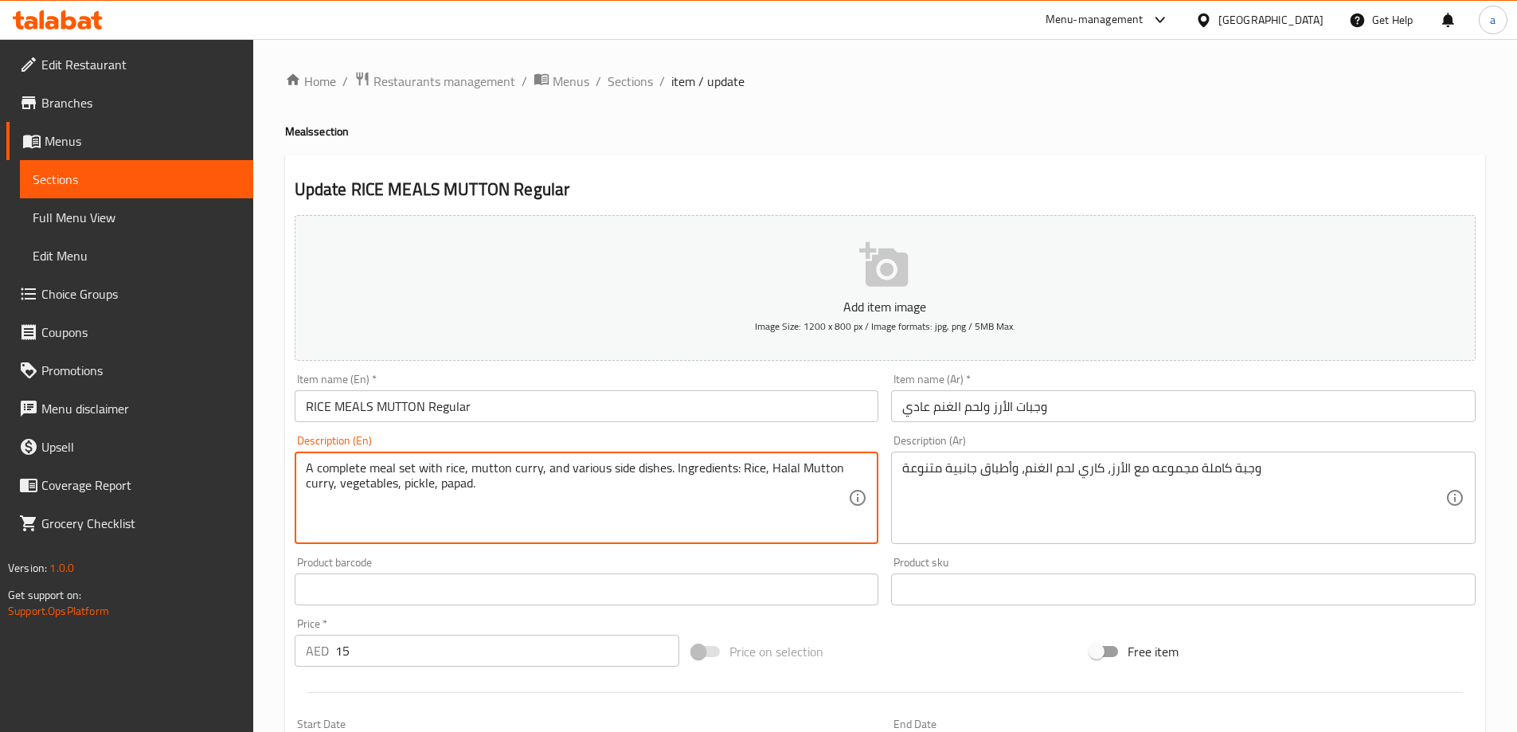
drag, startPoint x: 679, startPoint y: 477, endPoint x: 679, endPoint y: 468, distance: 9.6
click at [683, 498] on textarea "A complete meal set with rice, mutton curry, and various side dishes. Ingredien…" at bounding box center [577, 498] width 543 height 76
drag, startPoint x: 678, startPoint y: 501, endPoint x: 670, endPoint y: 476, distance: 26.7
click at [670, 476] on textarea "A complete meal set with rice, mutton curry, and various side dishes. Ingredien…" at bounding box center [577, 498] width 543 height 76
click at [621, 527] on textarea "A complete meal set with rice, mutton curry, and various side dishes." at bounding box center [577, 498] width 543 height 76
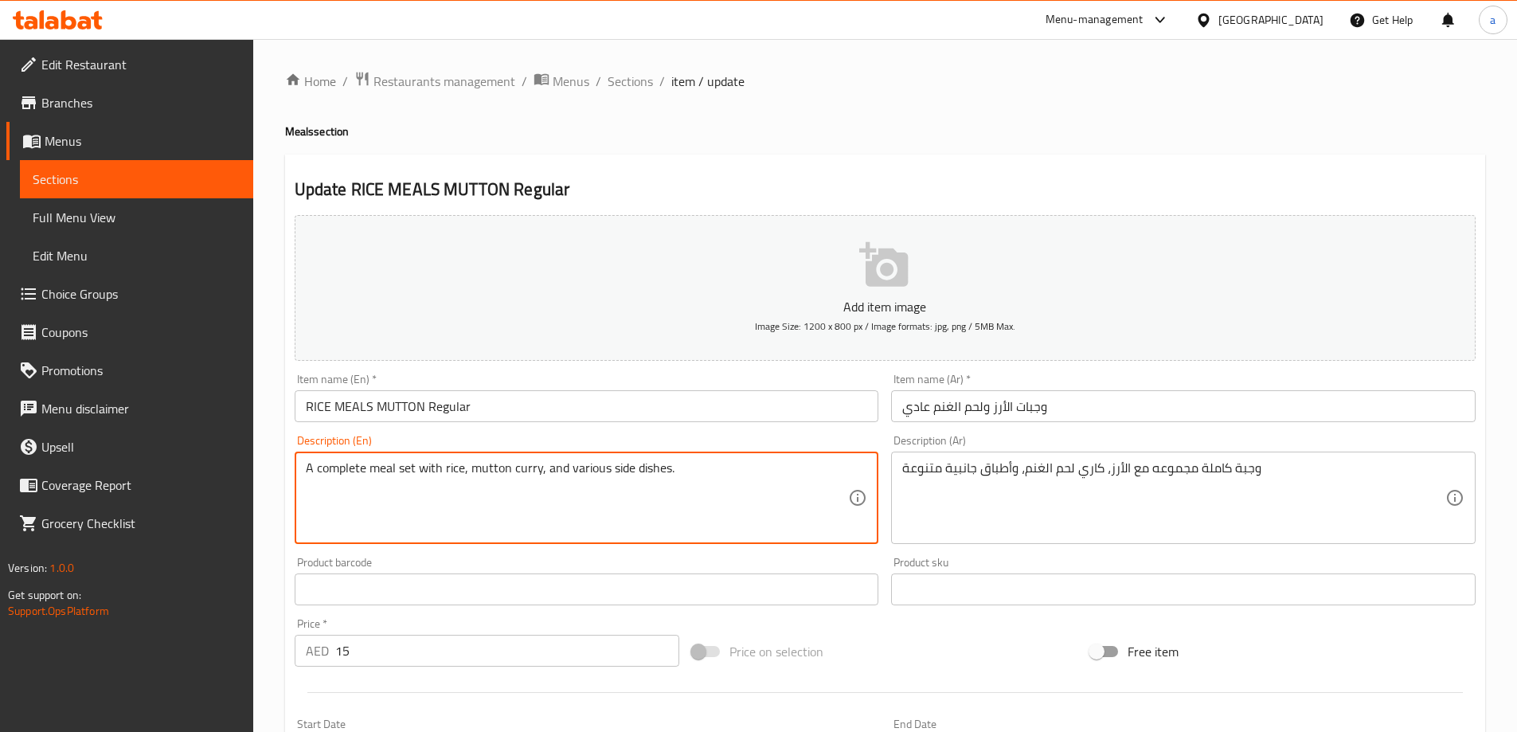
type textarea "A complete meal set with rice, mutton curry, and various side dishes."
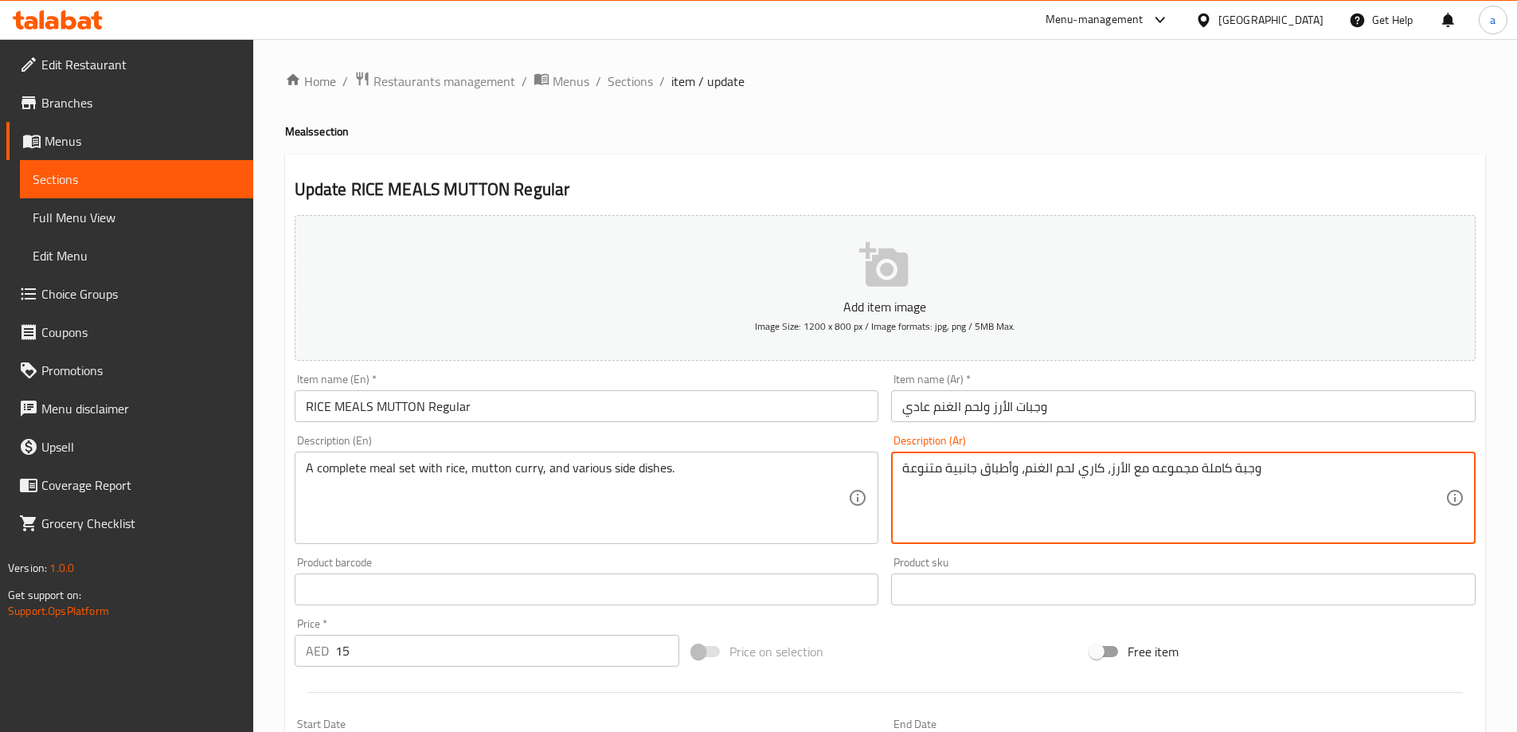
click at [1165, 478] on textarea "وجبة كاملة مجموعه مع الأرز، كاري لحم الغنم، وأطباق جانبية متنوعة" at bounding box center [1174, 498] width 543 height 76
type textarea "وجبة كاملة سيت مع الأرز، كاري لحم الغنم، وأطباق جانبية متنوعة"
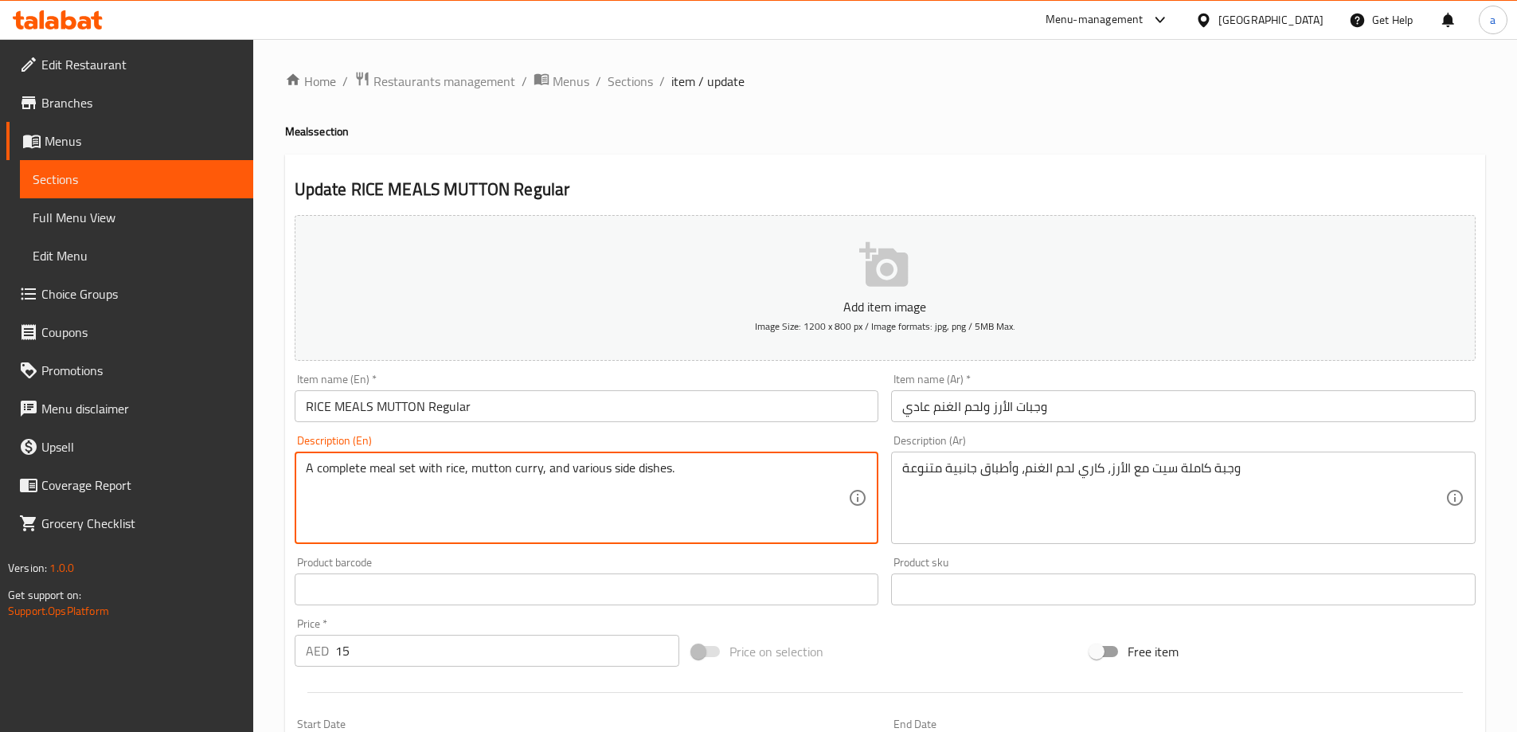
click at [408, 471] on textarea "A complete meal set with rice, mutton curry, and various side dishes." at bounding box center [577, 498] width 543 height 76
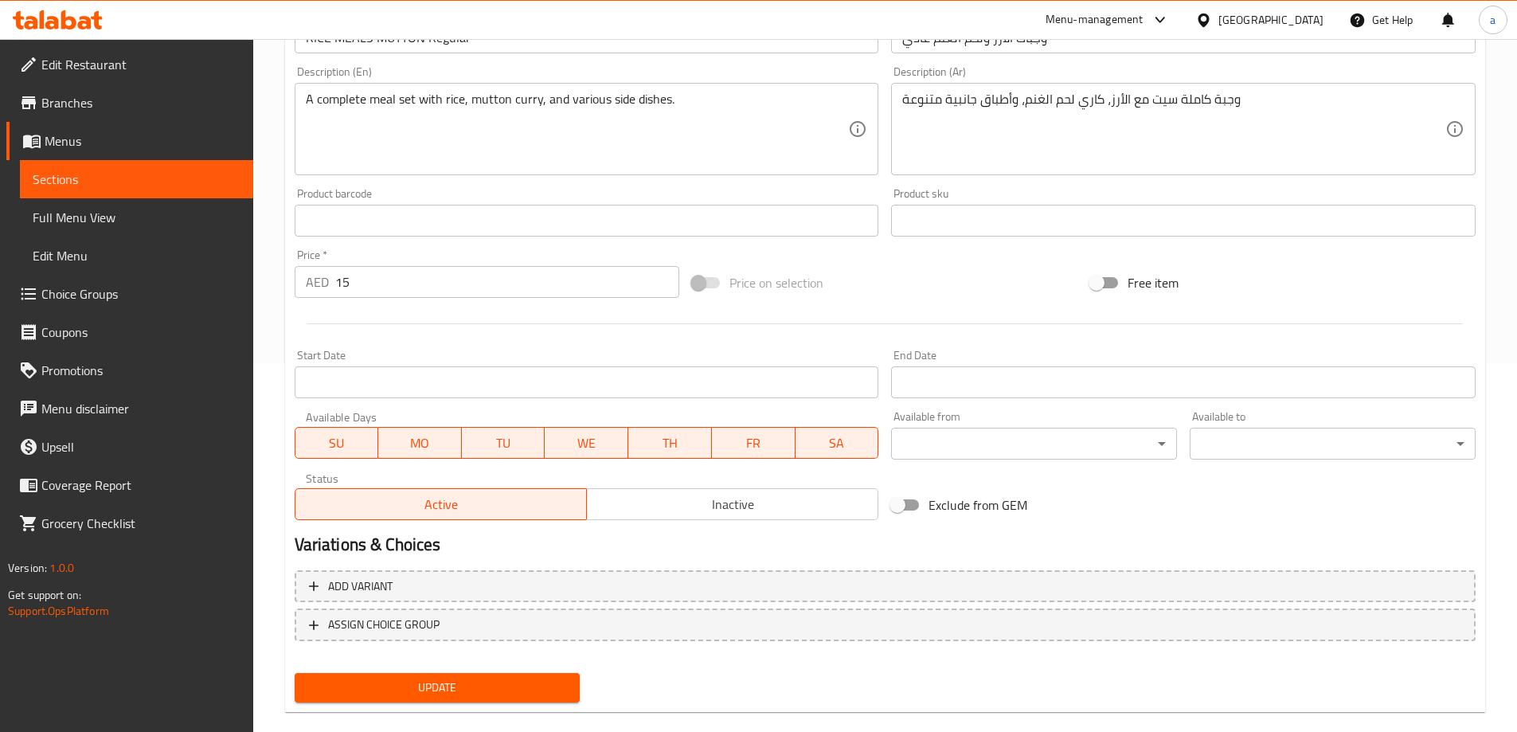
scroll to position [394, 0]
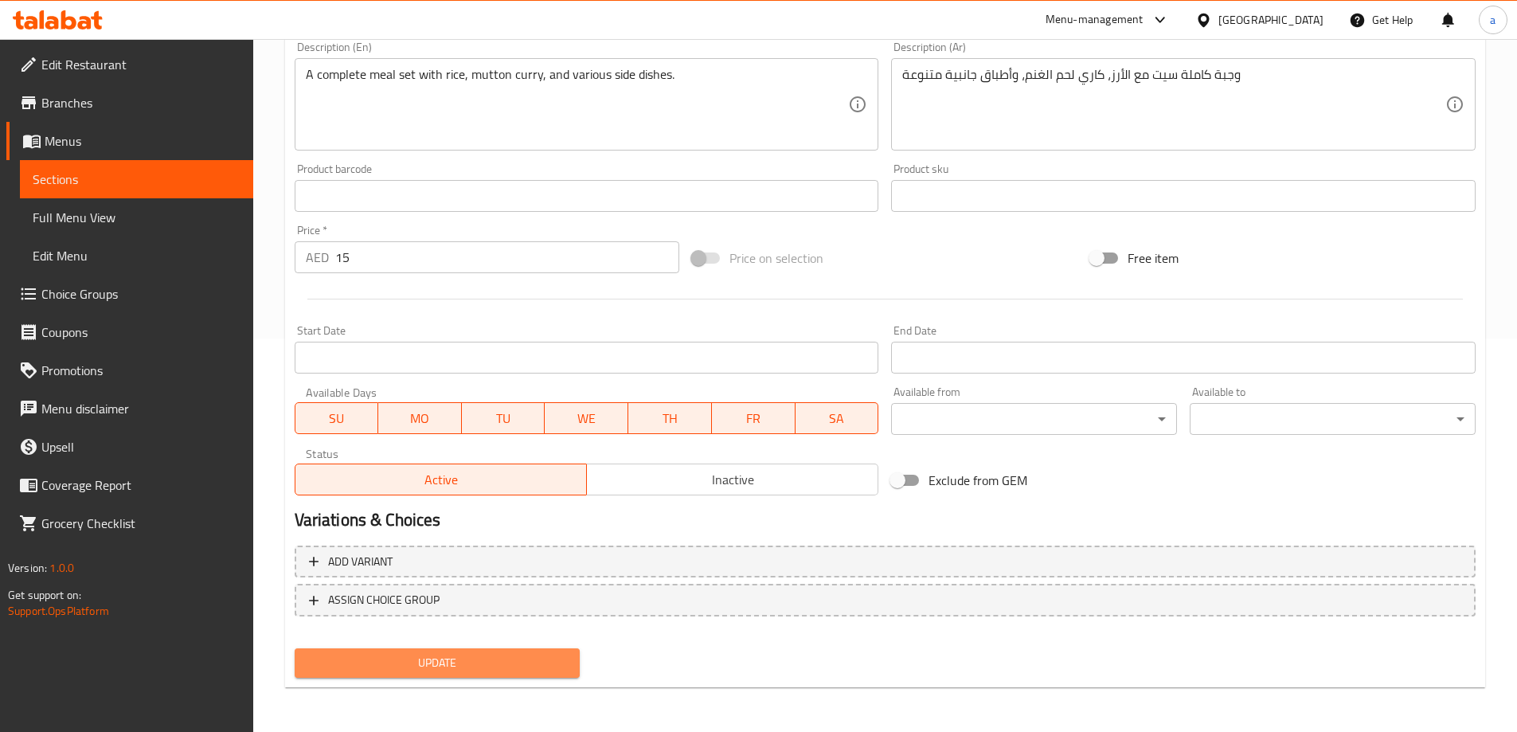
click at [465, 648] on button "Update" at bounding box center [438, 662] width 286 height 29
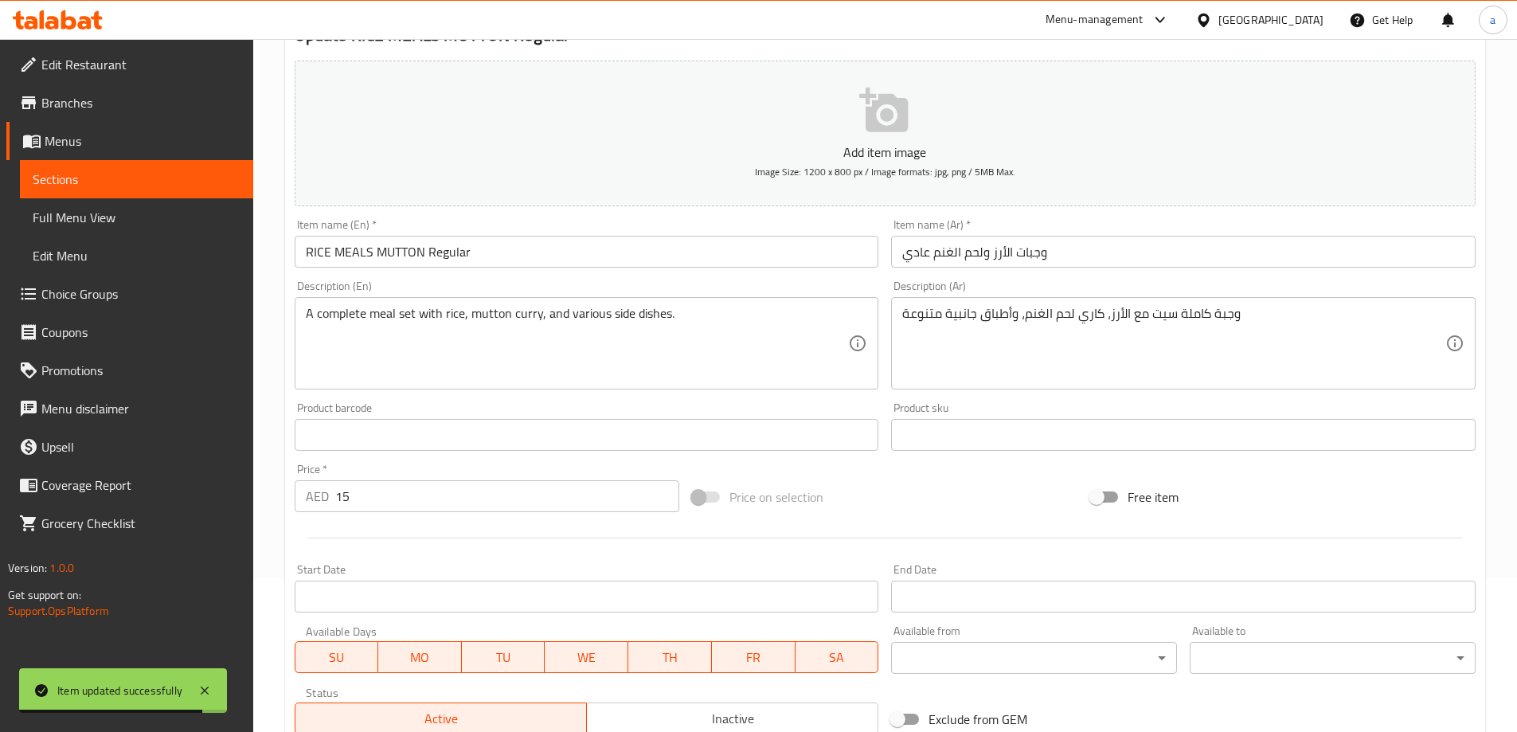
scroll to position [0, 0]
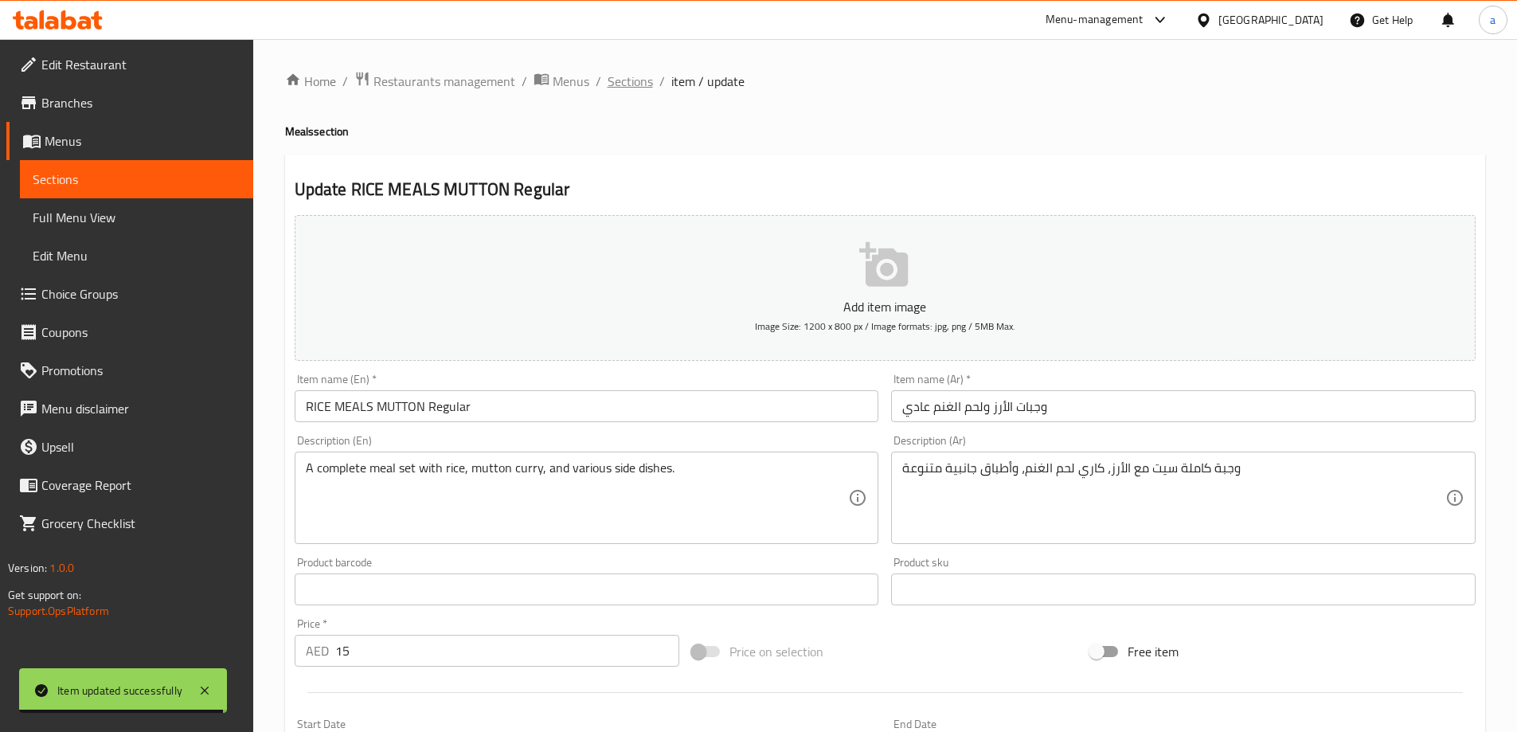
click at [621, 88] on span "Sections" at bounding box center [630, 81] width 45 height 19
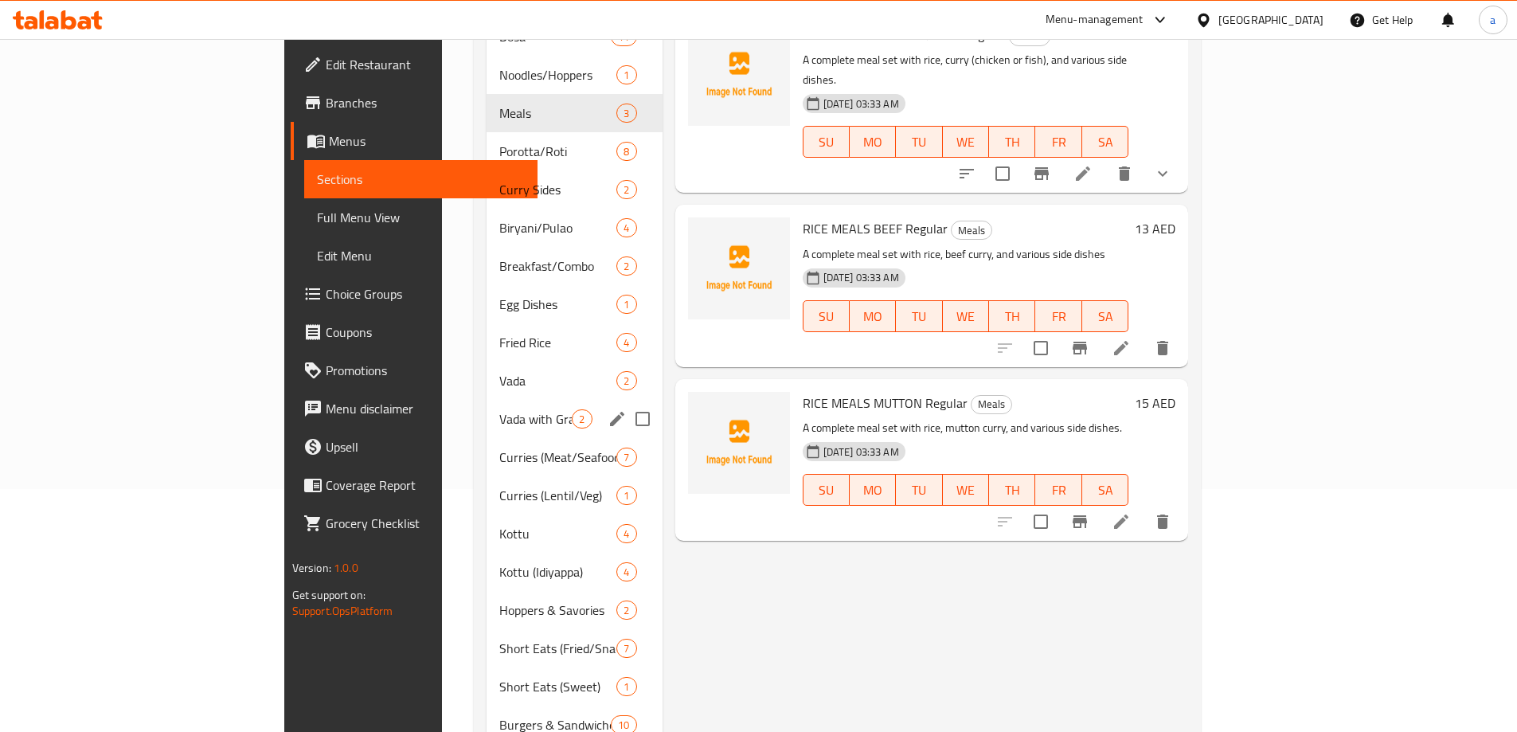
scroll to position [159, 0]
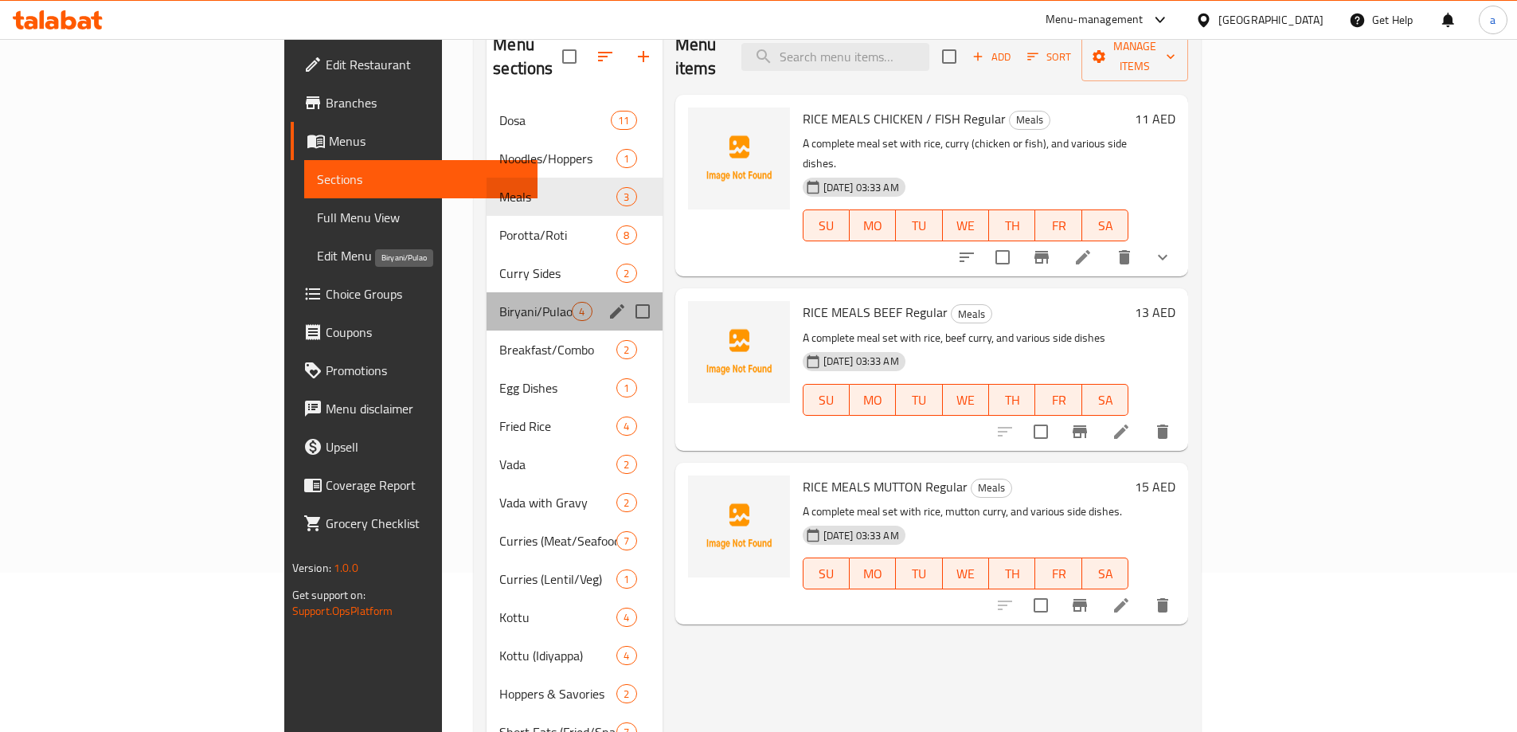
click at [499, 302] on span "Biryani/Pulao" at bounding box center [535, 311] width 72 height 19
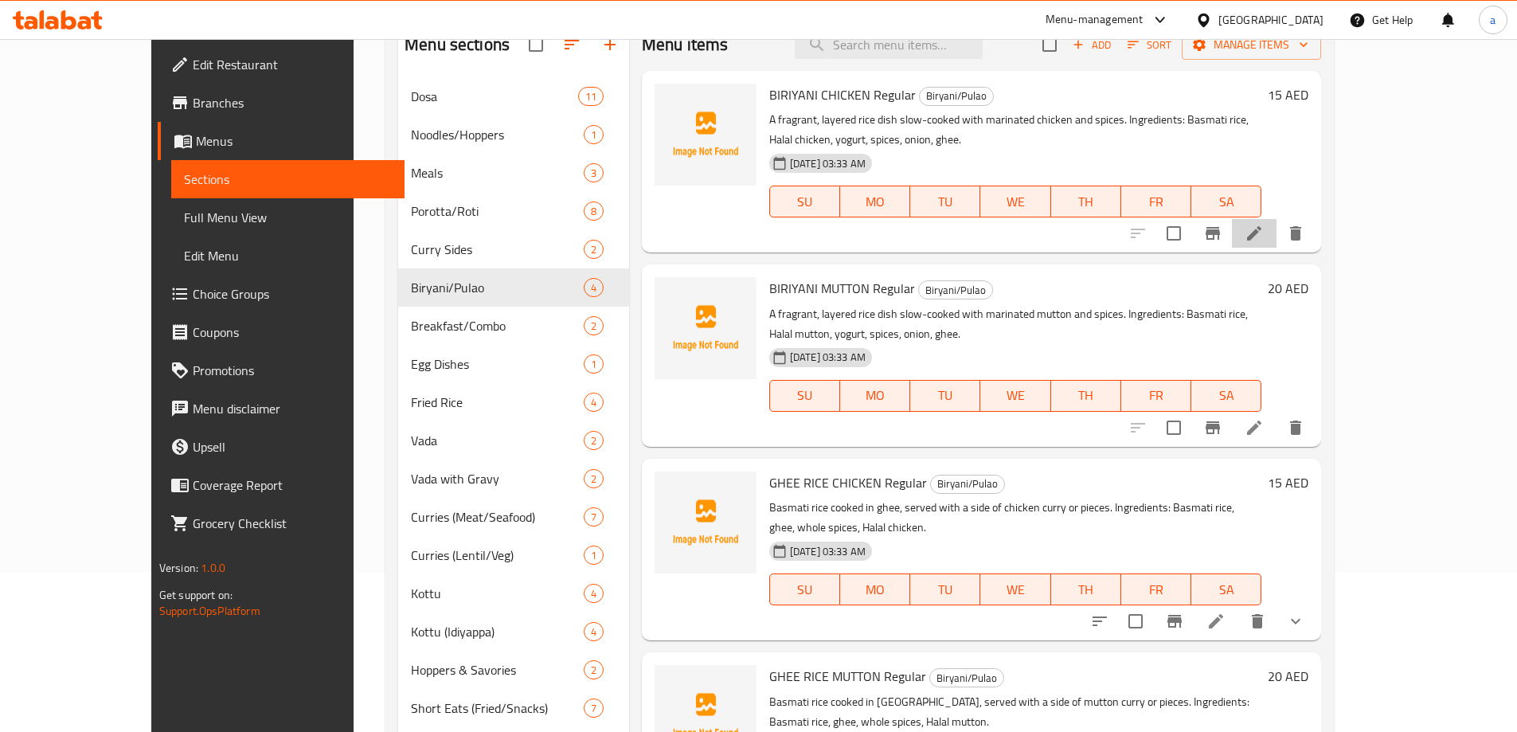
click at [1277, 220] on li at bounding box center [1254, 233] width 45 height 29
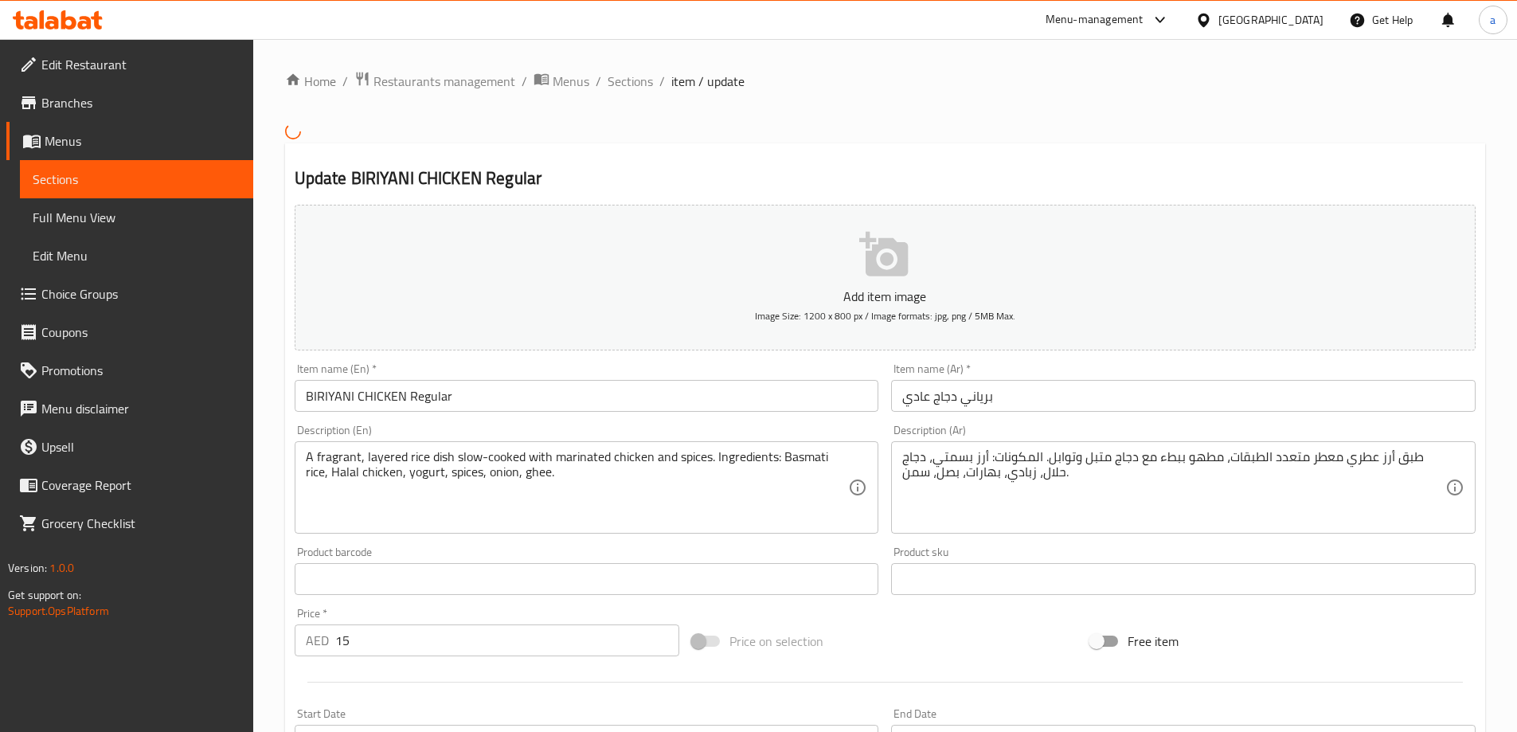
click at [338, 398] on input "BIRIYANI CHICKEN Regular" at bounding box center [587, 396] width 585 height 32
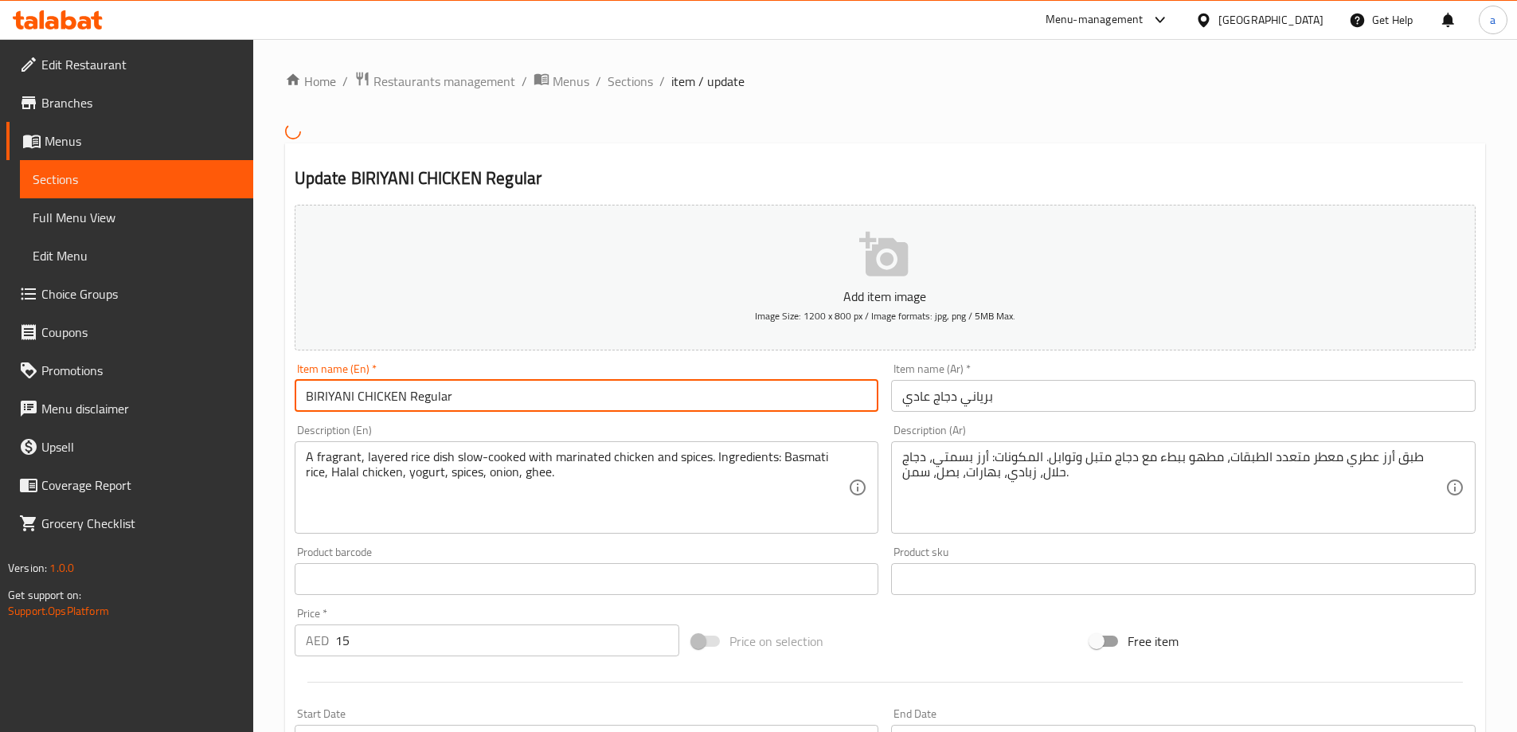
click at [338, 398] on input "BIRIYANI CHICKEN Regular" at bounding box center [587, 396] width 585 height 32
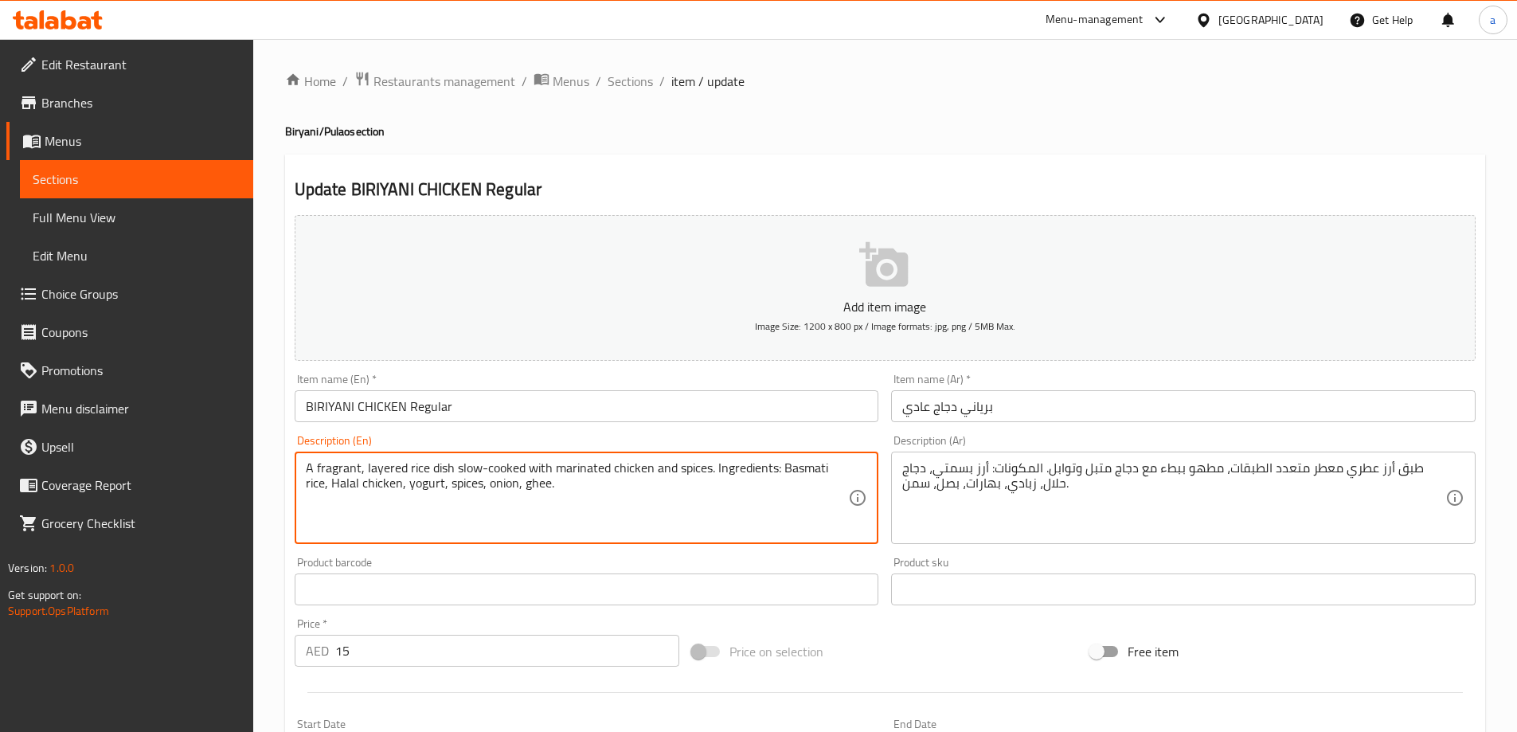
drag, startPoint x: 713, startPoint y: 481, endPoint x: 707, endPoint y: 460, distance: 21.4
click at [707, 460] on textarea "A fragrant, layered rice dish slow-cooked with marinated chicken and spices. In…" at bounding box center [577, 498] width 543 height 76
type textarea "A fragrant, layered rice dish slow-cooked with marinated chicken and spices"
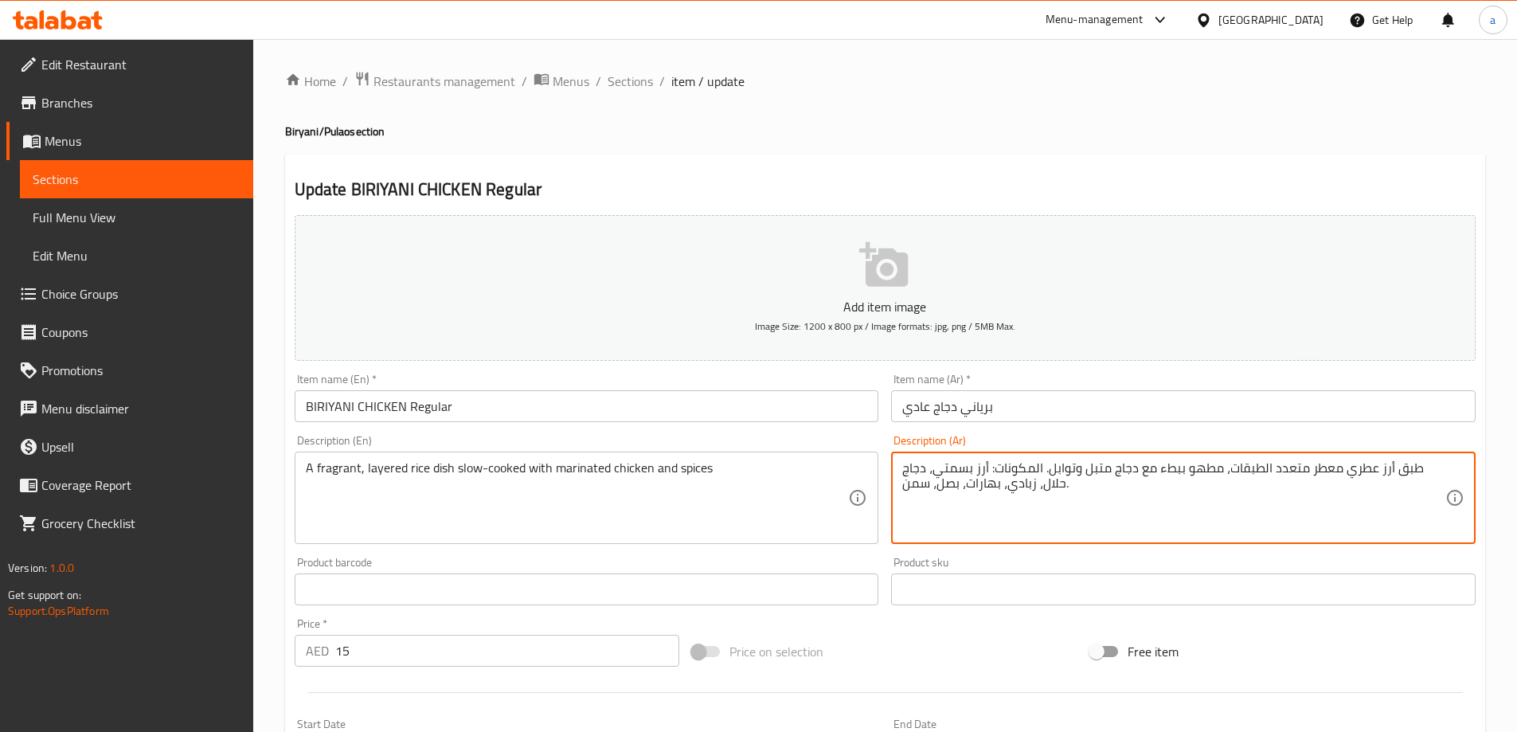
drag, startPoint x: 1071, startPoint y: 513, endPoint x: 1044, endPoint y: 475, distance: 46.9
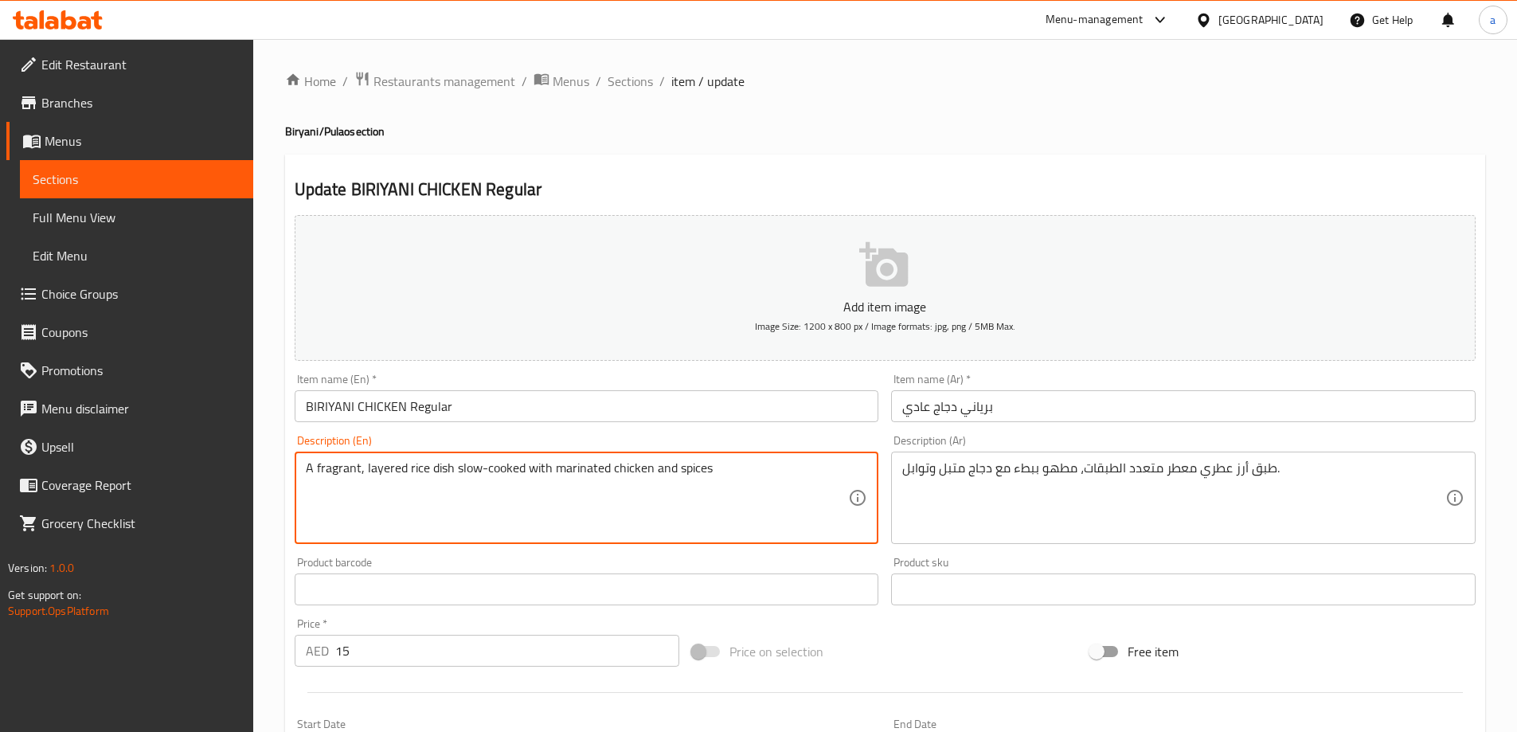
click at [333, 477] on textarea "A fragrant, layered rice dish slow-cooked with marinated chicken and spices" at bounding box center [577, 498] width 543 height 76
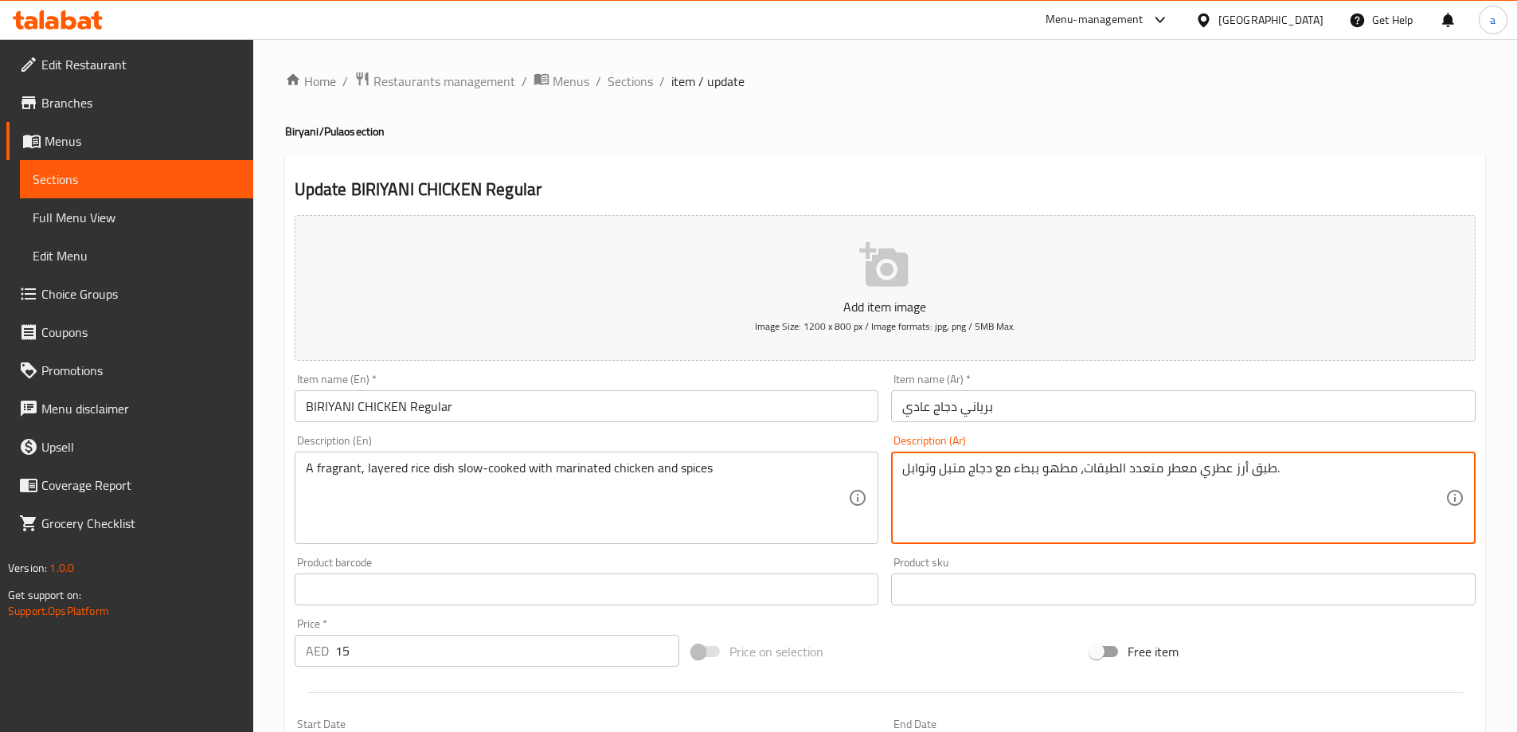
click at [1179, 473] on textarea "طبق أرز عطري معطر متعدد الطبقات، مطهو ببطء مع دجاج متبل وتوابل." at bounding box center [1174, 498] width 543 height 76
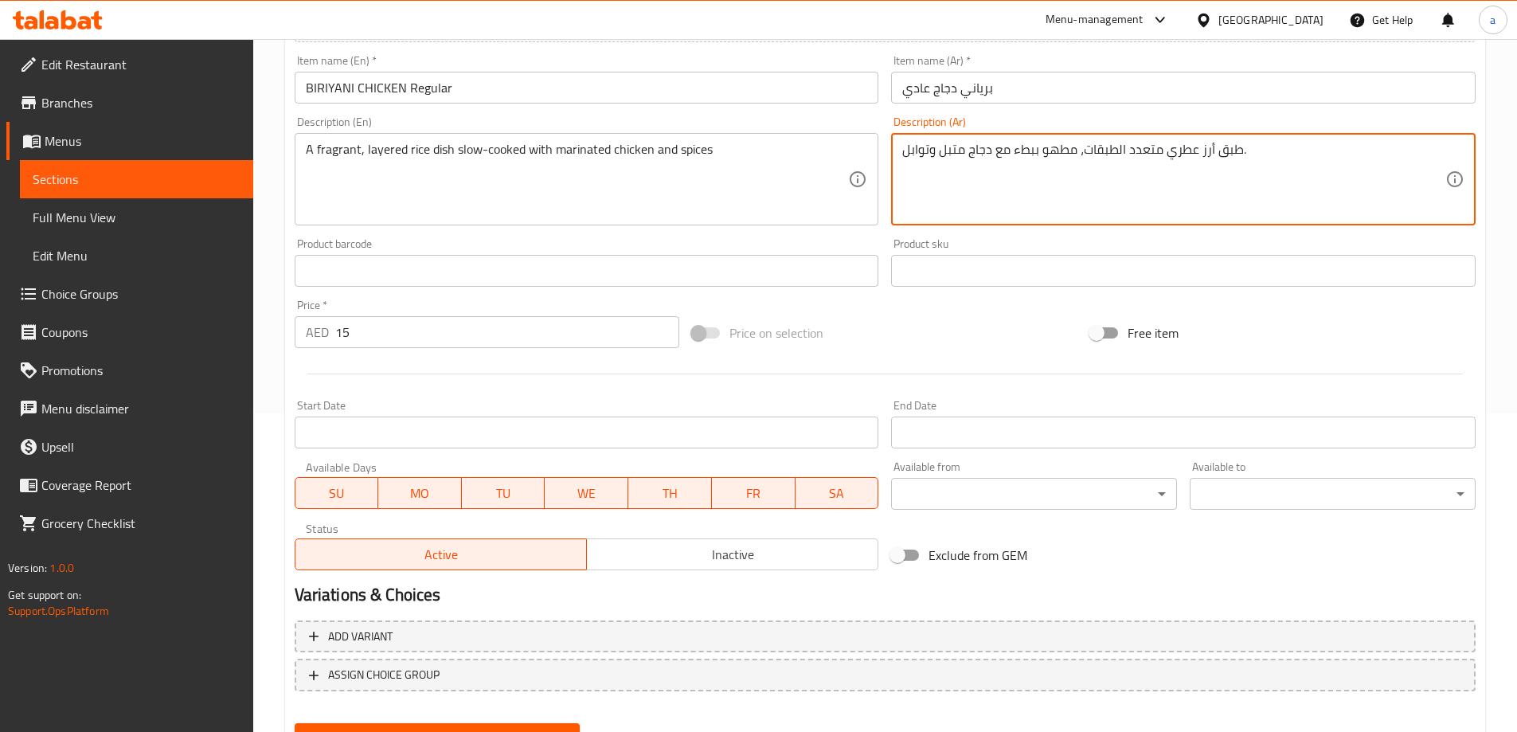
scroll to position [394, 0]
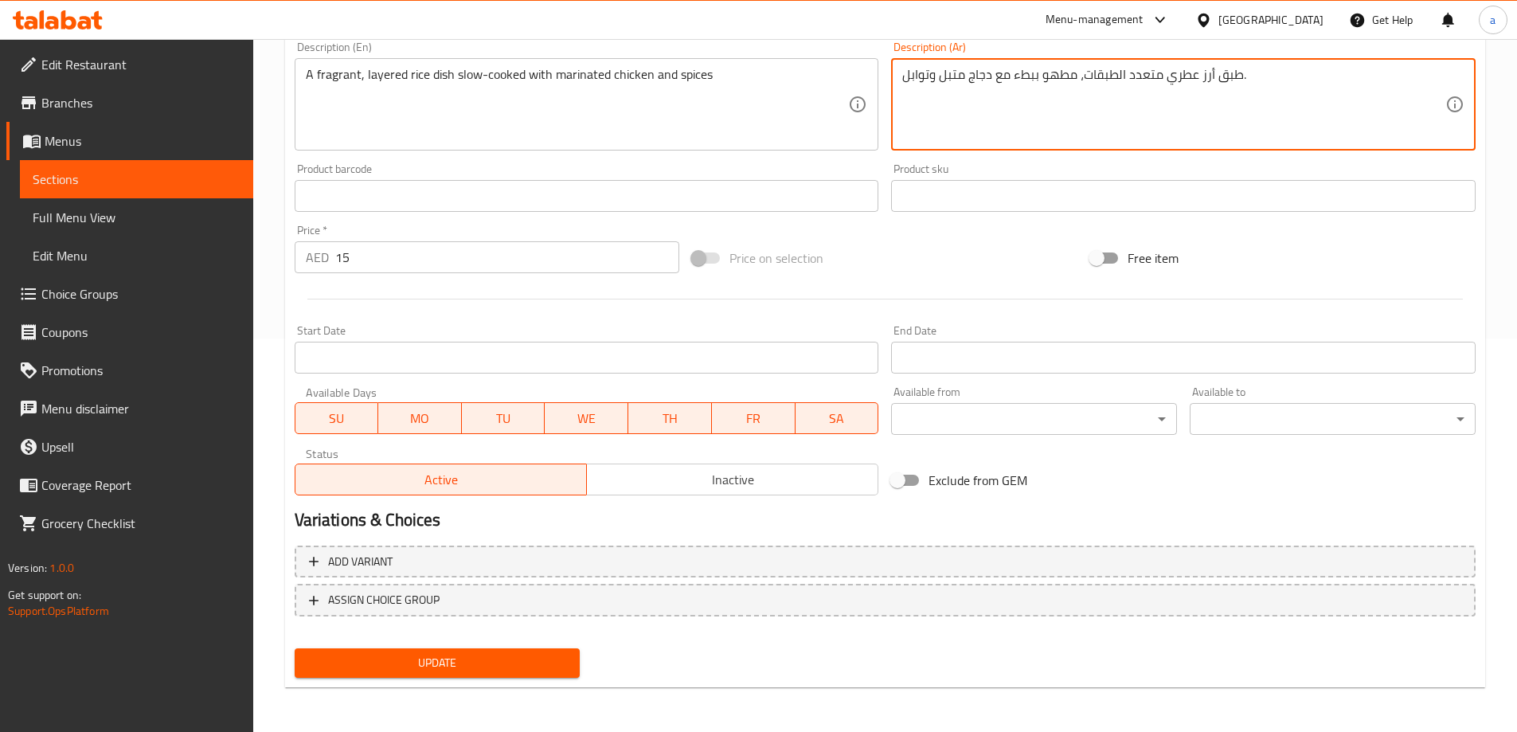
type textarea "طبق أرز عطري متعدد الطبقات، مطهو ببطء مع دجاج متبل وتوابل."
click at [517, 673] on span "Update" at bounding box center [437, 663] width 260 height 20
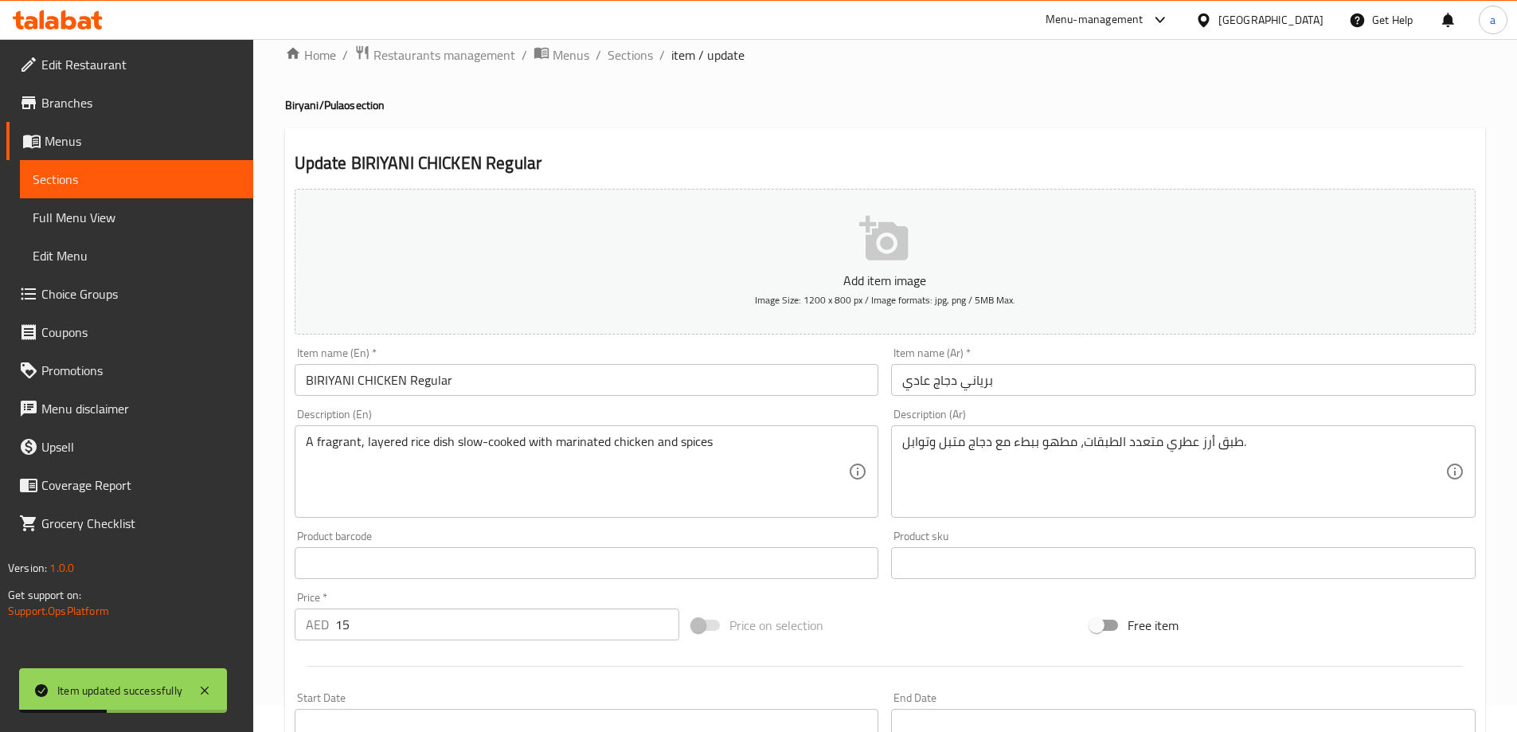
scroll to position [0, 0]
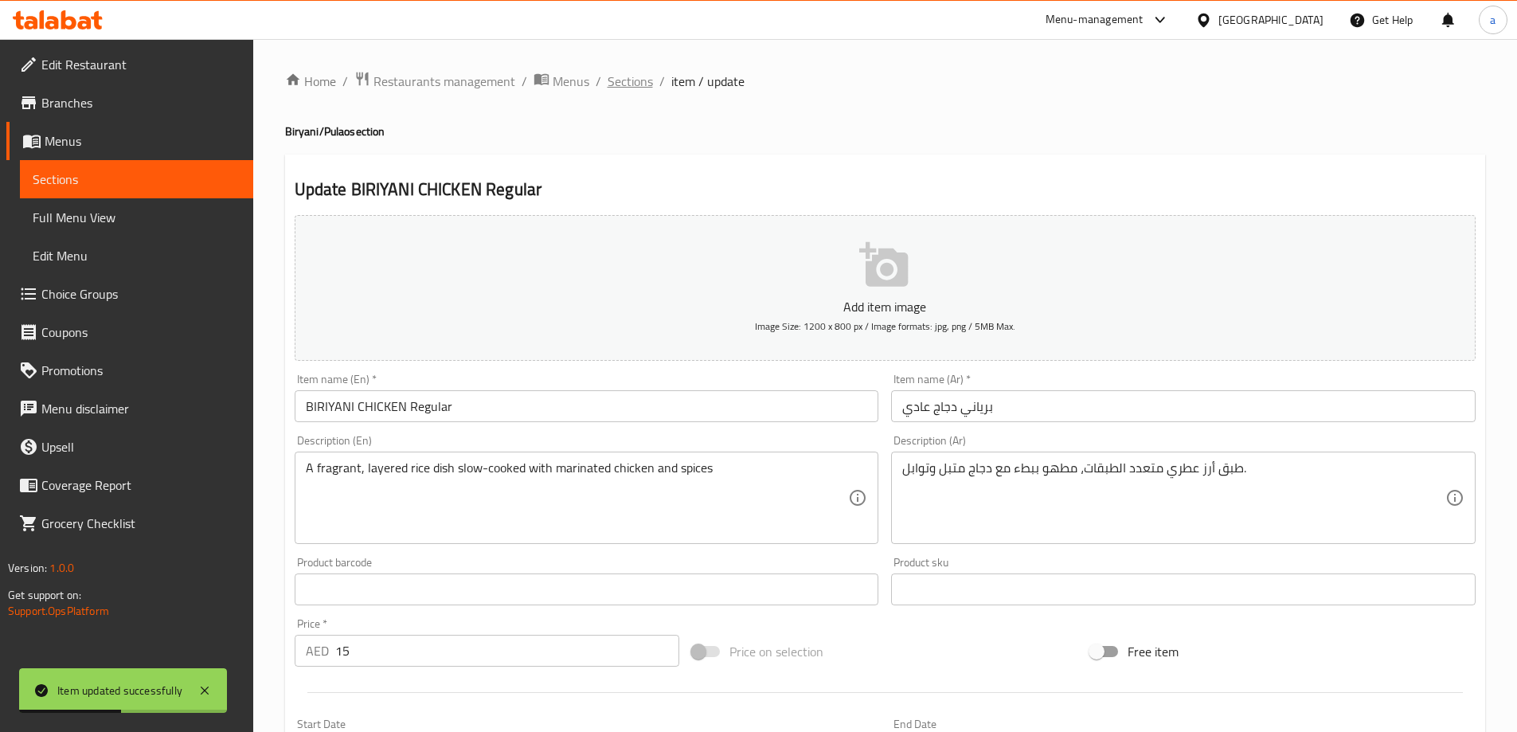
click at [640, 84] on span "Sections" at bounding box center [630, 81] width 45 height 19
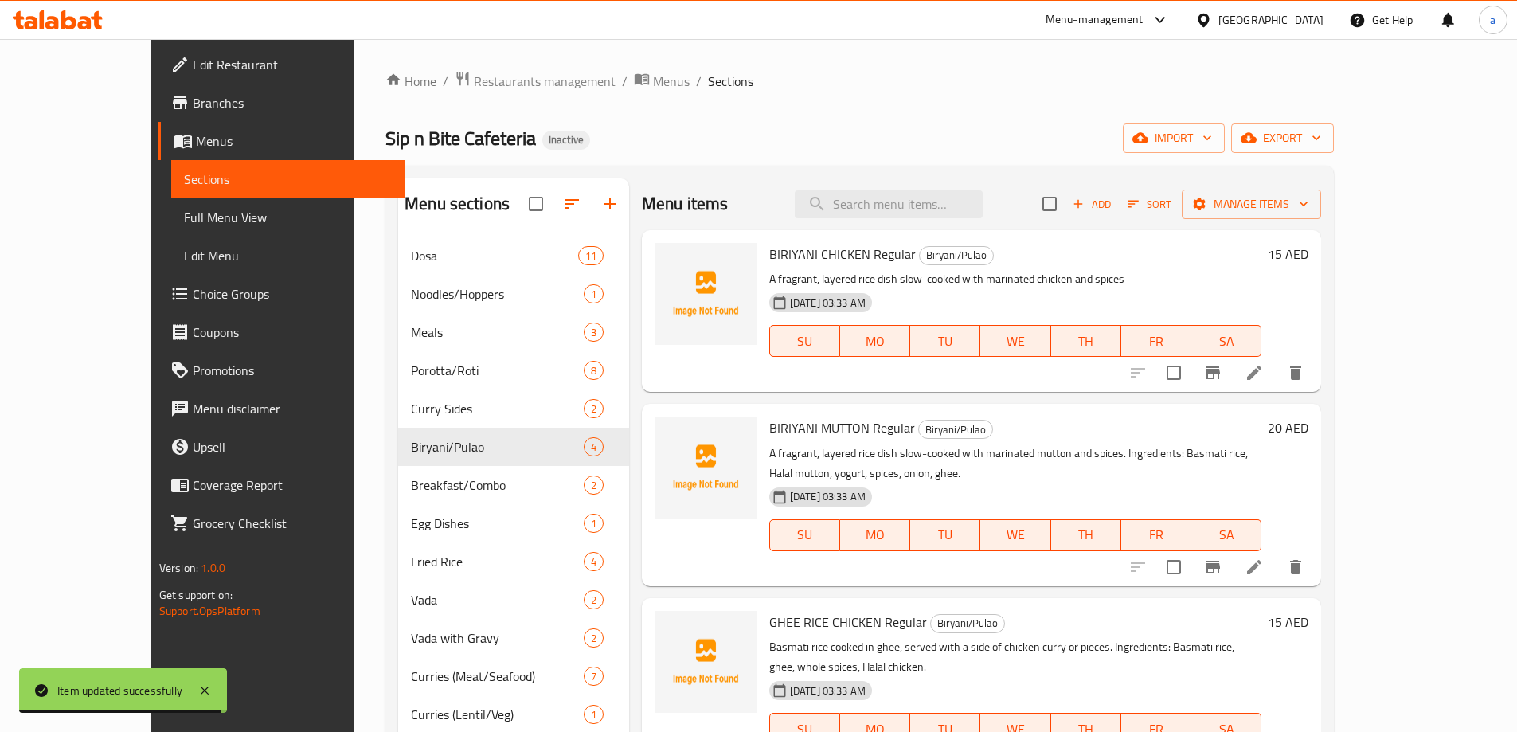
click at [1277, 553] on li at bounding box center [1254, 567] width 45 height 29
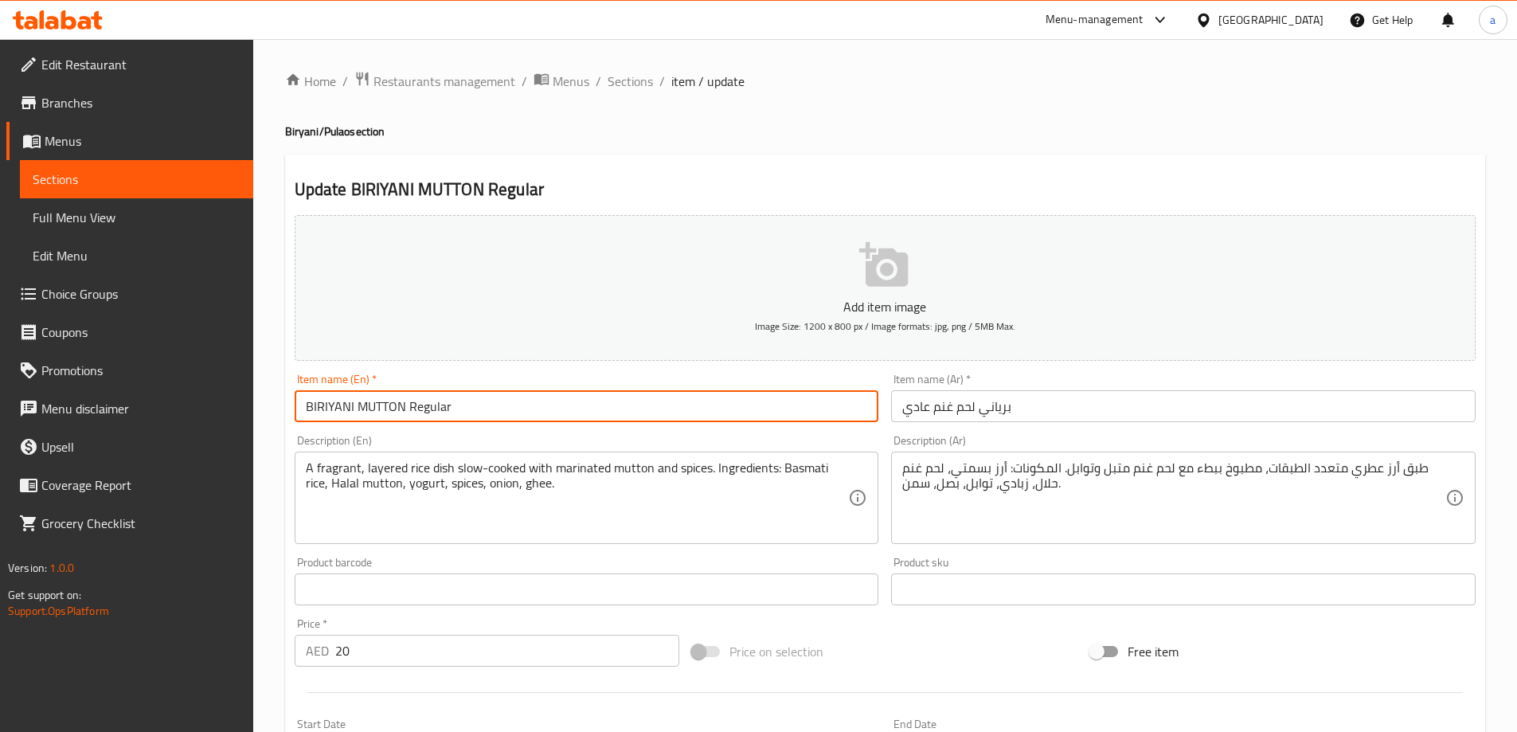
click at [390, 404] on input "BIRIYANI MUTTON Regular" at bounding box center [587, 406] width 585 height 32
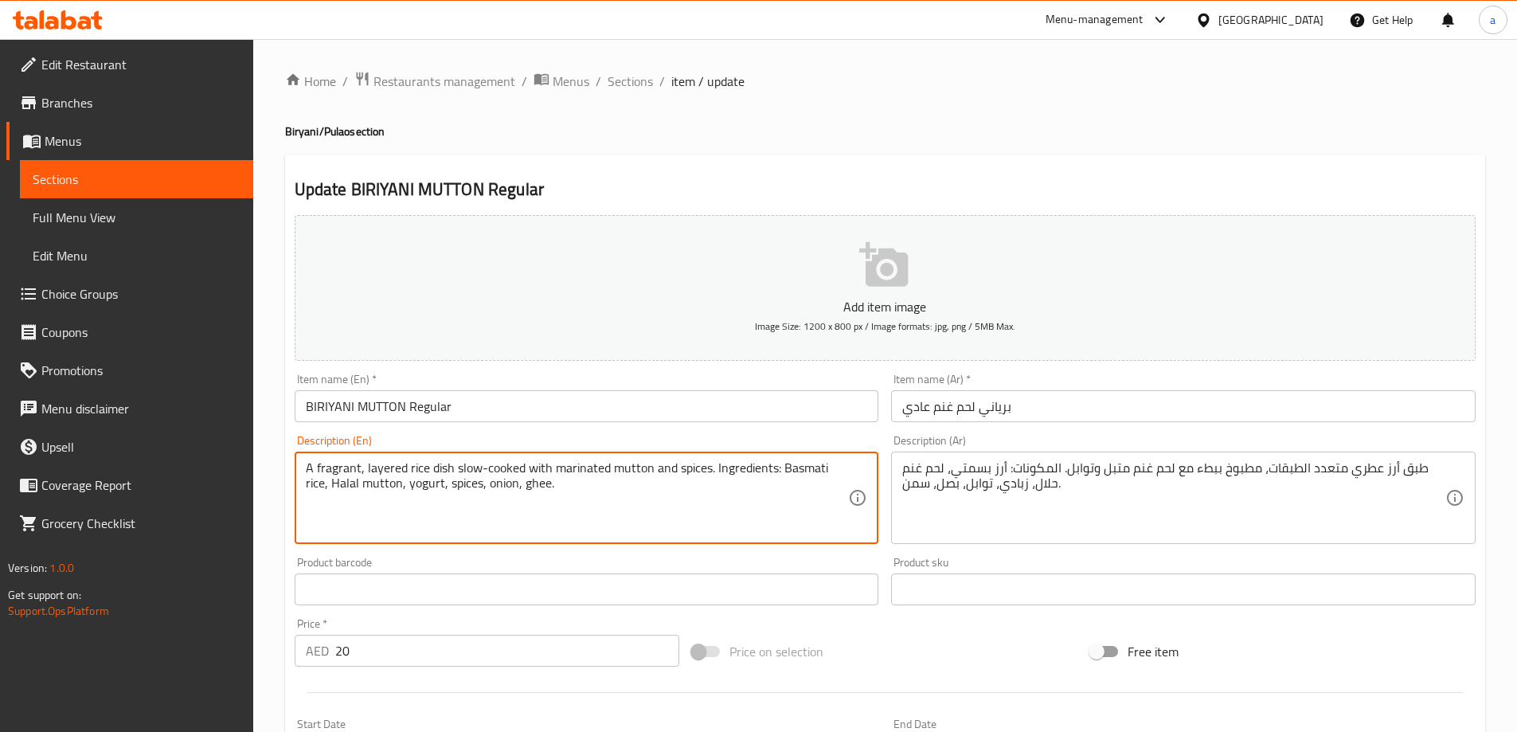
drag, startPoint x: 717, startPoint y: 491, endPoint x: 712, endPoint y: 473, distance: 18.9
type textarea "A fragrant, layered rice dish slow-cooked with marinated mutton and spices."
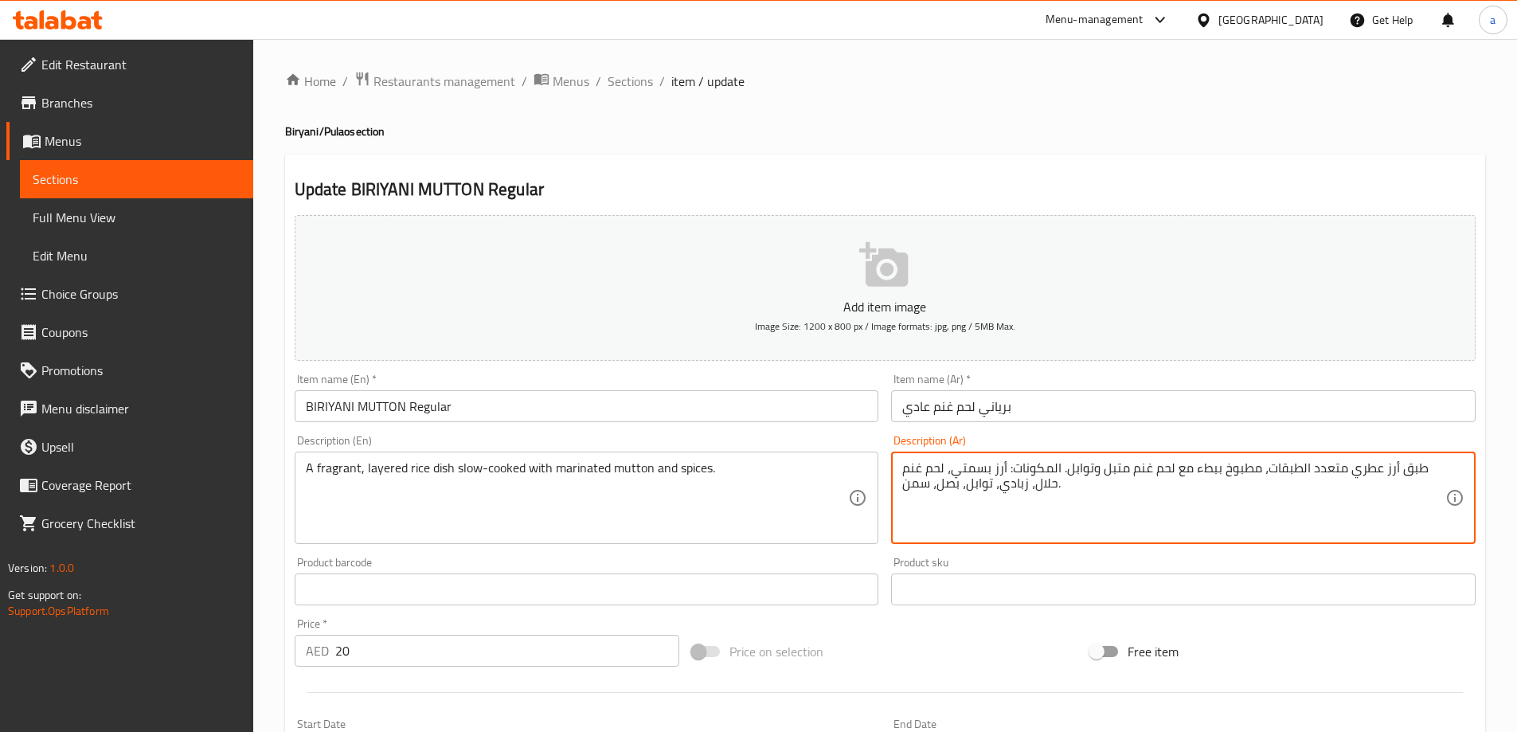
drag, startPoint x: 1081, startPoint y: 501, endPoint x: 1067, endPoint y: 471, distance: 33.2
type textarea "طبق أرز عطري متعدد الطبقات، مطبوخ ببطء مع لحم غنم متبل وتوابل"
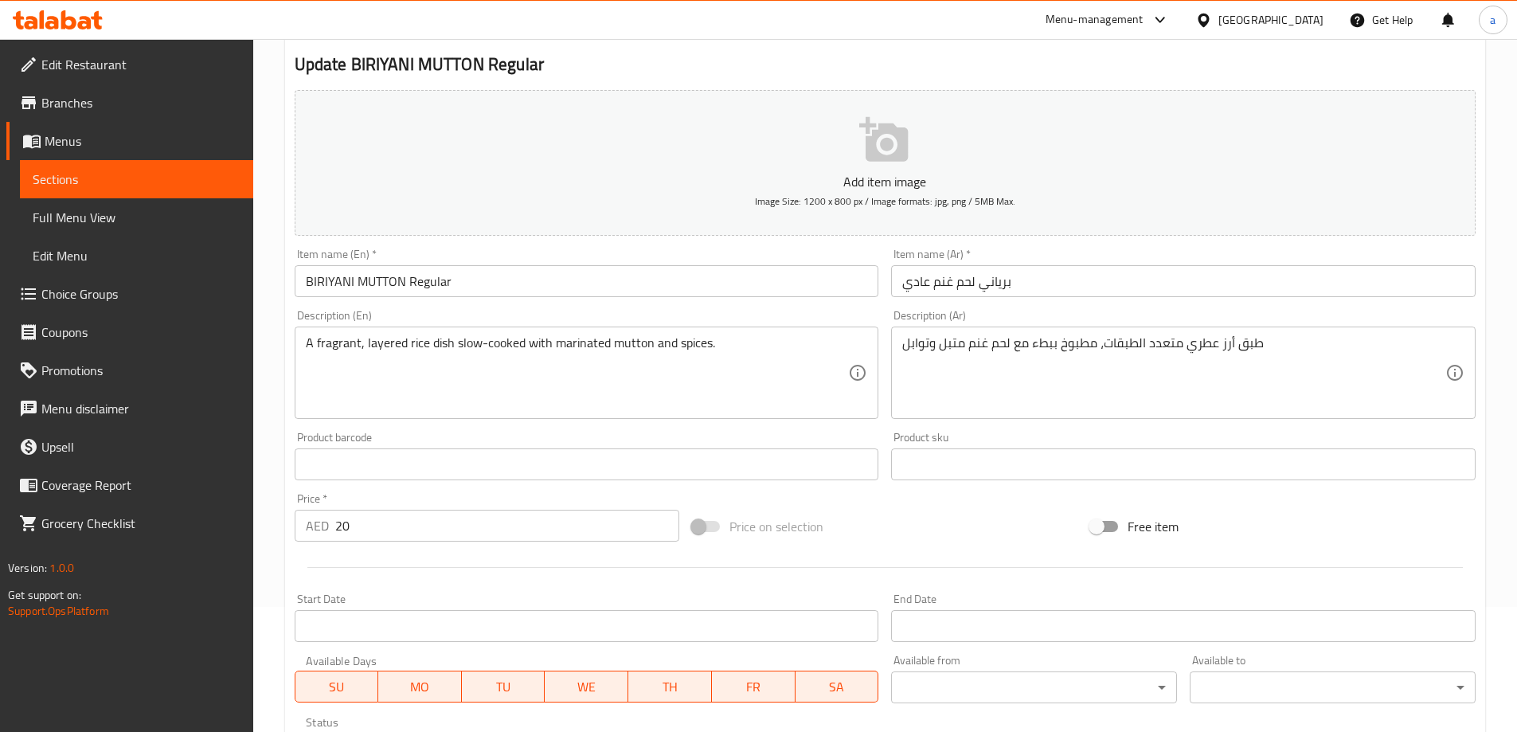
scroll to position [394, 0]
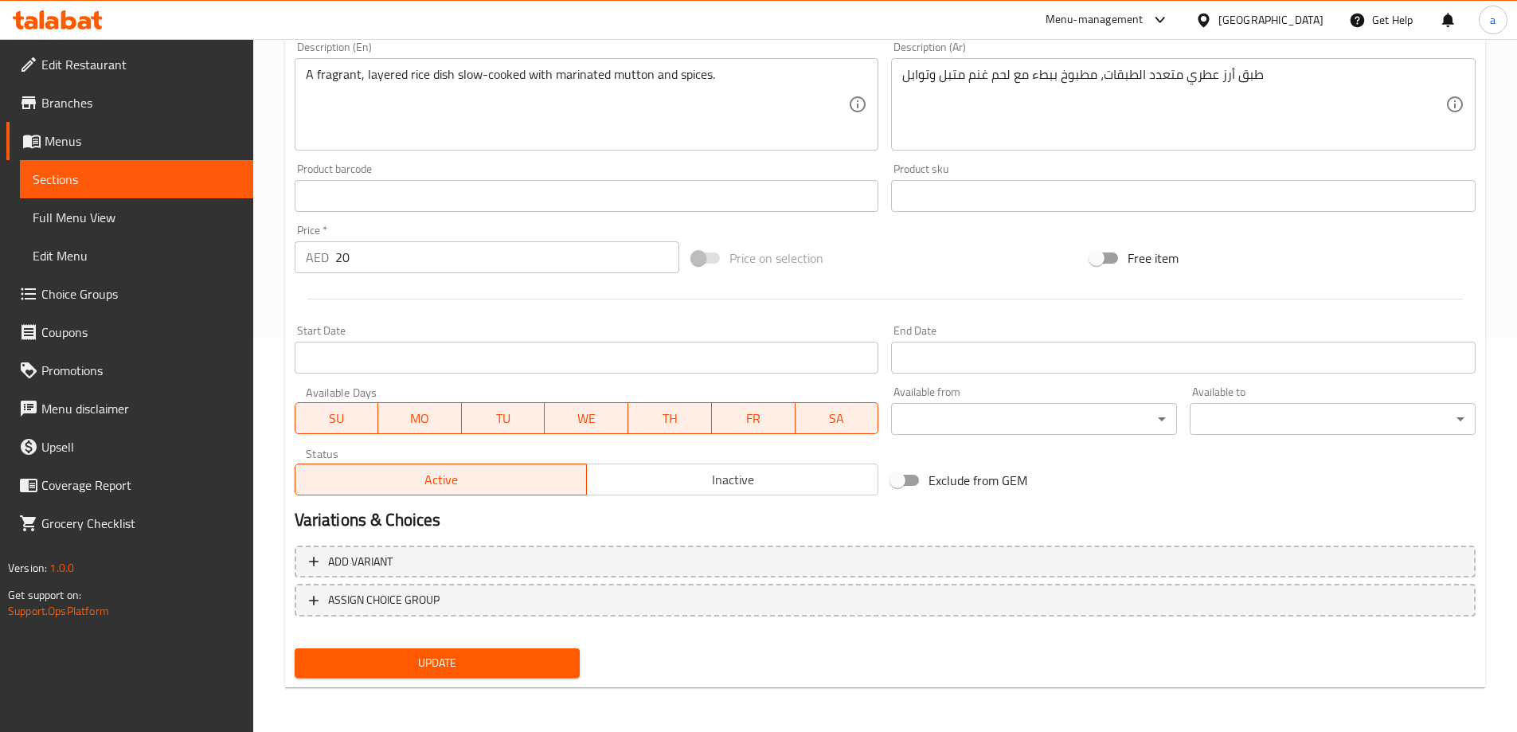
click at [426, 674] on button "Update" at bounding box center [438, 662] width 286 height 29
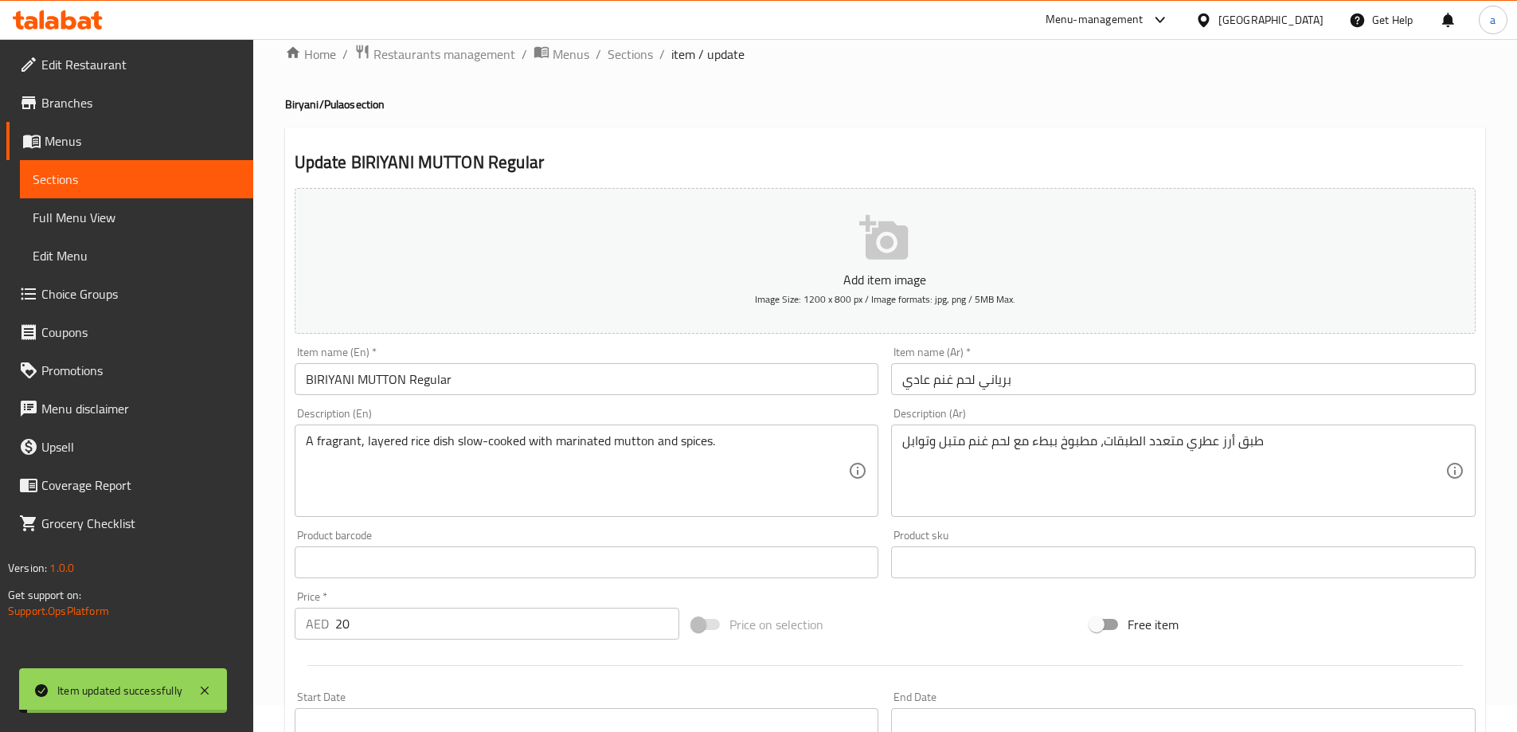
scroll to position [0, 0]
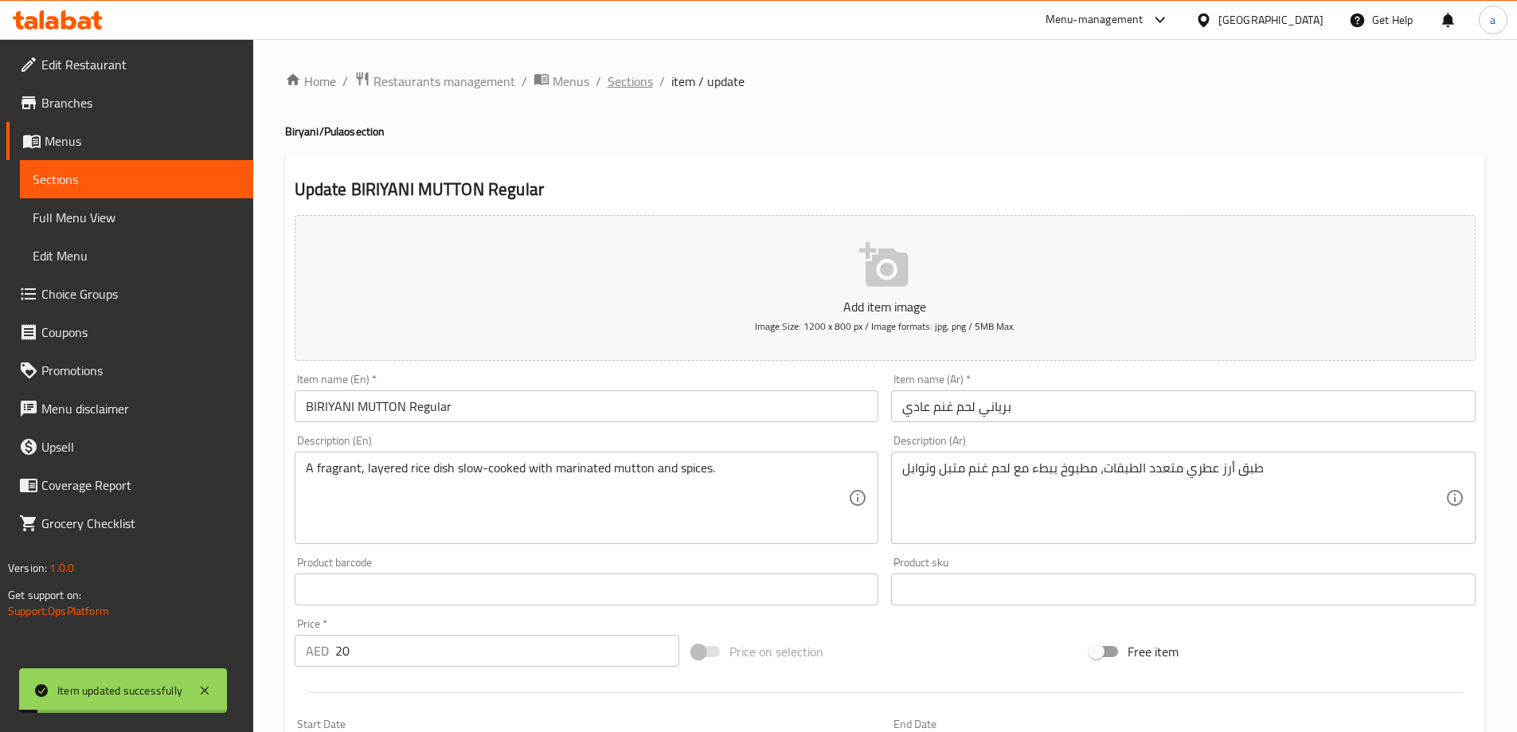
click at [621, 76] on span "Sections" at bounding box center [630, 81] width 45 height 19
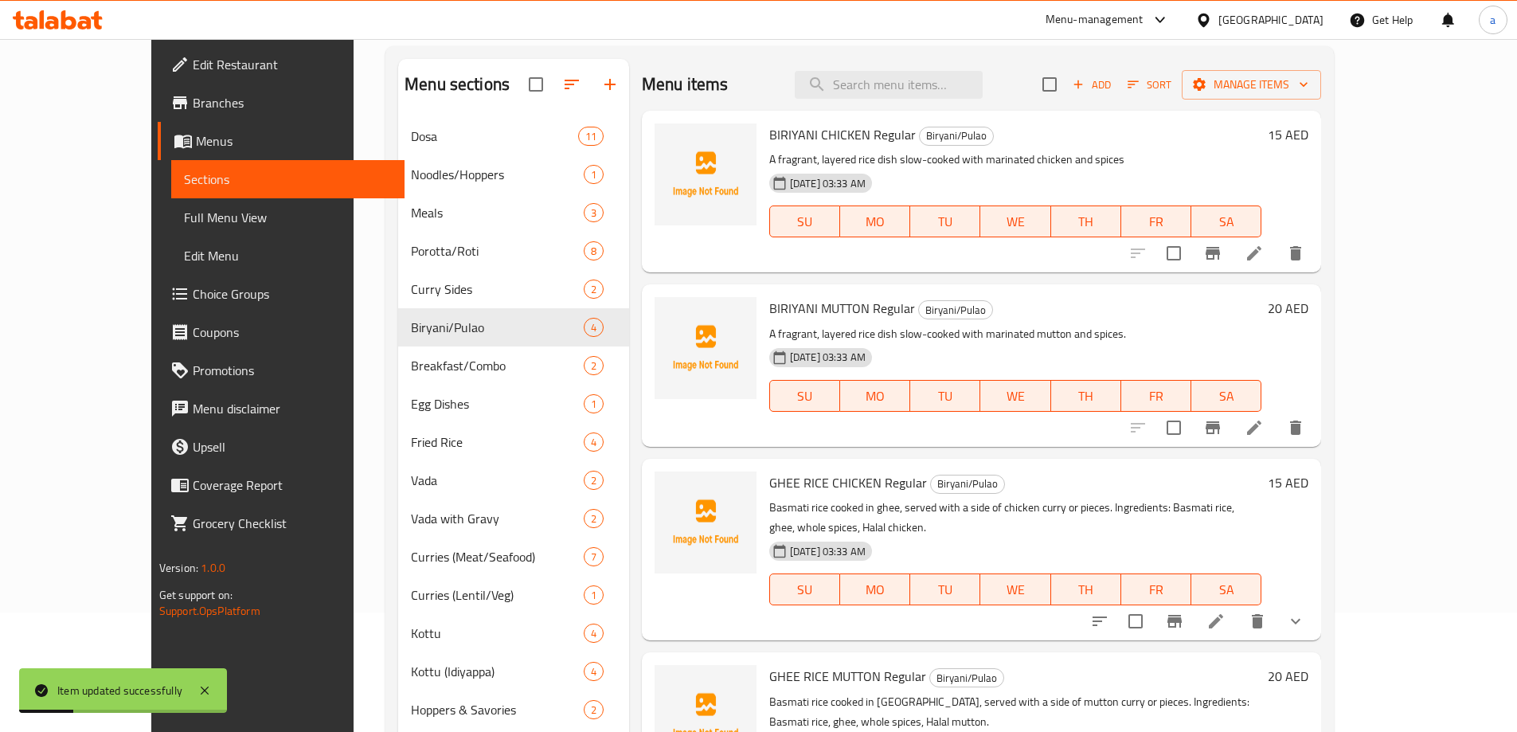
scroll to position [239, 0]
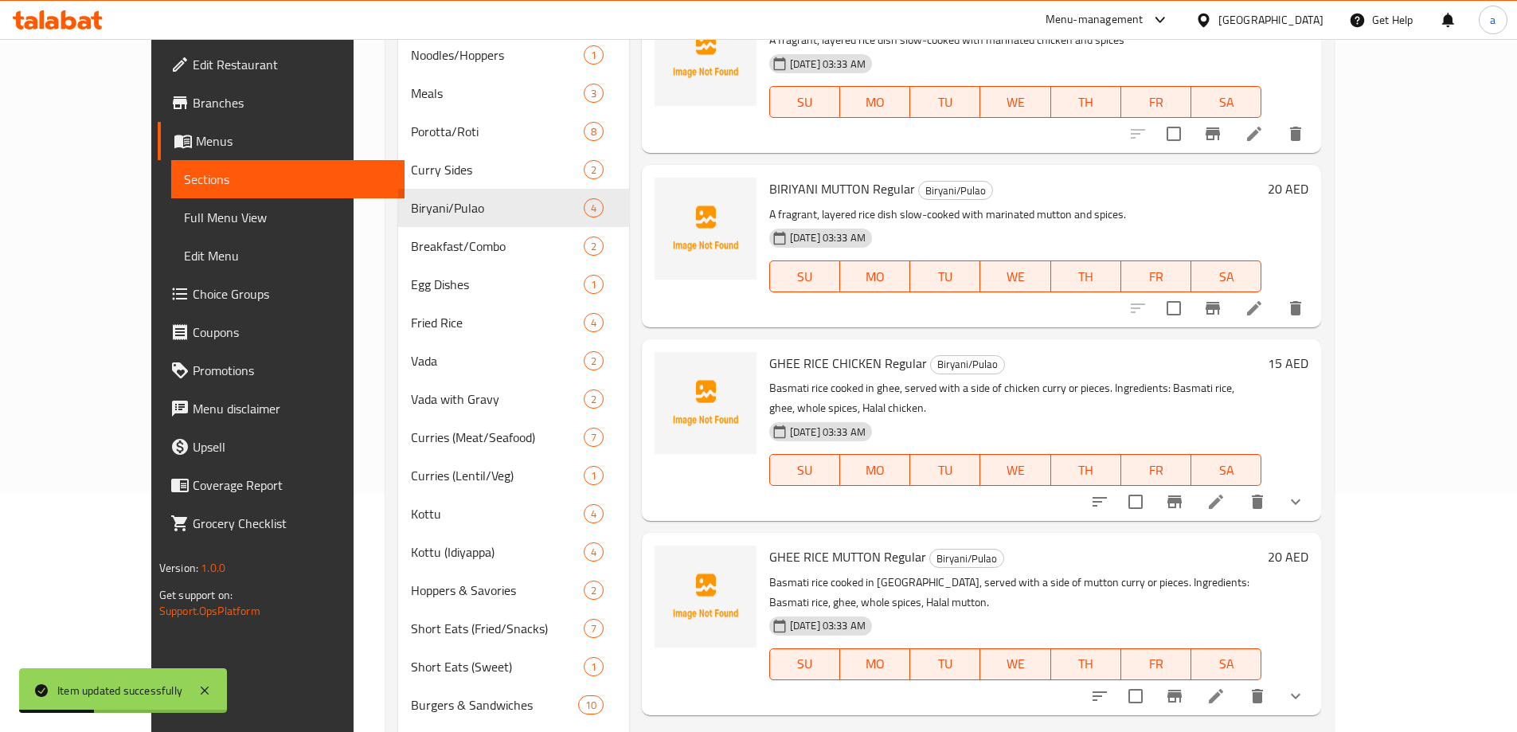
click at [1239, 489] on li at bounding box center [1216, 501] width 45 height 29
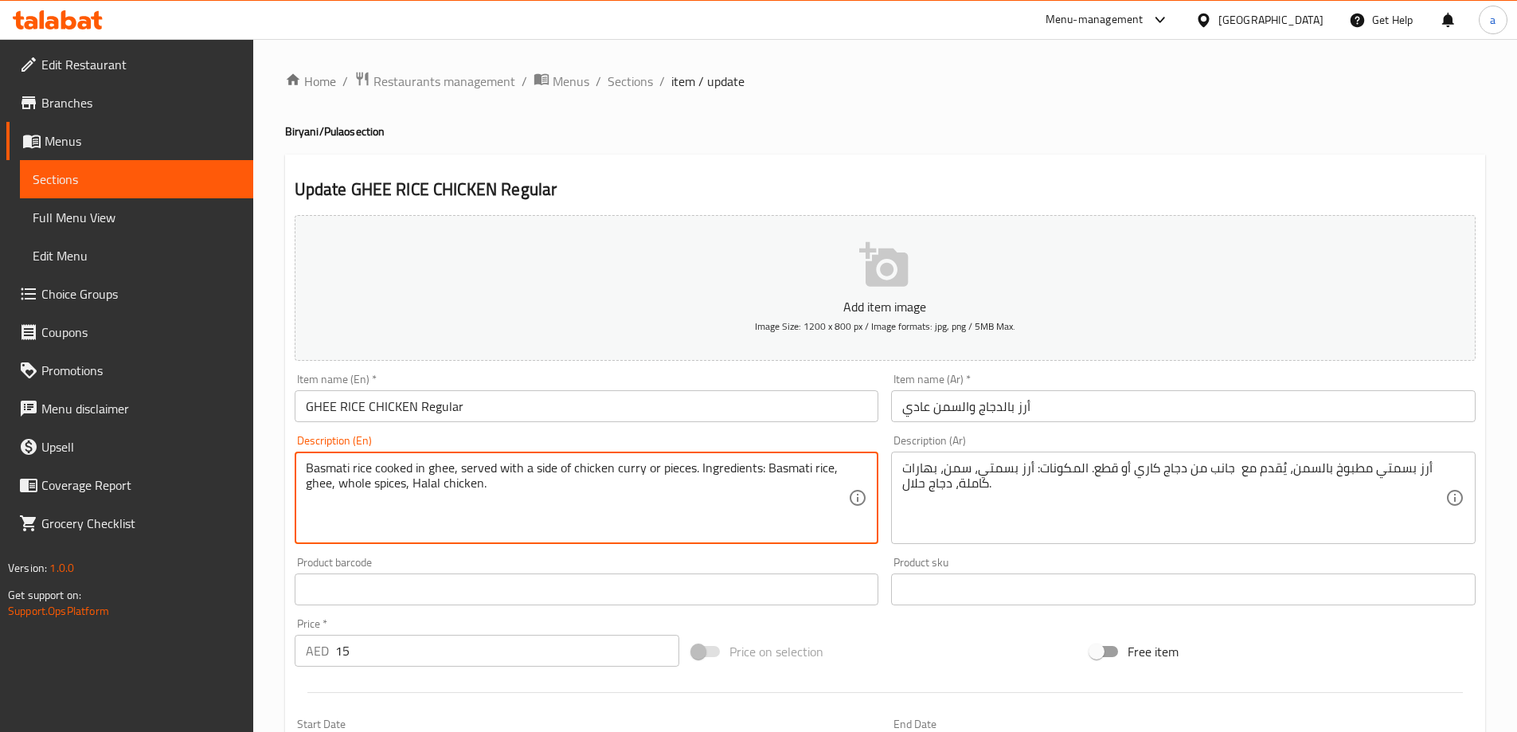
drag, startPoint x: 676, startPoint y: 496, endPoint x: 695, endPoint y: 465, distance: 36.1
type textarea "Basmati rice cooked in ghee, served with a side of chicken curry or pieces."
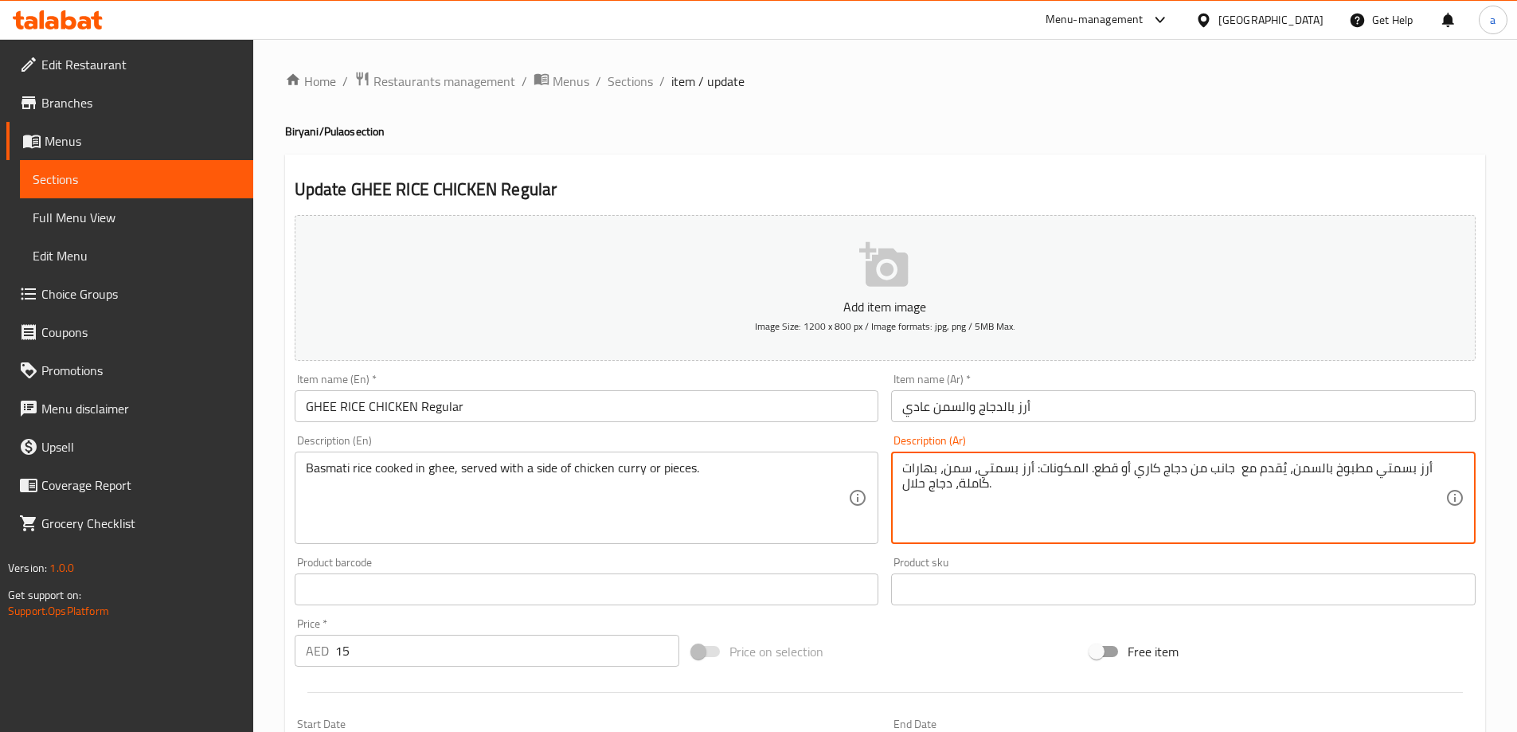
drag, startPoint x: 1082, startPoint y: 498, endPoint x: 1087, endPoint y: 469, distance: 29.1
type textarea "أرز بسمتي مطبوخ بالسمن، يُقدم مع جانب من دجاج كاري أو قطع."
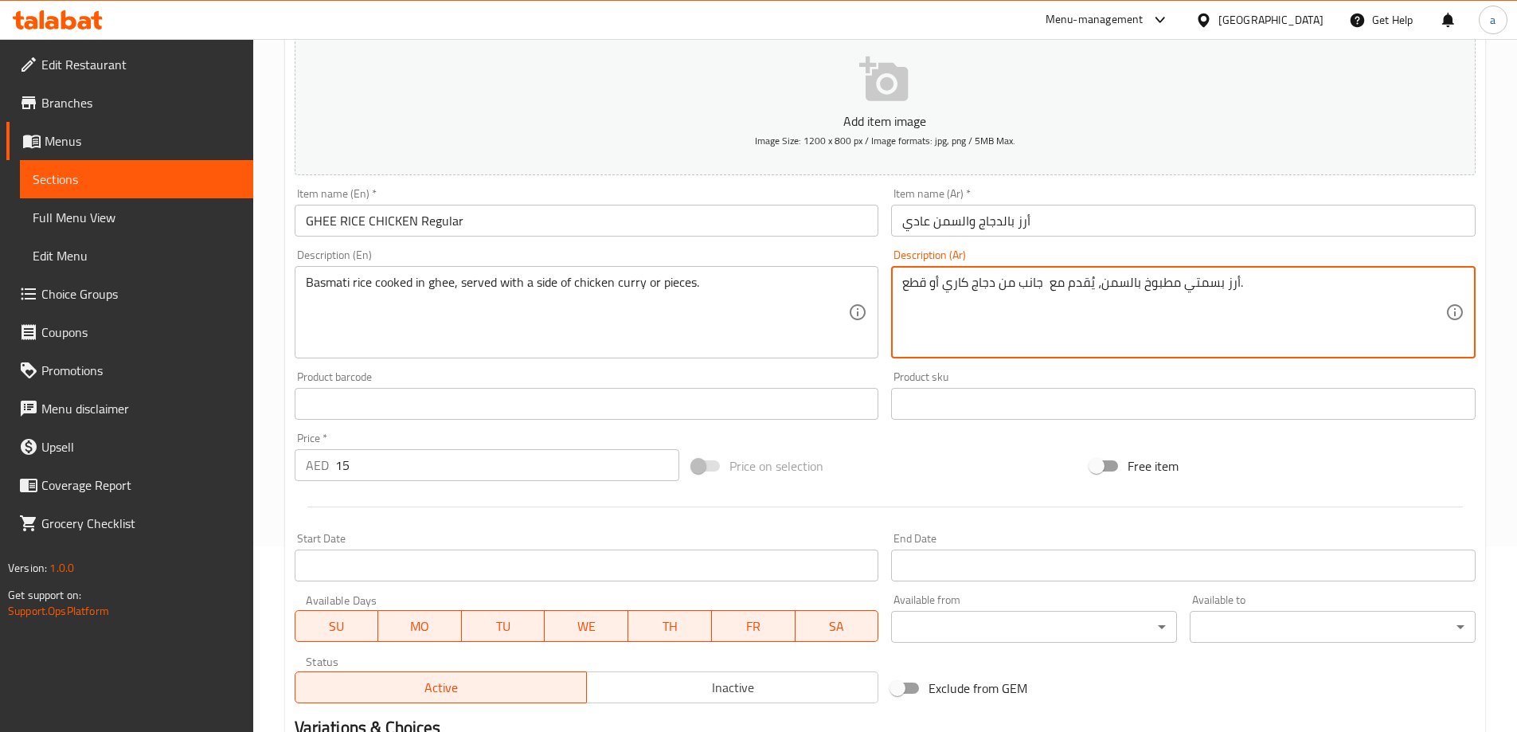
scroll to position [398, 0]
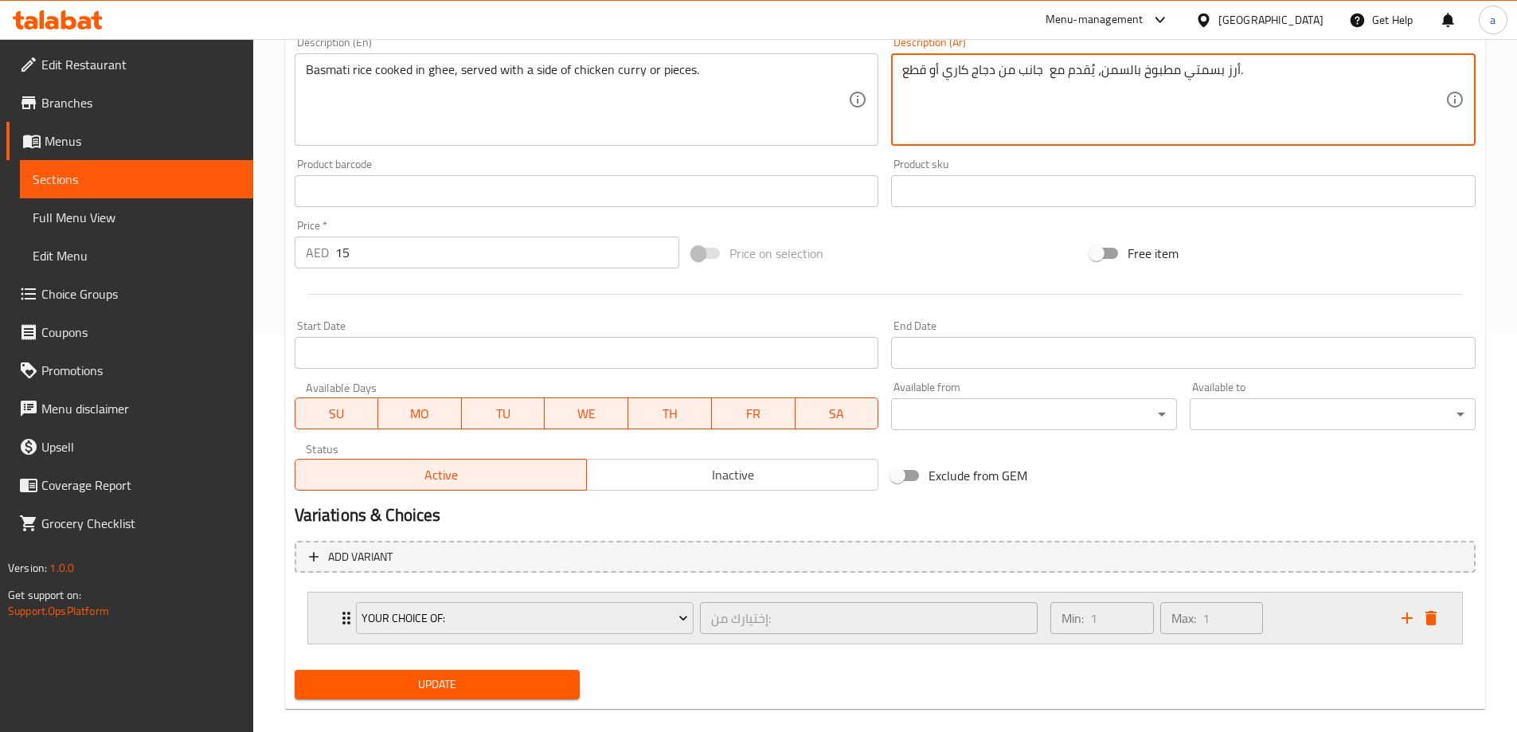
click at [1292, 613] on div "Min: 1 ​ Max: 1 ​" at bounding box center [1216, 618] width 350 height 51
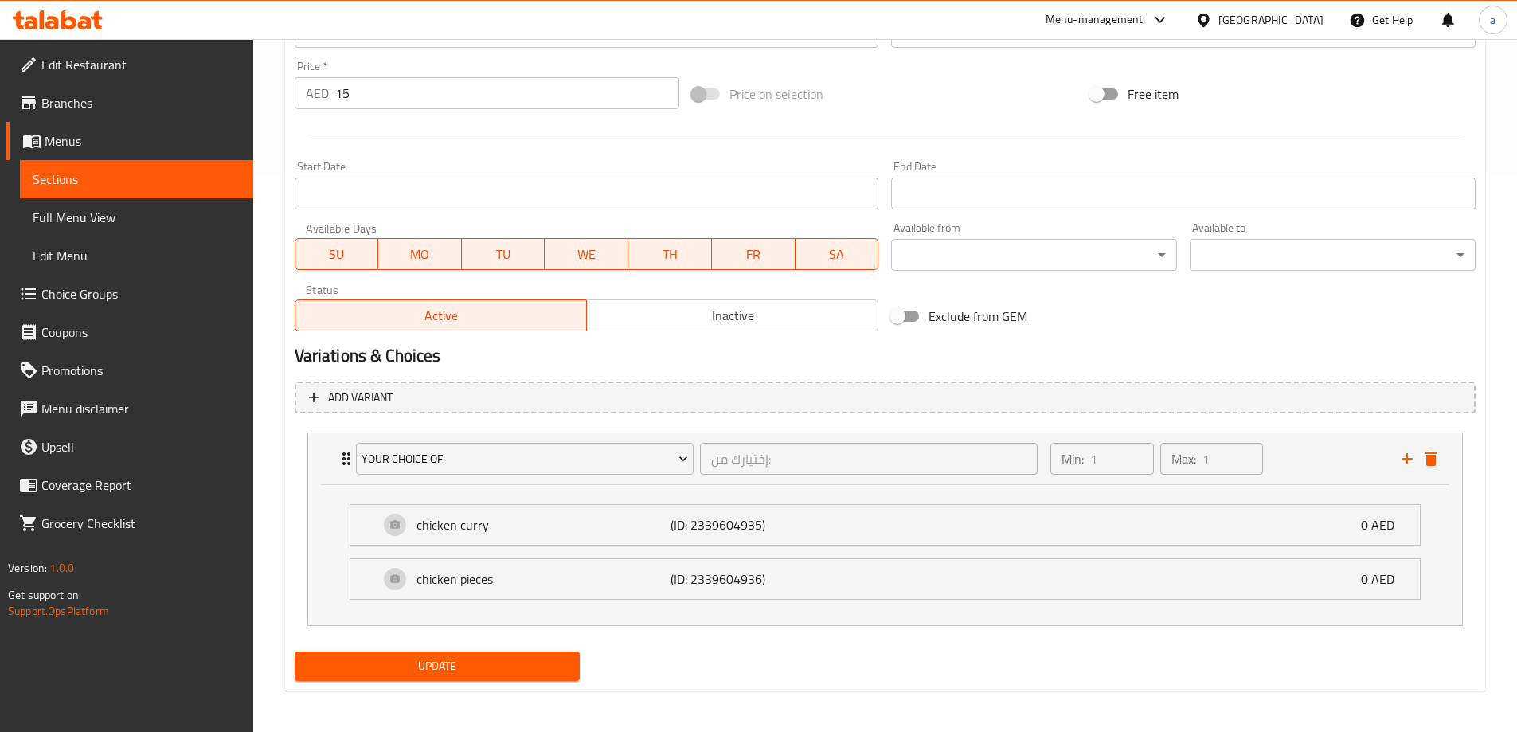
scroll to position [559, 0]
click at [811, 544] on div "chicken curry (ID: 2339604935) 0 AED Name (En) chicken curry Name (En) Name (Ar…" at bounding box center [885, 523] width 1071 height 41
click at [824, 523] on p "(ID: 2339604935)" at bounding box center [756, 523] width 170 height 19
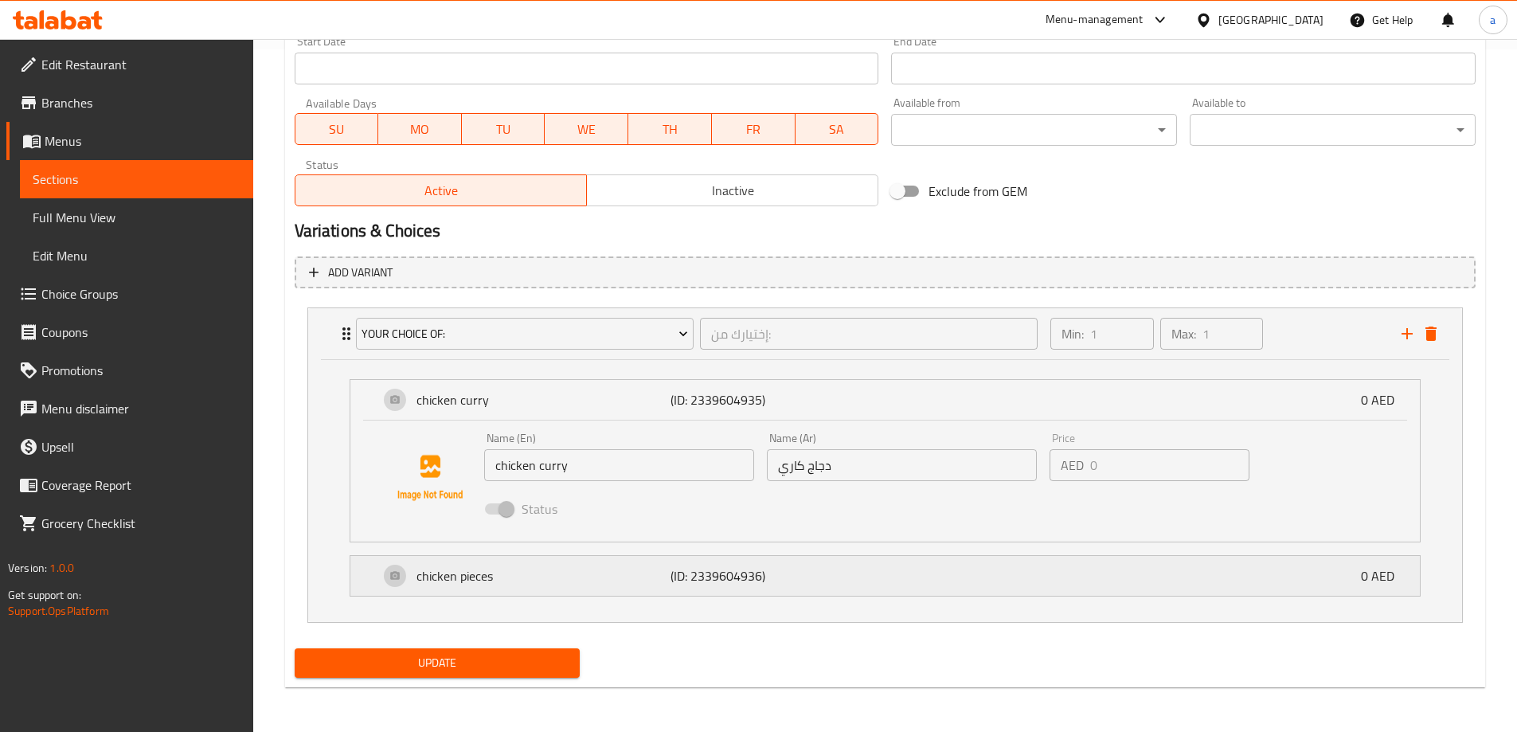
click at [852, 579] on div "chicken pieces (ID: 2339604936) 0 AED" at bounding box center [890, 576] width 1022 height 40
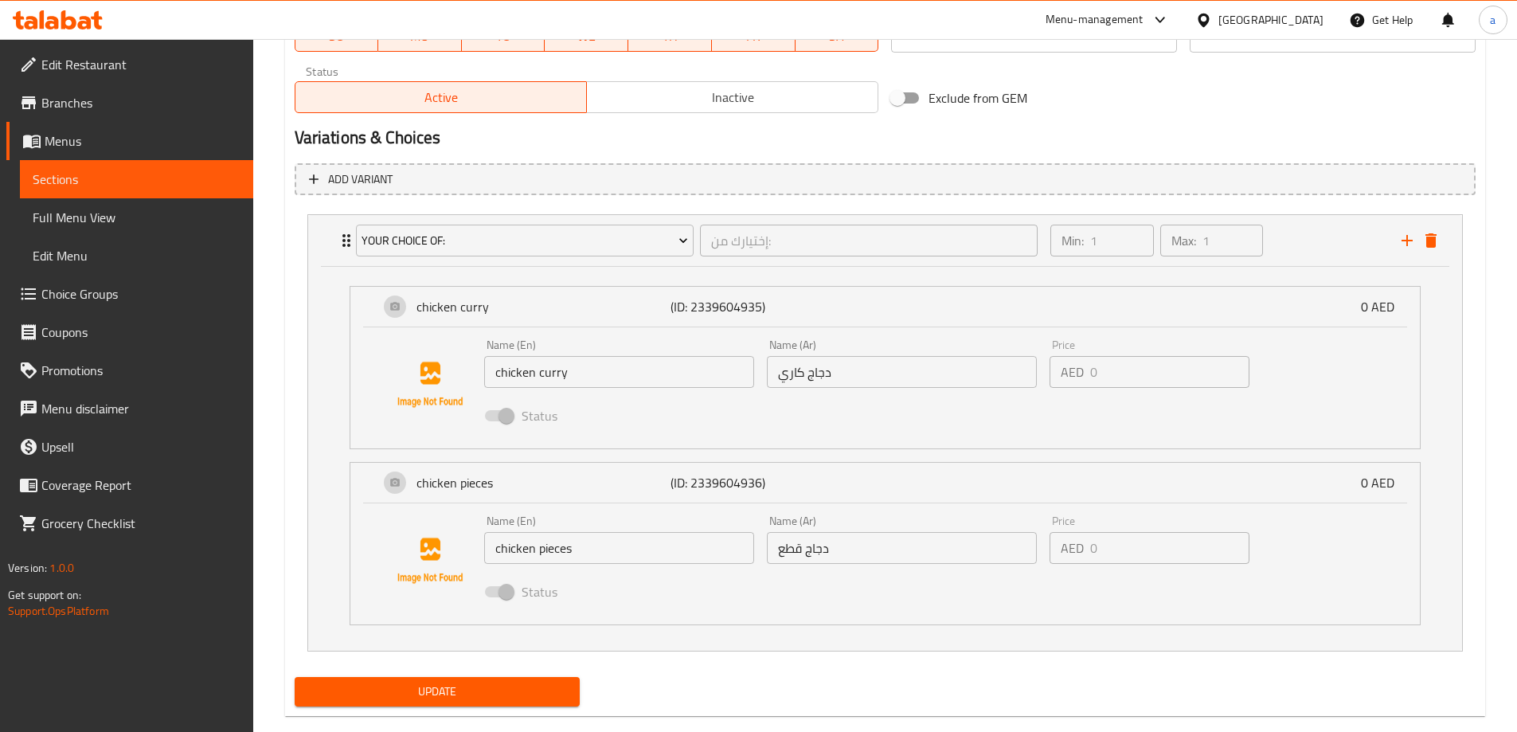
scroll to position [805, 0]
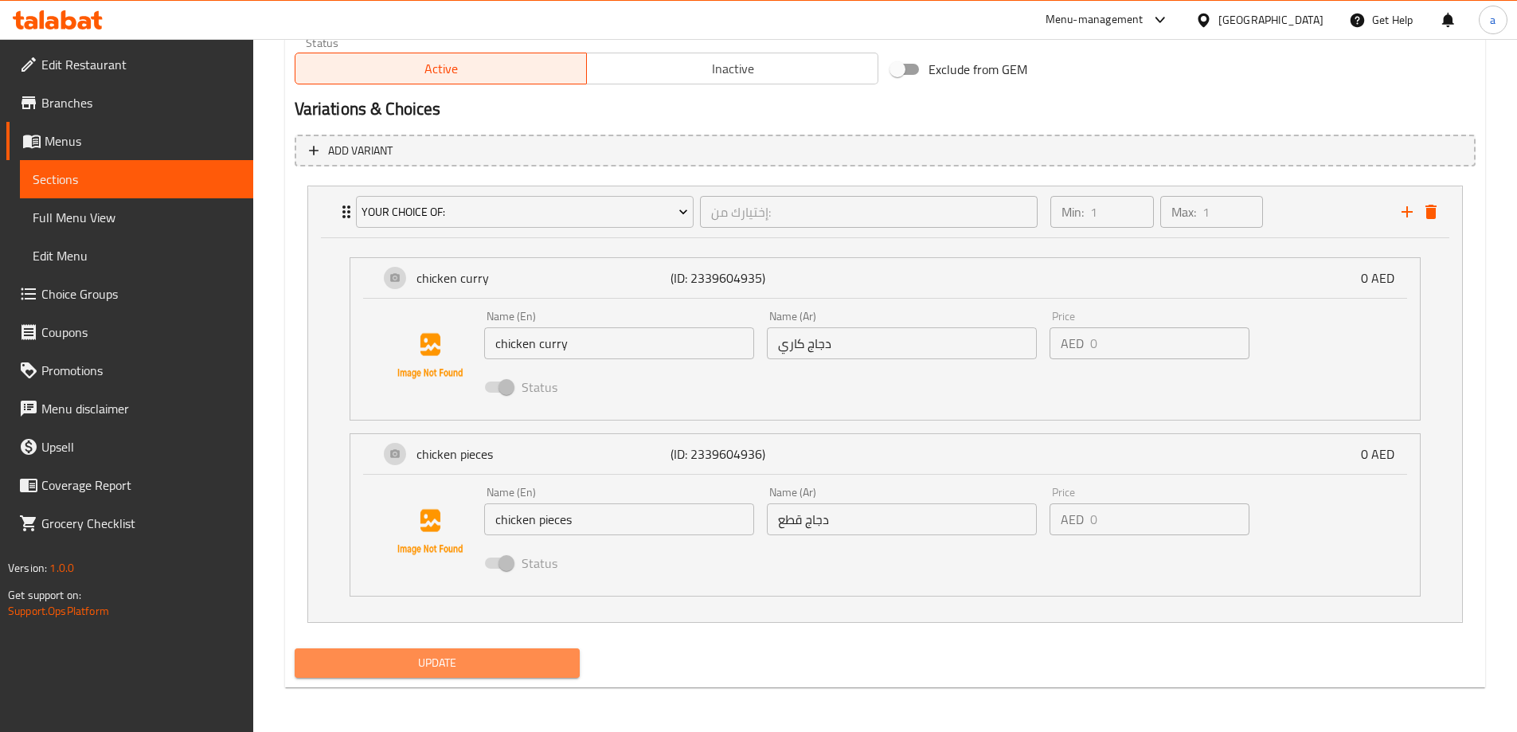
click at [518, 666] on span "Update" at bounding box center [437, 663] width 260 height 20
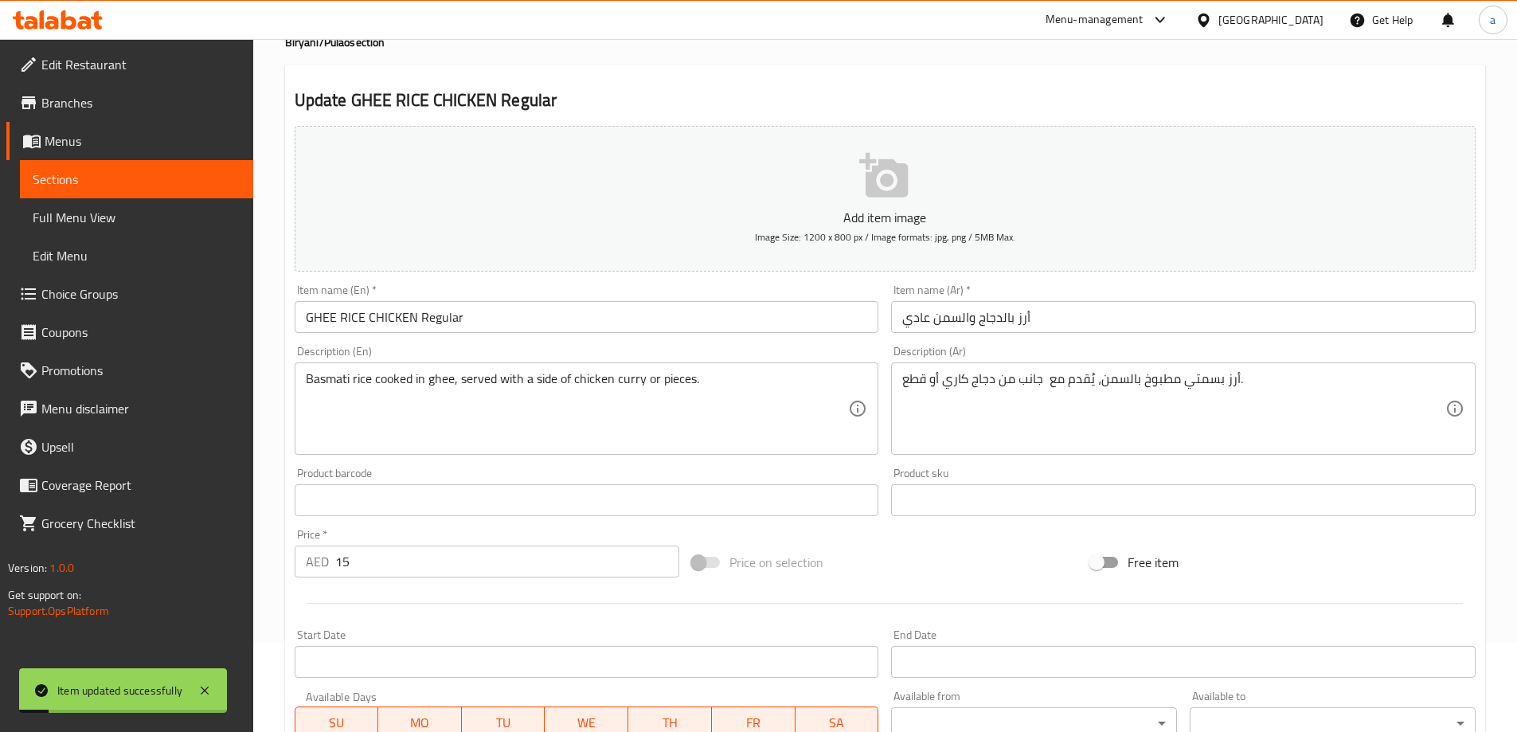
scroll to position [0, 0]
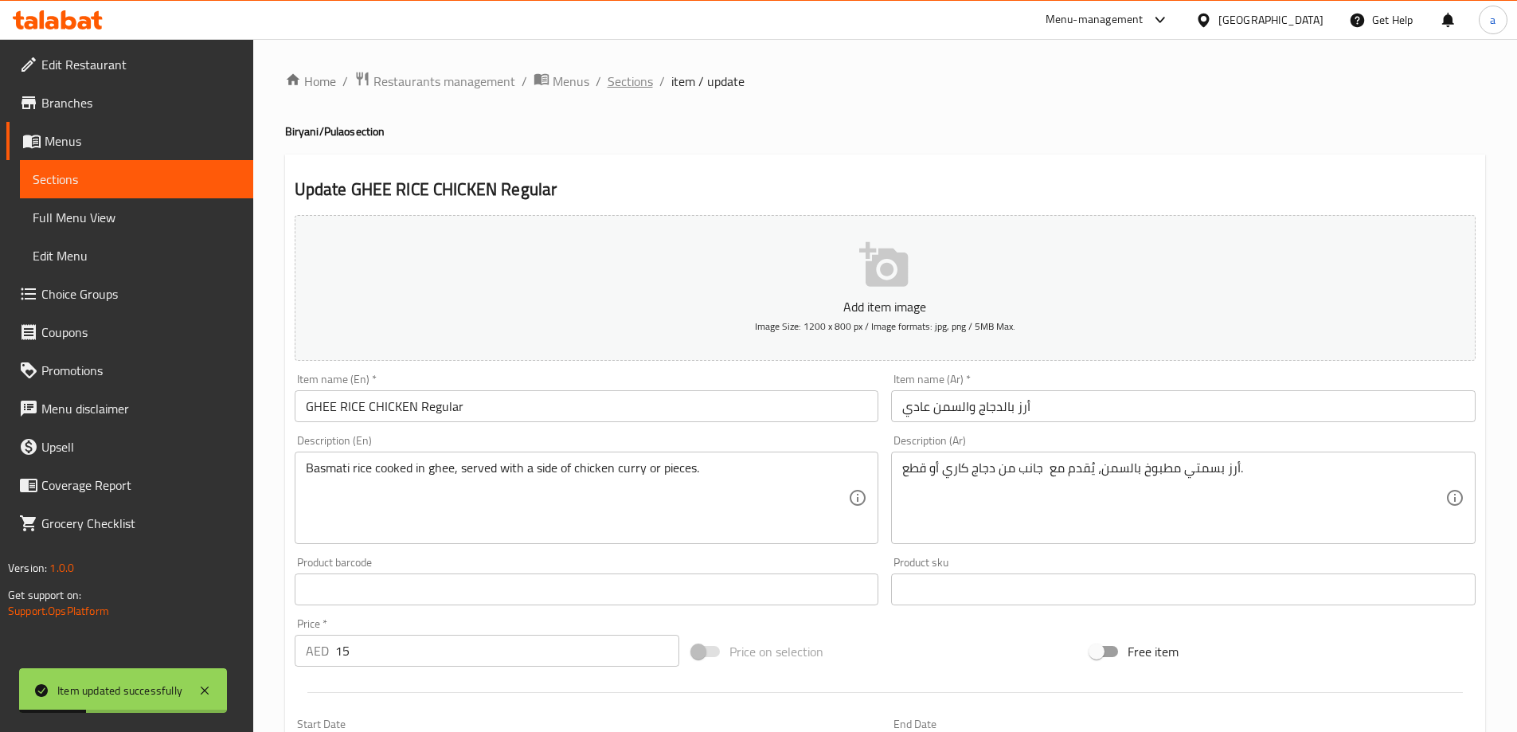
click at [640, 73] on span "Sections" at bounding box center [630, 81] width 45 height 19
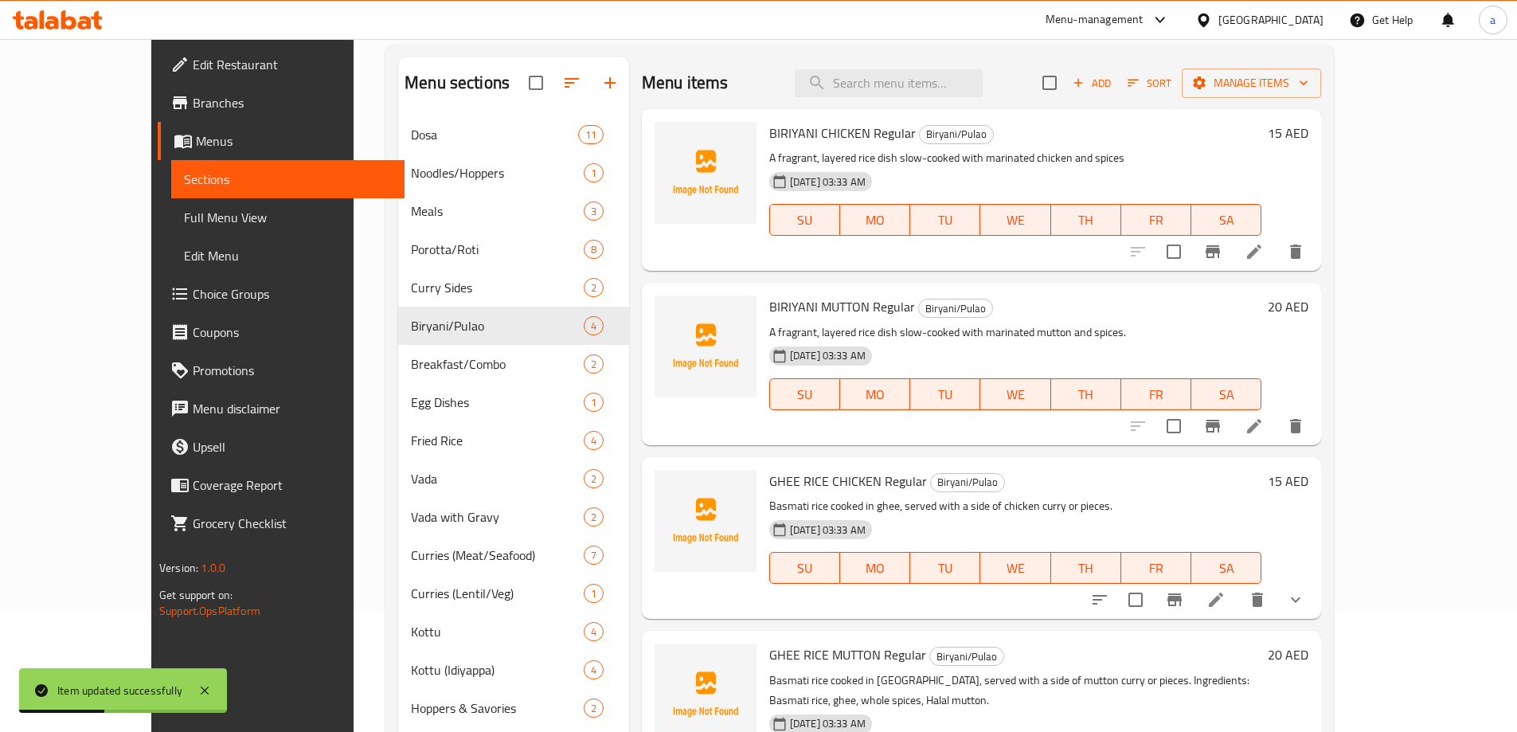
scroll to position [319, 0]
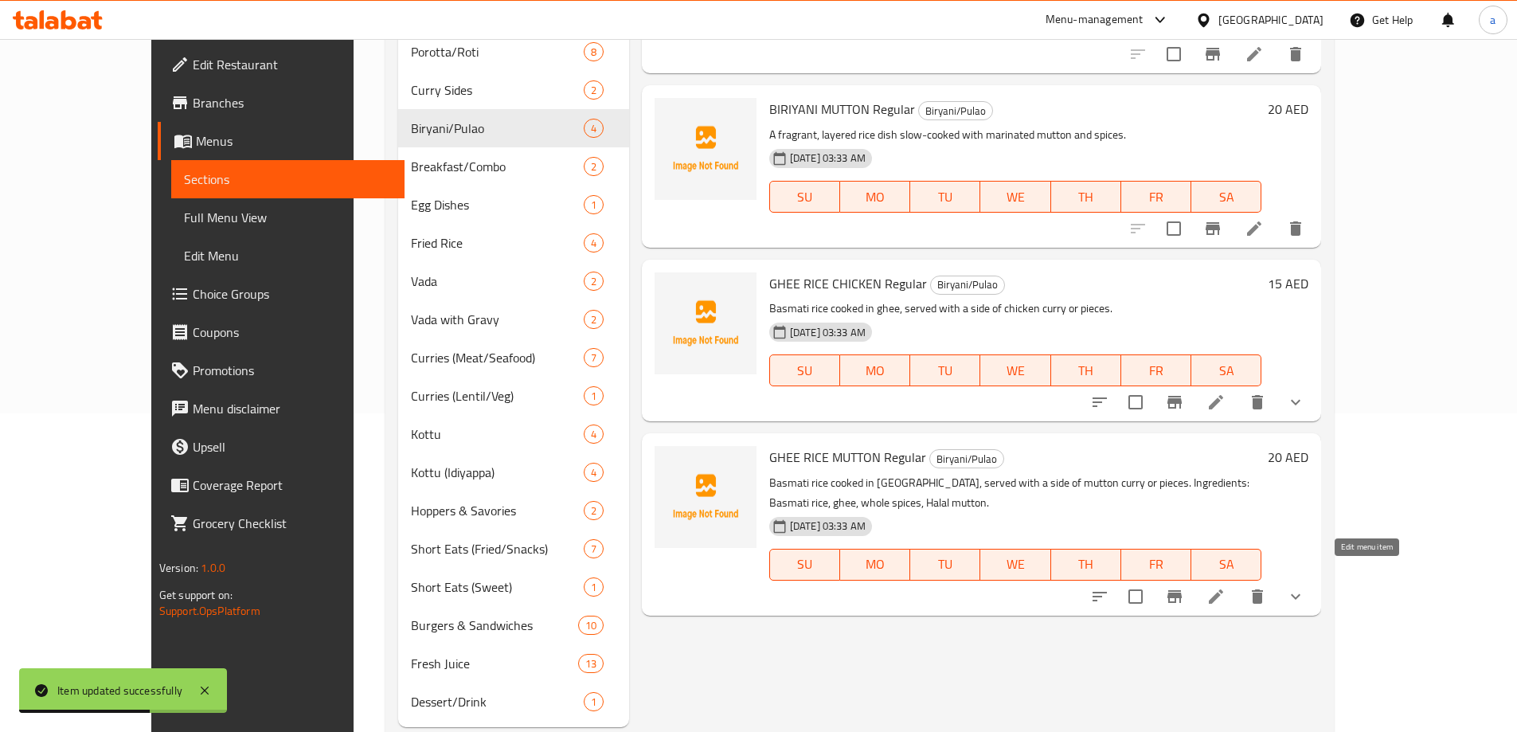
click at [1226, 587] on icon at bounding box center [1216, 596] width 19 height 19
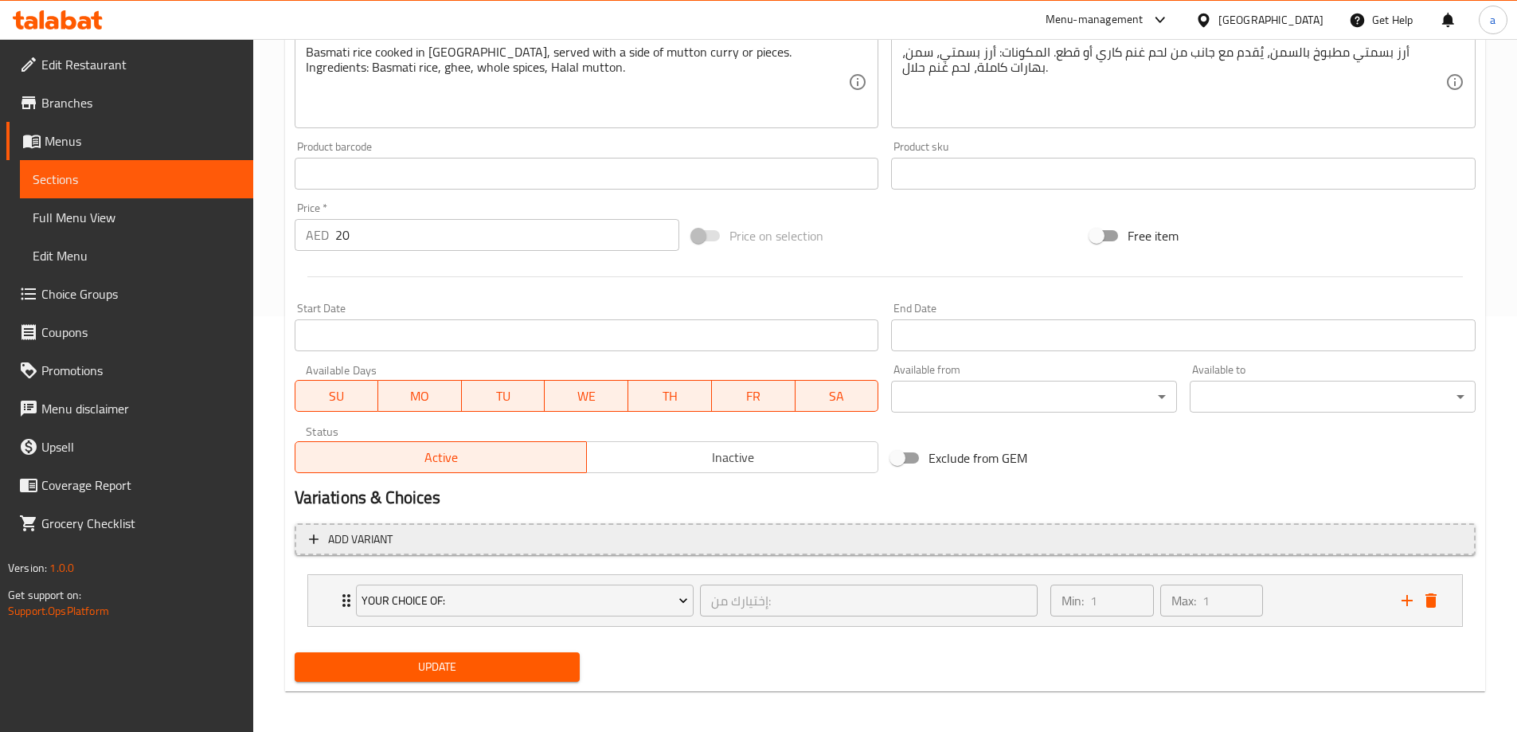
scroll to position [420, 0]
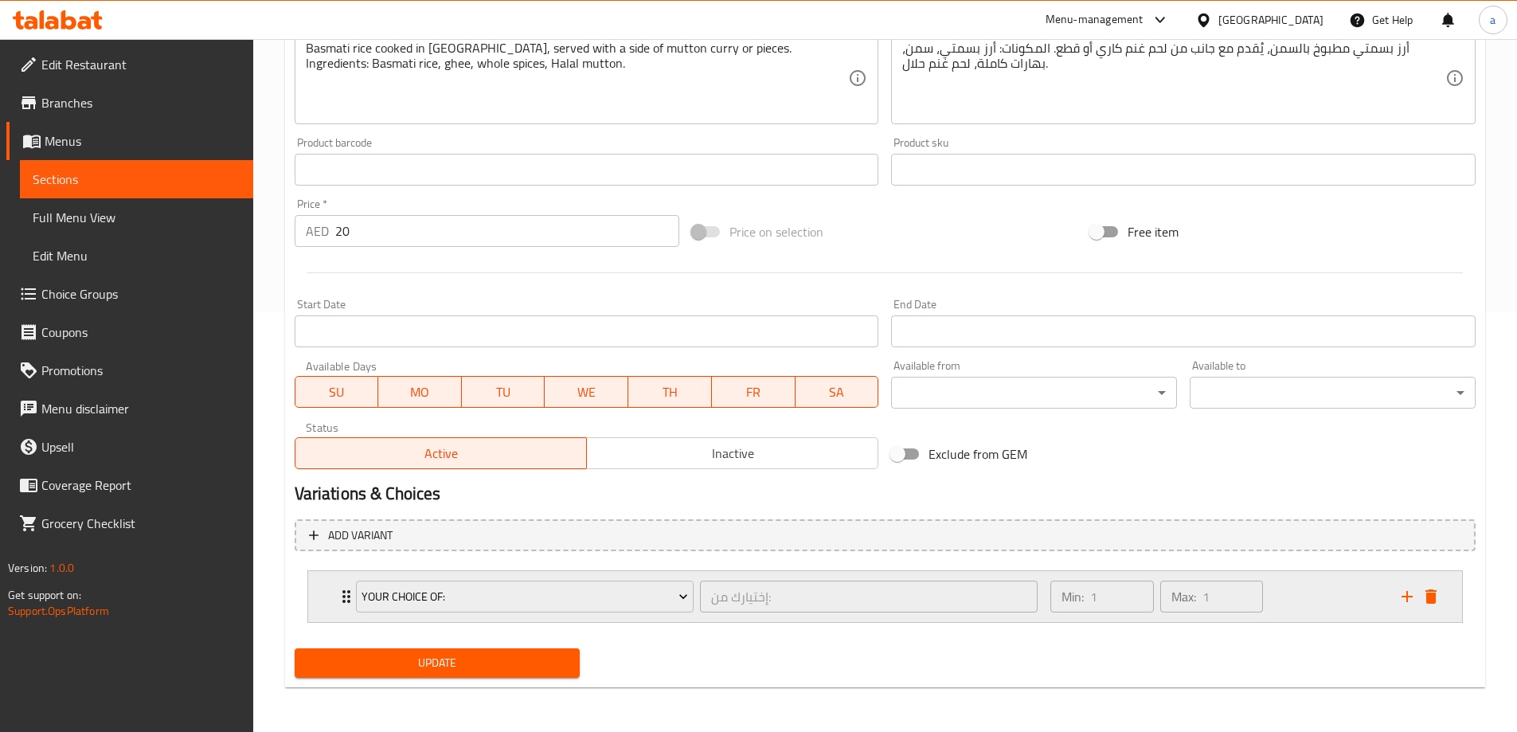
click at [1286, 597] on div "Min: 1 ​ Max: 1 ​" at bounding box center [1216, 596] width 350 height 51
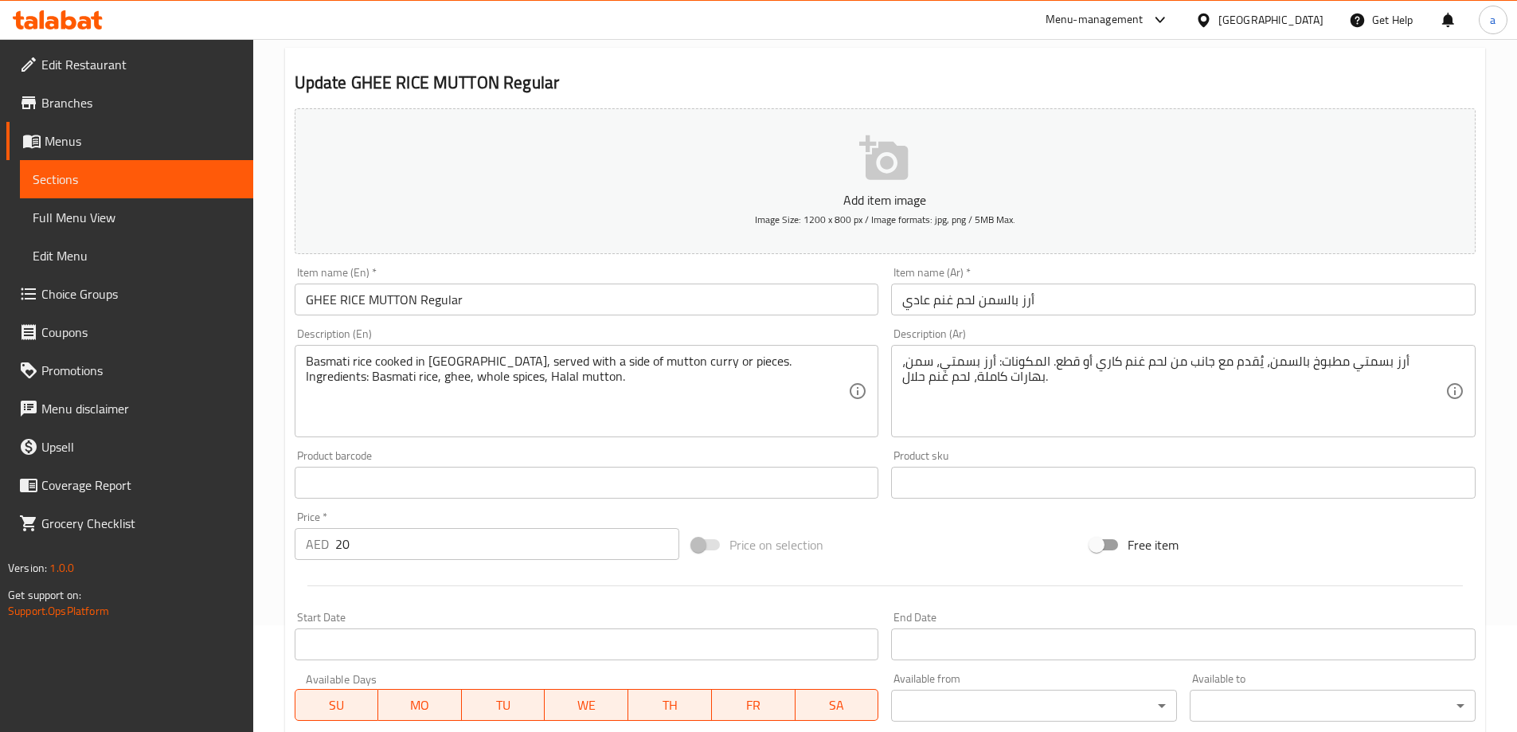
scroll to position [83, 0]
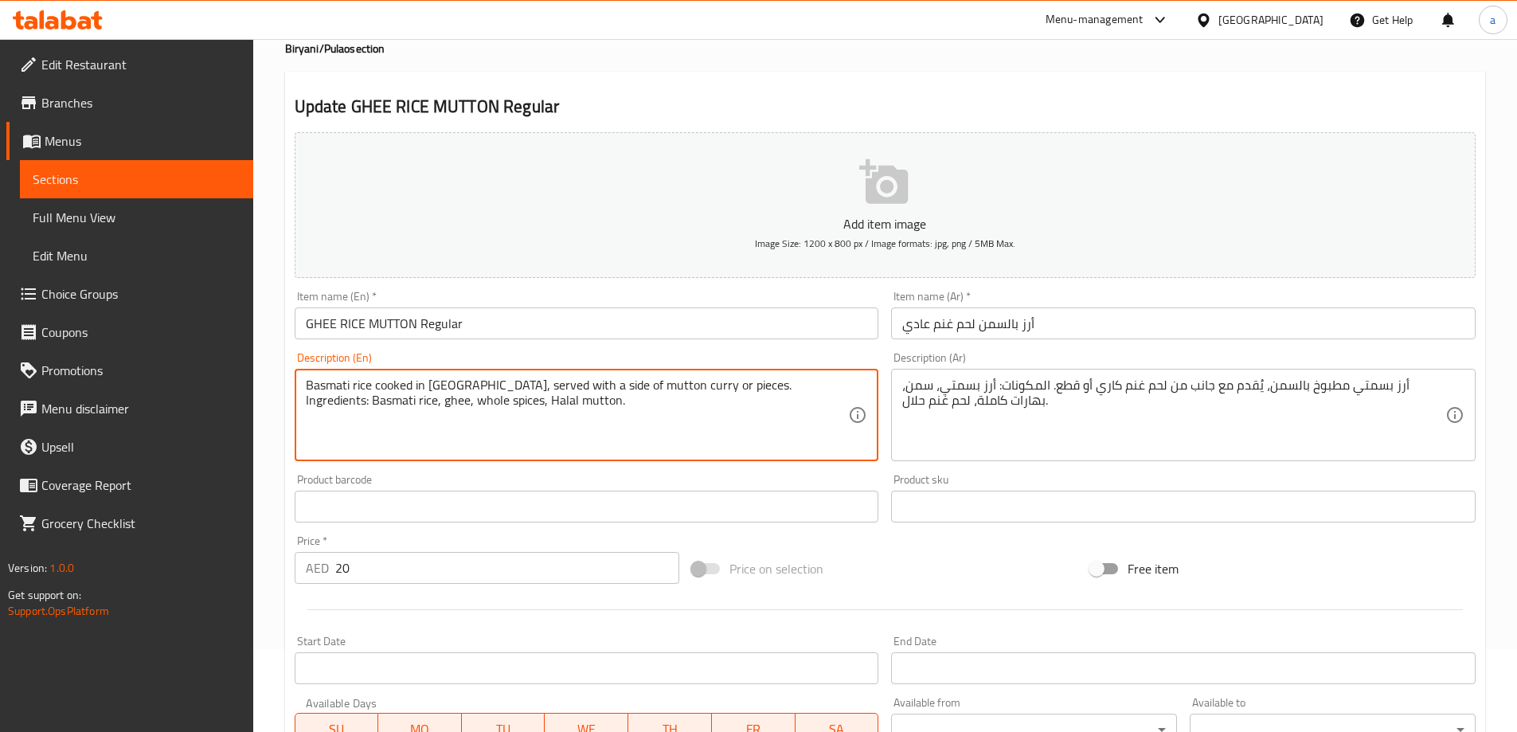
drag, startPoint x: 700, startPoint y: 394, endPoint x: 698, endPoint y: 382, distance: 12.2
click at [696, 441] on textarea "Basmati rice cooked in [GEOGRAPHIC_DATA], served with a side of mutton curry or…" at bounding box center [577, 416] width 543 height 76
drag, startPoint x: 688, startPoint y: 441, endPoint x: 692, endPoint y: 374, distance: 67.8
click at [692, 374] on div "Basmati rice cooked in [GEOGRAPHIC_DATA], served with a side of mutton curry or…" at bounding box center [587, 415] width 585 height 92
type textarea "Basmati rice cooked in [GEOGRAPHIC_DATA], served with a side of mutton curry or…"
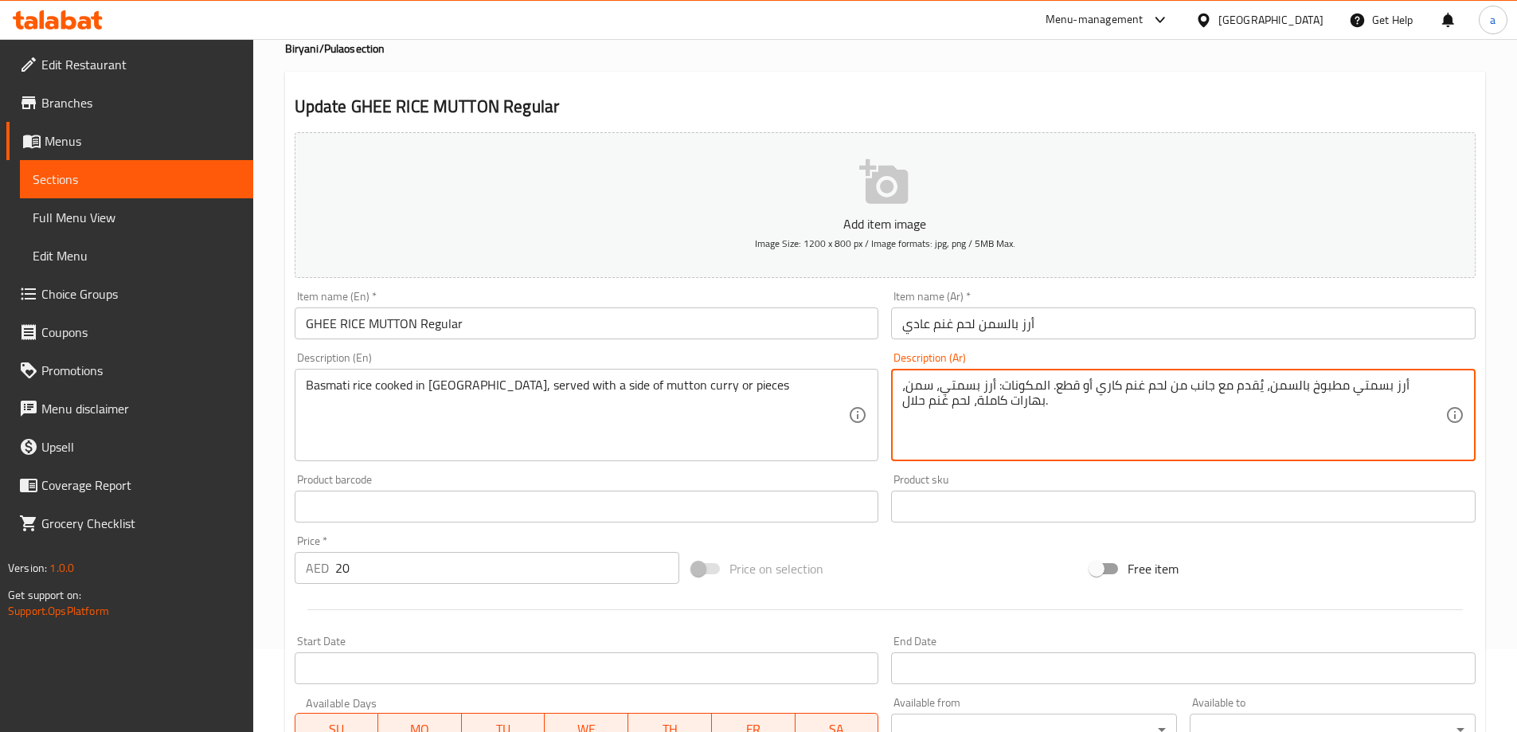
drag, startPoint x: 1080, startPoint y: 415, endPoint x: 1090, endPoint y: 391, distance: 25.7
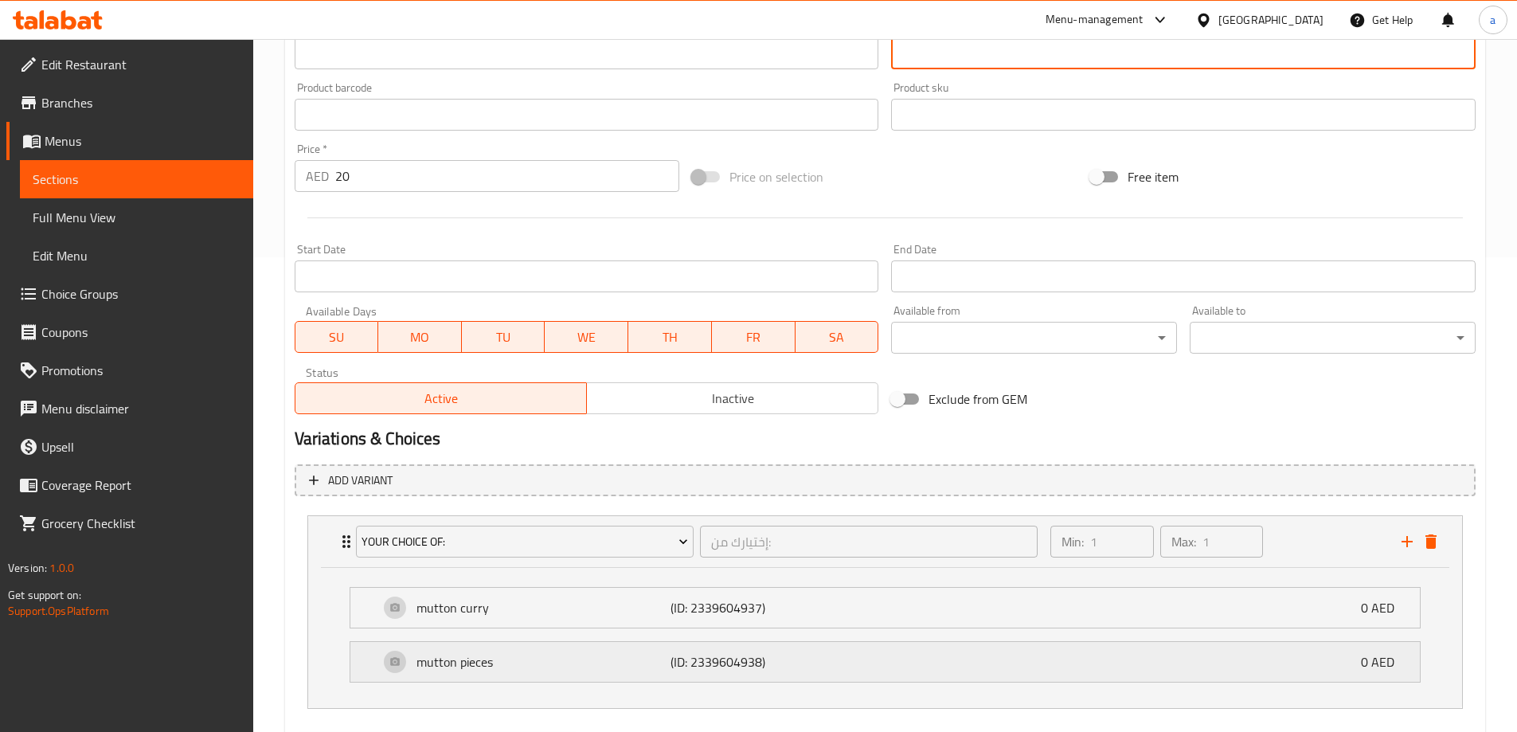
scroll to position [561, 0]
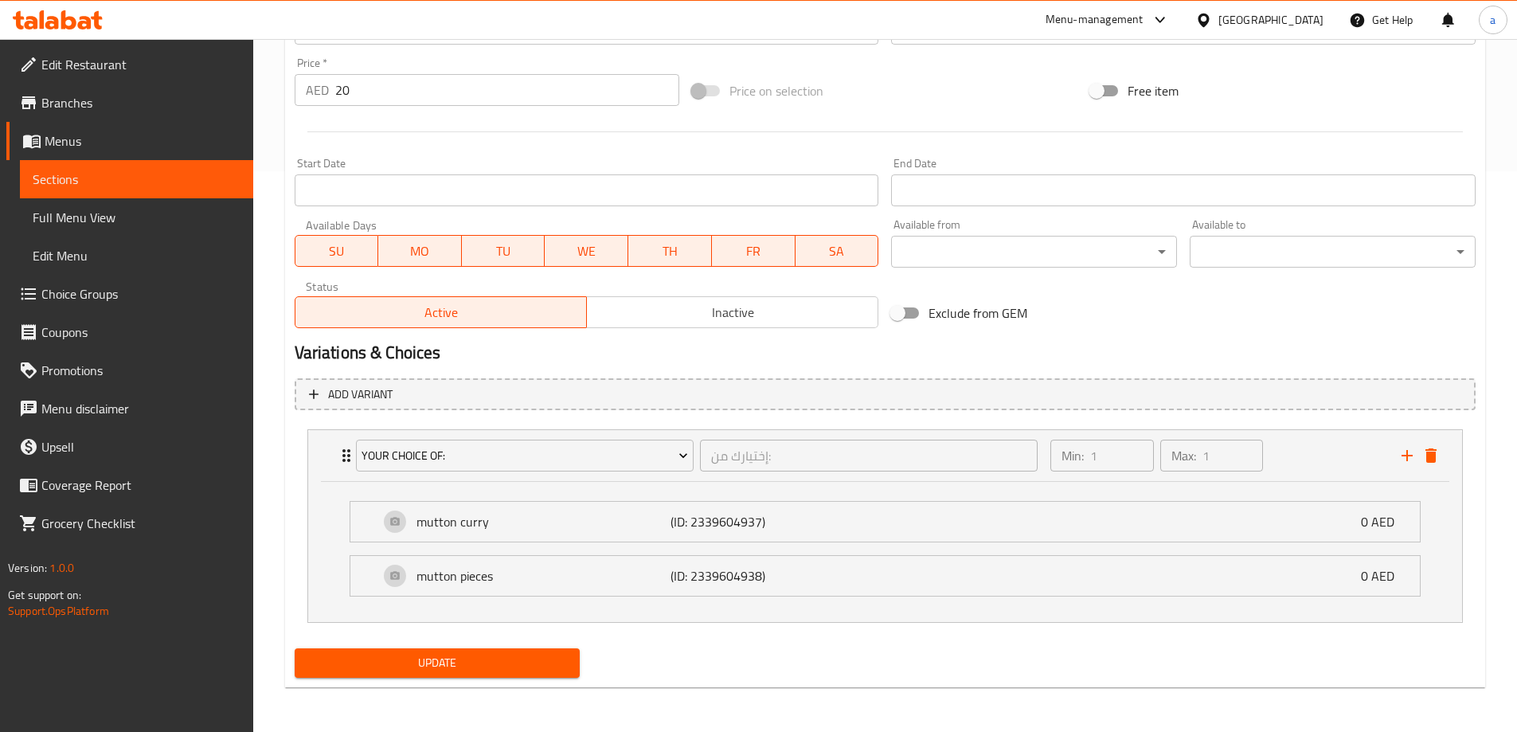
type textarea "أرز بسمتي مطبوخ بالسمن، يُقدم مع جانب من لحم غنم كاري أو قطع."
click at [439, 664] on span "Update" at bounding box center [437, 663] width 260 height 20
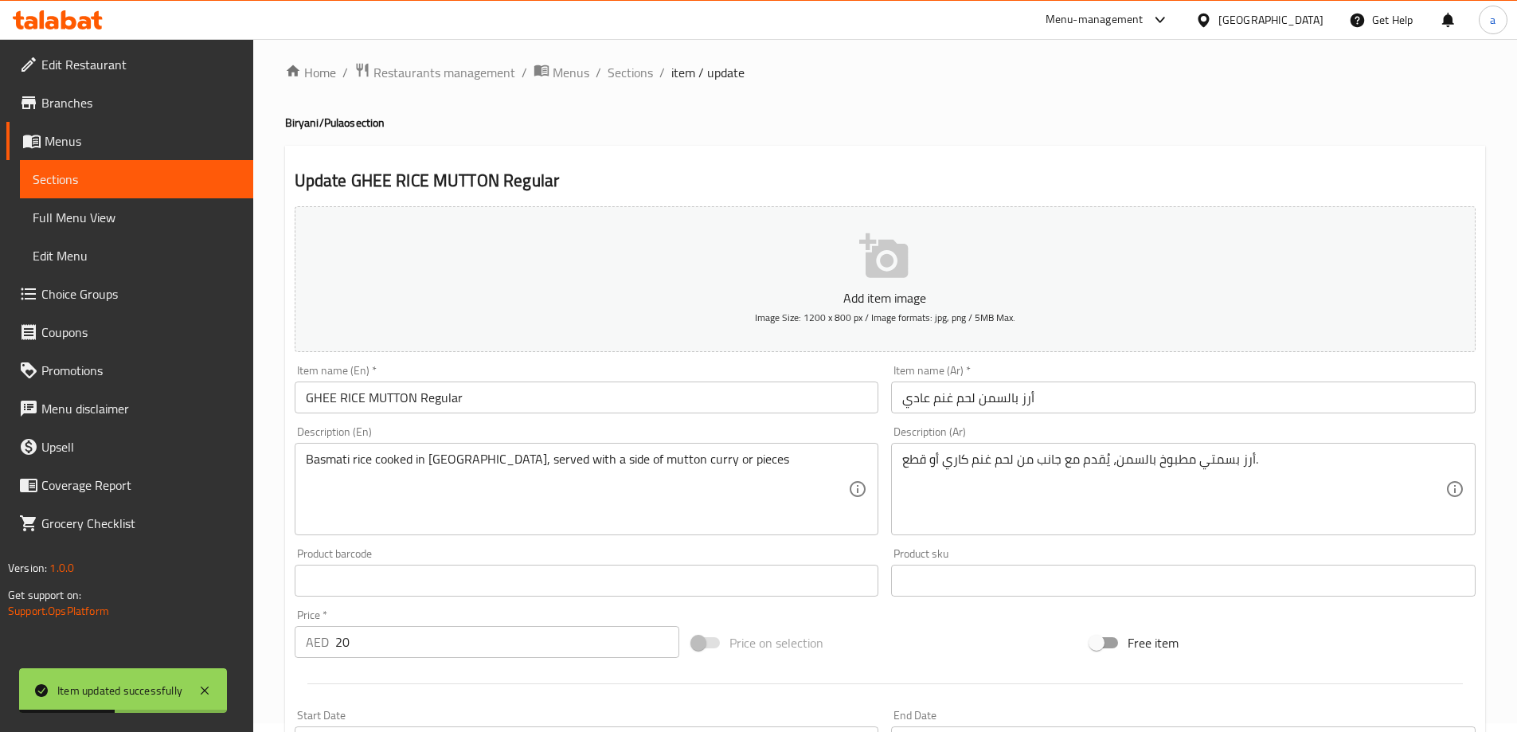
scroll to position [0, 0]
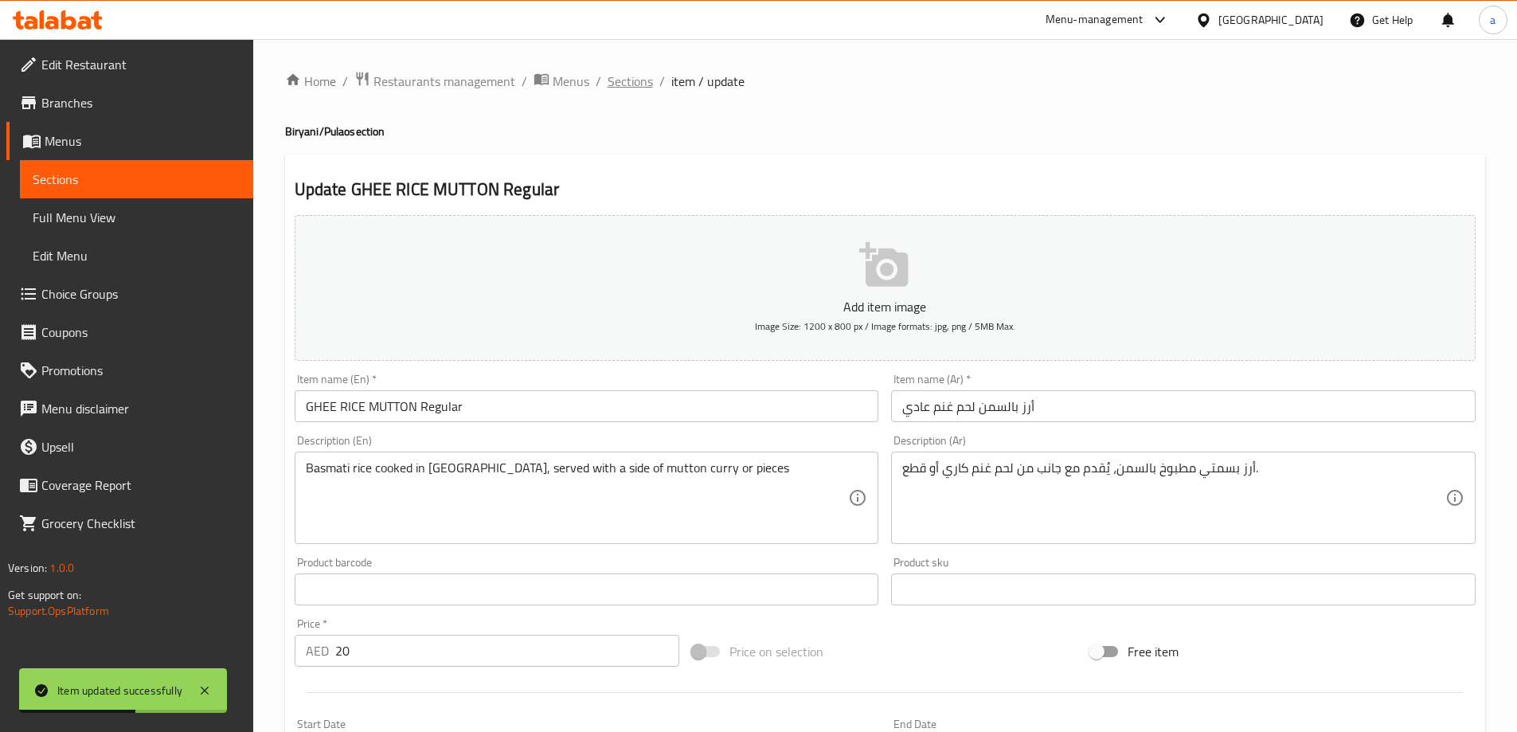
click at [628, 91] on span "Sections" at bounding box center [630, 81] width 45 height 19
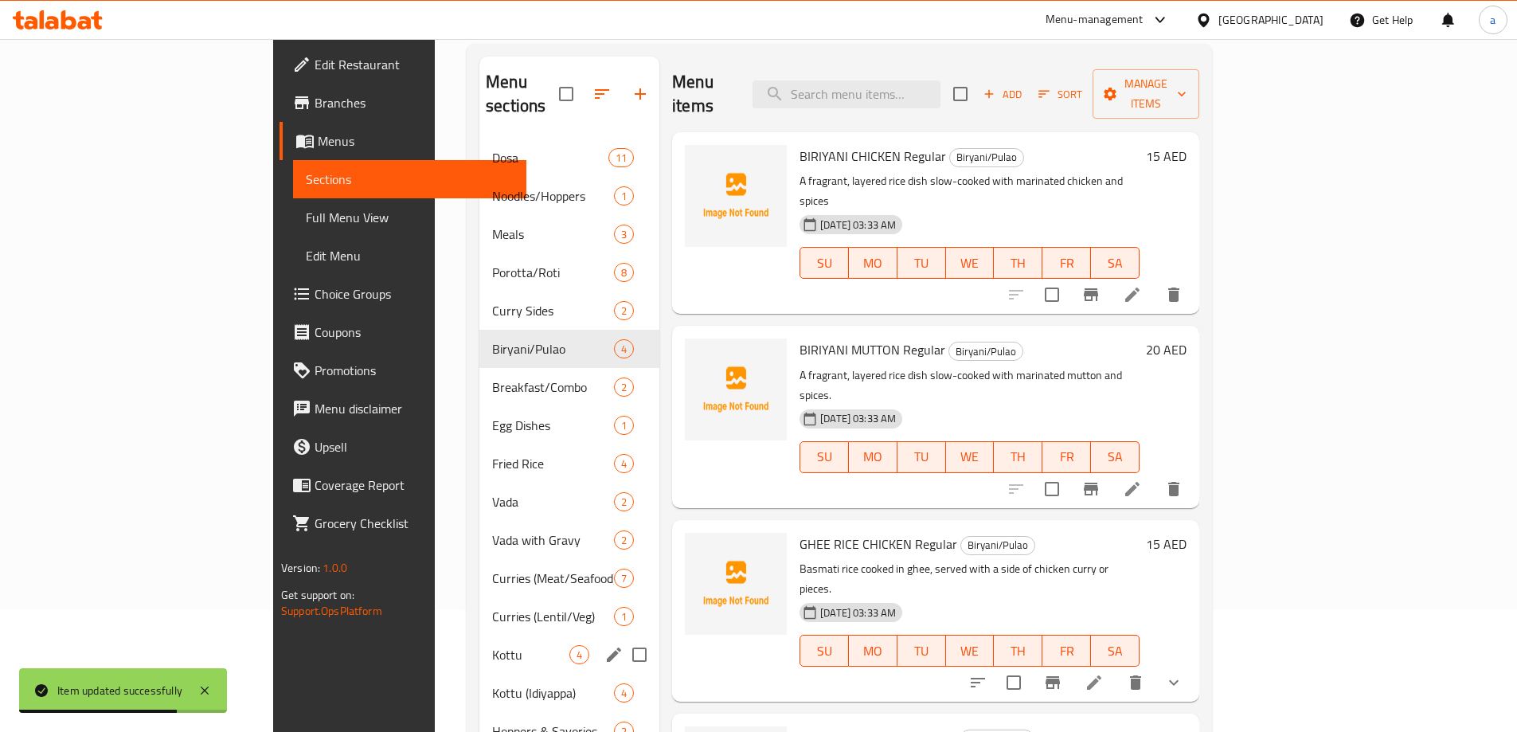
scroll to position [319, 0]
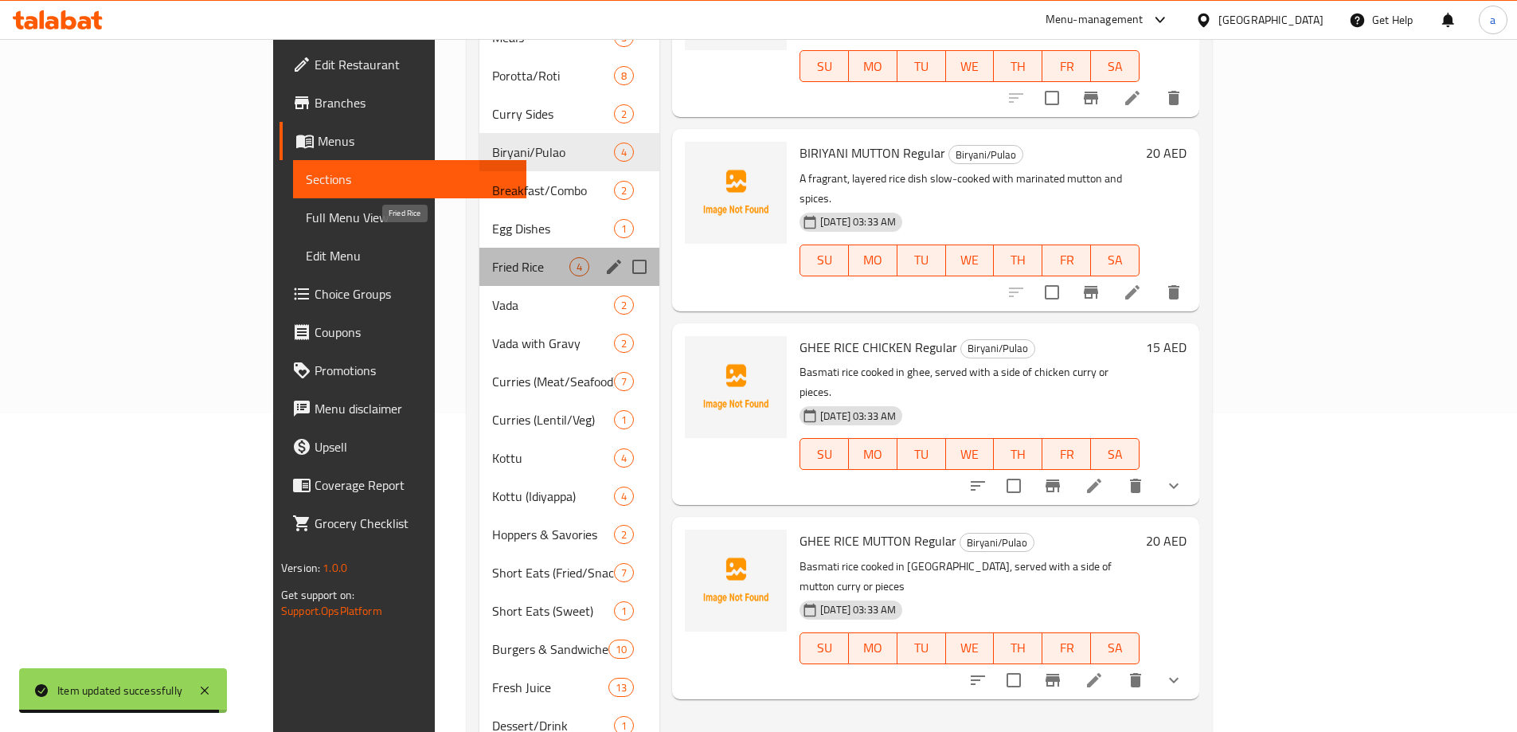
click at [492, 257] on span "Fried Rice" at bounding box center [530, 266] width 77 height 19
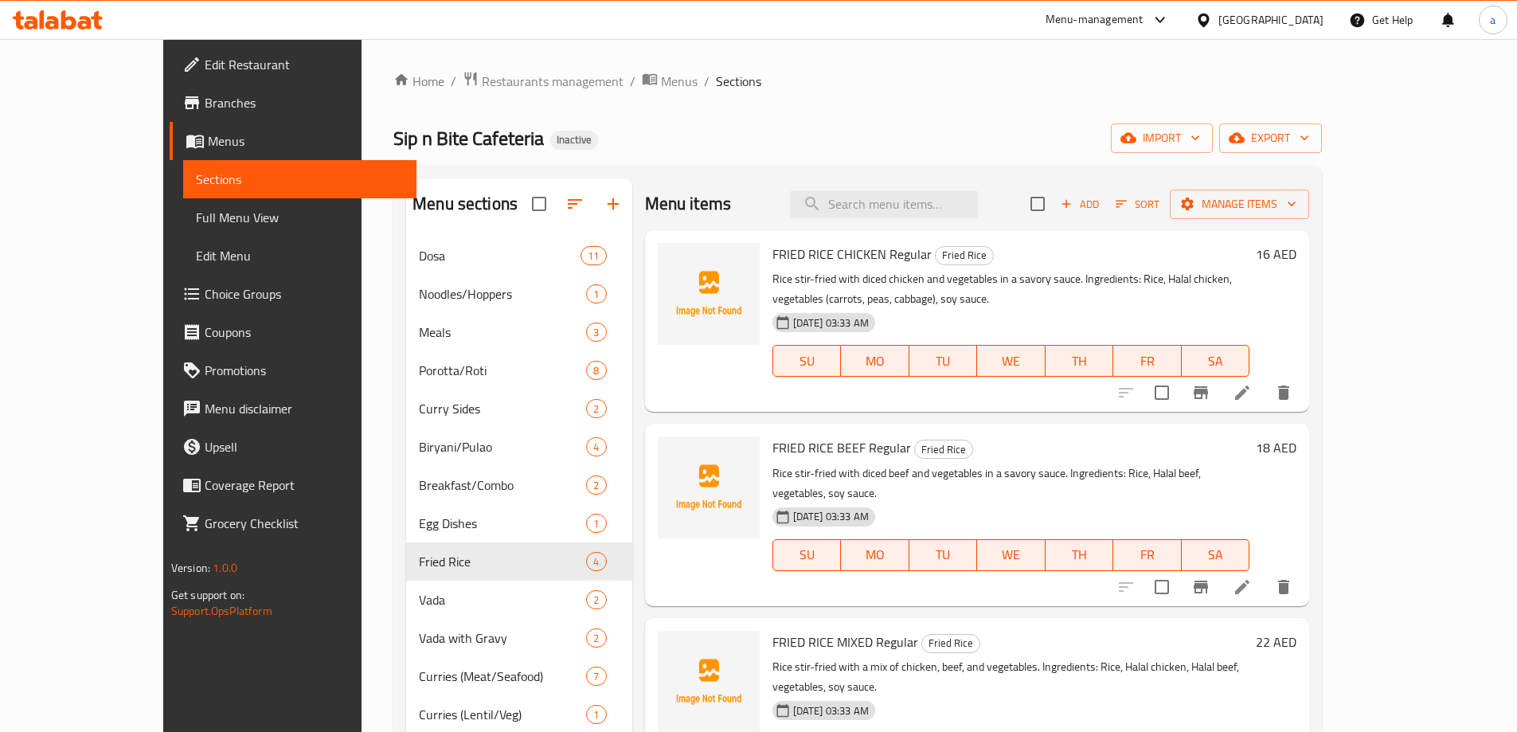
click at [1252, 383] on icon at bounding box center [1242, 392] width 19 height 19
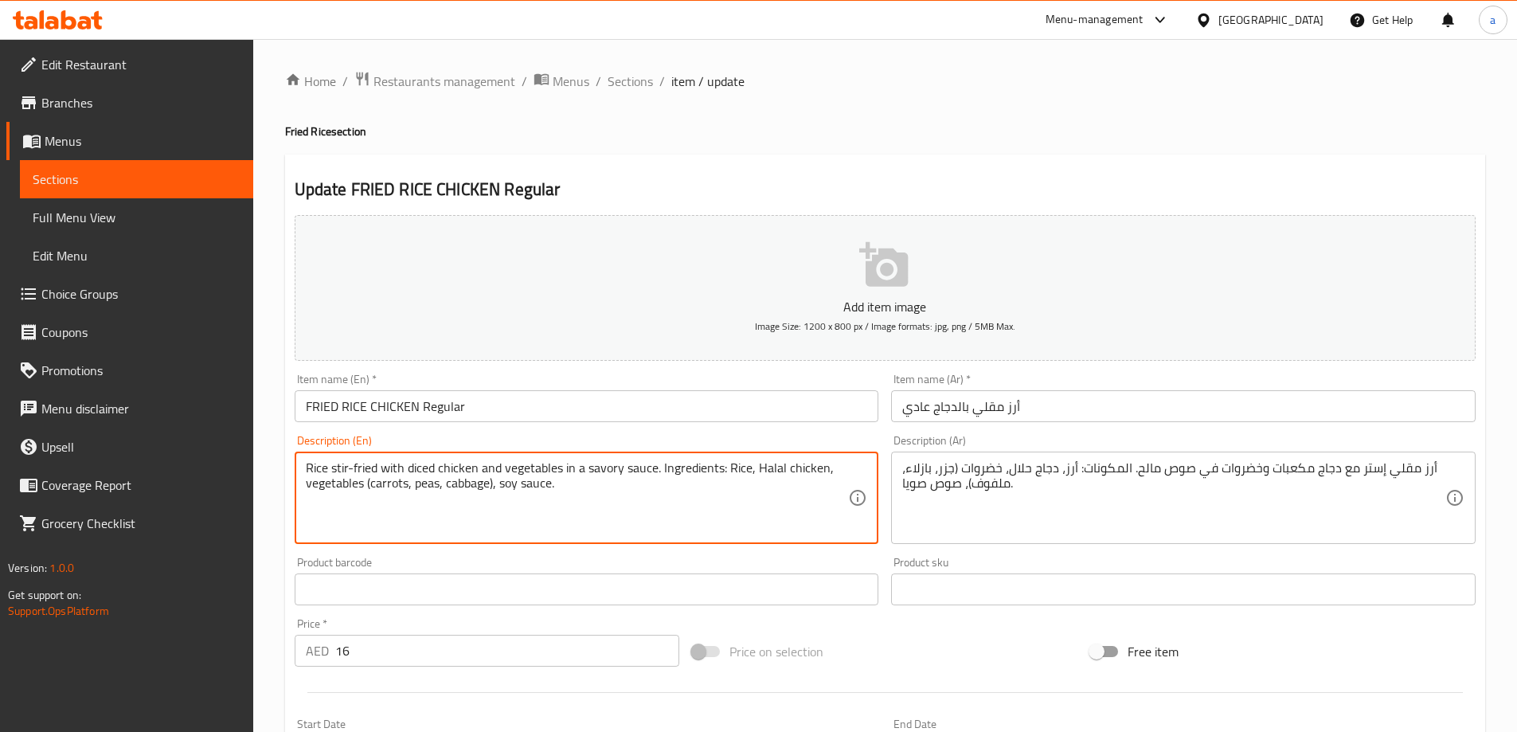
drag, startPoint x: 601, startPoint y: 507, endPoint x: 656, endPoint y: 468, distance: 66.8
type textarea "Rice stir-fried with diced chicken and vegetables in a savory sauce"
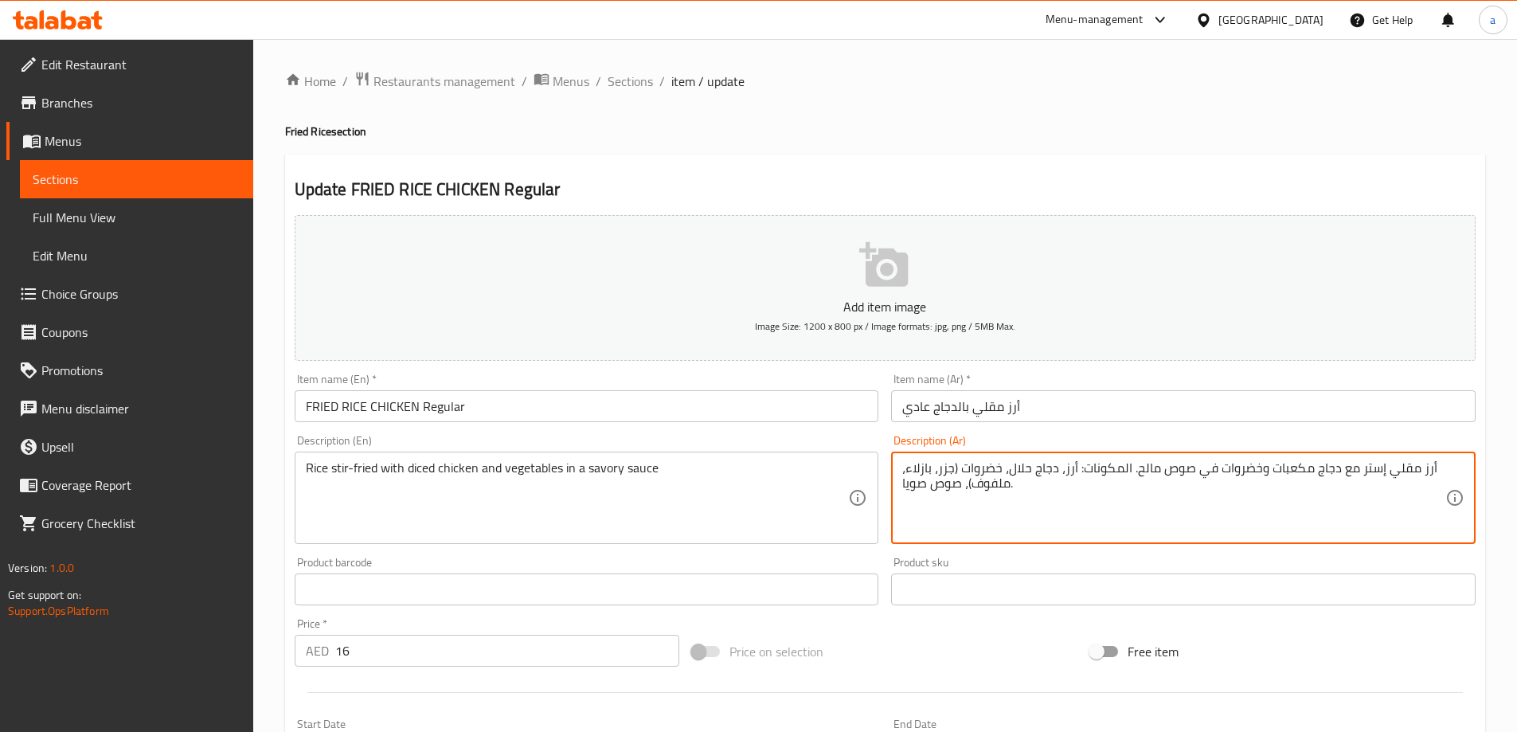
drag, startPoint x: 1086, startPoint y: 515, endPoint x: 1131, endPoint y: 474, distance: 60.9
click at [1096, 518] on textarea "أرز مقلي إستر مع دجاج مكعبات وخضروات في صوص مالح." at bounding box center [1174, 498] width 543 height 76
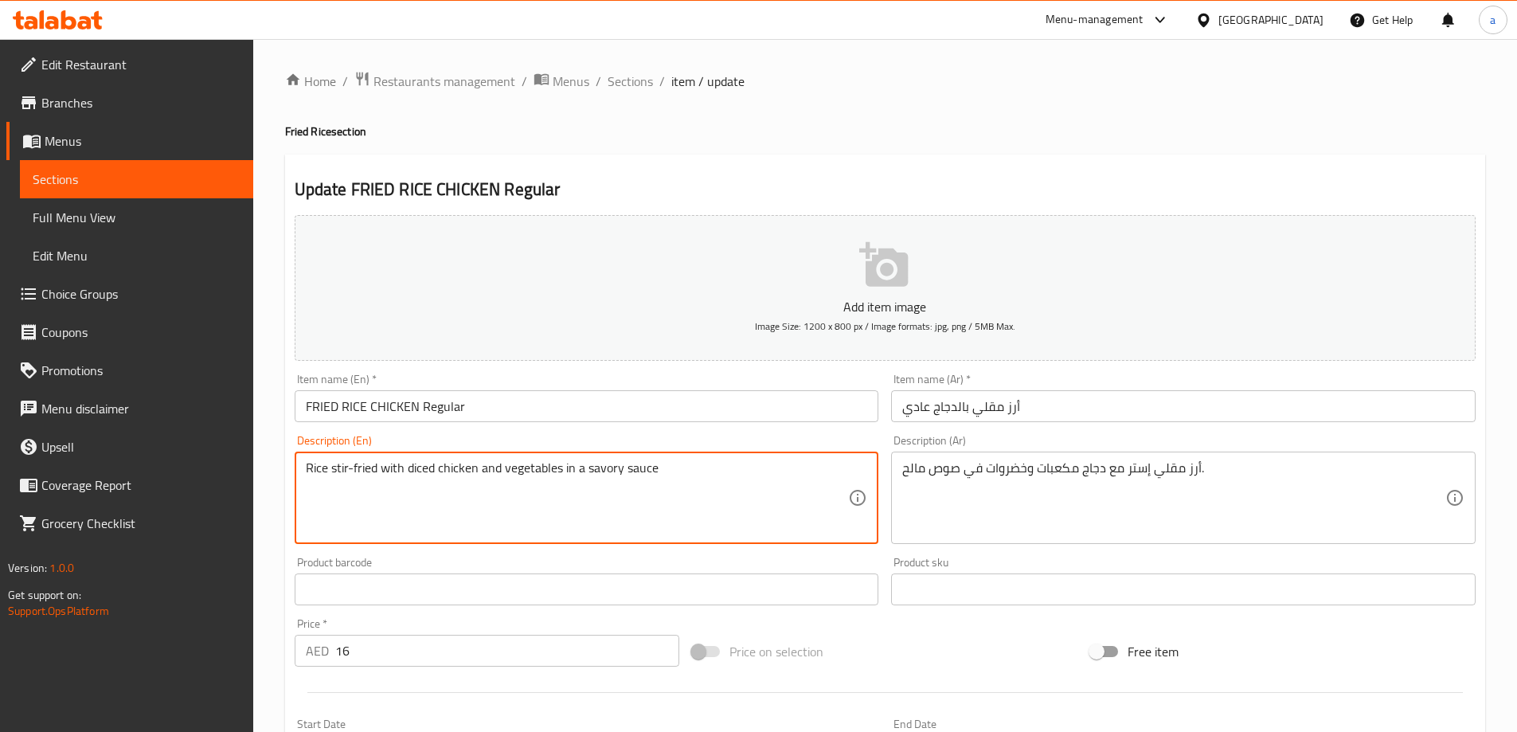
click at [429, 473] on textarea "Rice stir-fried with diced chicken and vegetables in a savory sauce" at bounding box center [577, 498] width 543 height 76
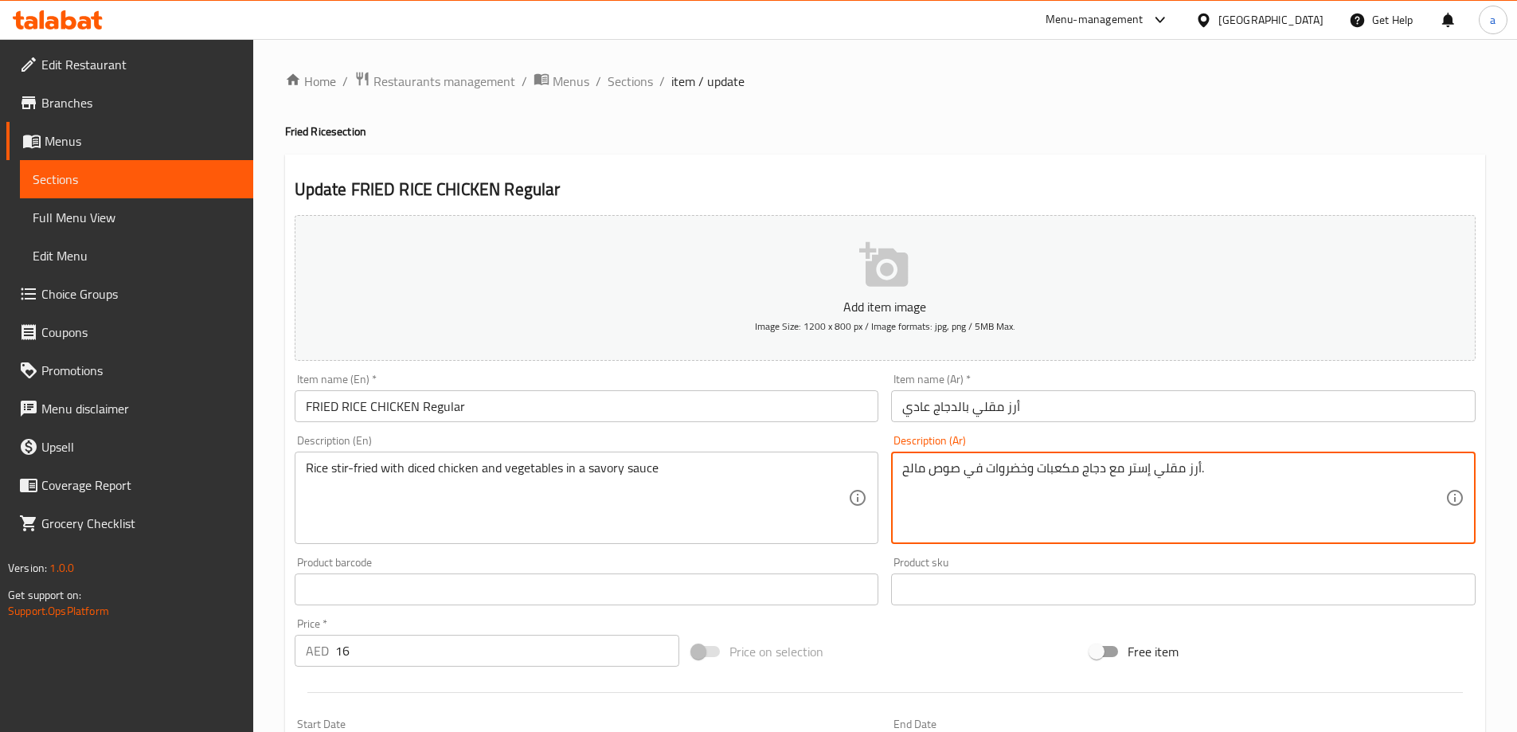
drag, startPoint x: 1124, startPoint y: 475, endPoint x: 1145, endPoint y: 484, distance: 22.5
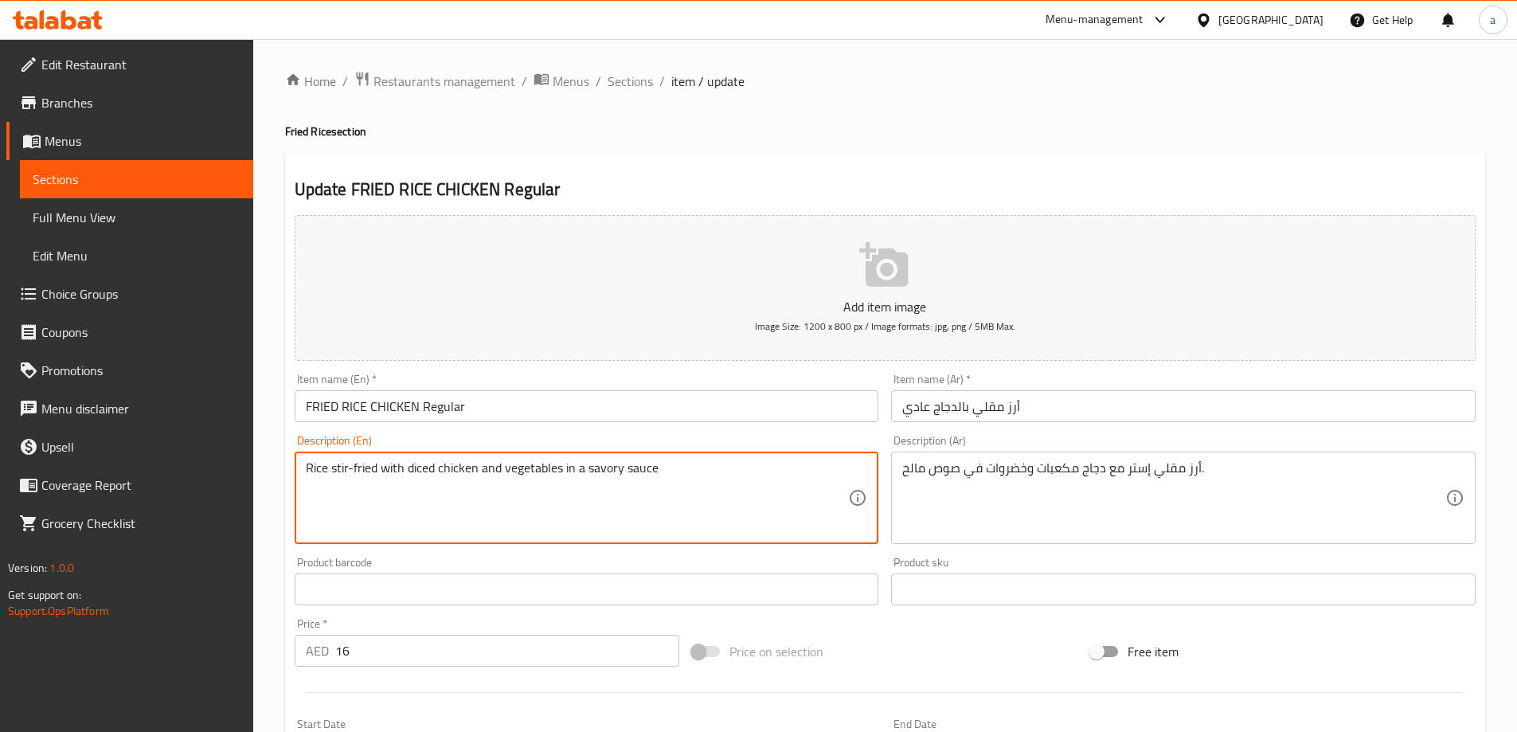
drag, startPoint x: 383, startPoint y: 473, endPoint x: 332, endPoint y: 464, distance: 51.7
click at [332, 464] on textarea "Rice stir-fried with diced chicken and vegetables in a savory sauce" at bounding box center [577, 498] width 543 height 76
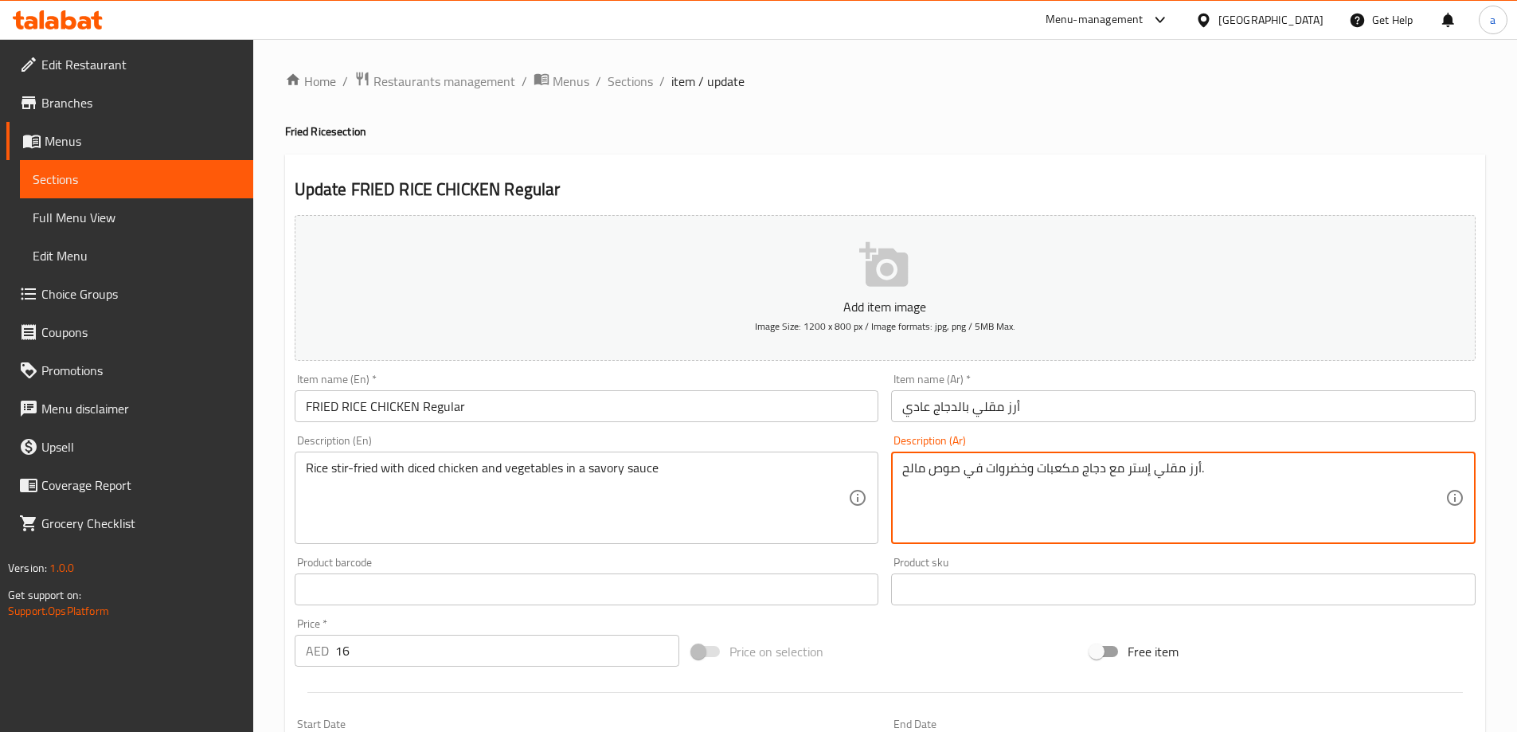
click at [1134, 476] on textarea "أرز مقلي إستر مع دجاج مكعبات وخضروات في صوص مالح." at bounding box center [1174, 498] width 543 height 76
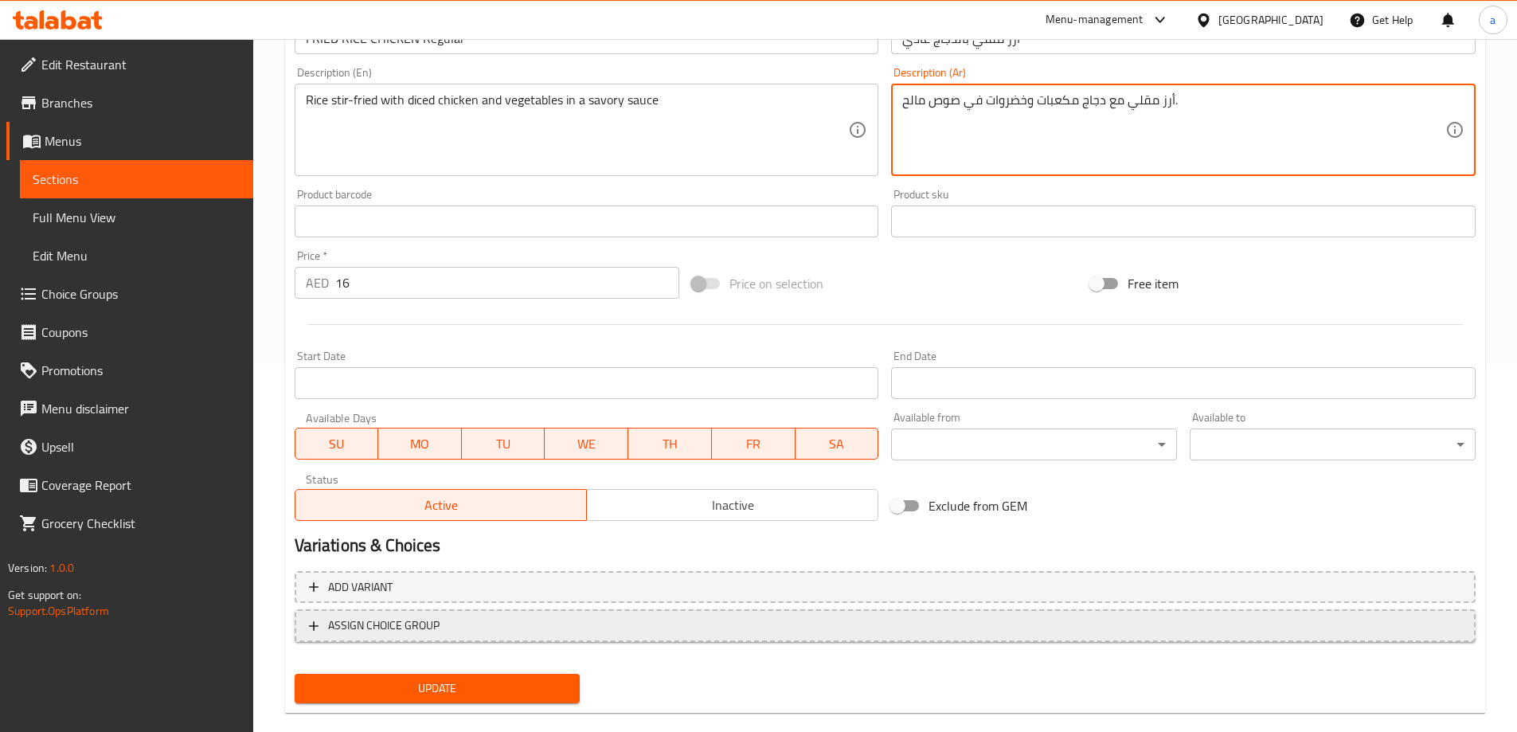
scroll to position [394, 0]
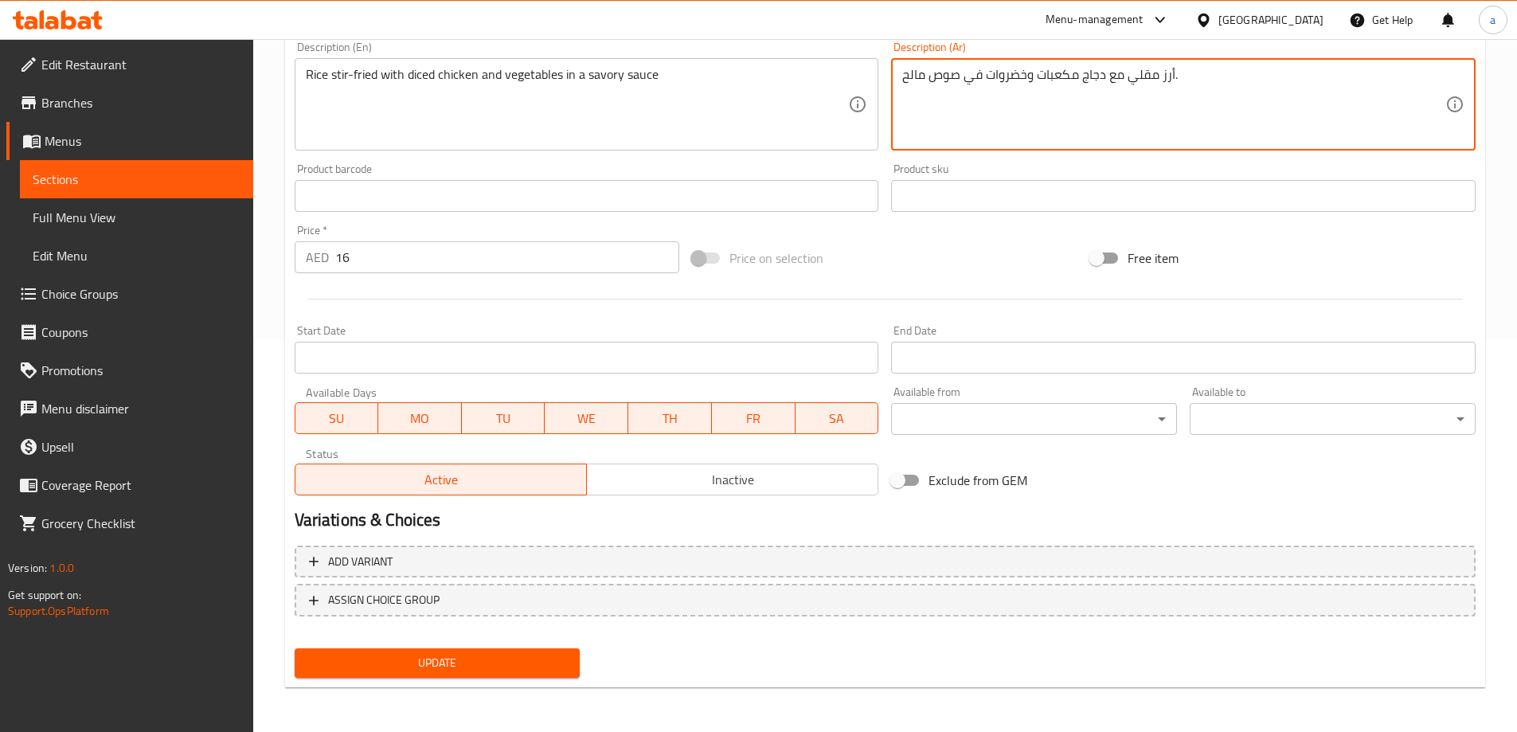
type textarea "أرز مقلي مع دجاج مكعبات وخضروات في صوص مالح."
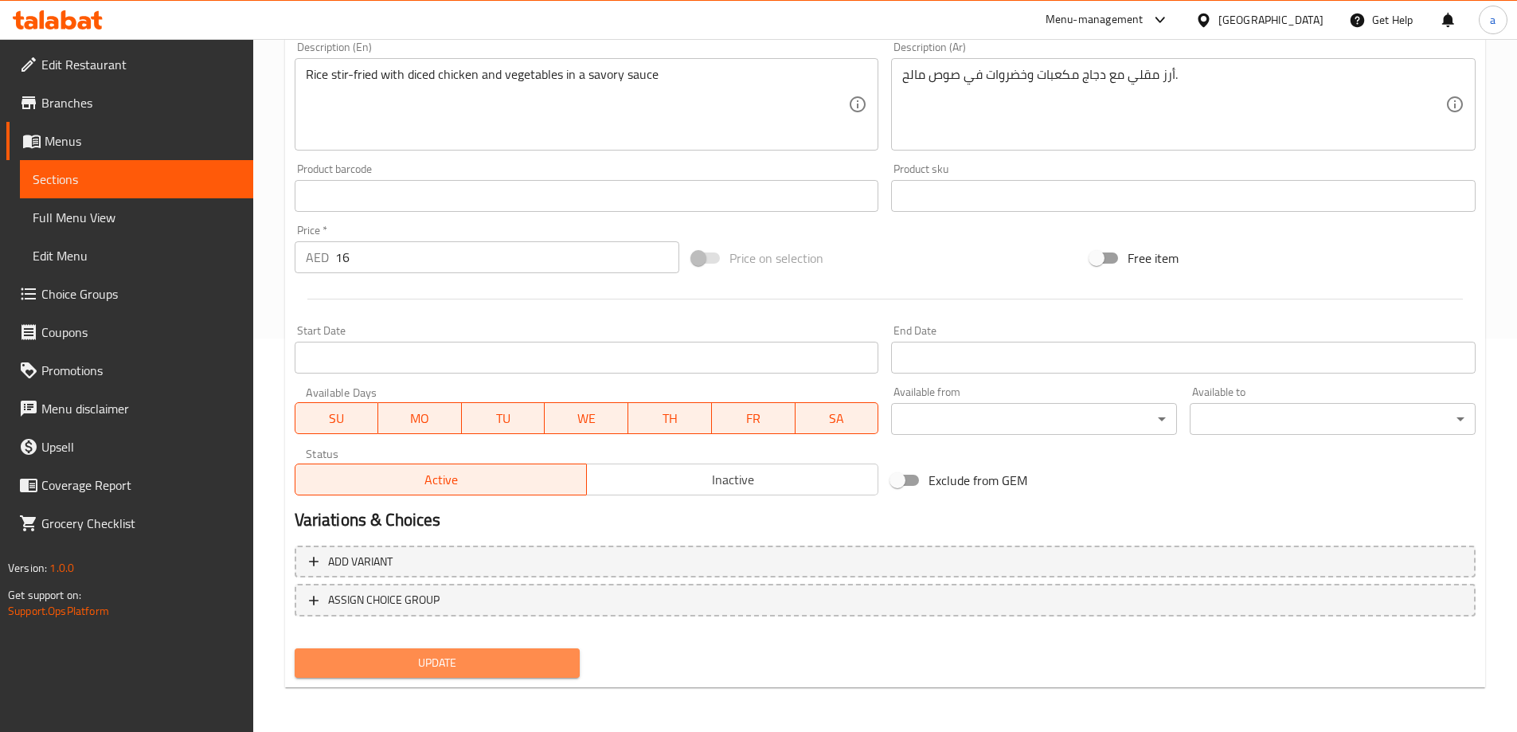
click at [429, 648] on button "Update" at bounding box center [438, 662] width 286 height 29
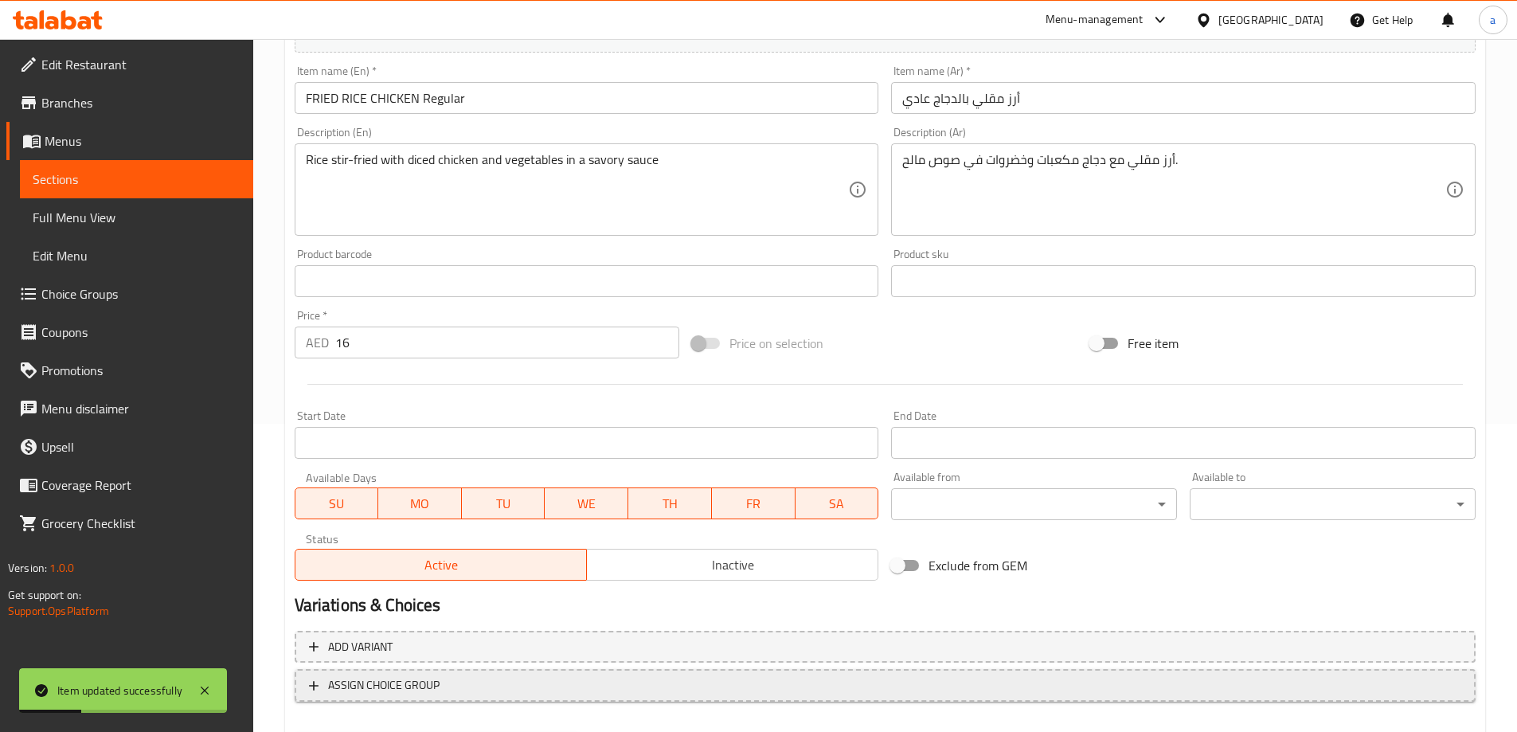
scroll to position [0, 0]
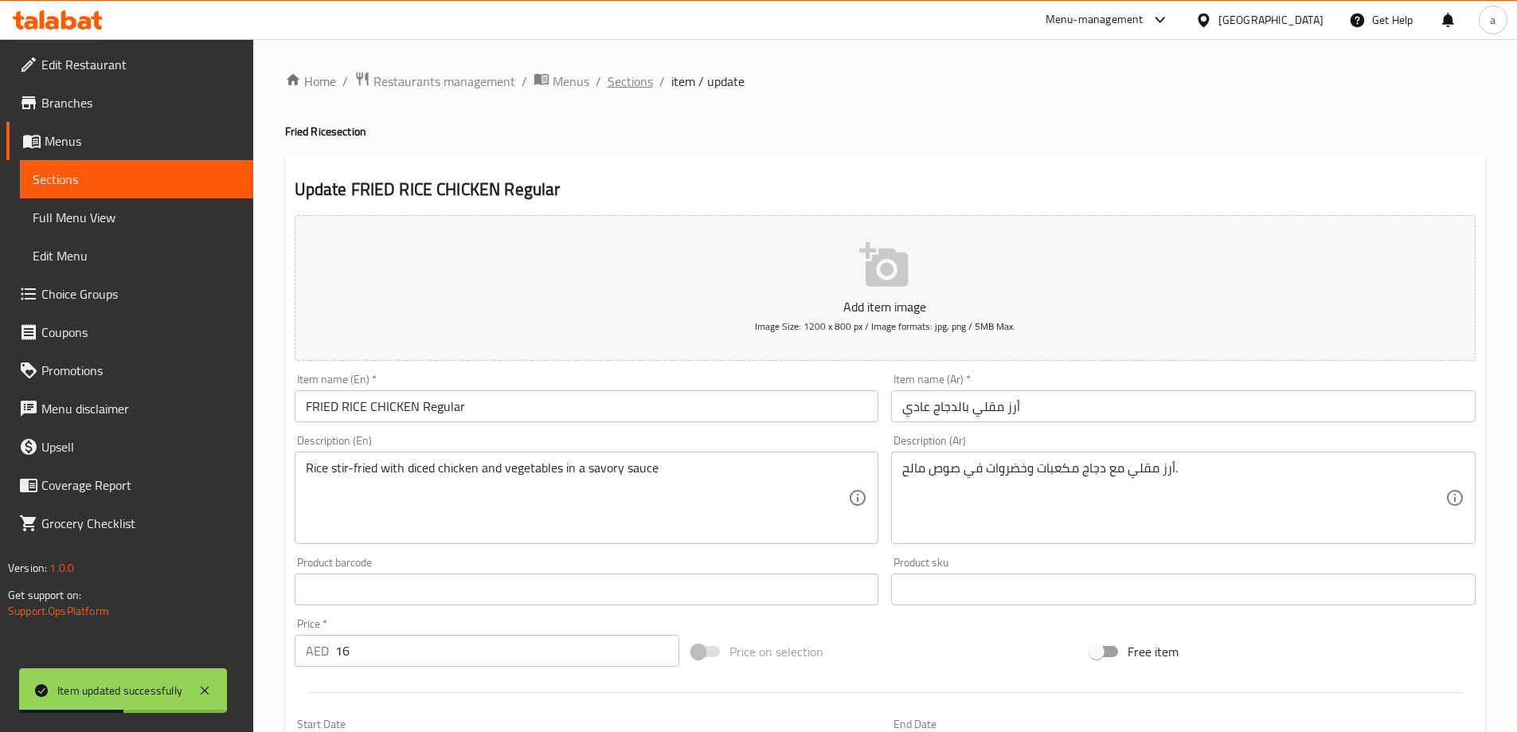
click at [631, 73] on span "Sections" at bounding box center [630, 81] width 45 height 19
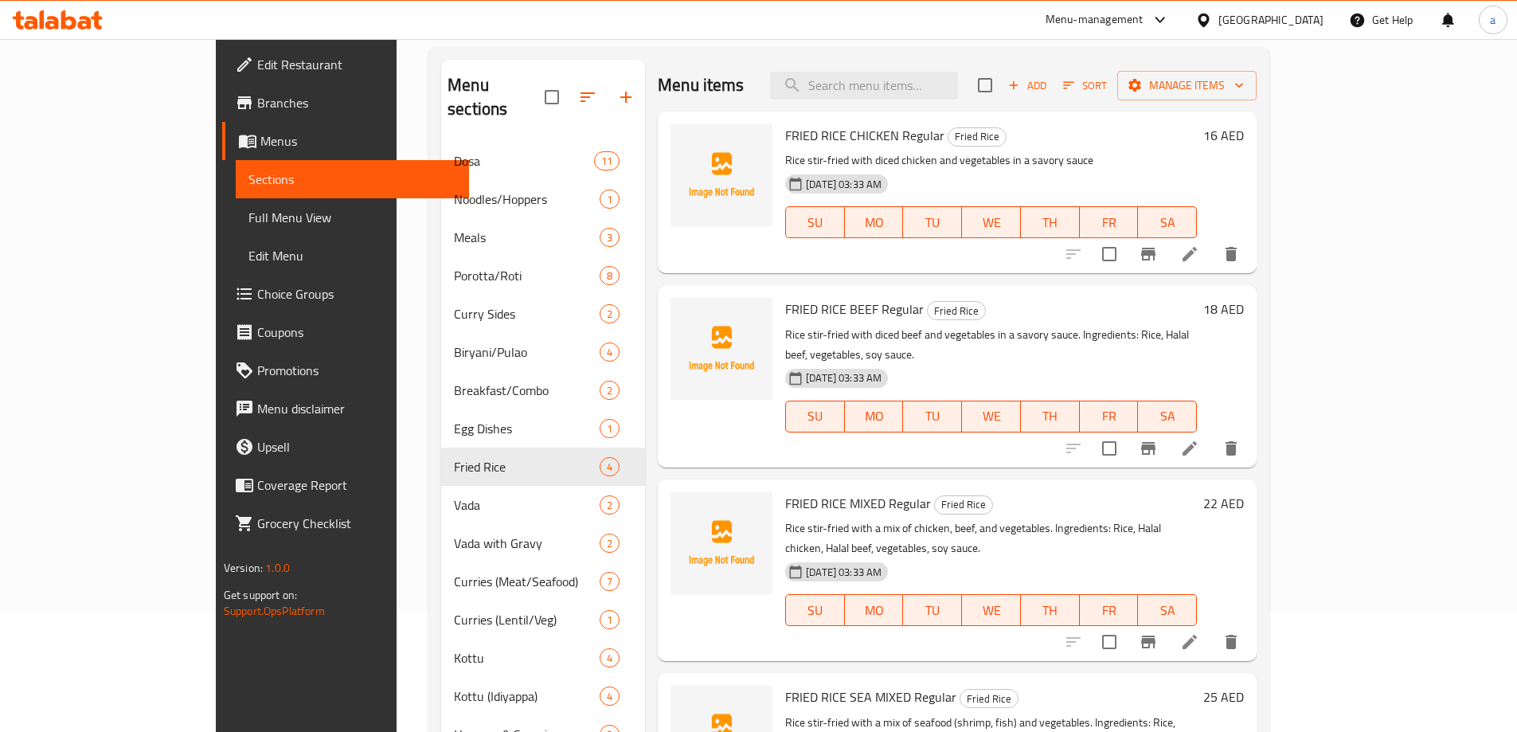
scroll to position [80, 0]
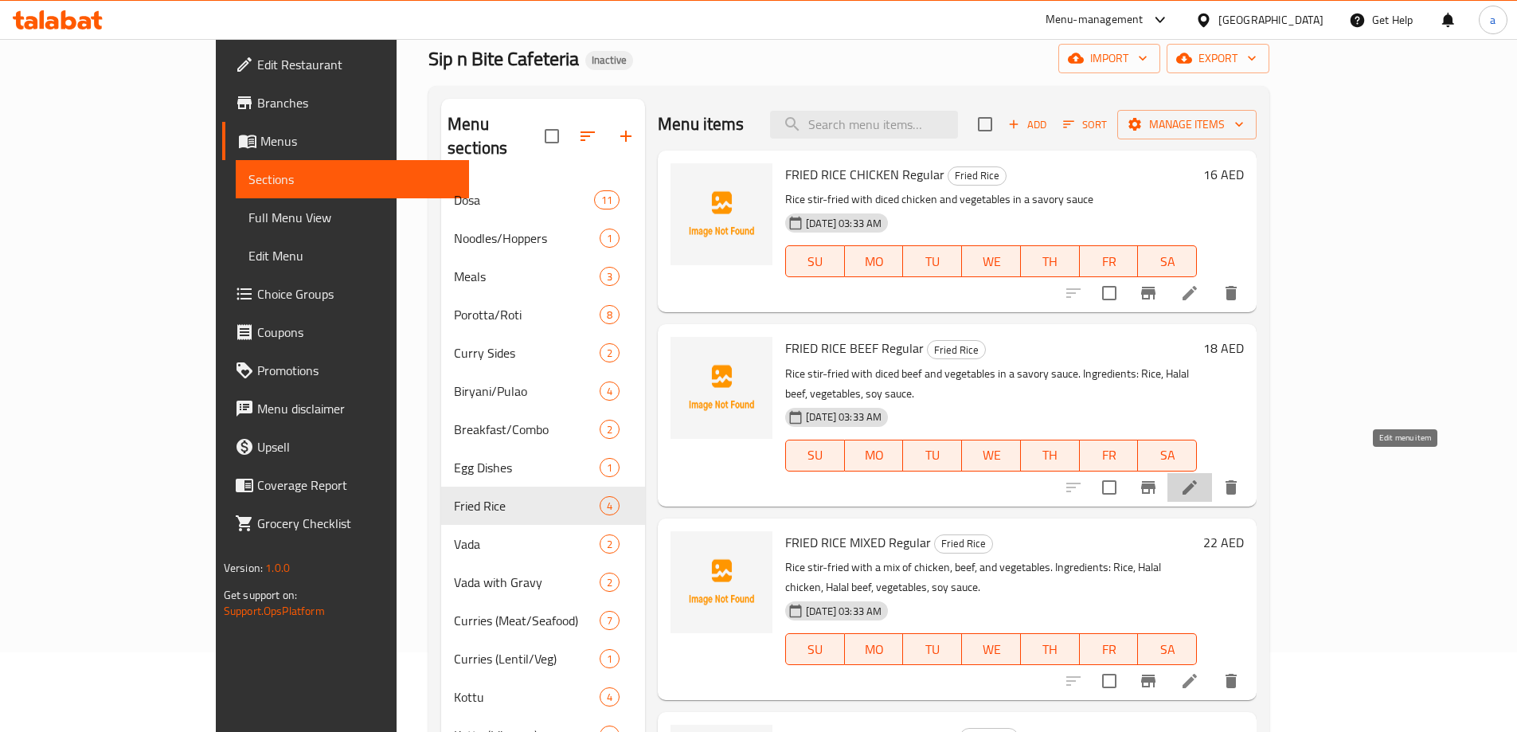
click at [1200, 478] on icon at bounding box center [1190, 487] width 19 height 19
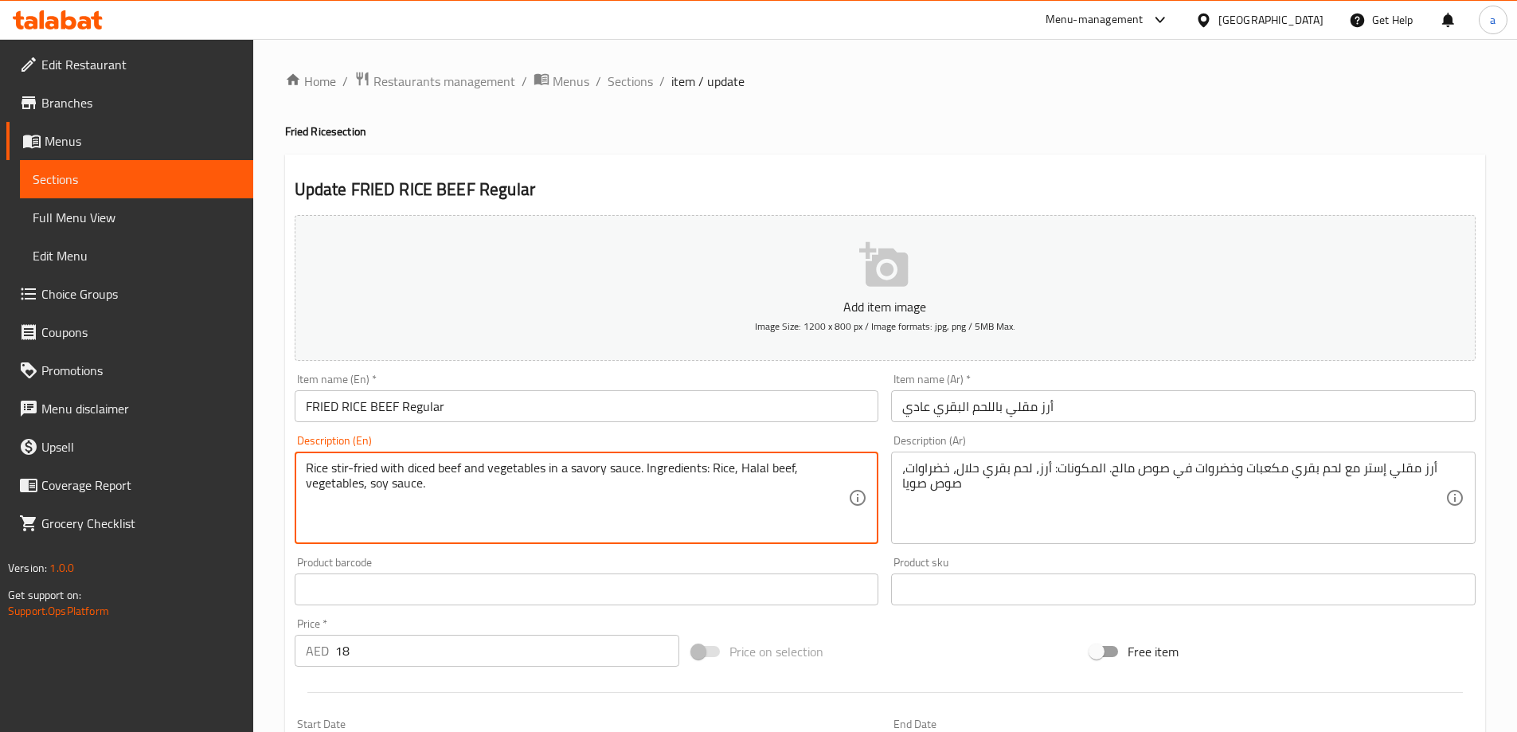
drag, startPoint x: 660, startPoint y: 493, endPoint x: 639, endPoint y: 469, distance: 32.2
type textarea "Rice stir-fried with diced beef and vegetables in a savory sauce"
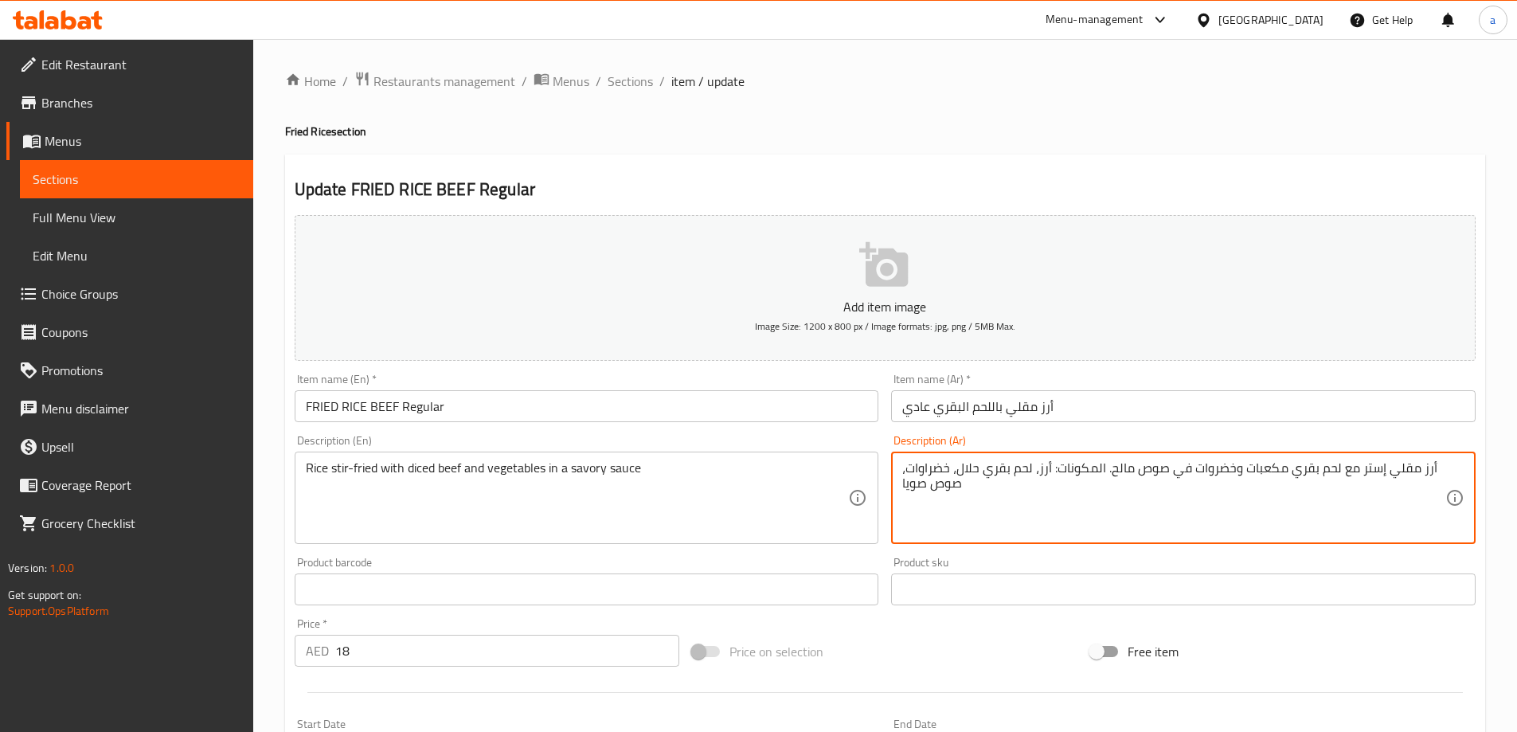
drag, startPoint x: 1096, startPoint y: 508, endPoint x: 1111, endPoint y: 476, distance: 35.3
click at [1161, 475] on textarea "أرز مقلي إستر مع لحم بقري مكعبات وخضروات في صوص مالح" at bounding box center [1174, 498] width 543 height 76
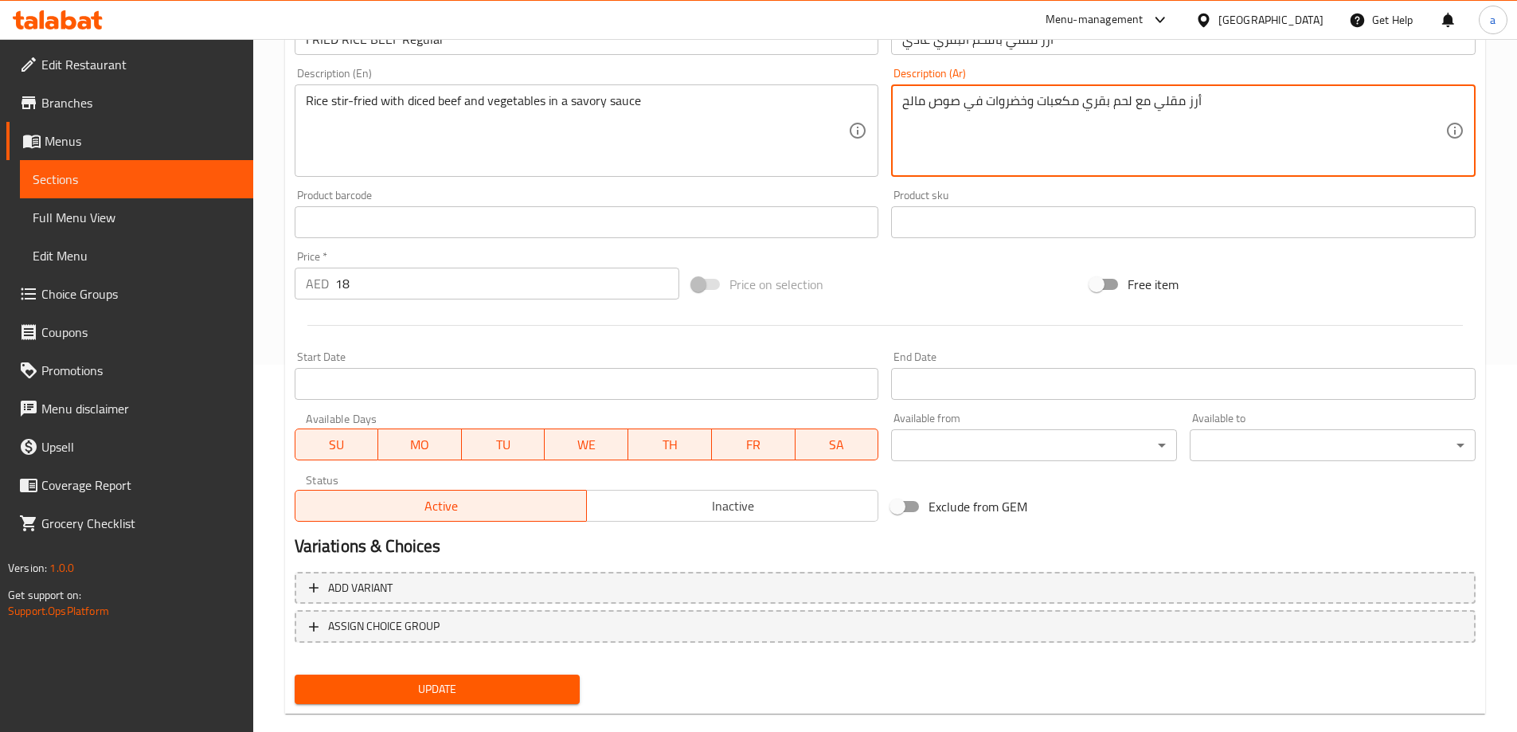
scroll to position [394, 0]
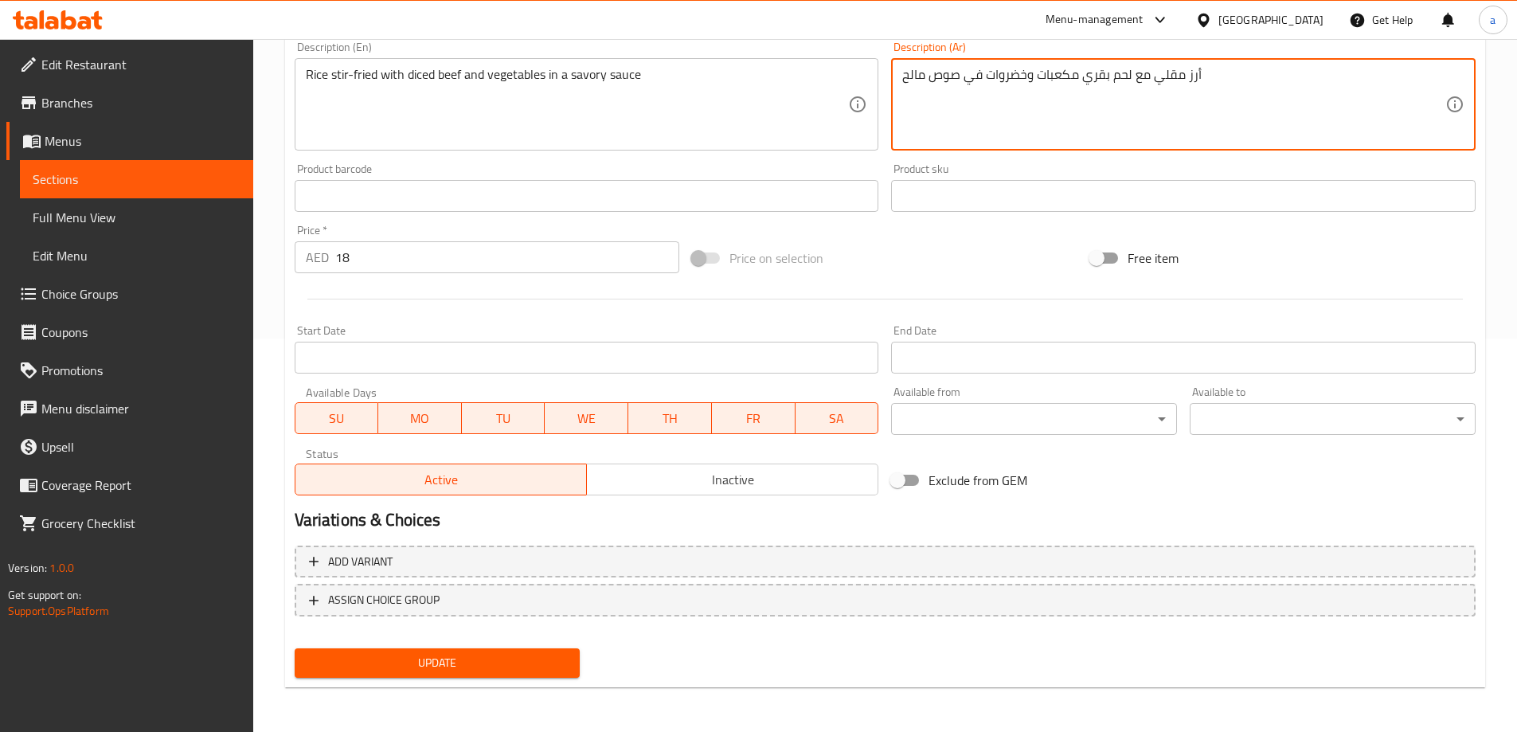
type textarea "أرز مقلي مع لحم بقري مكعبات وخضروات في صوص مالح"
click at [534, 664] on span "Update" at bounding box center [437, 663] width 260 height 20
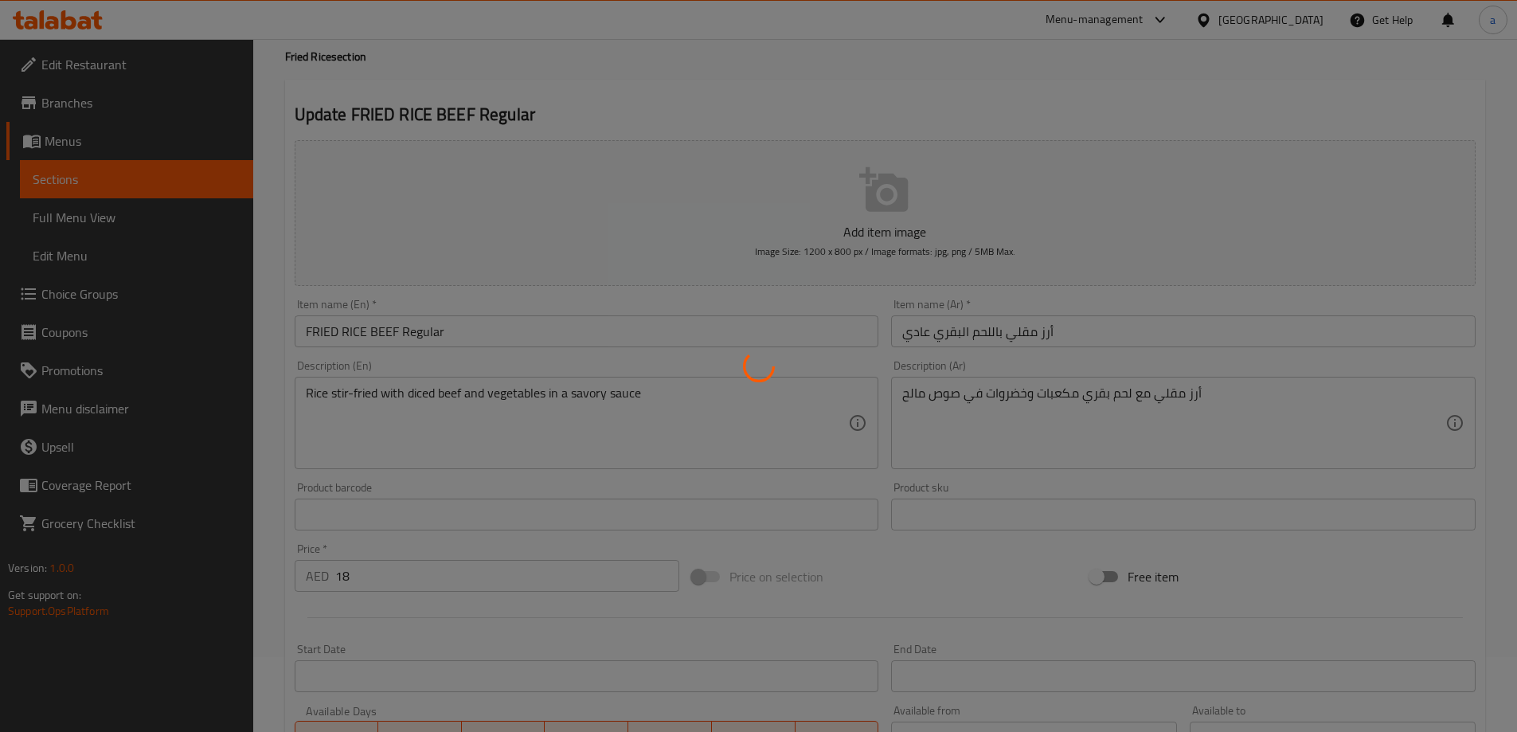
scroll to position [0, 0]
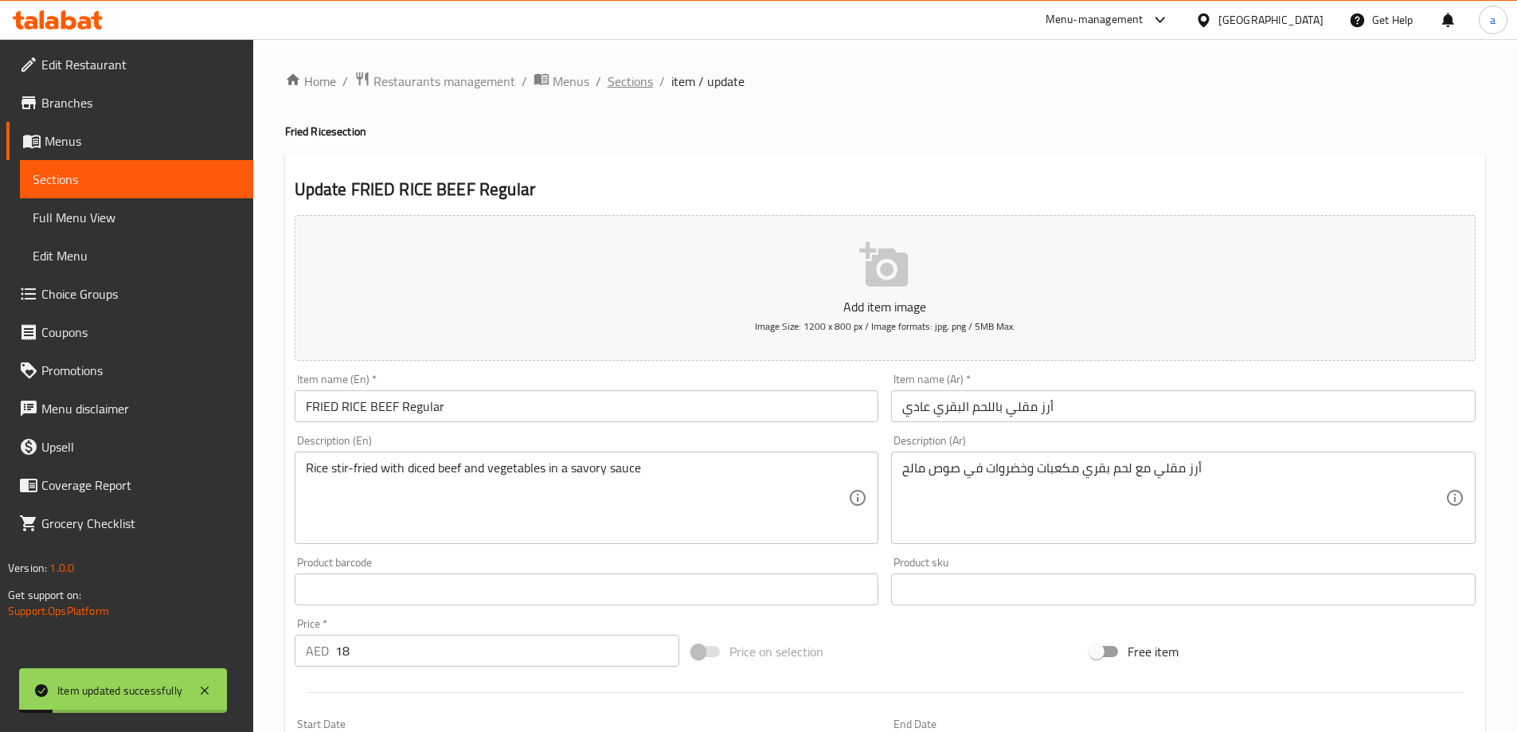
click at [619, 77] on span "Sections" at bounding box center [630, 81] width 45 height 19
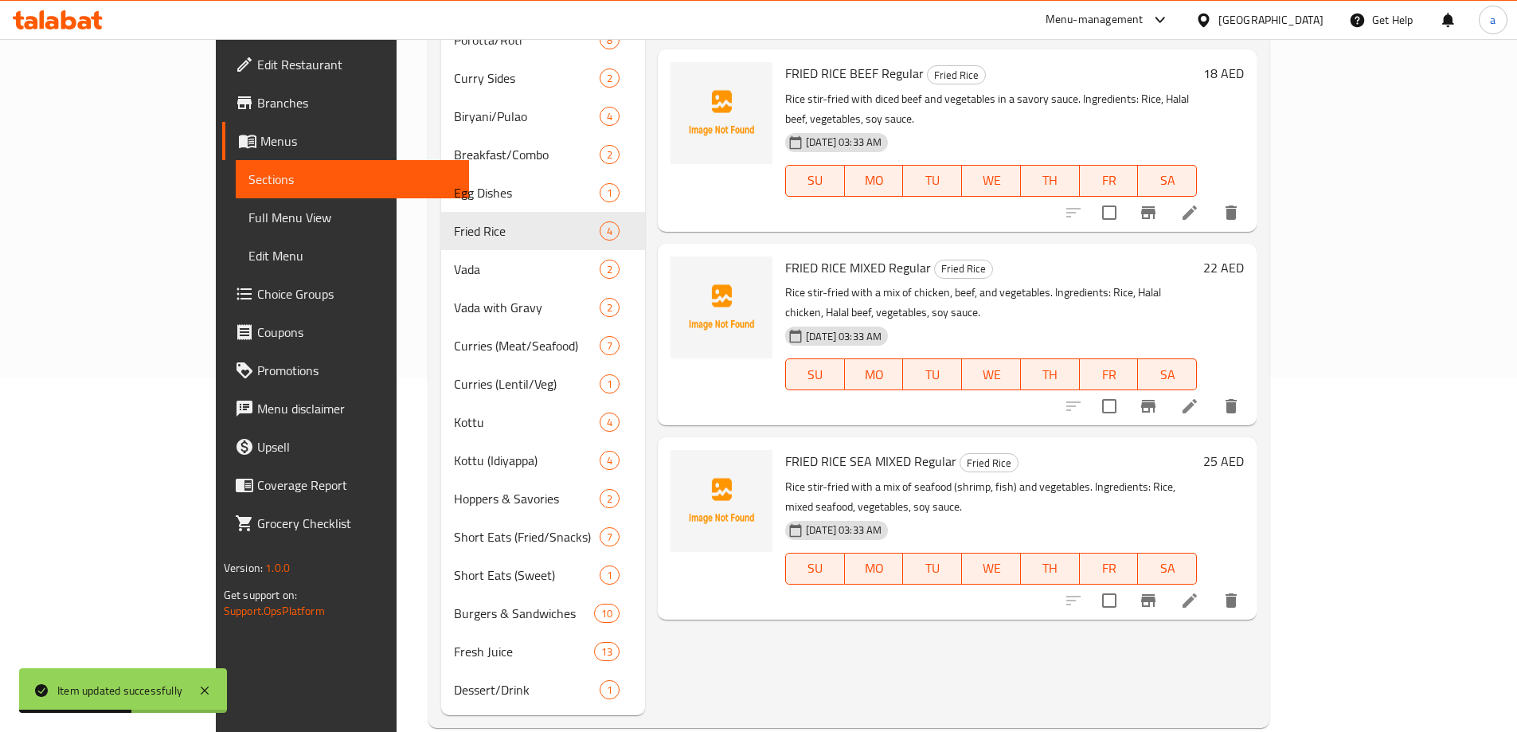
scroll to position [358, 0]
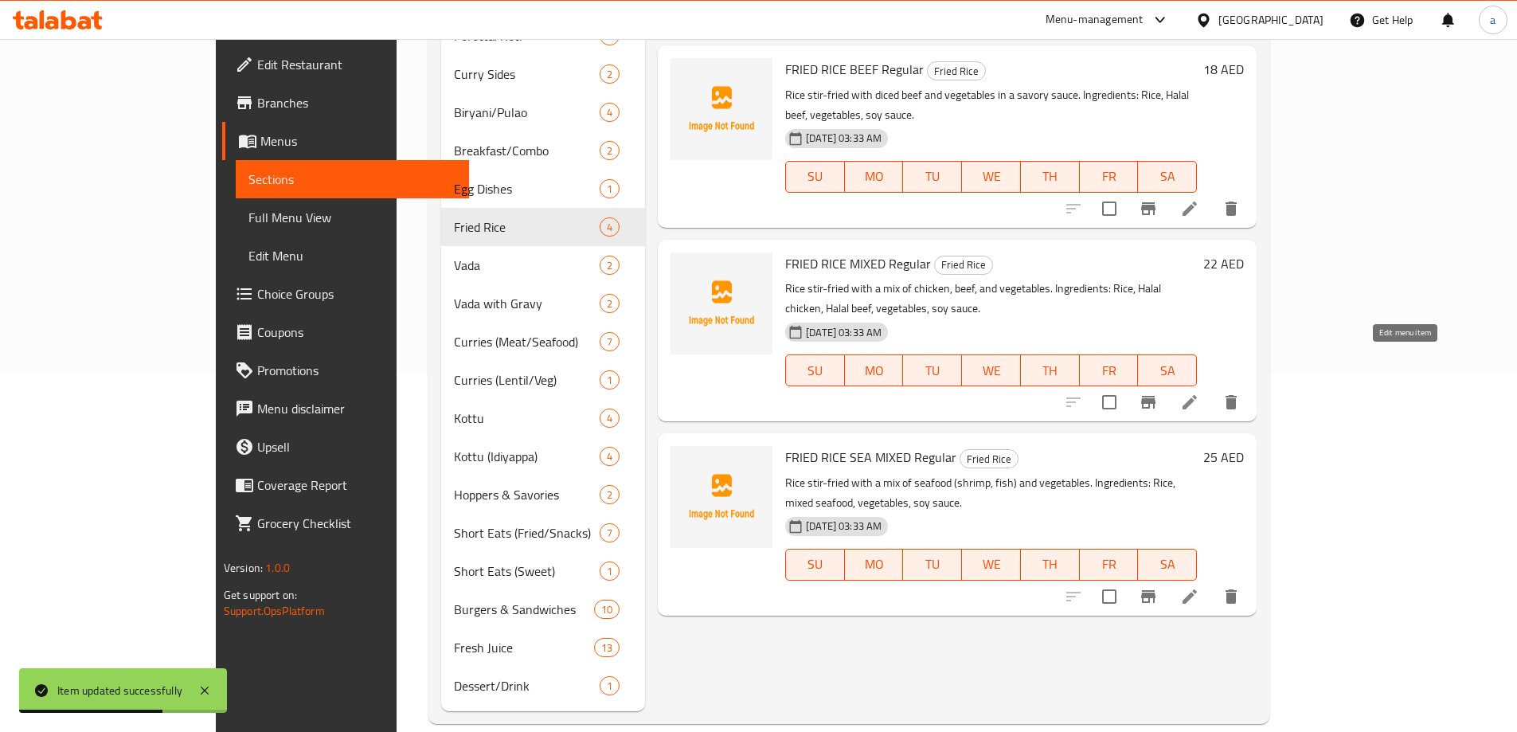
click at [1200, 393] on icon at bounding box center [1190, 402] width 19 height 19
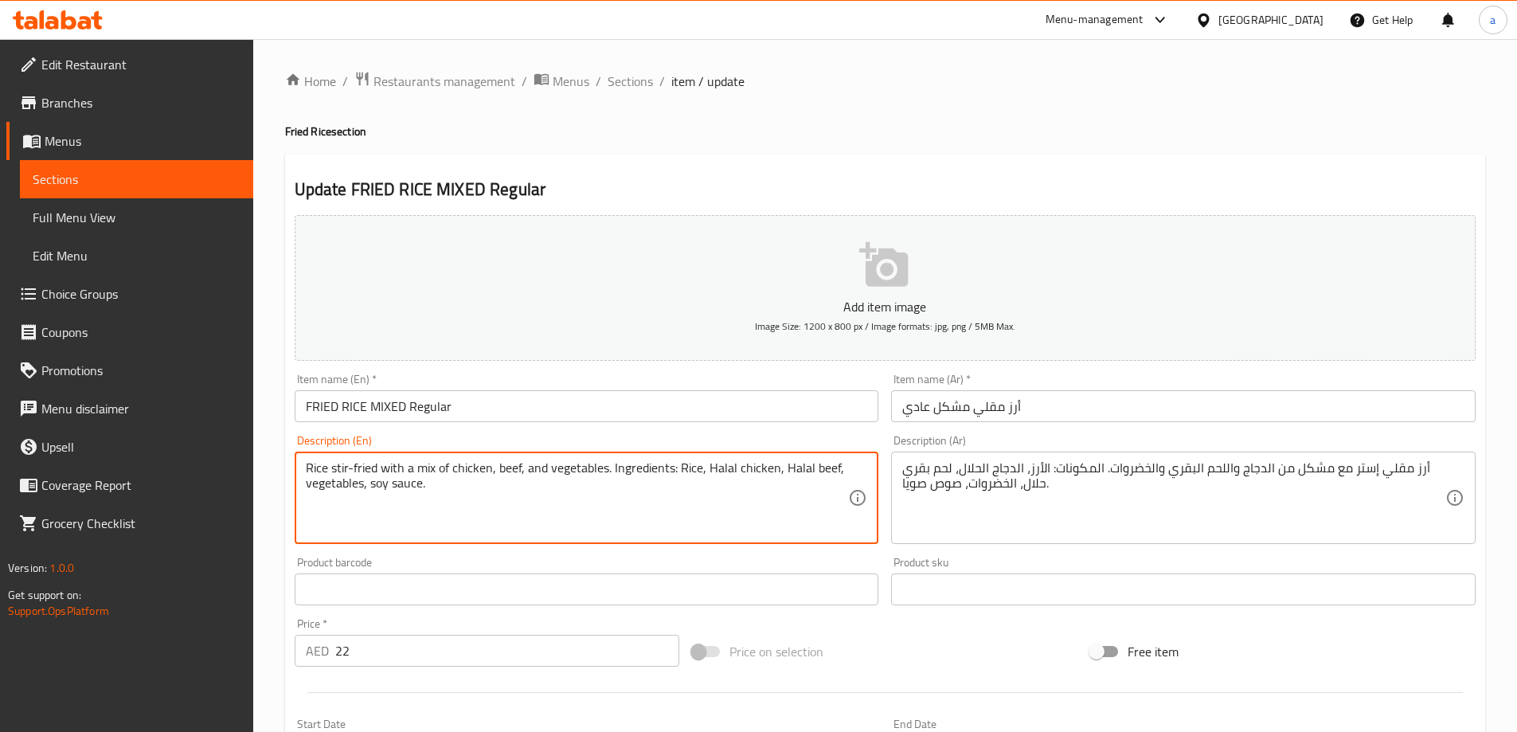
drag, startPoint x: 596, startPoint y: 502, endPoint x: 611, endPoint y: 476, distance: 30.3
type textarea "Rice stir-fried with a mix of chicken, beef, and vegetables."
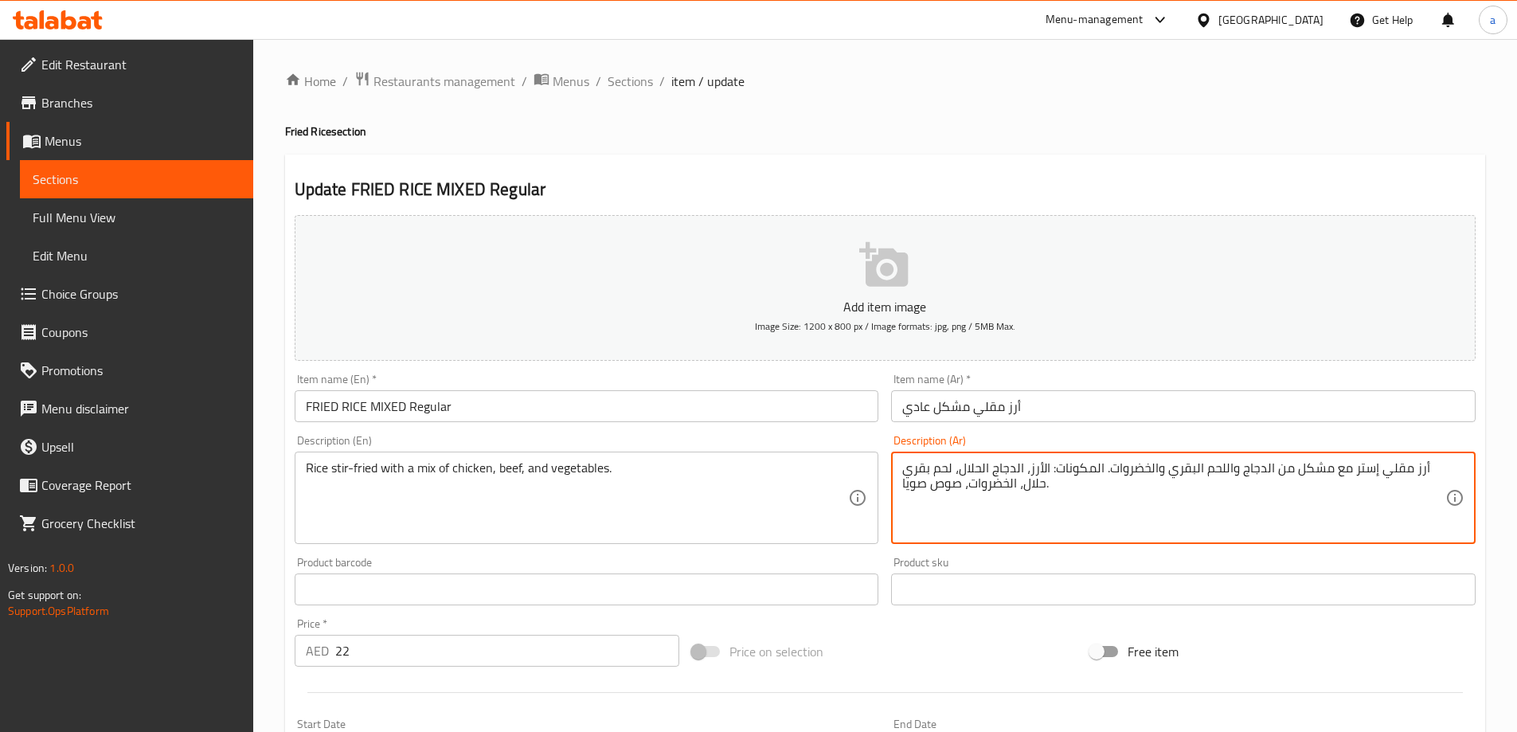
drag, startPoint x: 1098, startPoint y: 525, endPoint x: 1106, endPoint y: 472, distance: 53.2
click at [1155, 472] on textarea "أرز مقلي إستر مع مشكل من الدجاج واللحم البقري والخضروات." at bounding box center [1174, 498] width 543 height 76
type textarea "أرز مقلي مع مشكل من الدجاج واللحم البقري والخضروات."
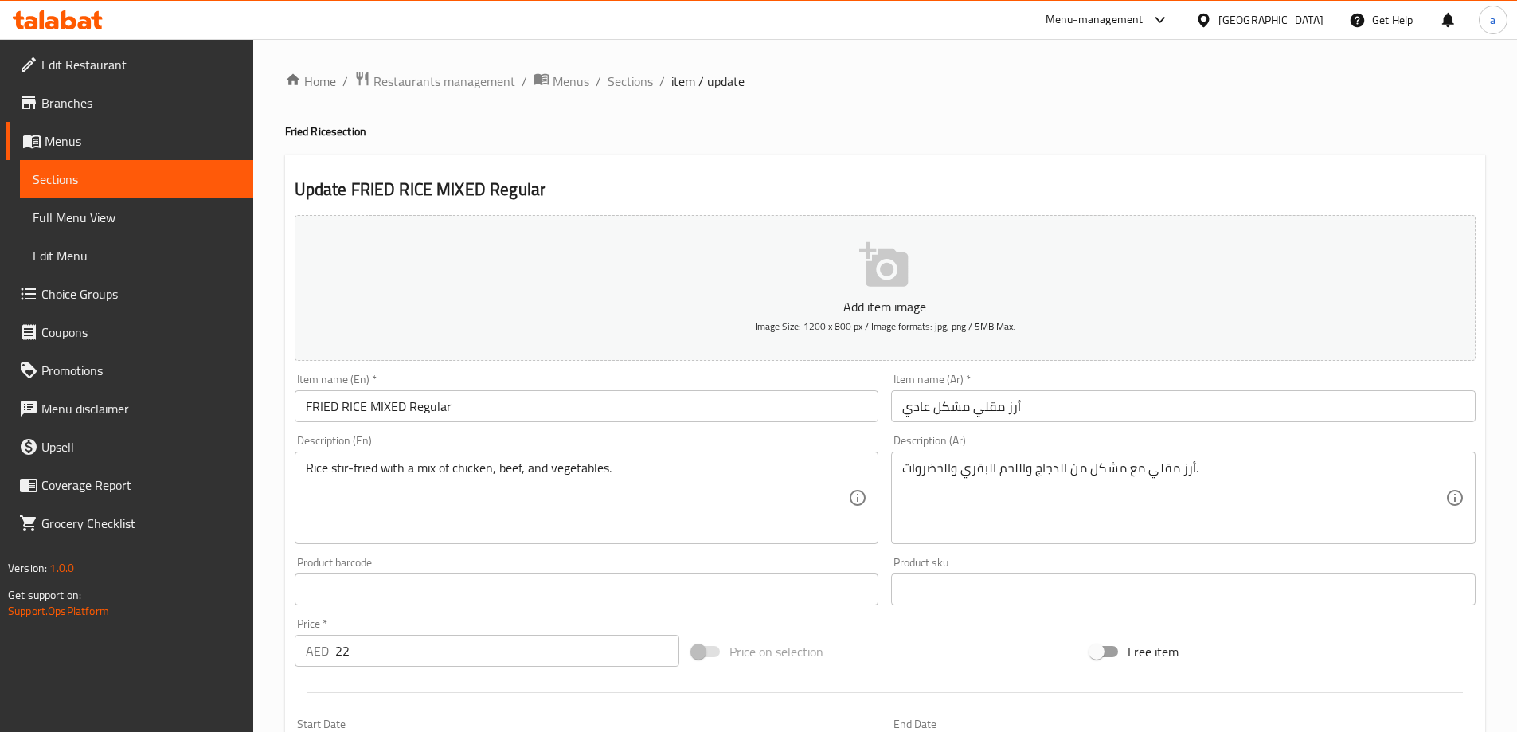
scroll to position [394, 0]
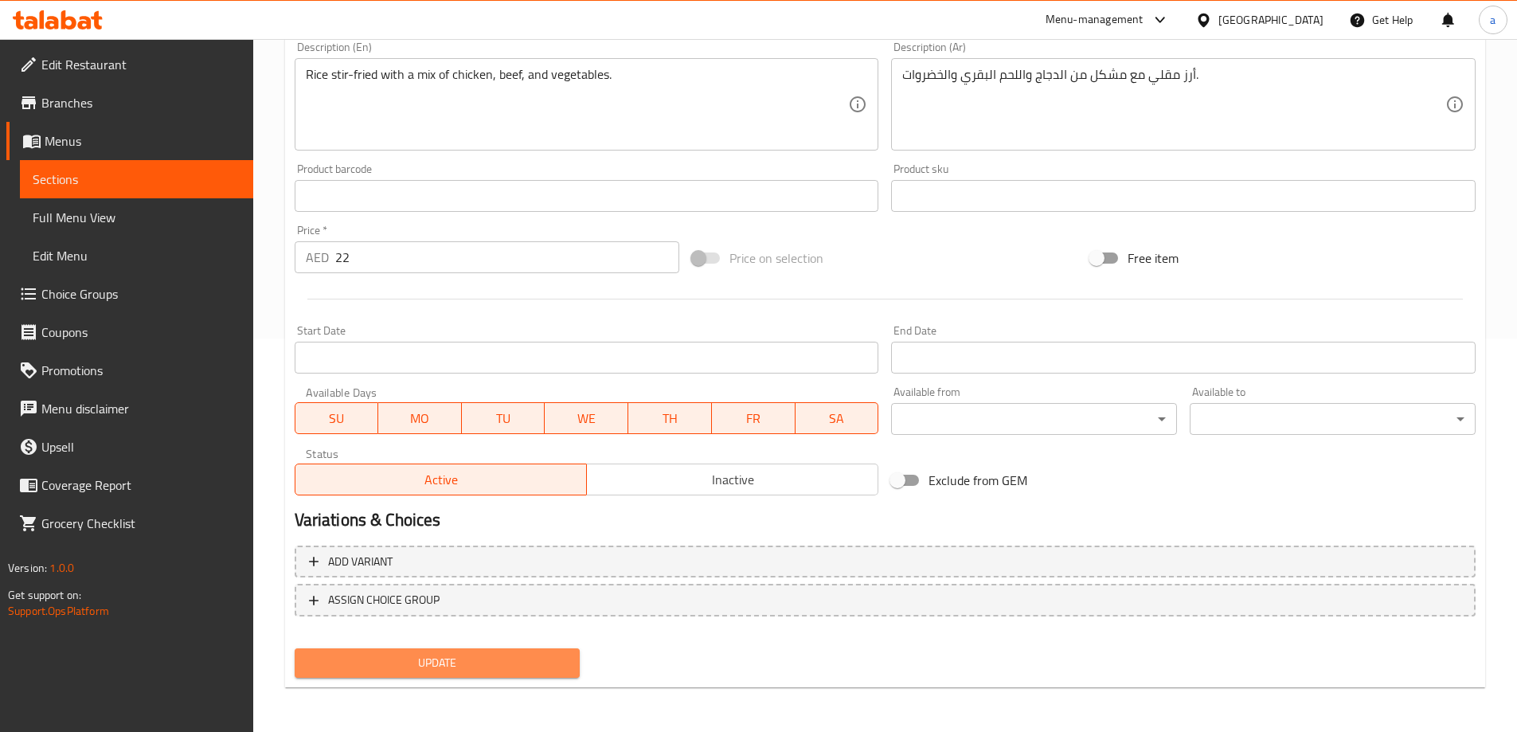
click at [405, 652] on button "Update" at bounding box center [438, 662] width 286 height 29
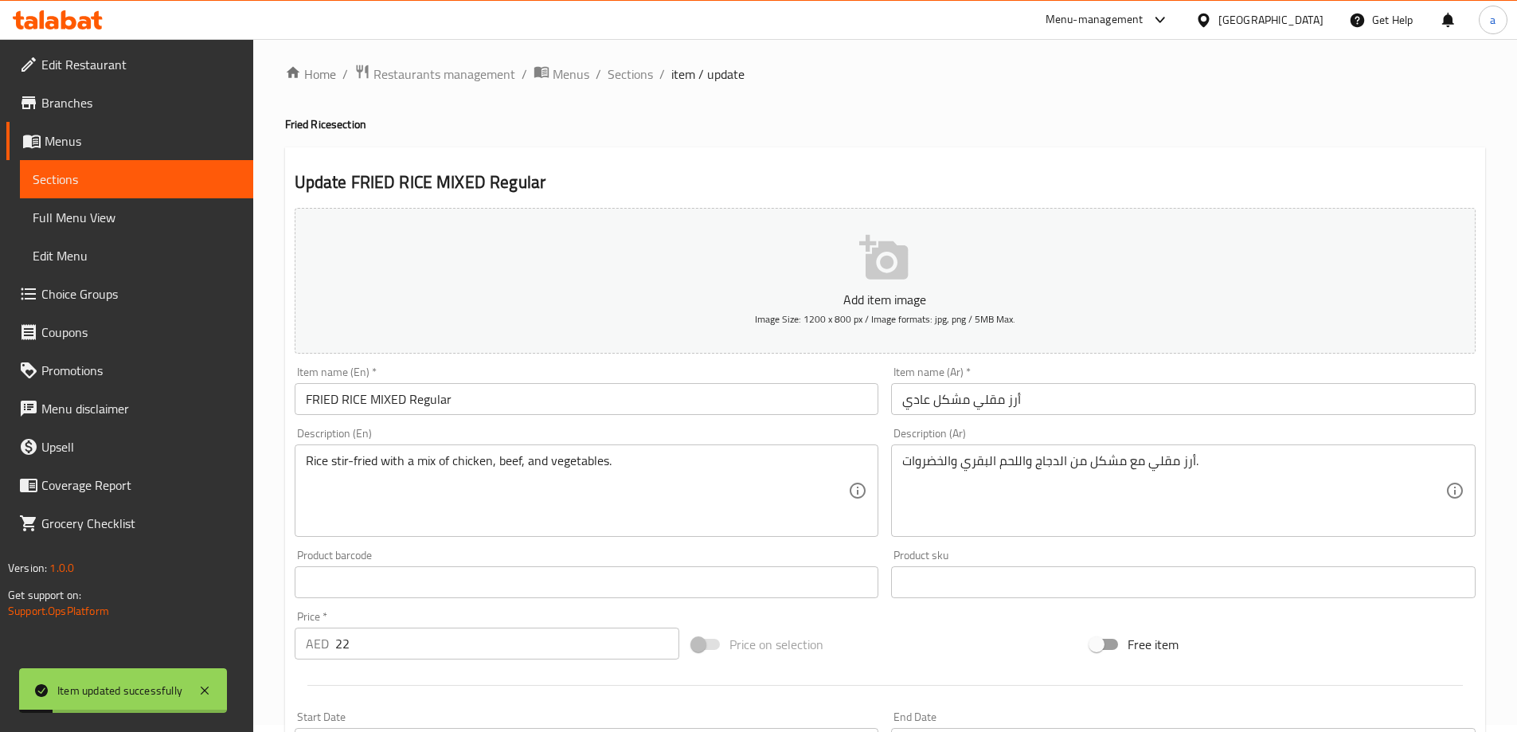
scroll to position [0, 0]
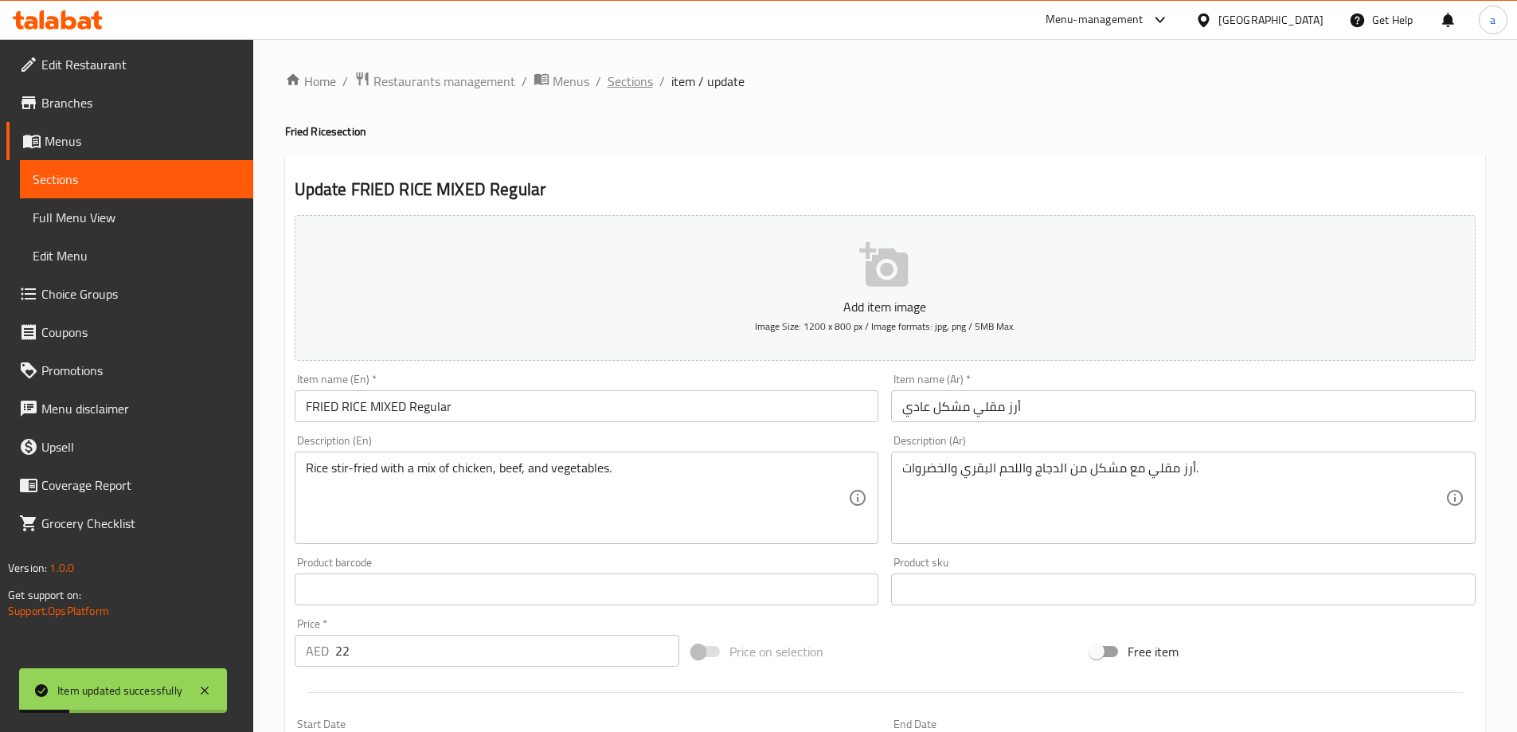
click at [624, 83] on span "Sections" at bounding box center [630, 81] width 45 height 19
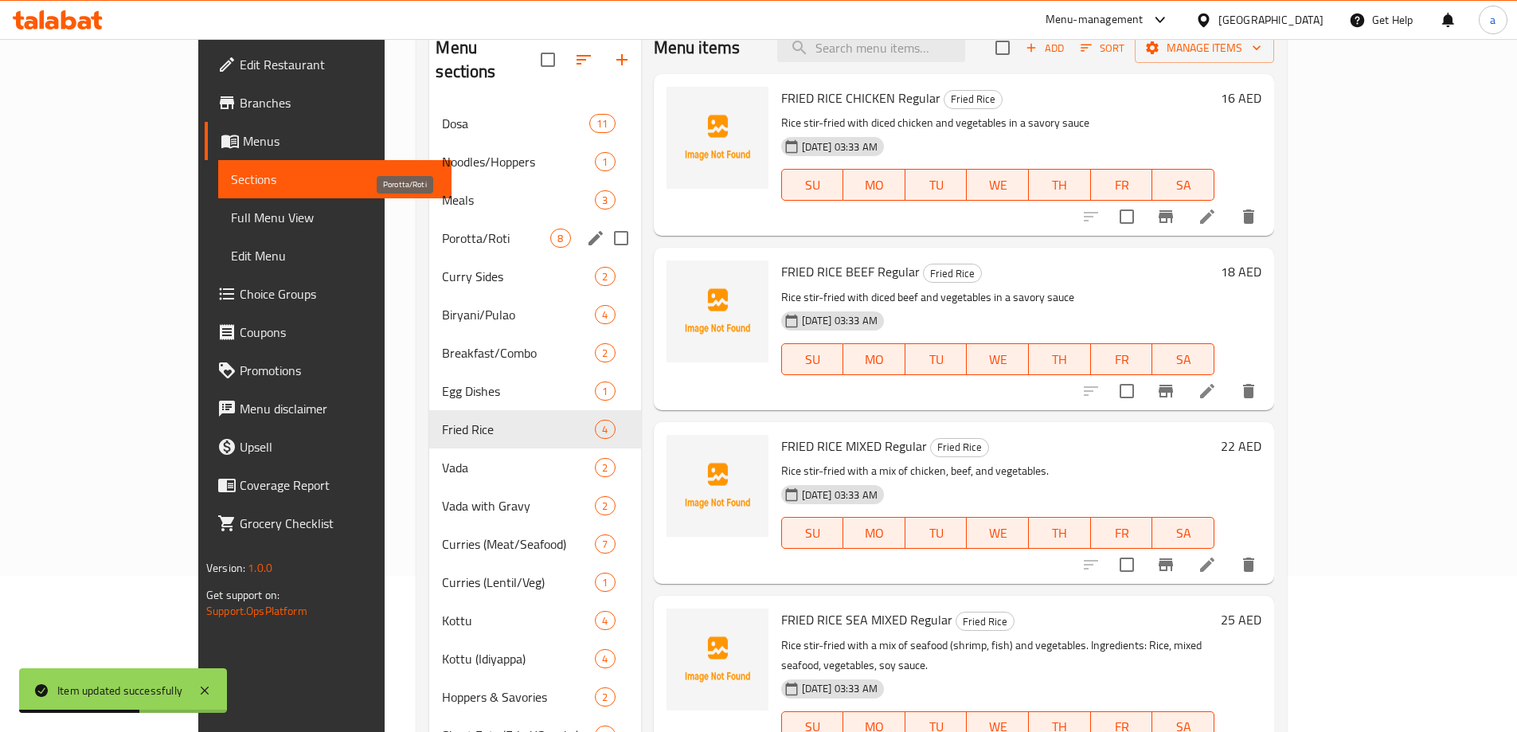
scroll to position [319, 0]
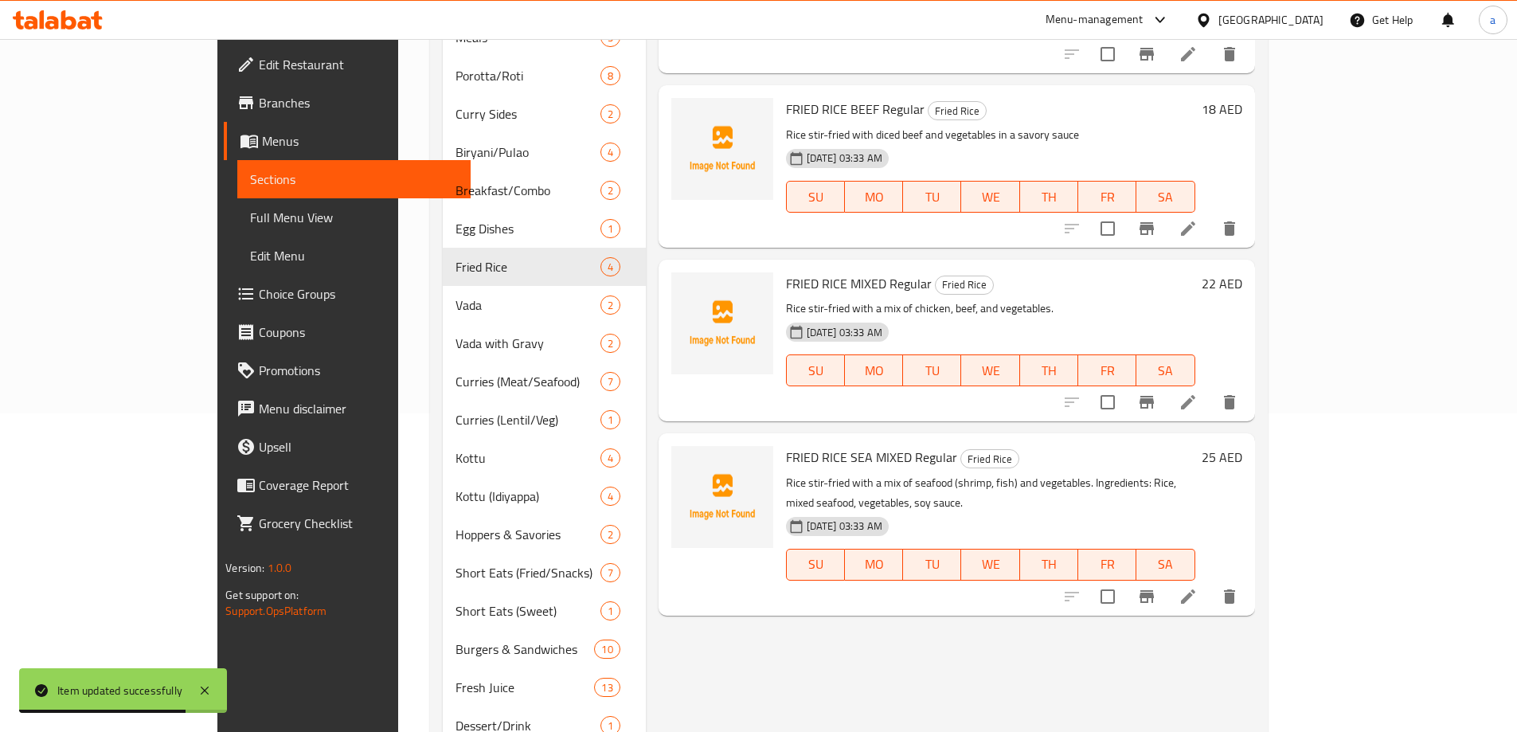
click at [1211, 582] on li at bounding box center [1188, 596] width 45 height 29
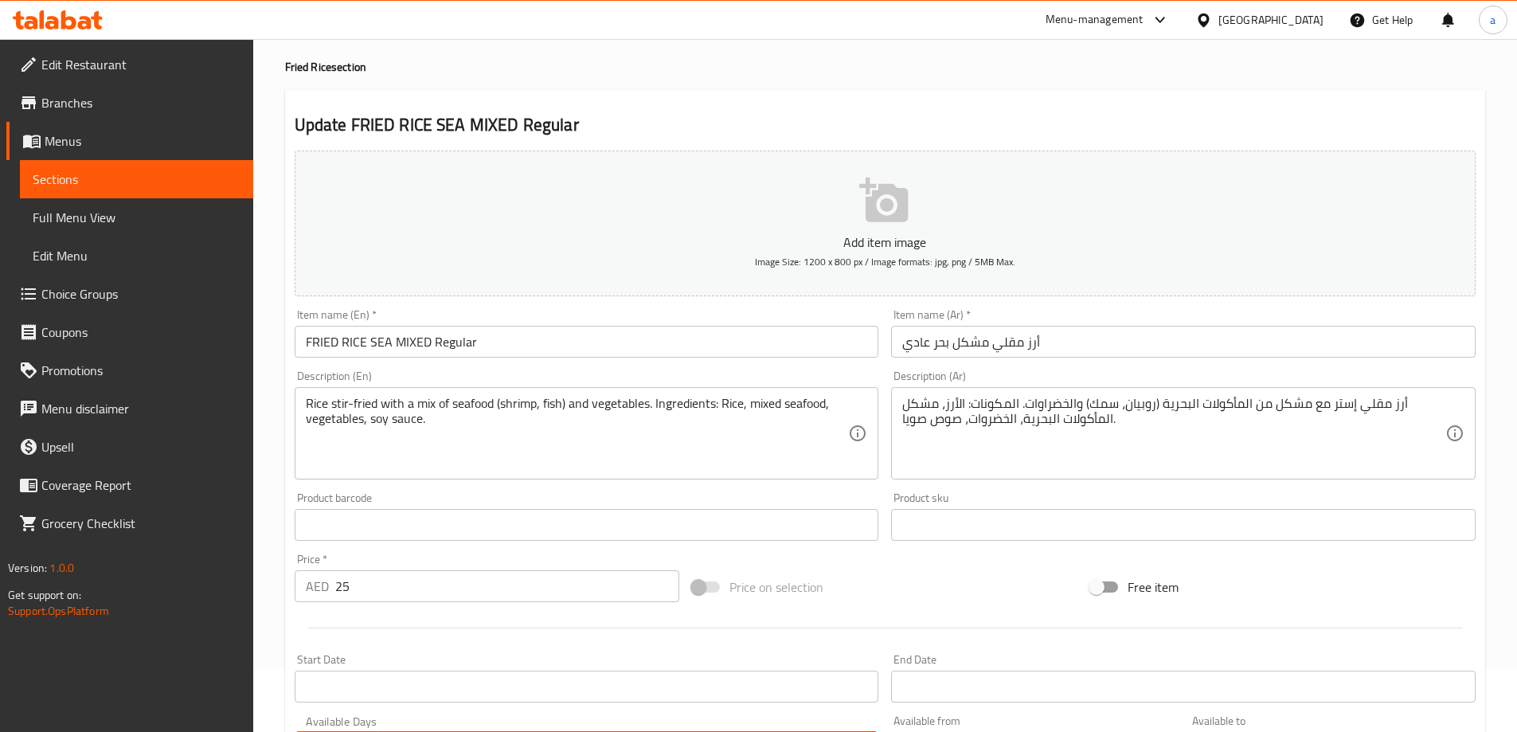
scroll to position [159, 0]
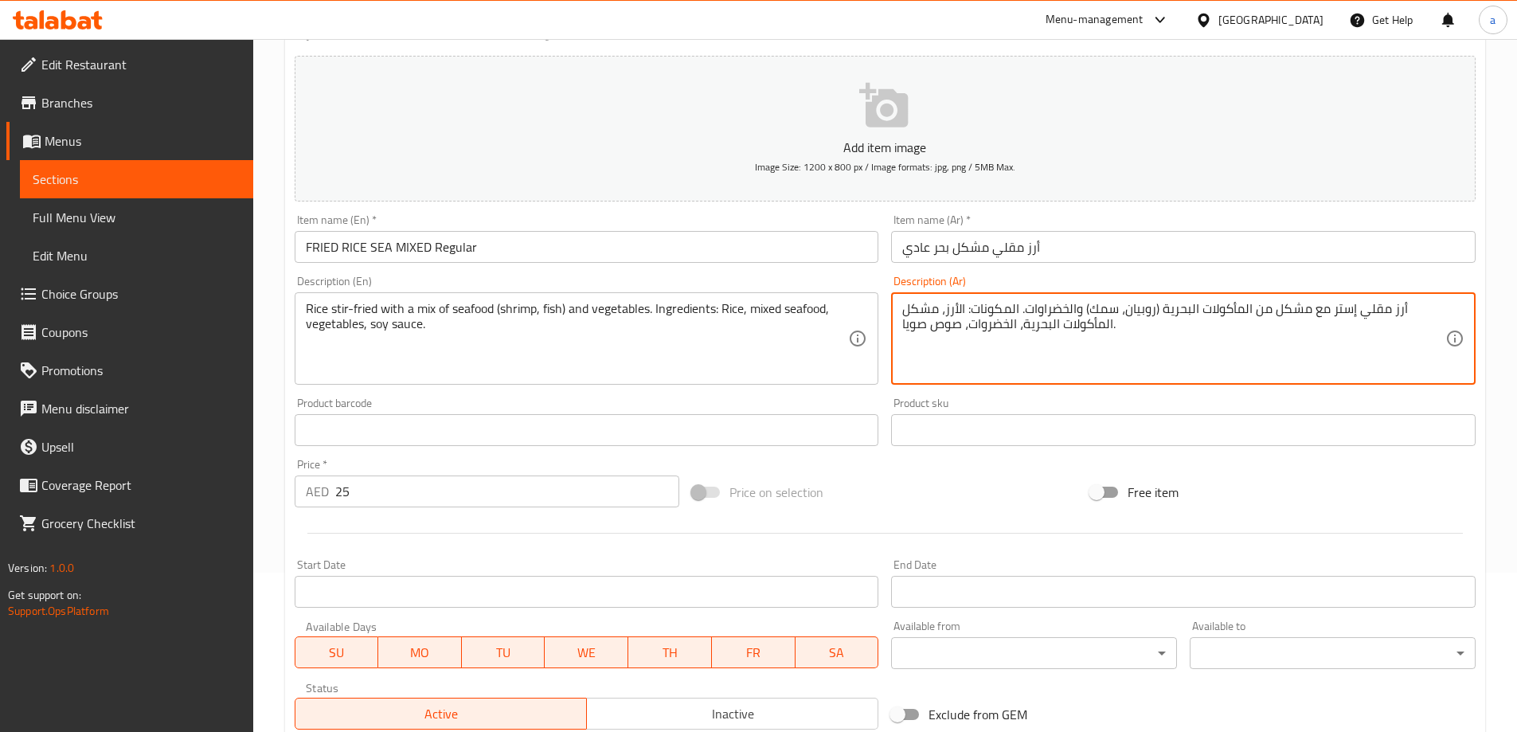
drag, startPoint x: 1111, startPoint y: 370, endPoint x: 1020, endPoint y: 328, distance: 100.9
click at [1018, 355] on textarea "أرز مقلي إستر مع مشكل من المأكولات البحرية (روبيان، سمك) والخضراوات. المكونات: …" at bounding box center [1174, 339] width 543 height 76
drag, startPoint x: 1018, startPoint y: 355, endPoint x: 1016, endPoint y: 314, distance: 41.5
click at [1016, 312] on textarea "أرز مقلي إستر مع مشكل من المأكولات البحرية (روبيان، سمك) والخضراوات. المكونات: …" at bounding box center [1174, 339] width 543 height 76
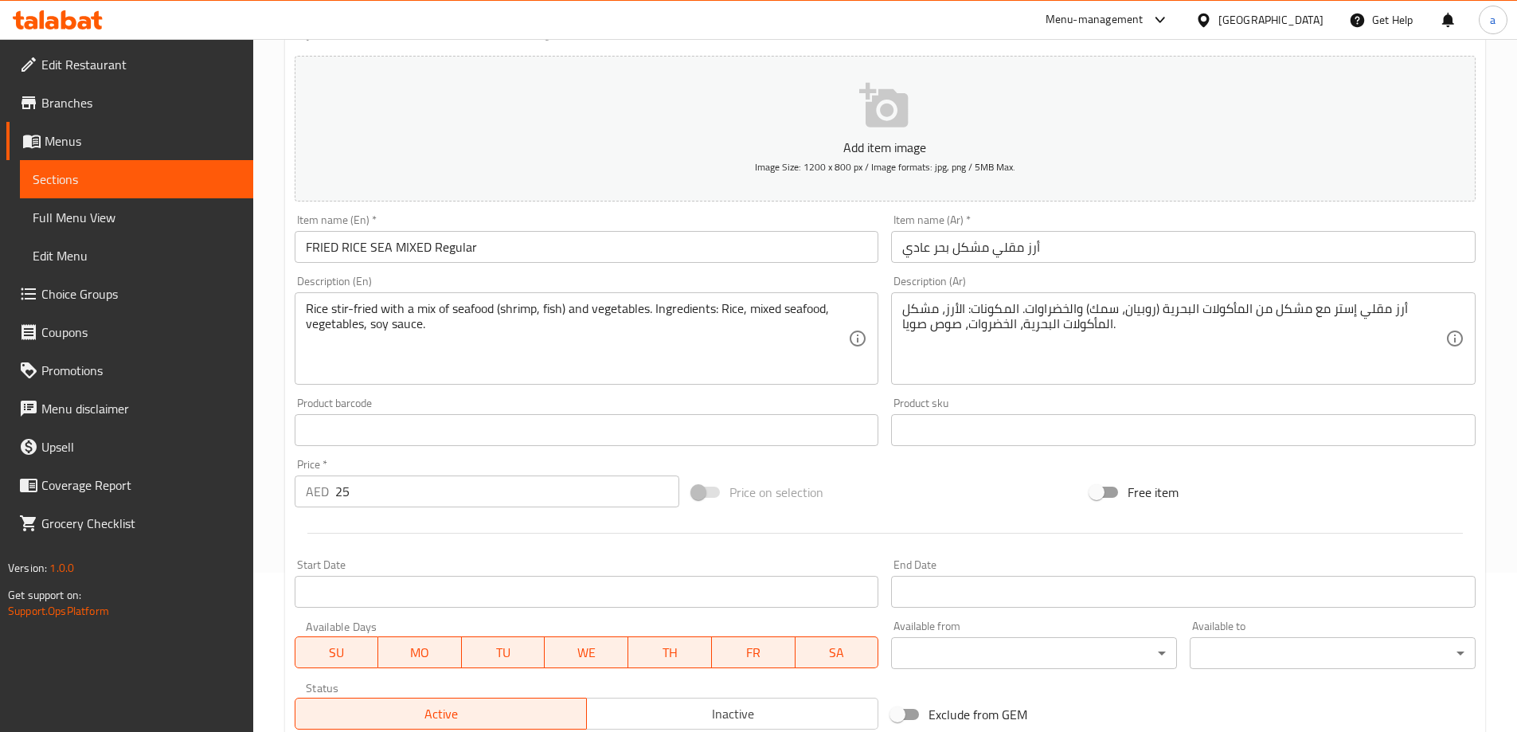
drag, startPoint x: 1002, startPoint y: 407, endPoint x: 1056, endPoint y: 372, distance: 64.5
click at [1007, 405] on div "Product sku Product sku" at bounding box center [1183, 421] width 585 height 49
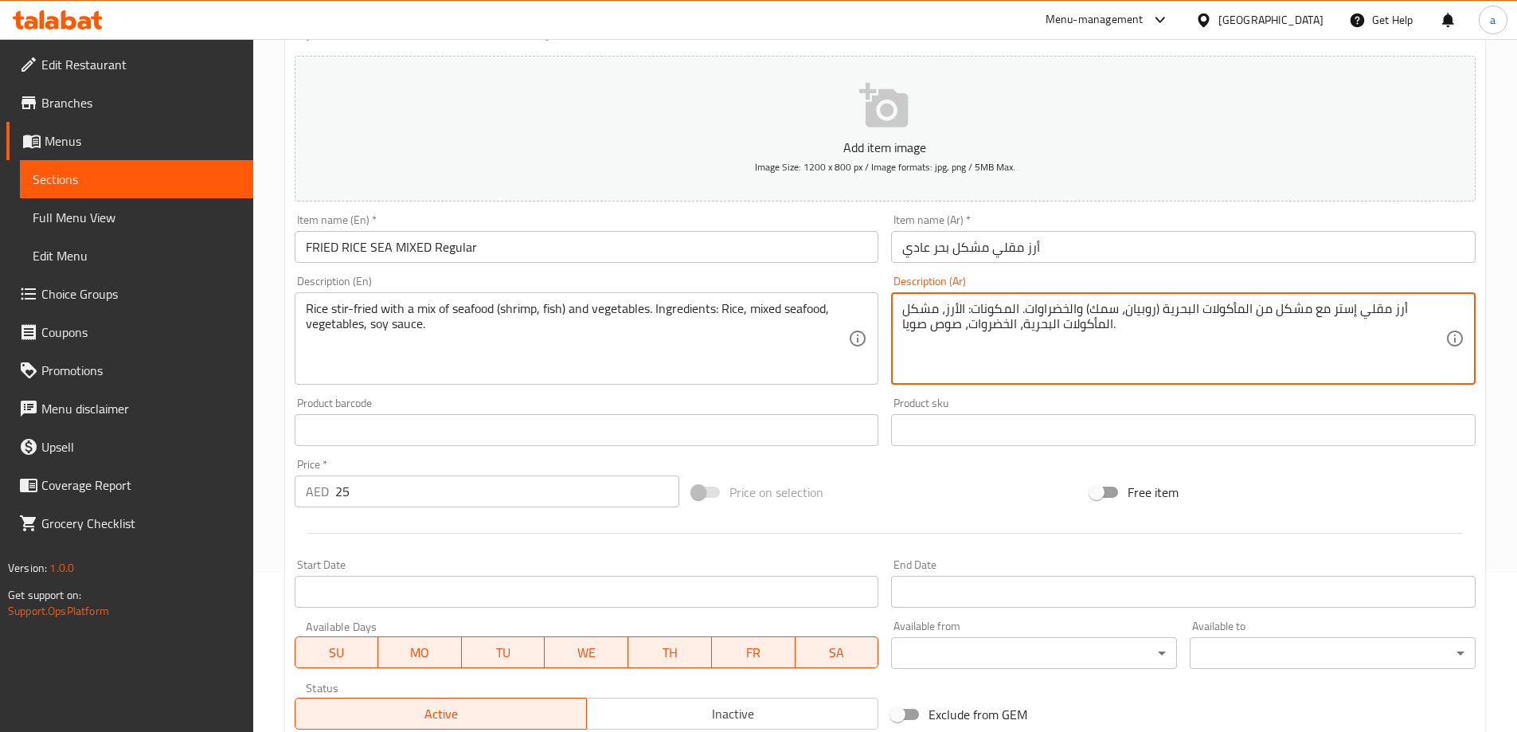
drag, startPoint x: 1130, startPoint y: 345, endPoint x: 1019, endPoint y: 298, distance: 120.3
type textarea "أرز مقلي إستر مع مشكل من المأكولات البحرية (روبيان، سمك) والخضراوات."
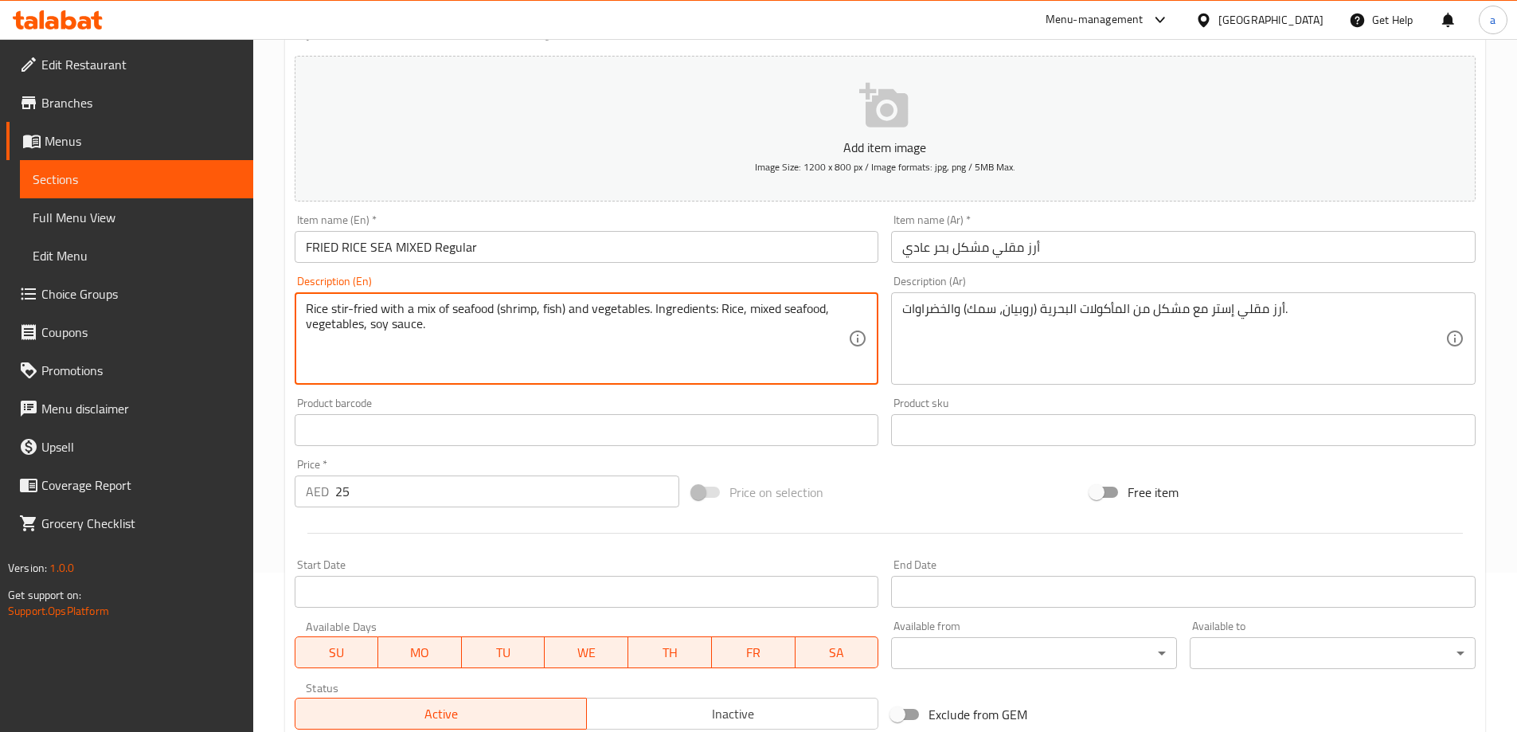
drag, startPoint x: 660, startPoint y: 341, endPoint x: 656, endPoint y: 305, distance: 36.0
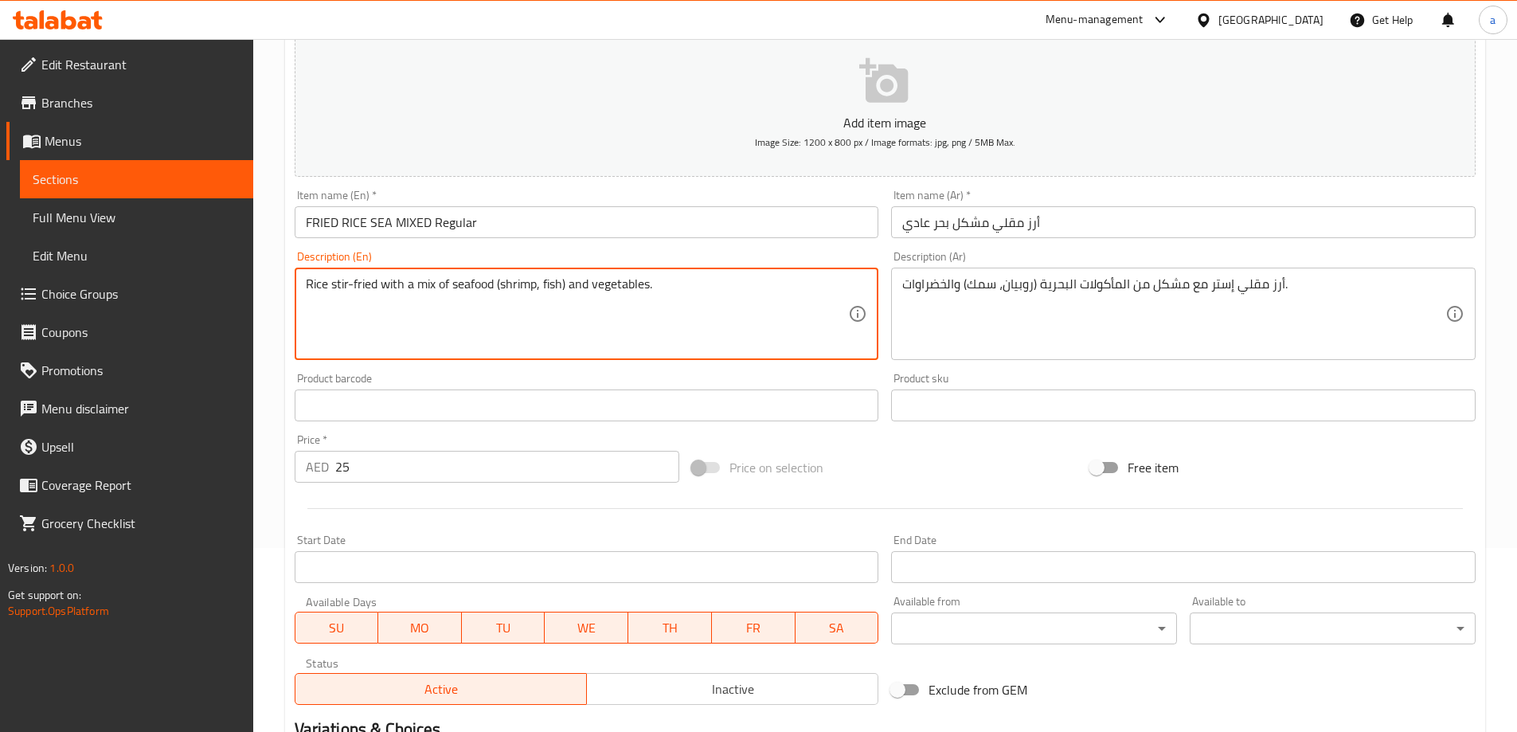
scroll to position [0, 0]
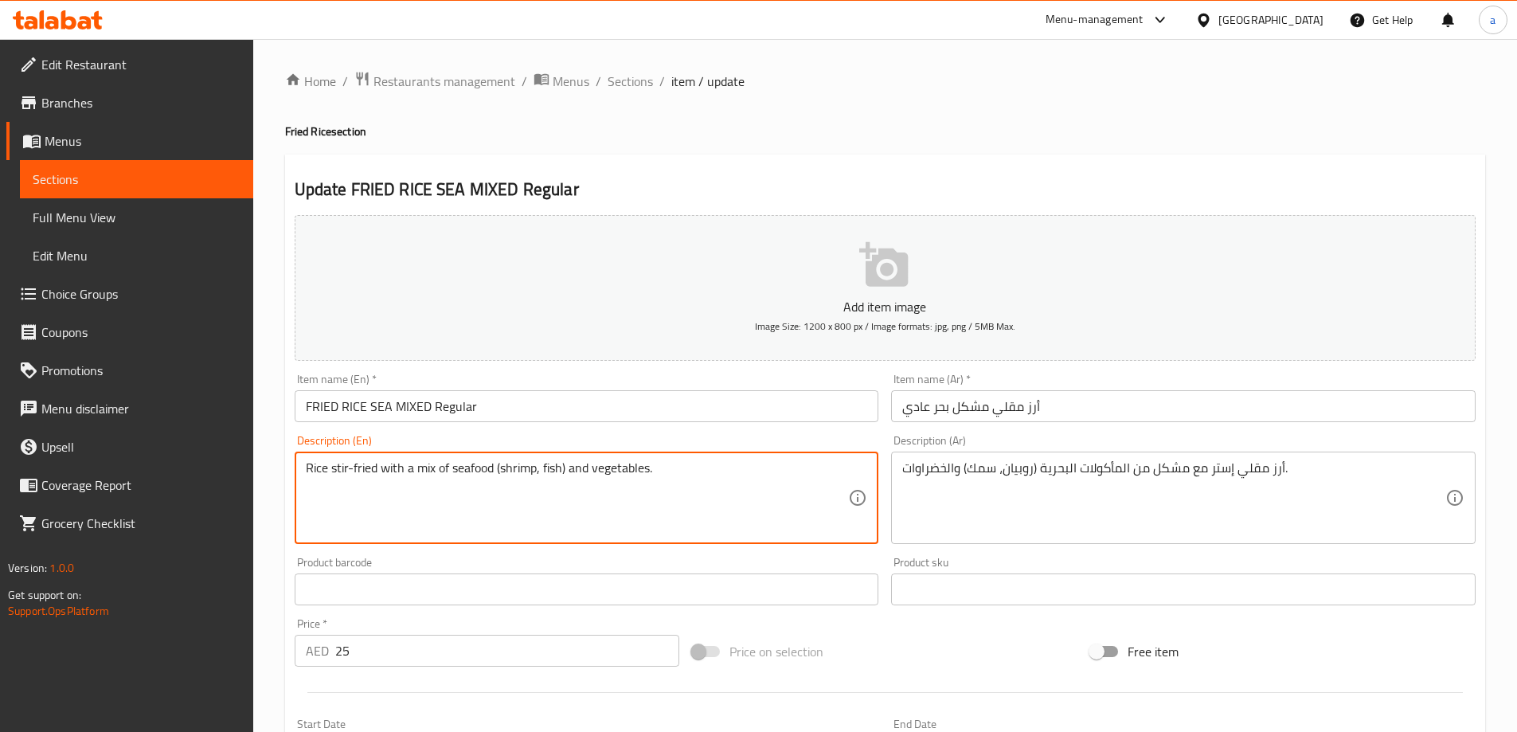
type textarea "Rice stir-fried with a mix of seafood (shrimp, fish) and vegetables."
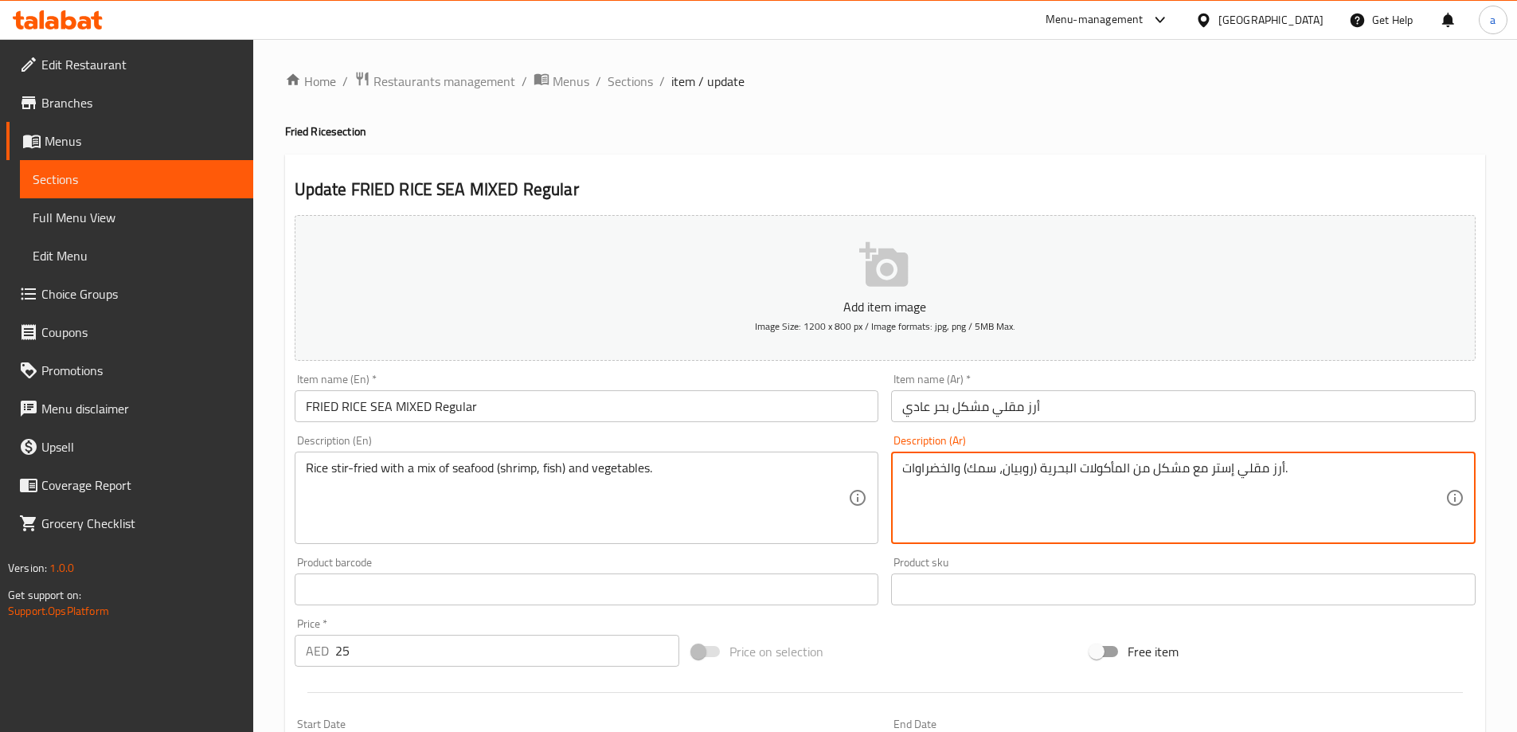
click at [1232, 462] on textarea "أرز مقلي إستر مع مشكل من المأكولات البحرية (روبيان، سمك) والخضراوات." at bounding box center [1174, 498] width 543 height 76
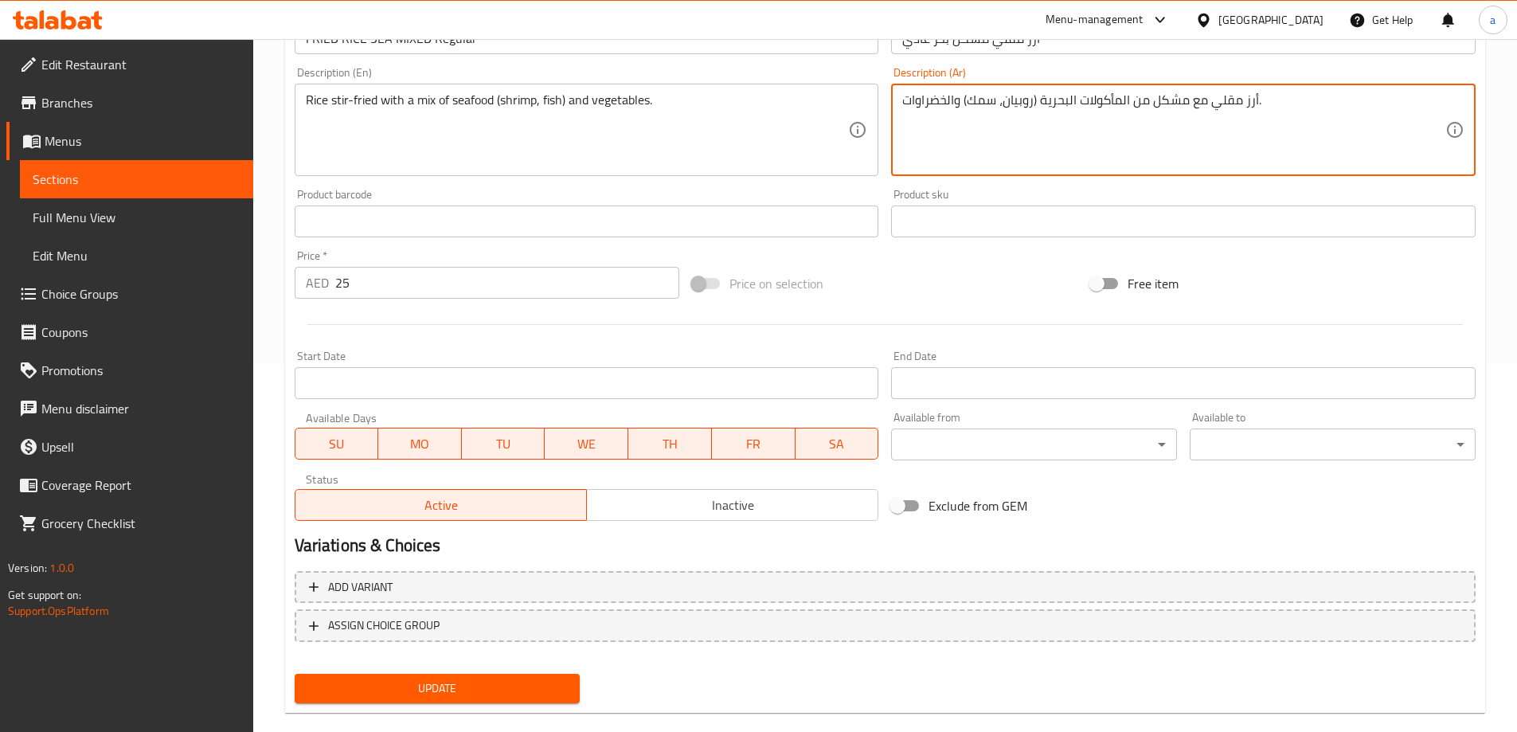
scroll to position [394, 0]
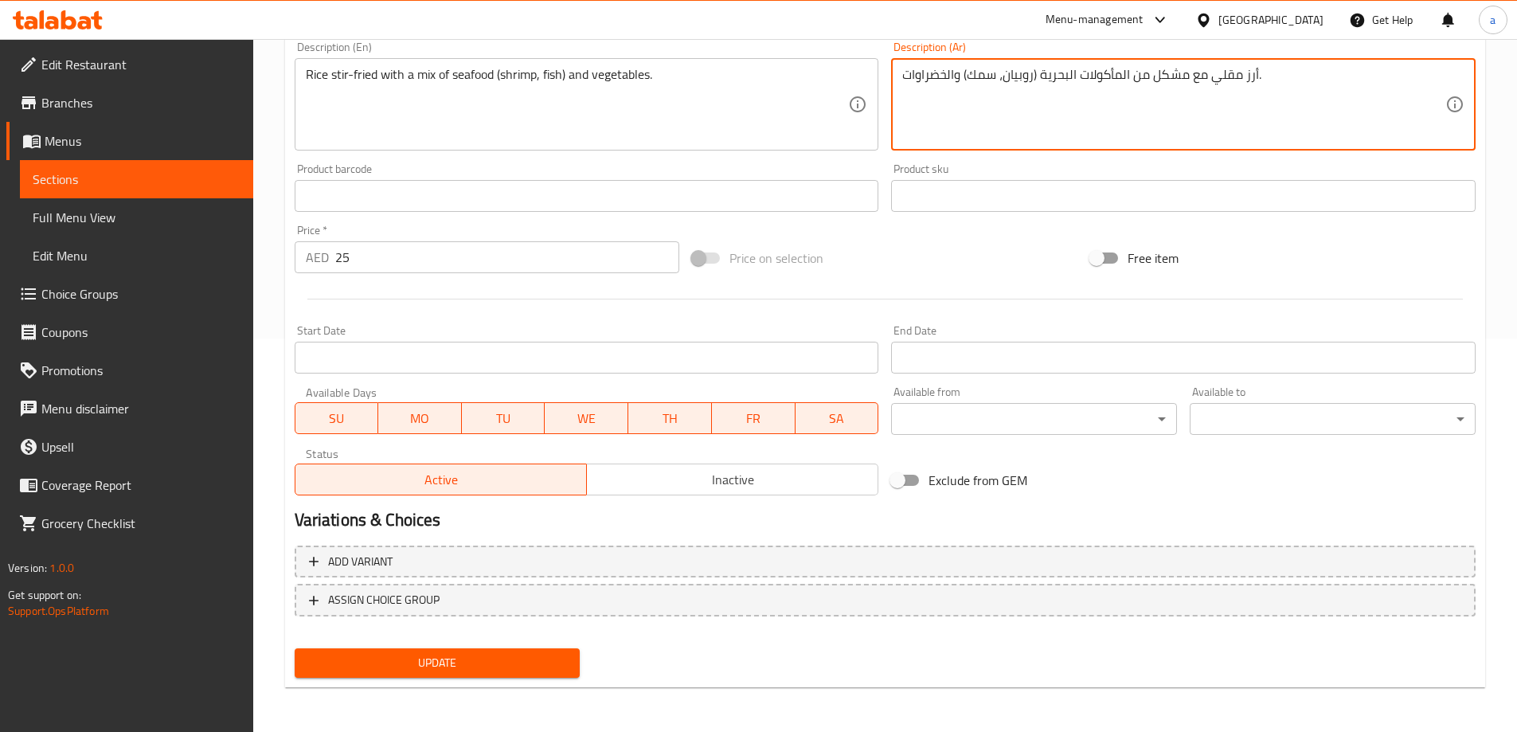
type textarea "أرز مقلي مع مشكل من المأكولات البحرية (روبيان، سمك) والخضراوات."
click at [418, 653] on span "Update" at bounding box center [437, 663] width 260 height 20
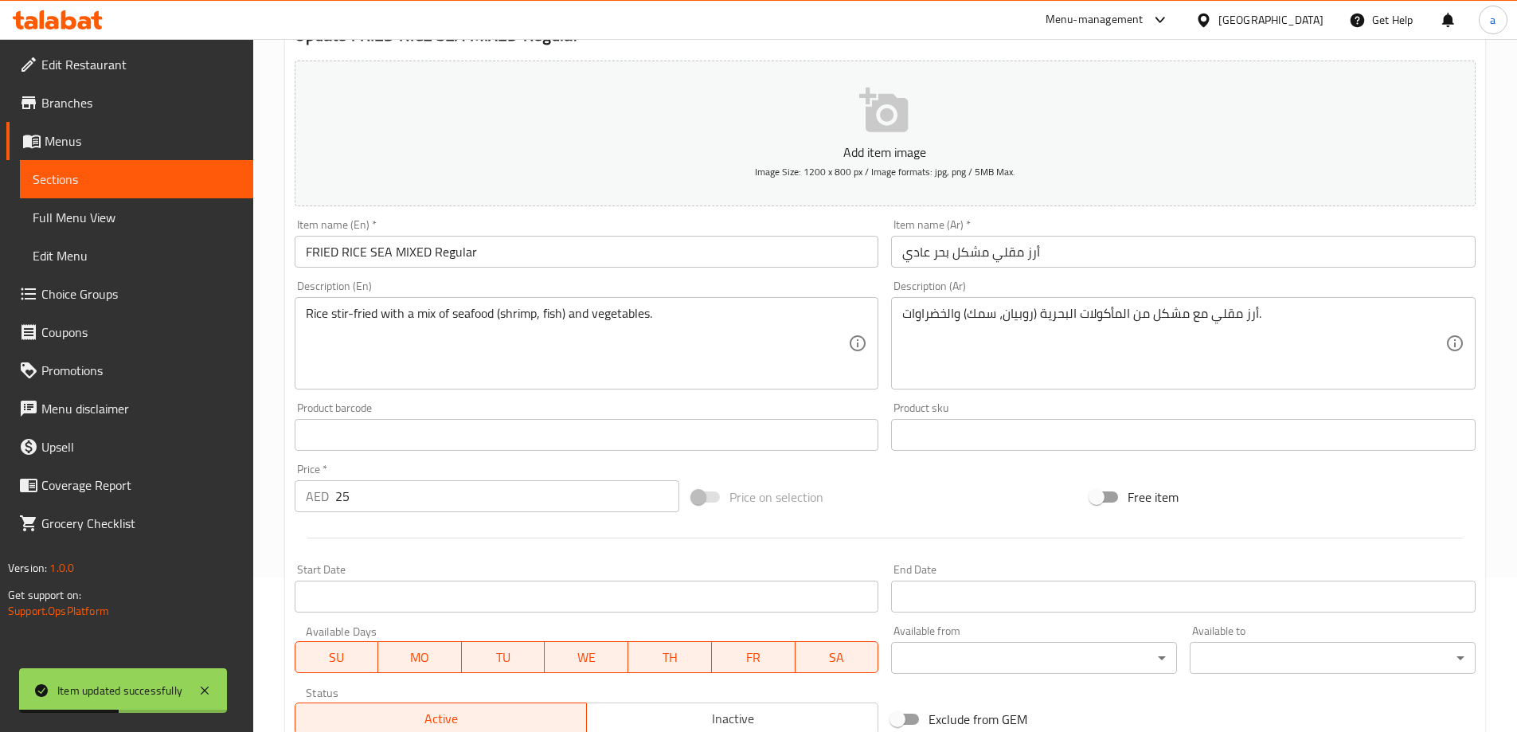
scroll to position [0, 0]
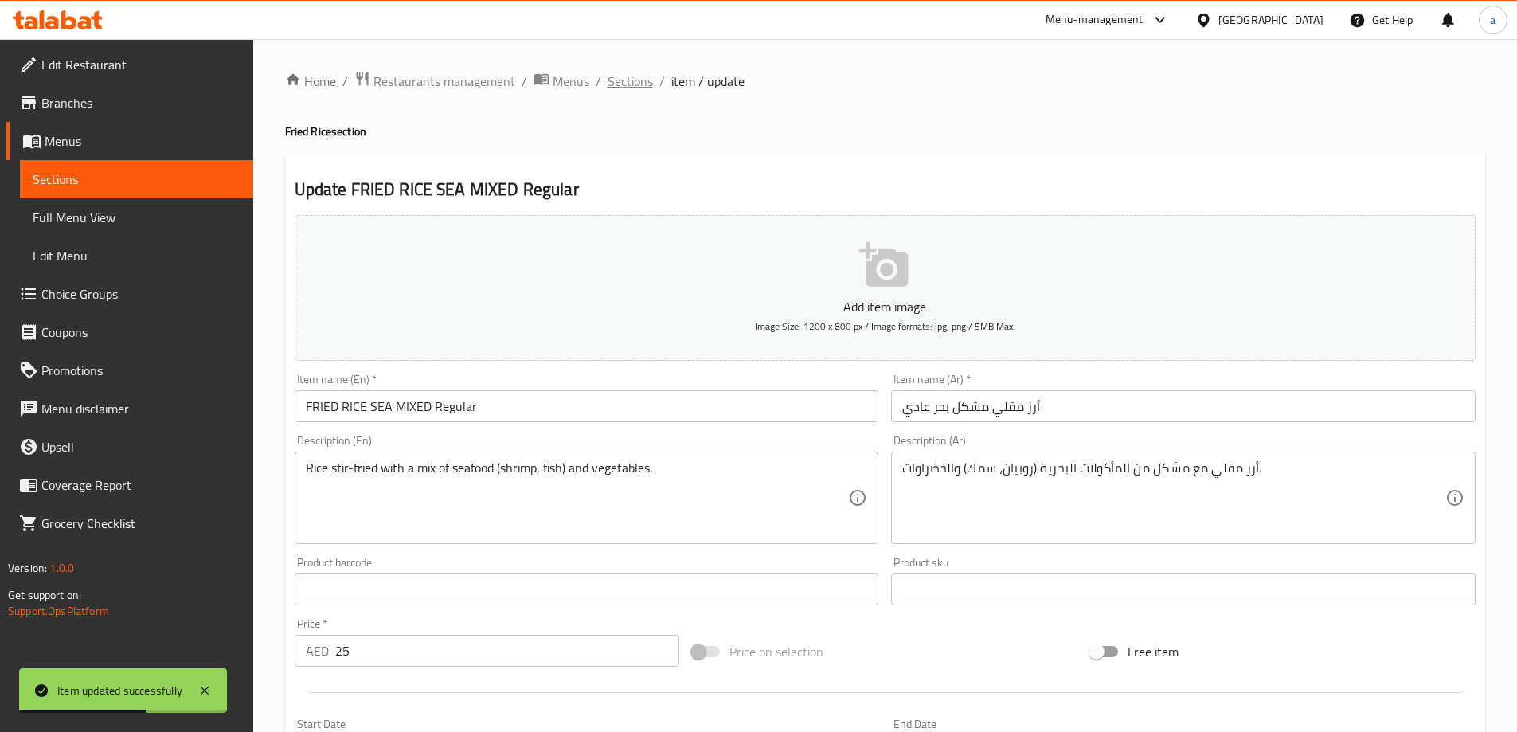
click at [628, 88] on span "Sections" at bounding box center [630, 81] width 45 height 19
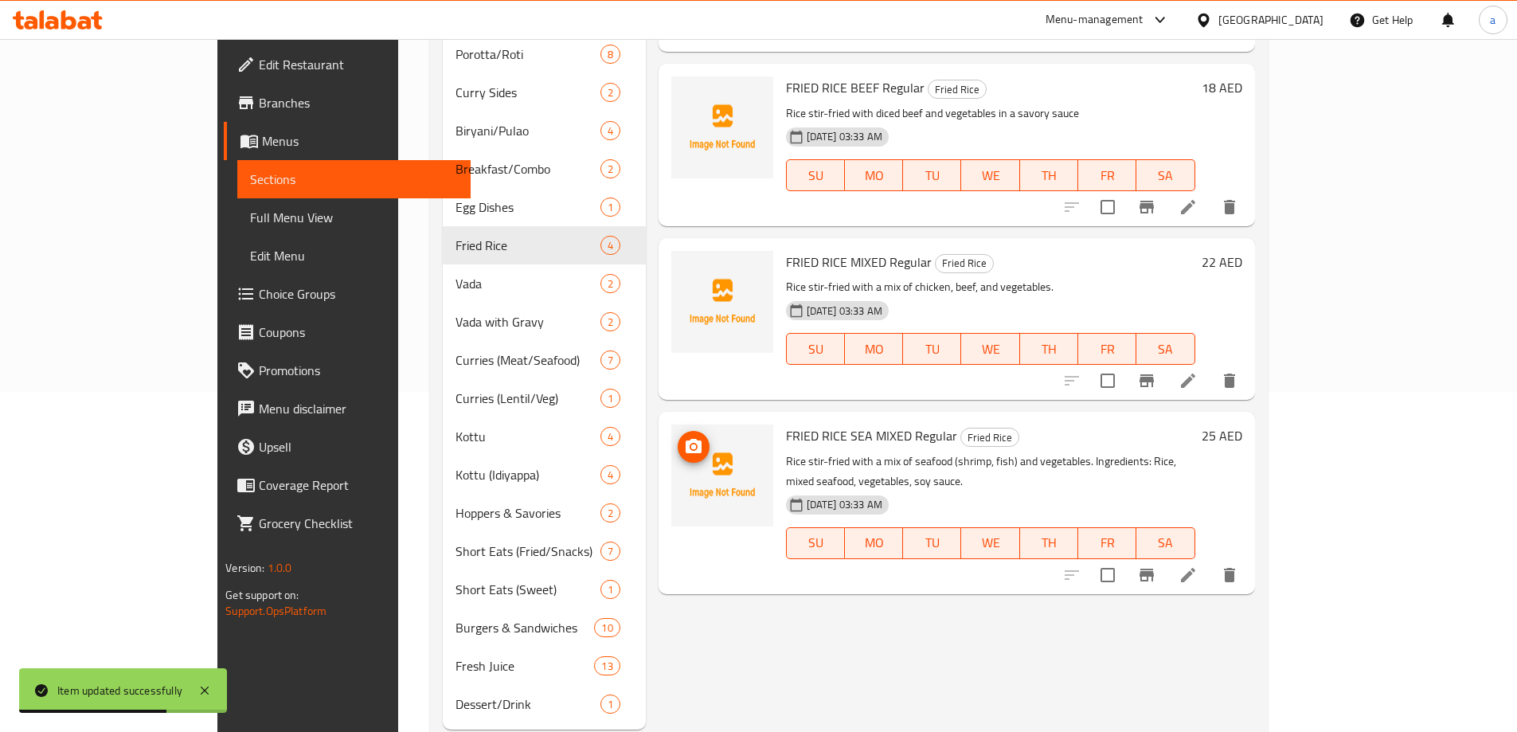
scroll to position [358, 0]
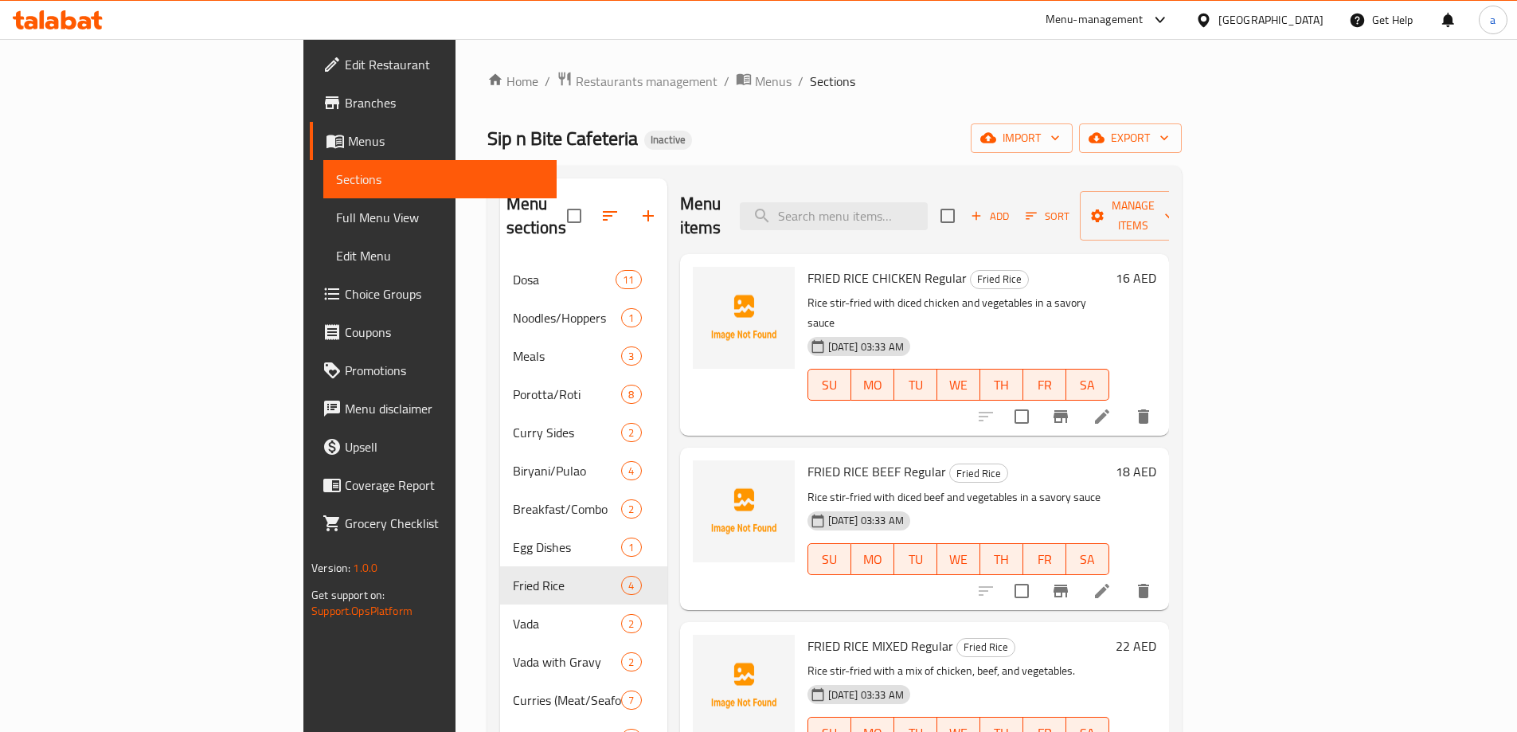
scroll to position [358, 0]
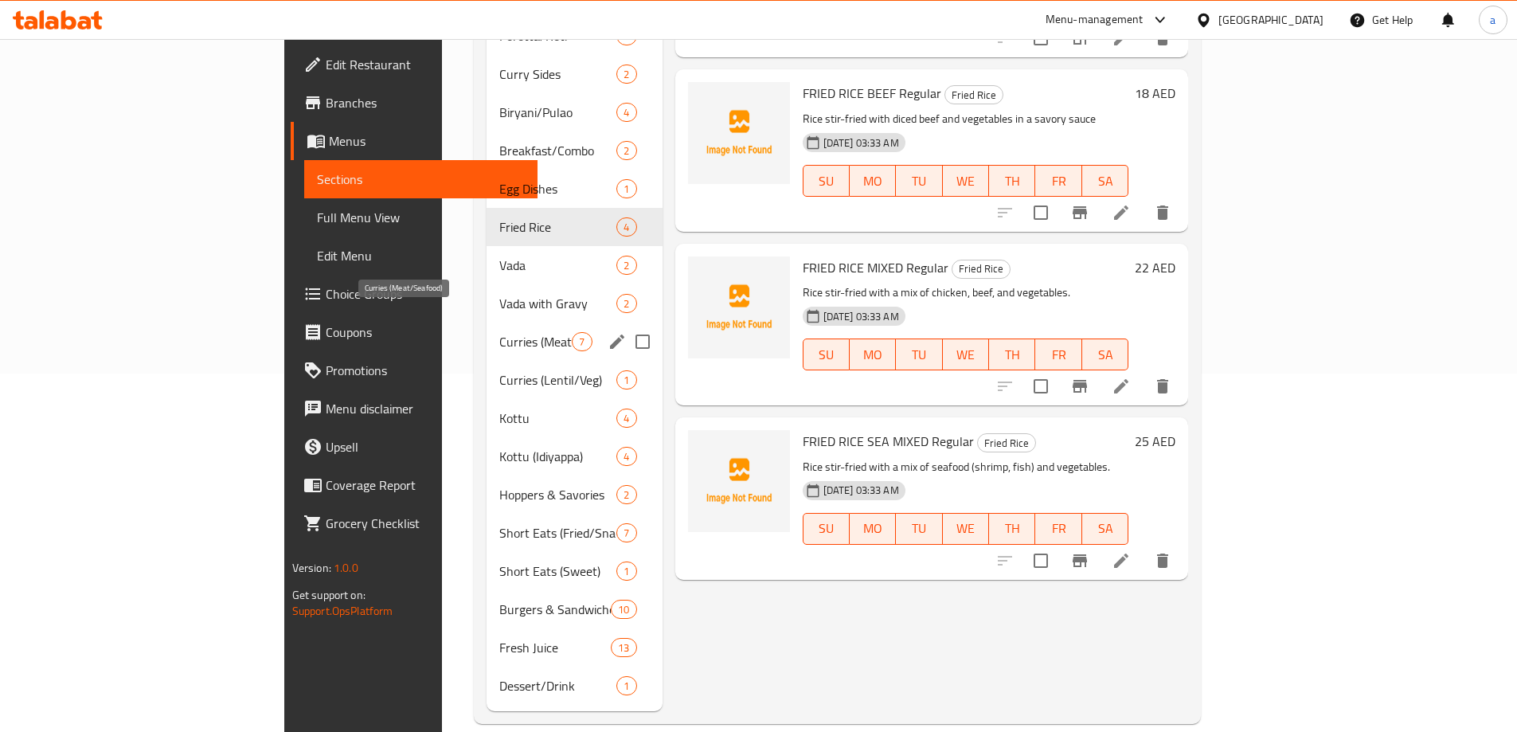
click at [499, 332] on span "Curries (Meat/Seafood)" at bounding box center [535, 341] width 72 height 19
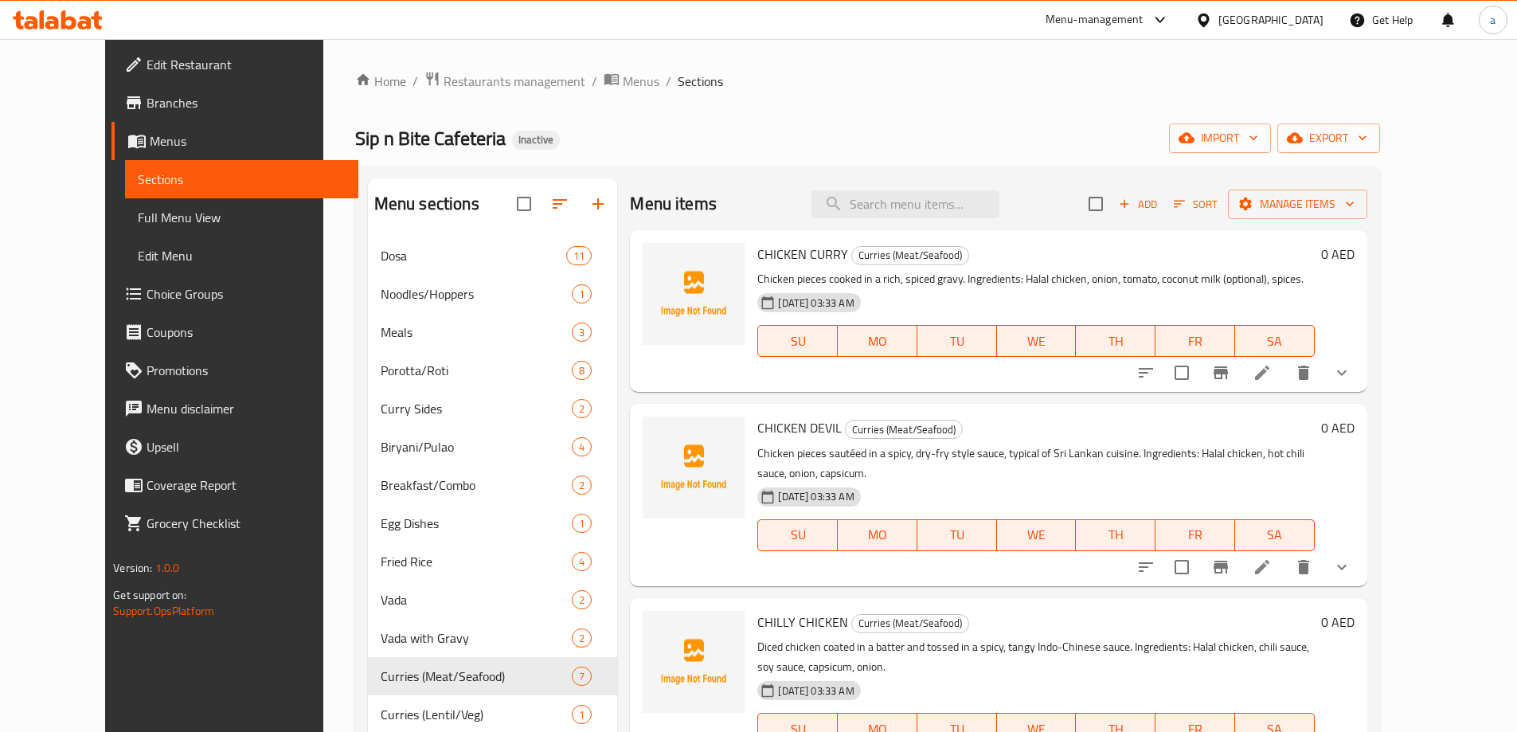
click at [1285, 360] on li at bounding box center [1262, 372] width 45 height 29
